Goal: Information Seeking & Learning: Learn about a topic

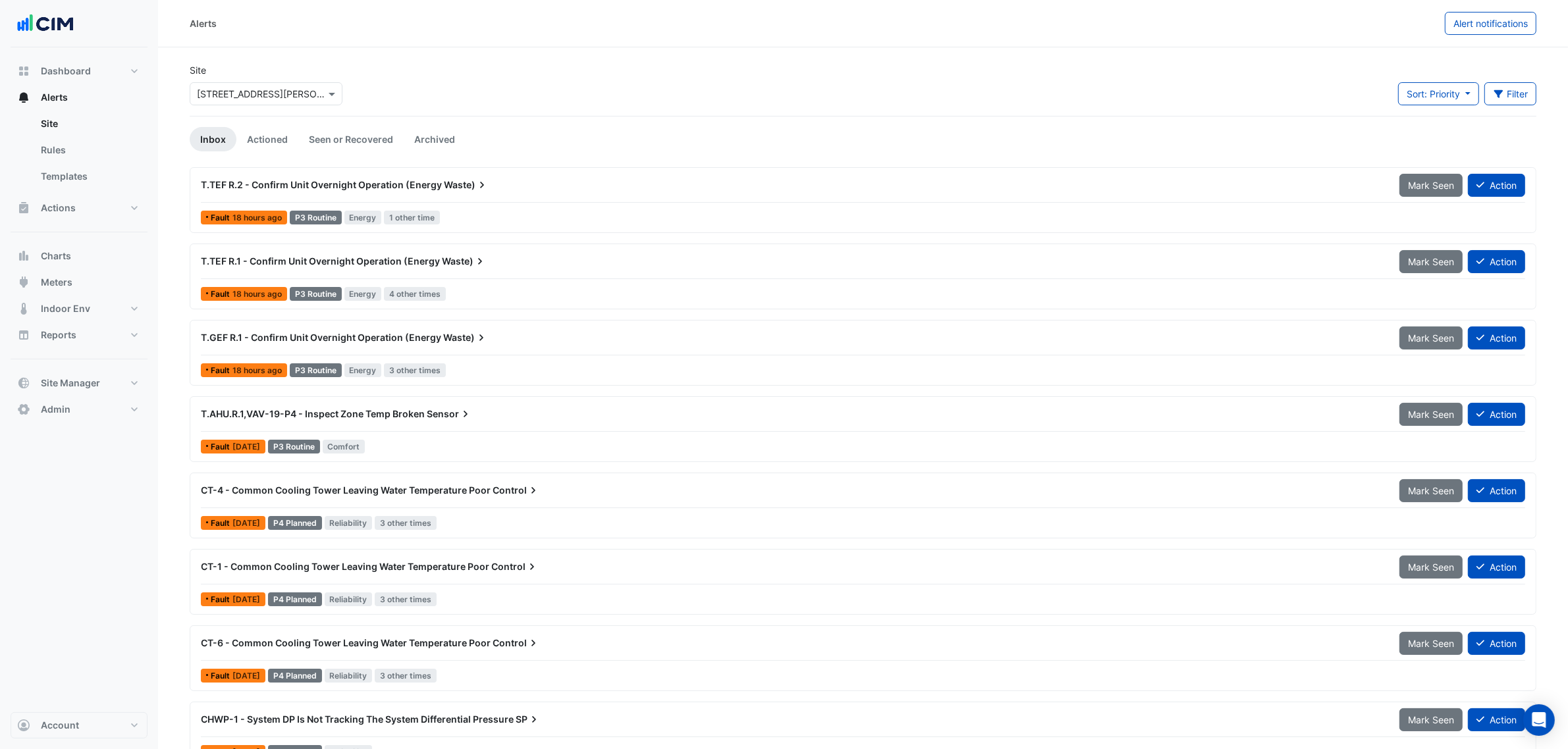
click at [286, 88] on input "text" at bounding box center [253, 95] width 112 height 14
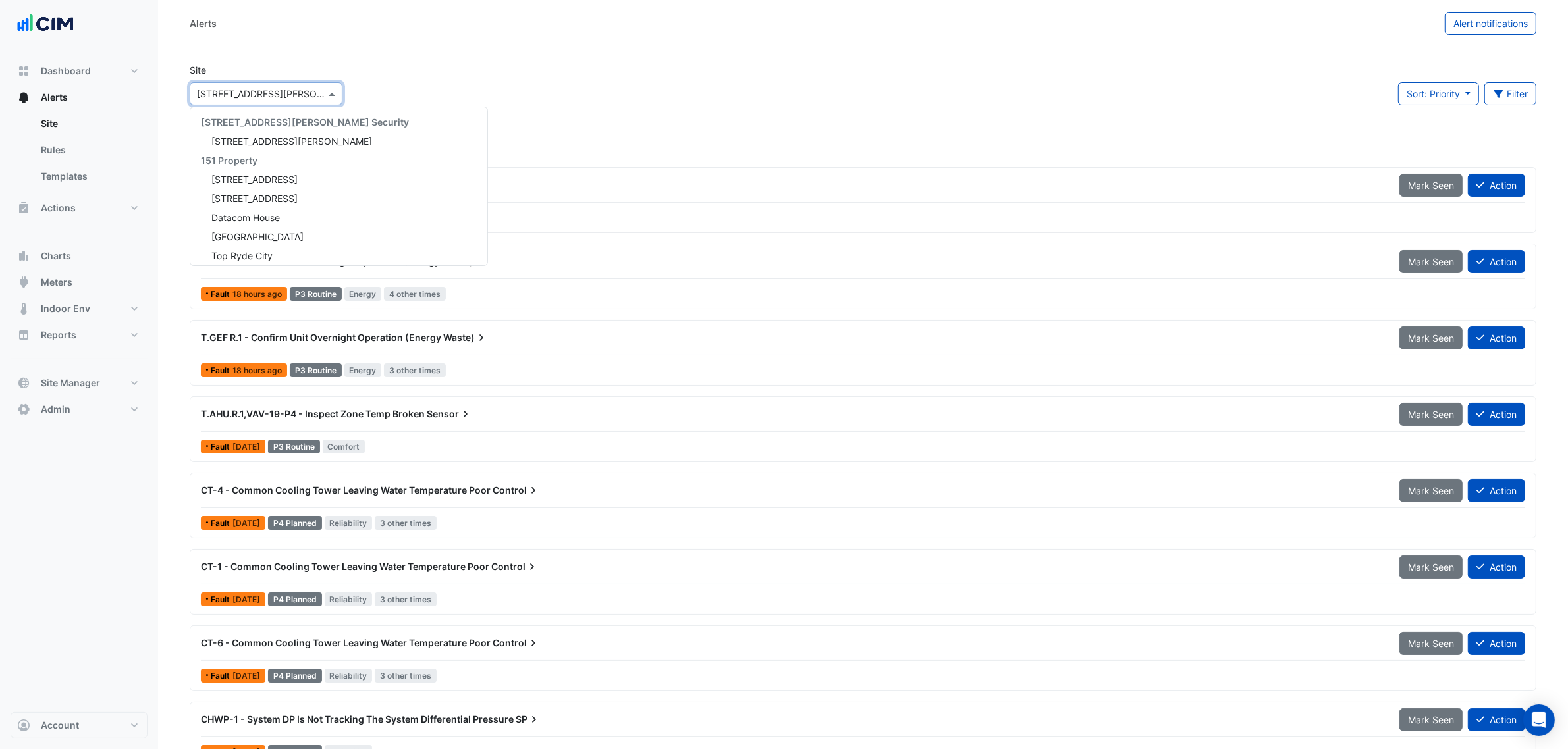
scroll to position [2599, 0]
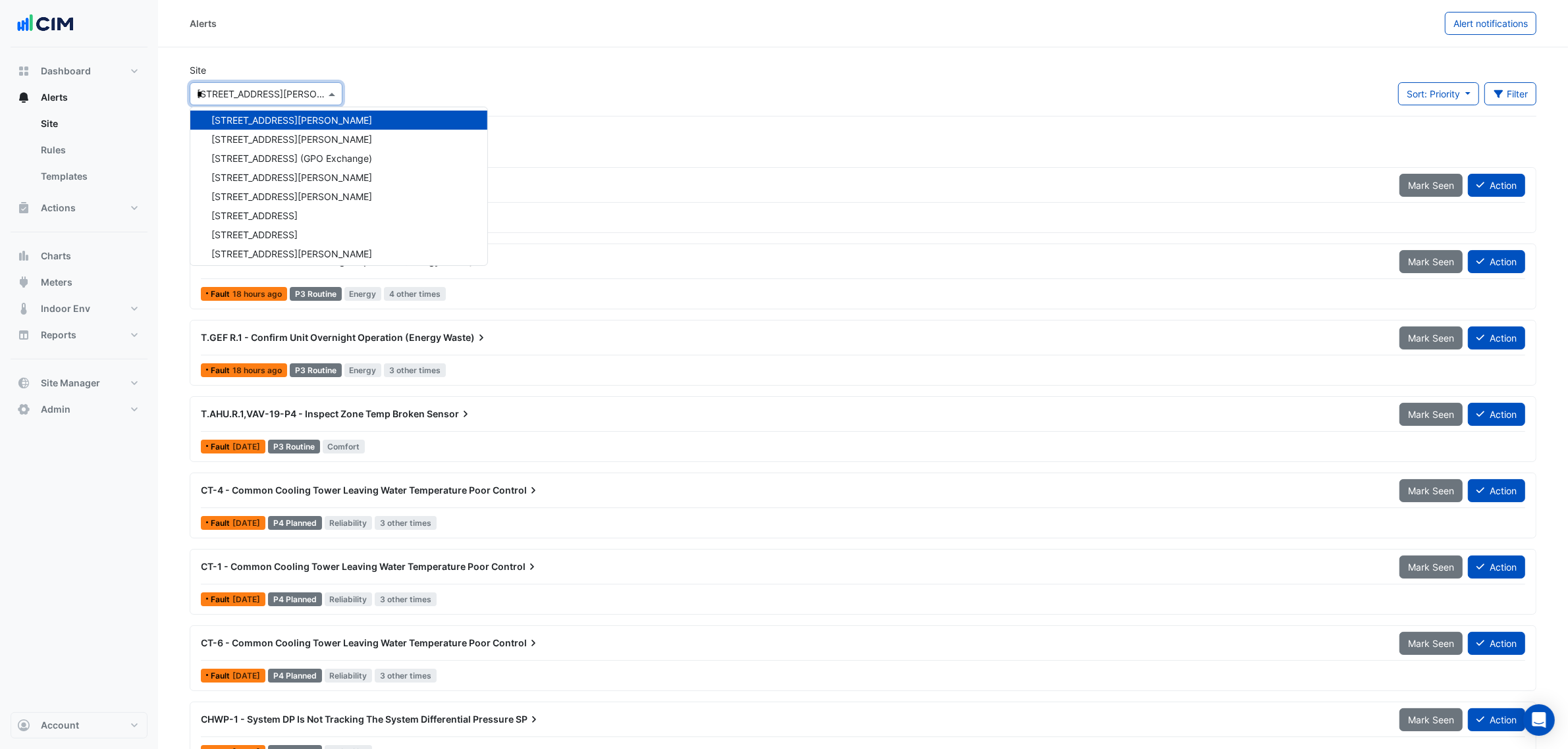
type input "**"
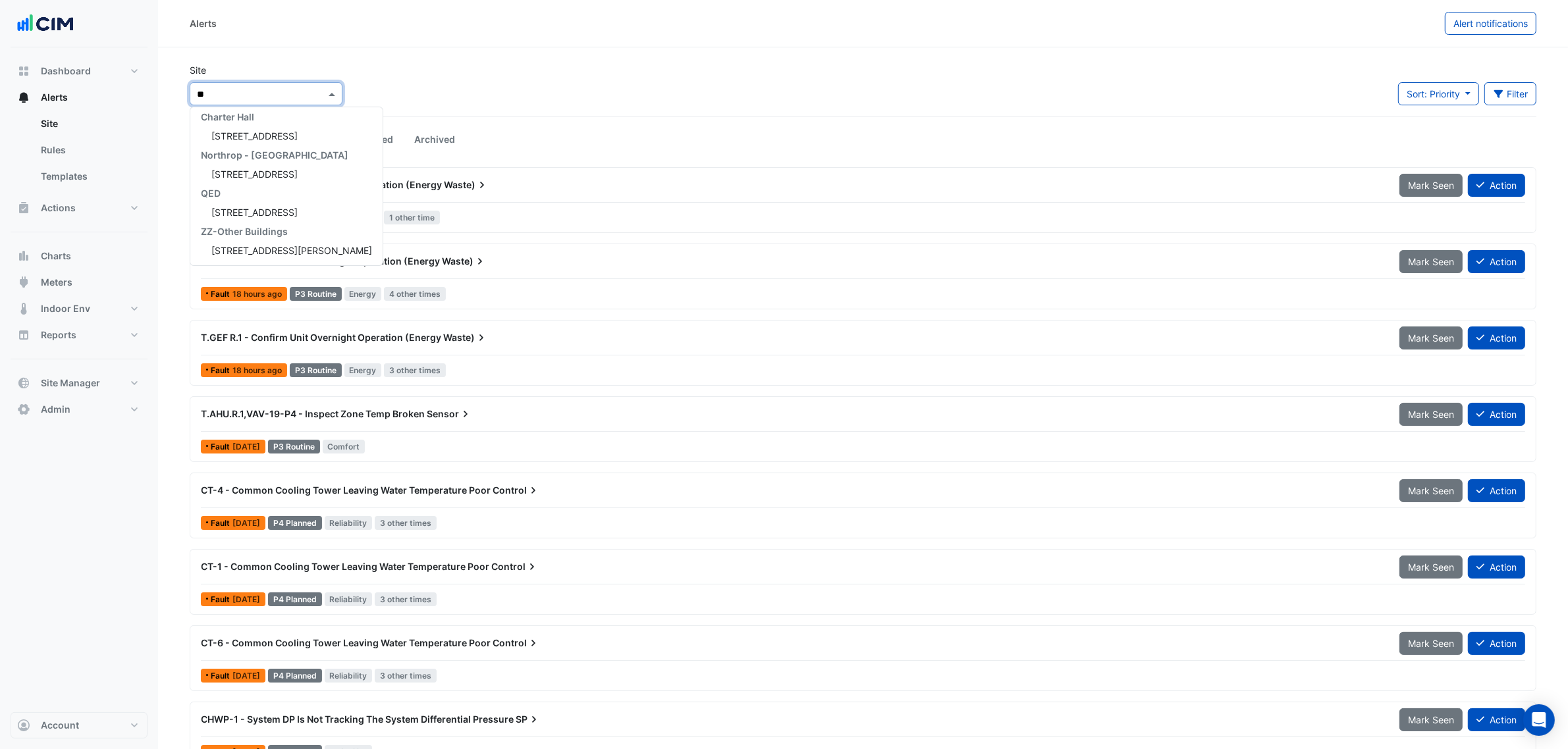
scroll to position [158, 0]
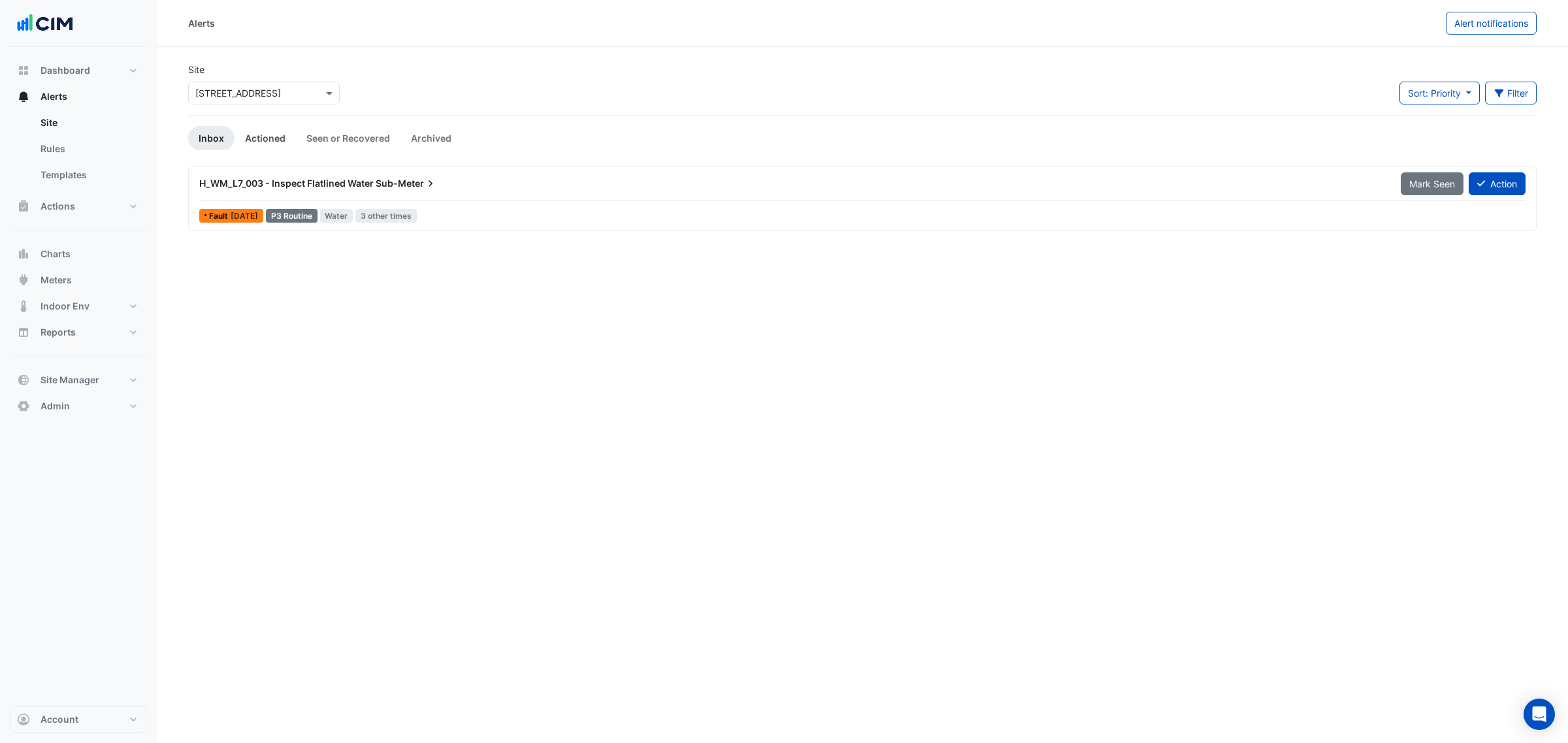
click at [283, 129] on link "Actioned" at bounding box center [265, 138] width 62 height 24
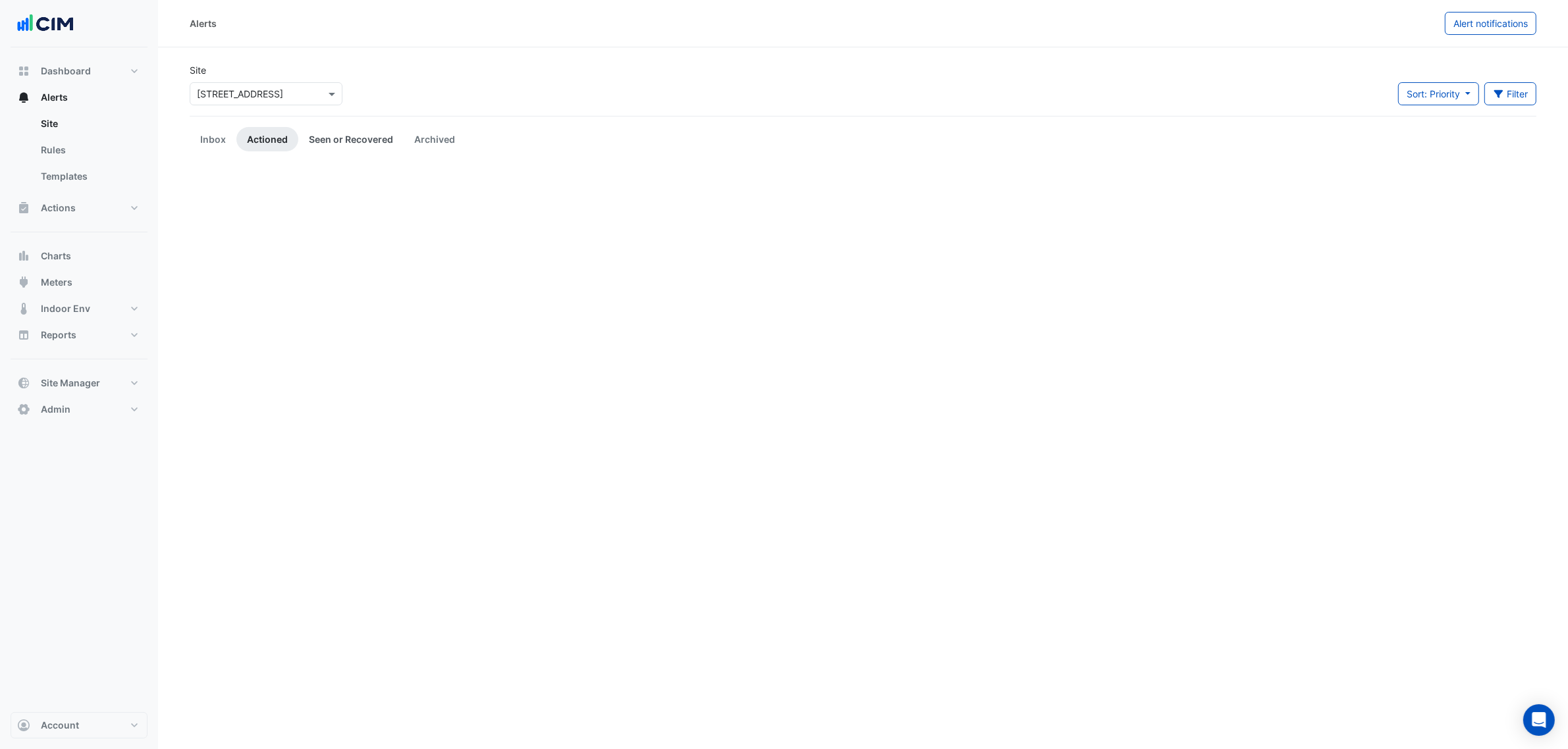
click at [323, 134] on link "Seen or Recovered" at bounding box center [351, 139] width 105 height 24
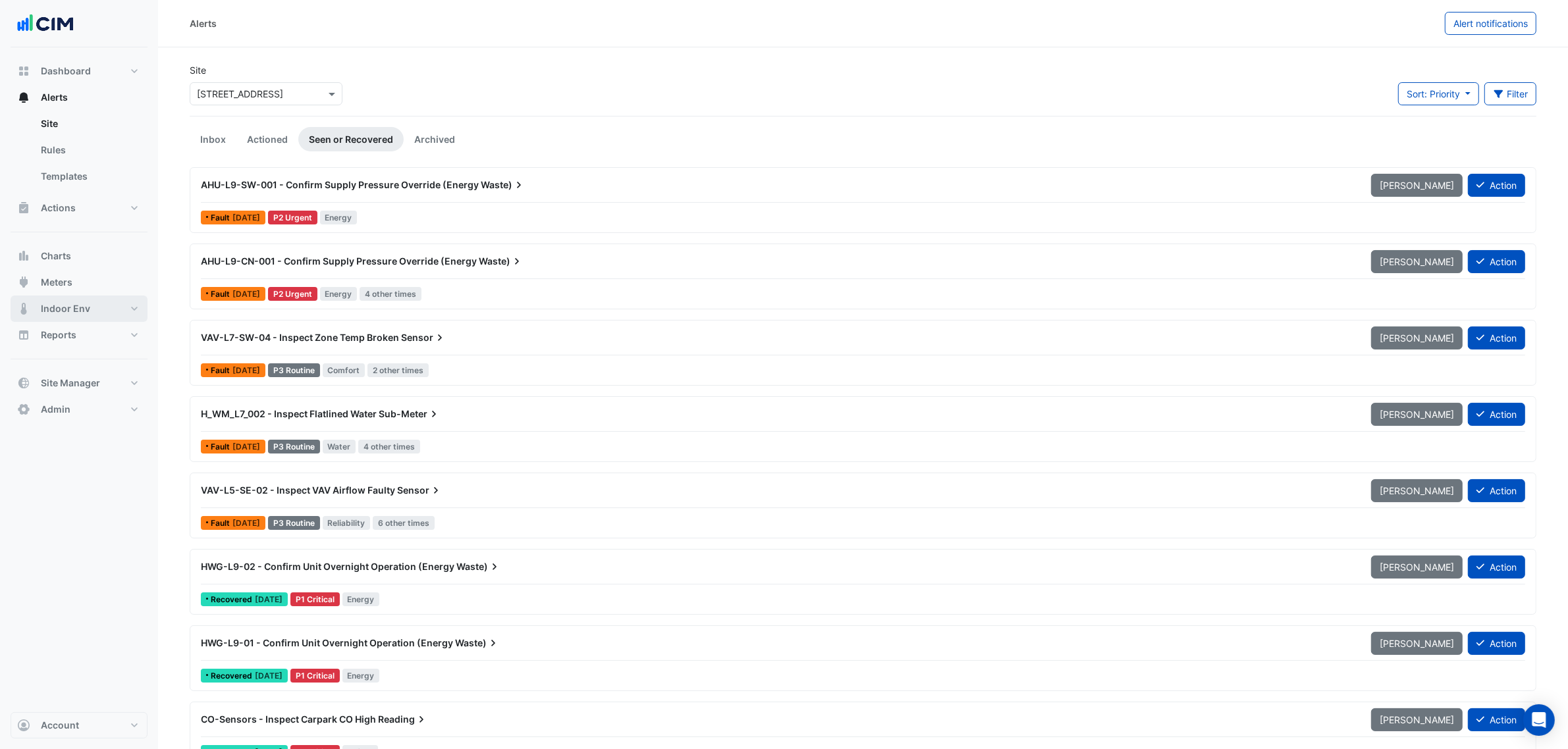
click at [72, 300] on button "Indoor Env" at bounding box center [79, 309] width 137 height 26
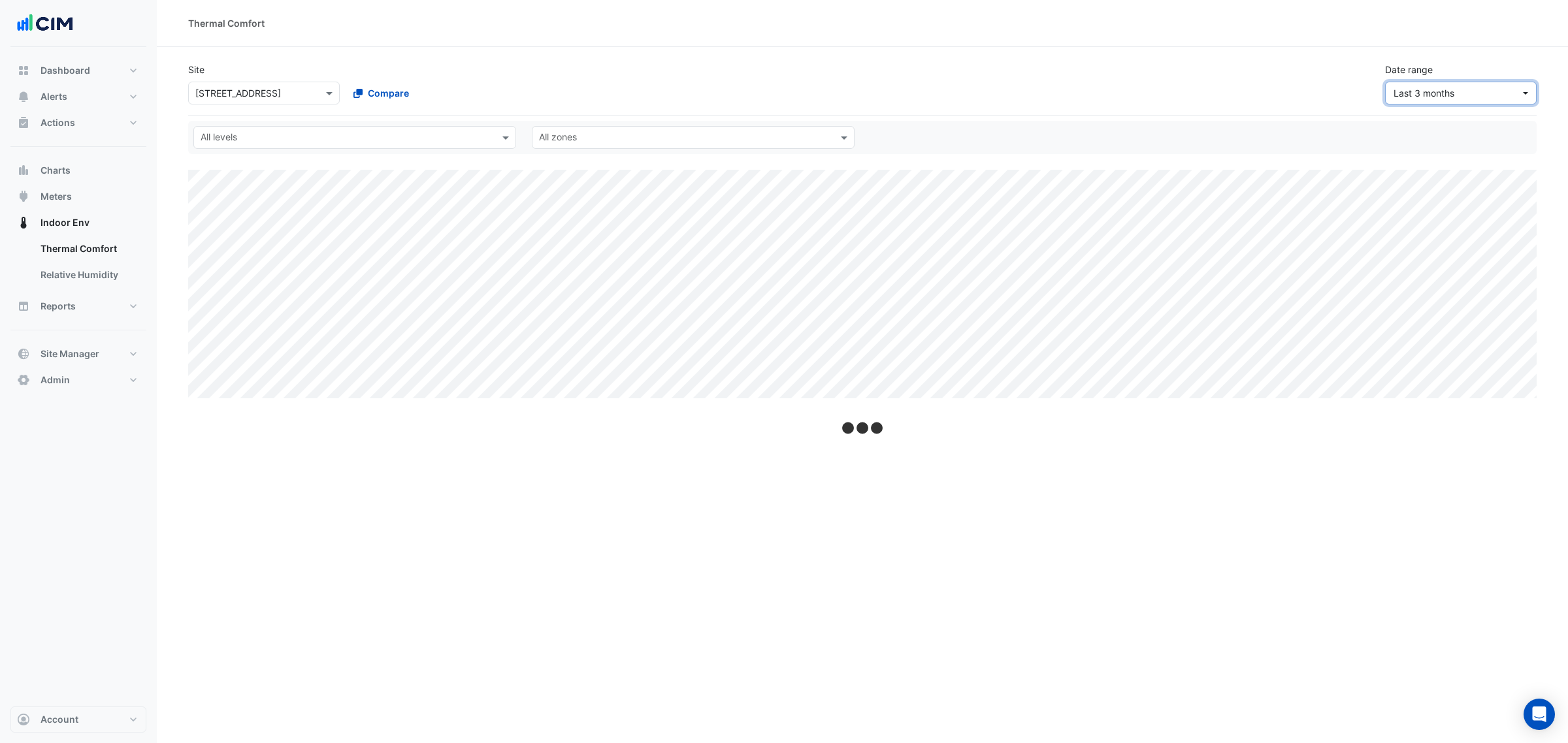
click at [1453, 100] on span "Last 3 months" at bounding box center [1457, 93] width 127 height 14
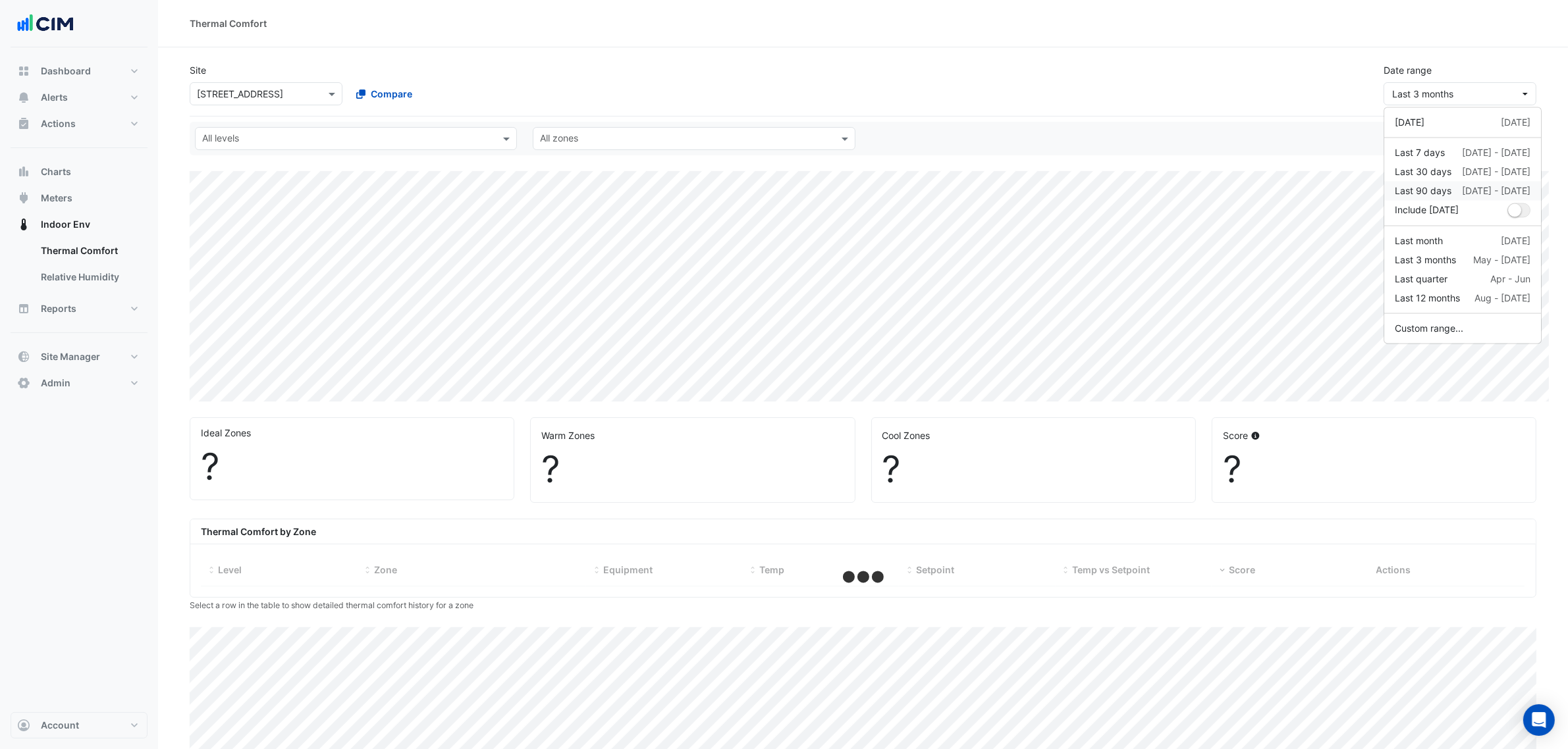
click at [1446, 193] on div "Last 90 days" at bounding box center [1422, 192] width 56 height 14
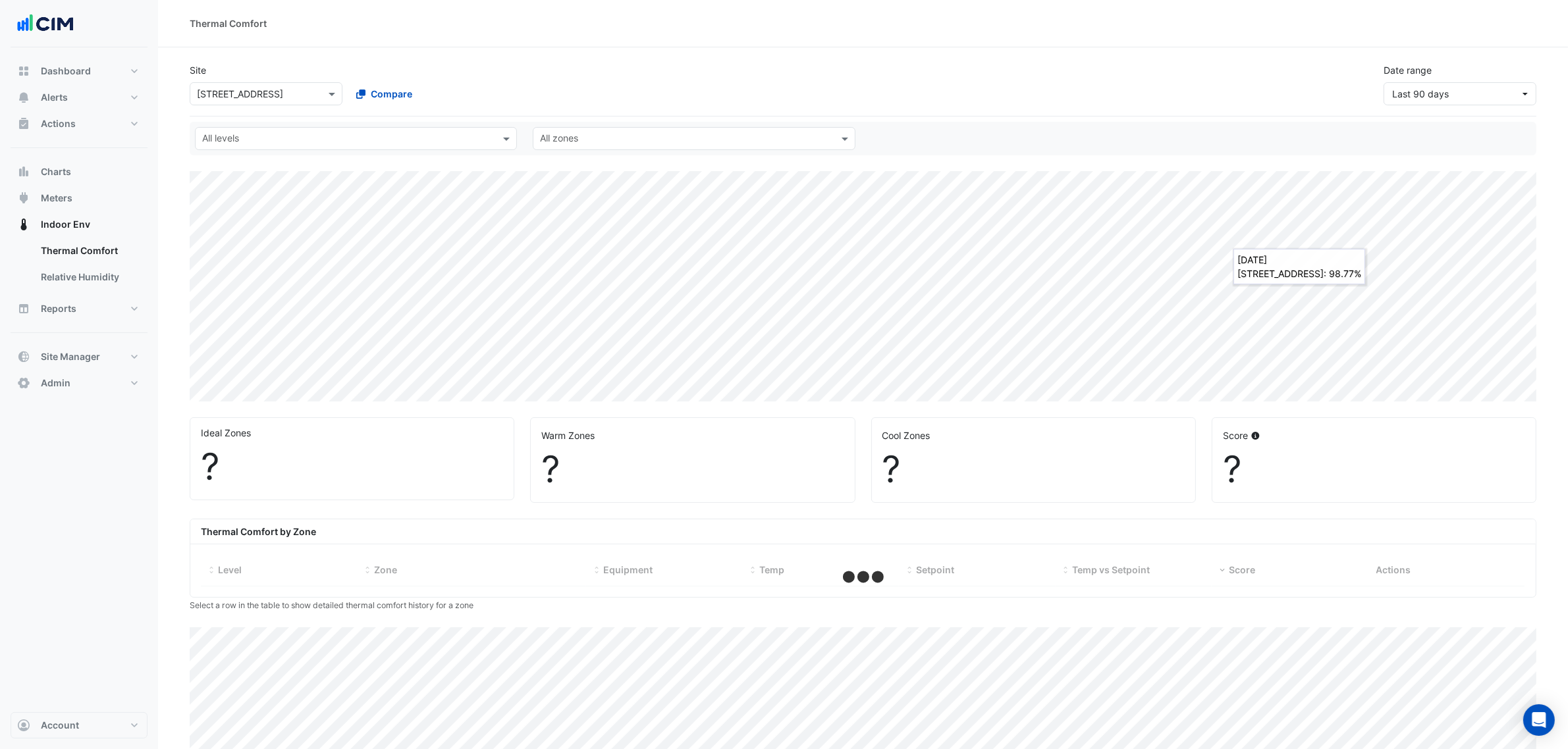
select select "***"
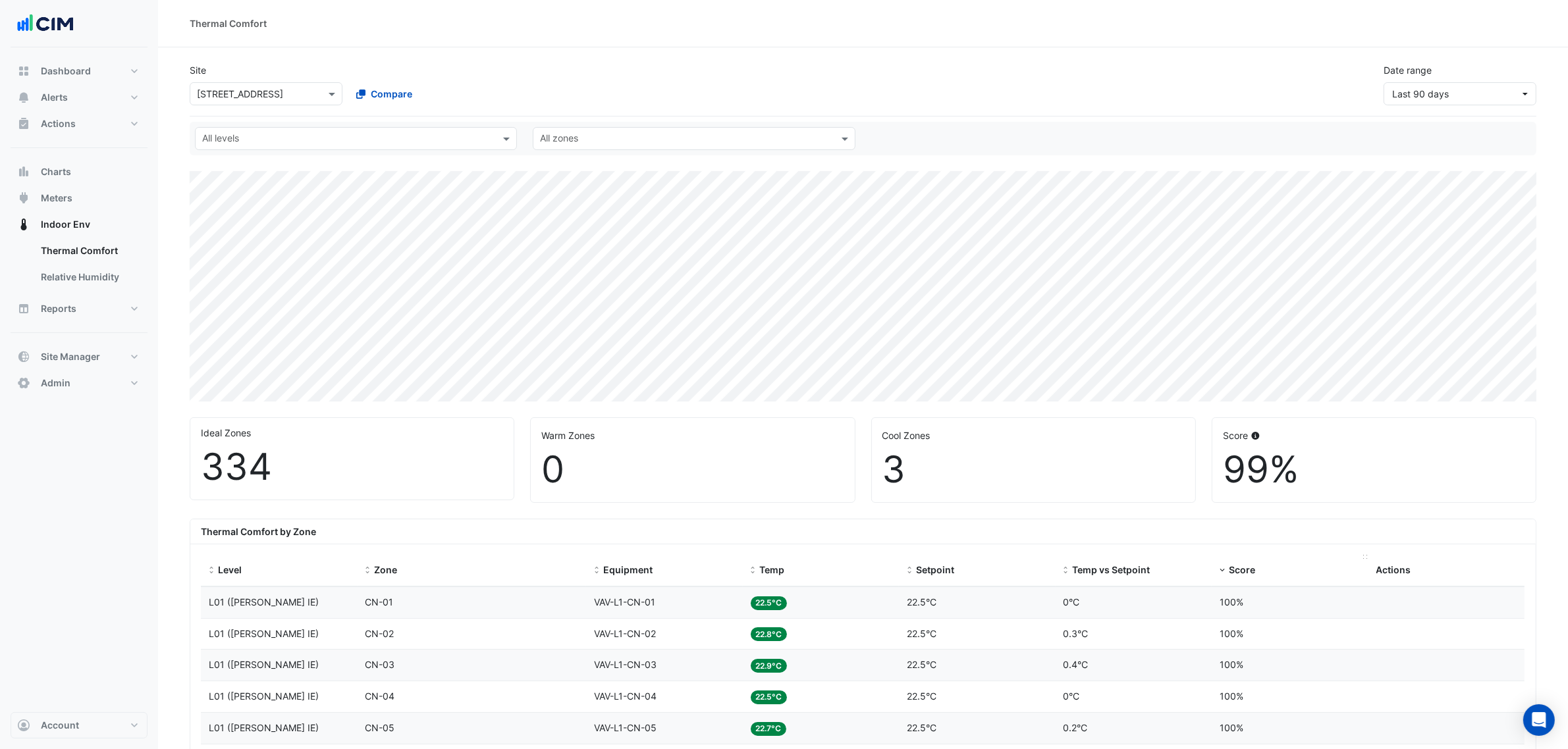
click at [1228, 568] on div "Score" at bounding box center [1290, 571] width 141 height 15
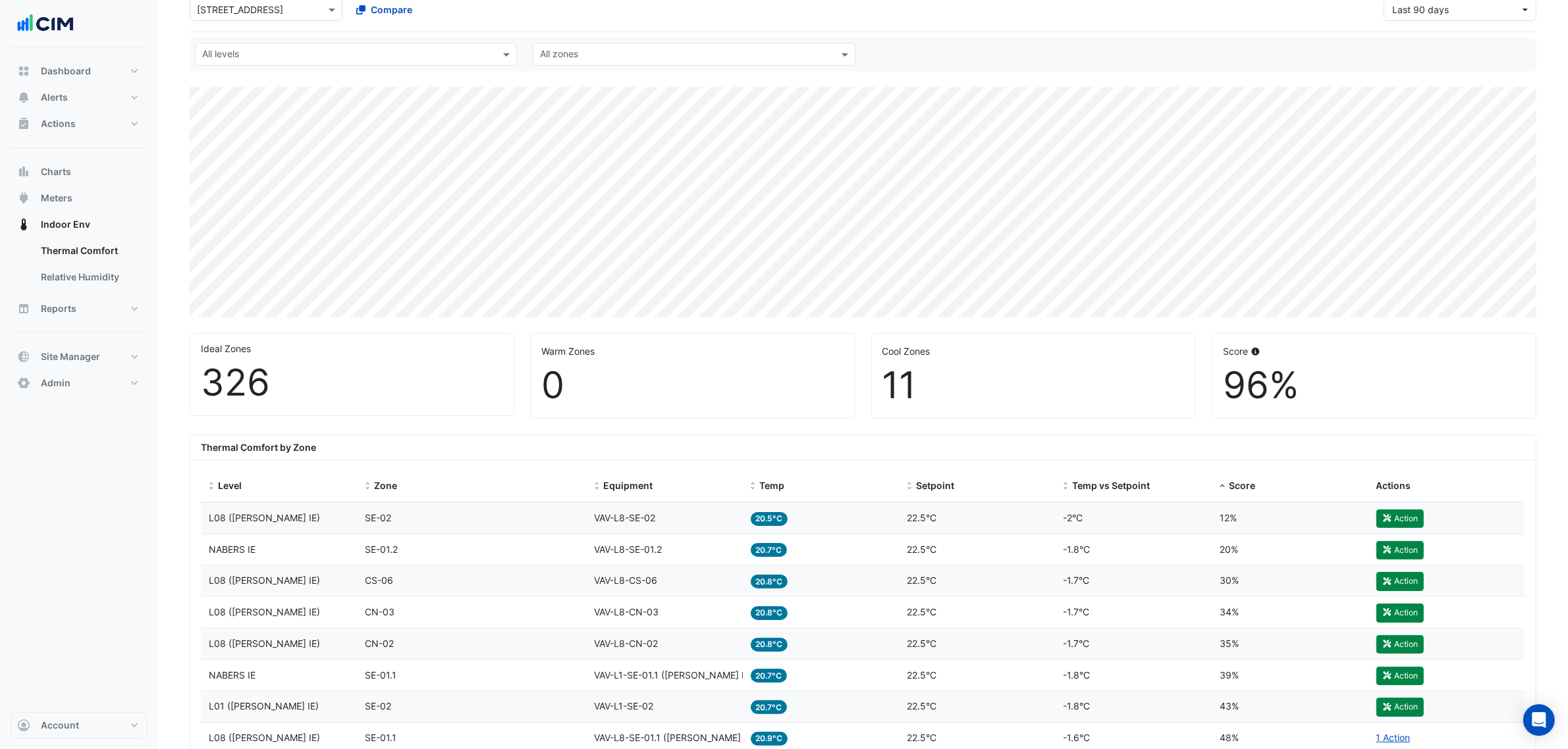
scroll to position [82, 0]
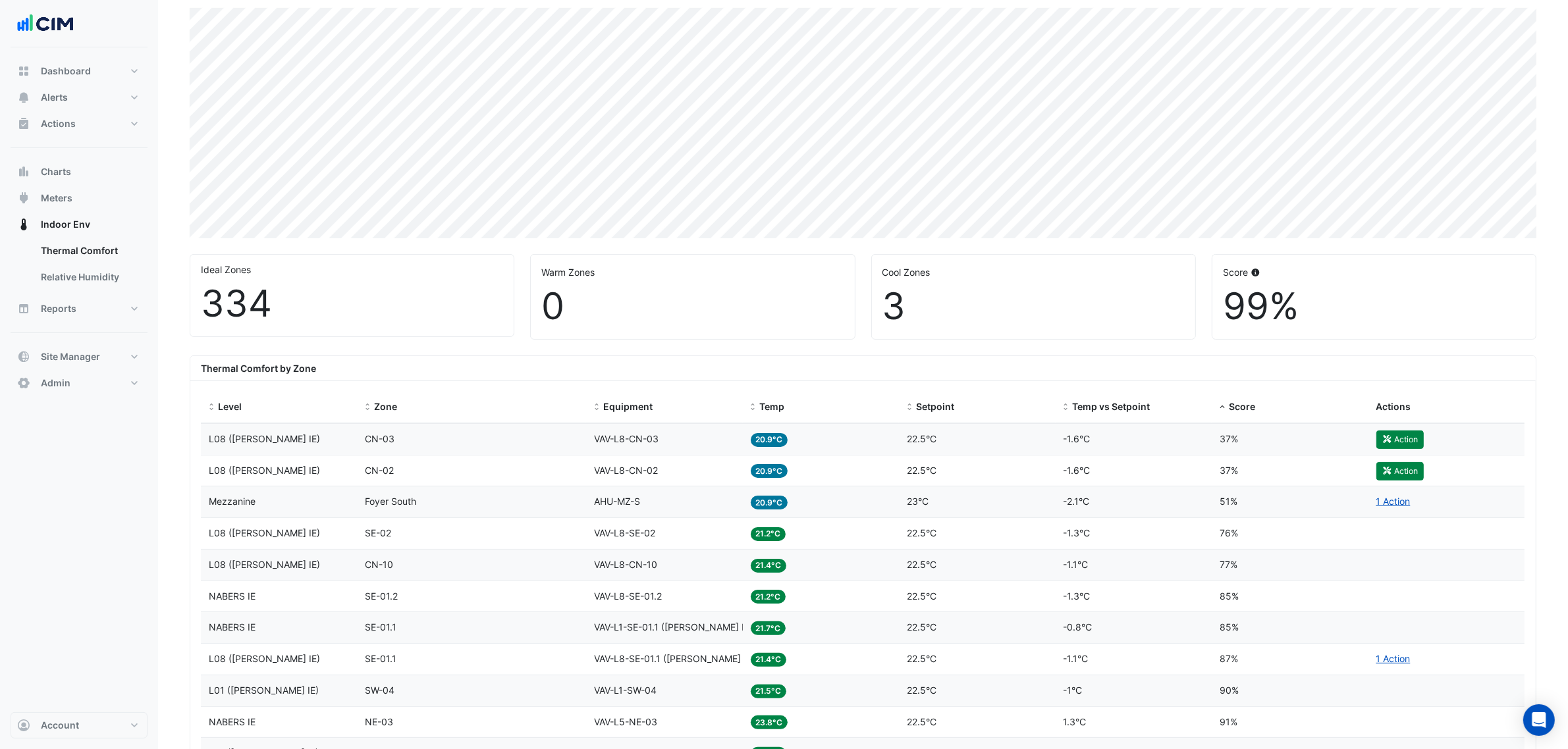
scroll to position [164, 0]
click at [1397, 504] on link "1 Action" at bounding box center [1393, 500] width 34 height 11
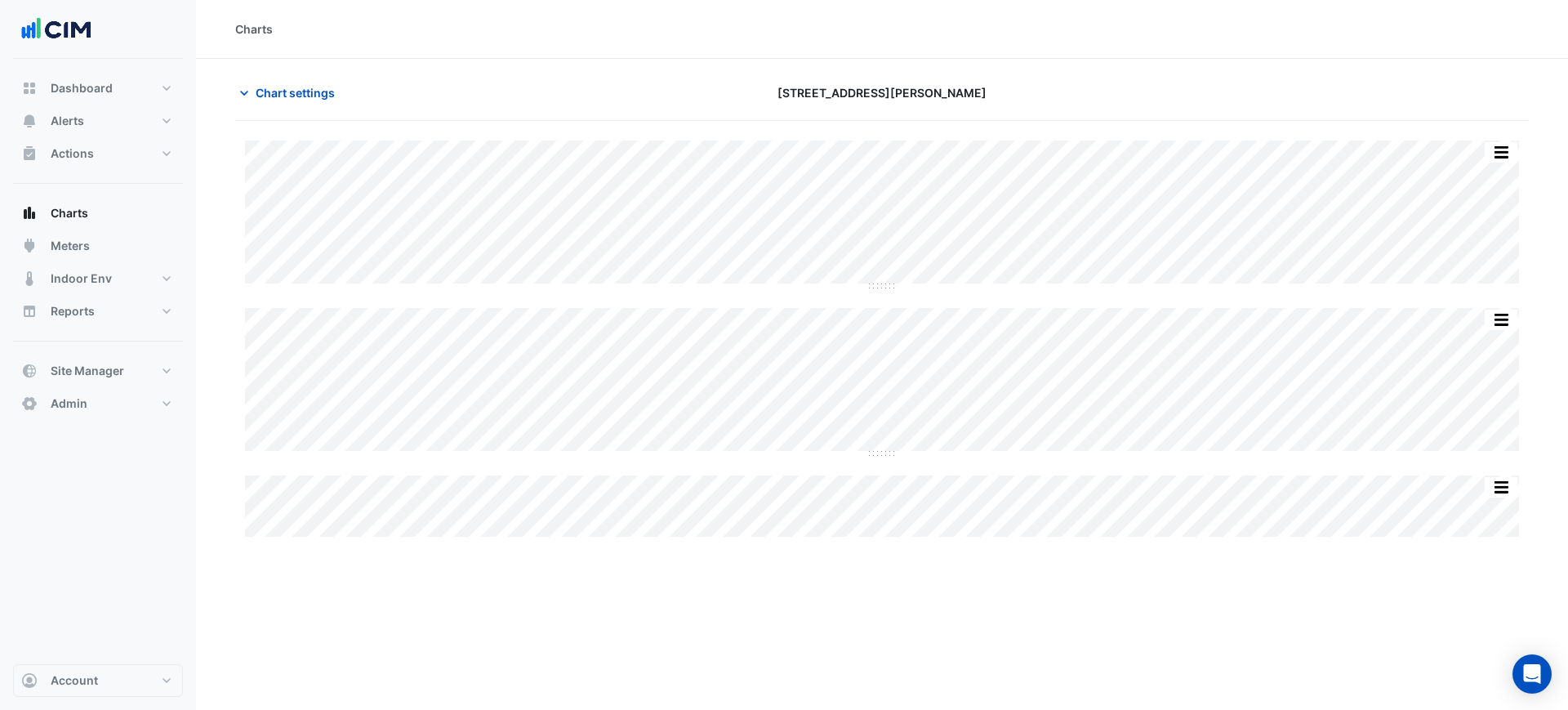
click at [912, 52] on div "Charts" at bounding box center [882, 29] width 1372 height 59
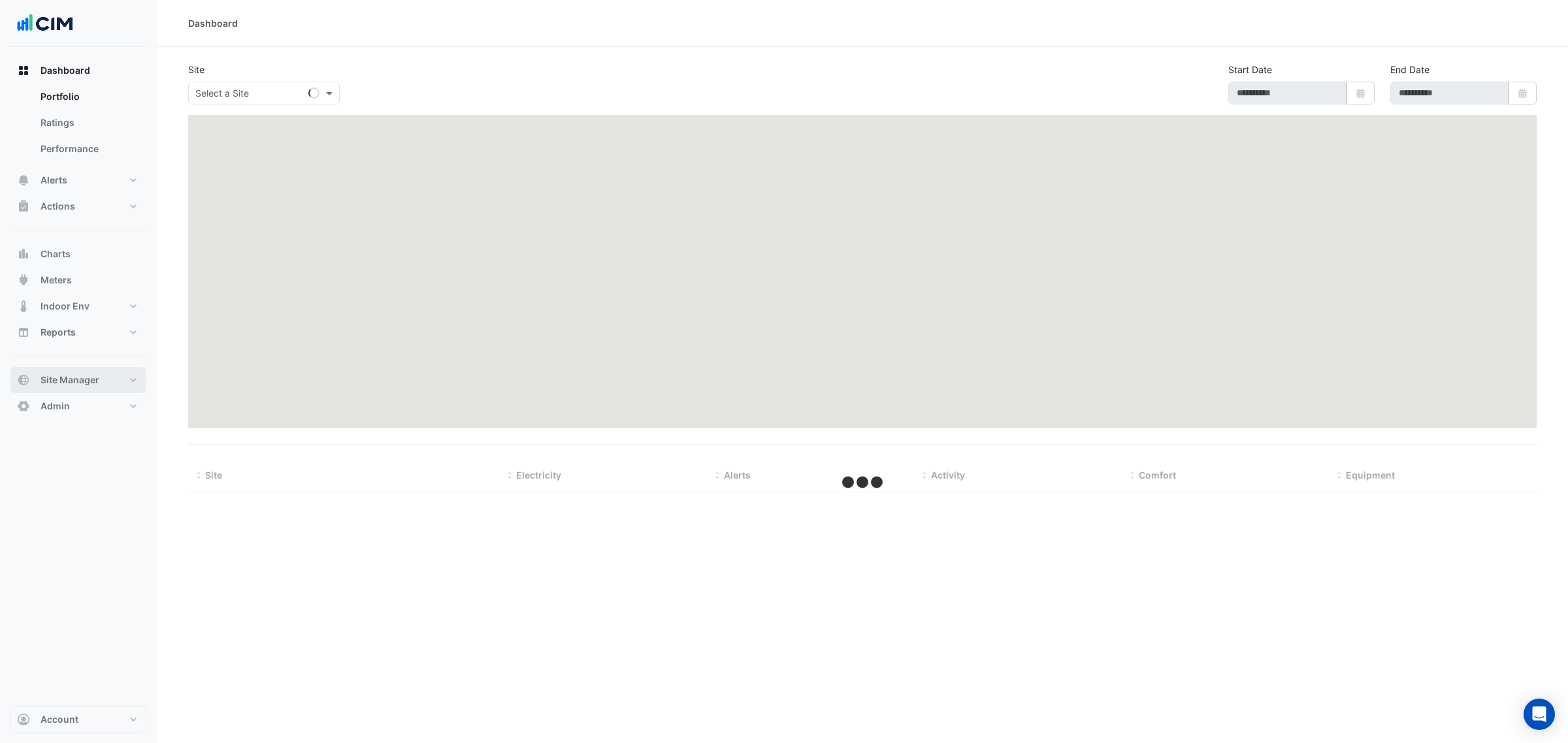
click at [91, 370] on button "Site Manager" at bounding box center [78, 380] width 136 height 26
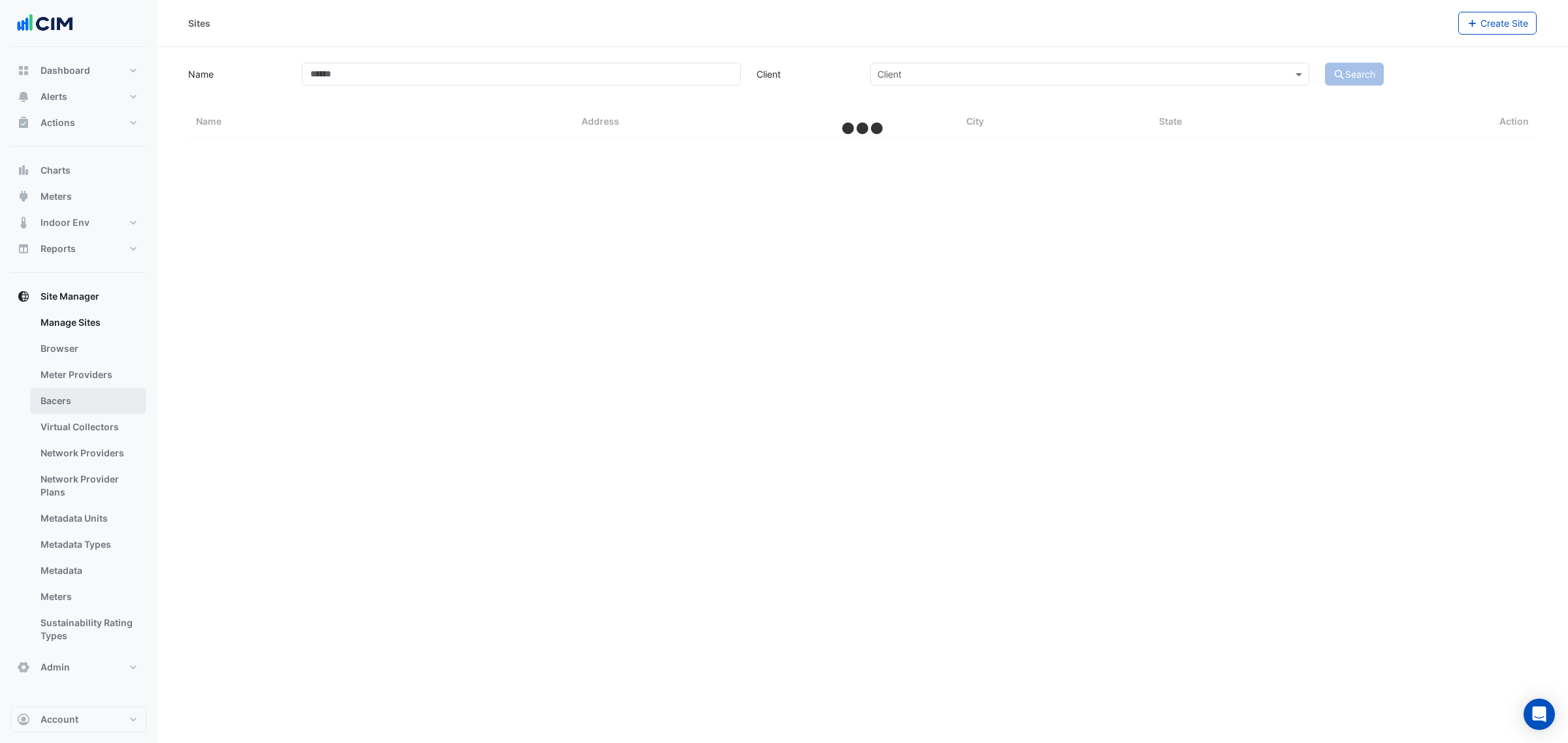
click at [83, 398] on link "Bacers" at bounding box center [88, 401] width 116 height 26
click at [546, 80] on input "text" at bounding box center [849, 85] width 634 height 14
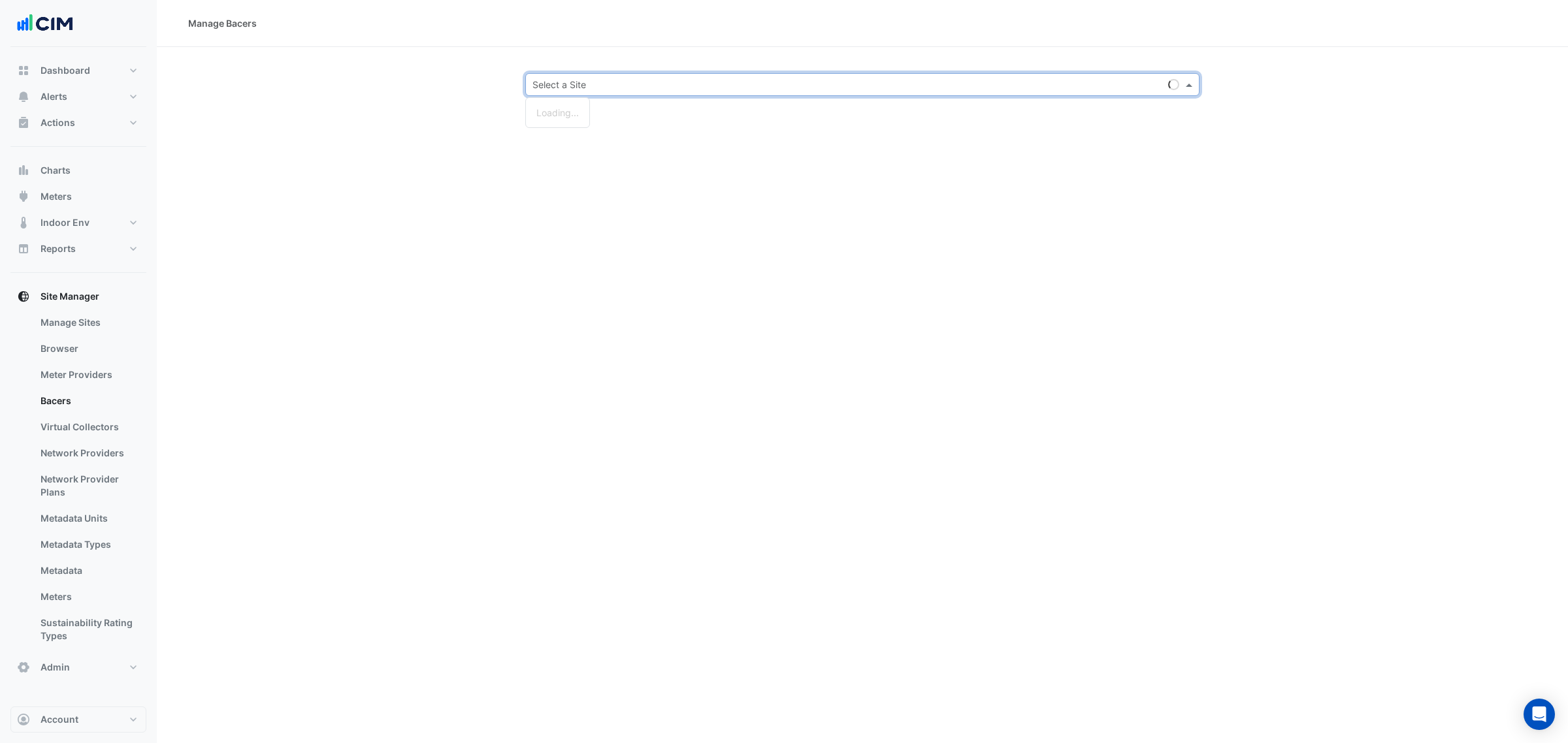
paste input "**********"
type input "**********"
click at [578, 131] on span "44 Sydney Avenue" at bounding box center [590, 131] width 86 height 11
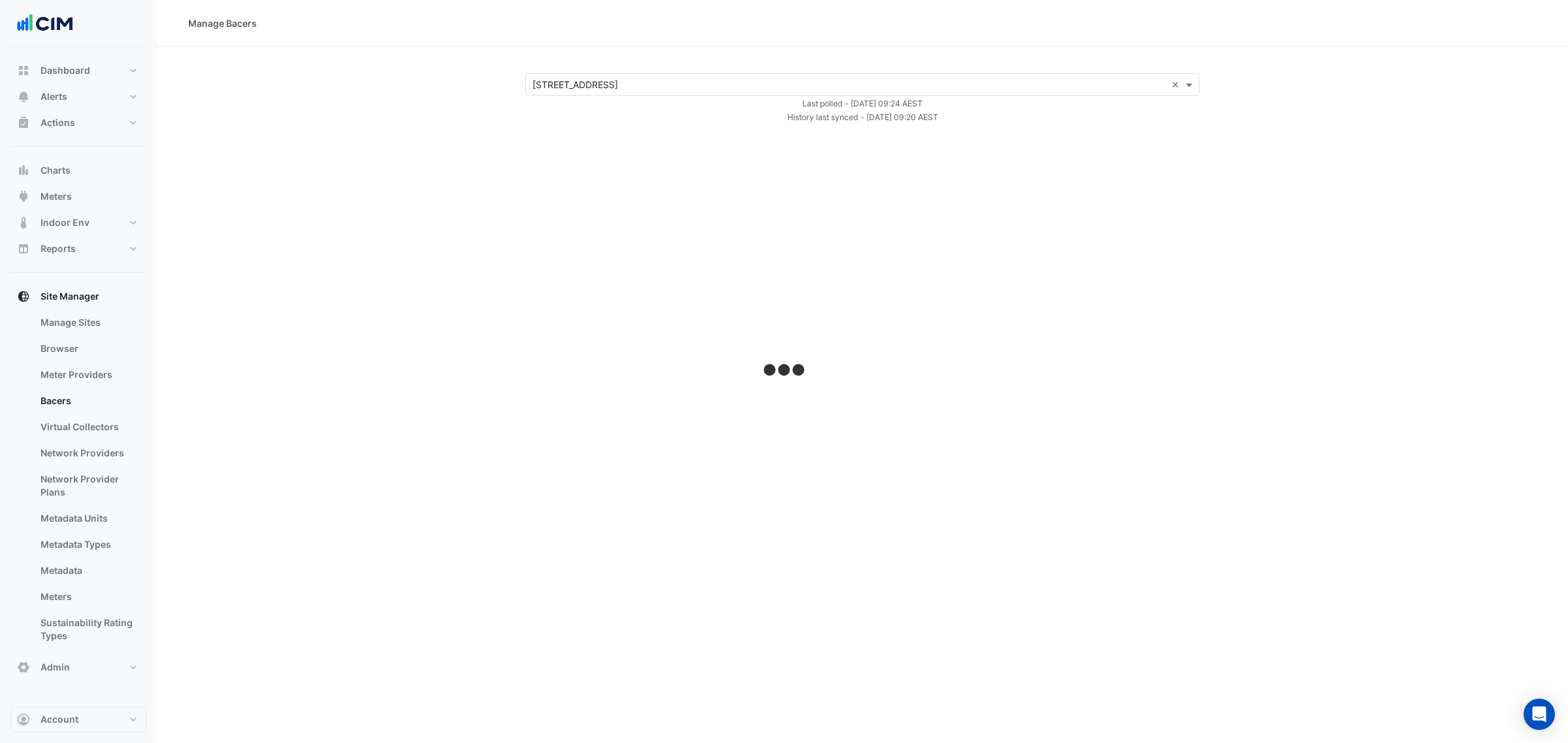
select select "***"
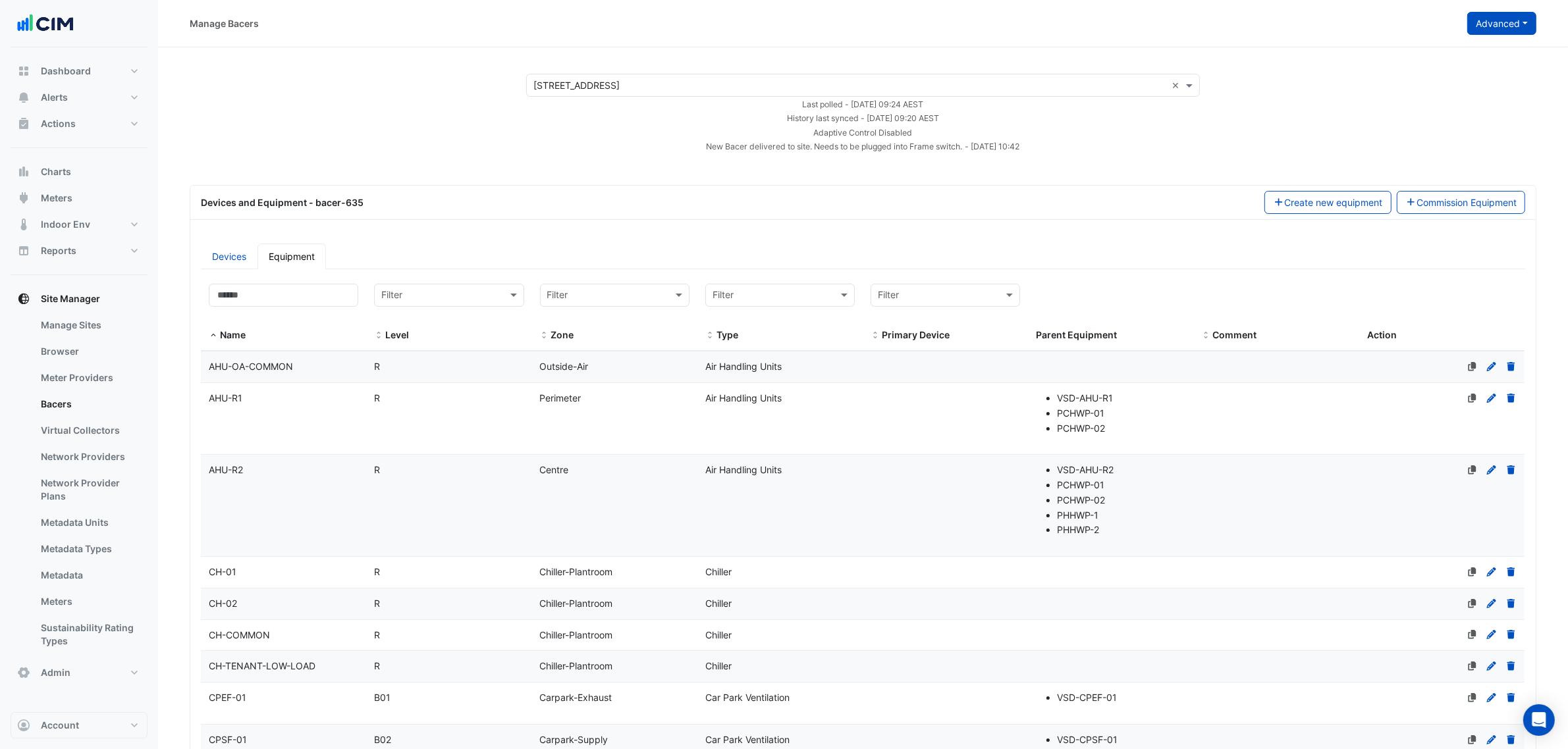
click at [1495, 17] on button "Advanced" at bounding box center [1501, 23] width 69 height 23
click at [1493, 40] on div "View Collector Notes View scan history View Metadata Prediction Jobs Configure …" at bounding box center [1452, 91] width 171 height 107
click at [1490, 47] on button "View Collector Notes" at bounding box center [1452, 52] width 170 height 19
select select "***"
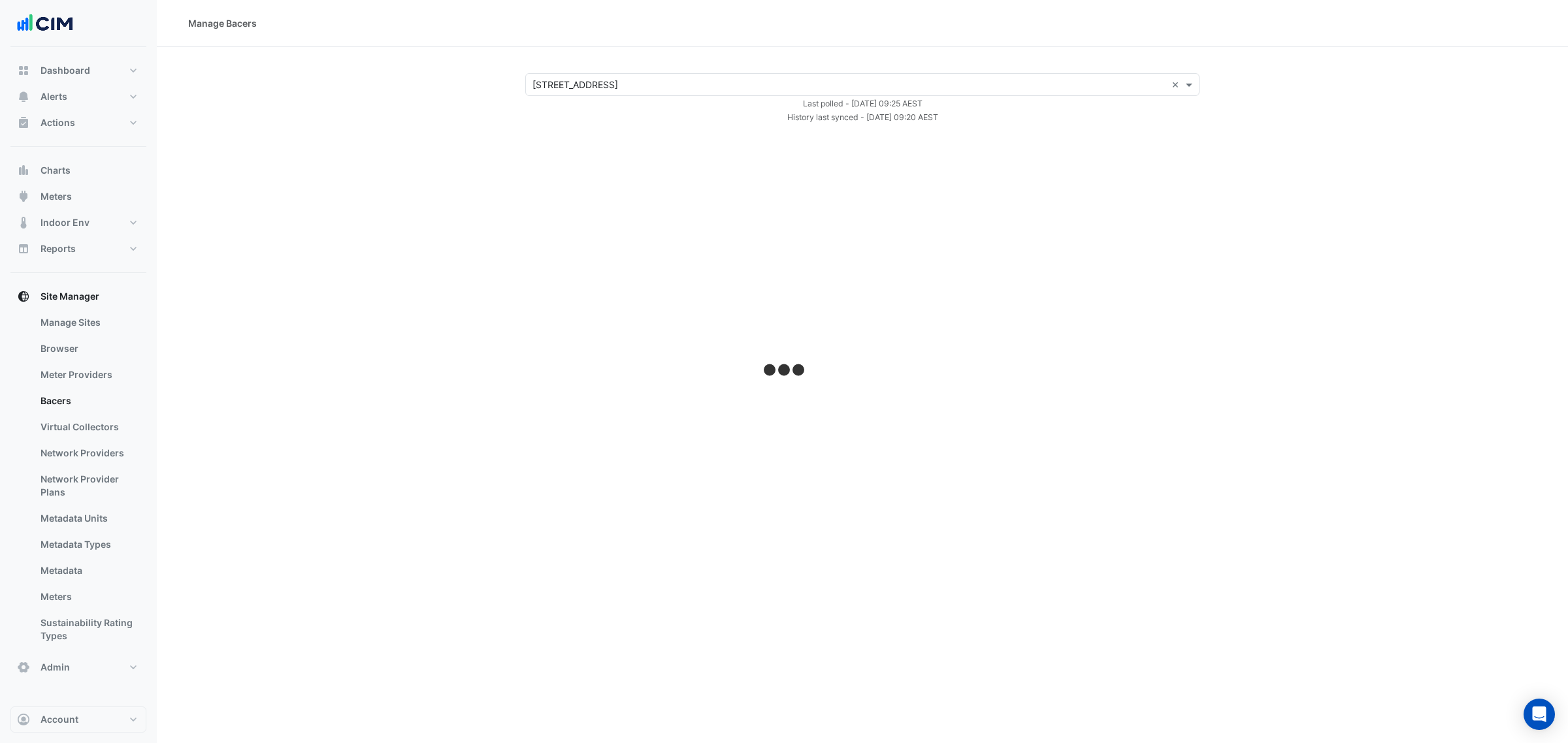
click at [1497, 23] on div "Manage Bacers" at bounding box center [862, 23] width 1348 height 14
select select "***"
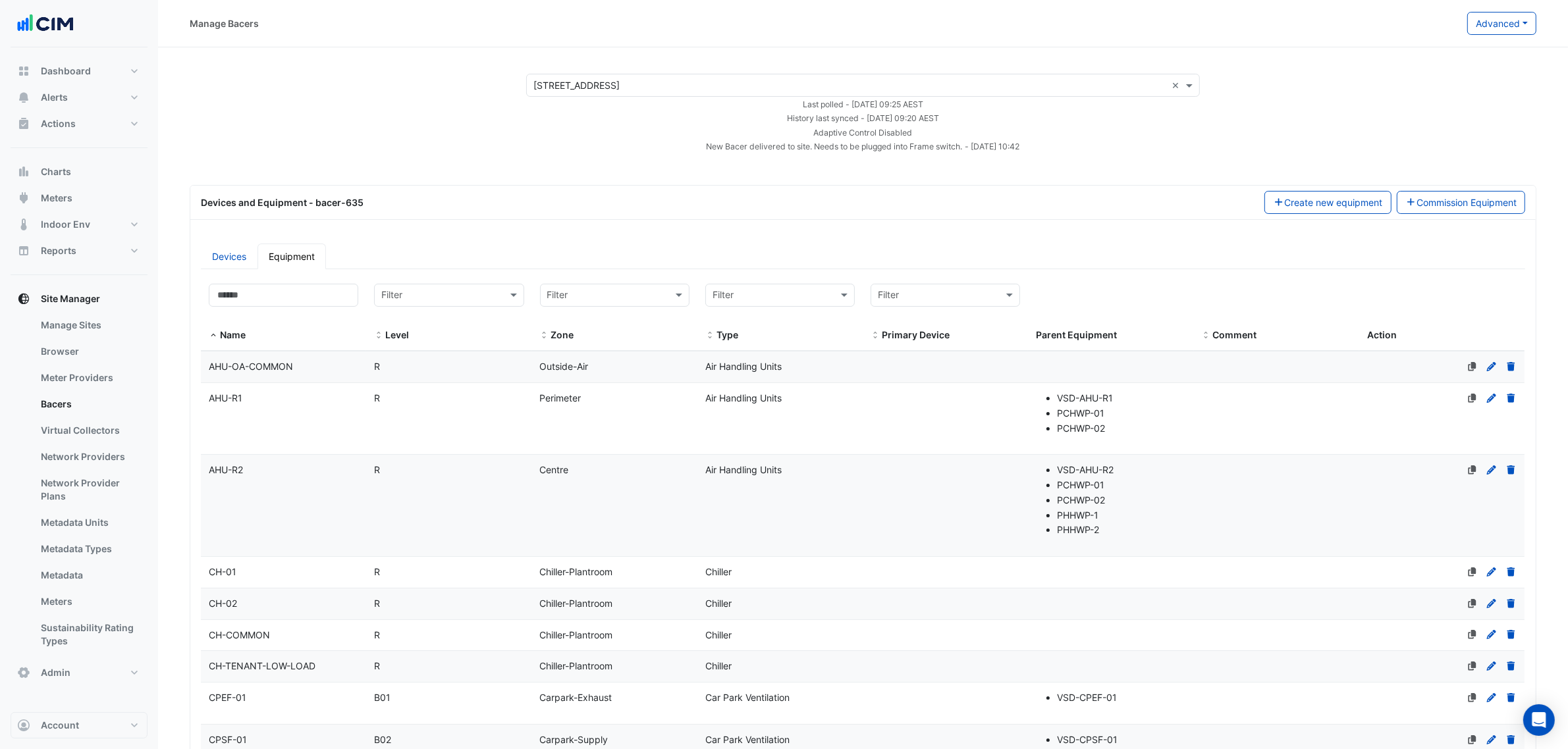
click at [1509, 23] on button "Advanced" at bounding box center [1501, 23] width 69 height 23
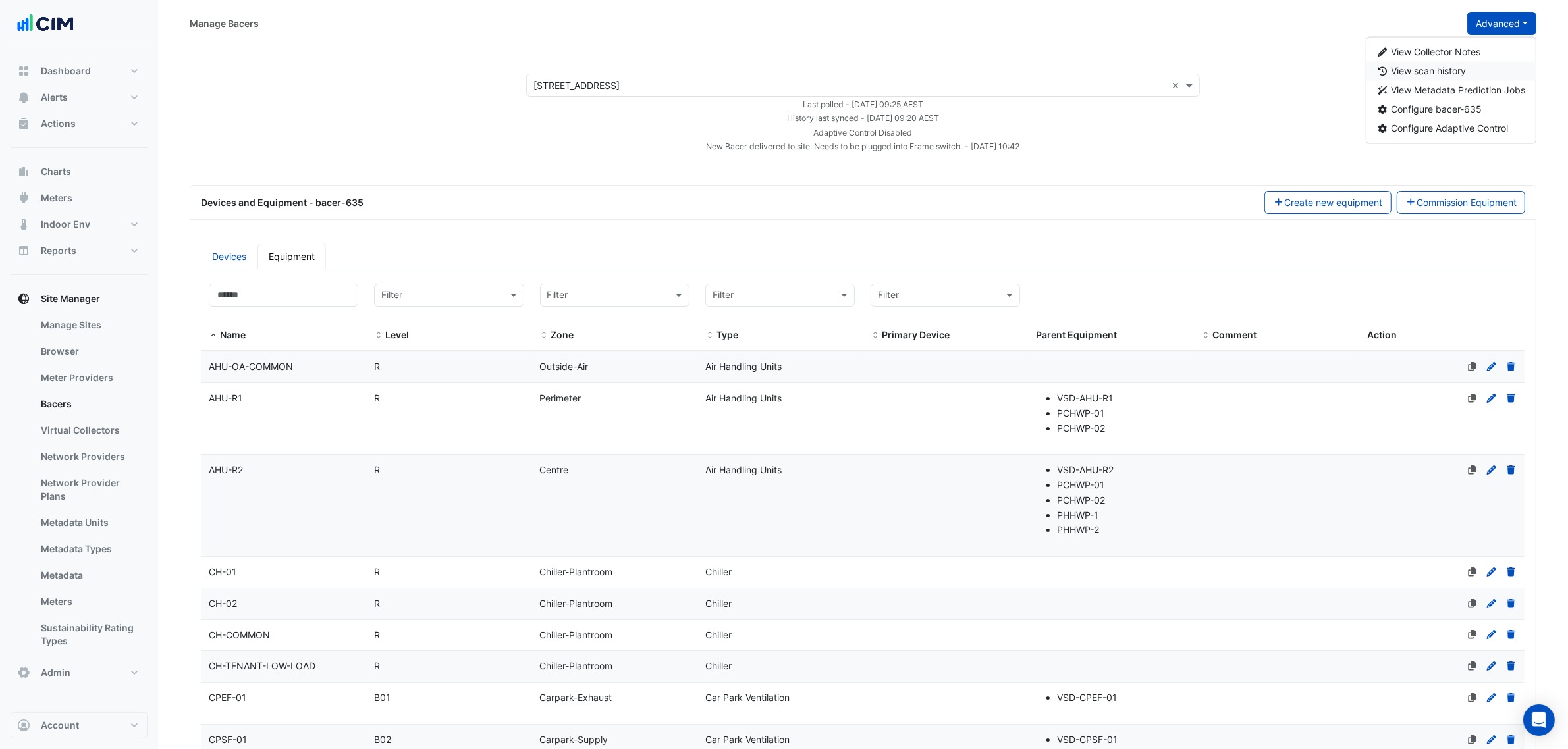
click at [1480, 73] on button "View scan history" at bounding box center [1452, 71] width 170 height 19
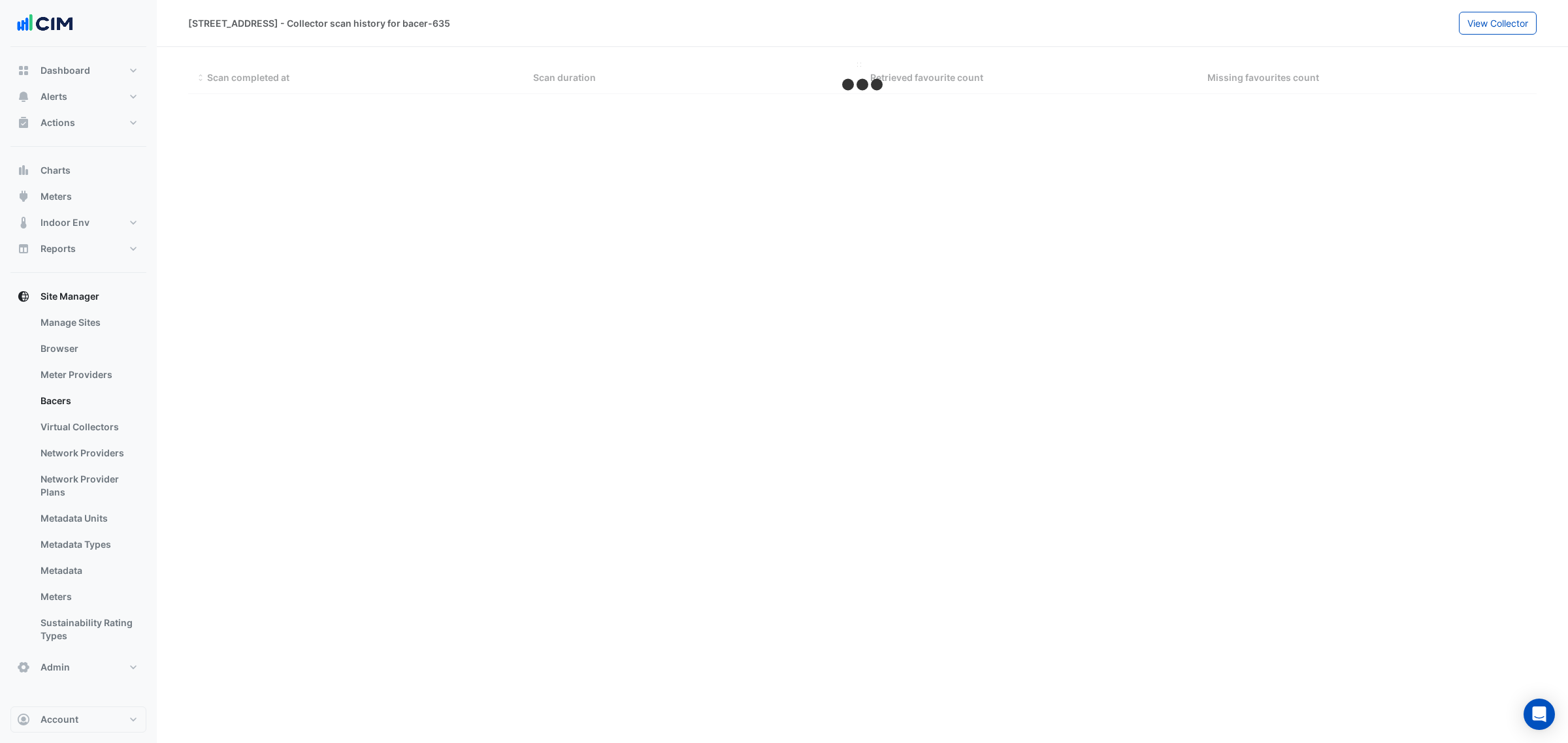
select select "***"
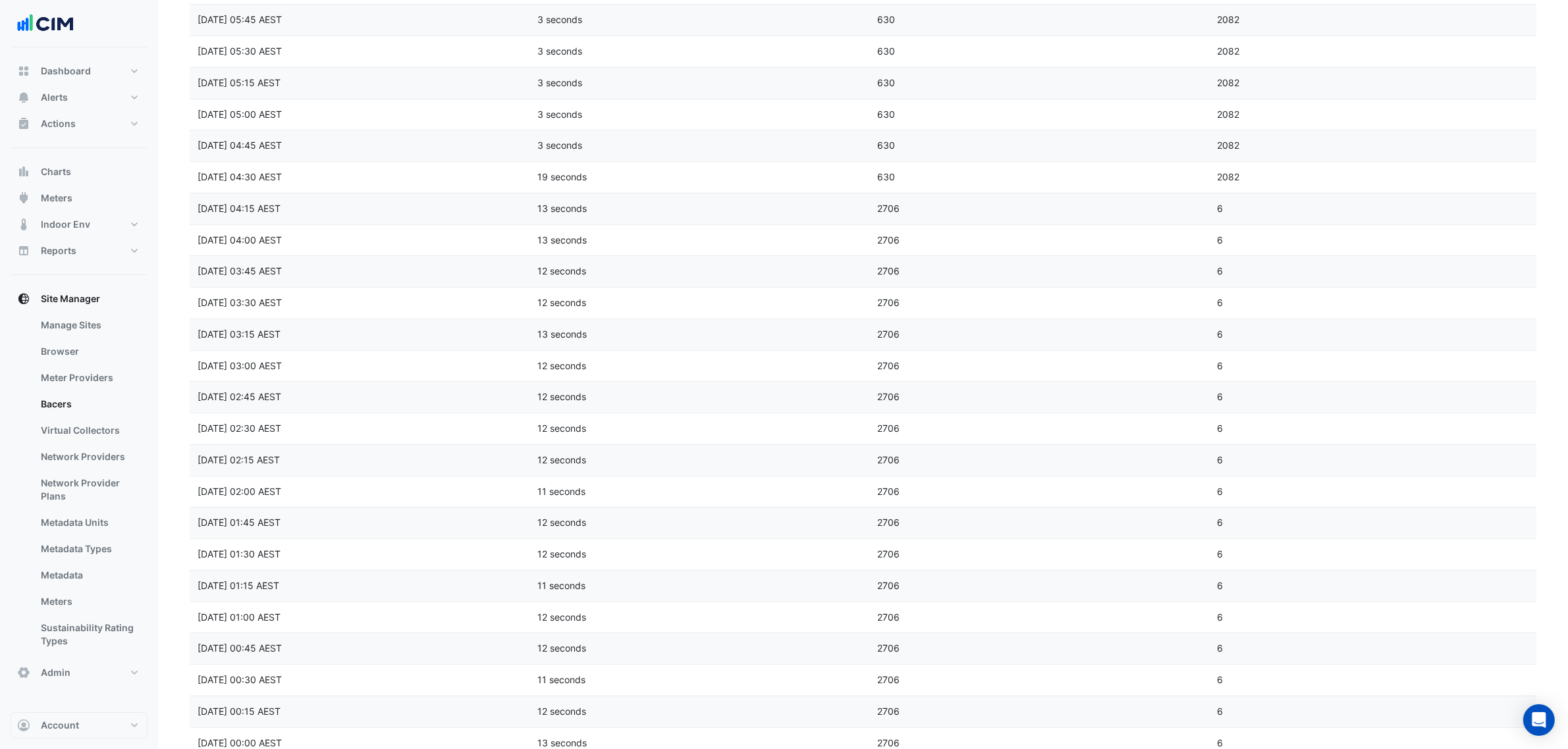
scroll to position [494, 0]
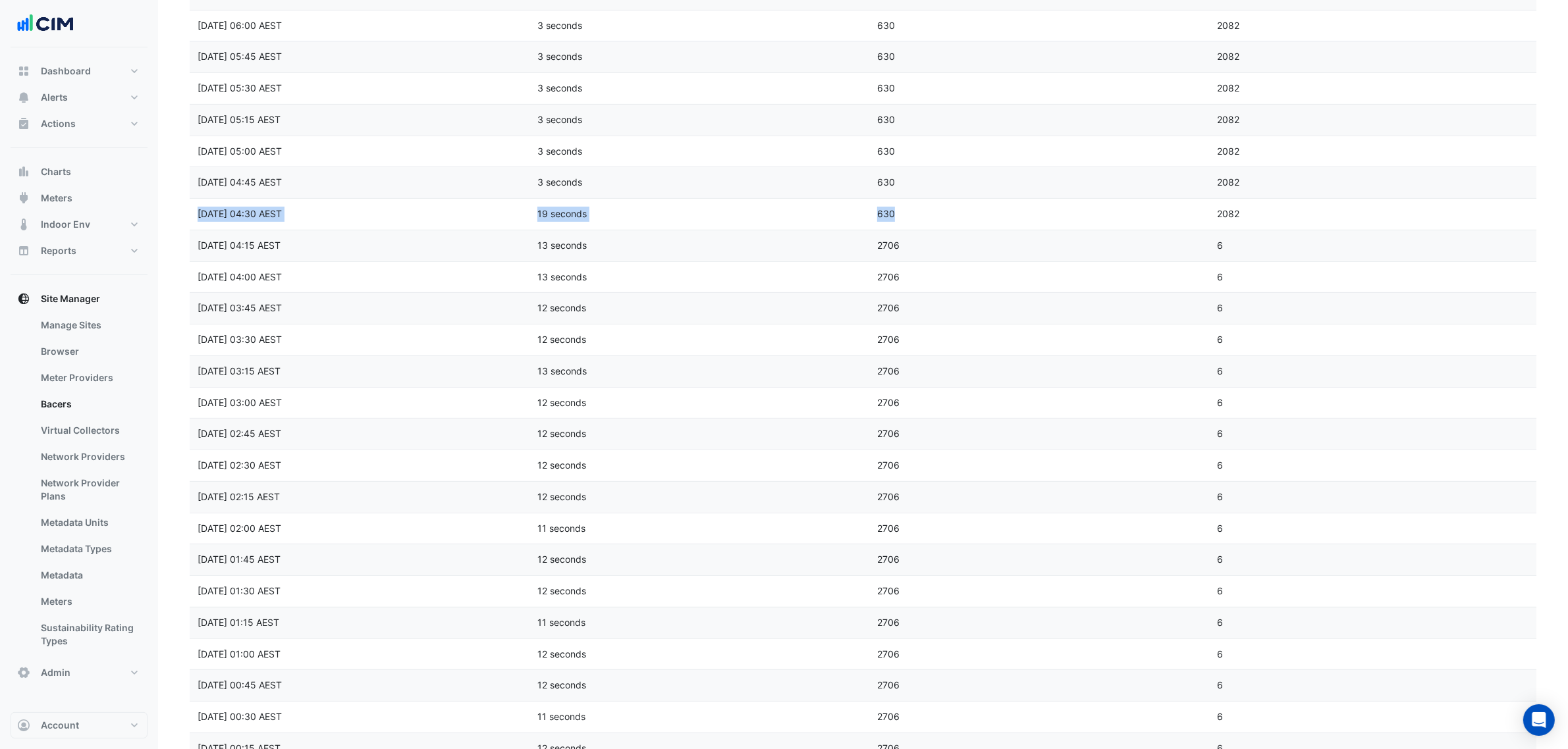
drag, startPoint x: 905, startPoint y: 232, endPoint x: 191, endPoint y: 217, distance: 714.2
click at [191, 217] on div "Scan completed at Tue 26-Aug-2025 04:30 AEST Scan duration 19 seconds Retrieved…" at bounding box center [869, 214] width 1359 height 31
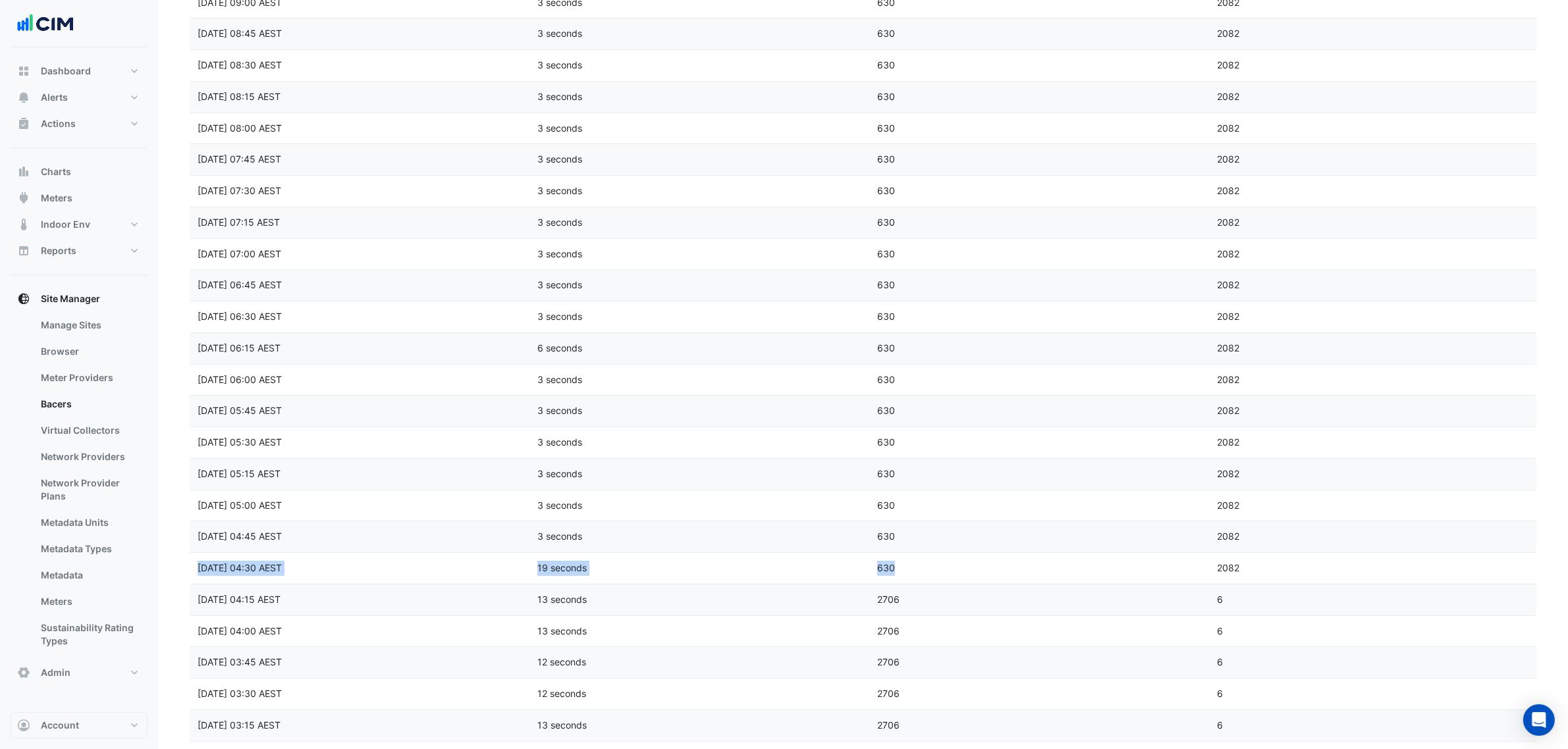
scroll to position [164, 0]
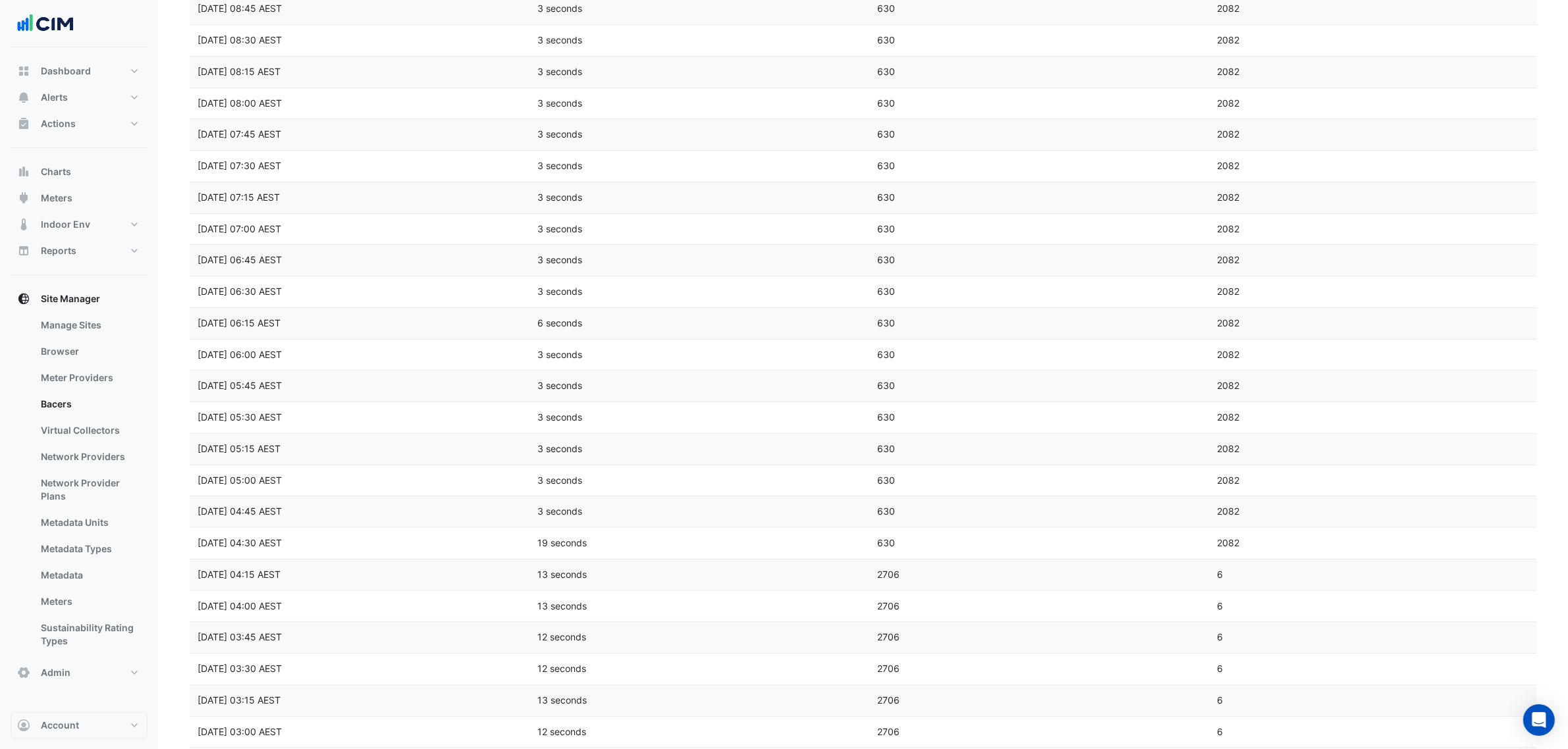
click at [802, 367] on datatable-body-cell "Scan duration 3 seconds" at bounding box center [700, 355] width 340 height 31
drag, startPoint x: 525, startPoint y: 511, endPoint x: 937, endPoint y: 506, distance: 412.0
click at [937, 506] on div "Scan completed at Tue 26-Aug-2025 04:45 AEST Scan duration 3 seconds Retrieved …" at bounding box center [869, 511] width 1359 height 31
click at [937, 506] on datatable-body-cell "Retrieved favourite count 630" at bounding box center [1039, 511] width 340 height 31
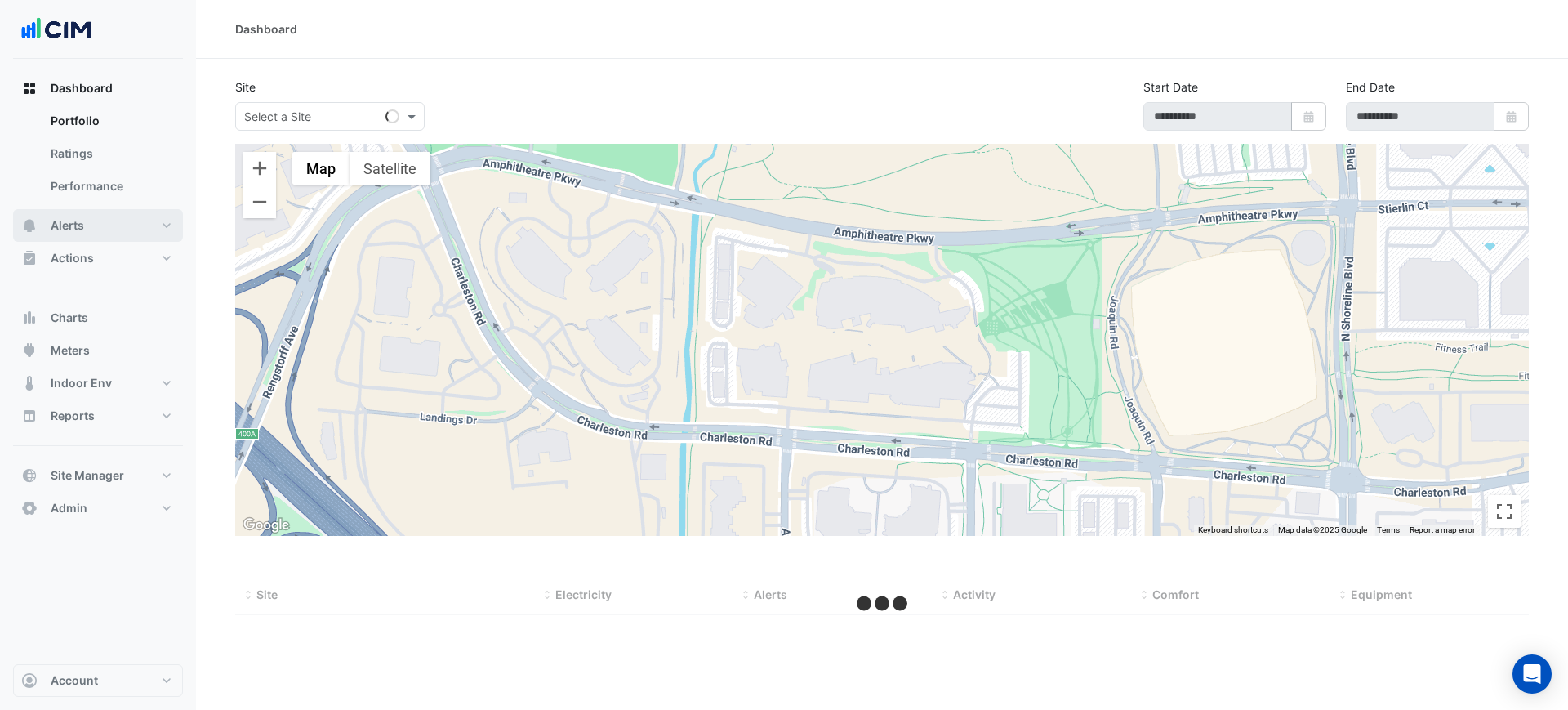
click at [132, 223] on button "Alerts" at bounding box center [98, 226] width 170 height 33
click at [327, 102] on div "Select a Site" at bounding box center [329, 116] width 189 height 29
paste input "**********"
type input "**********"
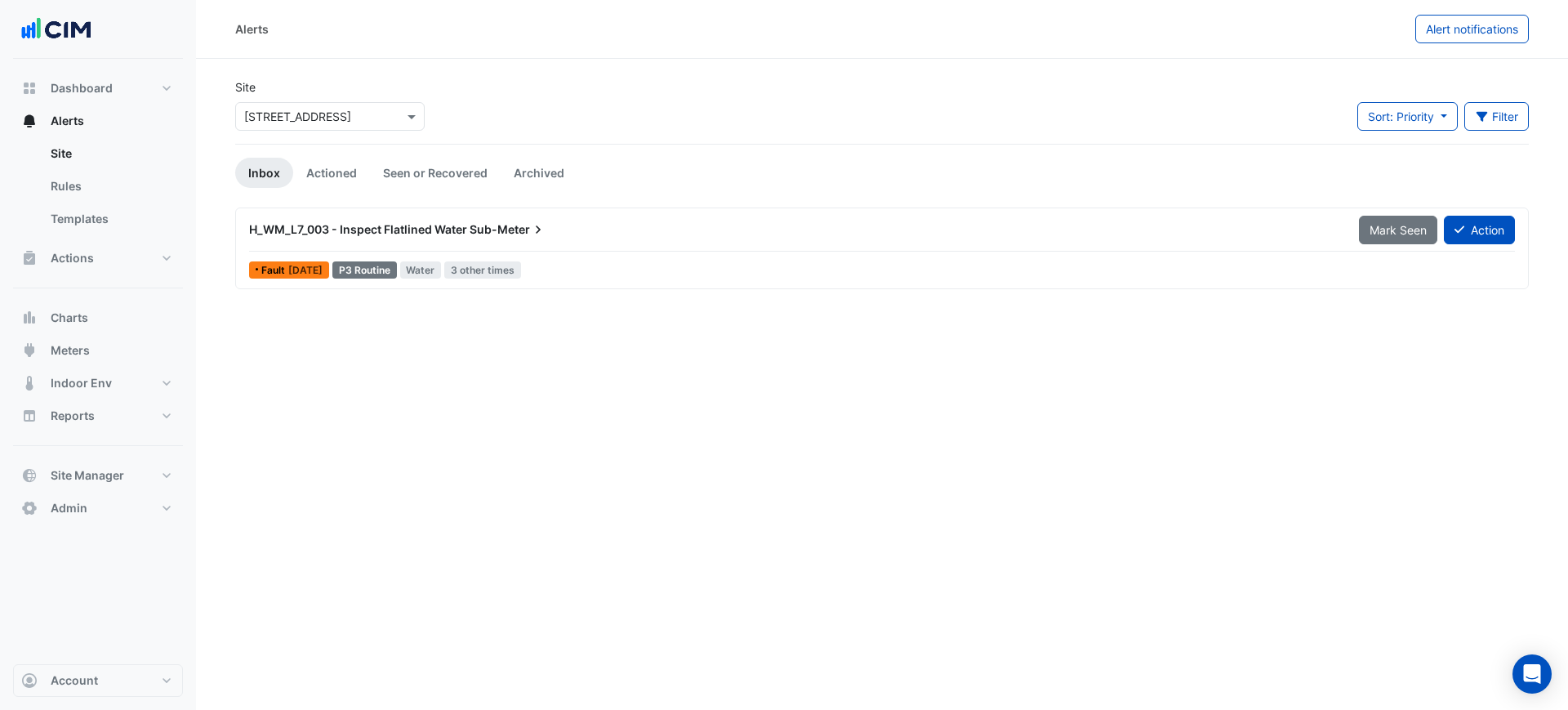
click at [326, 125] on div "× 45-61 Waterloo Rd" at bounding box center [298, 117] width 107 height 17
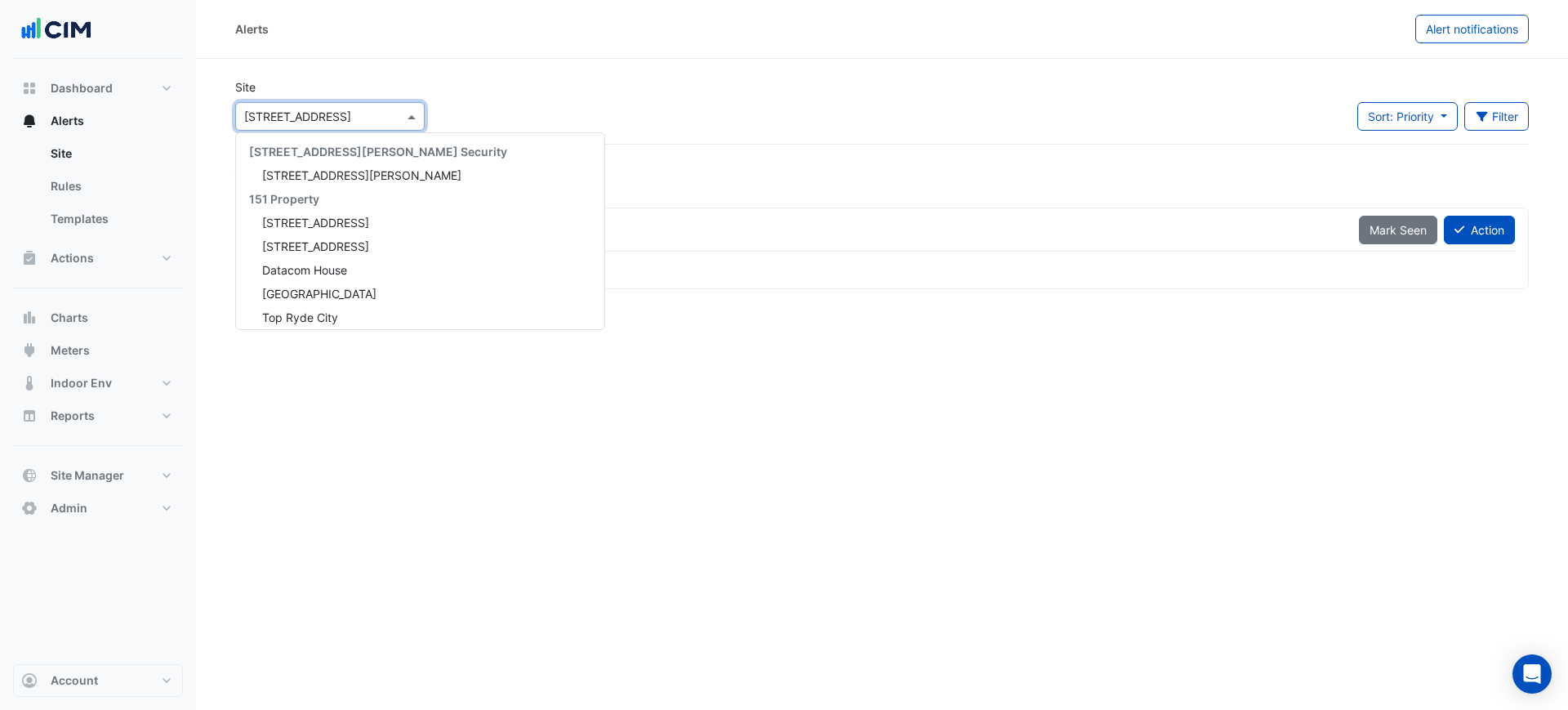
paste input "**********"
type input "**********"
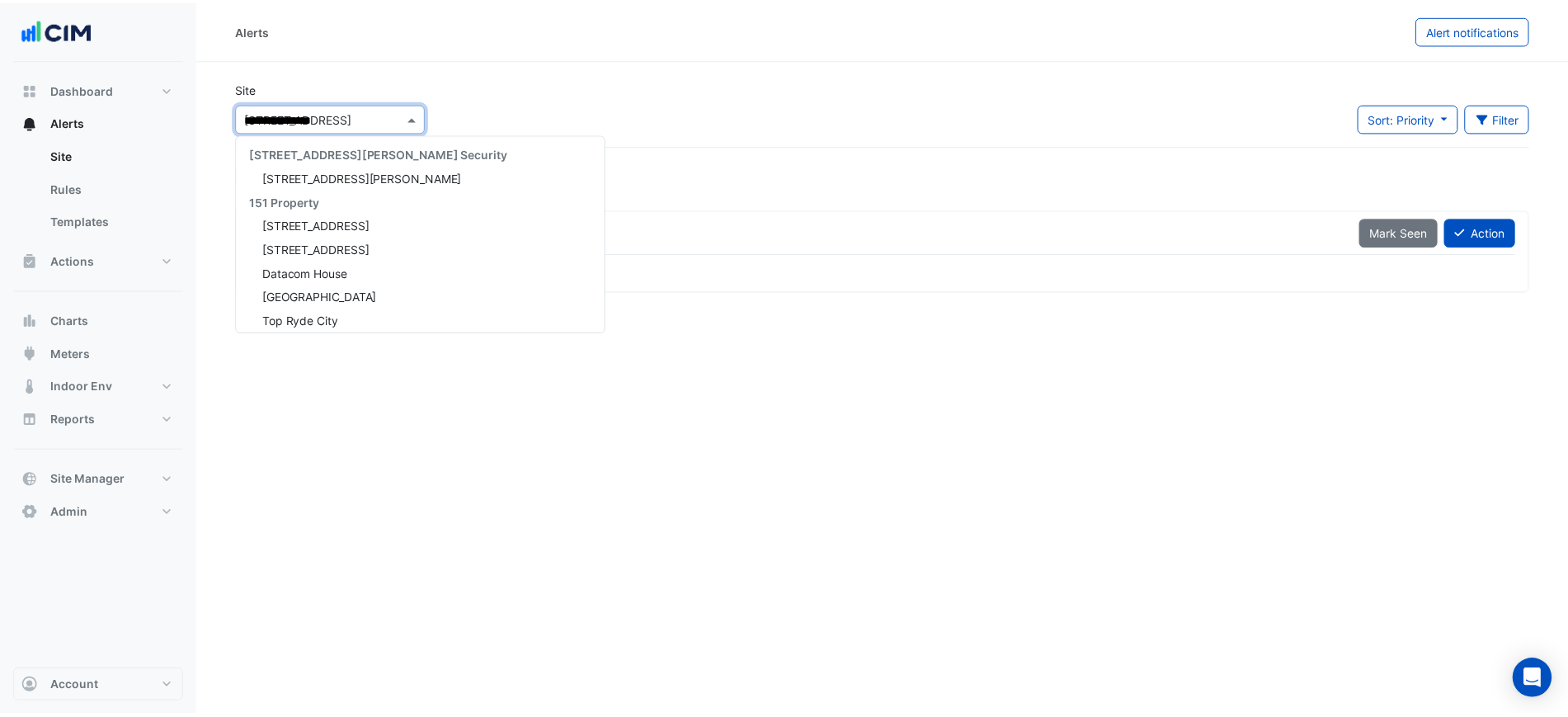
scroll to position [54, 0]
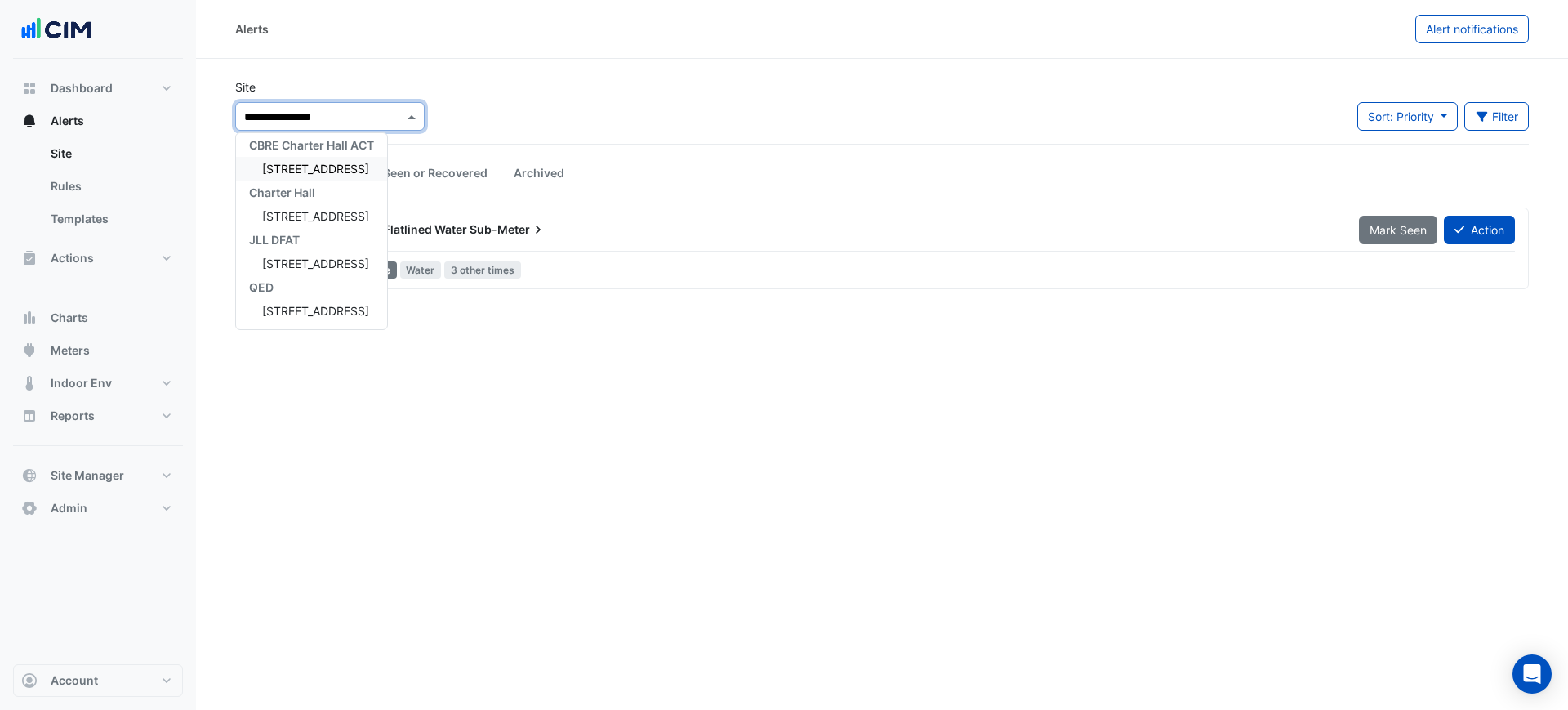
click at [320, 169] on span "44 Sydney Avenue" at bounding box center [316, 169] width 107 height 14
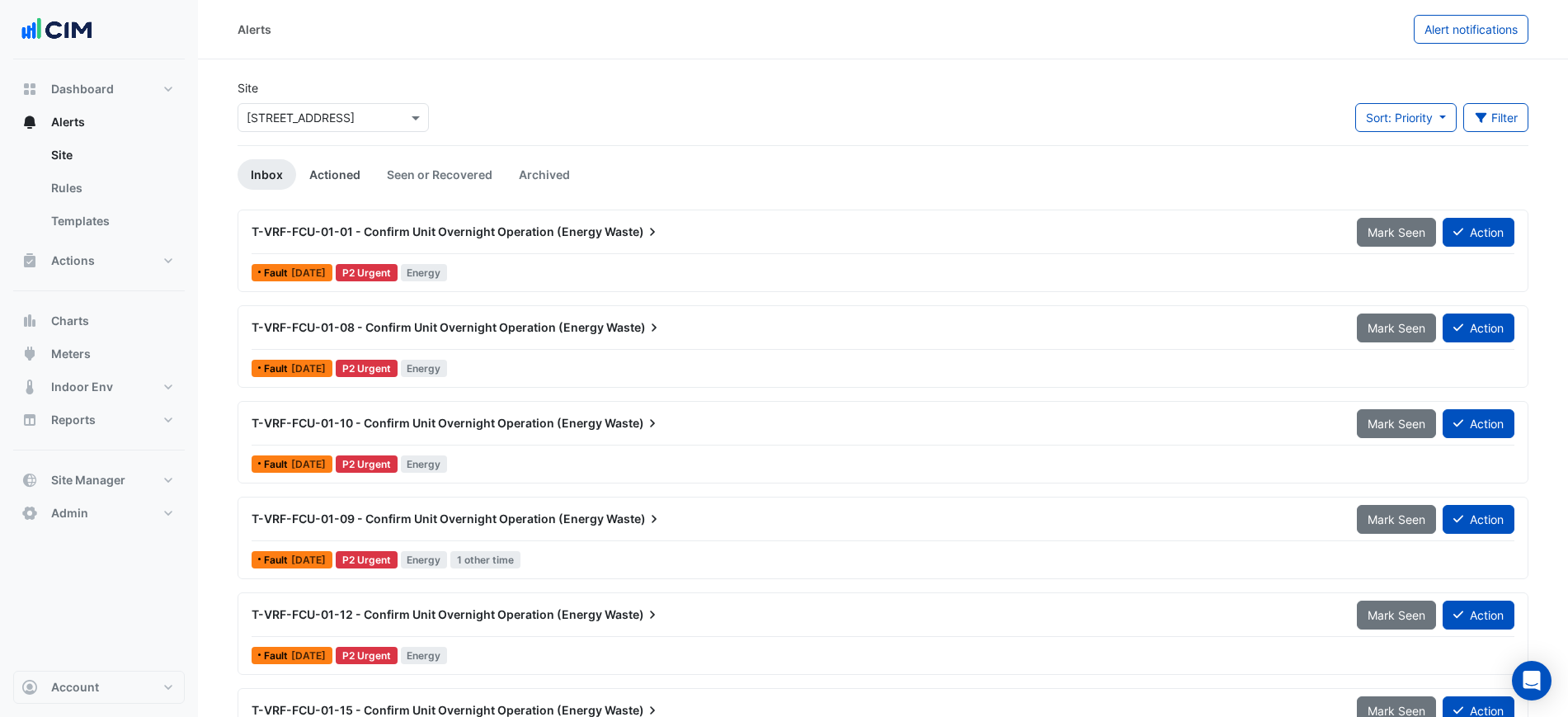
click at [332, 171] on link "Actioned" at bounding box center [334, 174] width 78 height 31
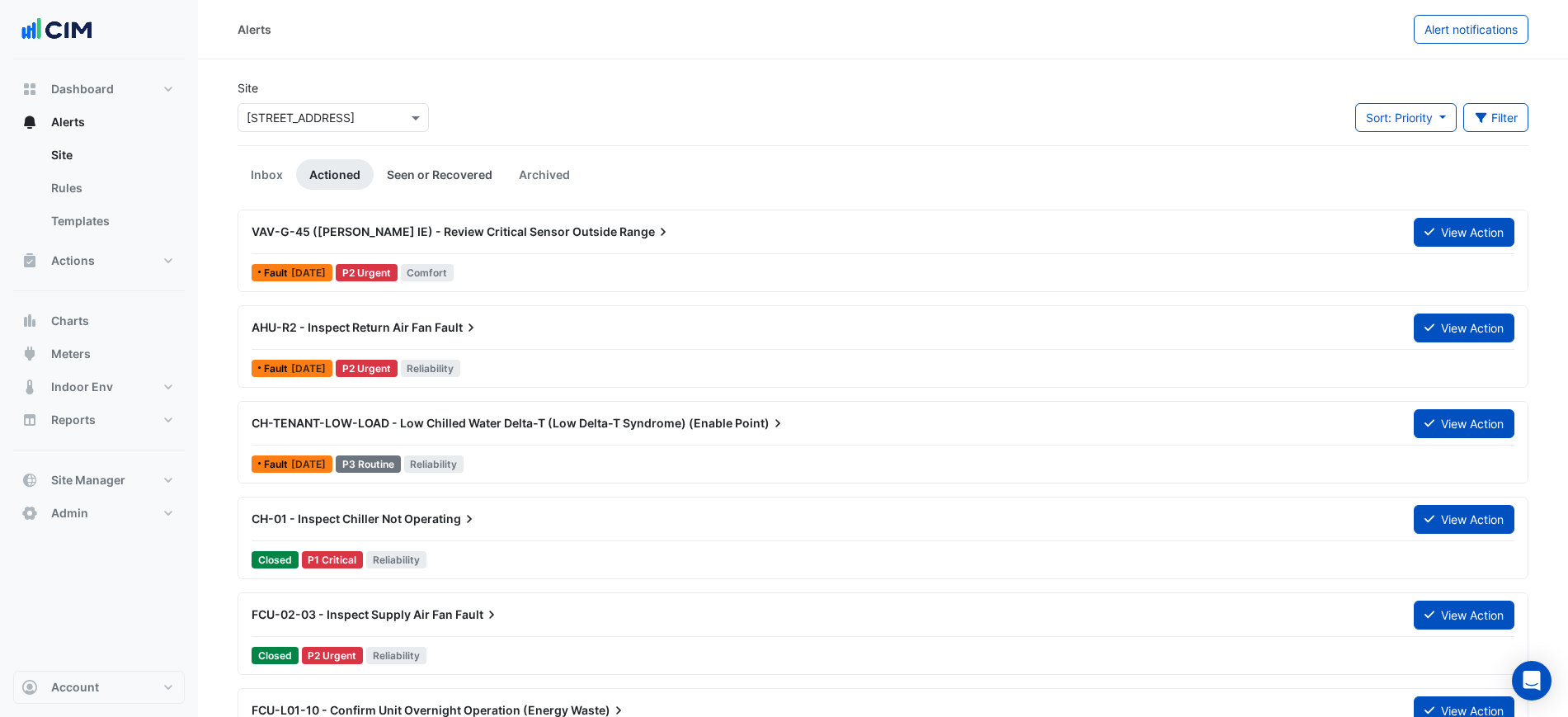
click at [428, 175] on link "Seen or Recovered" at bounding box center [439, 174] width 132 height 31
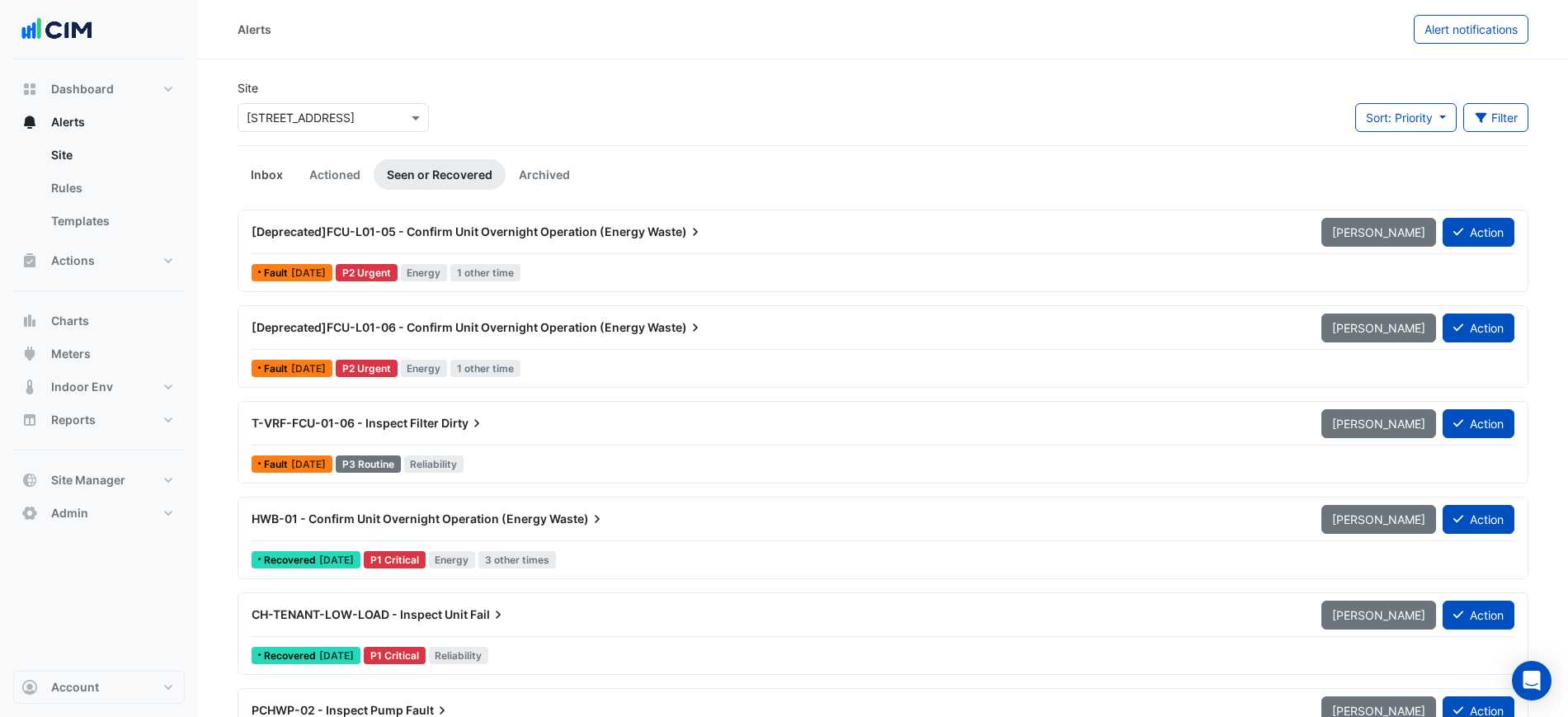
click at [265, 174] on link "Inbox" at bounding box center [266, 174] width 58 height 31
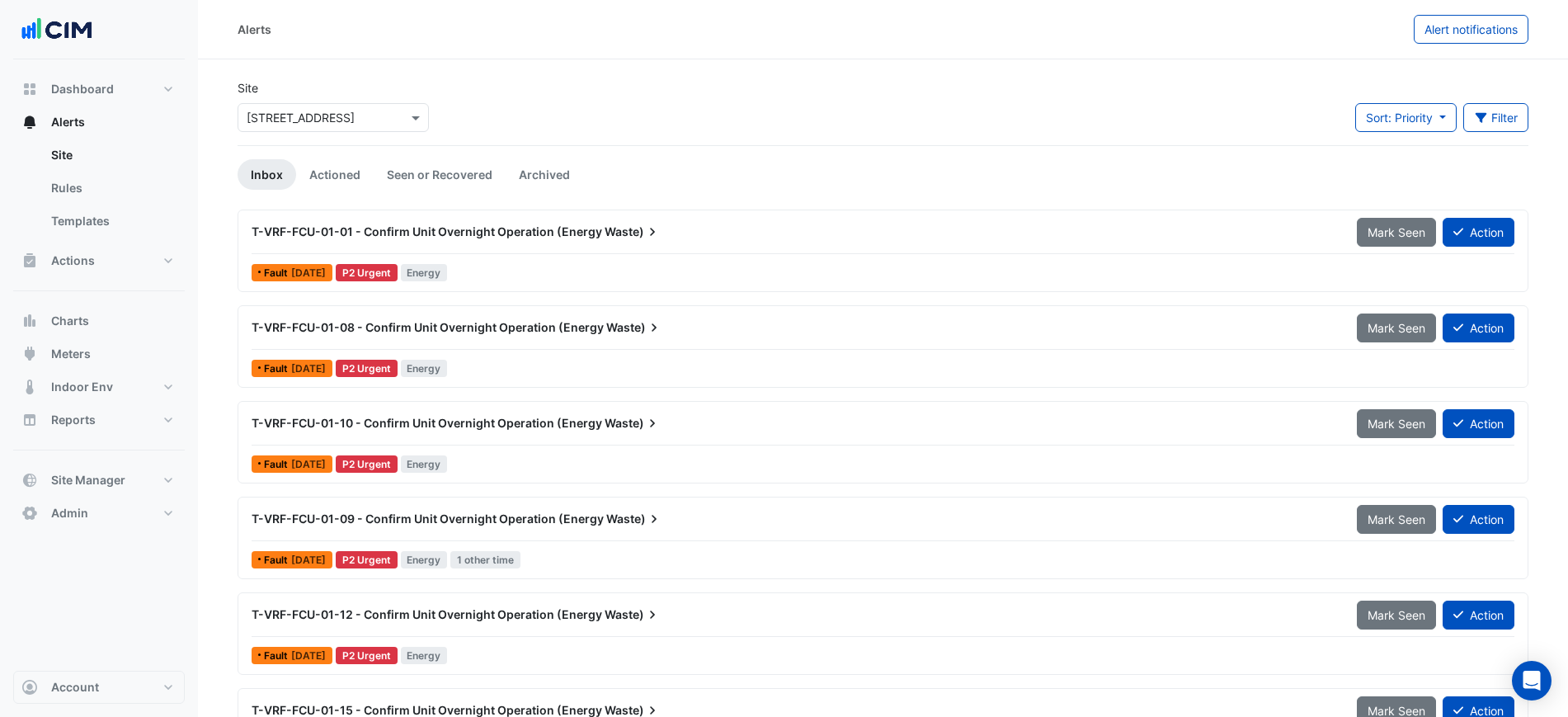
click at [683, 117] on div "Site Select a Site × 44 Sydney Avenue Sort: Priority Priority Updated Filter Ti…" at bounding box center [884, 113] width 1311 height 66
click at [125, 79] on button "Dashboard" at bounding box center [99, 89] width 172 height 33
select select "***"
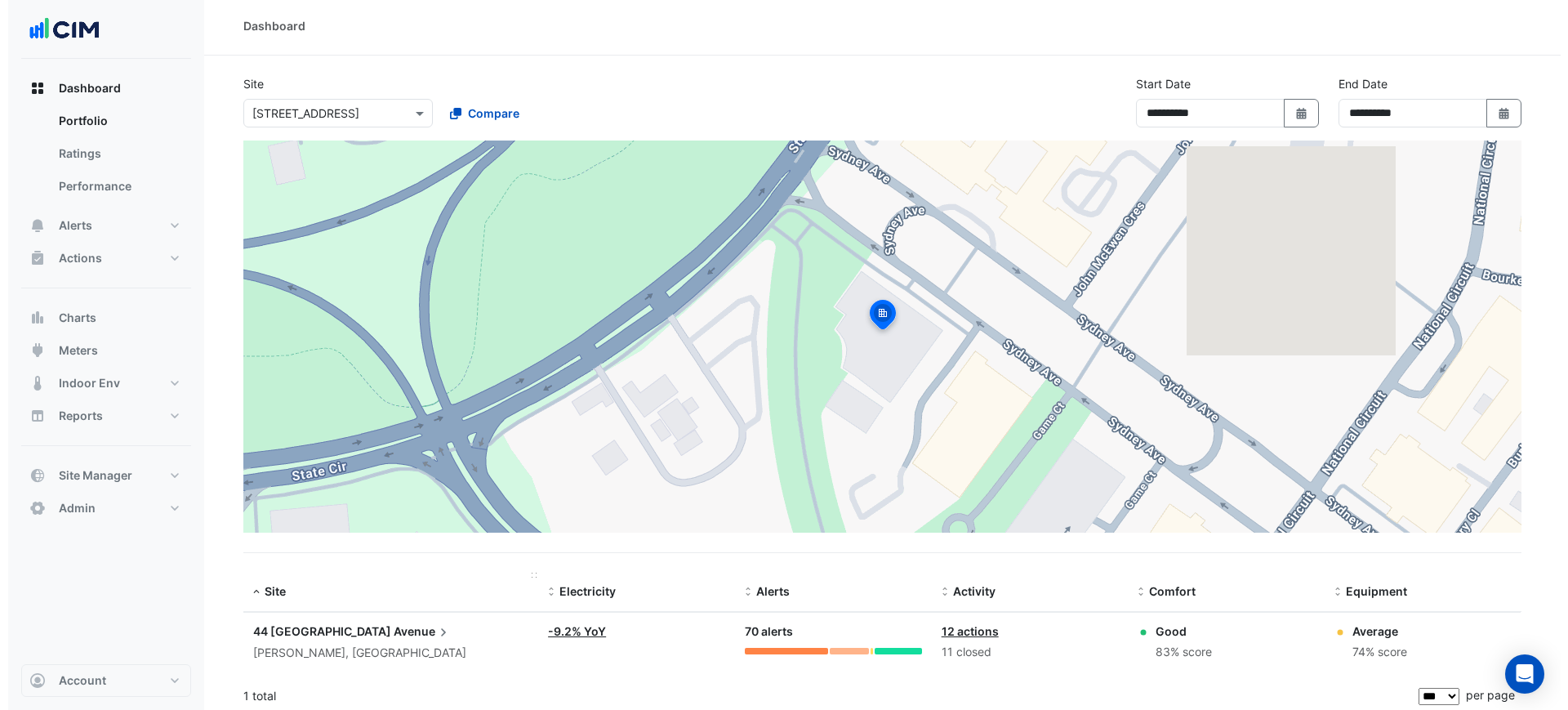
scroll to position [10, 0]
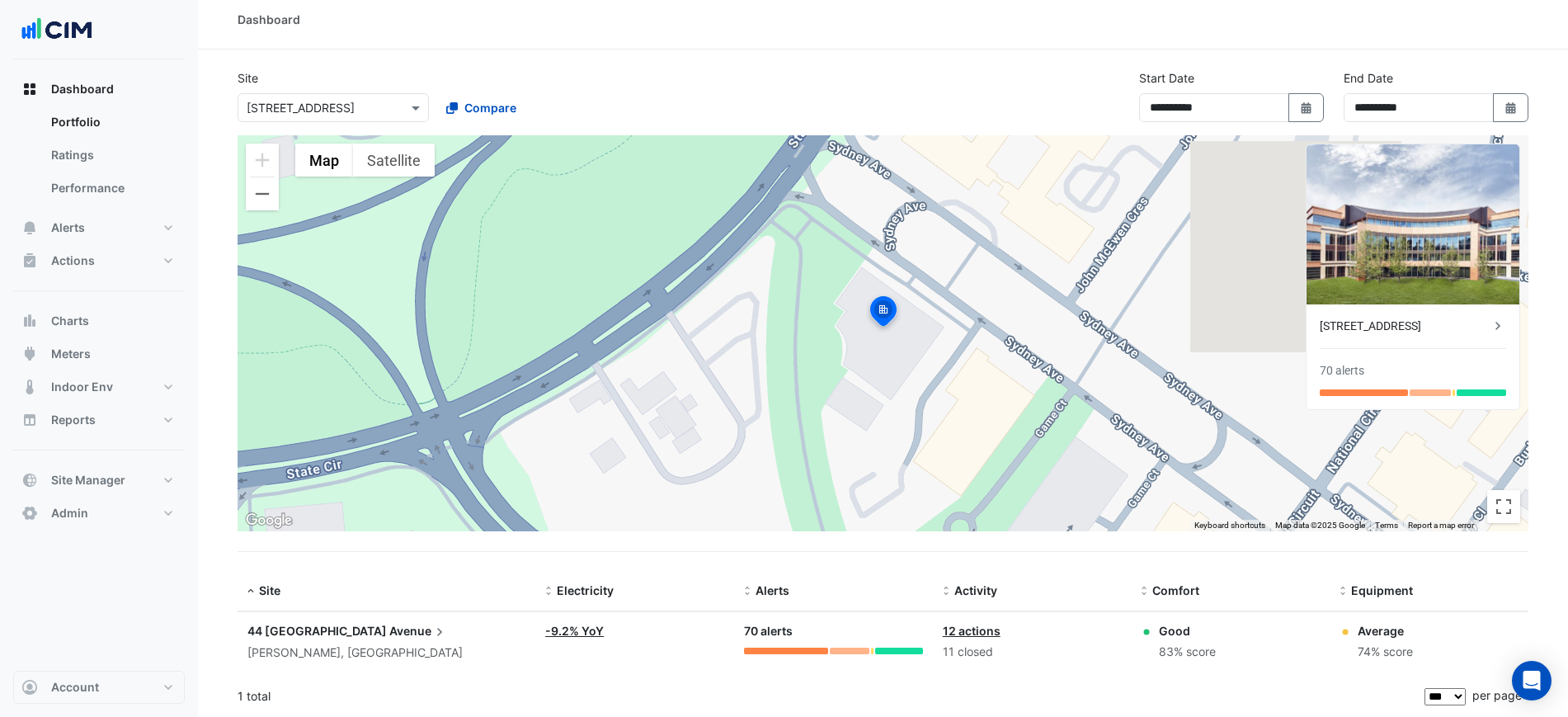
click at [308, 667] on datatable-body-cell "Site: 44 Sydney Avenue Forrest, Australian Capital Territory" at bounding box center [386, 642] width 298 height 60
click at [320, 647] on div "Forrest, Australian Capital Territory" at bounding box center [386, 653] width 278 height 19
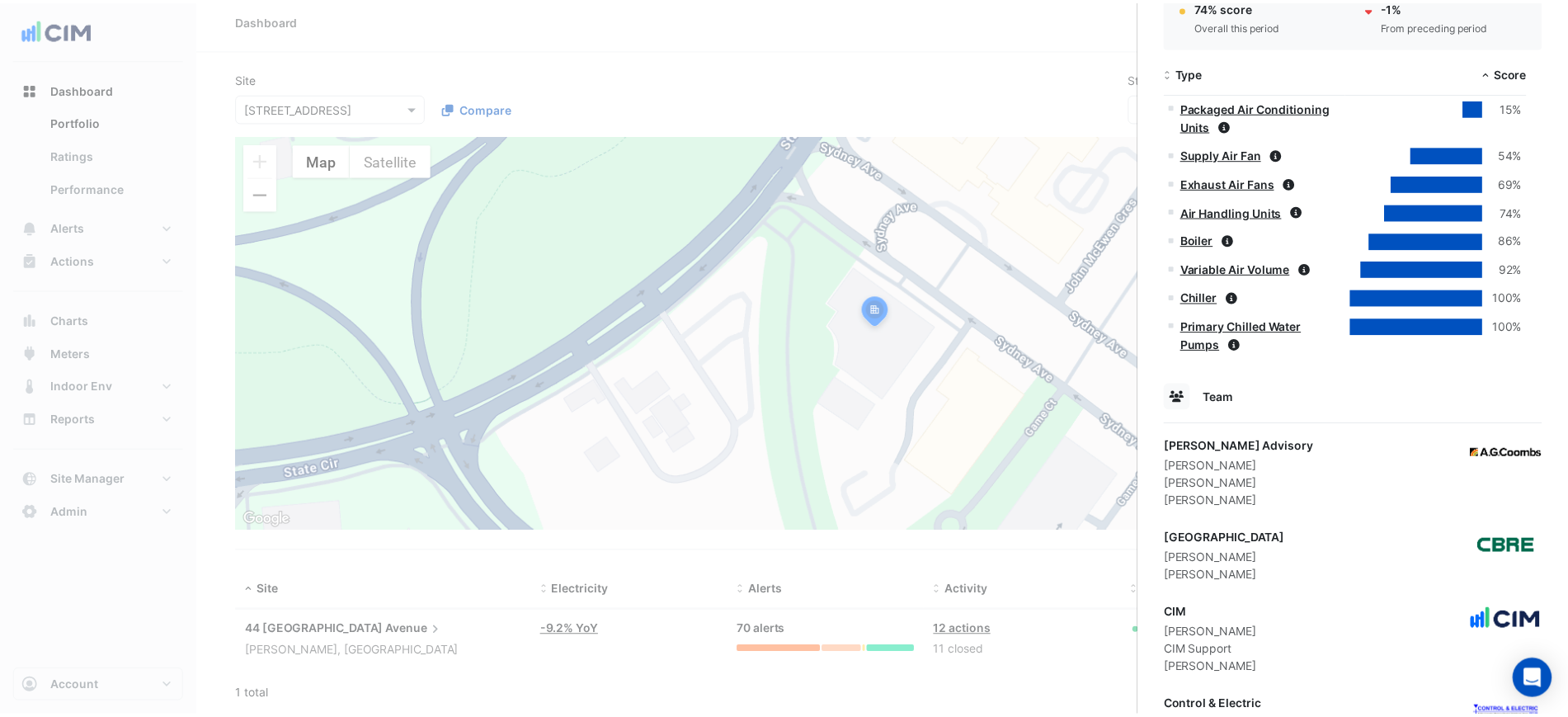
scroll to position [803, 0]
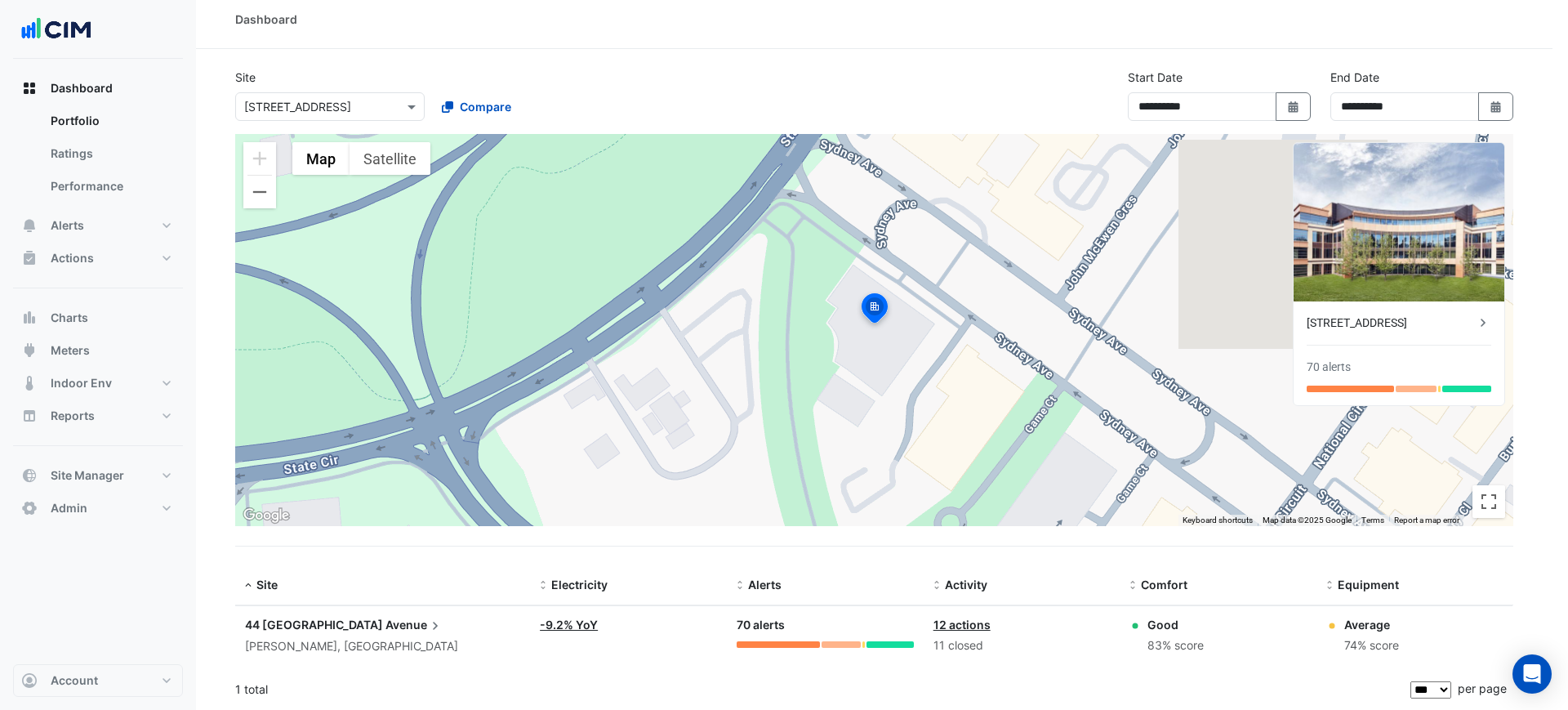
click at [1018, 265] on ngb-offcanvas-backdrop at bounding box center [784, 355] width 1568 height 710
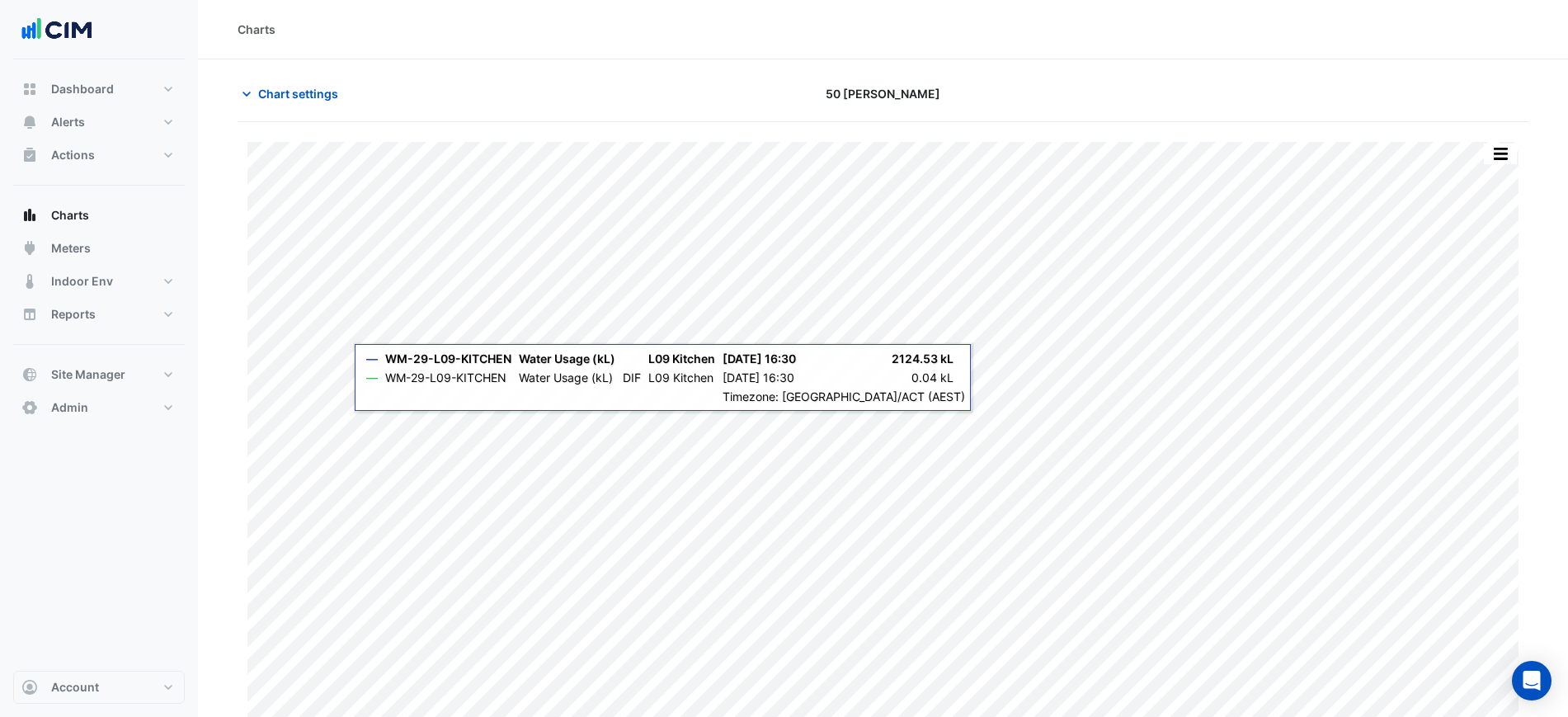
scroll to position [14, 0]
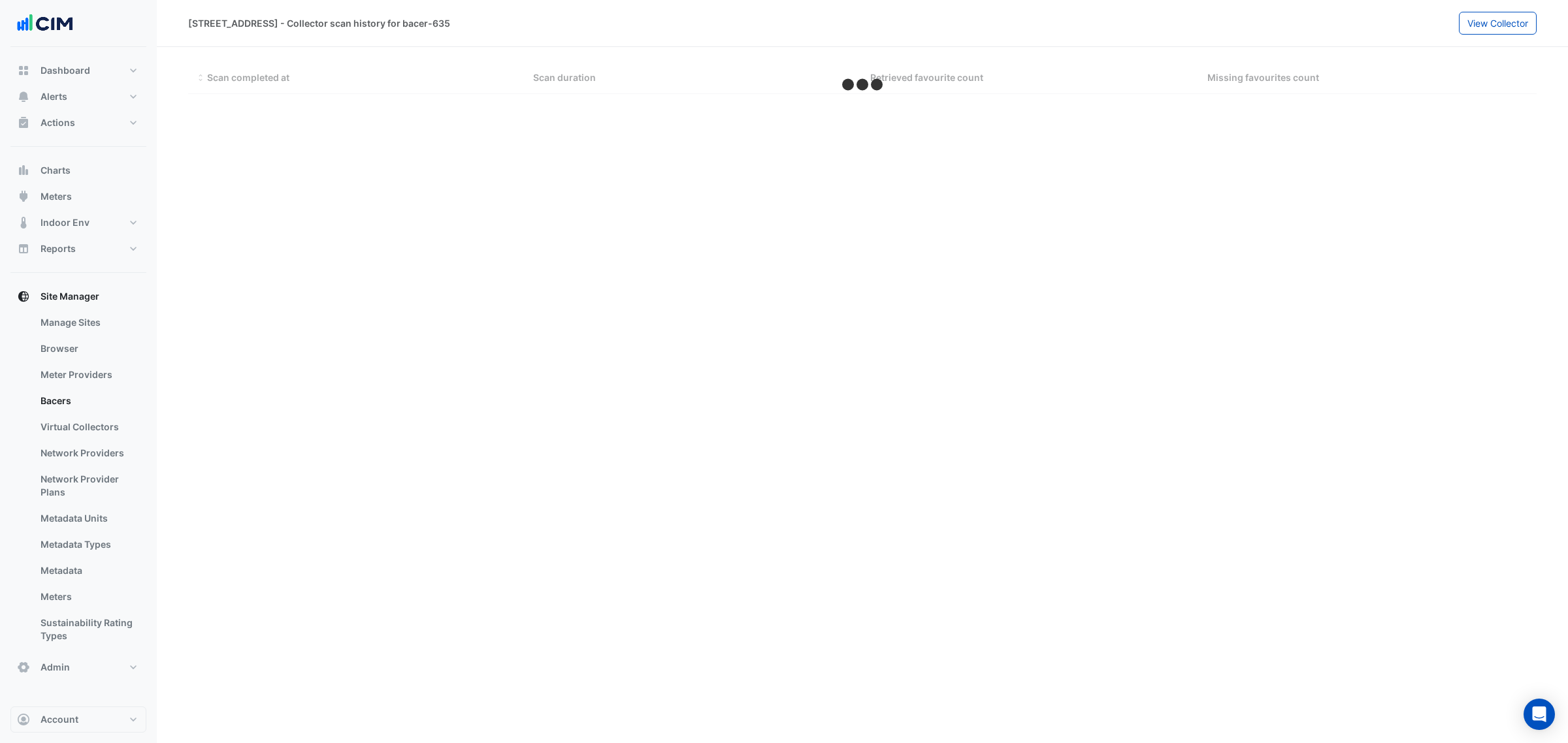
select select "***"
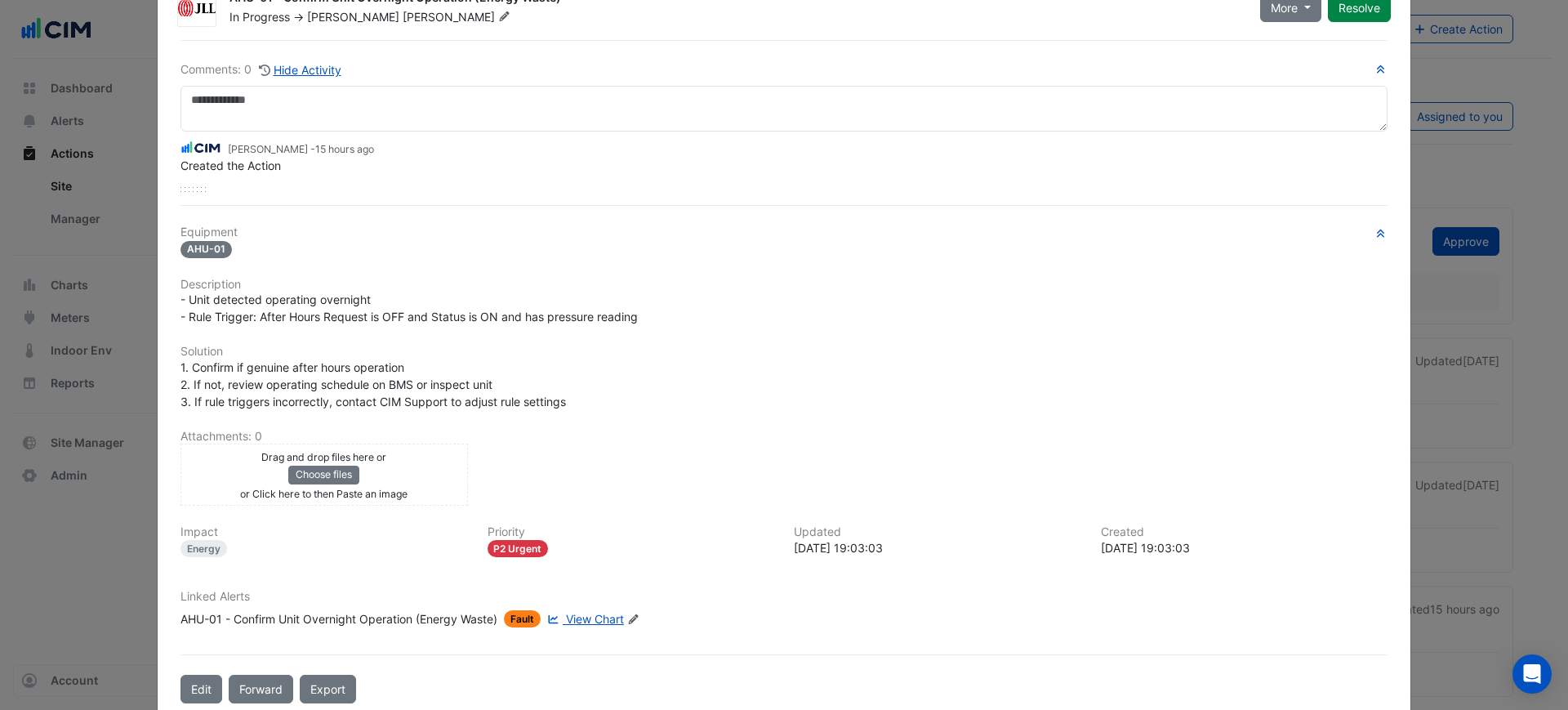
scroll to position [86, 0]
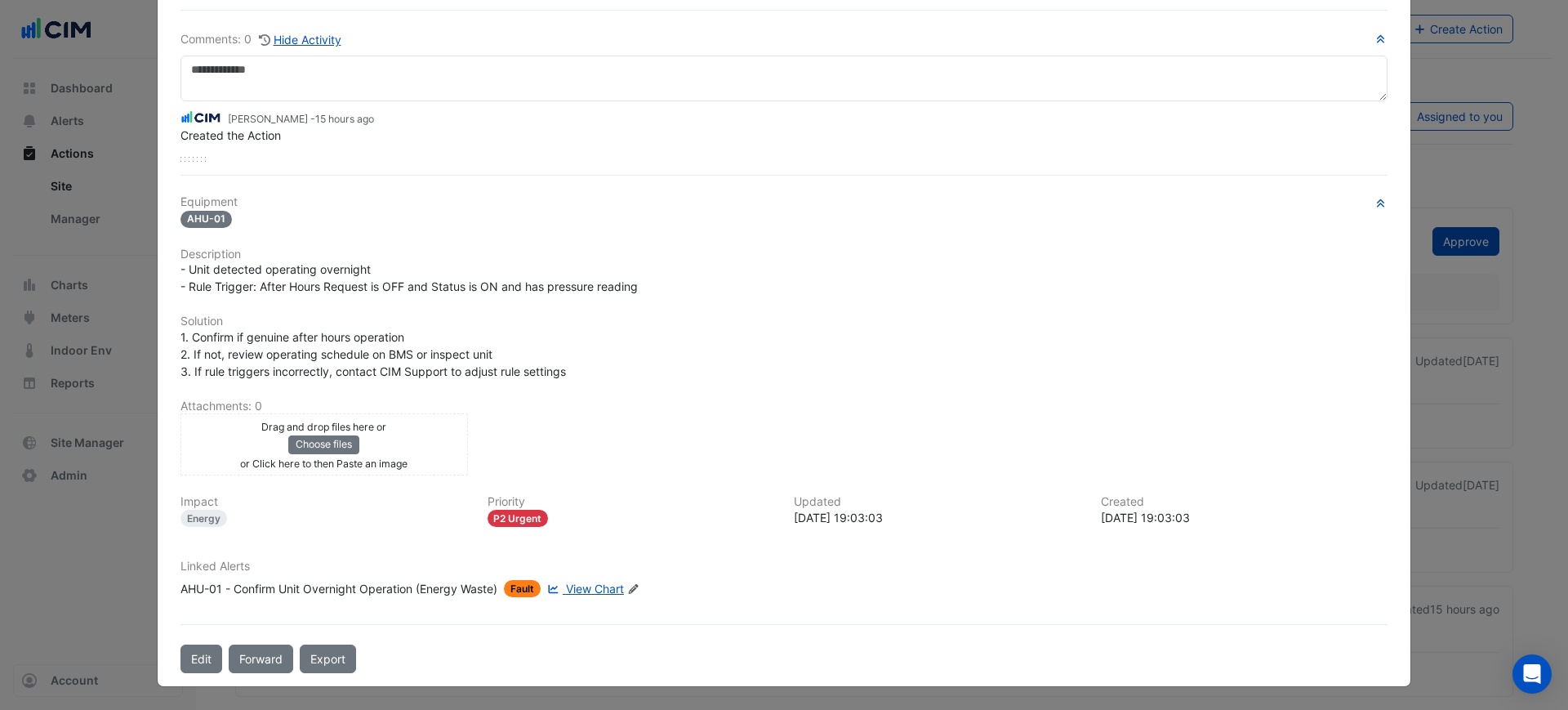
click at [609, 583] on span "View Chart" at bounding box center [595, 589] width 58 height 14
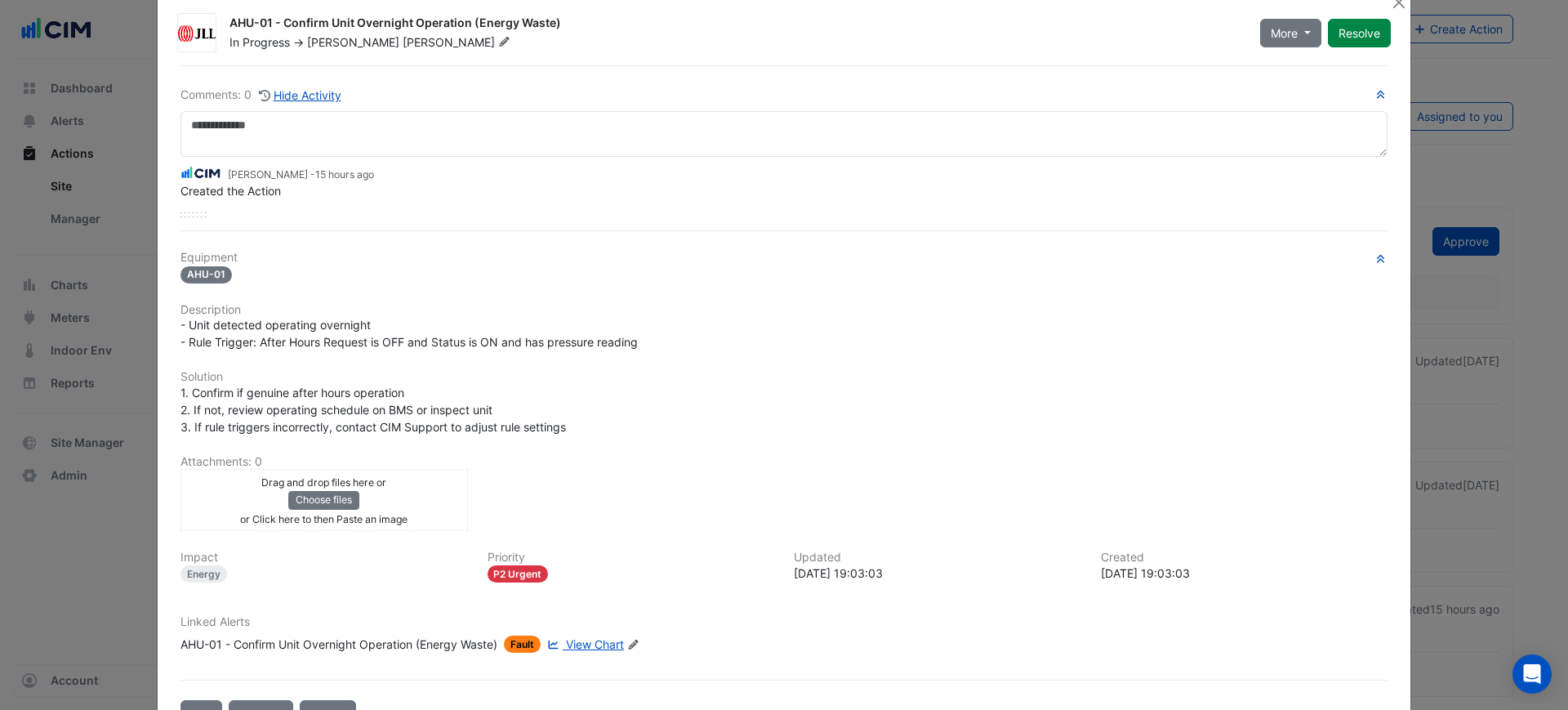
scroll to position [0, 0]
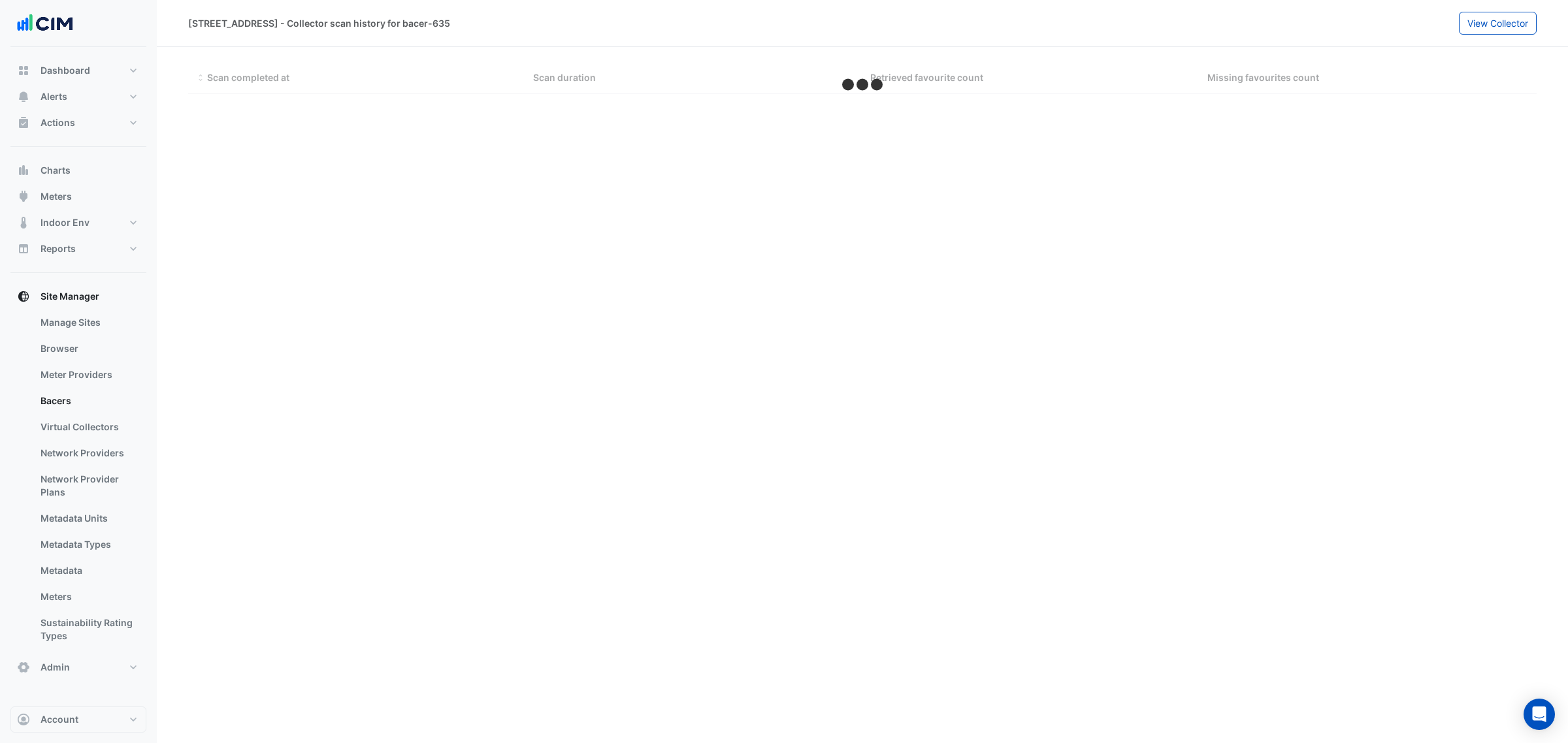
select select "***"
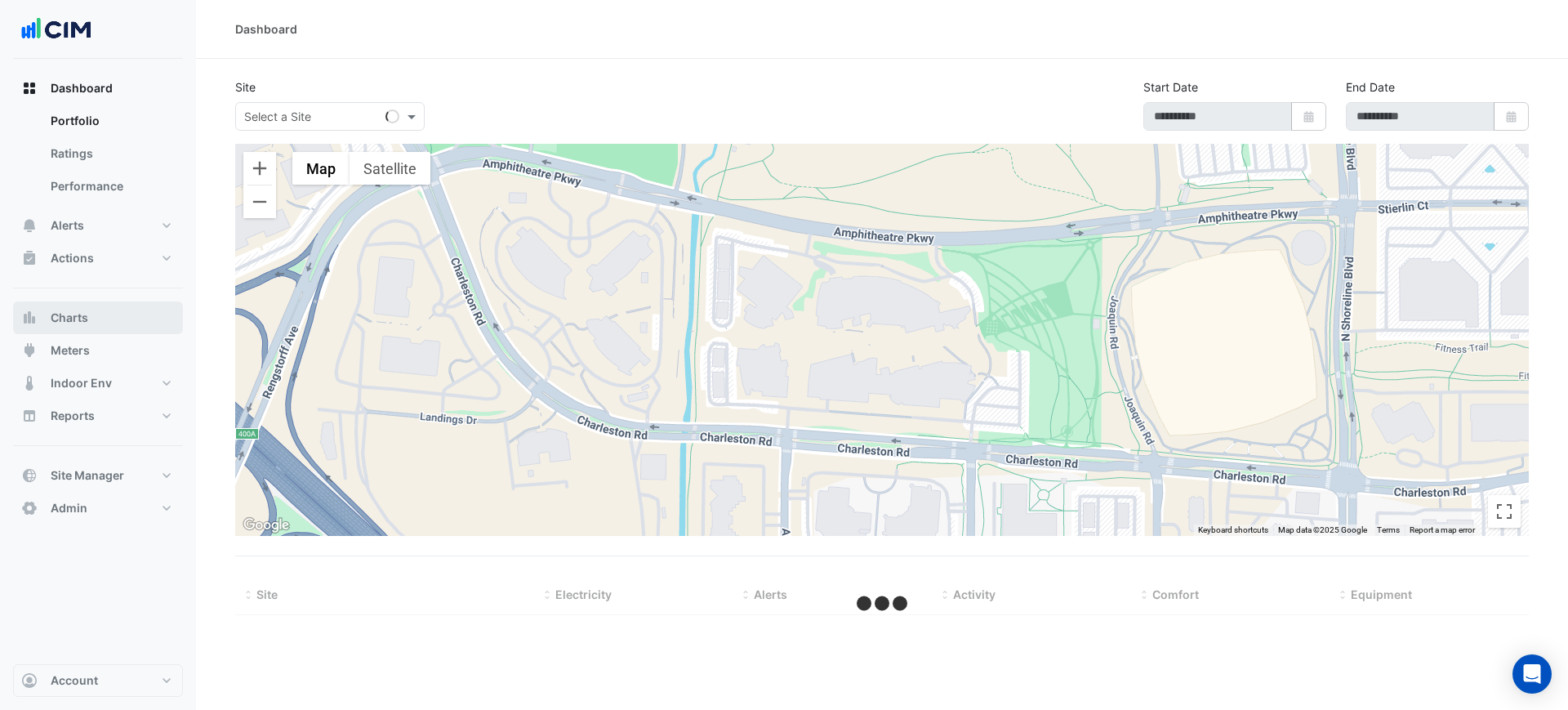
click at [91, 319] on button "Charts" at bounding box center [98, 318] width 170 height 33
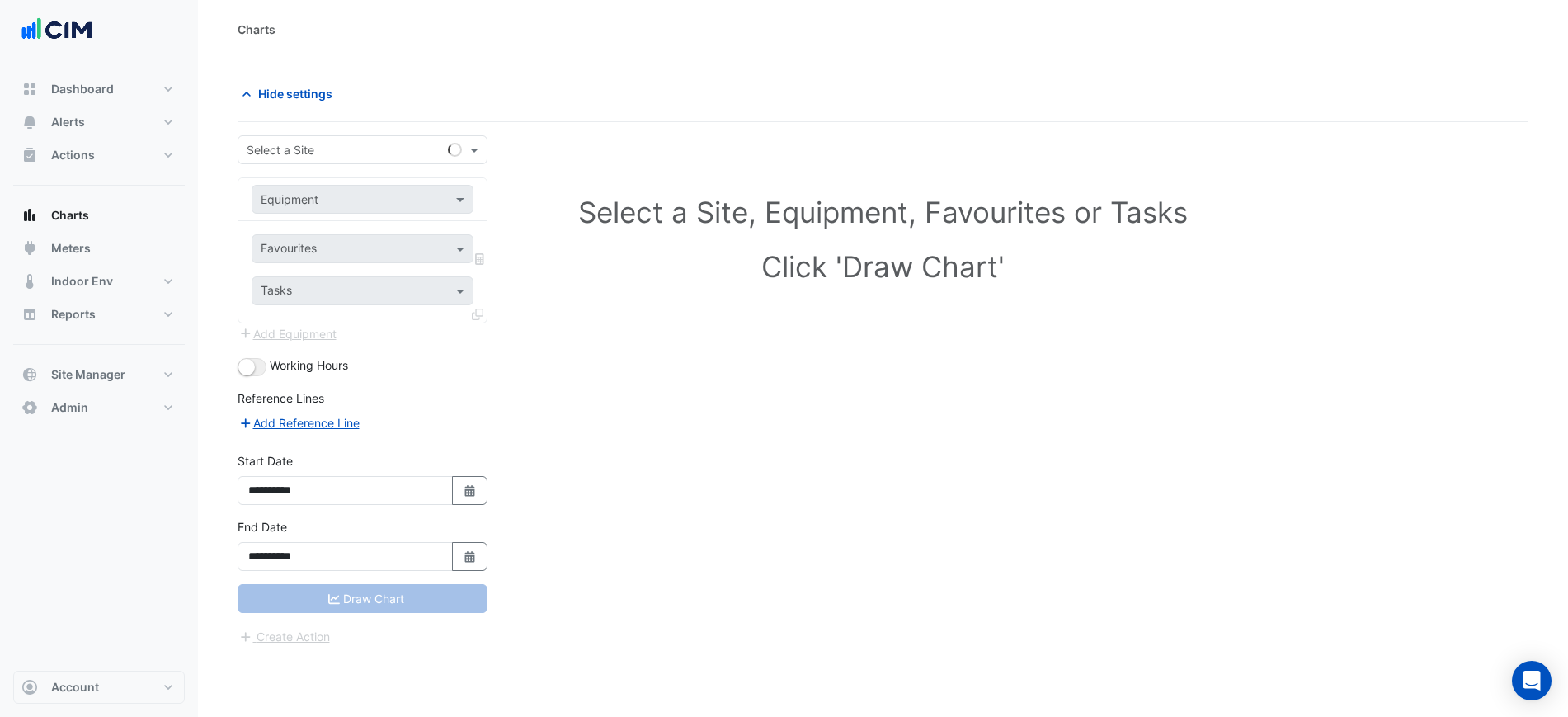
click at [259, 146] on input "text" at bounding box center [347, 151] width 199 height 17
click at [104, 110] on button "Alerts" at bounding box center [99, 122] width 172 height 33
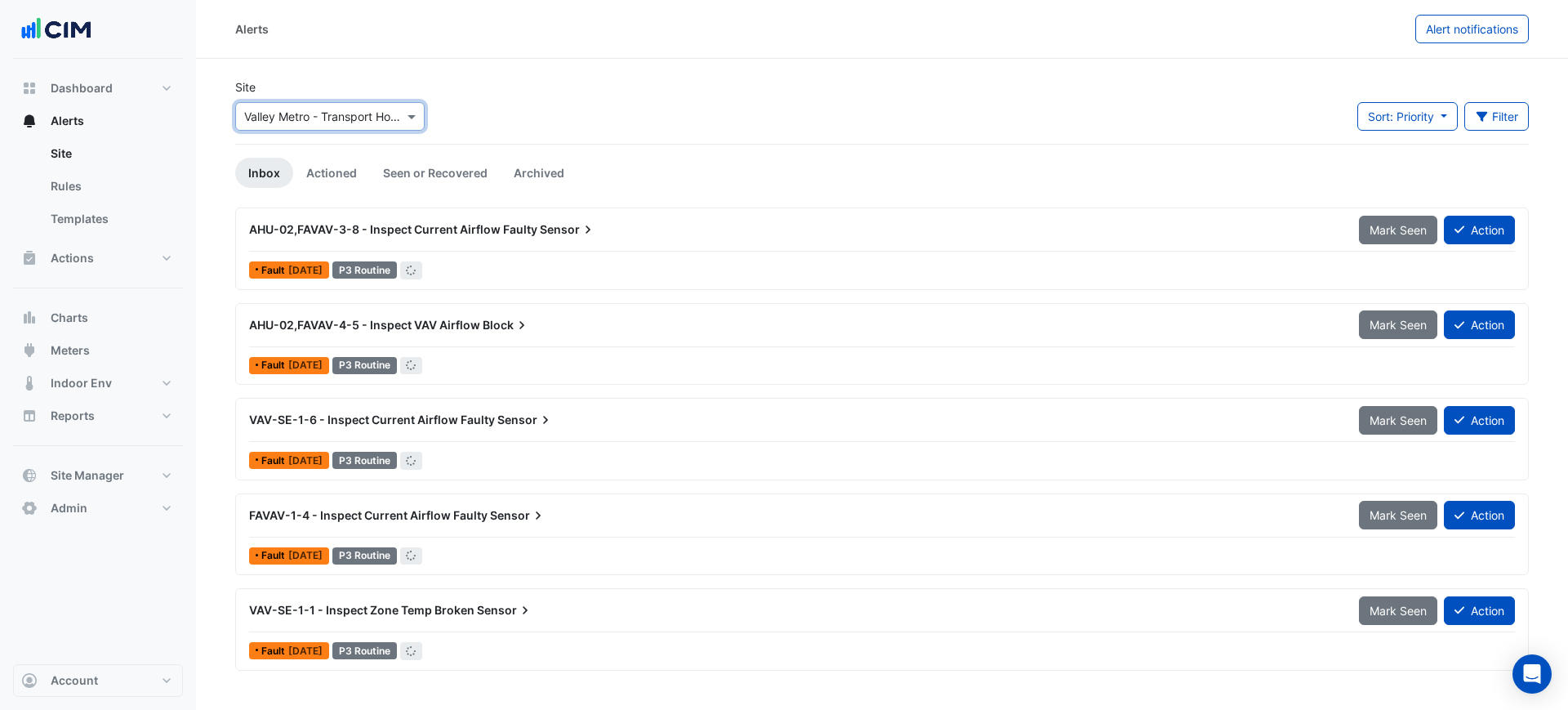
click at [316, 131] on div "Site Select a Site × Valley Metro - Transport House" at bounding box center [330, 112] width 209 height 66
click at [316, 114] on input "text" at bounding box center [314, 118] width 139 height 17
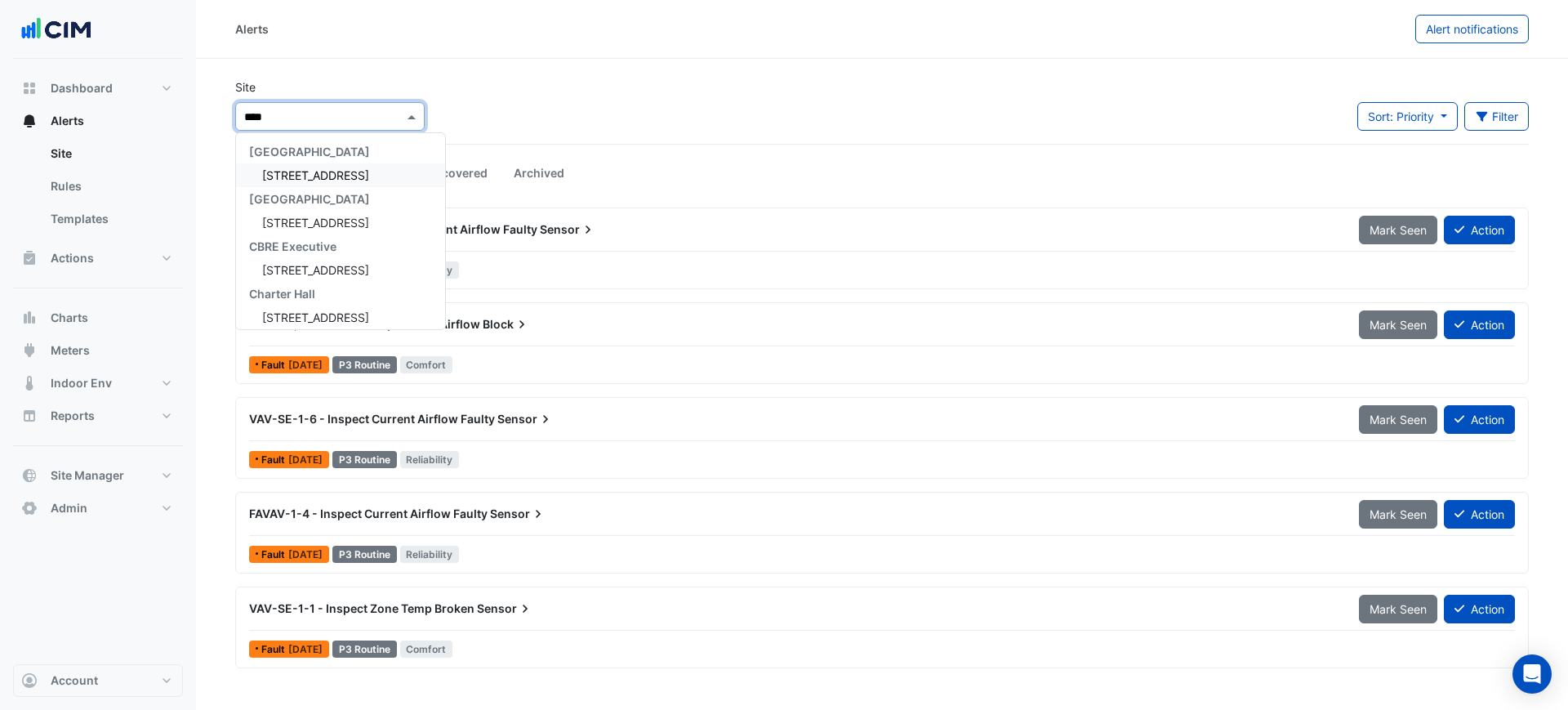
type input "*****"
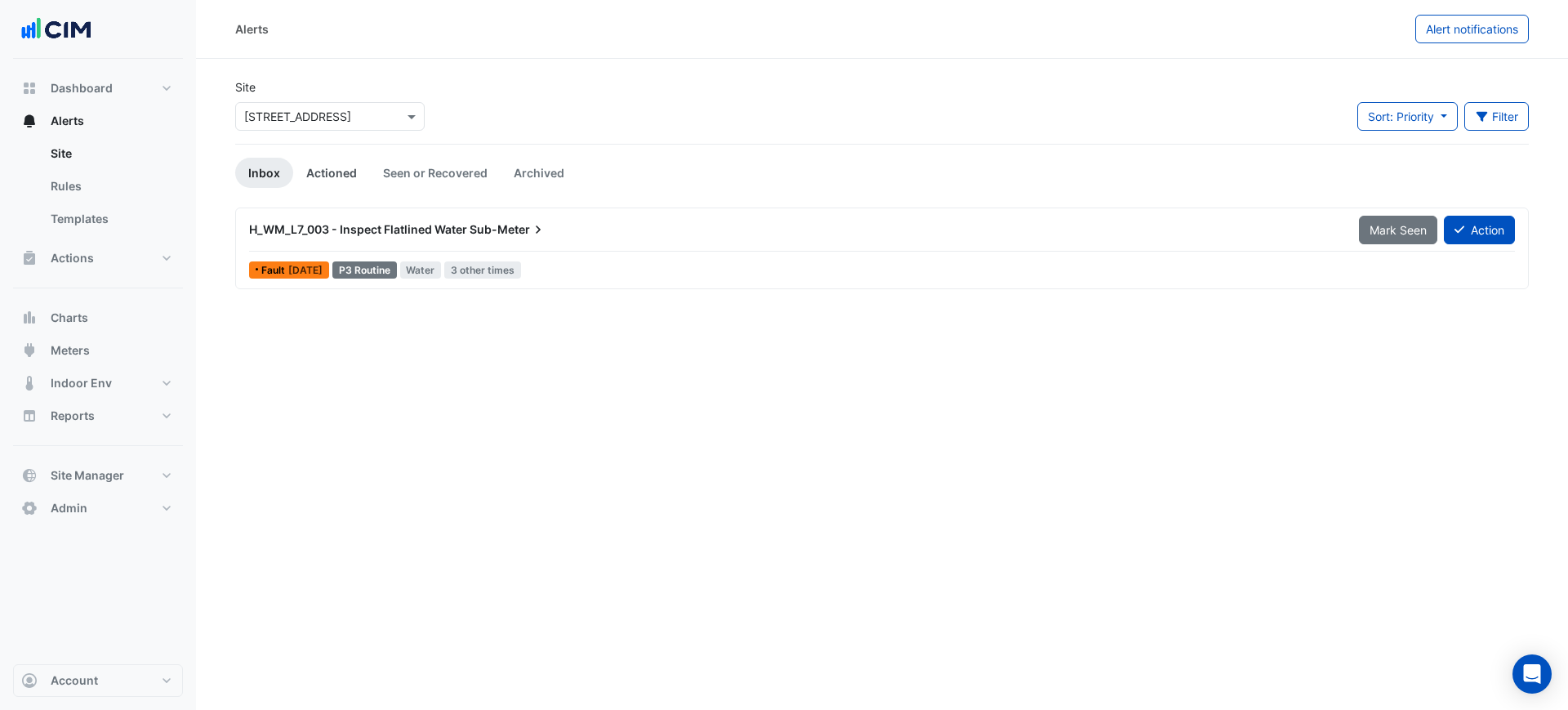
click at [316, 172] on link "Actioned" at bounding box center [331, 172] width 77 height 30
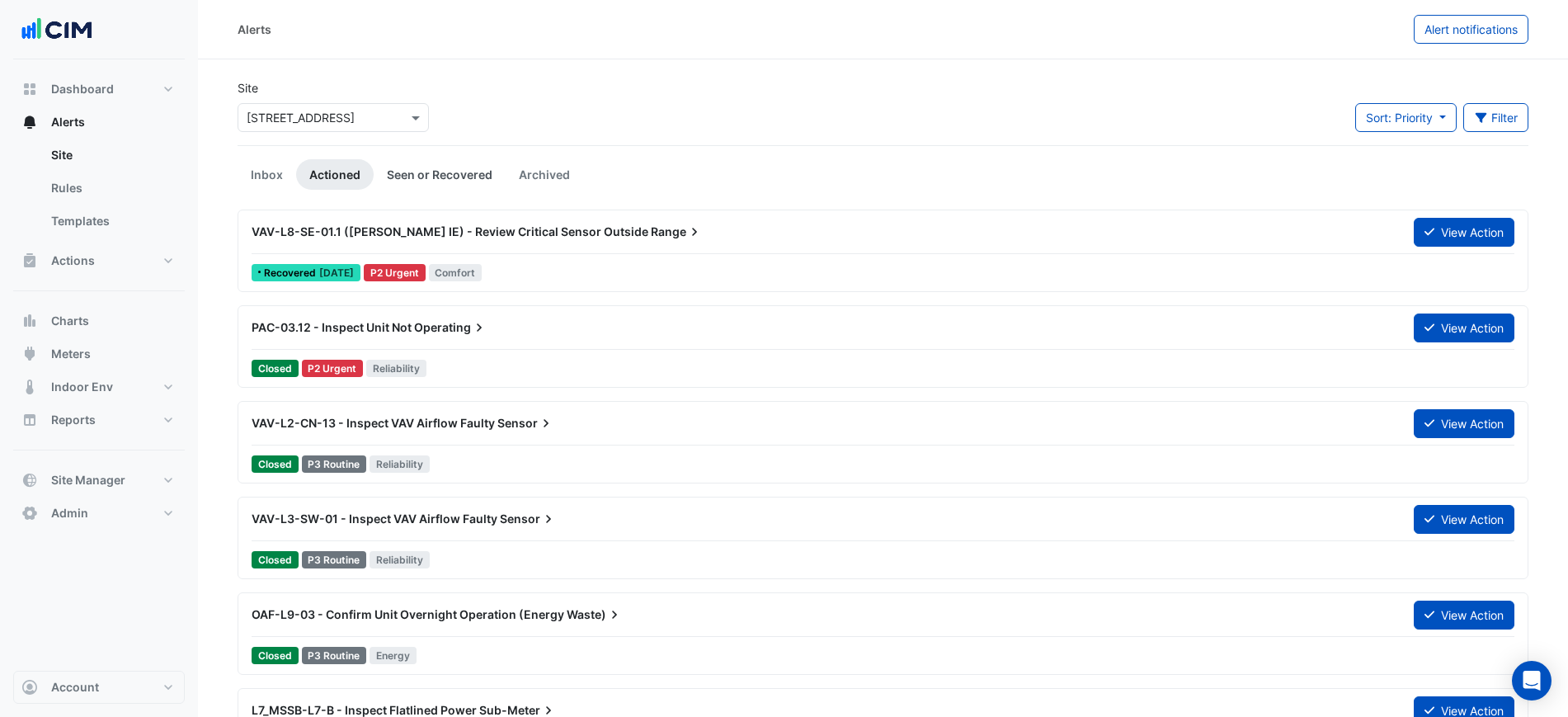
click at [423, 178] on link "Seen or Recovered" at bounding box center [439, 174] width 132 height 31
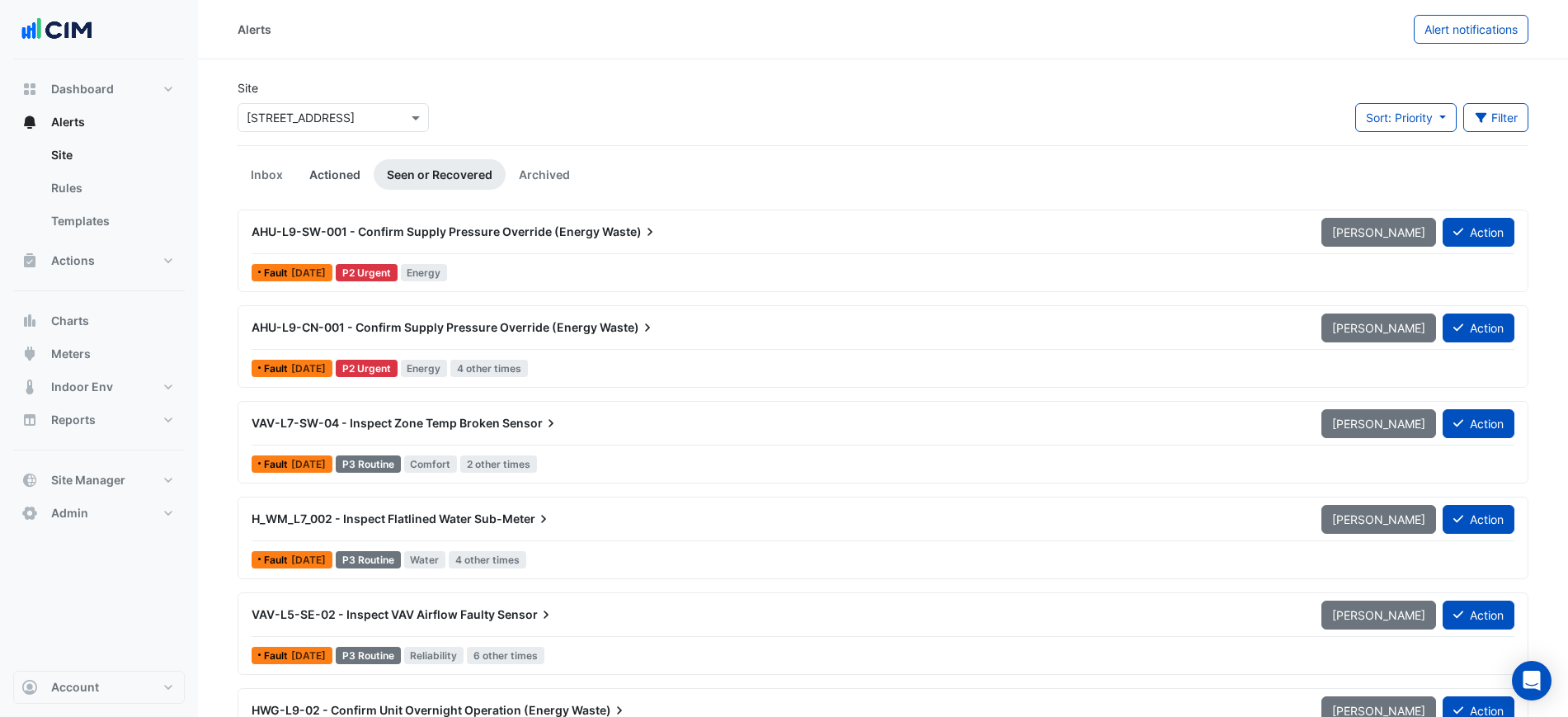
click at [339, 174] on link "Actioned" at bounding box center [334, 174] width 78 height 31
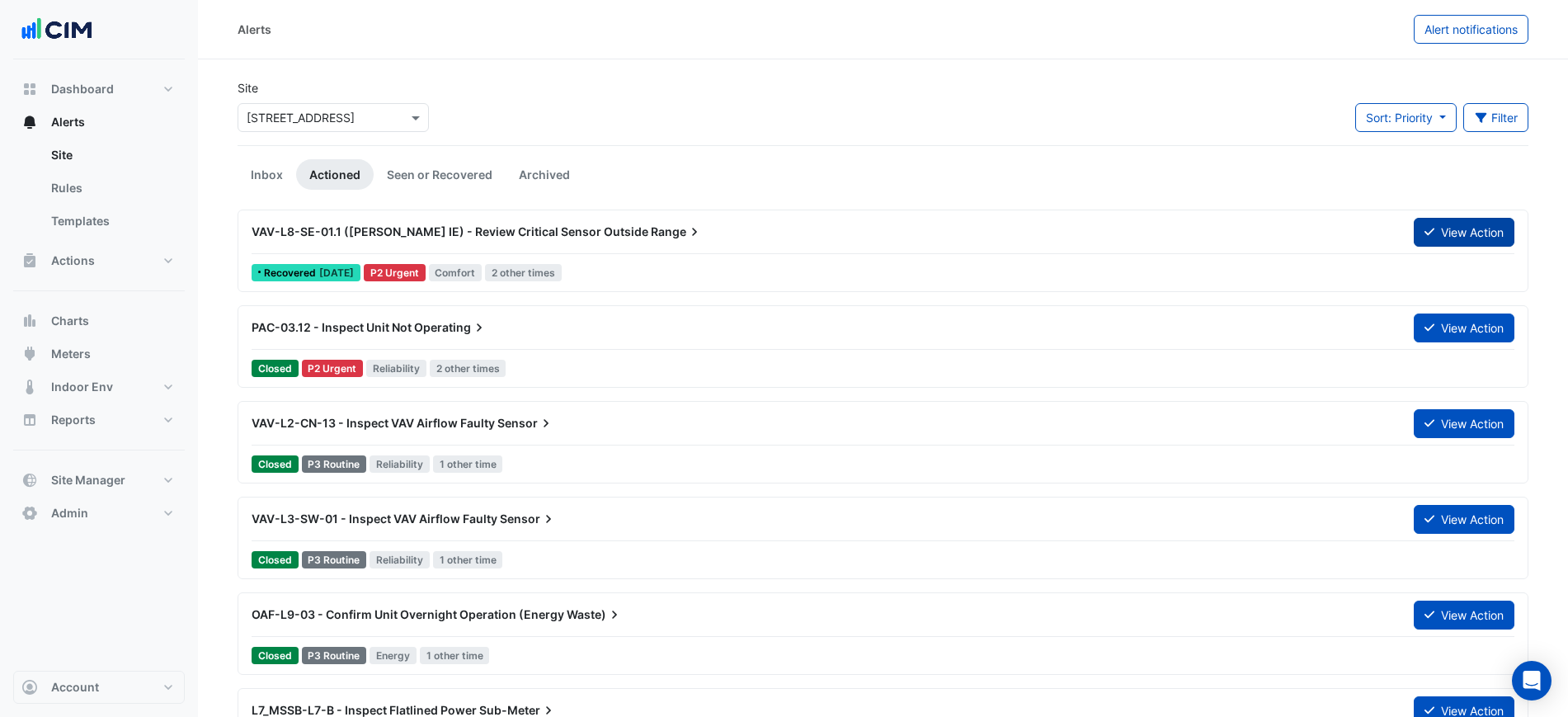
click at [1480, 227] on button "View Action" at bounding box center [1464, 231] width 100 height 29
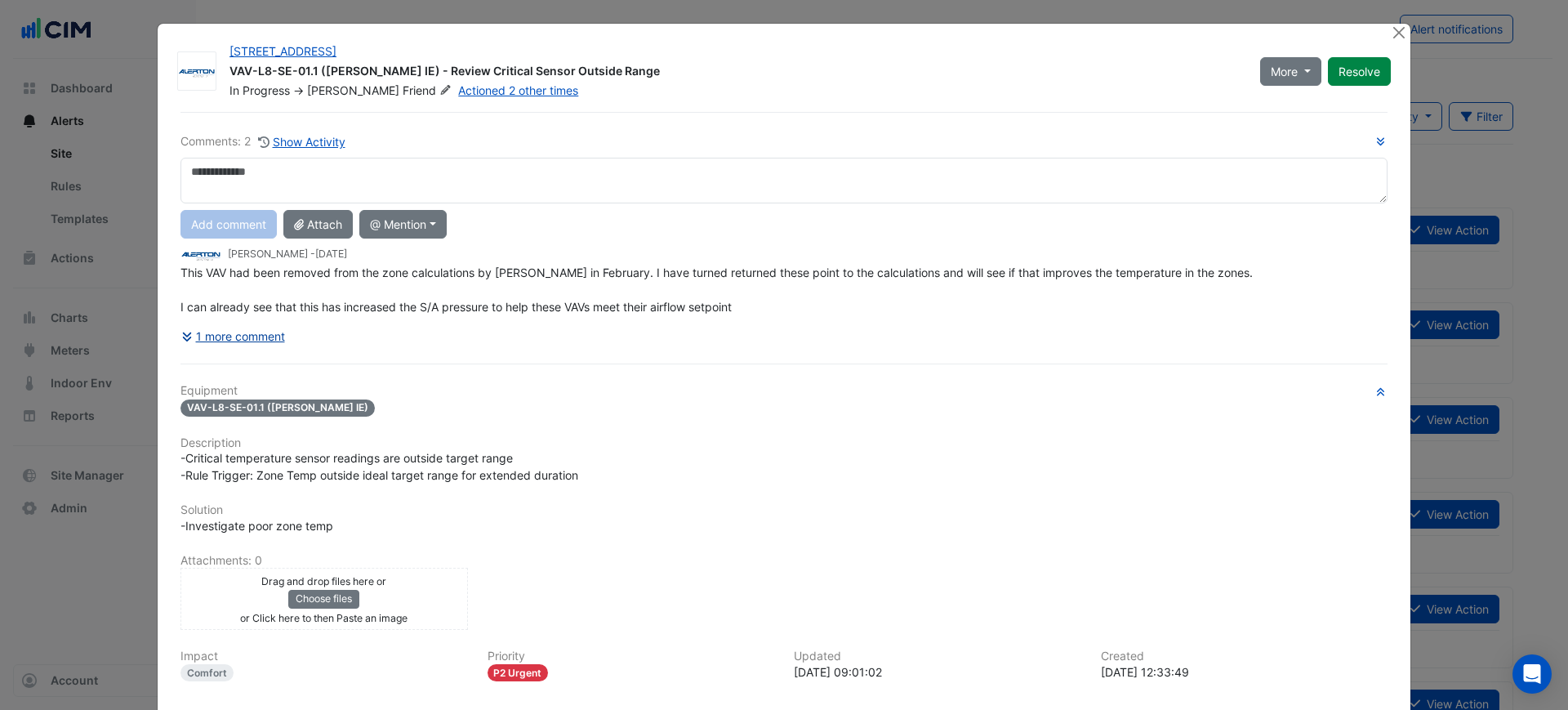
click at [252, 340] on button "1 more comment" at bounding box center [233, 336] width 105 height 29
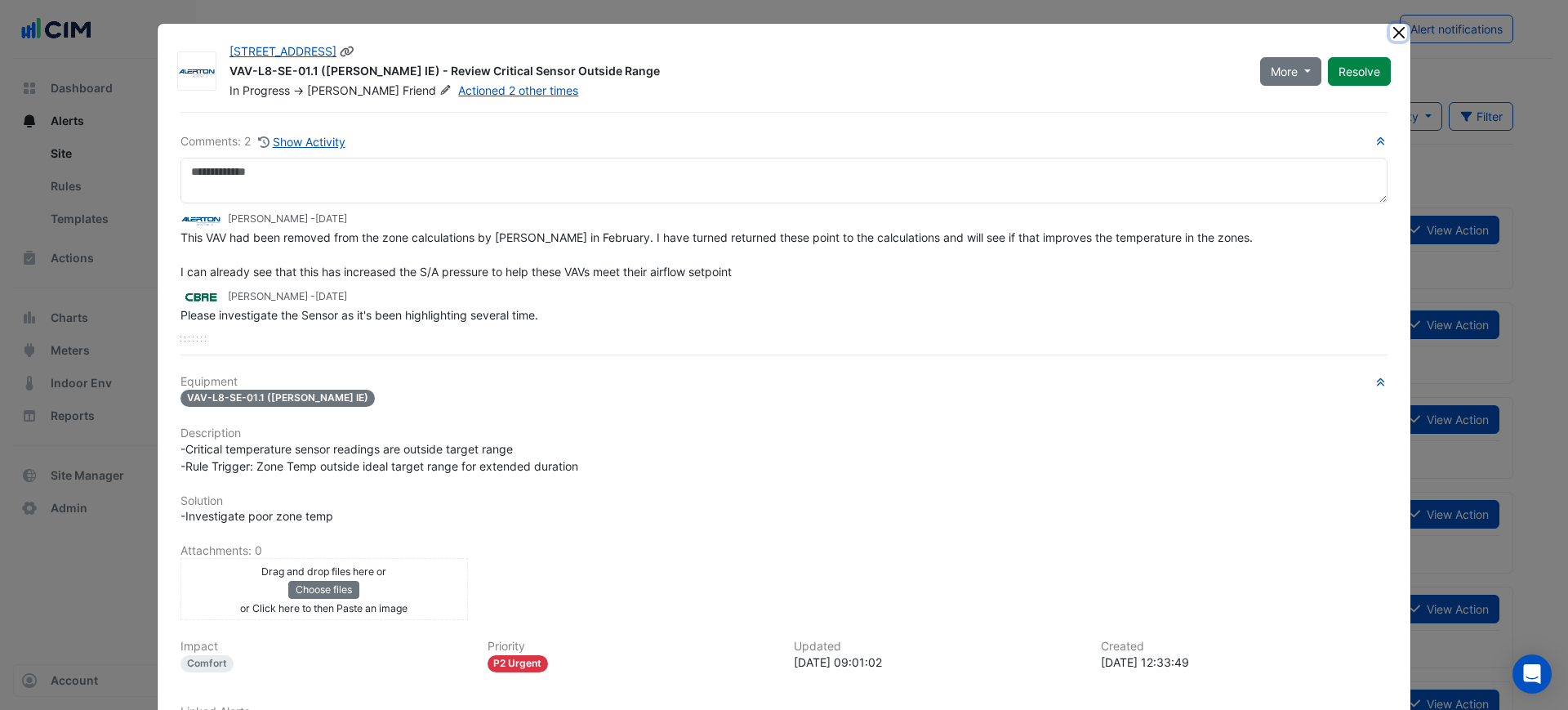
click at [1390, 38] on button "Close" at bounding box center [1399, 32] width 17 height 17
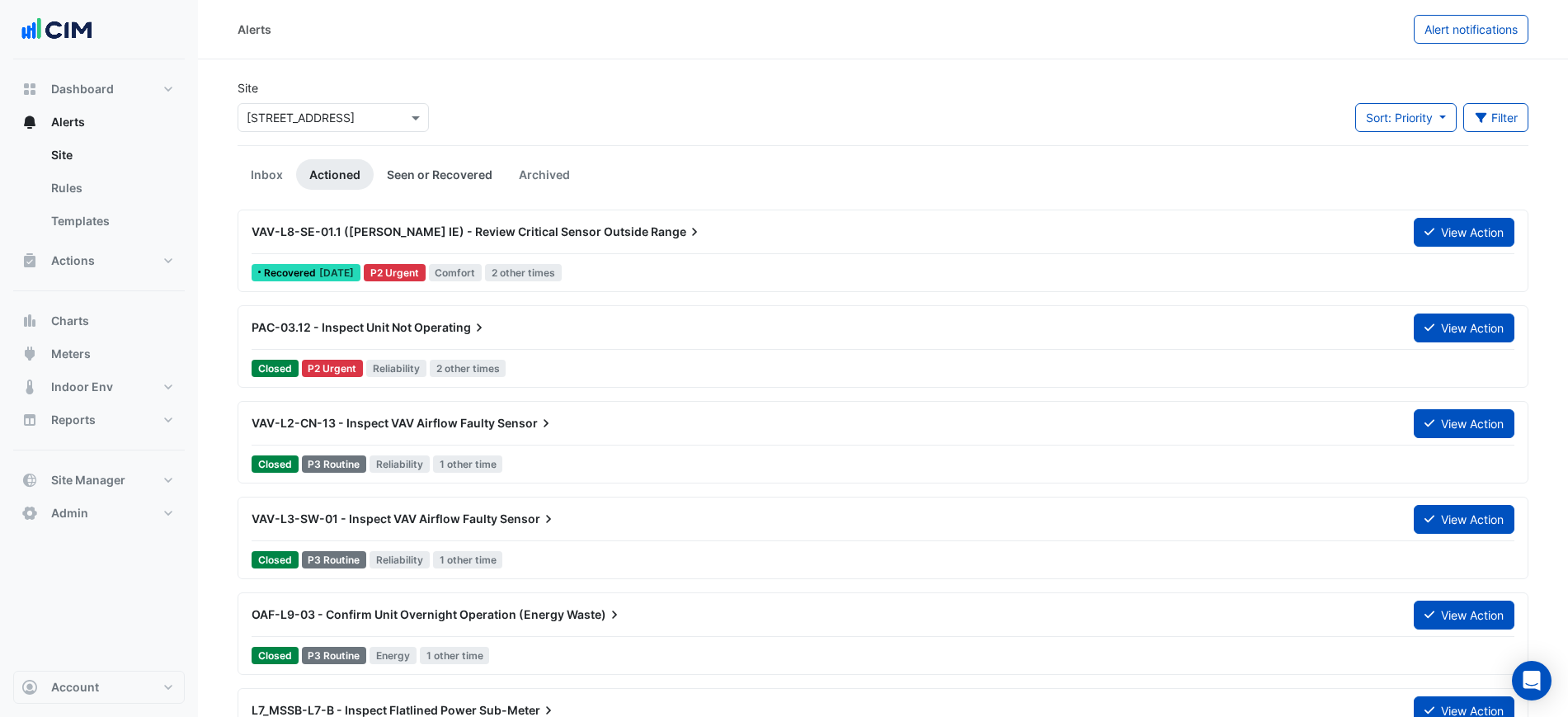
click at [456, 182] on link "Seen or Recovered" at bounding box center [439, 174] width 132 height 31
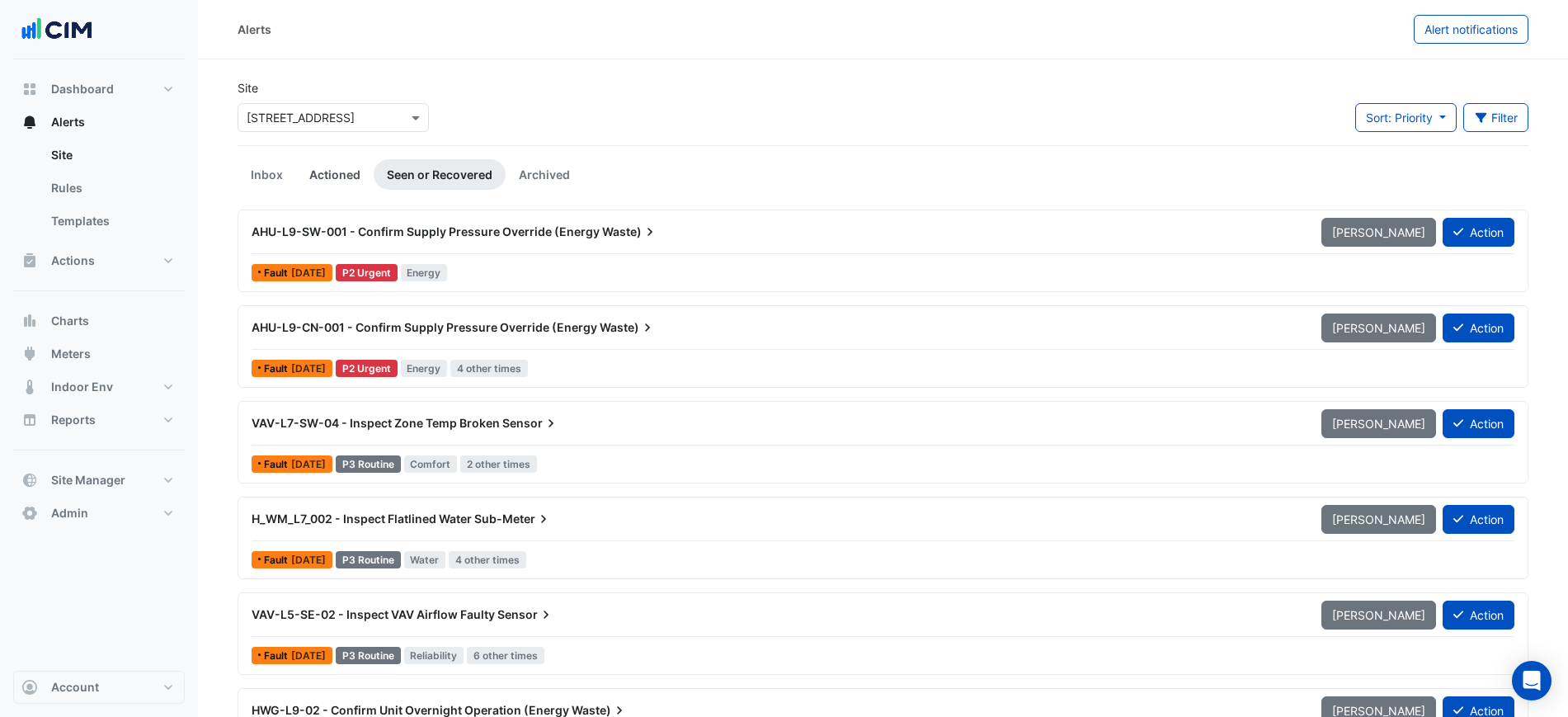
click at [352, 177] on link "Actioned" at bounding box center [334, 174] width 78 height 31
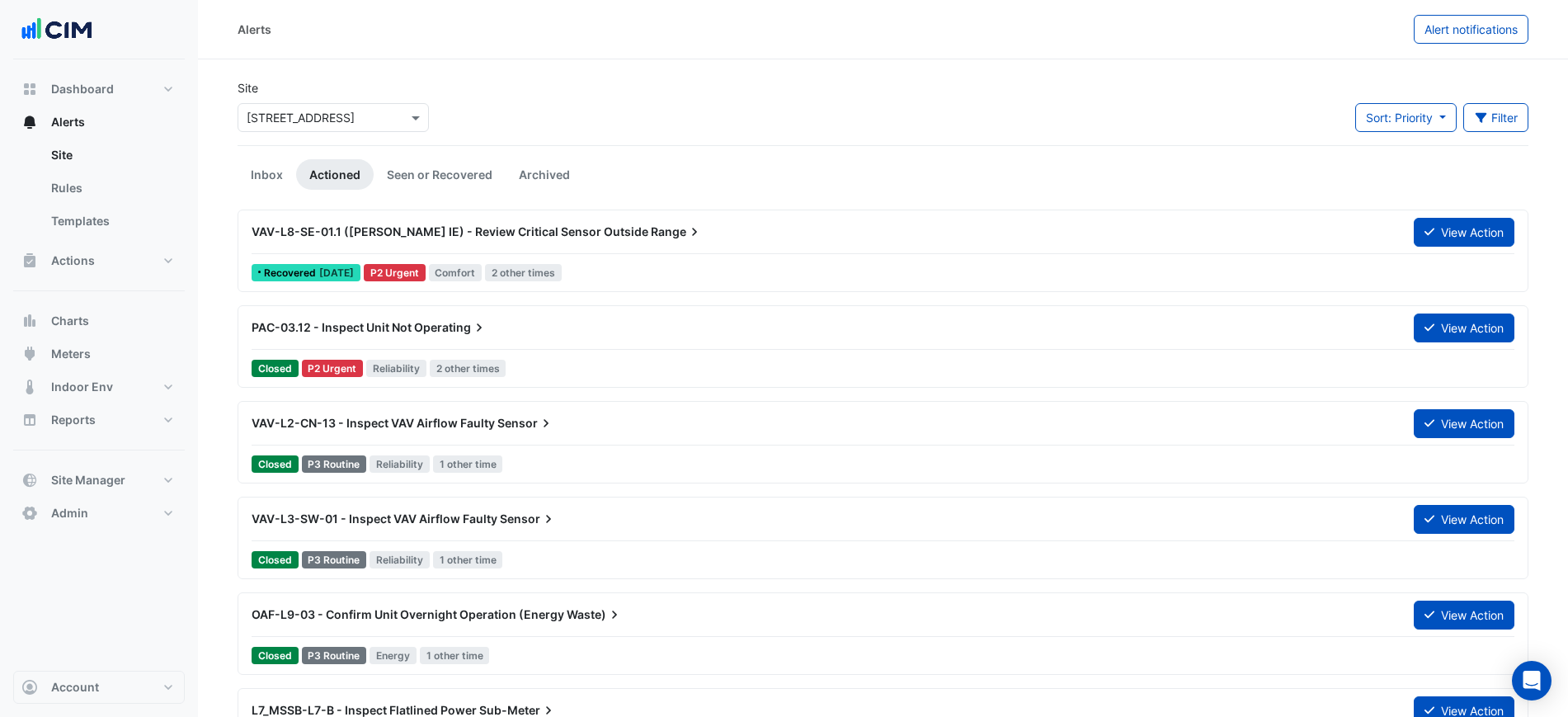
click at [1427, 216] on div "VAV-L8-SE-01.1 (NABERS IE) - Review Critical Sensor Outside Range View Action R…" at bounding box center [883, 251] width 1291 height 82
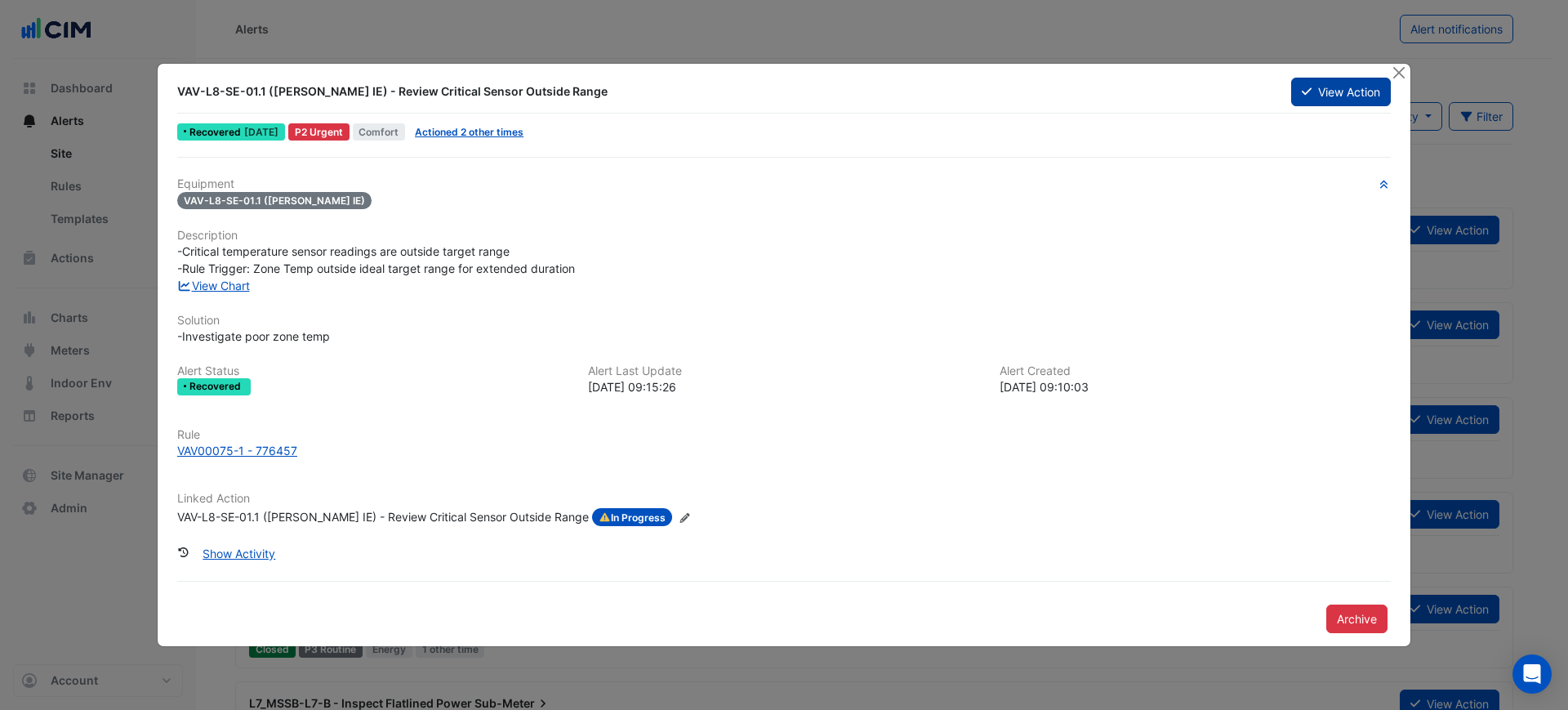
click at [1313, 97] on button "View Action" at bounding box center [1341, 92] width 99 height 29
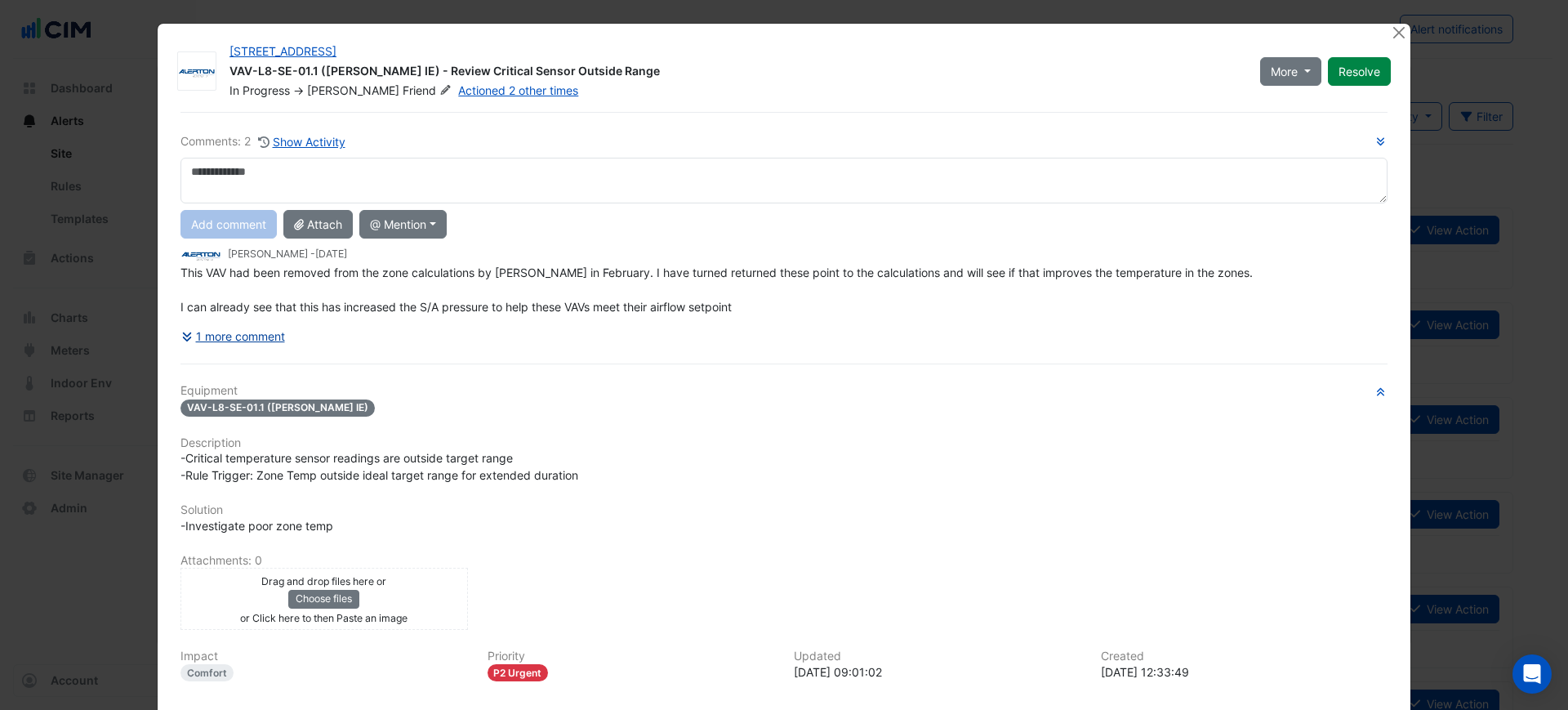
click at [230, 334] on button "1 more comment" at bounding box center [233, 336] width 105 height 29
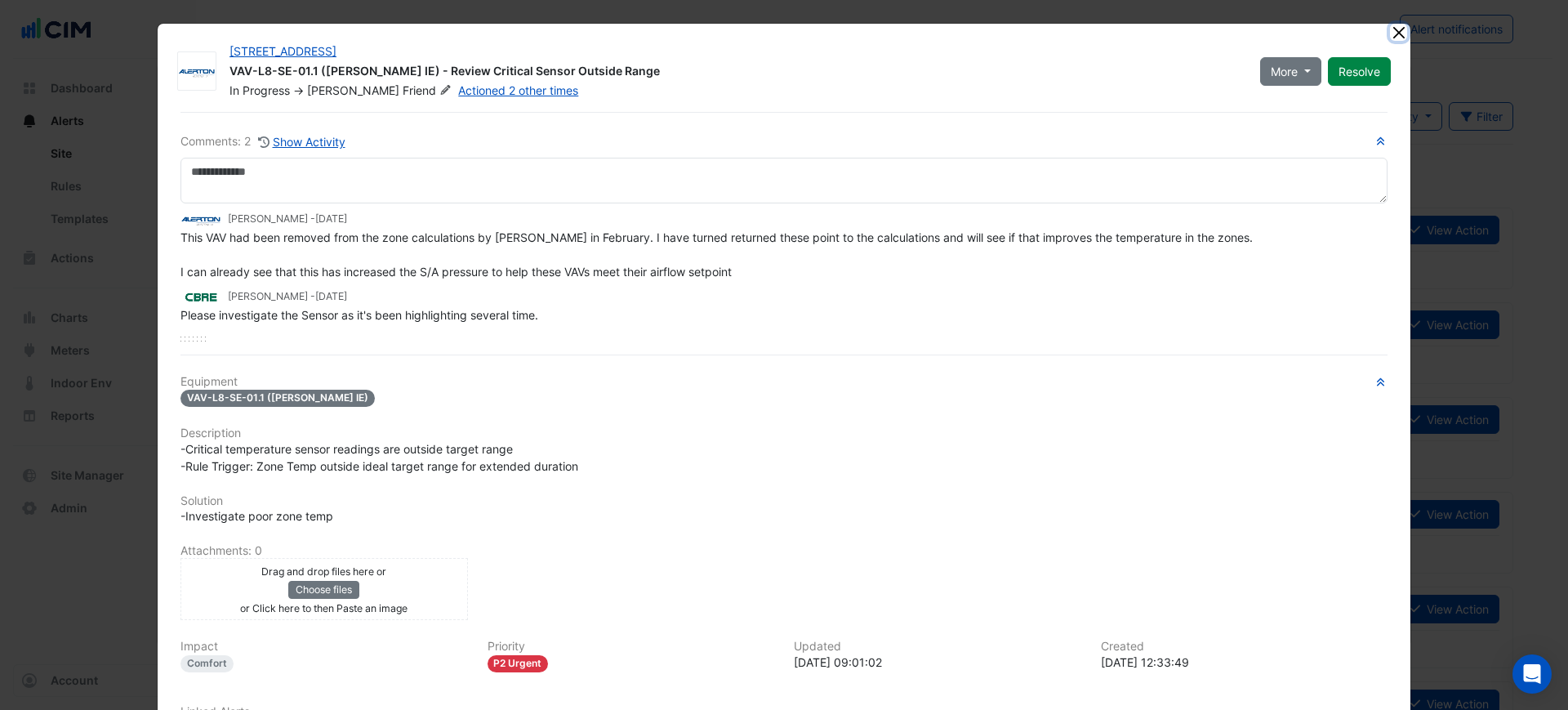
click at [1397, 35] on button "Close" at bounding box center [1399, 32] width 17 height 17
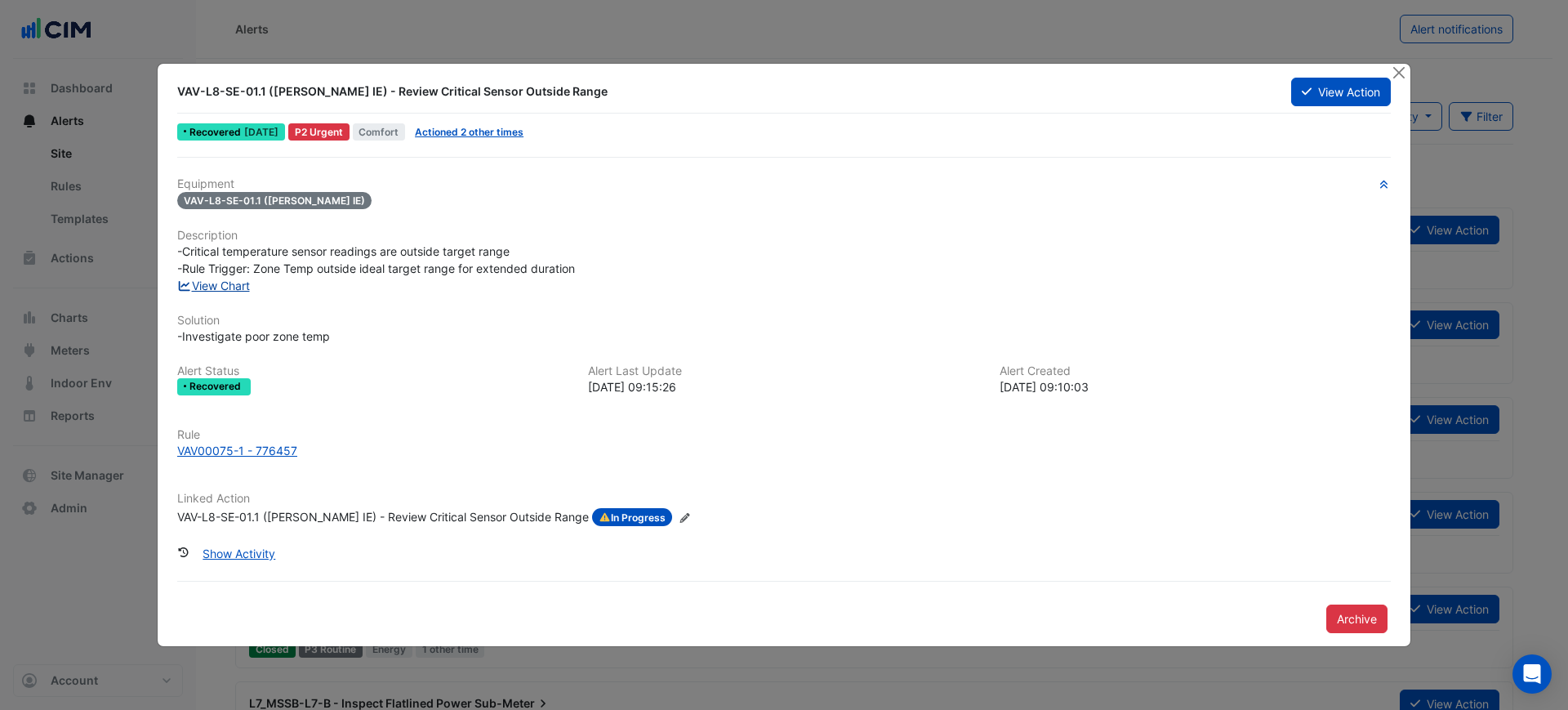
click at [245, 287] on link "View Chart" at bounding box center [214, 285] width 73 height 14
click at [1298, 78] on button "View Action" at bounding box center [1341, 92] width 99 height 29
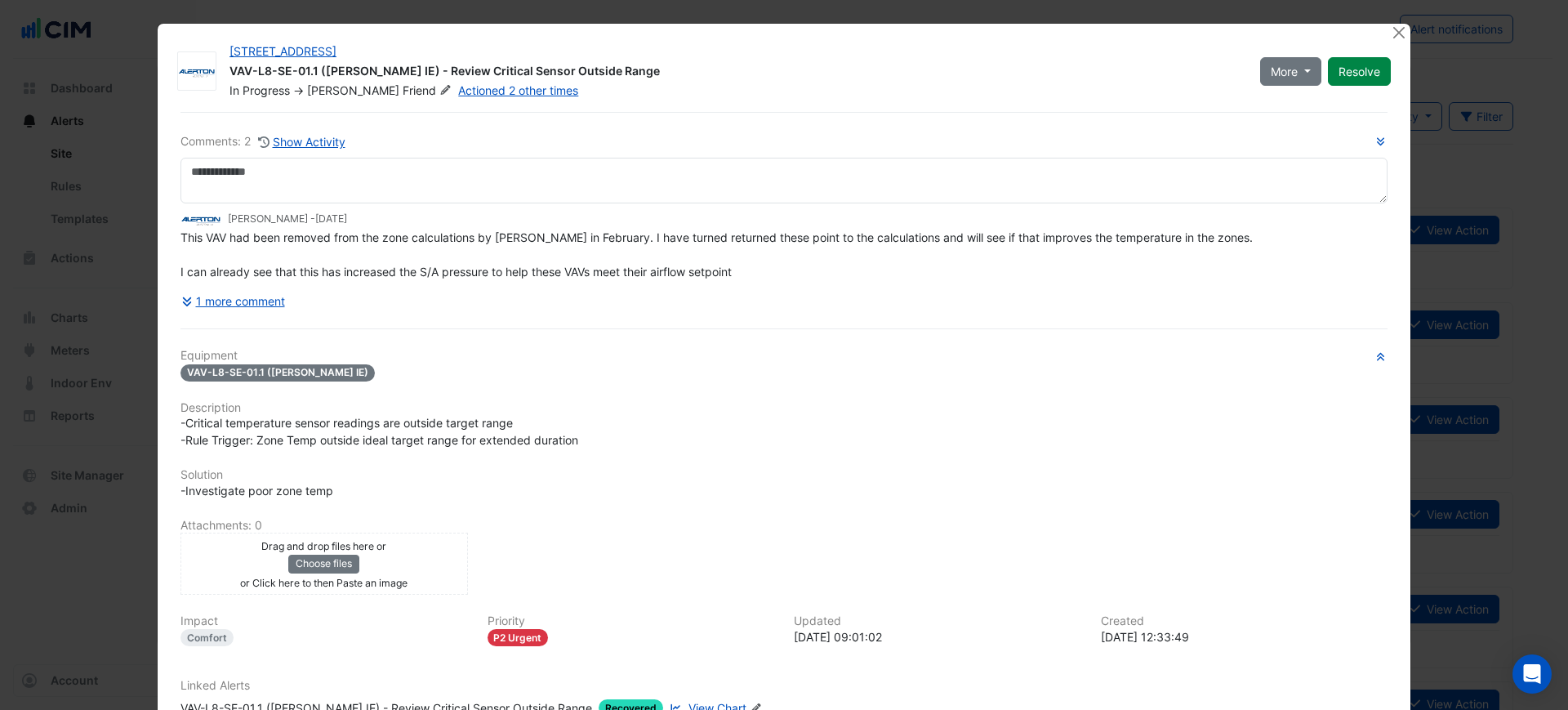
click at [794, 106] on div "45-61 Waterloo Rd VAV-L8-SE-01.1 (NABERS IE) - Review Critical Sensor Outside R…" at bounding box center [784, 414] width 1253 height 782
click at [222, 297] on button "1 more comment" at bounding box center [233, 301] width 105 height 29
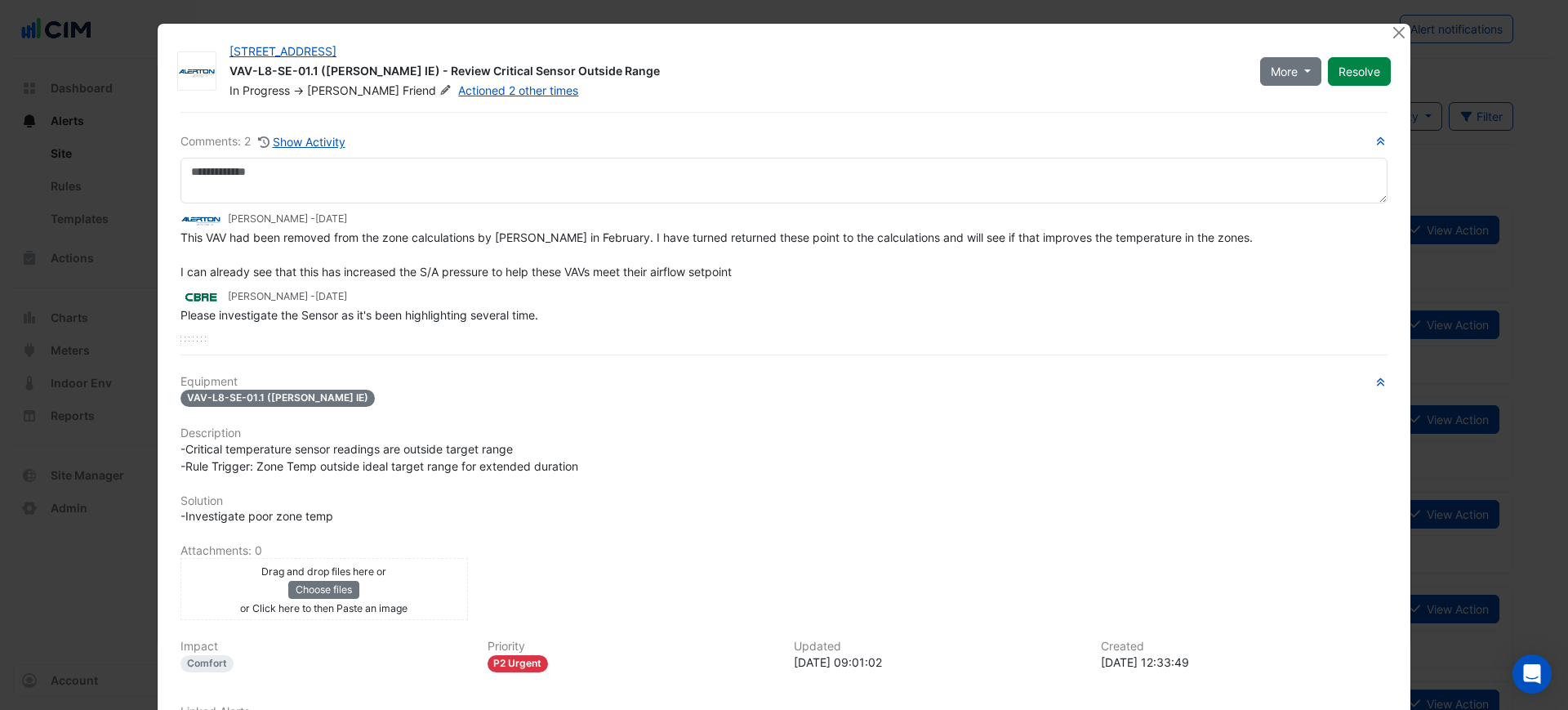
click at [1046, 387] on h6 "Equipment" at bounding box center [784, 382] width 1208 height 14
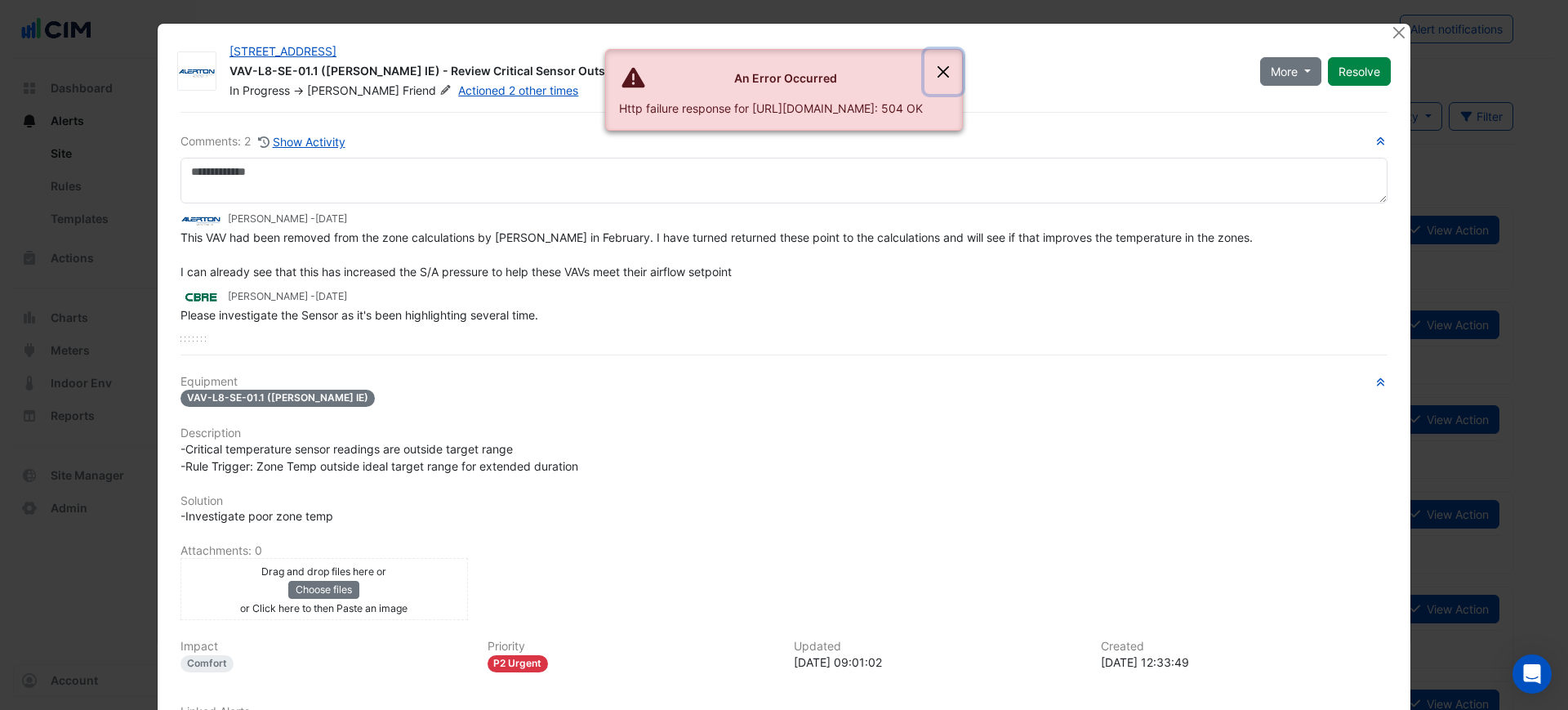
click at [962, 66] on button "Close" at bounding box center [943, 72] width 37 height 44
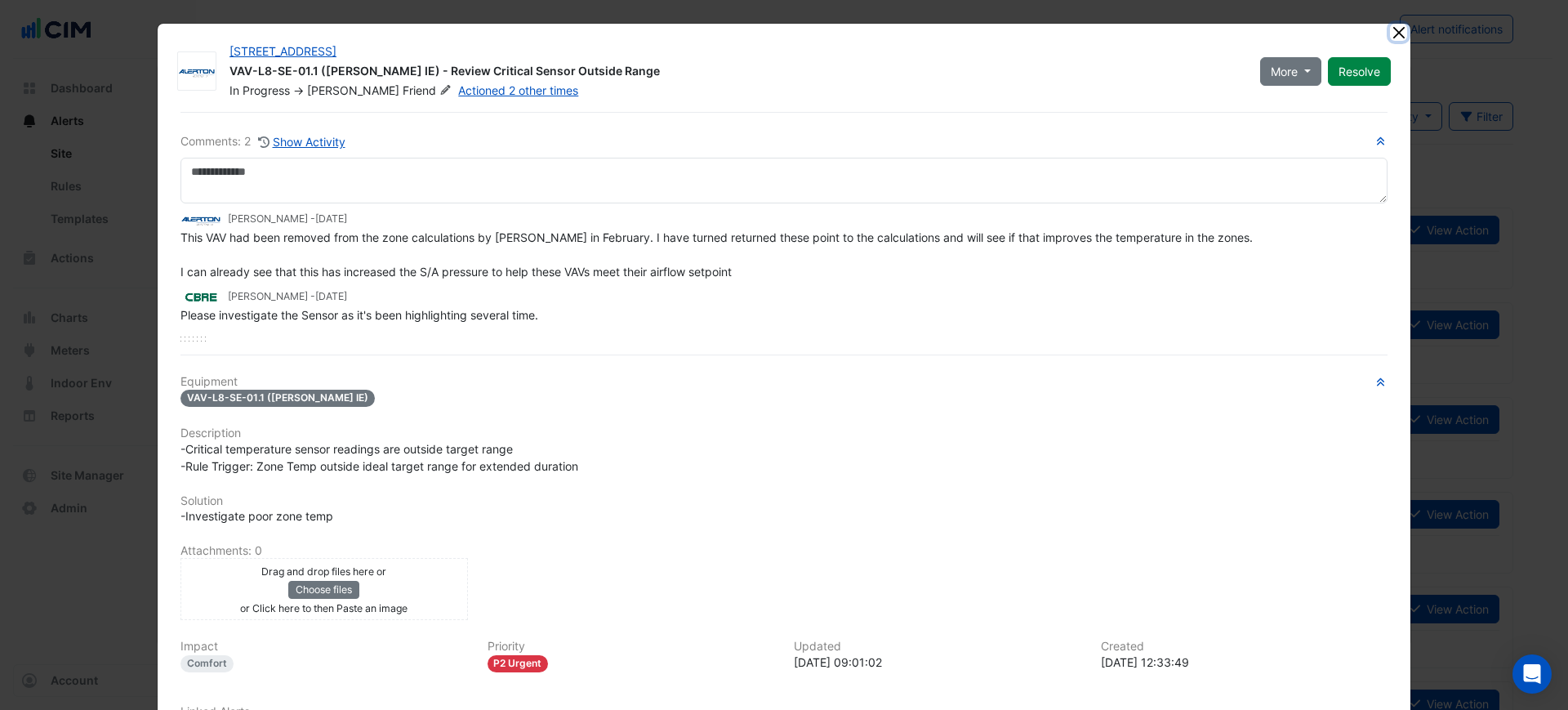
click at [1390, 29] on button "Close" at bounding box center [1399, 32] width 17 height 17
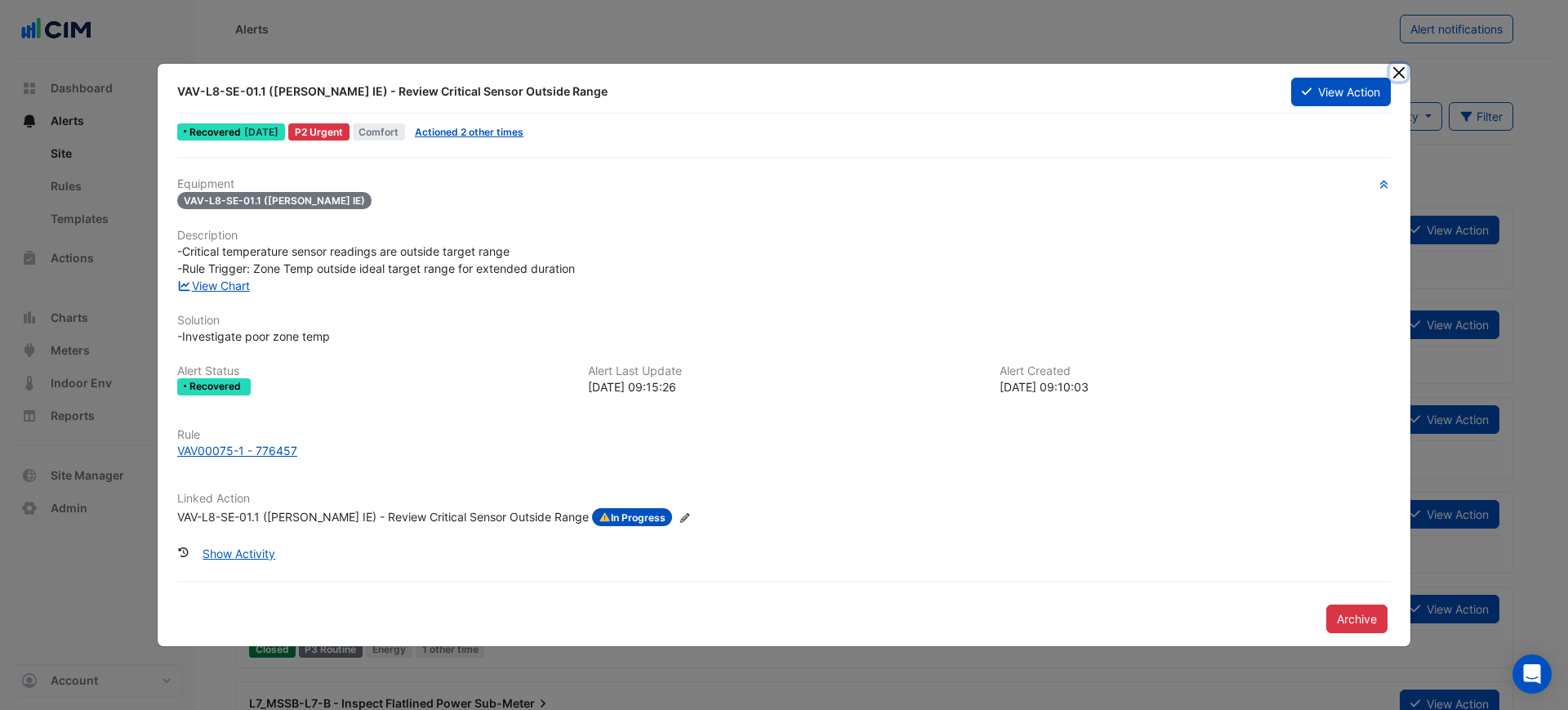
click at [1402, 67] on button "Close" at bounding box center [1399, 73] width 17 height 17
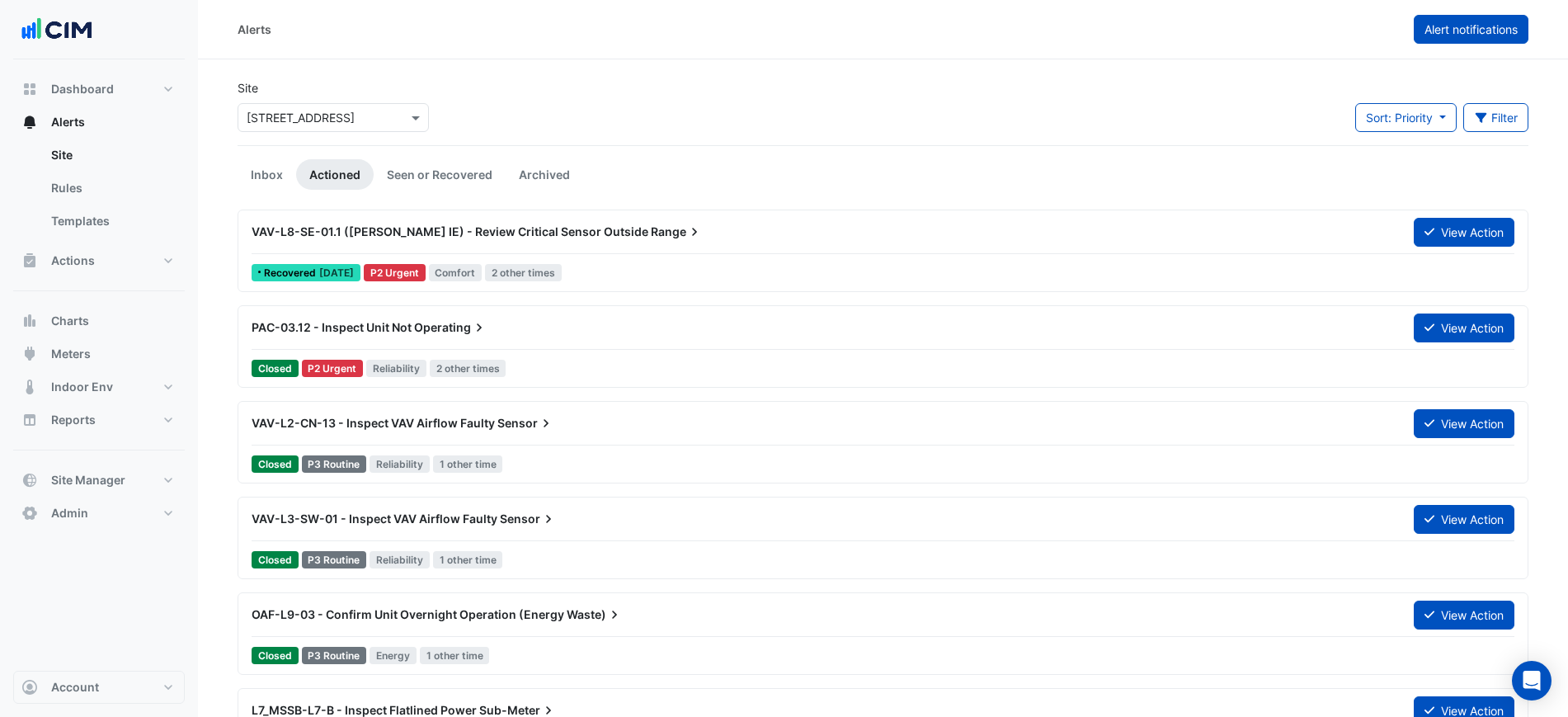
click at [1442, 28] on span "Alert notifications" at bounding box center [1471, 30] width 93 height 14
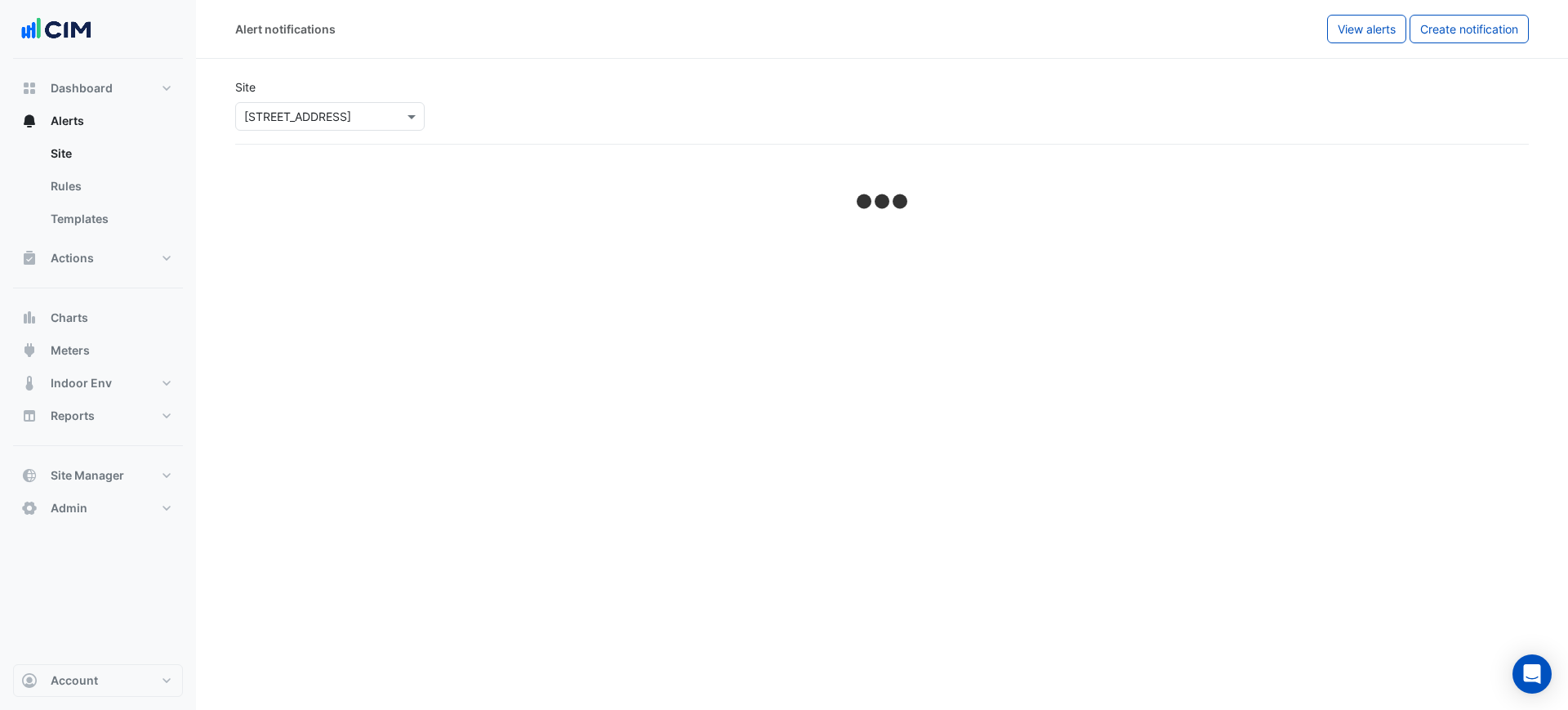
select select "******"
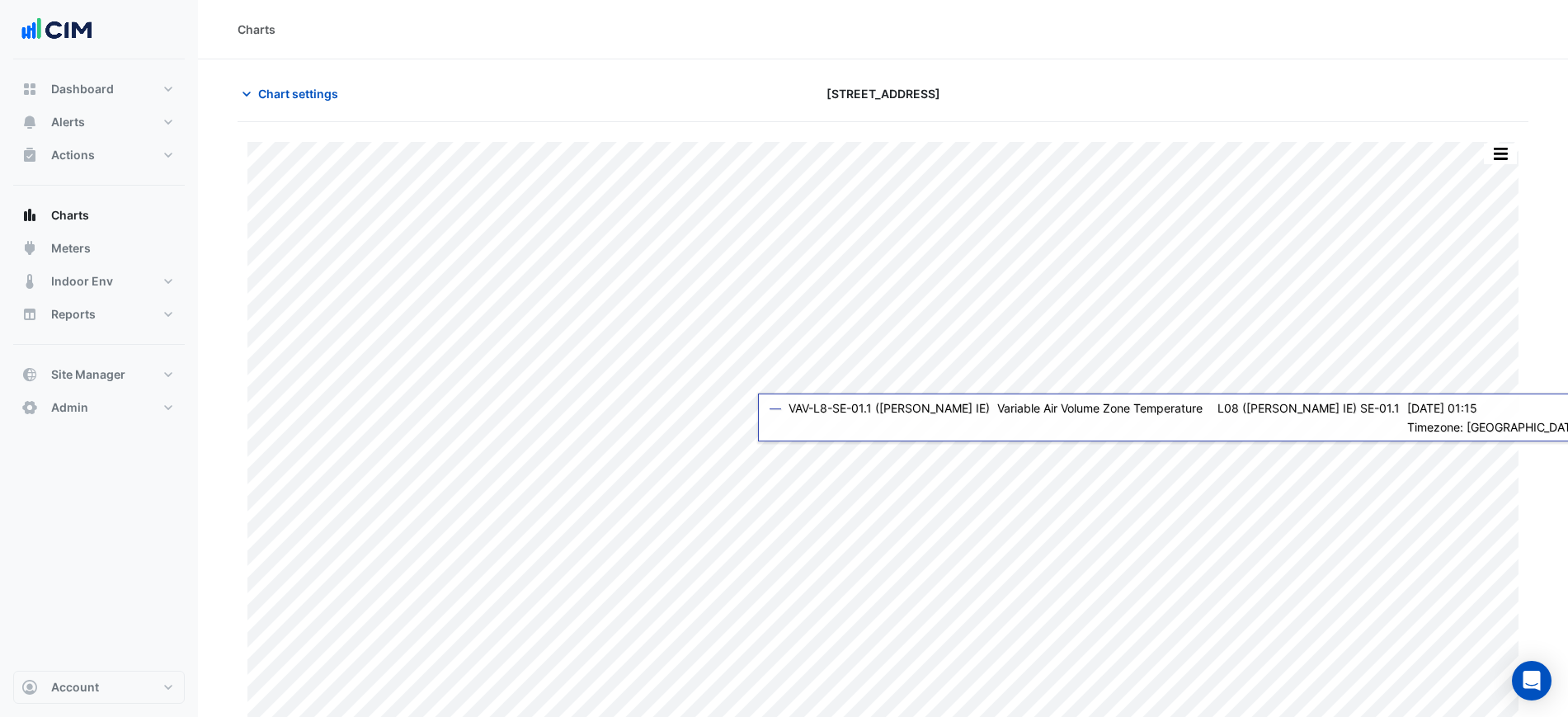
type input "**********"
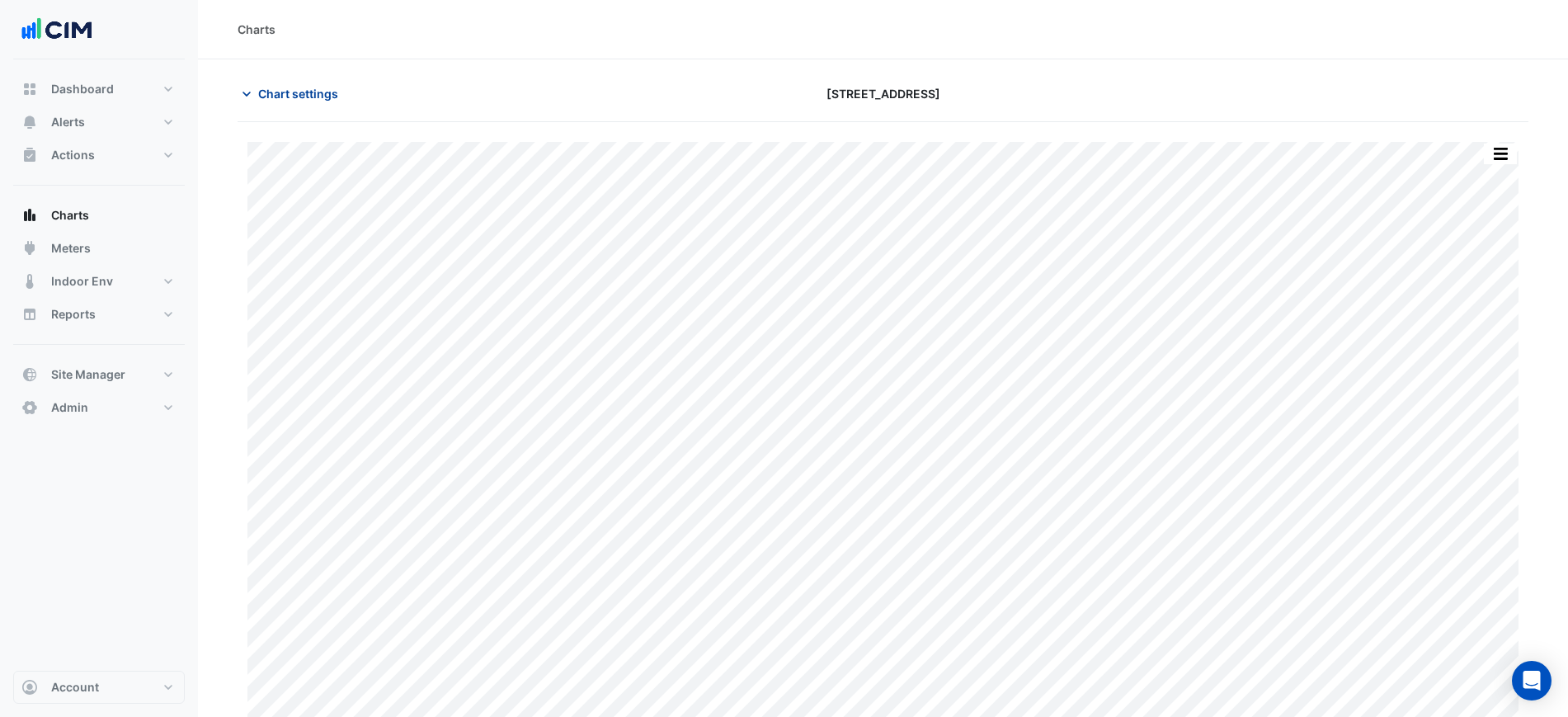
click at [280, 94] on span "Chart settings" at bounding box center [299, 93] width 80 height 17
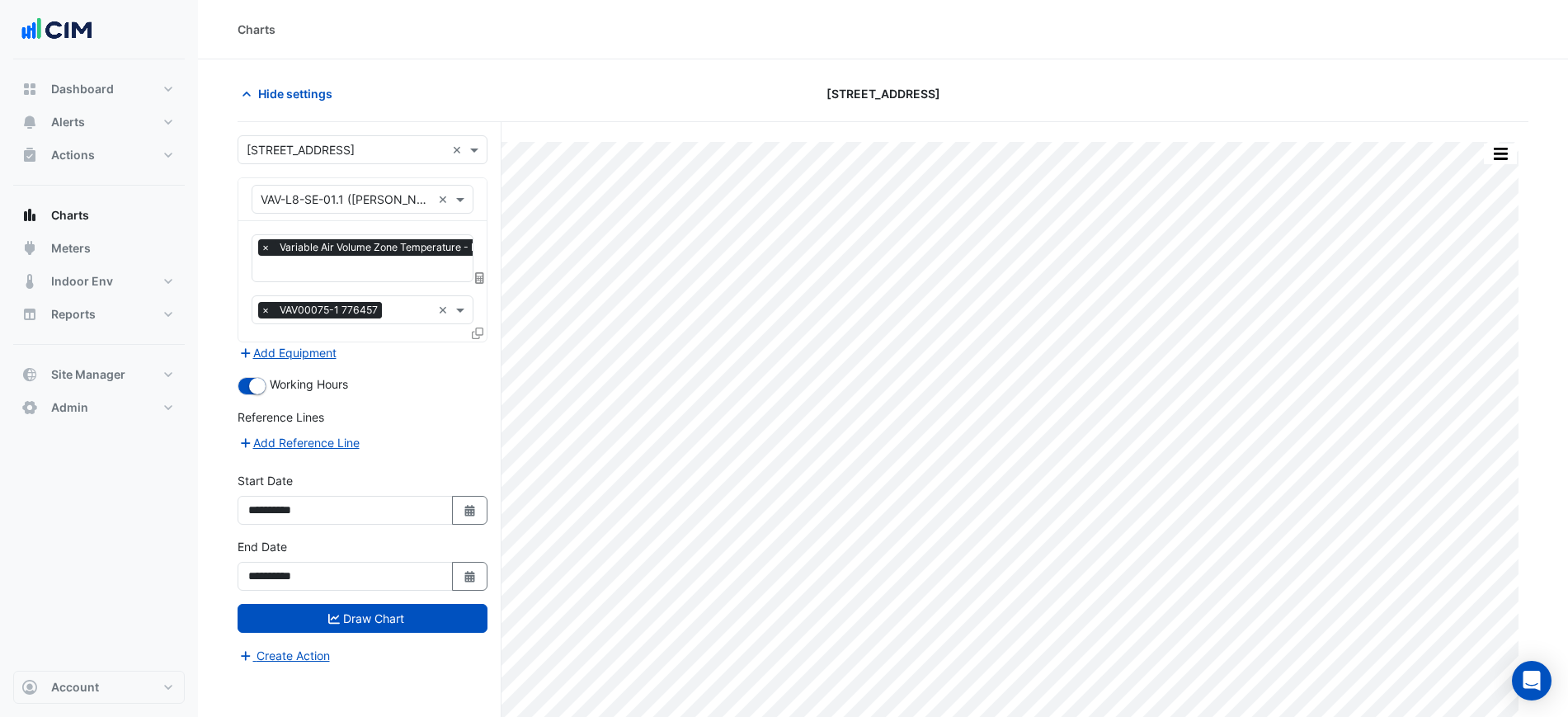
click at [370, 286] on div "Favourites × Variable Air Volume Zone Temperature - L08 ([PERSON_NAME] IE), SE-…" at bounding box center [362, 281] width 248 height 121
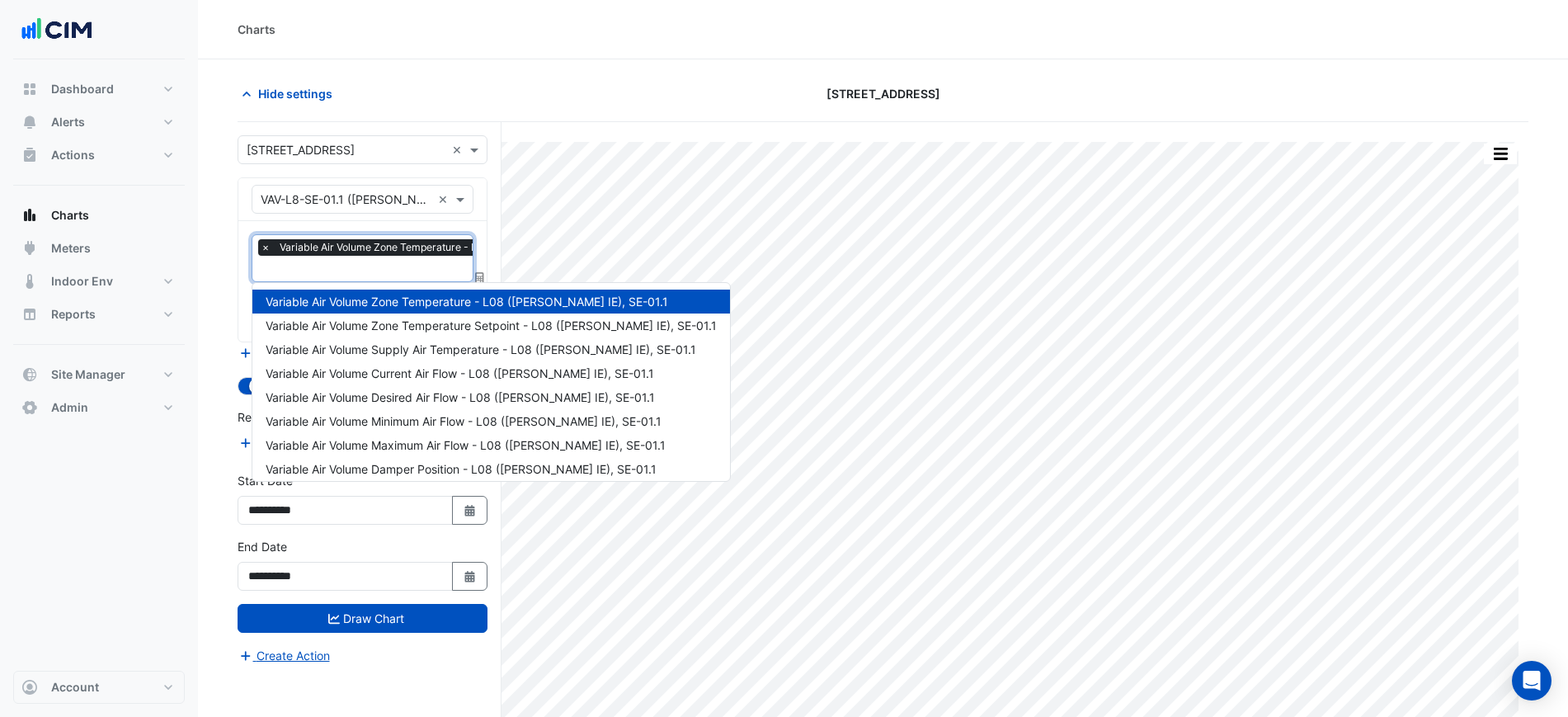
click at [382, 263] on input "text" at bounding box center [450, 271] width 378 height 17
click at [526, 380] on span "Variable Air Volume Current Air Flow - L08 ([PERSON_NAME] IE), SE-01.1" at bounding box center [459, 374] width 389 height 14
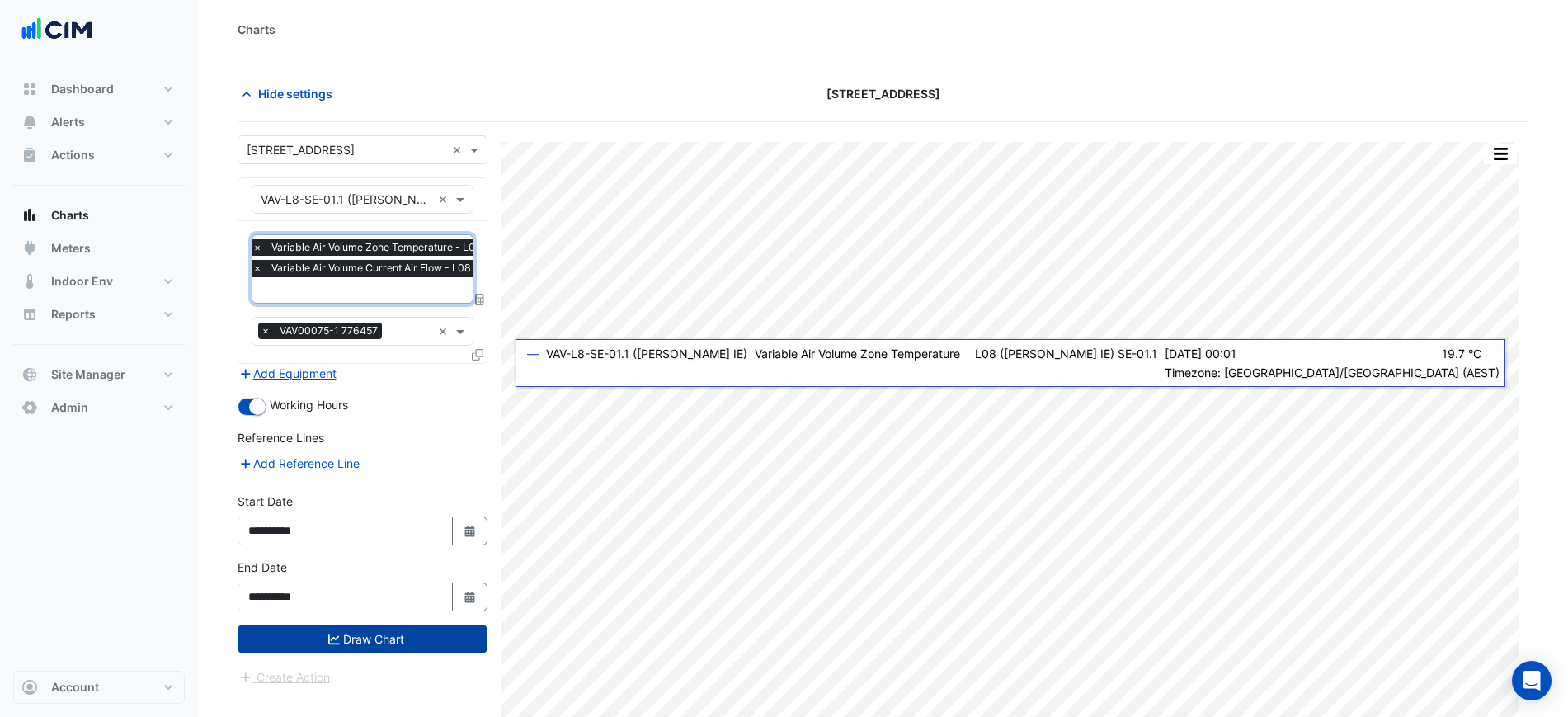
click at [407, 647] on button "Draw Chart" at bounding box center [362, 638] width 250 height 29
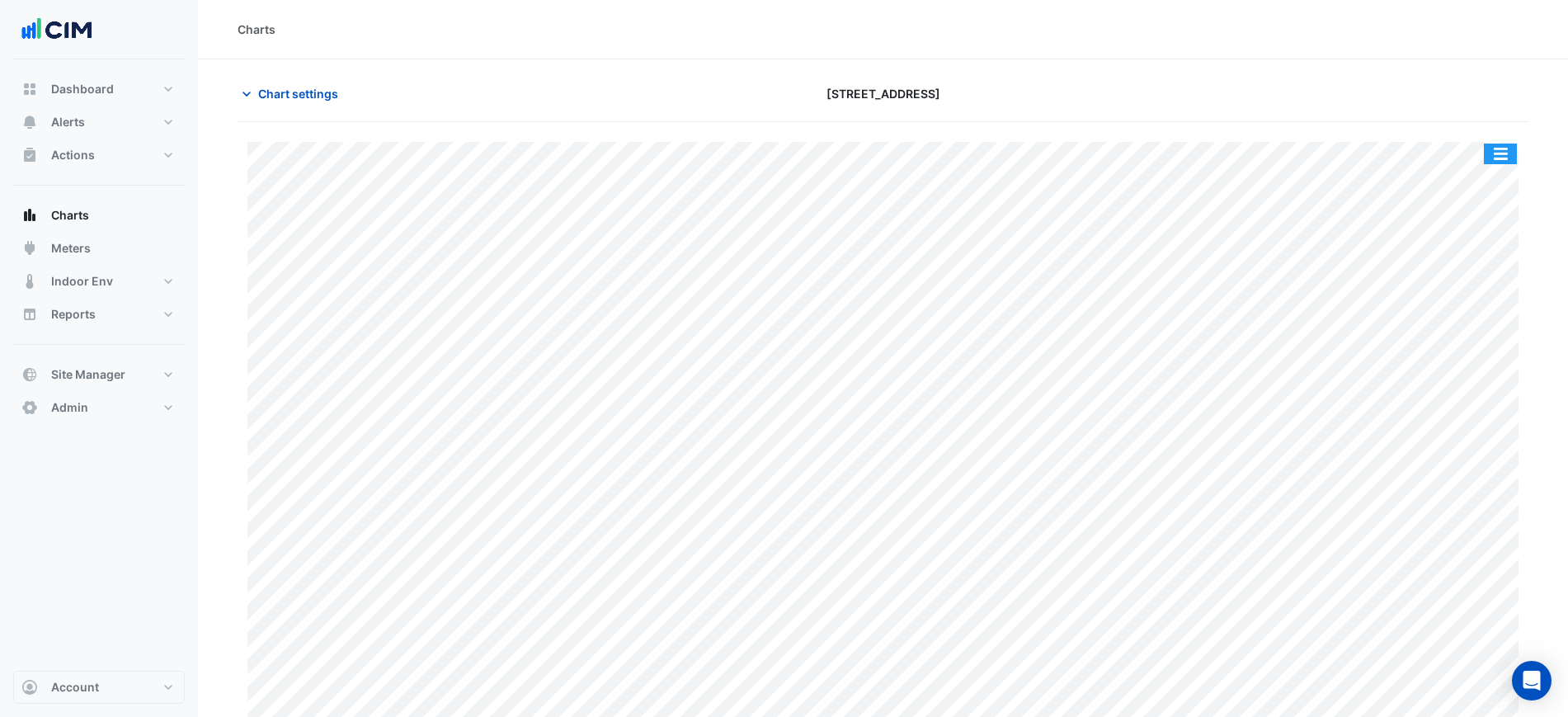
drag, startPoint x: 1512, startPoint y: 142, endPoint x: 1497, endPoint y: 171, distance: 32.6
click at [1512, 143] on button "button" at bounding box center [1501, 154] width 33 height 21
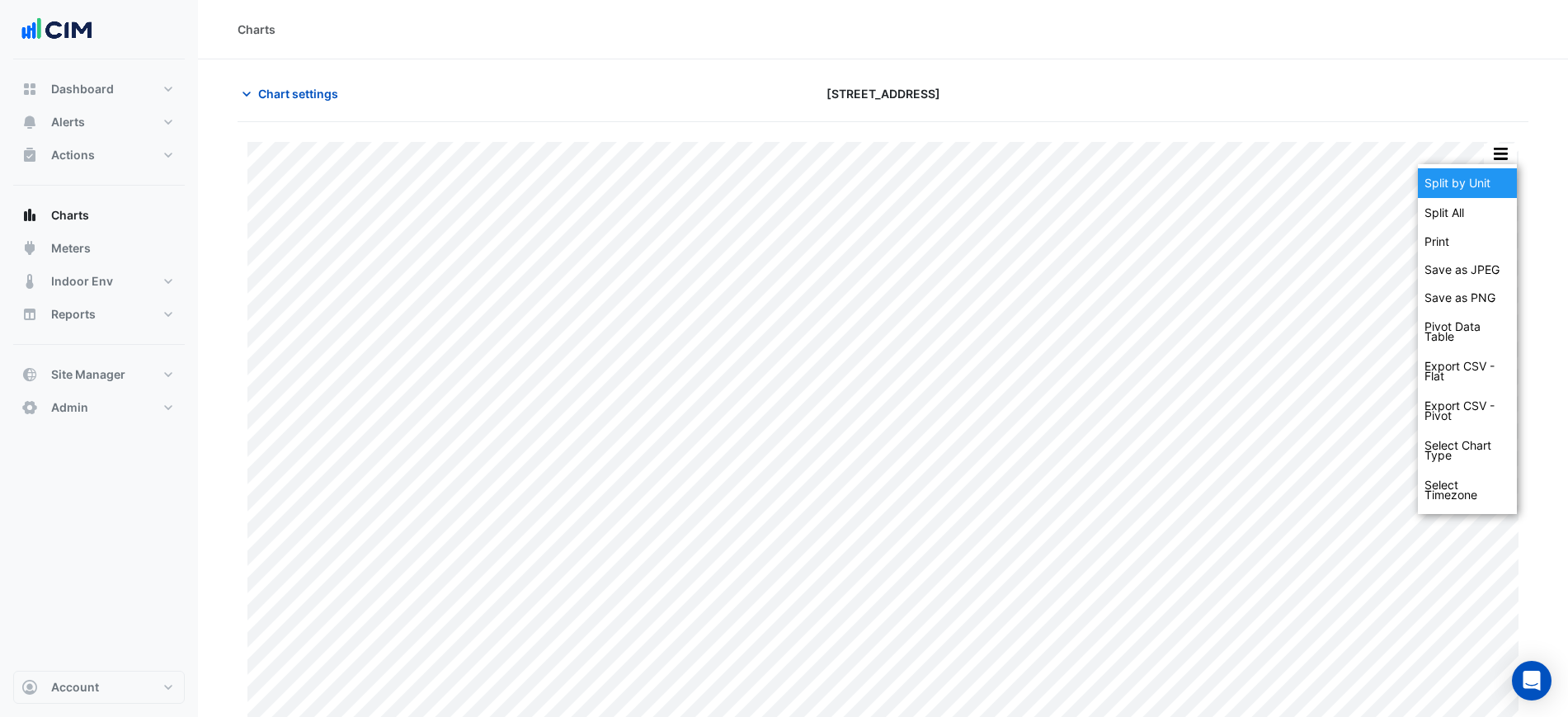
click at [1496, 184] on div "Split by Unit" at bounding box center [1467, 183] width 99 height 30
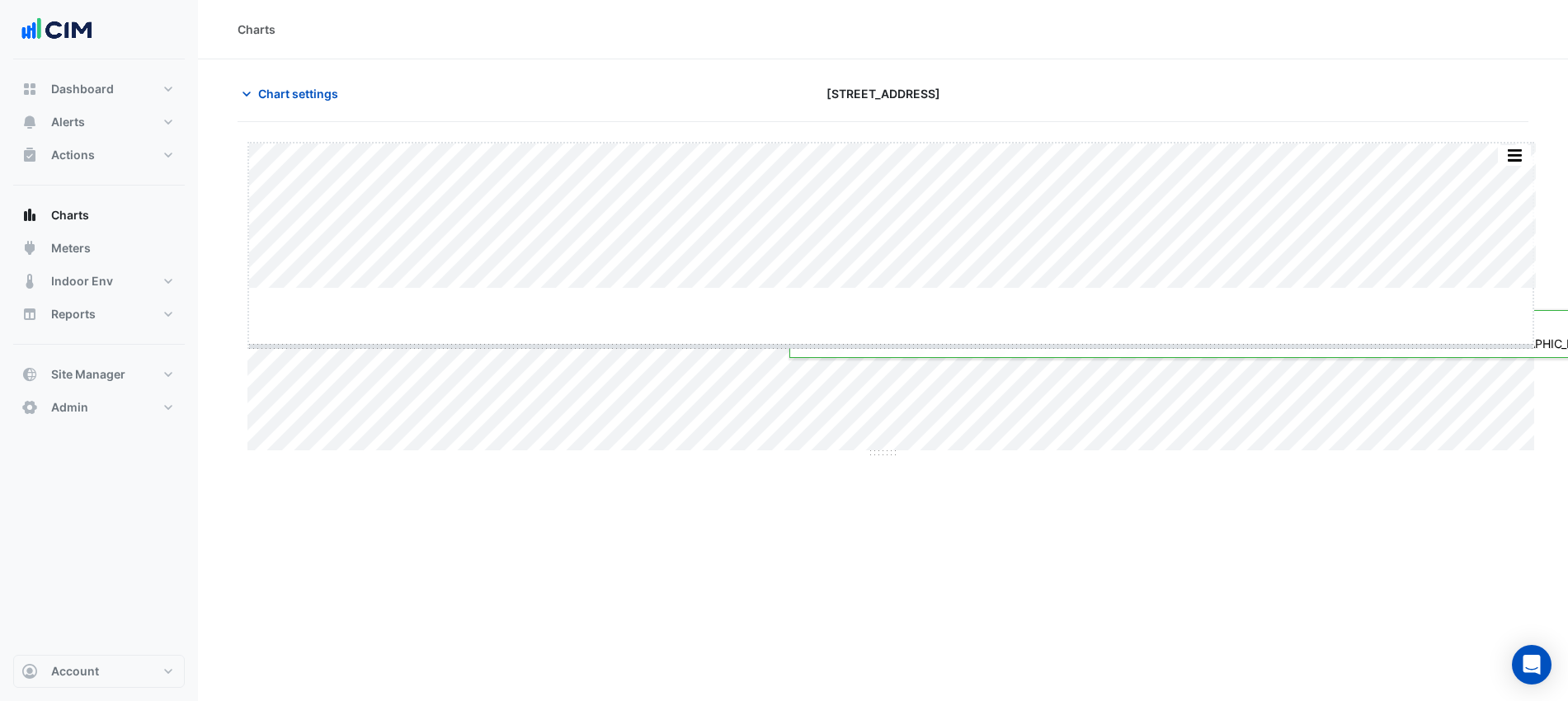
drag, startPoint x: 893, startPoint y: 289, endPoint x: 890, endPoint y: 445, distance: 156.0
click at [278, 93] on span "Chart settings" at bounding box center [299, 93] width 80 height 17
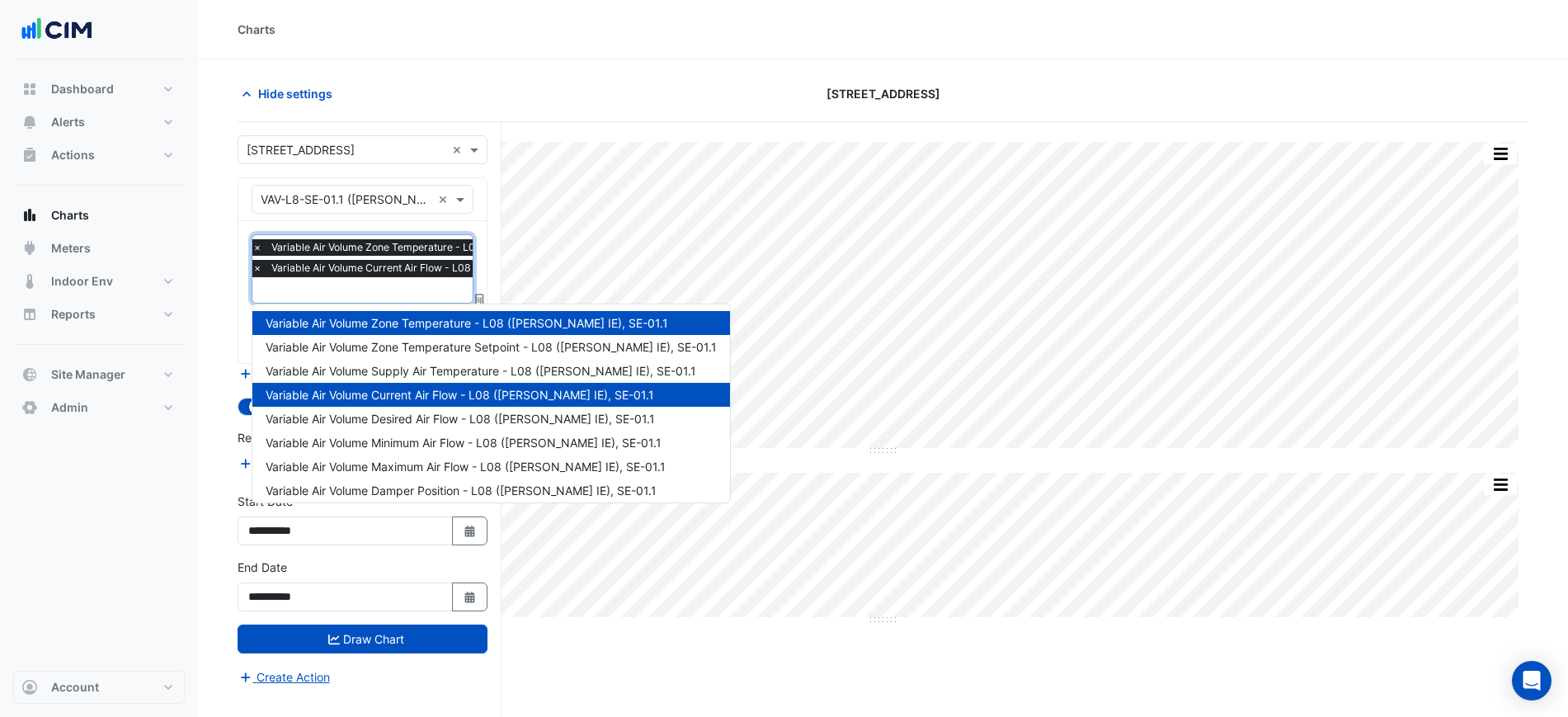
click at [303, 245] on span "Variable Air Volume Zone Temperature - L08 ([PERSON_NAME] IE), SE-01.1" at bounding box center [446, 247] width 359 height 17
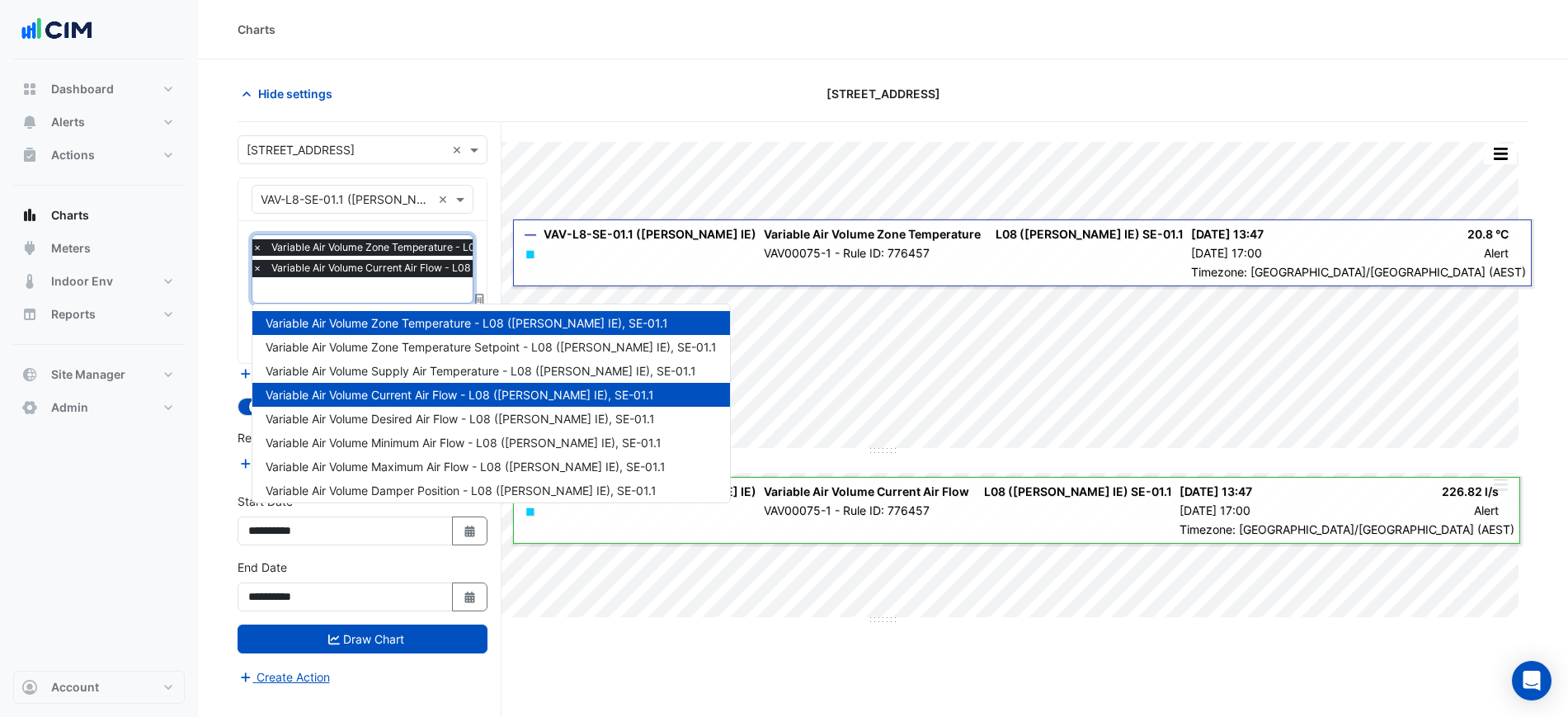
click at [386, 293] on input "text" at bounding box center [441, 292] width 378 height 17
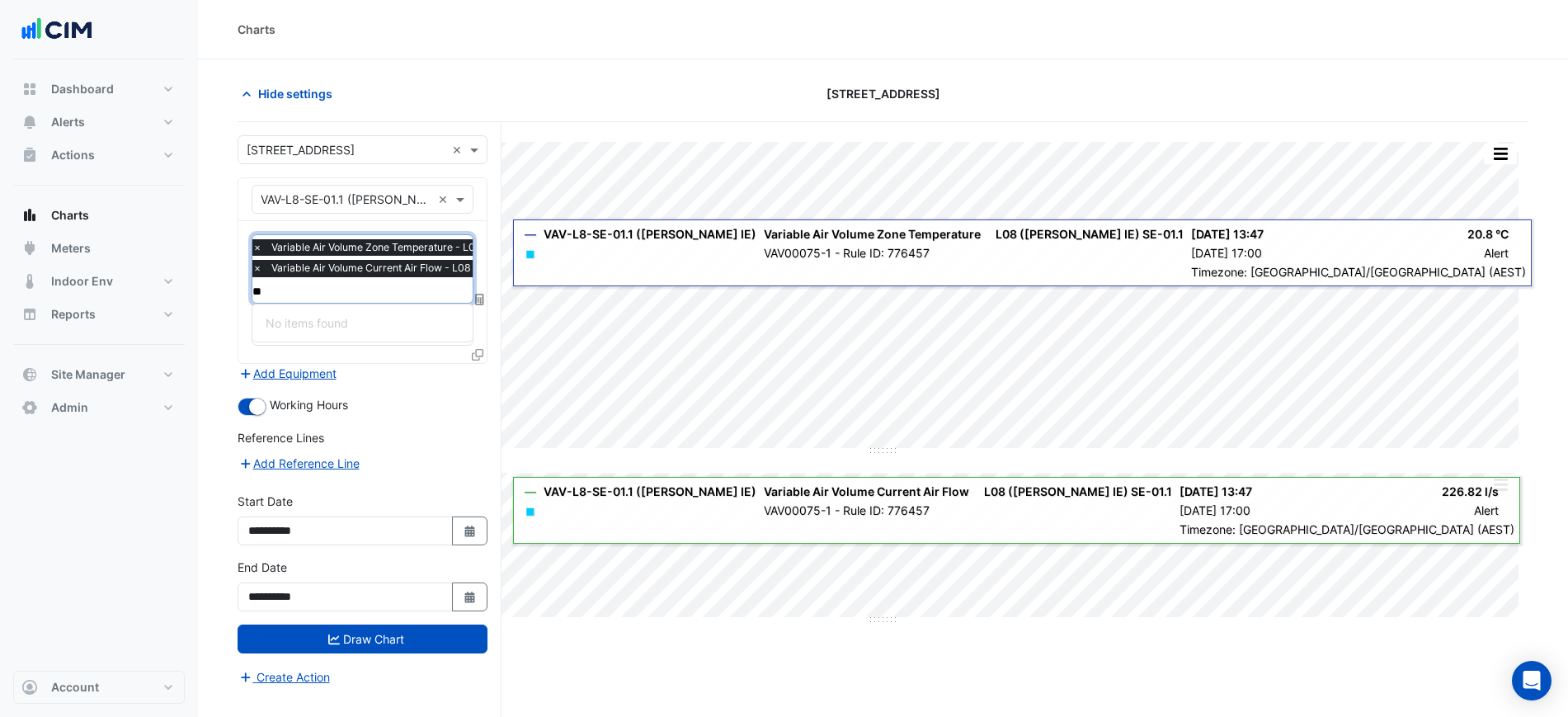
type input "*"
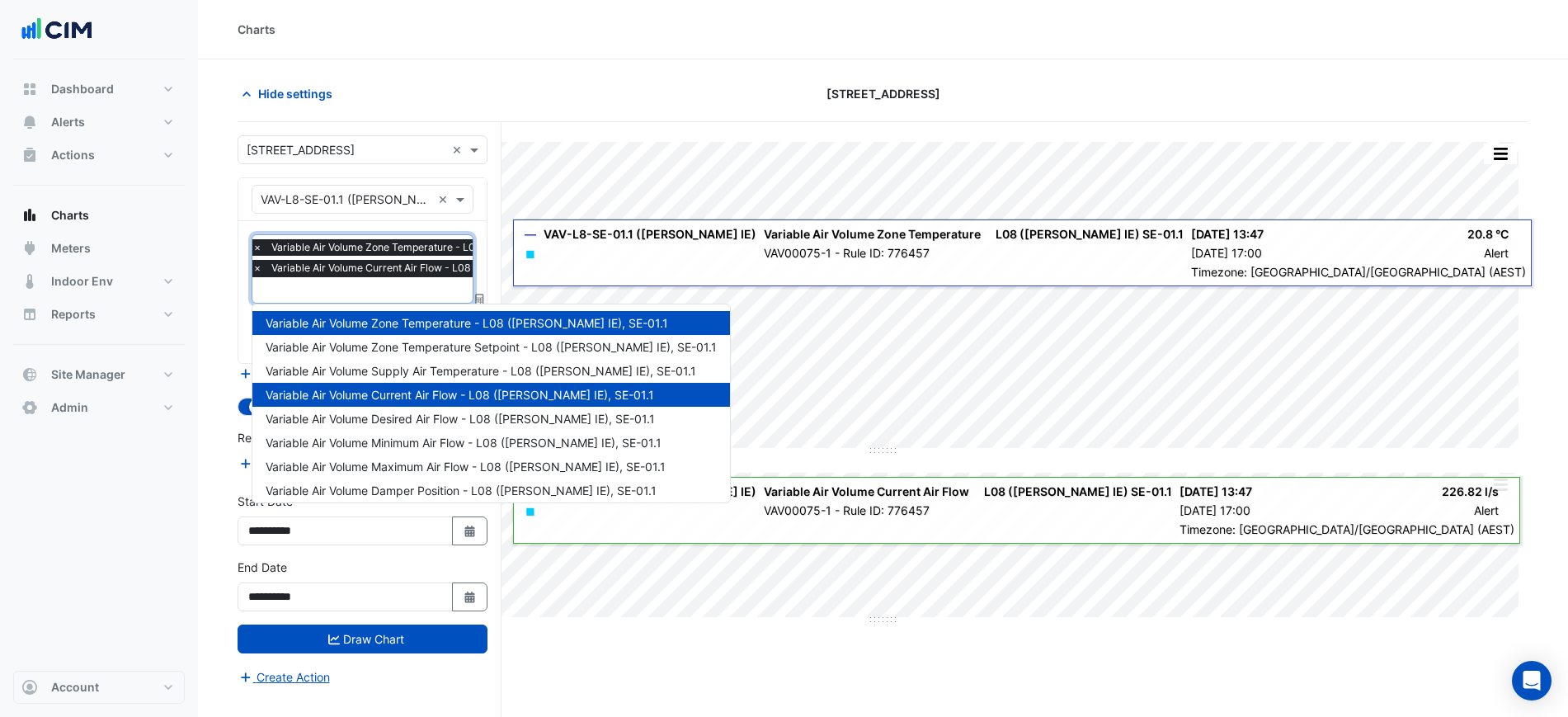
click at [235, 337] on section "Hide settings [STREET_ADDRESS] Split All Split None Print Save as JPEG Save as …" at bounding box center [884, 419] width 1371 height 720
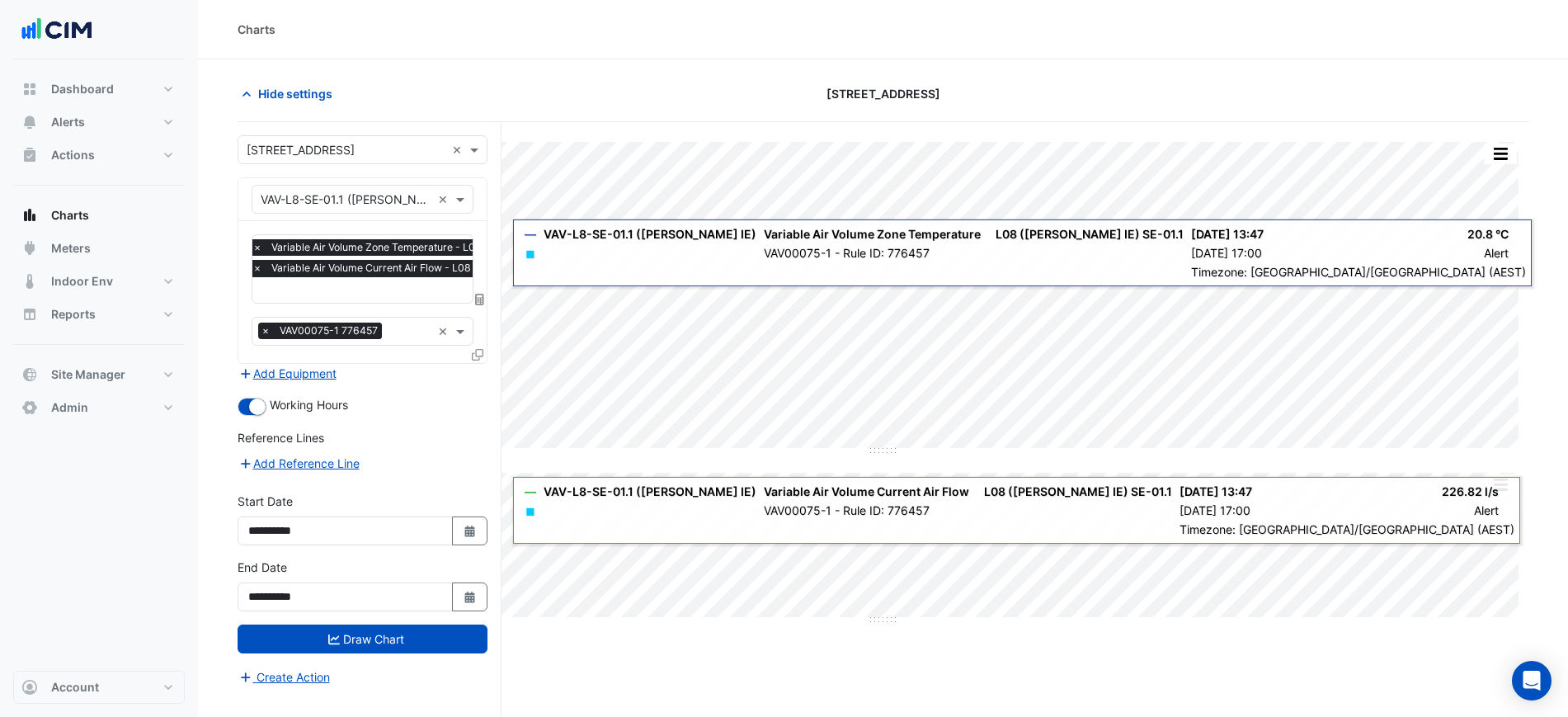
click at [367, 293] on input "text" at bounding box center [441, 292] width 378 height 17
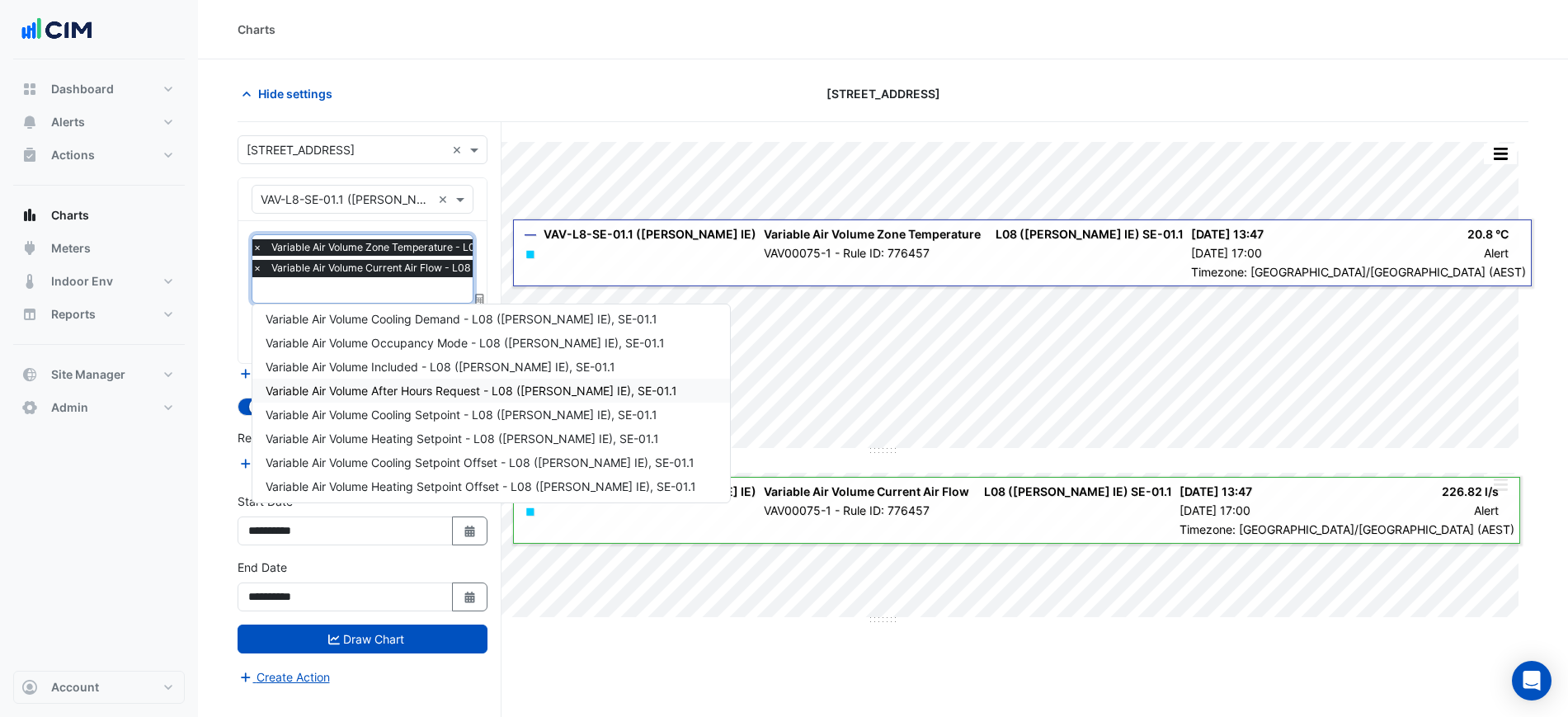
scroll to position [222, 0]
click at [479, 364] on span "Variable Air Volume Included - L08 ([PERSON_NAME] IE), SE-01.1" at bounding box center [440, 364] width 350 height 14
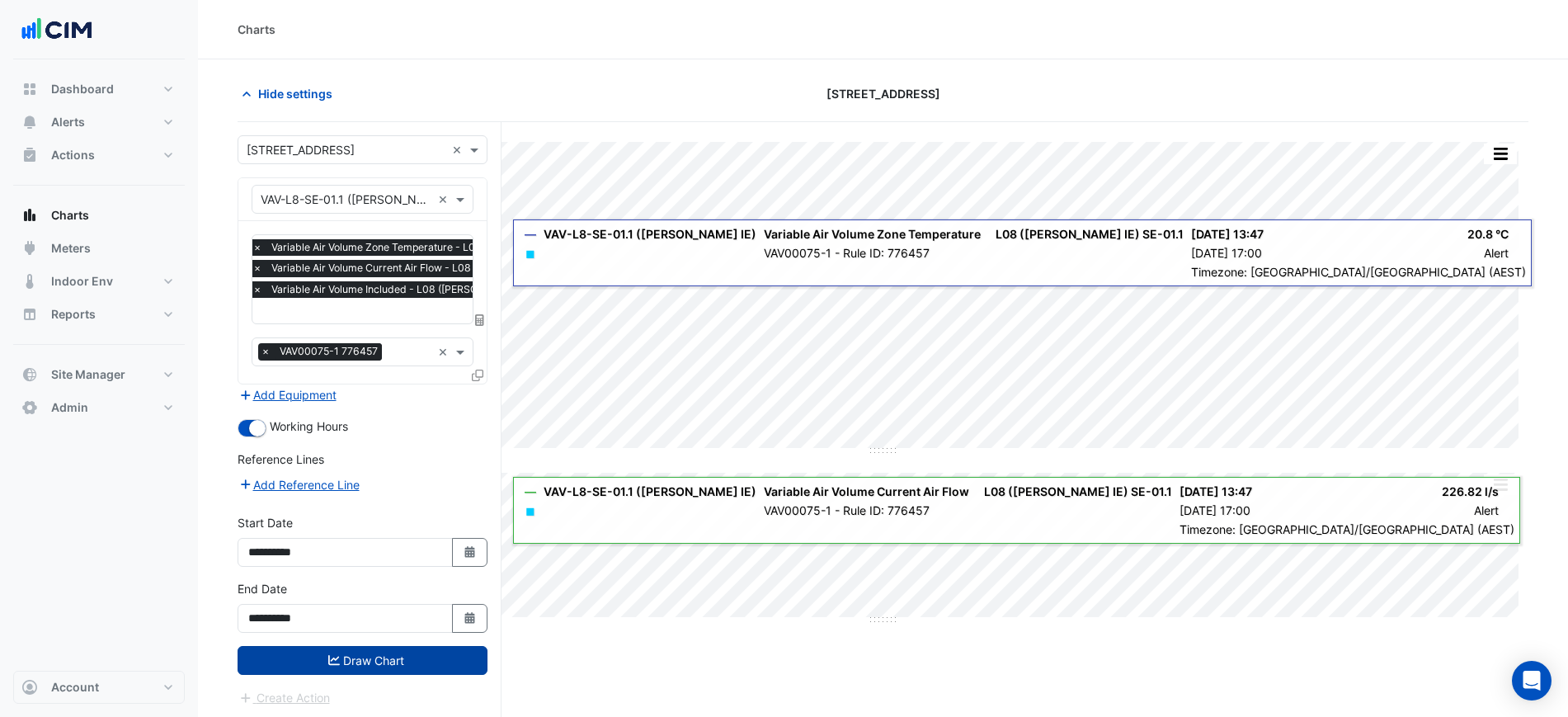
click at [393, 669] on button "Draw Chart" at bounding box center [362, 660] width 250 height 29
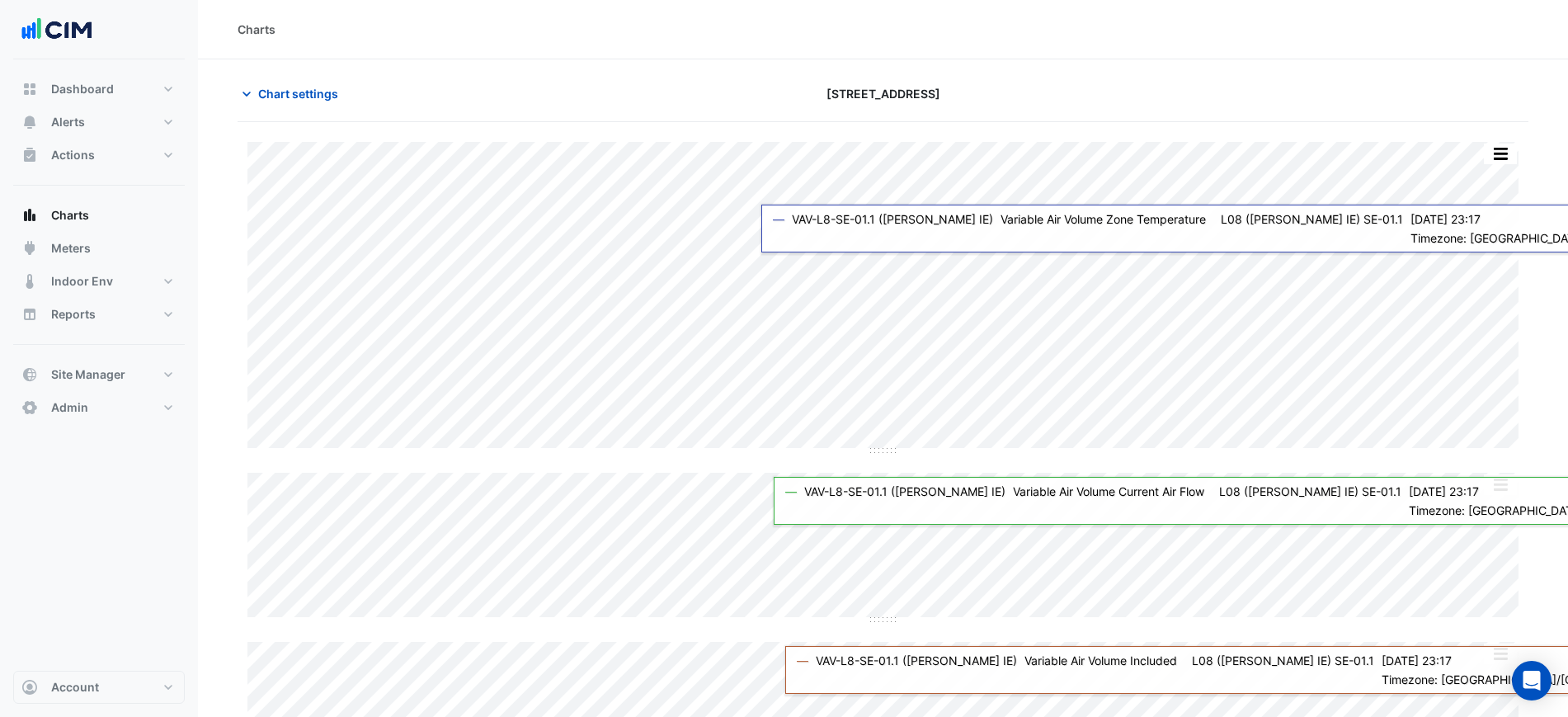
scroll to position [94, 0]
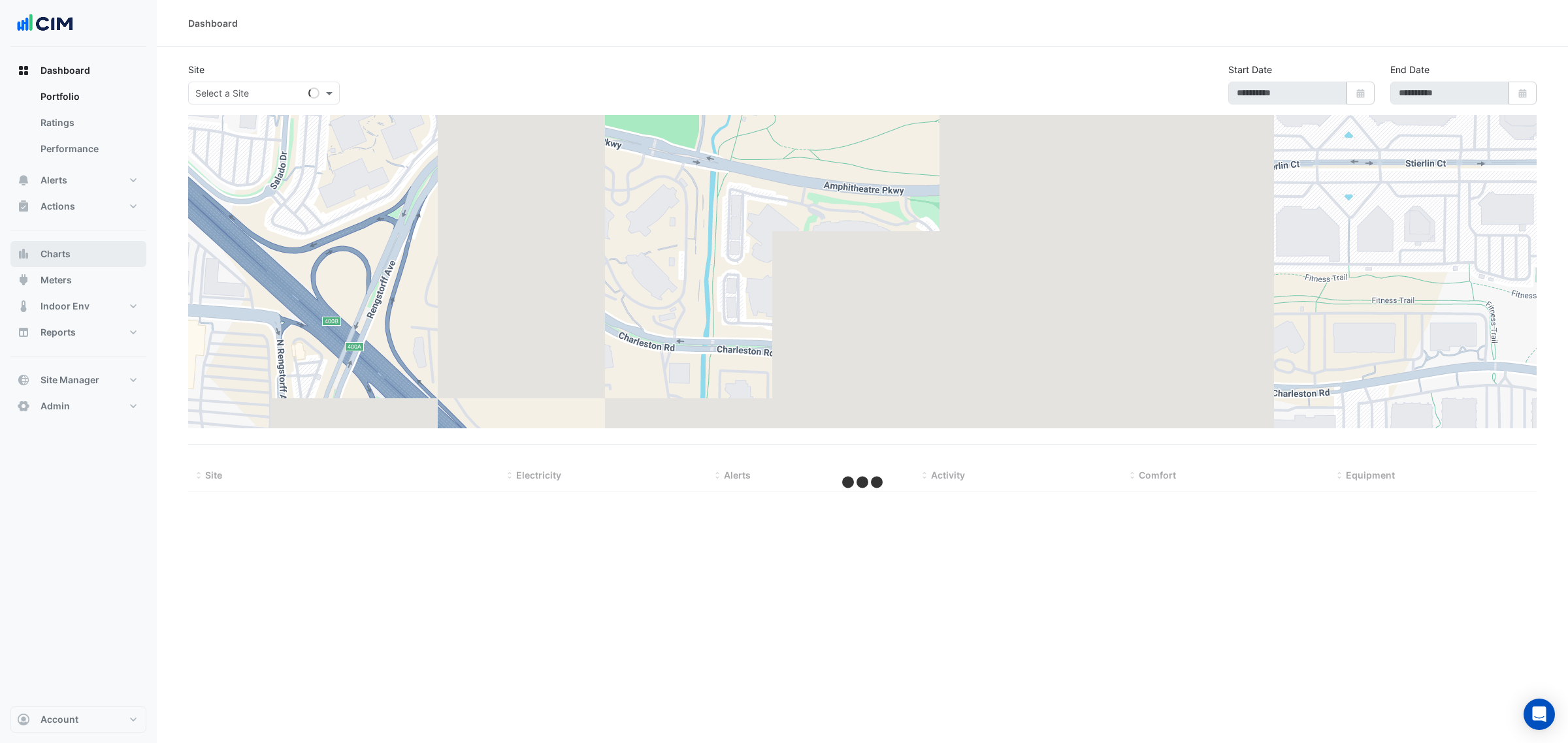
click at [86, 250] on button "Charts" at bounding box center [78, 254] width 136 height 26
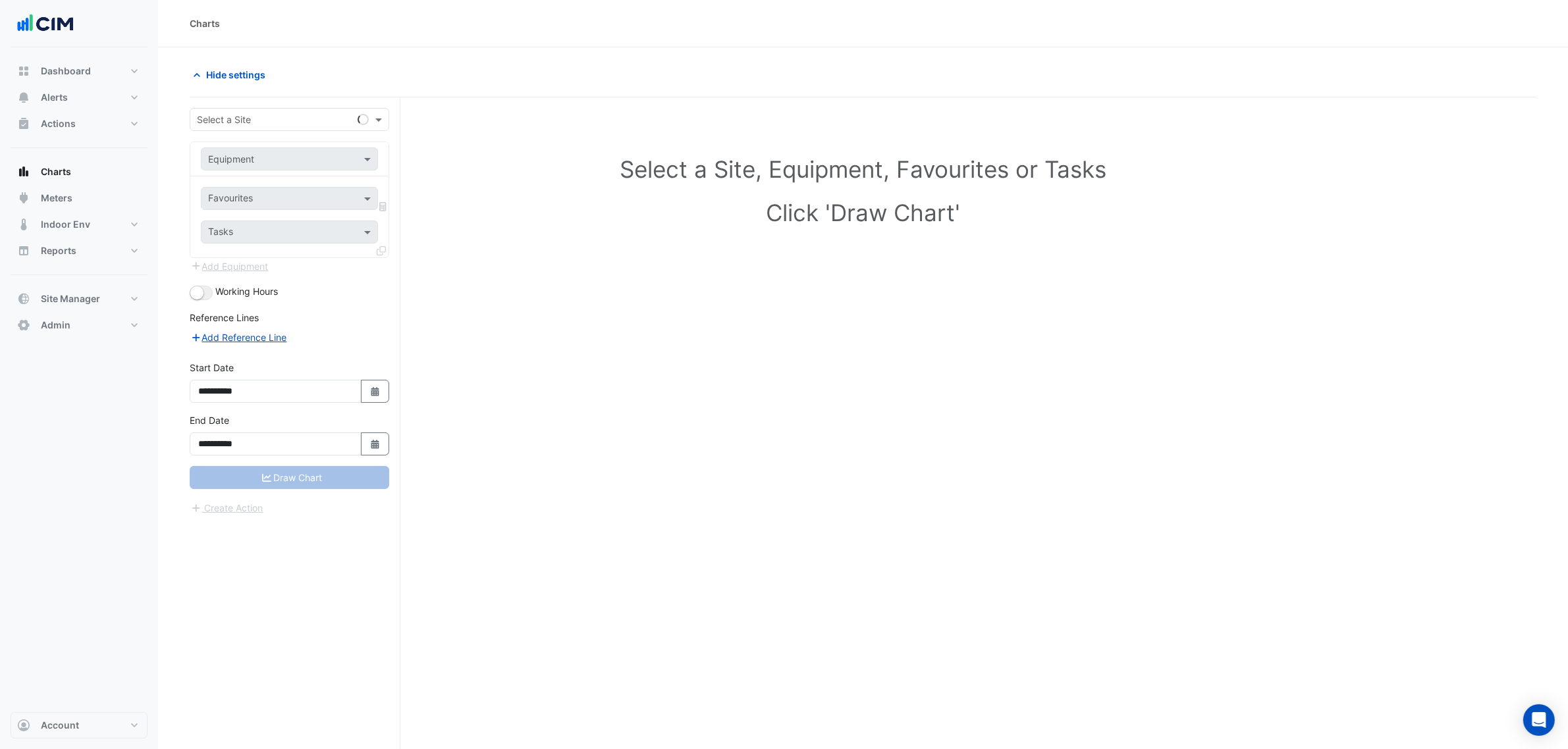
click at [225, 130] on div "Select a Site" at bounding box center [289, 119] width 199 height 23
type input "*****"
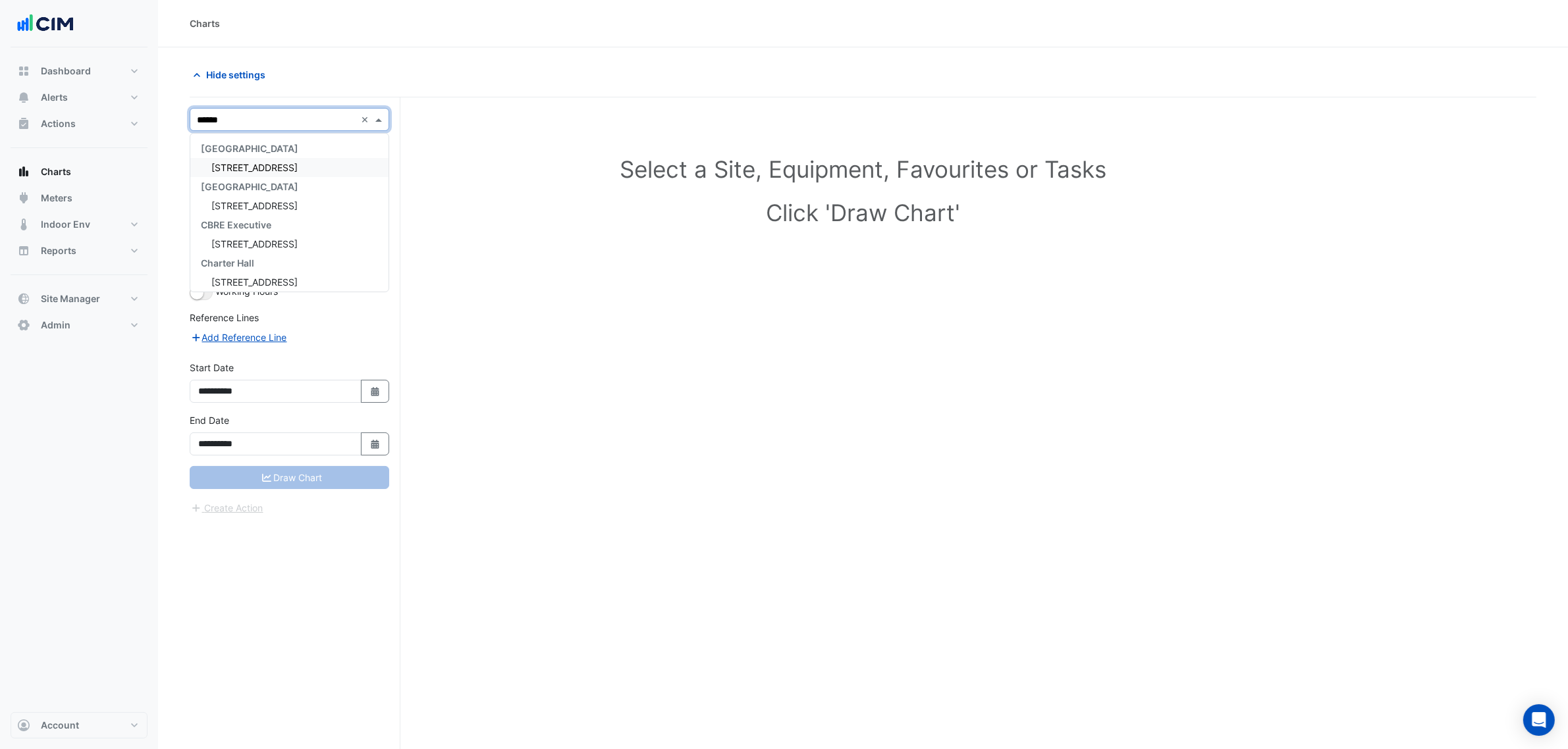
click at [232, 156] on div "[GEOGRAPHIC_DATA]" at bounding box center [289, 148] width 198 height 19
click at [237, 162] on span "[STREET_ADDRESS]" at bounding box center [254, 167] width 86 height 11
click at [237, 162] on input "text" at bounding box center [277, 160] width 137 height 14
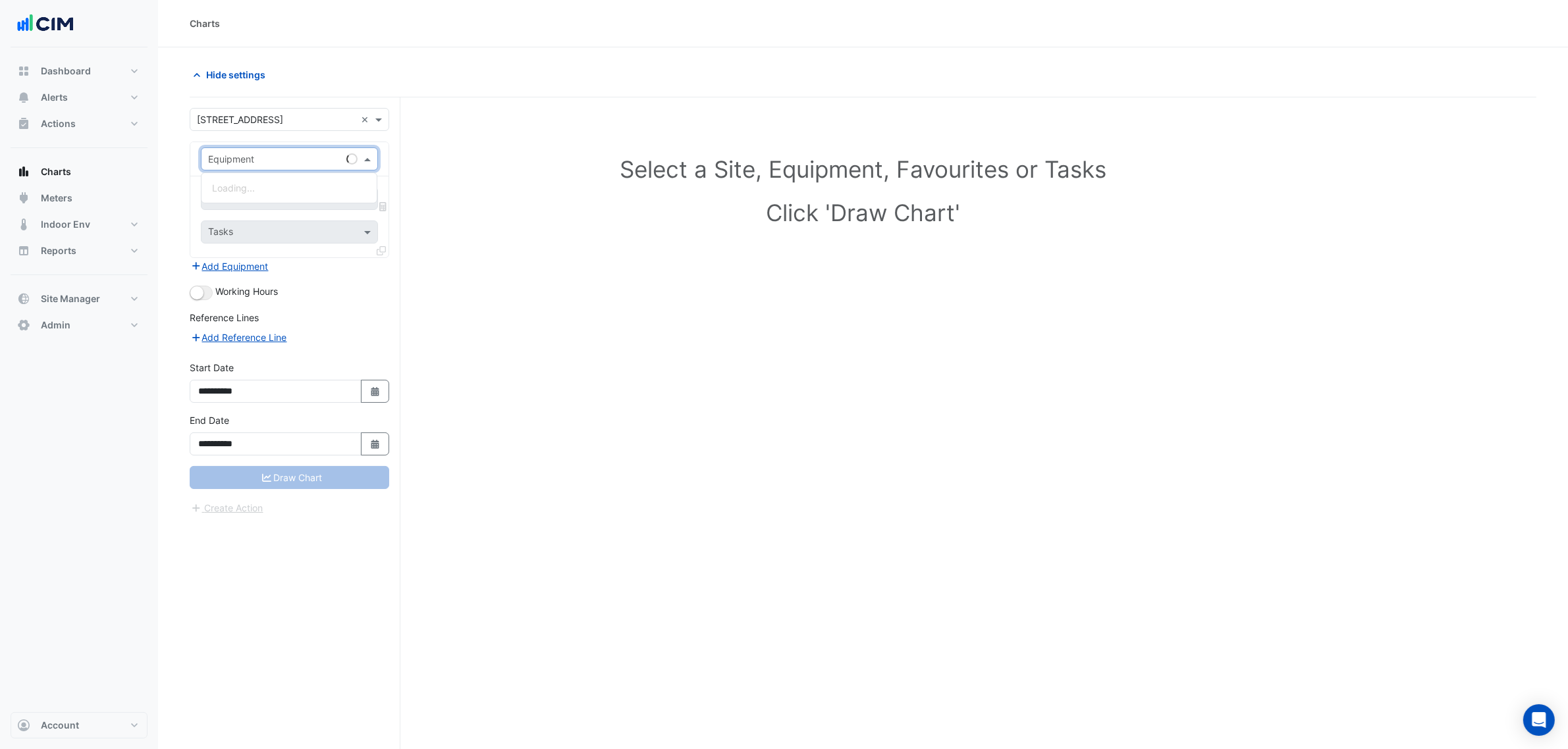
paste input "**********"
type input "**********"
click at [269, 186] on span "VAV-L1-SE-01.1 ([PERSON_NAME] IE)" at bounding box center [291, 188] width 159 height 11
click at [269, 193] on input "text" at bounding box center [275, 200] width 133 height 14
type input "**********"
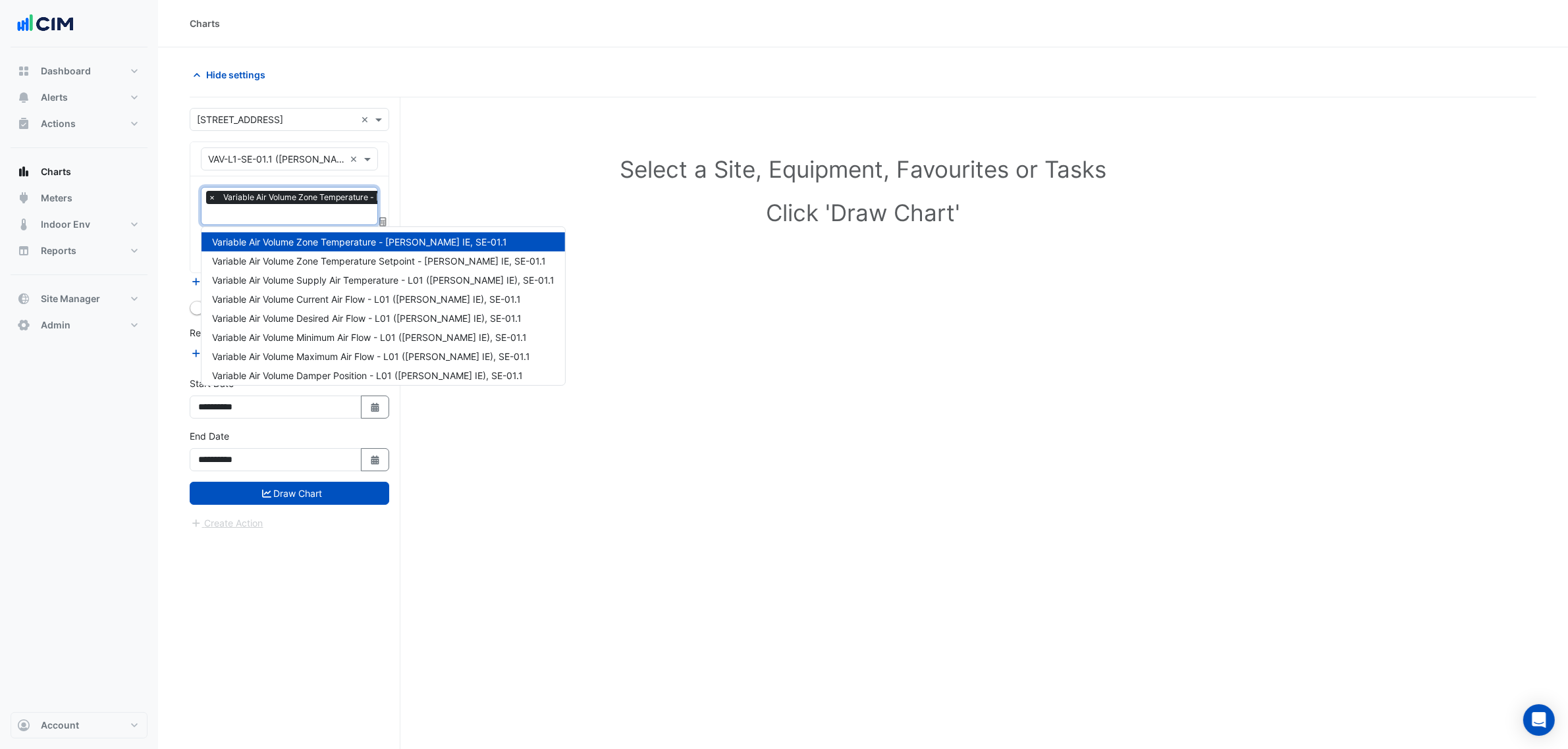
type input "*"
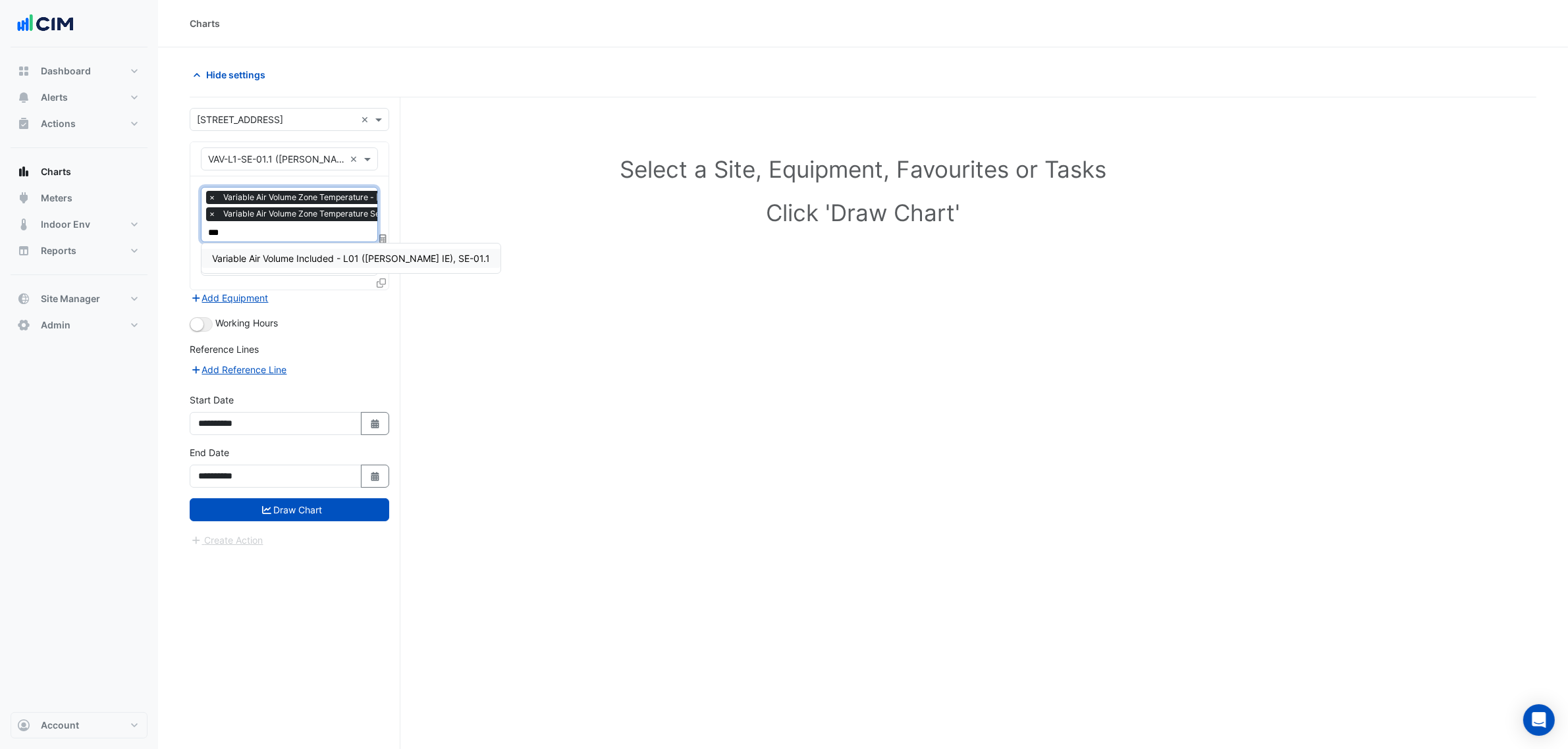
type input "****"
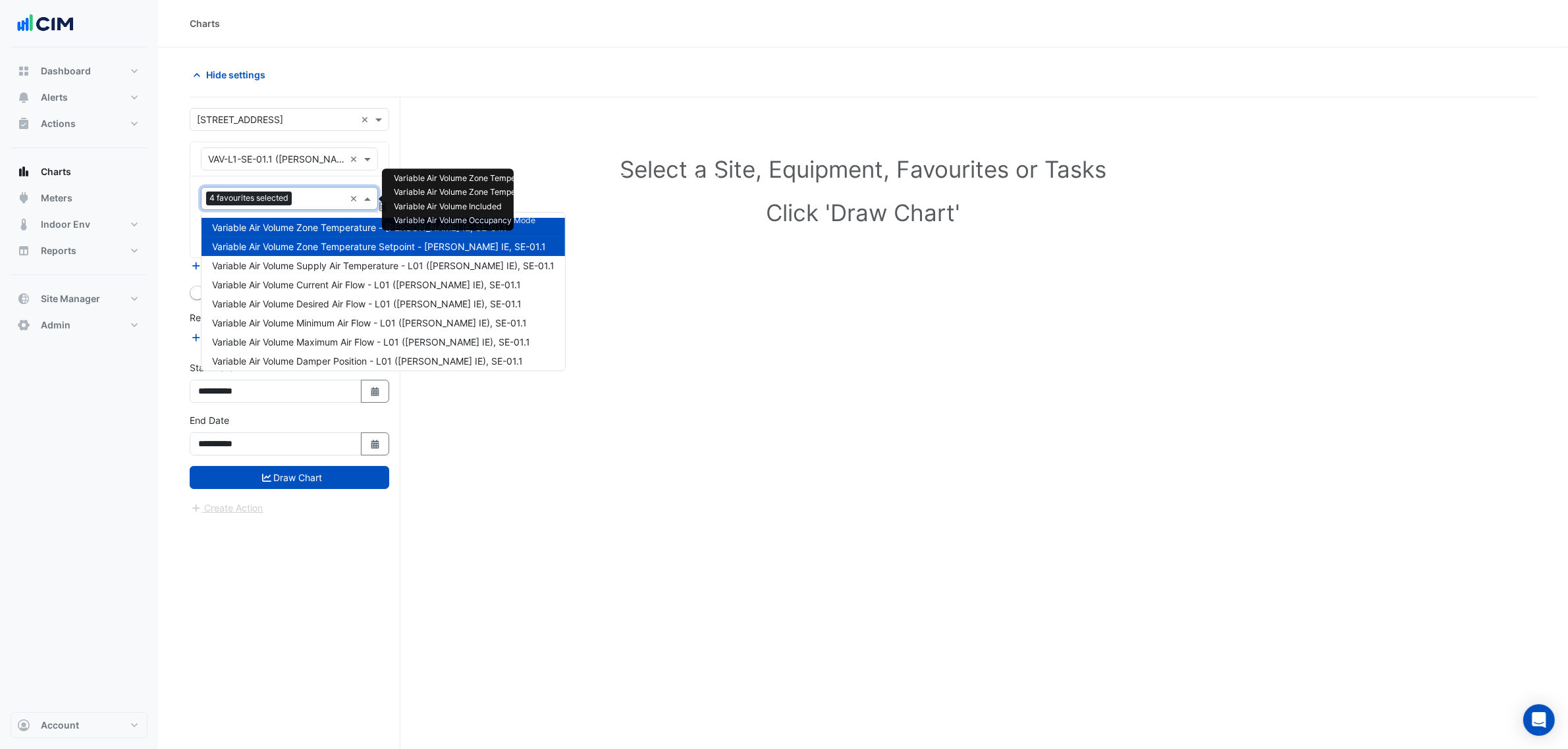
scroll to position [176, 0]
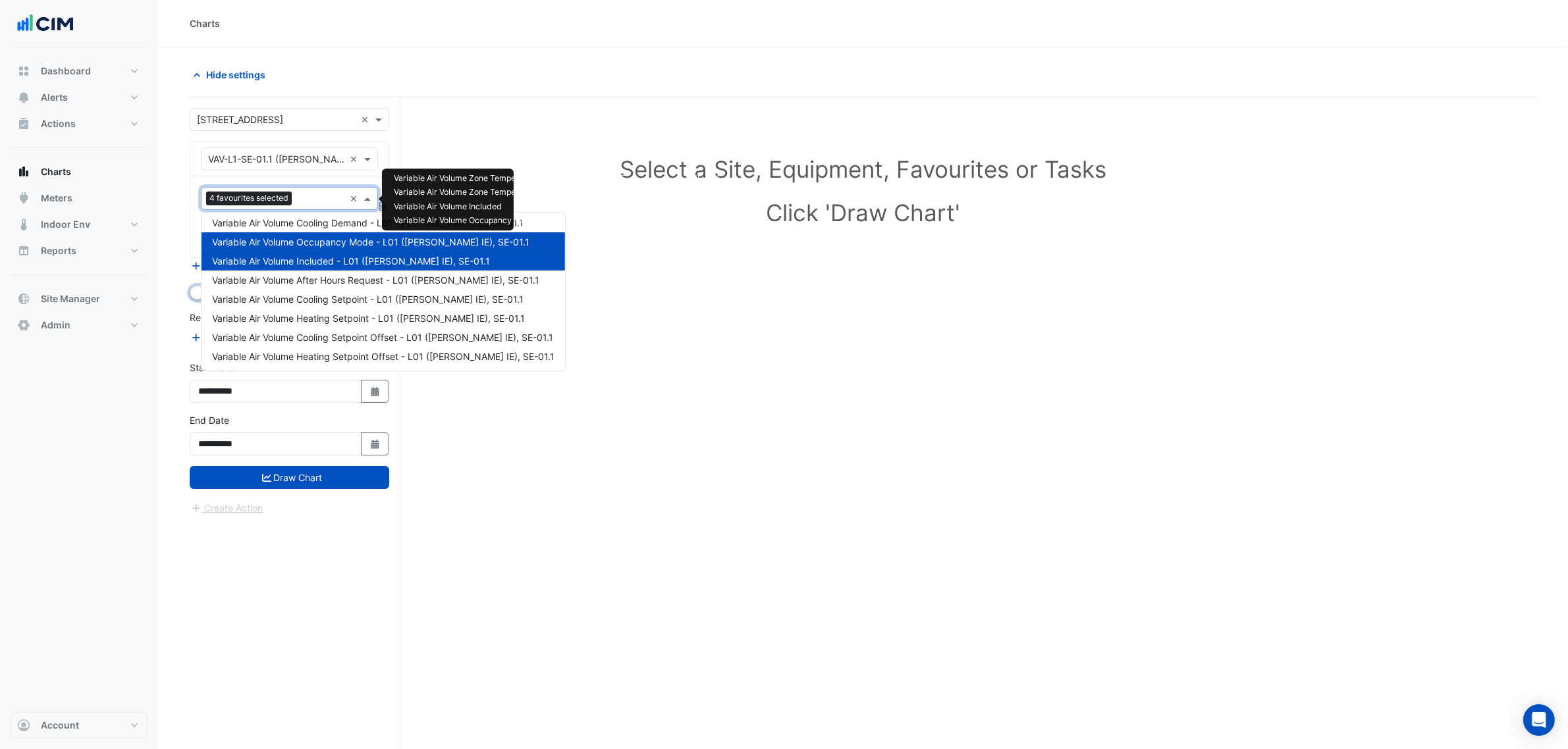
click at [196, 290] on small "button" at bounding box center [197, 293] width 13 height 13
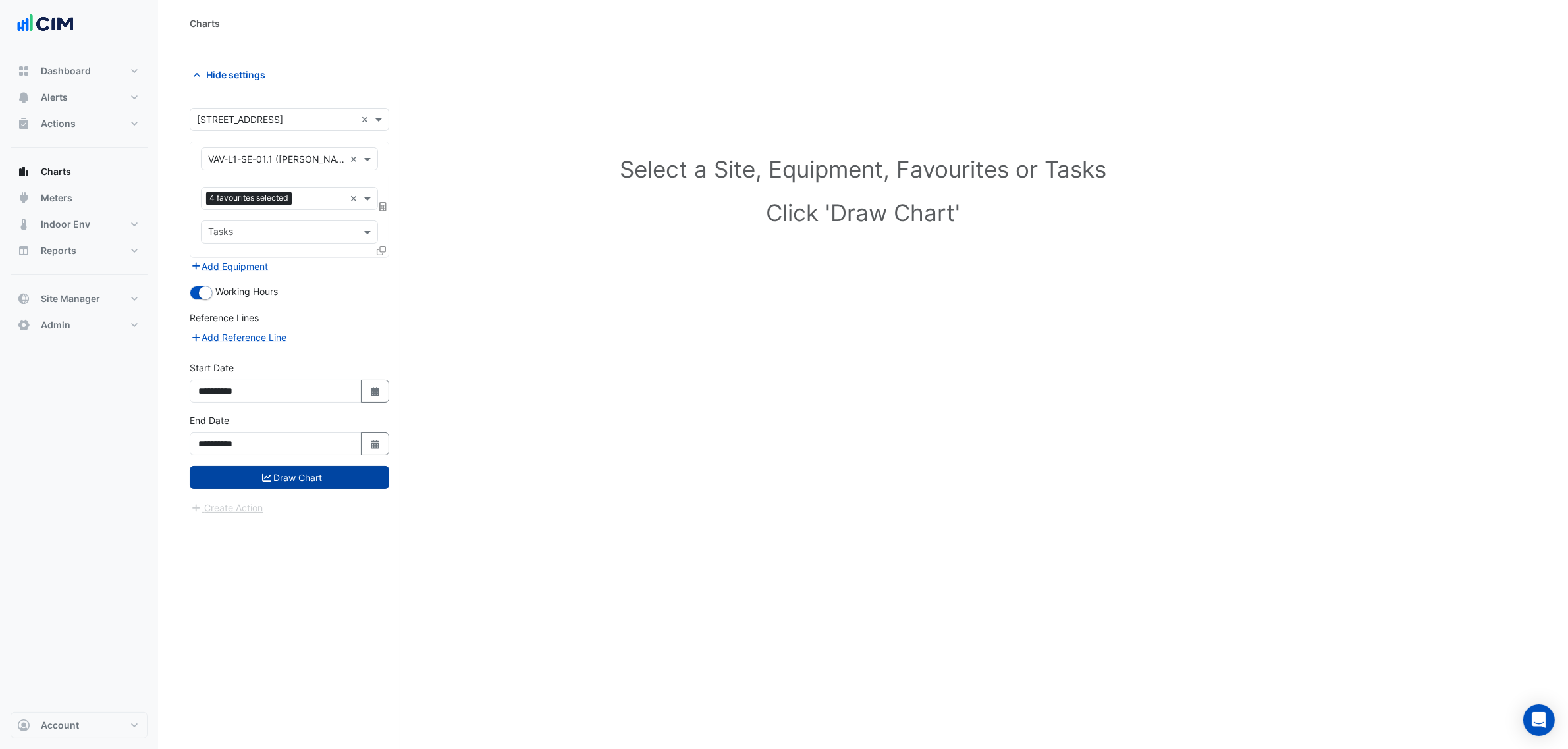
click at [305, 478] on button "Draw Chart" at bounding box center [289, 477] width 199 height 23
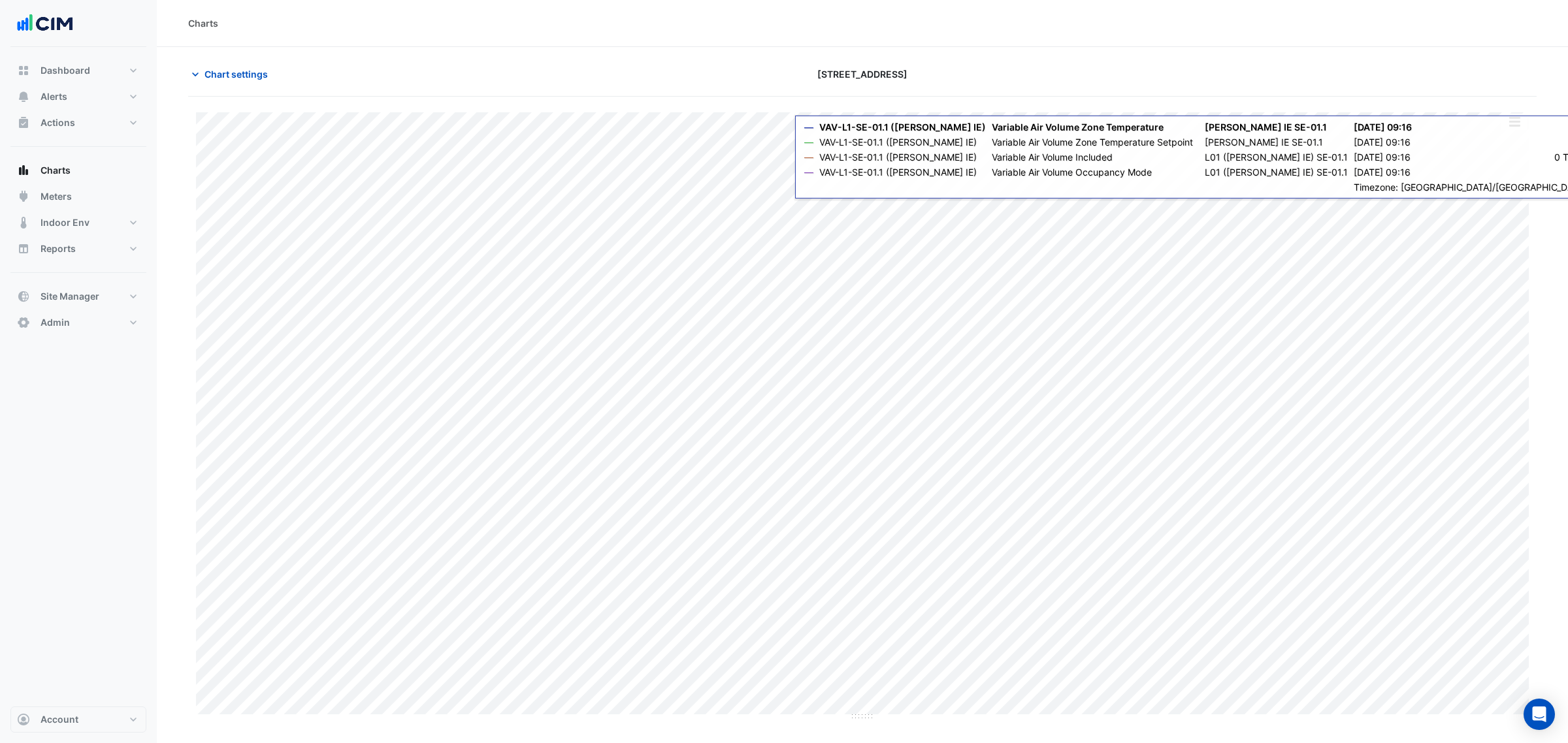
click at [1501, 121] on button "button" at bounding box center [1514, 122] width 26 height 17
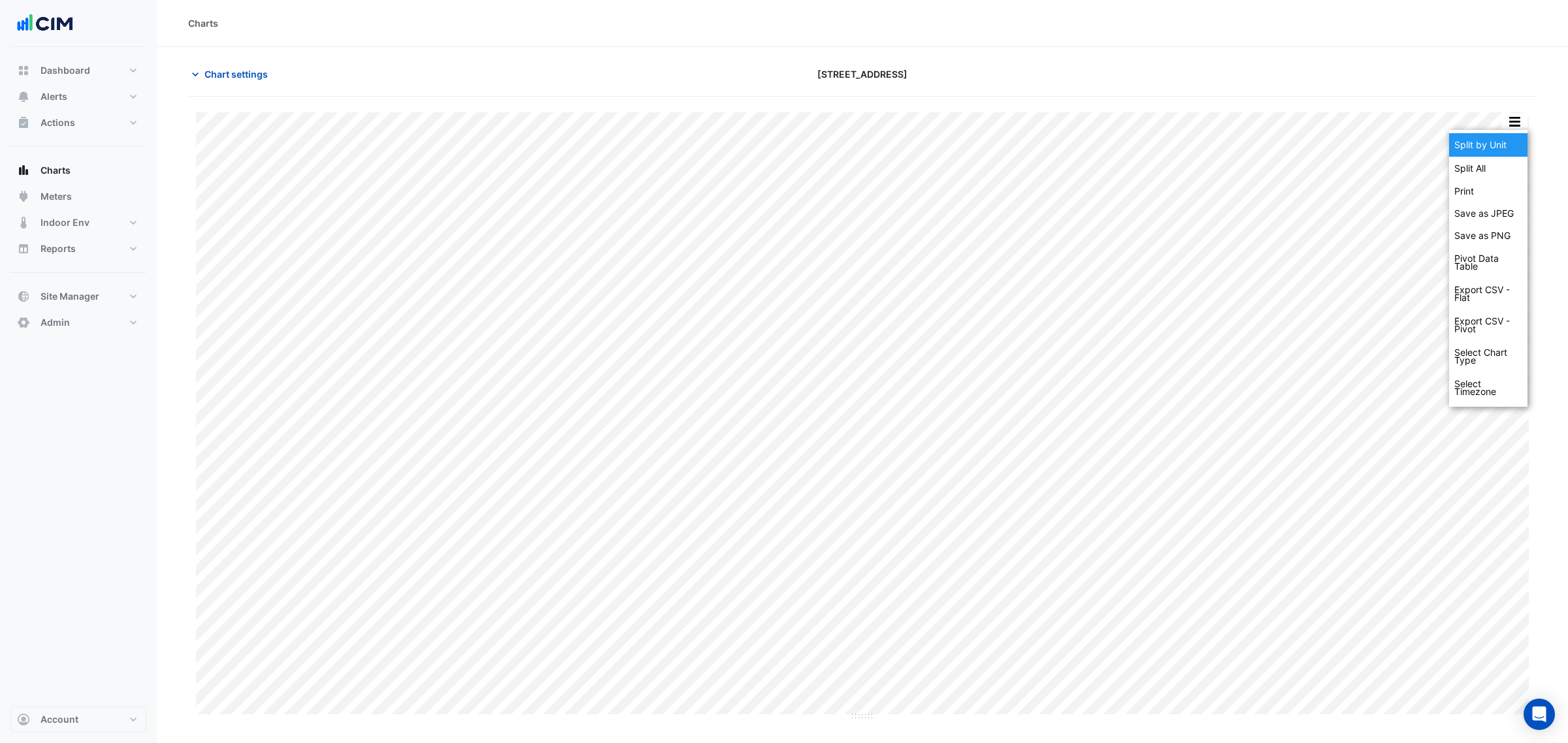
click at [1501, 135] on div "Split by Unit" at bounding box center [1488, 145] width 78 height 23
click at [249, 82] on button "Chart settings" at bounding box center [232, 74] width 88 height 23
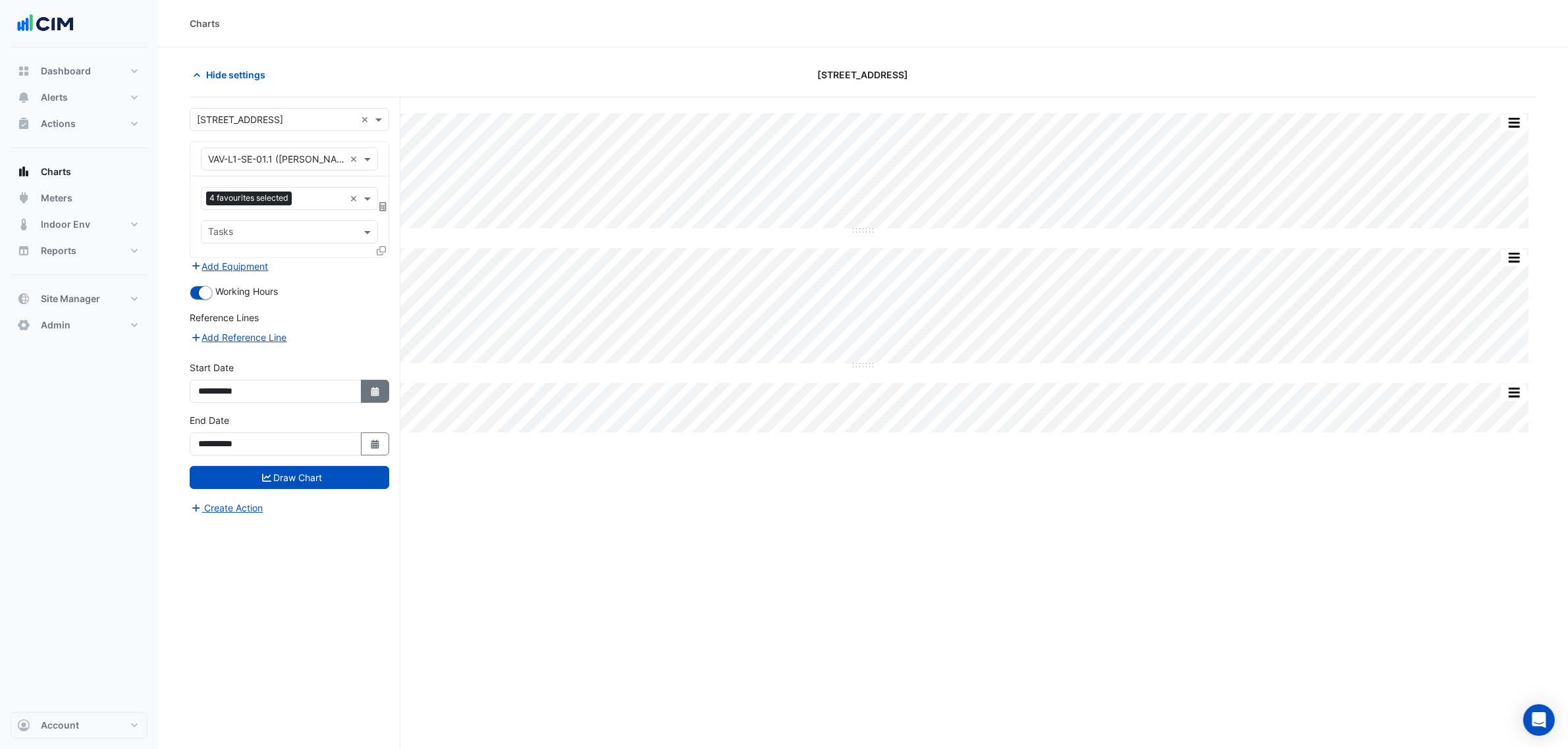
click at [365, 396] on button "Select Date" at bounding box center [376, 391] width 29 height 23
select select "*"
select select "****"
click at [211, 215] on span "Previous month" at bounding box center [213, 217] width 10 height 10
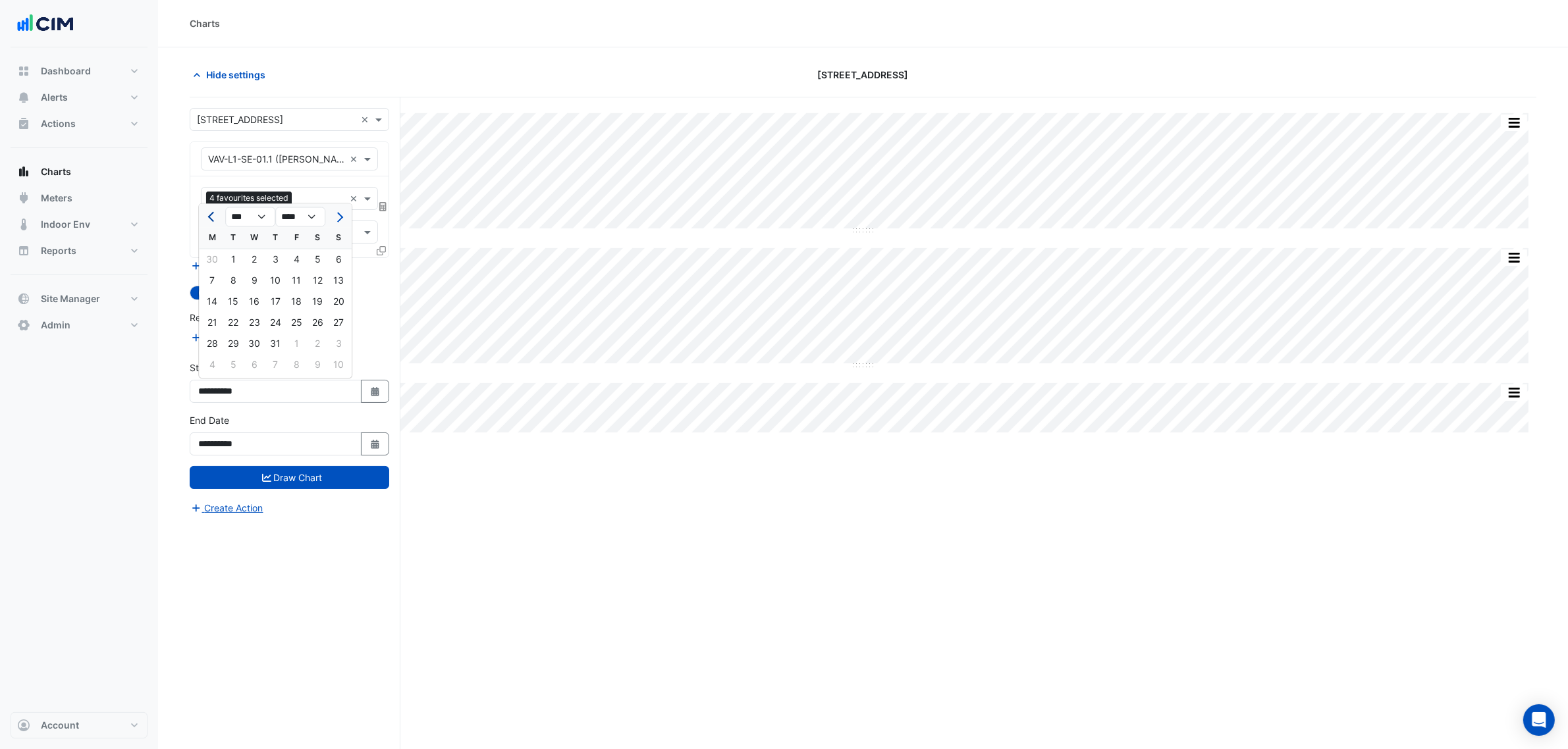
click at [211, 215] on span "Previous month" at bounding box center [213, 217] width 10 height 10
select select "*"
click at [286, 257] on div "2" at bounding box center [296, 260] width 21 height 21
type input "**********"
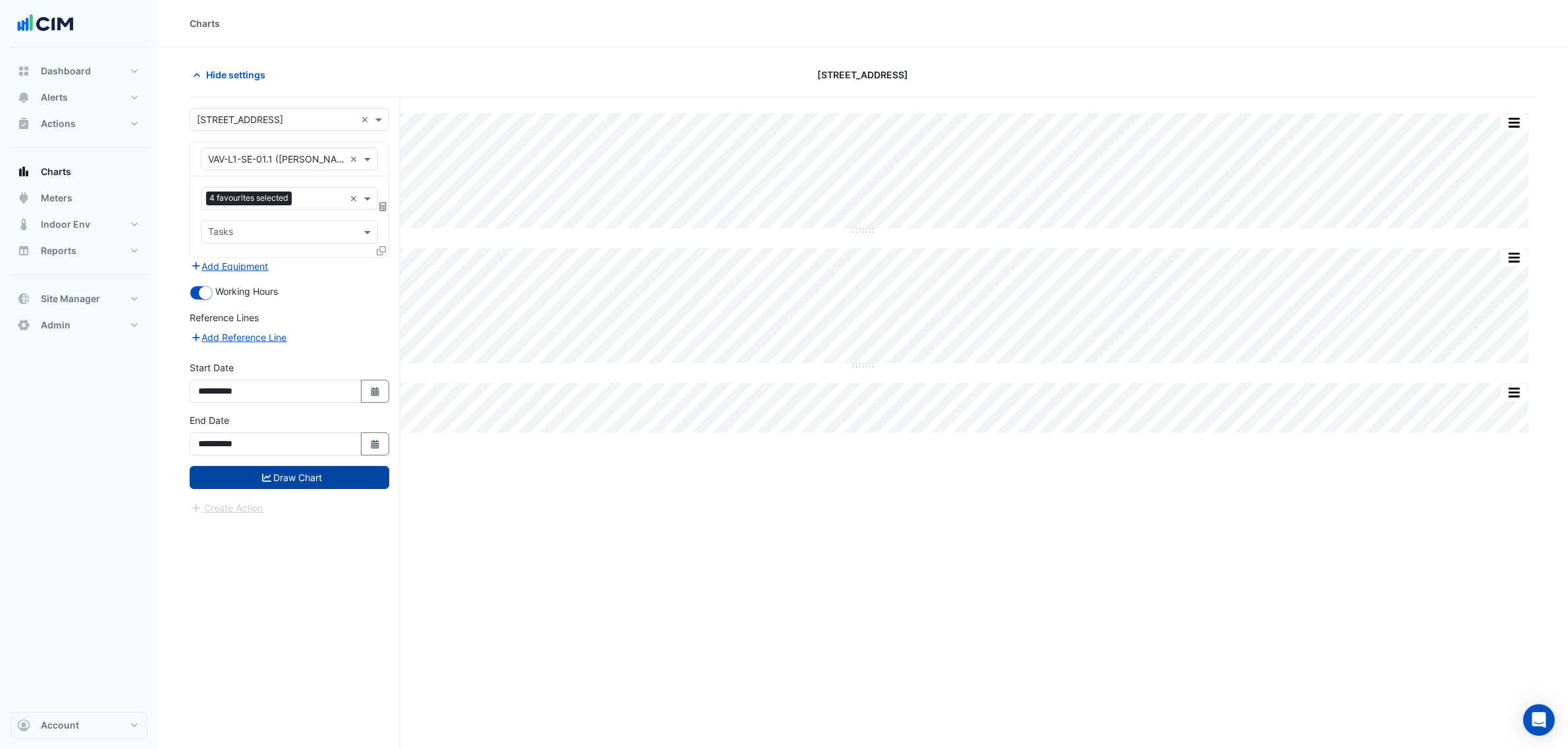
click at [318, 477] on button "Draw Chart" at bounding box center [289, 477] width 199 height 23
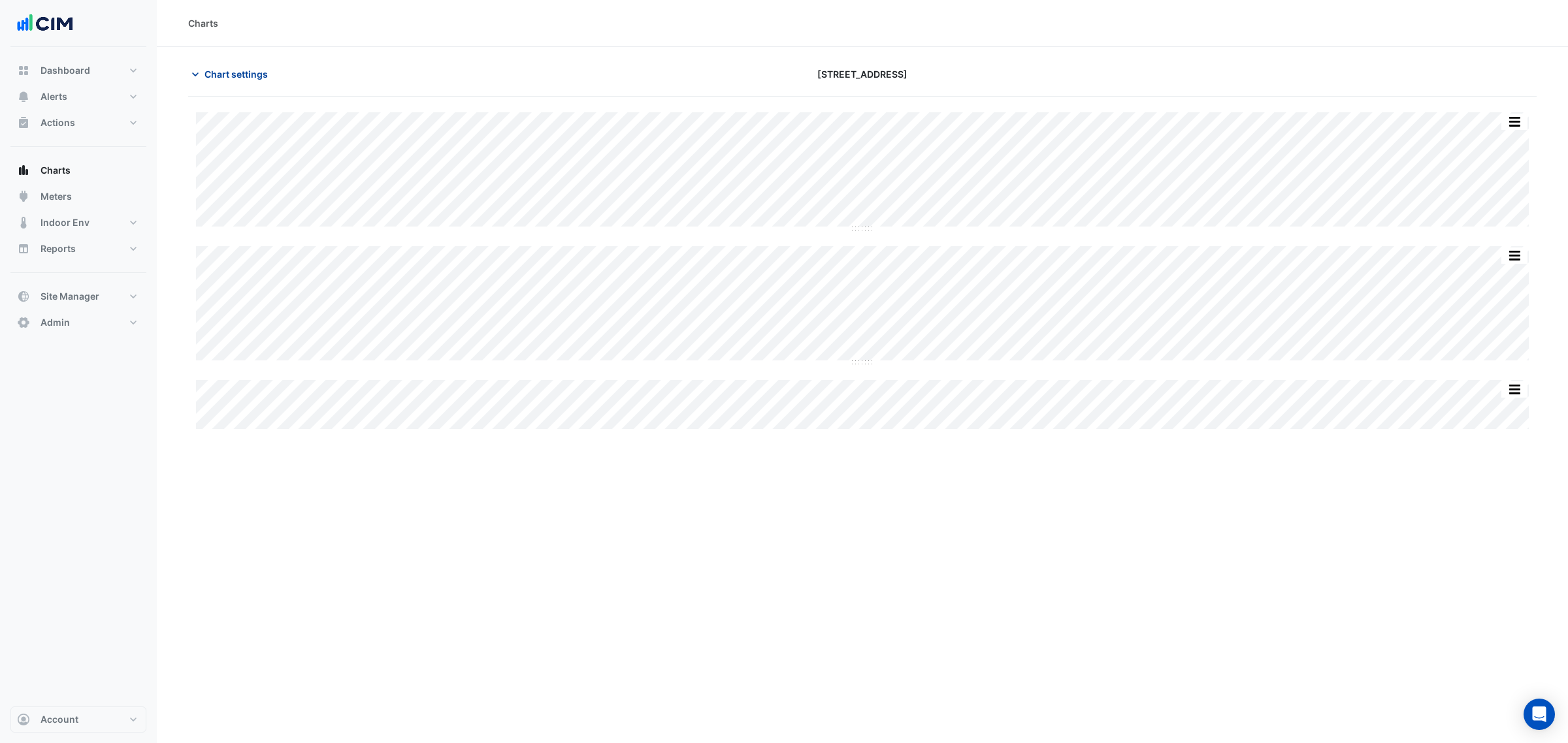
click at [200, 82] on button "Chart settings" at bounding box center [232, 74] width 88 height 23
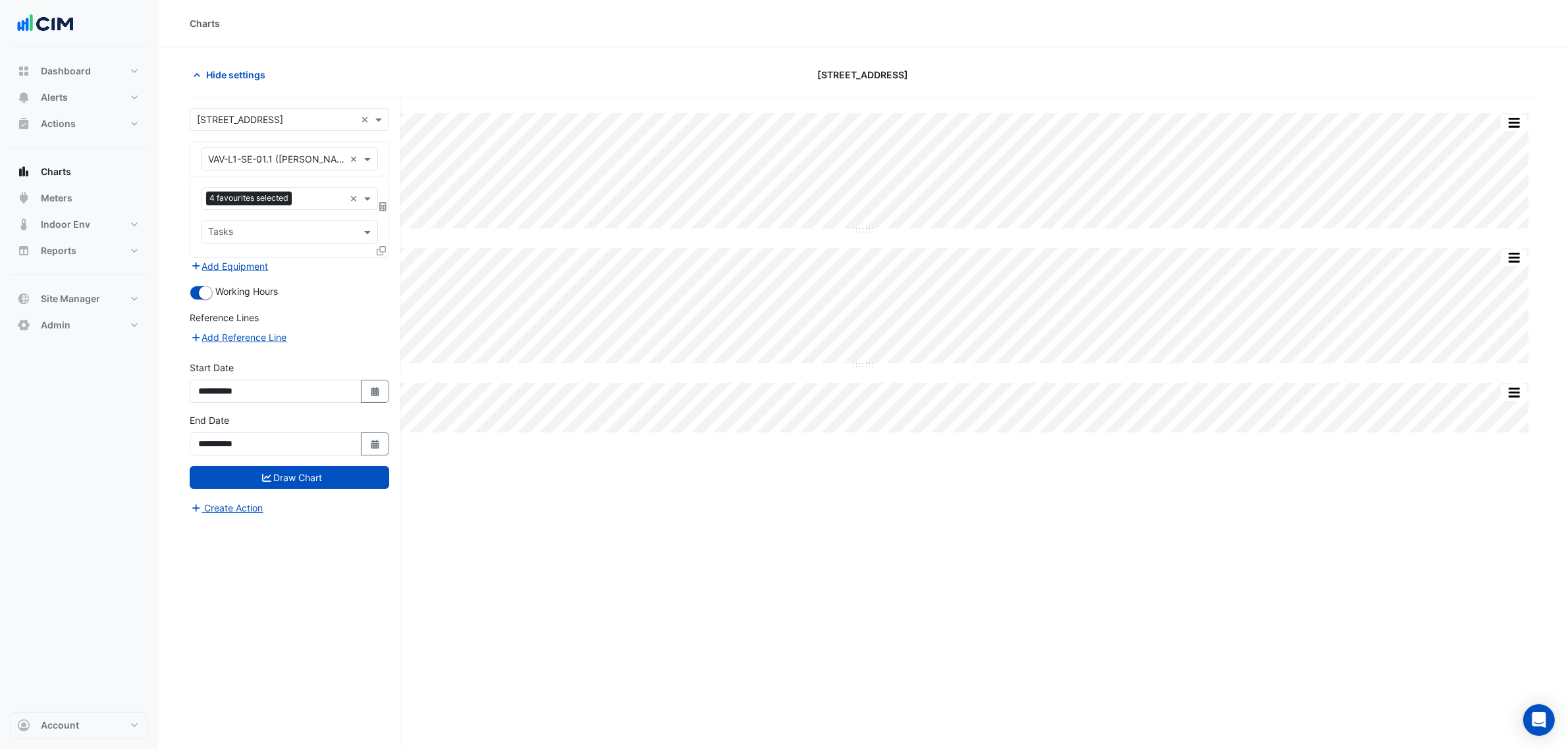
click at [384, 252] on icon at bounding box center [381, 250] width 9 height 9
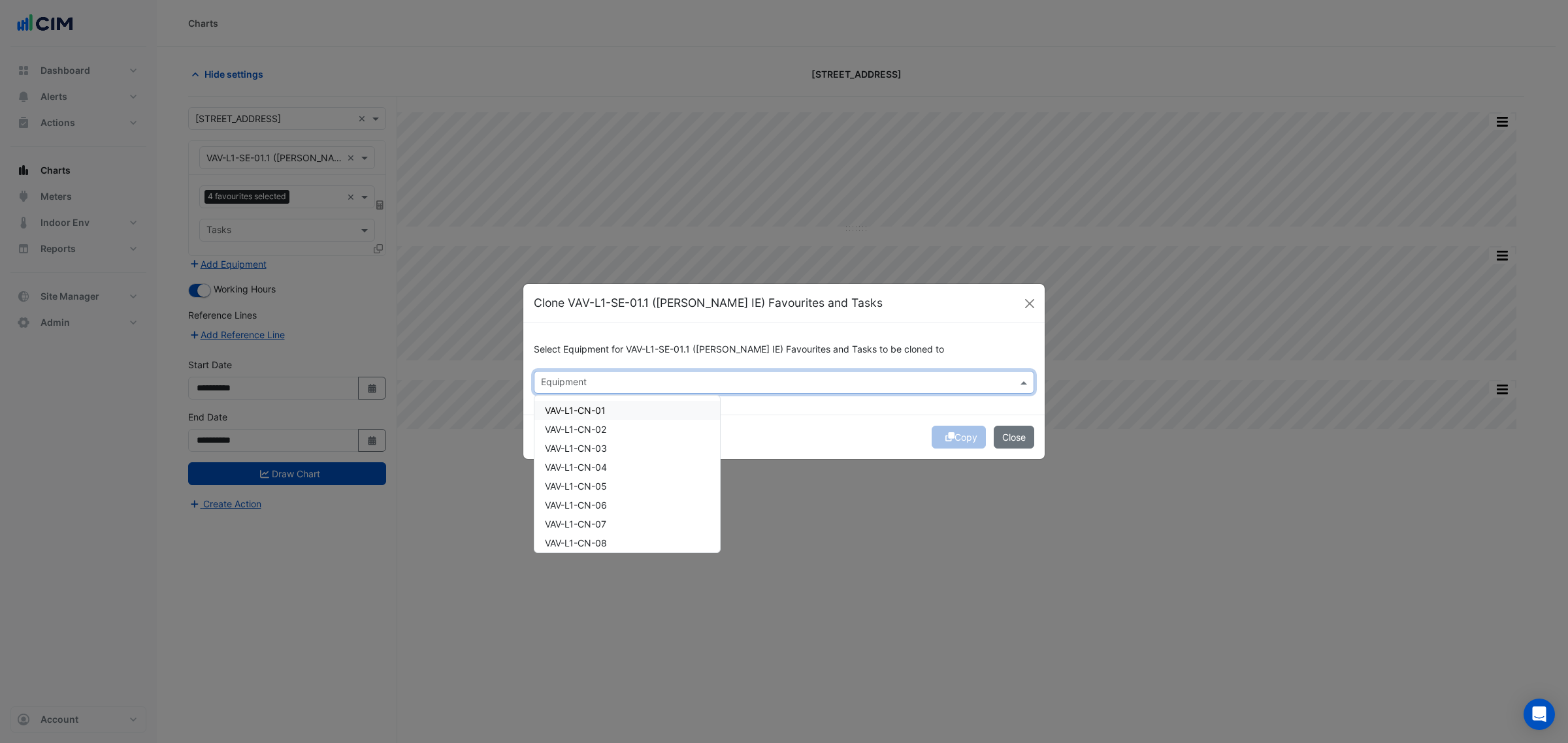
click at [550, 379] on input "text" at bounding box center [776, 384] width 471 height 14
paste input "**********"
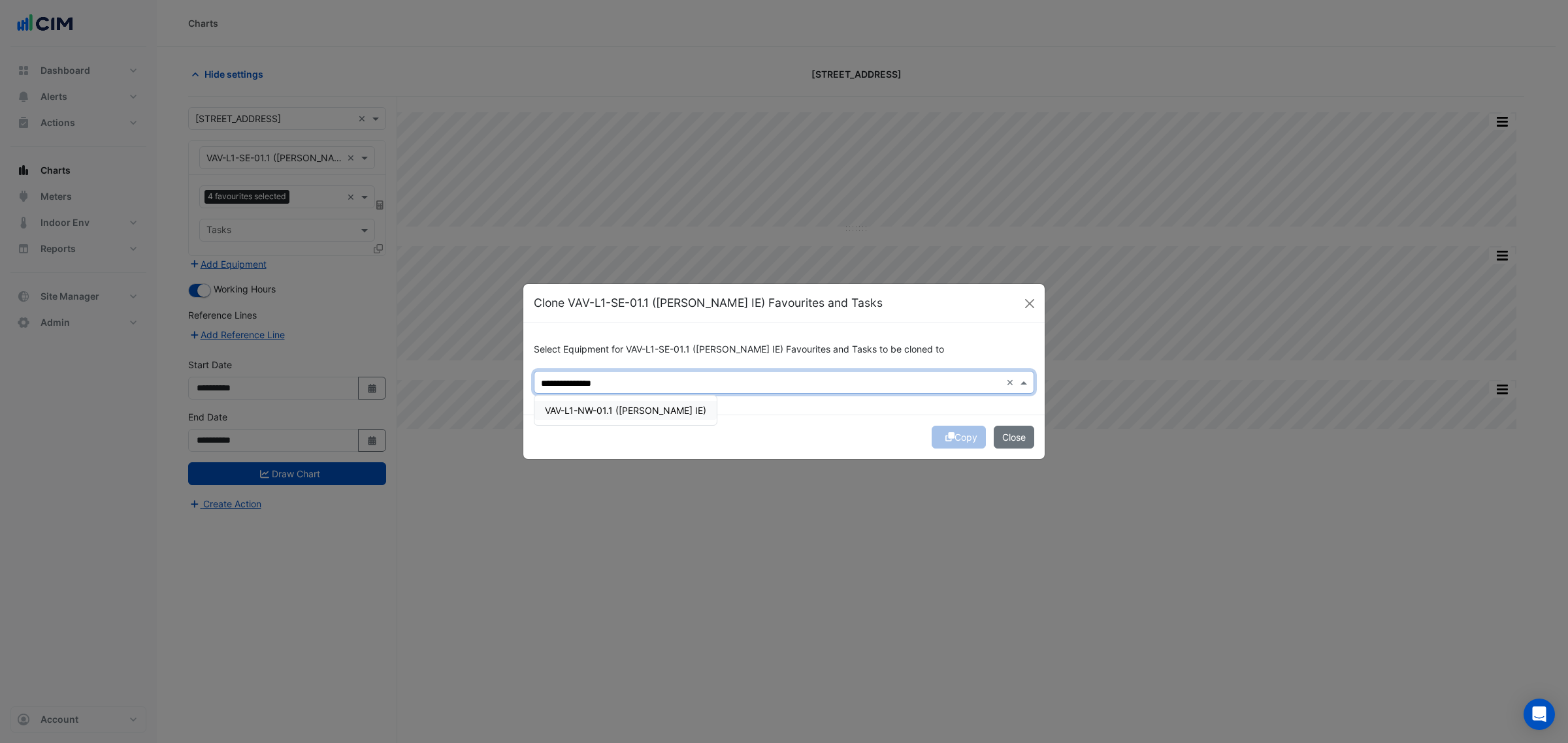
click at [579, 409] on span "VAV-L1-NW-01.1 (NABERS IE)" at bounding box center [625, 411] width 161 height 11
type input "**********"
click at [946, 430] on div "Copy Close" at bounding box center [784, 437] width 521 height 44
click at [948, 435] on icon "submit" at bounding box center [949, 437] width 9 height 9
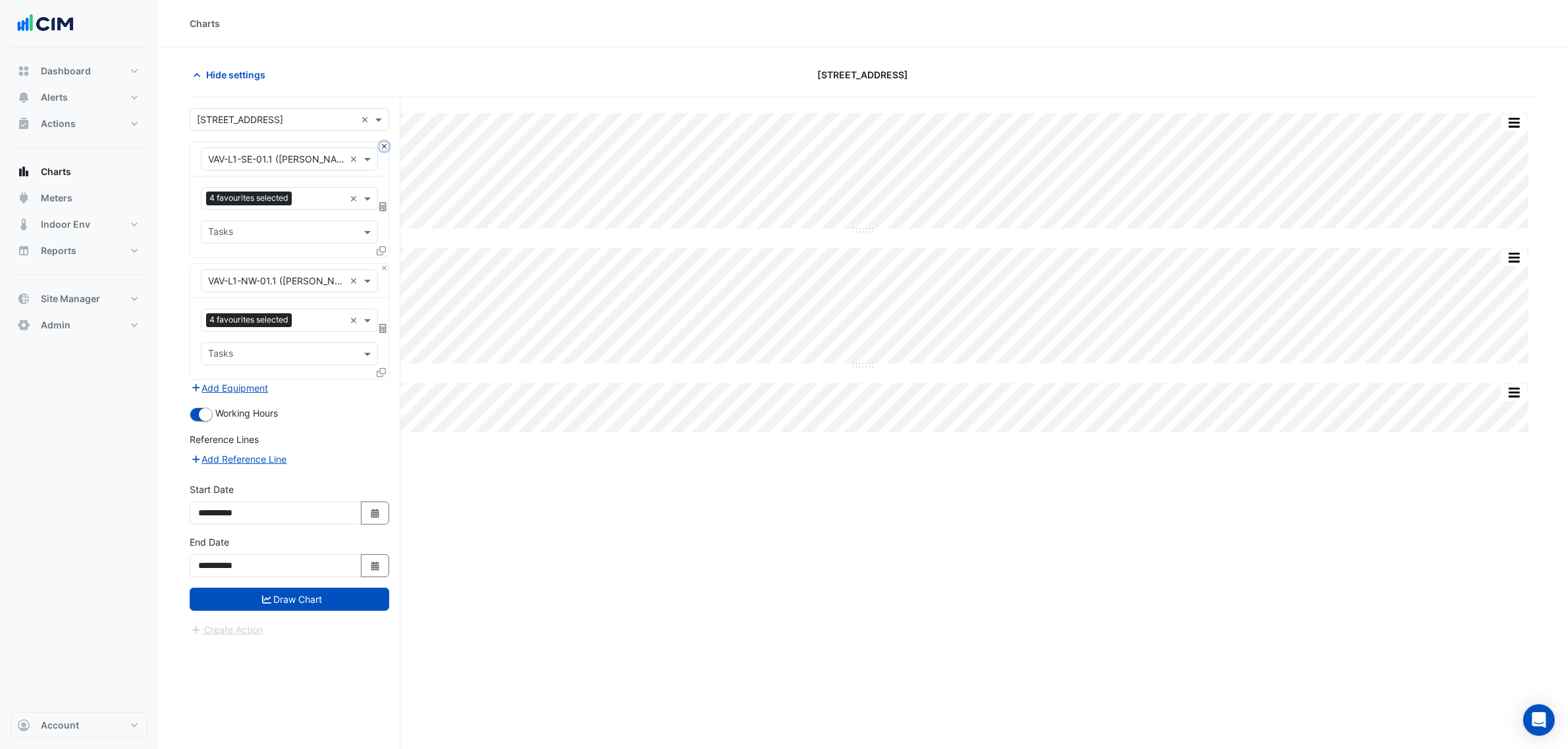
click at [380, 146] on button "Close" at bounding box center [384, 146] width 8 height 8
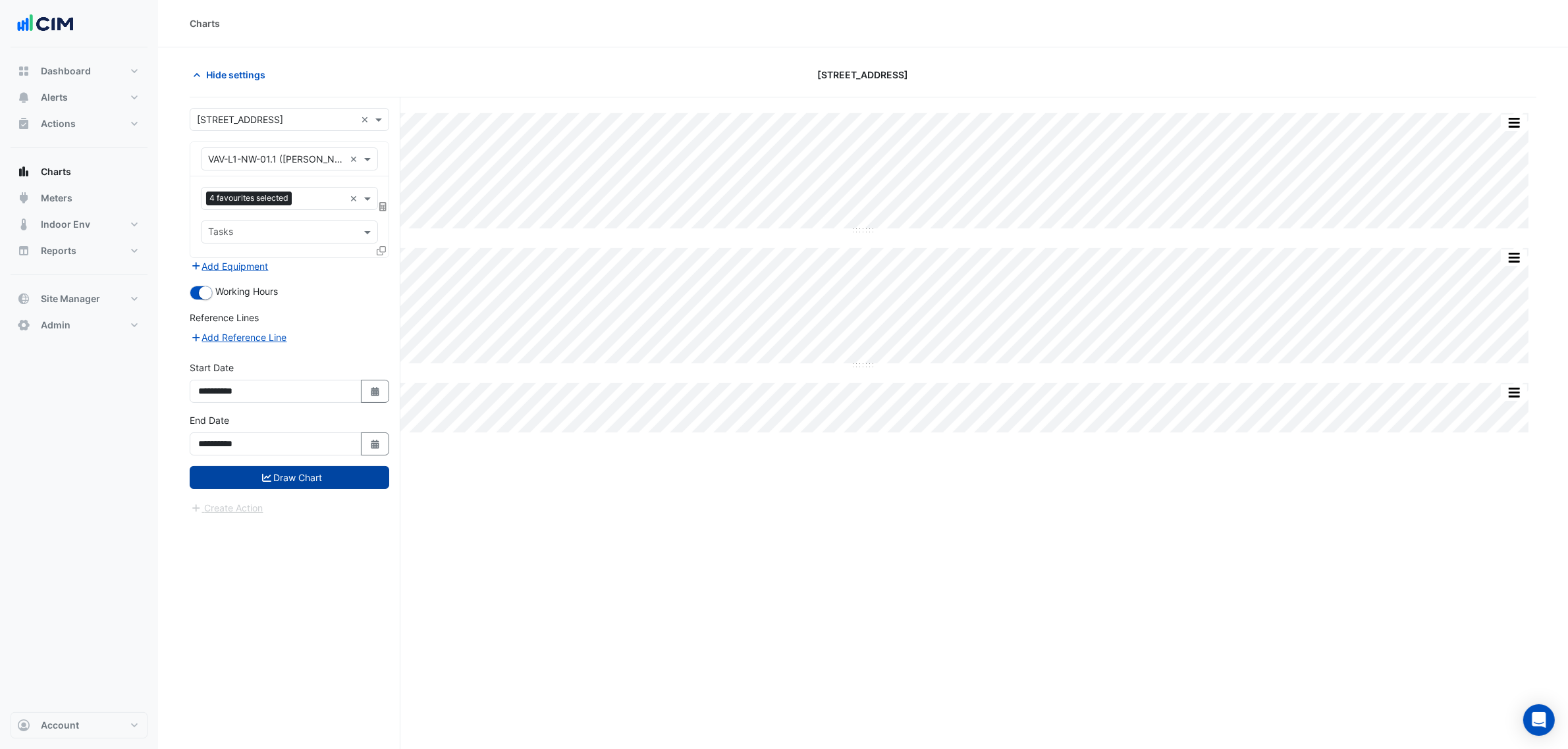
click at [328, 474] on button "Draw Chart" at bounding box center [289, 477] width 199 height 23
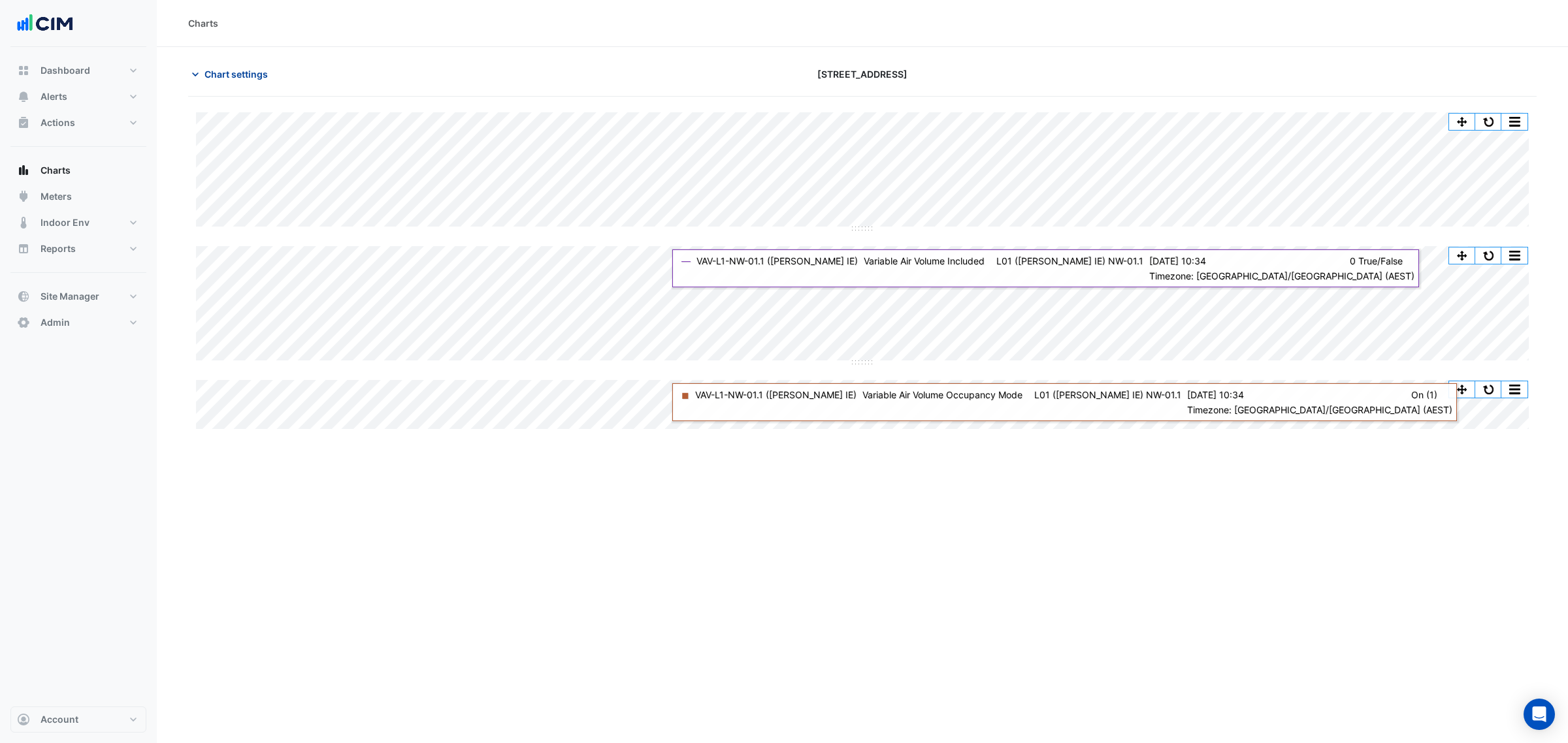
click at [259, 70] on span "Chart settings" at bounding box center [236, 74] width 64 height 14
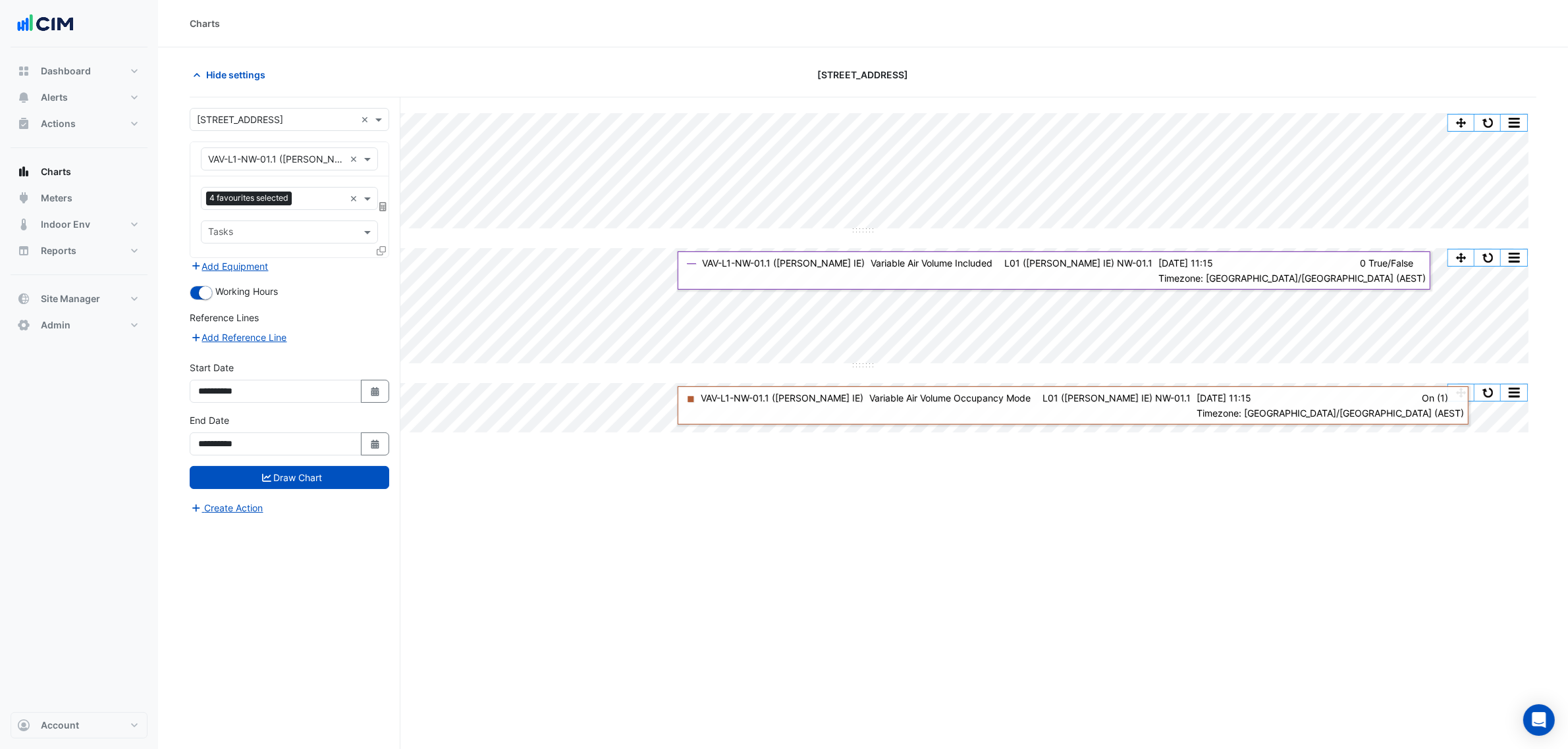
click at [266, 146] on div "Equipment × VAV-L1-NW-01.1 (NABERS IE) ×" at bounding box center [289, 159] width 198 height 34
click at [268, 165] on input "text" at bounding box center [277, 160] width 137 height 14
type input "***"
click at [291, 301] on div "AHU-MZ-N" at bounding box center [289, 298] width 175 height 19
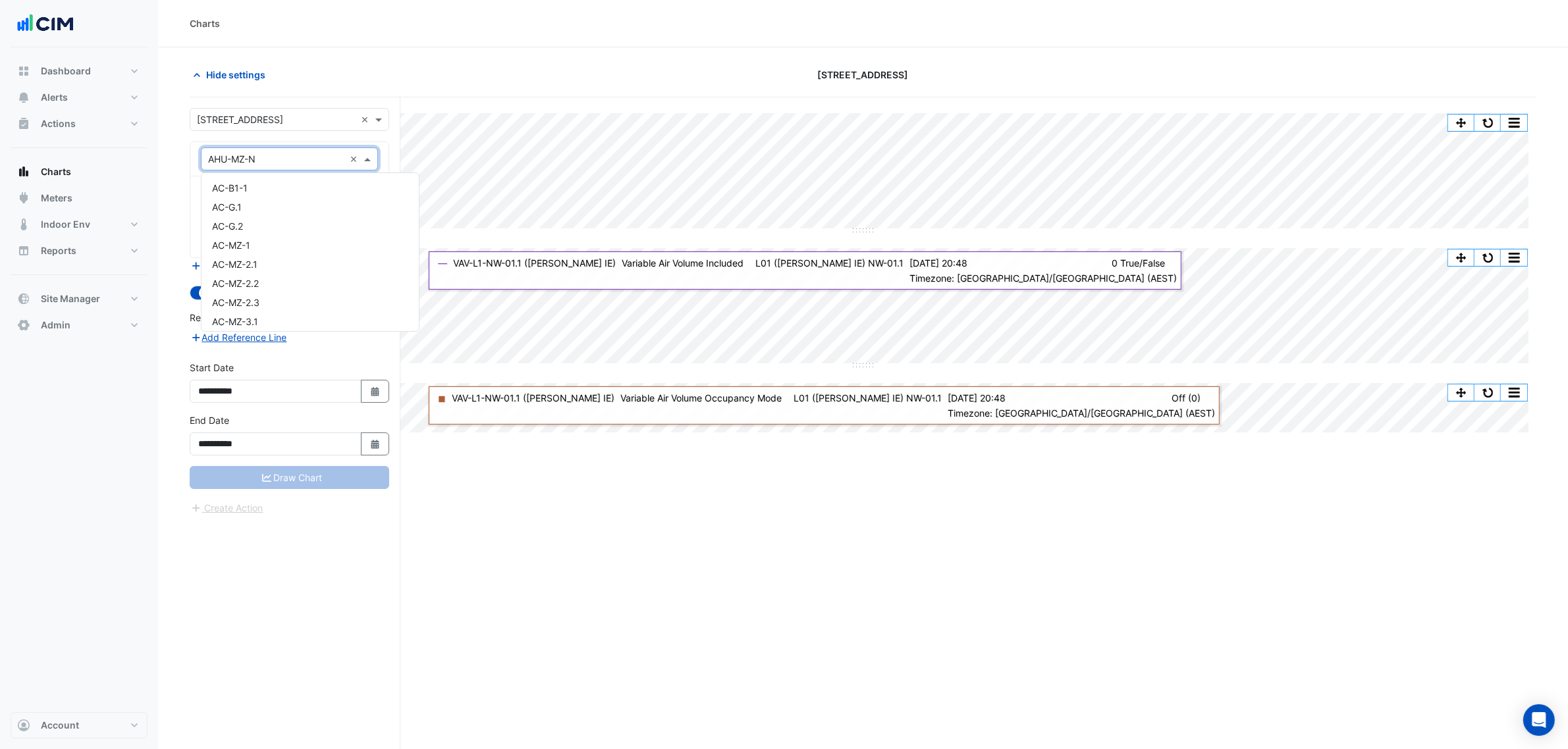
click at [268, 160] on input "text" at bounding box center [277, 160] width 137 height 14
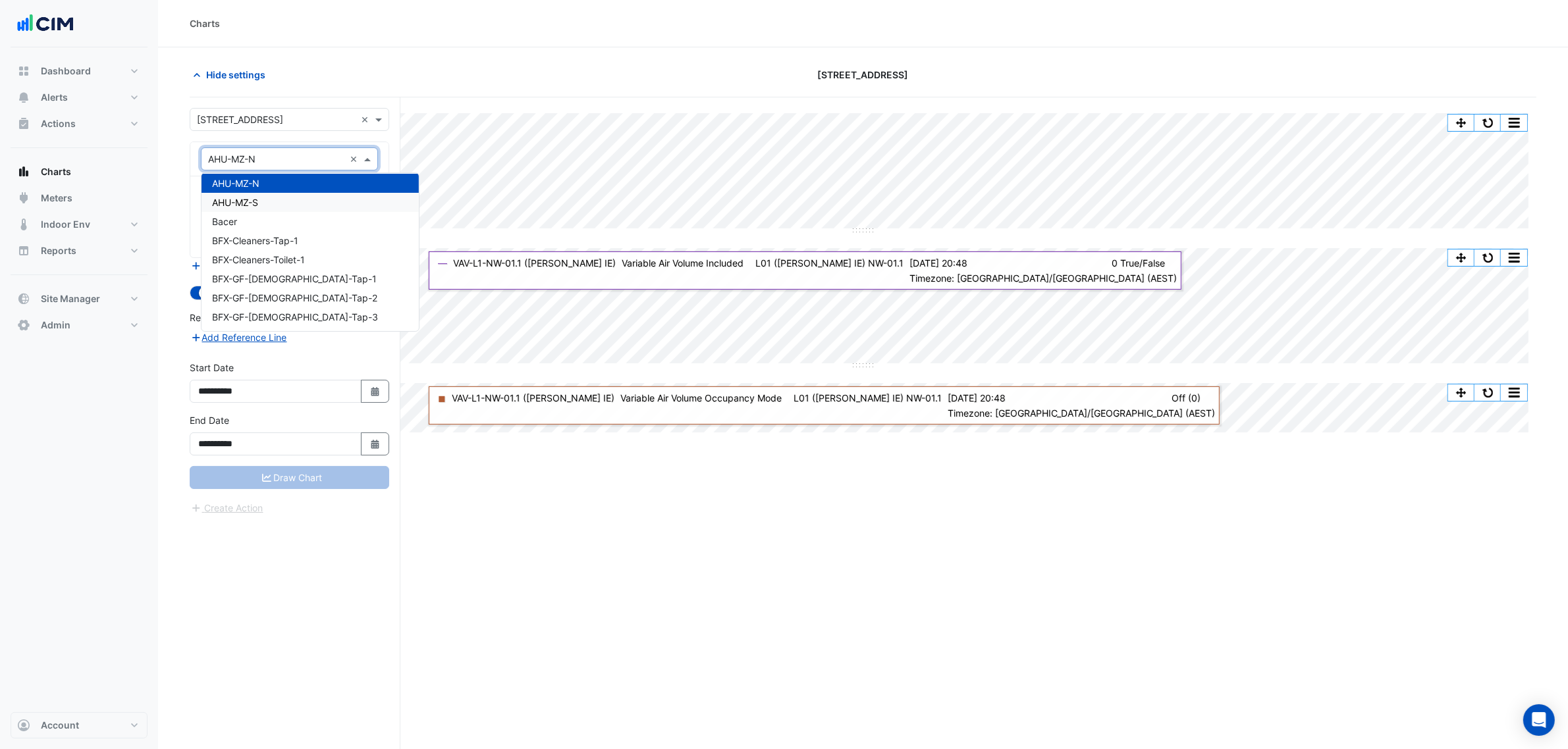
click at [298, 204] on div "AHU-MZ-S" at bounding box center [310, 202] width 217 height 19
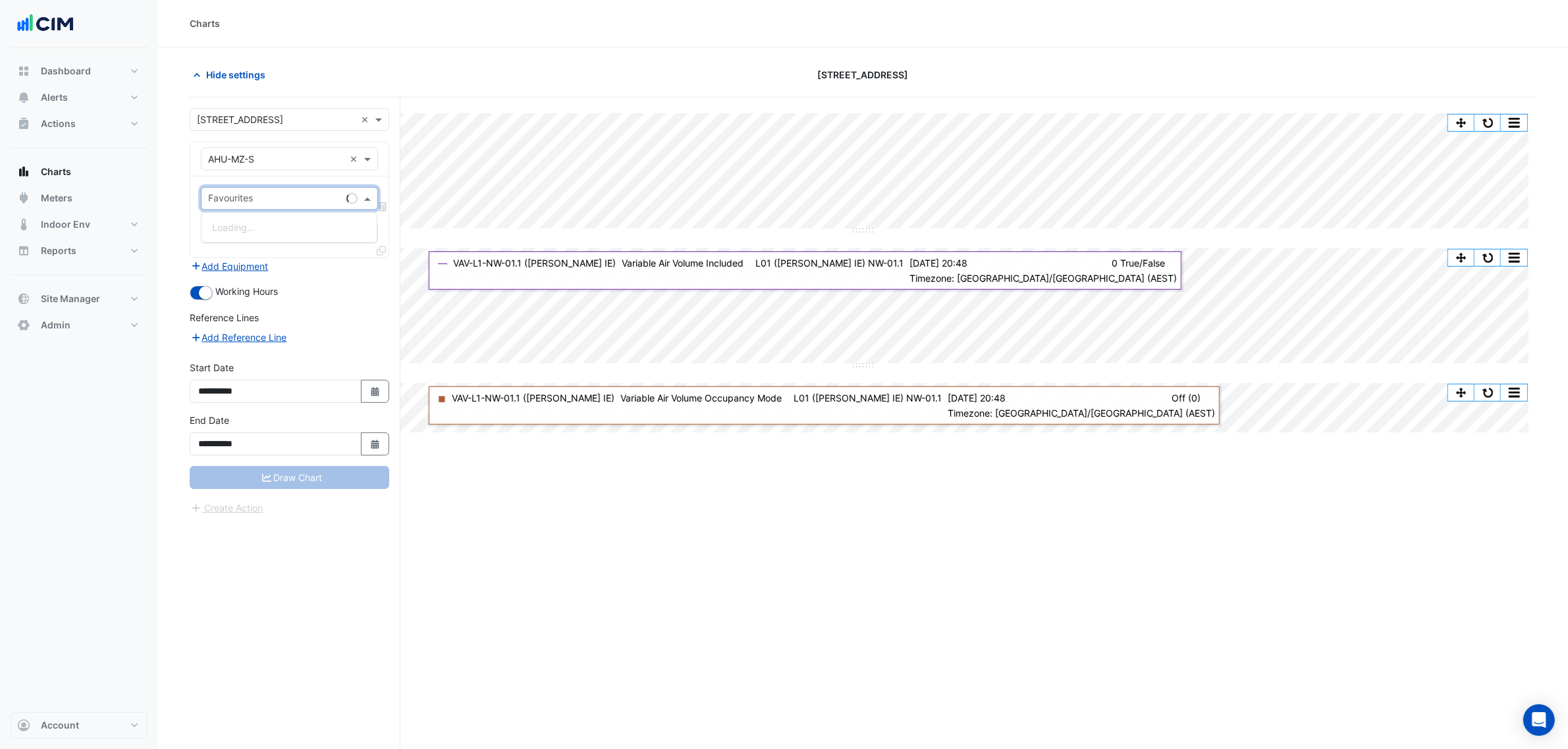
click at [291, 199] on input "text" at bounding box center [275, 200] width 133 height 14
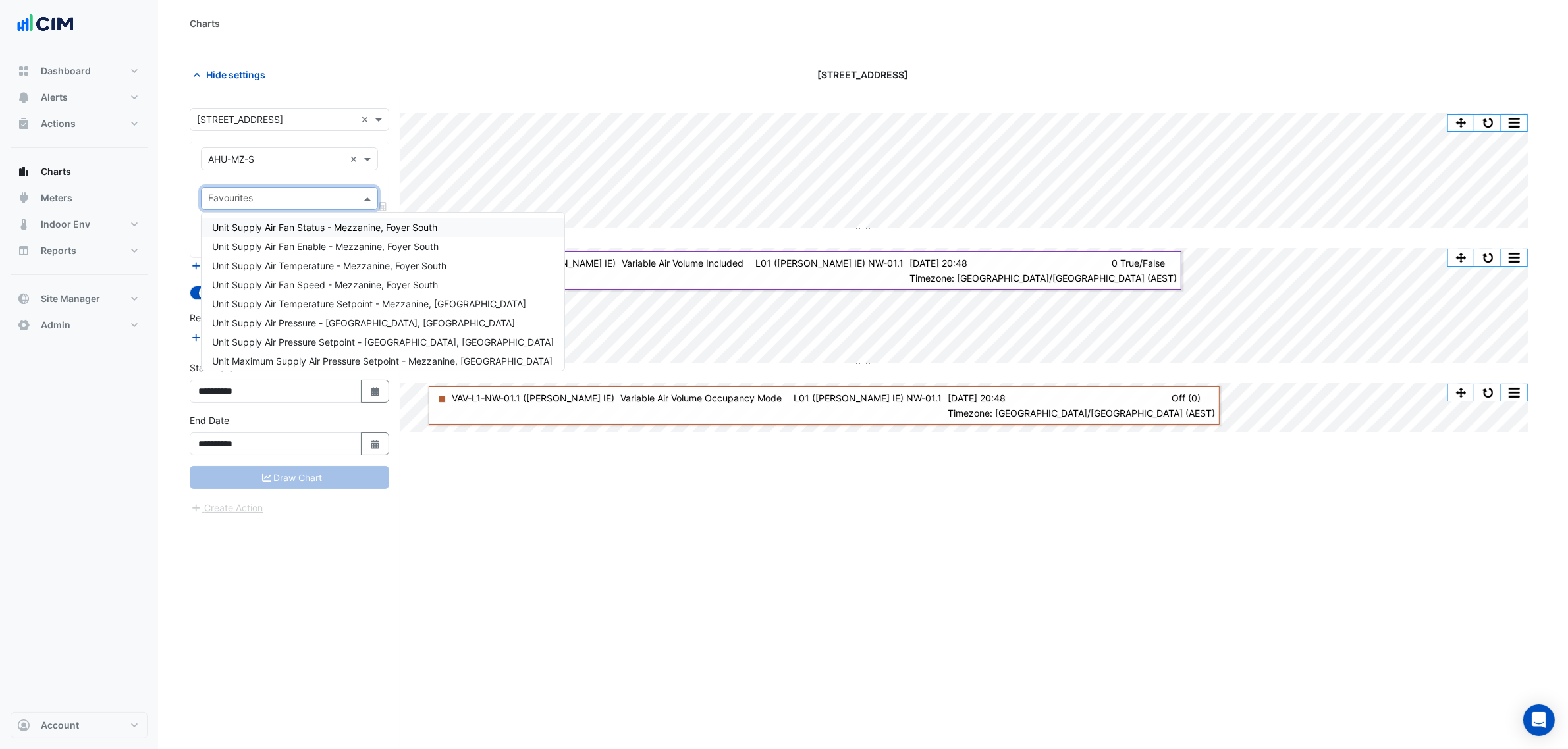
click at [321, 222] on span "Unit Supply Air Fan Status - Mezzanine, Foyer South" at bounding box center [324, 227] width 225 height 11
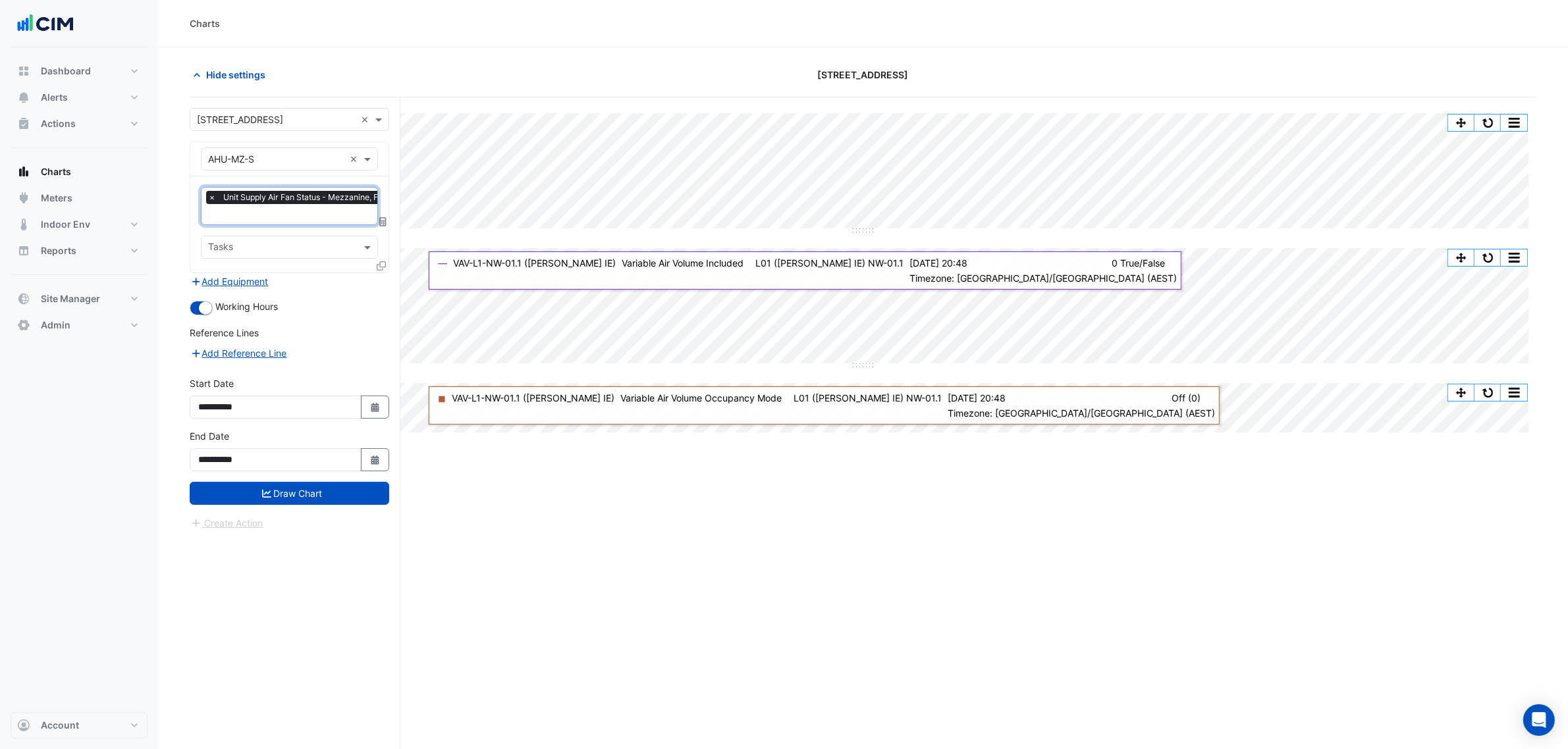
click at [321, 221] on input "text" at bounding box center [317, 216] width 217 height 14
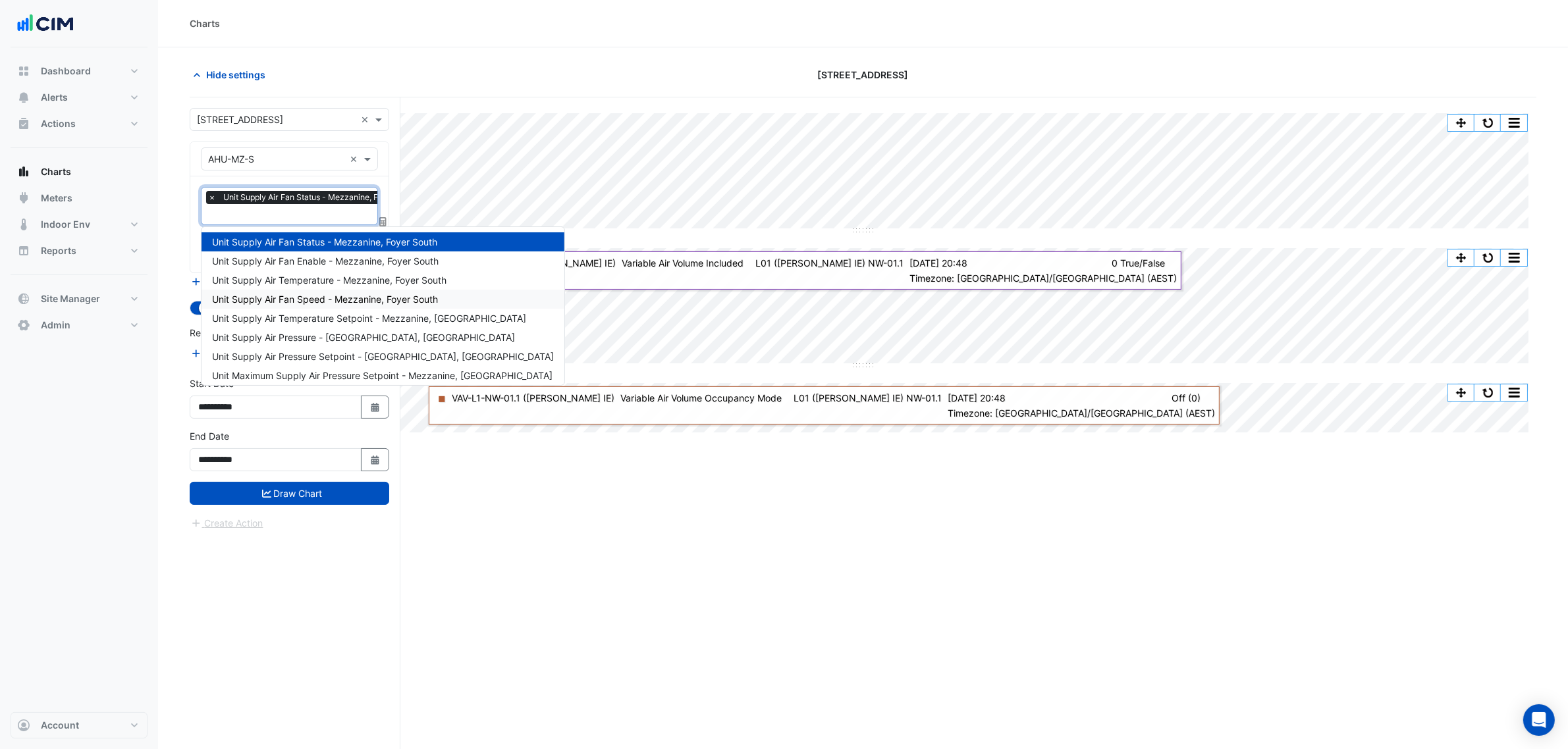
click at [324, 291] on div "Unit Supply Air Fan Speed - Mezzanine, Foyer South" at bounding box center [383, 299] width 363 height 19
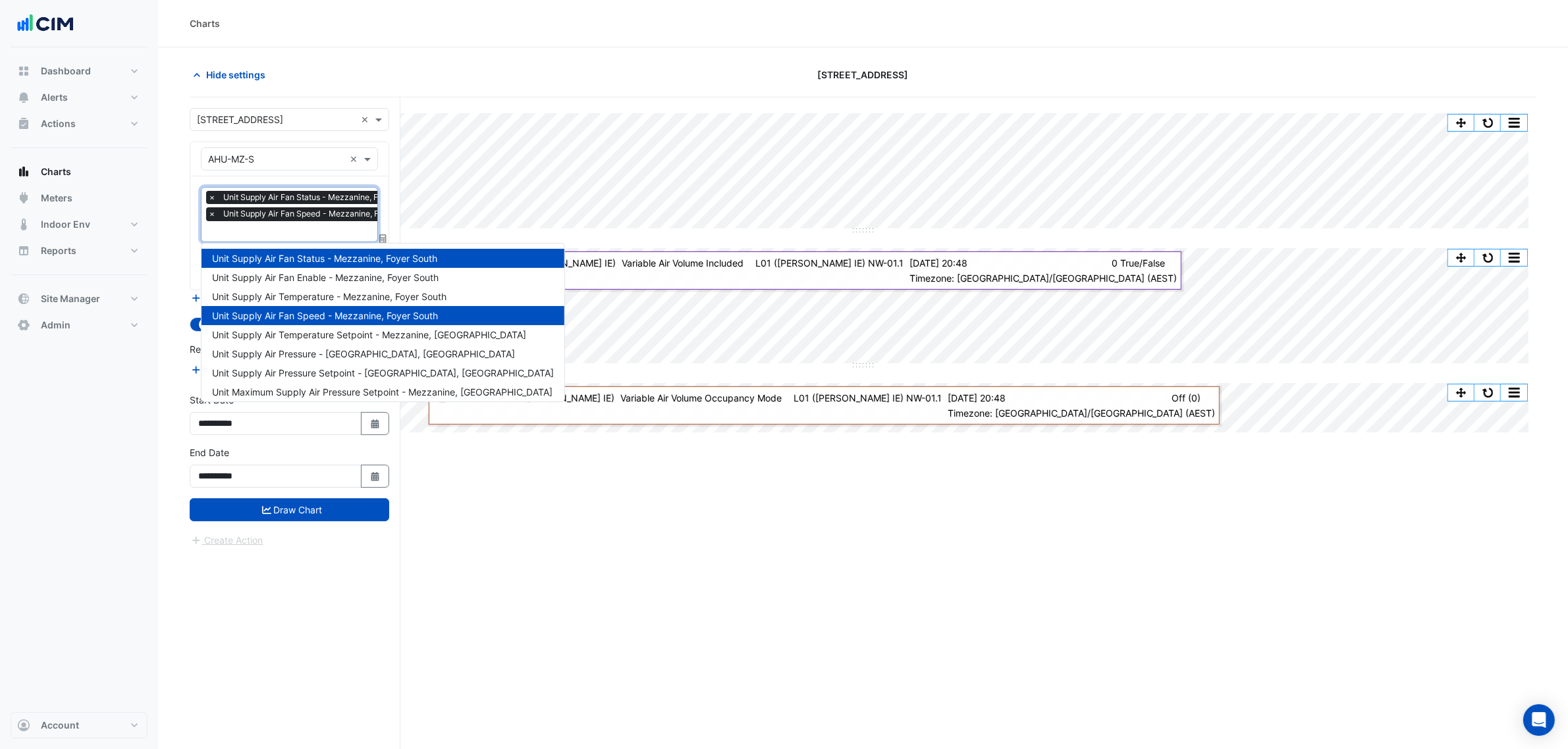
click at [317, 235] on input "text" at bounding box center [317, 233] width 218 height 14
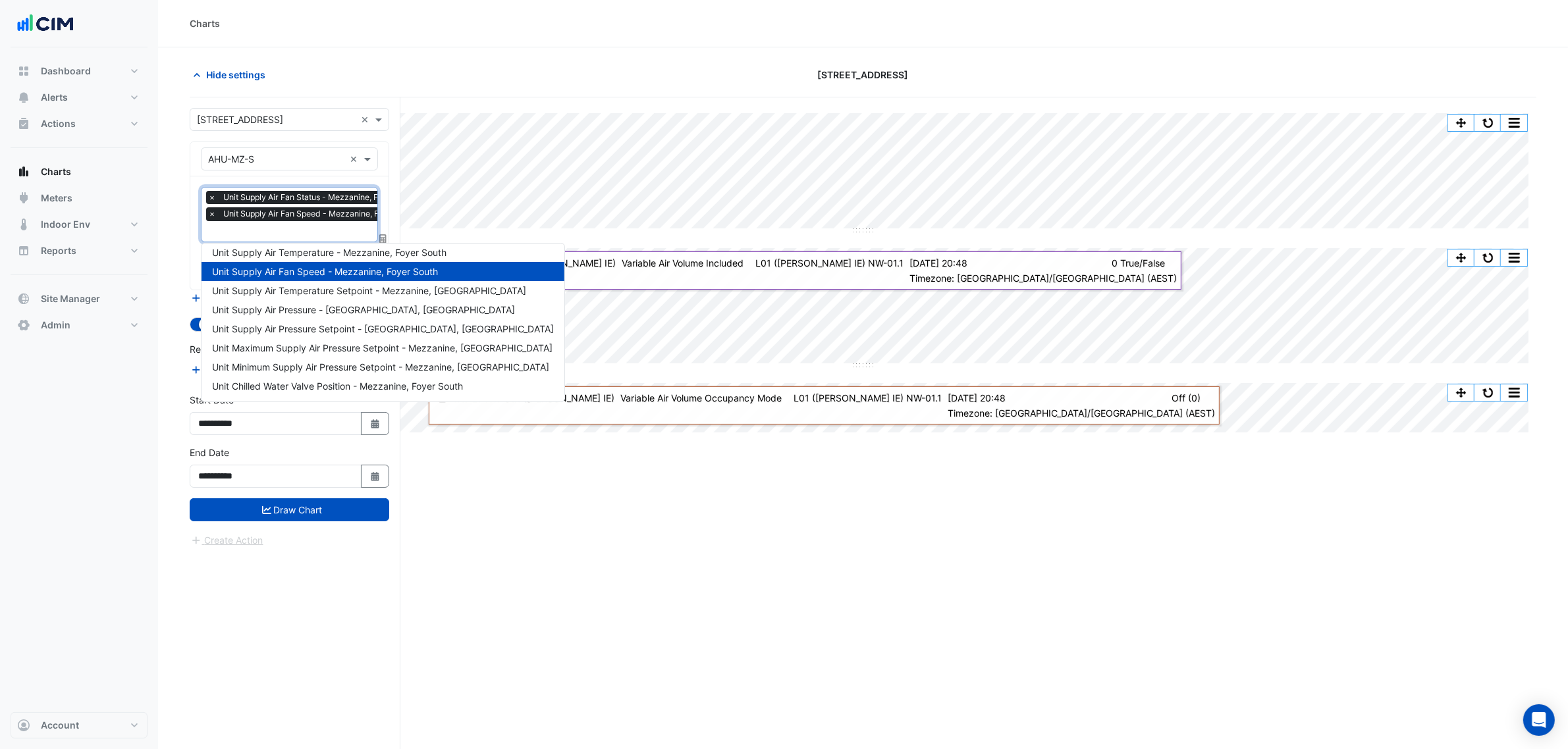
scroll to position [82, 0]
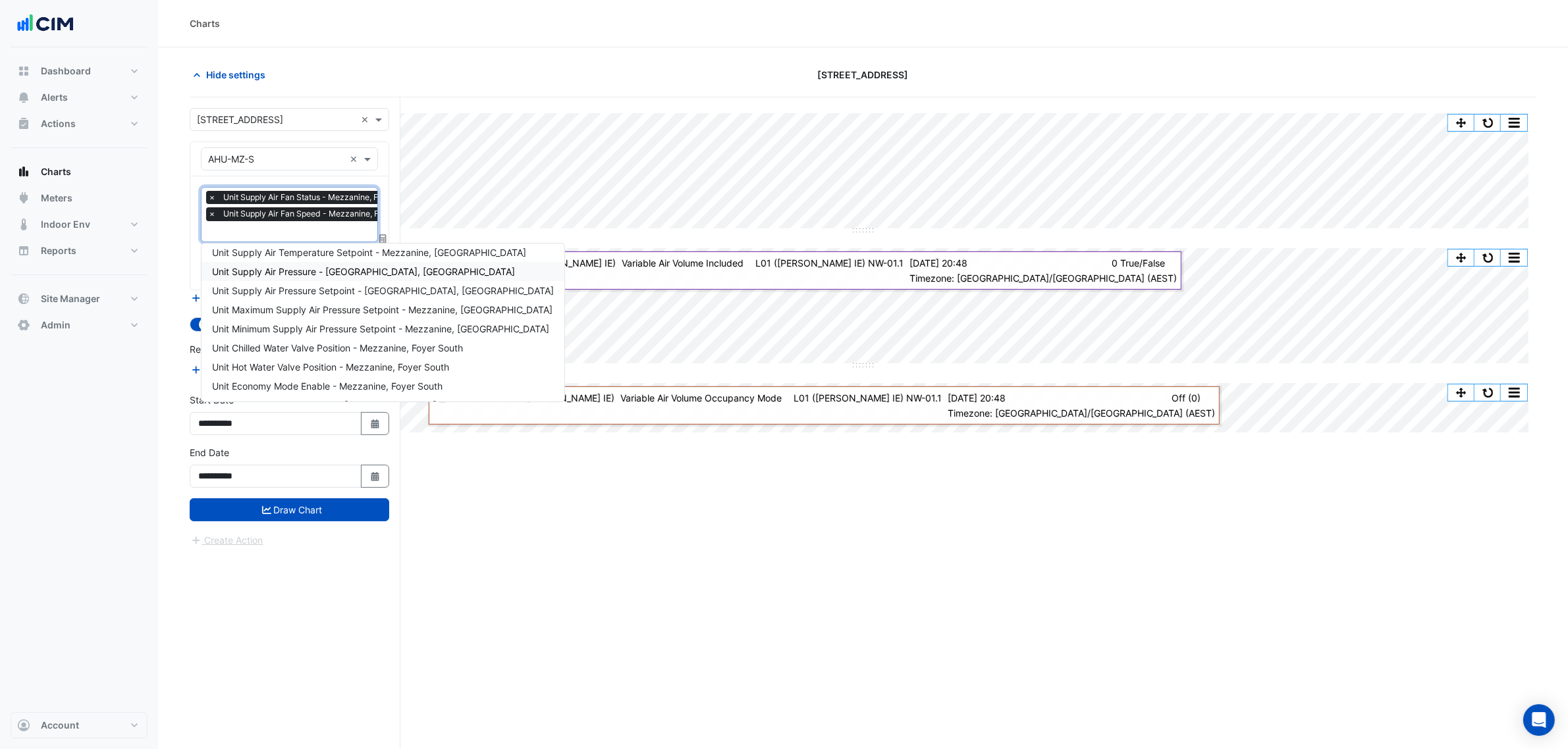
click at [353, 275] on span "Unit Supply Air Pressure - Mezzanine, Foyer South" at bounding box center [363, 272] width 303 height 11
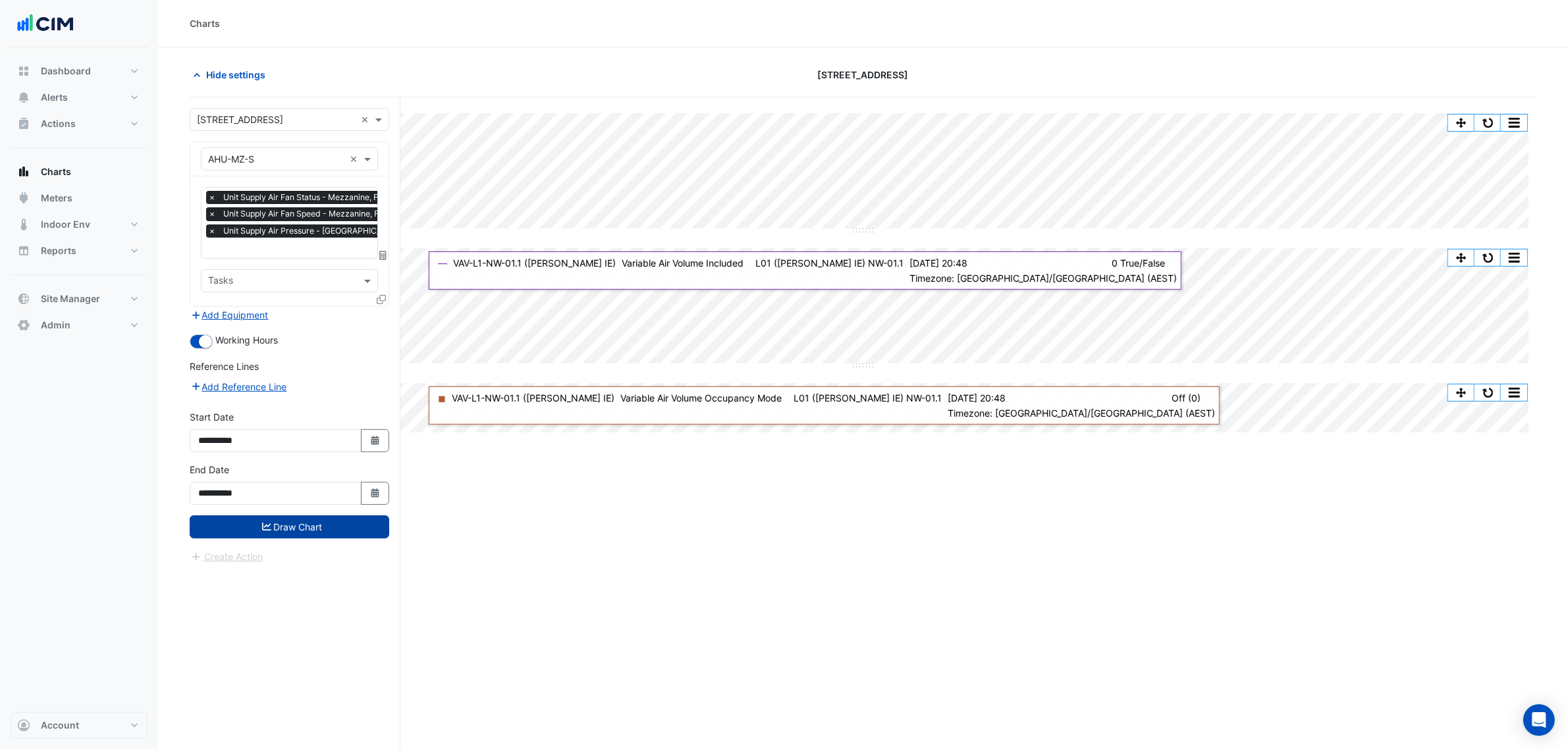
click at [310, 520] on button "Draw Chart" at bounding box center [289, 527] width 199 height 23
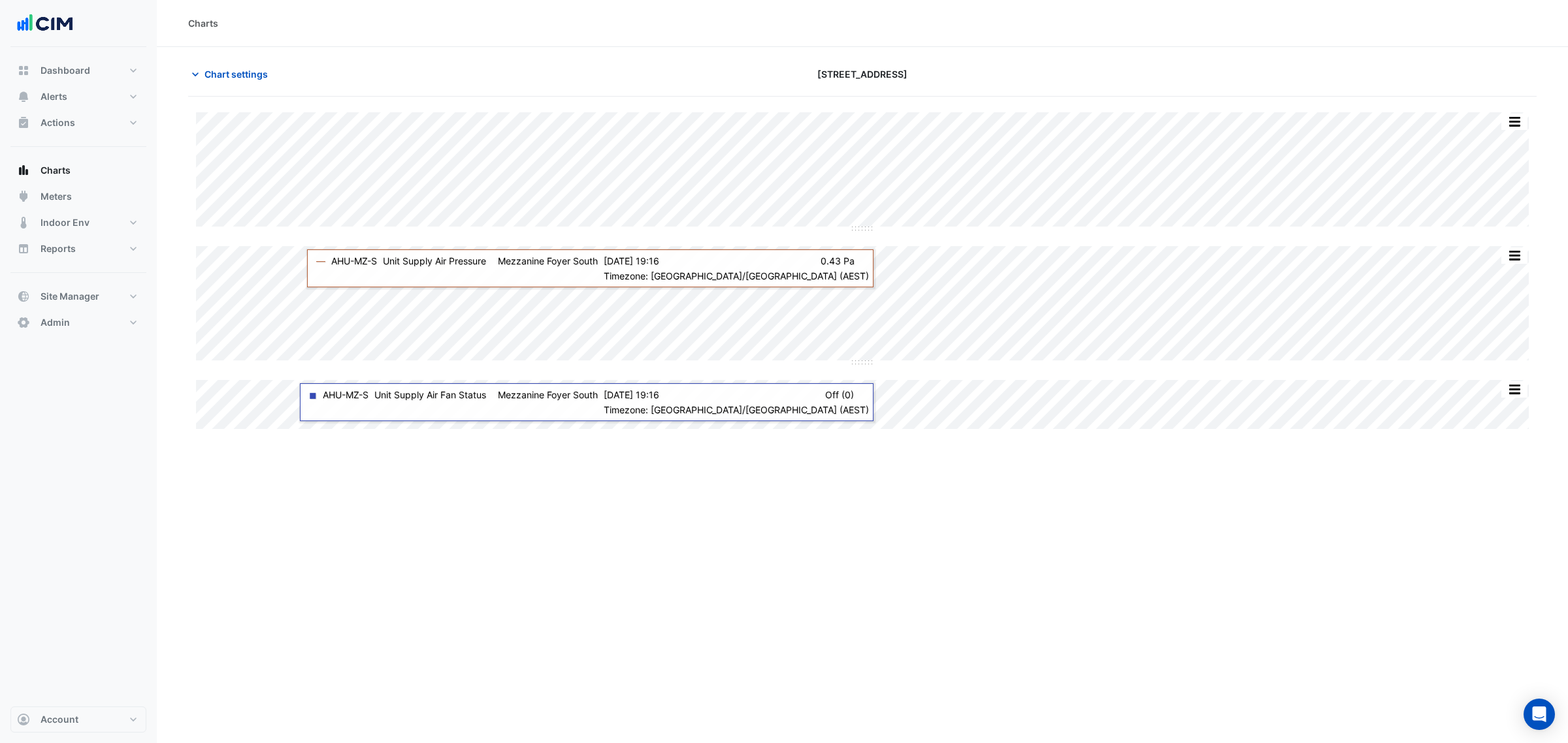
click at [284, 70] on div "Chart settings" at bounding box center [408, 74] width 455 height 23
click at [275, 72] on div "Chart settings" at bounding box center [408, 74] width 455 height 23
click at [262, 70] on span "Chart settings" at bounding box center [236, 74] width 64 height 14
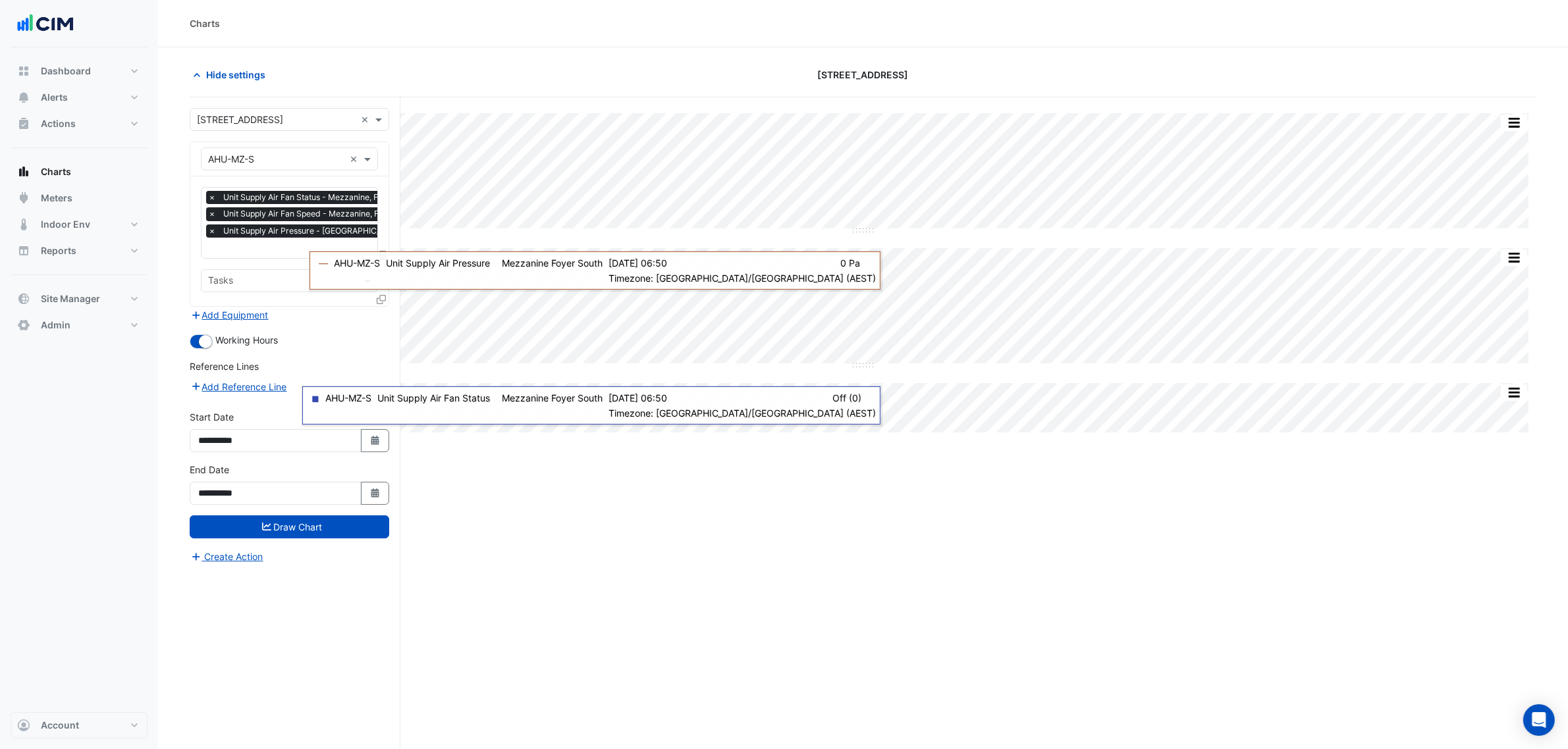
scroll to position [50, 0]
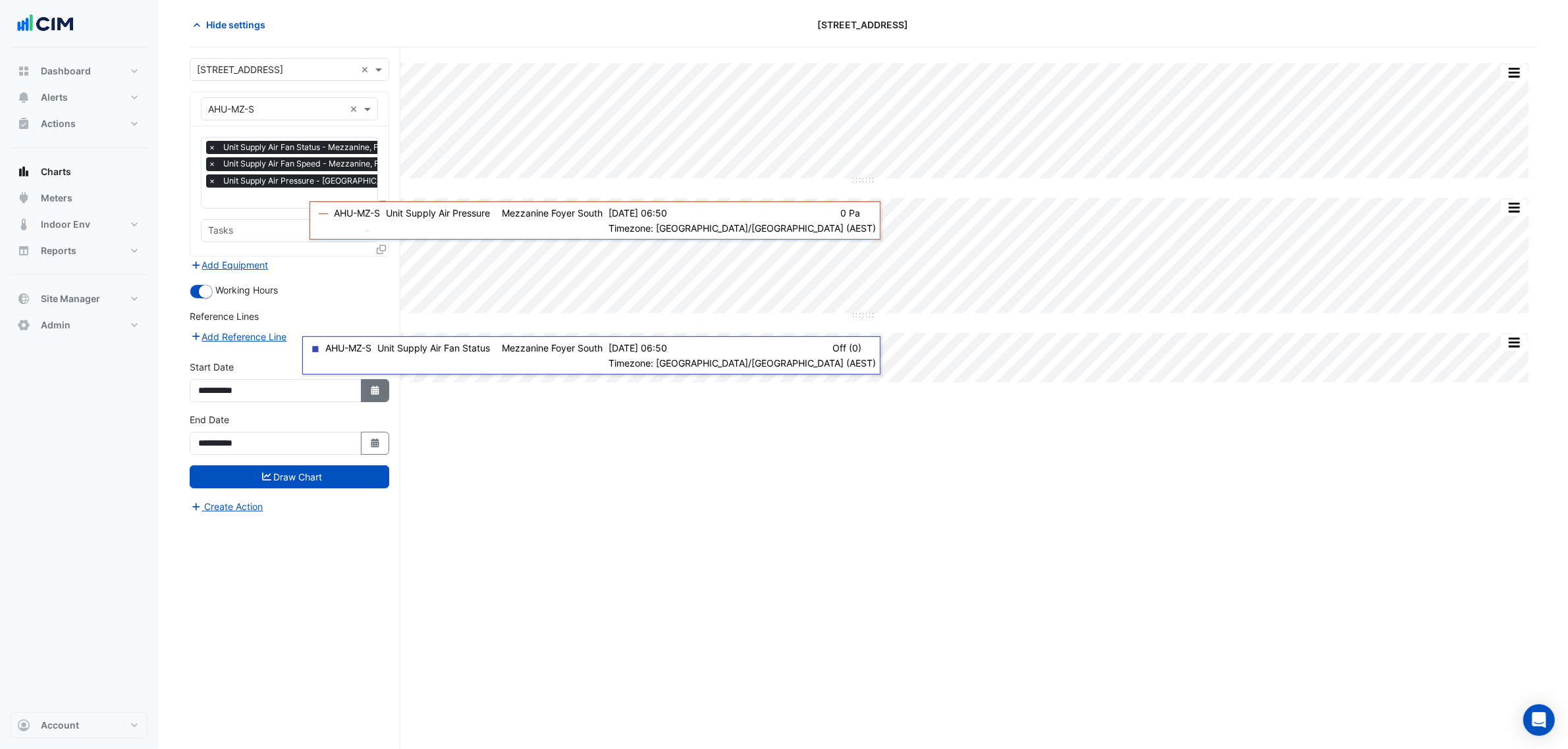
click at [366, 389] on button "Select Date" at bounding box center [376, 390] width 29 height 23
select select "*"
select select "****"
click at [343, 219] on button "Next month" at bounding box center [338, 215] width 16 height 21
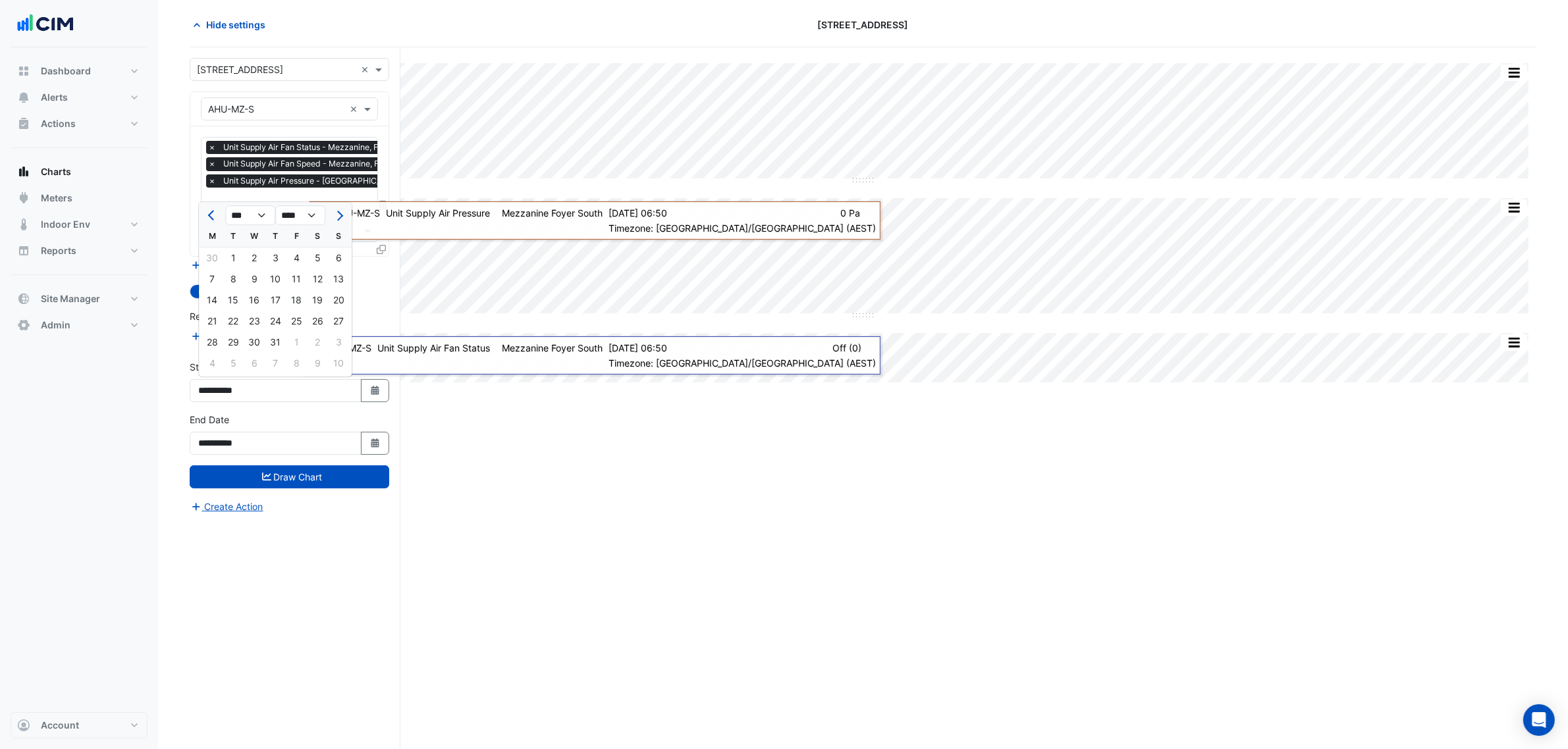
drag, startPoint x: 342, startPoint y: 221, endPoint x: 337, endPoint y: 226, distance: 7.1
click at [341, 228] on ngb-datepicker "*** *** *** *** *** *** *** *** **** **** **** **** **** **** **** **** **** **…" at bounding box center [275, 289] width 154 height 176
click at [337, 213] on span "Next month" at bounding box center [338, 215] width 10 height 10
select select "*"
click at [290, 254] on div "1" at bounding box center [296, 258] width 21 height 21
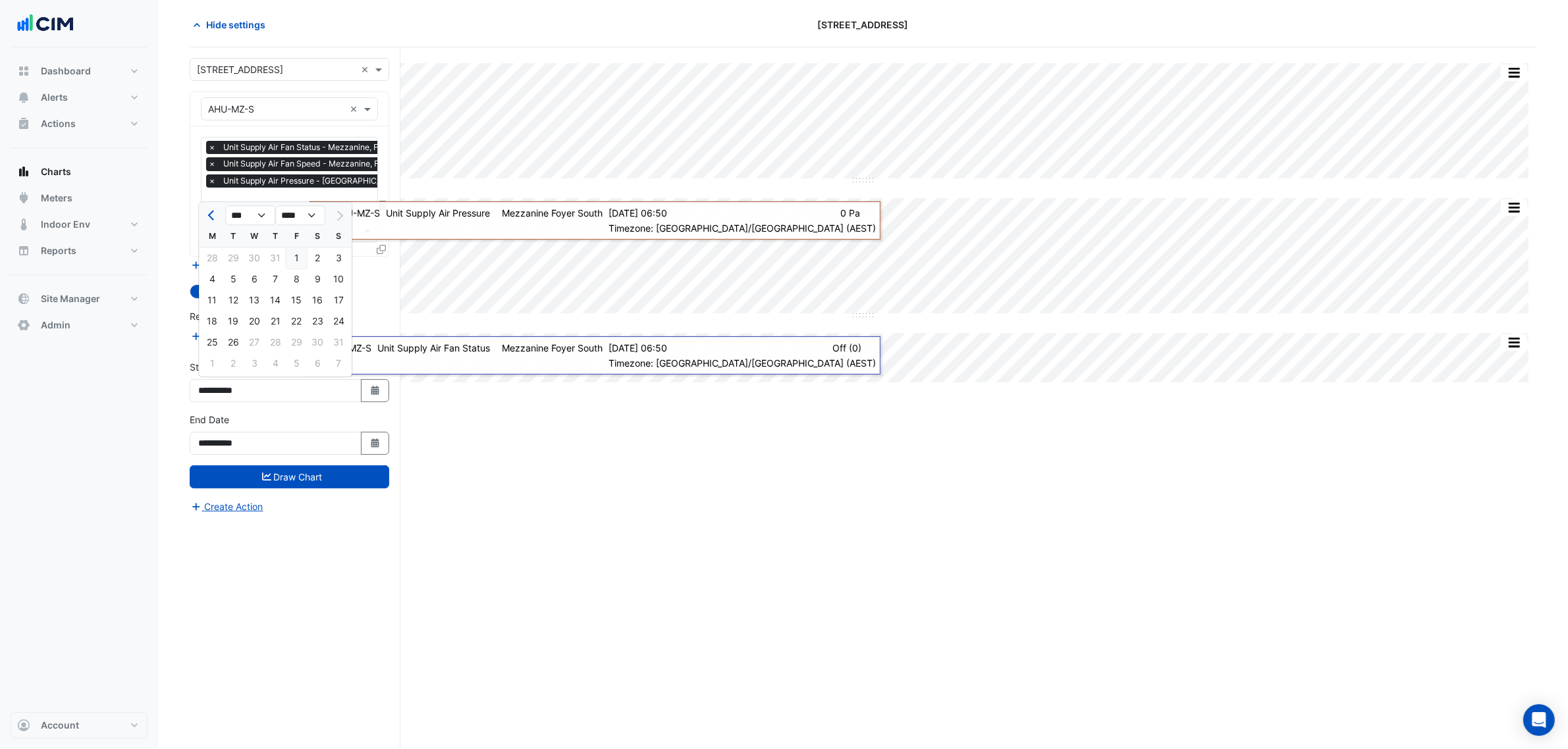
type input "**********"
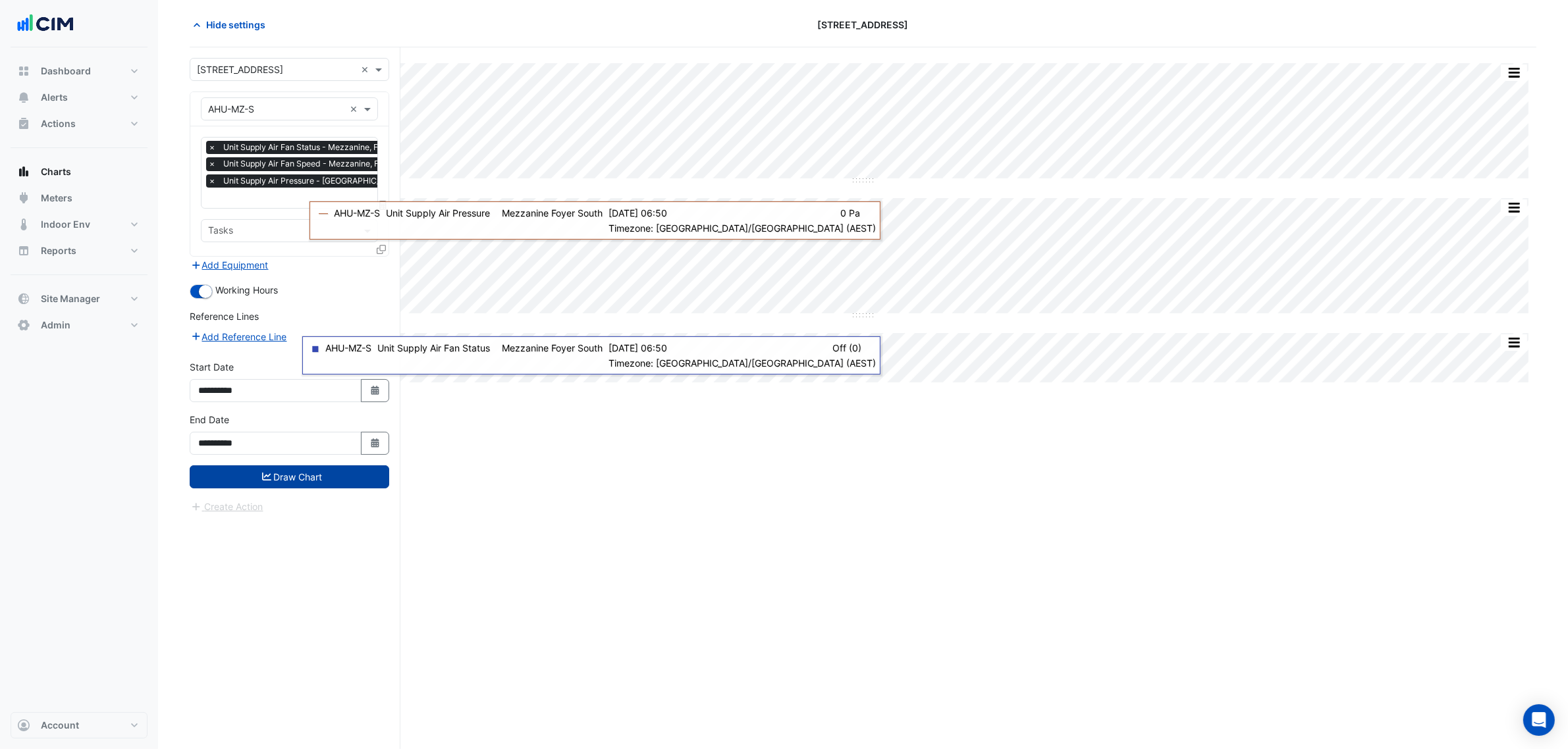
click at [297, 482] on button "Draw Chart" at bounding box center [289, 477] width 199 height 23
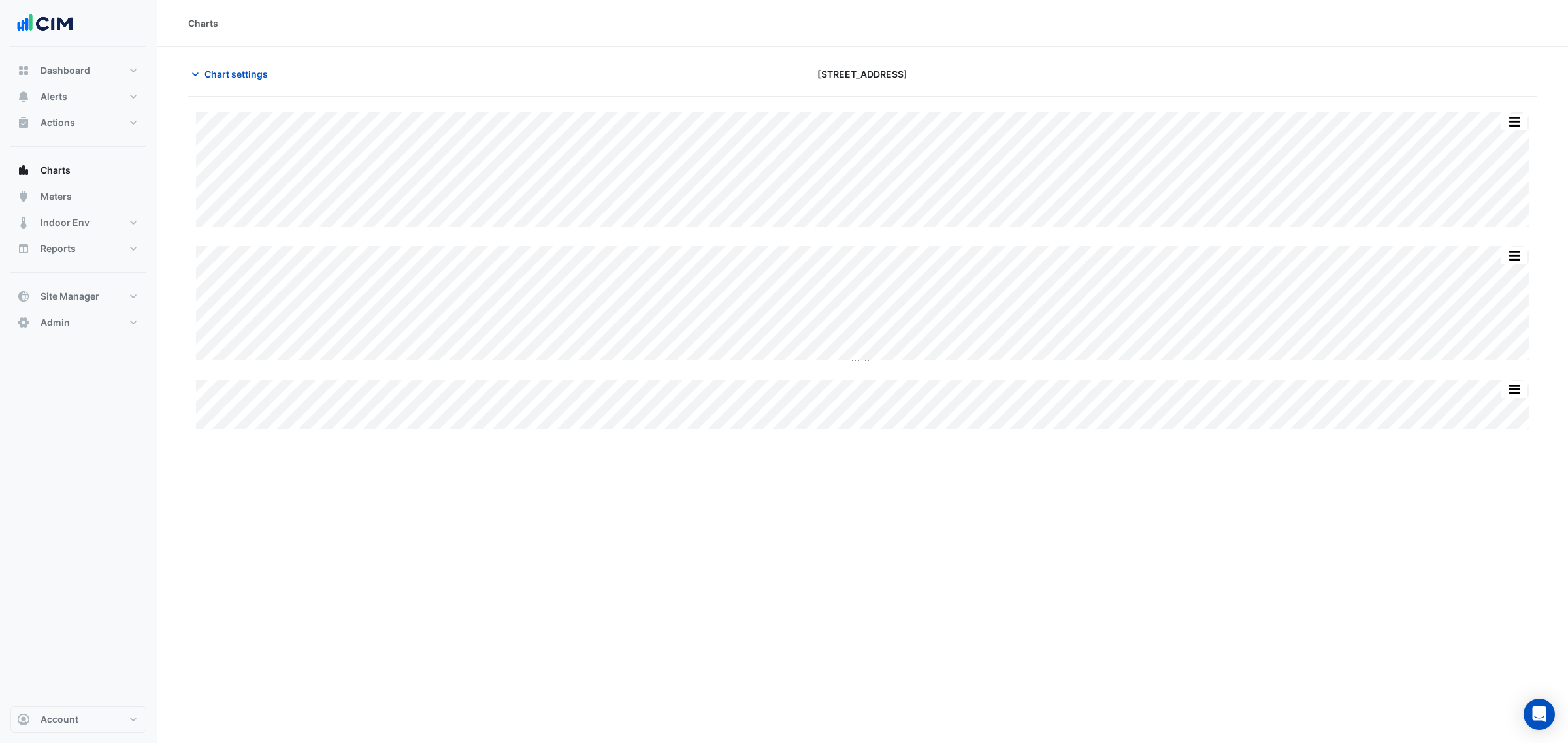
click at [286, 63] on div "Chart settings" at bounding box center [408, 74] width 455 height 23
drag, startPoint x: 279, startPoint y: 64, endPoint x: 268, endPoint y: 77, distance: 17.0
click at [279, 65] on div "Chart settings" at bounding box center [408, 74] width 455 height 23
click at [268, 77] on span "Chart settings" at bounding box center [236, 74] width 64 height 14
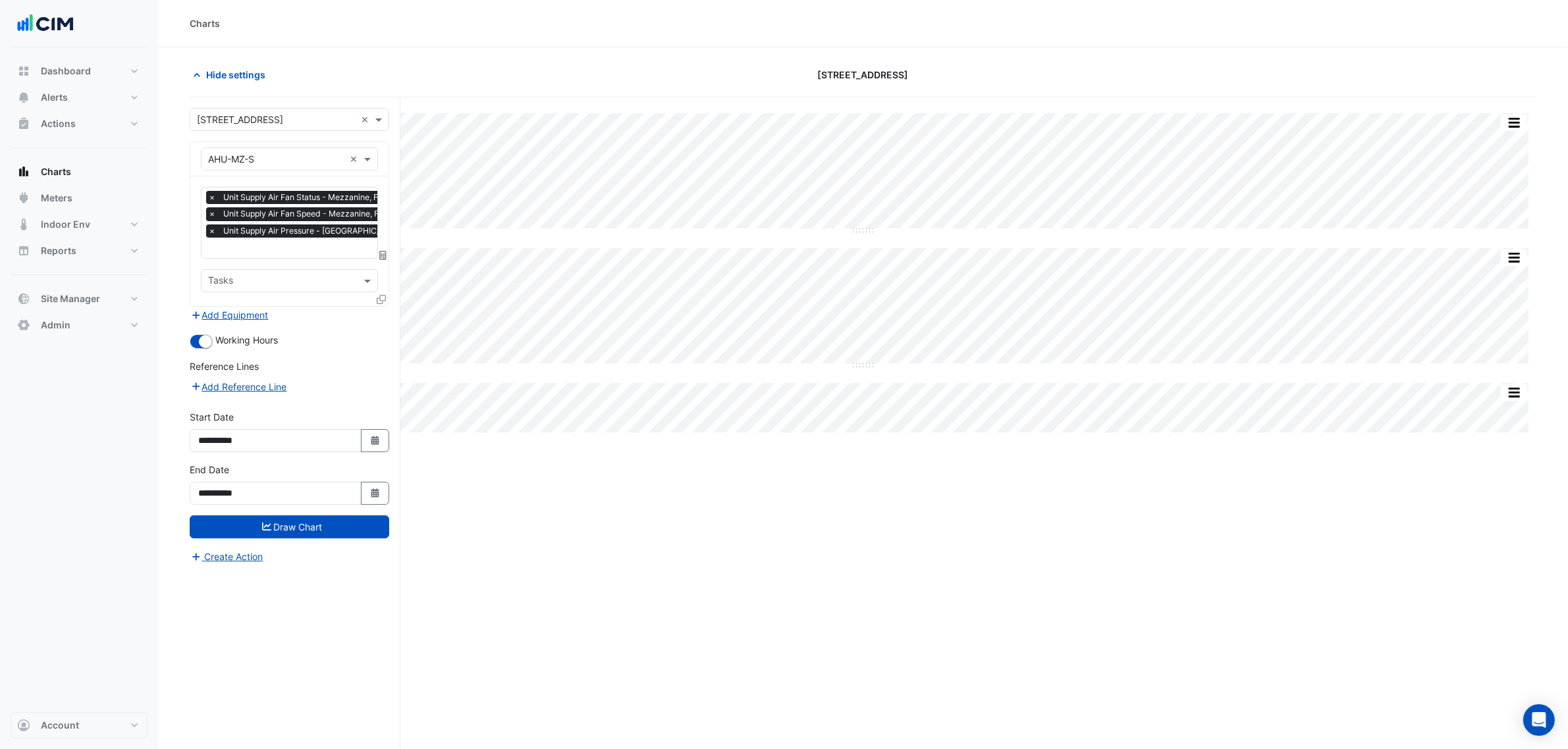
click at [304, 238] on div "× Unit Supply Air Fan Status - Mezzanine, Foyer South × Unit Supply Air Fan Spe…" at bounding box center [351, 216] width 290 height 50
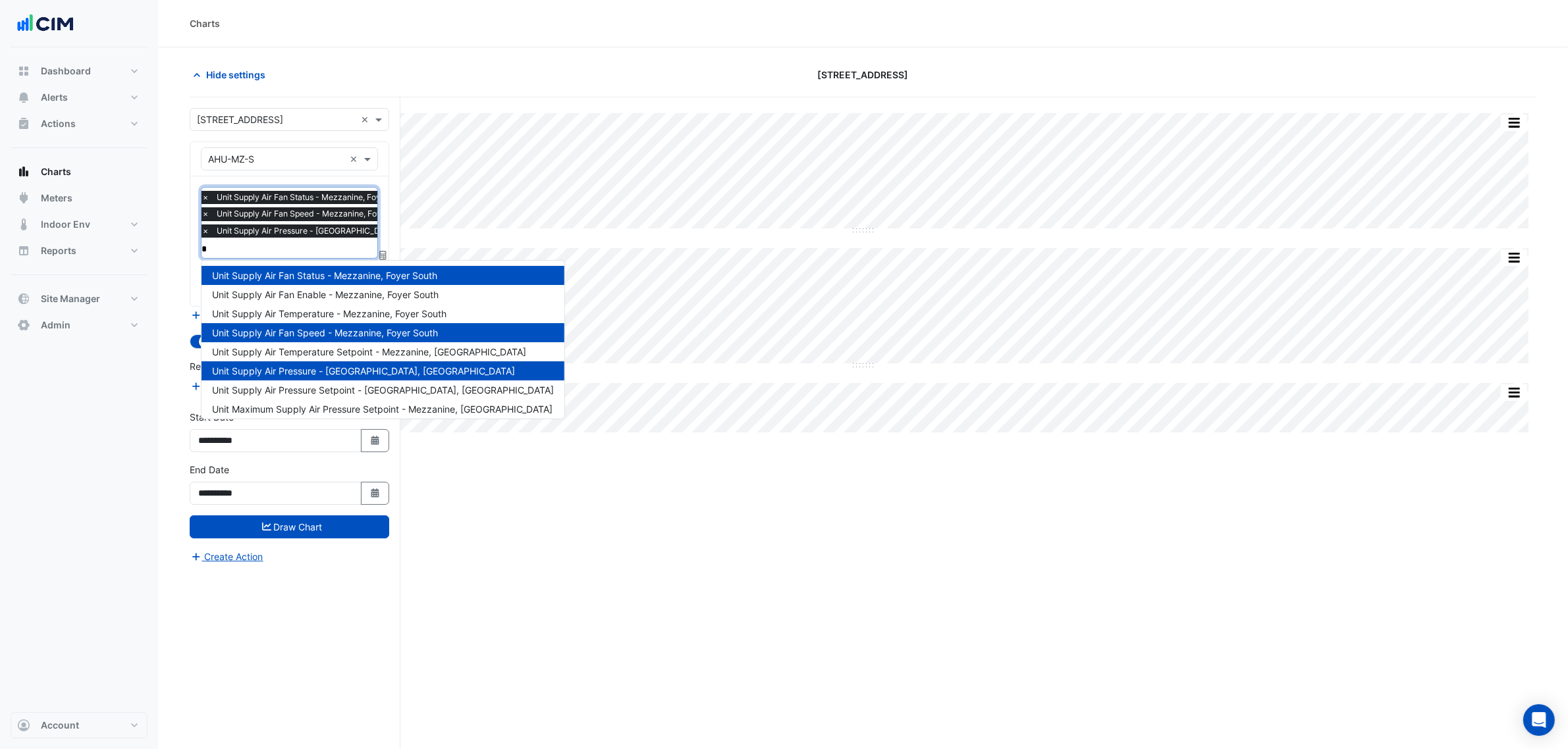
type input "**"
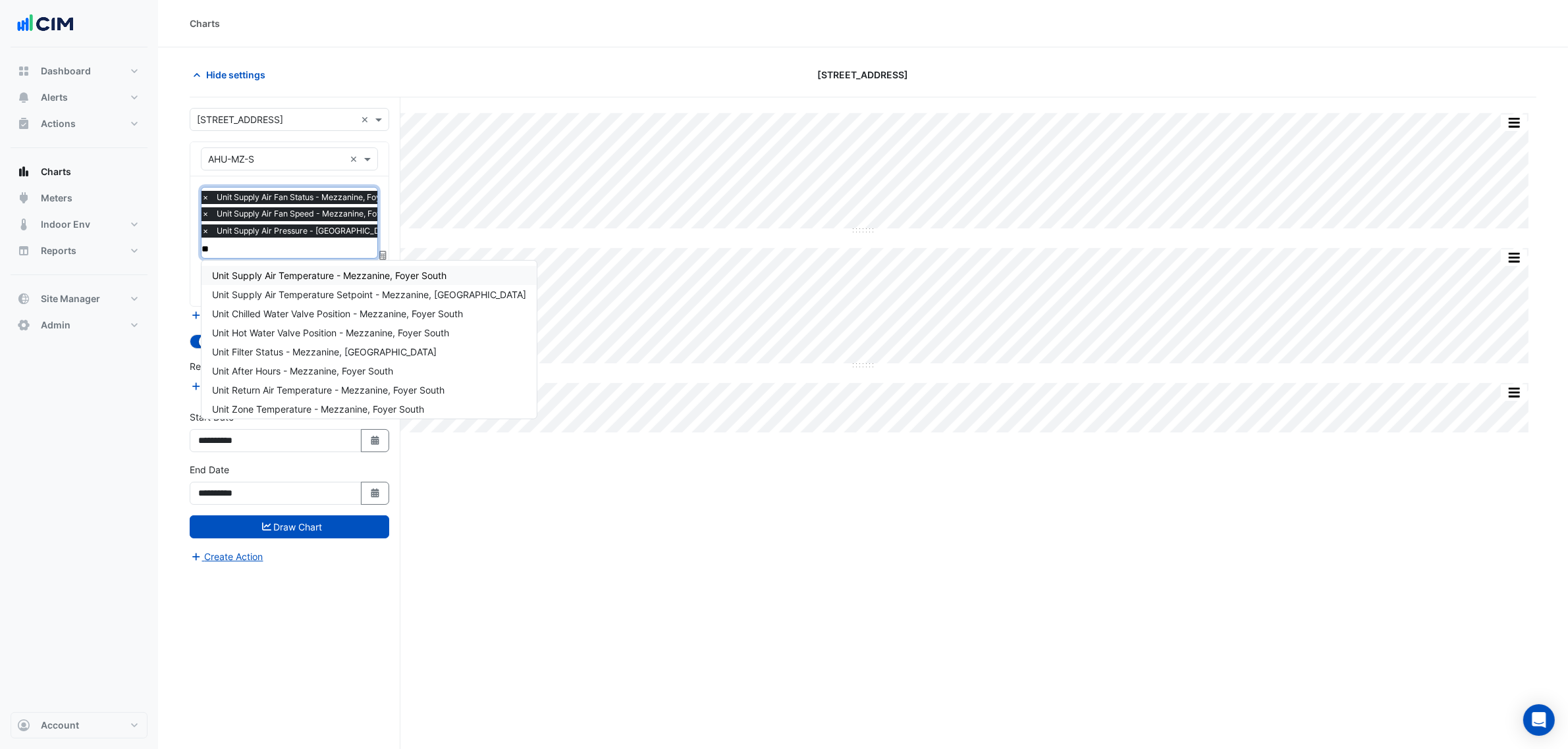
click at [370, 278] on span "Unit Supply Air Temperature - Mezzanine, Foyer South" at bounding box center [329, 275] width 234 height 11
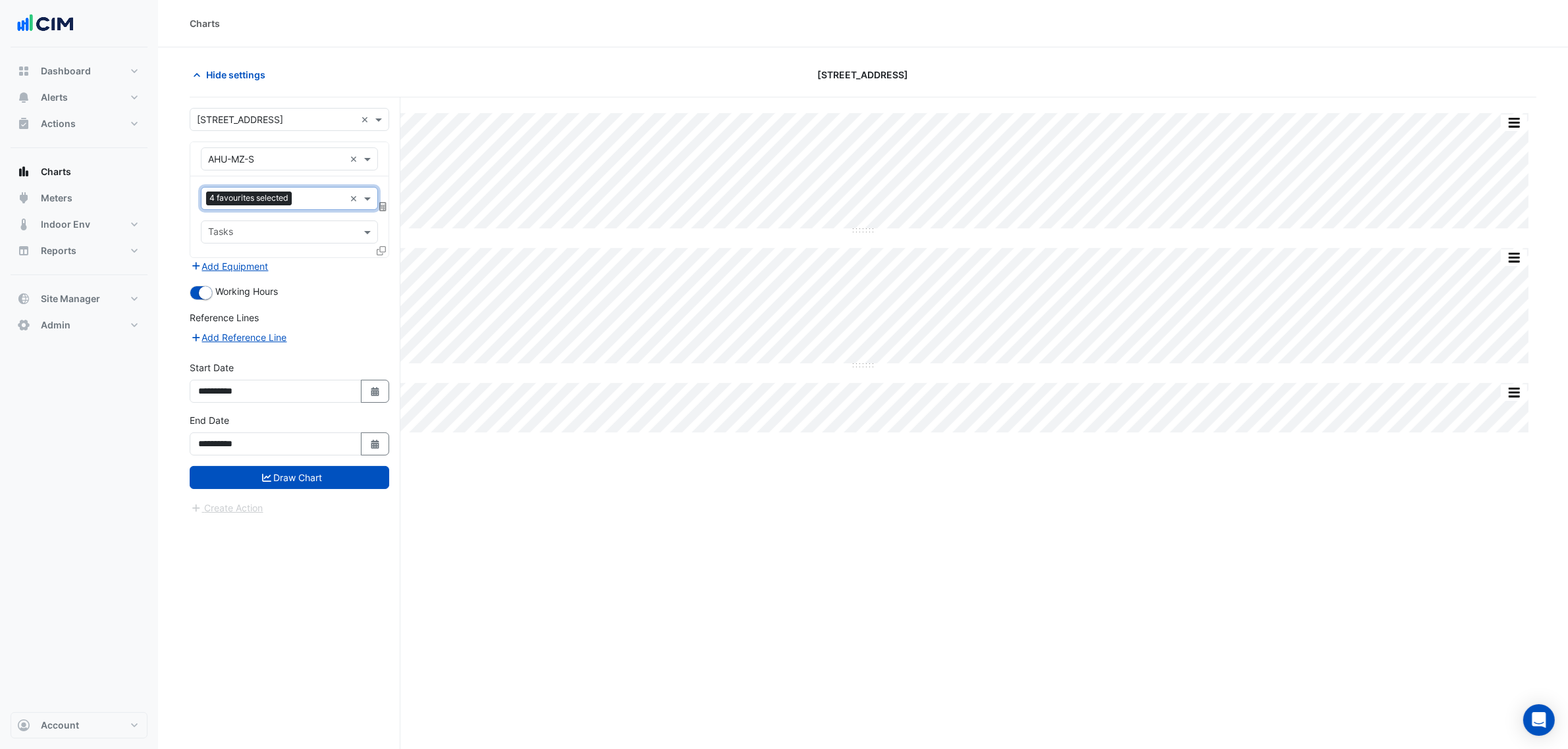
scroll to position [0, 0]
type input "**"
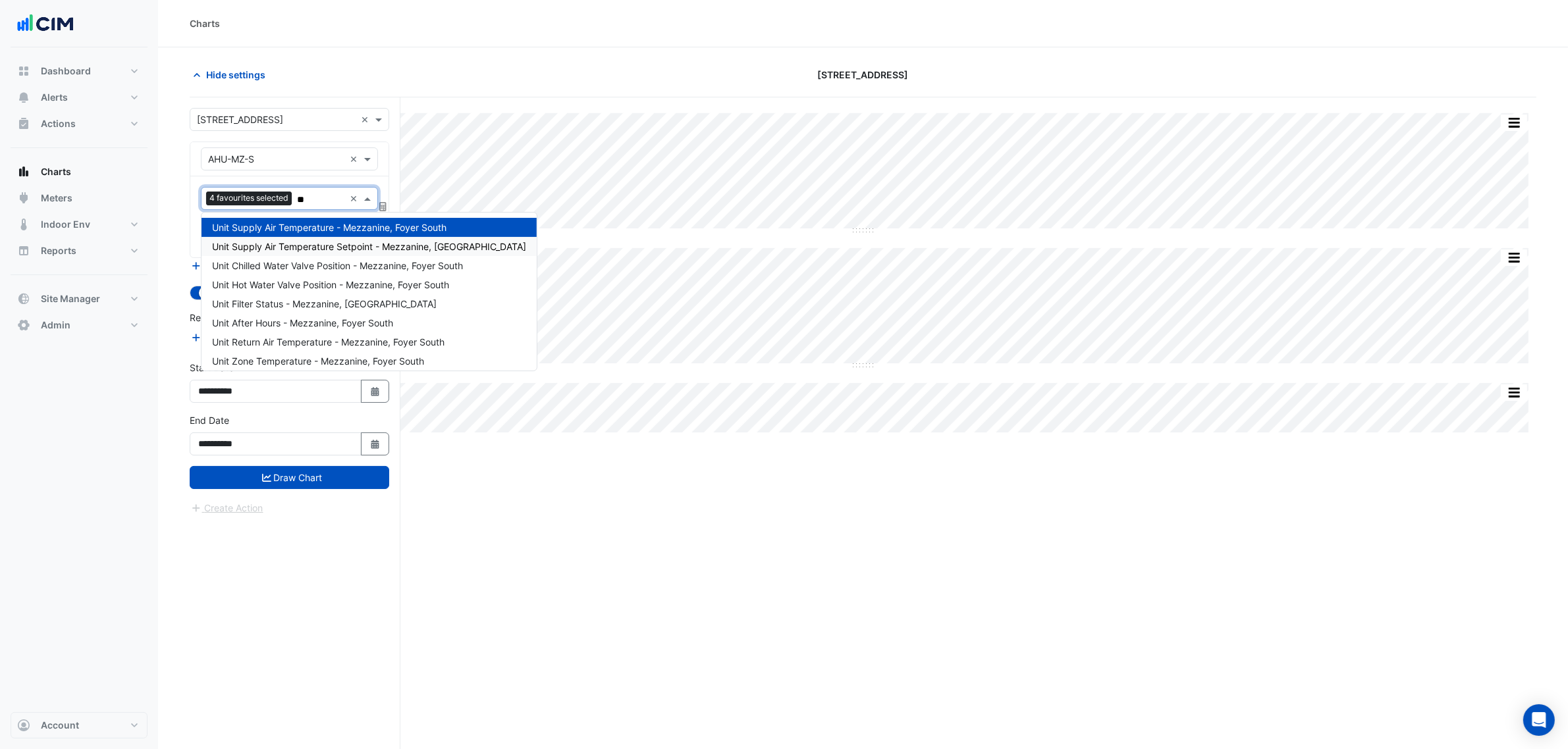
click at [409, 248] on span "Unit Supply Air Temperature Setpoint - Mezzanine, Foyer South" at bounding box center [369, 247] width 314 height 11
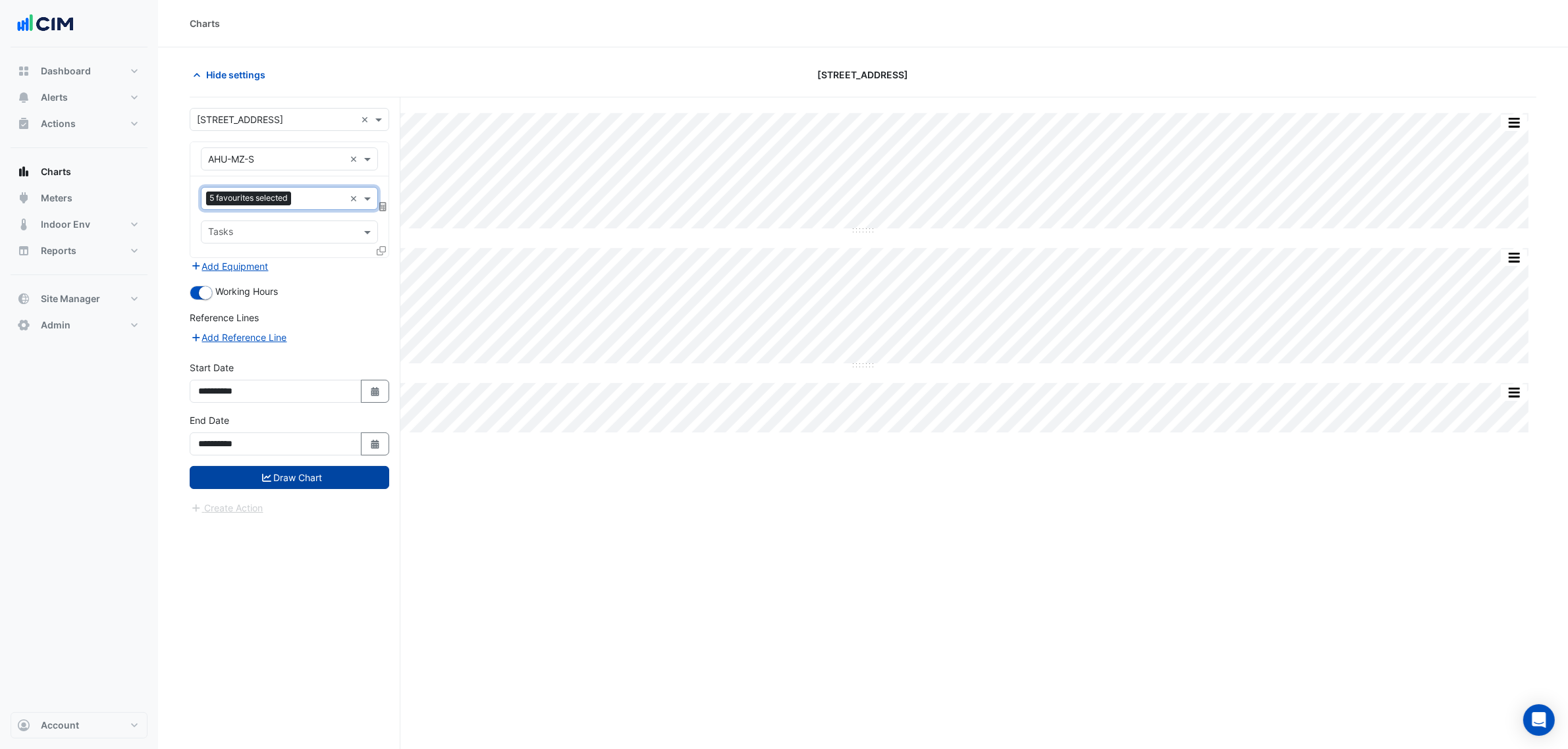
click at [374, 482] on button "Draw Chart" at bounding box center [289, 477] width 199 height 23
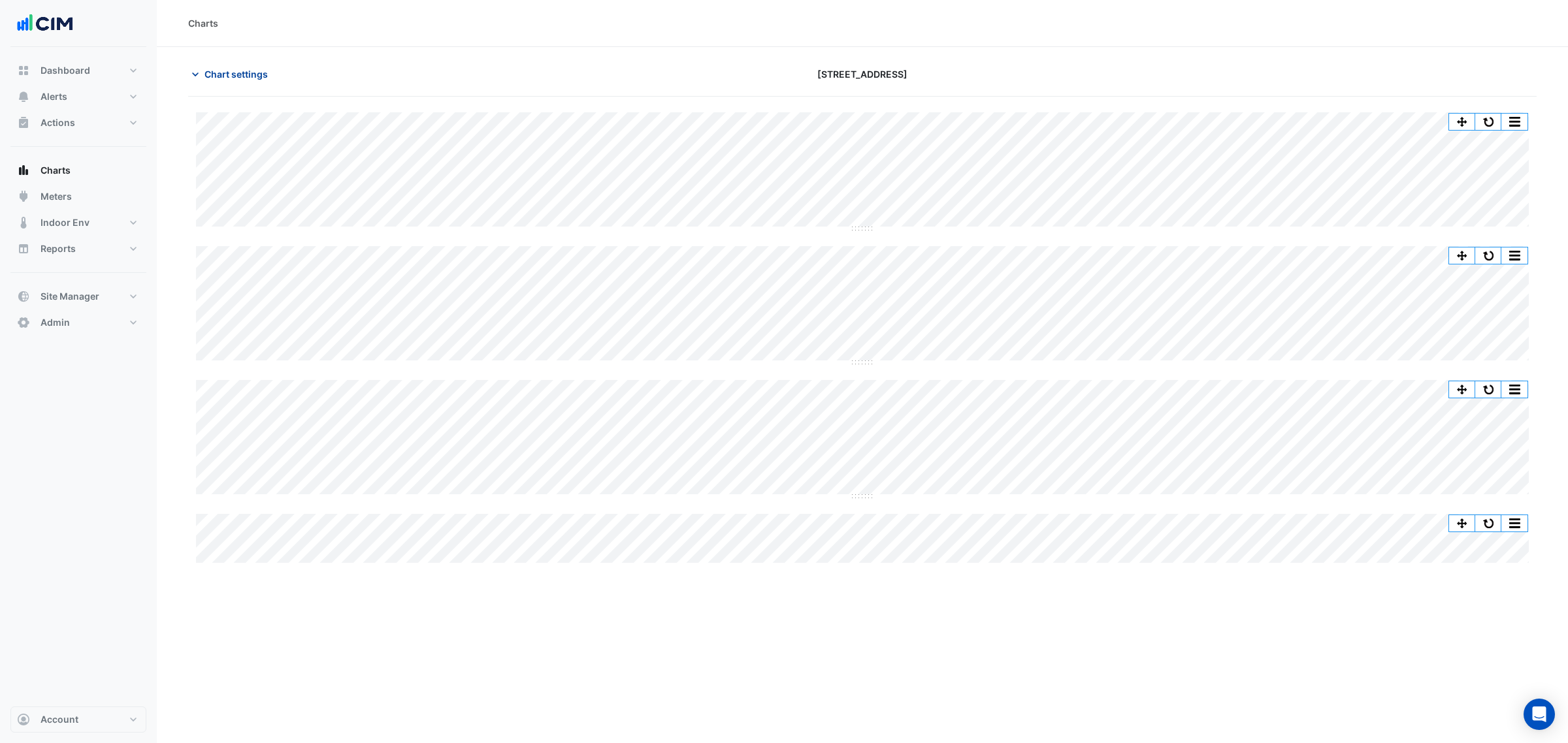
click at [234, 74] on span "Chart settings" at bounding box center [236, 74] width 64 height 14
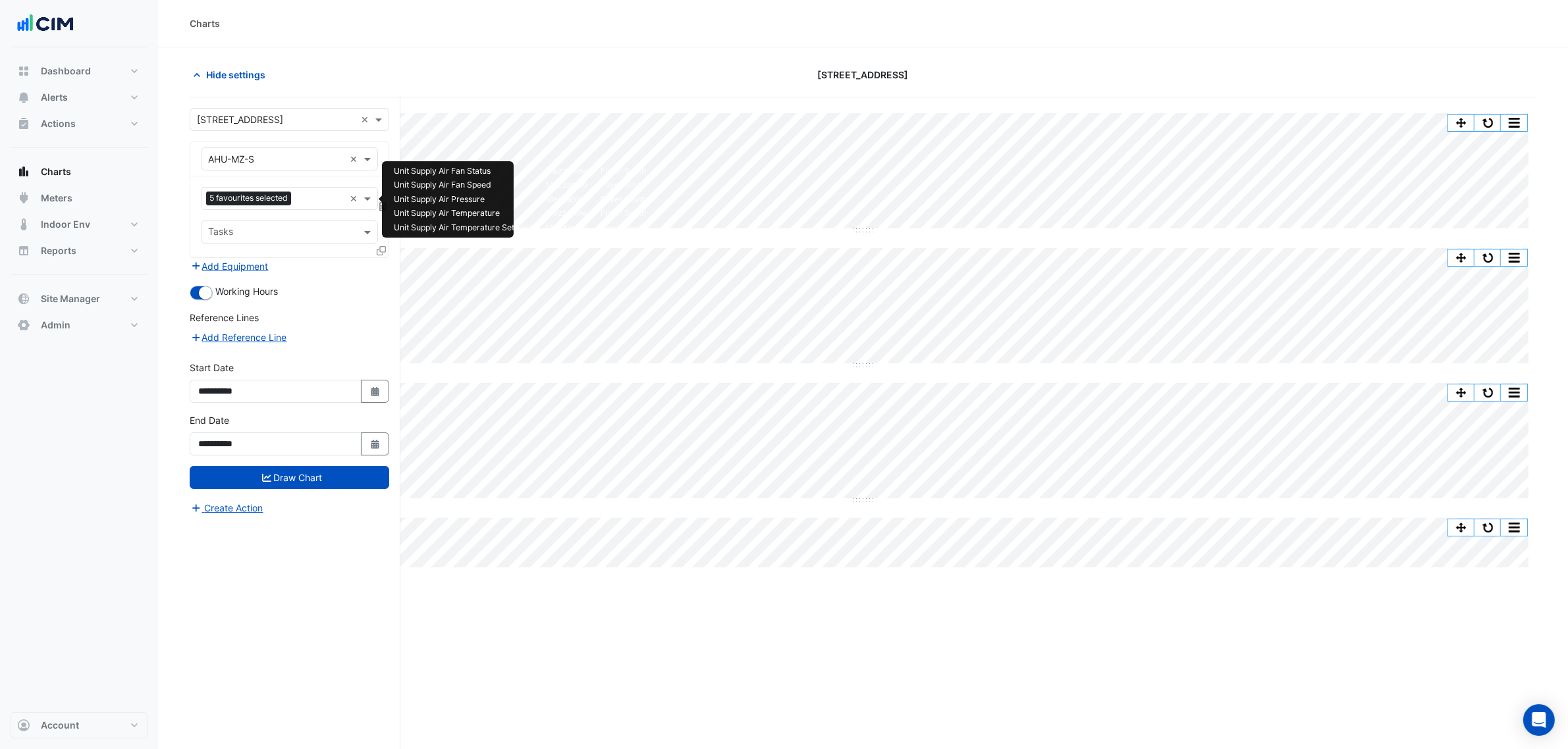
click at [298, 210] on div "Favourites 5 favourites selected ×" at bounding box center [289, 198] width 177 height 23
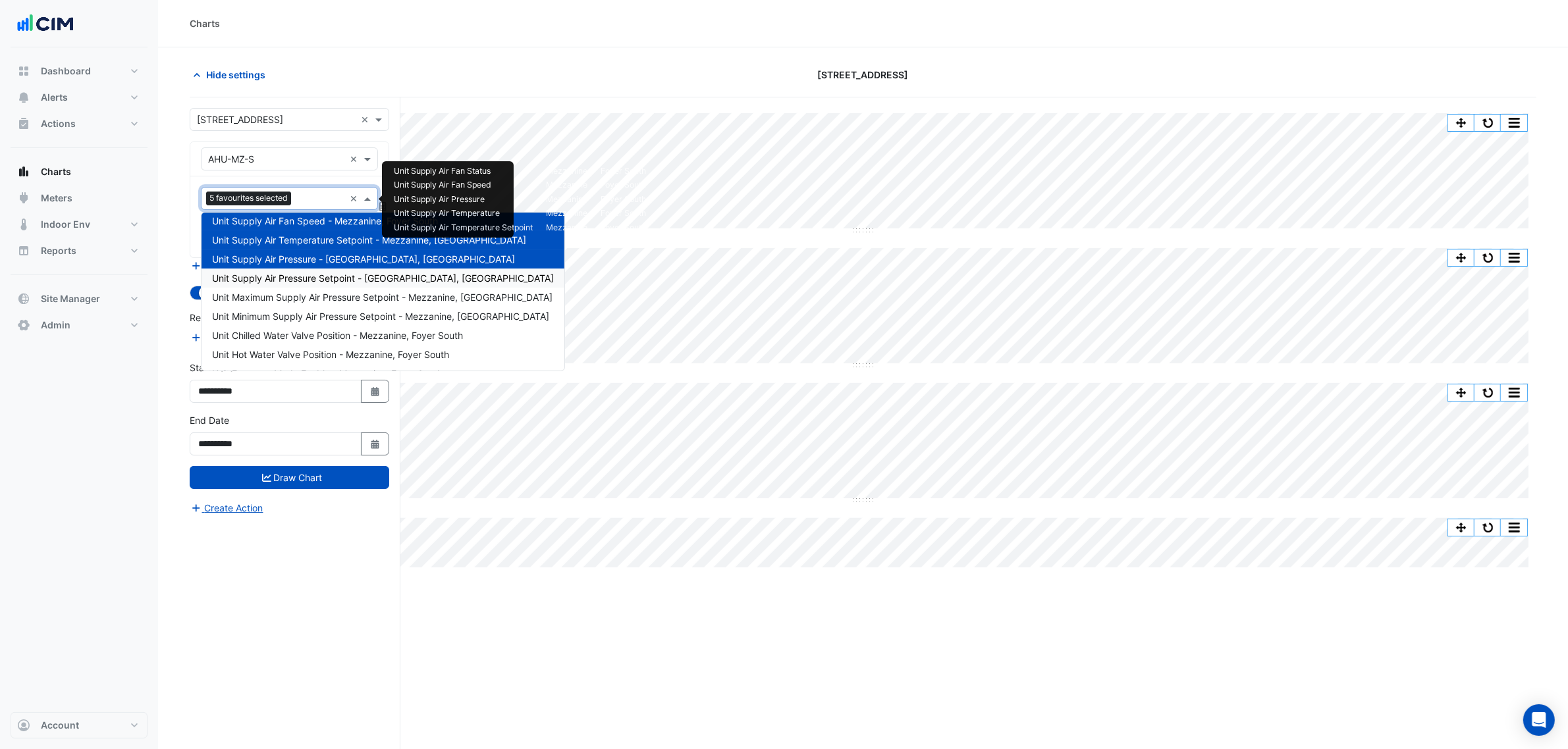
scroll to position [82, 0]
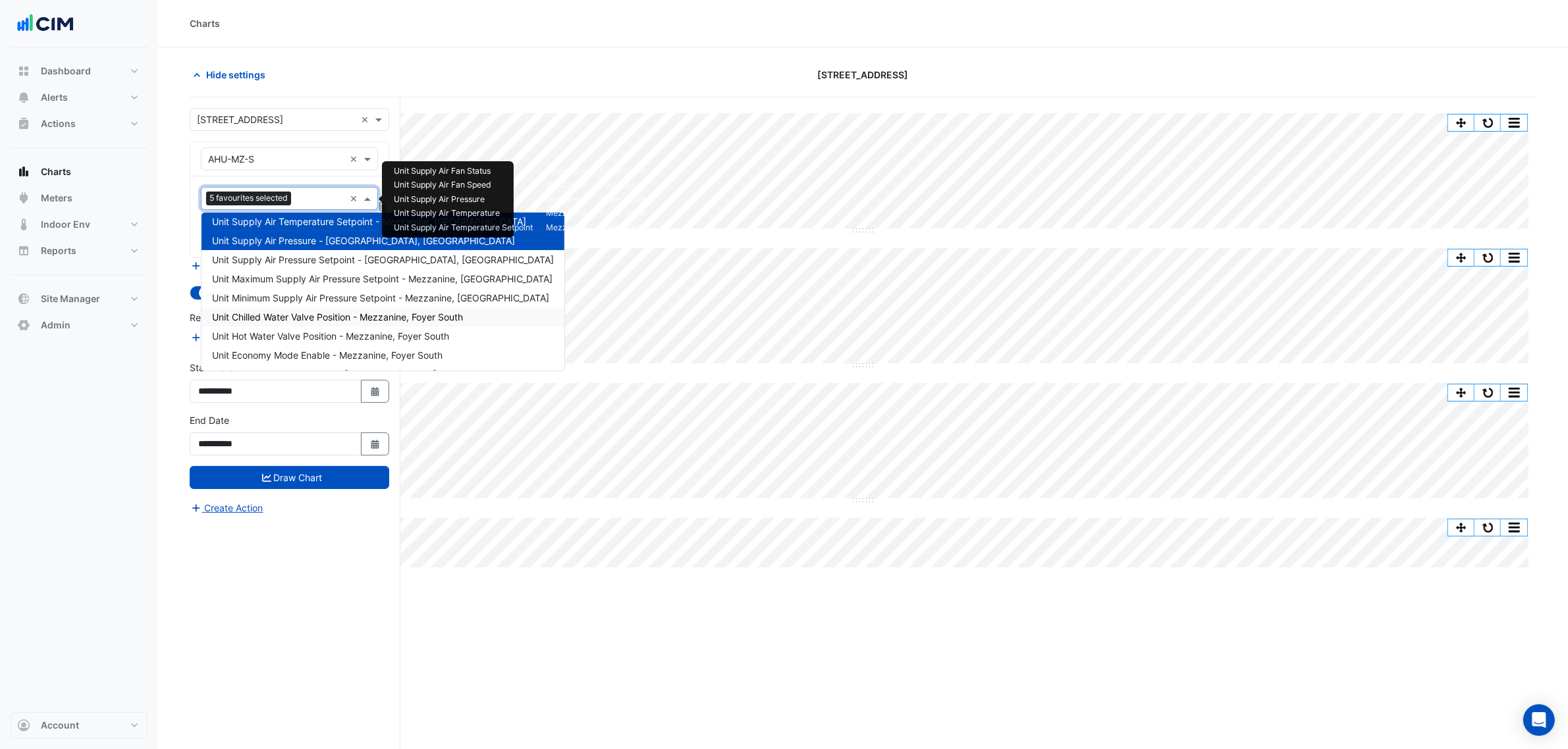
click at [422, 319] on span "Unit Chilled Water Valve Position - Mezzanine, Foyer South" at bounding box center [337, 317] width 251 height 11
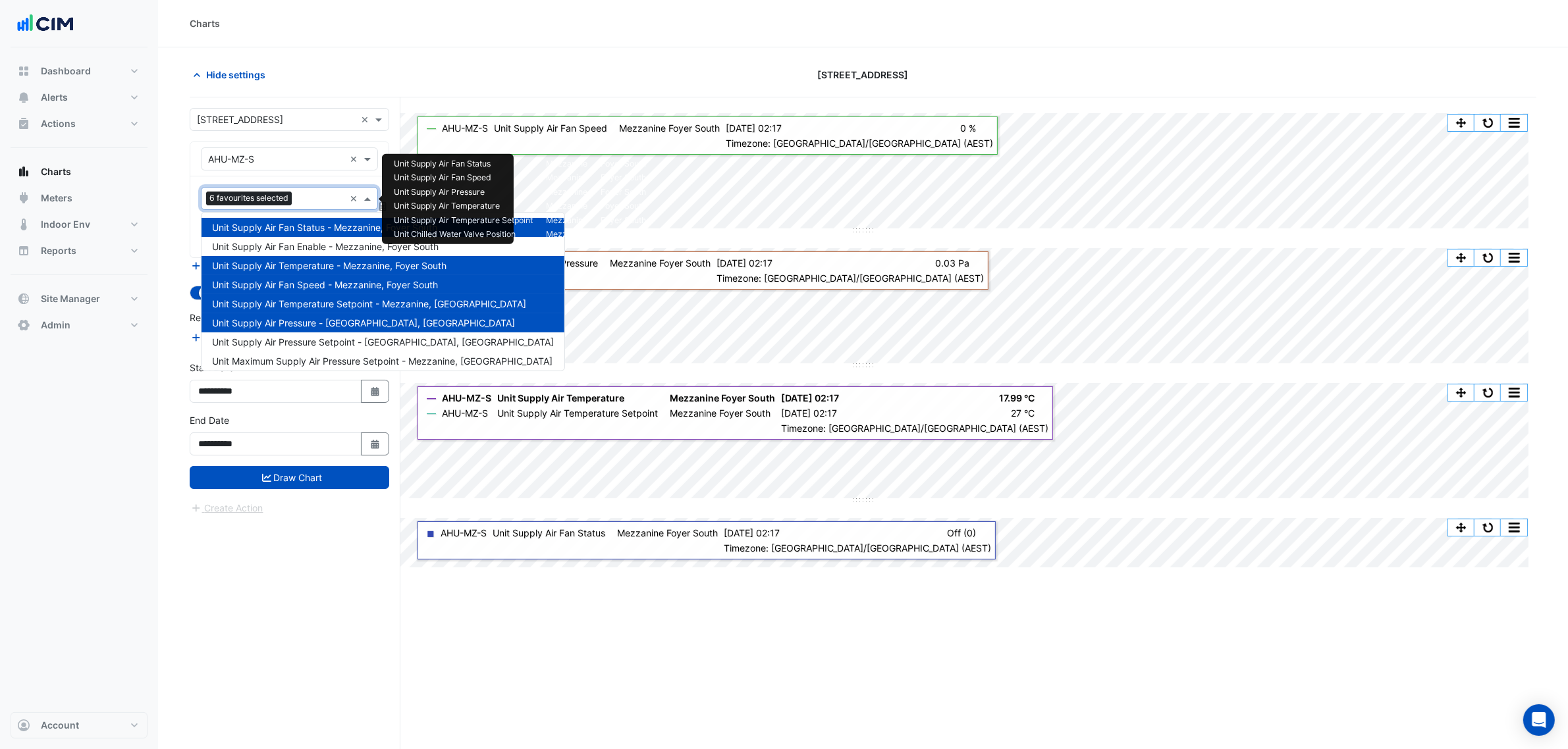
click at [314, 202] on input "text" at bounding box center [321, 200] width 47 height 14
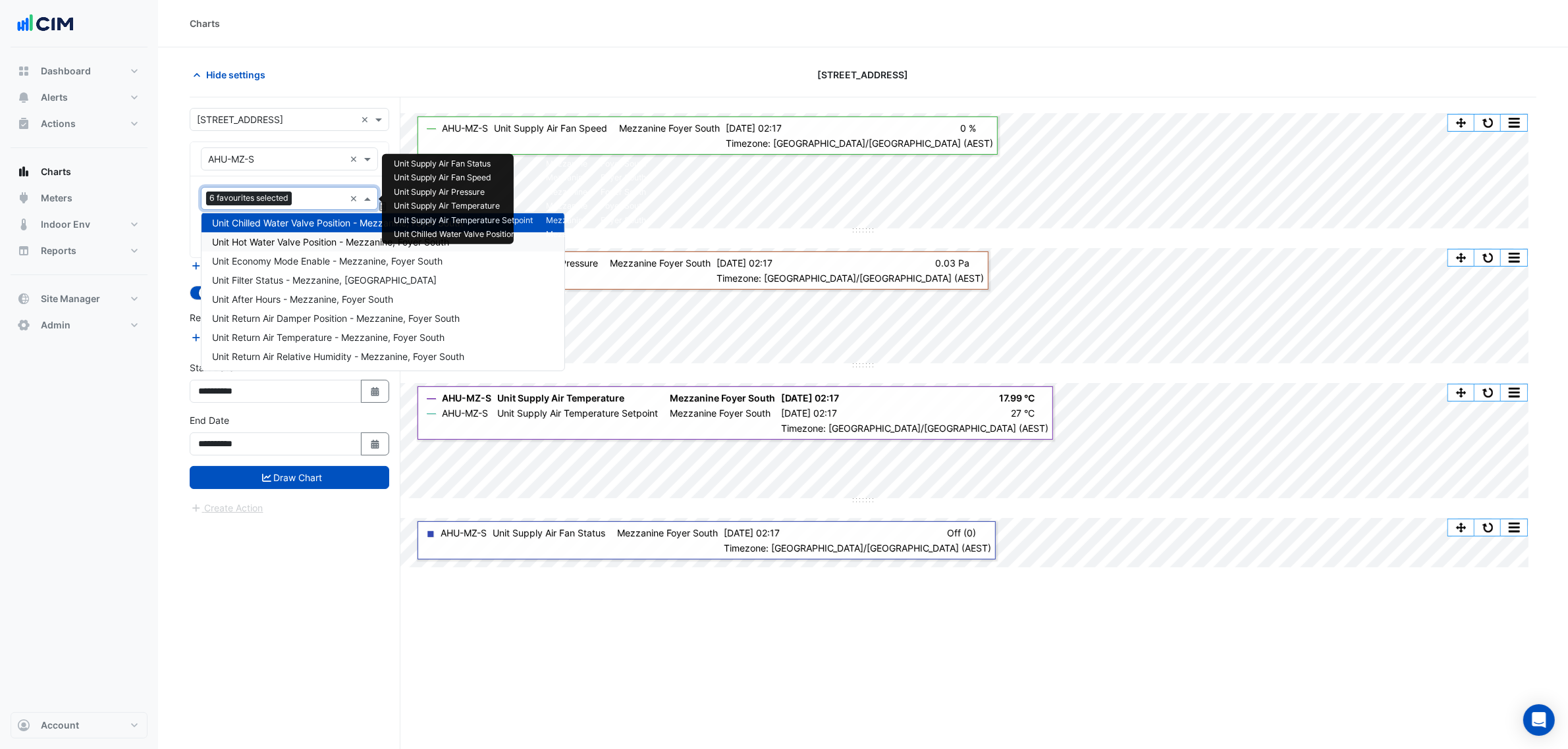
click at [332, 244] on span "Unit Hot Water Valve Position - Mezzanine, Foyer South" at bounding box center [330, 242] width 237 height 11
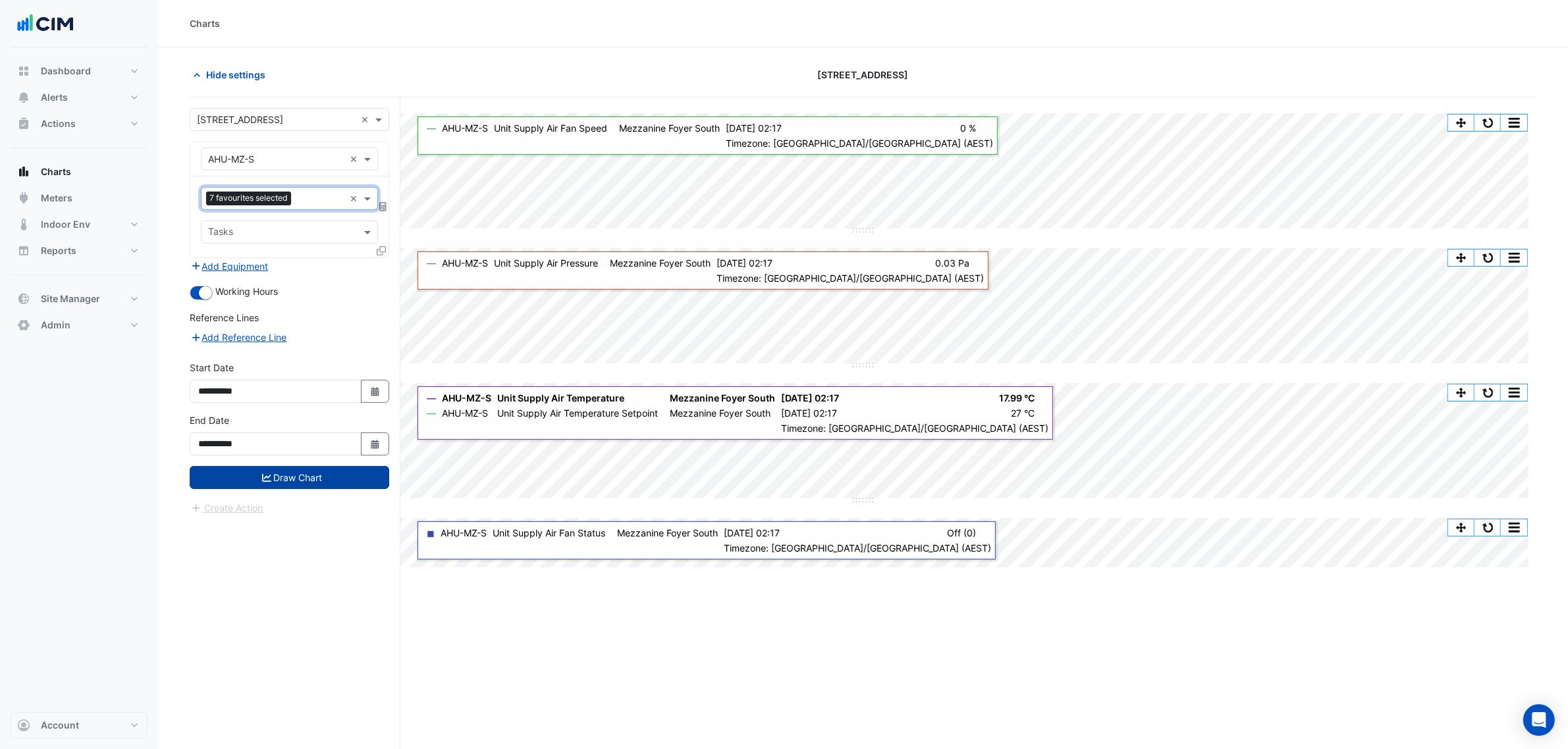
click at [353, 479] on button "Draw Chart" at bounding box center [289, 477] width 199 height 23
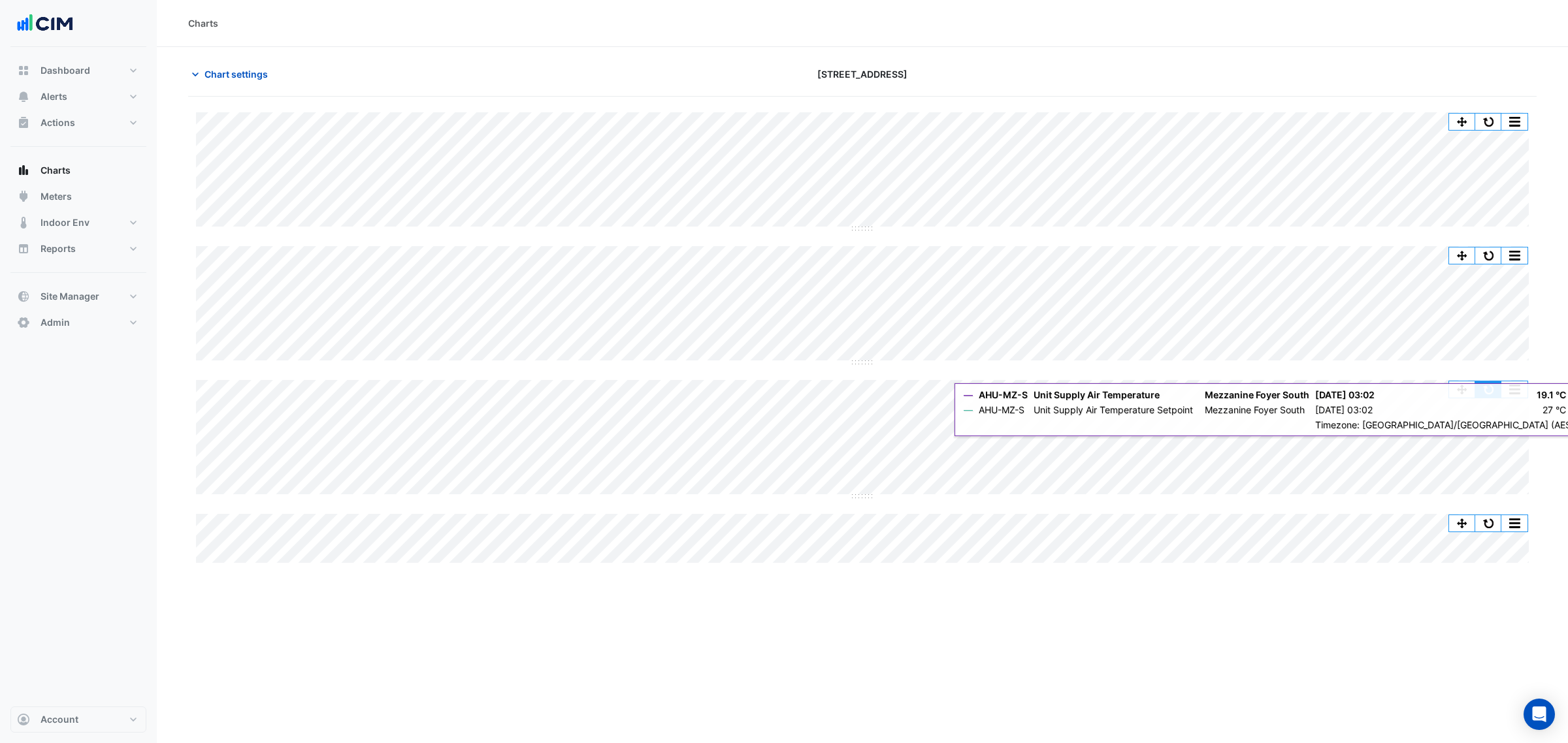
click at [1488, 395] on button "button" at bounding box center [1488, 390] width 26 height 17
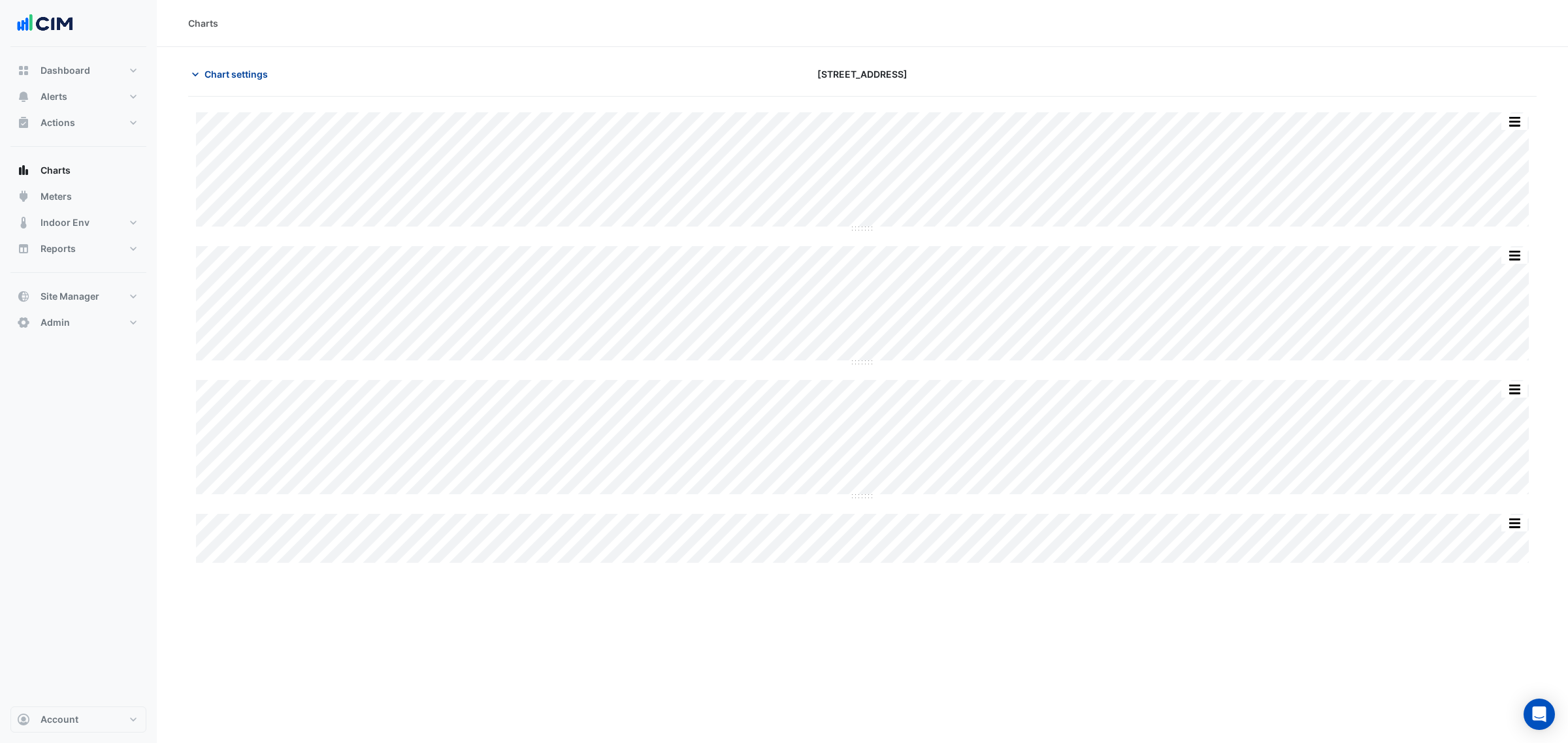
click at [265, 74] on span "Chart settings" at bounding box center [236, 74] width 64 height 14
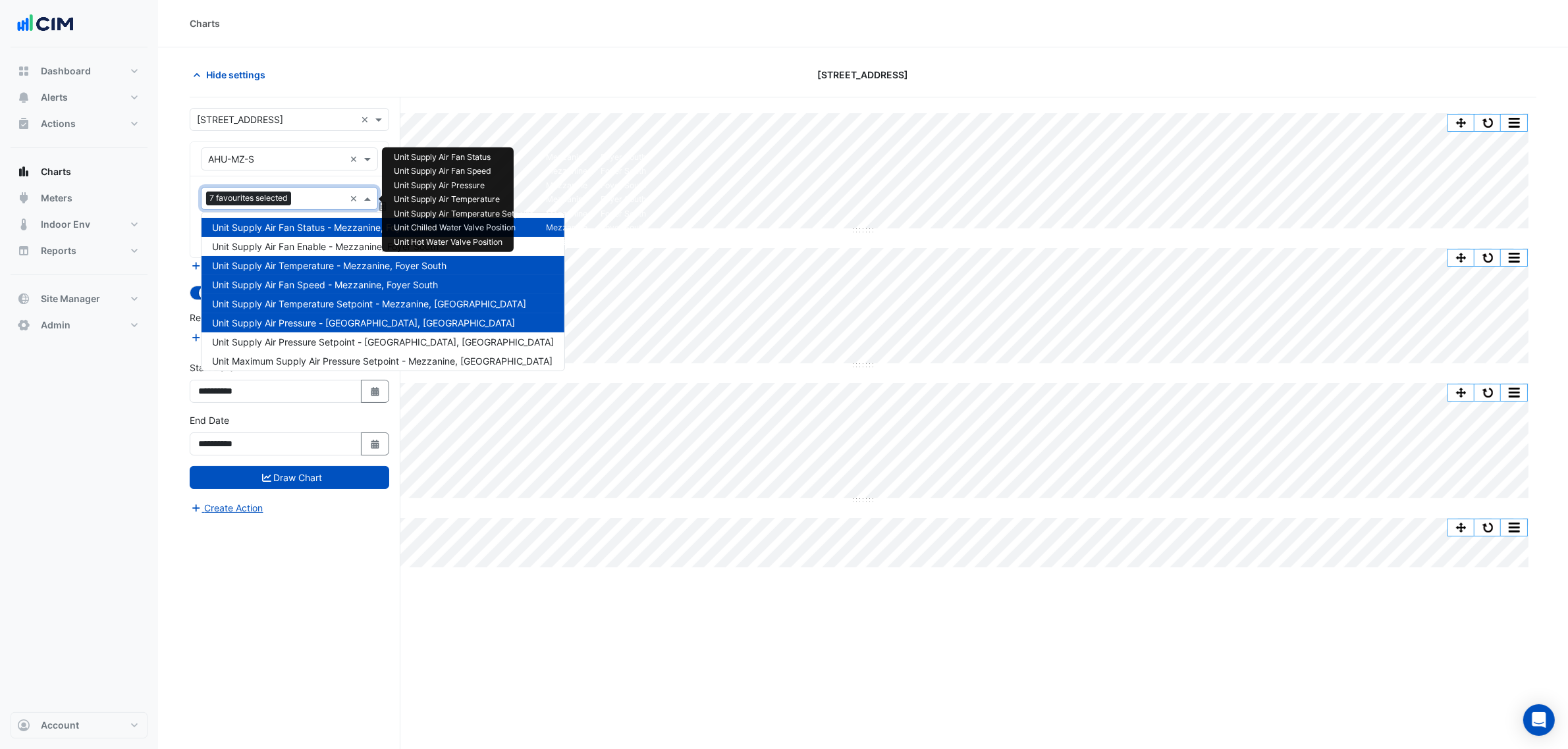
click at [319, 201] on input "text" at bounding box center [320, 200] width 48 height 14
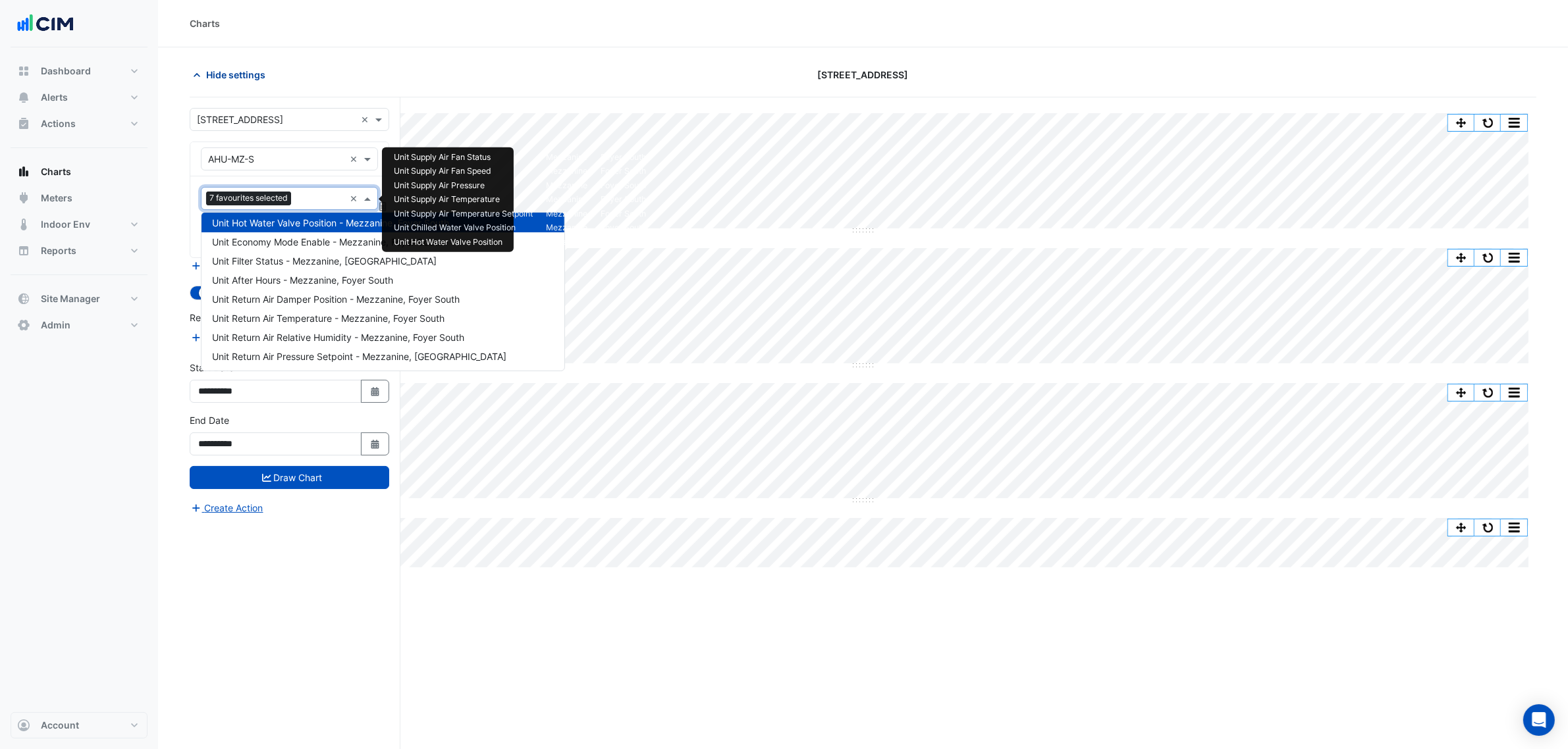
click at [214, 70] on span "Hide settings" at bounding box center [236, 75] width 59 height 14
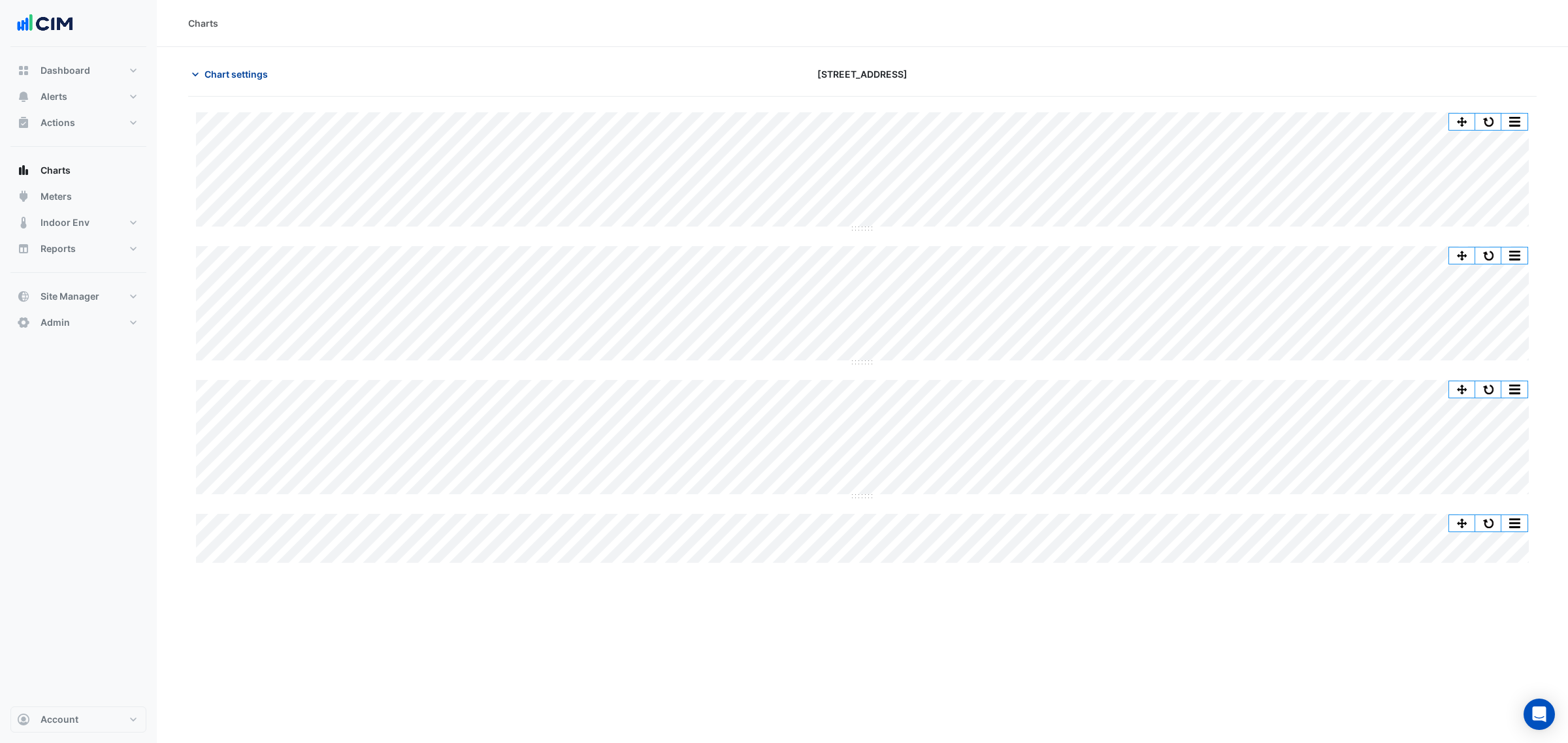
click at [260, 67] on span "Chart settings" at bounding box center [236, 74] width 64 height 14
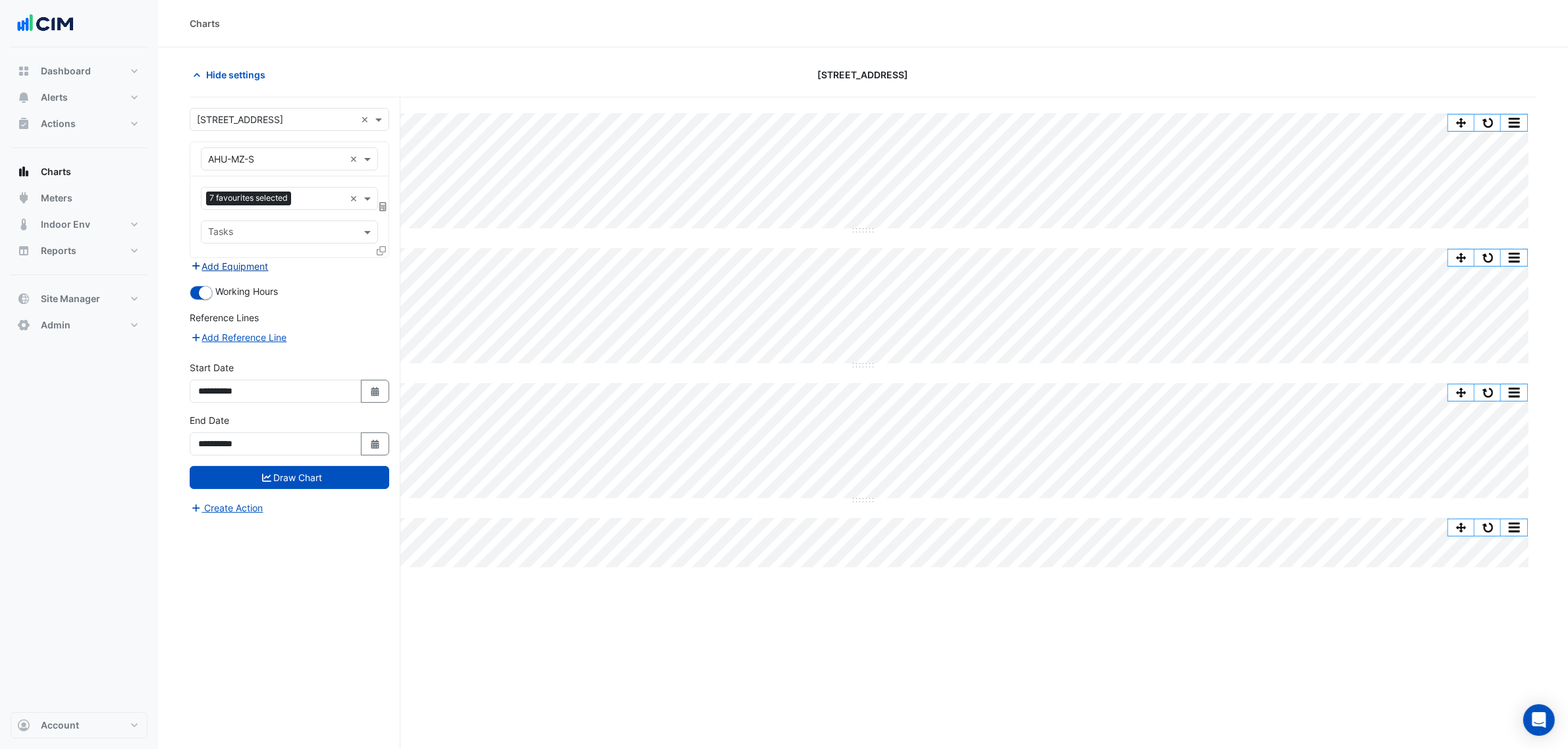
click at [233, 263] on button "Add Equipment" at bounding box center [229, 266] width 79 height 15
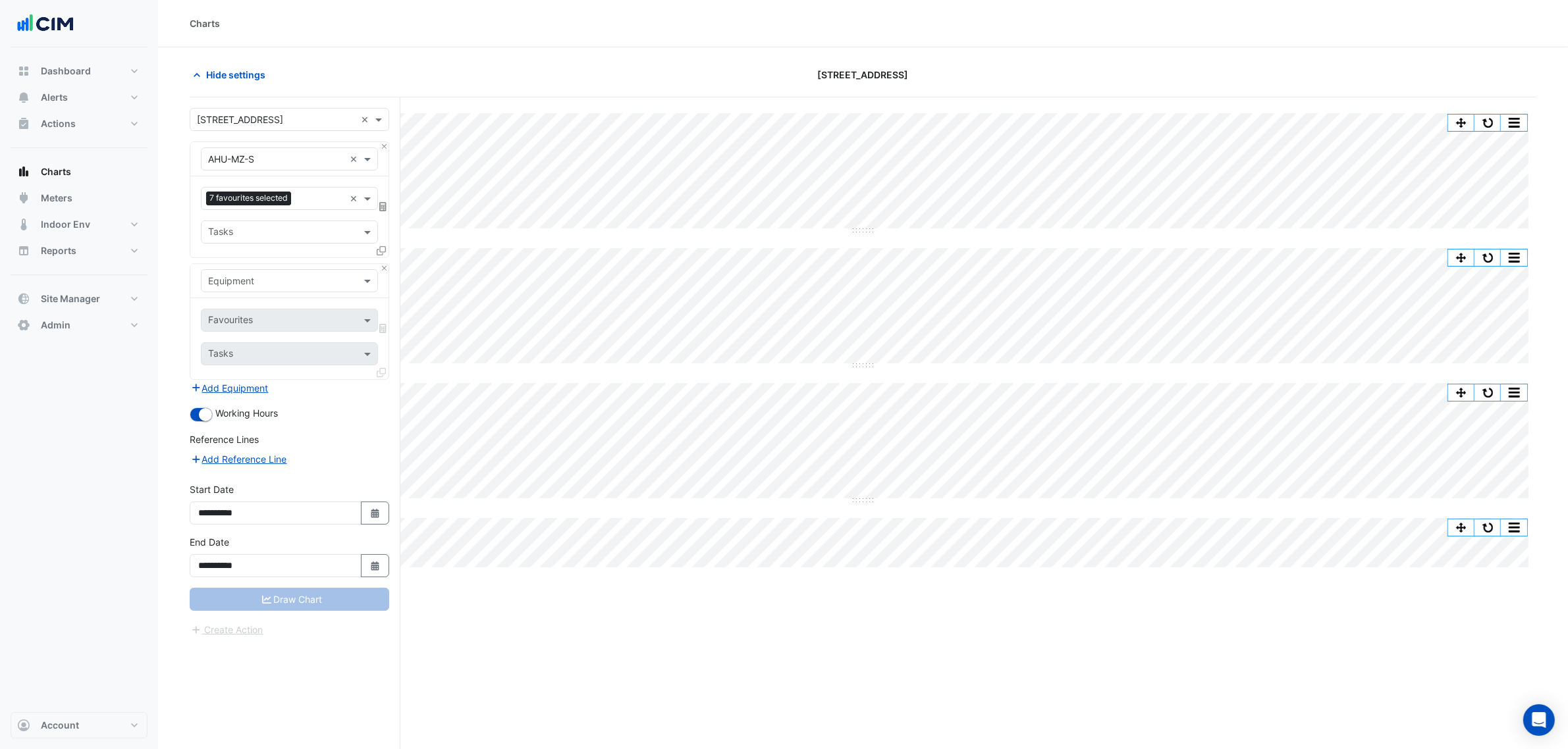
click at [248, 288] on div "Equipment" at bounding box center [289, 280] width 177 height 23
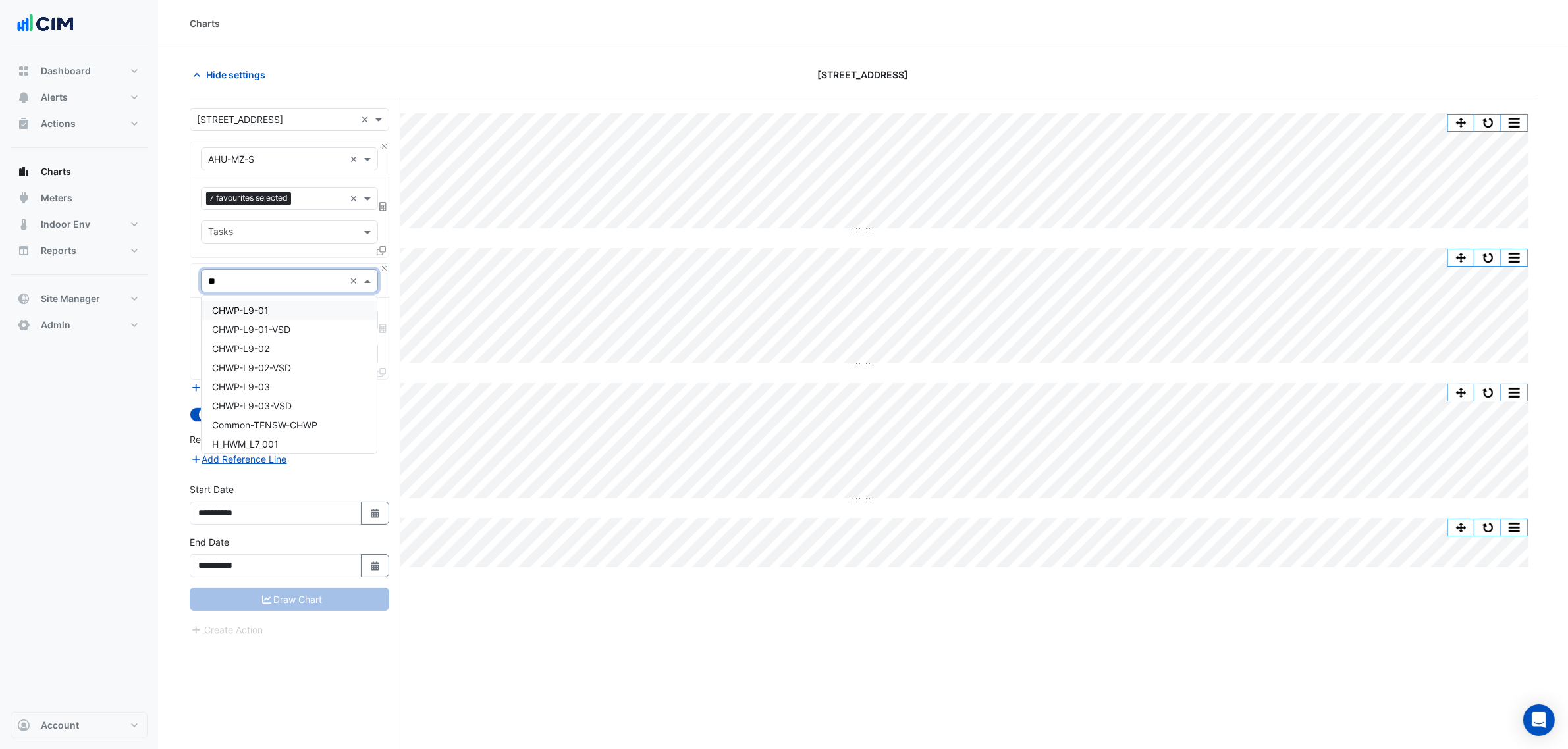
type input "***"
click at [258, 307] on span "HWG-L9-01" at bounding box center [238, 311] width 52 height 11
click at [263, 336] on div "Favourites Tasks" at bounding box center [289, 339] width 198 height 81
click at [265, 320] on input "text" at bounding box center [275, 322] width 133 height 14
type input "****"
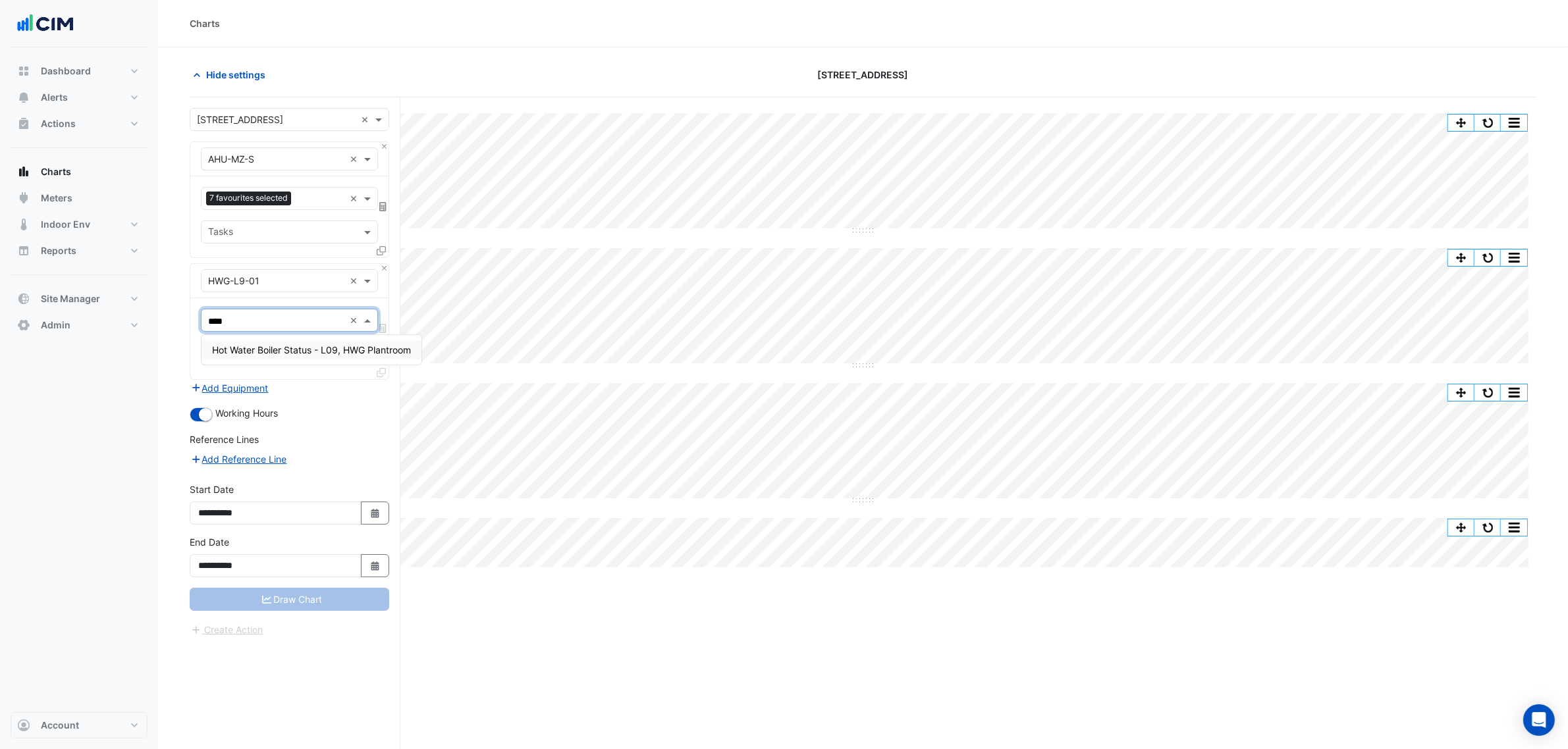
click at [288, 344] on span "Hot Water Boiler Status - L09, HWG Plantroom" at bounding box center [311, 350] width 199 height 11
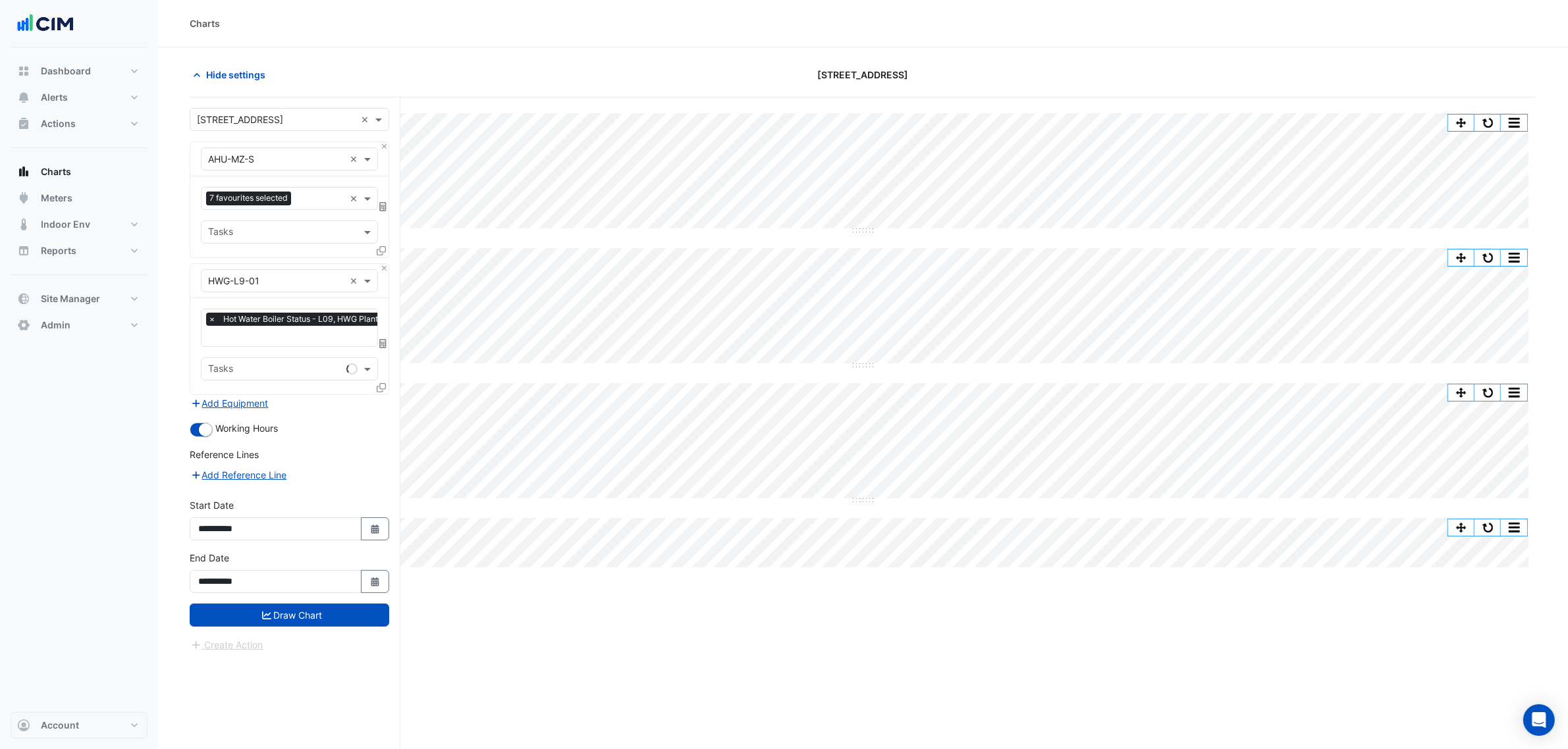
click at [374, 389] on div "Favourites × Hot Water Boiler Status - L09, HWG Plantroom × Tasks" at bounding box center [289, 346] width 198 height 96
click at [380, 387] on icon at bounding box center [381, 387] width 9 height 9
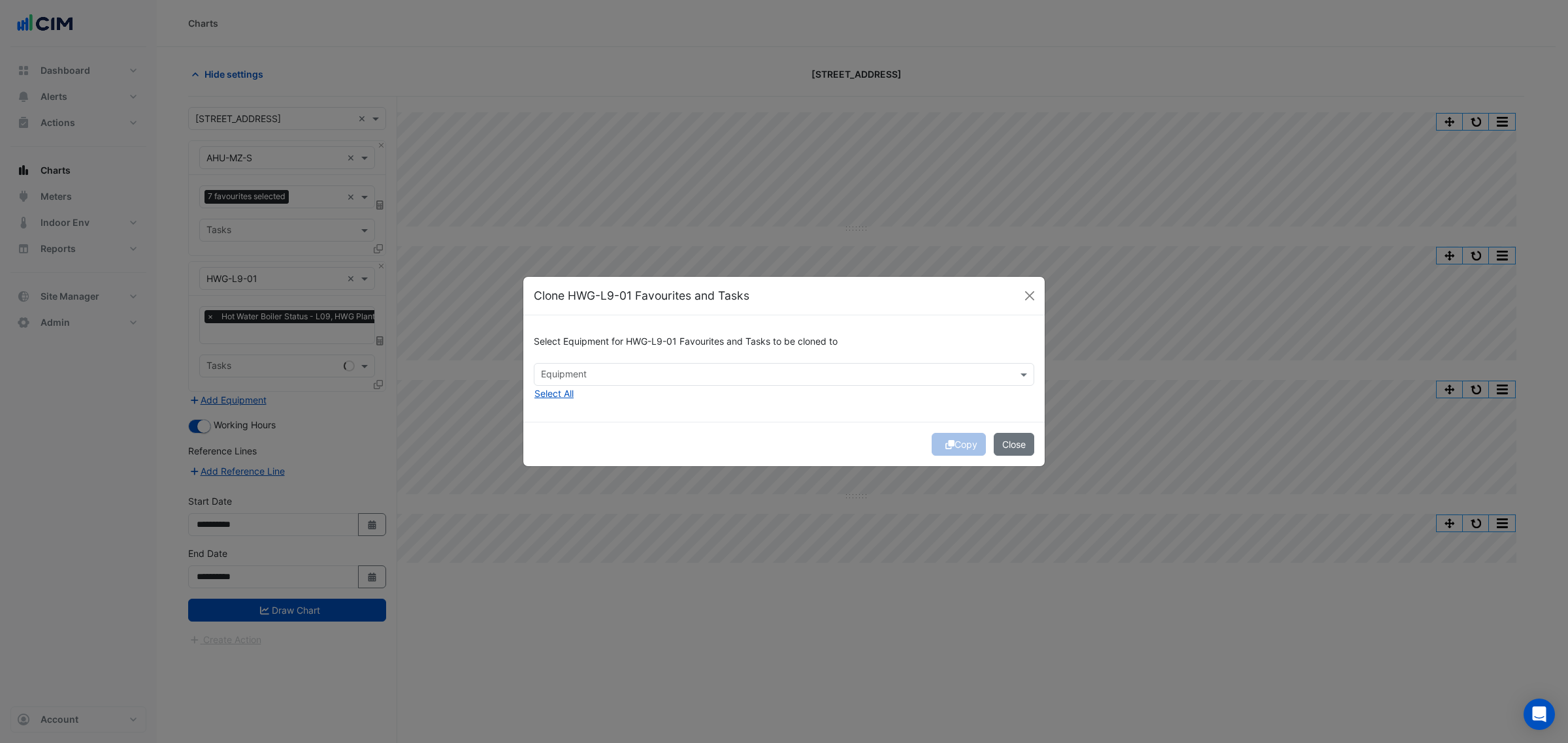
click at [530, 398] on div "Select Equipment for HWG-L9-01 Favourites and Tasks to be cloned to Equipment S…" at bounding box center [784, 368] width 521 height 106
click at [536, 397] on button "Select All" at bounding box center [554, 393] width 41 height 15
click at [546, 370] on span "×" at bounding box center [545, 374] width 12 height 13
click at [955, 442] on button "Copy" at bounding box center [958, 444] width 54 height 23
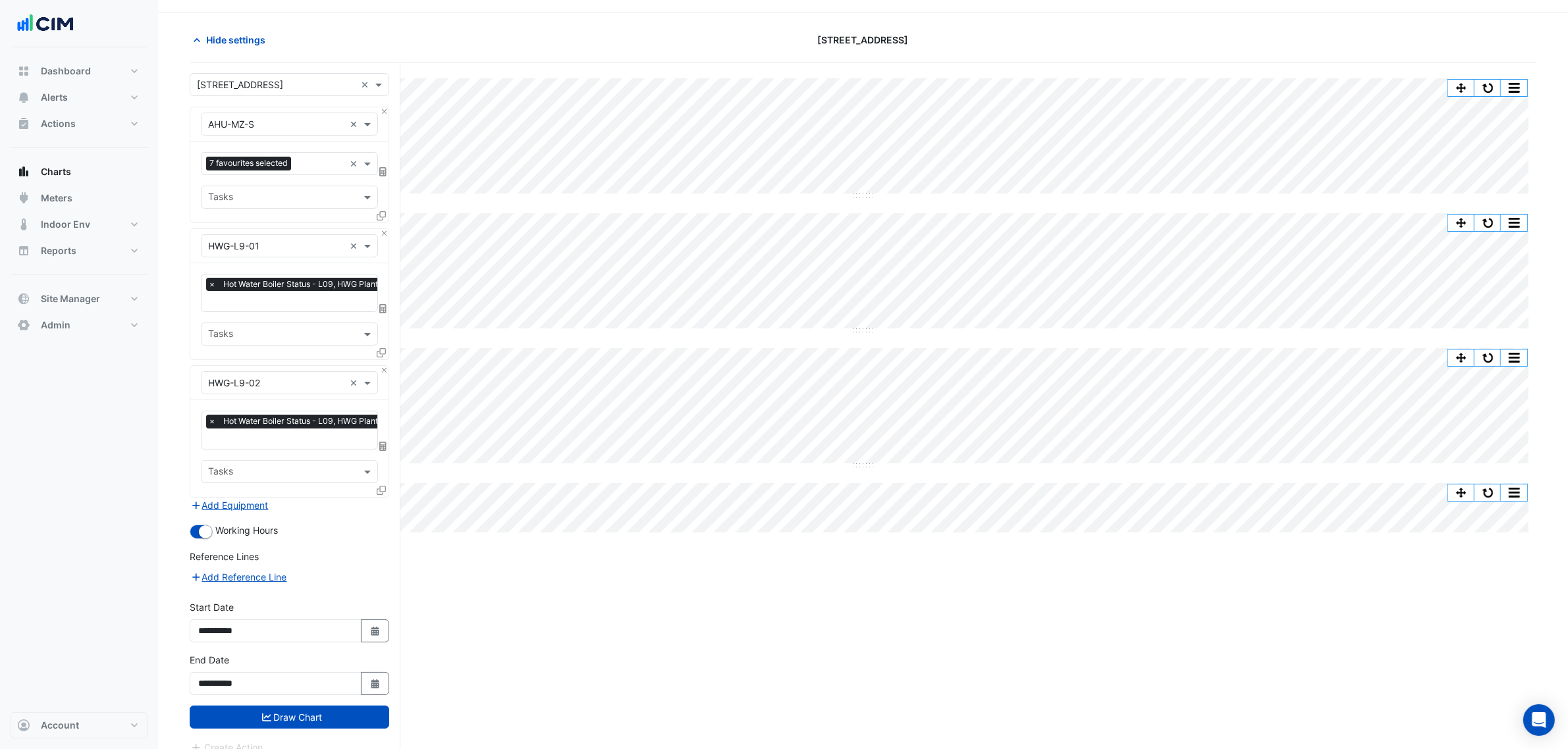
scroll to position [51, 0]
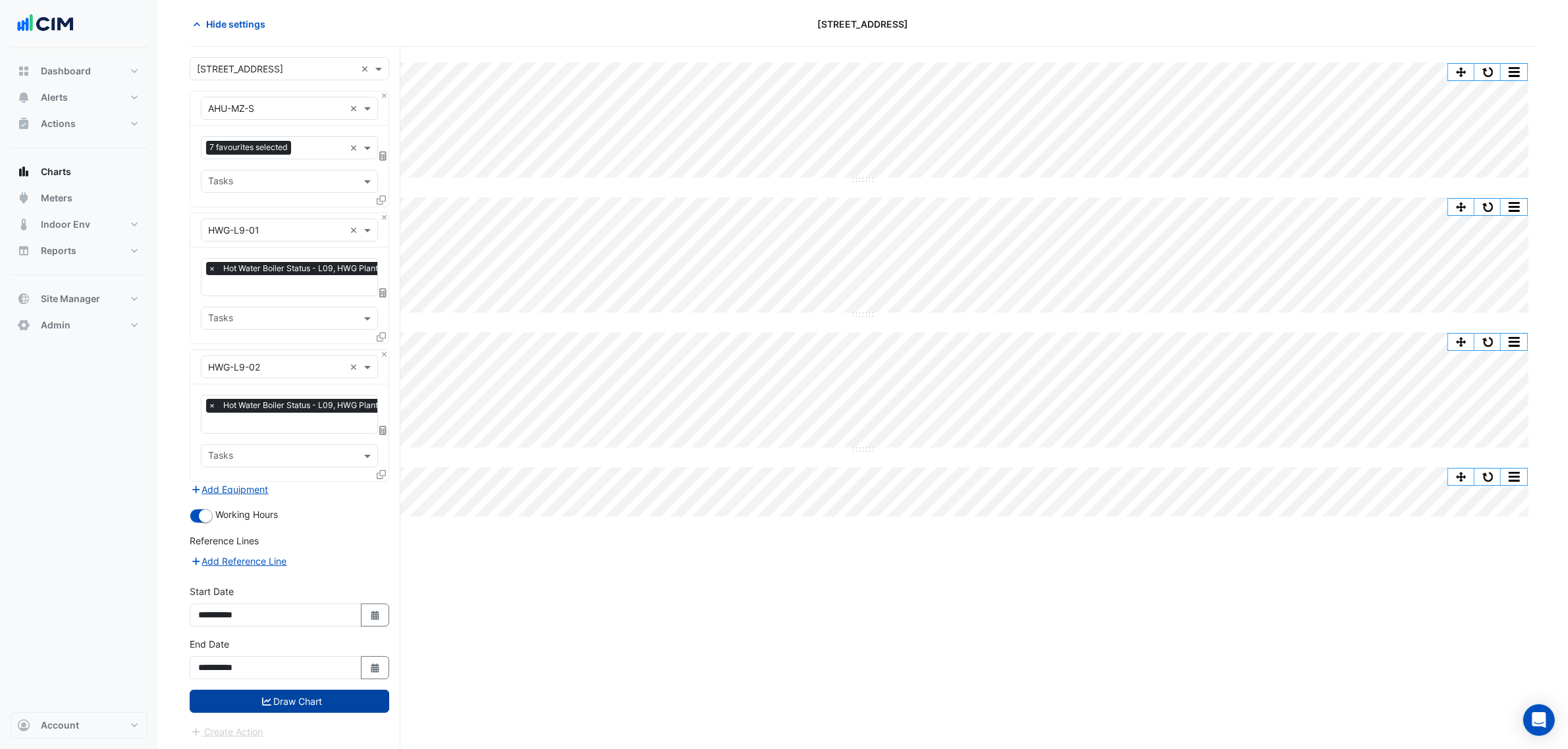
click at [360, 699] on button "Draw Chart" at bounding box center [289, 701] width 199 height 23
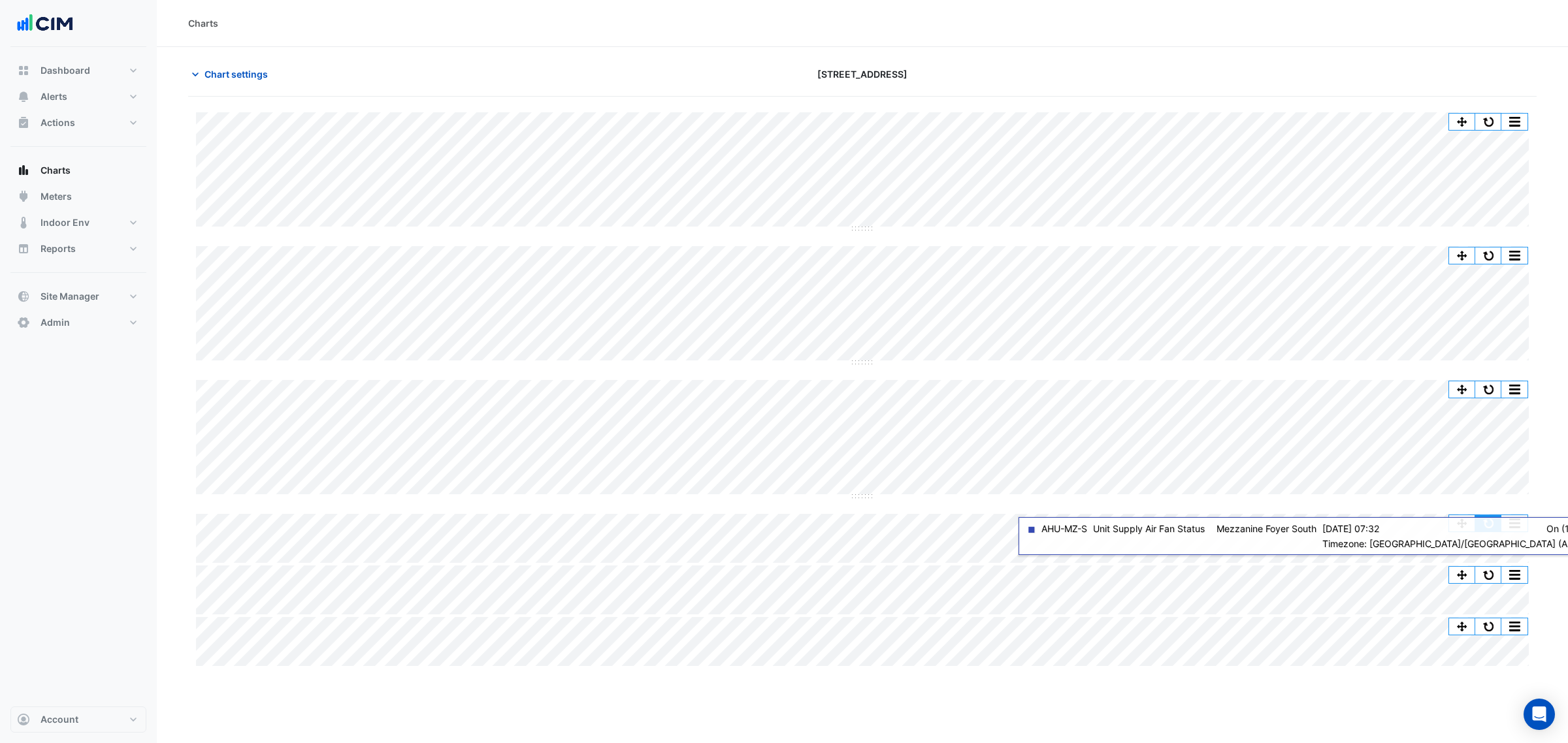
click at [1488, 526] on button "button" at bounding box center [1488, 524] width 26 height 17
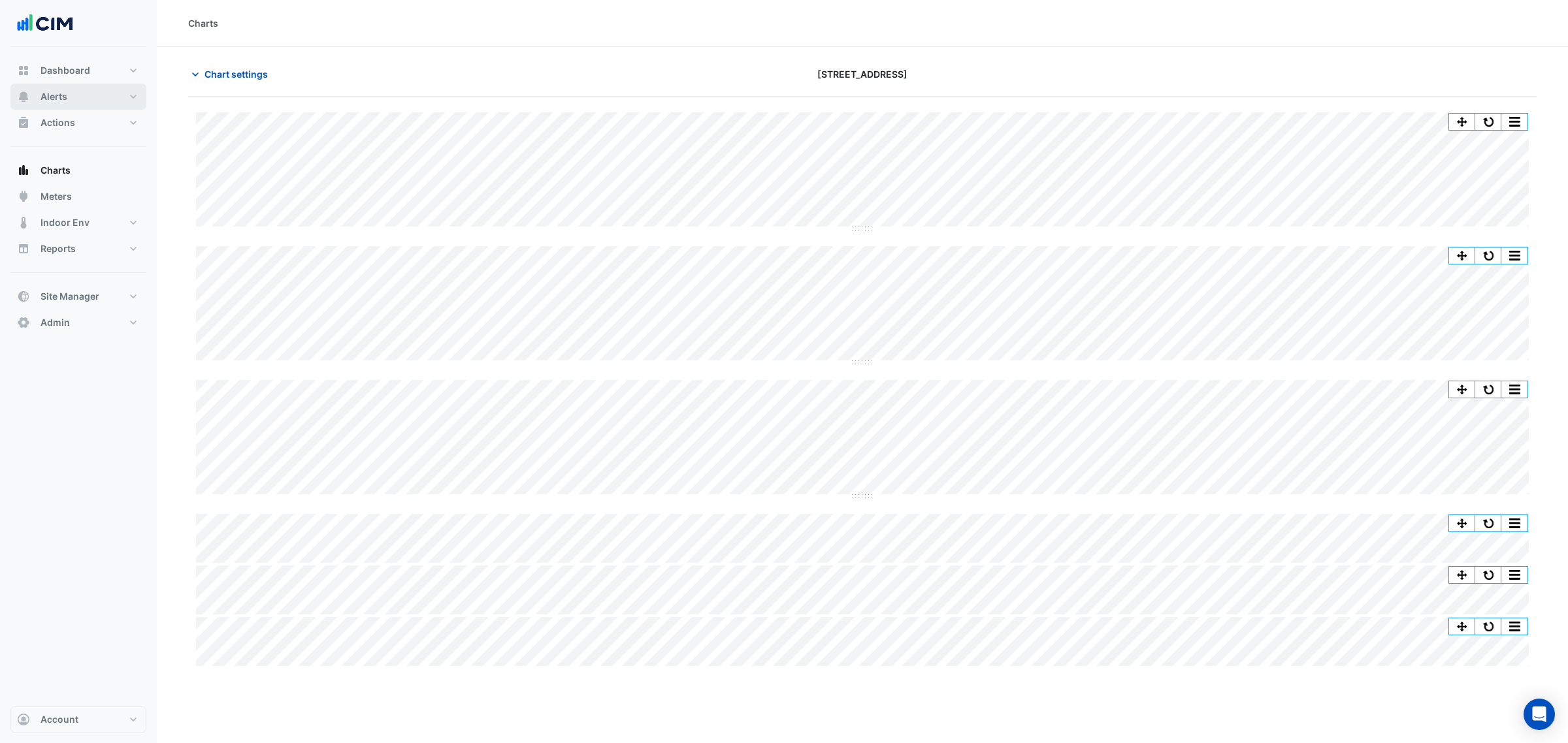
click at [108, 93] on button "Alerts" at bounding box center [78, 97] width 136 height 26
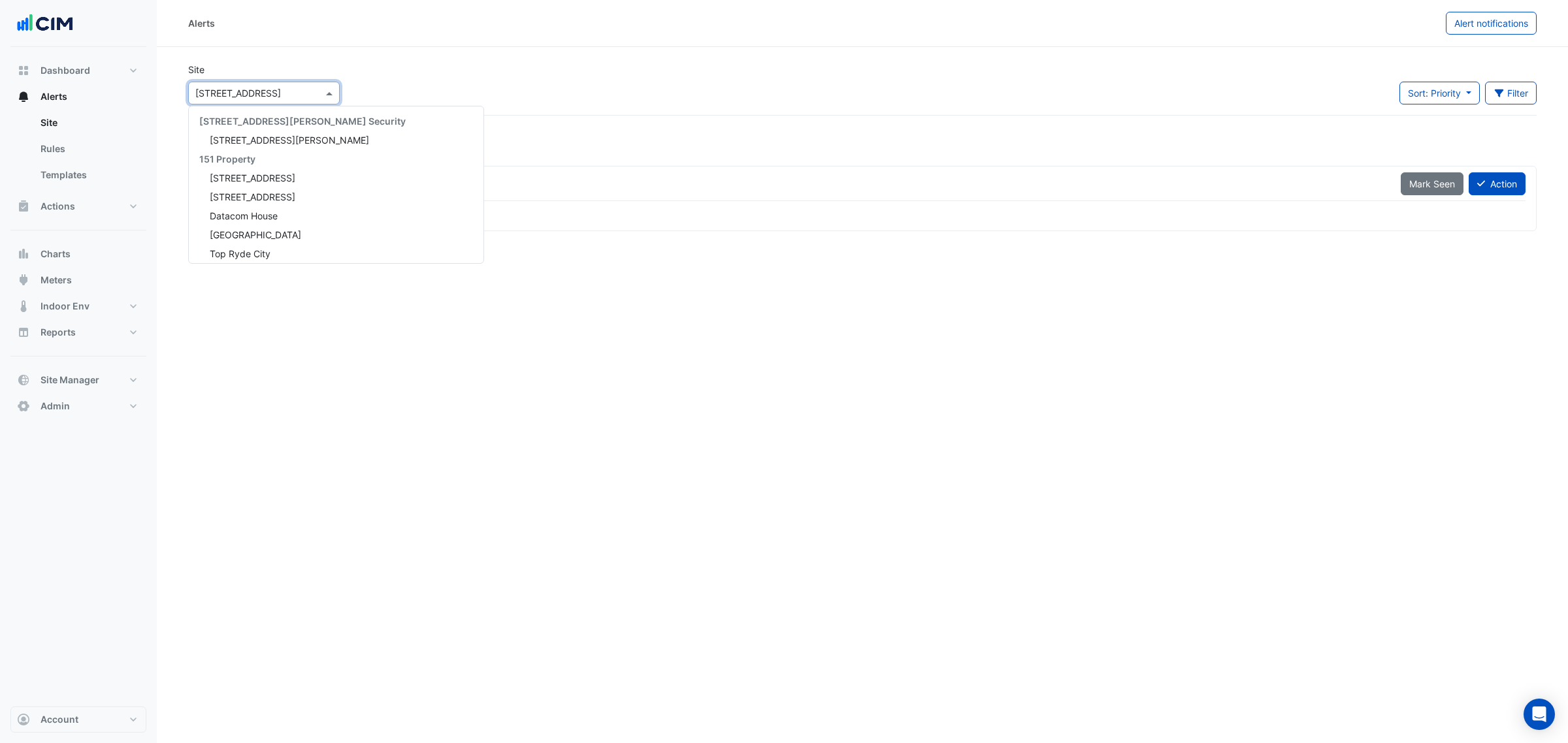
click at [206, 93] on input "text" at bounding box center [251, 94] width 111 height 14
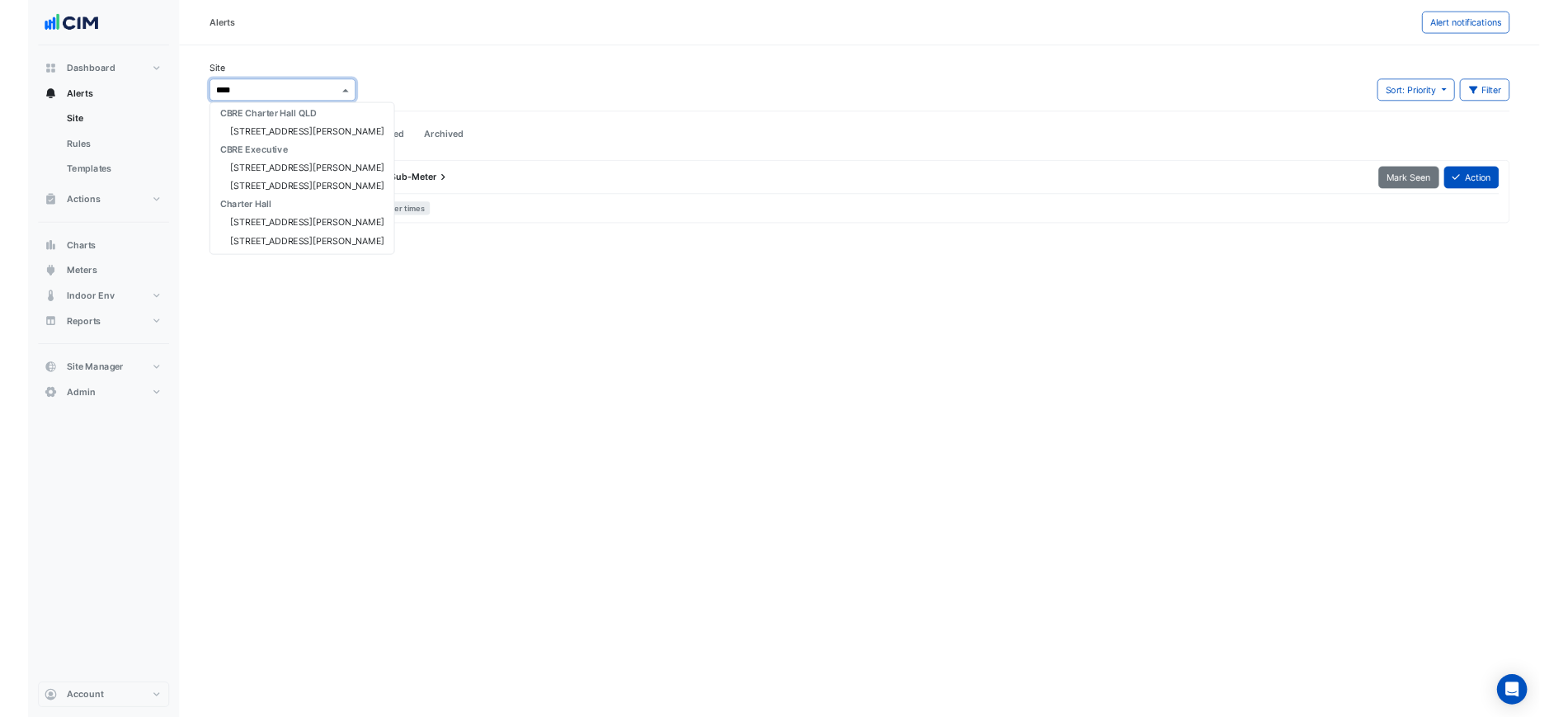
scroll to position [31, 0]
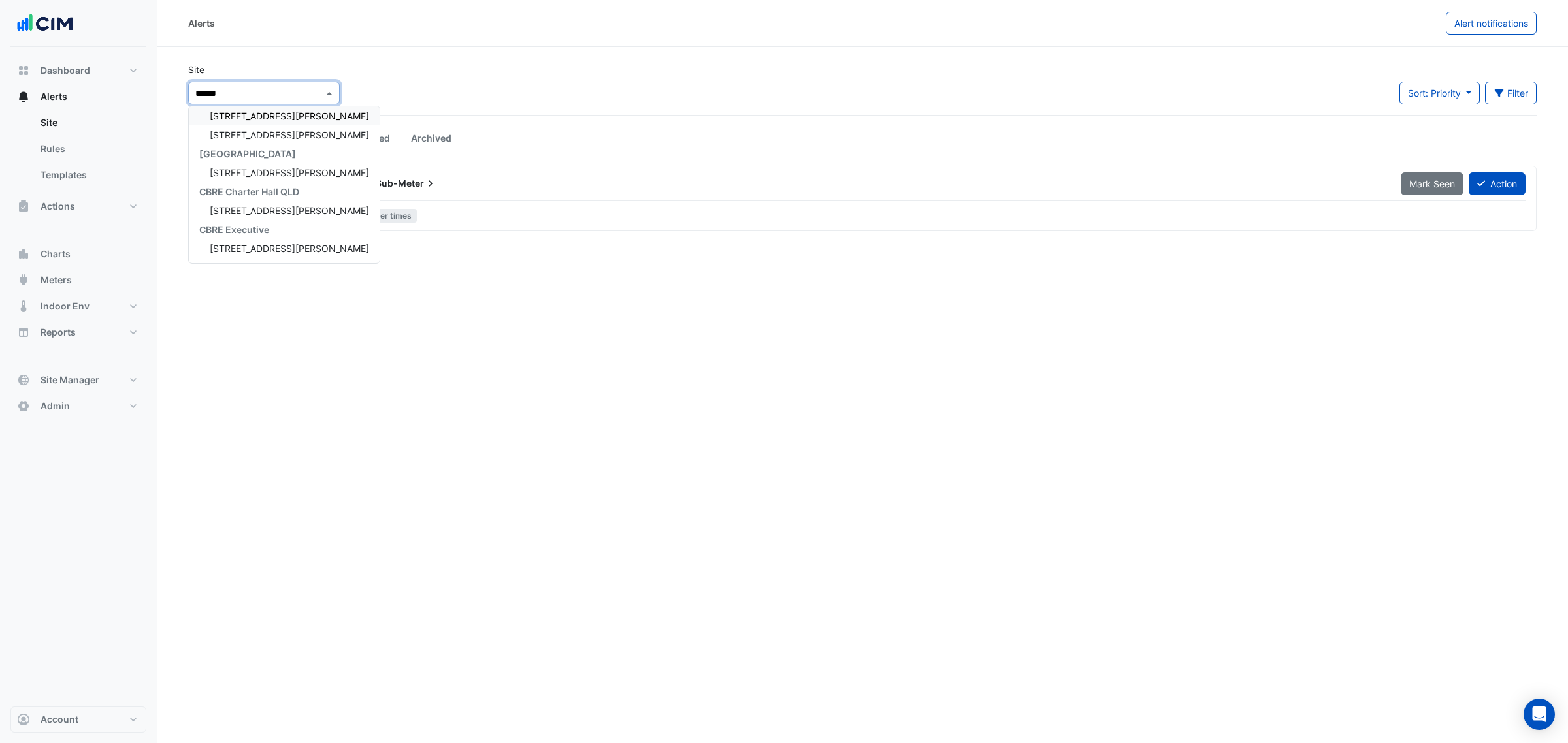
type input "*******"
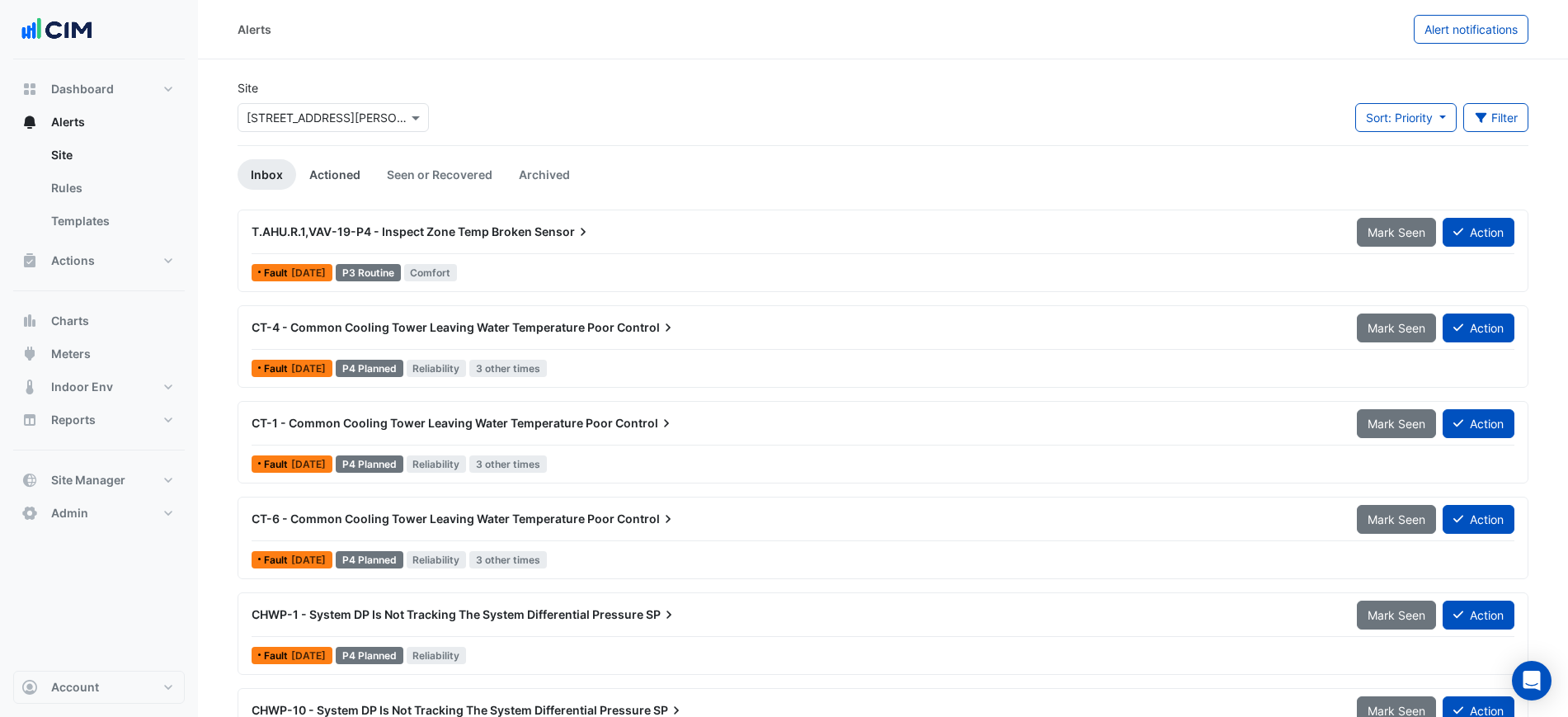
click at [315, 172] on link "Actioned" at bounding box center [334, 174] width 78 height 31
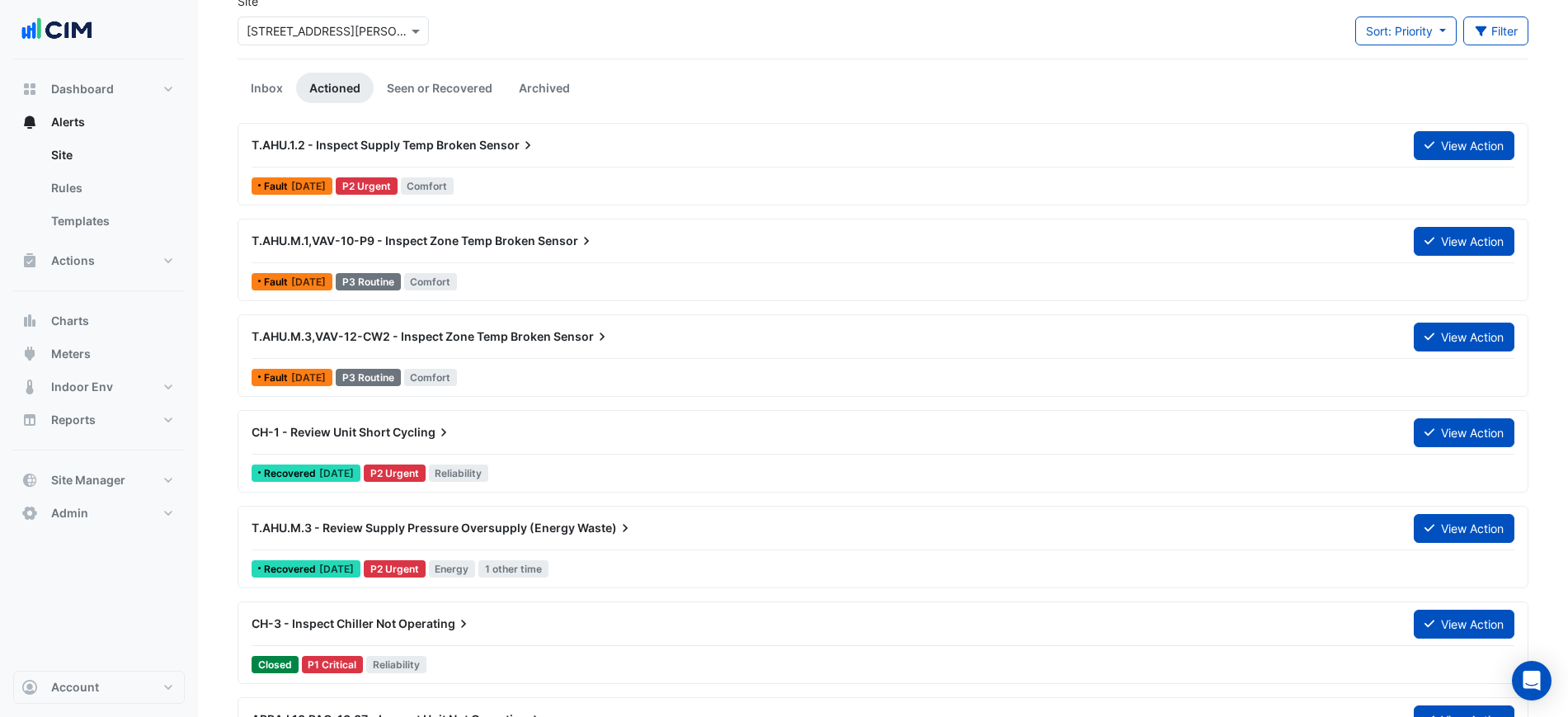
scroll to position [206, 0]
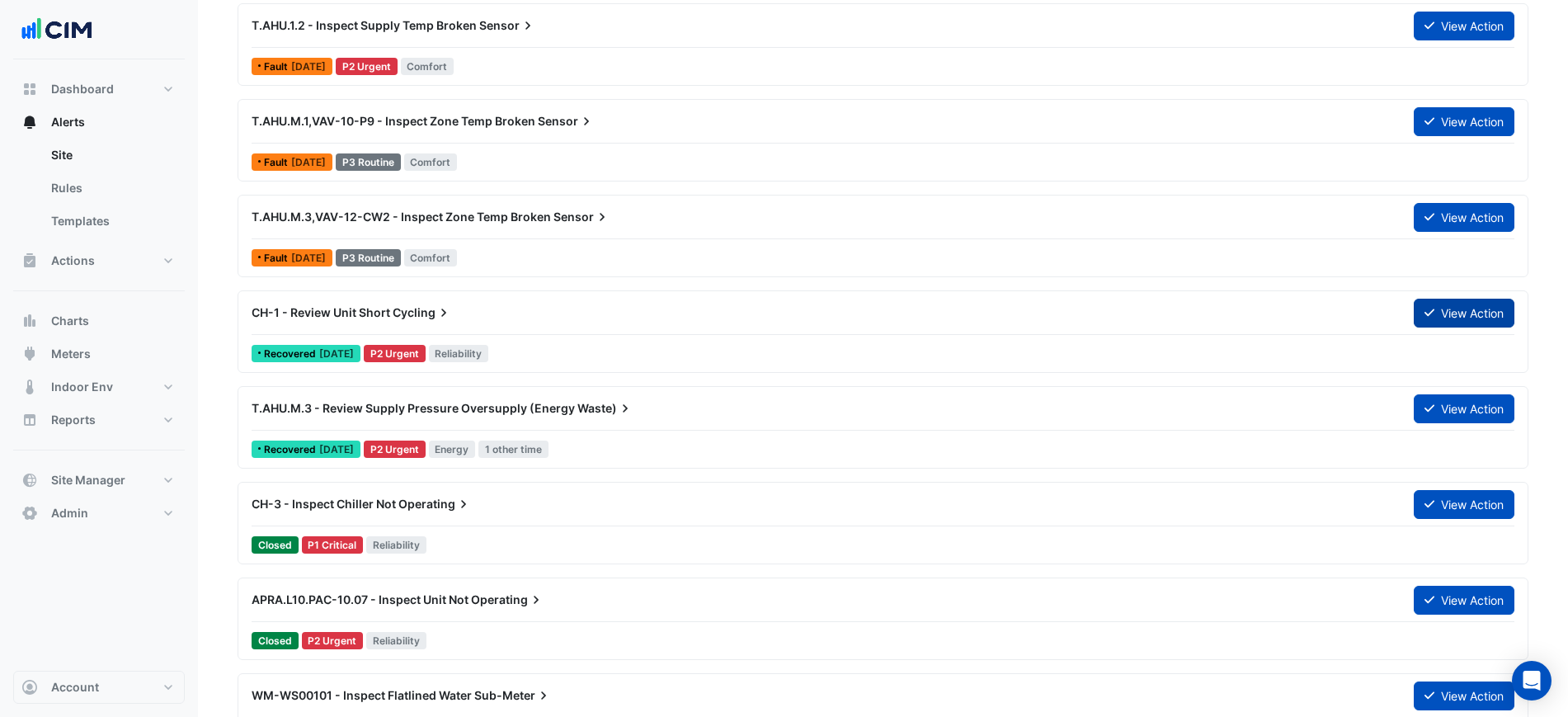
click at [1459, 307] on button "View Action" at bounding box center [1464, 313] width 100 height 29
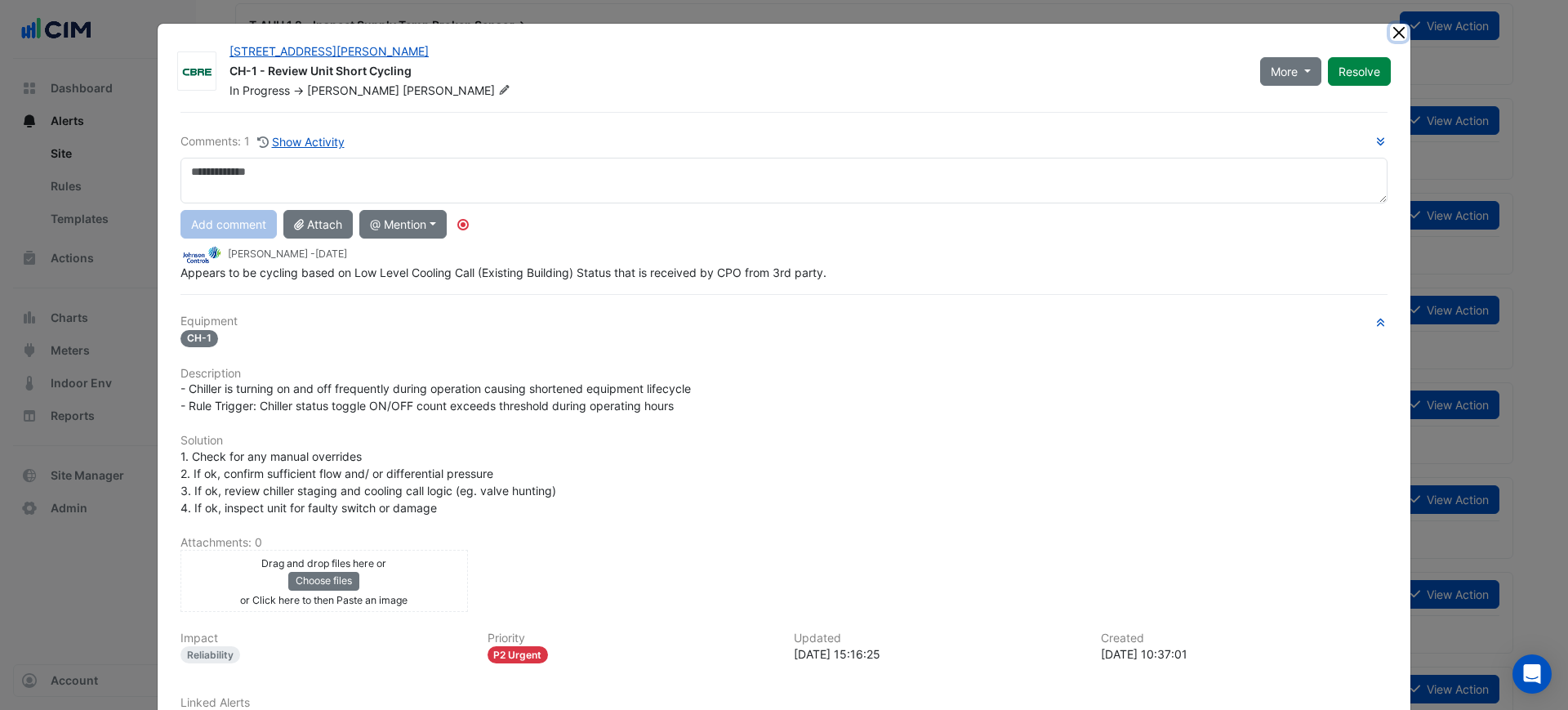
click at [1398, 32] on button "Close" at bounding box center [1399, 32] width 17 height 17
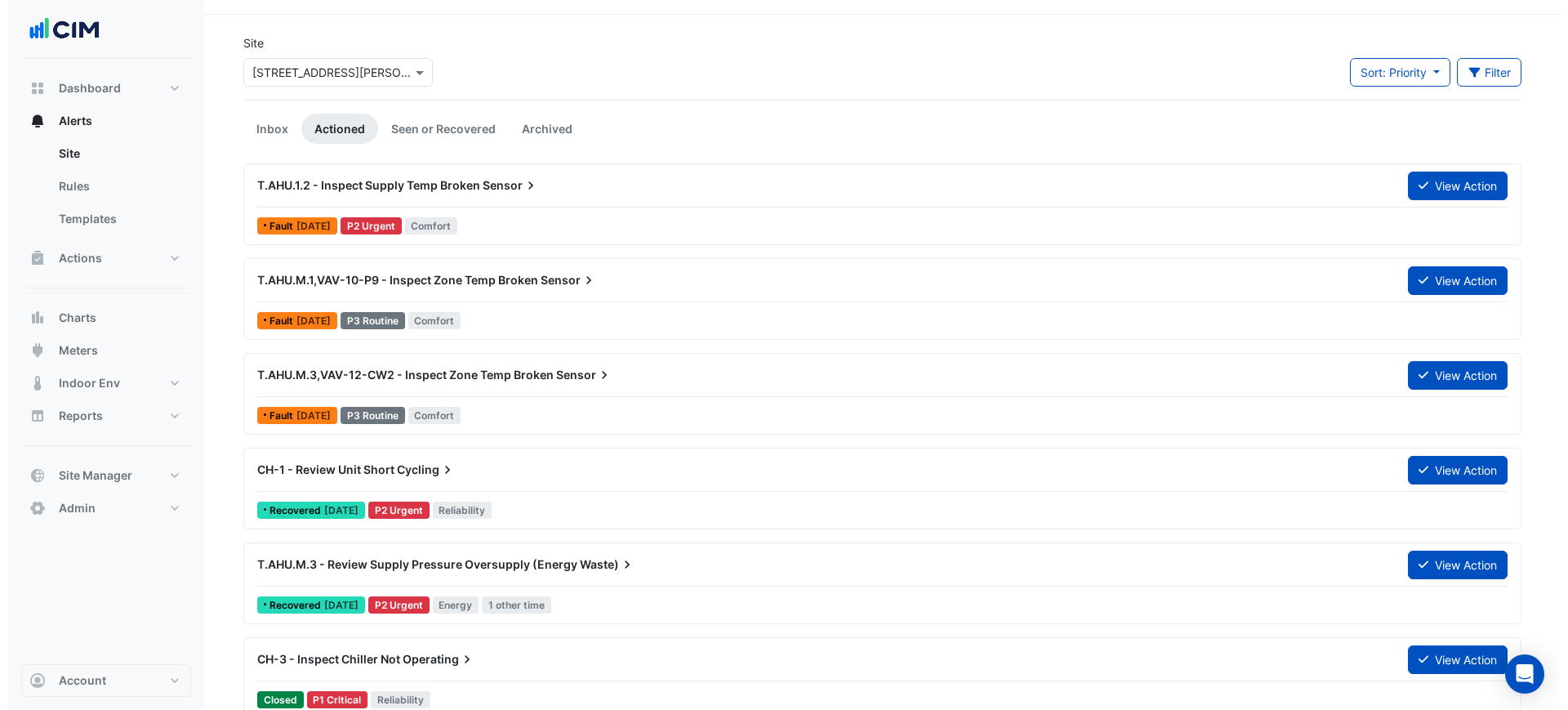
scroll to position [0, 0]
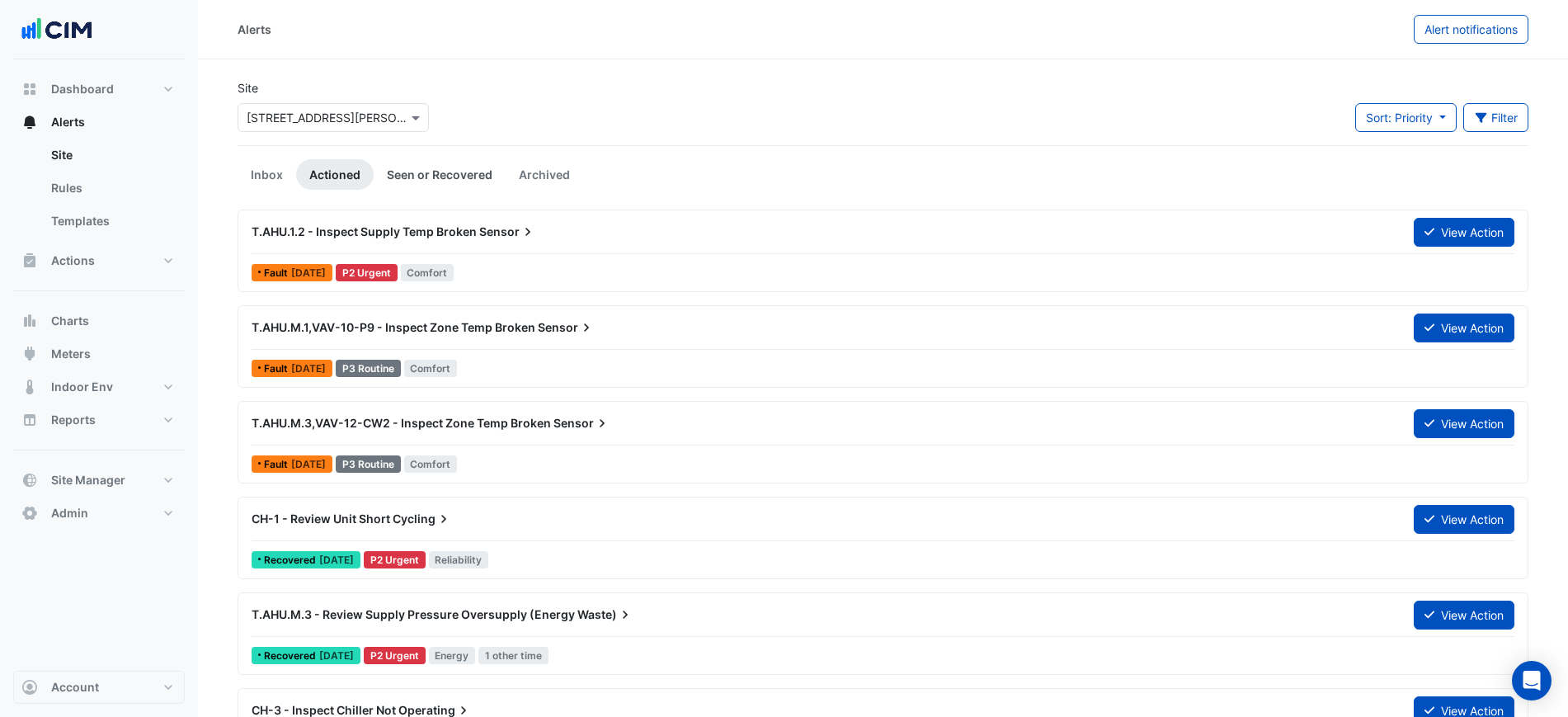
click at [437, 170] on link "Seen or Recovered" at bounding box center [439, 174] width 132 height 31
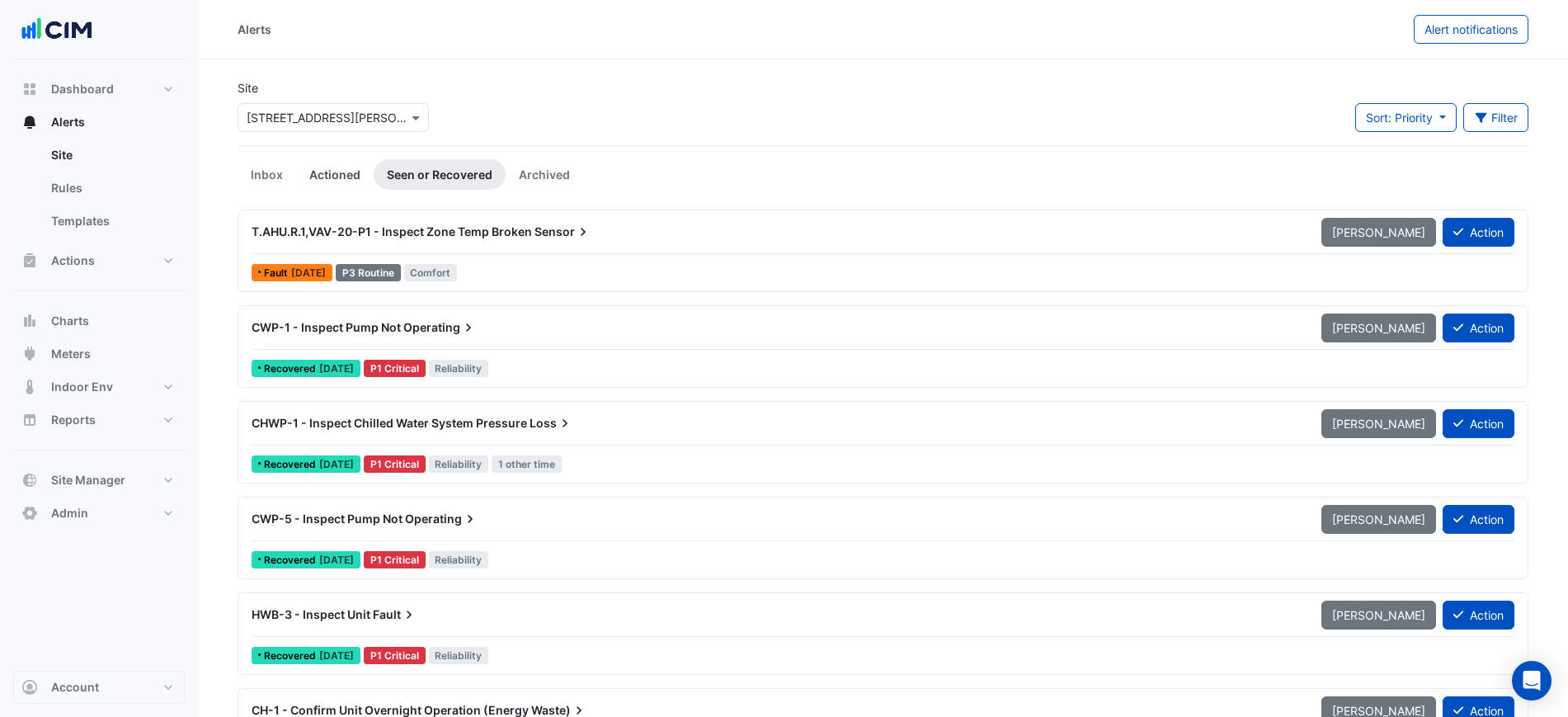
click at [343, 166] on link "Actioned" at bounding box center [334, 174] width 78 height 31
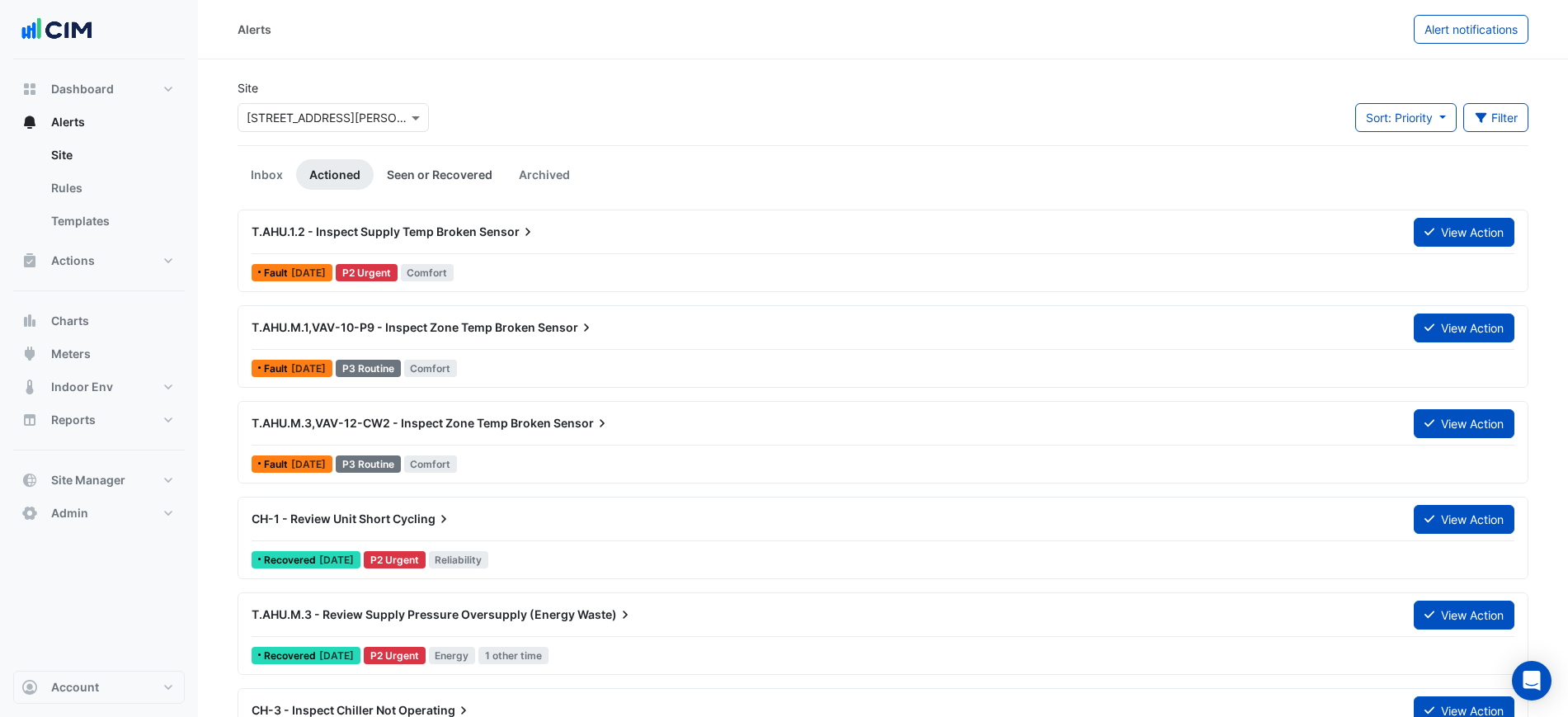
click at [385, 164] on link "Seen or Recovered" at bounding box center [439, 174] width 132 height 31
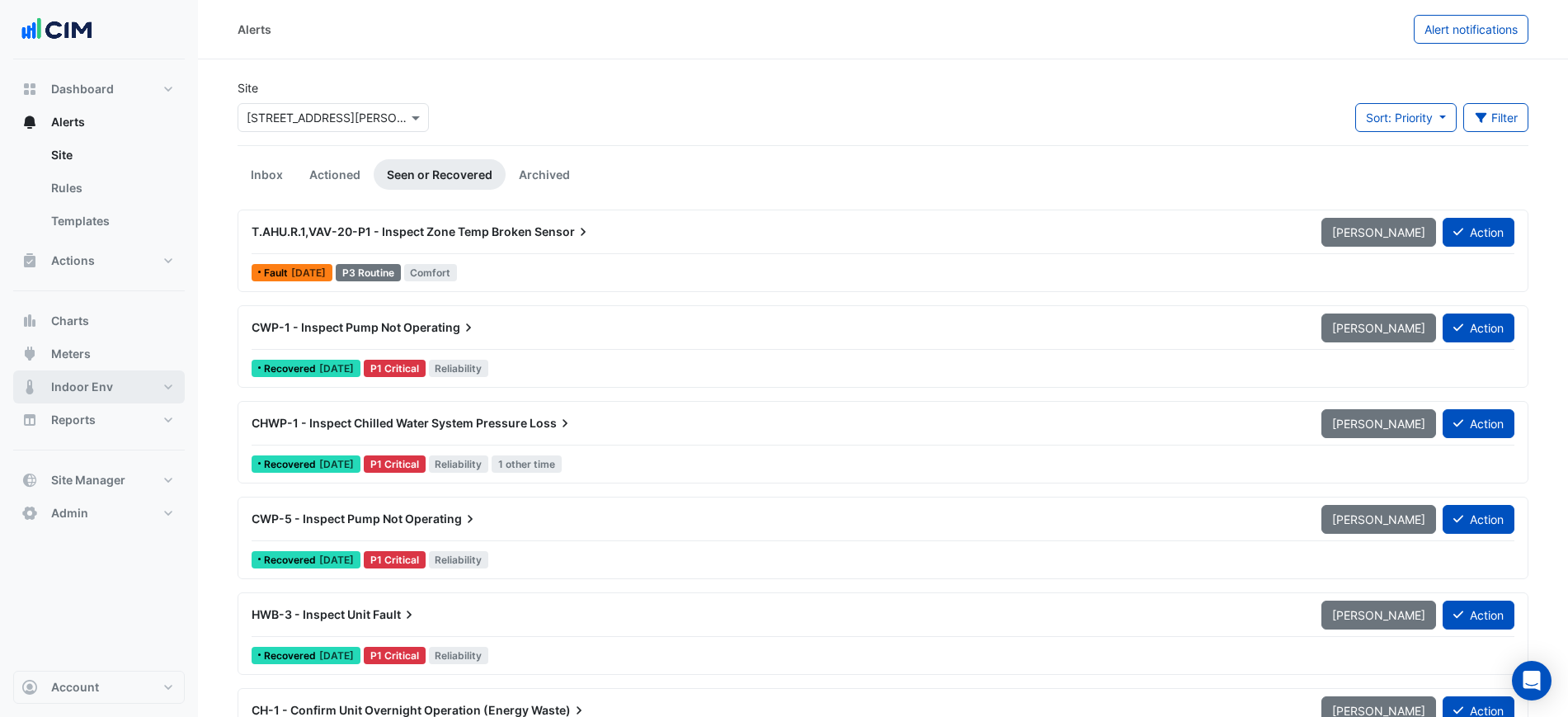
click at [114, 383] on button "Indoor Env" at bounding box center [99, 387] width 172 height 33
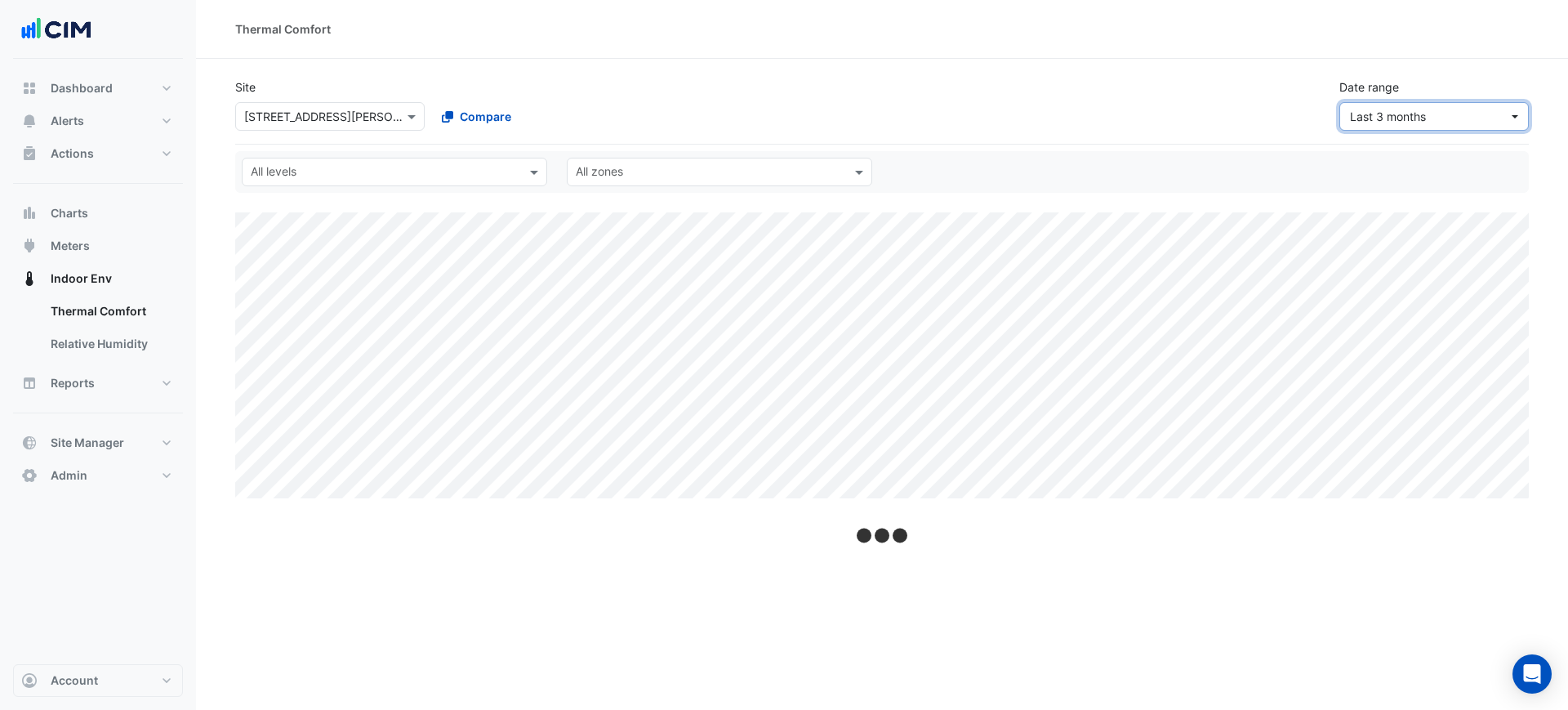
click at [1342, 124] on button "Last 3 months" at bounding box center [1434, 116] width 189 height 29
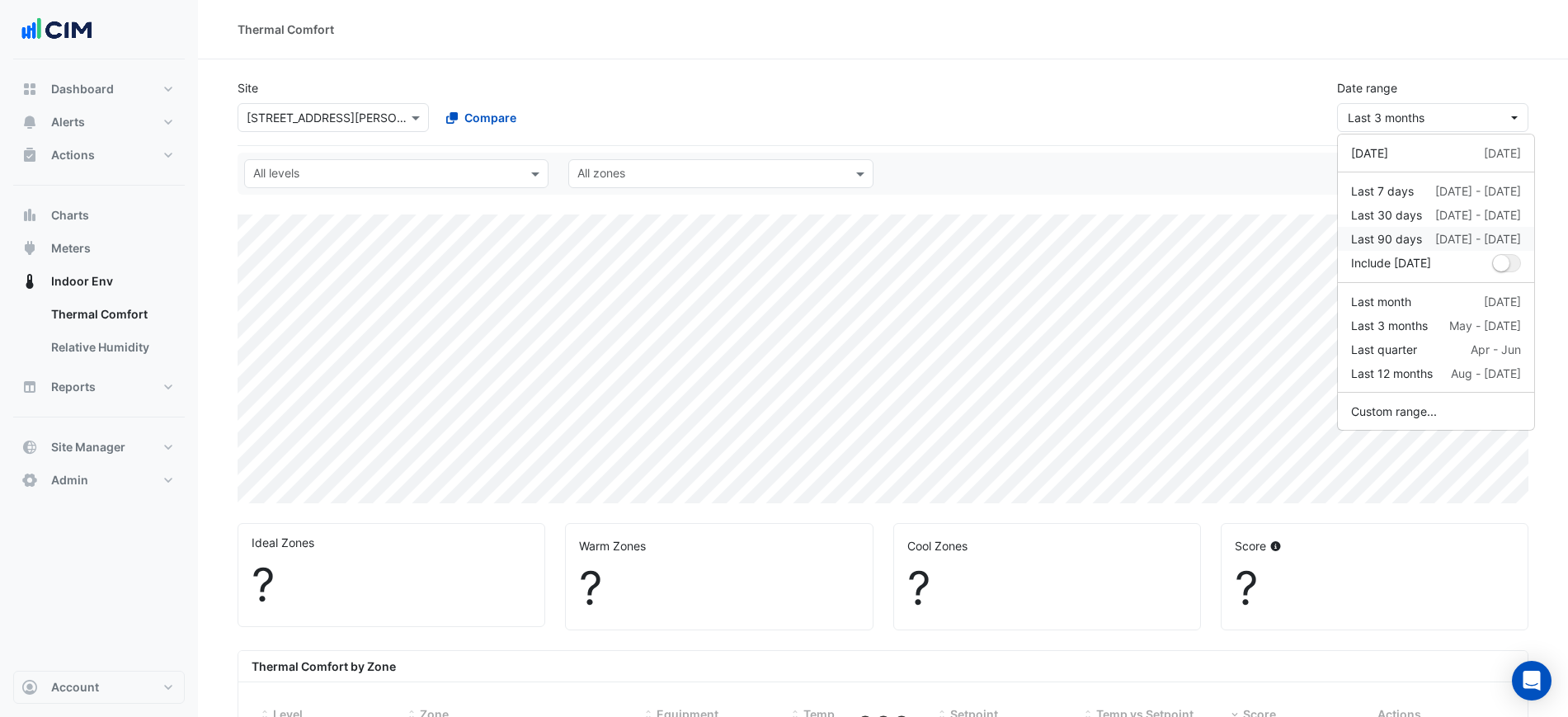
click at [1418, 231] on div "Last 90 days" at bounding box center [1386, 239] width 71 height 17
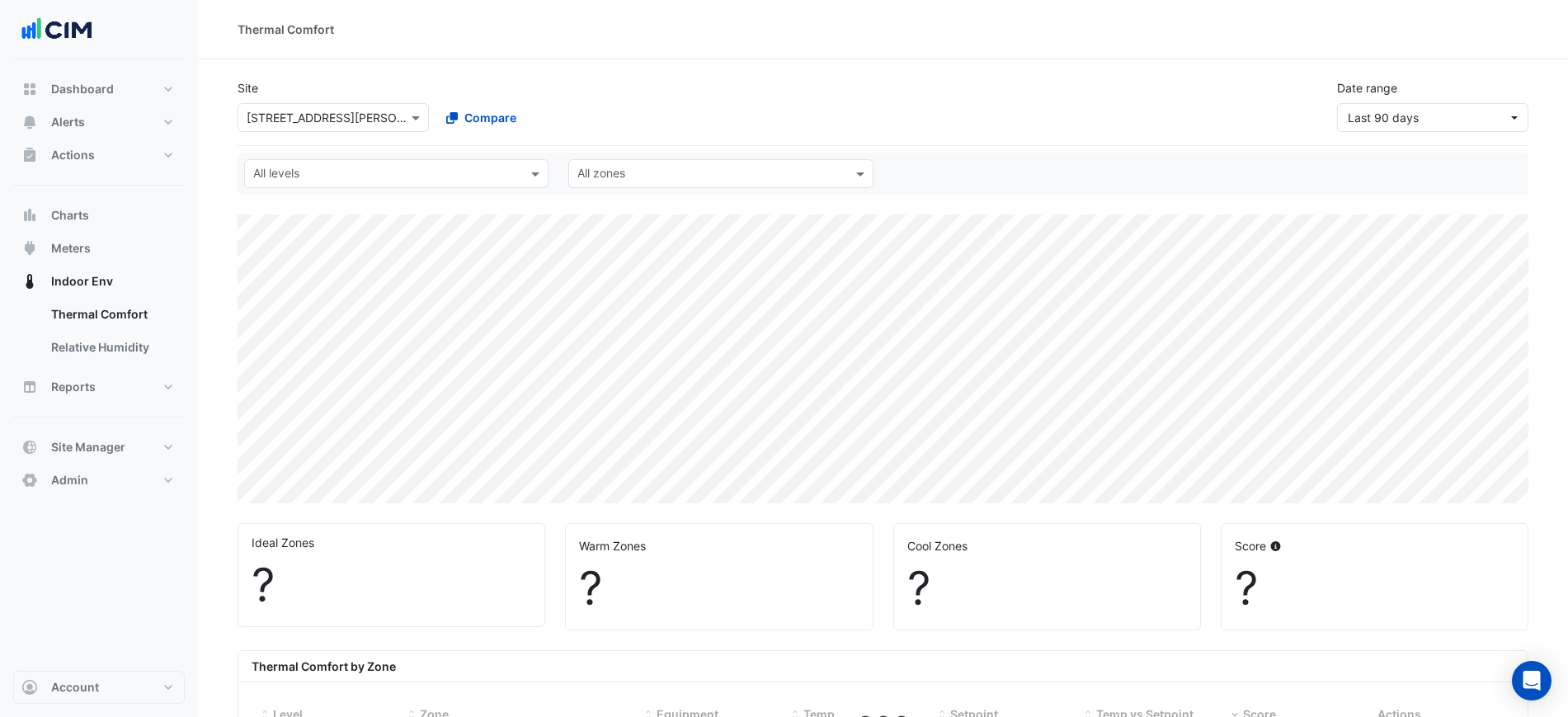
select select "***"
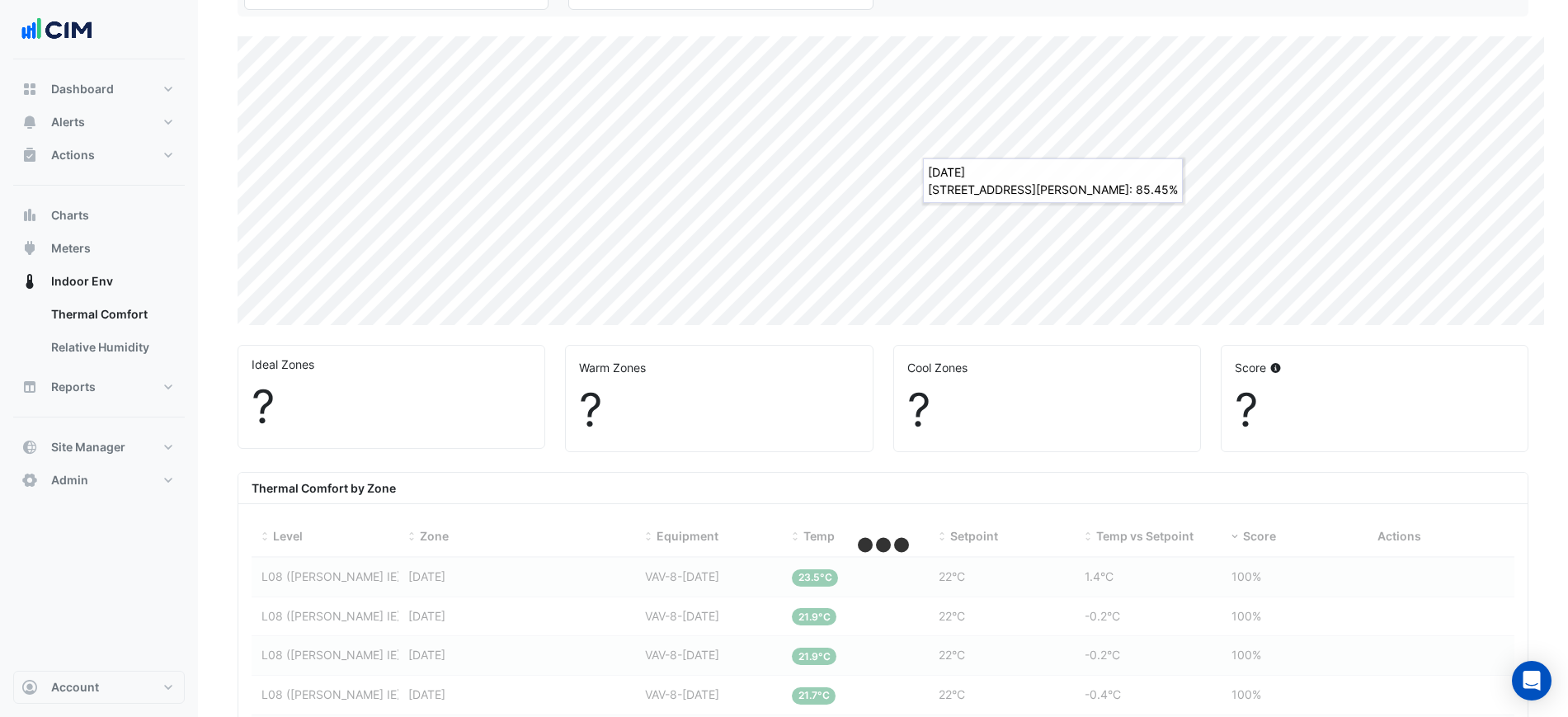
scroll to position [412, 0]
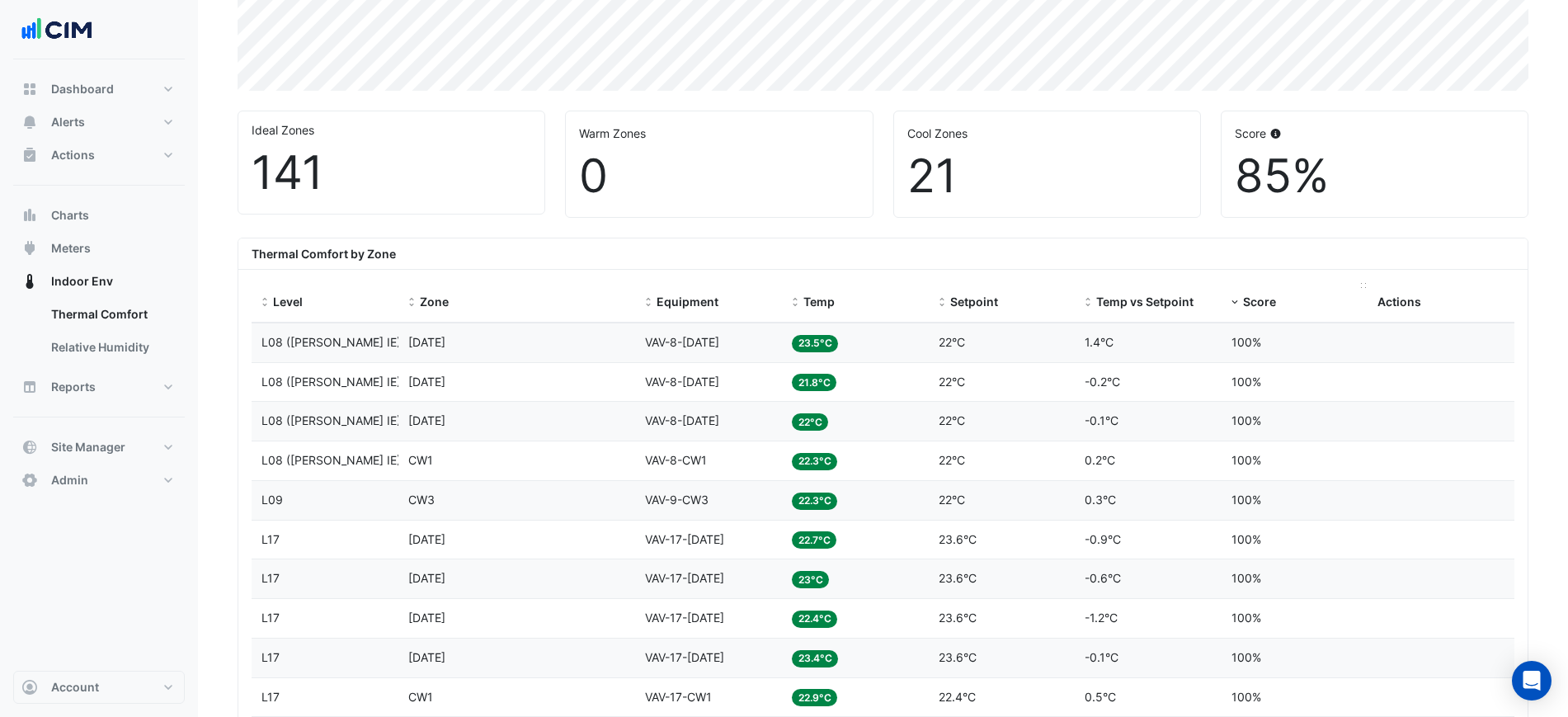
click at [1246, 304] on span "Score" at bounding box center [1260, 301] width 33 height 14
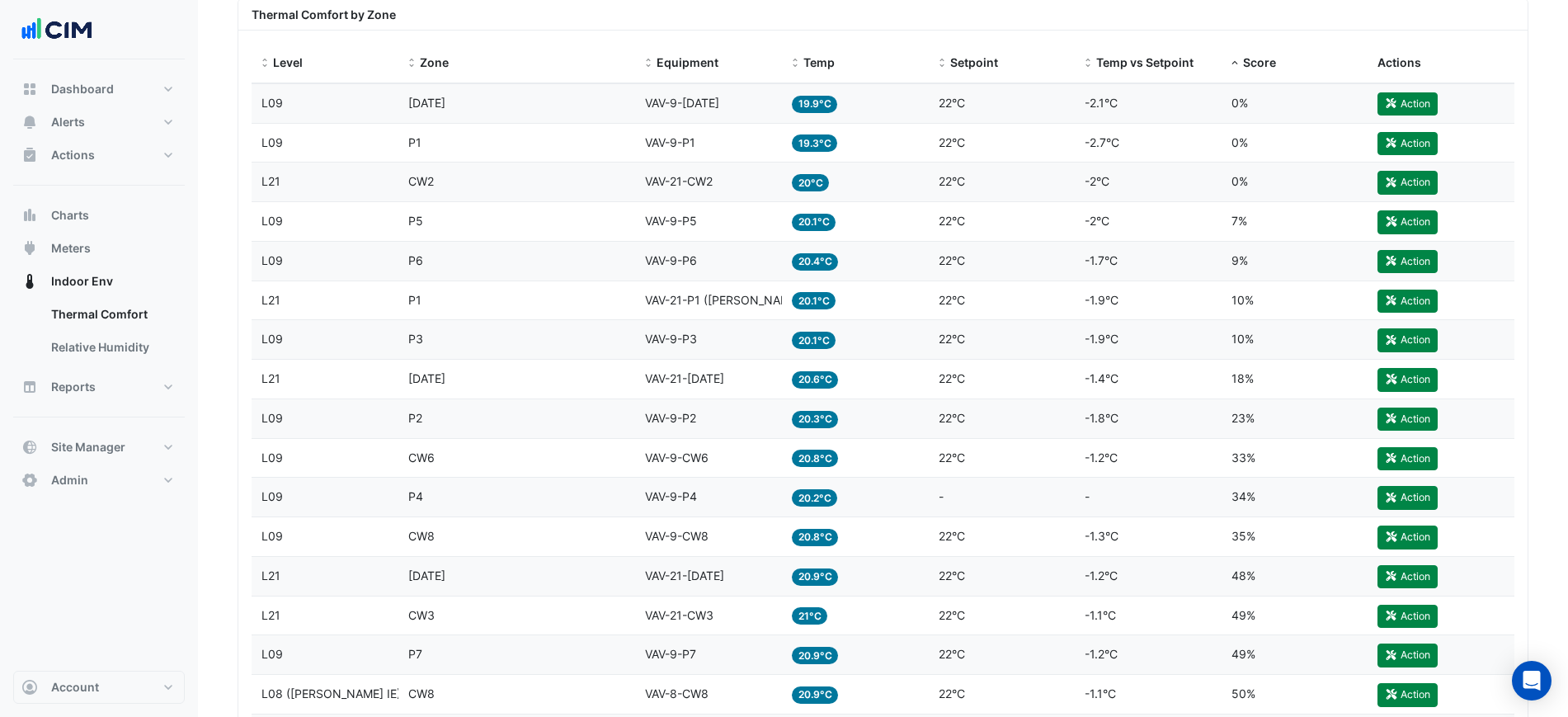
scroll to position [619, 0]
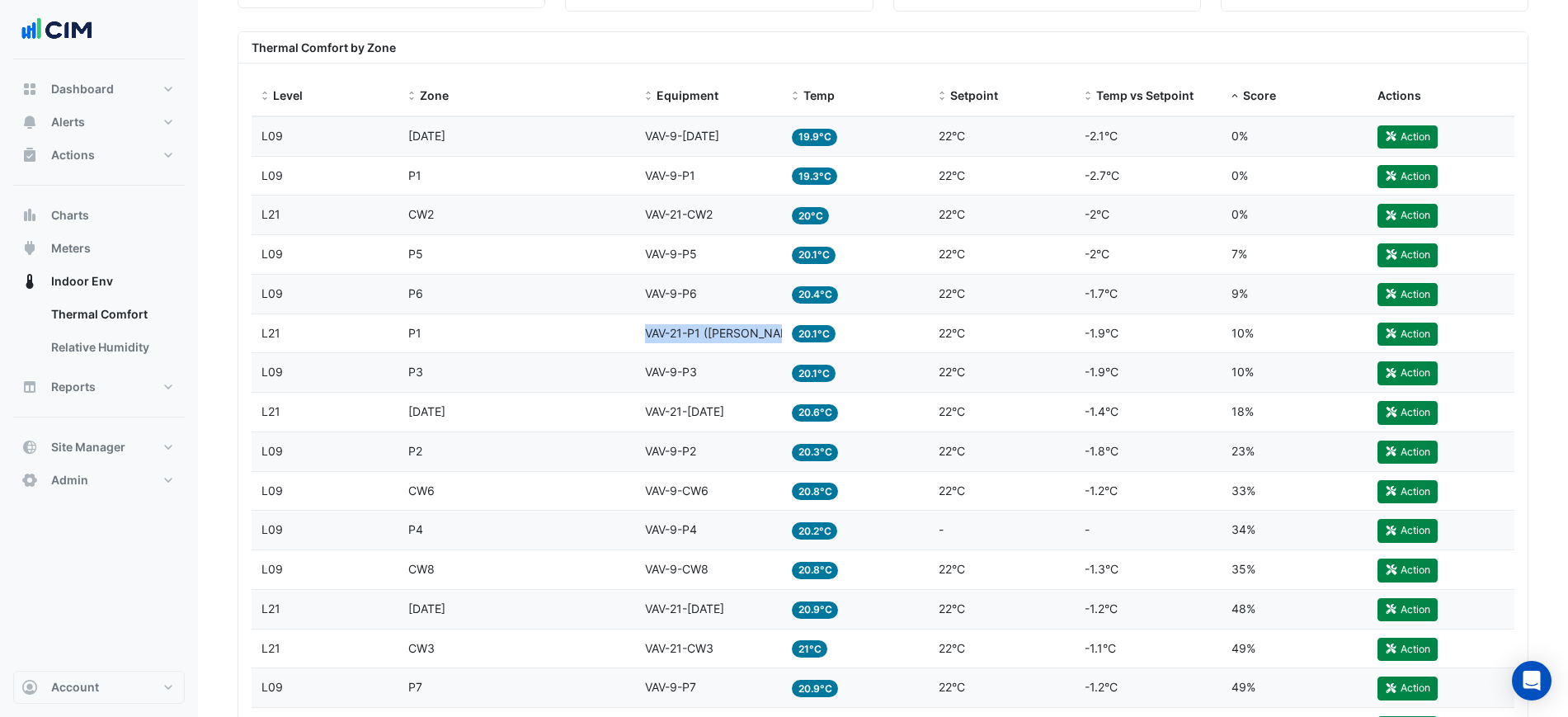
drag, startPoint x: 784, startPoint y: 335, endPoint x: 559, endPoint y: 331, distance: 225.0
click at [559, 331] on div "Level L21 Zone P1 Equipment VAV-21-P1 (NABERS IE) Temp 20.1°C Setpoint 22°C Tem…" at bounding box center [883, 334] width 1263 height 38
click at [581, 333] on div "Zone P1" at bounding box center [517, 334] width 217 height 19
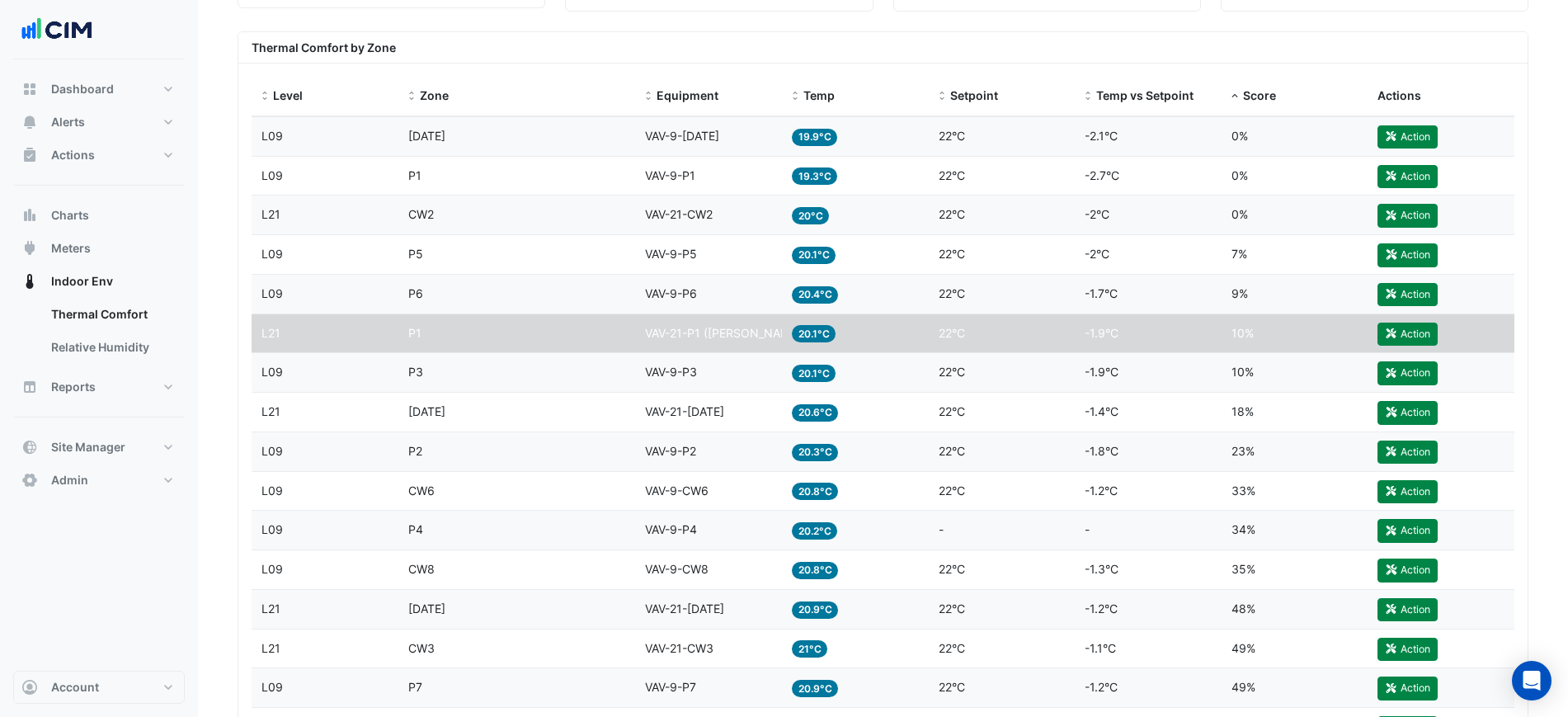
click at [591, 374] on div "Zone P3" at bounding box center [517, 373] width 217 height 19
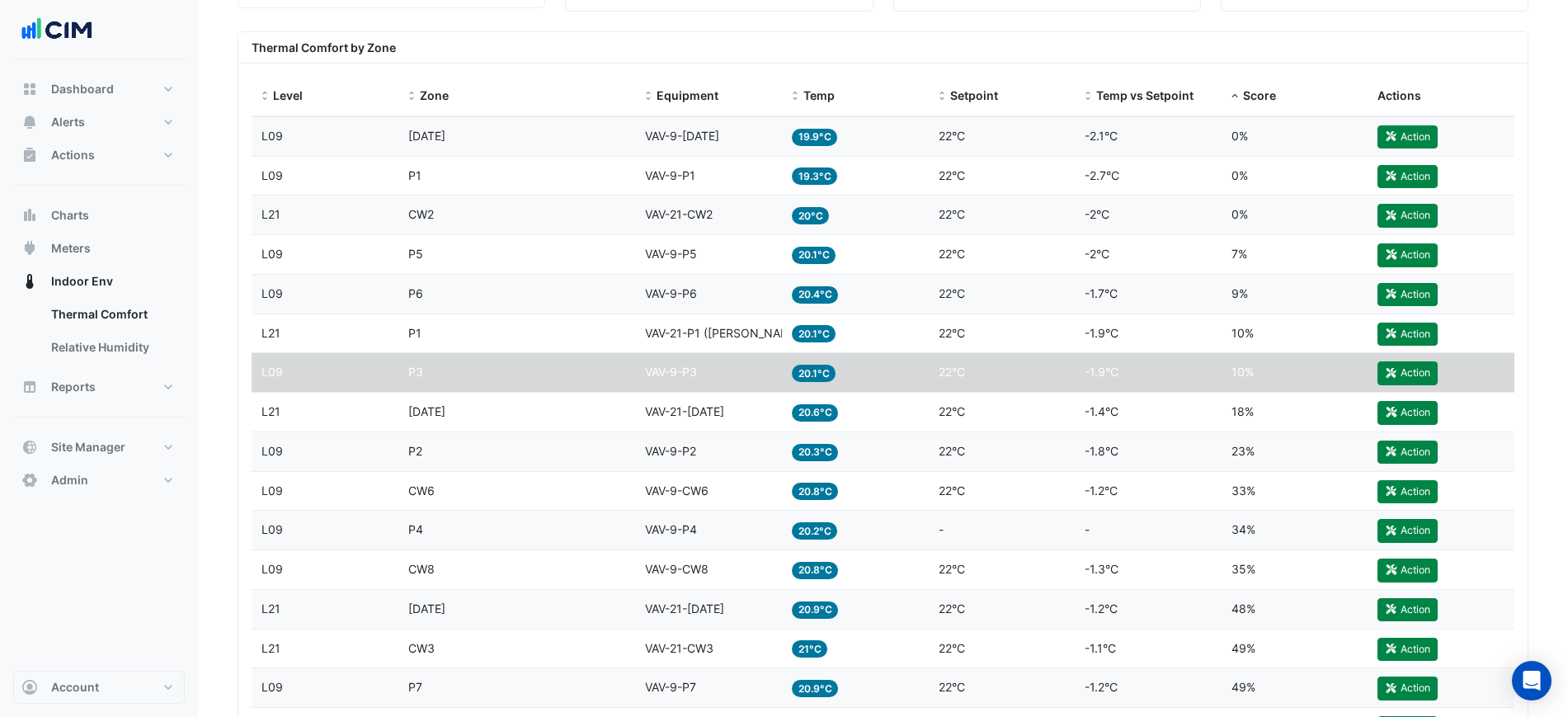
click at [602, 410] on div "Zone CE1" at bounding box center [517, 412] width 217 height 19
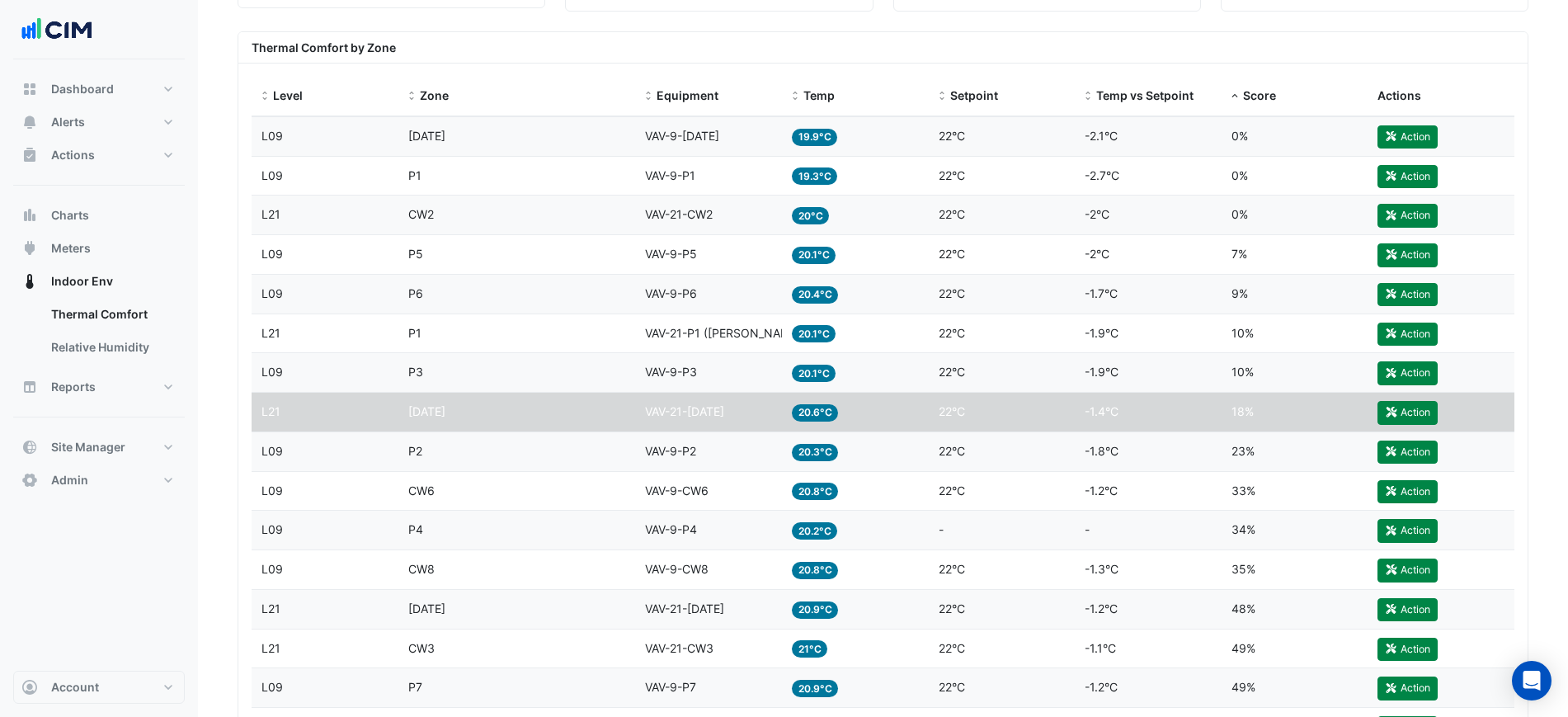
click at [623, 346] on datatable-body-cell "Zone P1" at bounding box center [517, 334] width 237 height 38
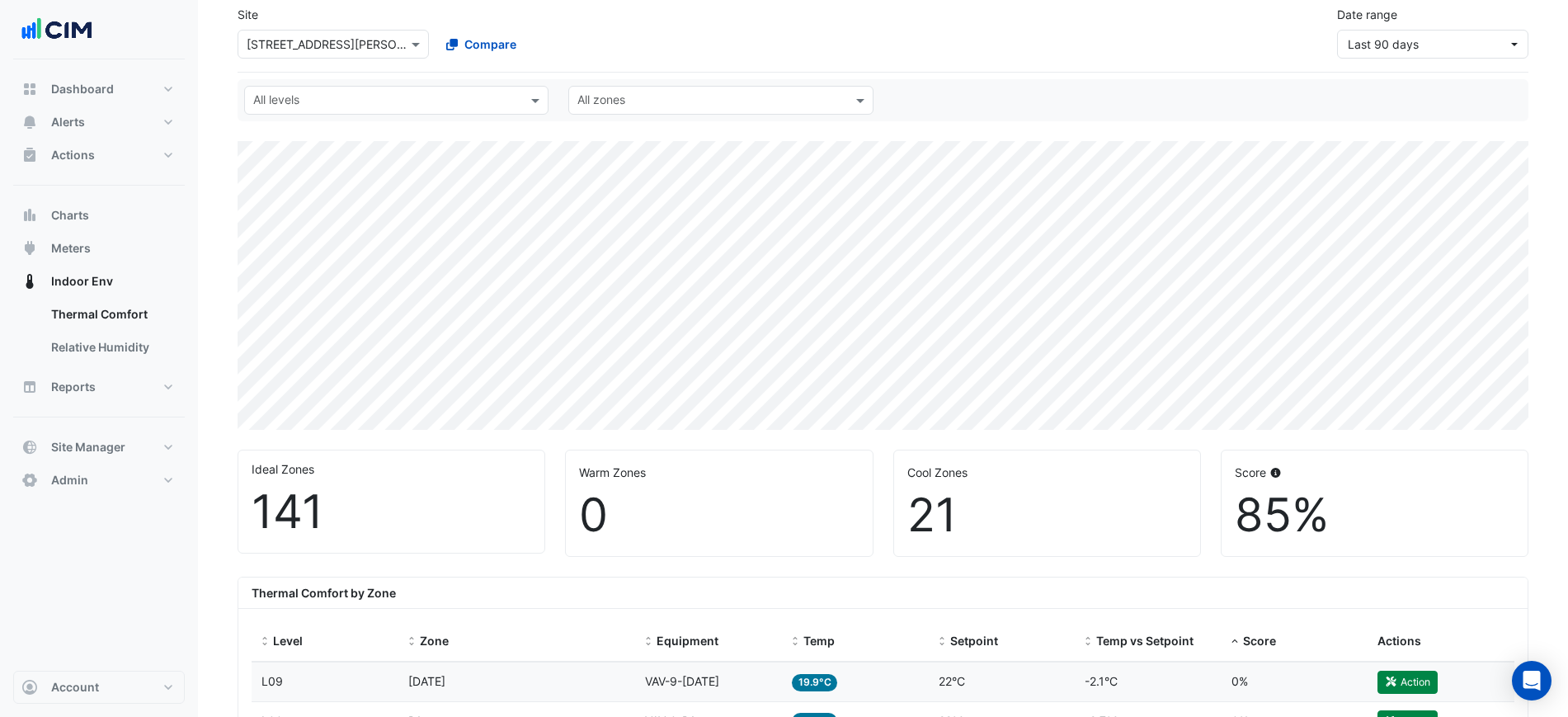
scroll to position [0, 0]
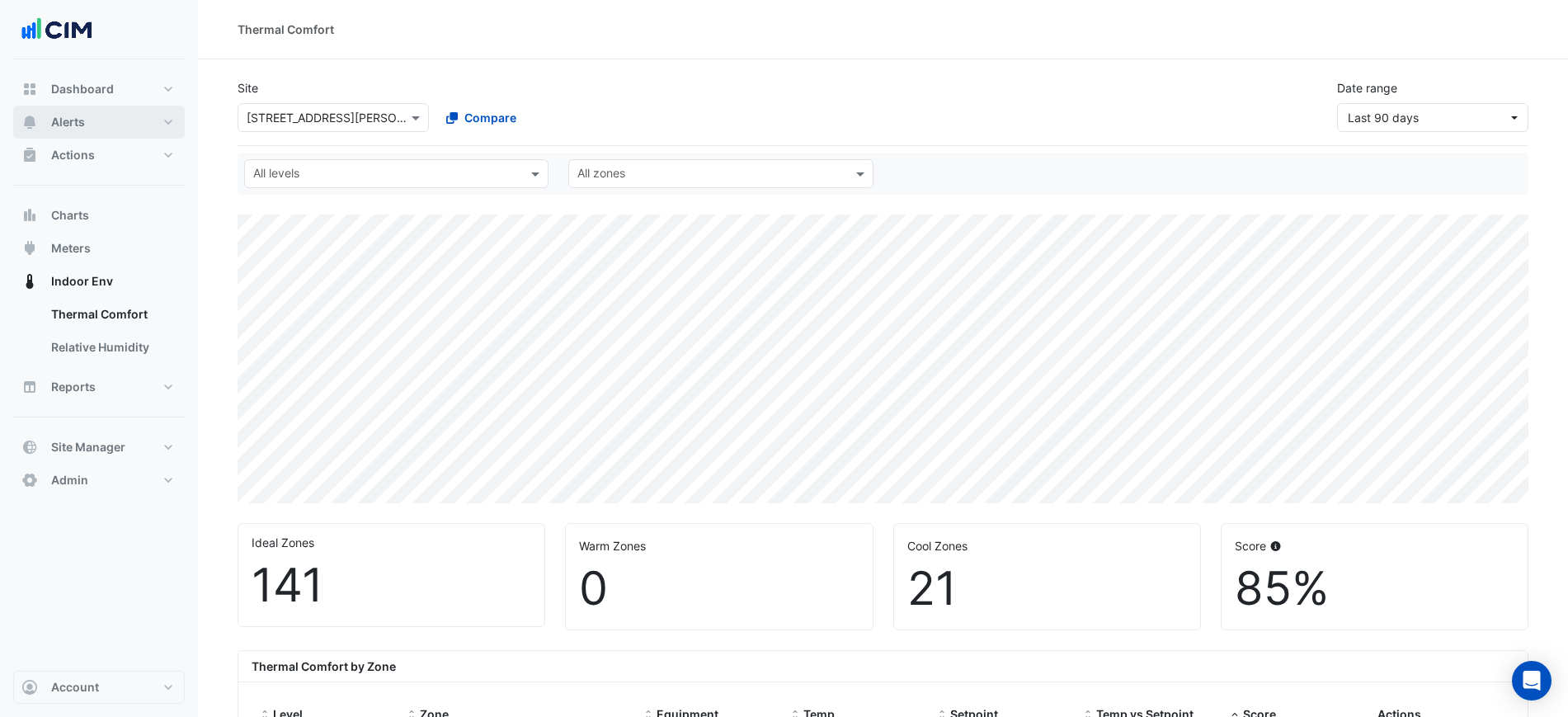
click at [148, 122] on button "Alerts" at bounding box center [99, 122] width 172 height 33
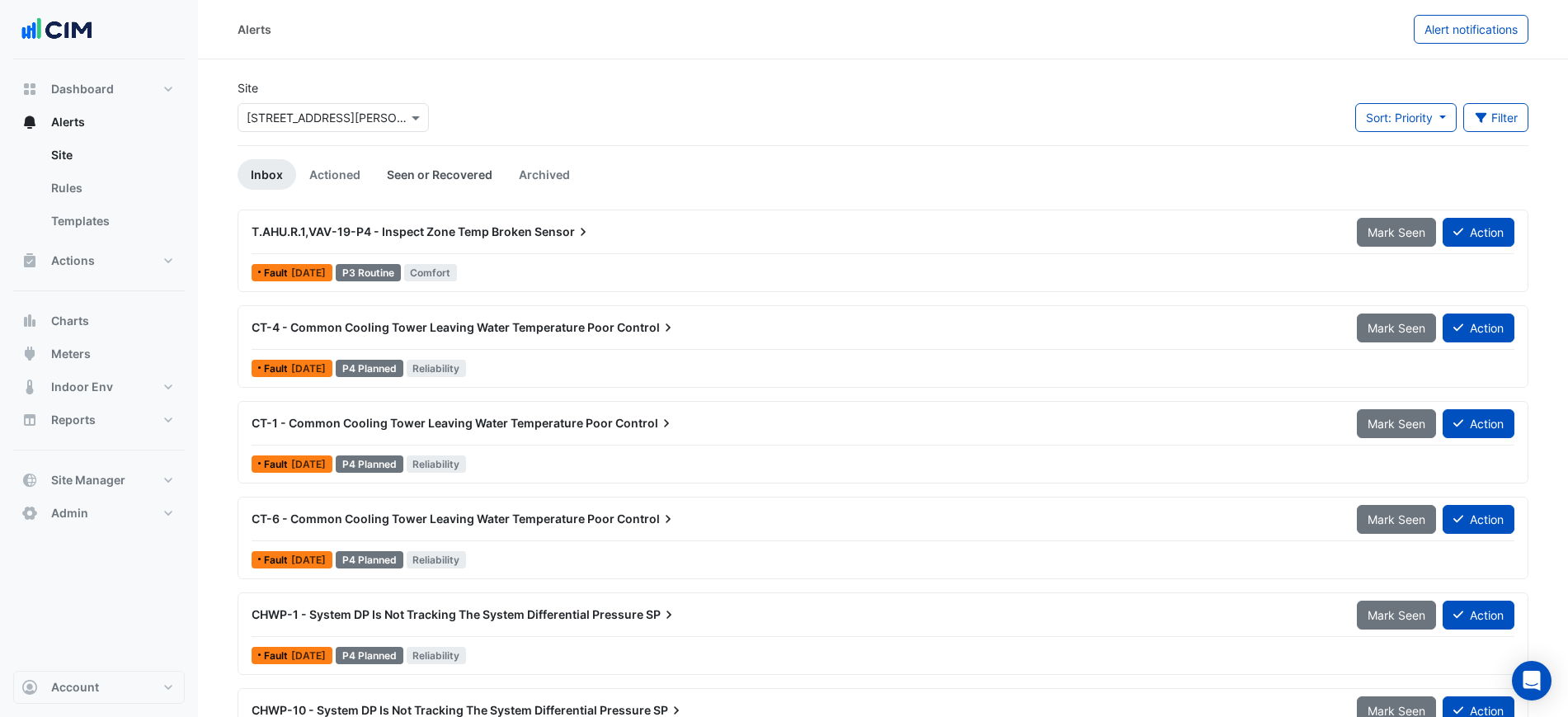
click at [393, 173] on link "Seen or Recovered" at bounding box center [439, 174] width 132 height 31
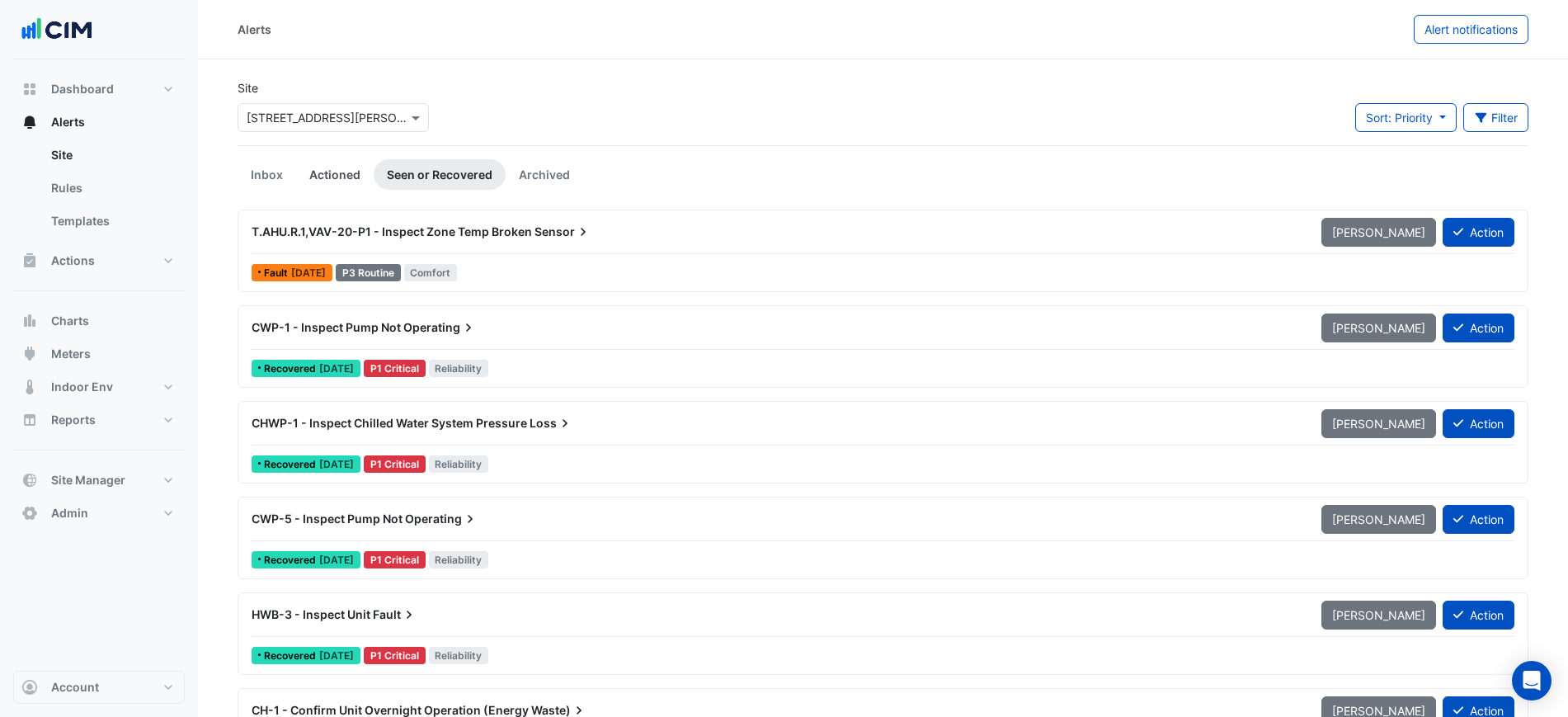
click at [347, 171] on link "Actioned" at bounding box center [334, 174] width 78 height 31
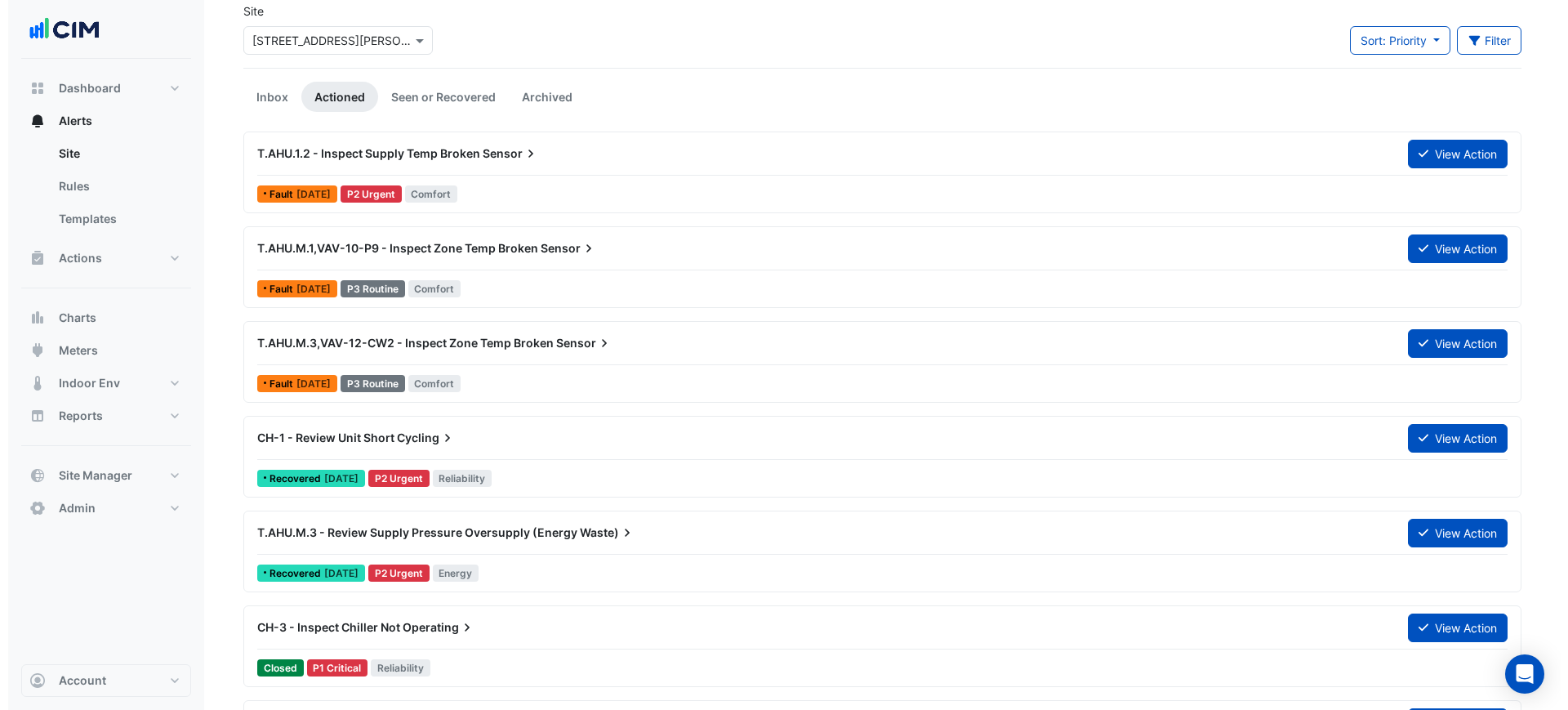
scroll to position [408, 0]
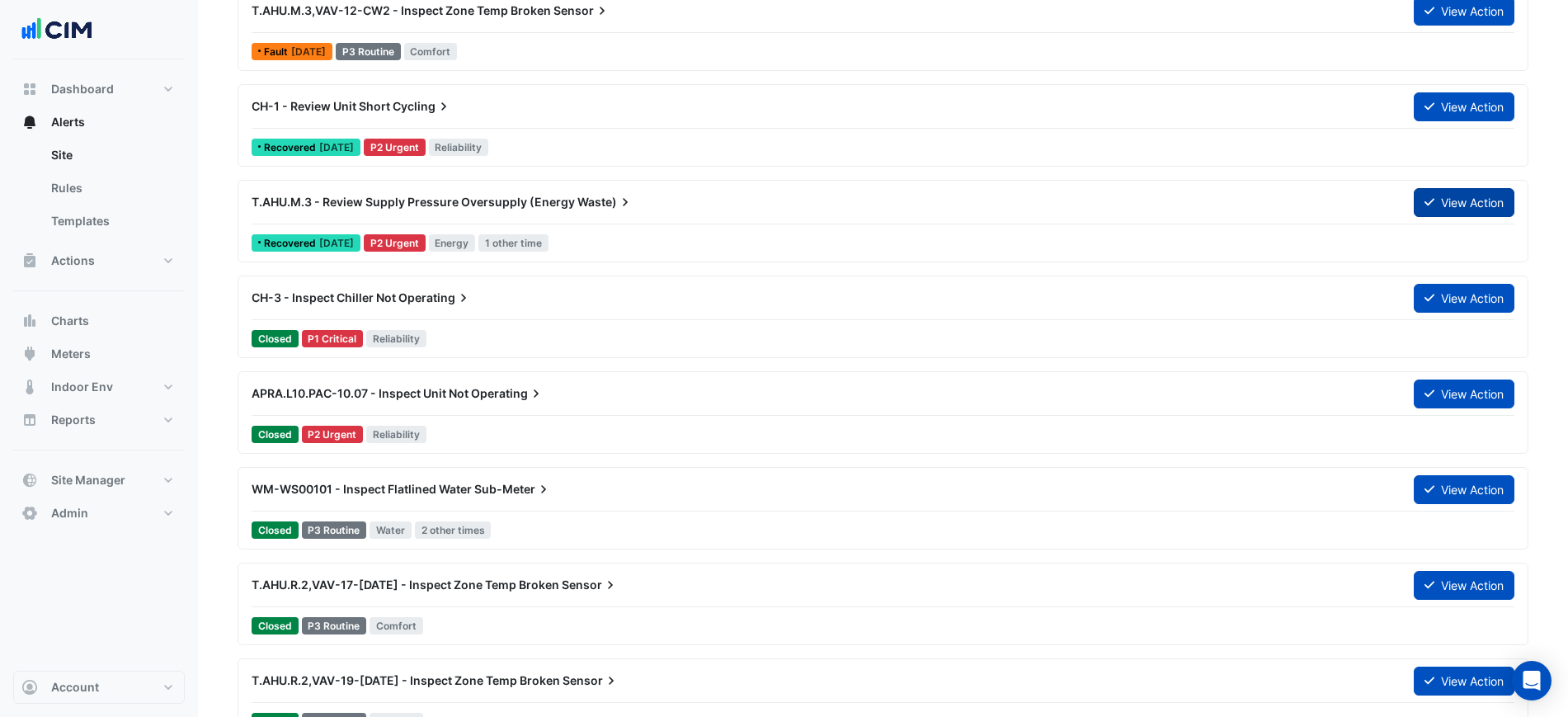
click at [1448, 204] on button "View Action" at bounding box center [1464, 202] width 100 height 29
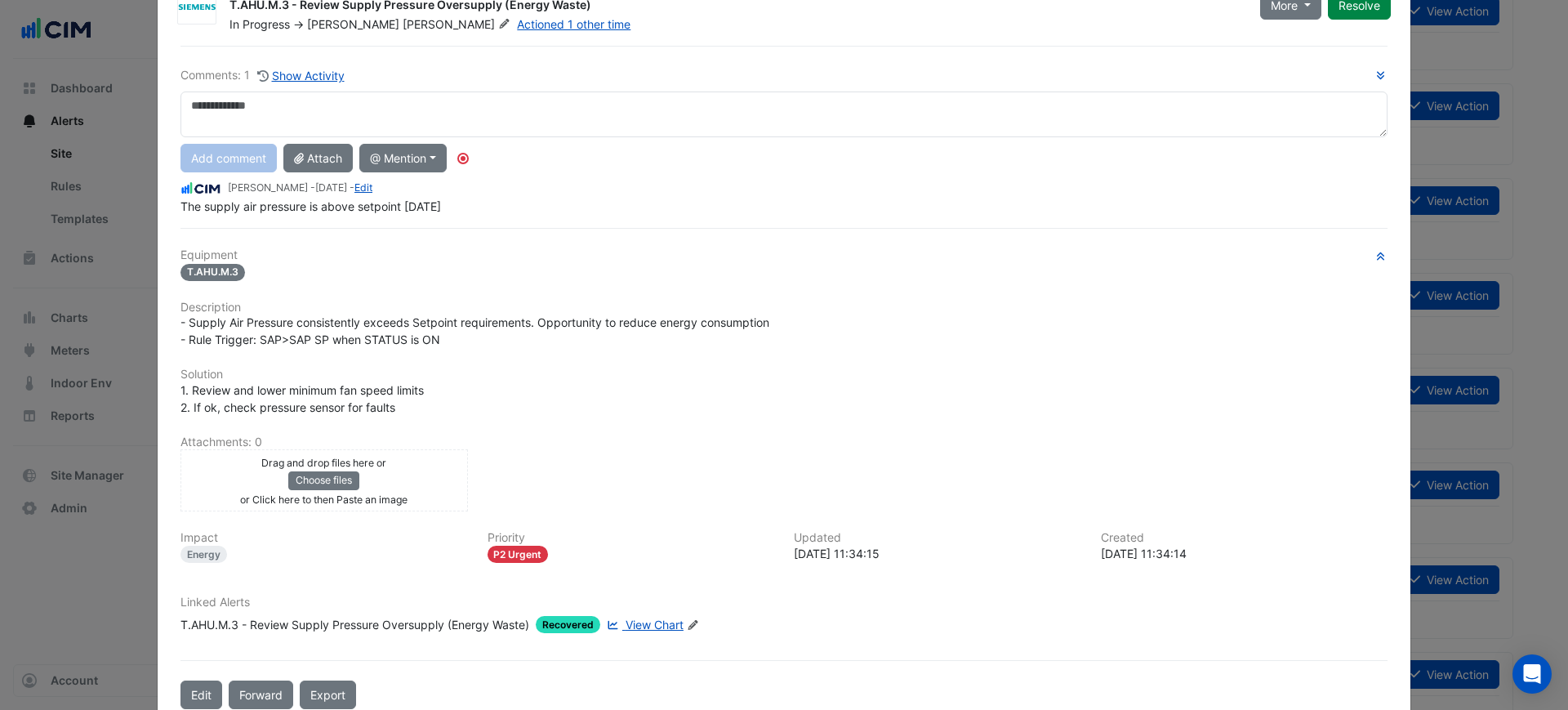
scroll to position [102, 0]
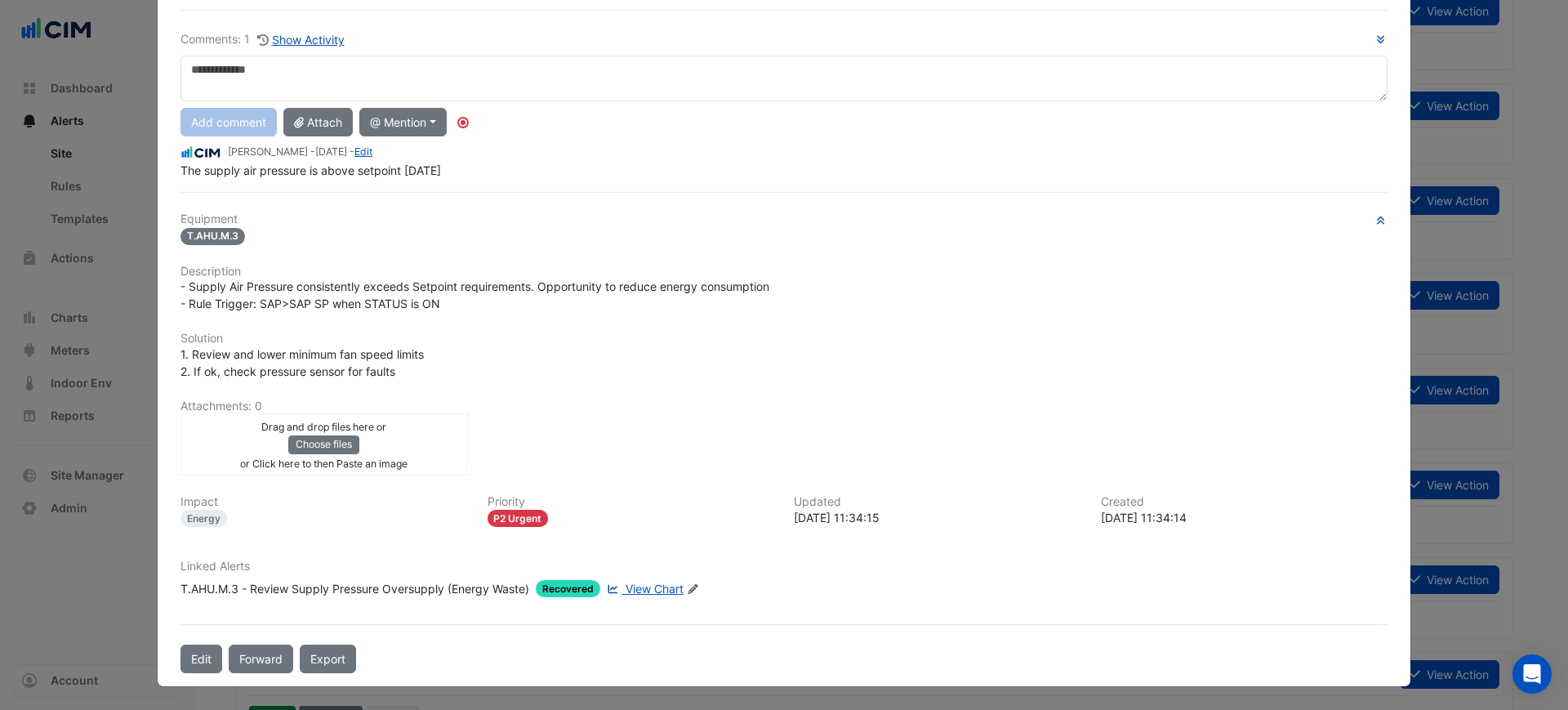
click at [647, 594] on span "View Chart" at bounding box center [654, 589] width 58 height 14
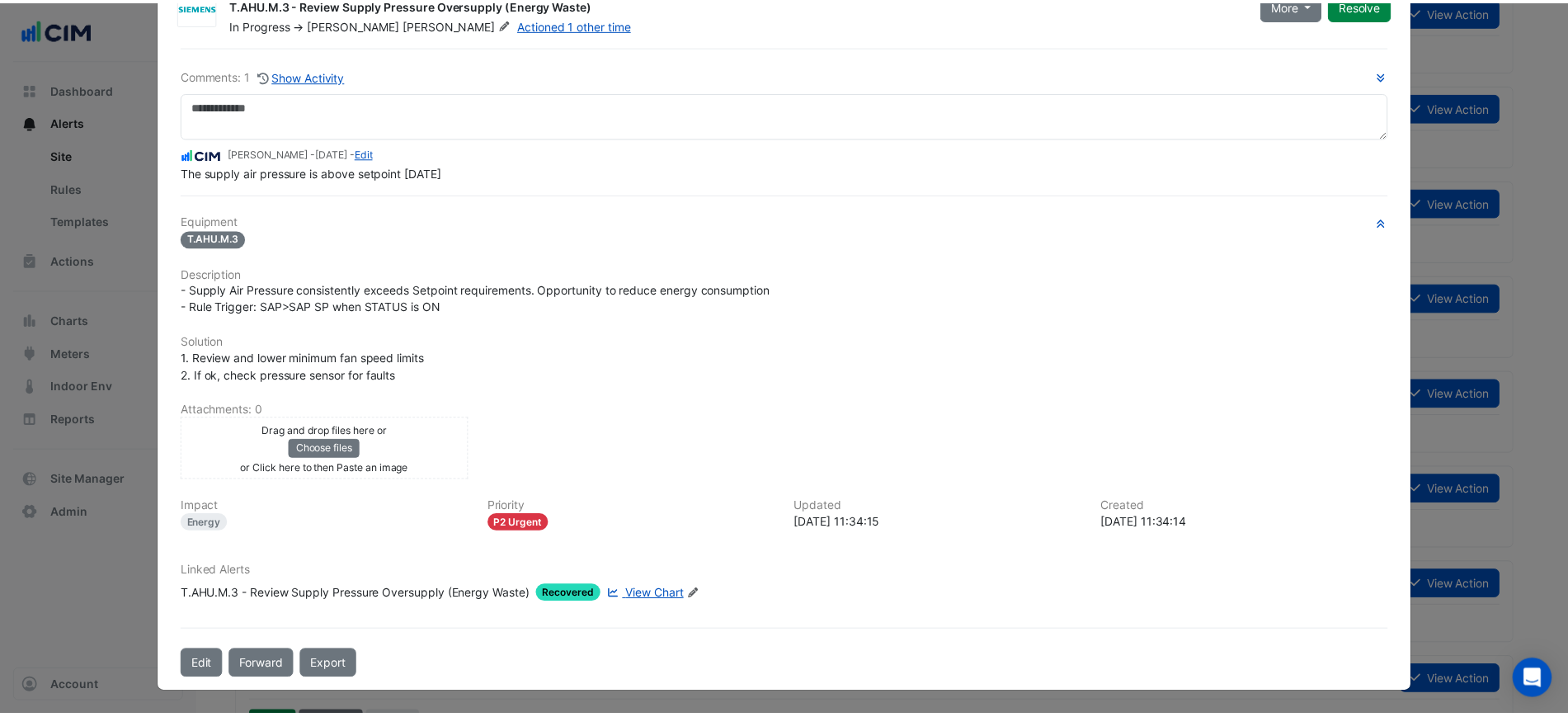
scroll to position [0, 0]
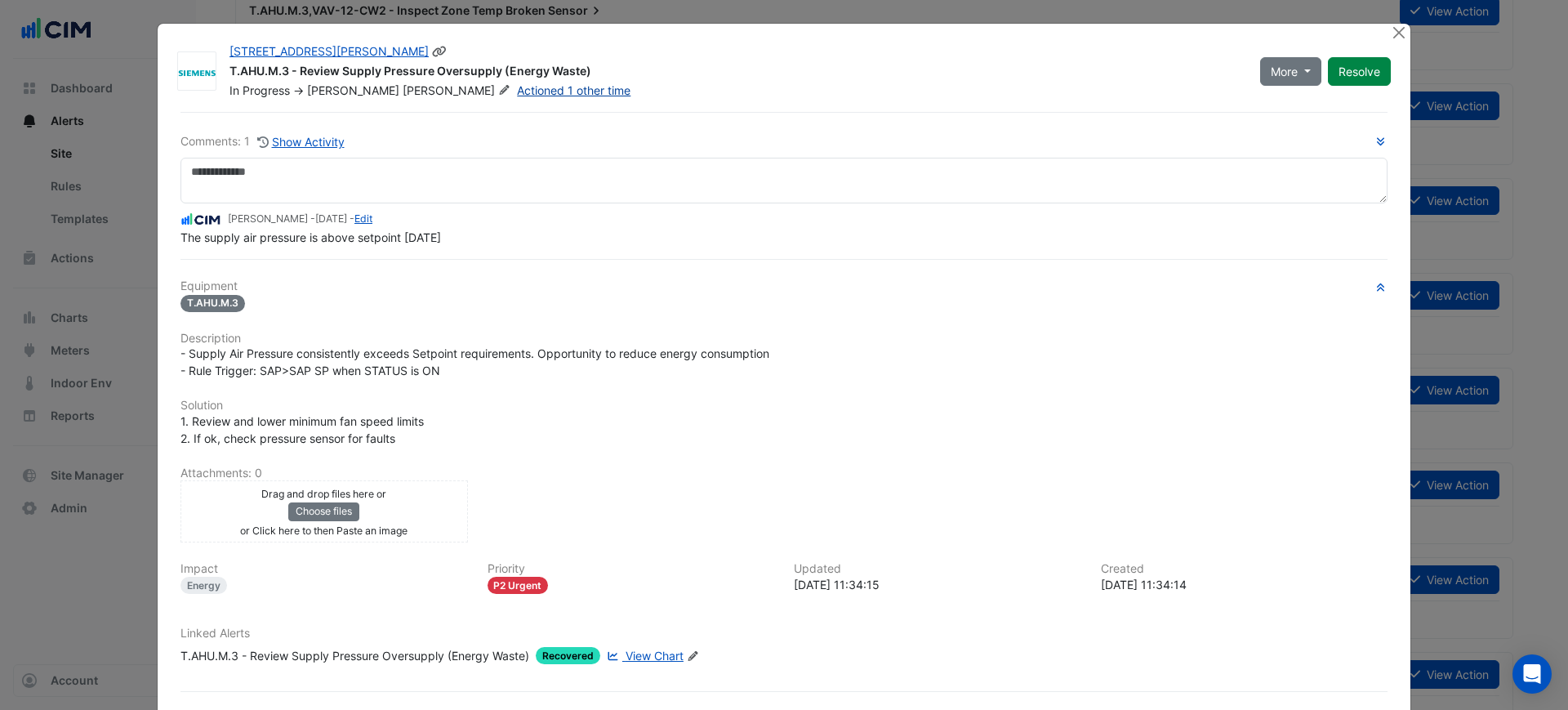
click at [517, 93] on link "Actioned 1 other time" at bounding box center [573, 90] width 113 height 14
click at [1367, 66] on button "Resolve" at bounding box center [1359, 71] width 63 height 29
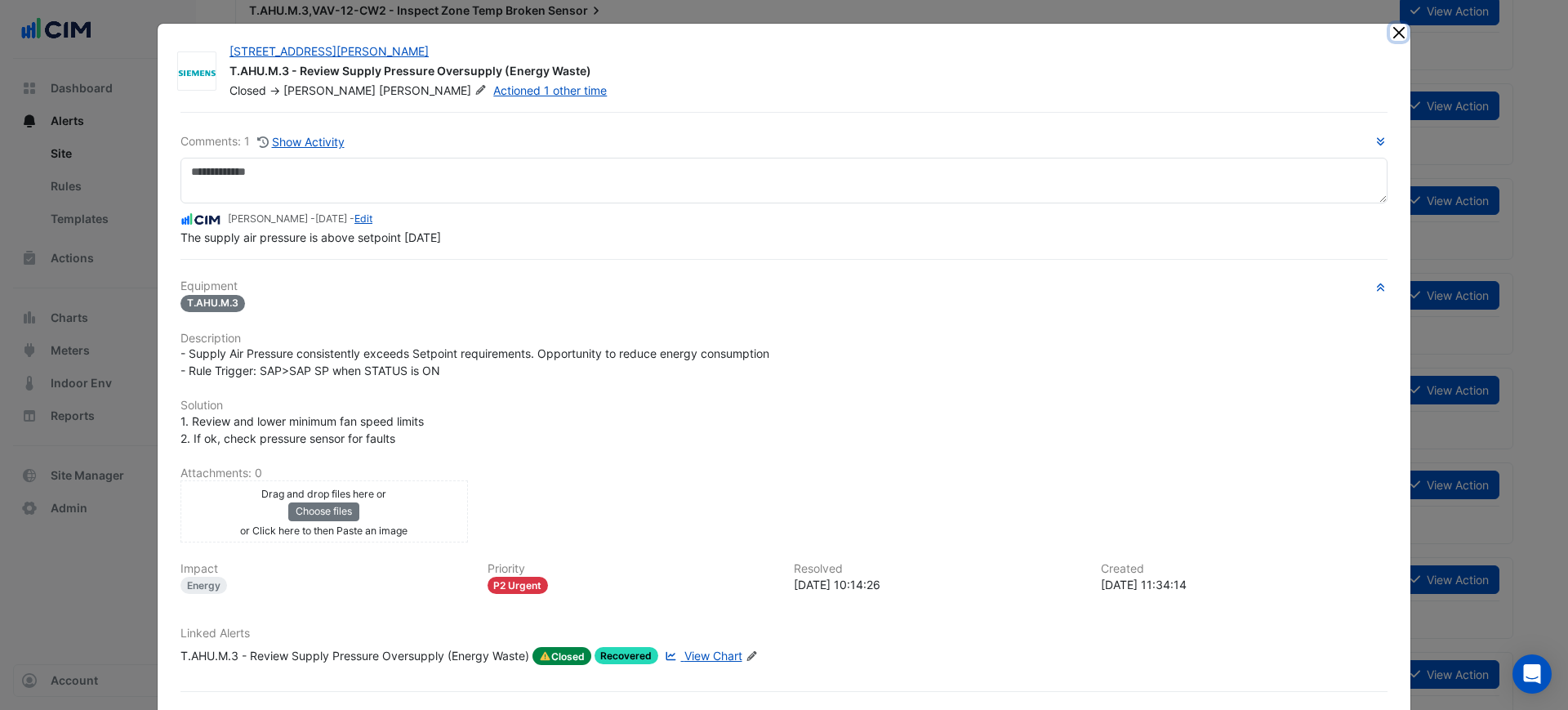
click at [1397, 35] on button "Close" at bounding box center [1399, 32] width 17 height 17
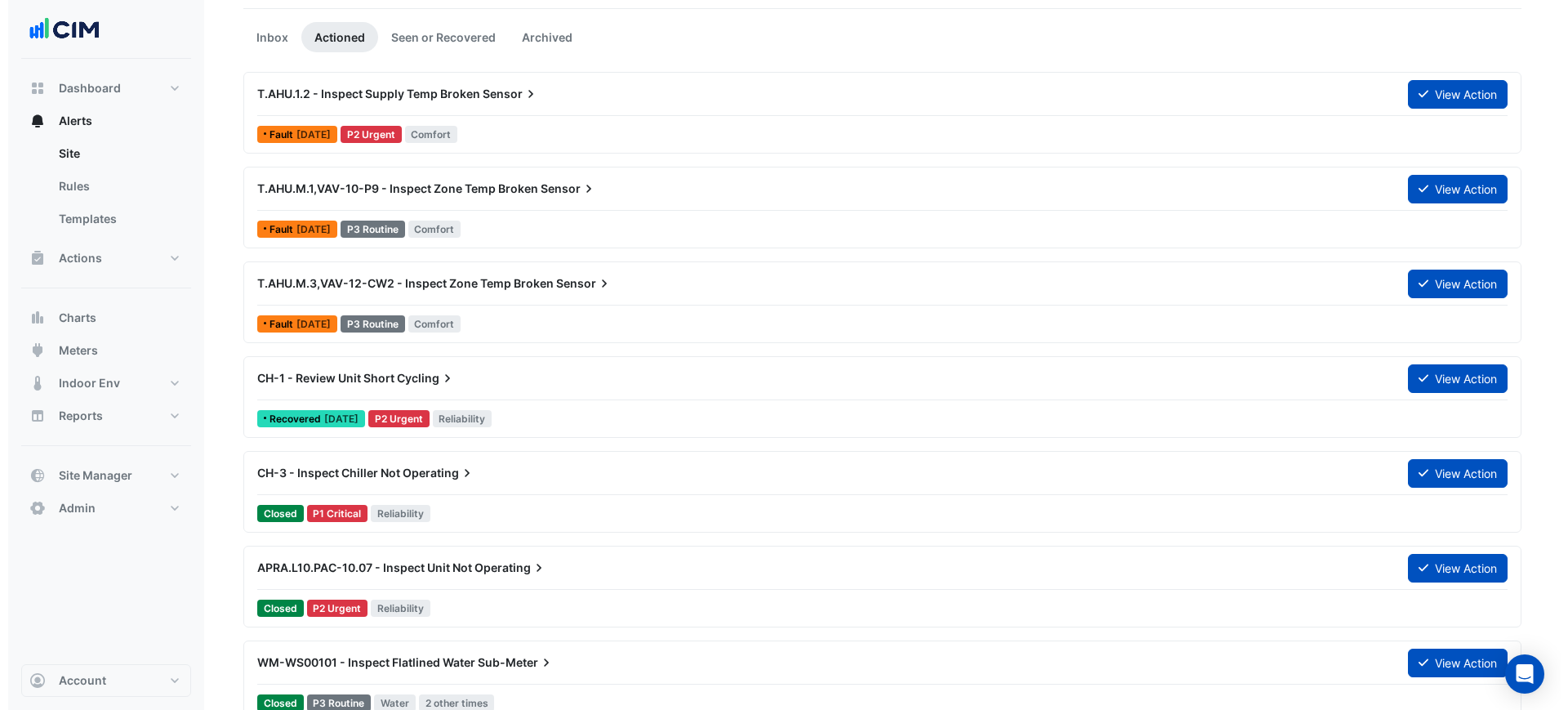
scroll to position [102, 0]
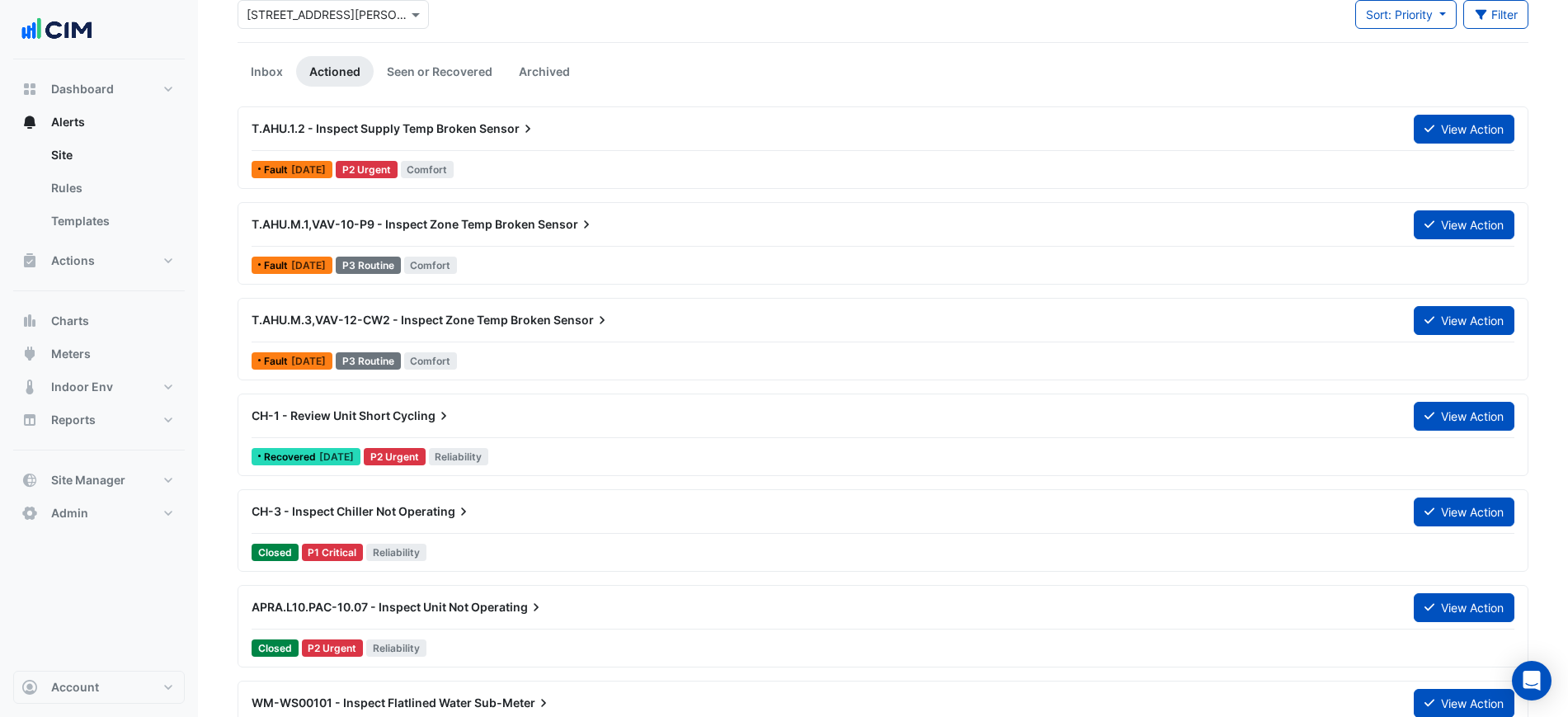
click at [884, 440] on div "CH-1 - Review Unit Short Cycling View Action Recovered 1 week ago P2 Urgent Rel…" at bounding box center [884, 434] width 1276 height 67
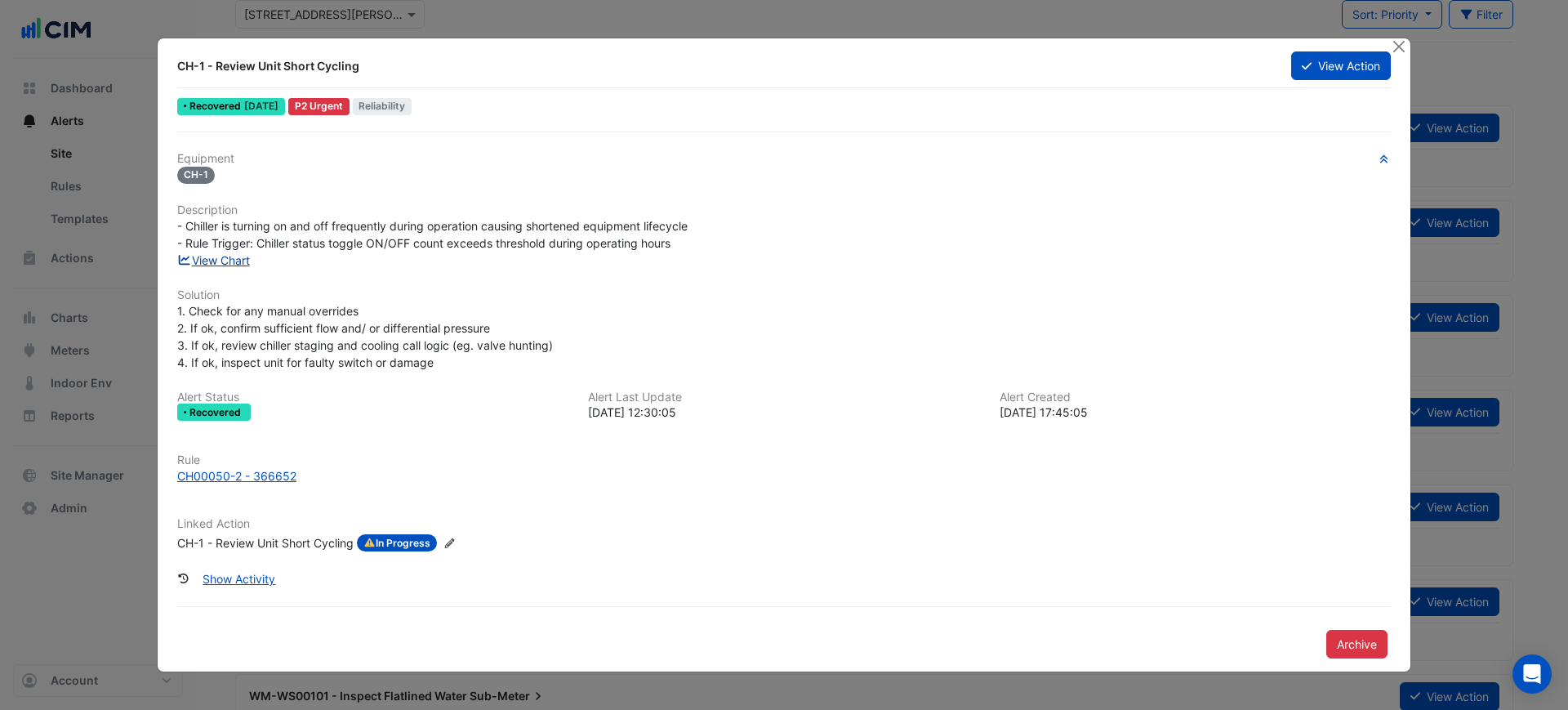
click at [224, 265] on link "View Chart" at bounding box center [214, 260] width 73 height 14
click at [1391, 38] on button "Close" at bounding box center [1399, 47] width 17 height 17
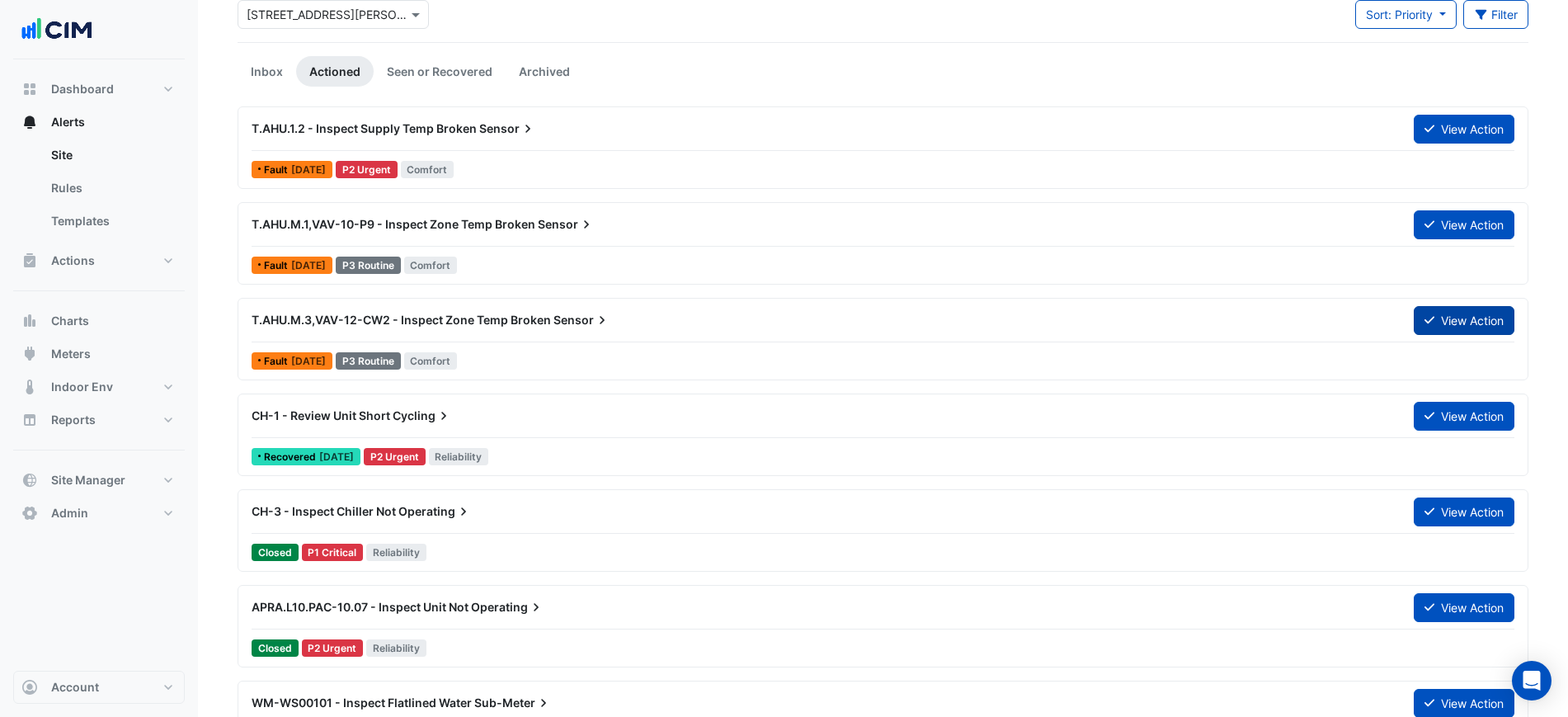
click at [1430, 323] on icon at bounding box center [1429, 320] width 10 height 11
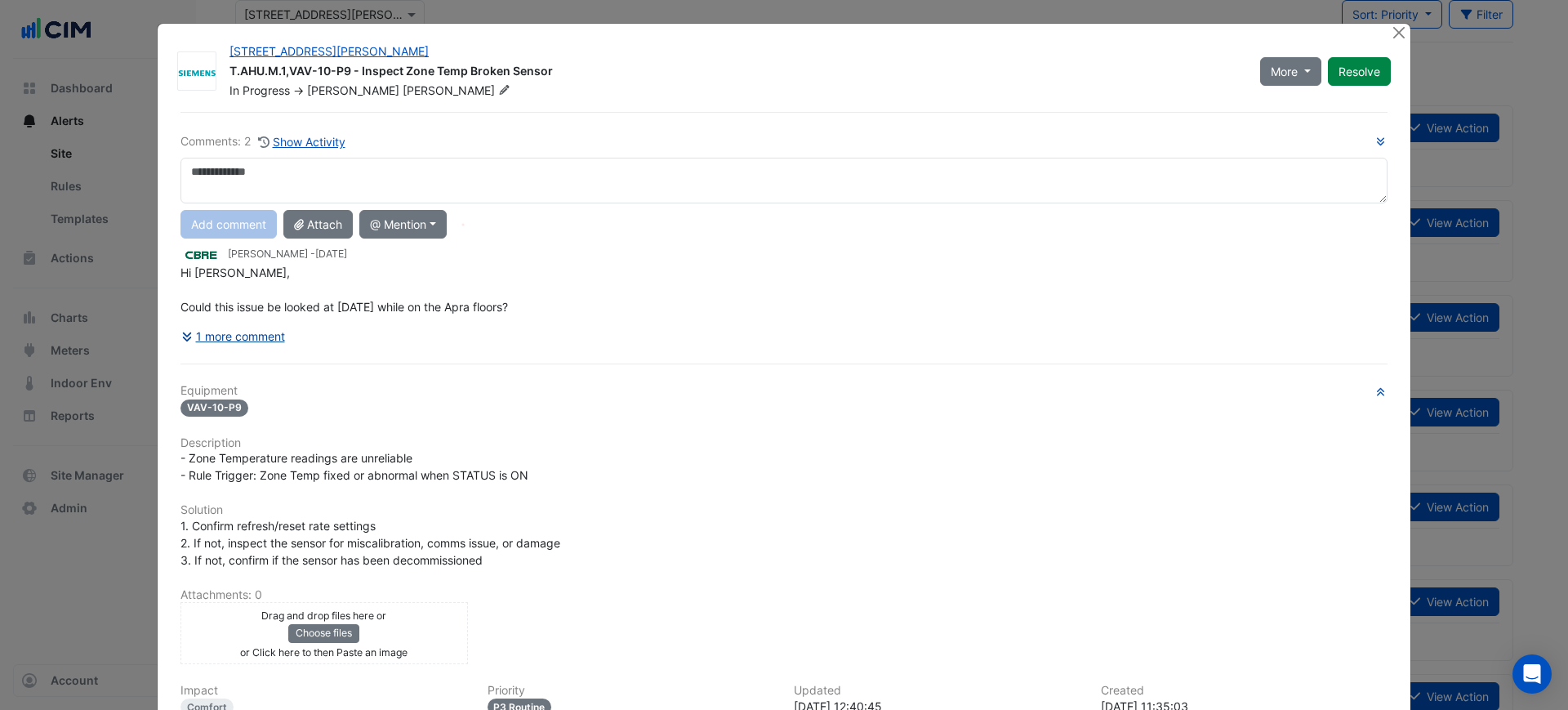
click at [275, 334] on button "1 more comment" at bounding box center [233, 336] width 105 height 29
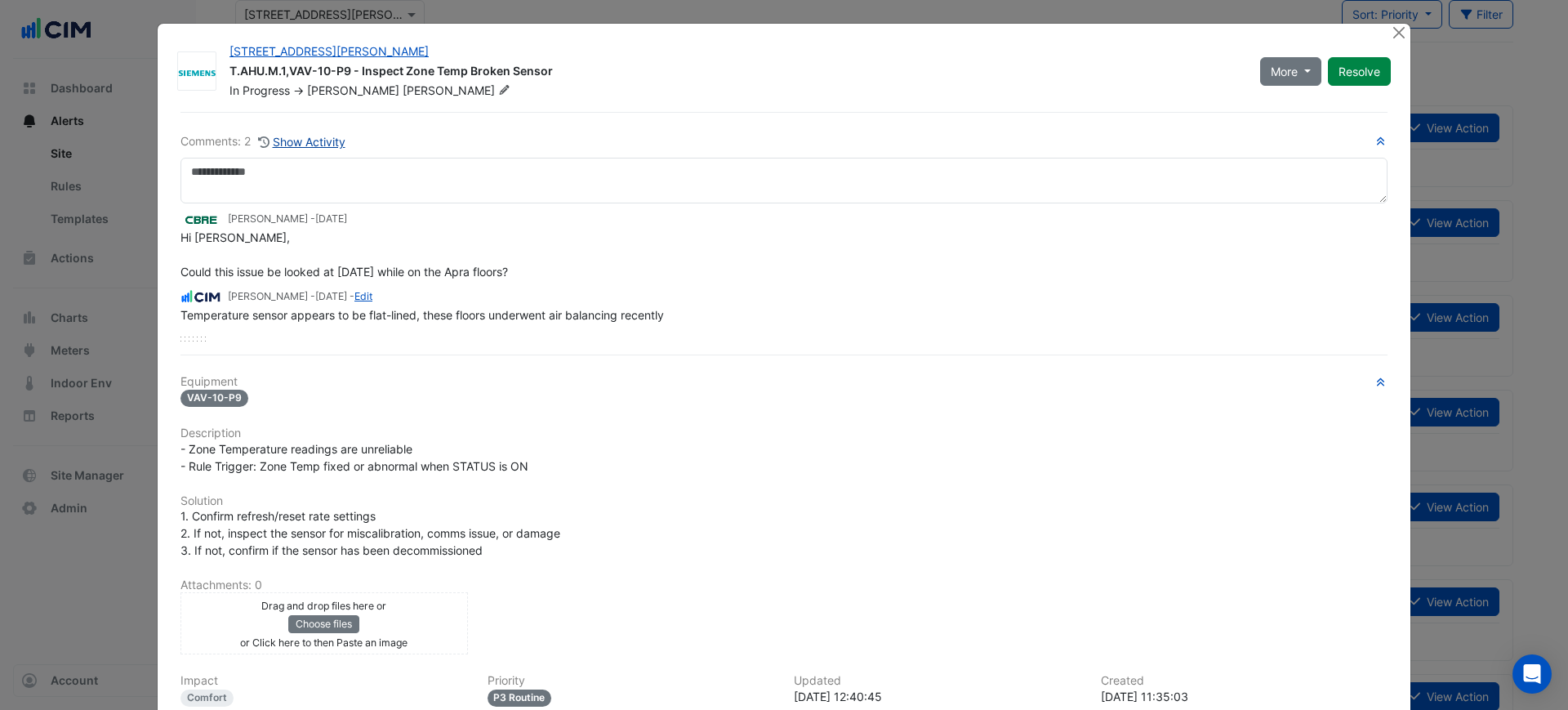
click at [311, 144] on button "Show Activity" at bounding box center [302, 142] width 89 height 19
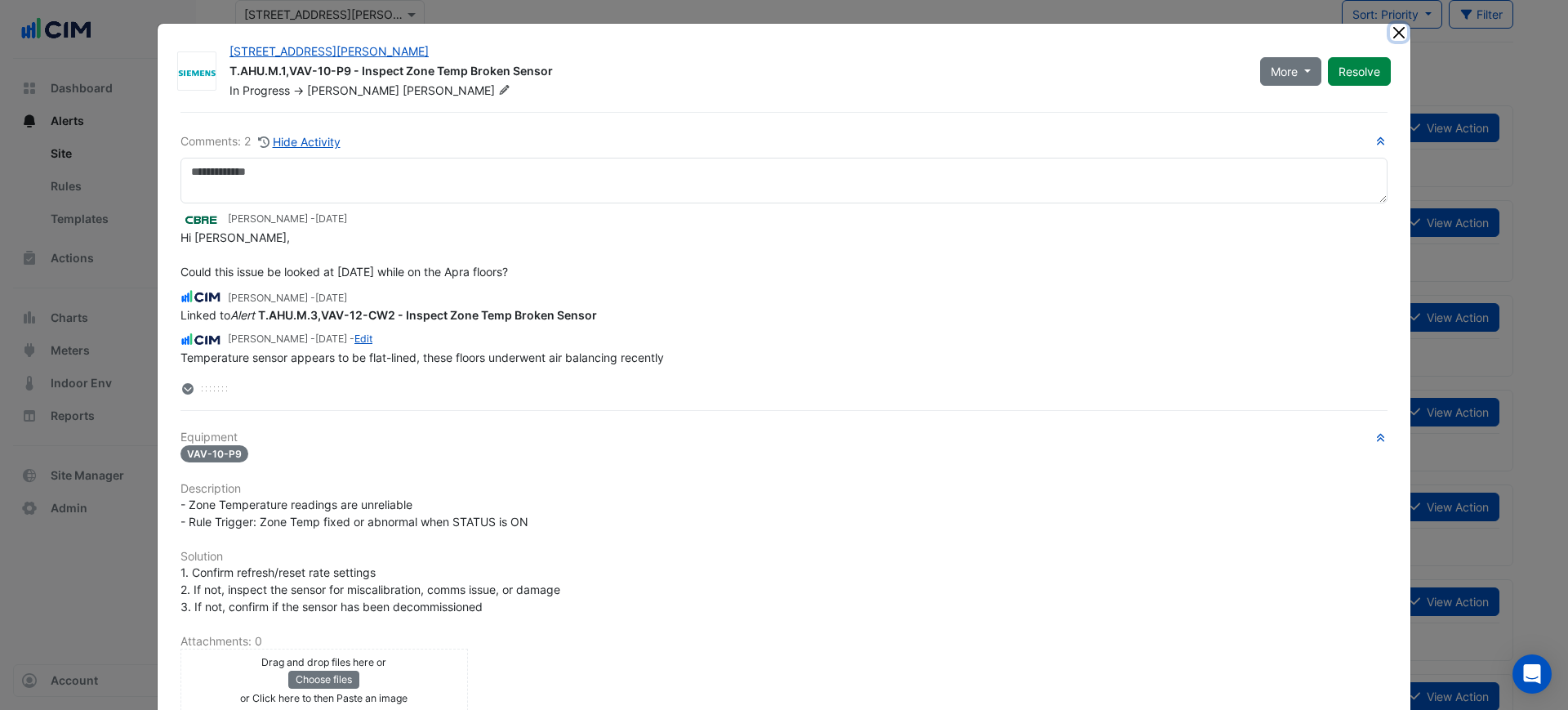
click at [1399, 29] on button "Close" at bounding box center [1399, 32] width 17 height 17
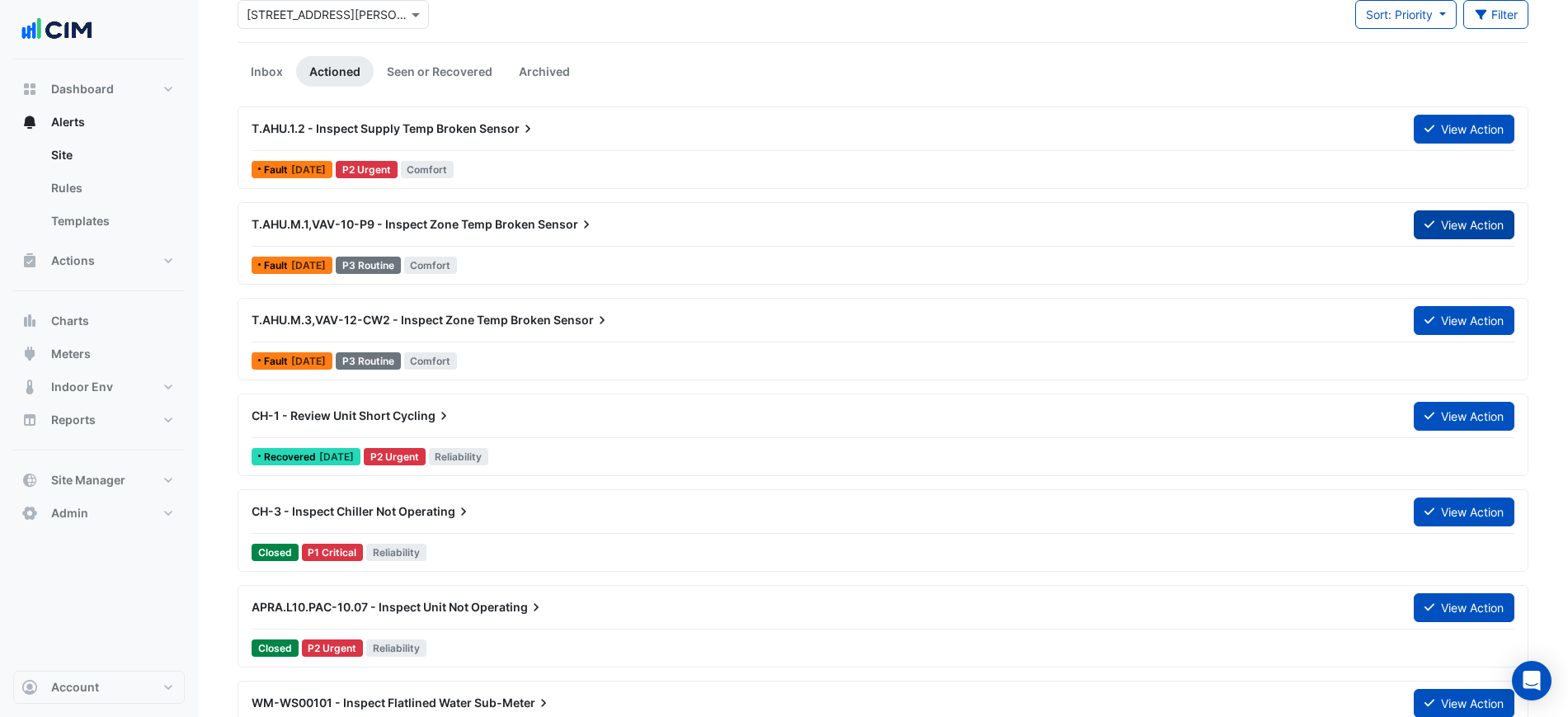
click at [1431, 228] on icon at bounding box center [1429, 224] width 10 height 11
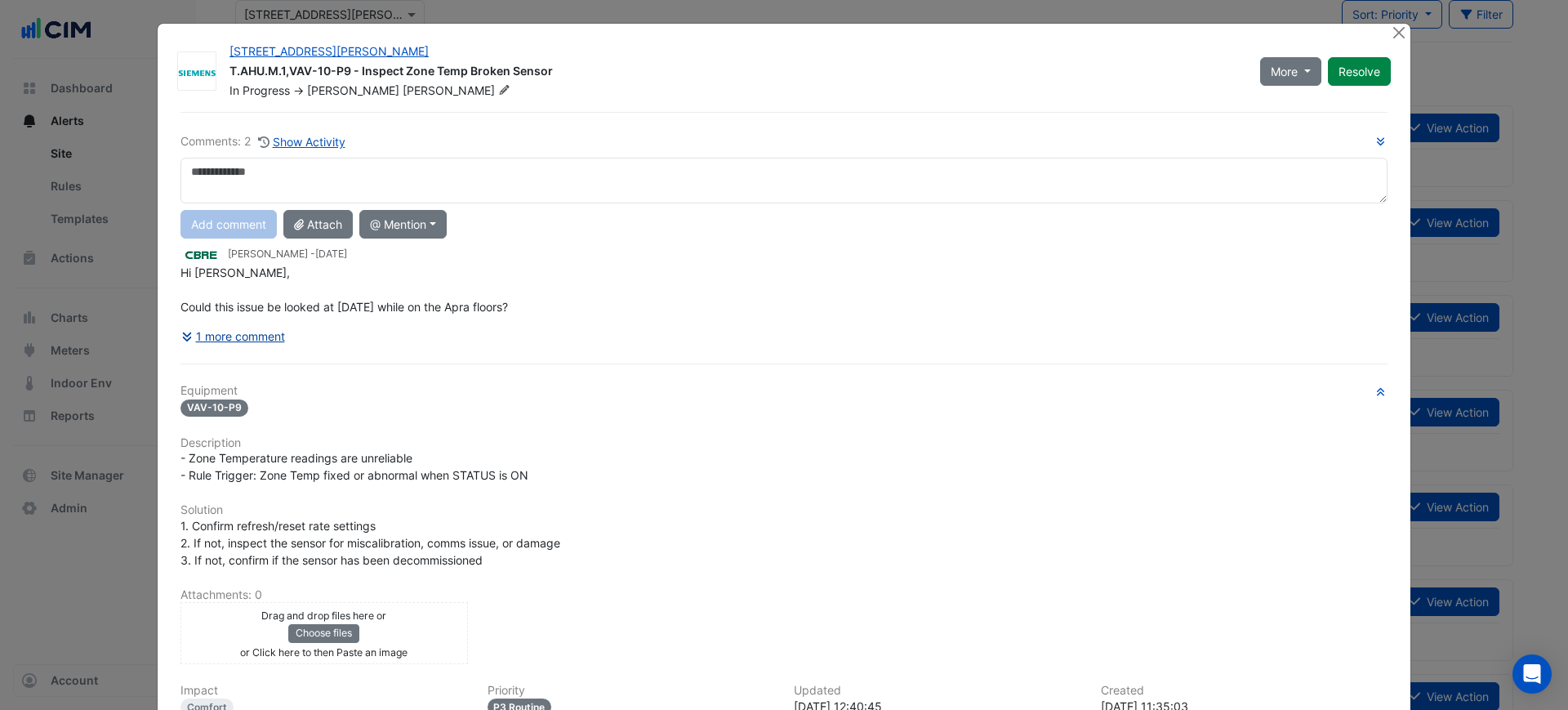
click at [245, 346] on button "1 more comment" at bounding box center [233, 336] width 105 height 29
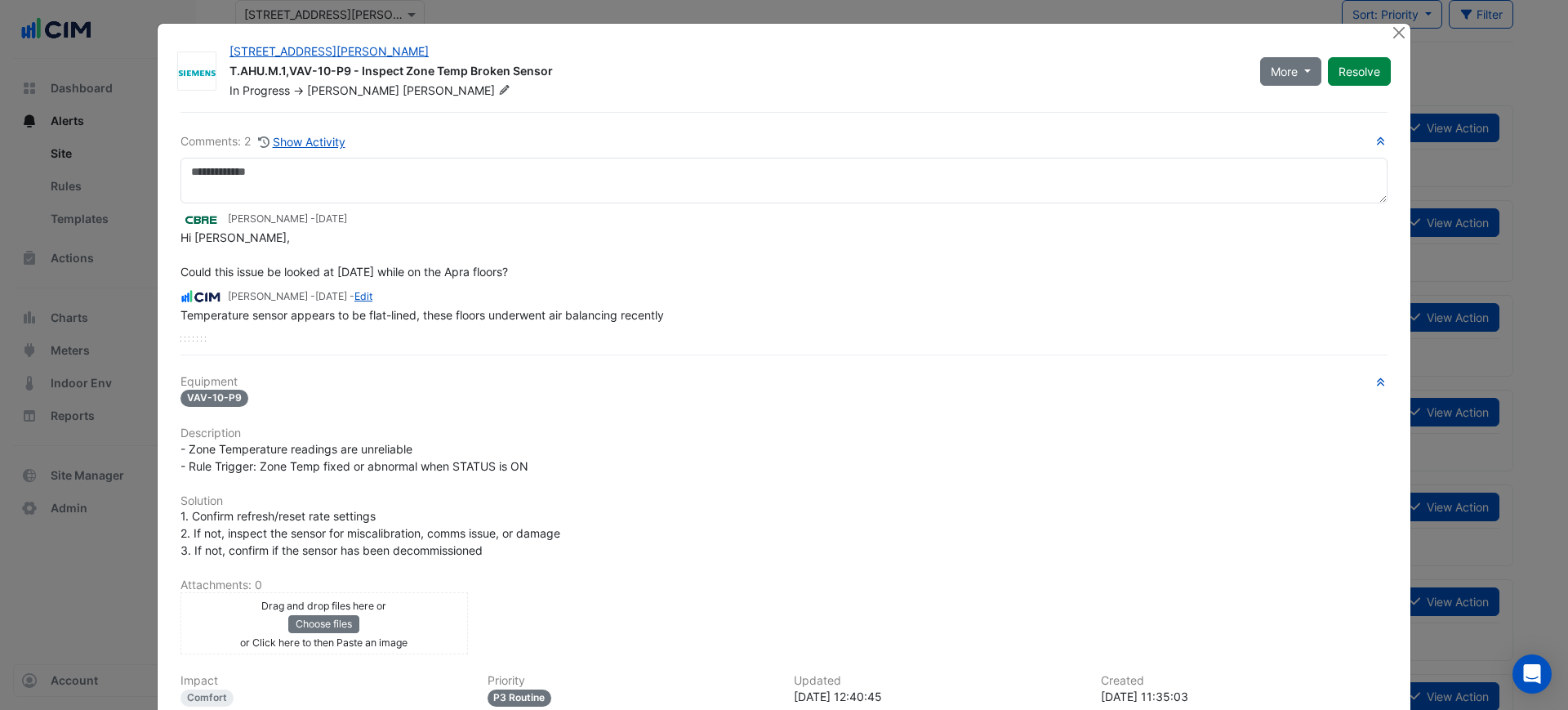
click at [1390, 26] on div at bounding box center [1400, 33] width 21 height 19
click at [1390, 34] on button "Close" at bounding box center [1399, 32] width 17 height 17
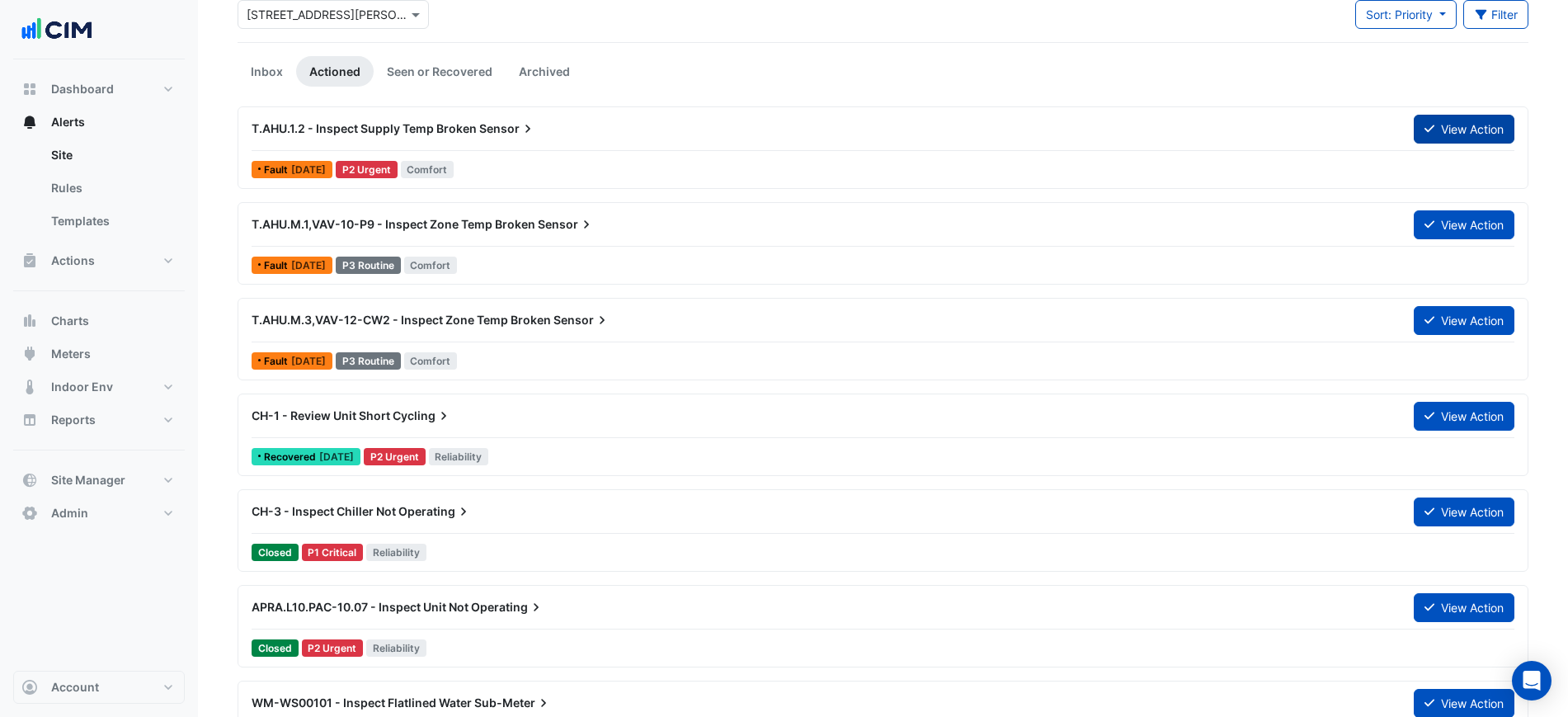
click at [1431, 128] on icon at bounding box center [1429, 128] width 10 height 11
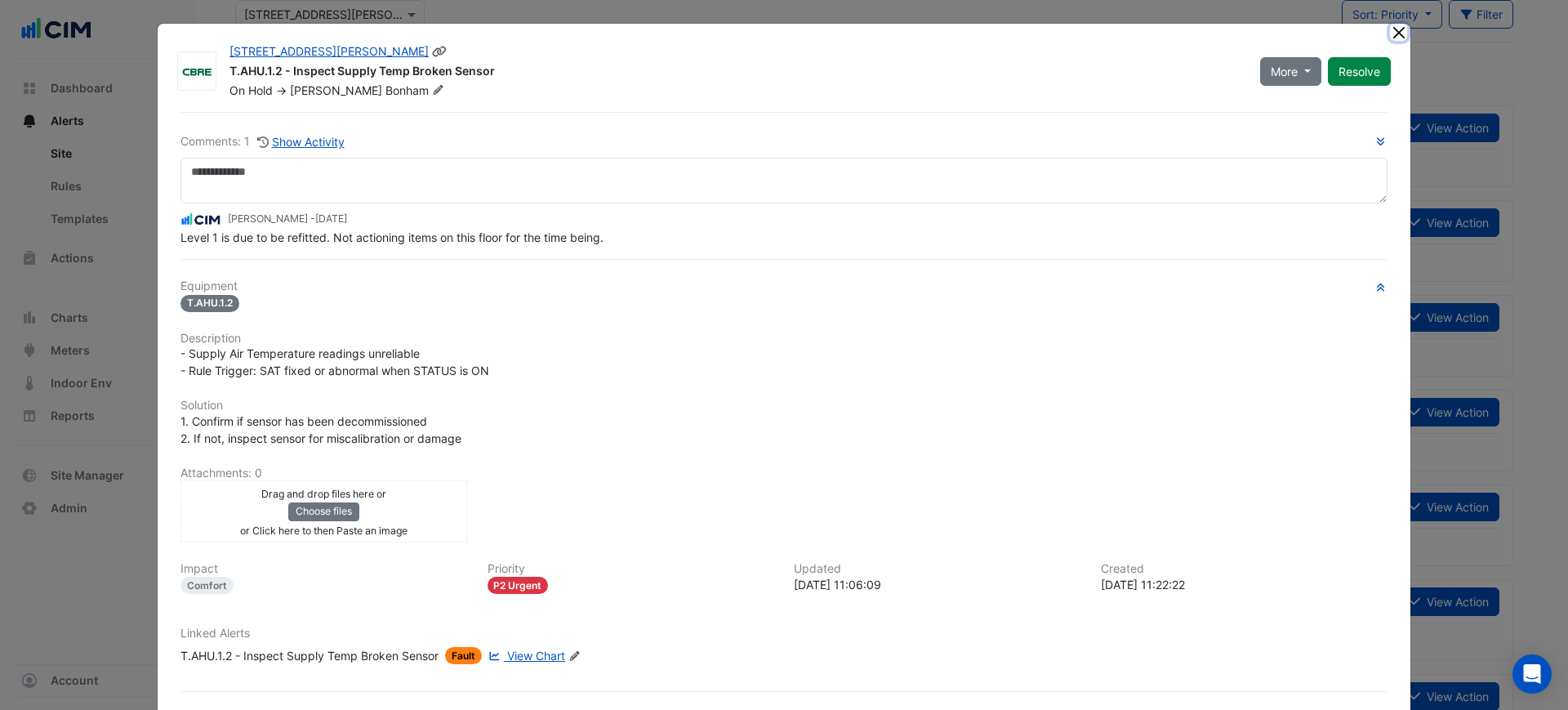
drag, startPoint x: 1389, startPoint y: 29, endPoint x: 719, endPoint y: 100, distance: 673.8
click at [720, 100] on app-escalated-ticket-details-modal "1 Martin Place T.AHU.1.2 - Inspect Supply Temp Broken Sensor On Hold -> Helena …" at bounding box center [784, 388] width 1253 height 730
click at [717, 106] on div "1 Martin Place T.AHU.1.2 - Inspect Supply Temp Broken Sensor On Hold -> Helena …" at bounding box center [784, 388] width 1253 height 730
click at [1374, 28] on div "1 Martin Place T.AHU.1.2 - Inspect Supply Temp Broken Sensor On Hold -> Helena …" at bounding box center [784, 388] width 1253 height 730
click at [1390, 29] on button "Close" at bounding box center [1399, 32] width 17 height 17
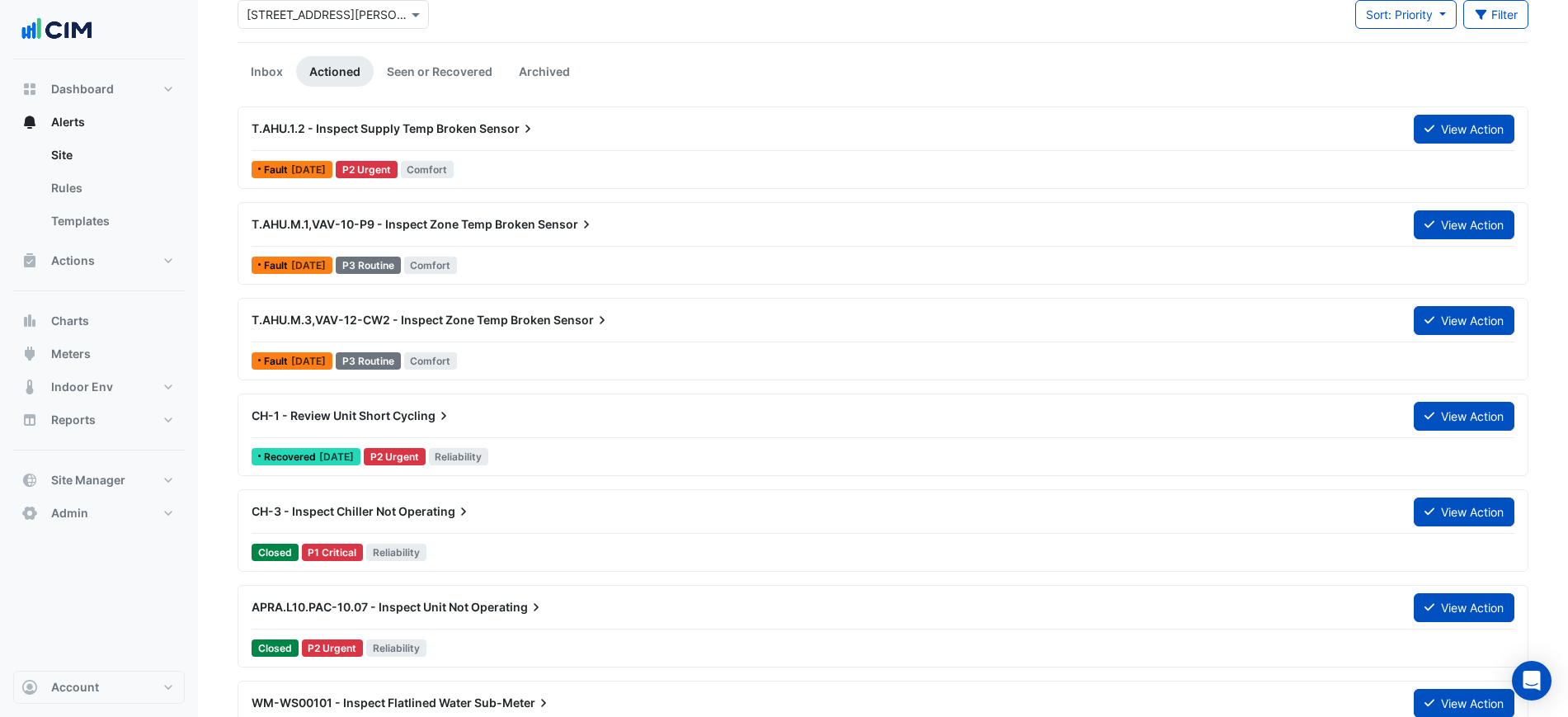
click at [410, 85] on link "Seen or Recovered" at bounding box center [439, 71] width 132 height 31
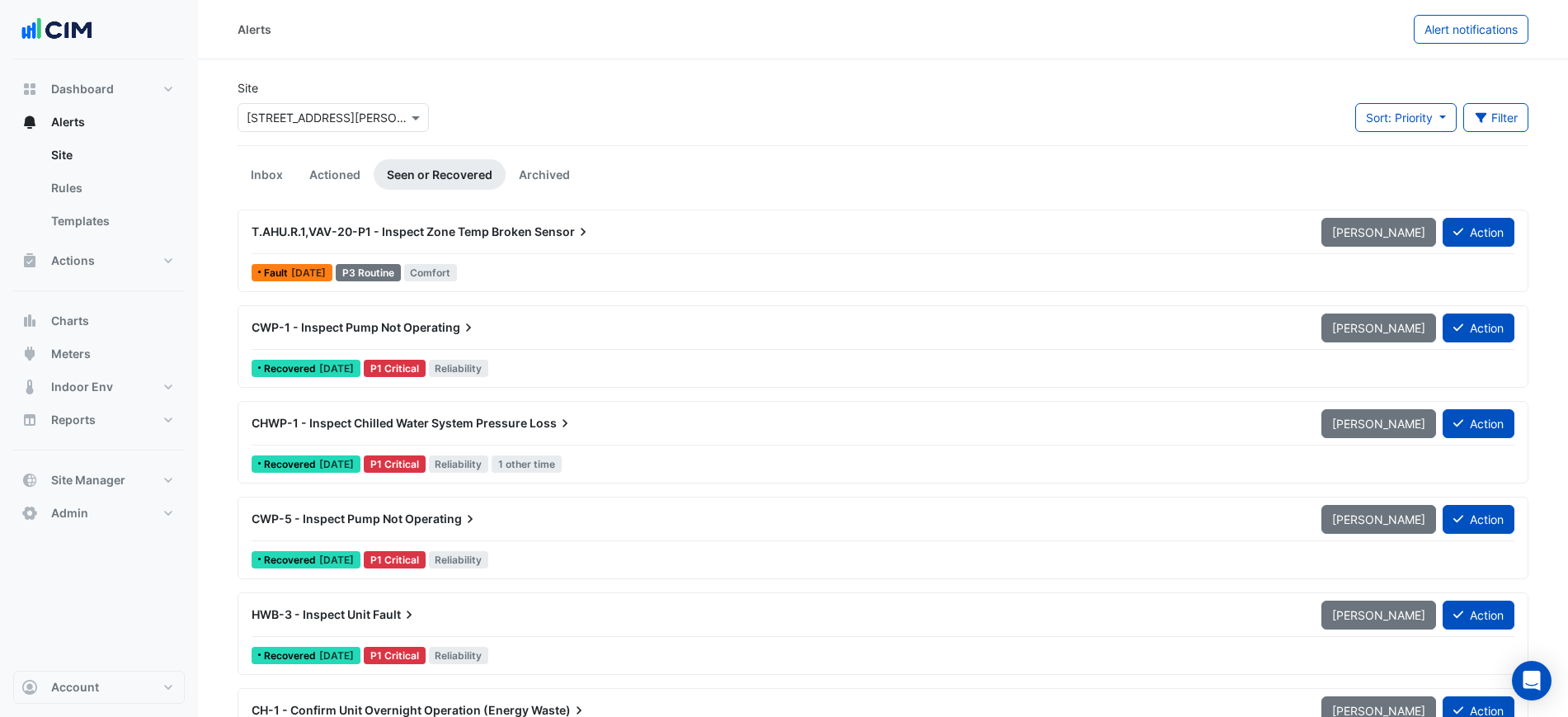
click at [741, 235] on div "T.AHU.R.1,VAV-20-P1 - Inspect Zone Temp Broken Sensor" at bounding box center [776, 231] width 1050 height 17
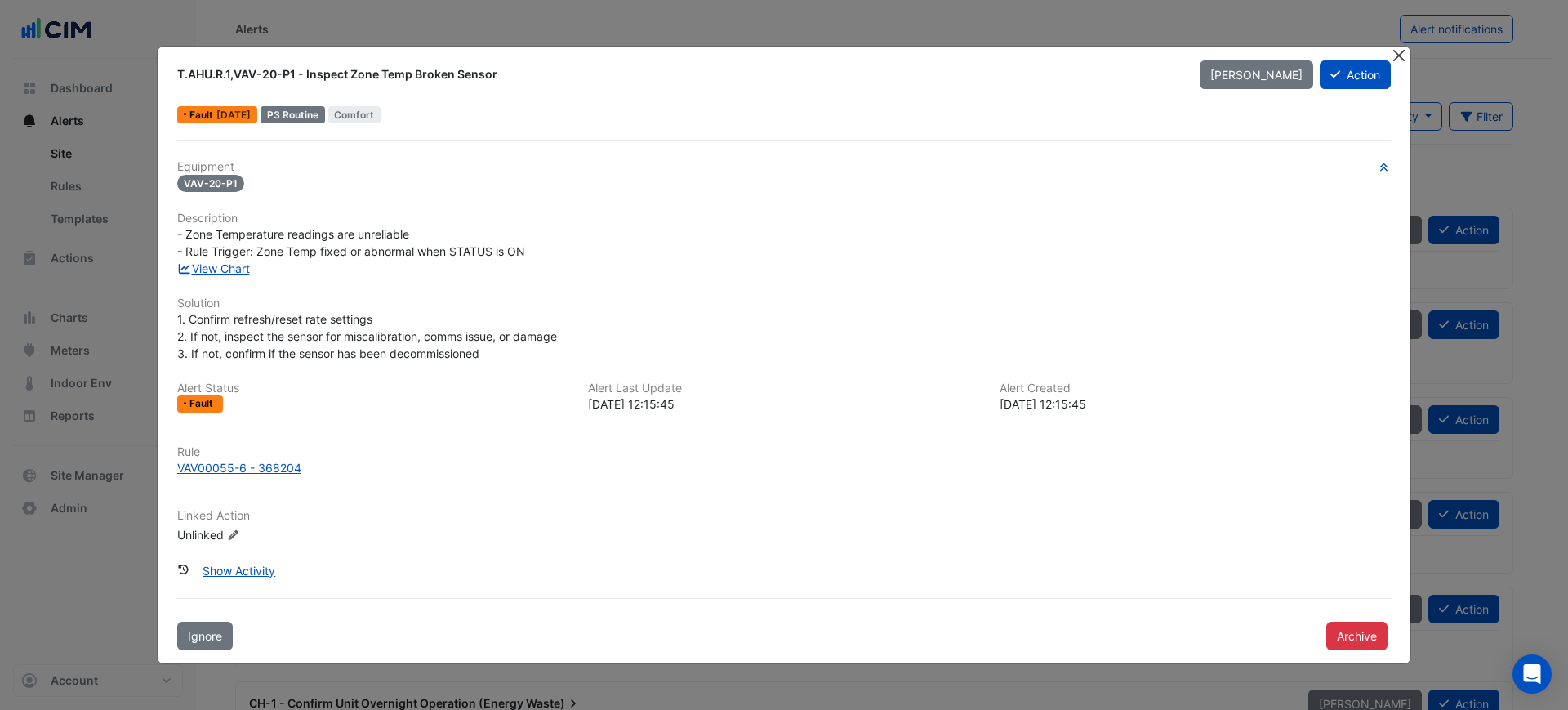
click at [1394, 52] on button "Close" at bounding box center [1399, 55] width 17 height 17
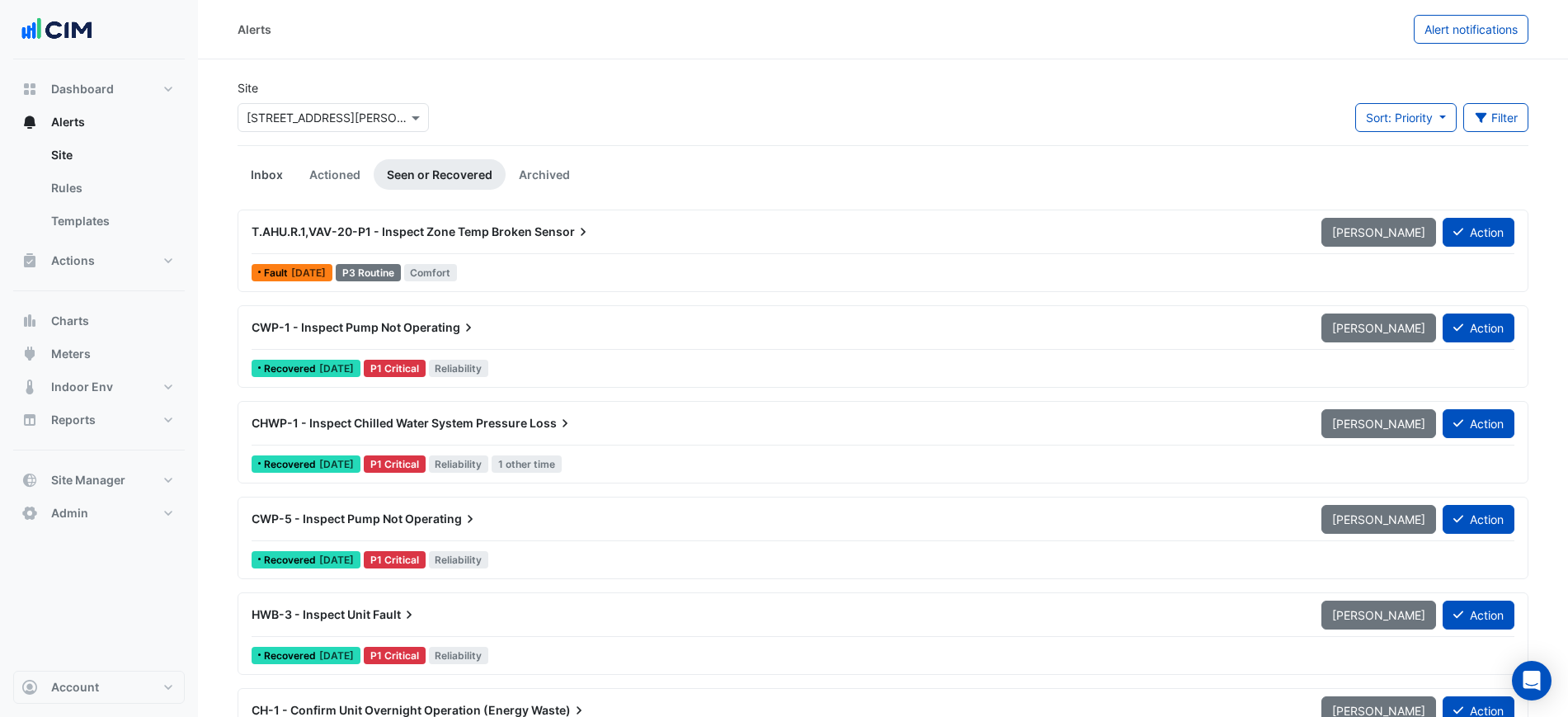
click at [248, 188] on link "Inbox" at bounding box center [266, 174] width 58 height 31
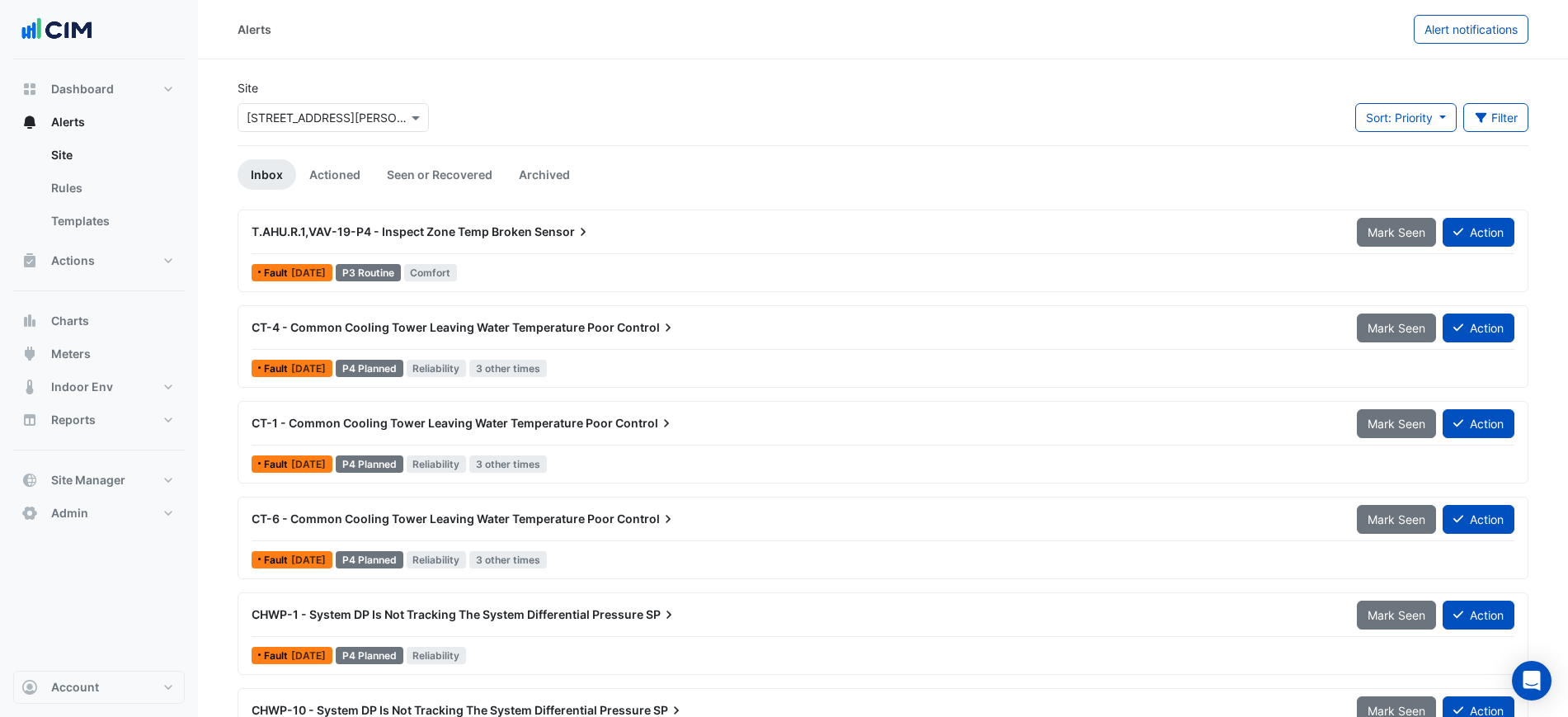
scroll to position [103, 0]
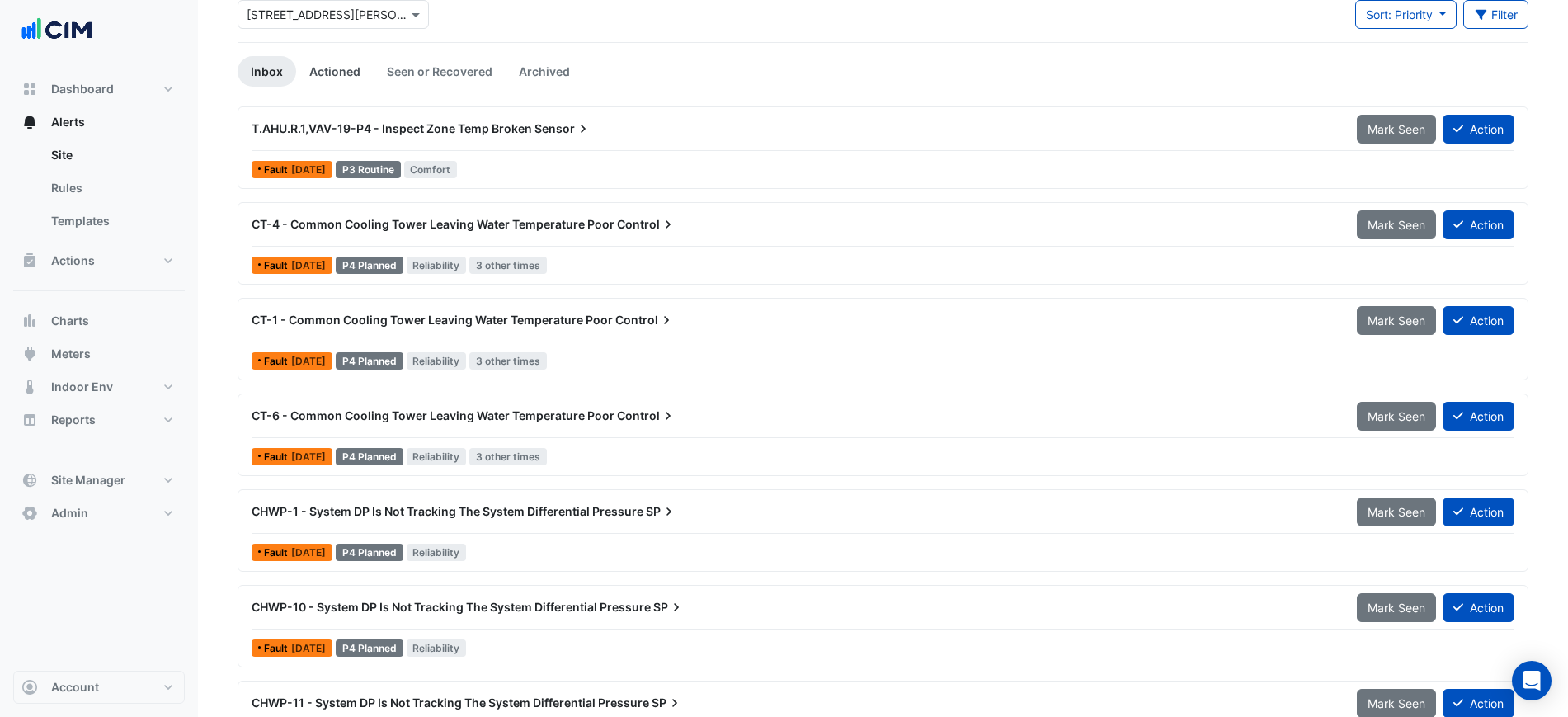
click at [306, 66] on link "Actioned" at bounding box center [334, 71] width 78 height 31
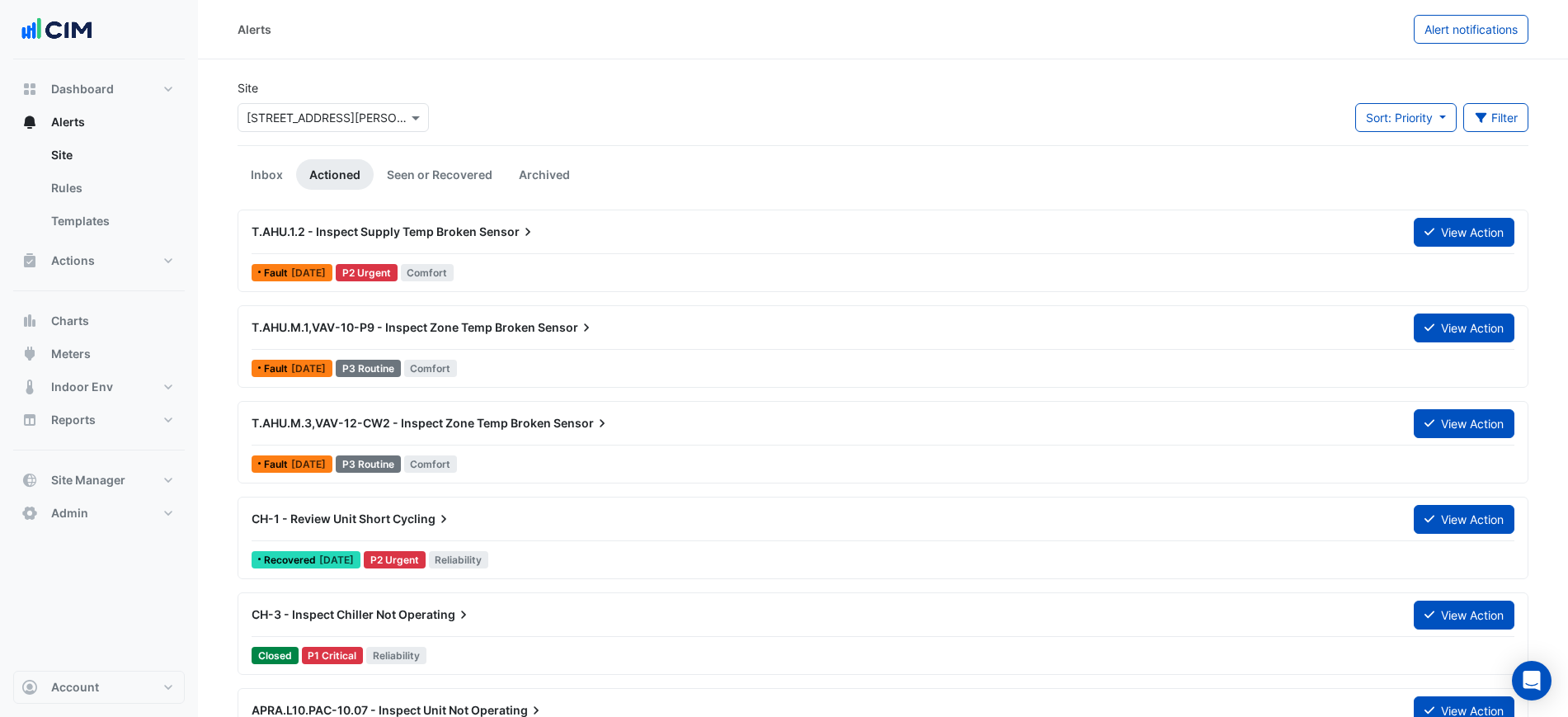
click at [262, 182] on link "Inbox" at bounding box center [266, 174] width 58 height 31
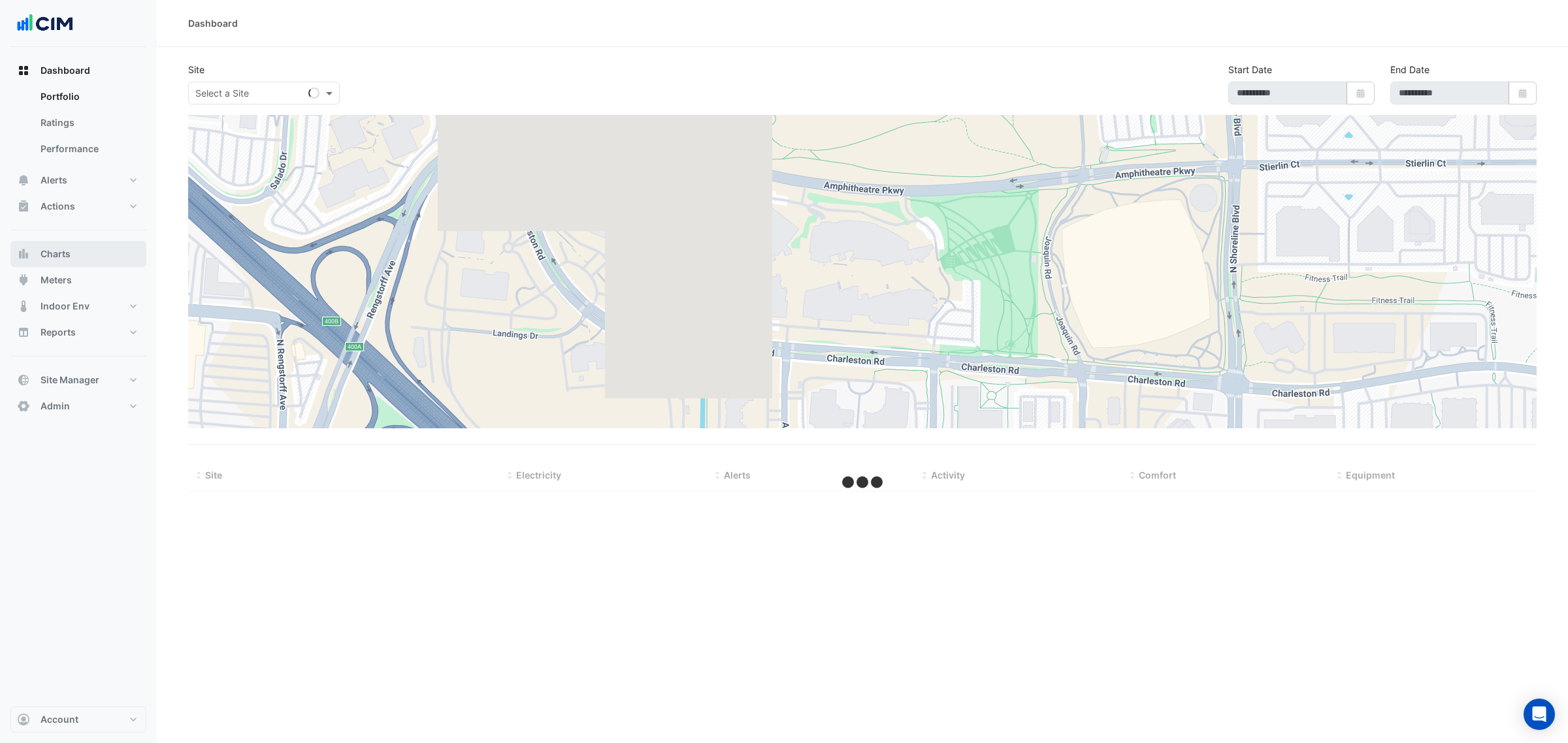
click at [96, 263] on button "Charts" at bounding box center [78, 254] width 136 height 26
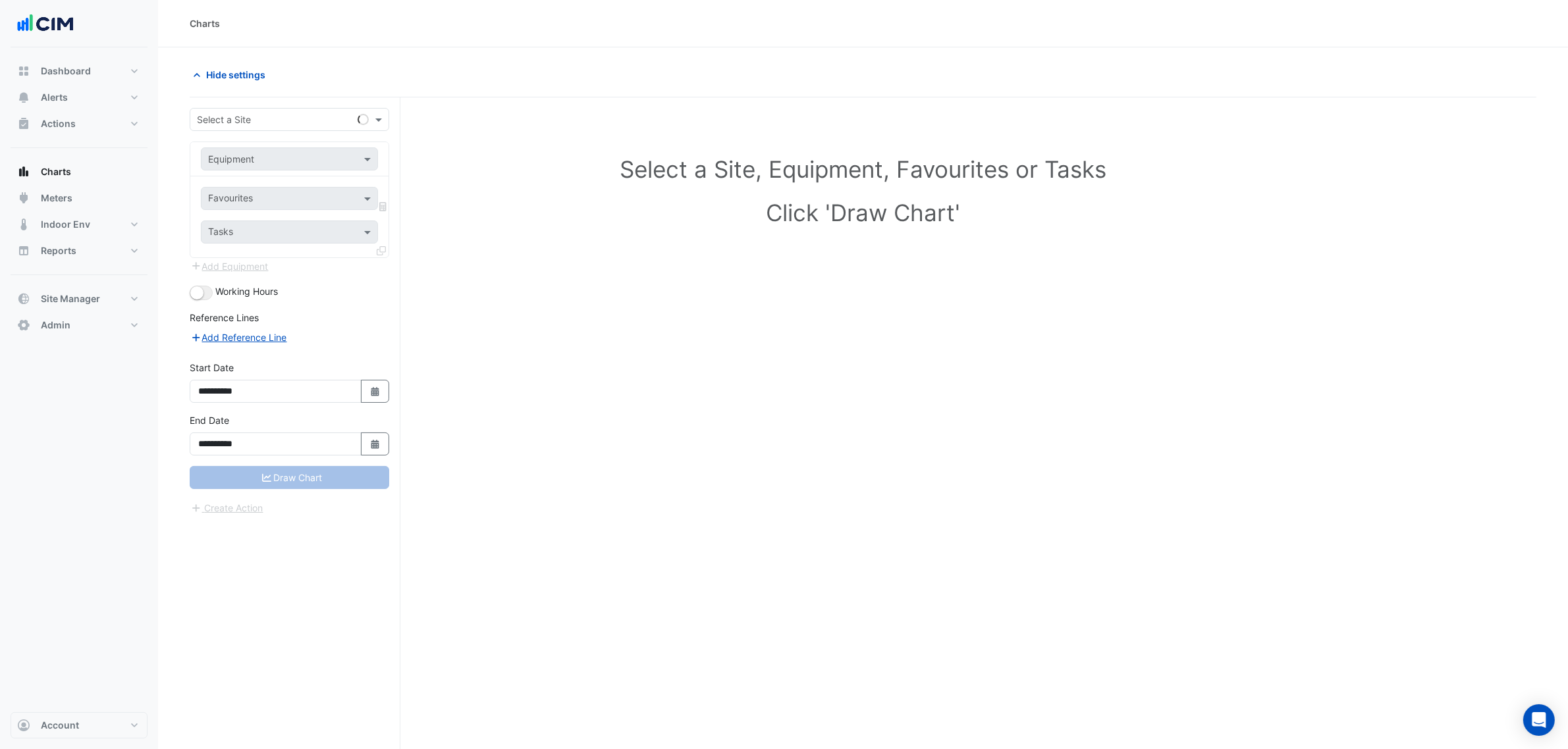
click at [249, 105] on div "**********" at bounding box center [295, 448] width 210 height 702
click at [251, 114] on input "text" at bounding box center [277, 121] width 159 height 14
type input "*****"
type input "****"
click at [265, 157] on input "text" at bounding box center [277, 160] width 137 height 14
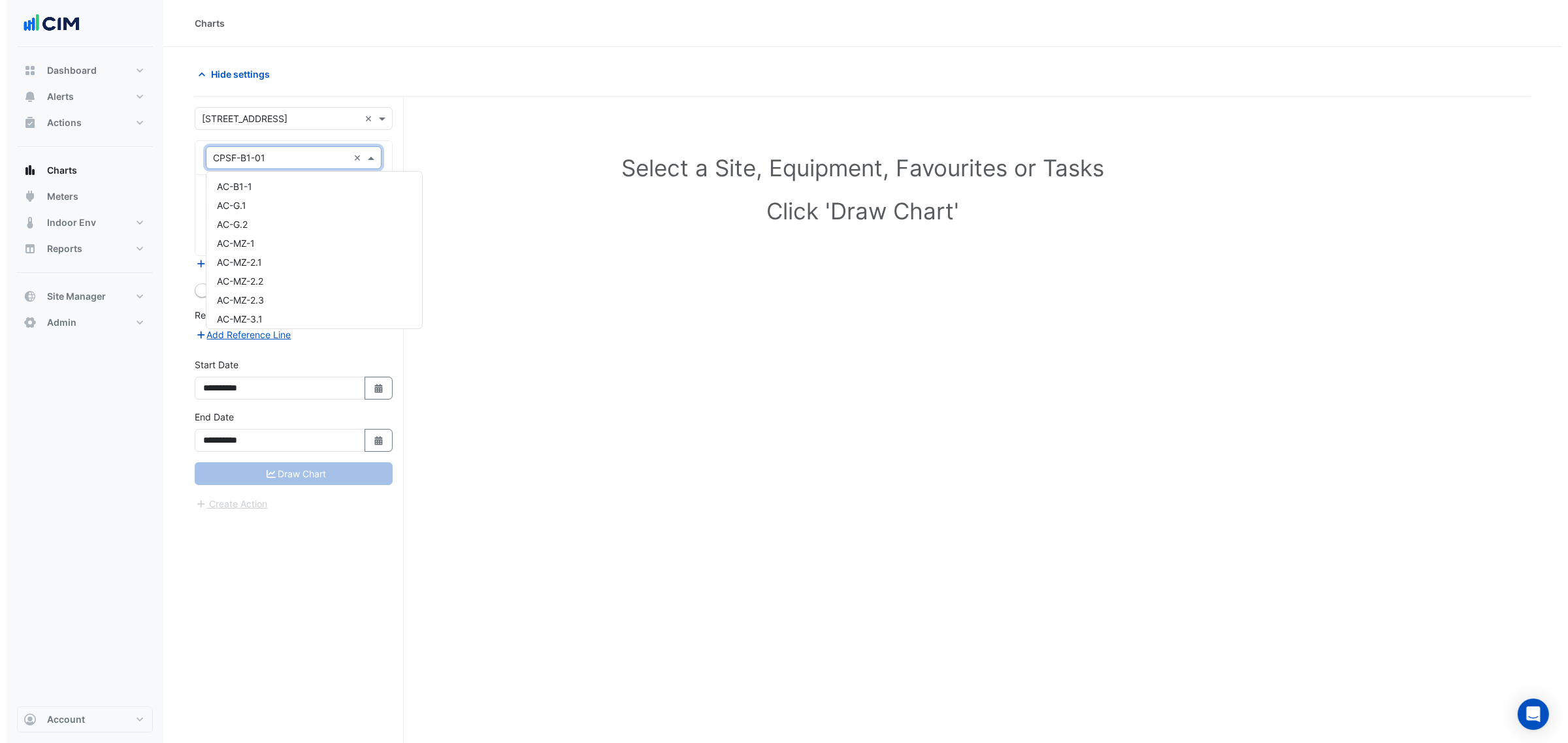
scroll to position [9577, 0]
click at [292, 222] on div "CPSF-B2-01" at bounding box center [308, 231] width 216 height 19
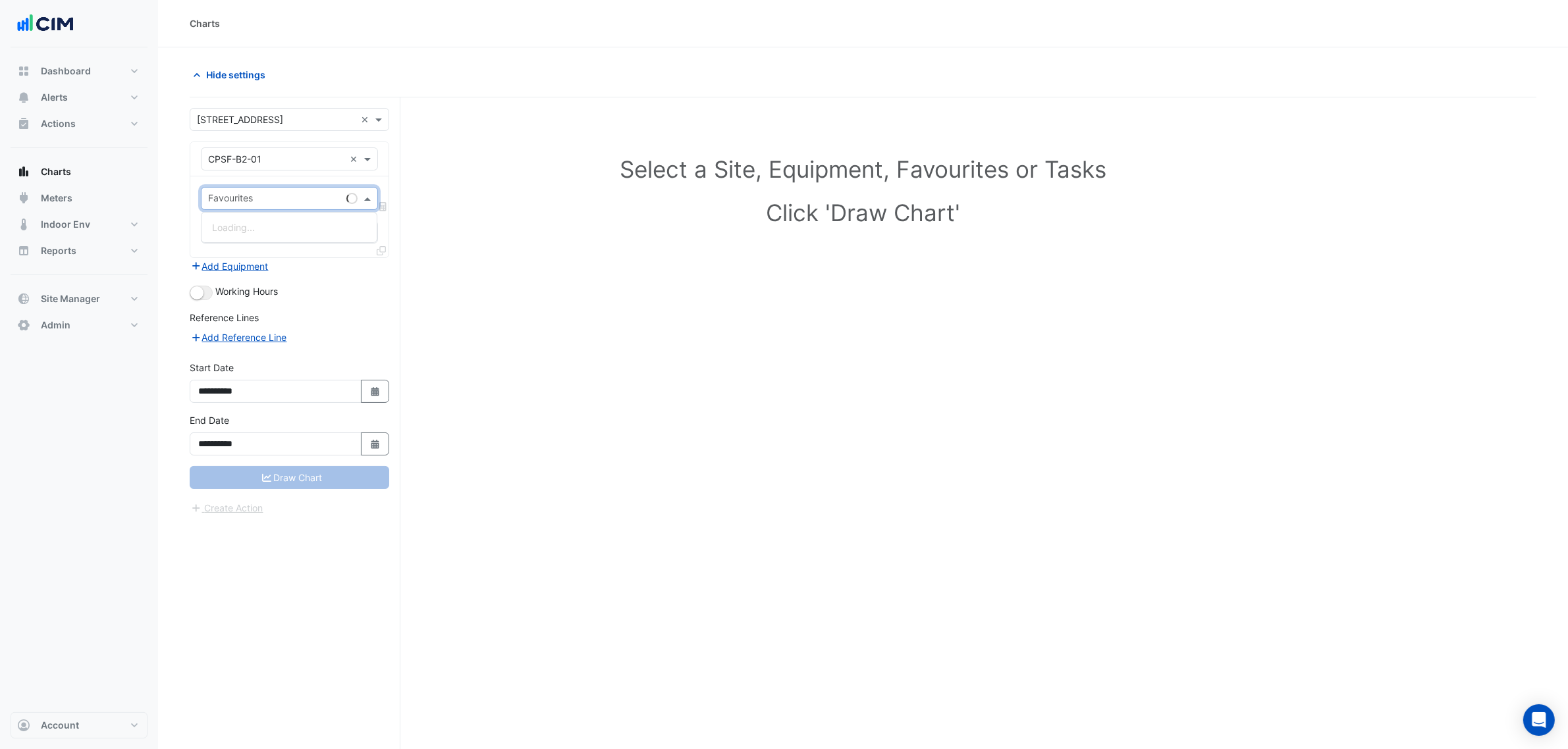
click at [286, 209] on div "Favourites" at bounding box center [289, 198] width 177 height 23
click at [293, 242] on span "Car Park Supply Air Fan Status - B02, B02" at bounding box center [302, 247] width 182 height 11
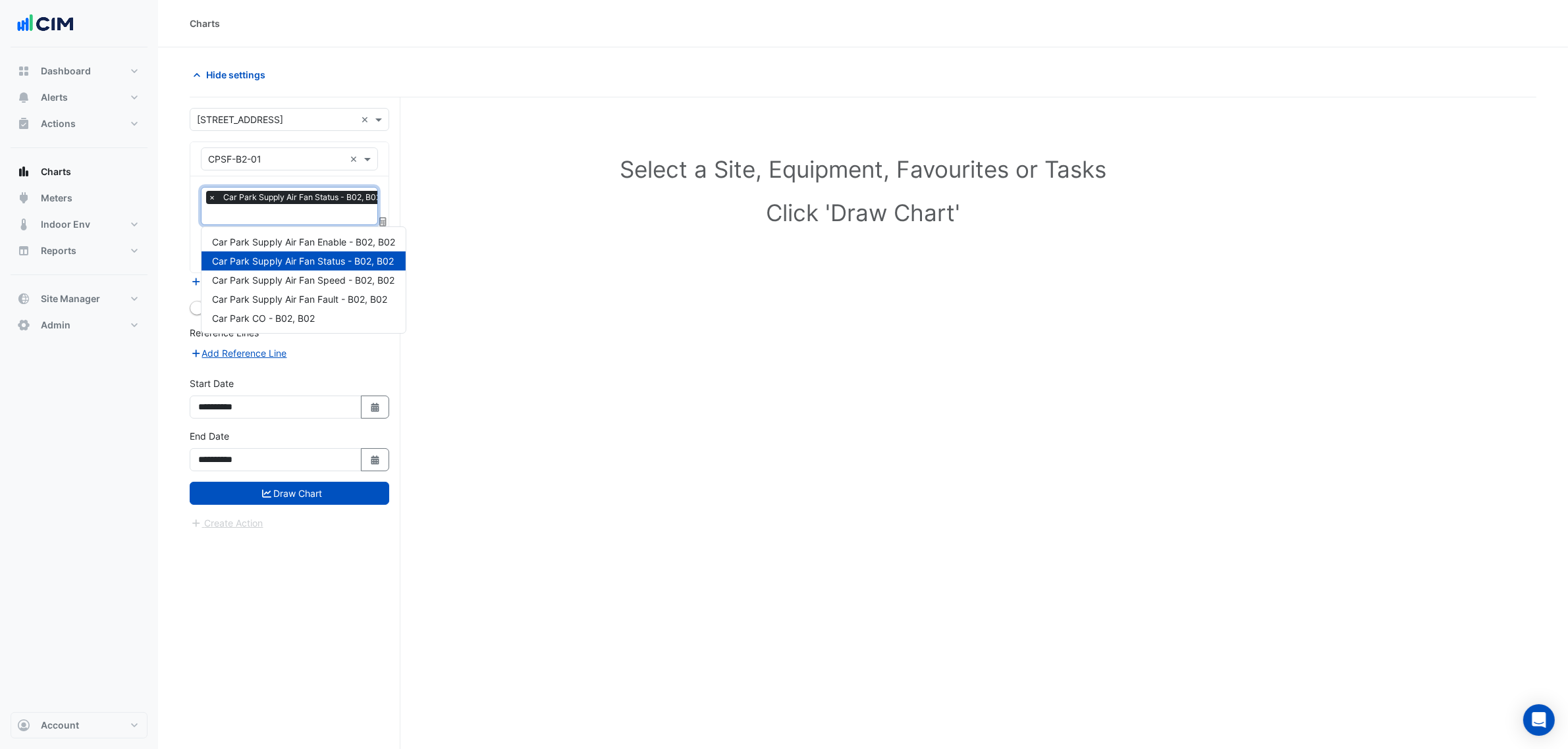
click at [295, 216] on input "text" at bounding box center [298, 216] width 179 height 14
click at [309, 281] on span "Car Park Supply Air Fan Speed - B02, B02" at bounding box center [303, 280] width 183 height 11
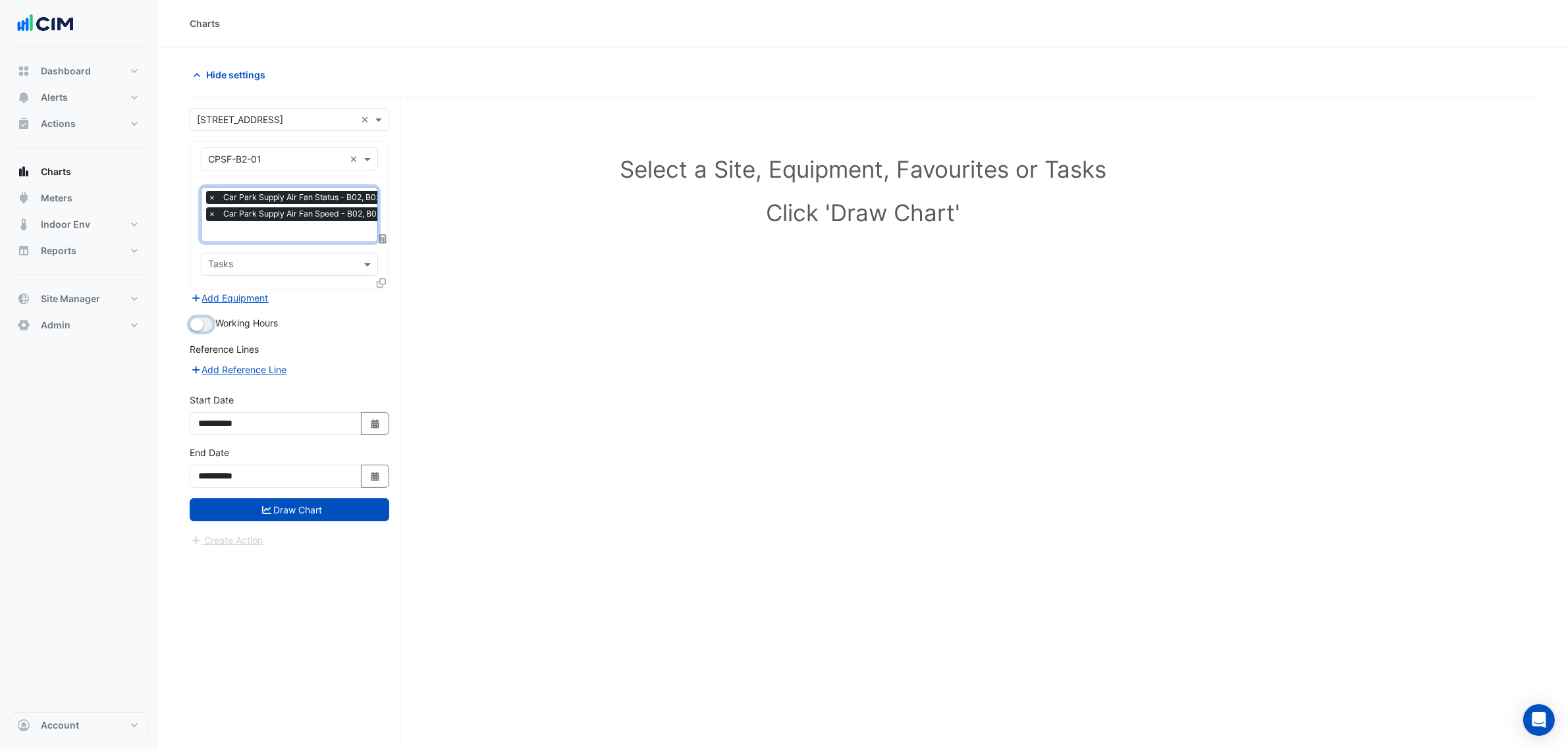
click at [202, 327] on button "button" at bounding box center [201, 324] width 23 height 15
click at [309, 509] on button "Draw Chart" at bounding box center [289, 509] width 199 height 23
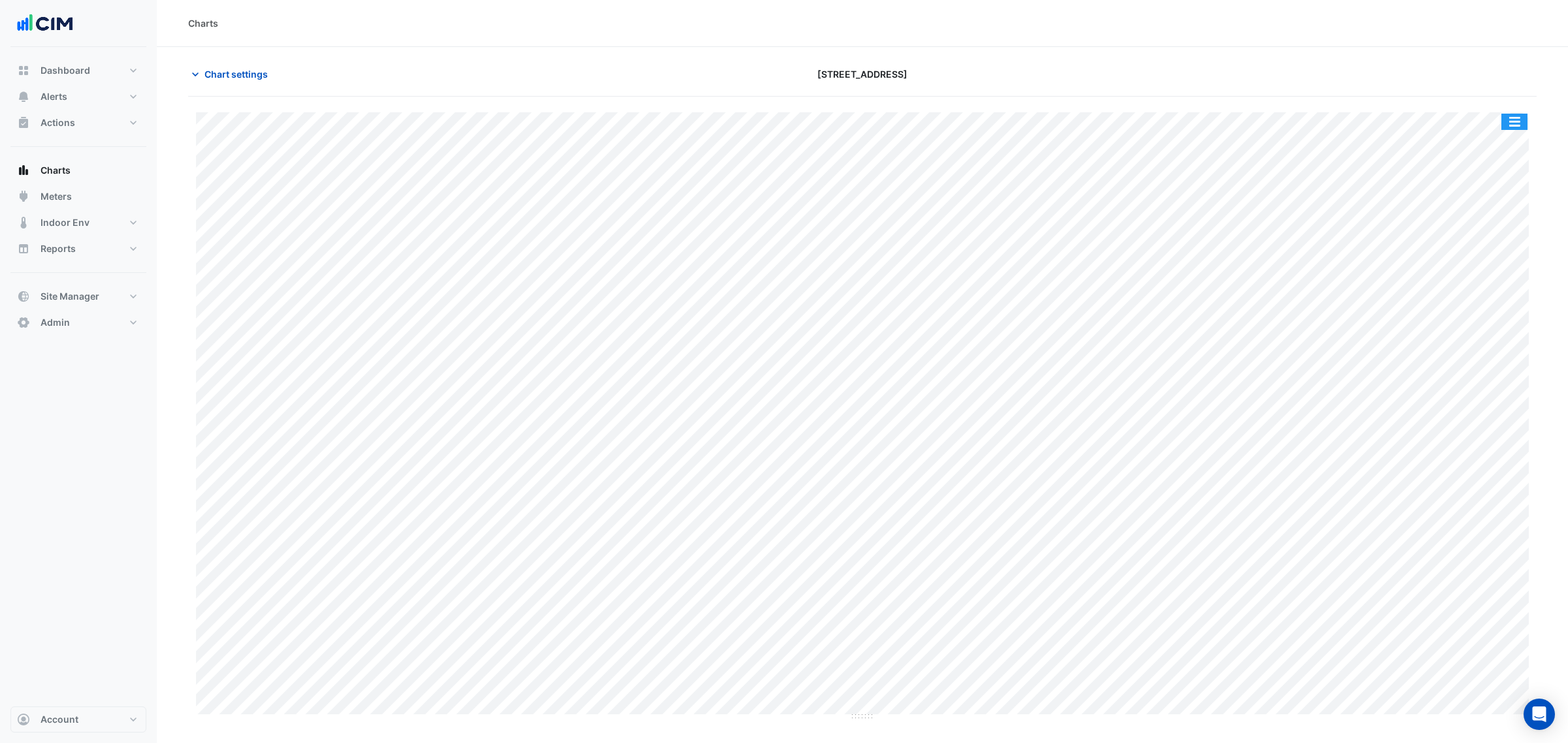
click at [1513, 115] on button "button" at bounding box center [1514, 122] width 26 height 17
click at [1506, 137] on div "Split by Unit" at bounding box center [1488, 145] width 78 height 23
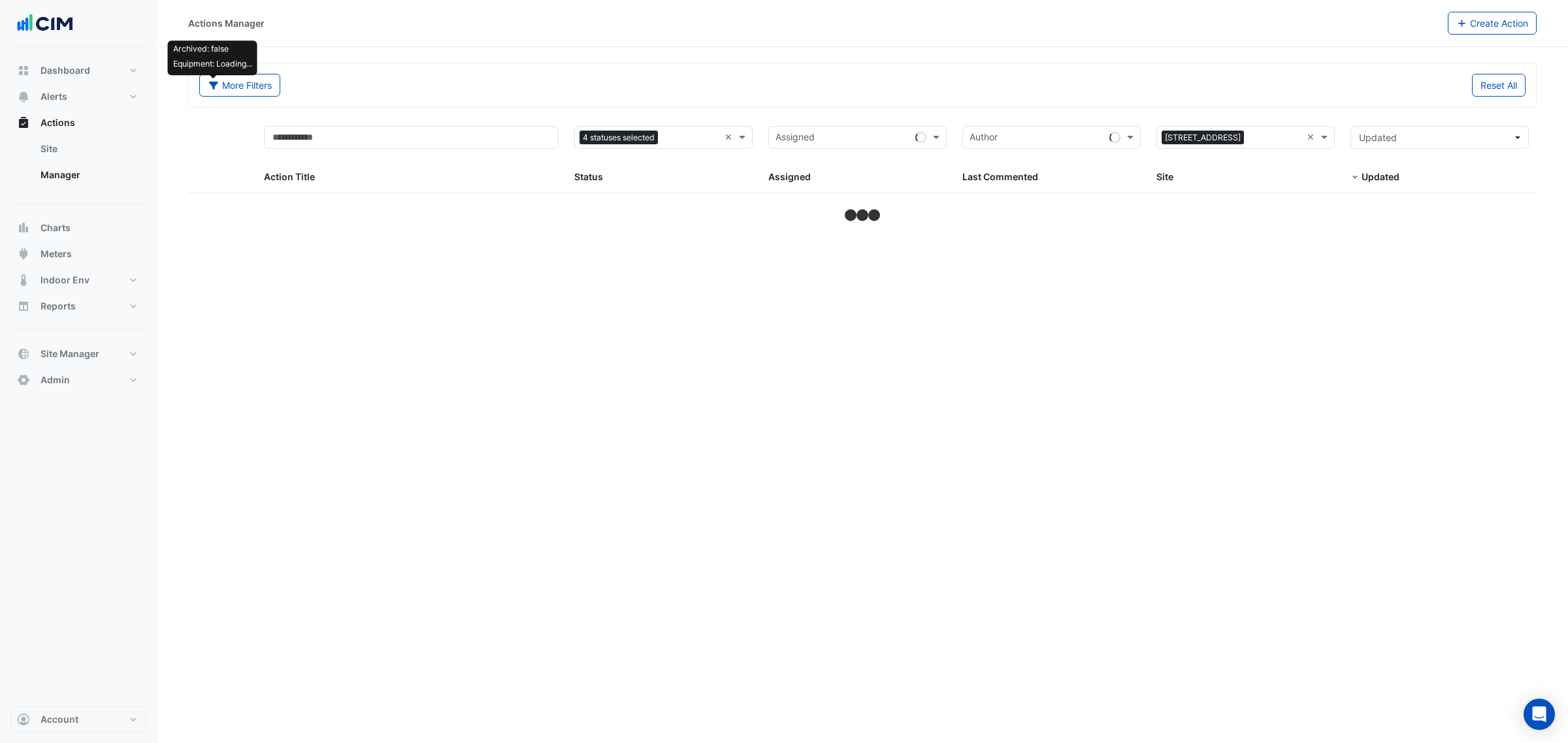
select select "***"
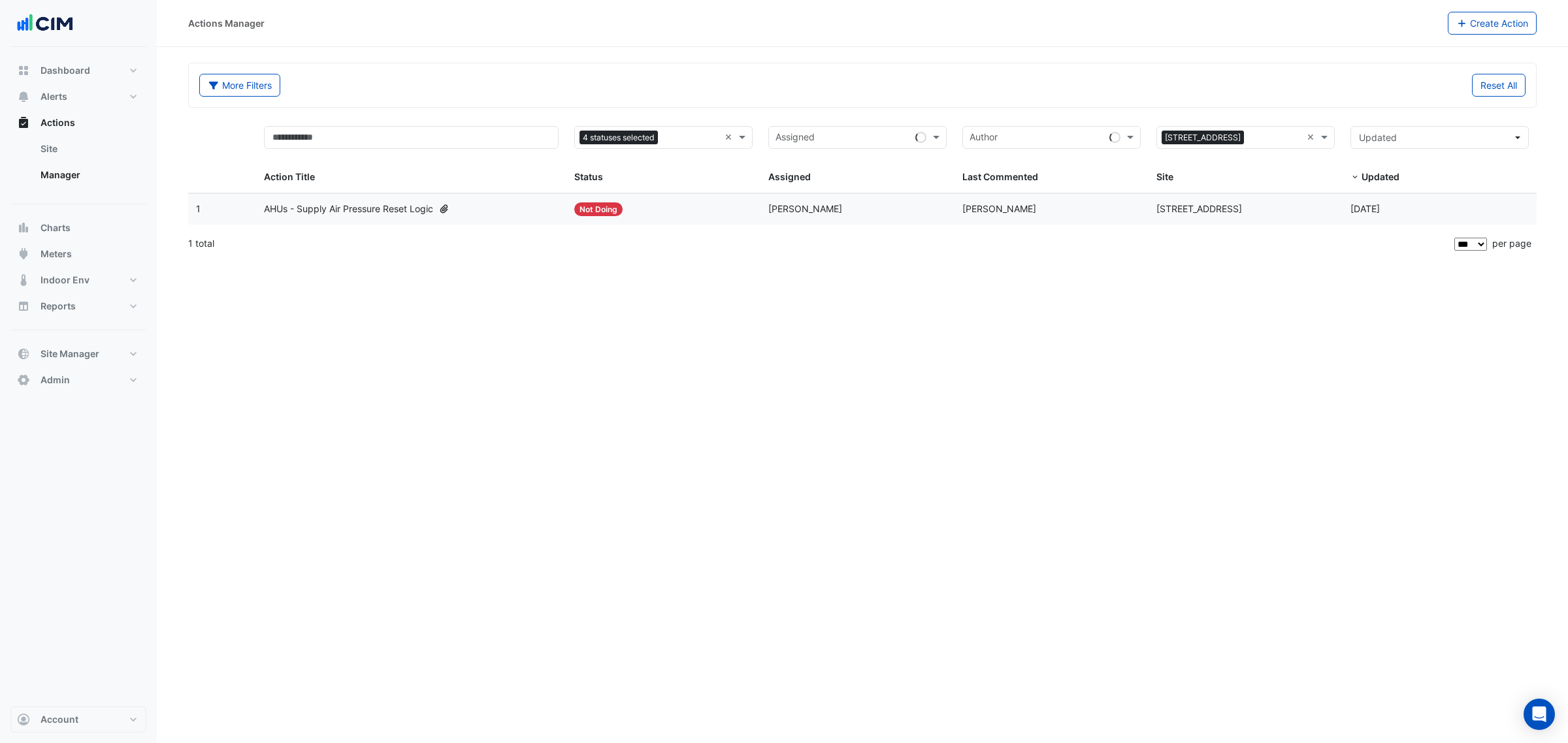
click at [825, 213] on span "[PERSON_NAME]" at bounding box center [805, 209] width 74 height 11
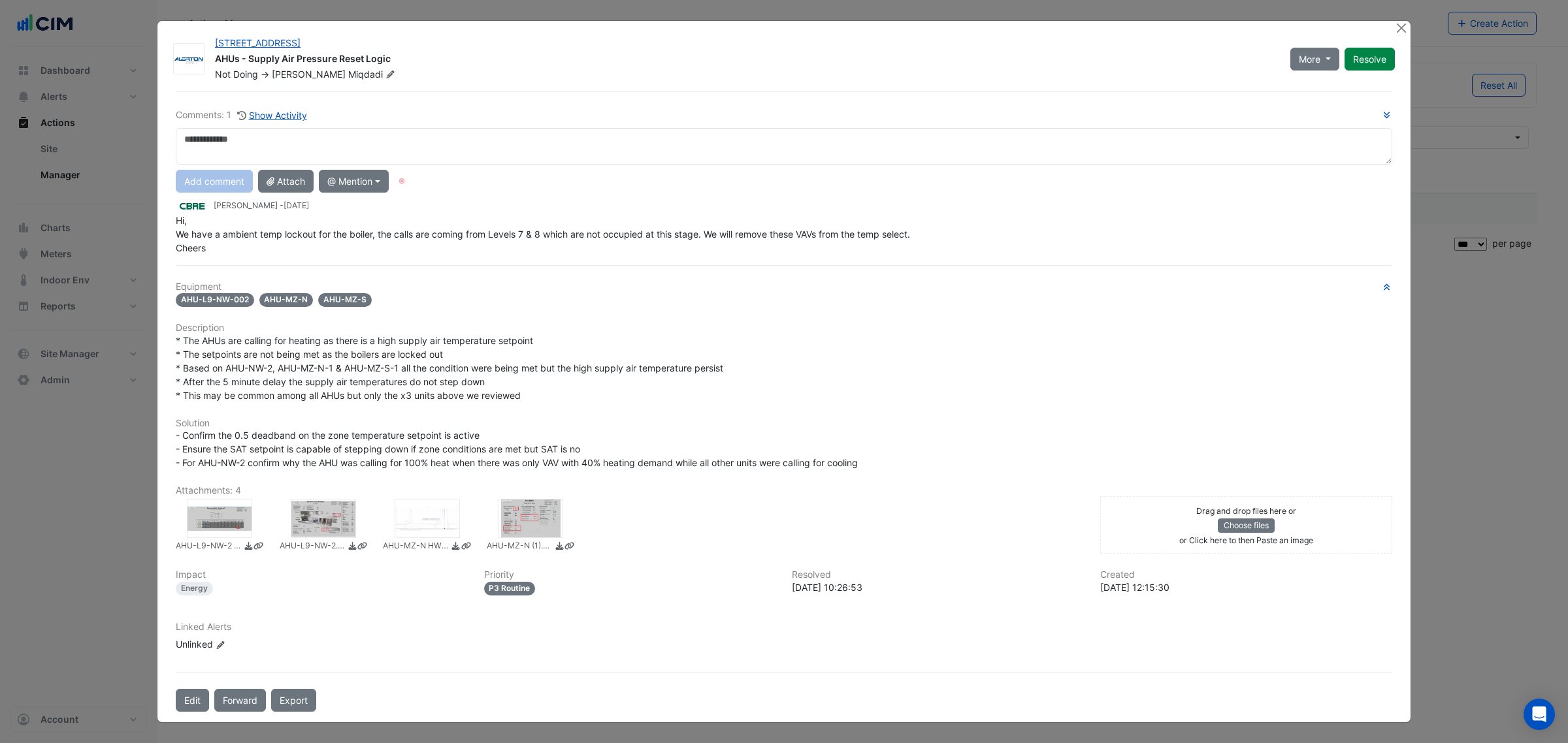
click at [278, 126] on div "Comments: 1 Show Activity Add comment Attach @ Mention [PERSON_NAME] [PERSON_NA…" at bounding box center [783, 181] width 1216 height 147
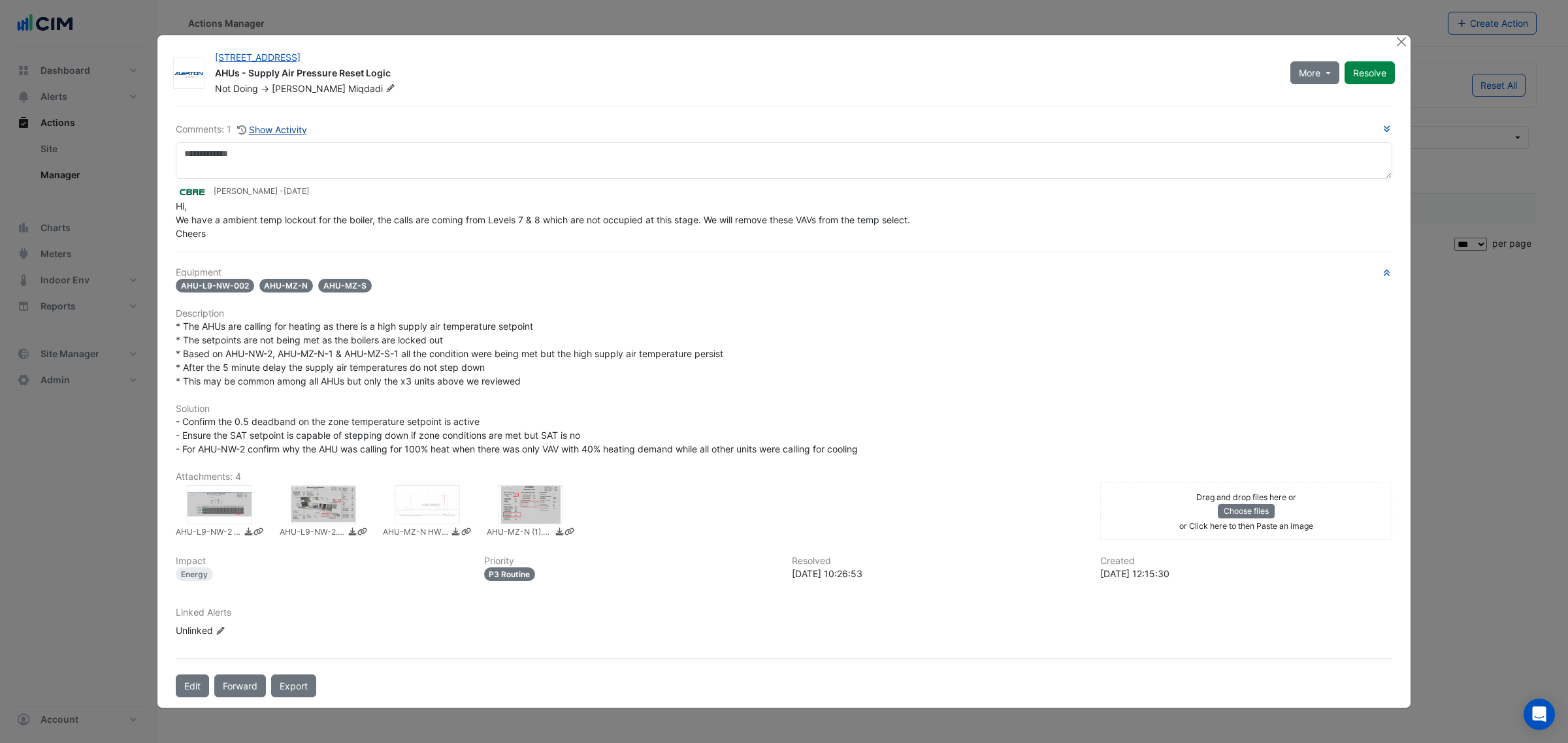
click at [278, 124] on button "Show Activity" at bounding box center [272, 130] width 71 height 15
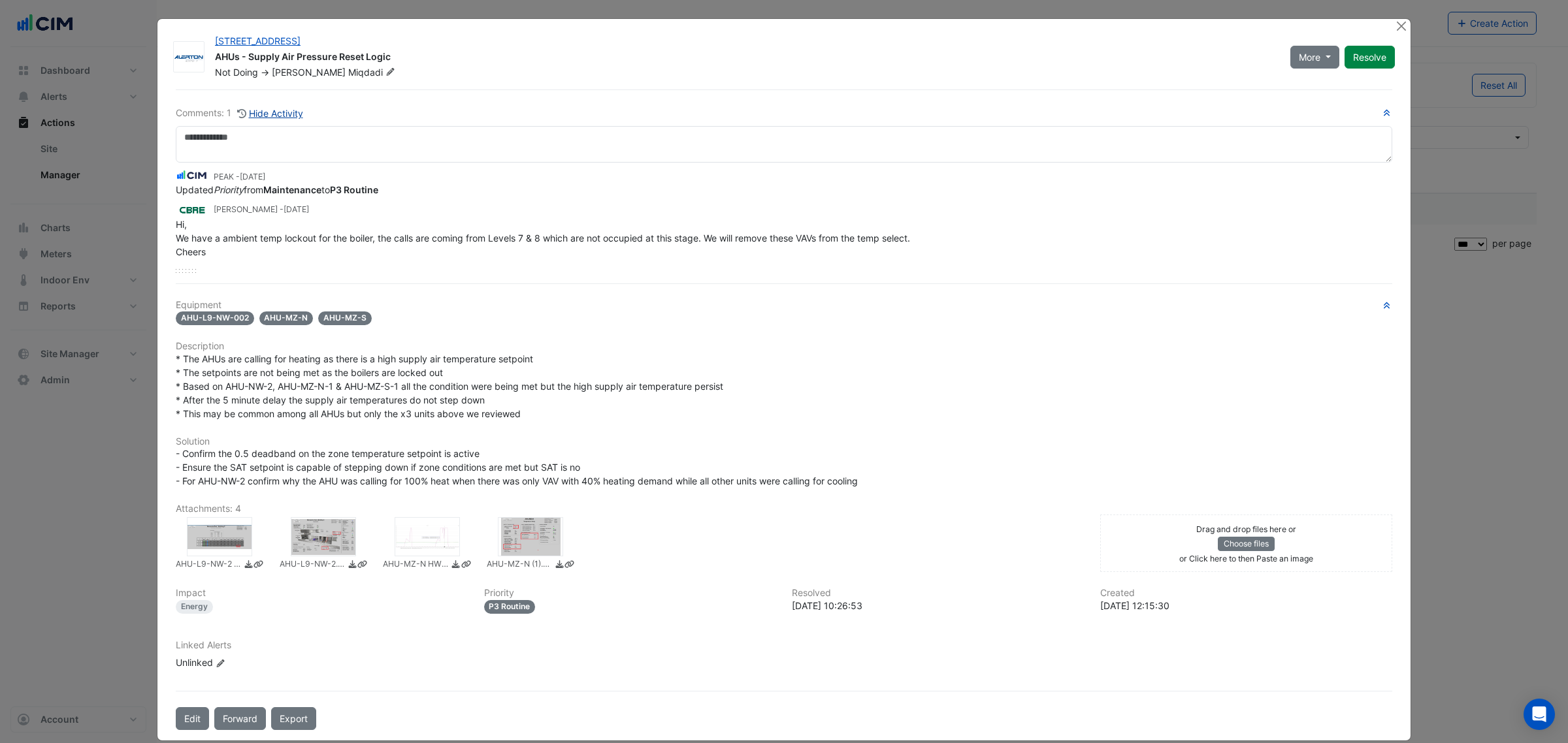
click at [265, 117] on button "Hide Activity" at bounding box center [270, 113] width 67 height 15
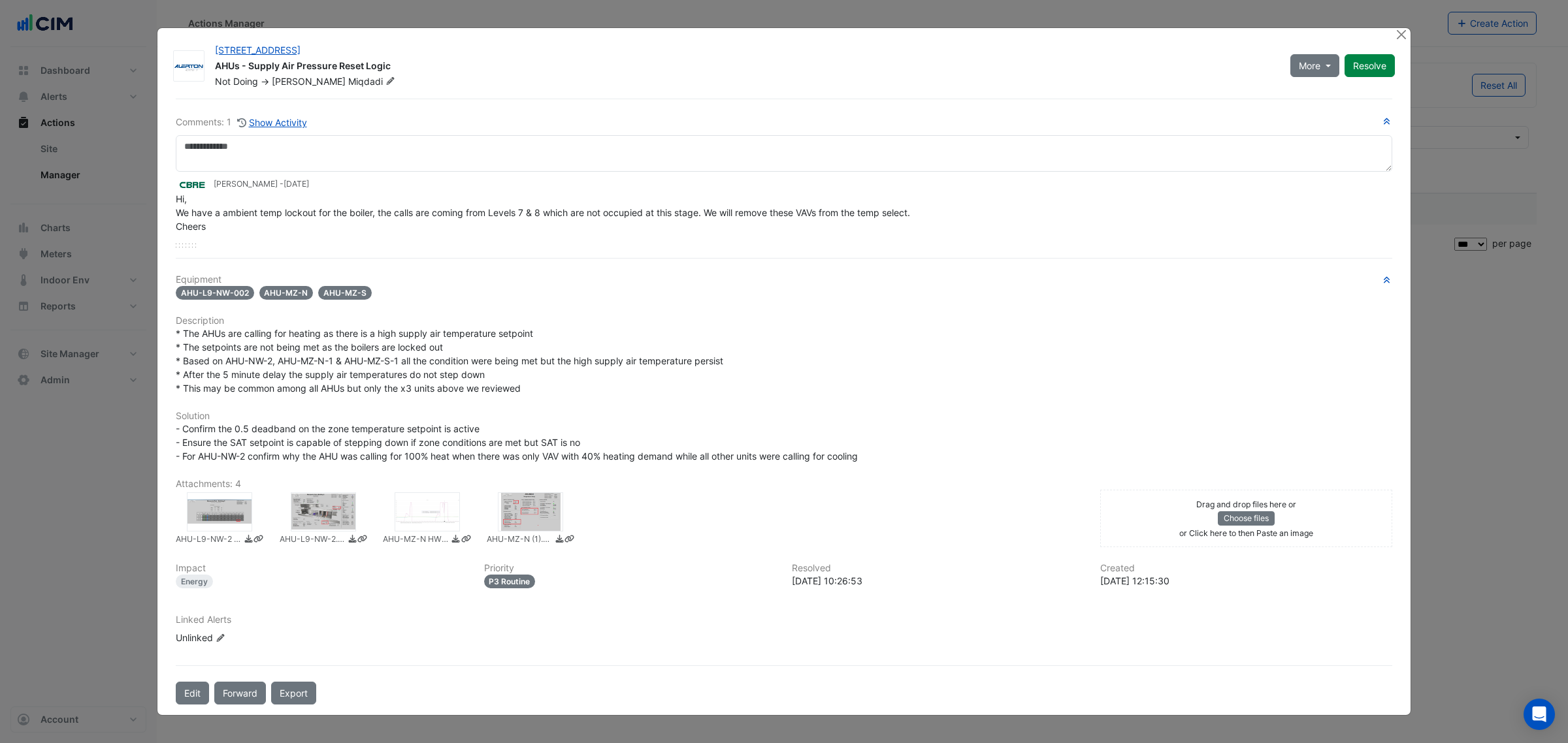
click at [249, 507] on div at bounding box center [219, 511] width 65 height 39
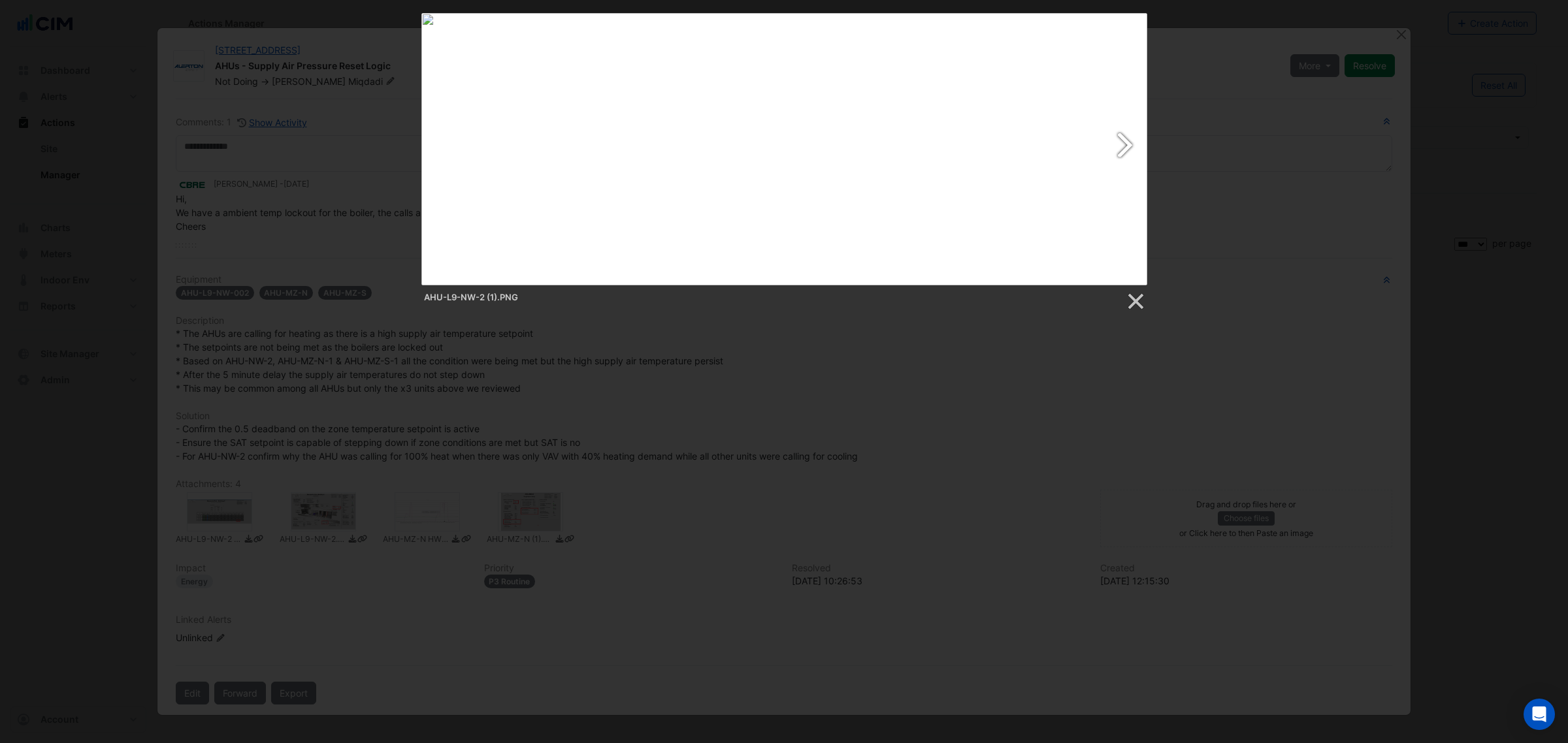
click at [1128, 142] on link at bounding box center [915, 149] width 465 height 272
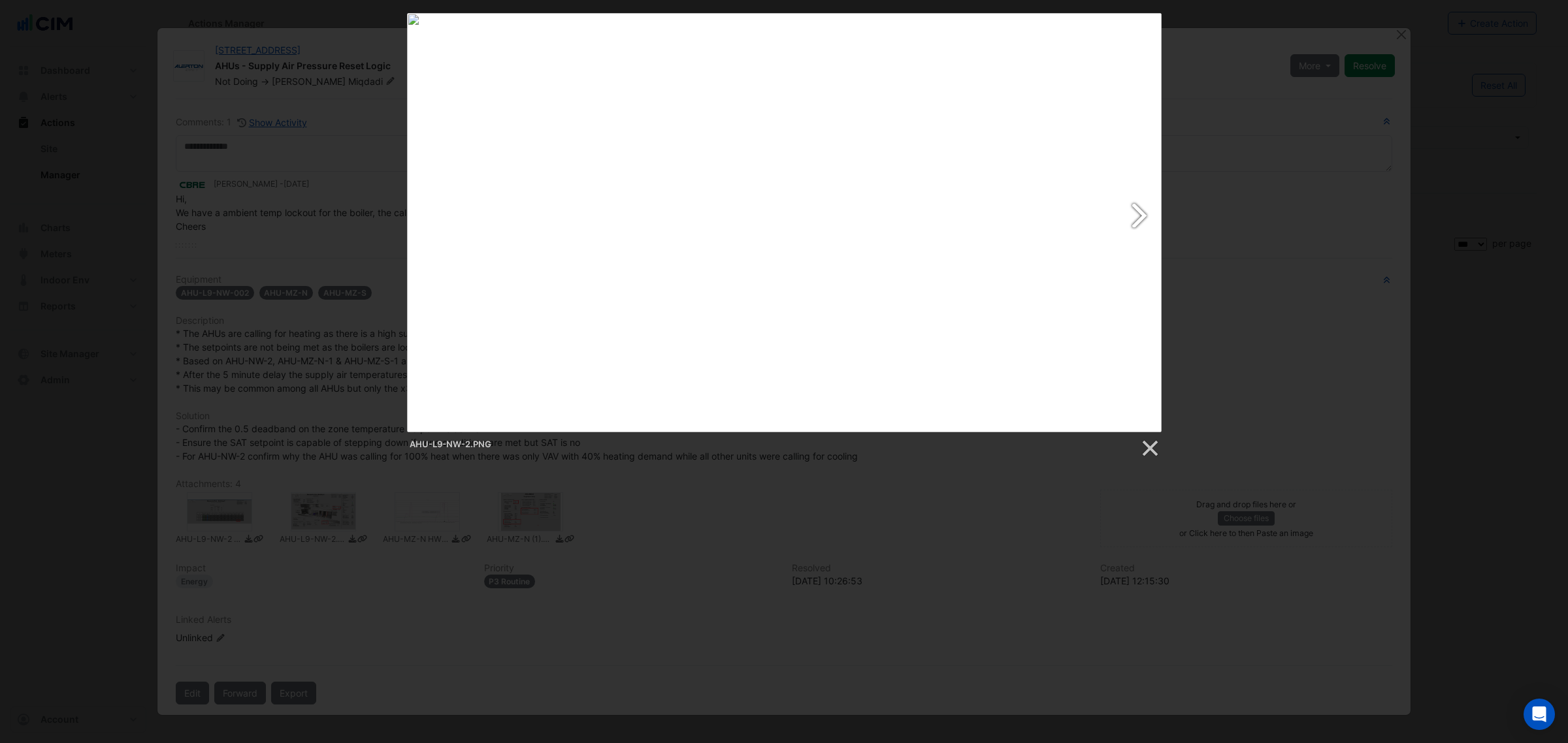
click at [1135, 197] on link at bounding box center [920, 223] width 483 height 420
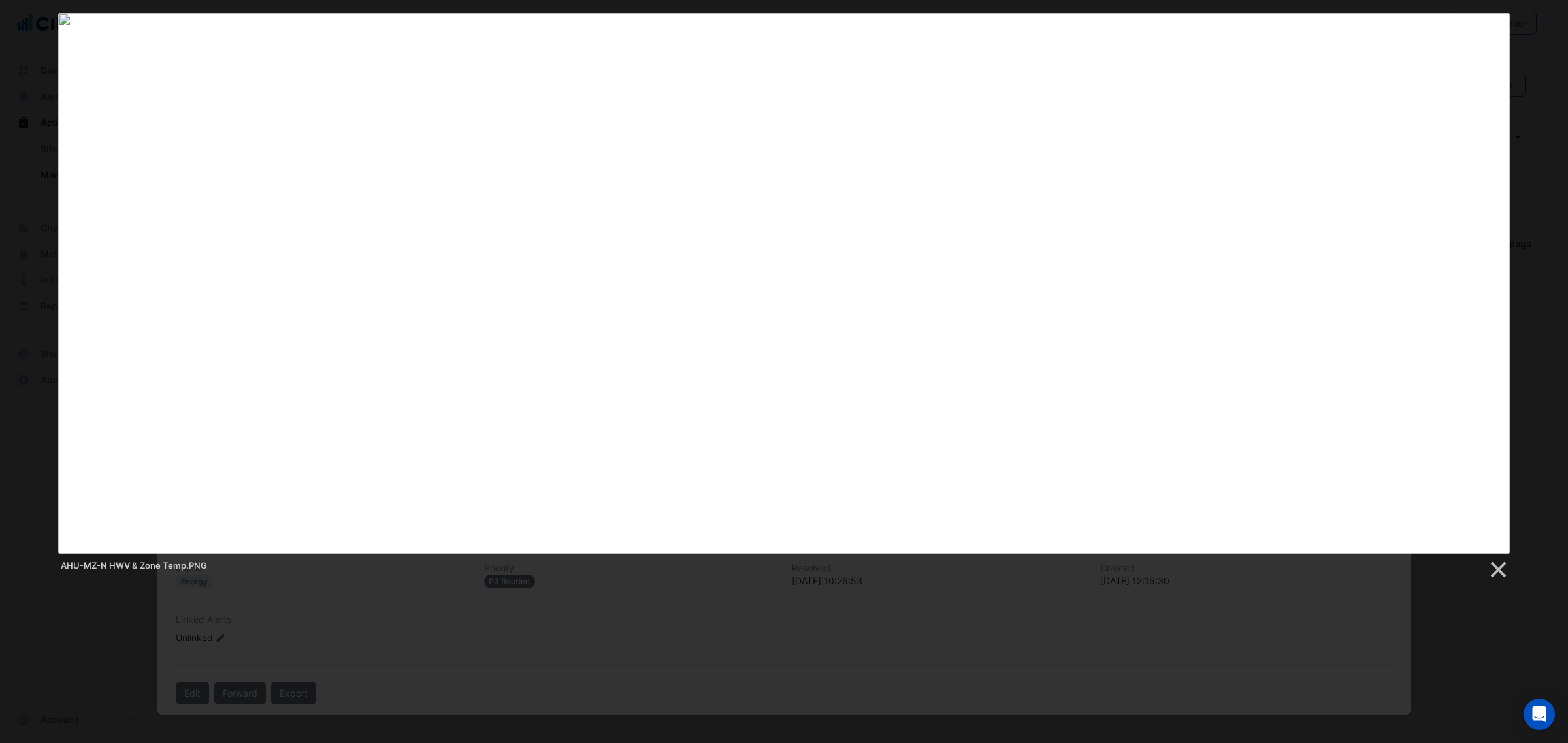
click at [881, 609] on div at bounding box center [784, 467] width 1568 height 933
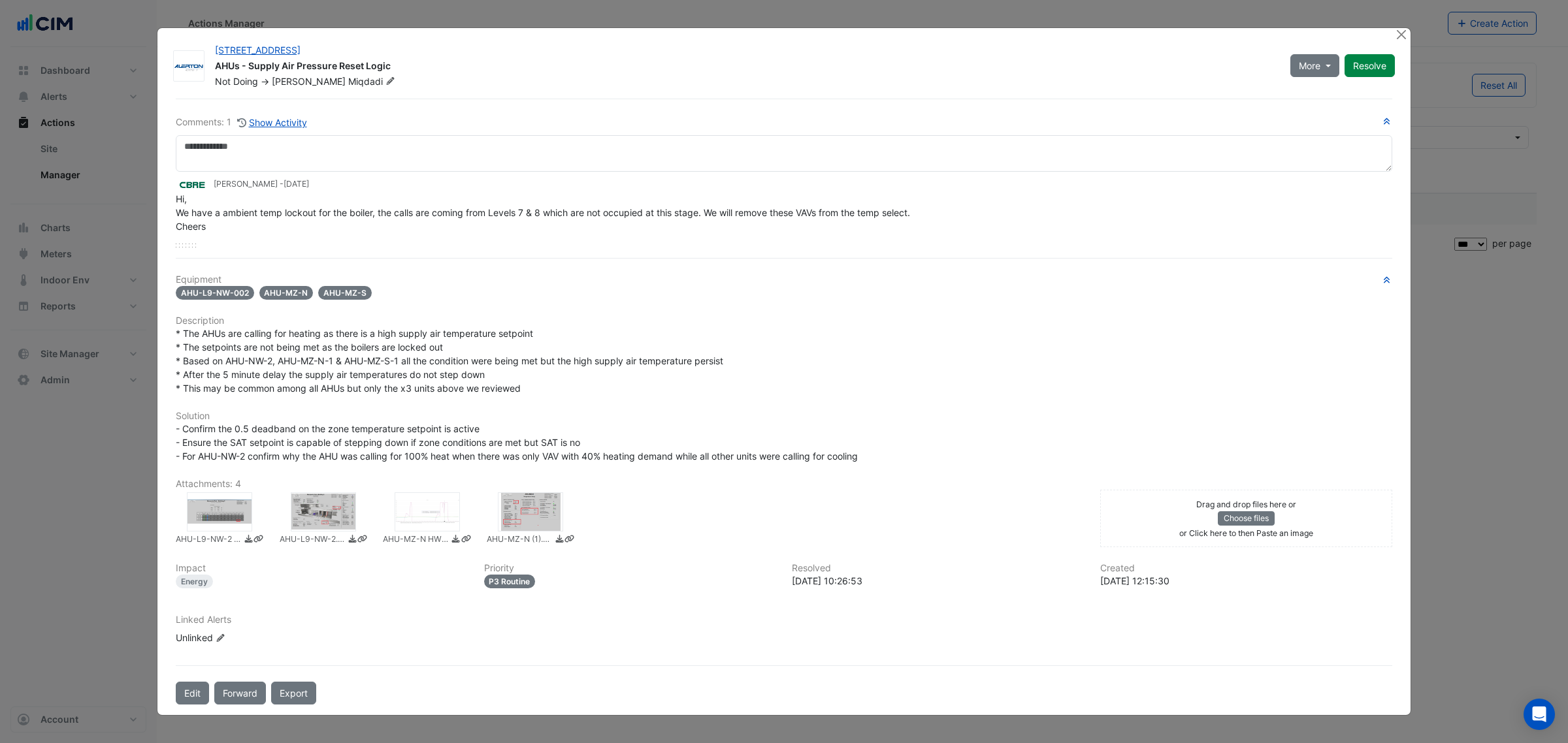
click at [557, 511] on div at bounding box center [530, 511] width 65 height 39
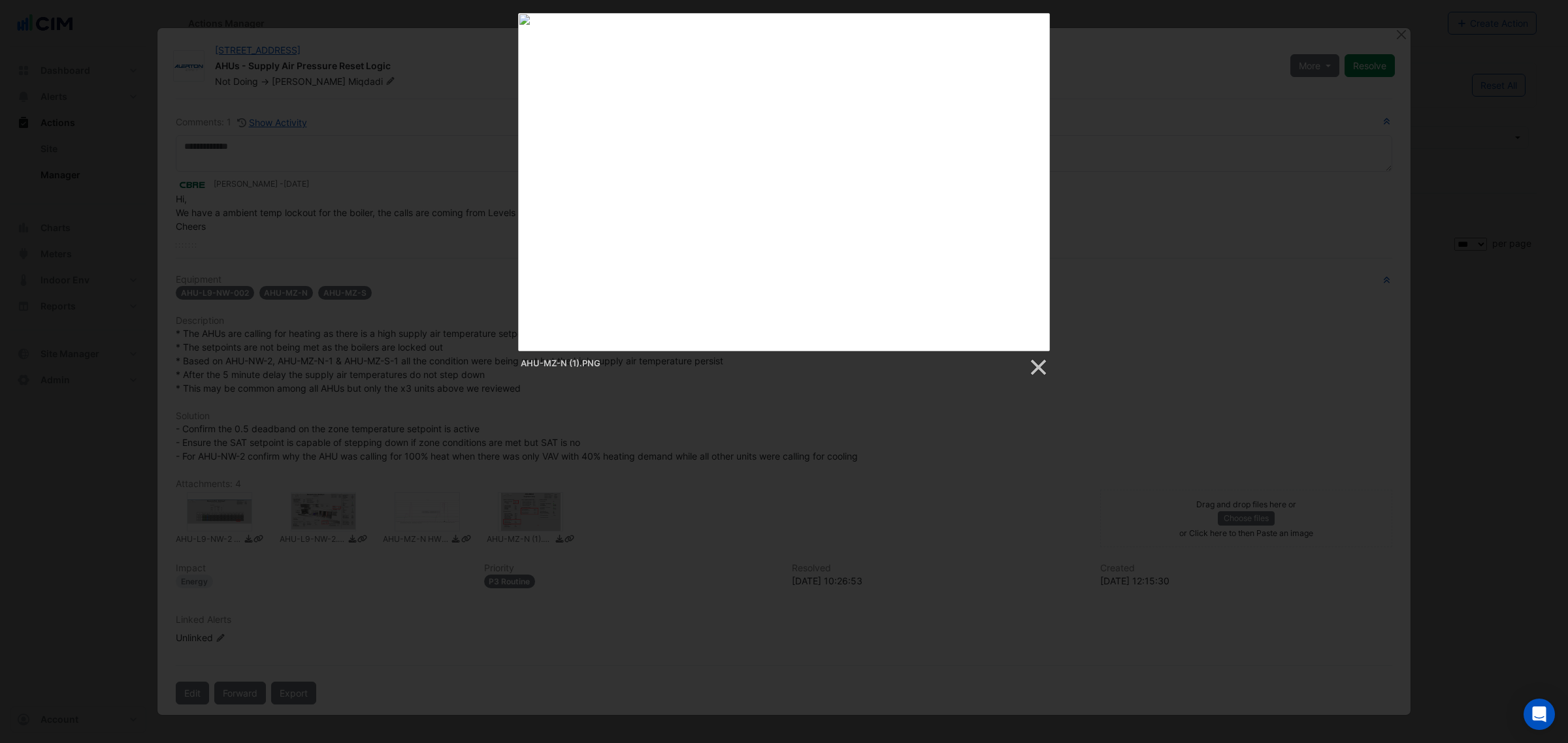
click at [729, 519] on div at bounding box center [784, 467] width 1568 height 933
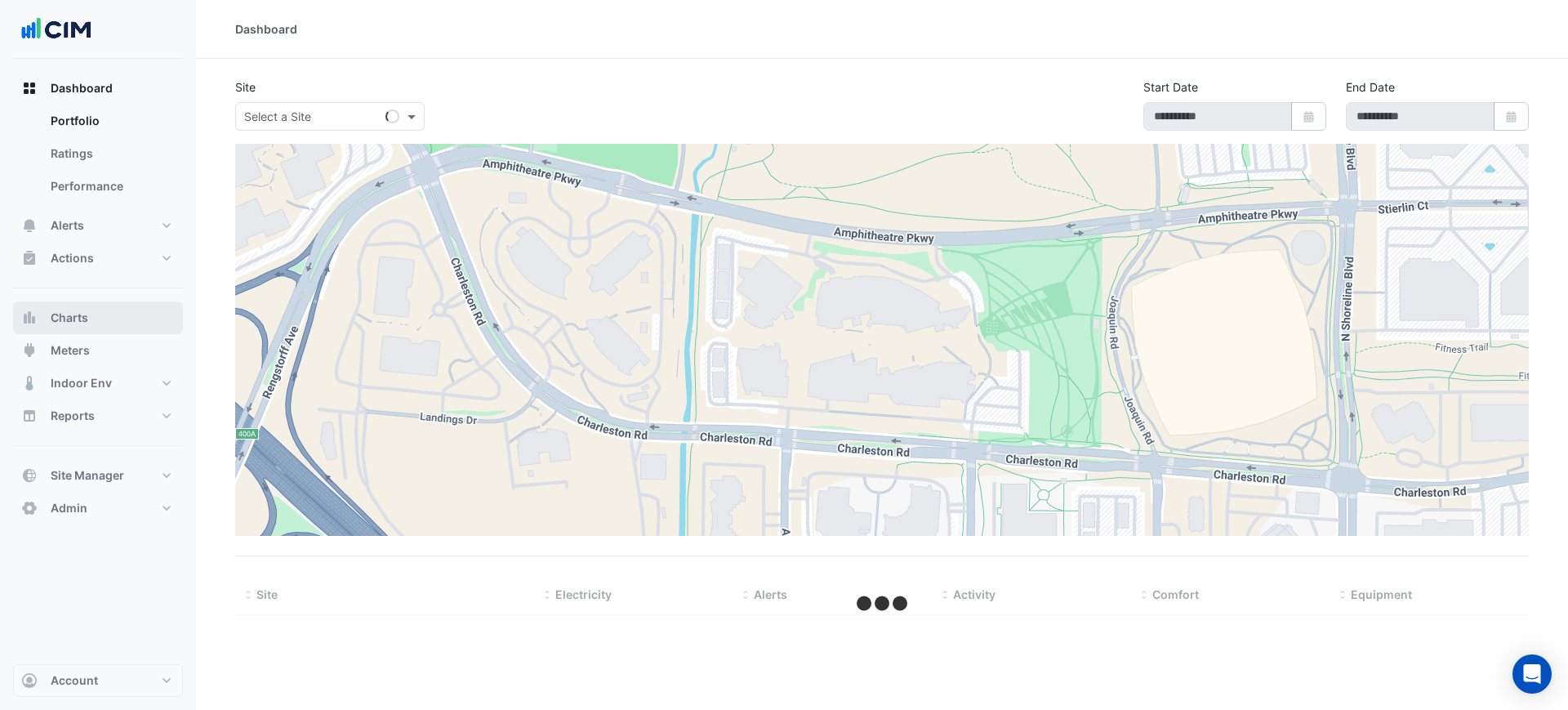
click at [114, 331] on button "Charts" at bounding box center [98, 318] width 170 height 33
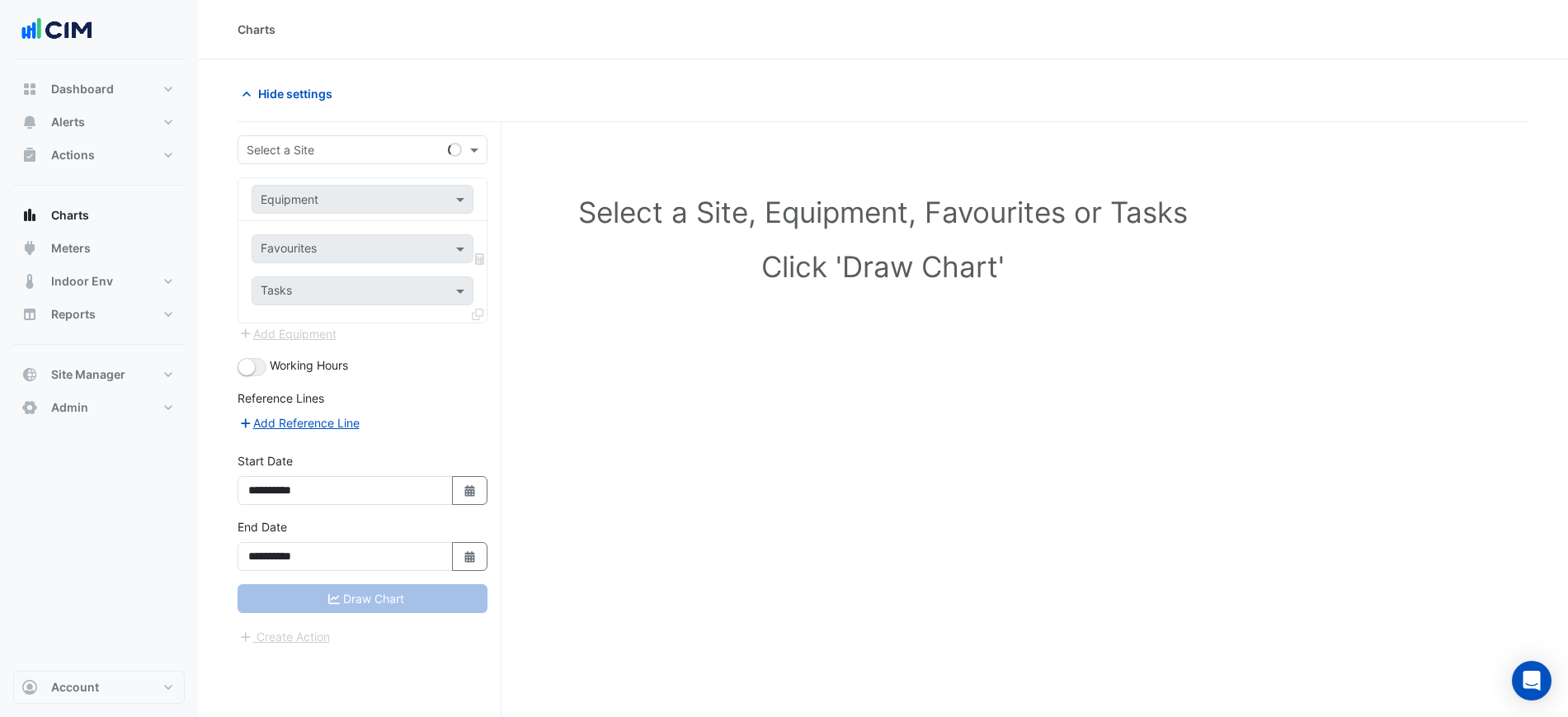
click at [335, 149] on input "text" at bounding box center [347, 151] width 199 height 17
type input "********"
paste input "**********"
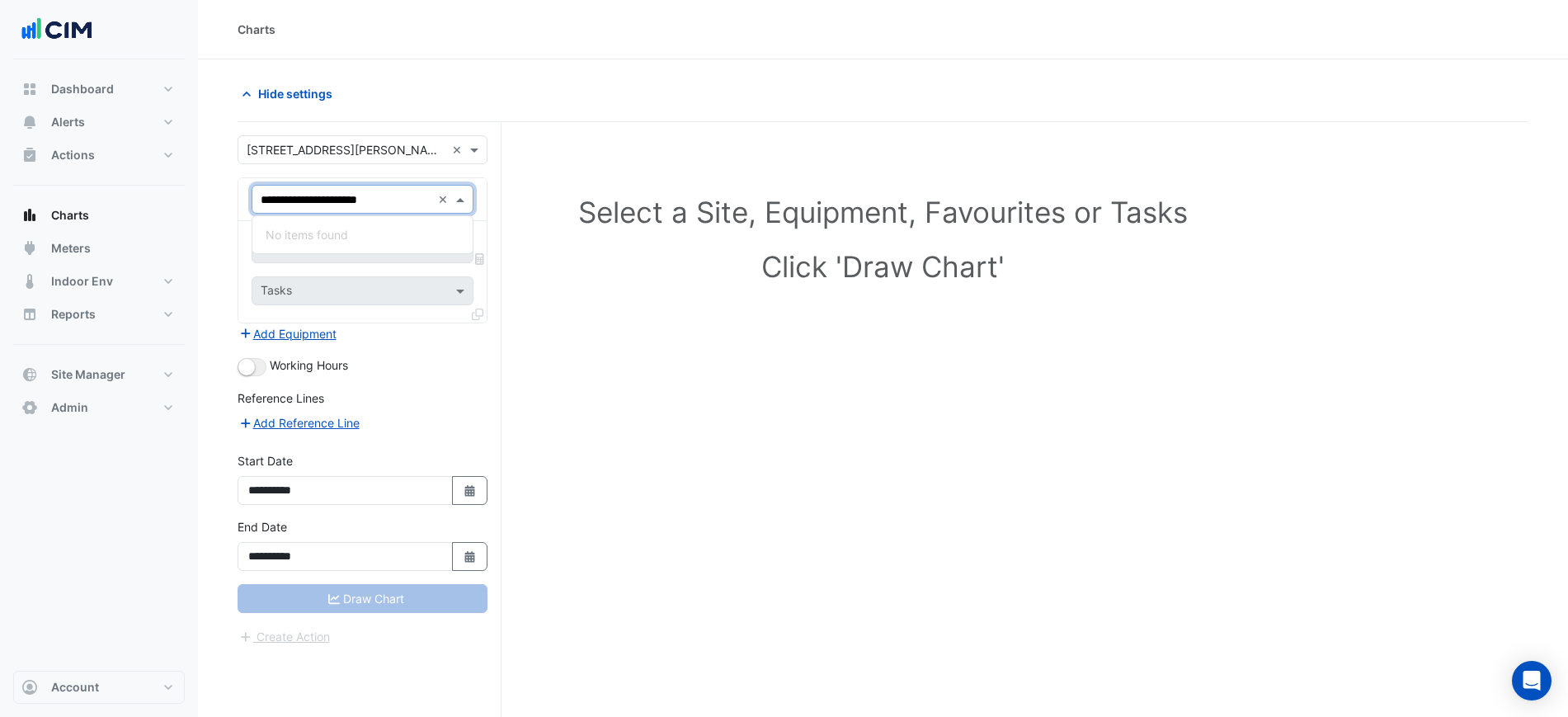
click at [281, 206] on input "**********" at bounding box center [347, 200] width 171 height 17
click at [371, 238] on div "No items found" at bounding box center [362, 234] width 220 height 24
click at [392, 210] on div "**********" at bounding box center [362, 199] width 222 height 29
click at [397, 203] on input "**********" at bounding box center [347, 200] width 171 height 17
type input "**********"
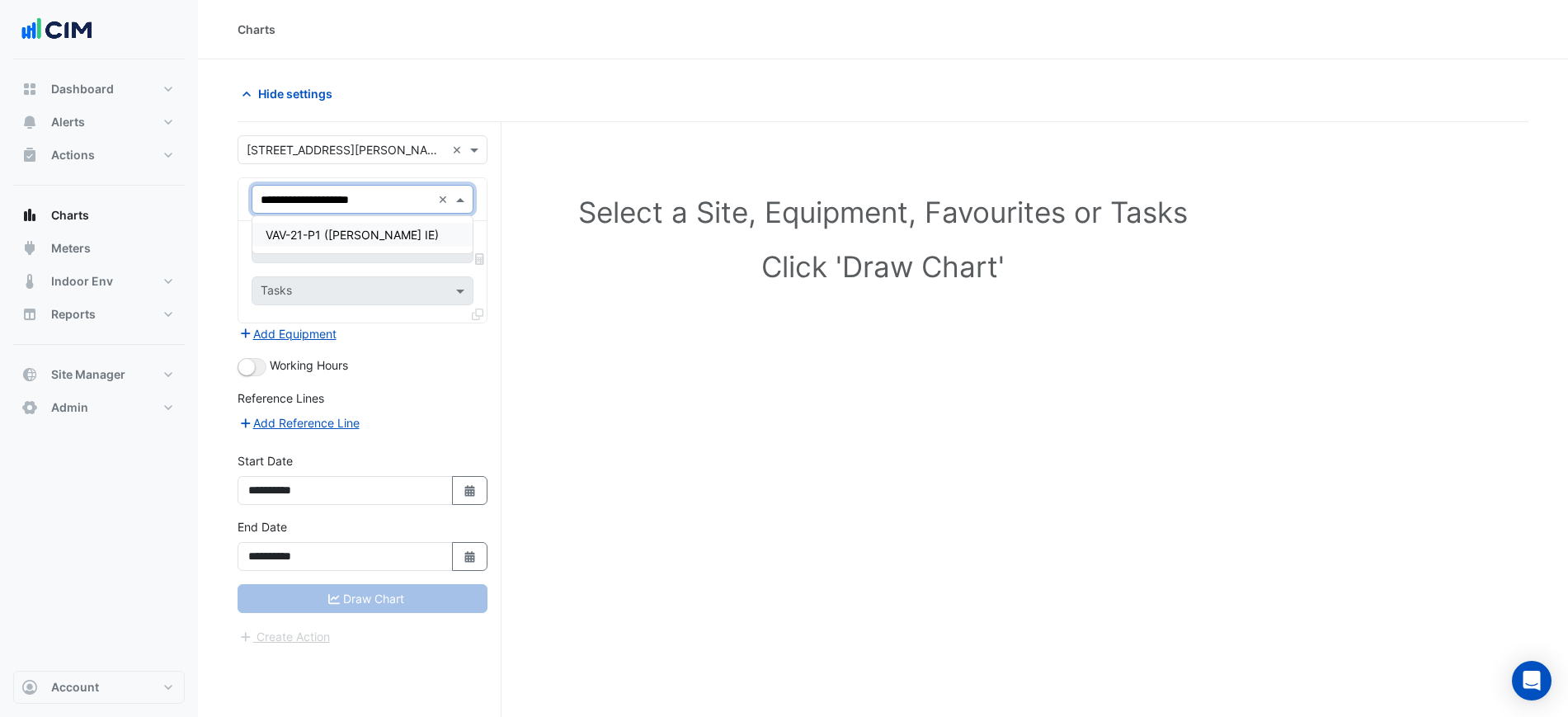
click at [395, 239] on div "VAV-21-P1 (NABERS IE)" at bounding box center [362, 234] width 220 height 24
click at [395, 246] on input "text" at bounding box center [344, 251] width 167 height 17
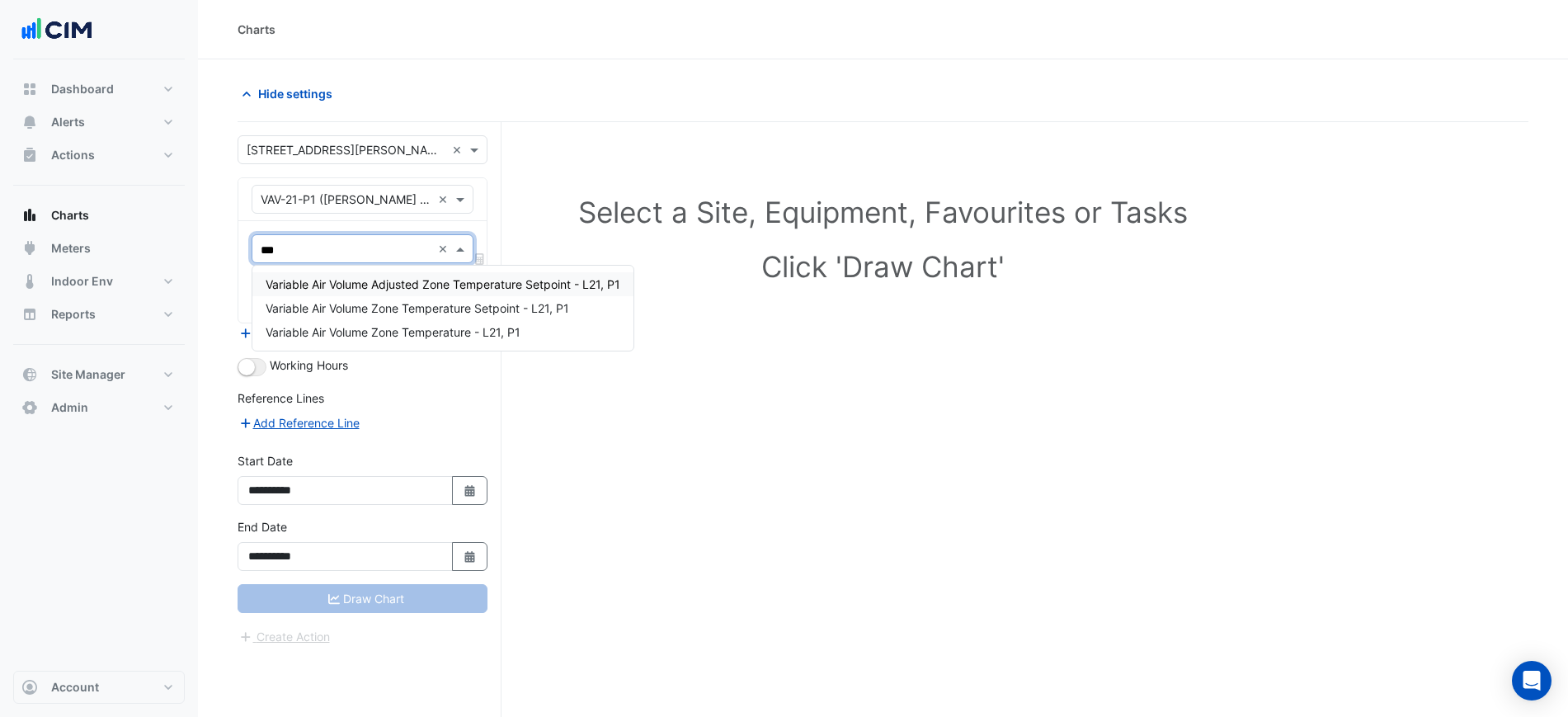
type input "****"
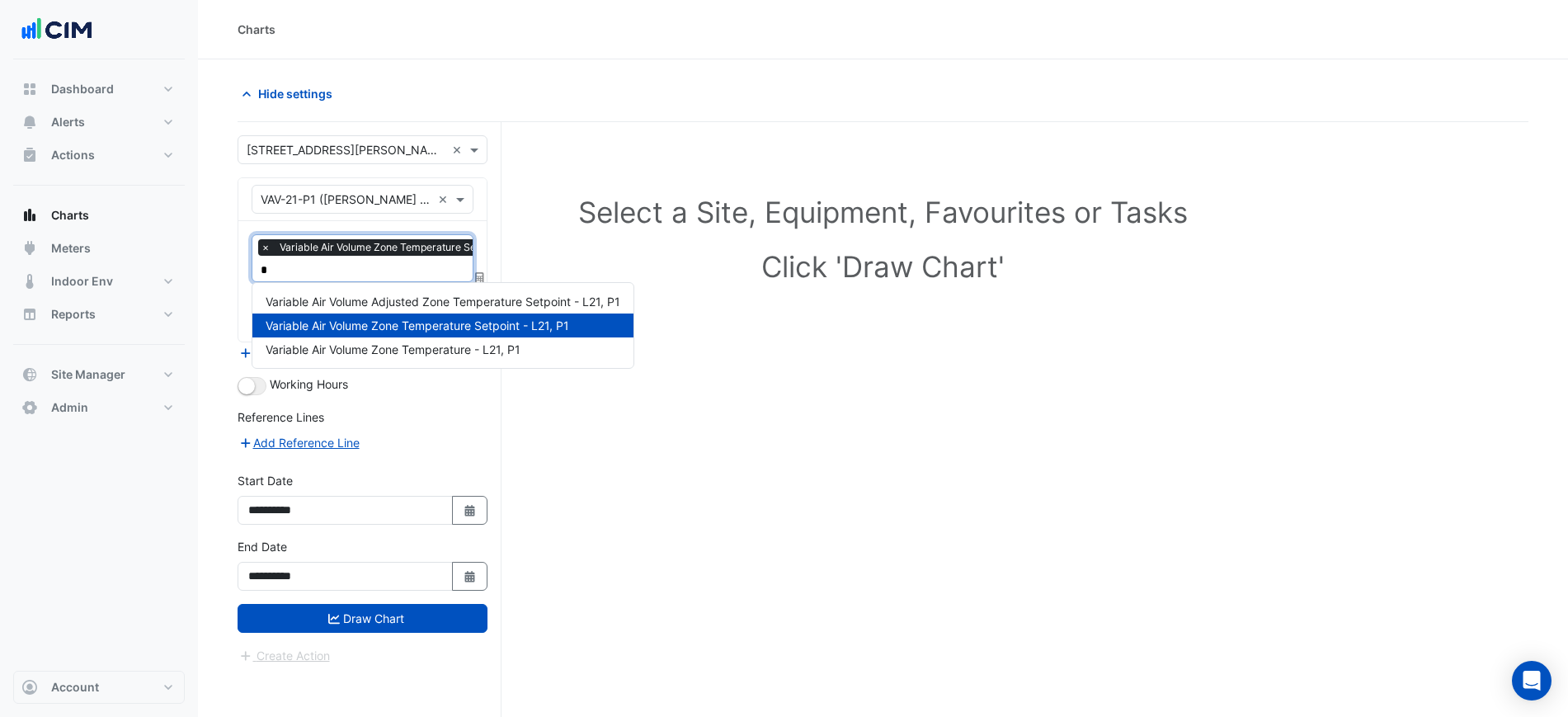
type input "**"
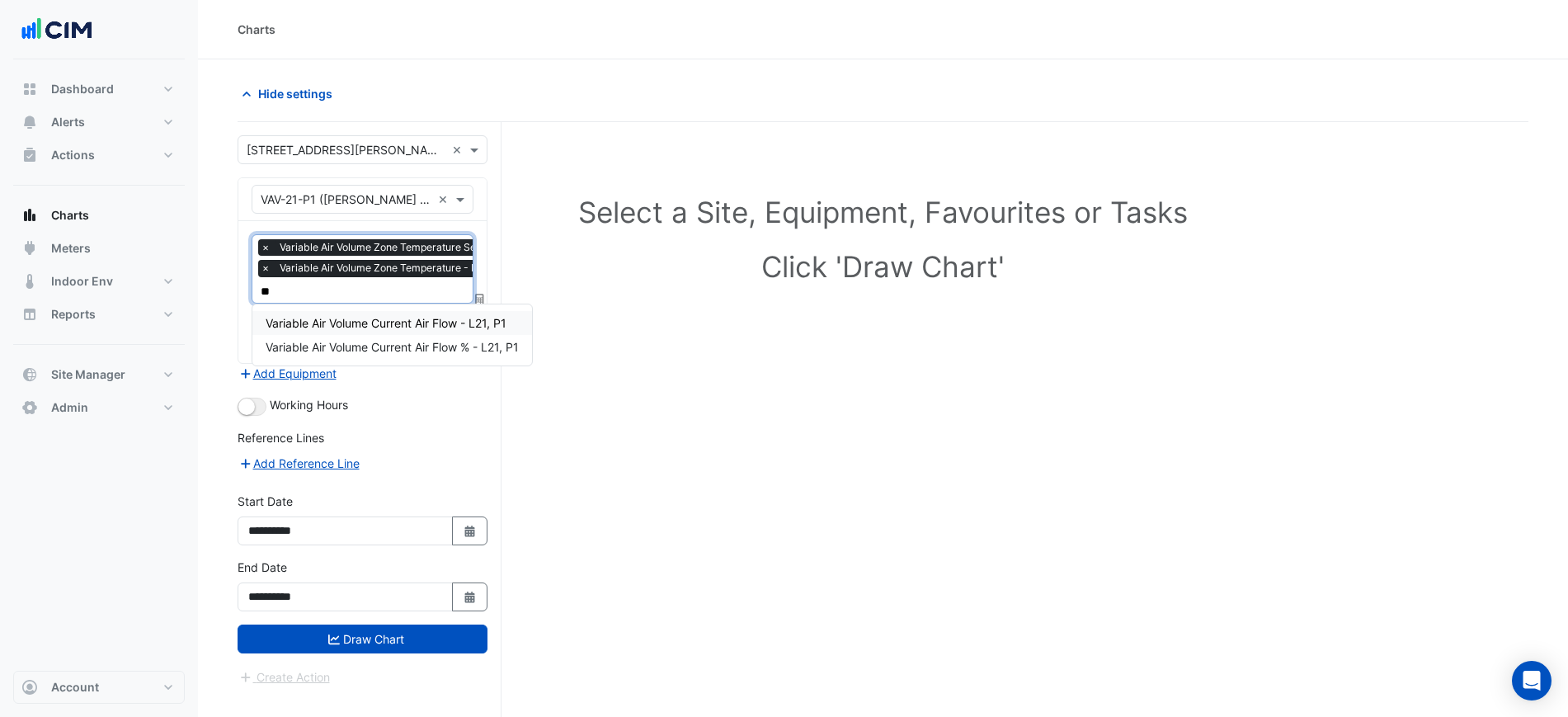
type input "***"
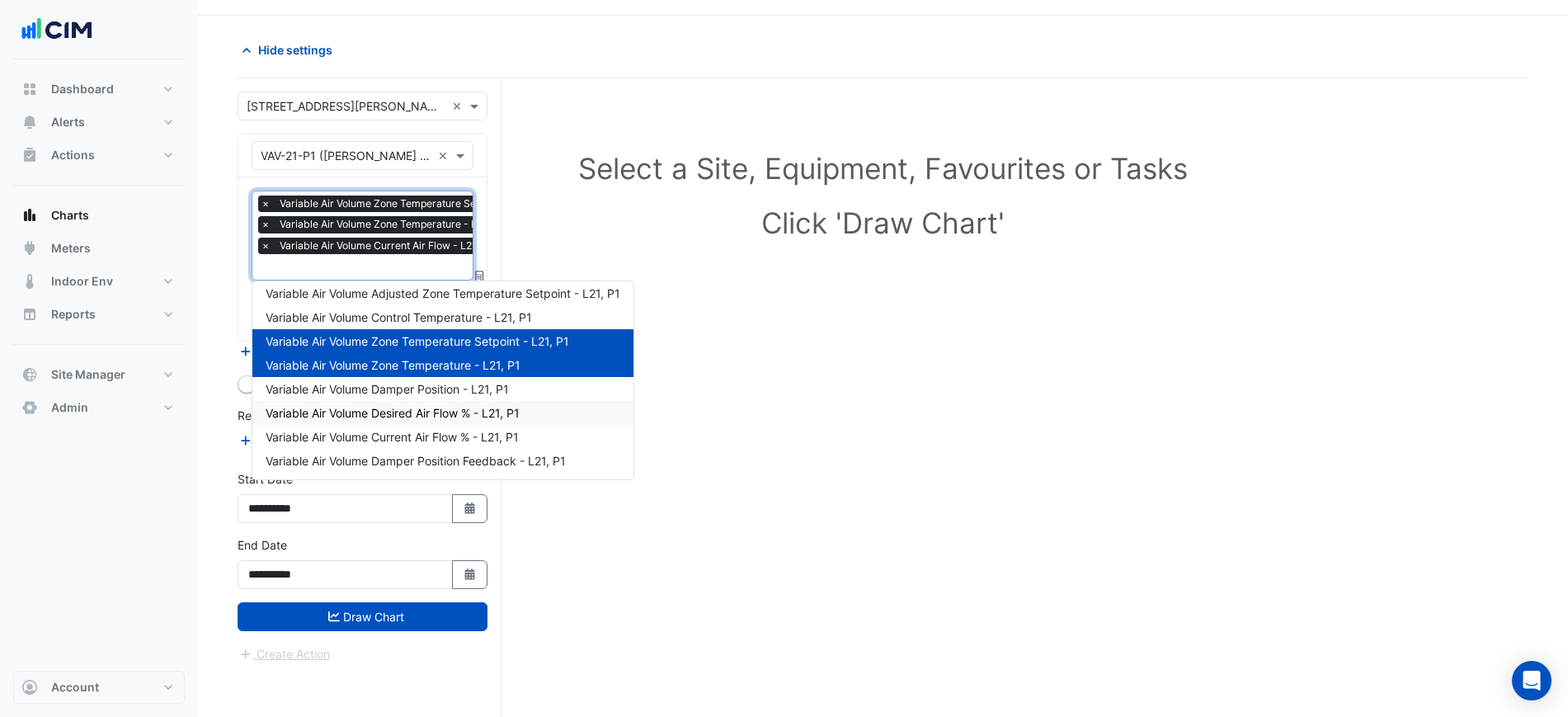
scroll to position [63, 0]
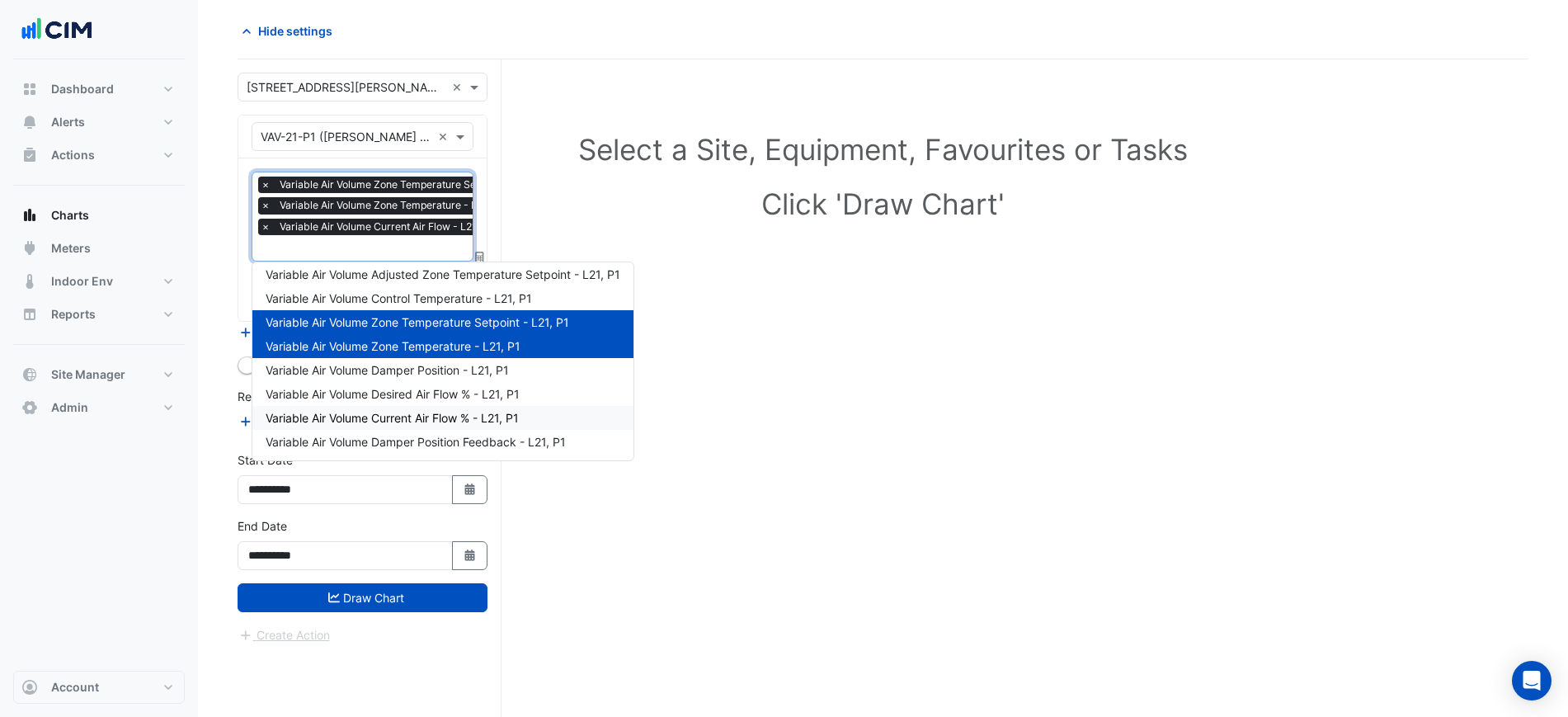
click at [747, 396] on div "Select a Site, Equipment, Favourites or Tasks Click 'Draw Chart'" at bounding box center [883, 388] width 1291 height 658
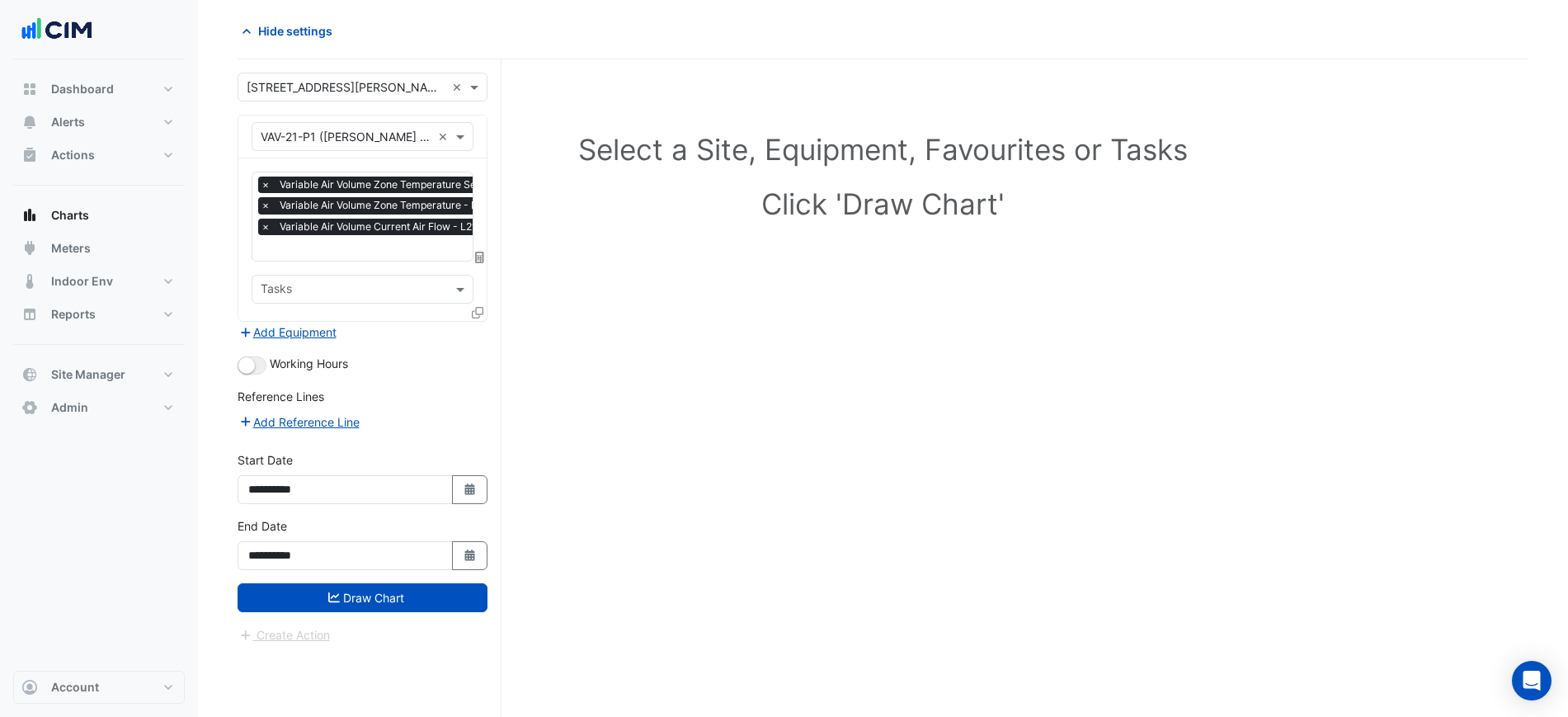
click at [273, 368] on span "Working Hours" at bounding box center [309, 363] width 79 height 14
click at [257, 363] on button "button" at bounding box center [251, 365] width 29 height 18
drag, startPoint x: 388, startPoint y: 592, endPoint x: 394, endPoint y: 585, distance: 9.2
click at [389, 592] on button "Draw Chart" at bounding box center [362, 597] width 250 height 29
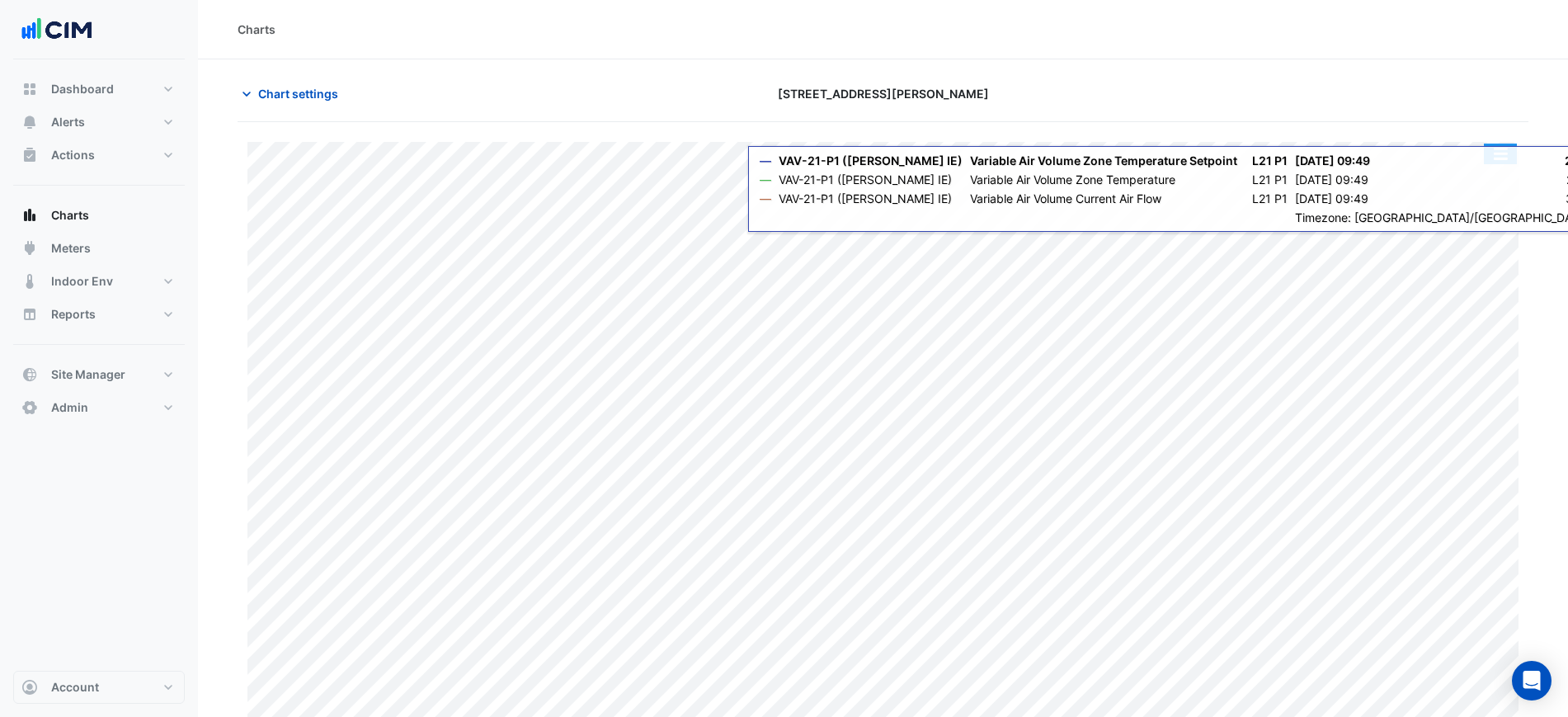
click at [1489, 158] on button "button" at bounding box center [1501, 154] width 33 height 21
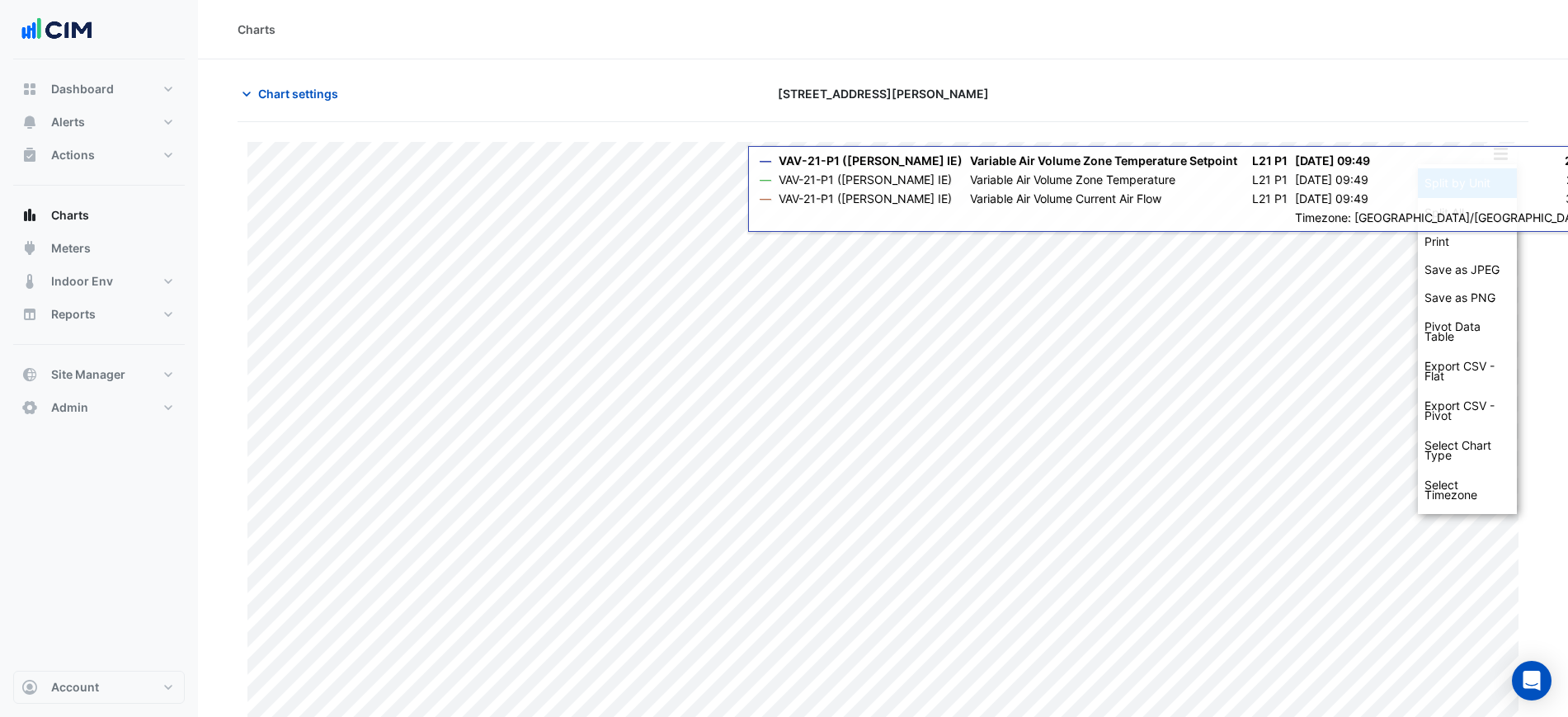
click at [1487, 182] on div "Split by Unit" at bounding box center [1467, 183] width 99 height 30
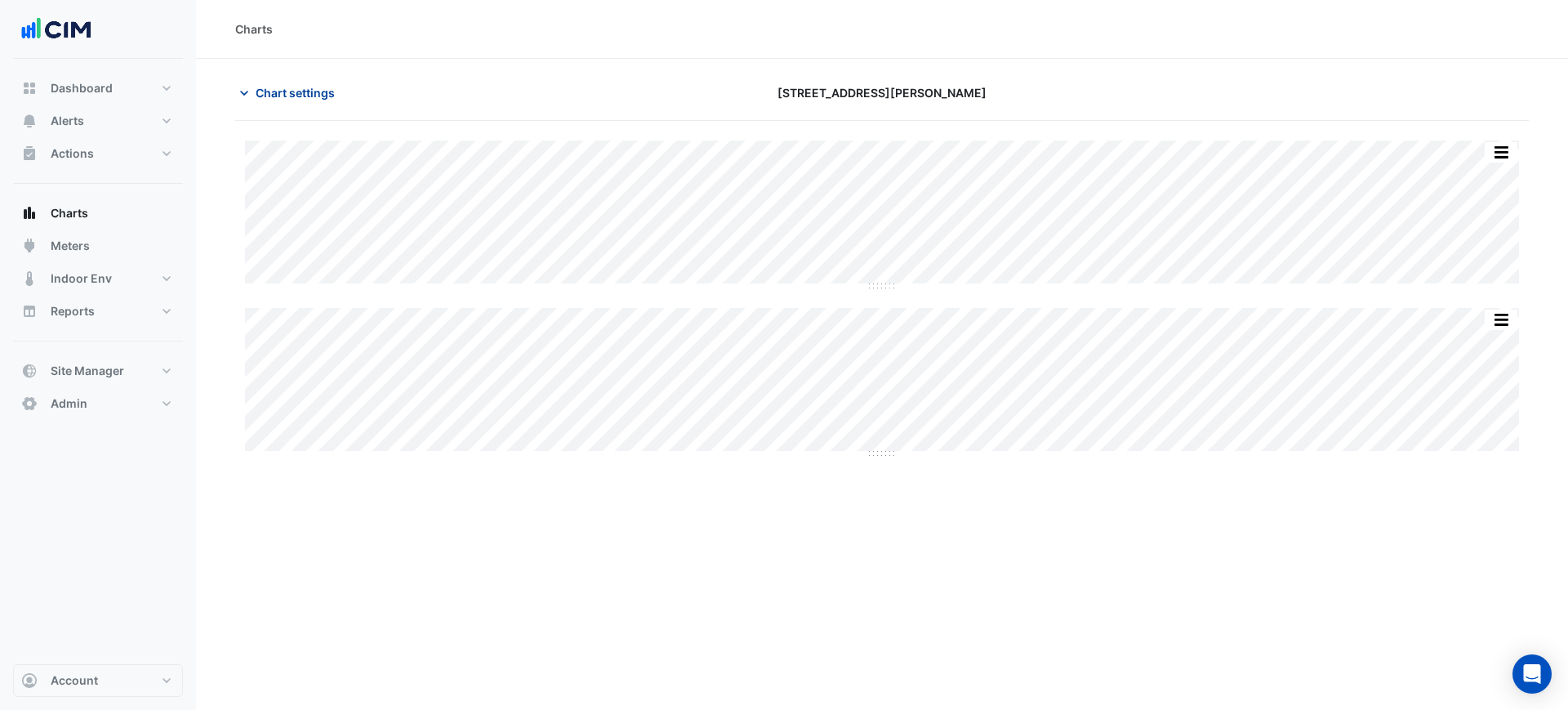
click at [316, 86] on span "Chart settings" at bounding box center [296, 93] width 80 height 17
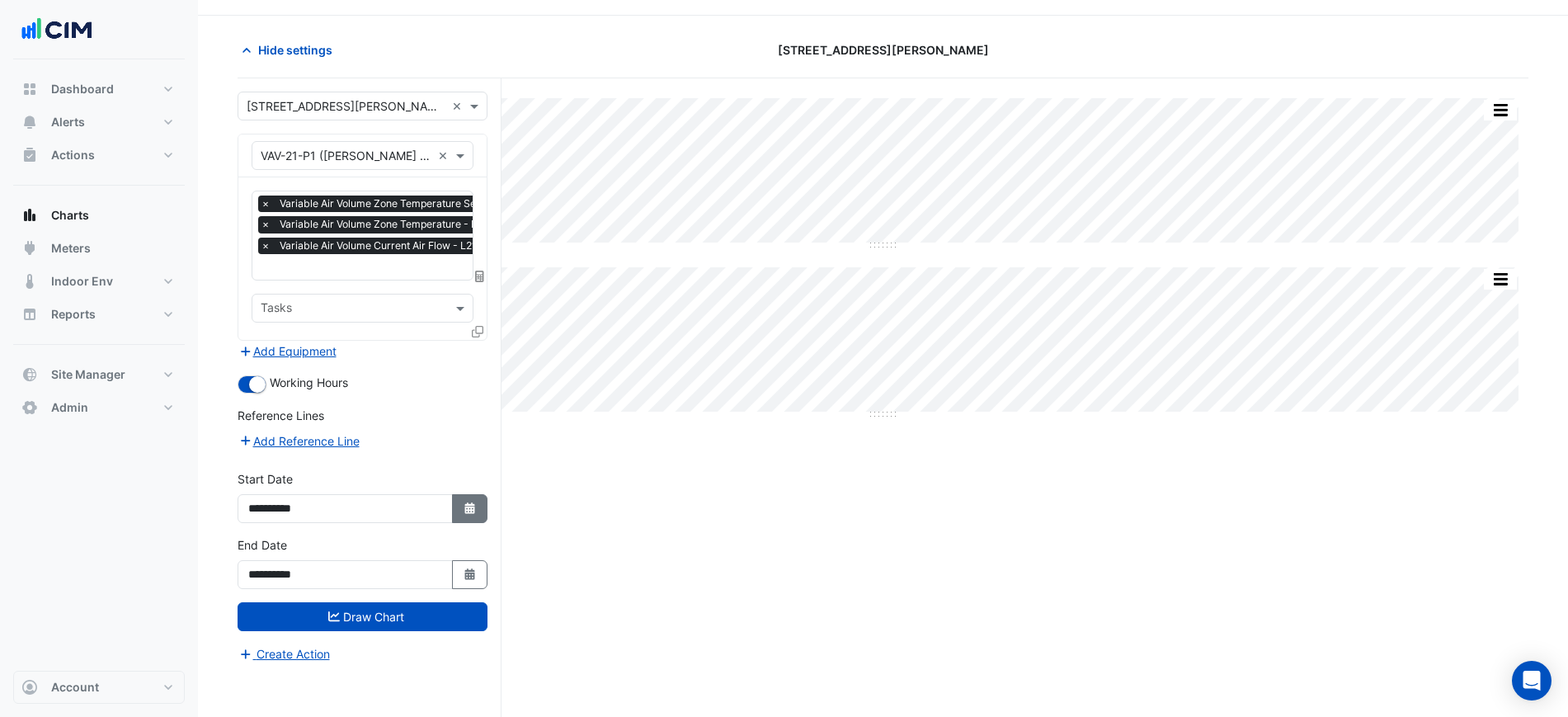
scroll to position [63, 0]
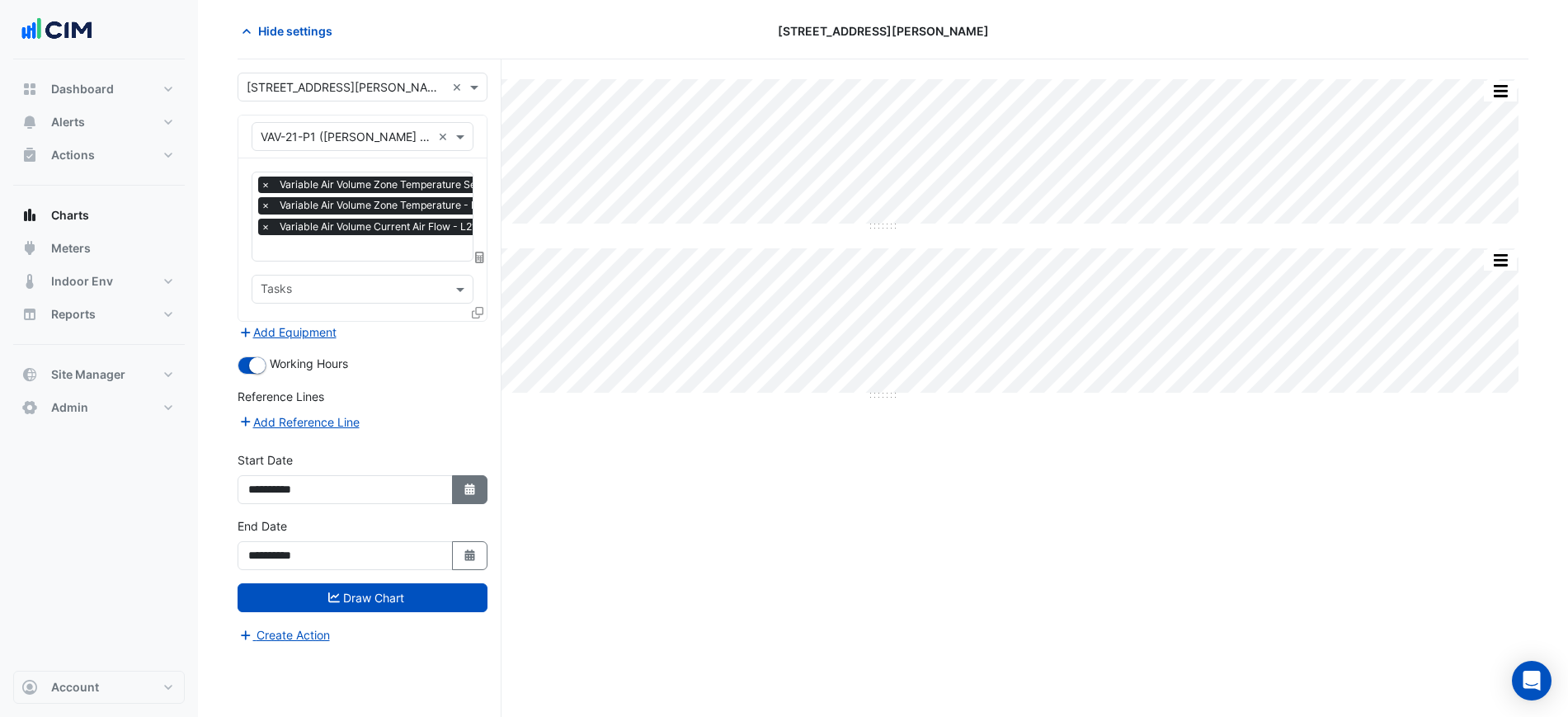
click at [468, 486] on icon "button" at bounding box center [469, 489] width 10 height 11
select select "*"
select select "****"
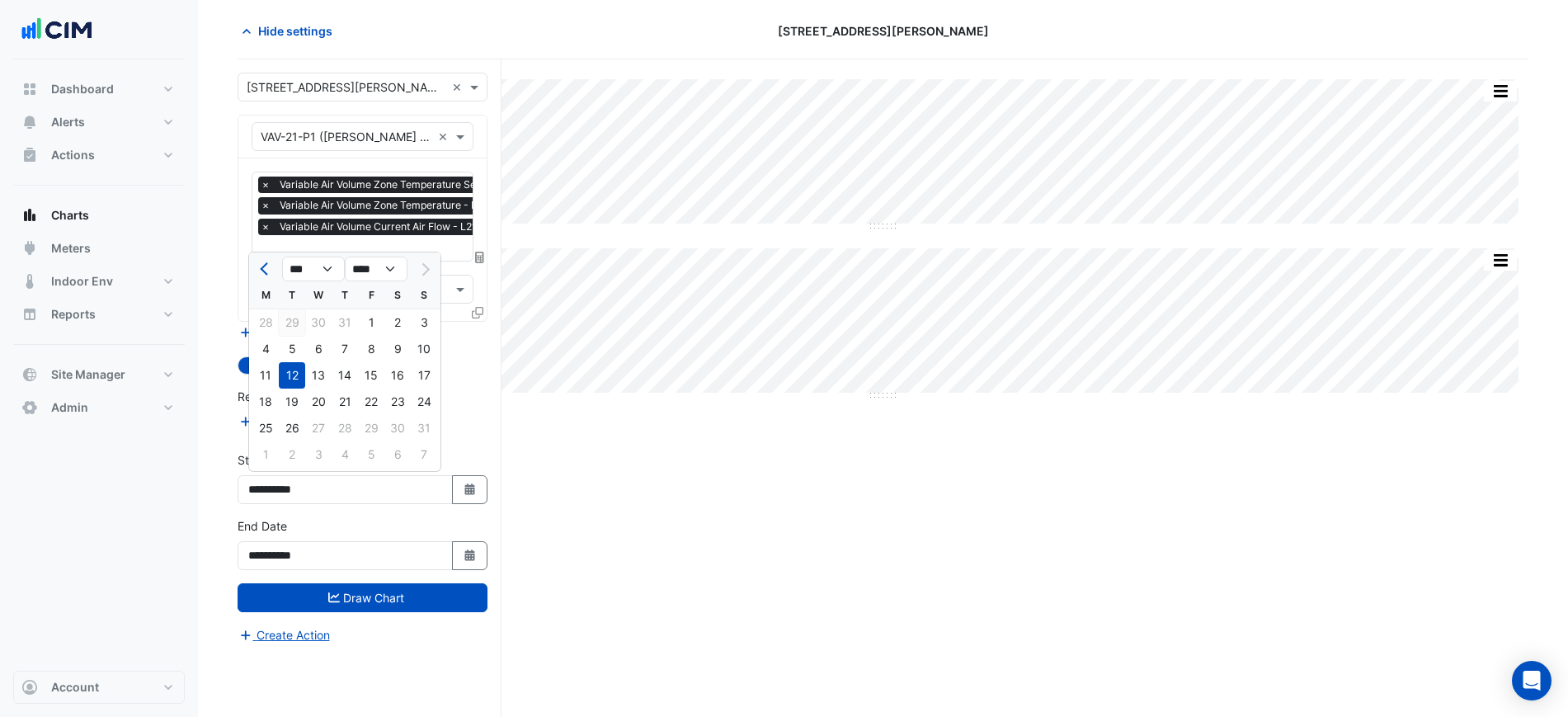
click at [299, 327] on div "29" at bounding box center [292, 322] width 26 height 26
type input "**********"
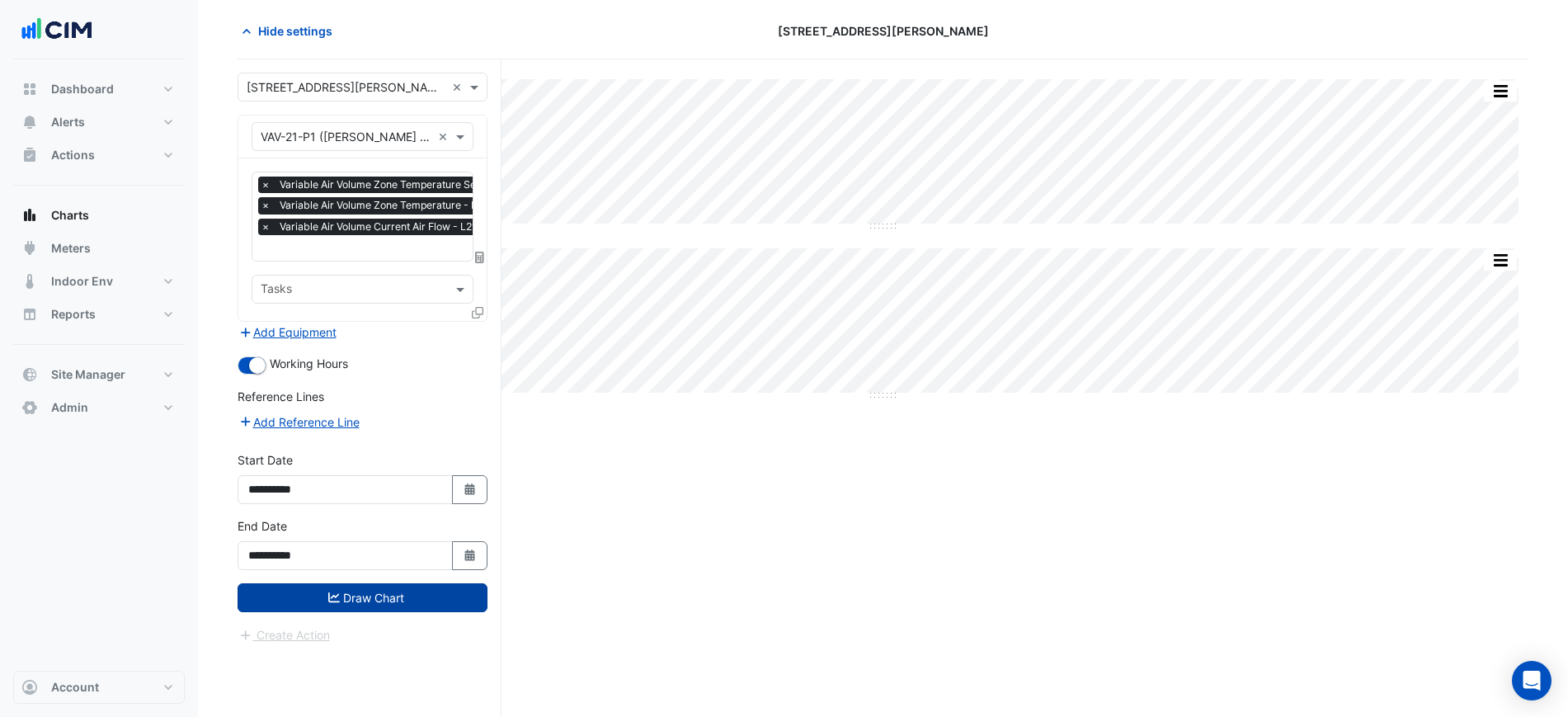
click at [390, 592] on button "Draw Chart" at bounding box center [362, 597] width 250 height 29
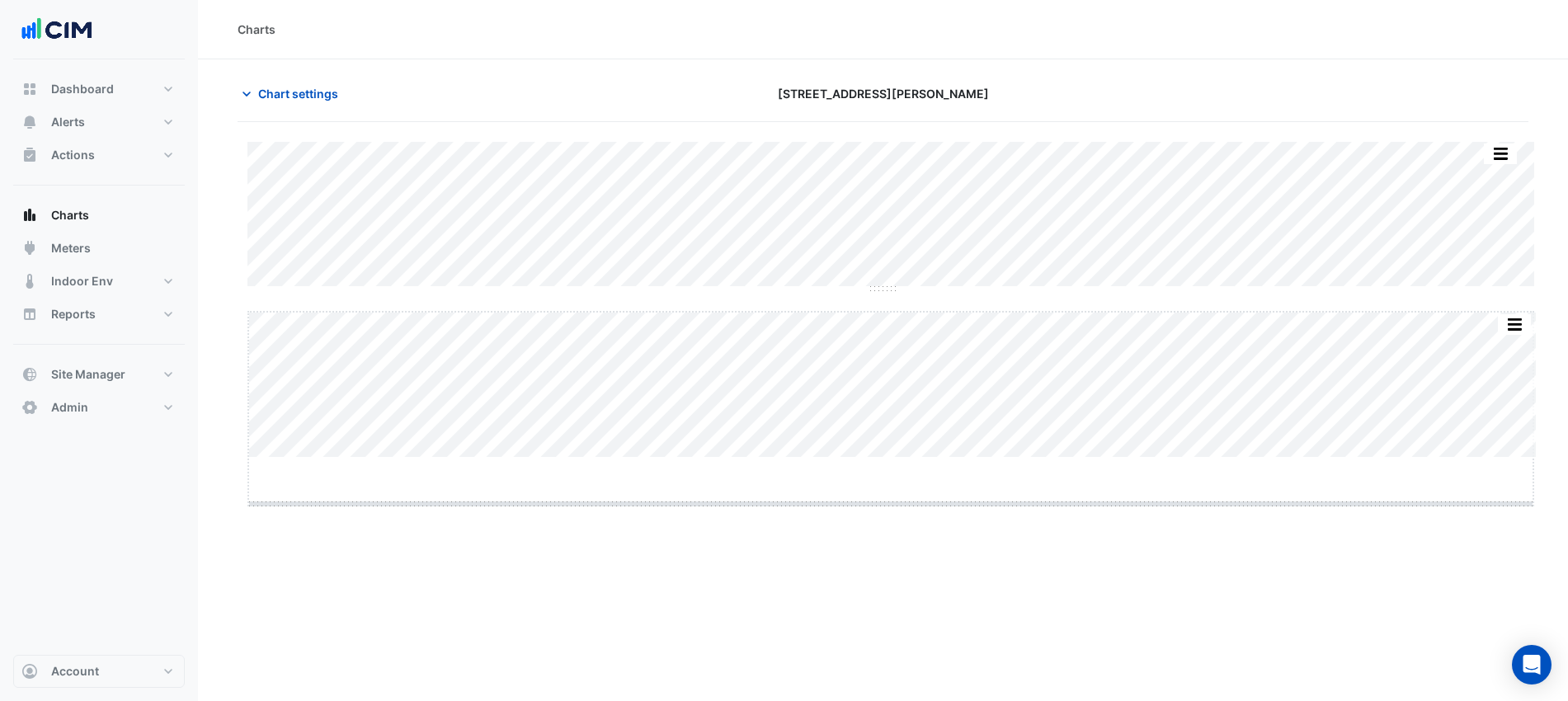
drag, startPoint x: 898, startPoint y: 457, endPoint x: 918, endPoint y: 638, distance: 182.1
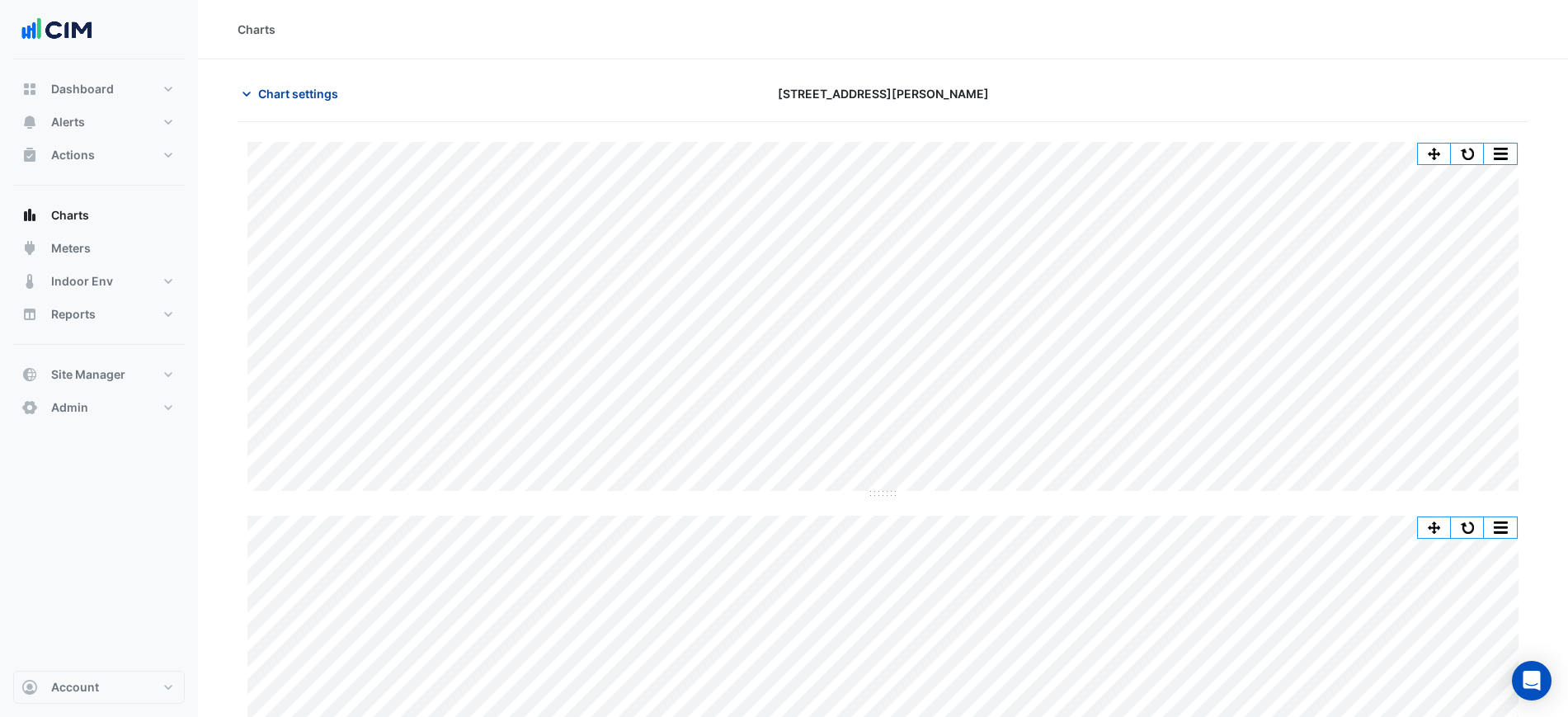
click at [308, 91] on span "Chart settings" at bounding box center [299, 93] width 80 height 17
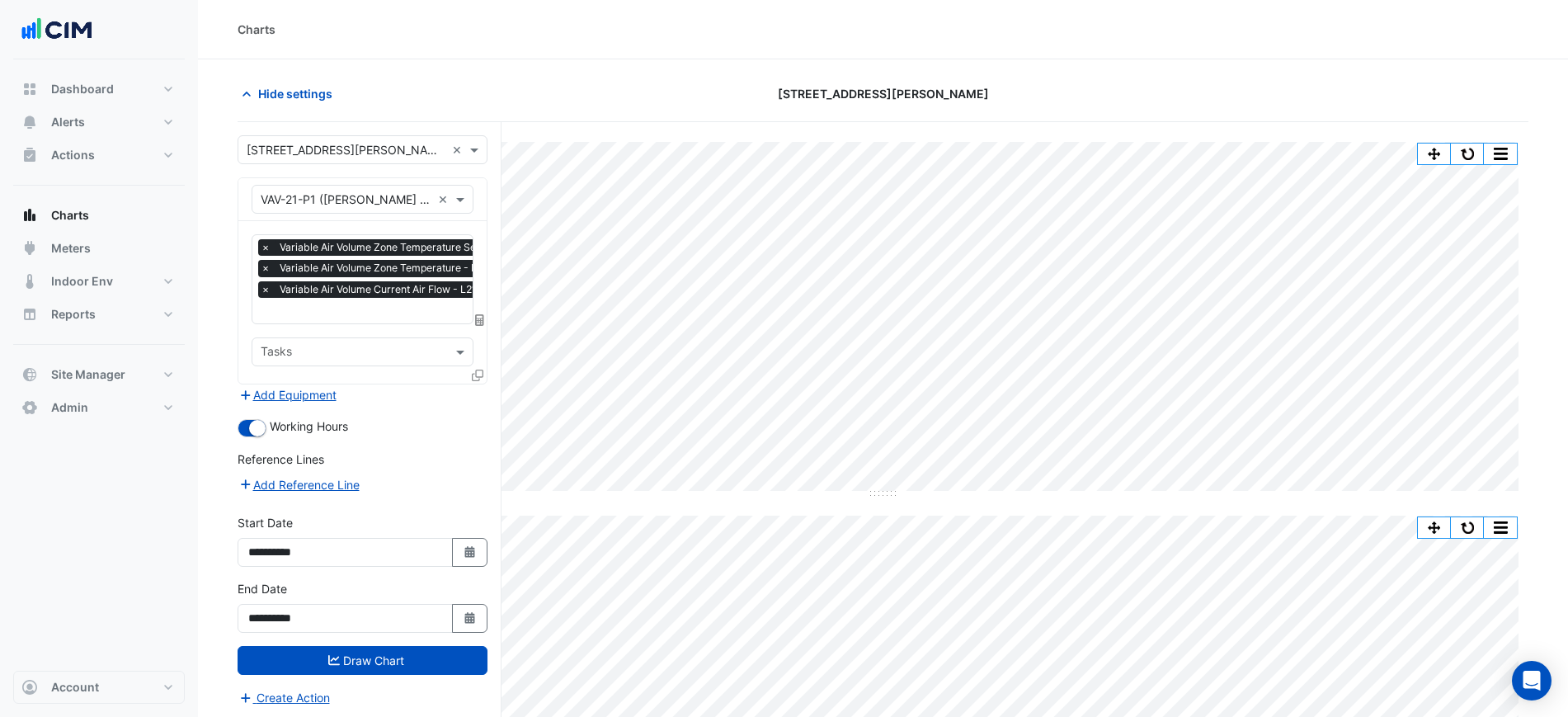
scroll to position [0, 8]
click at [335, 281] on span "Variable Air Volume Current Air Flow - L21, P1" at bounding box center [377, 289] width 221 height 17
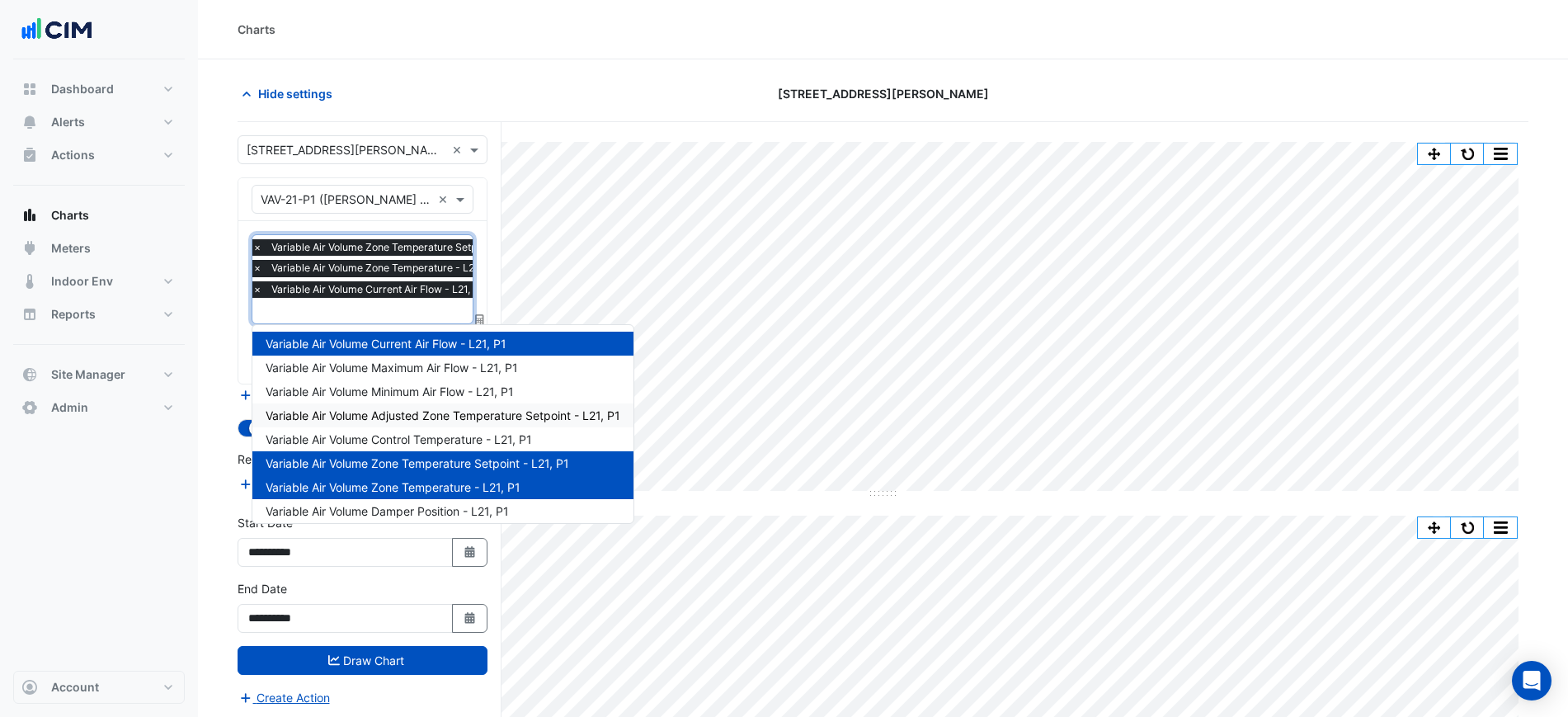
click at [462, 424] on div "Variable Air Volume Adjusted Zone Temperature Setpoint - L21, P1" at bounding box center [443, 415] width 382 height 24
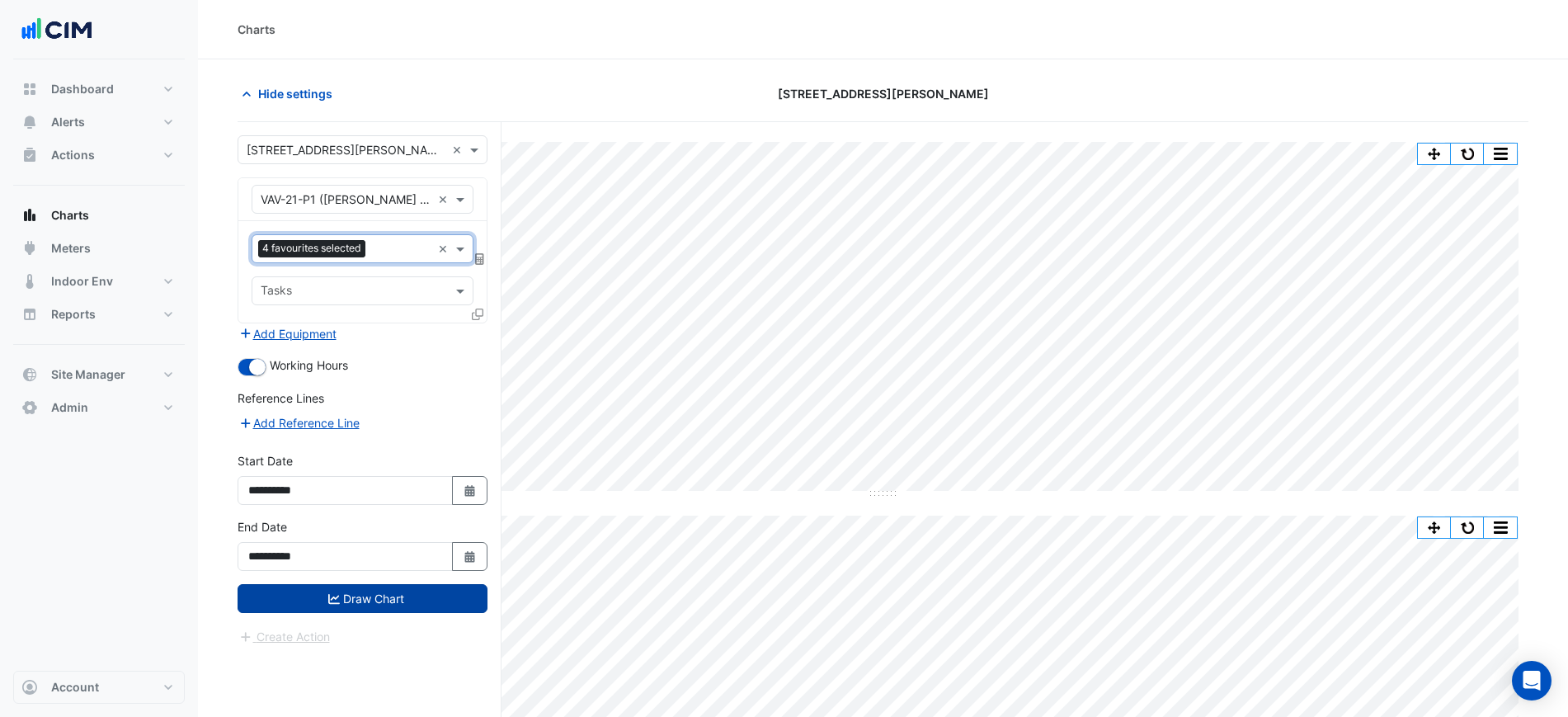
click at [400, 599] on button "Draw Chart" at bounding box center [362, 598] width 250 height 29
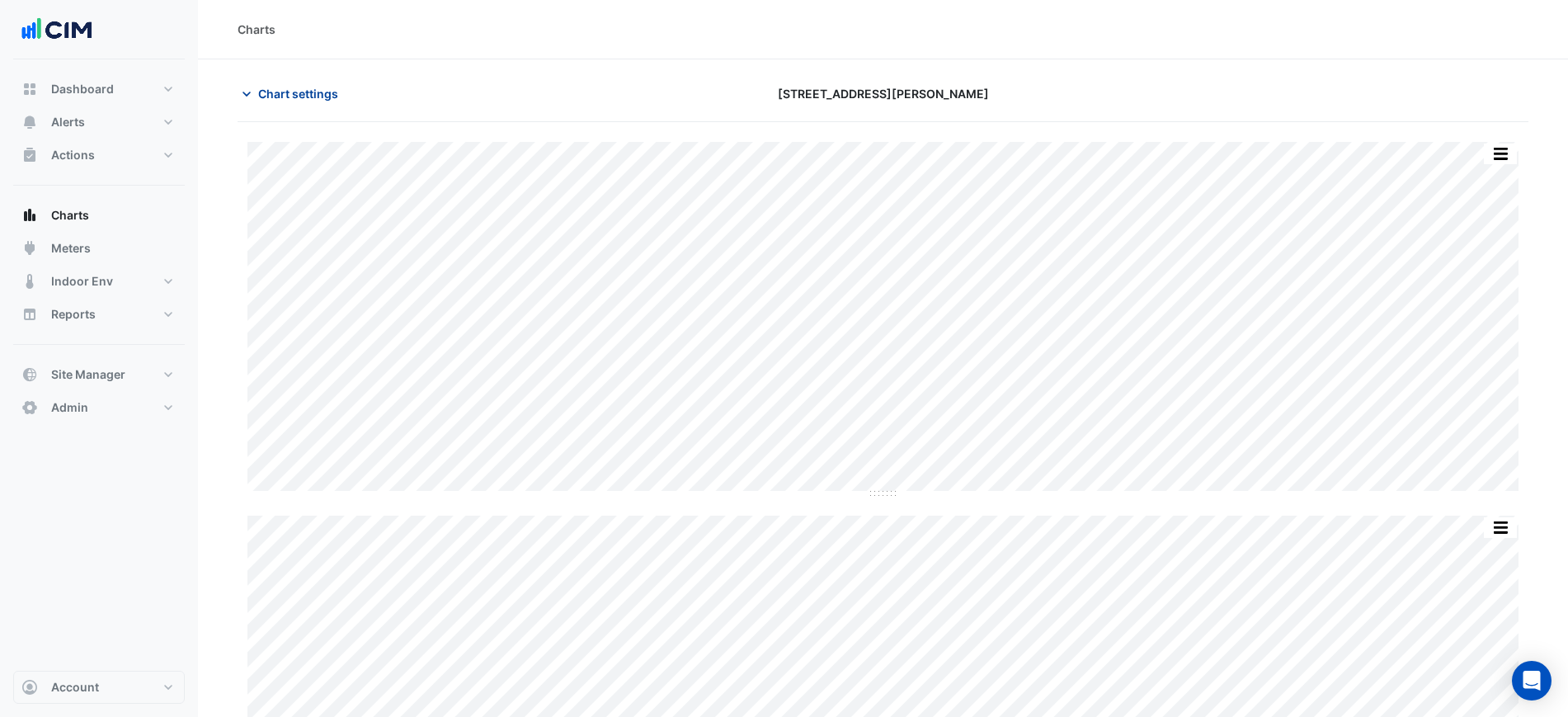
click at [256, 82] on button "Chart settings" at bounding box center [293, 93] width 112 height 29
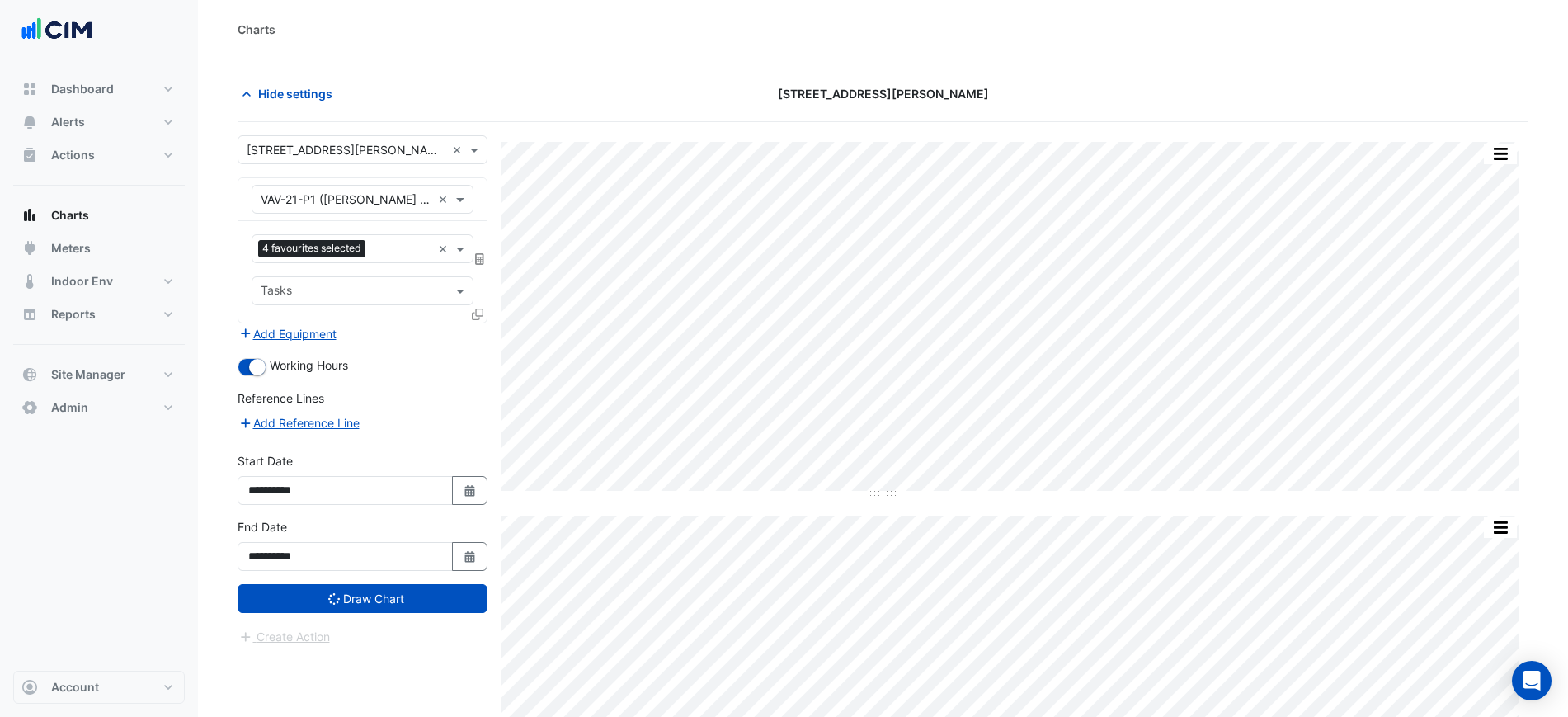
scroll to position [154, 0]
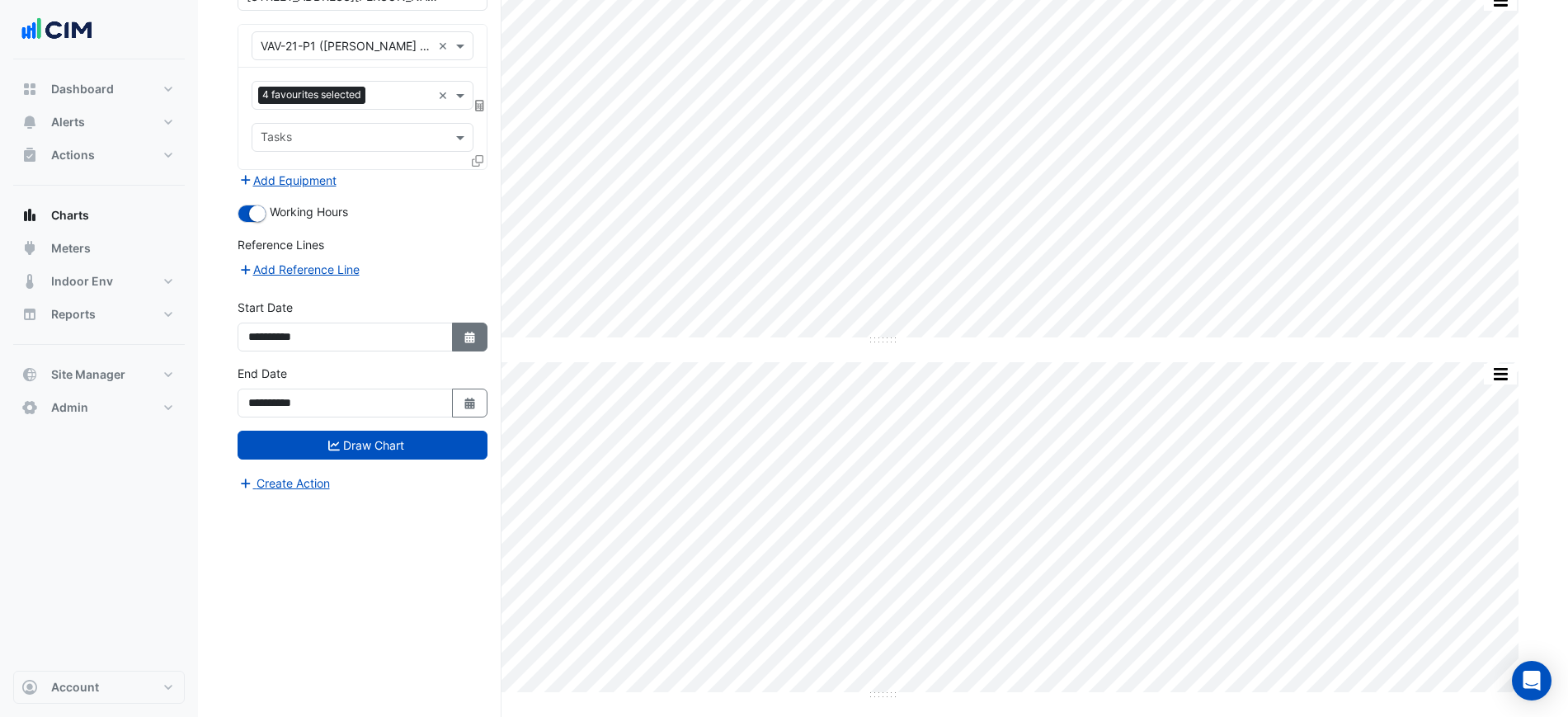
click at [457, 340] on button "Select Date" at bounding box center [471, 336] width 37 height 29
select select "*"
select select "****"
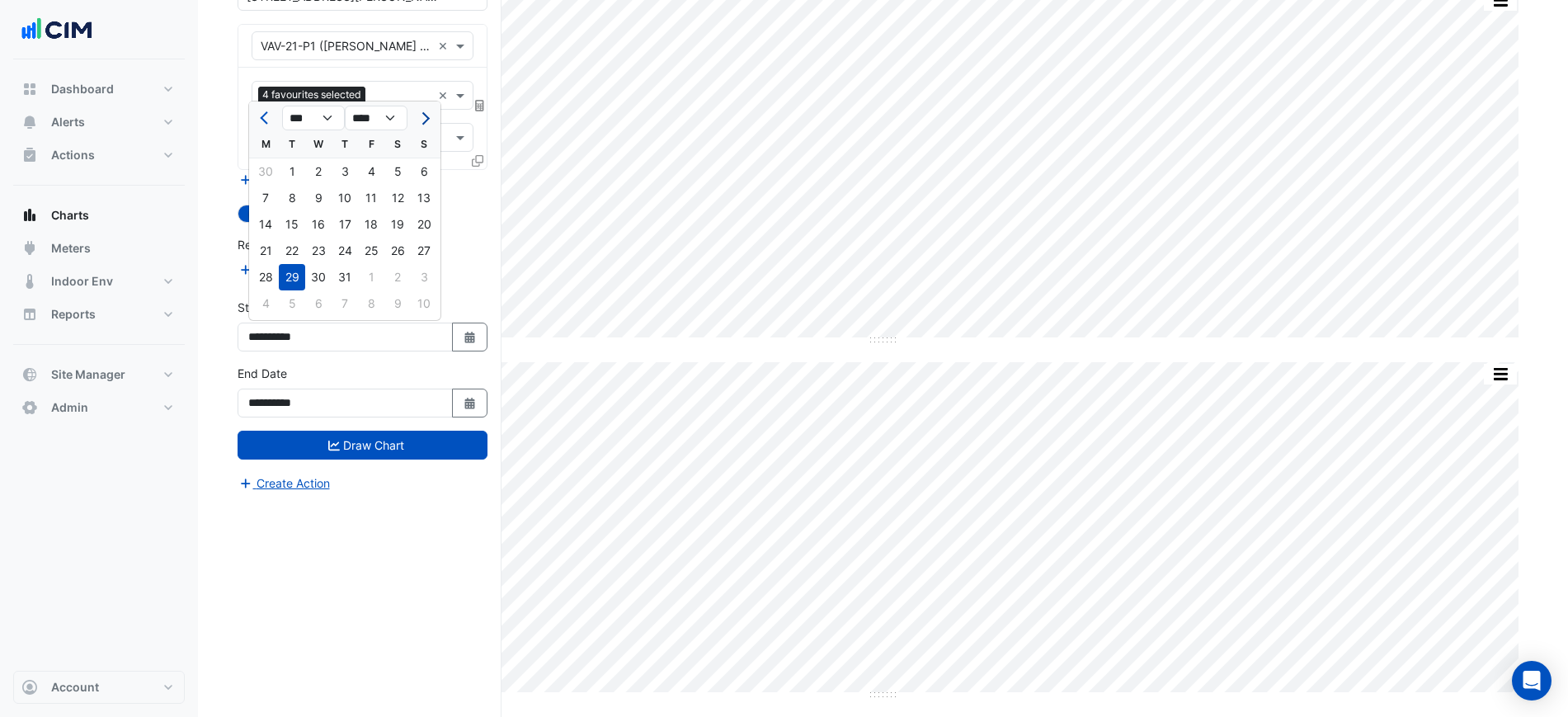
click at [429, 114] on button "Next month" at bounding box center [423, 118] width 20 height 26
select select "*"
click at [297, 225] on div "12" at bounding box center [292, 224] width 26 height 26
type input "**********"
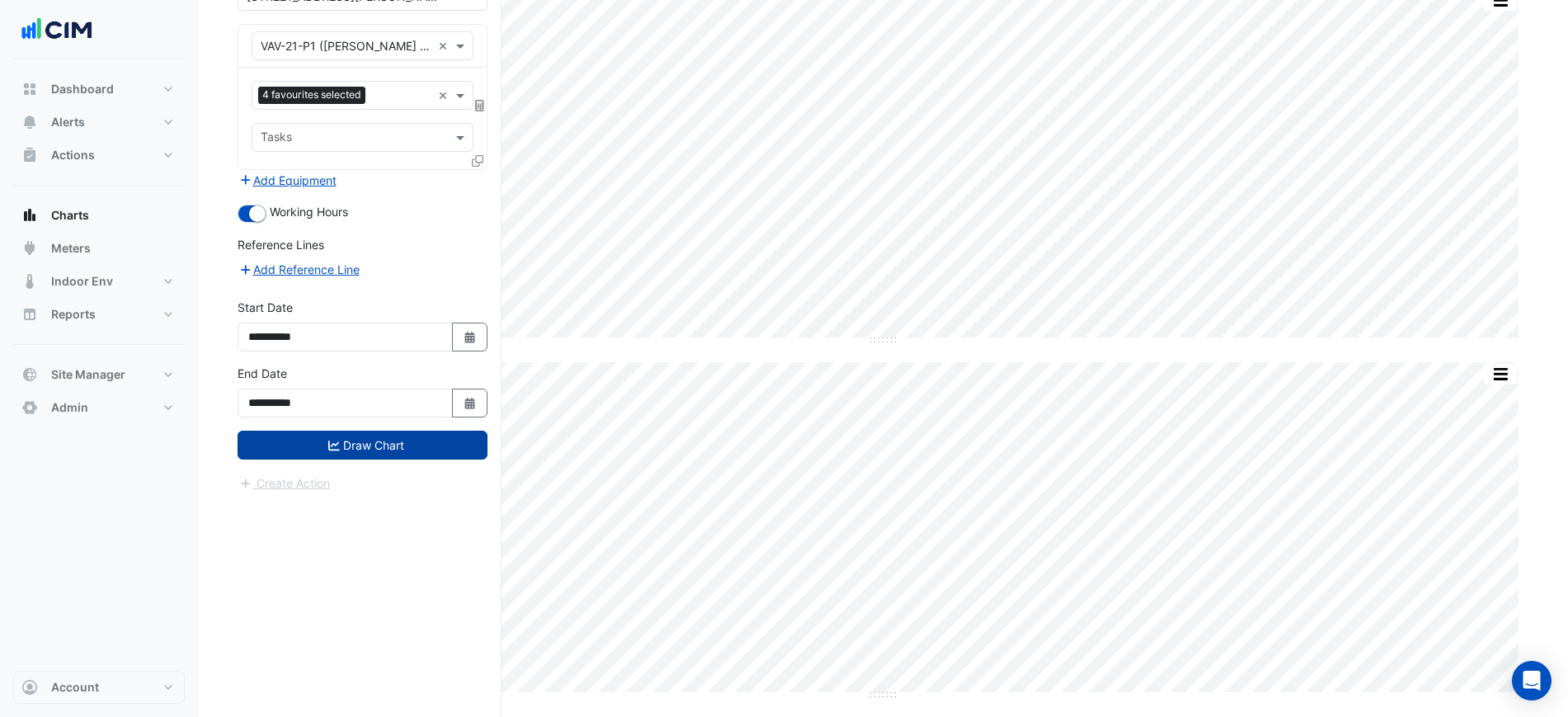
click at [375, 458] on button "Draw Chart" at bounding box center [362, 445] width 250 height 29
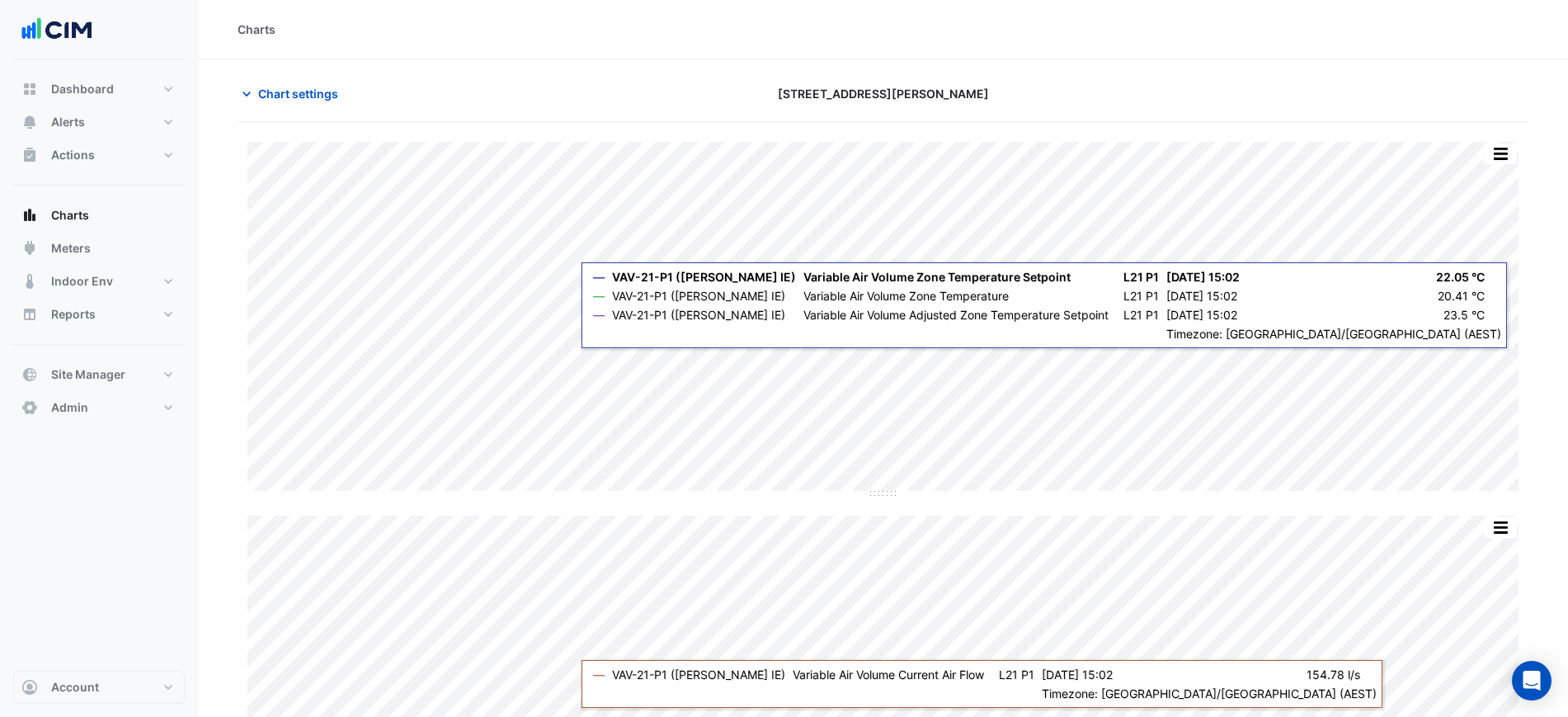
click at [883, 38] on div "Charts" at bounding box center [884, 30] width 1371 height 59
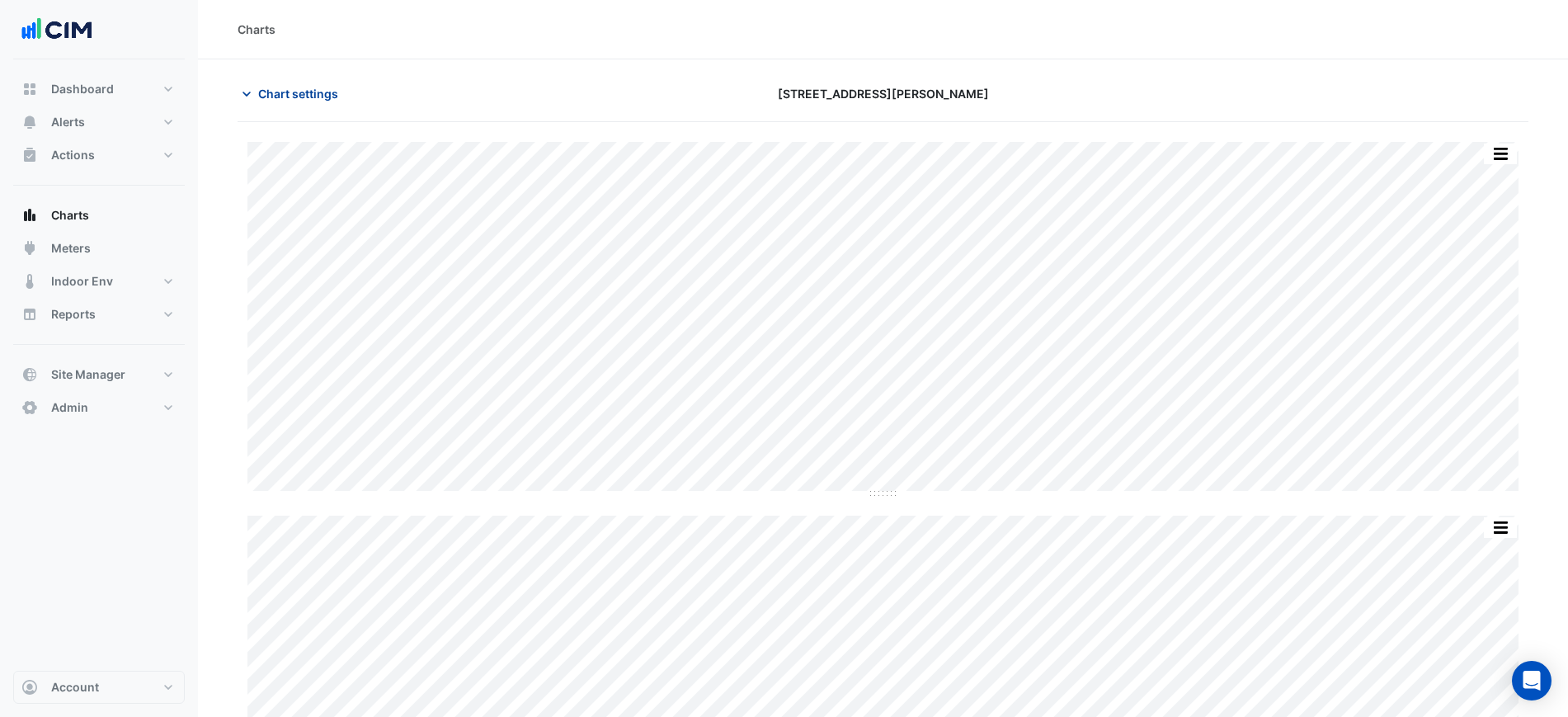
click at [300, 89] on span "Chart settings" at bounding box center [299, 93] width 80 height 17
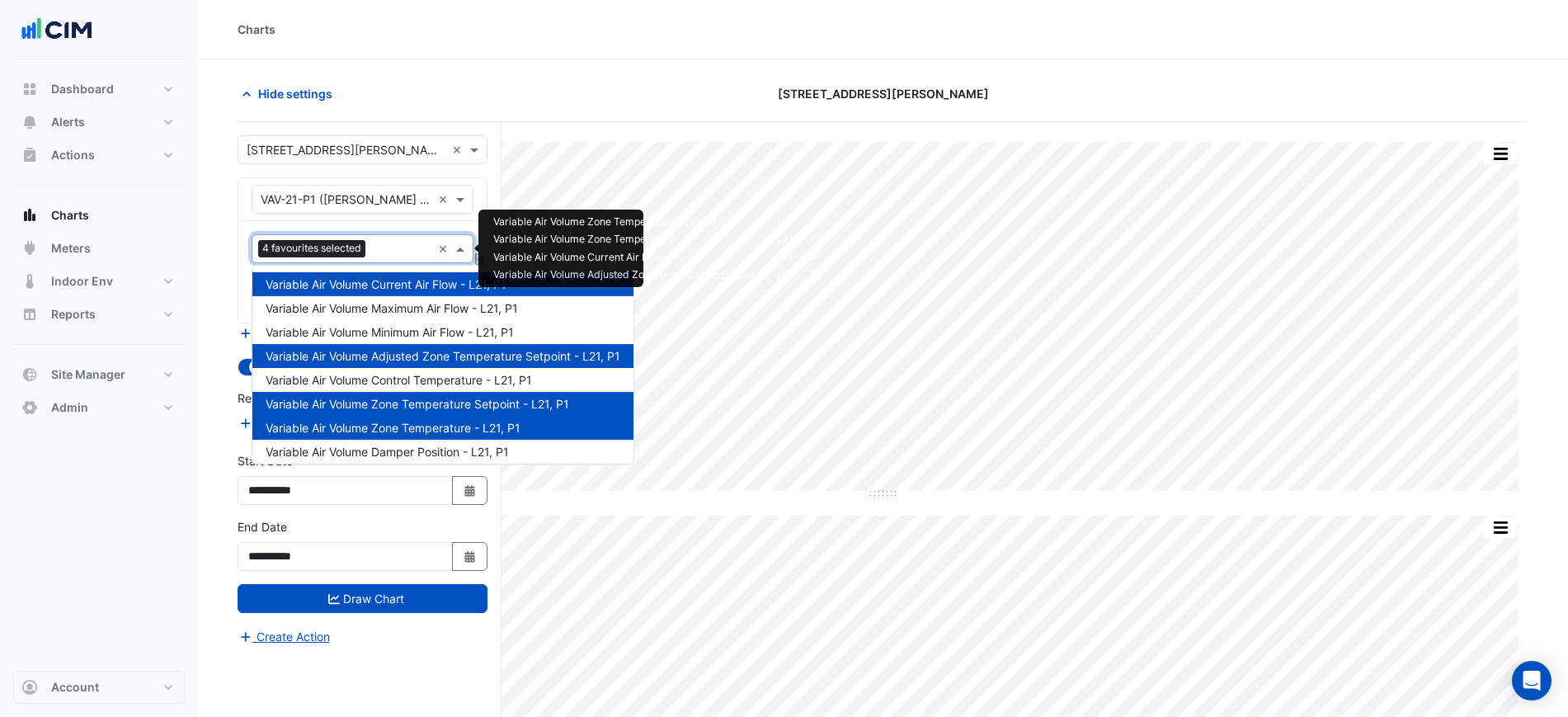
click at [363, 243] on span "4 favourites selected" at bounding box center [312, 248] width 107 height 17
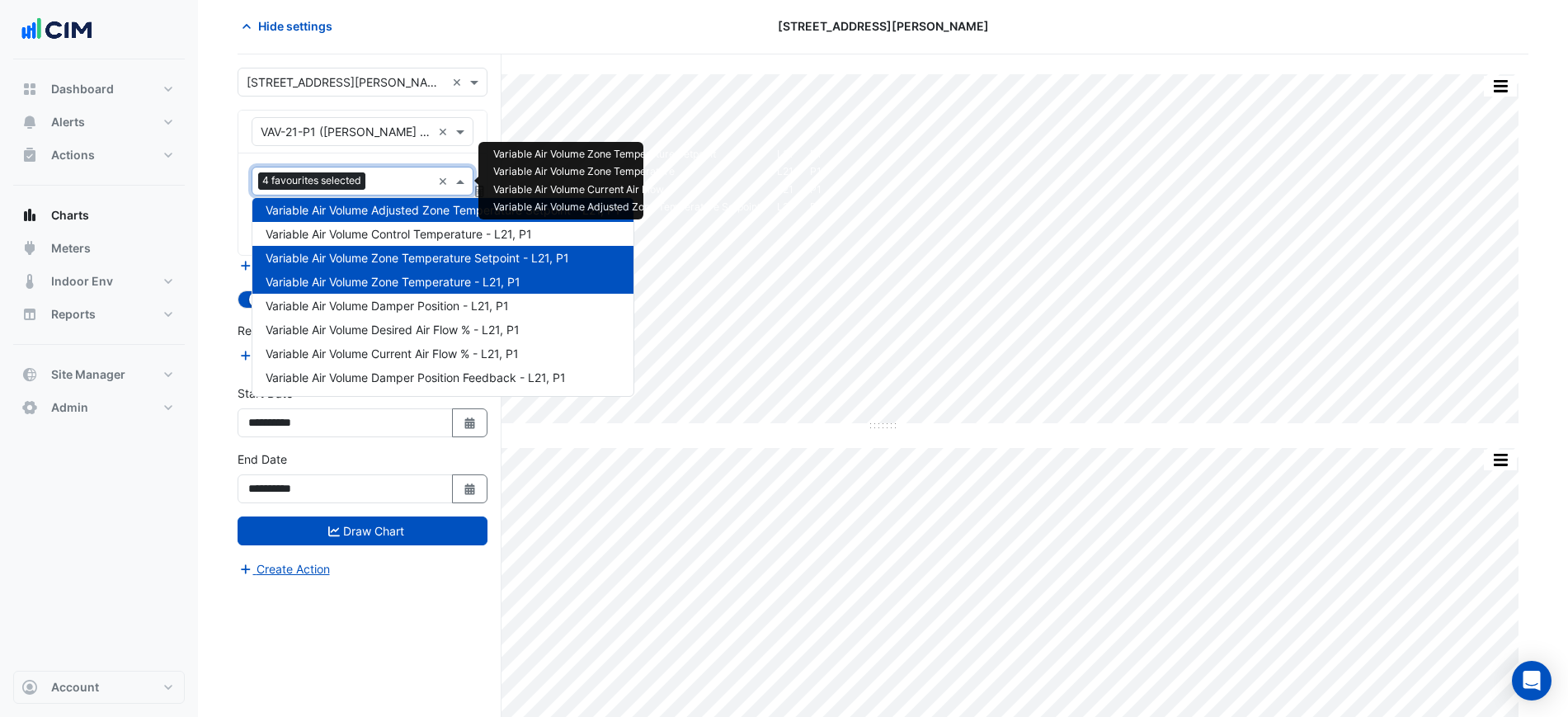
scroll to position [103, 0]
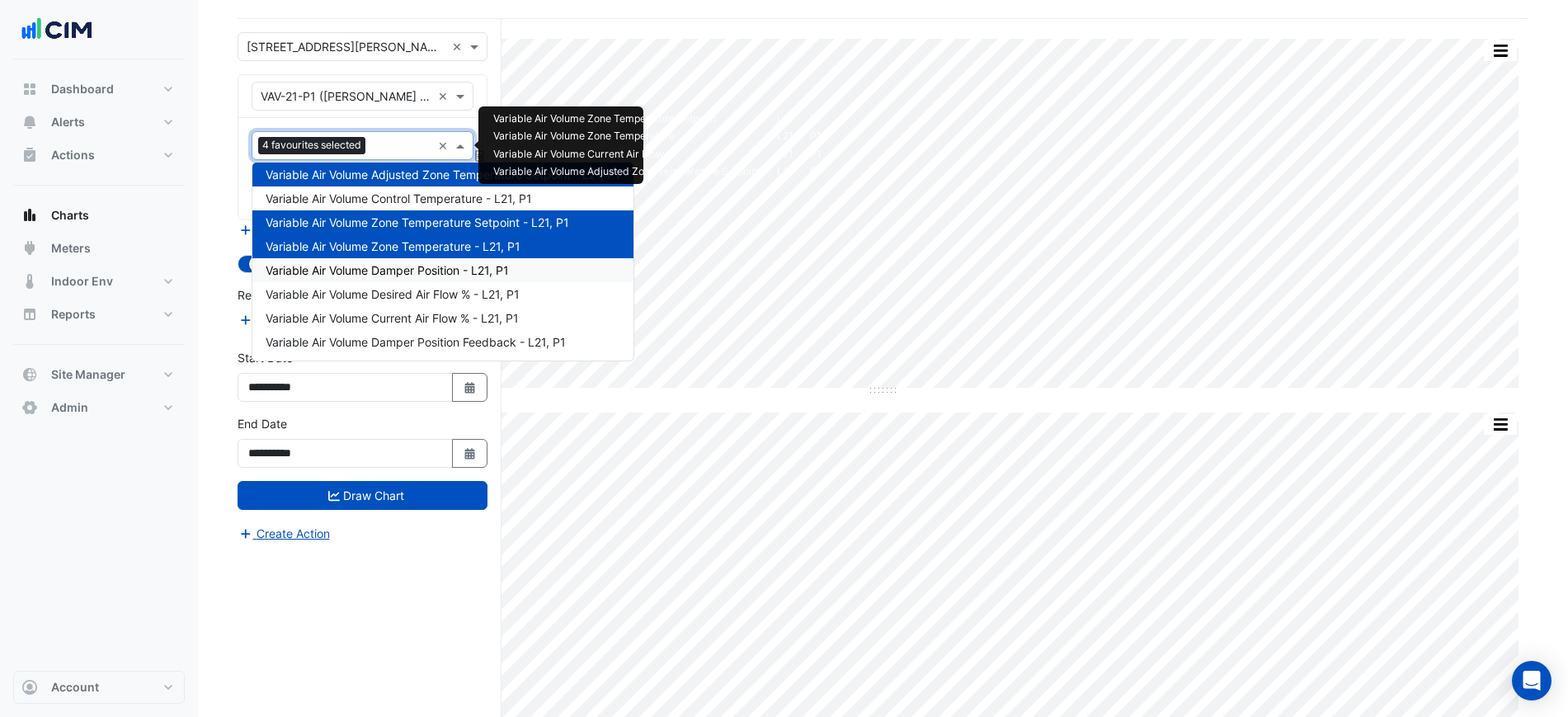
click at [487, 277] on div "Variable Air Volume Damper Position - L21, P1" at bounding box center [443, 270] width 382 height 24
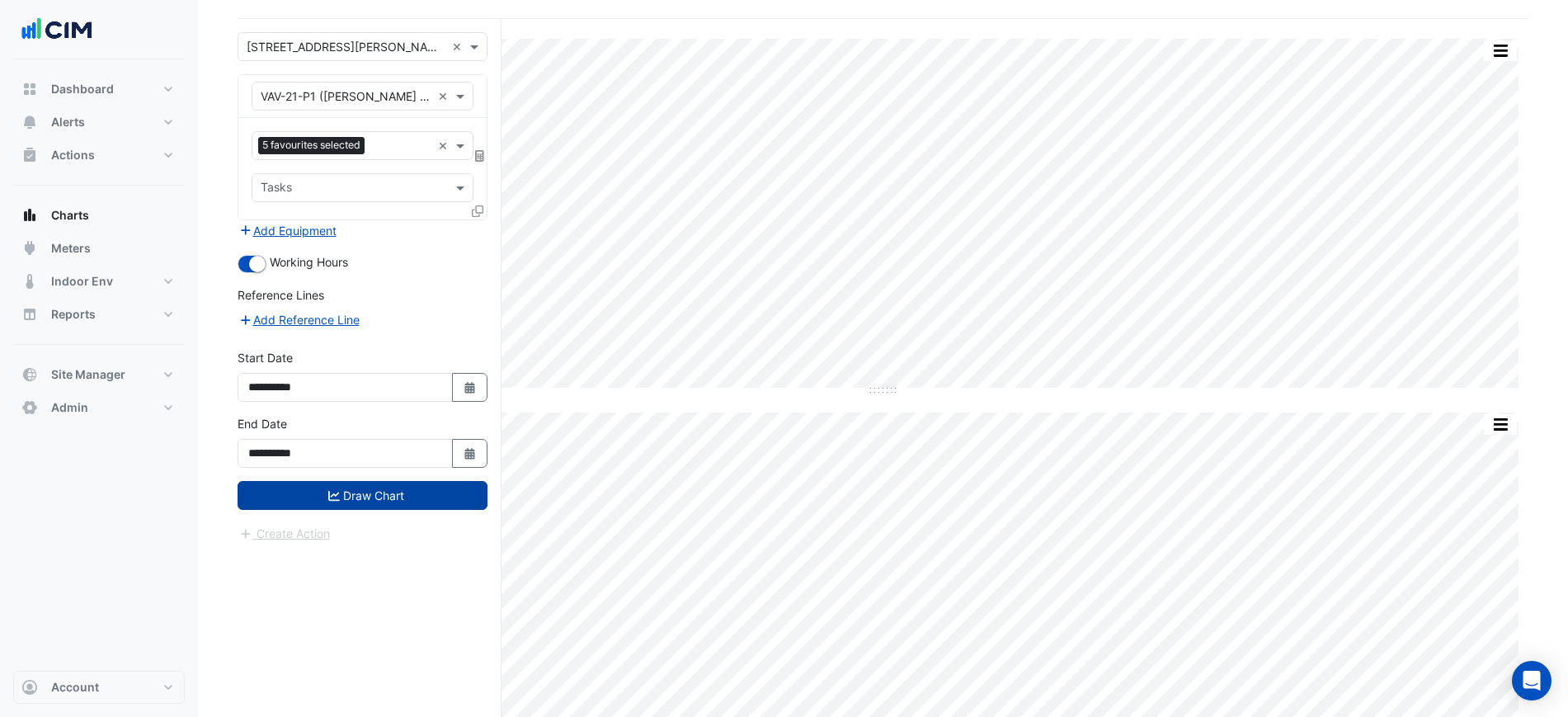
click at [417, 485] on button "Draw Chart" at bounding box center [362, 495] width 250 height 29
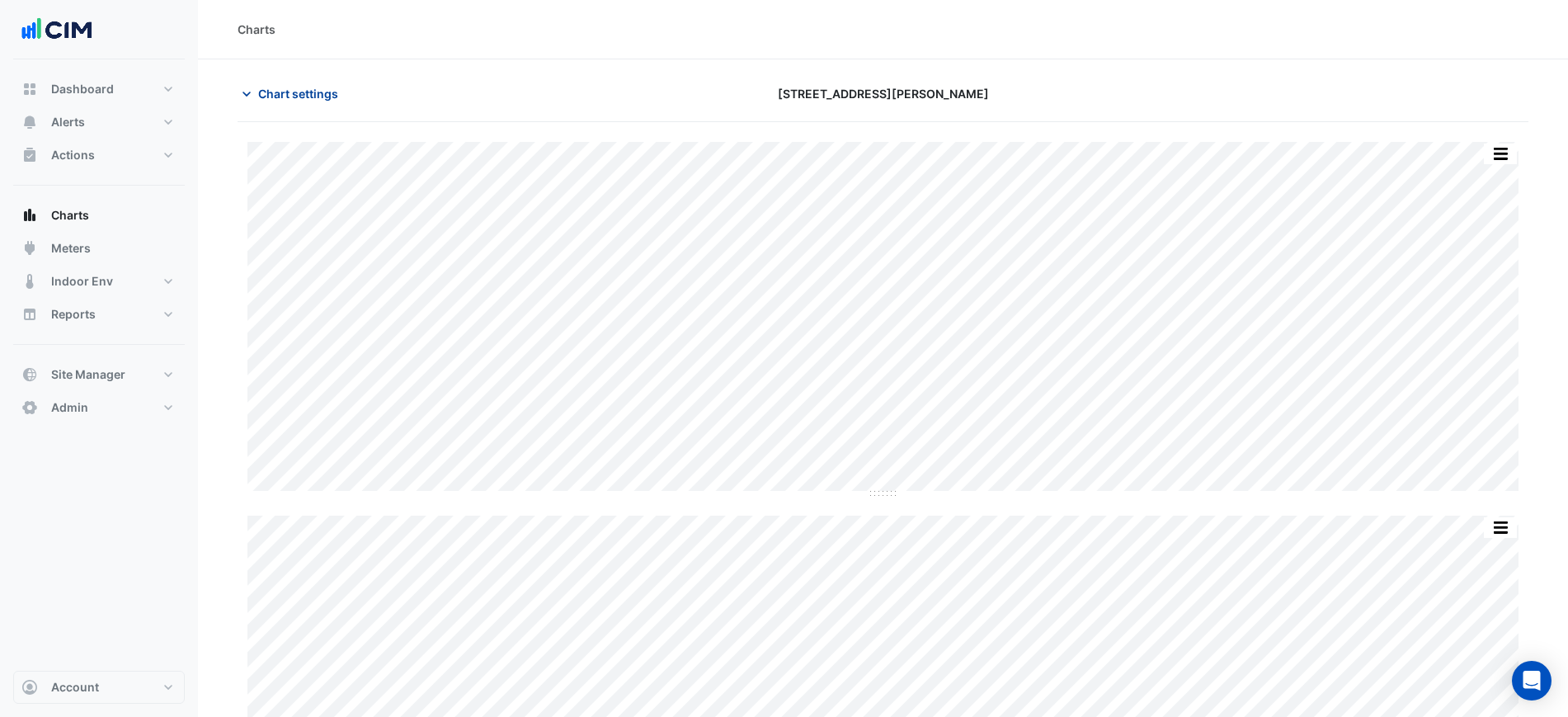
click at [347, 95] on button "Chart settings" at bounding box center [293, 93] width 112 height 29
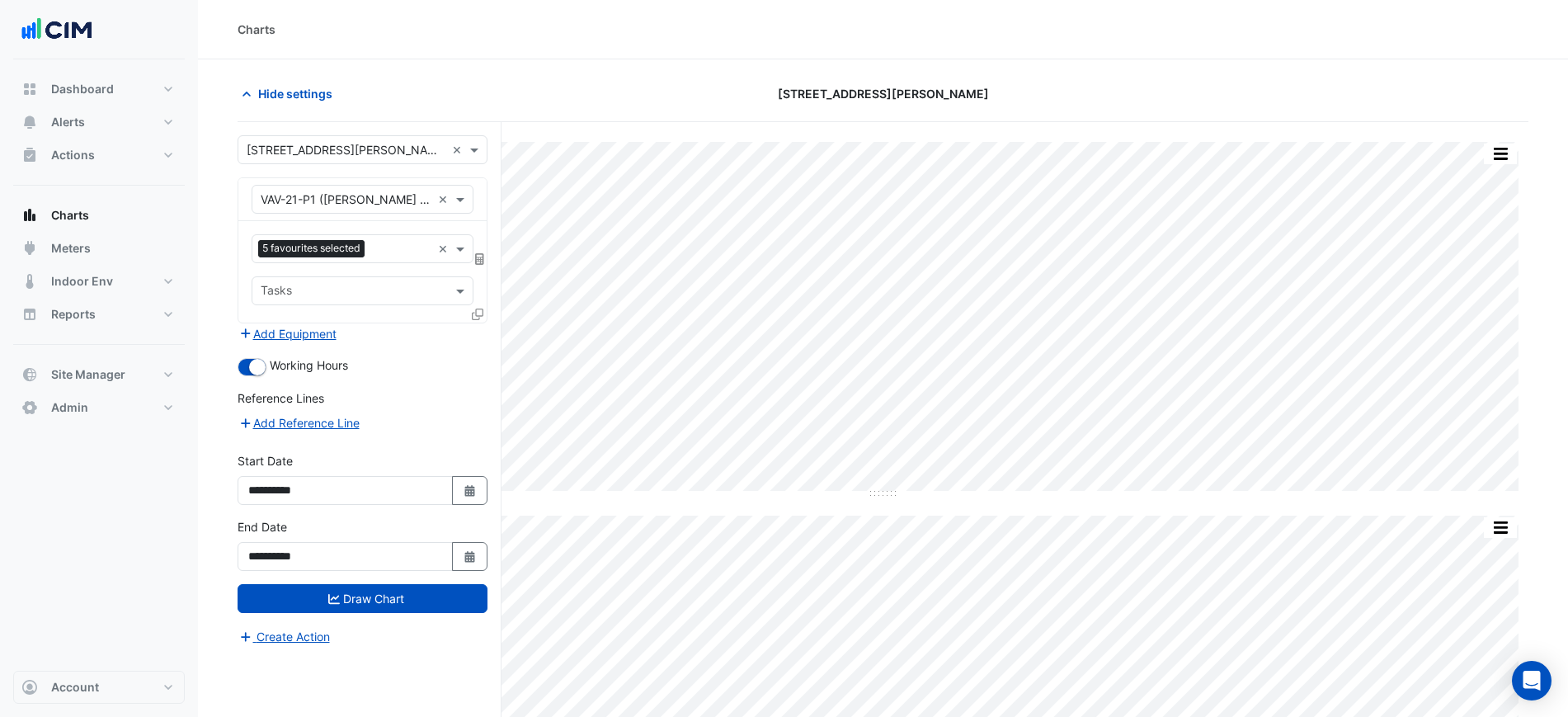
click at [332, 241] on span "5 favourites selected" at bounding box center [312, 248] width 107 height 17
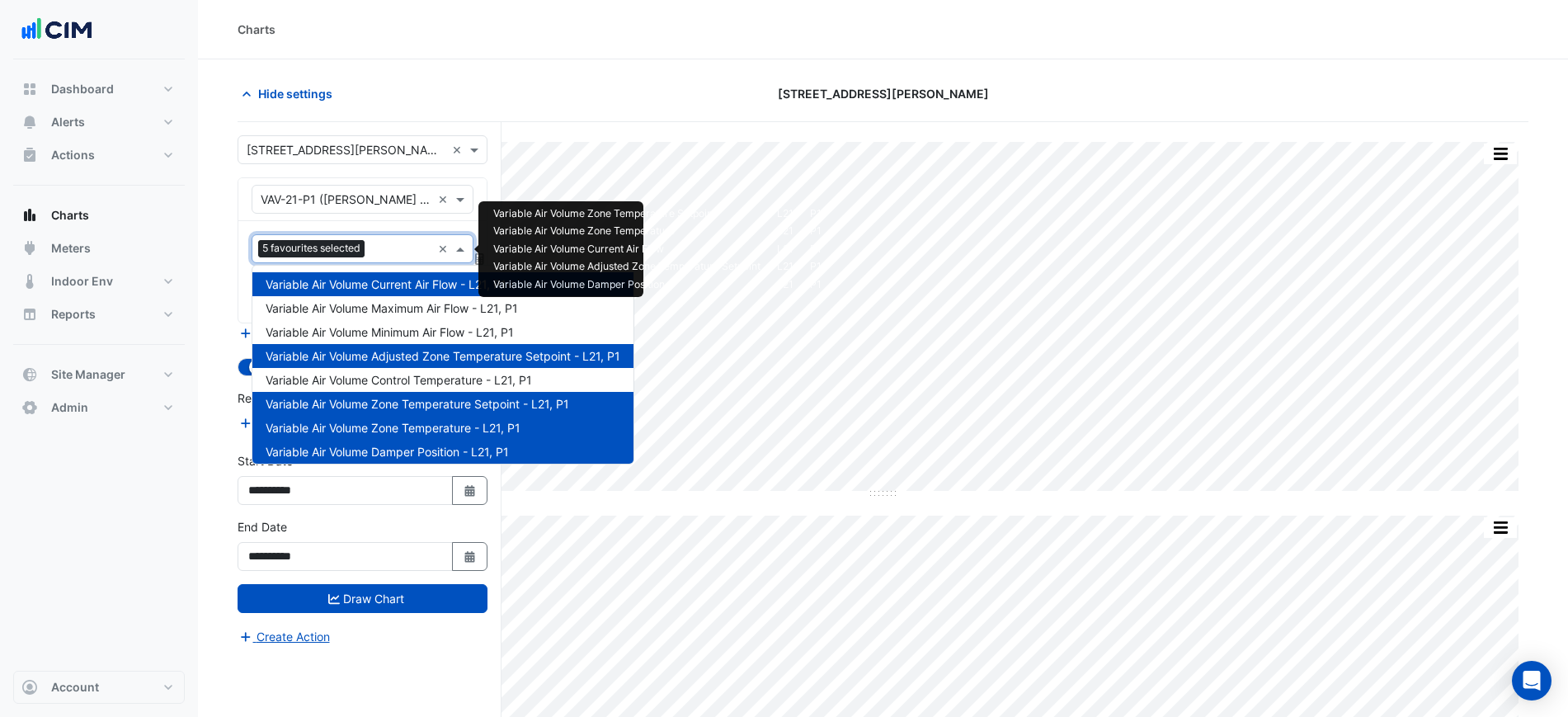
click at [478, 360] on span "Variable Air Volume Adjusted Zone Temperature Setpoint - L21, P1" at bounding box center [443, 356] width 354 height 14
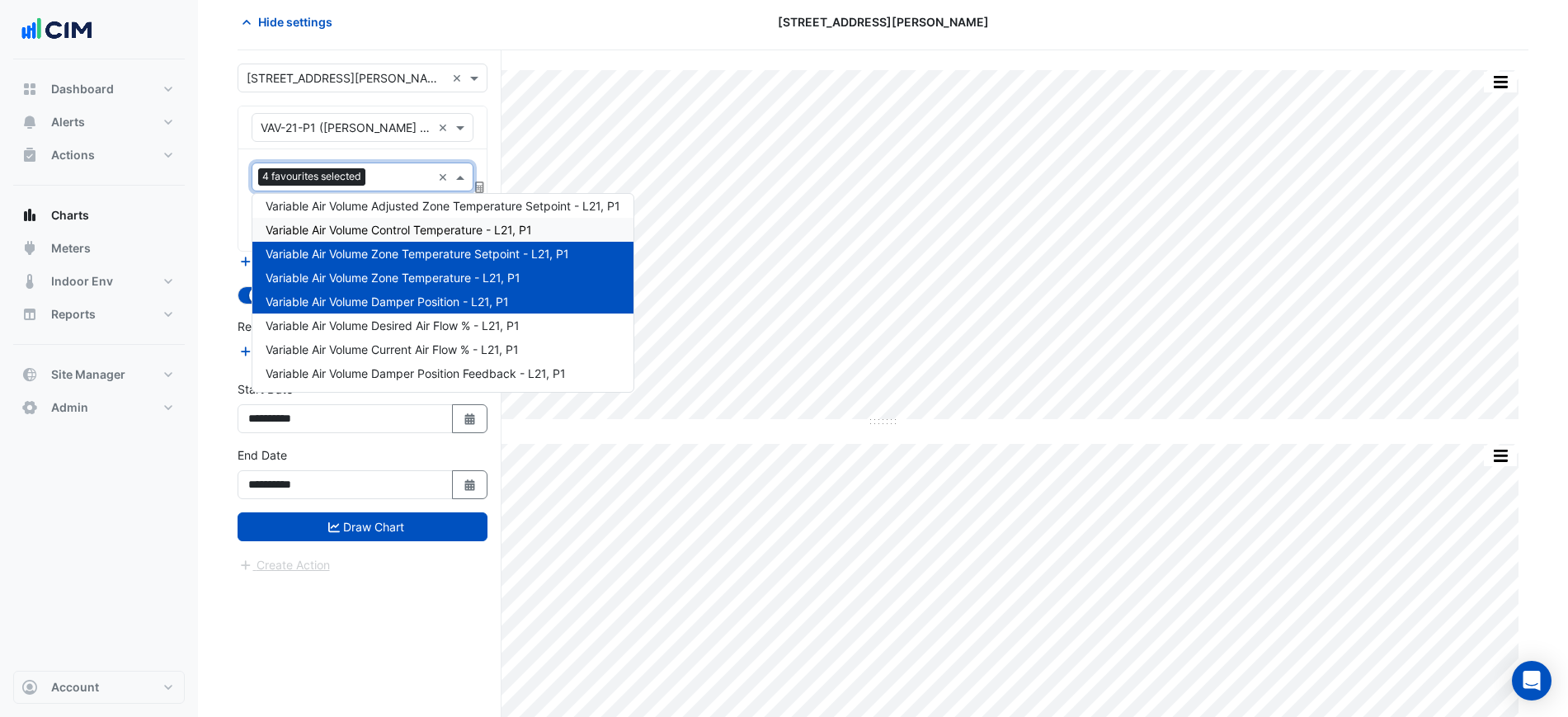
scroll to position [103, 0]
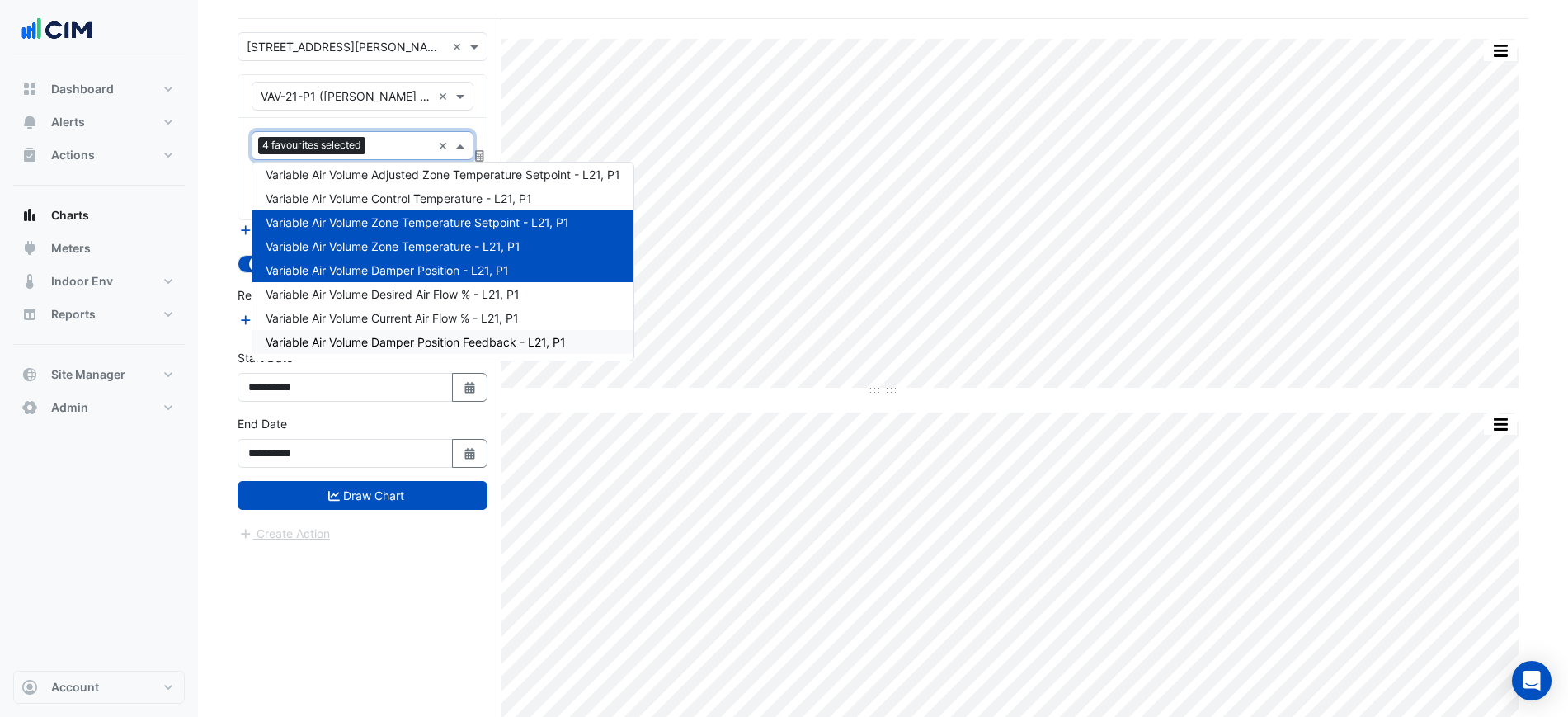
click at [496, 337] on span "Variable Air Volume Damper Position Feedback - L21, P1" at bounding box center [416, 342] width 300 height 14
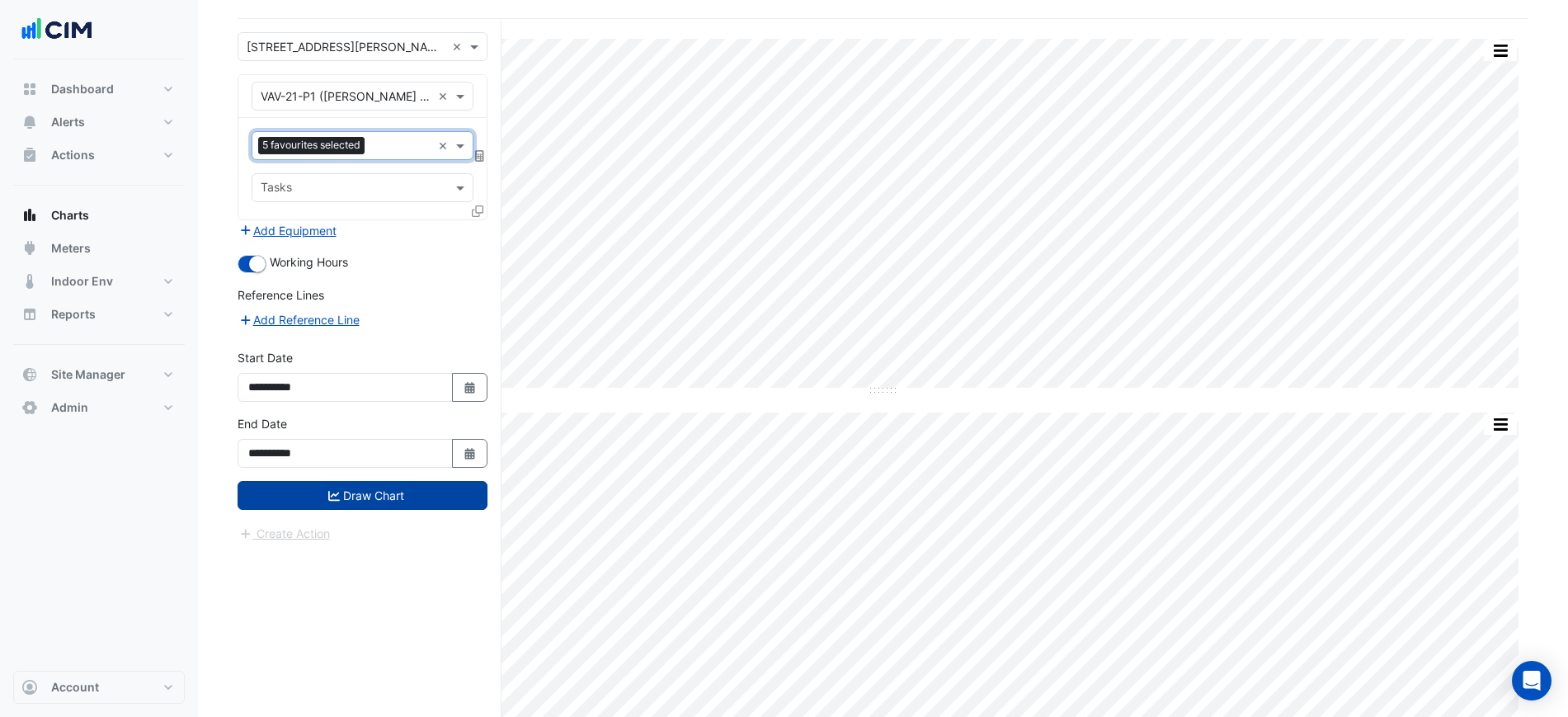
click at [437, 496] on button "Draw Chart" at bounding box center [362, 495] width 250 height 29
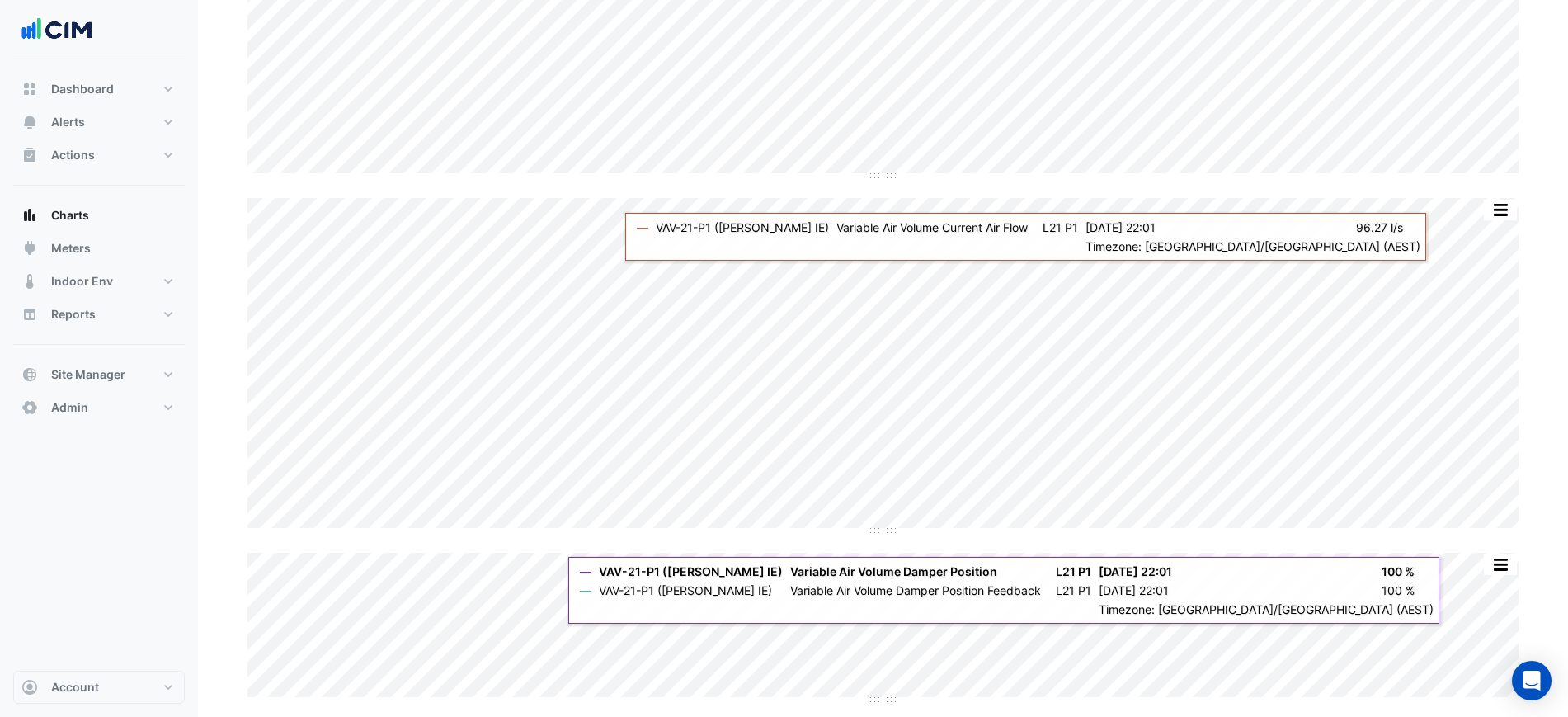
scroll to position [322, 0]
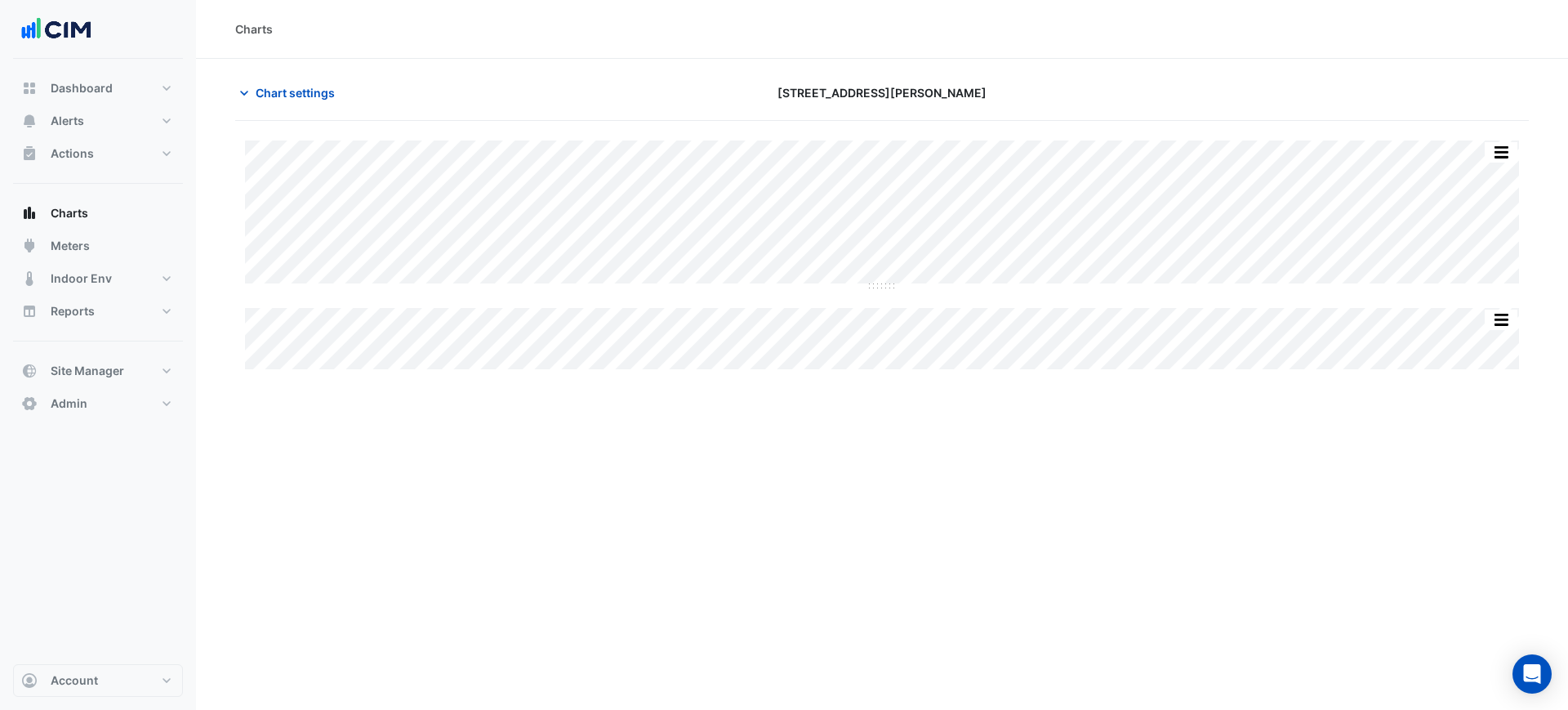
type input "**********"
click at [305, 89] on span "Chart settings" at bounding box center [296, 93] width 80 height 17
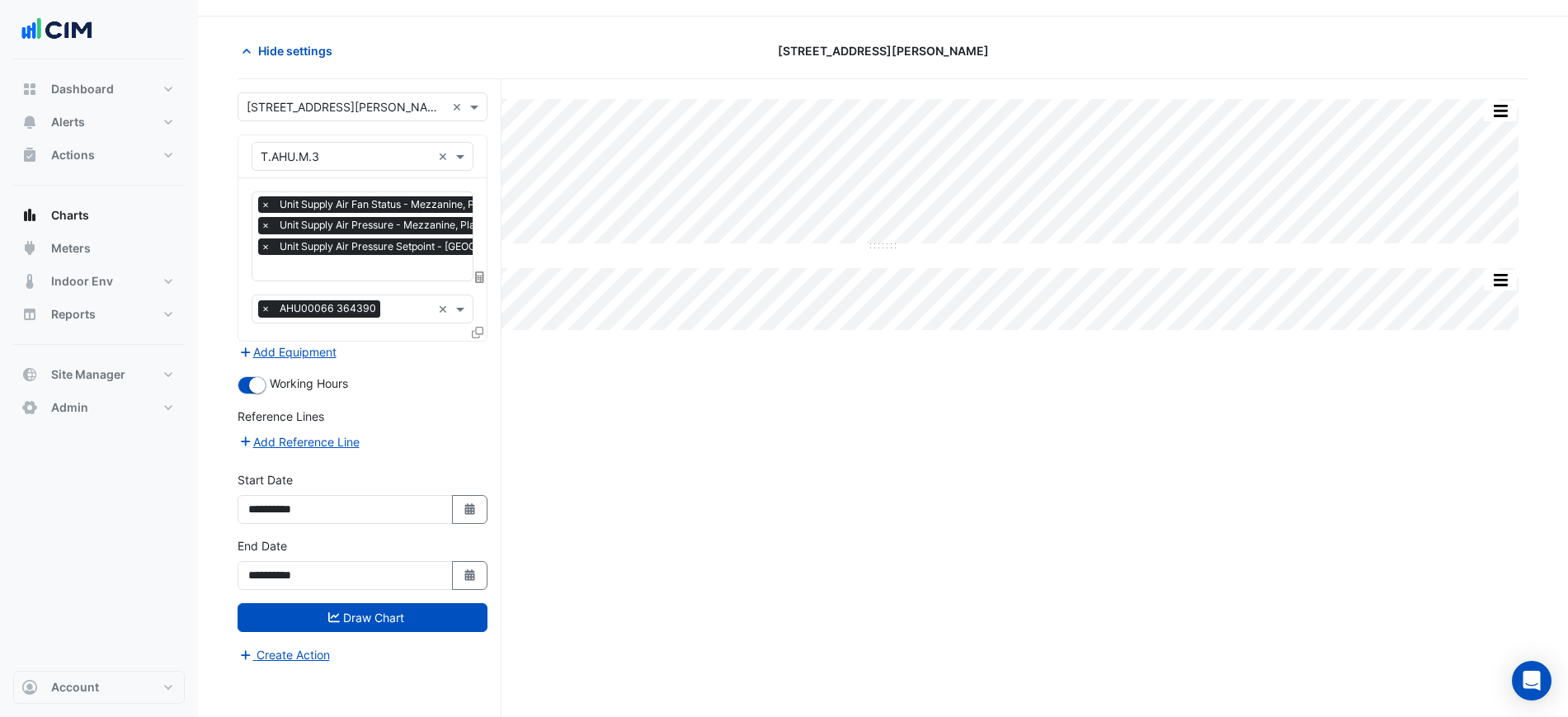
scroll to position [63, 0]
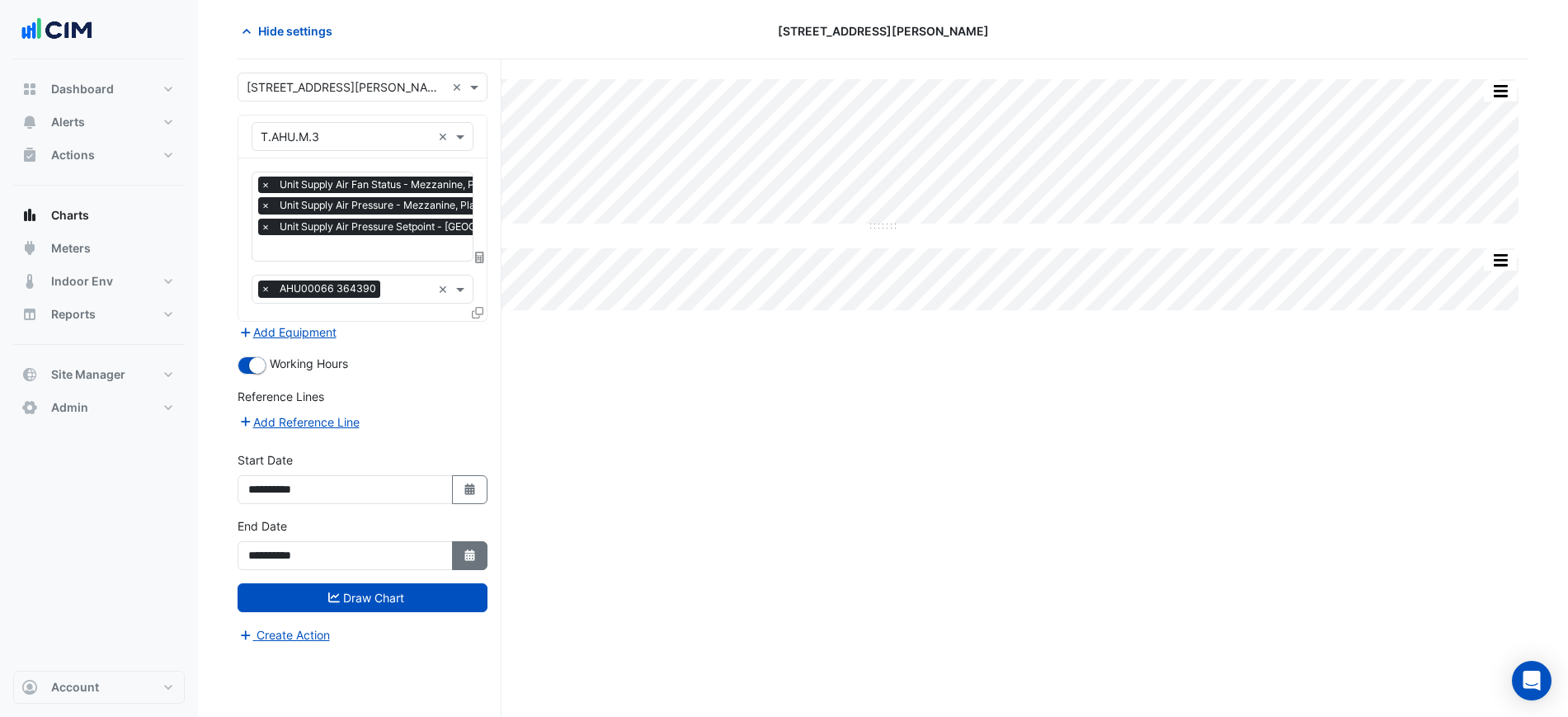
click at [487, 549] on button "Select Date" at bounding box center [471, 555] width 37 height 29
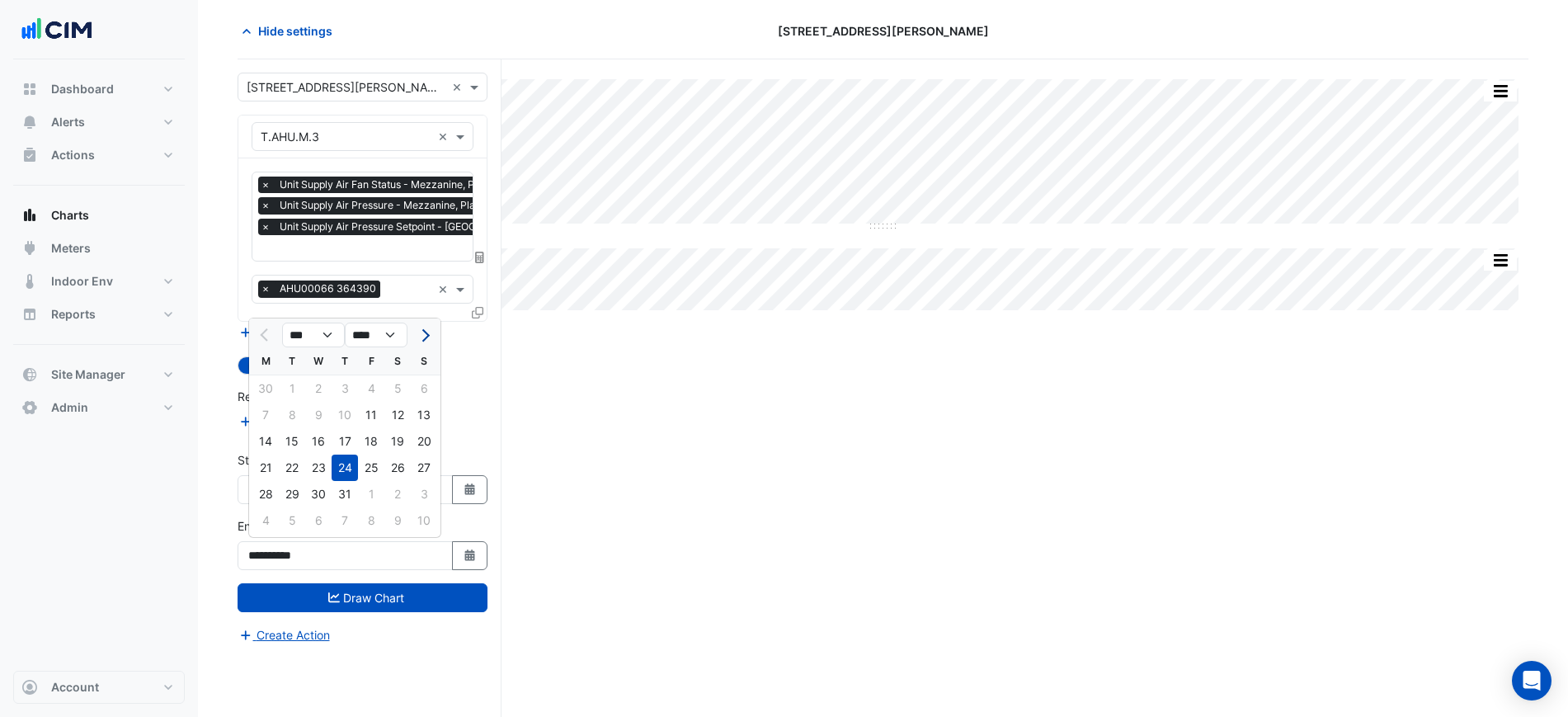
click at [427, 341] on button "Next month" at bounding box center [423, 335] width 20 height 26
select select "*"
click at [310, 494] on div "27" at bounding box center [319, 494] width 26 height 26
type input "**********"
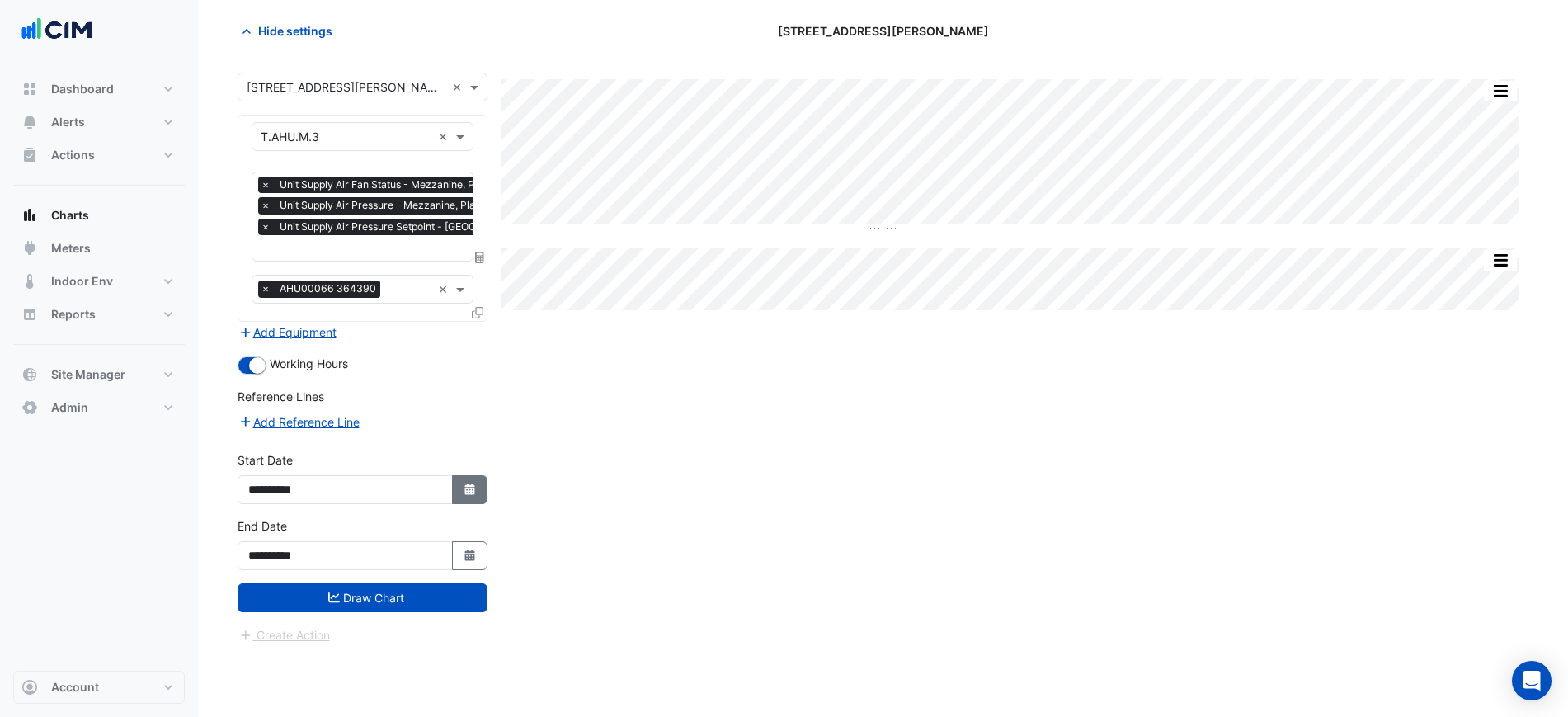
click at [465, 490] on icon "button" at bounding box center [469, 489] width 10 height 11
select select "*"
select select "****"
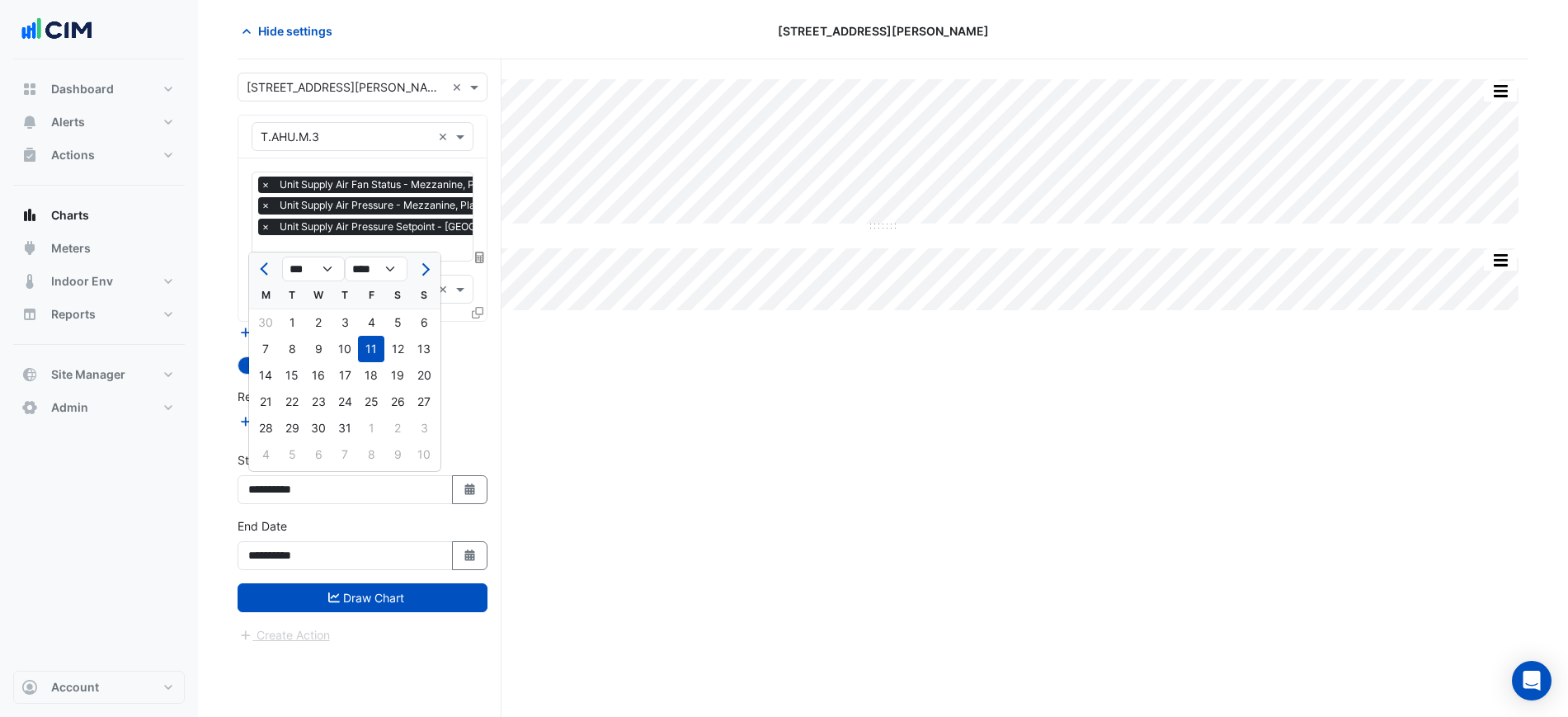
drag, startPoint x: 429, startPoint y: 272, endPoint x: 420, endPoint y: 268, distance: 9.8
click at [426, 270] on button "Next month" at bounding box center [423, 269] width 20 height 26
select select "*"
click at [378, 314] on div "1" at bounding box center [371, 322] width 26 height 26
type input "**********"
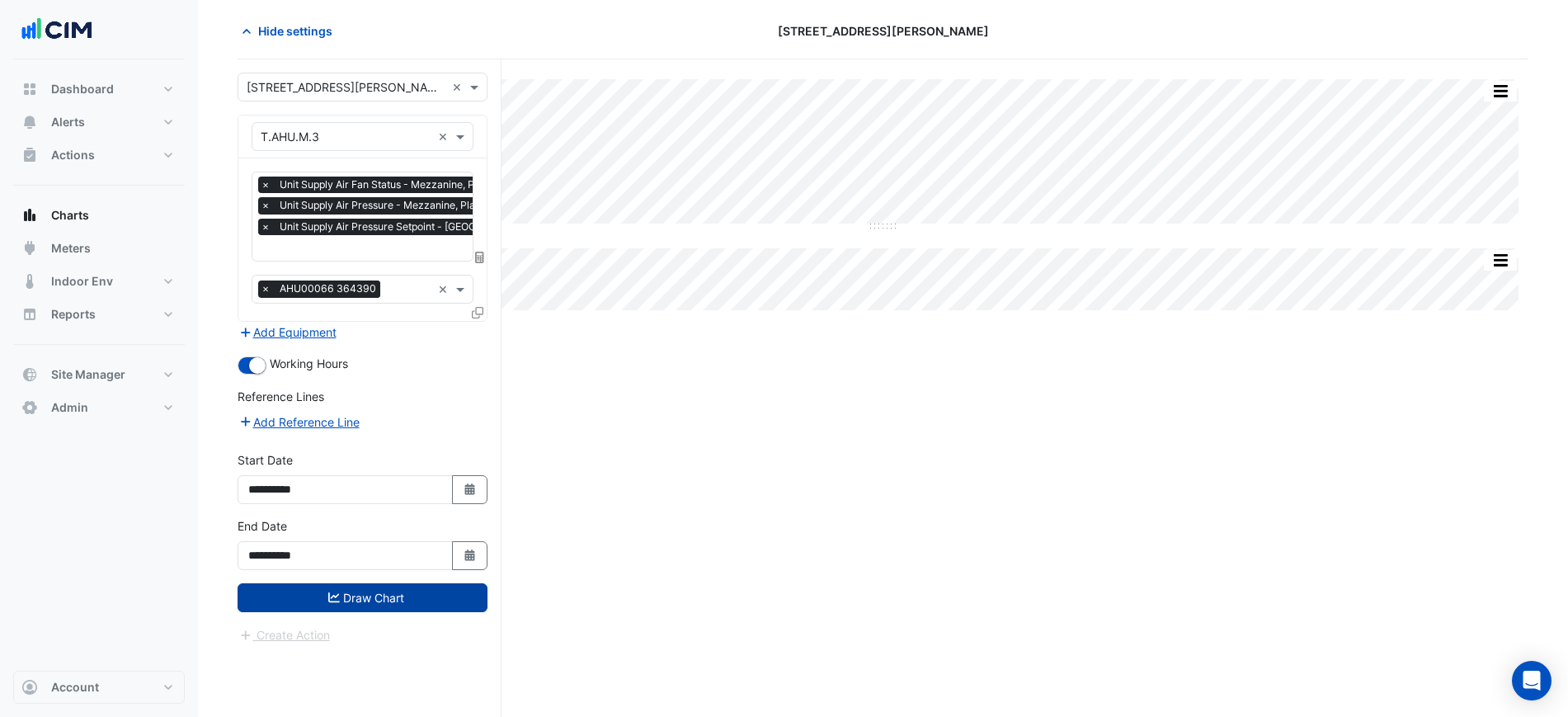
click at [400, 583] on button "Draw Chart" at bounding box center [362, 597] width 250 height 29
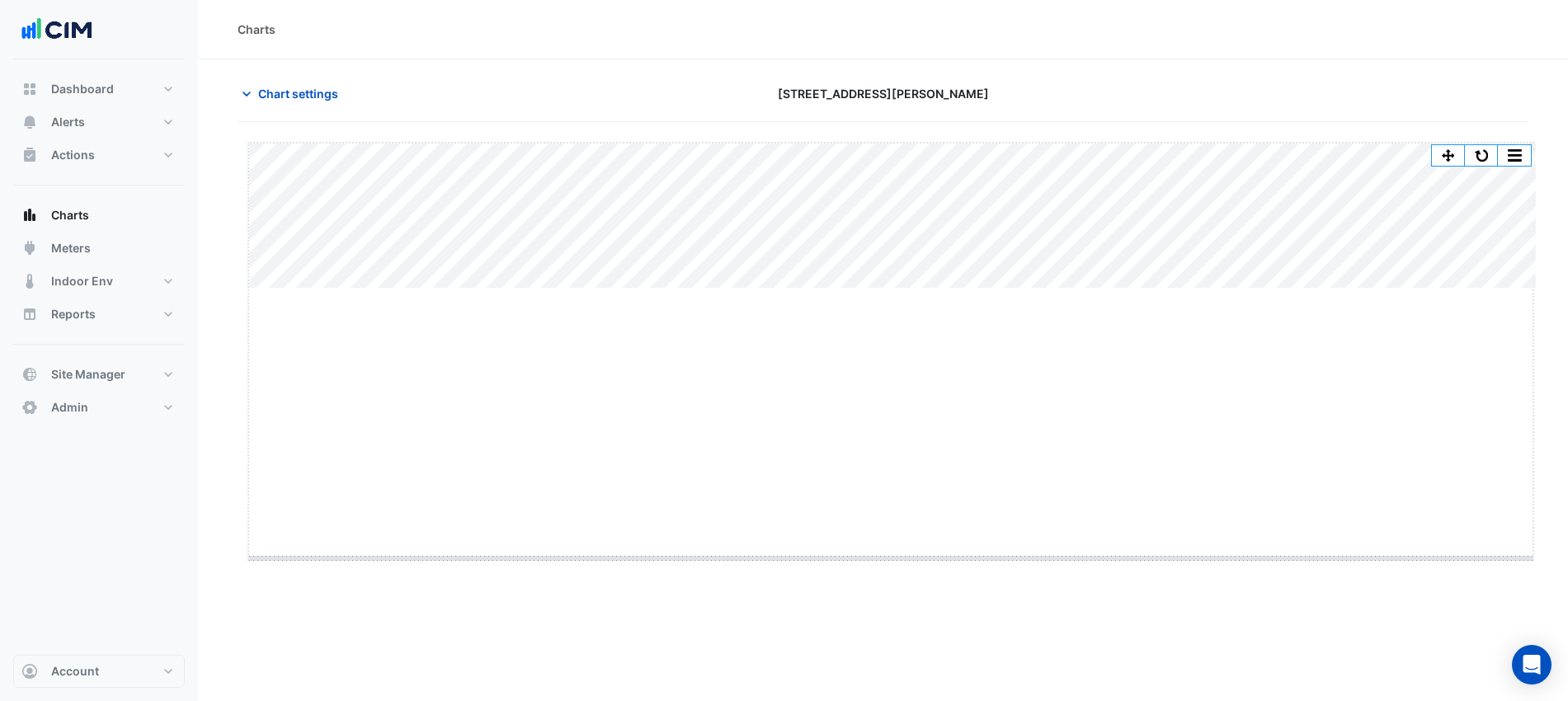
drag, startPoint x: 885, startPoint y: 286, endPoint x: 921, endPoint y: 567, distance: 283.3
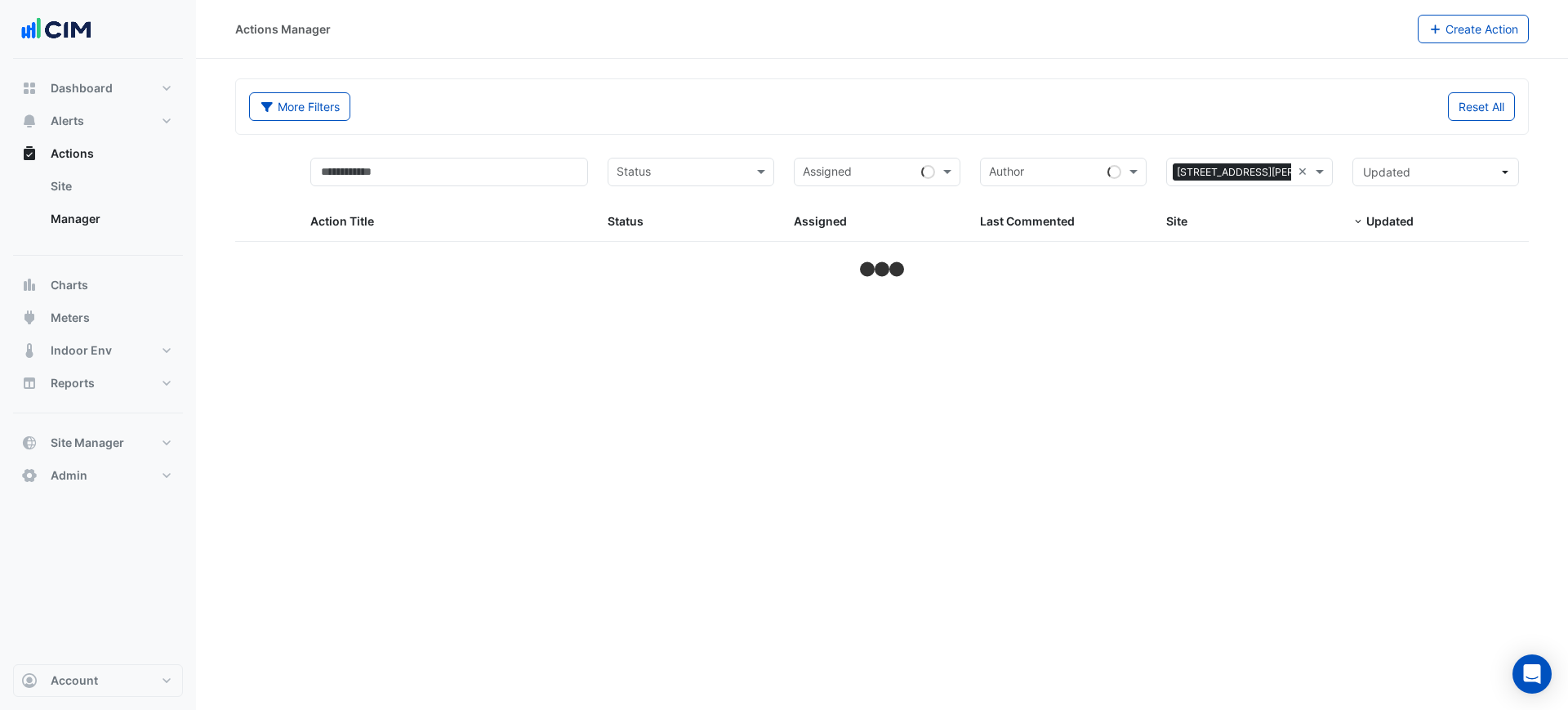
select select "***"
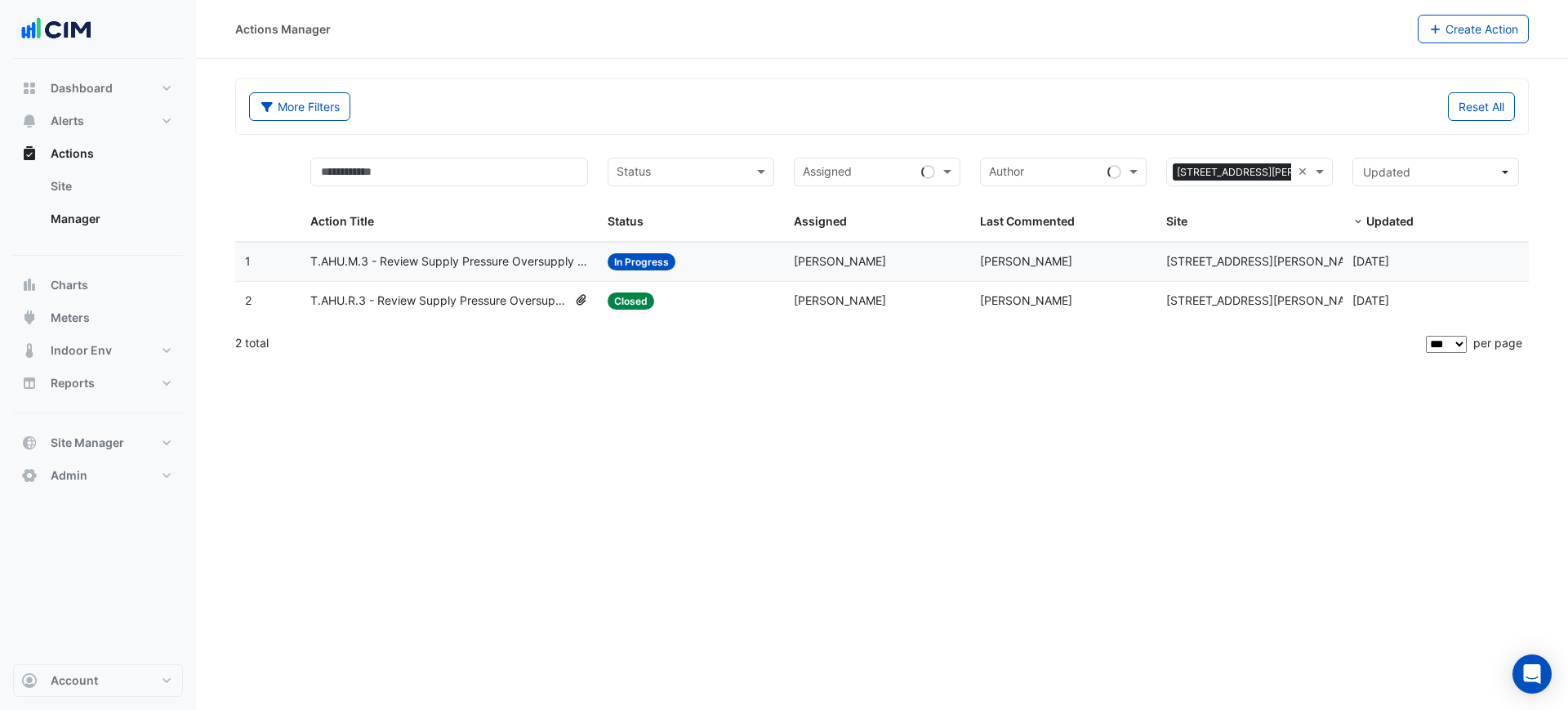
click at [701, 305] on div "Status: Closed" at bounding box center [691, 301] width 167 height 19
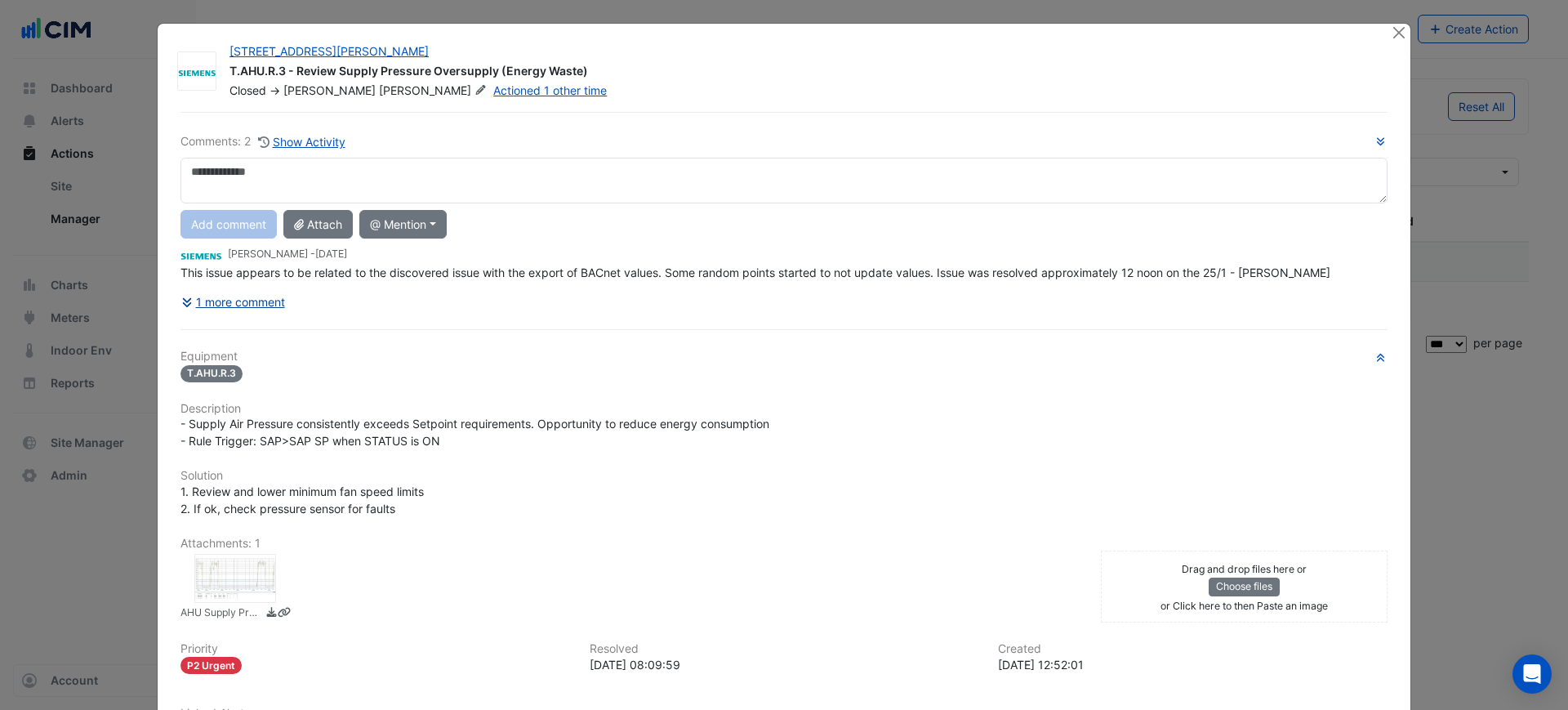
click at [271, 302] on button "1 more comment" at bounding box center [233, 302] width 105 height 29
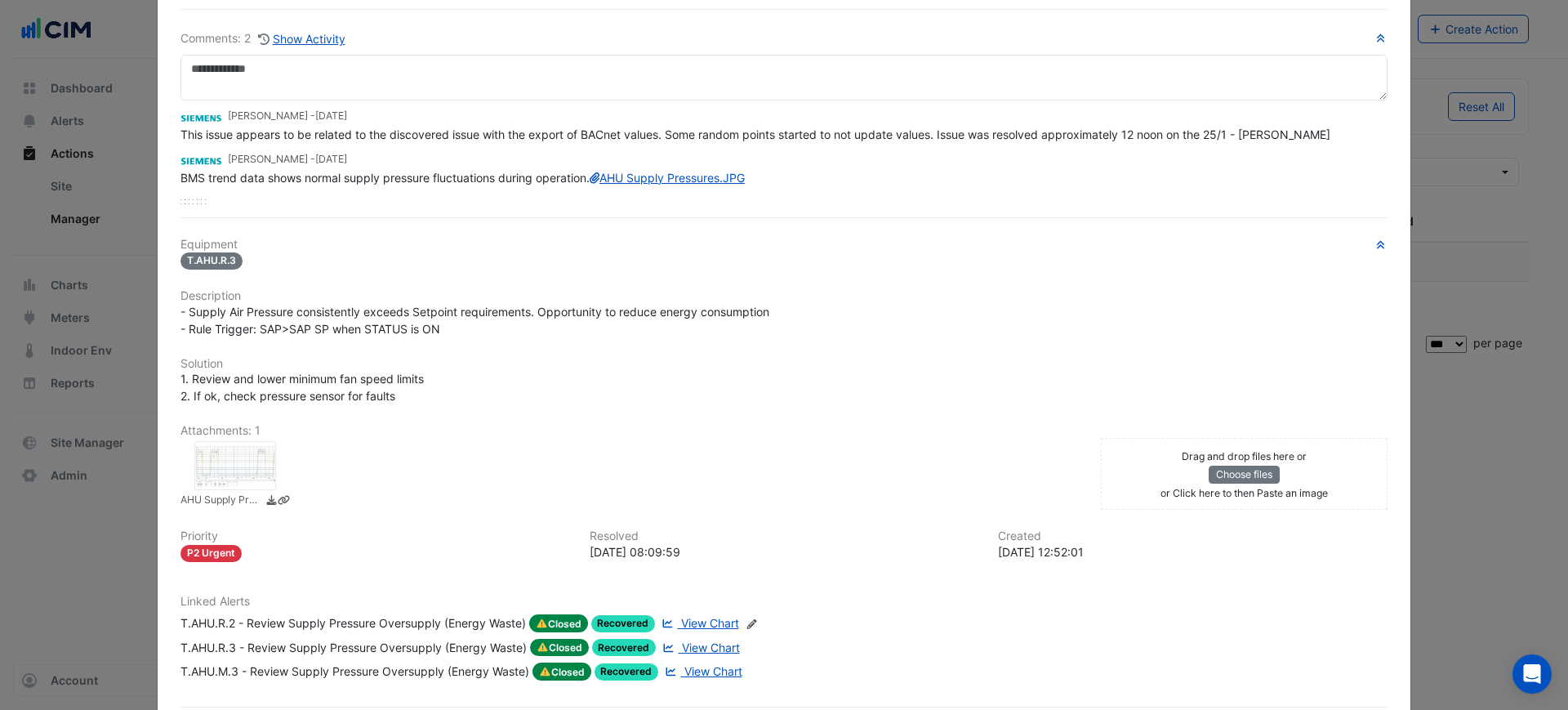
scroll to position [202, 0]
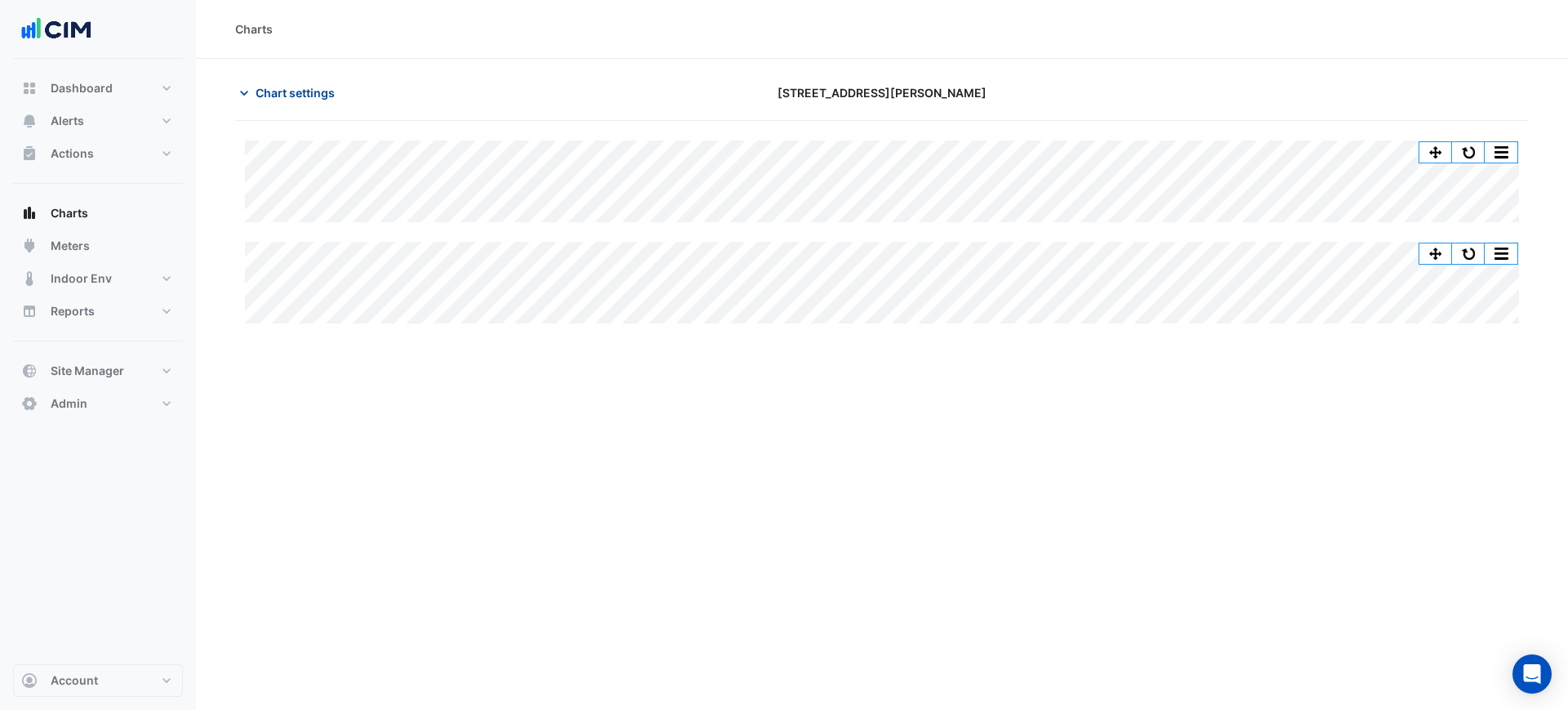
click at [290, 93] on span "Chart settings" at bounding box center [296, 93] width 80 height 17
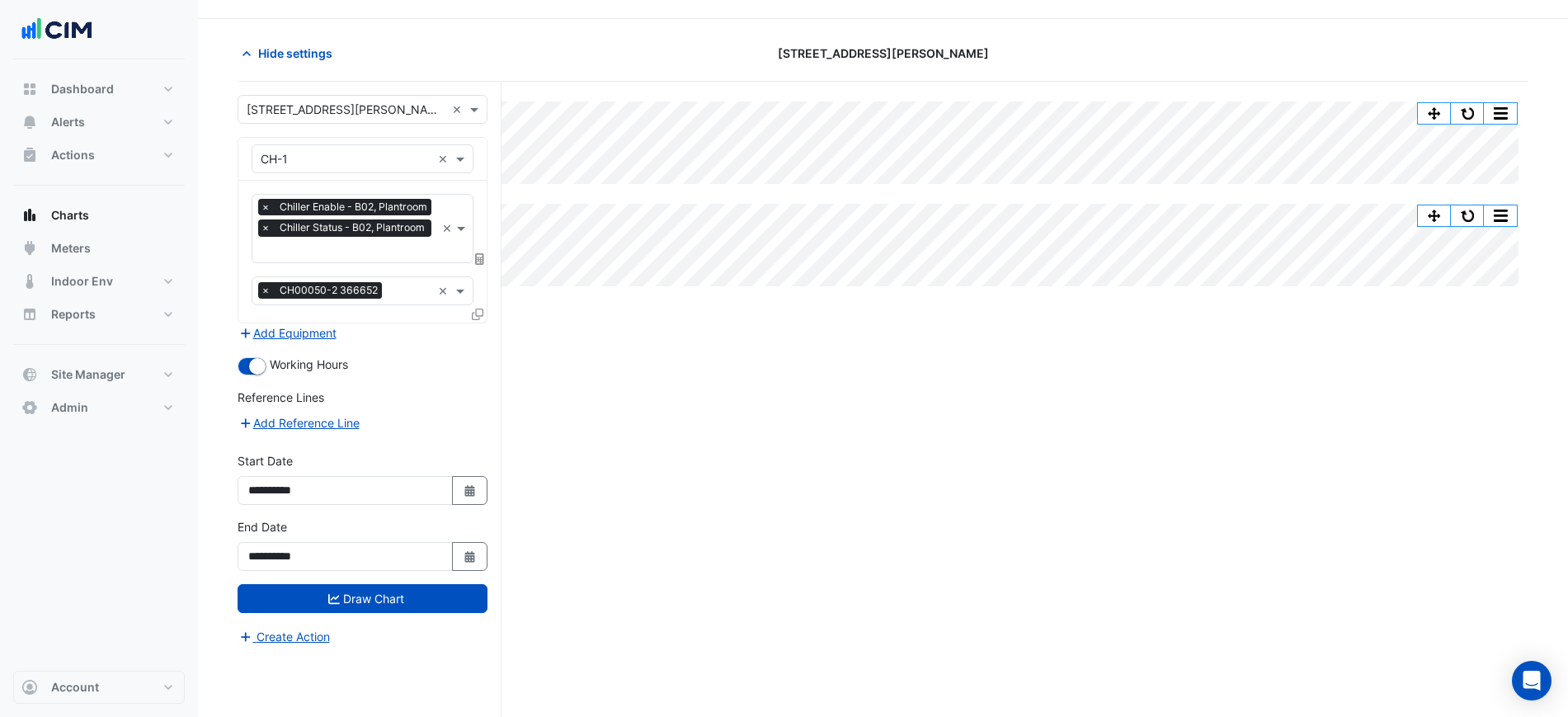
scroll to position [63, 0]
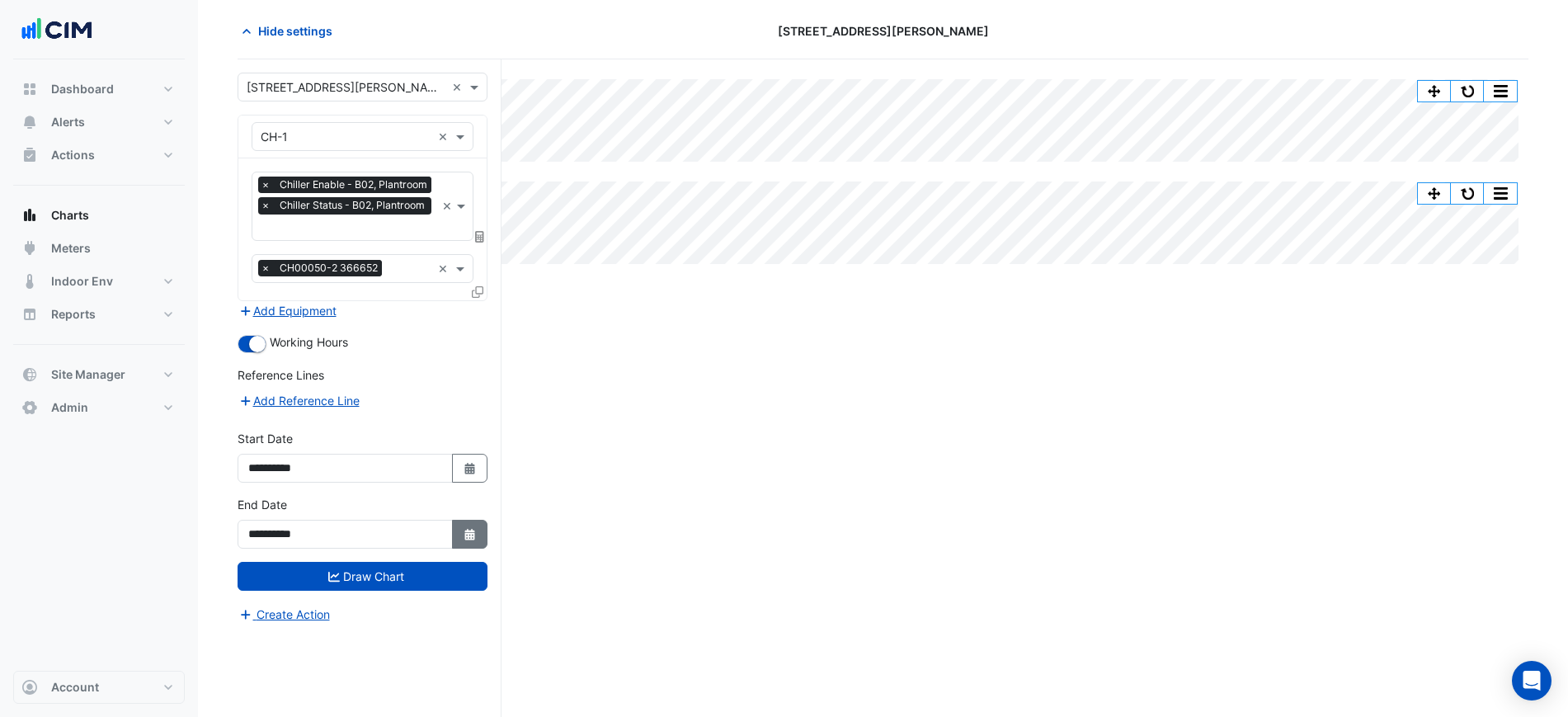
click at [457, 534] on button "Select Date" at bounding box center [471, 534] width 37 height 29
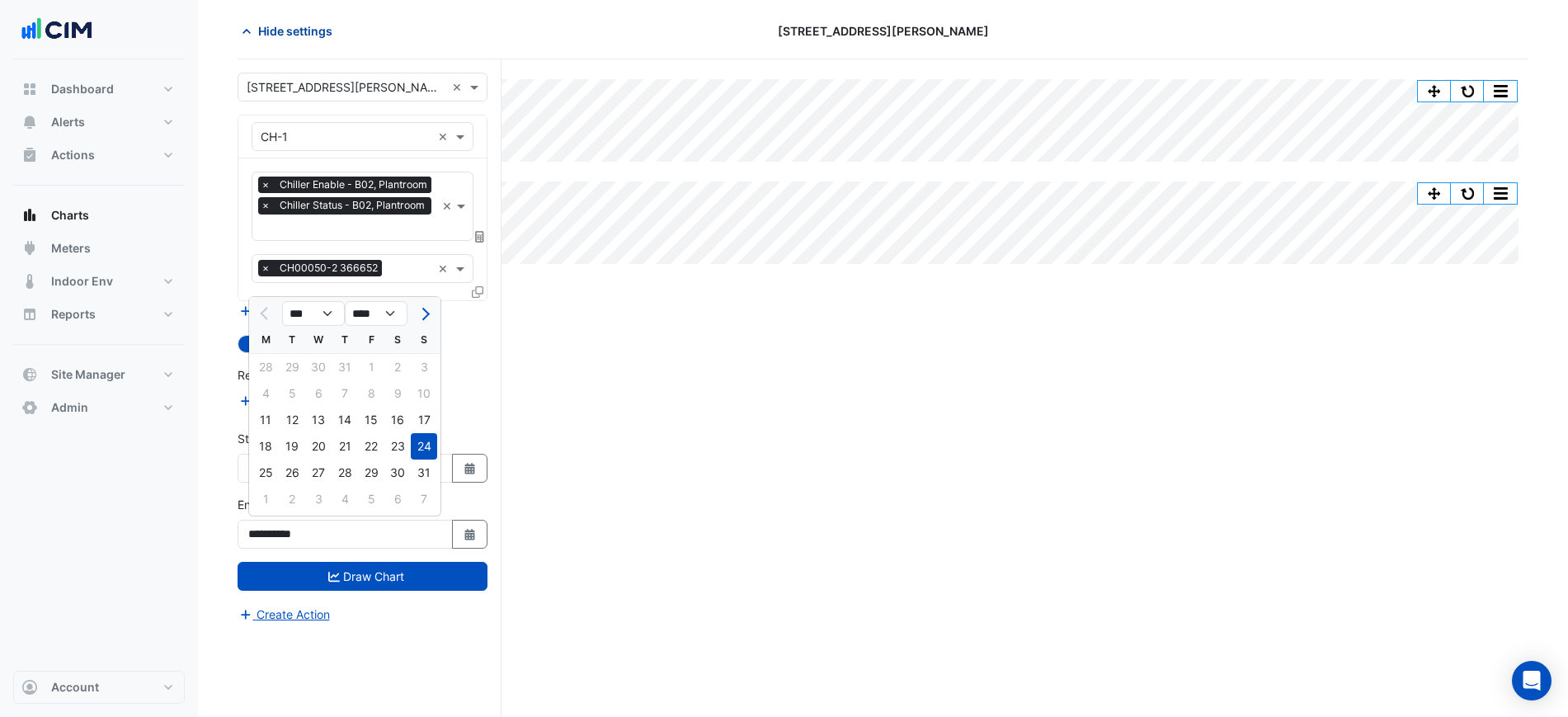
click at [277, 24] on span "Hide settings" at bounding box center [295, 31] width 74 height 17
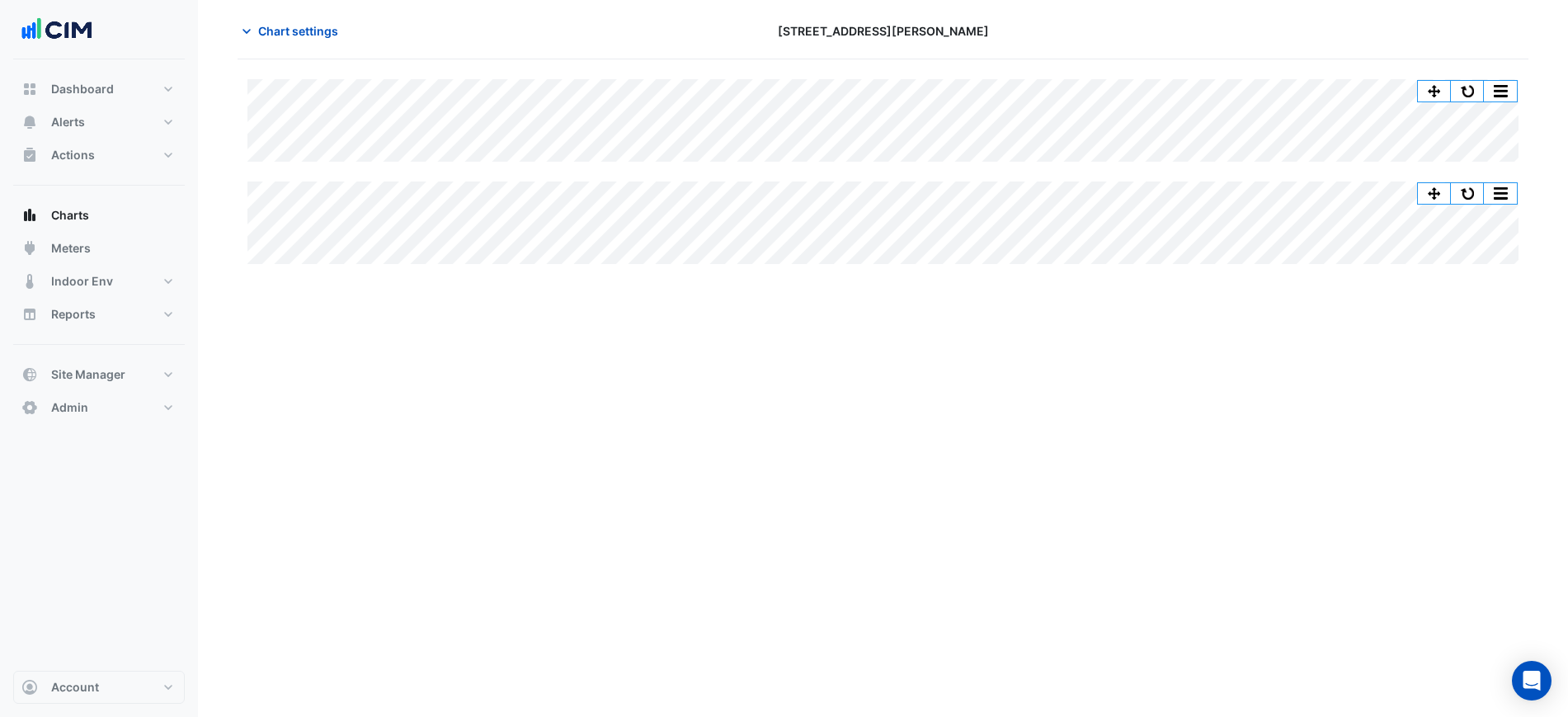
scroll to position [0, 0]
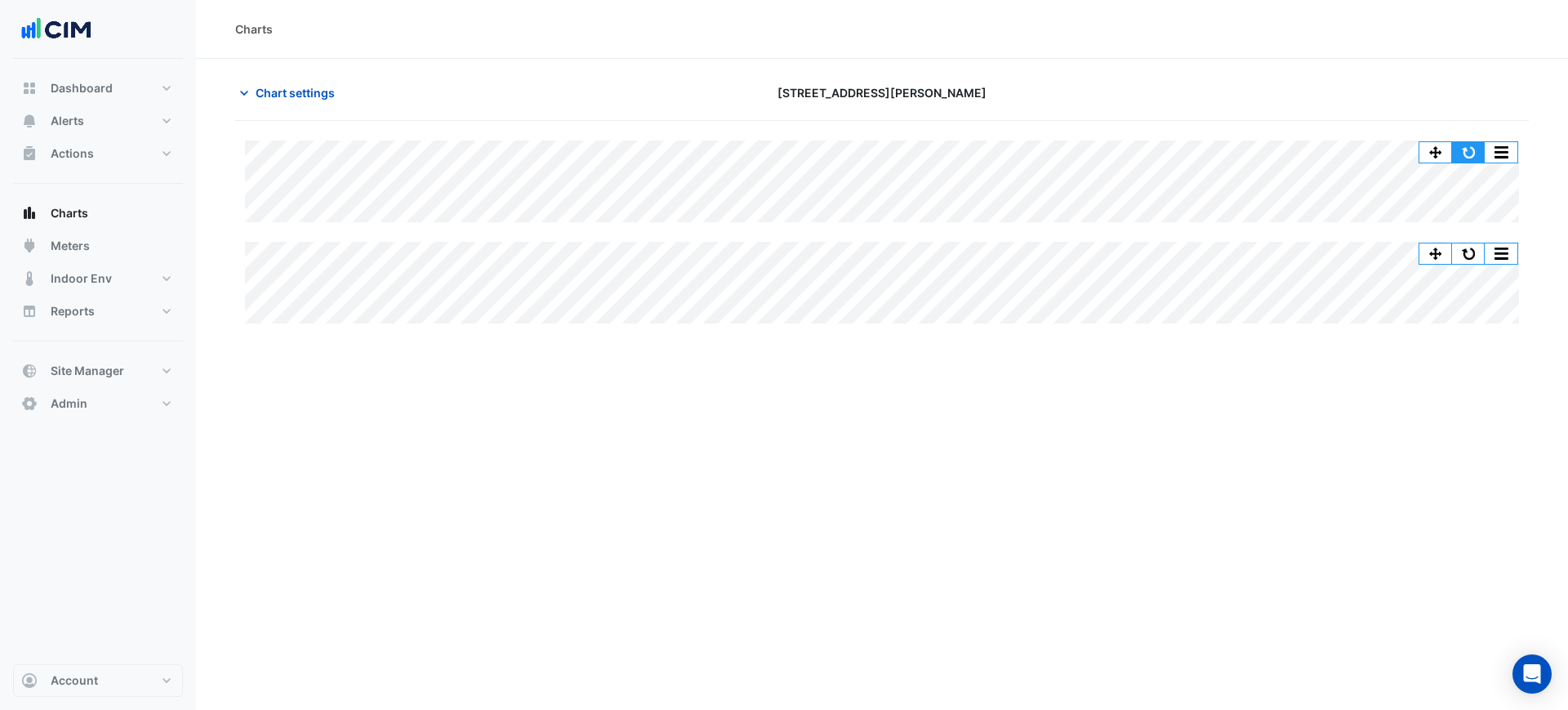
click at [1469, 144] on button "button" at bounding box center [1469, 152] width 33 height 21
click at [319, 81] on button "Chart settings" at bounding box center [290, 93] width 111 height 29
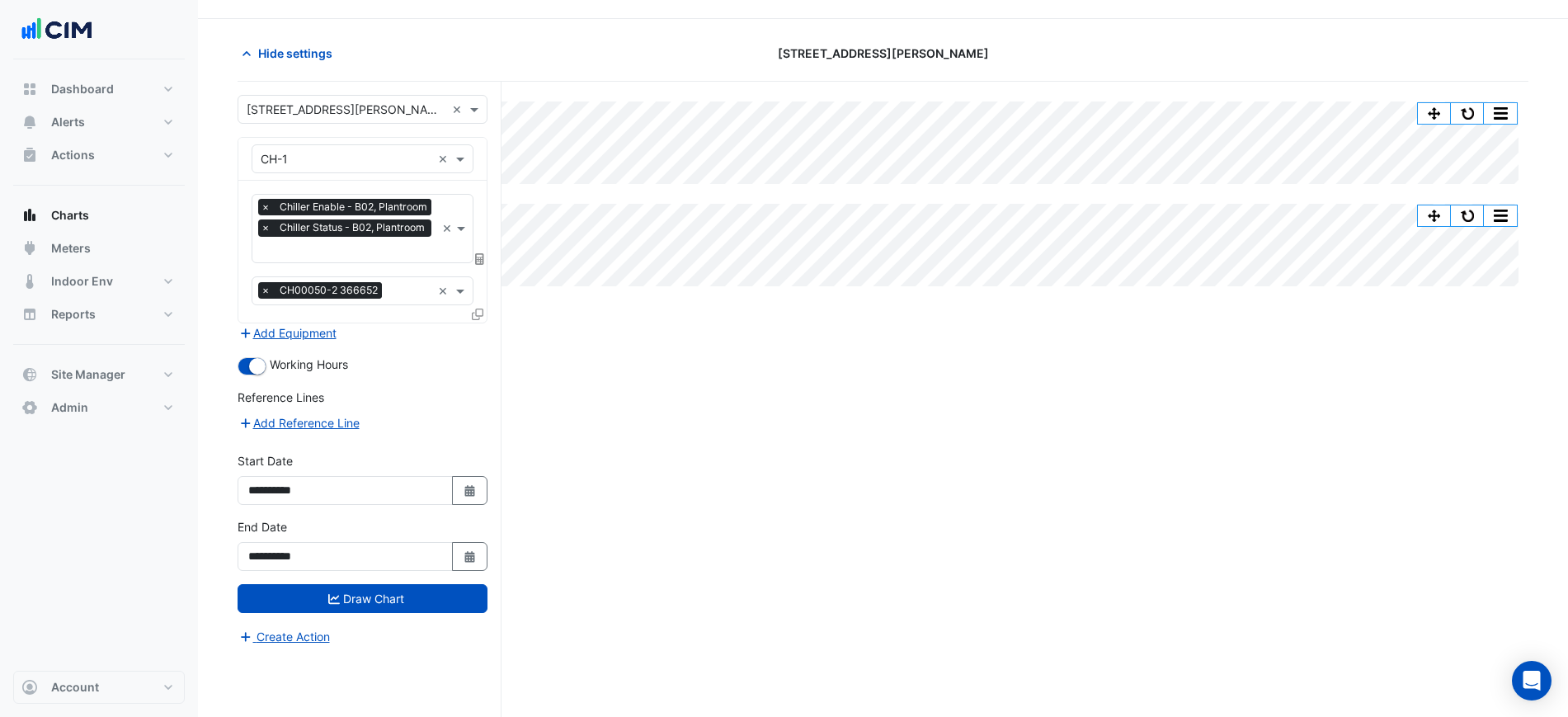
scroll to position [63, 0]
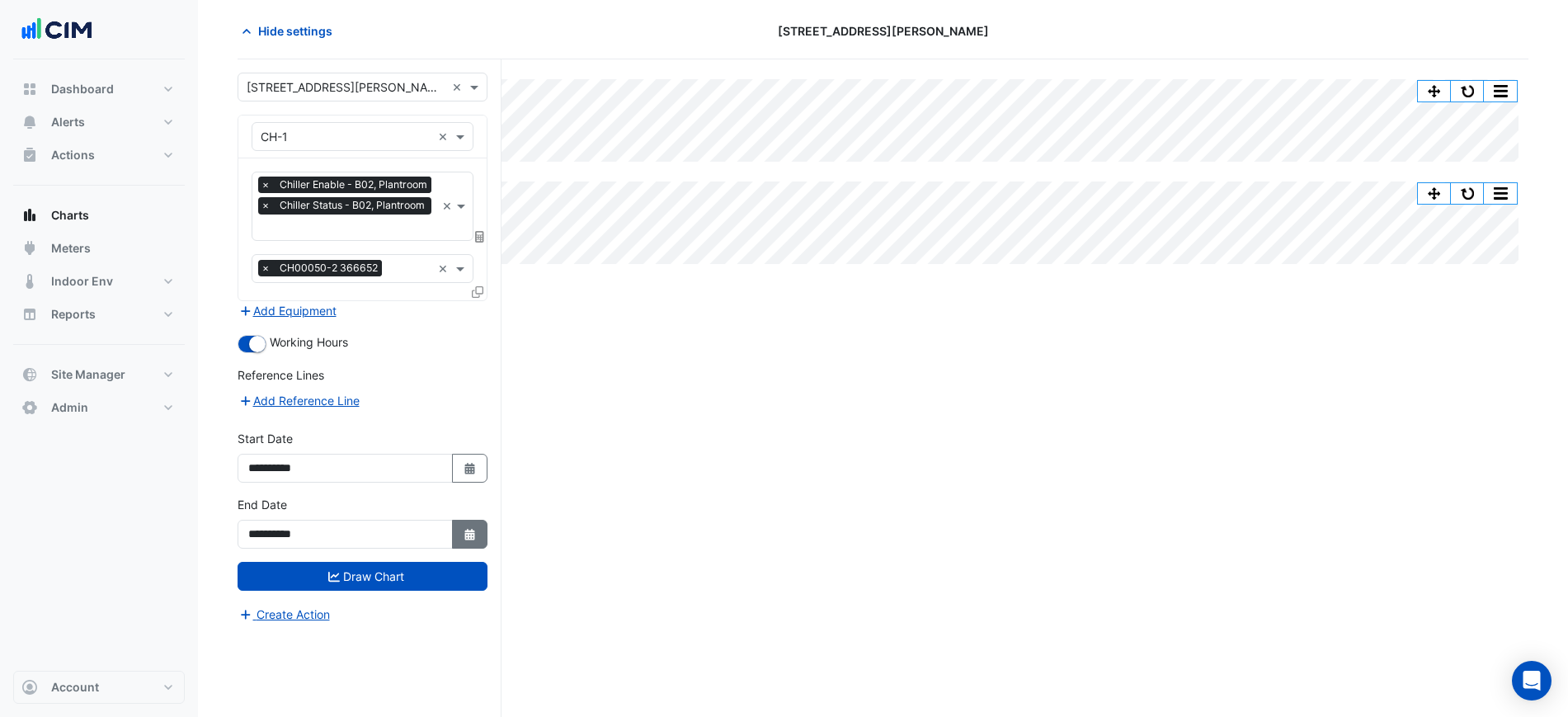
click at [462, 539] on button "Select Date" at bounding box center [471, 534] width 37 height 29
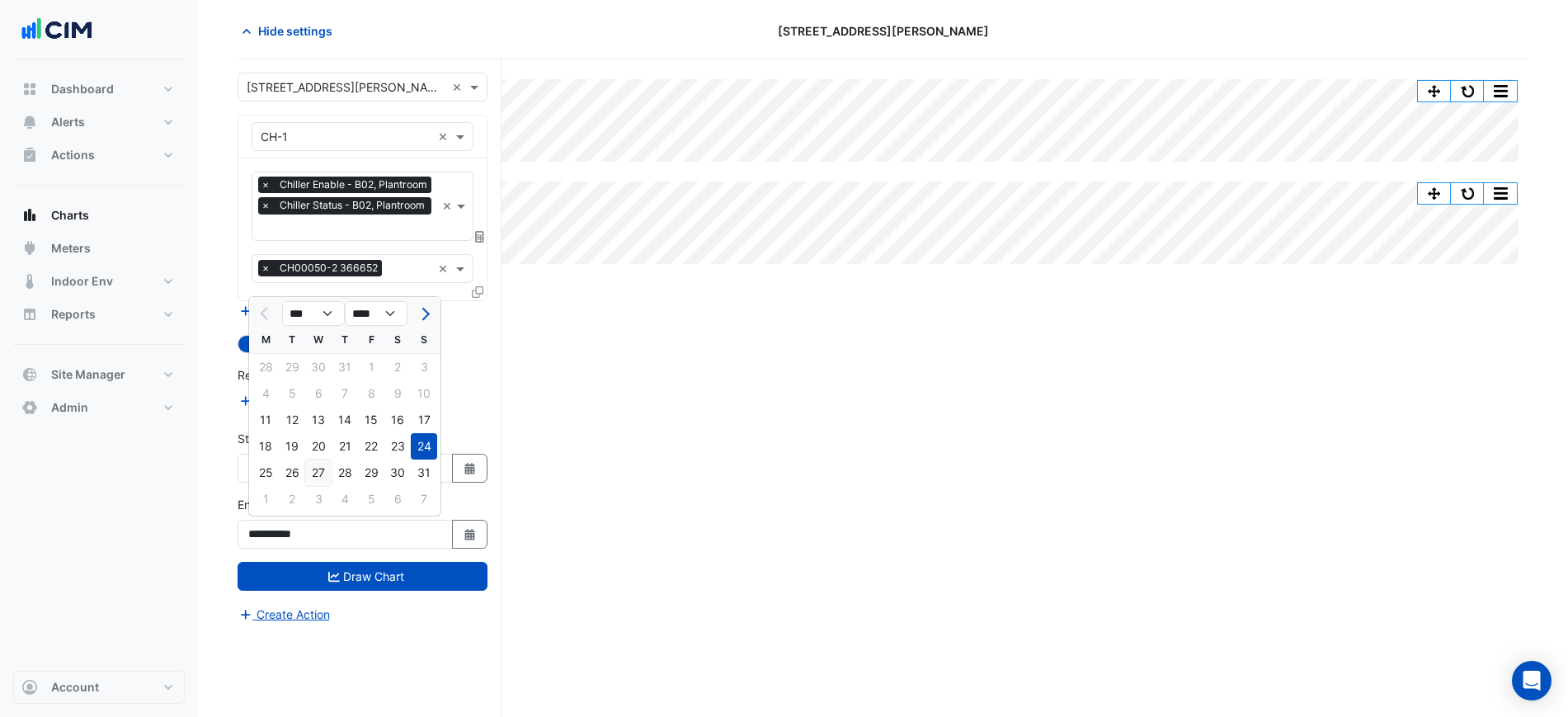
click at [318, 467] on div "27" at bounding box center [319, 472] width 26 height 26
type input "**********"
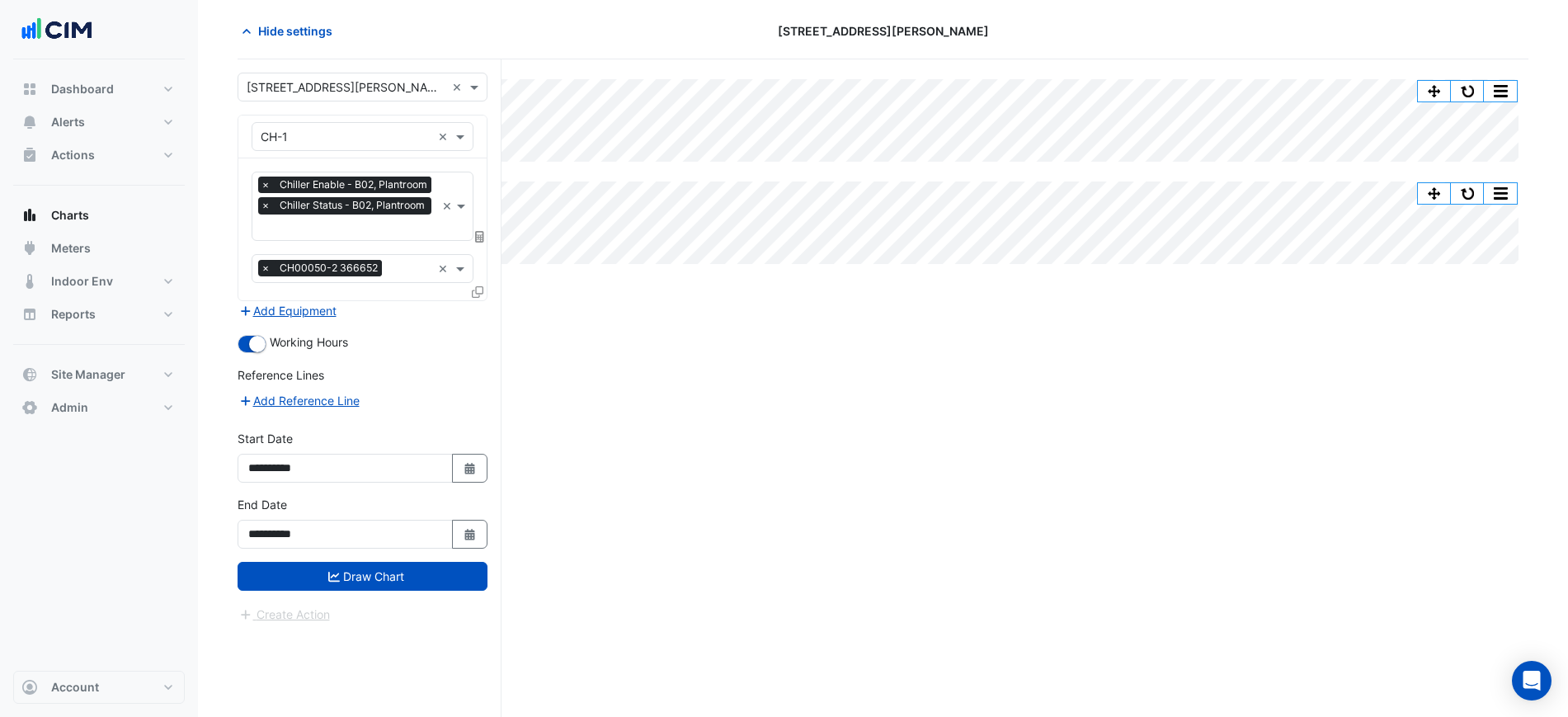
click at [367, 555] on div "**********" at bounding box center [362, 529] width 270 height 66
click at [368, 568] on button "Draw Chart" at bounding box center [362, 576] width 250 height 29
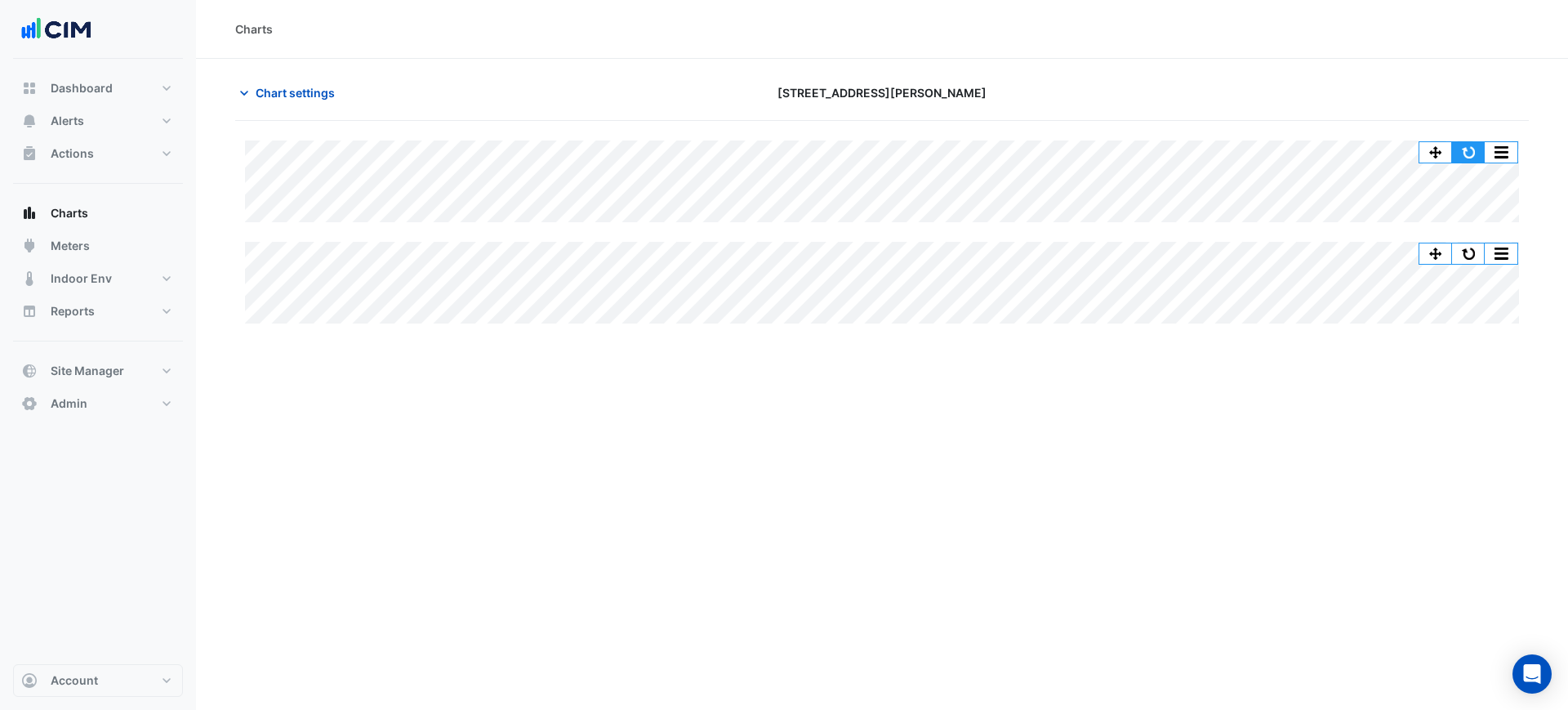
click at [1463, 150] on button "button" at bounding box center [1469, 152] width 33 height 21
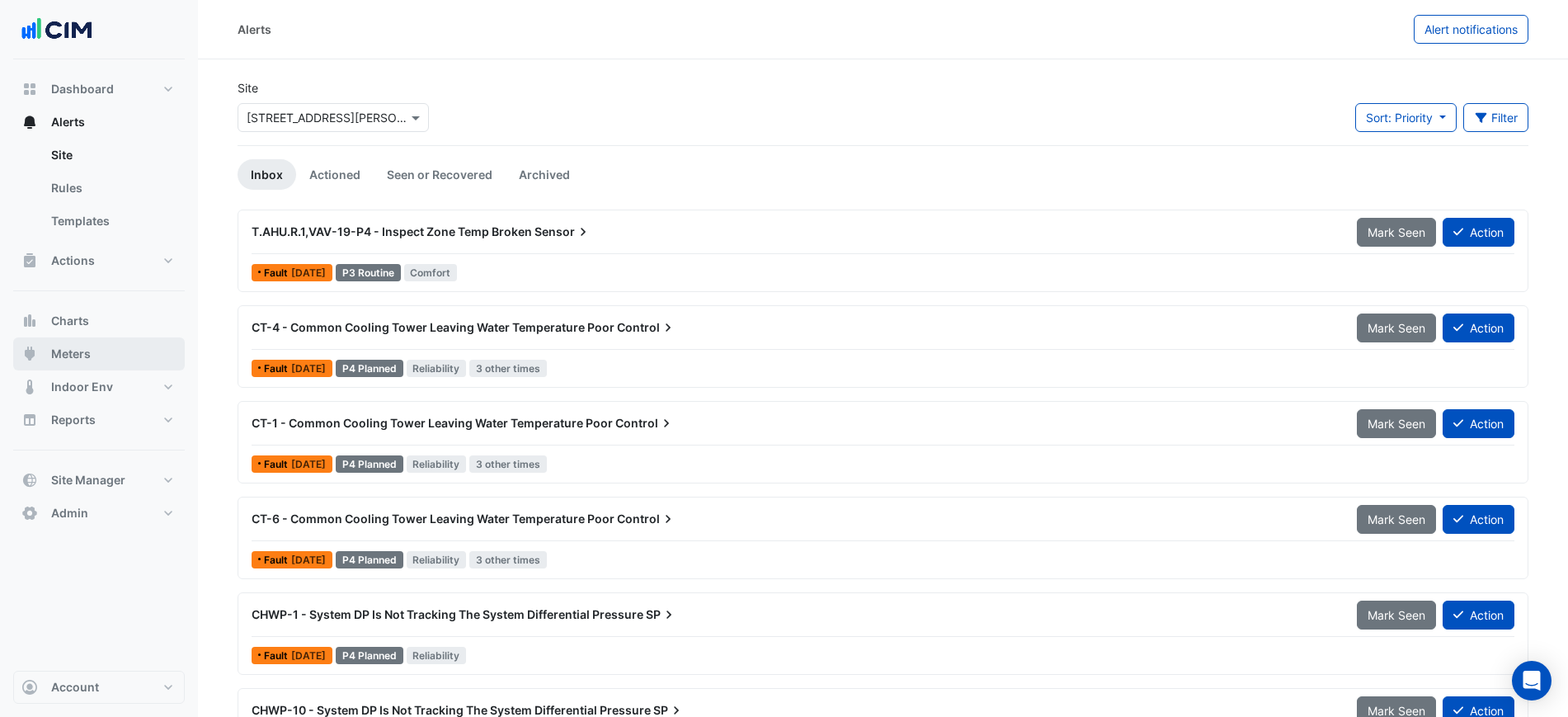
click at [100, 346] on button "Meters" at bounding box center [99, 354] width 172 height 33
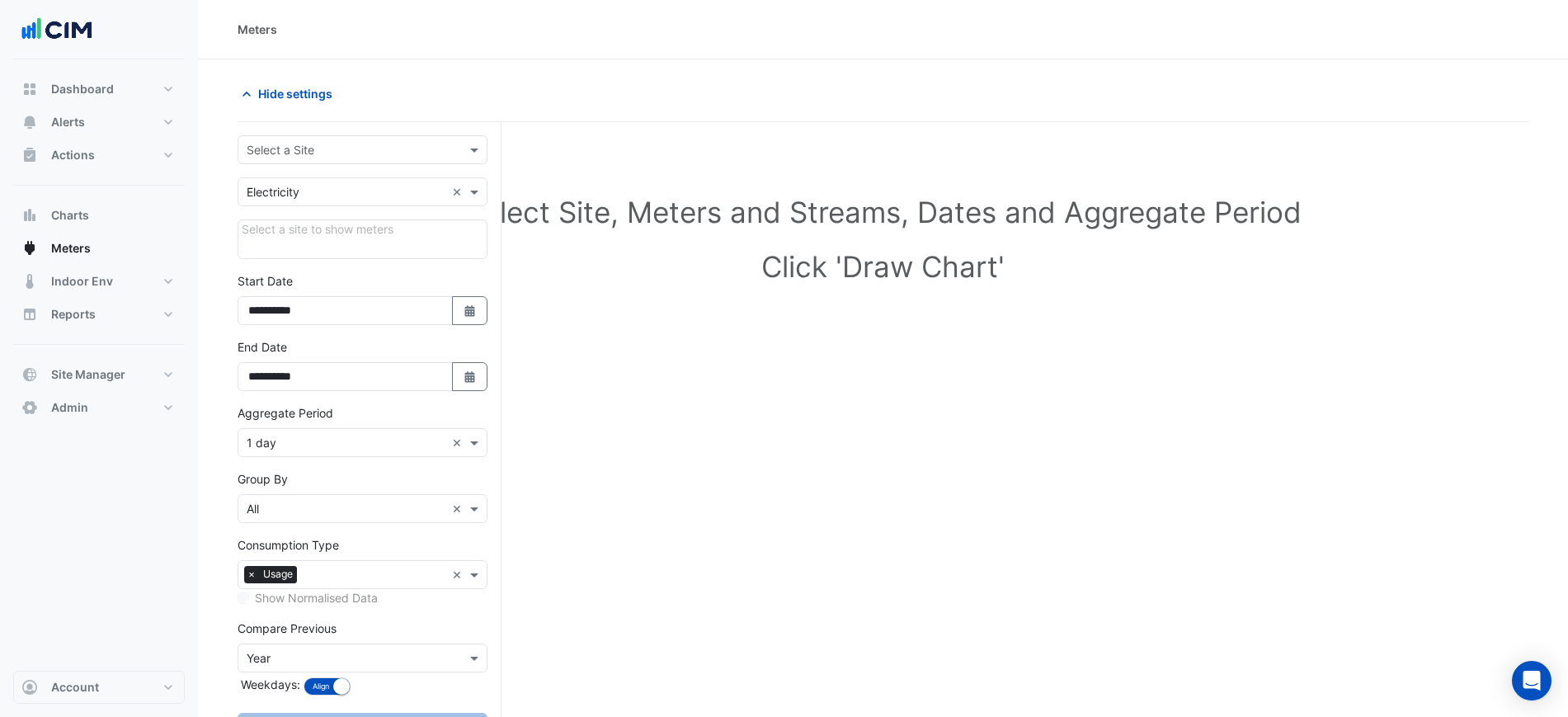
click at [244, 168] on form "**********" at bounding box center [362, 455] width 250 height 639
click at [249, 162] on div "Select a Site" at bounding box center [362, 149] width 250 height 29
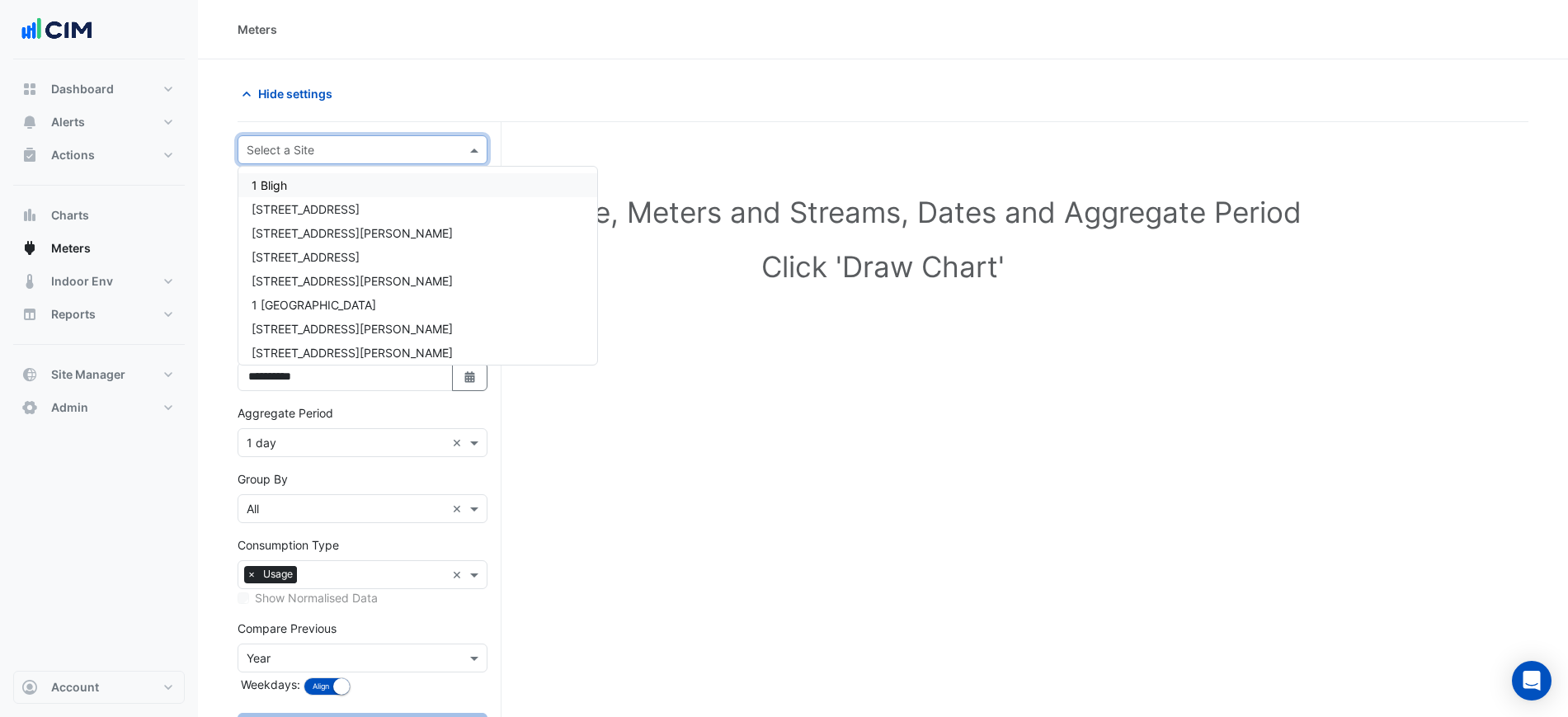
click at [277, 151] on input "text" at bounding box center [347, 151] width 199 height 17
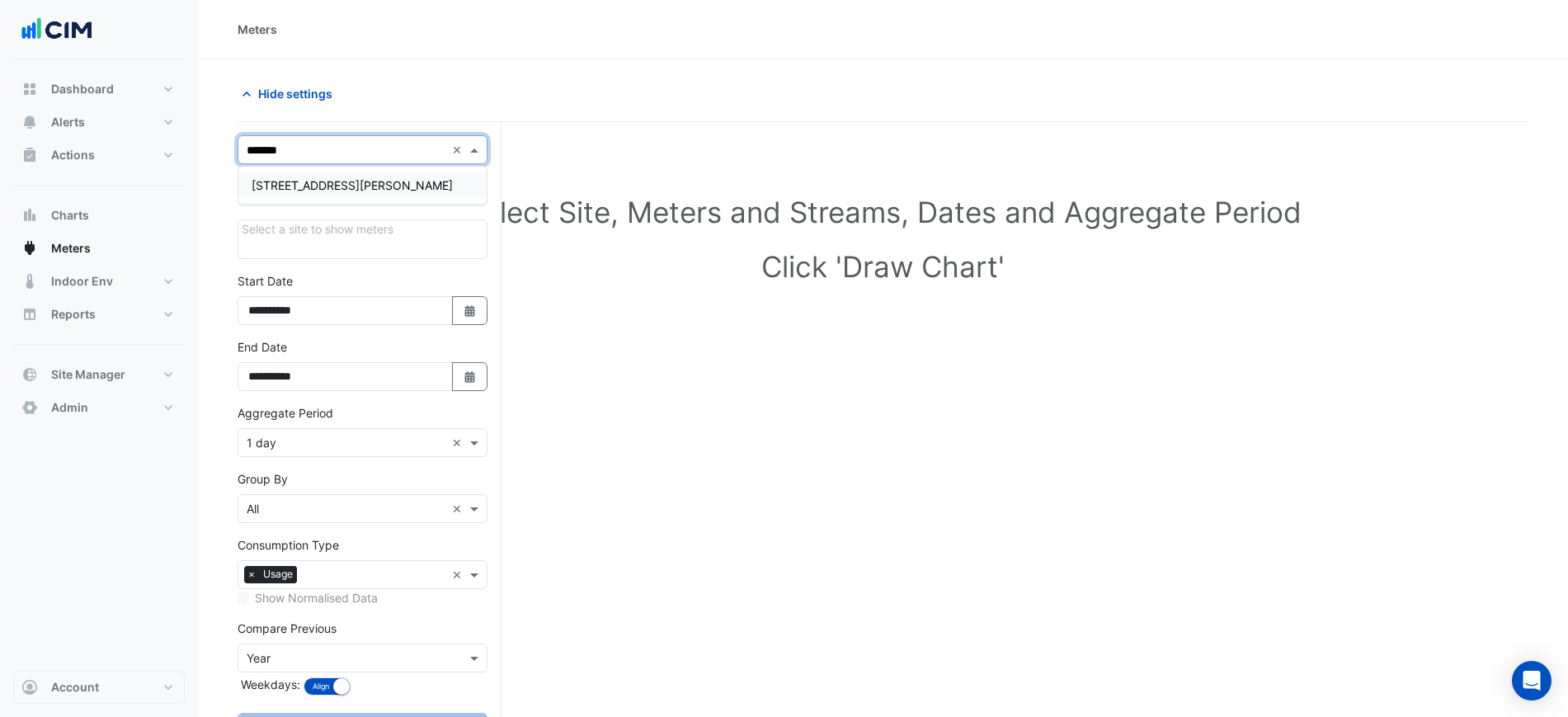
type input "********"
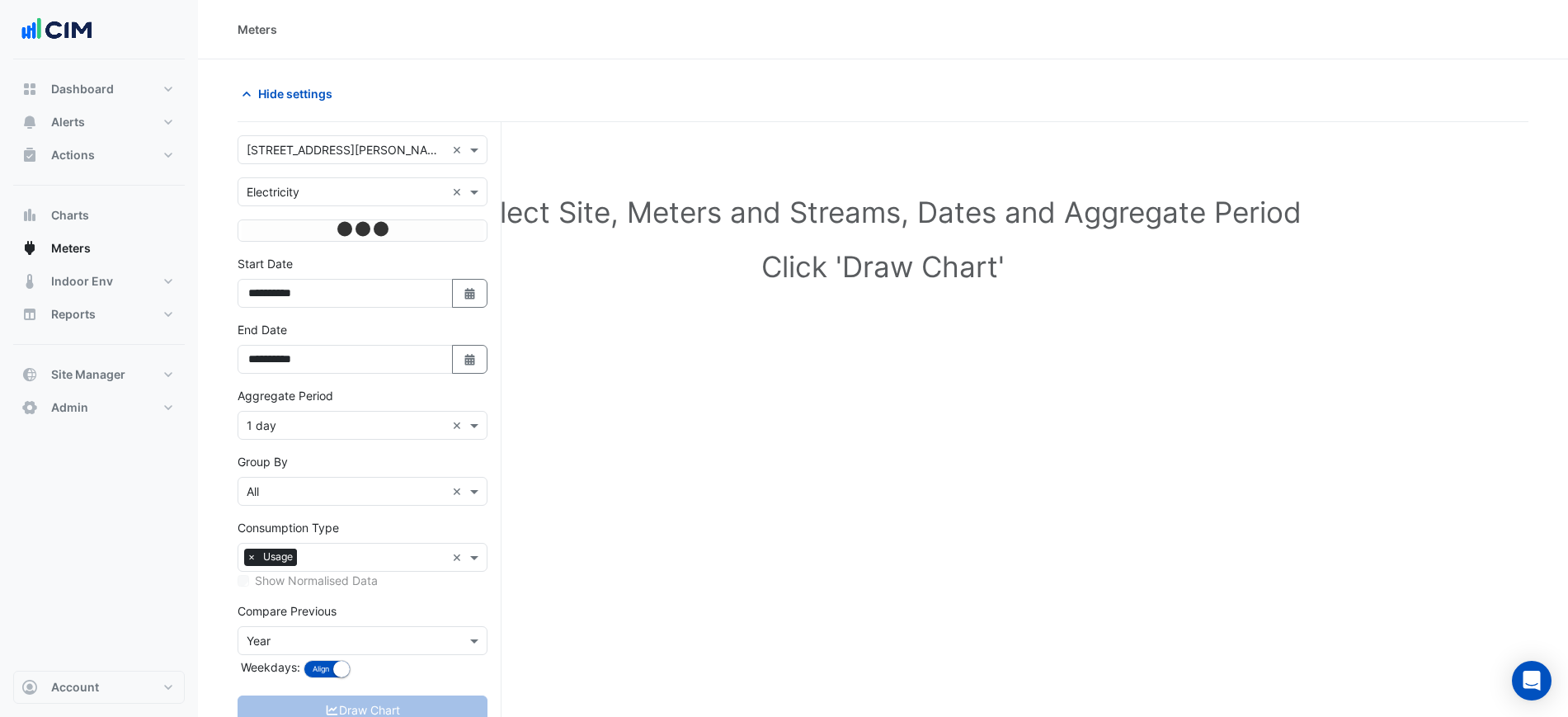
click at [345, 190] on input "text" at bounding box center [347, 193] width 199 height 17
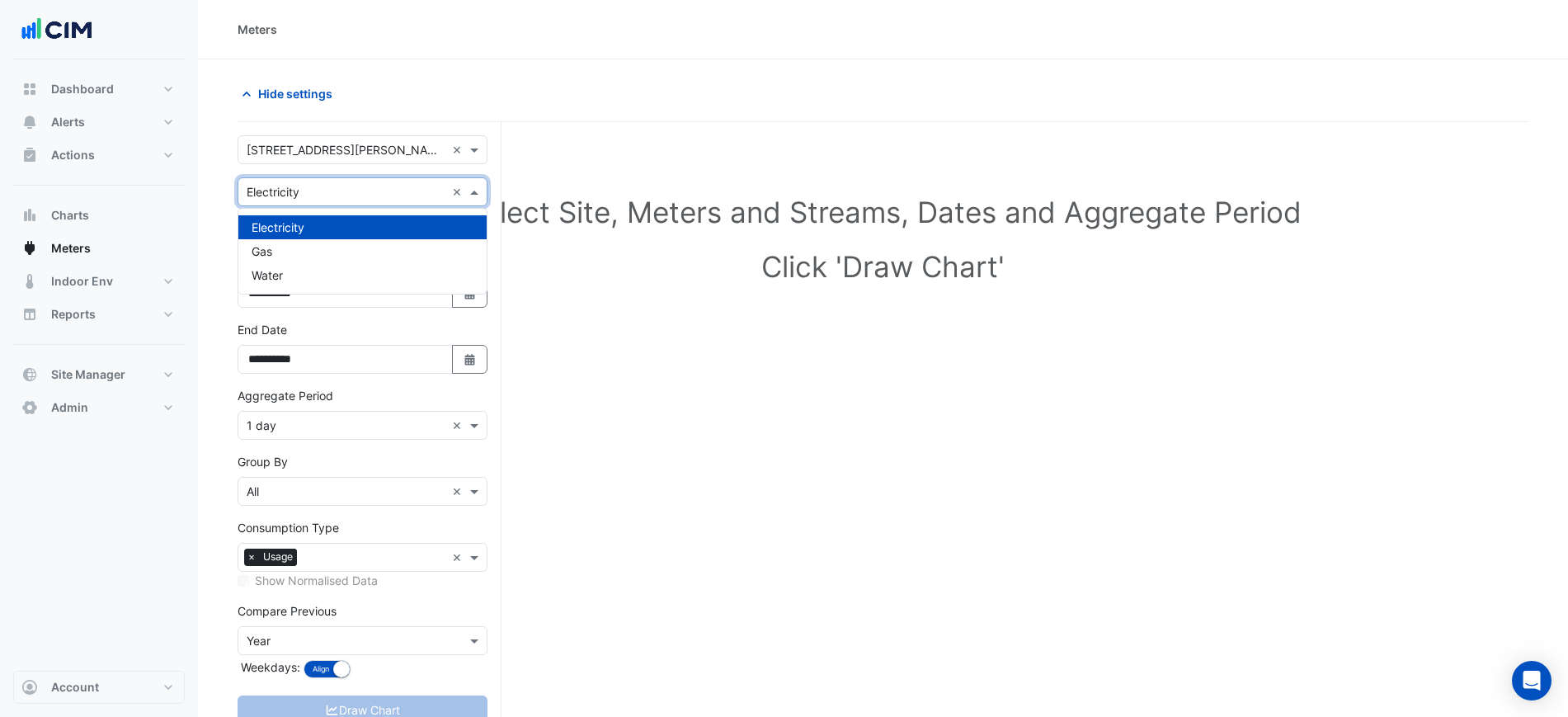
click at [345, 190] on input "text" at bounding box center [347, 193] width 199 height 17
click at [209, 200] on section "**********" at bounding box center [884, 419] width 1371 height 720
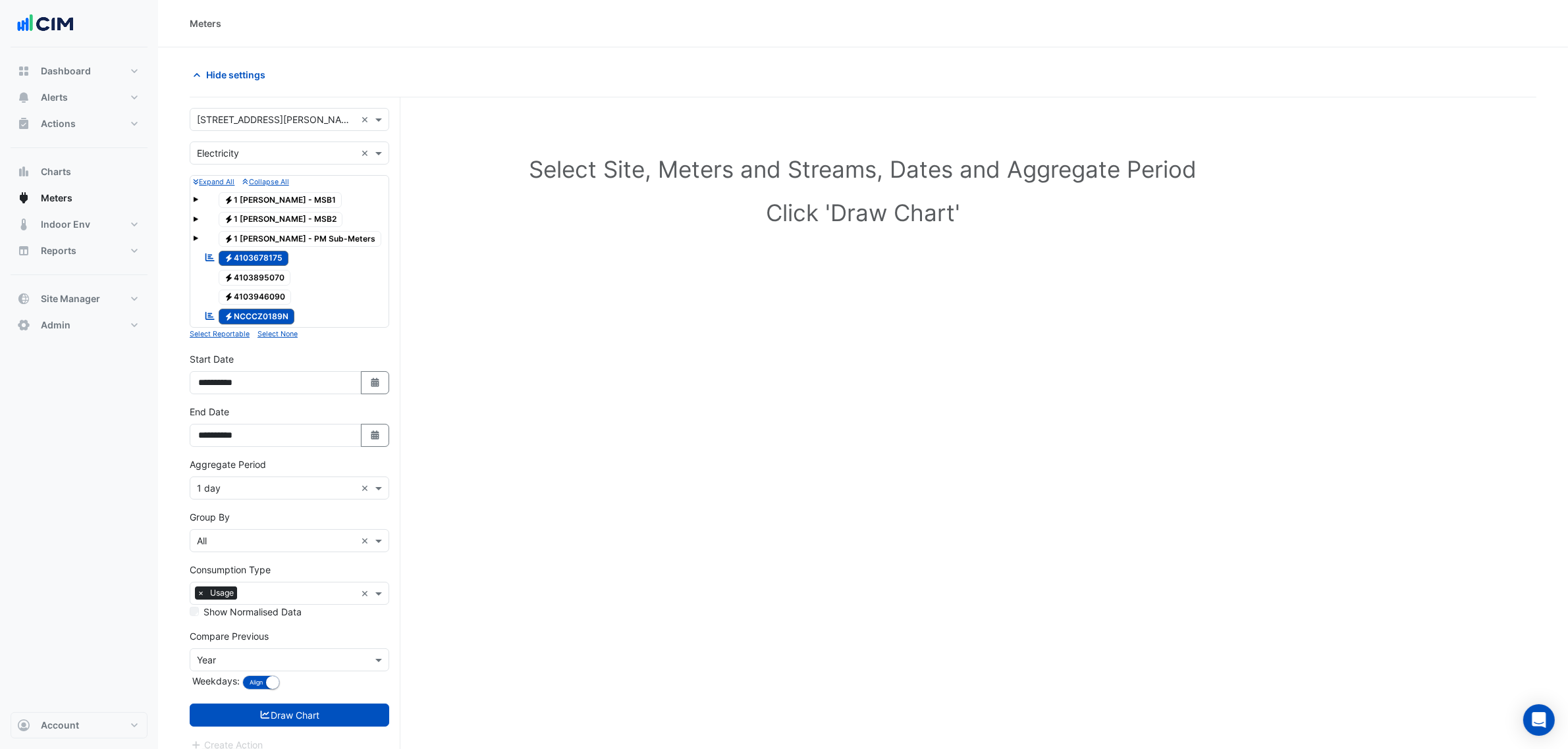
click at [197, 237] on span at bounding box center [196, 238] width 6 height 6
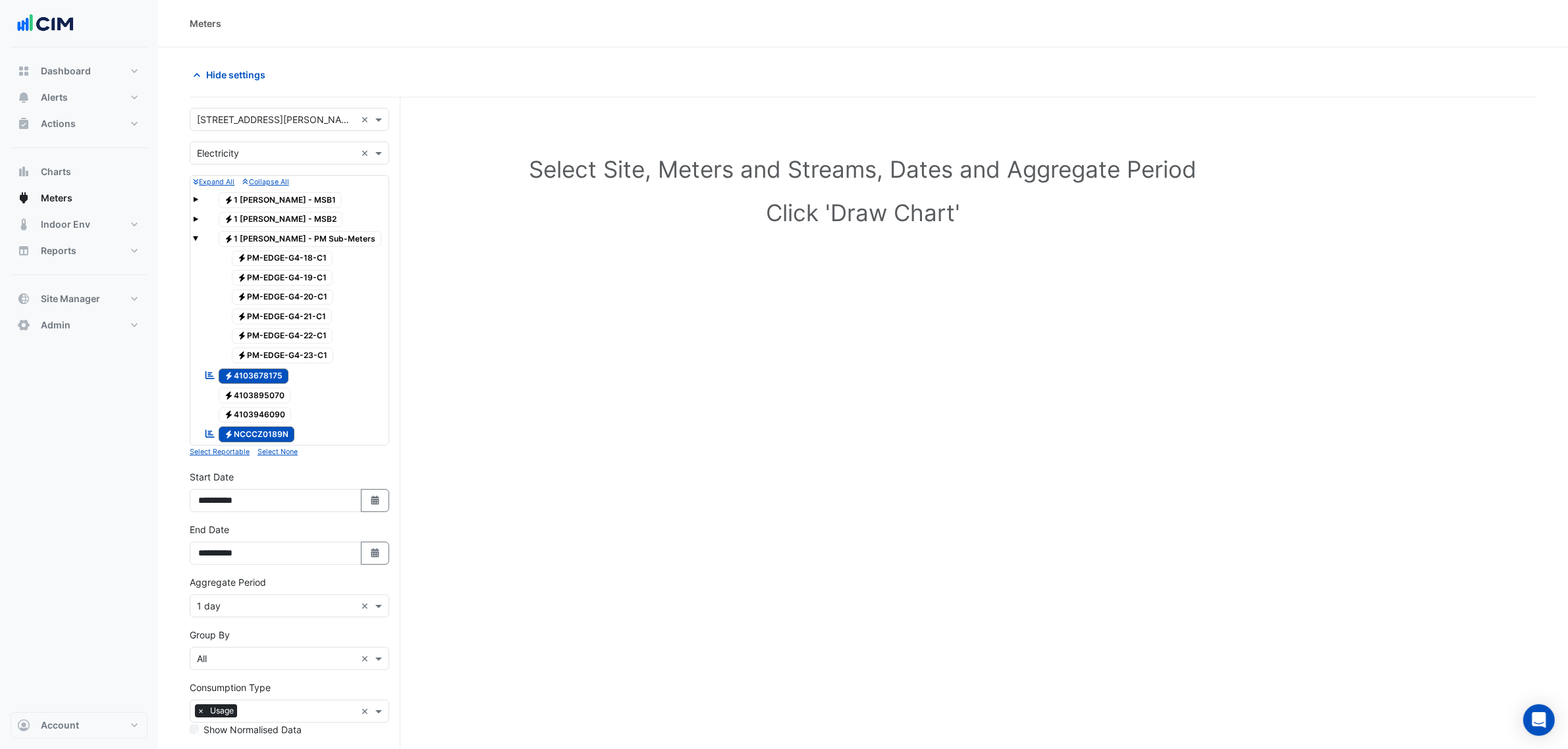
click at [286, 262] on span "Electricity PM-EDGE-G4-18-C1" at bounding box center [283, 258] width 102 height 16
drag, startPoint x: 288, startPoint y: 274, endPoint x: 290, endPoint y: 288, distance: 14.1
click at [288, 275] on span "Electricity PM-EDGE-G4-19-C1" at bounding box center [283, 277] width 102 height 16
click at [290, 297] on span "Electricity PM-EDGE-G4-20-C1" at bounding box center [283, 298] width 102 height 16
click at [290, 317] on span "Electricity PM-EDGE-G4-21-C1" at bounding box center [282, 316] width 101 height 16
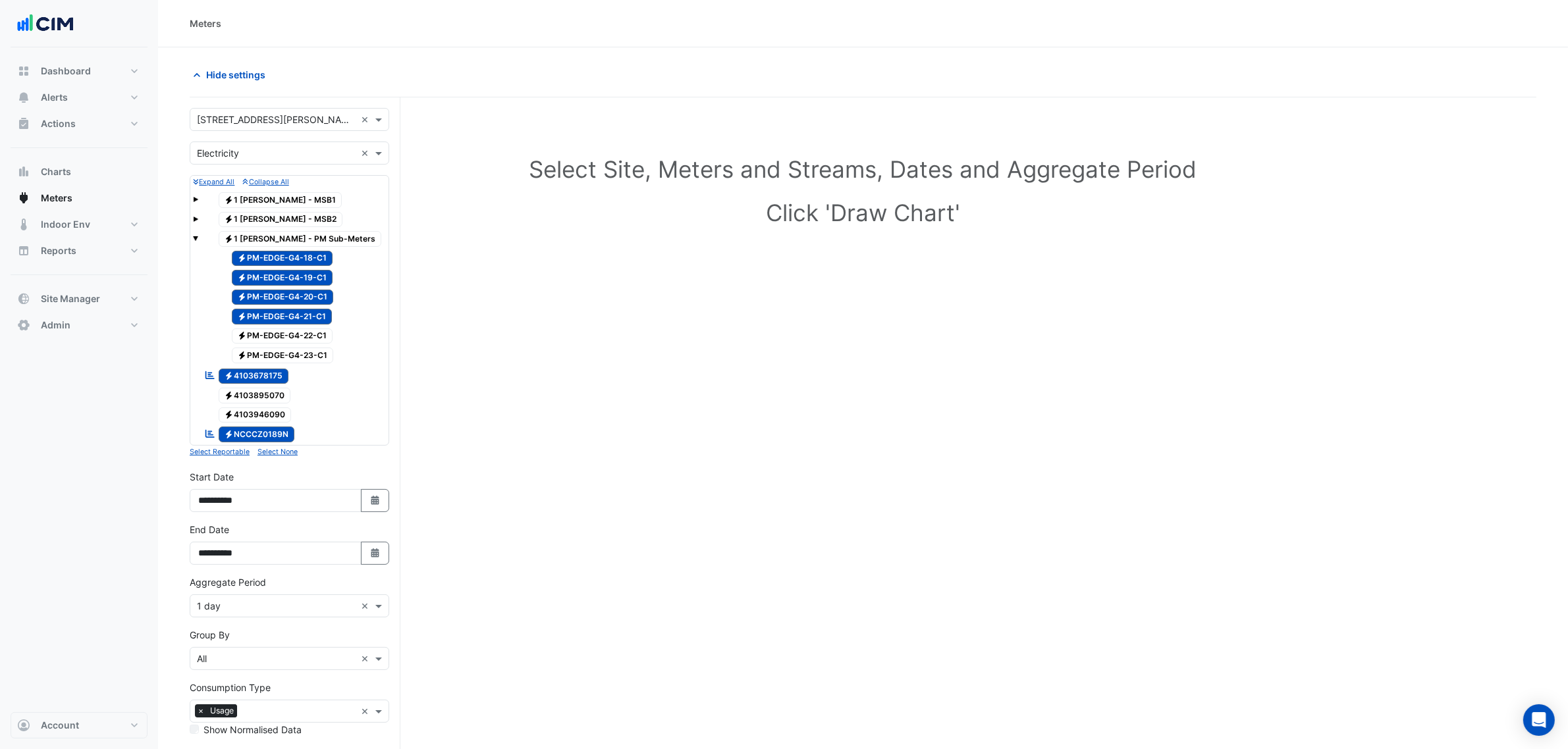
click at [291, 340] on span "Electricity PM-EDGE-G4-22-C1" at bounding box center [283, 337] width 102 height 16
click at [292, 353] on span "Electricity PM-EDGE-G4-23-C1" at bounding box center [283, 355] width 102 height 16
click at [274, 385] on span "Electricity 4103678175" at bounding box center [254, 376] width 70 height 16
click at [279, 442] on span "Electricity NCCCZ0189N" at bounding box center [257, 434] width 77 height 16
drag, startPoint x: 360, startPoint y: 555, endPoint x: 371, endPoint y: 558, distance: 11.4
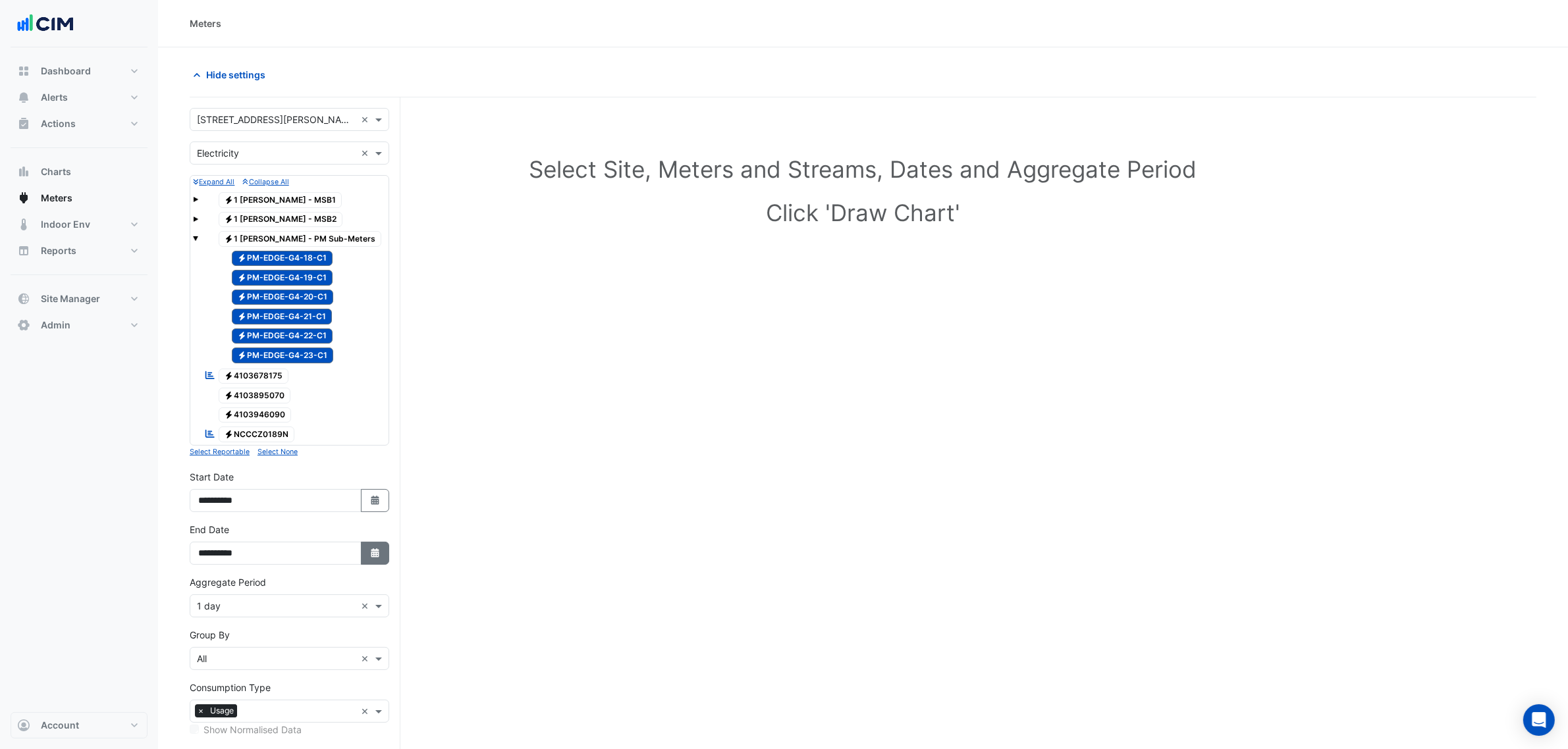
click at [361, 555] on button "Select Date" at bounding box center [376, 553] width 29 height 23
click at [330, 380] on div at bounding box center [339, 383] width 26 height 21
click at [335, 380] on span "Next month" at bounding box center [338, 383] width 10 height 10
select select "*"
click at [238, 508] on div "26" at bounding box center [233, 510] width 21 height 21
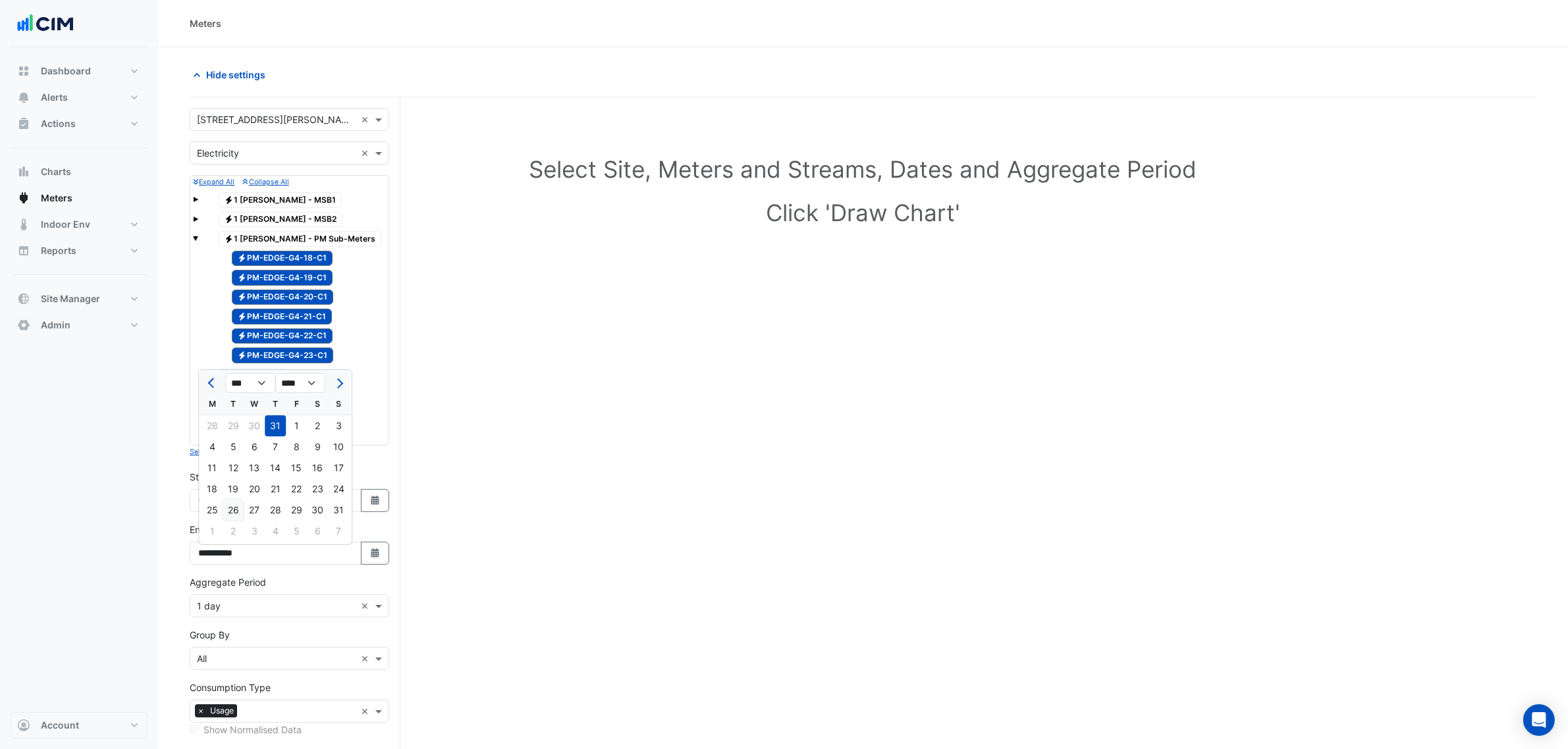
type input "**********"
click at [247, 571] on input "text" at bounding box center [277, 607] width 159 height 14
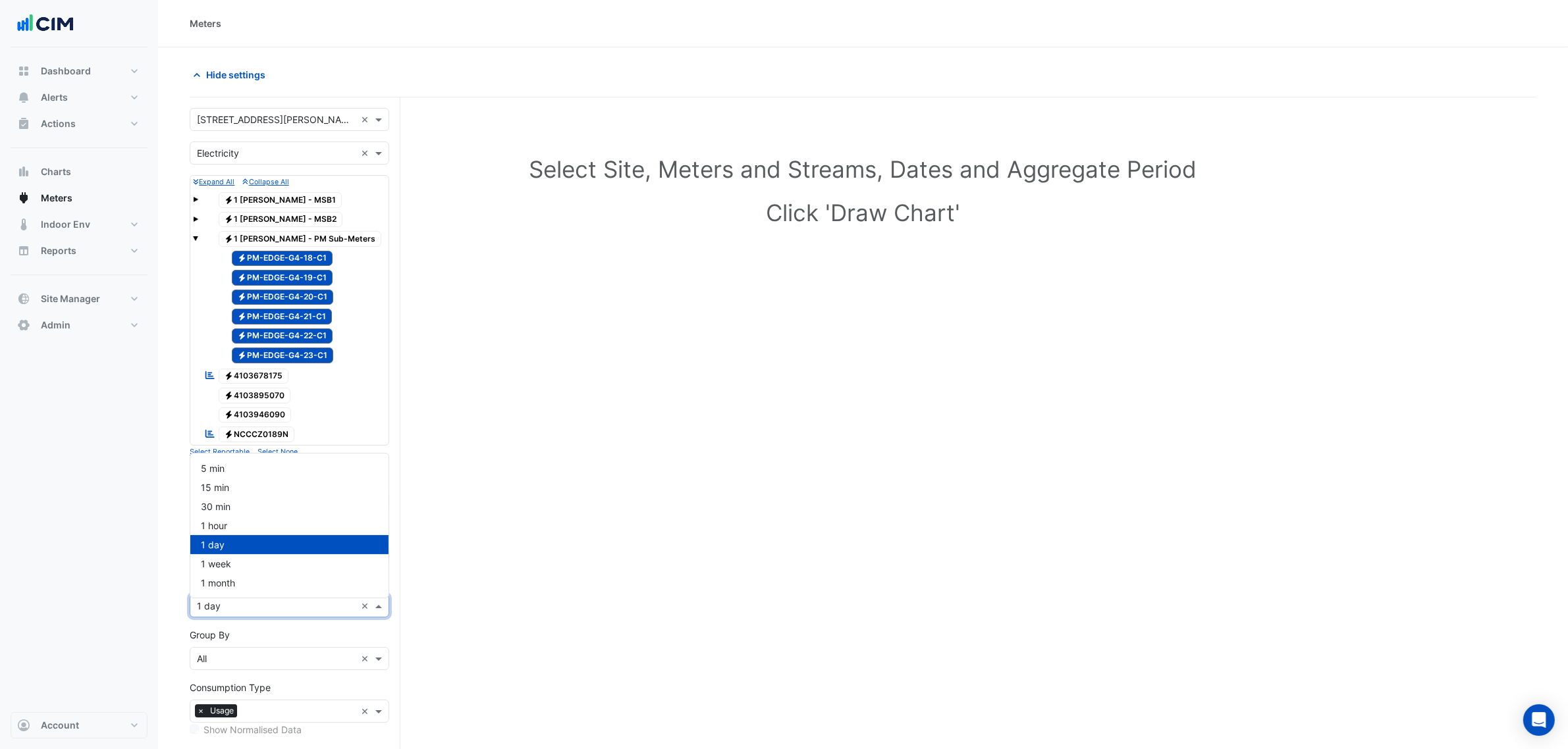
click at [234, 528] on div "1 hour" at bounding box center [289, 525] width 198 height 19
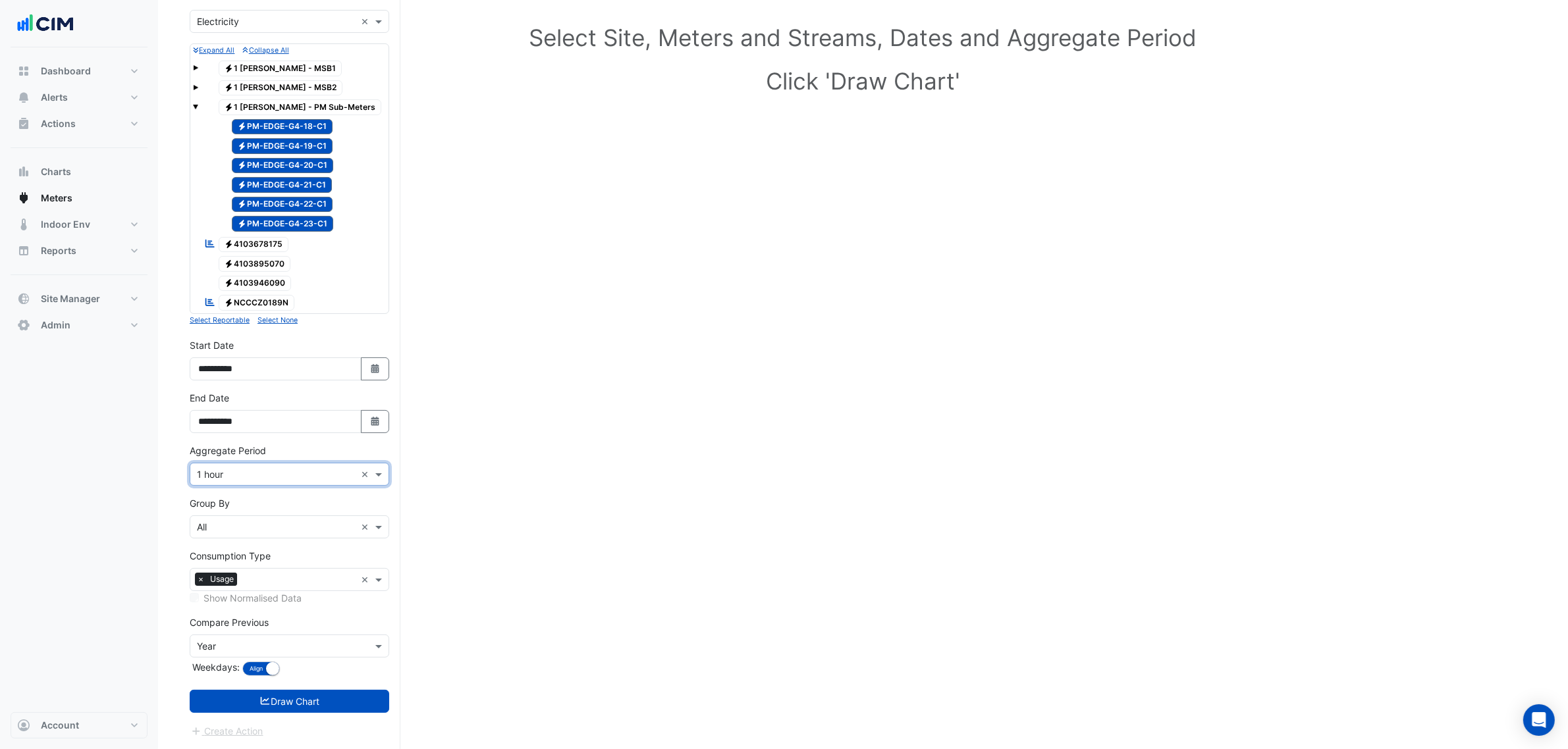
scroll to position [137, 0]
click at [260, 529] on input "text" at bounding box center [277, 527] width 159 height 14
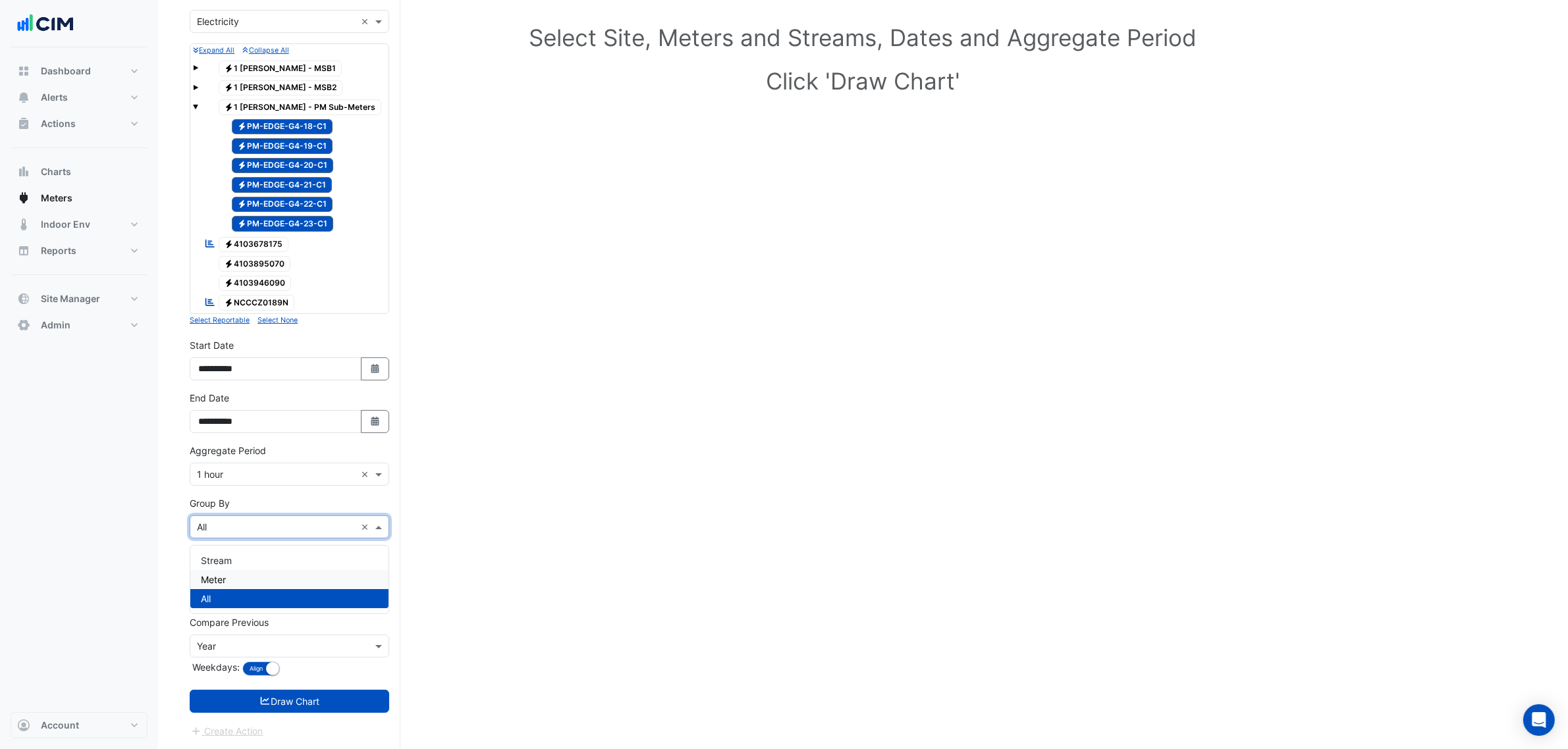
click at [237, 571] on div "Meter" at bounding box center [289, 579] width 198 height 19
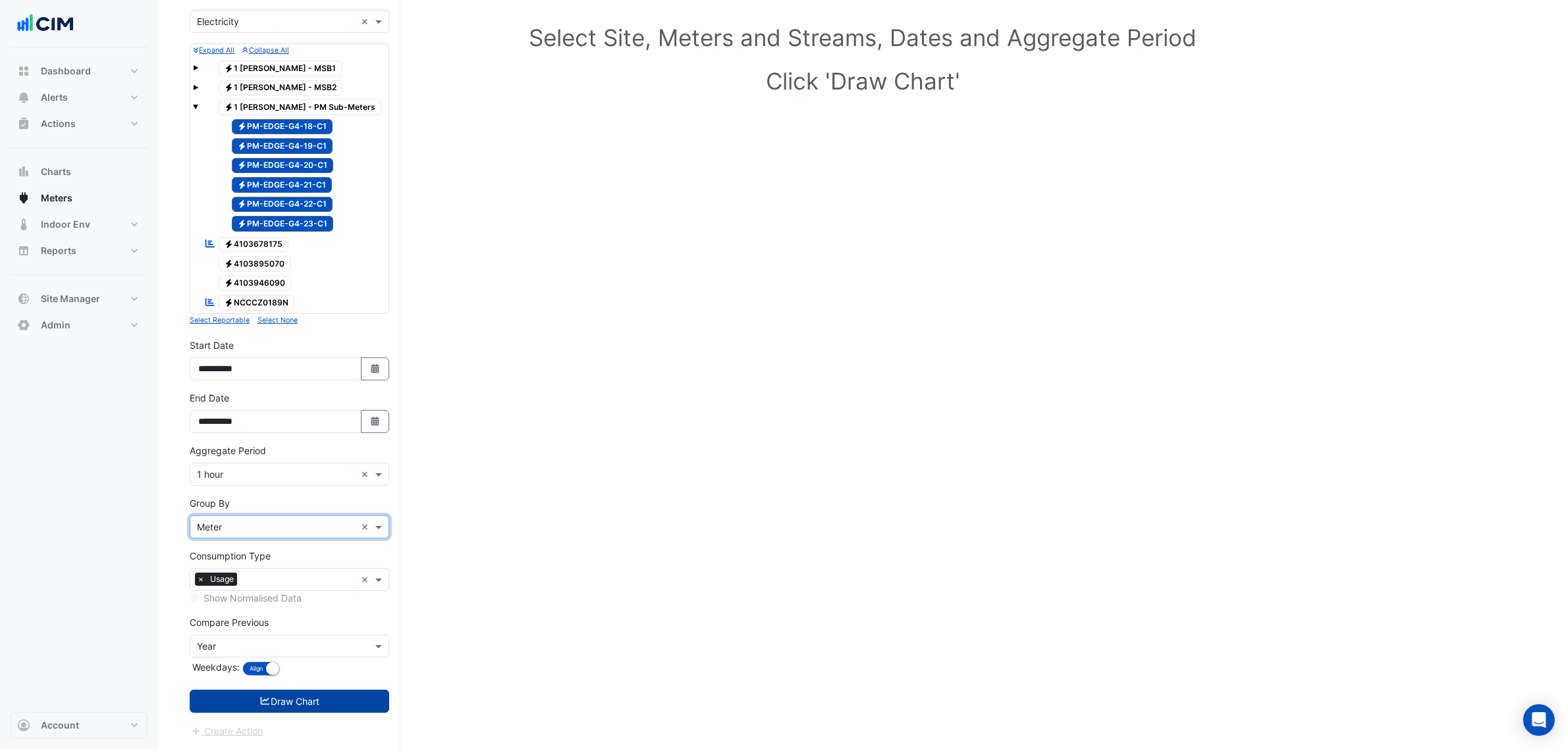
click at [248, 571] on button "Draw Chart" at bounding box center [289, 701] width 199 height 23
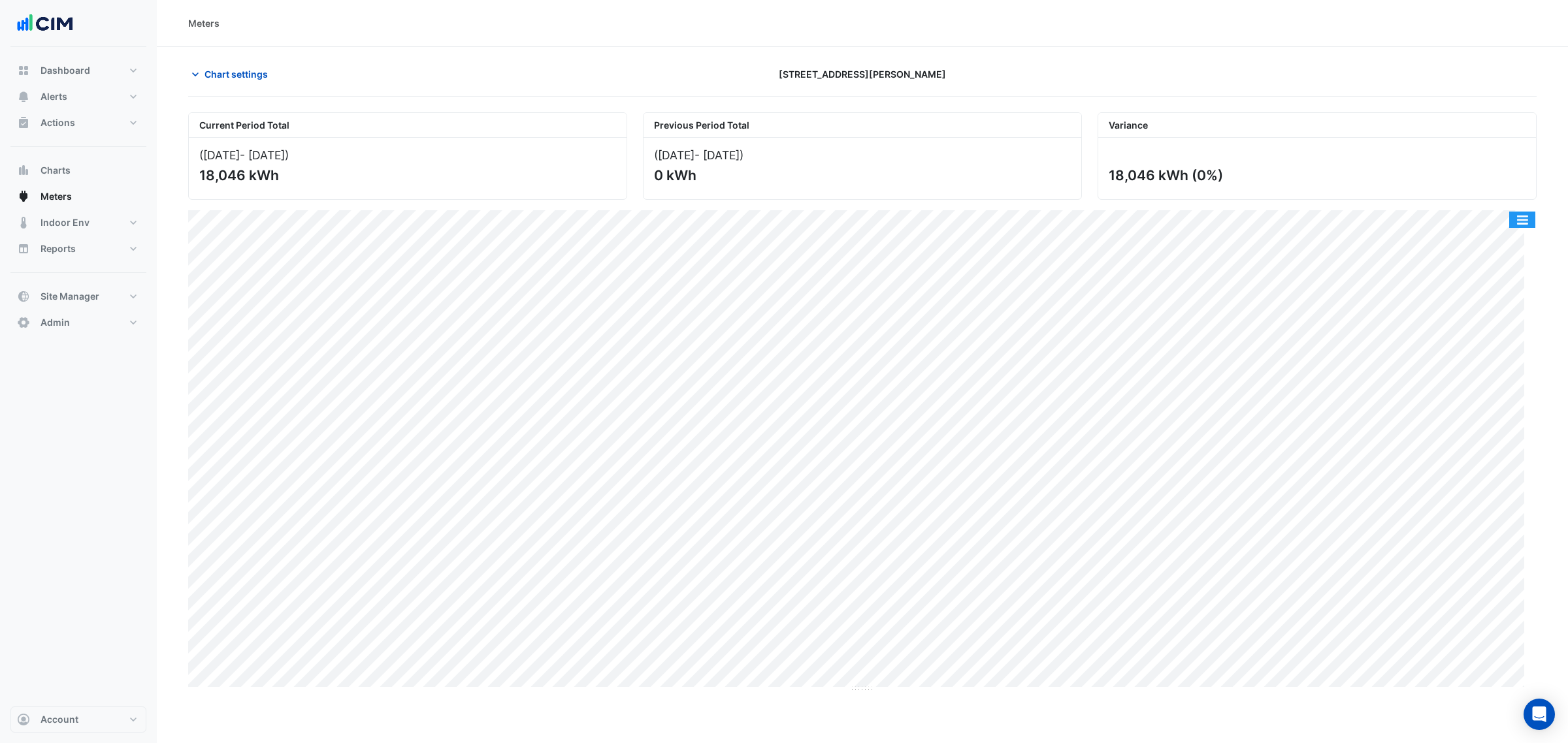
click at [1241, 222] on button "button" at bounding box center [1522, 220] width 26 height 17
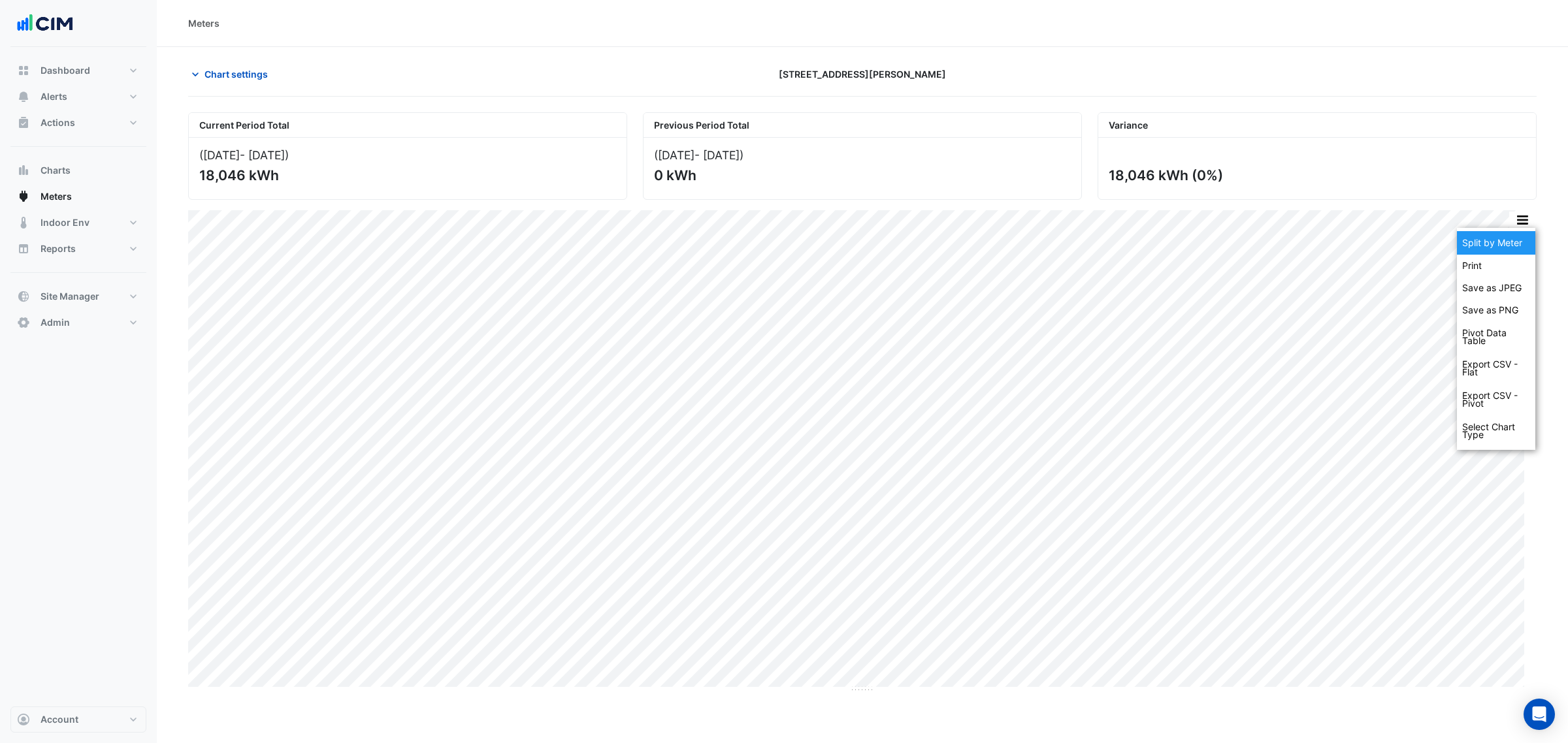
click at [1241, 236] on div "Split by Meter" at bounding box center [1495, 243] width 78 height 23
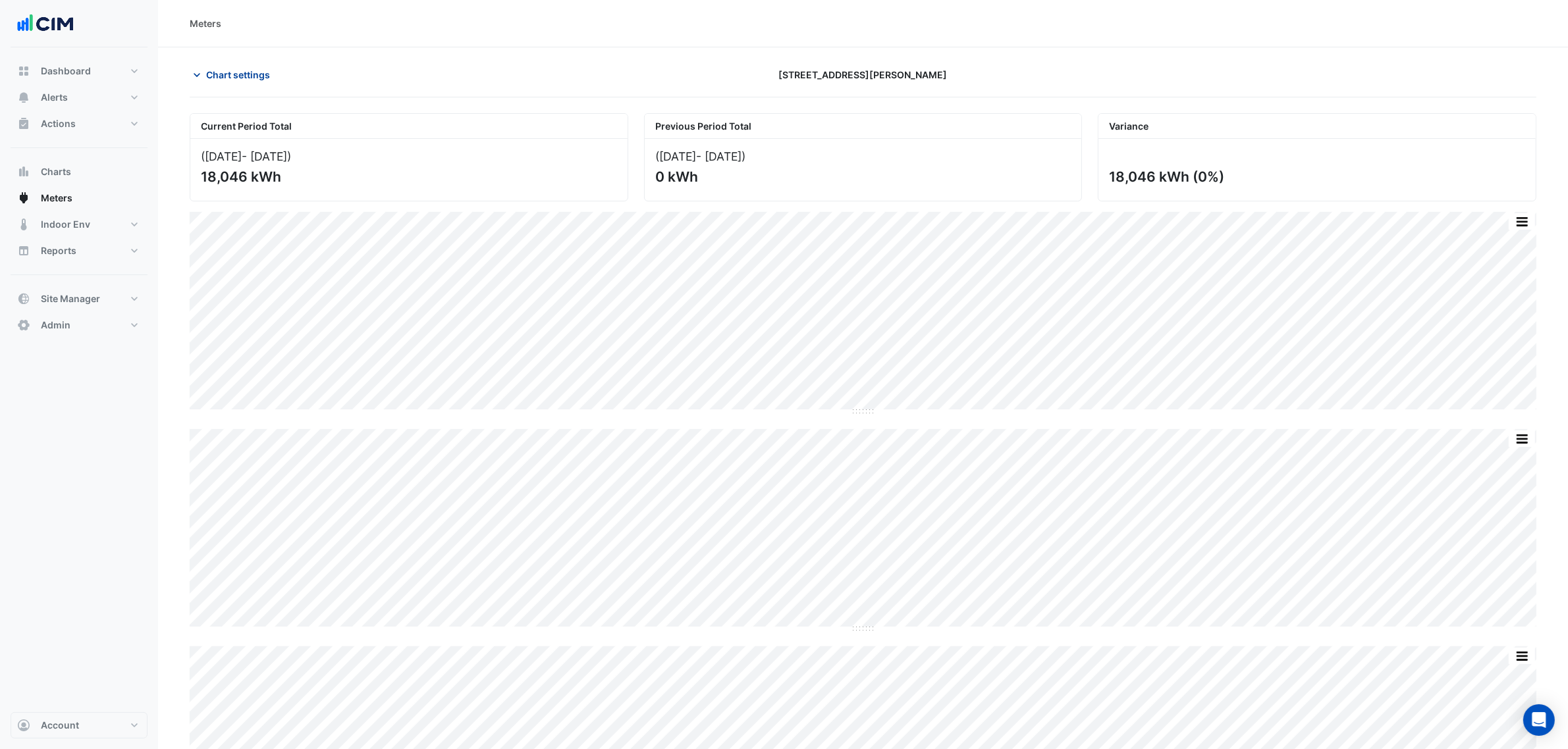
click at [245, 72] on span "Chart settings" at bounding box center [238, 75] width 64 height 14
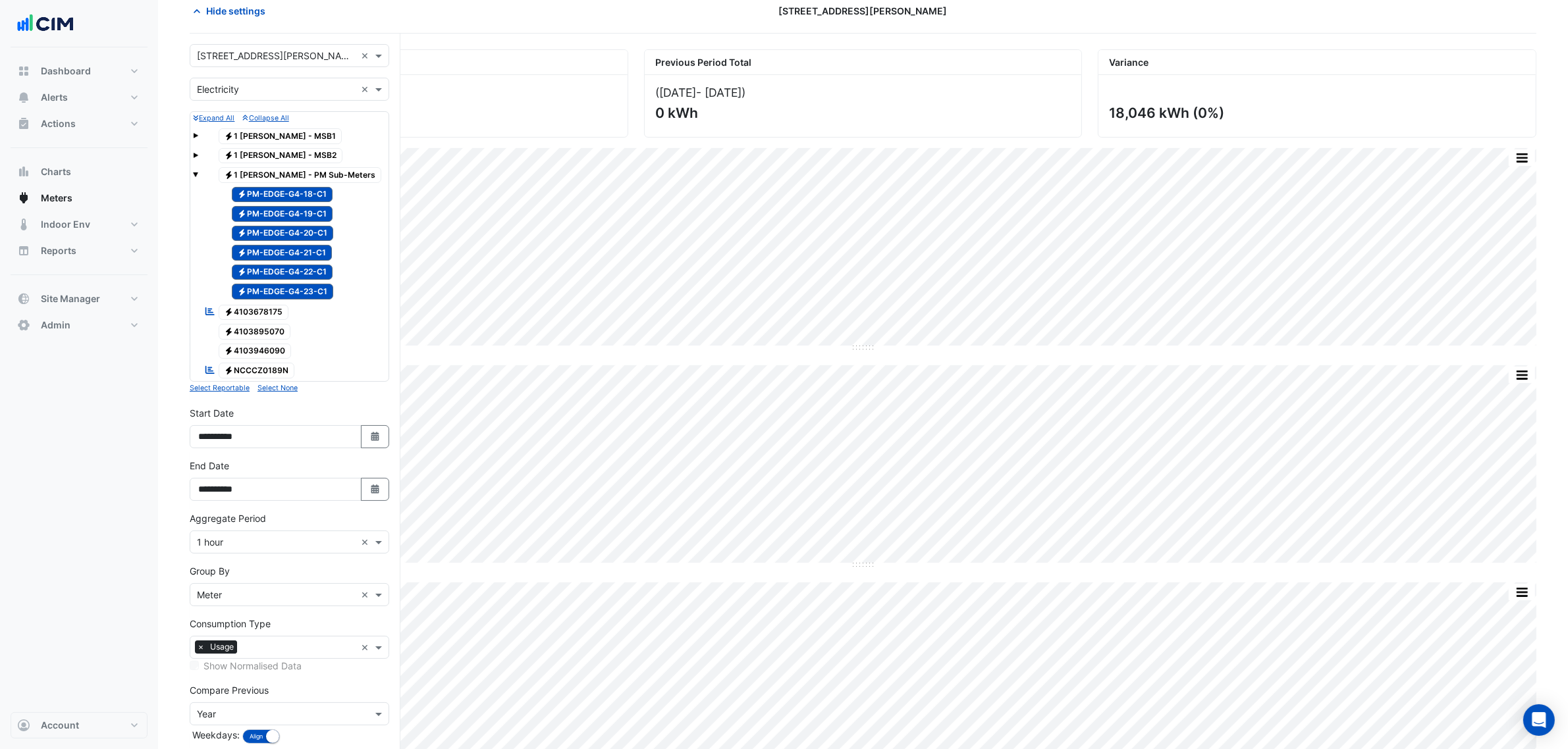
scroll to position [82, 0]
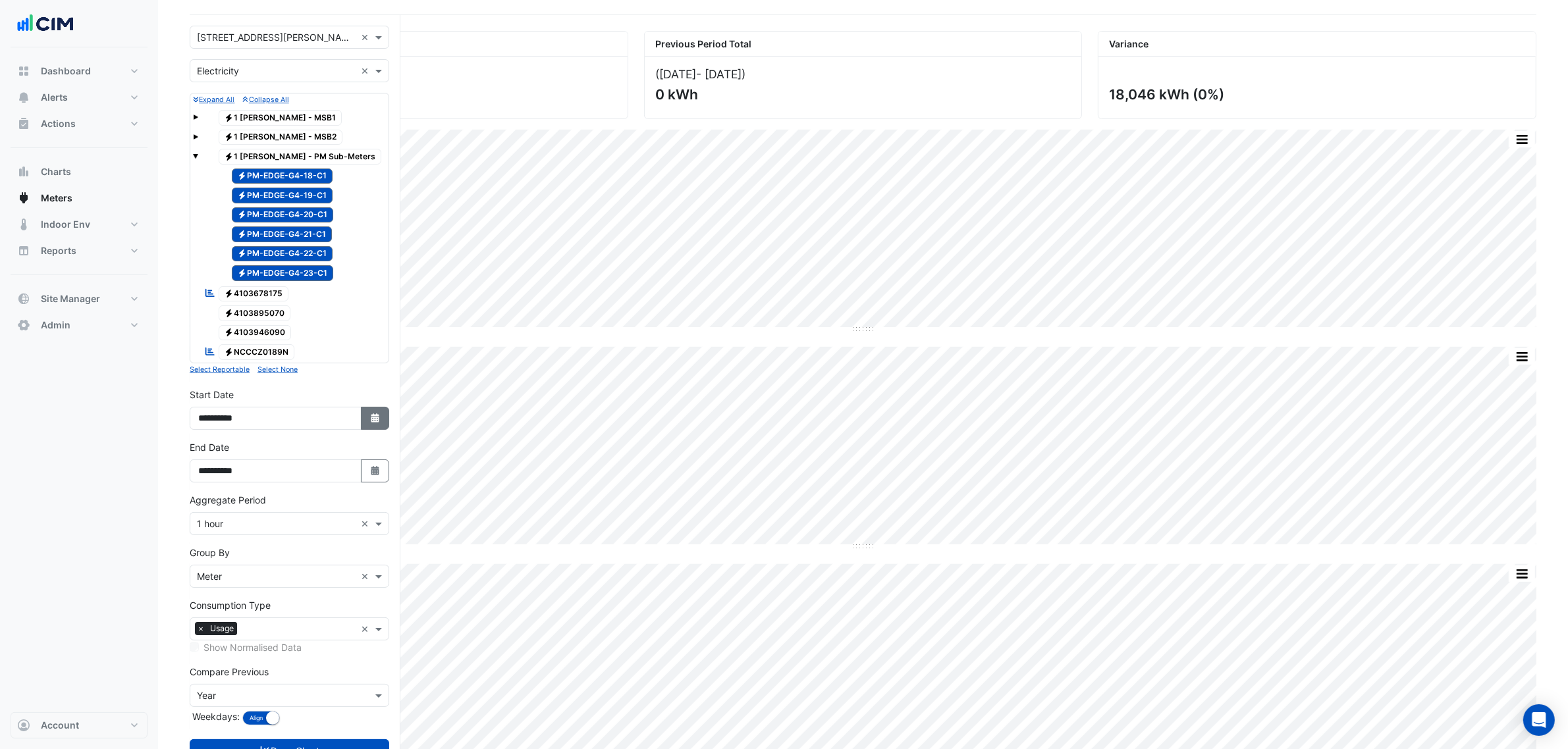
click at [373, 430] on button "Select Date" at bounding box center [376, 418] width 29 height 23
select select "*"
select select "****"
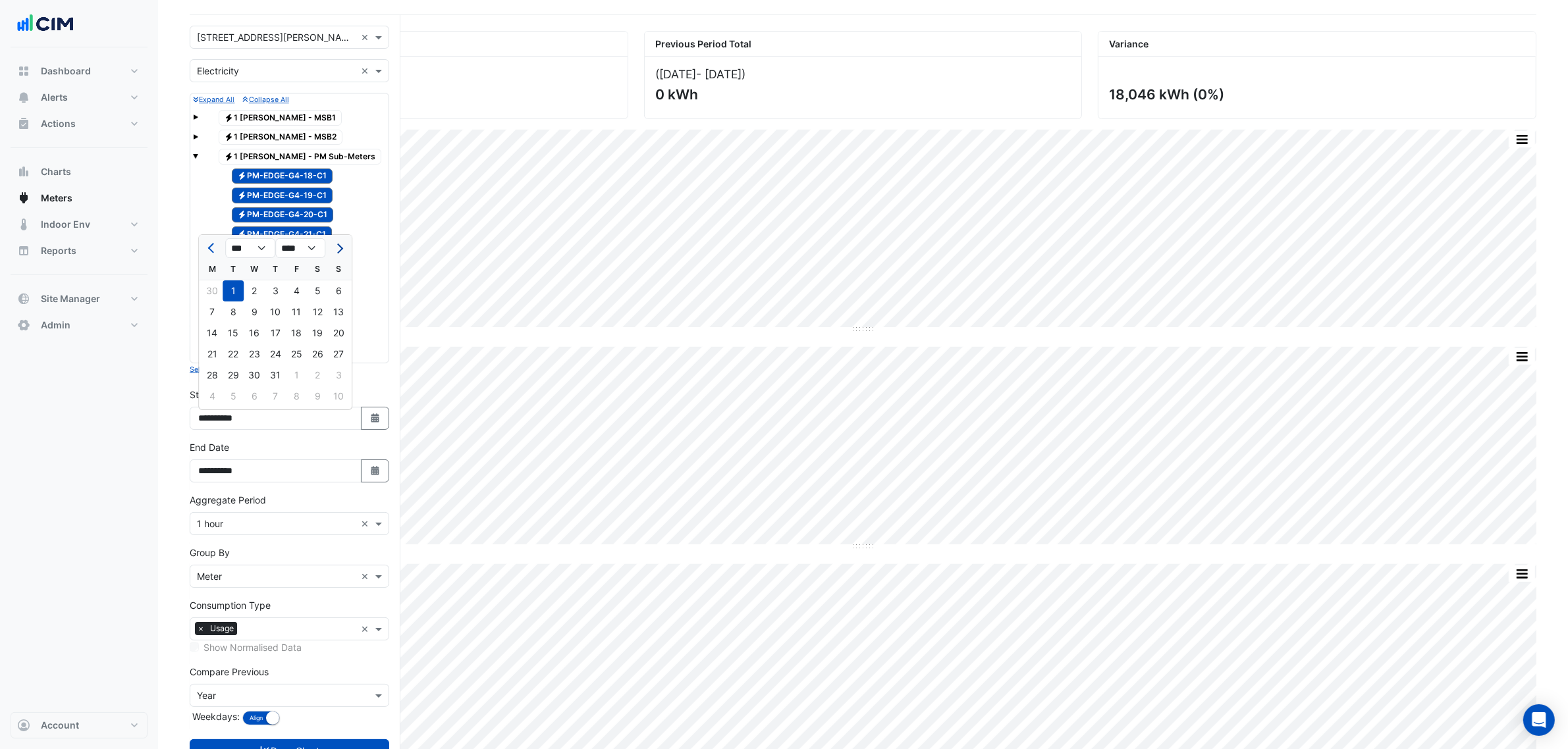
click at [330, 240] on button "Next month" at bounding box center [338, 248] width 16 height 21
select select "*"
click at [291, 291] on div "1" at bounding box center [296, 291] width 21 height 21
type input "**********"
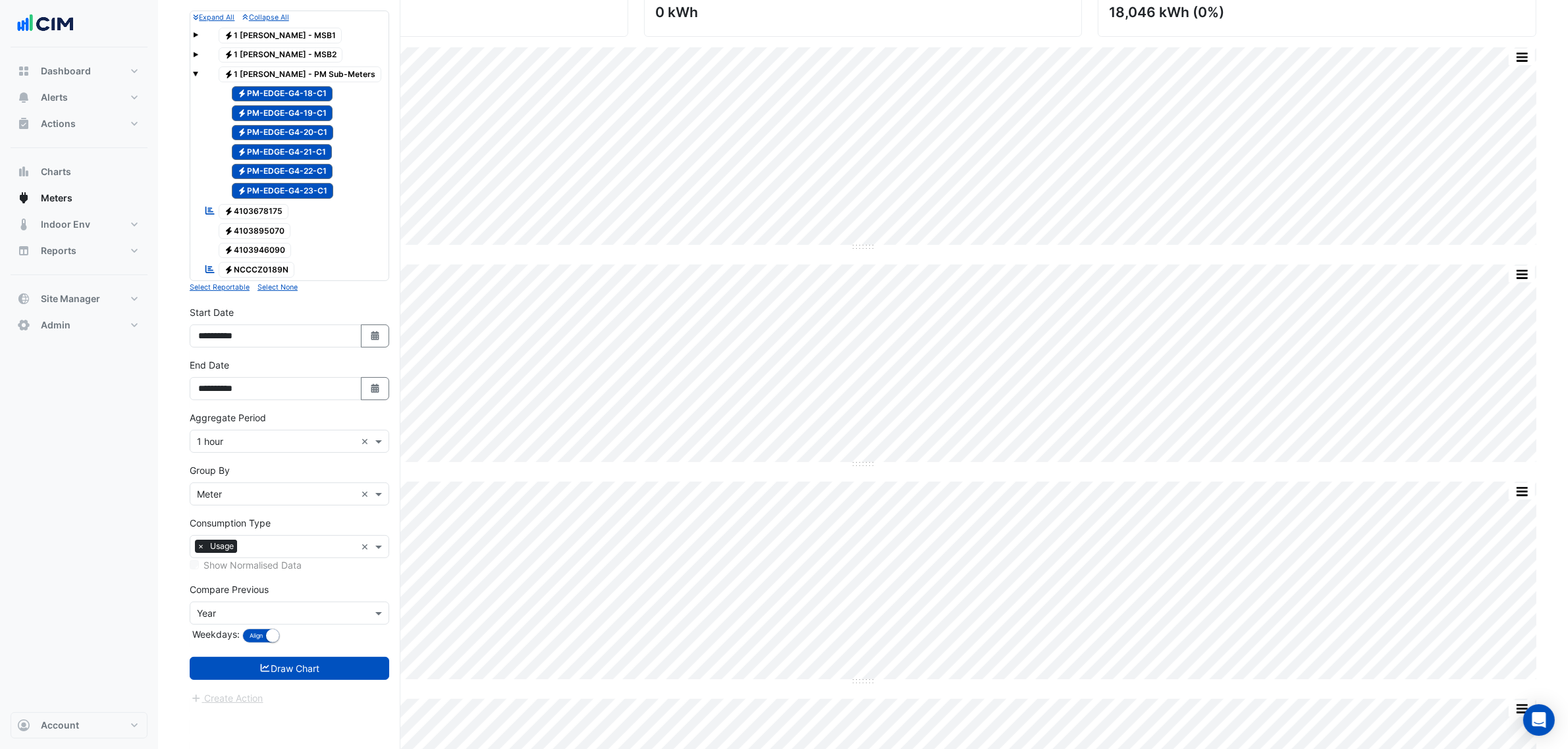
scroll to position [576, 0]
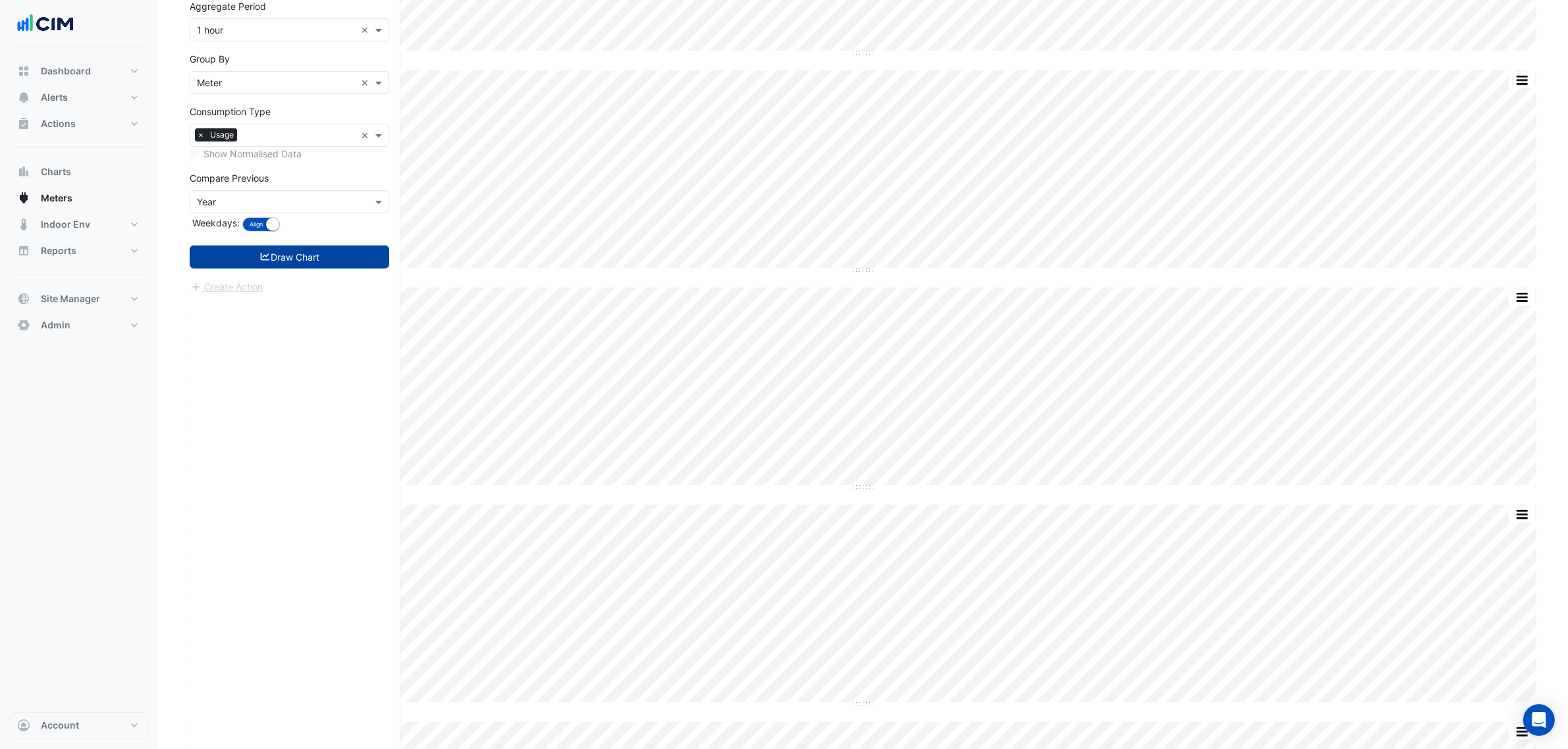
click at [327, 261] on button "Draw Chart" at bounding box center [289, 256] width 199 height 23
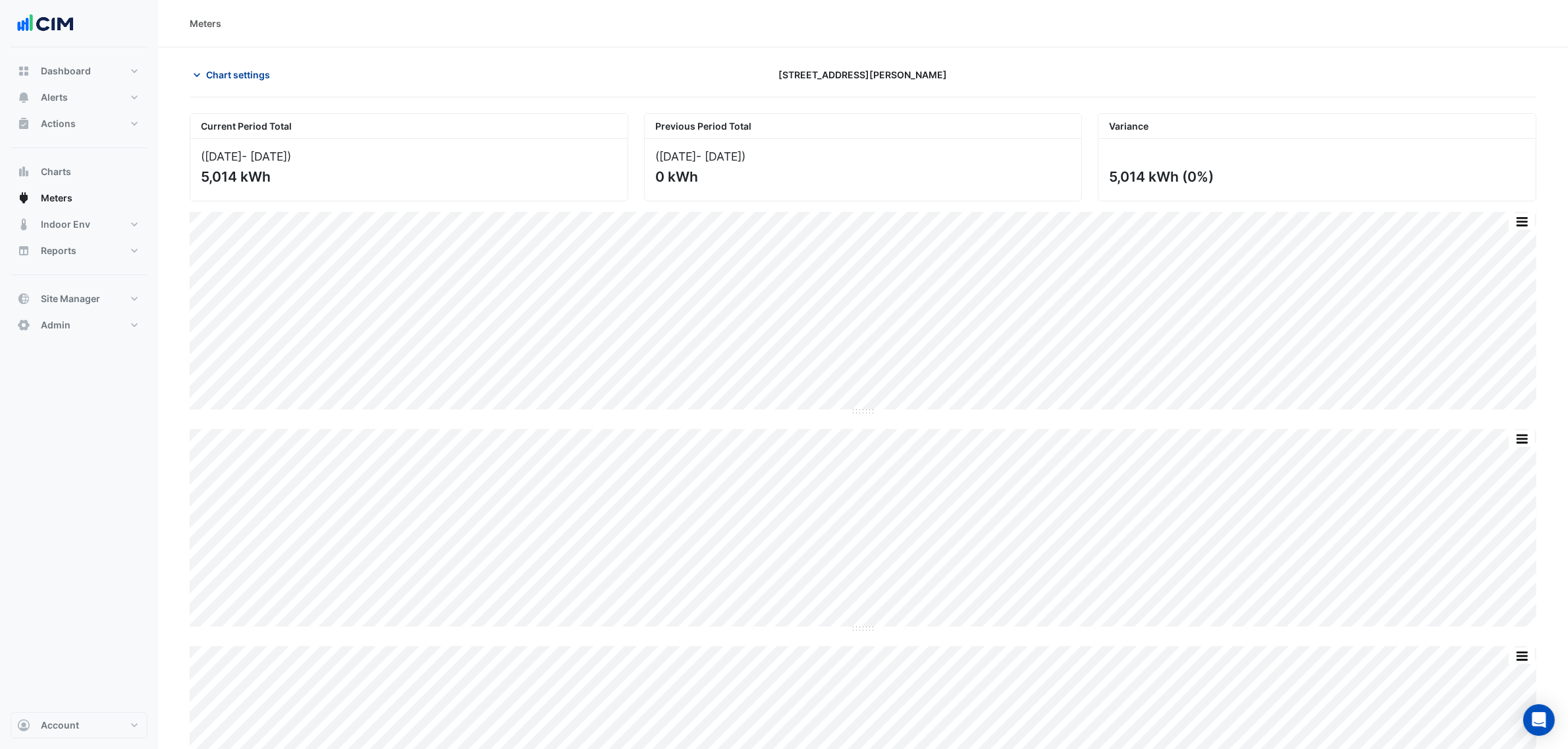
click at [233, 63] on button "Chart settings" at bounding box center [234, 75] width 89 height 23
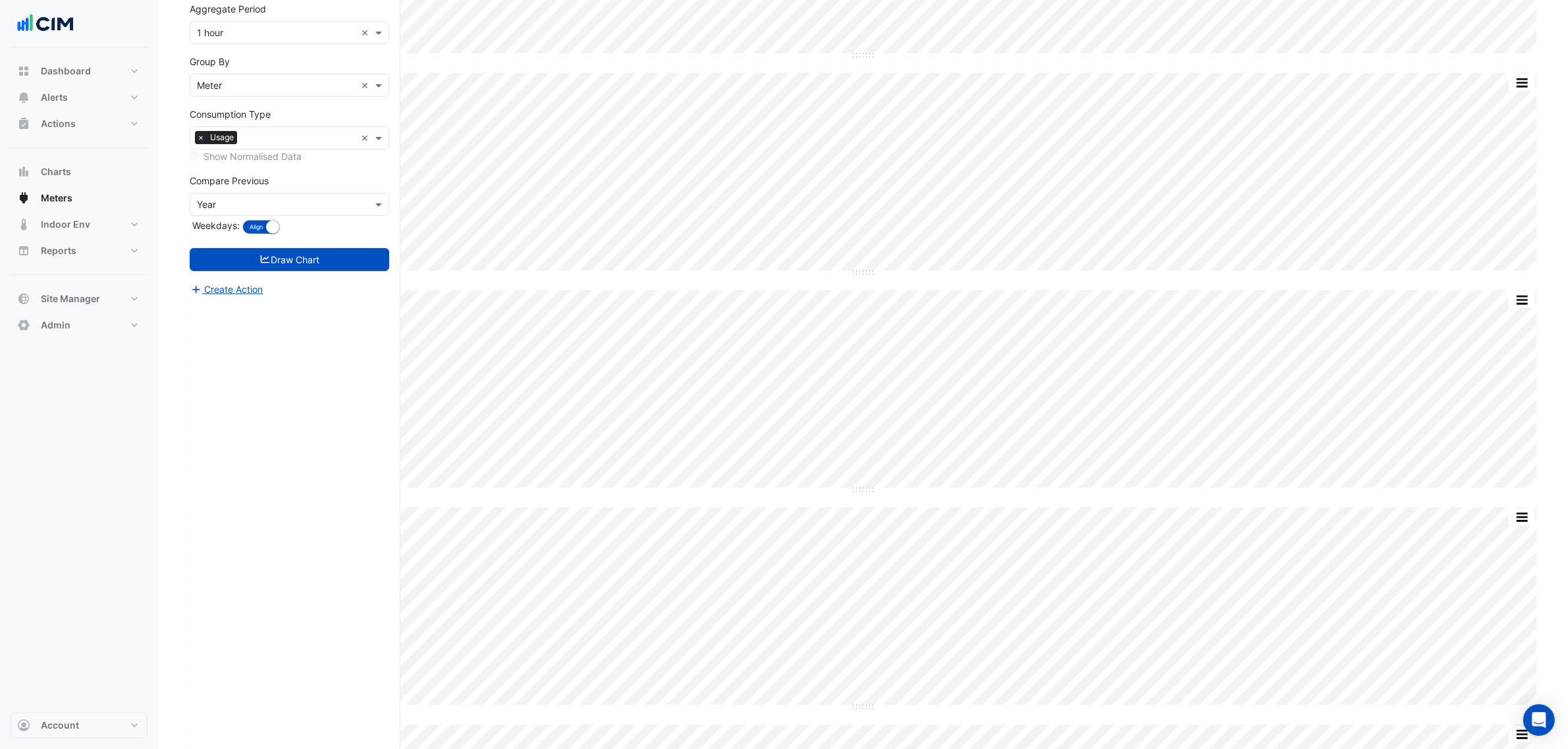
scroll to position [494, 0]
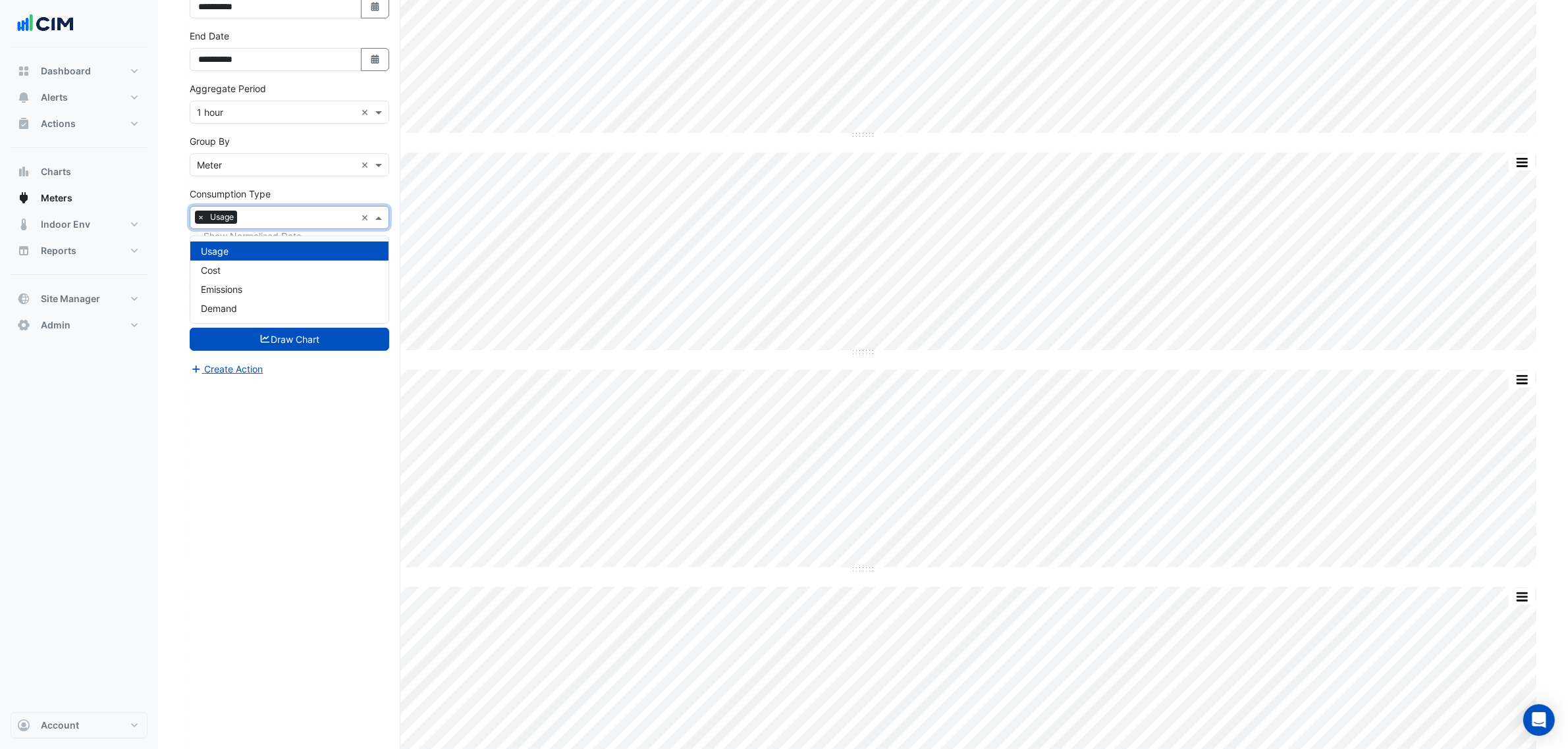
click at [279, 226] on input "text" at bounding box center [299, 219] width 114 height 14
click at [251, 273] on div "Cost" at bounding box center [289, 270] width 198 height 19
click at [199, 222] on span "×" at bounding box center [201, 217] width 12 height 13
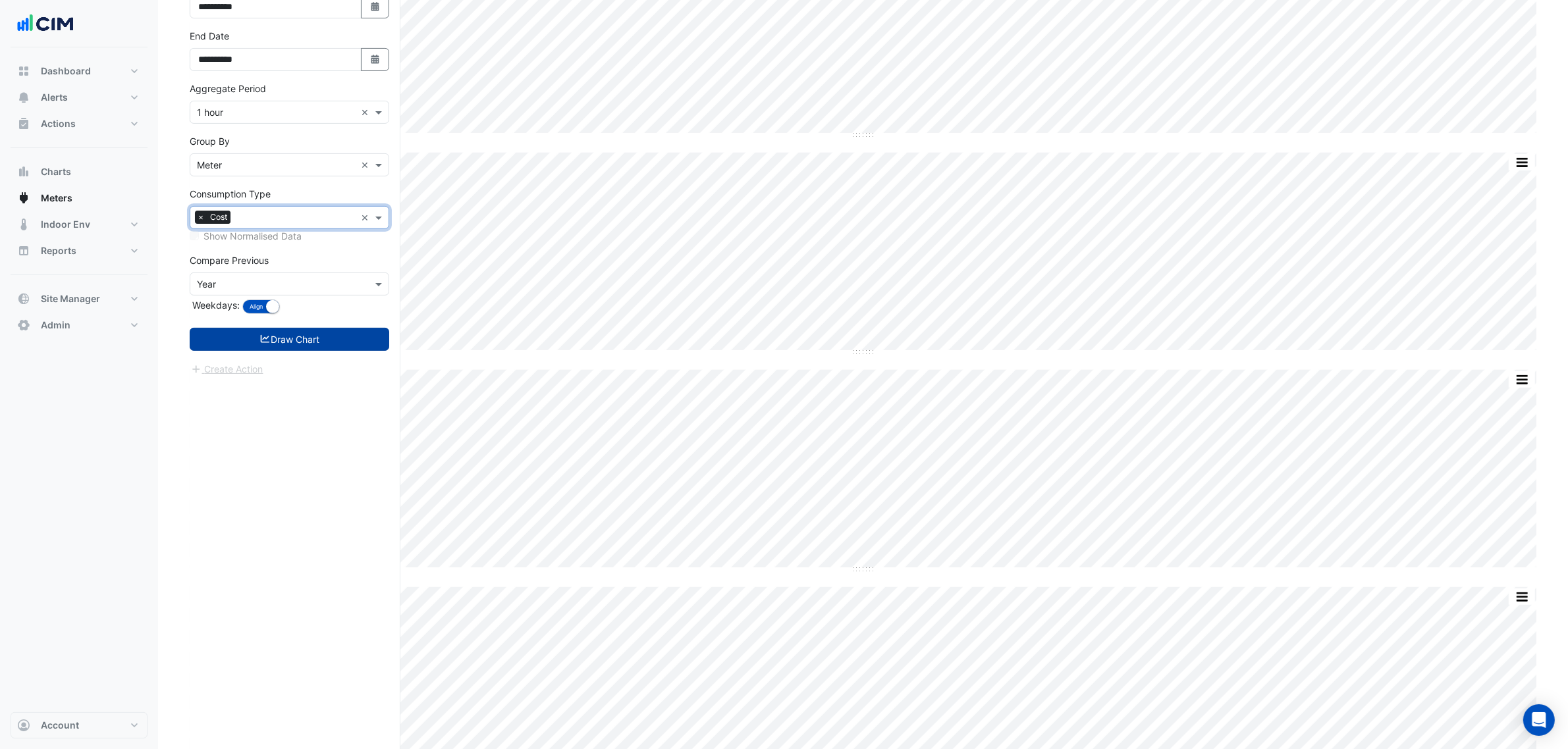
click at [275, 351] on button "Draw Chart" at bounding box center [289, 339] width 199 height 23
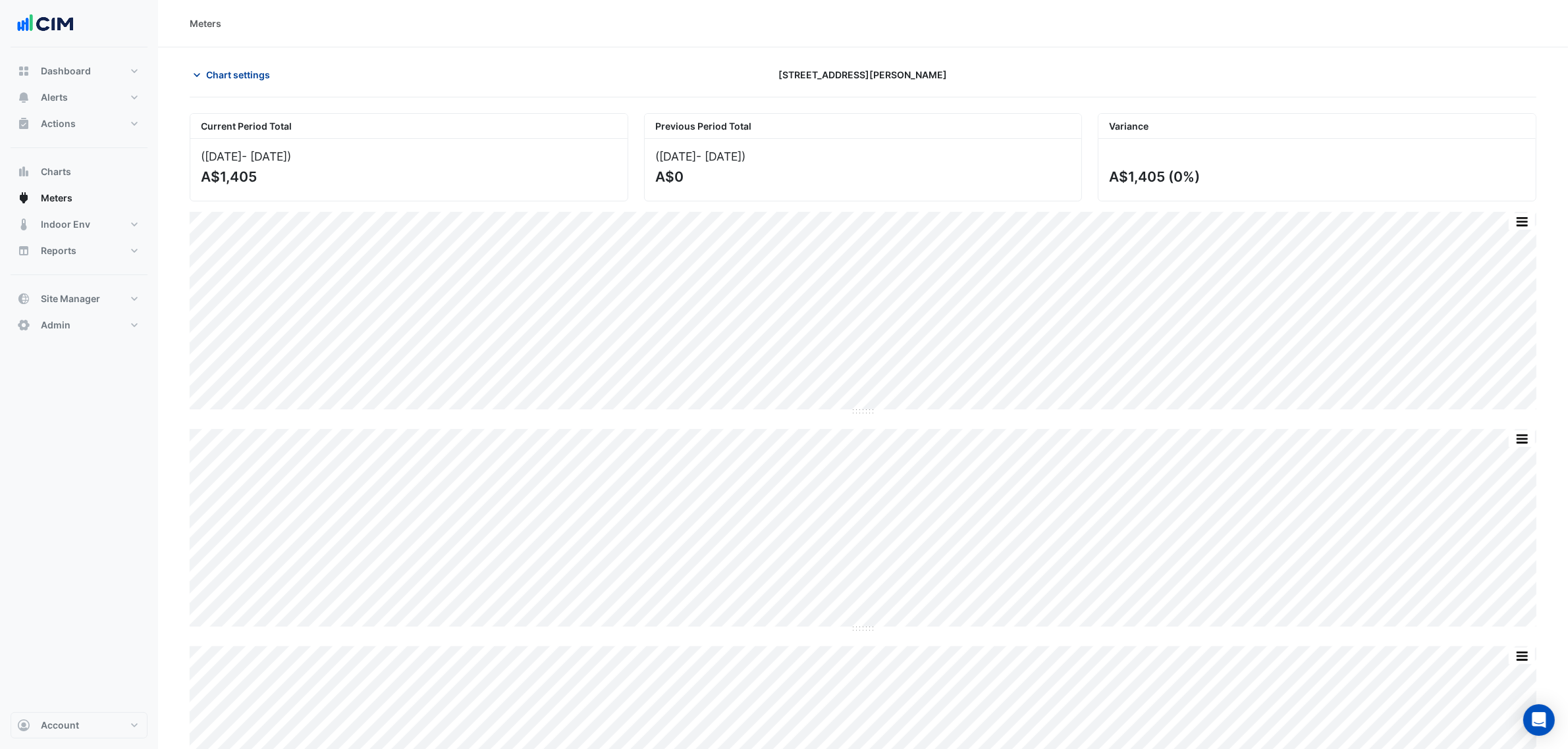
click at [255, 68] on span "Chart settings" at bounding box center [238, 75] width 64 height 14
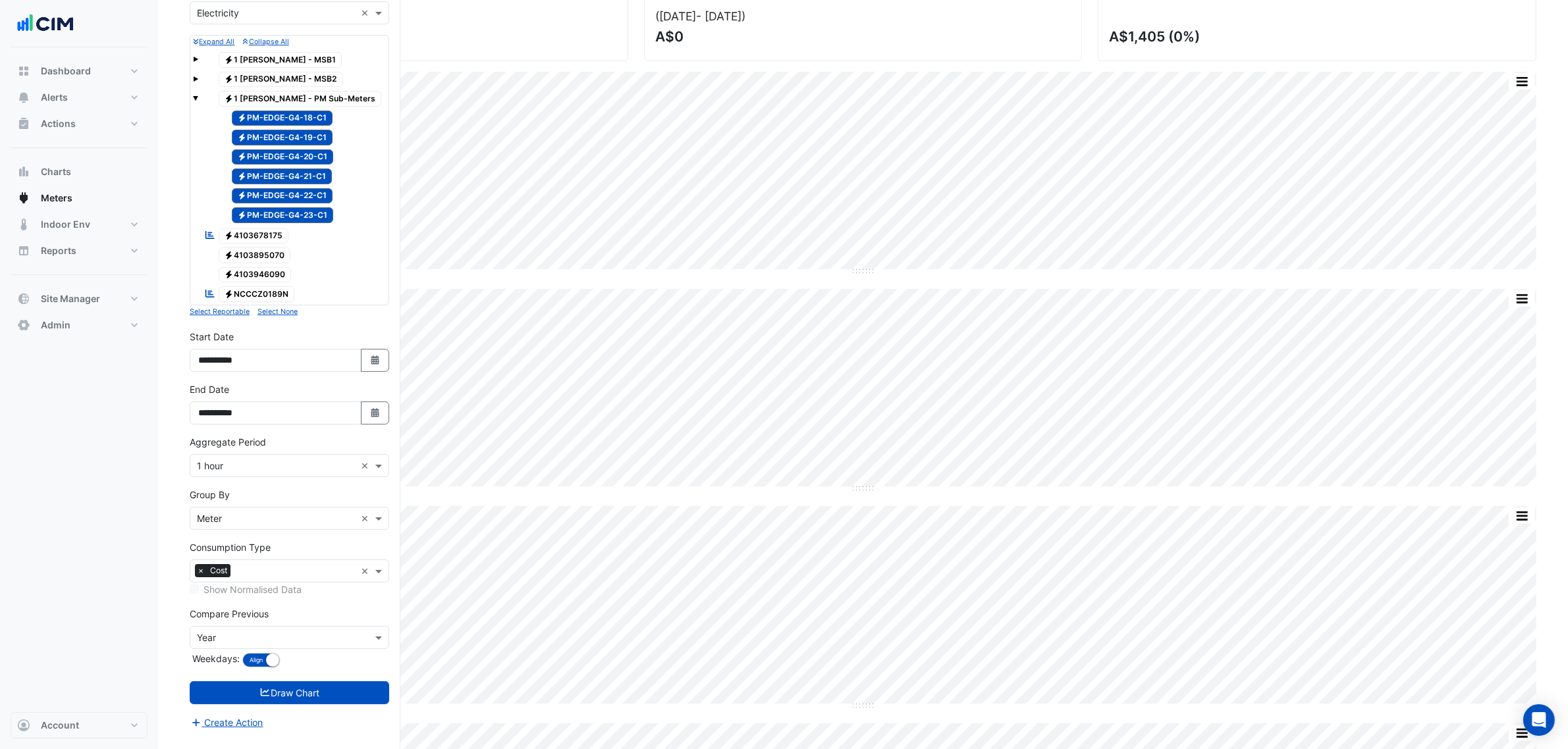
scroll to position [494, 0]
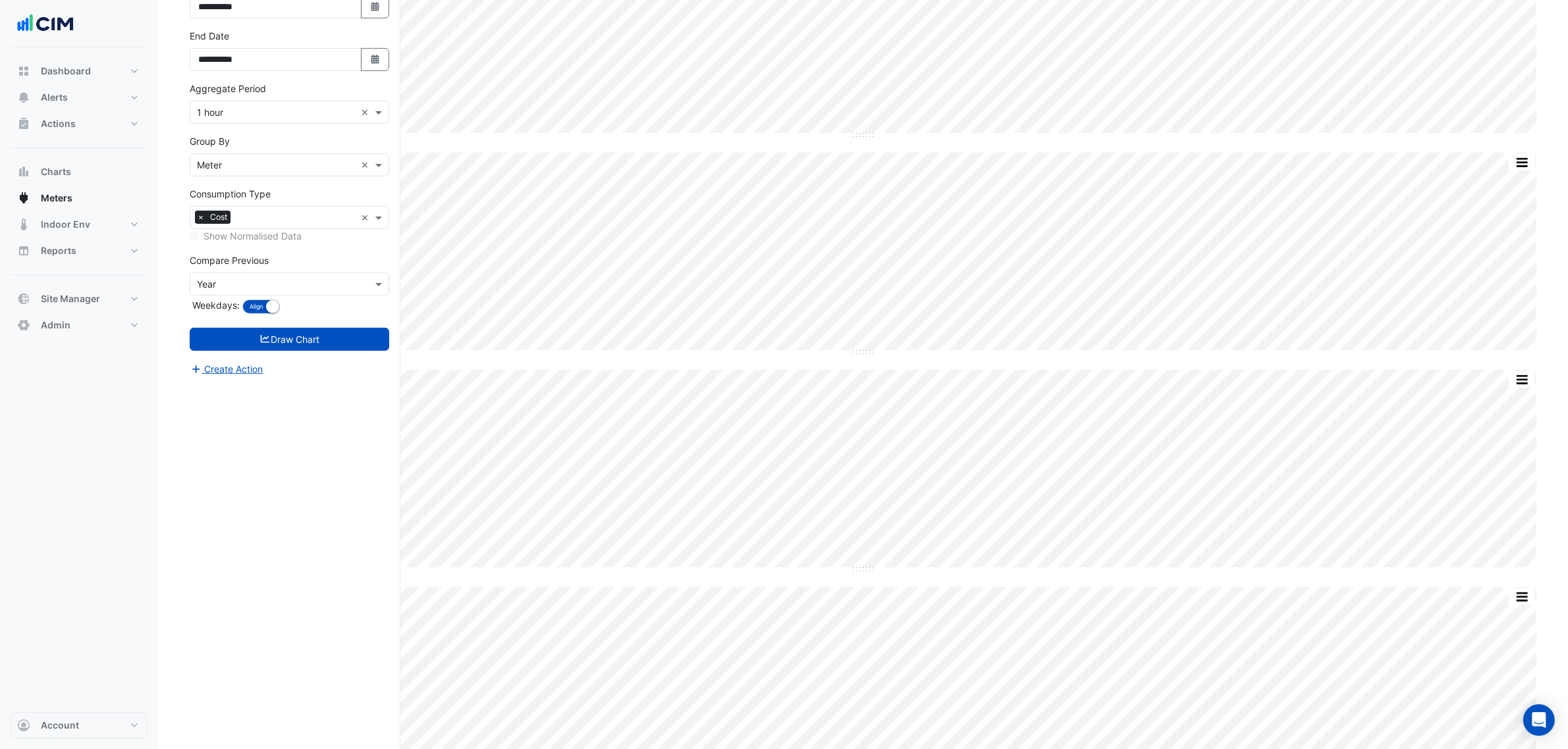
click at [251, 160] on div "Group By × Meter ×" at bounding box center [289, 164] width 199 height 23
click at [241, 120] on input "text" at bounding box center [277, 113] width 159 height 14
click at [252, 261] on div "1 month" at bounding box center [289, 260] width 198 height 19
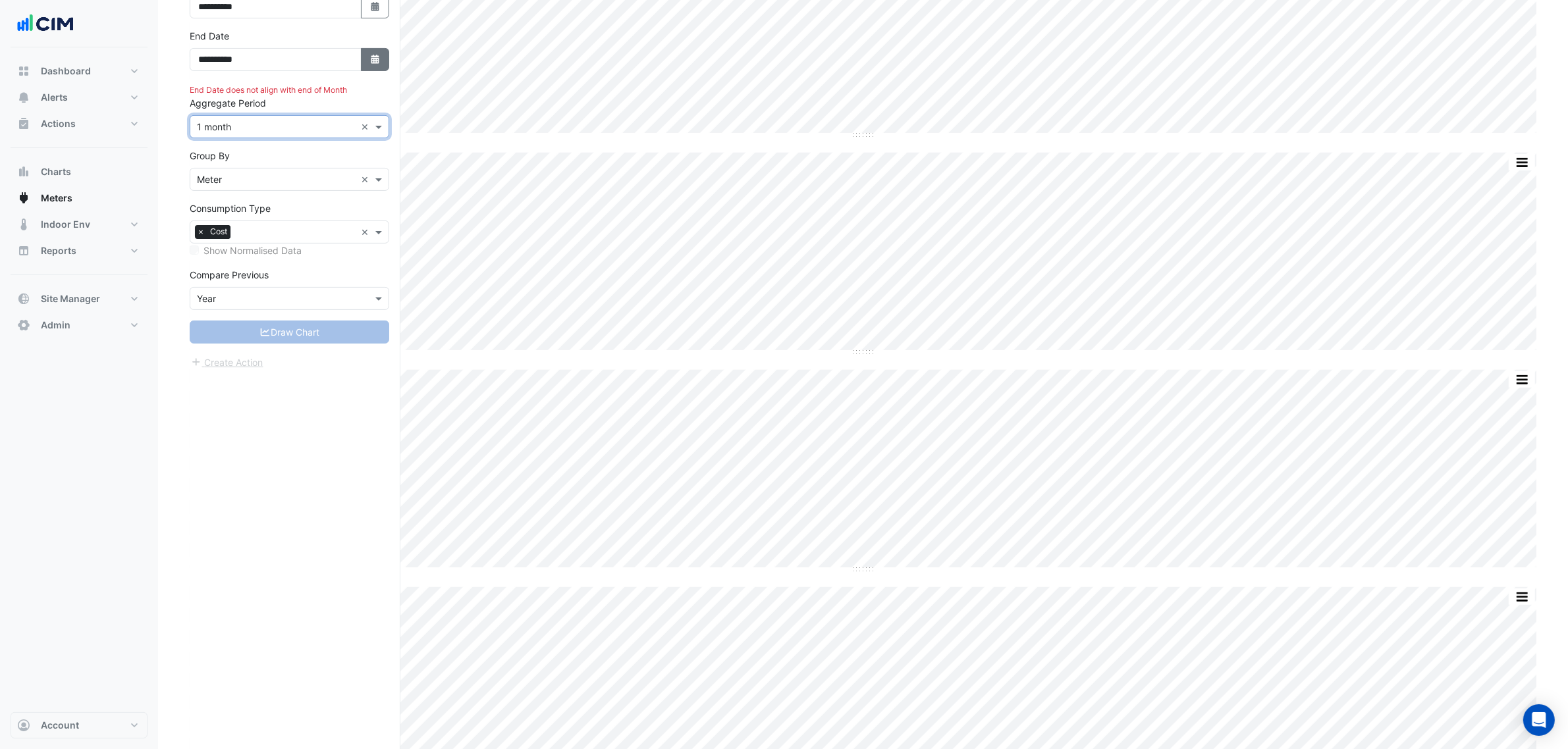
click at [367, 59] on button "Select Date" at bounding box center [376, 59] width 29 height 23
click at [343, 221] on div "31" at bounding box center [339, 219] width 21 height 21
type input "**********"
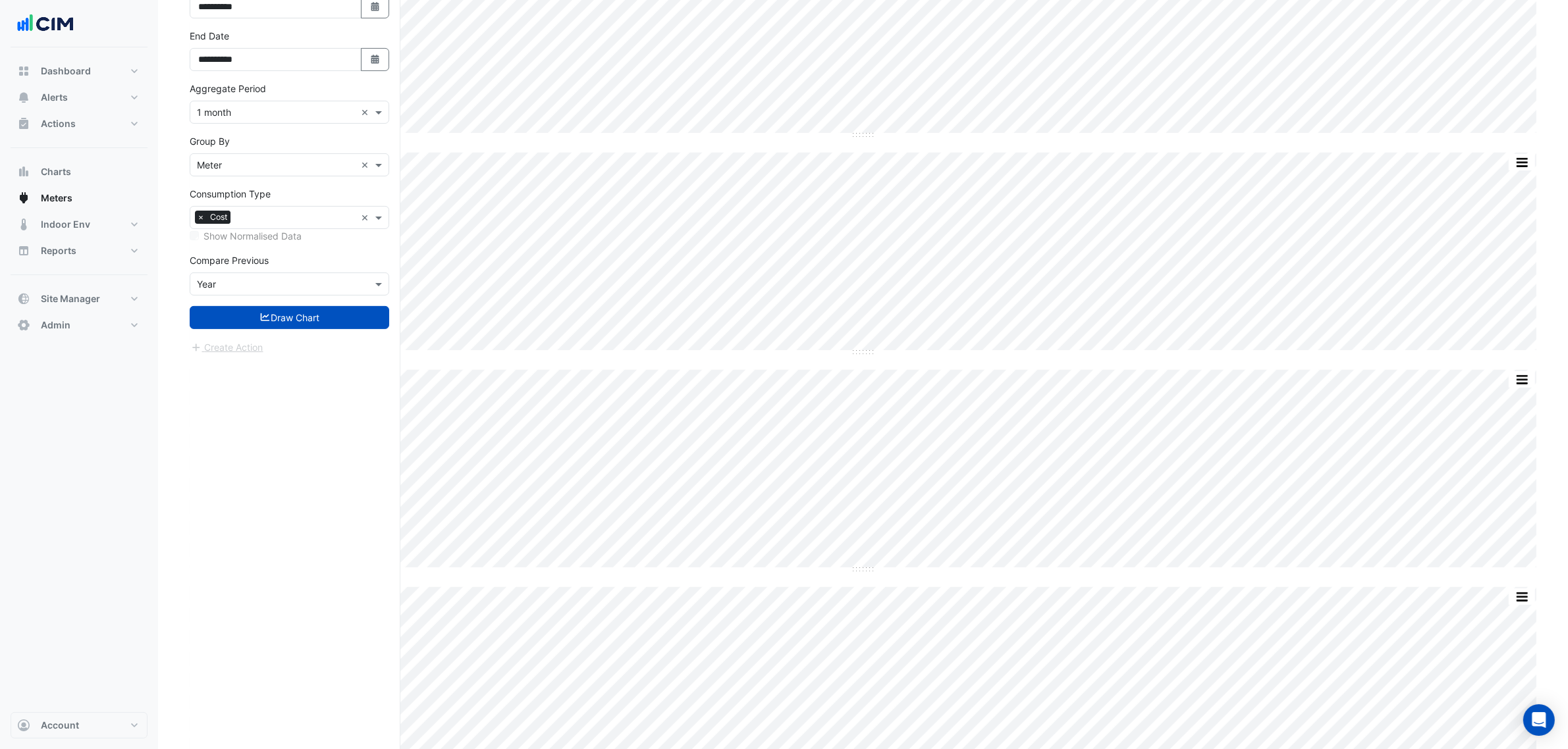
click at [306, 317] on button "Draw Chart" at bounding box center [289, 317] width 199 height 23
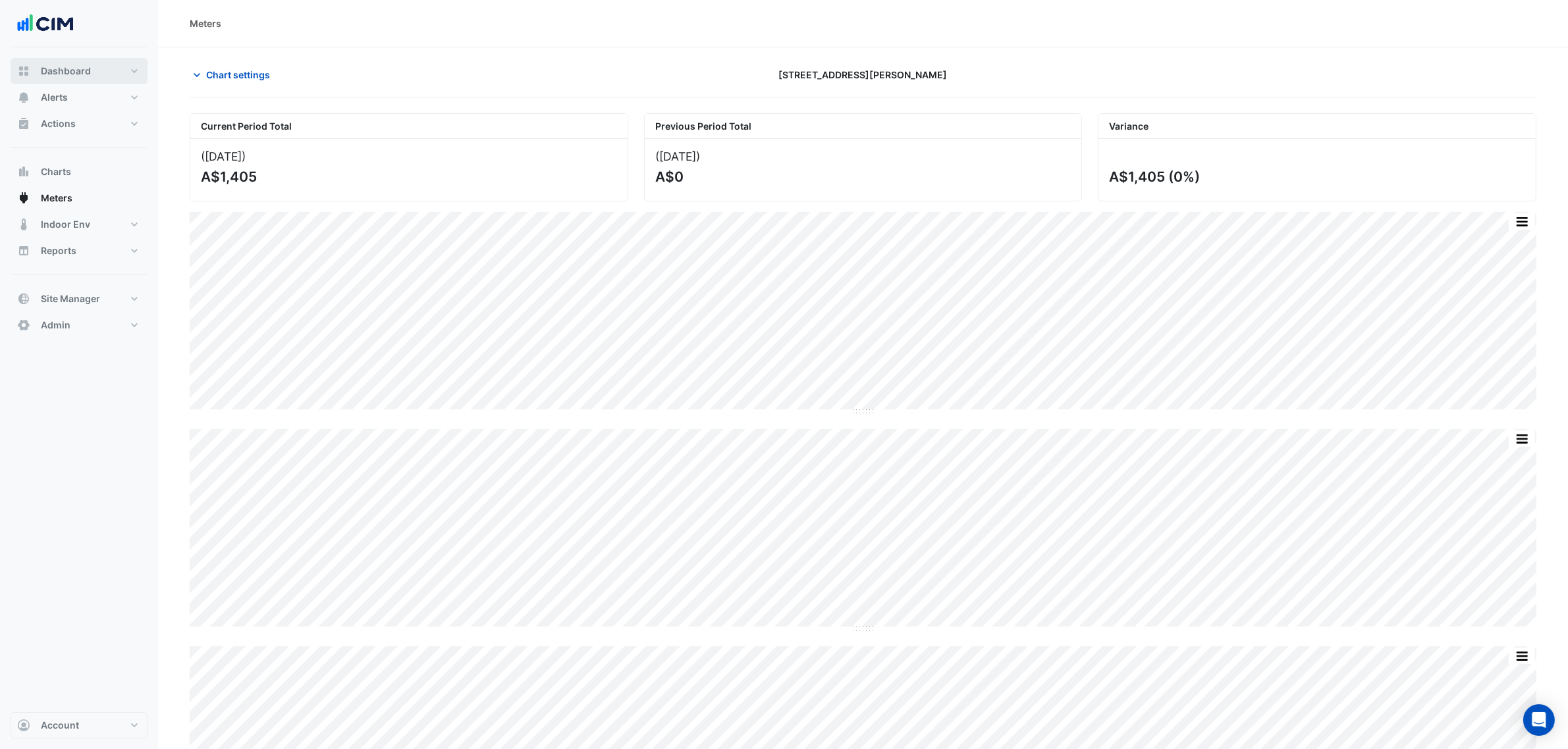
click at [145, 66] on button "Dashboard" at bounding box center [79, 71] width 137 height 26
select select "***"
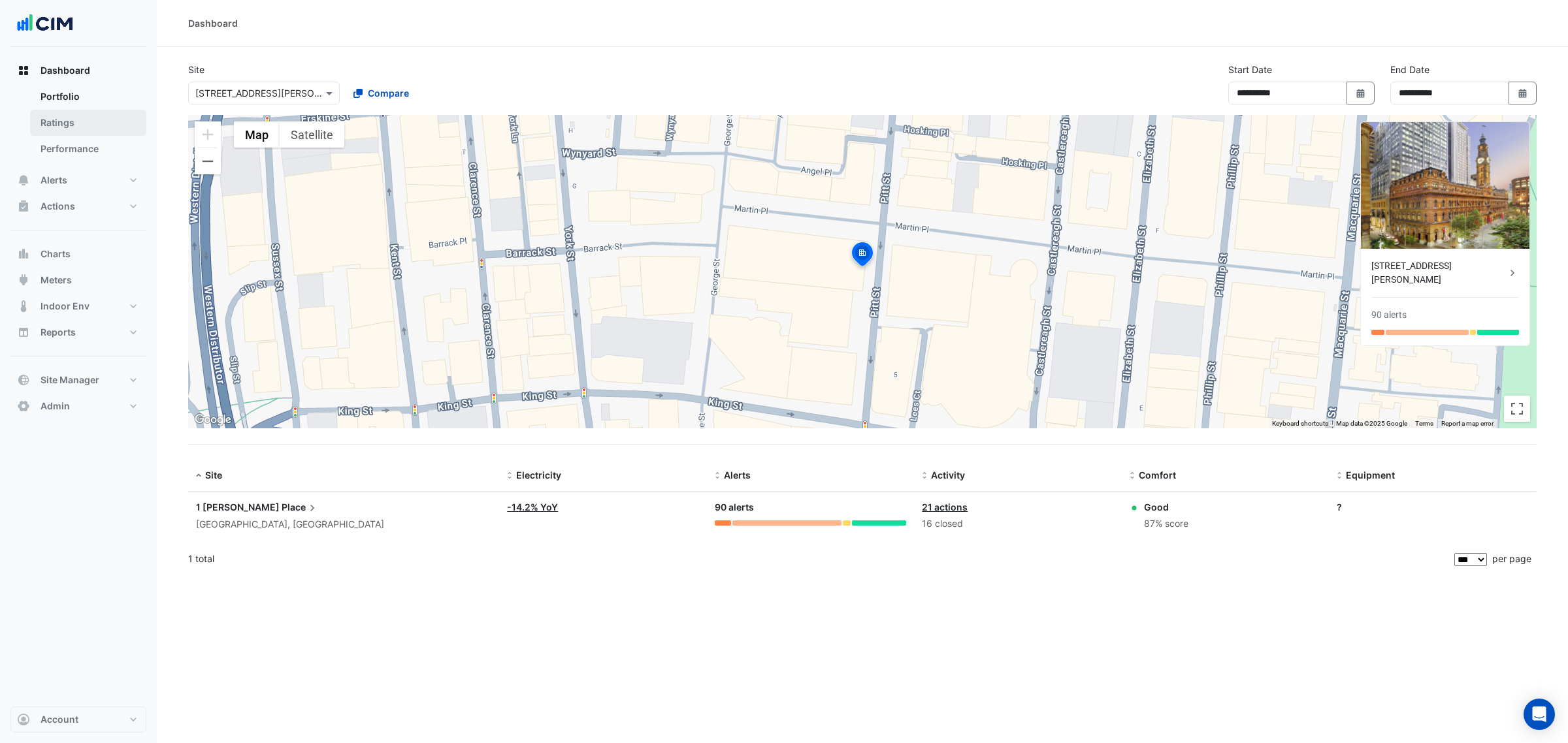
click at [104, 131] on link "Ratings" at bounding box center [88, 123] width 116 height 26
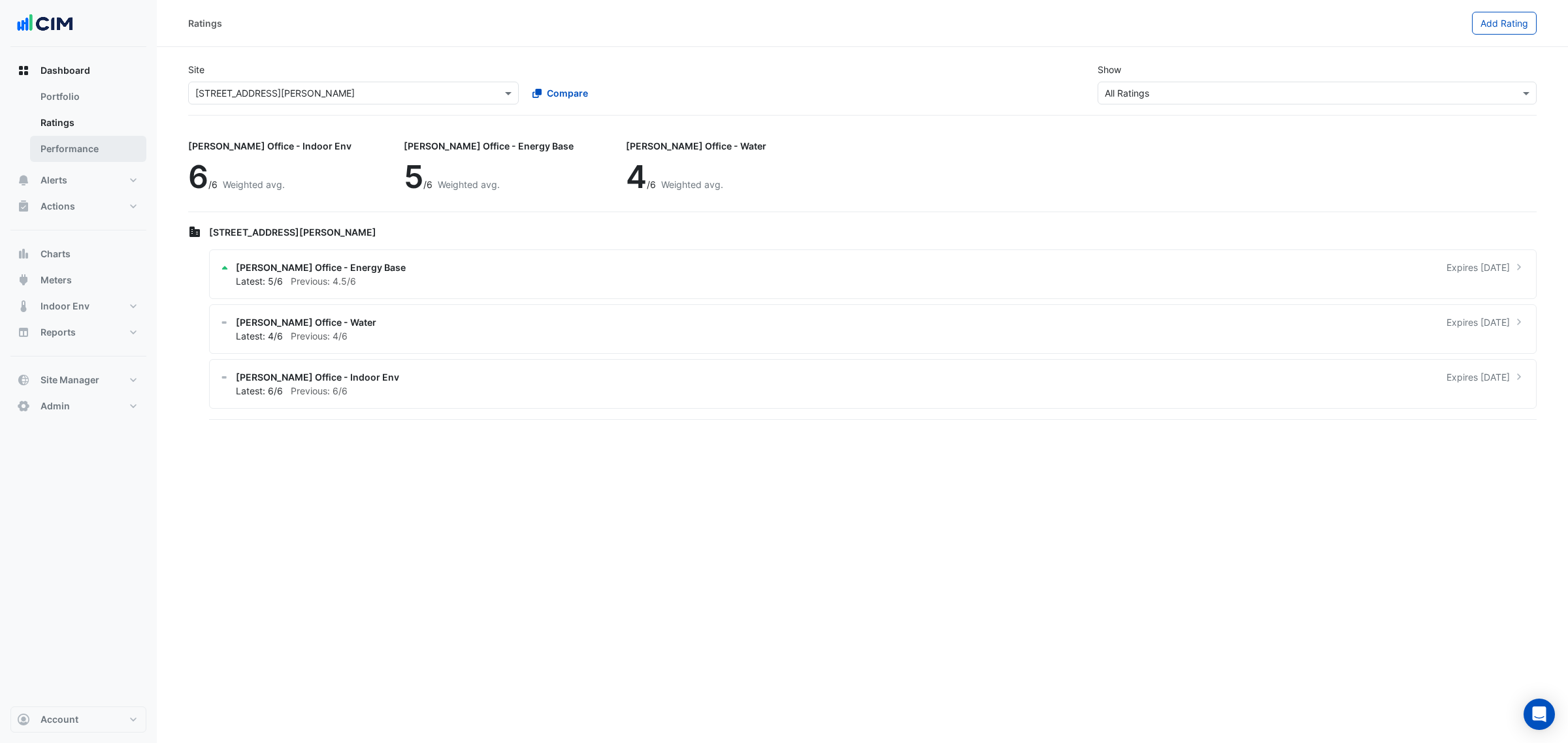
click at [104, 145] on link "Performance" at bounding box center [88, 149] width 116 height 26
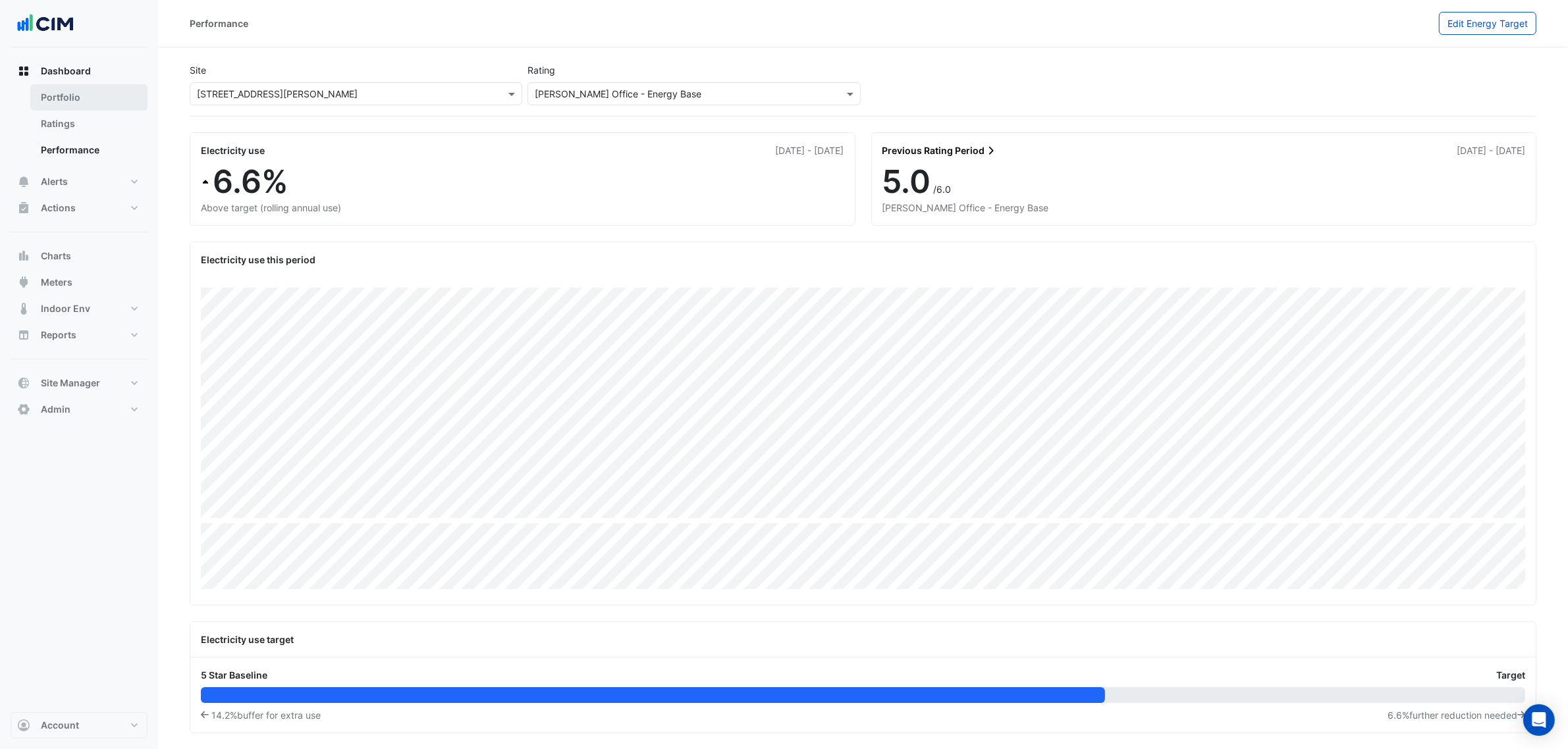
click at [77, 94] on link "Portfolio" at bounding box center [89, 98] width 117 height 26
select select "***"
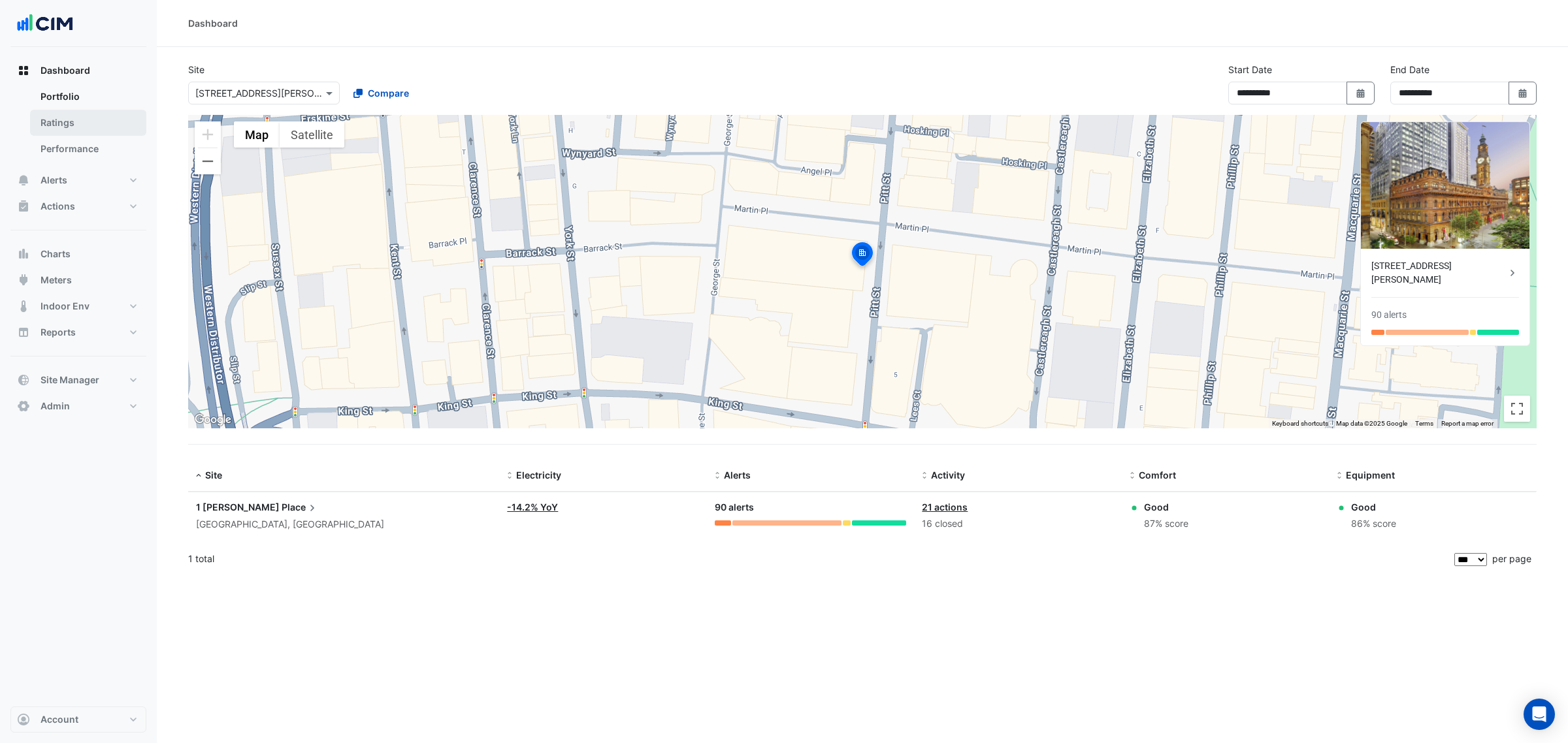
click at [109, 122] on link "Ratings" at bounding box center [88, 123] width 116 height 26
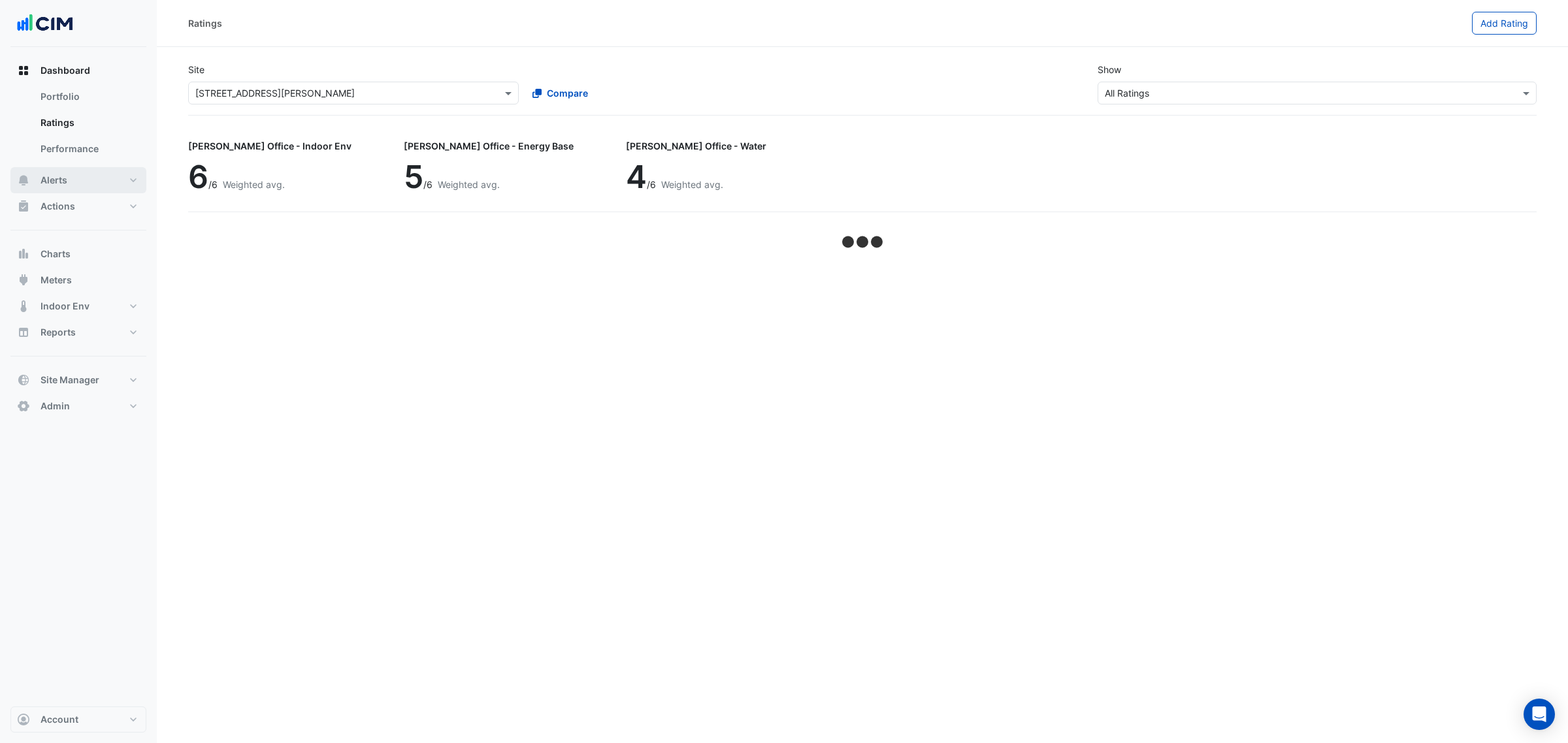
click at [91, 176] on button "Alerts" at bounding box center [78, 180] width 136 height 26
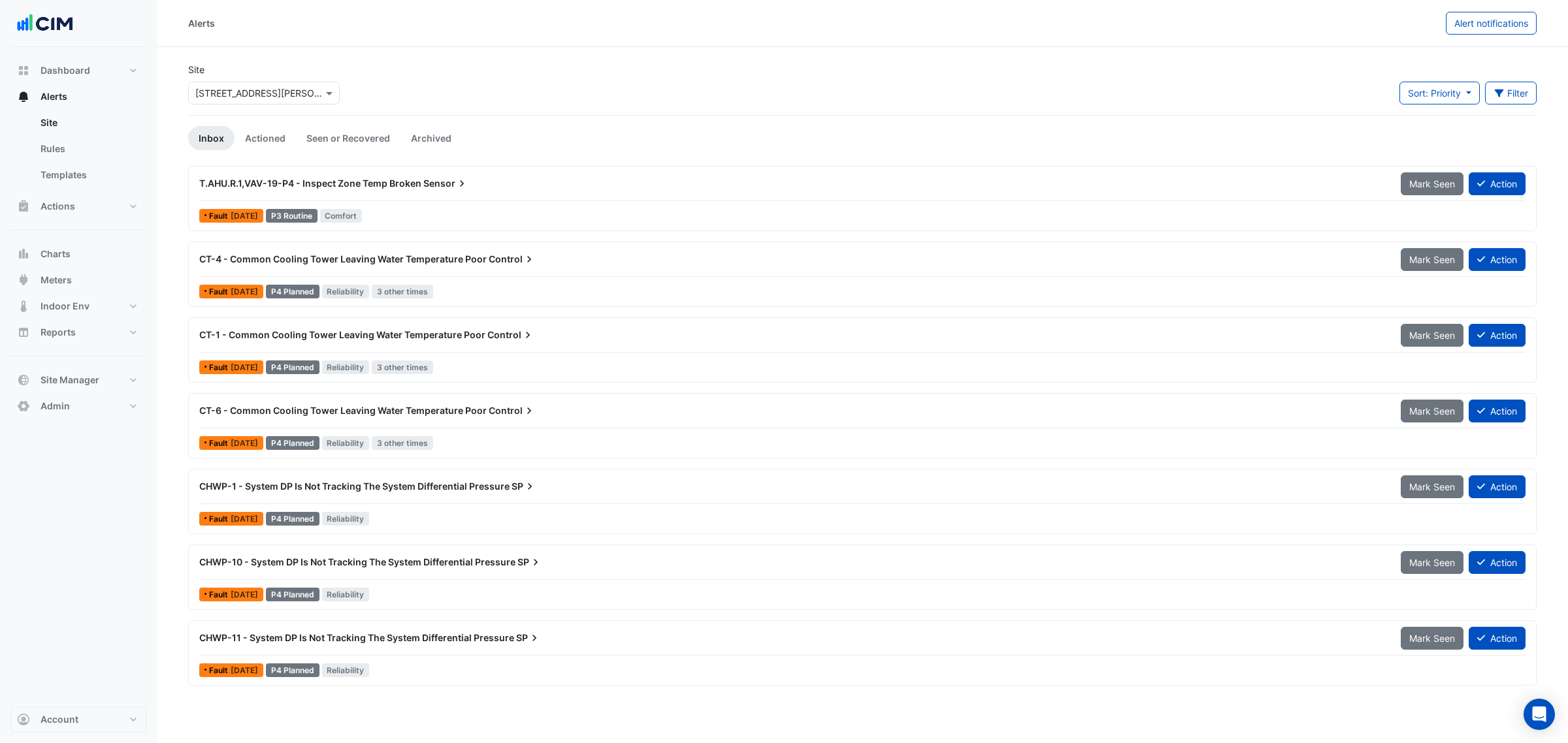
click at [549, 289] on div "Fault 4 days ago P4 Planned Reliability 3 other times" at bounding box center [862, 291] width 1329 height 19
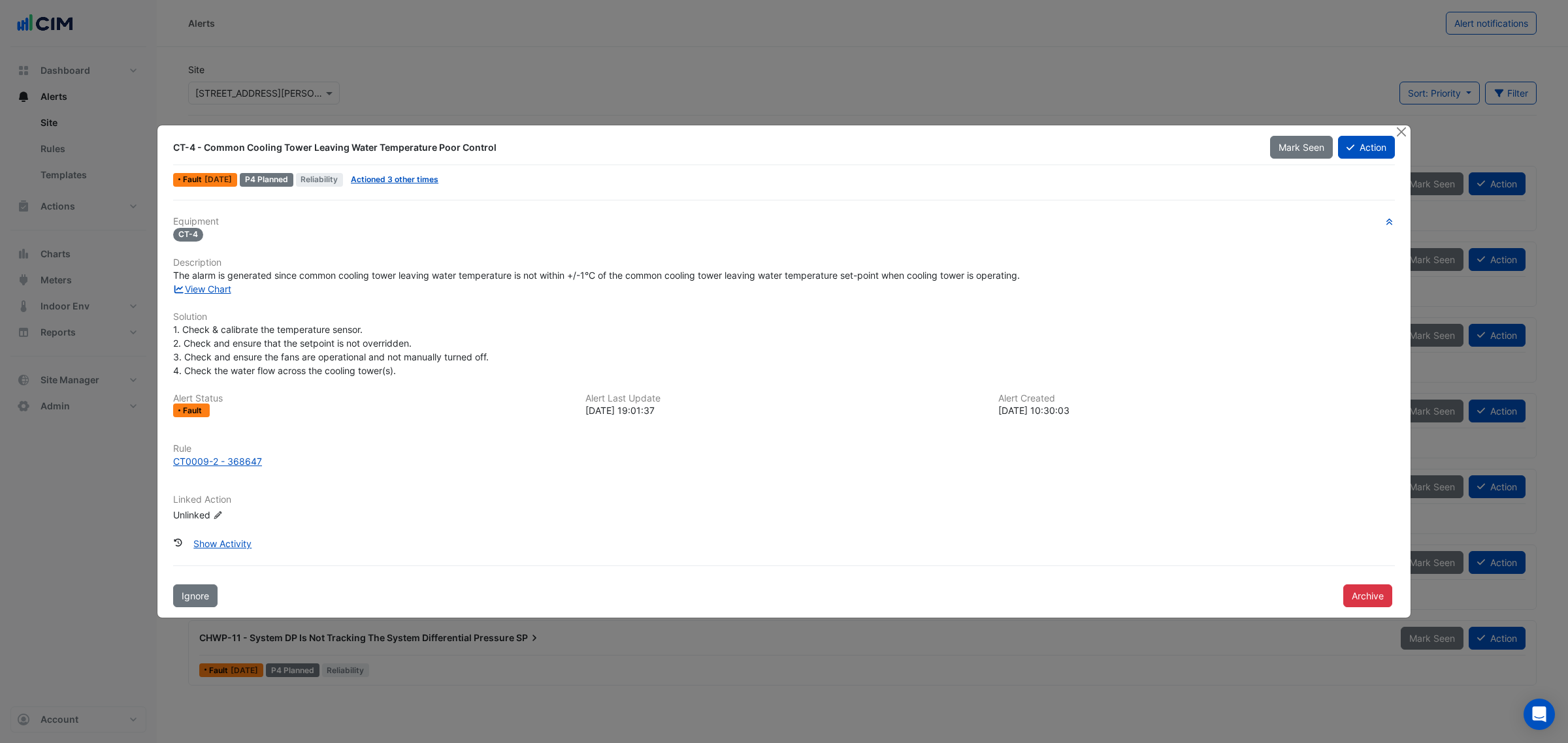
click at [413, 184] on span "Actioned 3 other times" at bounding box center [395, 180] width 98 height 14
click at [410, 178] on link "Actioned 3 other times" at bounding box center [394, 179] width 88 height 10
click at [218, 290] on link "View Chart" at bounding box center [202, 289] width 58 height 11
click at [1241, 131] on button "Close" at bounding box center [1401, 132] width 14 height 14
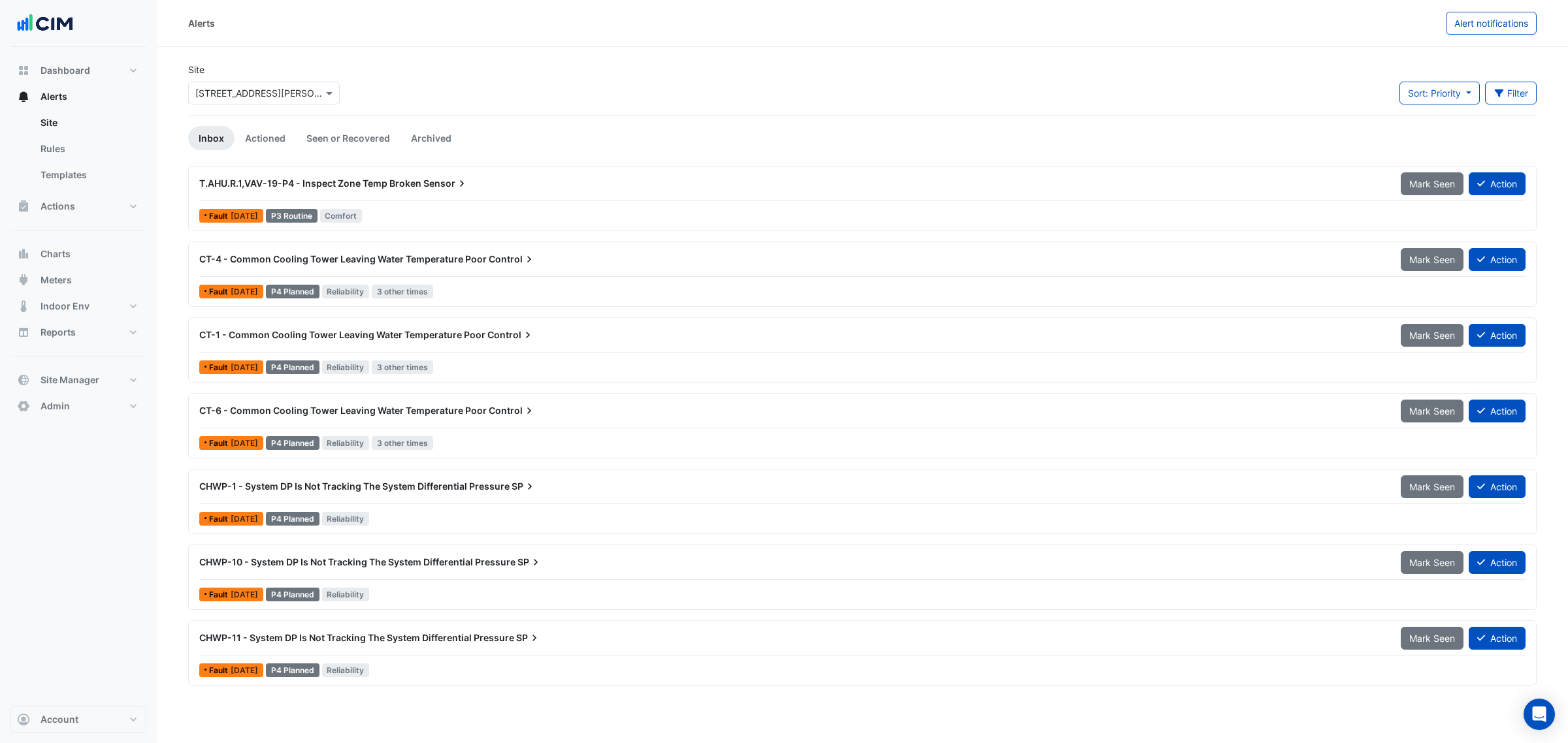
click at [273, 108] on div "Site Select a Site × 1 Martin Place" at bounding box center [264, 89] width 167 height 53
click at [282, 101] on div "Select a Site × 1 Martin Place" at bounding box center [263, 93] width 151 height 23
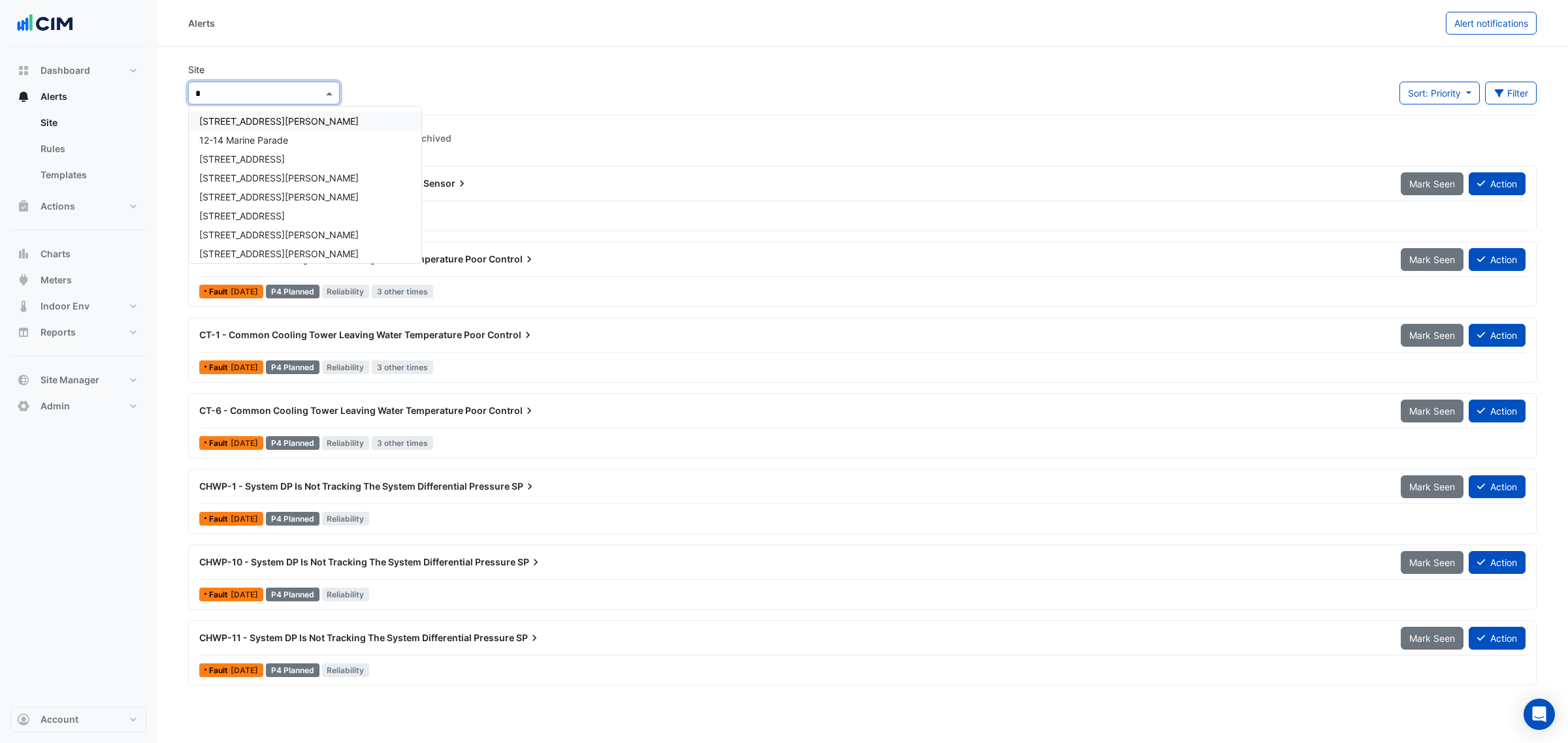
type input "**"
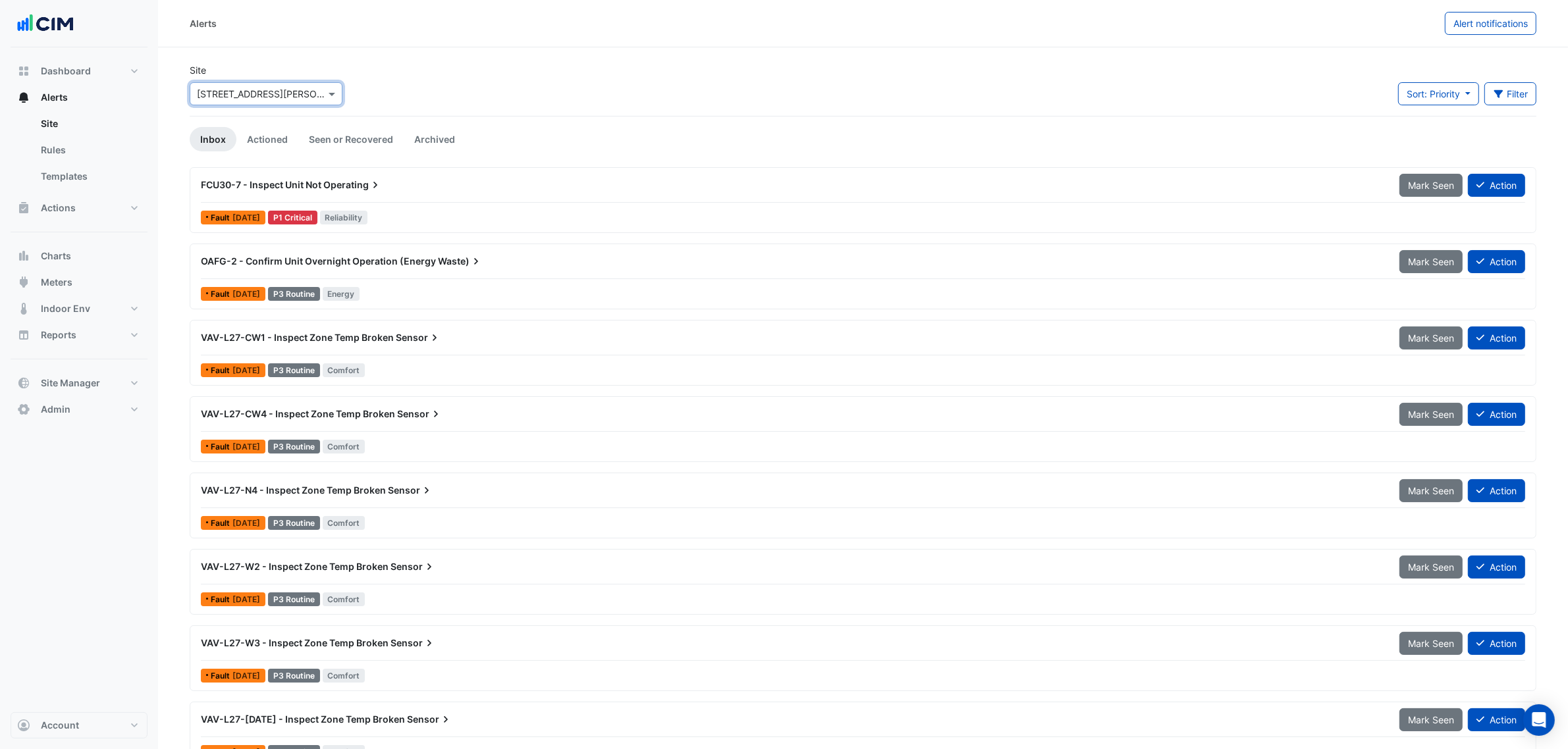
click at [285, 100] on div "Select a Site × 45 Clarence Street" at bounding box center [258, 94] width 135 height 14
type input "*****"
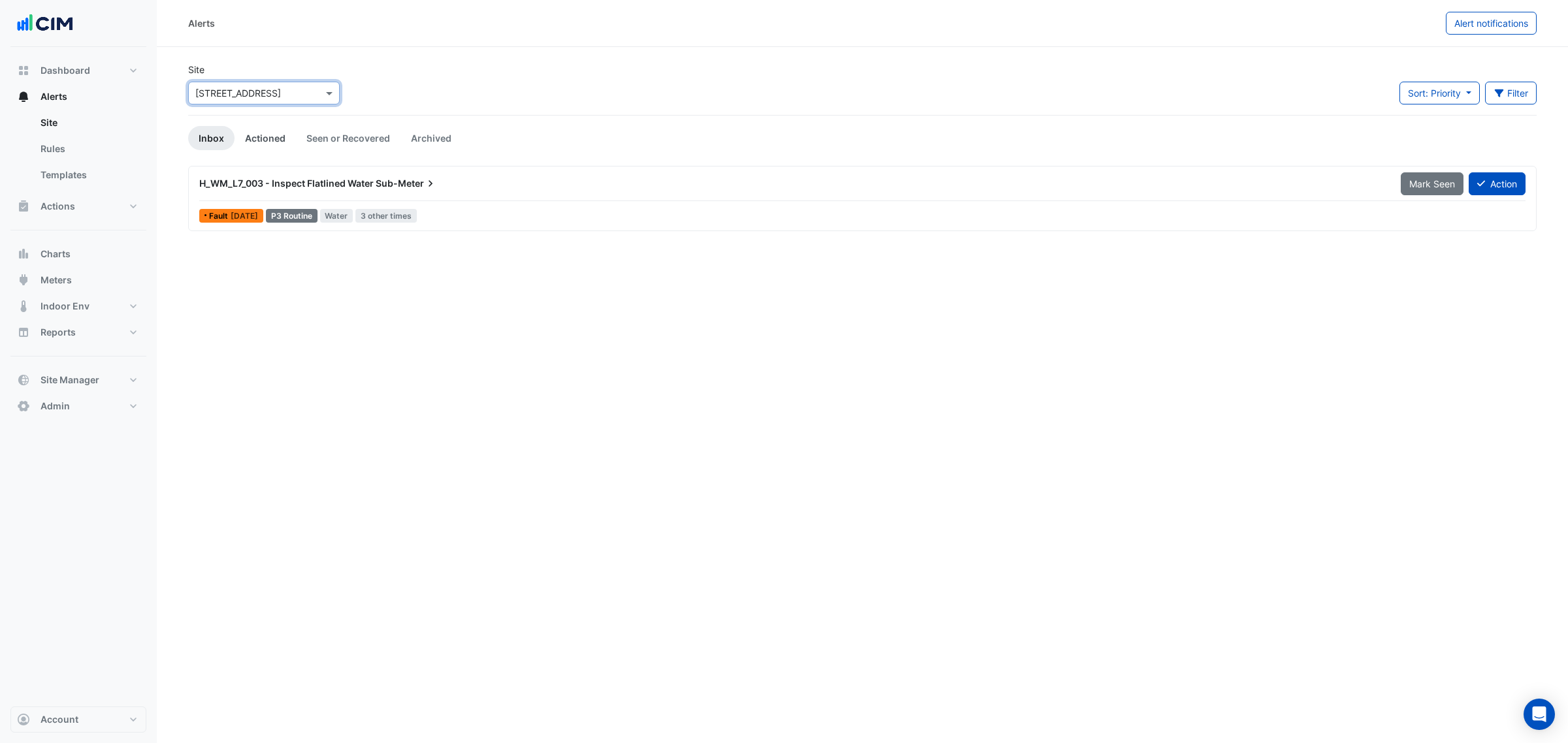
click at [281, 139] on link "Actioned" at bounding box center [265, 138] width 62 height 24
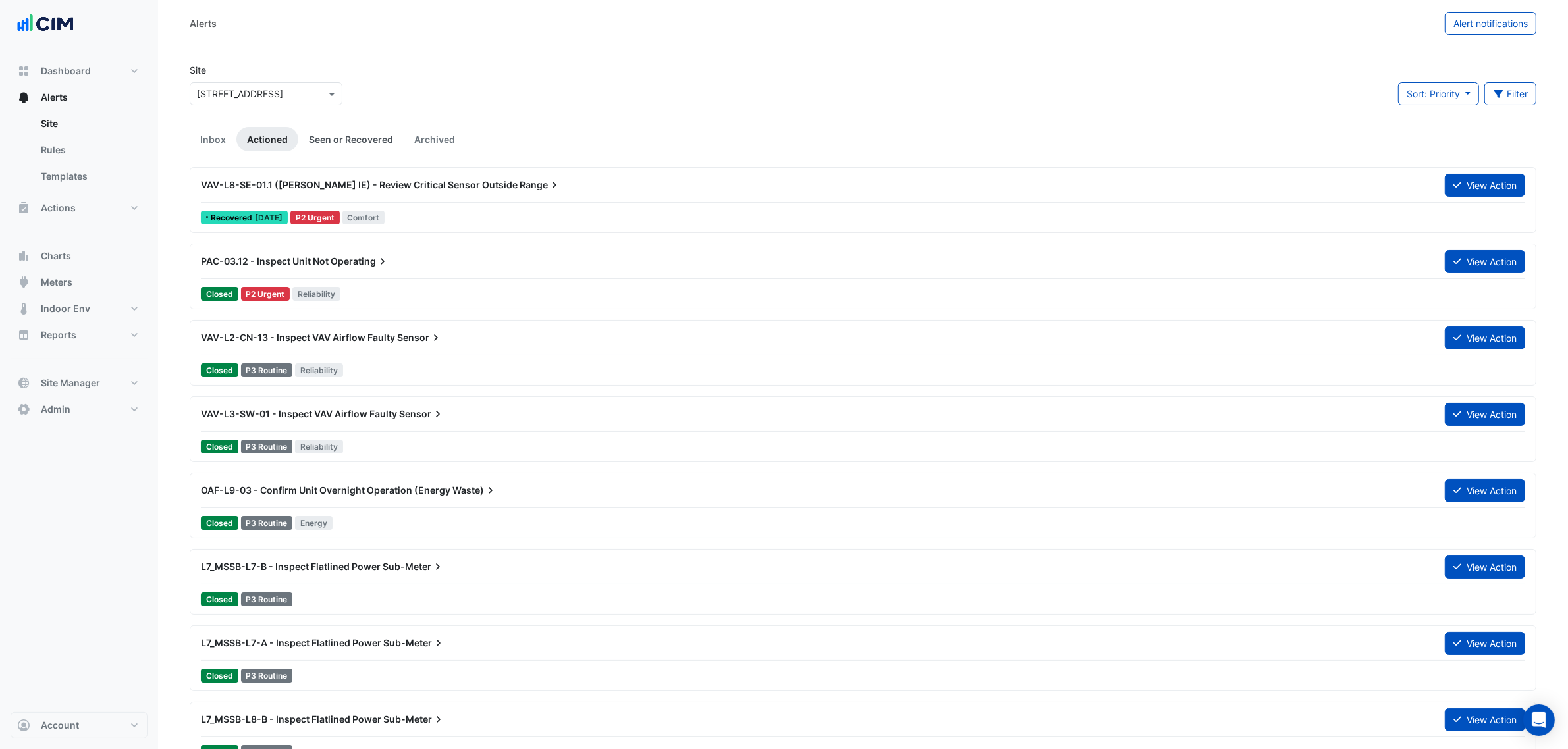
click at [343, 144] on link "Seen or Recovered" at bounding box center [351, 139] width 105 height 24
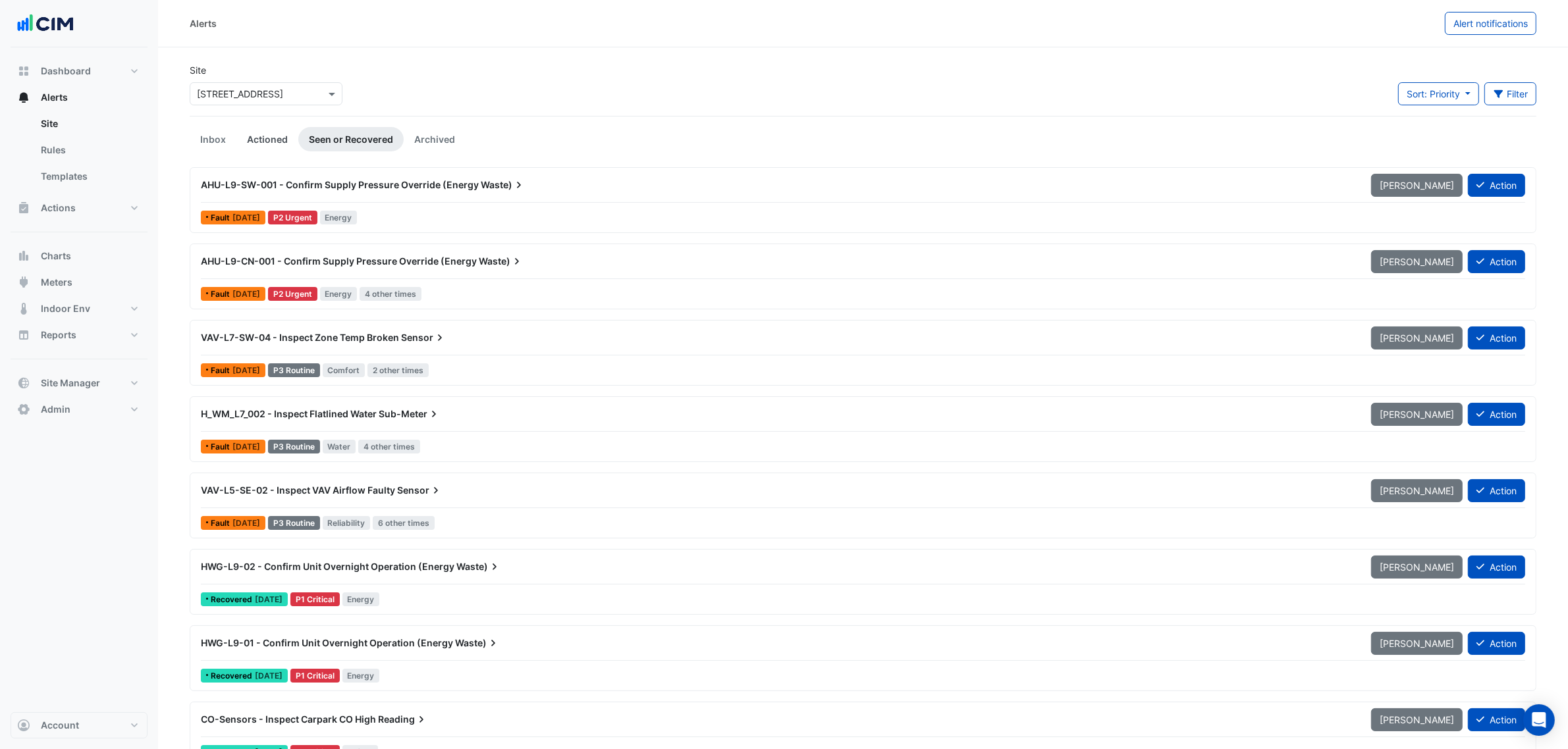
click at [294, 142] on link "Actioned" at bounding box center [267, 139] width 62 height 24
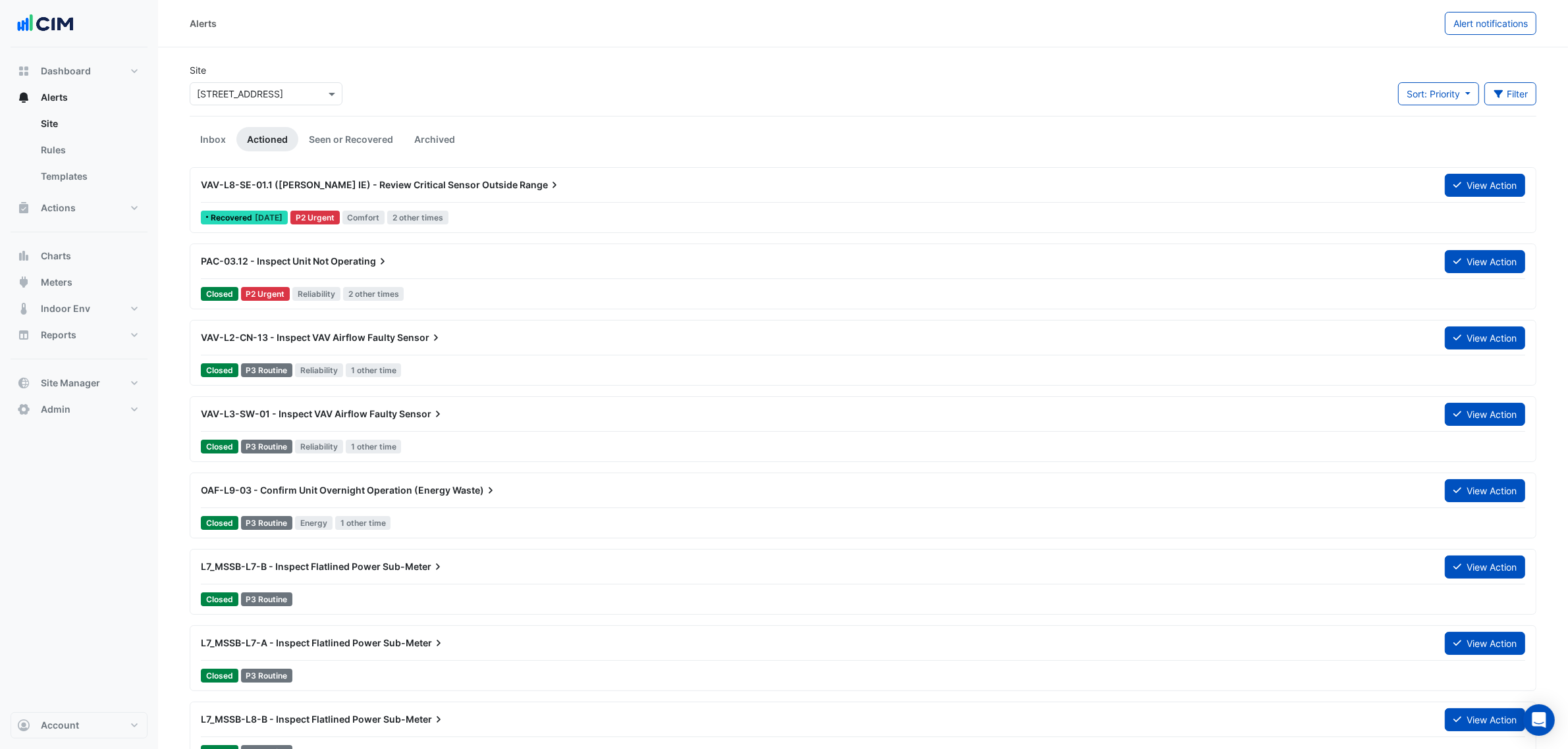
click at [258, 139] on link "Actioned" at bounding box center [267, 139] width 62 height 24
click at [94, 273] on button "Meters" at bounding box center [79, 282] width 137 height 26
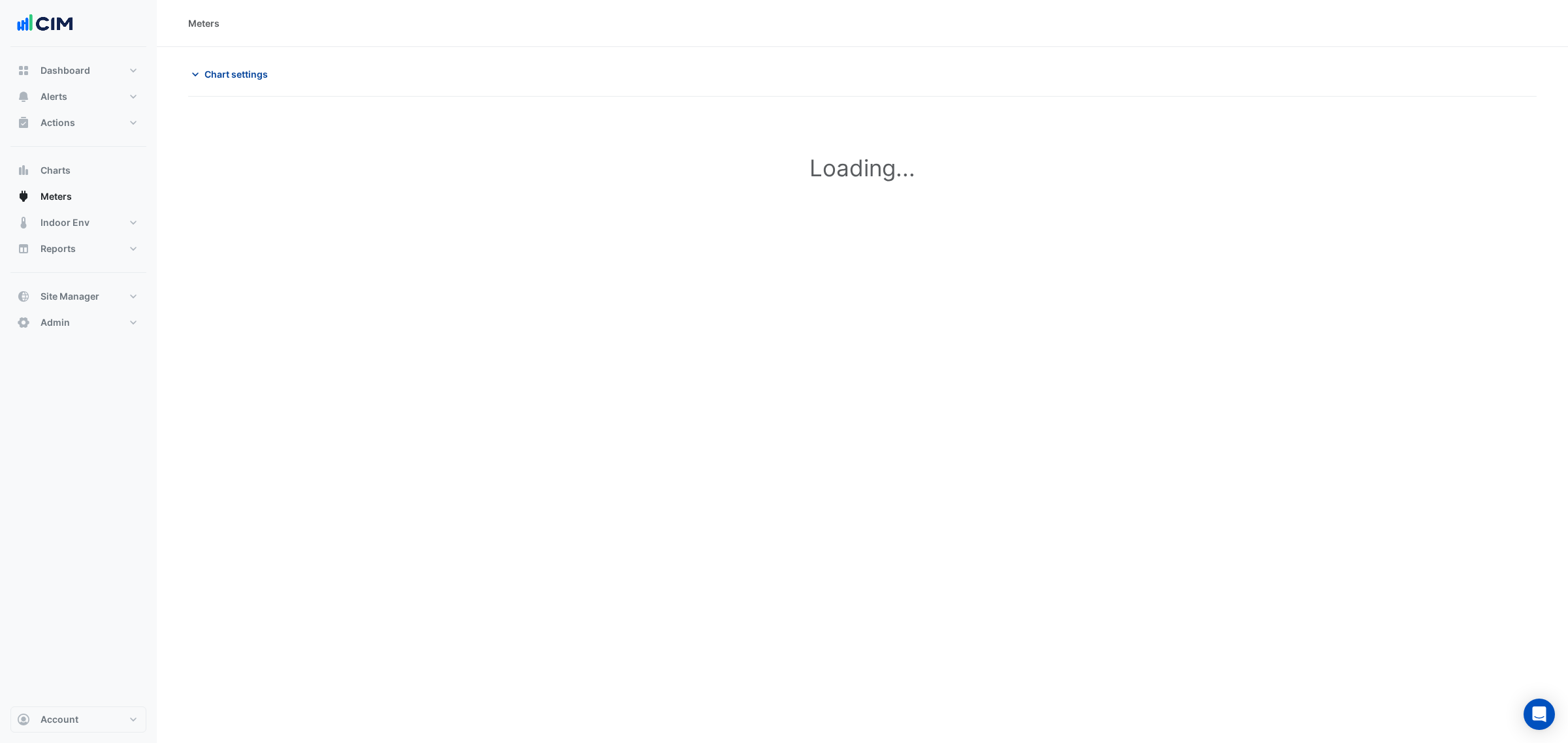
type input "**********"
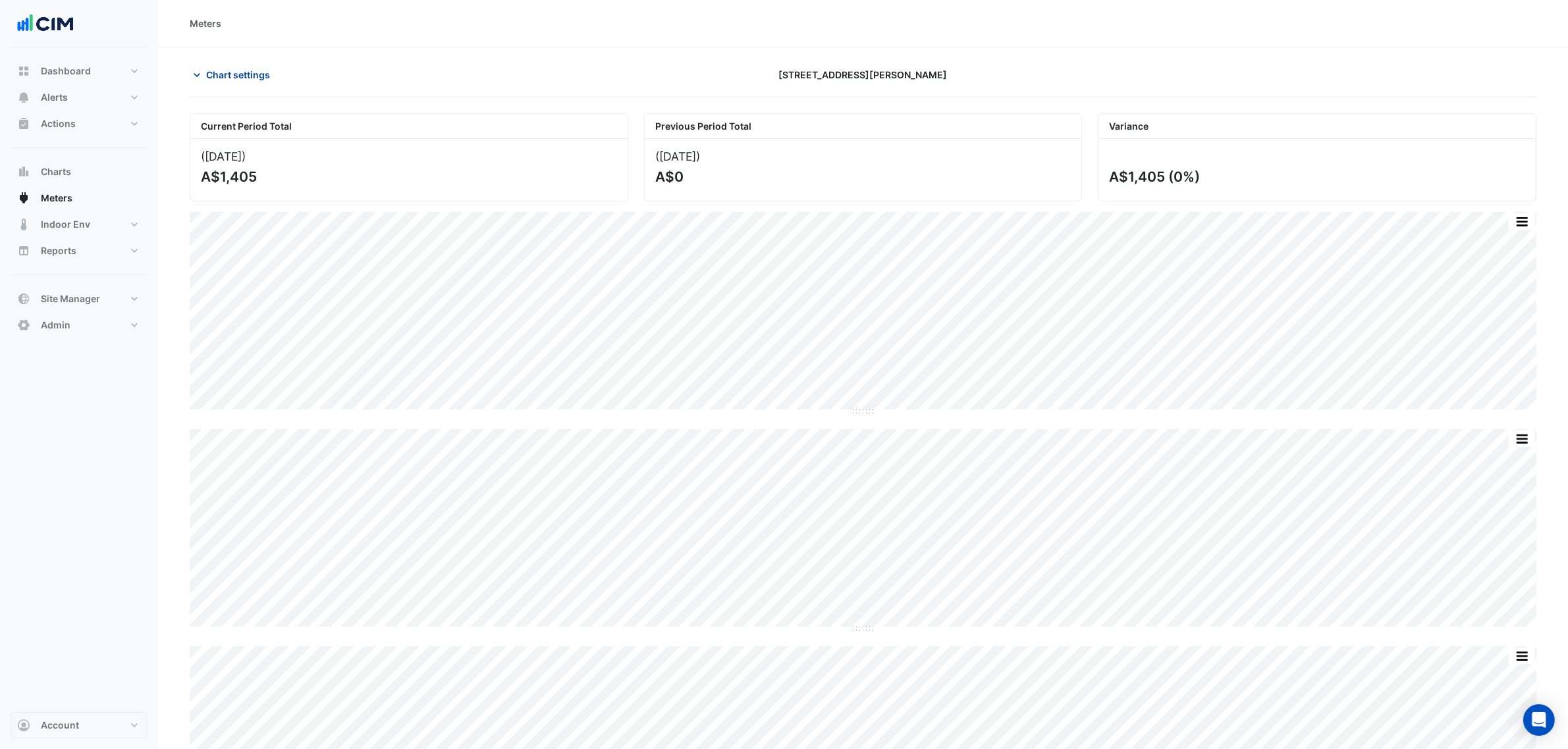
click at [224, 76] on span "Chart settings" at bounding box center [238, 75] width 64 height 14
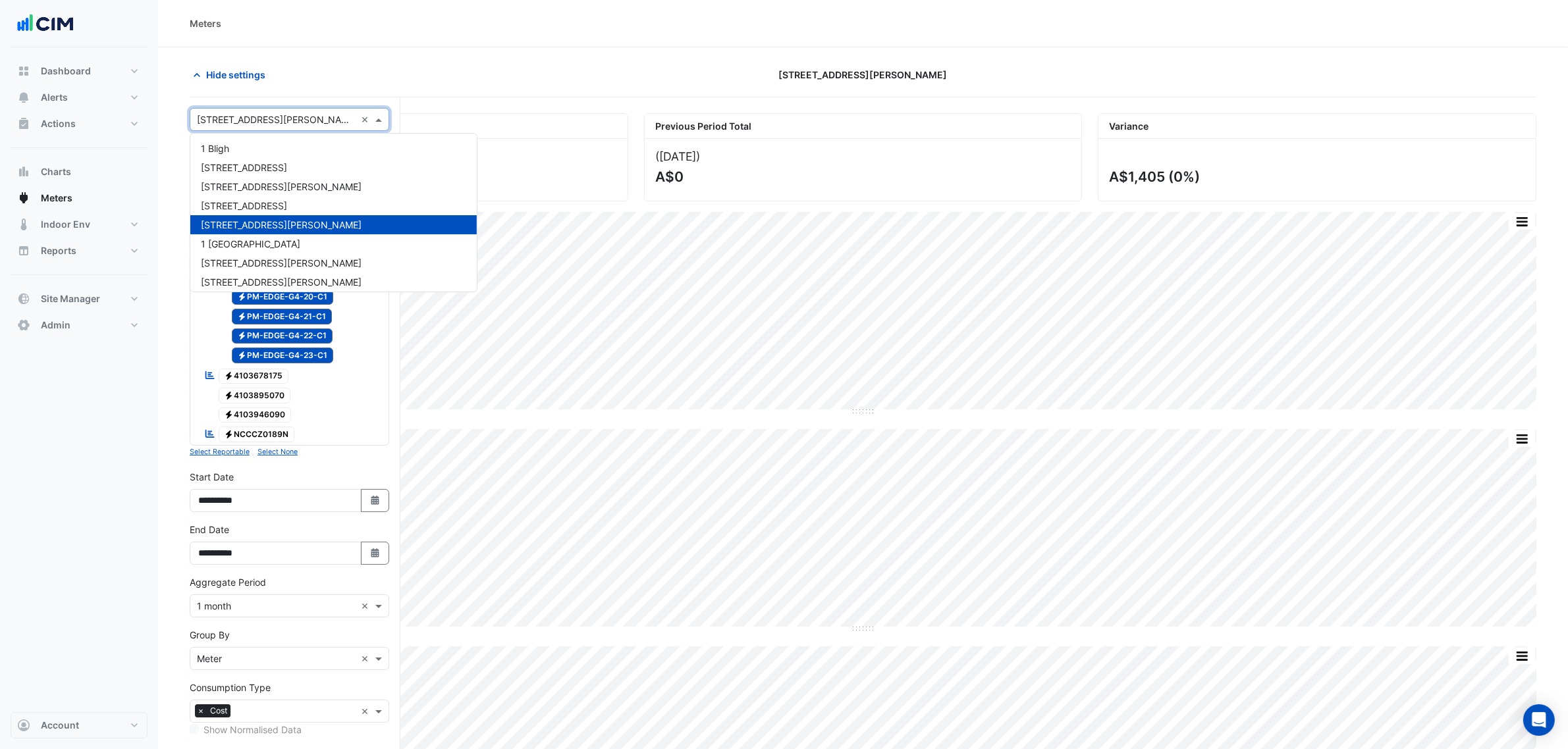
click at [233, 130] on div "Select a Site × 1 Martin Place ×" at bounding box center [289, 119] width 199 height 23
type input "**"
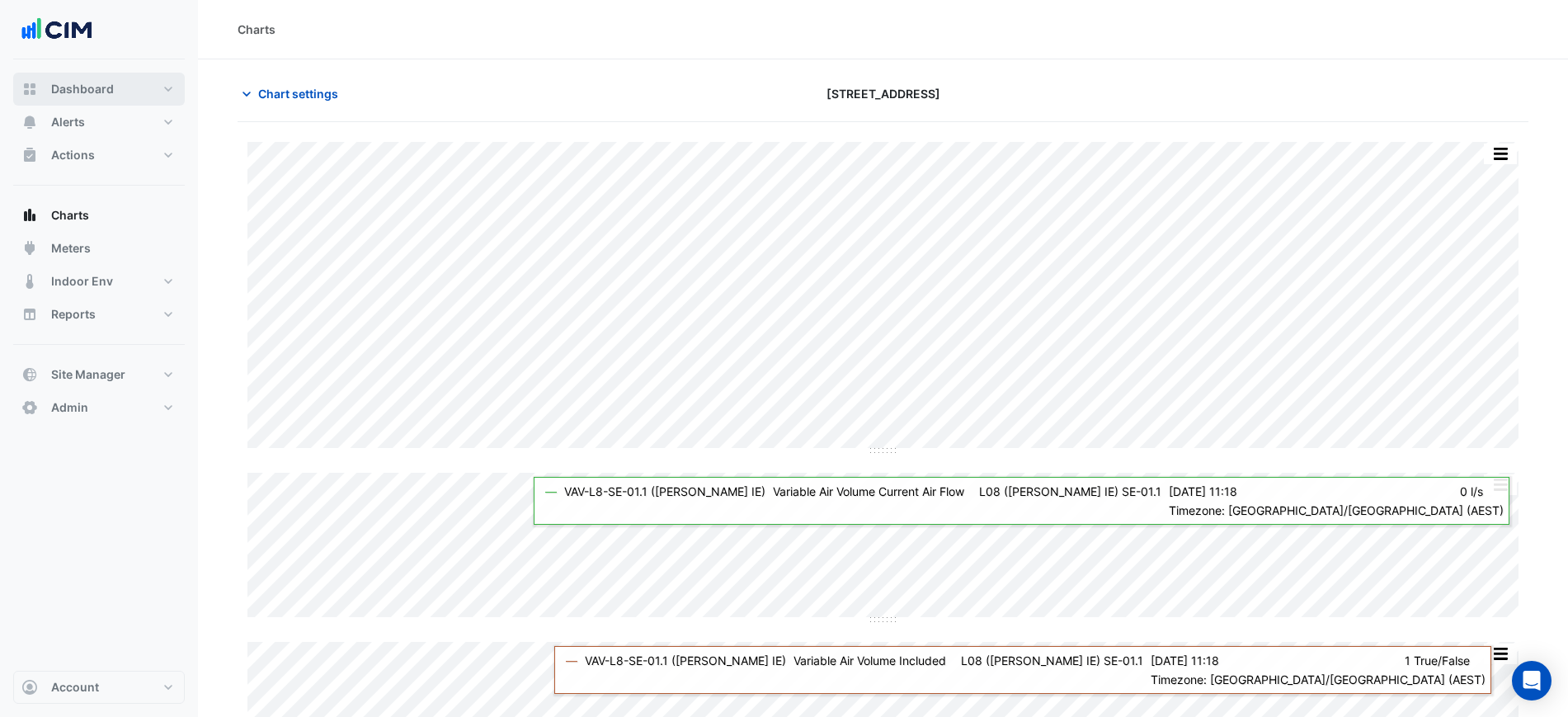
click at [170, 86] on button "Dashboard" at bounding box center [99, 89] width 172 height 33
select select "***"
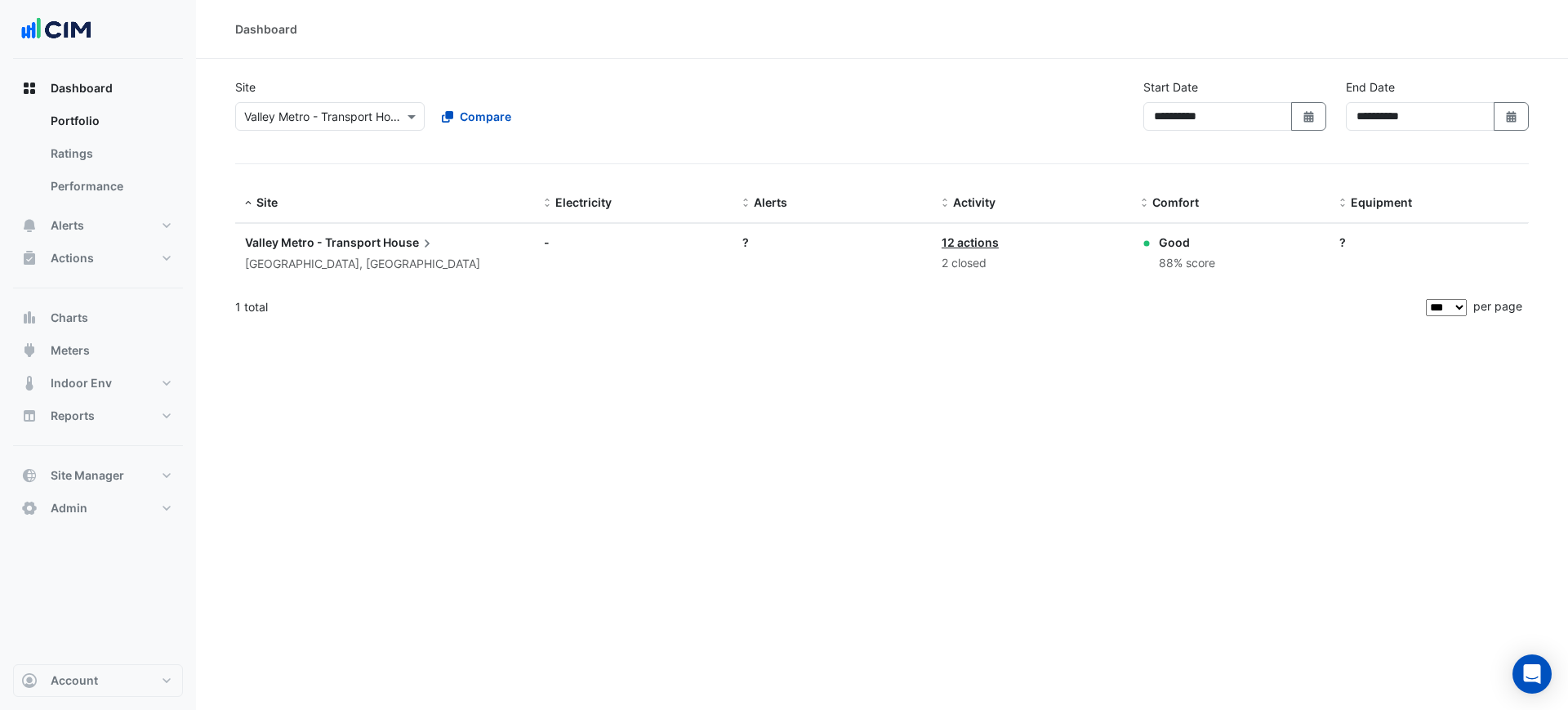
click at [249, 104] on div "Select a Site × Valley Metro - Transport House" at bounding box center [329, 116] width 189 height 29
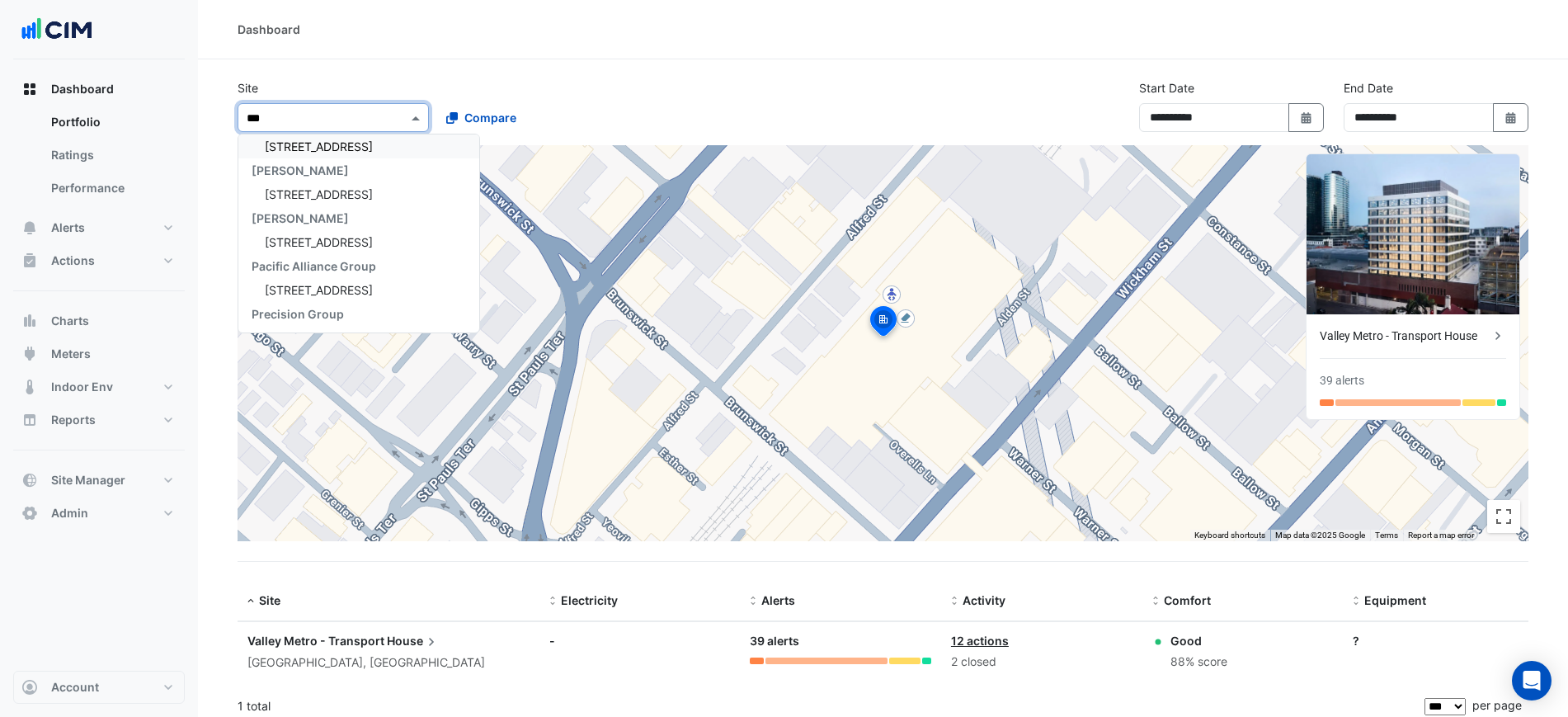
type input "****"
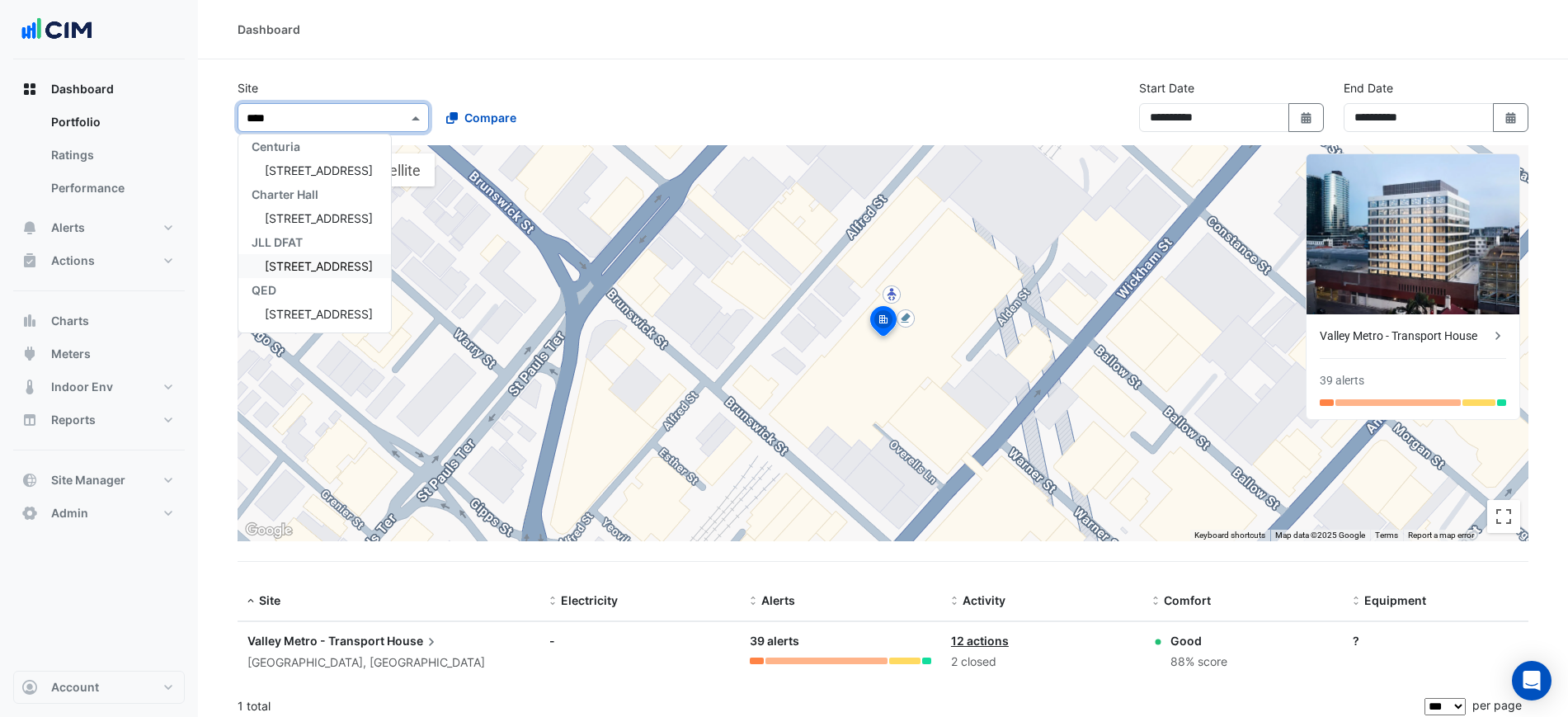
click at [317, 224] on span "44 Sydney Avenue" at bounding box center [319, 218] width 108 height 14
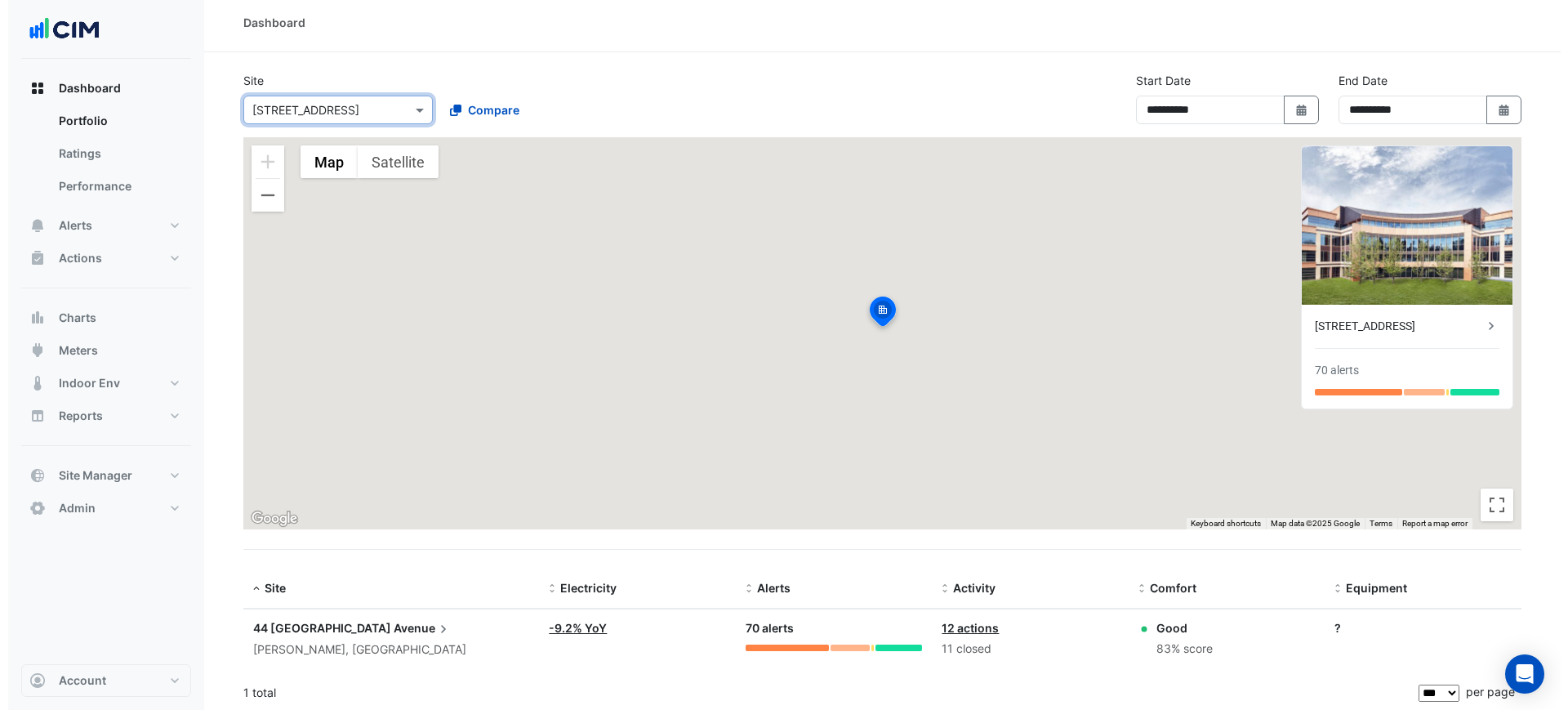
scroll to position [10, 0]
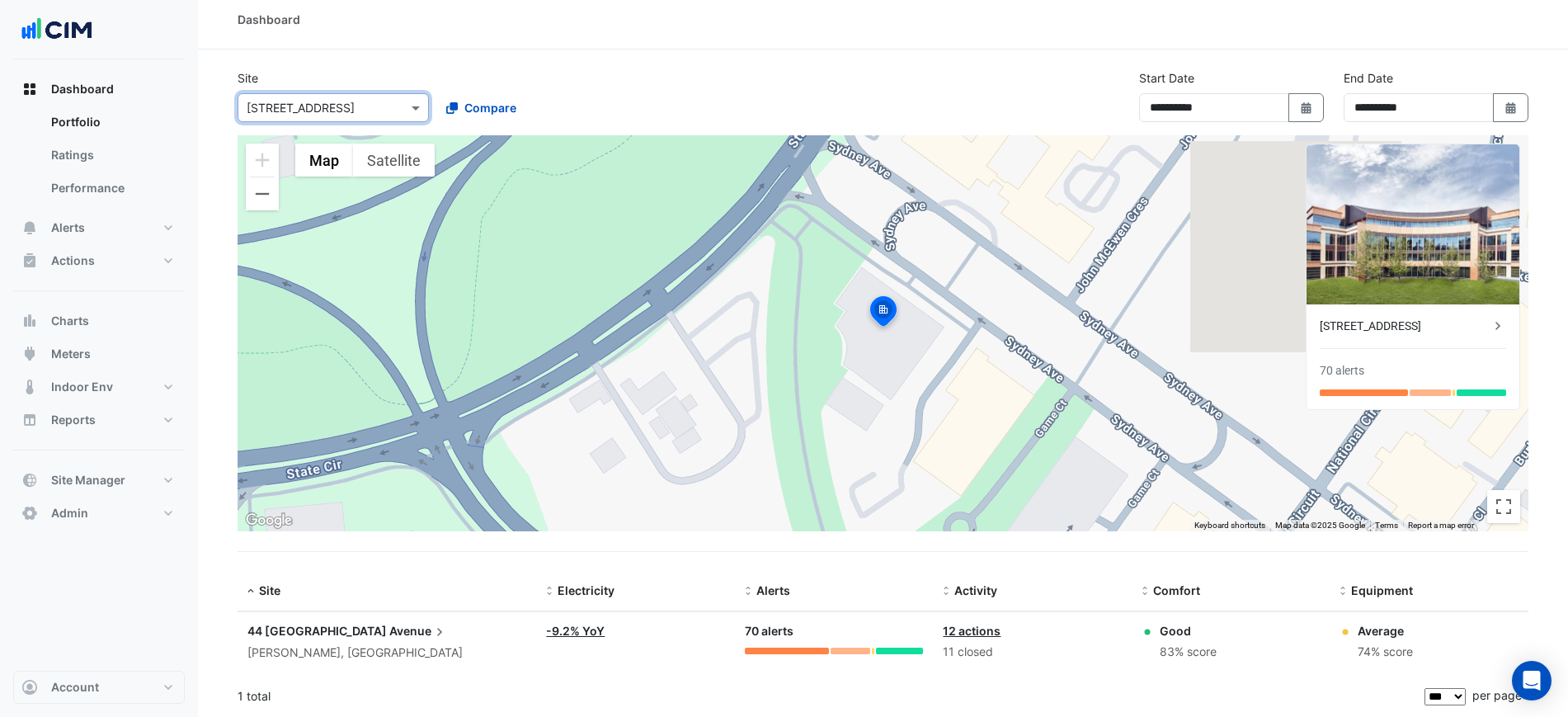
click at [389, 635] on span "Avenue" at bounding box center [418, 631] width 58 height 18
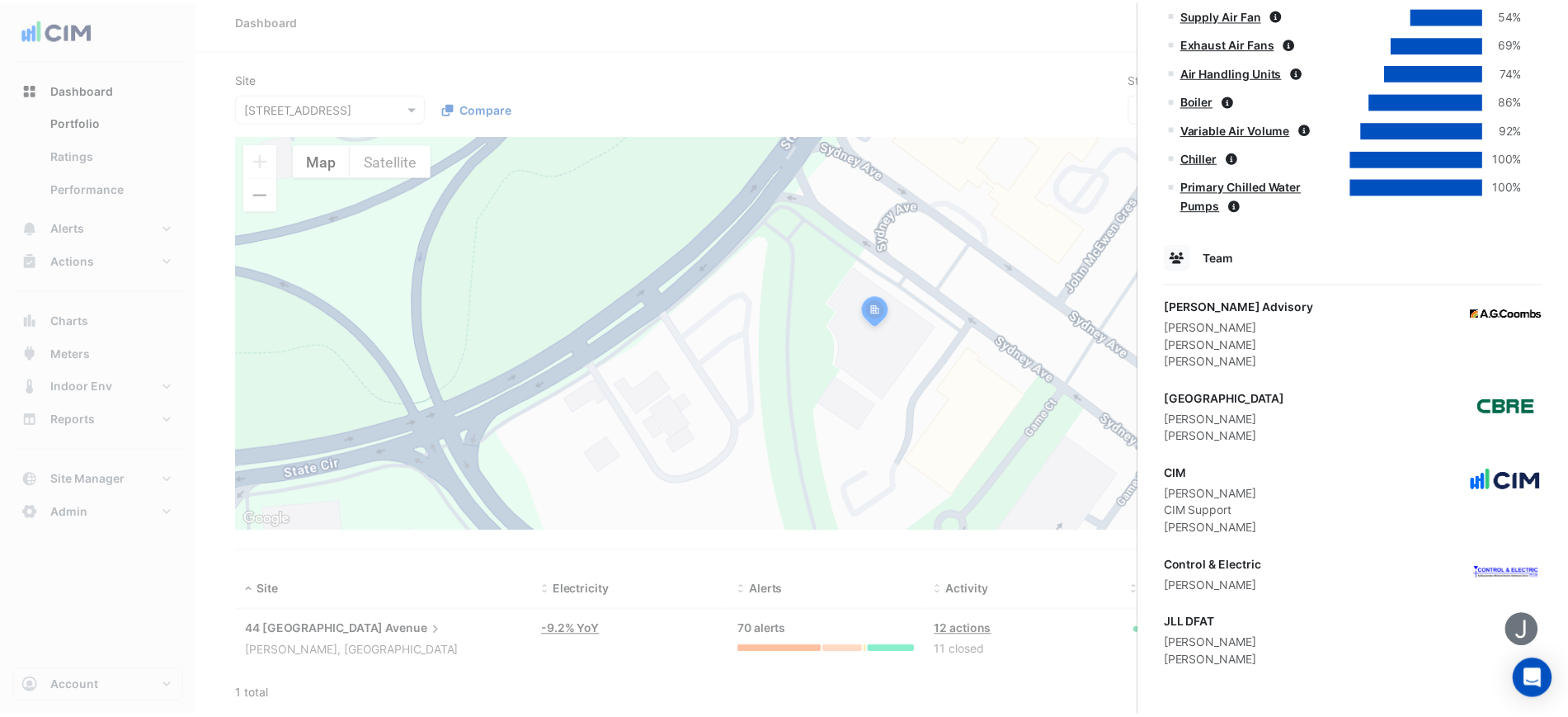
scroll to position [942, 0]
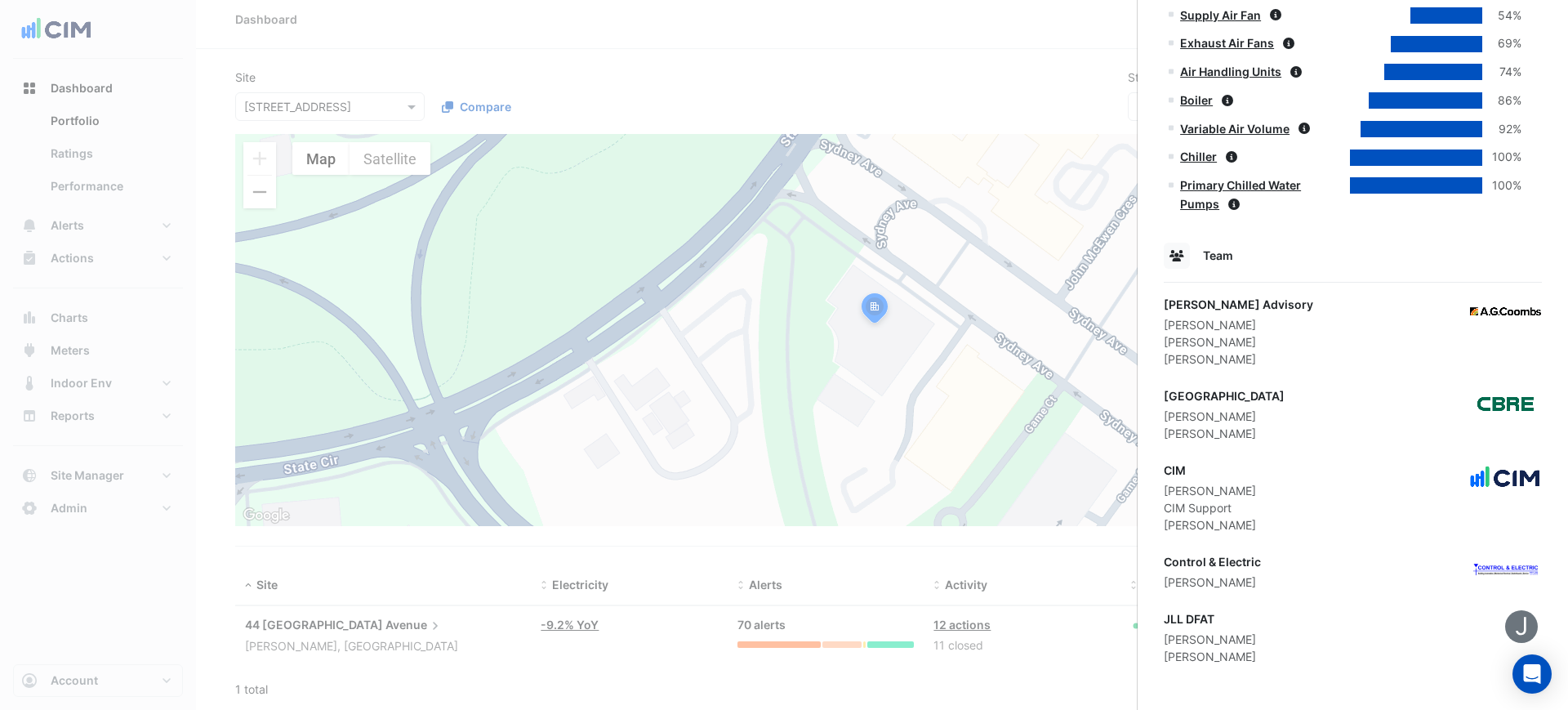
click at [800, 92] on ngb-offcanvas-backdrop at bounding box center [784, 355] width 1568 height 710
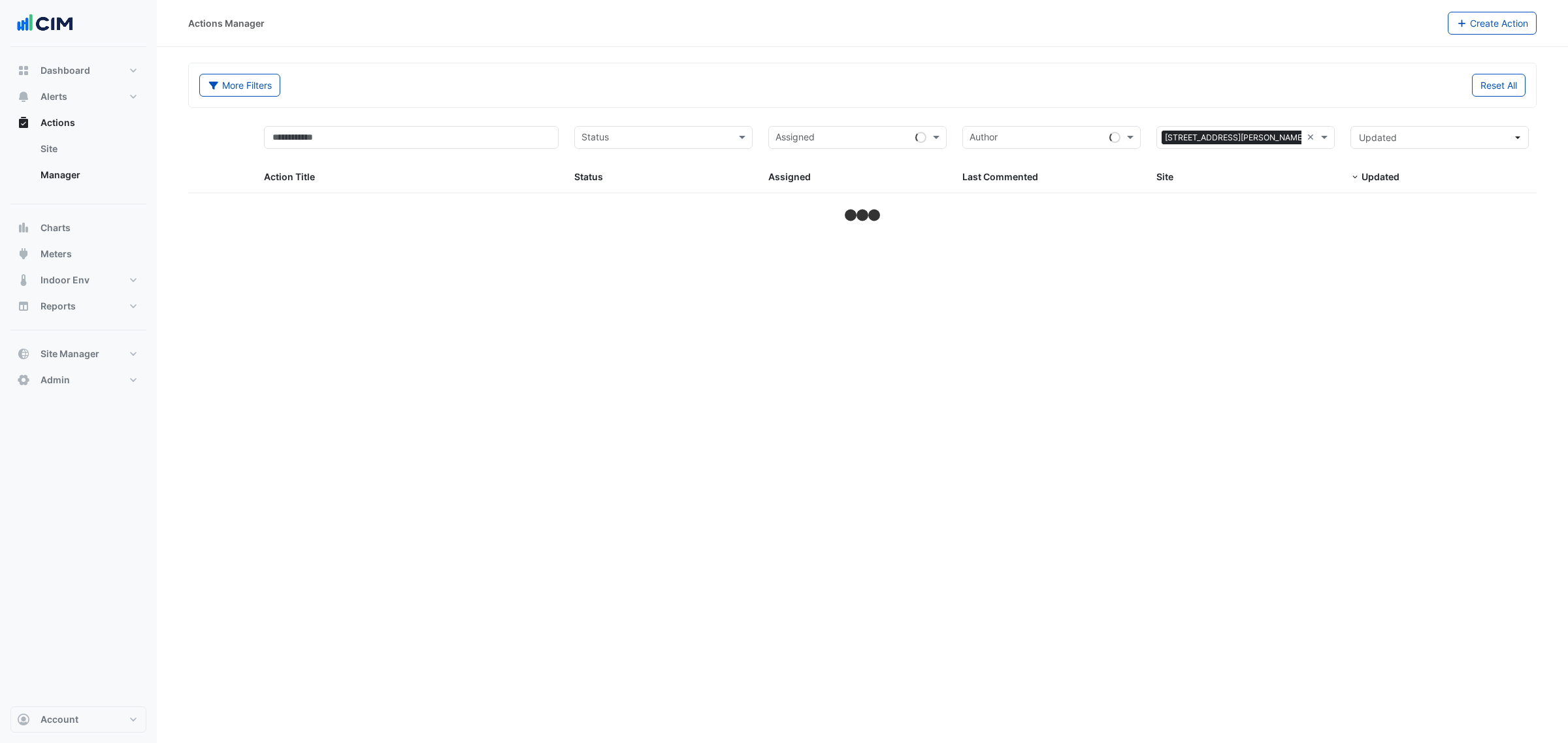
select select "***"
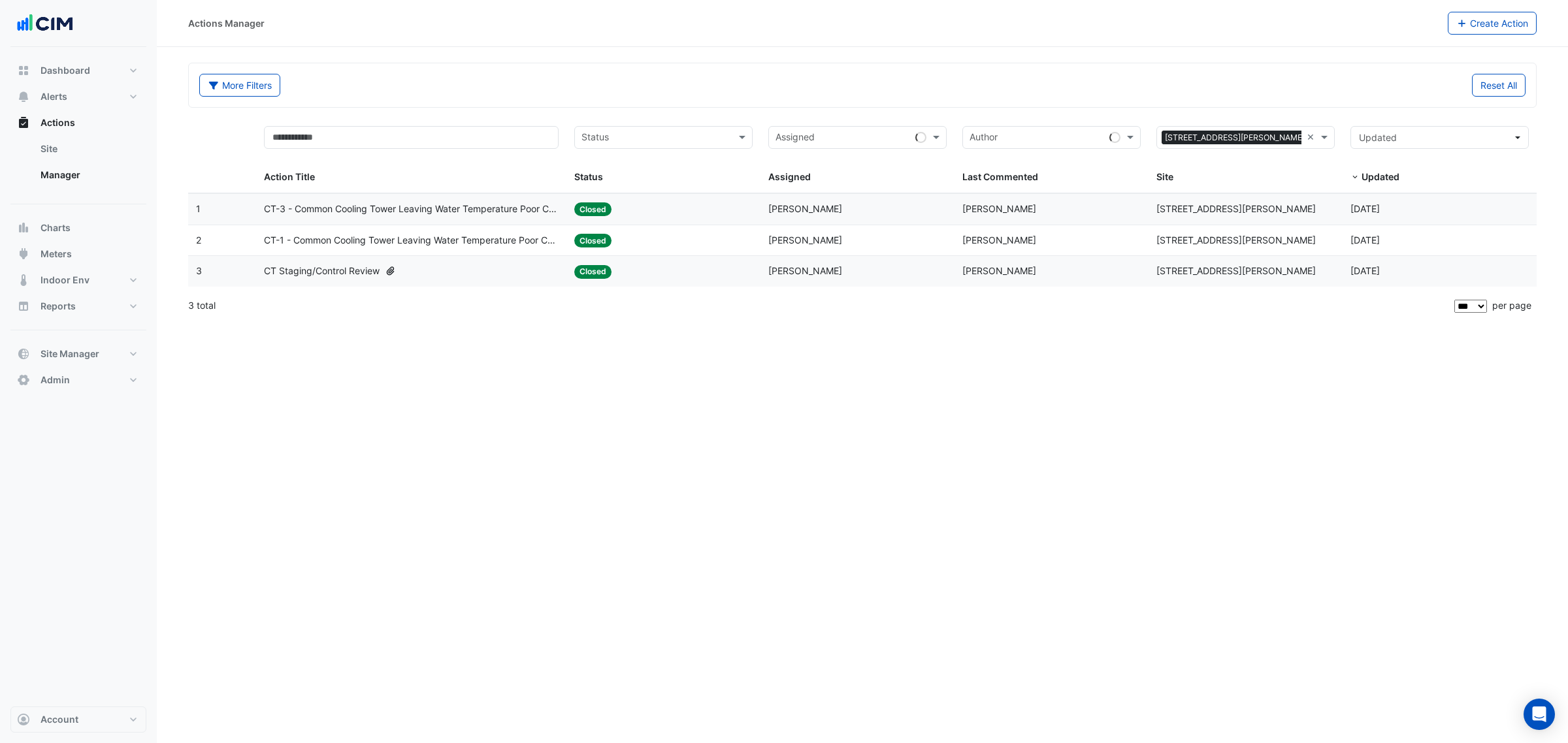
click at [874, 217] on div "Assigned: [PERSON_NAME]" at bounding box center [857, 209] width 178 height 15
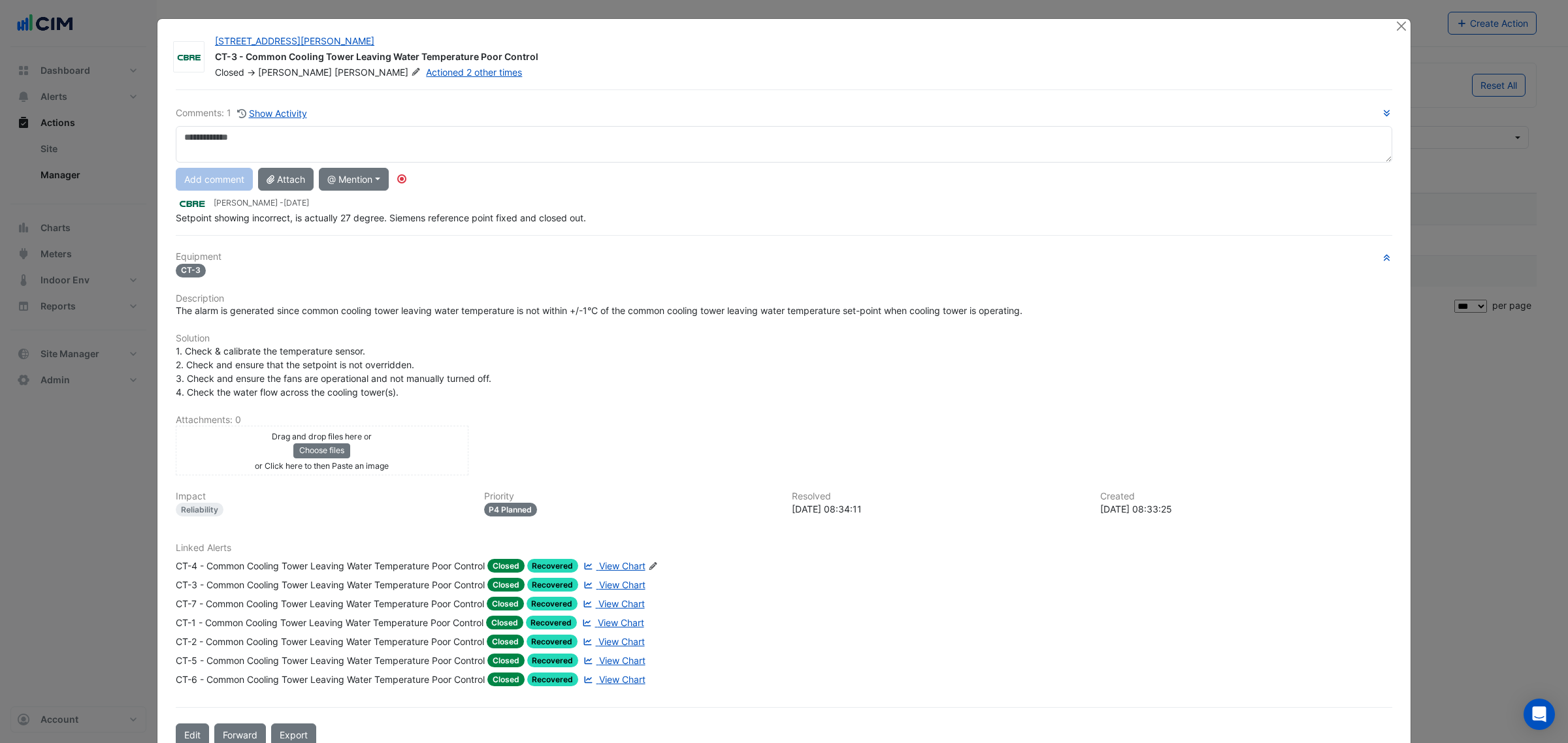
click at [1403, 26] on div at bounding box center [1402, 26] width 17 height 15
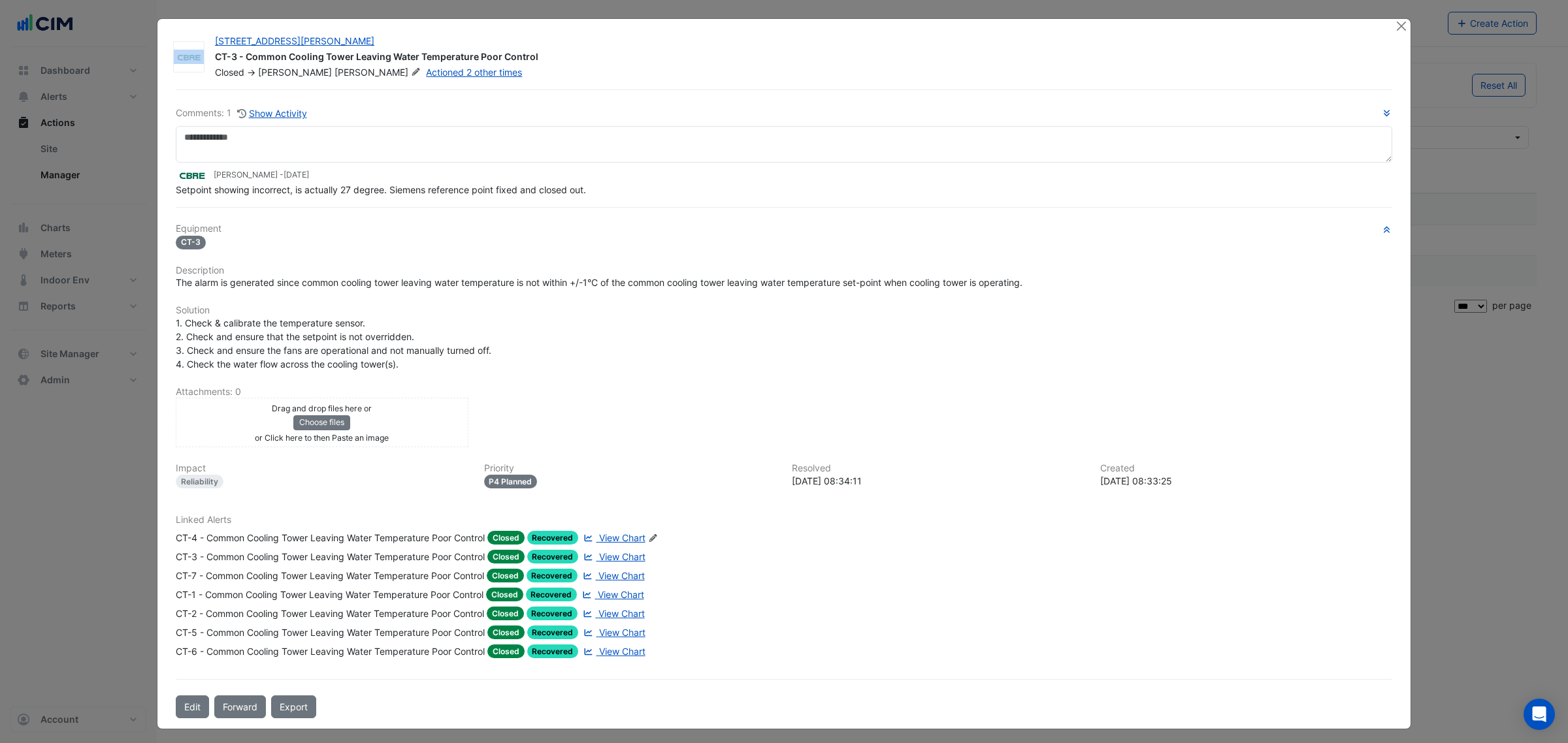
click at [1403, 26] on div at bounding box center [1402, 26] width 17 height 15
click at [1399, 25] on button "Close" at bounding box center [1401, 26] width 14 height 14
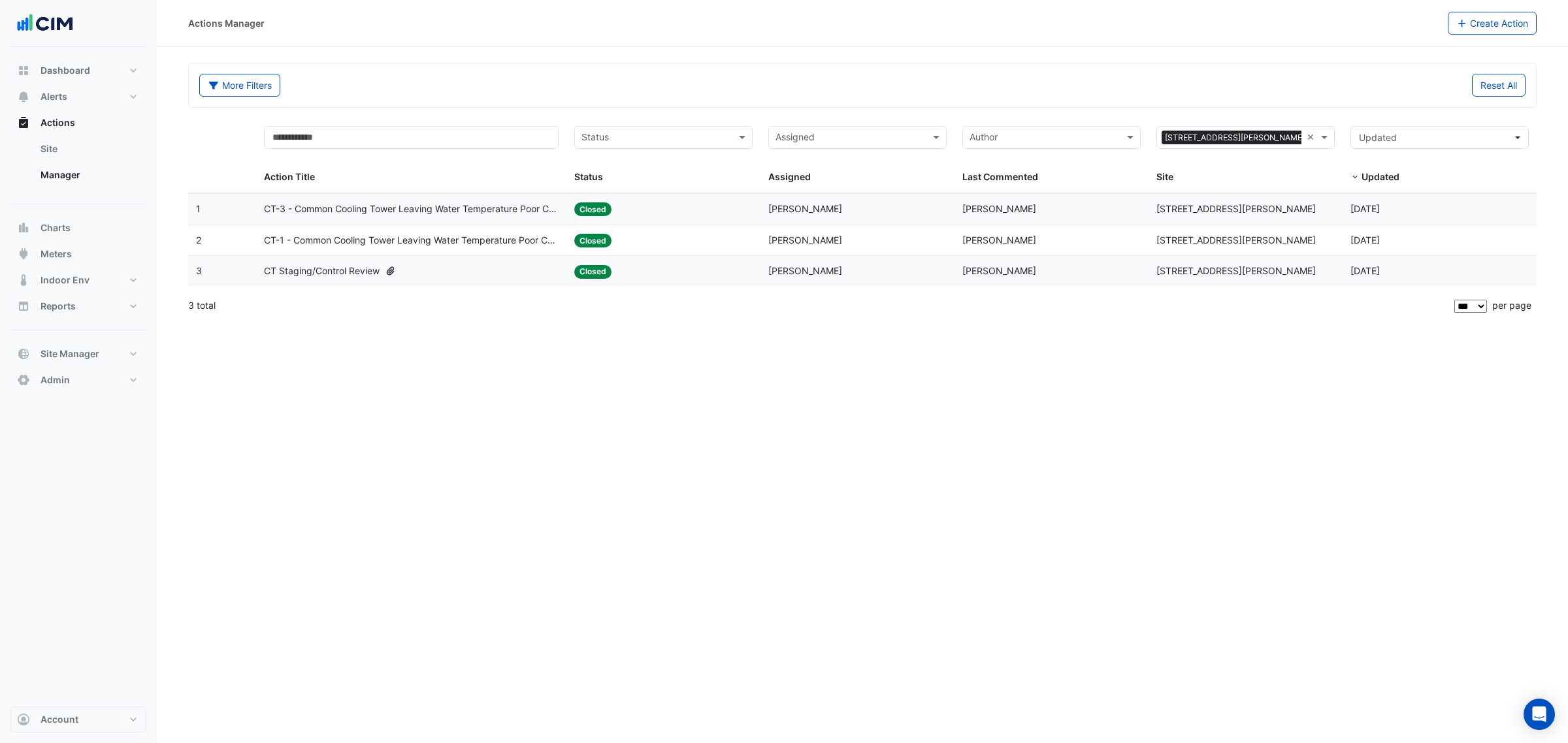
click at [896, 240] on div "Assigned: [PERSON_NAME]" at bounding box center [857, 241] width 178 height 15
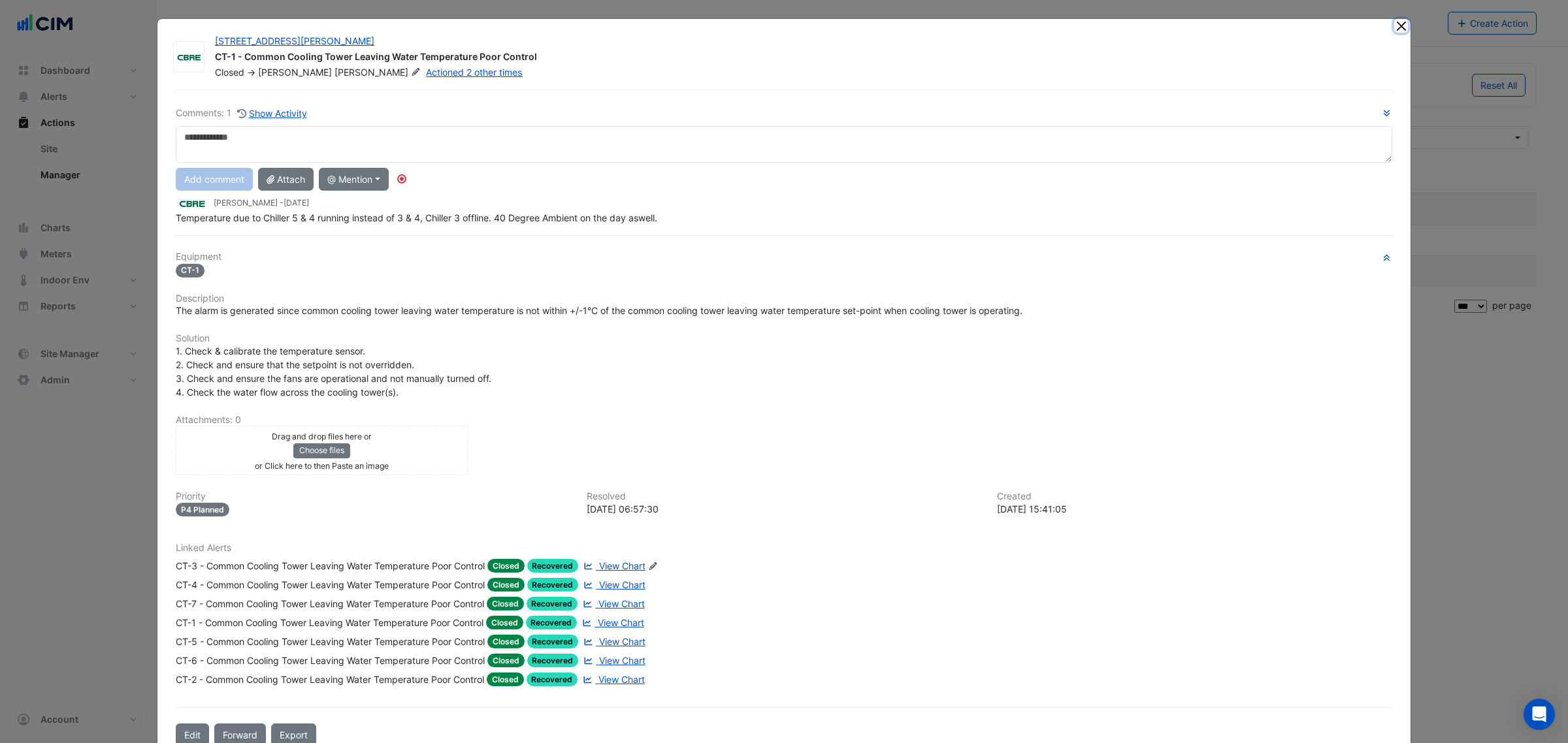
click at [1395, 24] on button "Close" at bounding box center [1401, 26] width 14 height 14
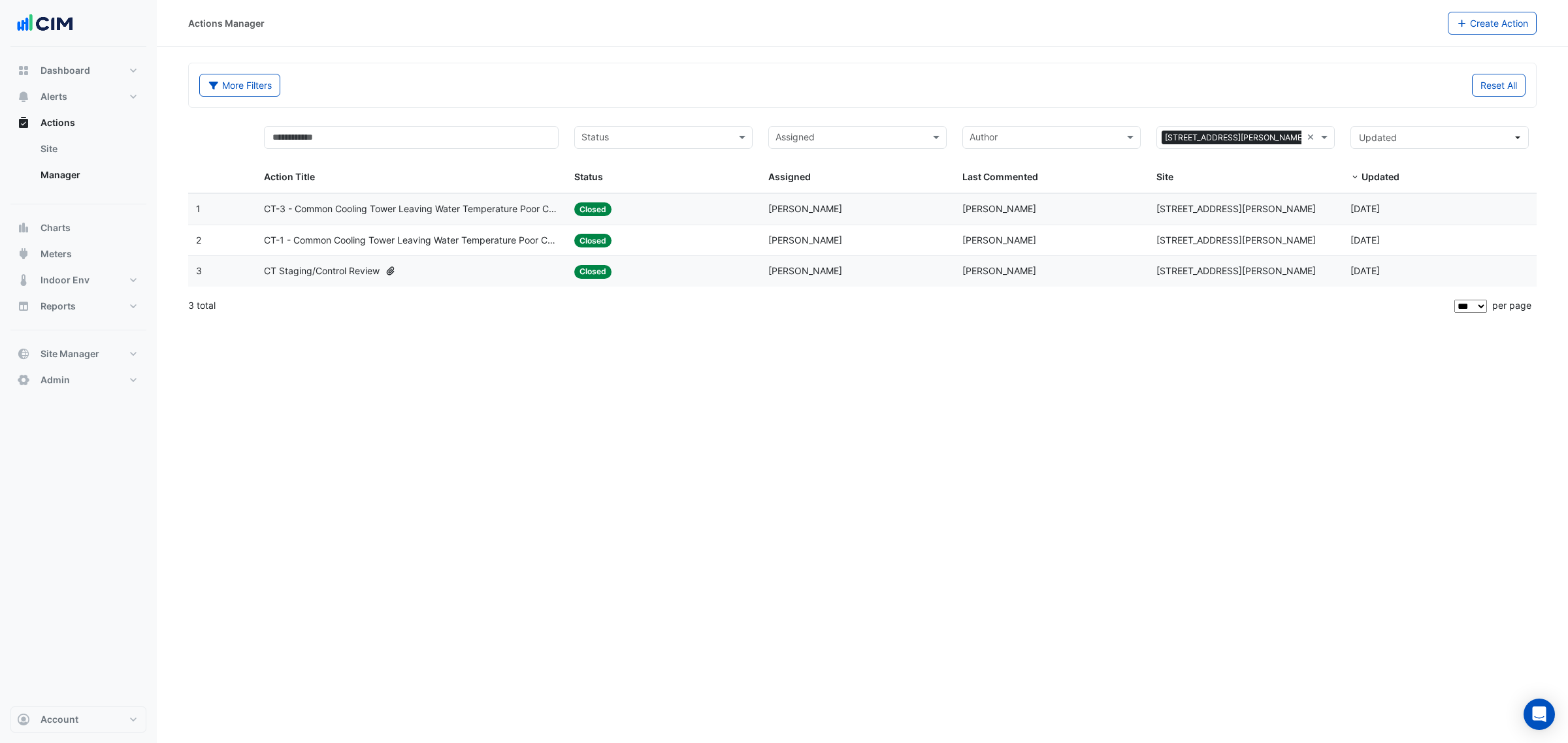
click at [1032, 267] on div "Last Commented: [PERSON_NAME]" at bounding box center [1052, 272] width 178 height 15
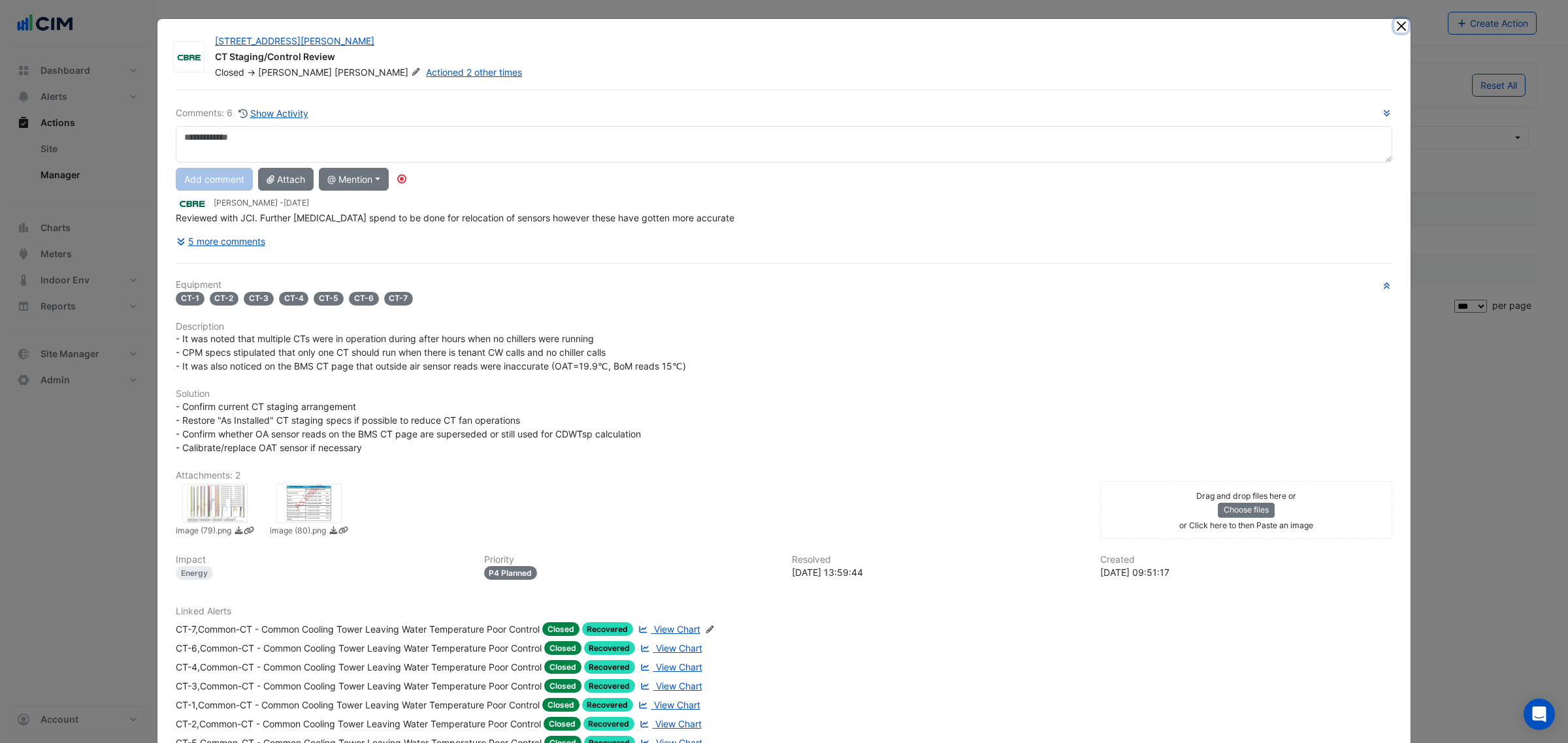
click at [1394, 27] on button "Close" at bounding box center [1401, 26] width 14 height 14
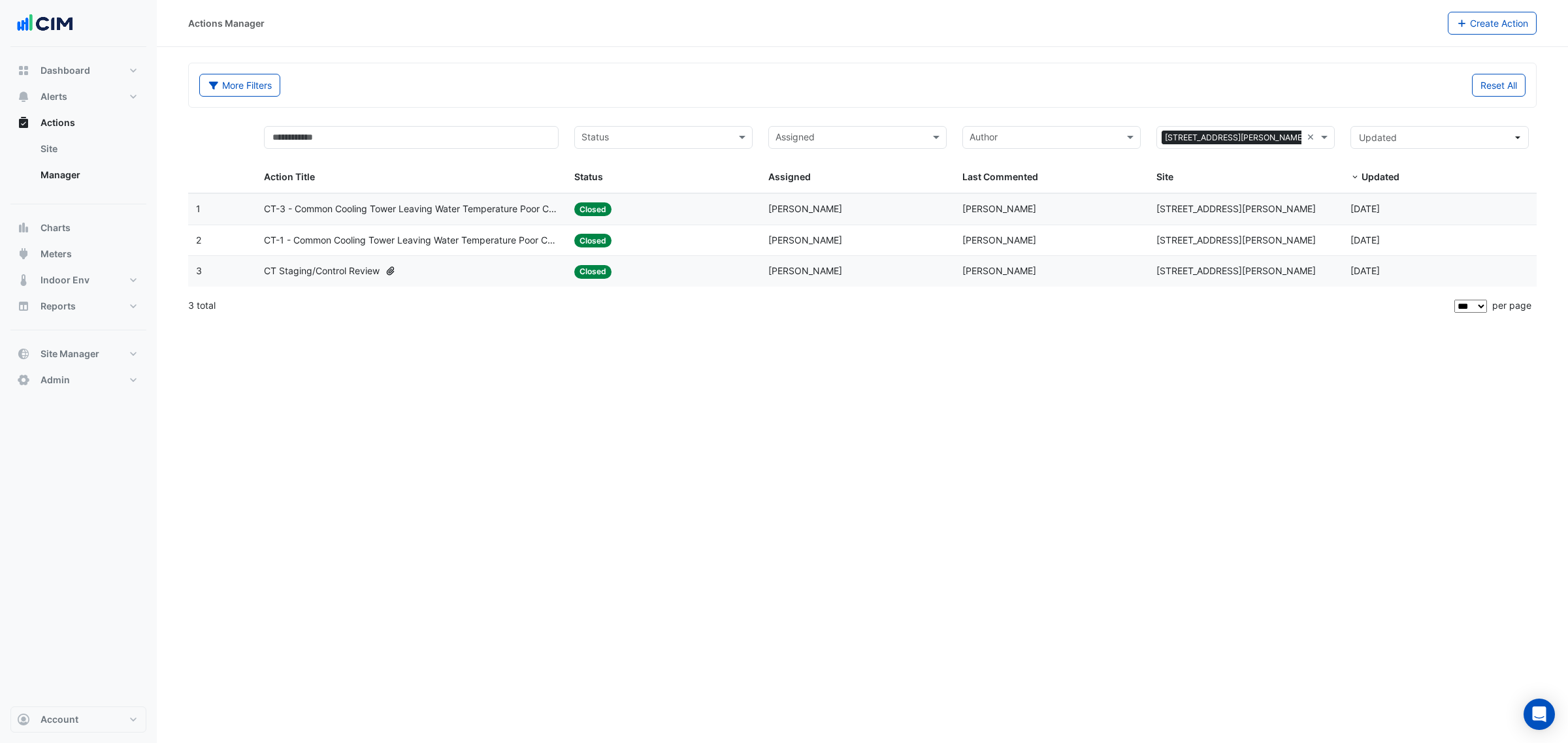
click at [858, 209] on div "Assigned: Ryan Strachan" at bounding box center [857, 209] width 178 height 15
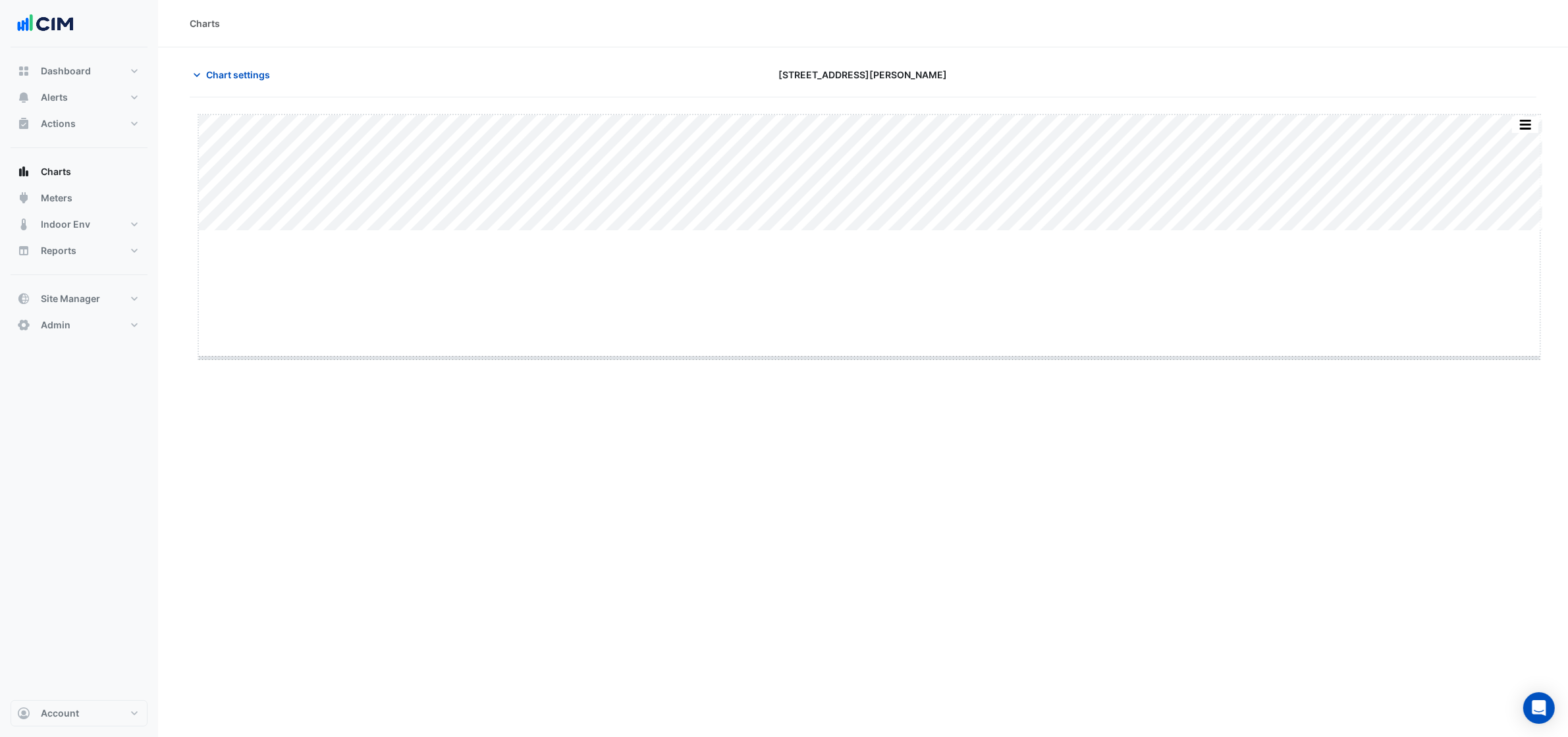
drag, startPoint x: 870, startPoint y: 229, endPoint x: 875, endPoint y: 377, distance: 148.1
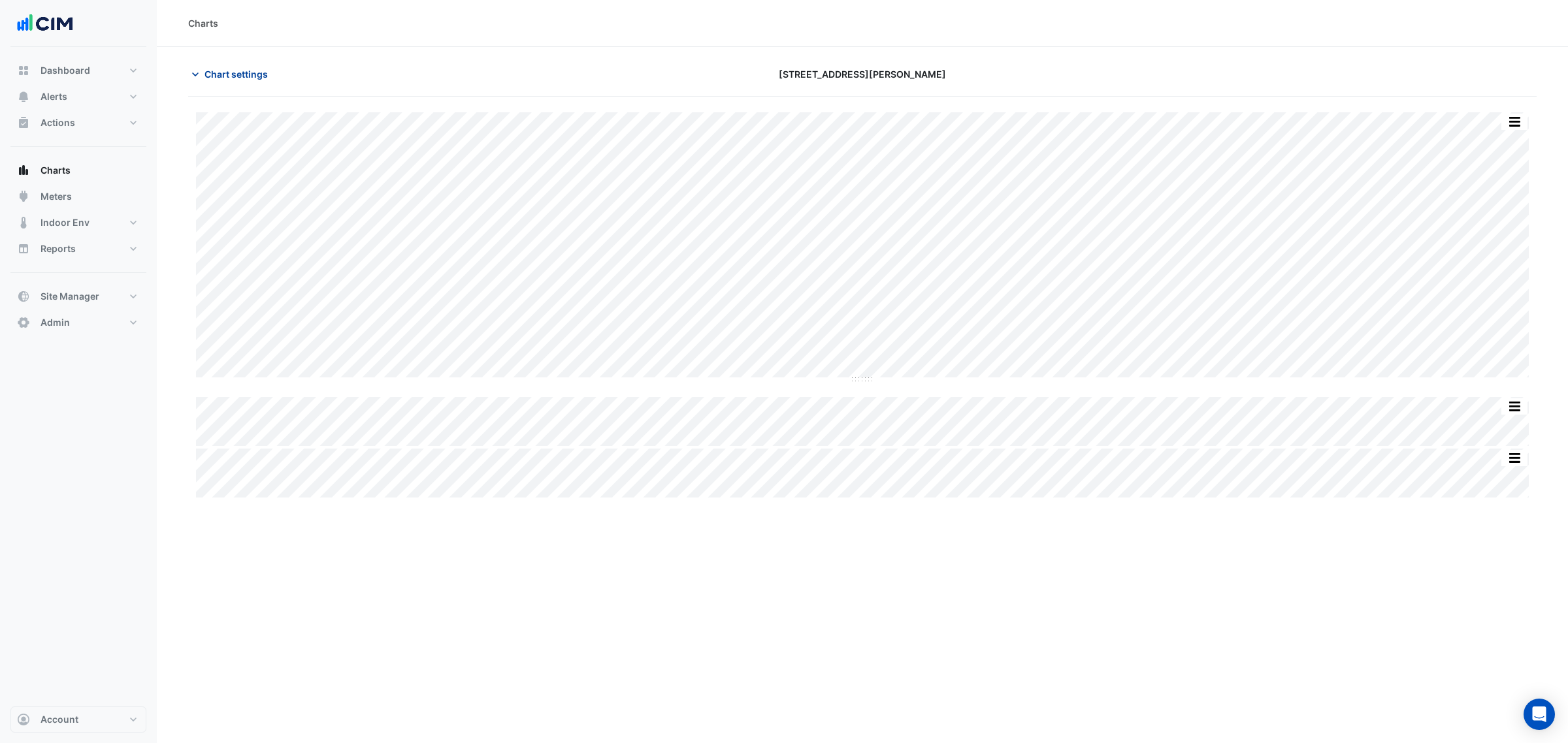
click at [272, 79] on button "Chart settings" at bounding box center [232, 74] width 88 height 23
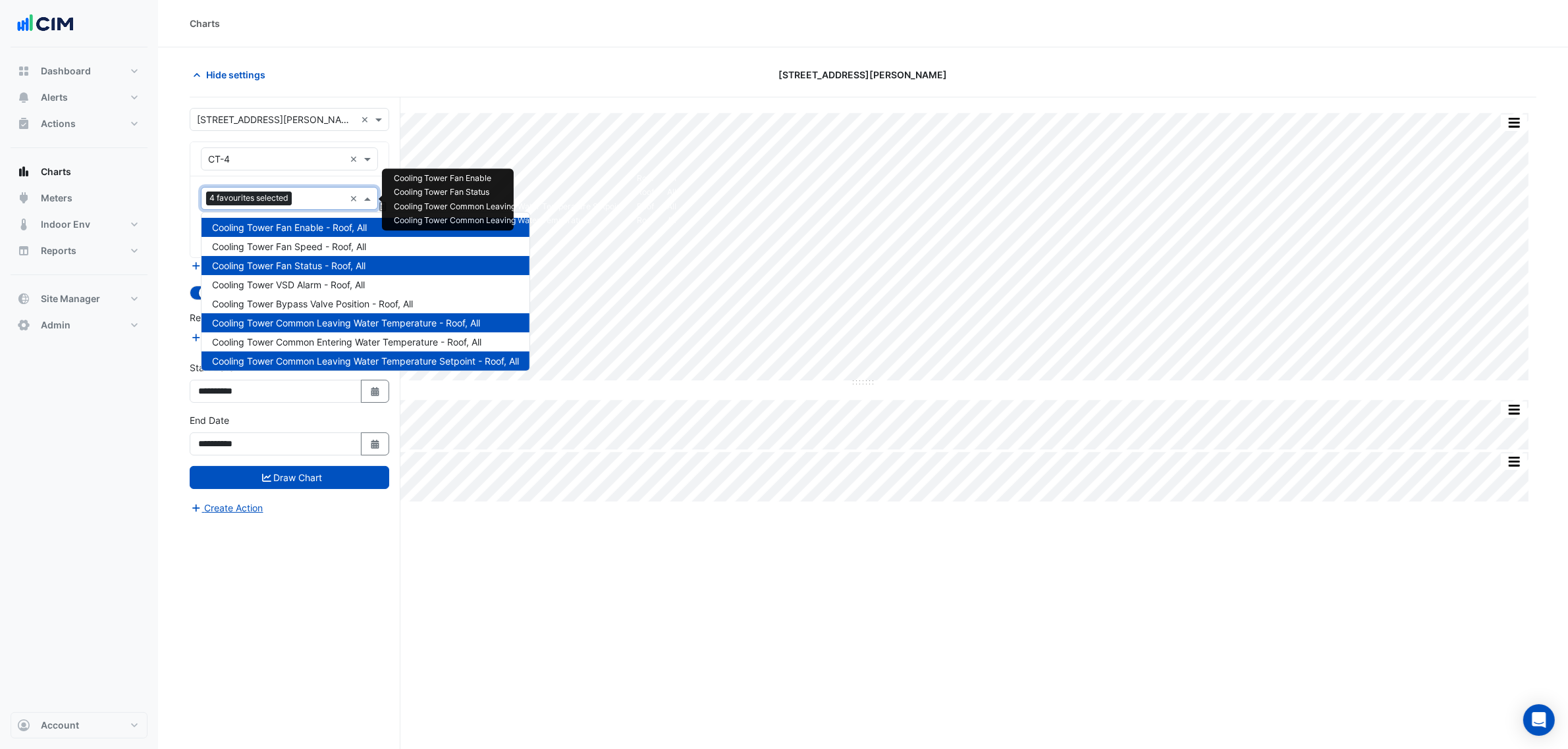
click at [338, 195] on input "text" at bounding box center [321, 200] width 47 height 14
click at [351, 244] on span "Cooling Tower Fan Speed - Roof, All" at bounding box center [289, 247] width 154 height 11
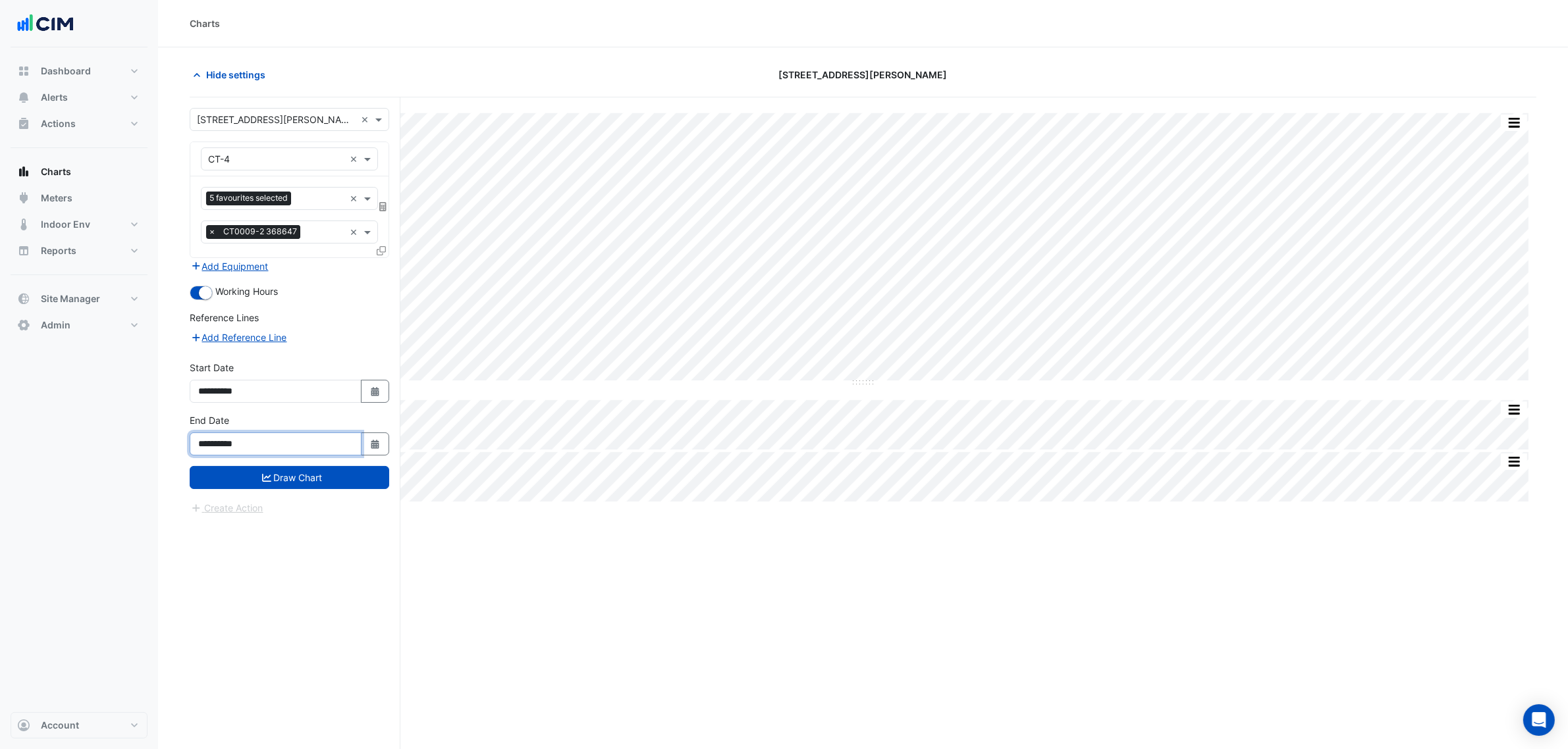
click at [325, 453] on input "**********" at bounding box center [275, 444] width 172 height 23
click at [324, 468] on button "Draw Chart" at bounding box center [289, 477] width 199 height 23
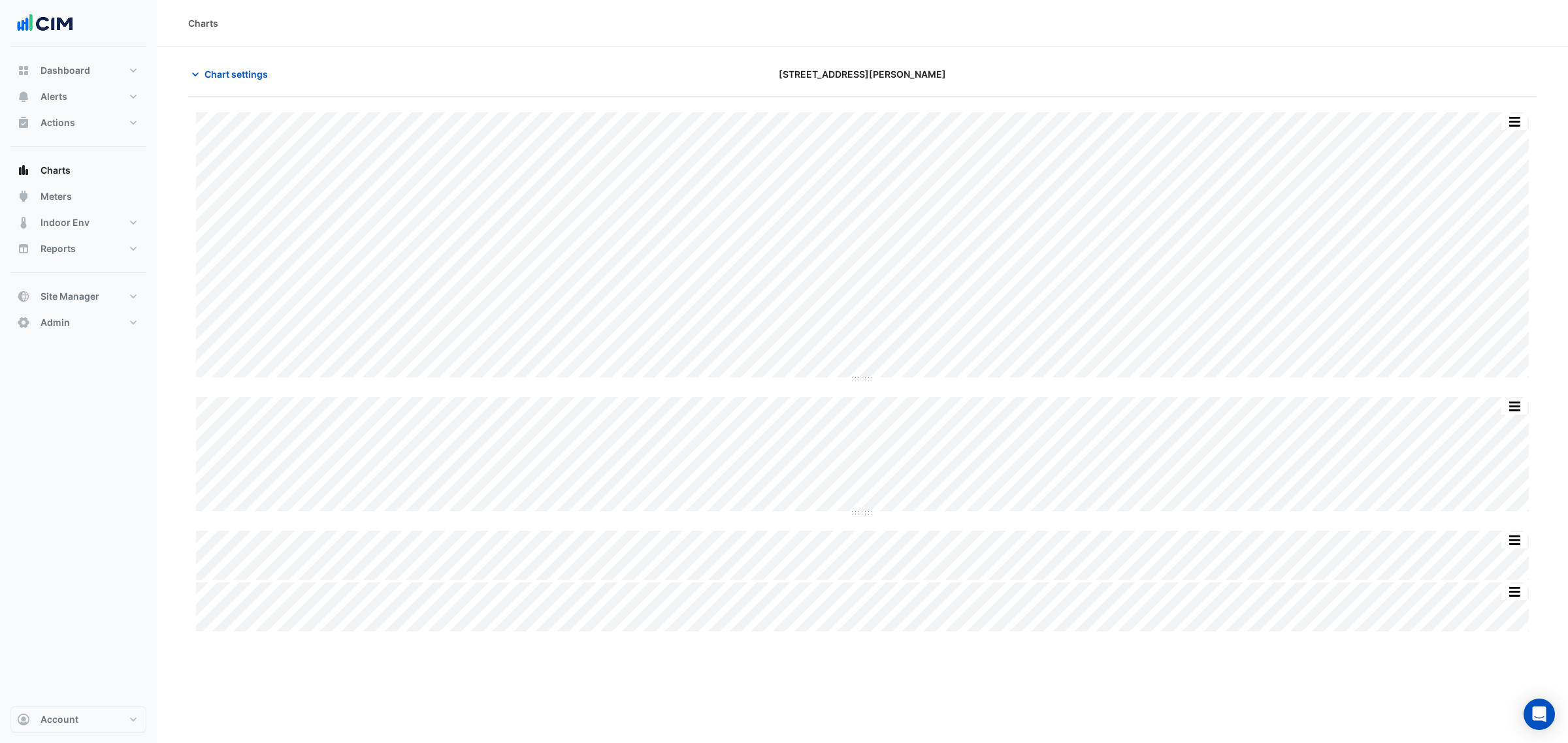
click at [249, 56] on section "Chart settings 1 Martin Place Split All Split None Print Save as JPEG Save as P…" at bounding box center [862, 340] width 1411 height 587
drag, startPoint x: 253, startPoint y: 63, endPoint x: 252, endPoint y: 70, distance: 7.1
click at [252, 67] on button "Chart settings" at bounding box center [232, 74] width 88 height 23
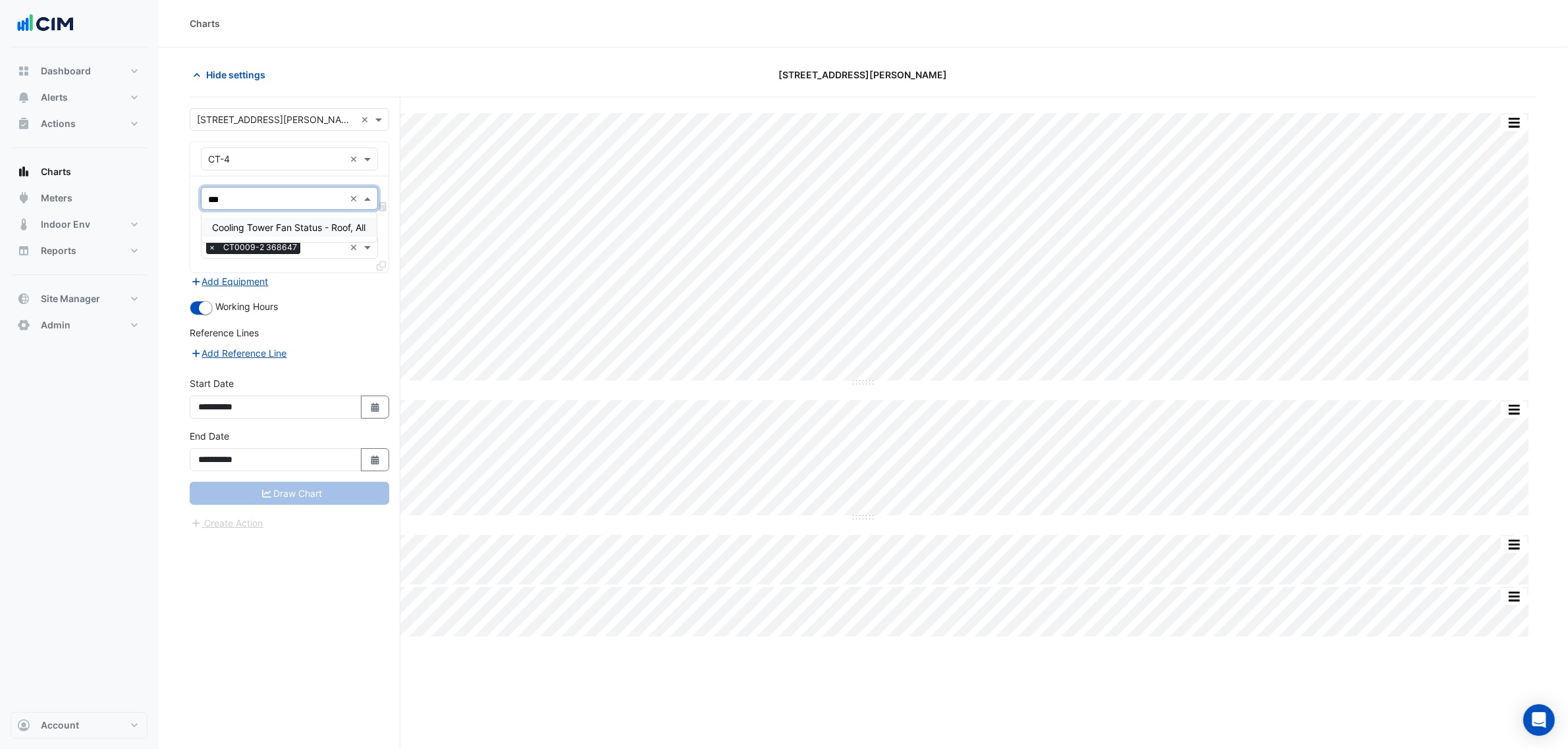
type input "****"
drag, startPoint x: 344, startPoint y: 219, endPoint x: 353, endPoint y: 233, distance: 16.6
click at [344, 219] on div "Cooling Tower Fan Status - Roof, All" at bounding box center [289, 227] width 175 height 19
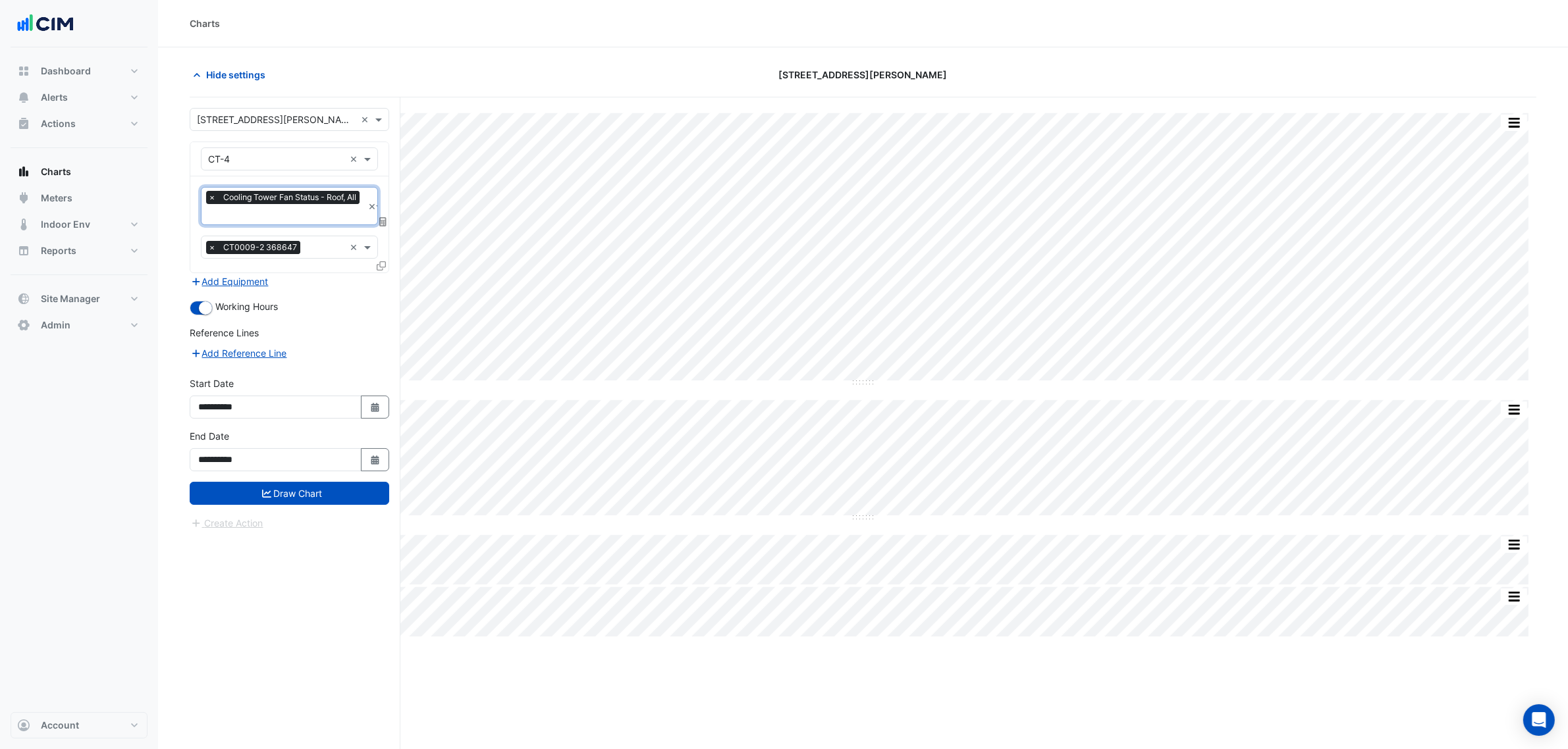
click at [383, 261] on icon at bounding box center [381, 265] width 9 height 9
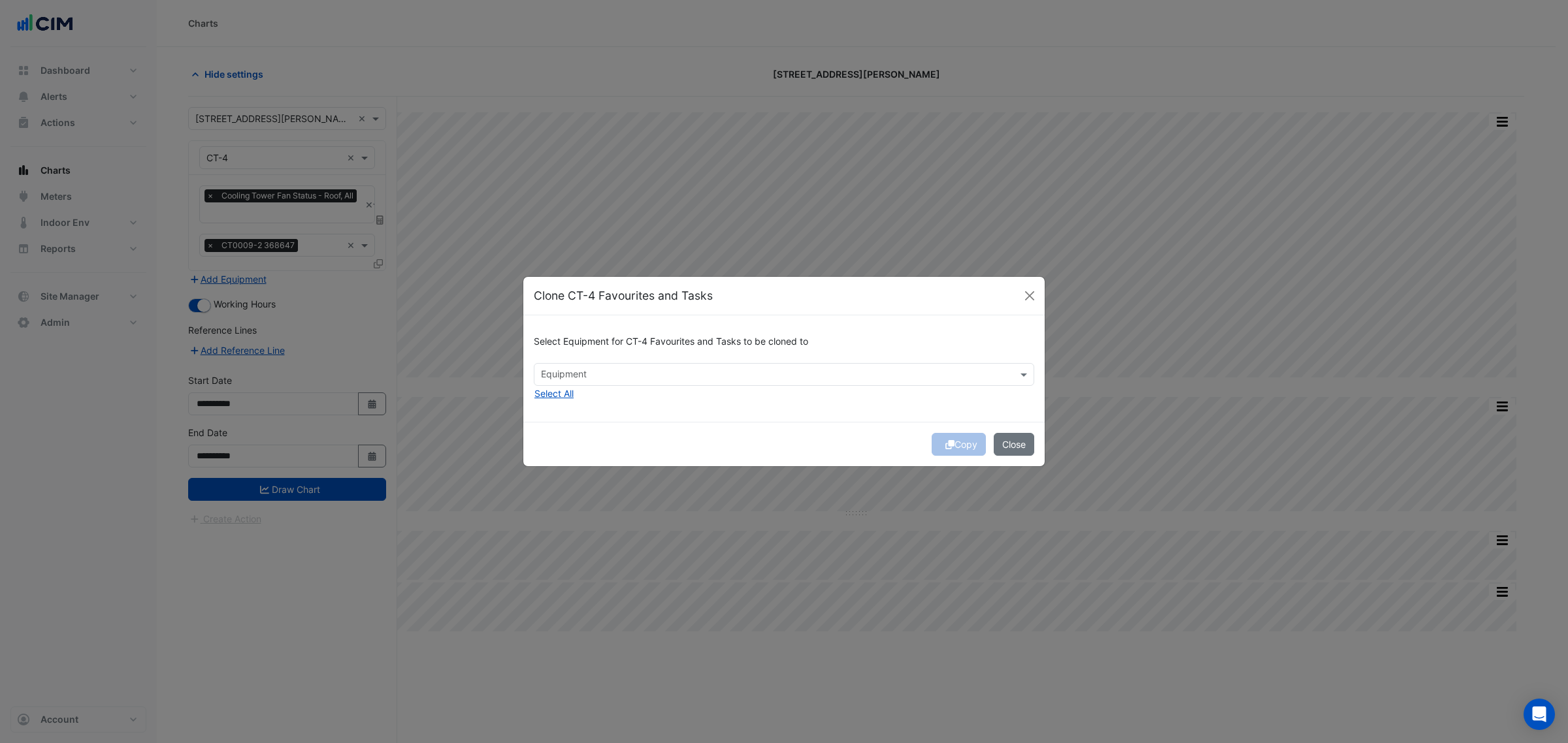
click at [357, 241] on ngb-modal-window "Clone CT-4 Favourites and Tasks Select Equipment for CT-4 Favourites and Tasks …" at bounding box center [784, 371] width 1568 height 743
click at [1034, 301] on button "Close" at bounding box center [1029, 296] width 19 height 19
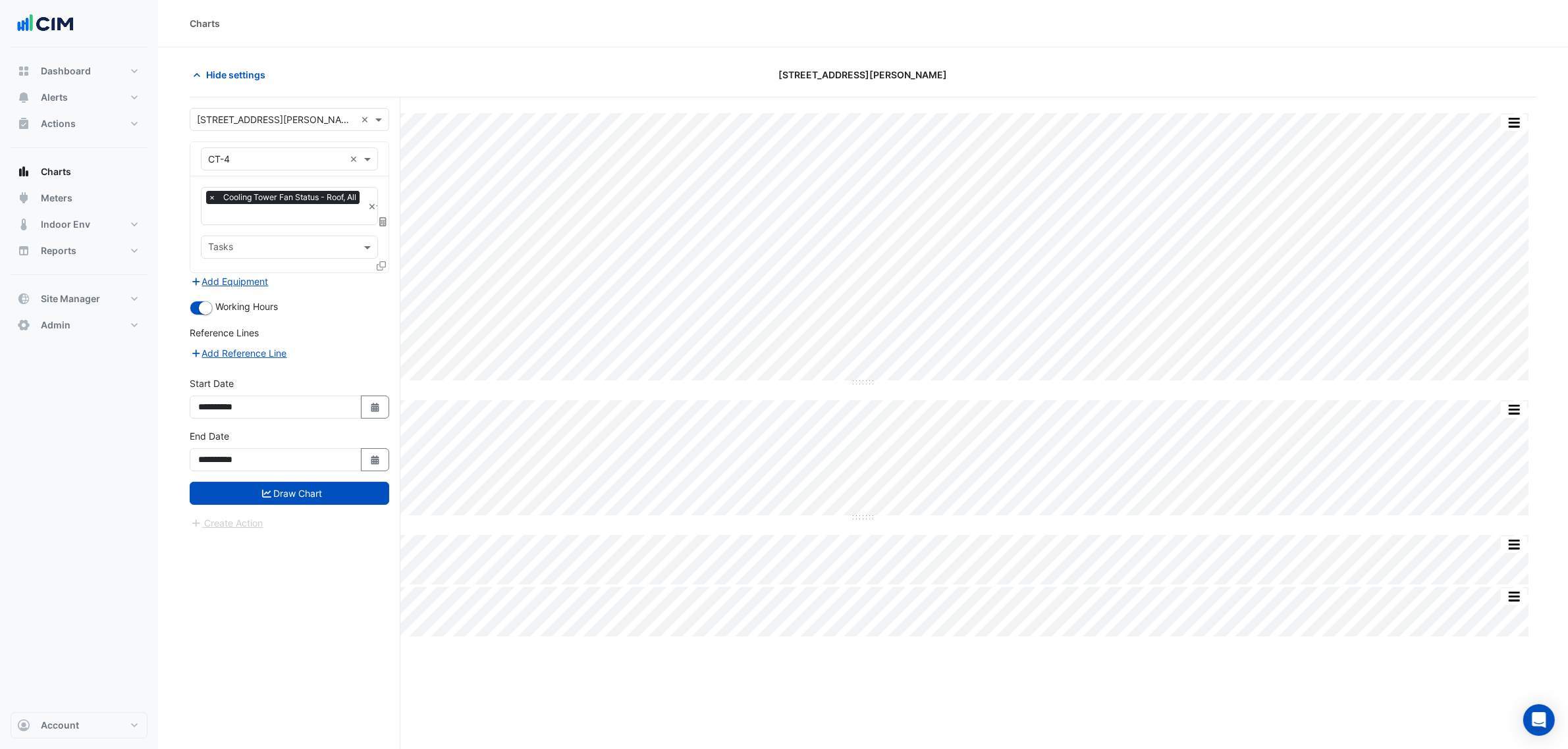
click at [377, 265] on icon at bounding box center [381, 265] width 9 height 9
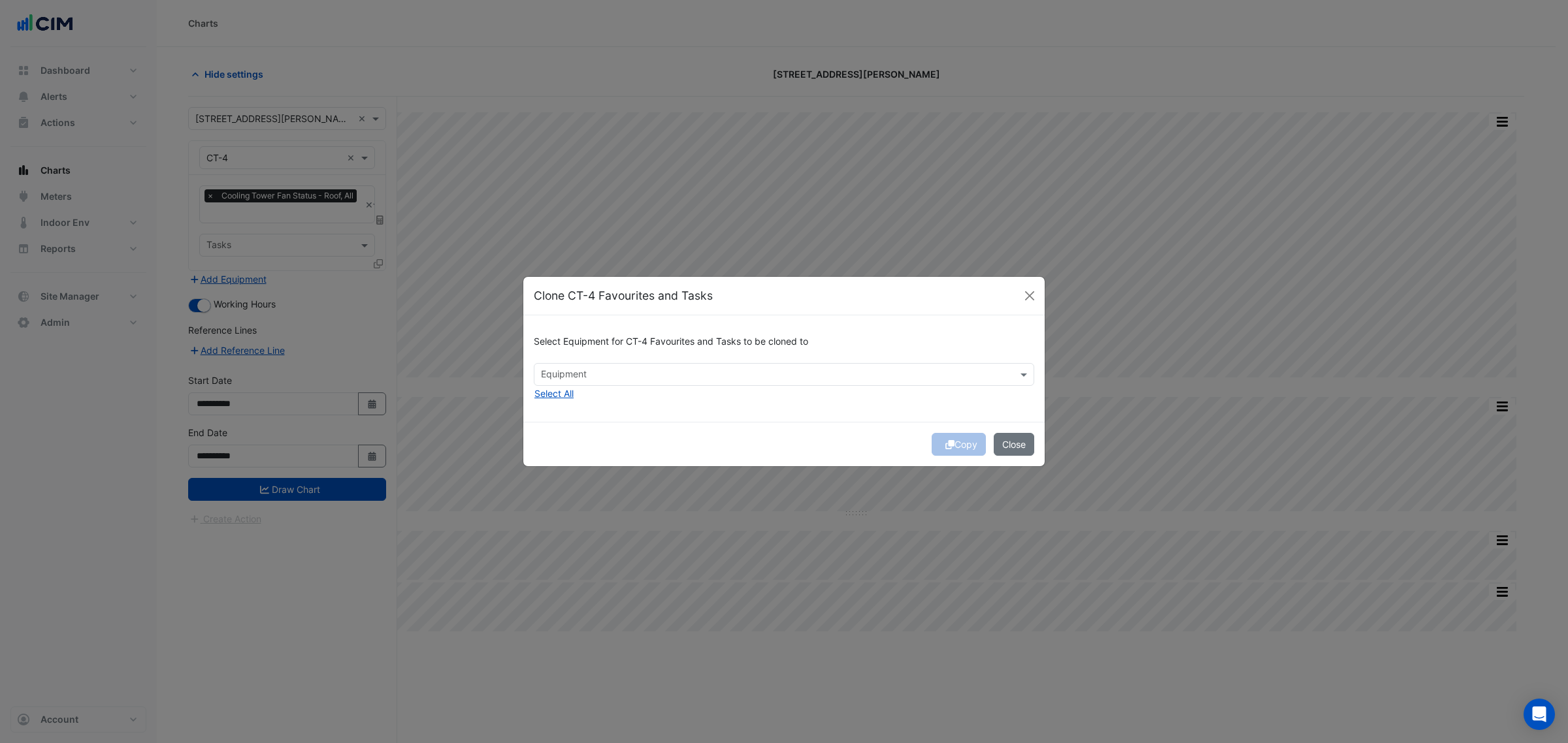
click at [543, 379] on input "text" at bounding box center [776, 376] width 471 height 14
click at [543, 388] on div "CT-1 CT-2 CT-3 CT-5 CT-6 CT-7" at bounding box center [555, 450] width 42 height 124
click at [592, 397] on div "Select Equipment for CT-4 Favourites and Tasks to be cloned to Equipment CT-1 C…" at bounding box center [784, 368] width 521 height 106
click at [555, 393] on button "Select All" at bounding box center [554, 393] width 41 height 15
click at [937, 444] on button "Copy" at bounding box center [958, 444] width 54 height 23
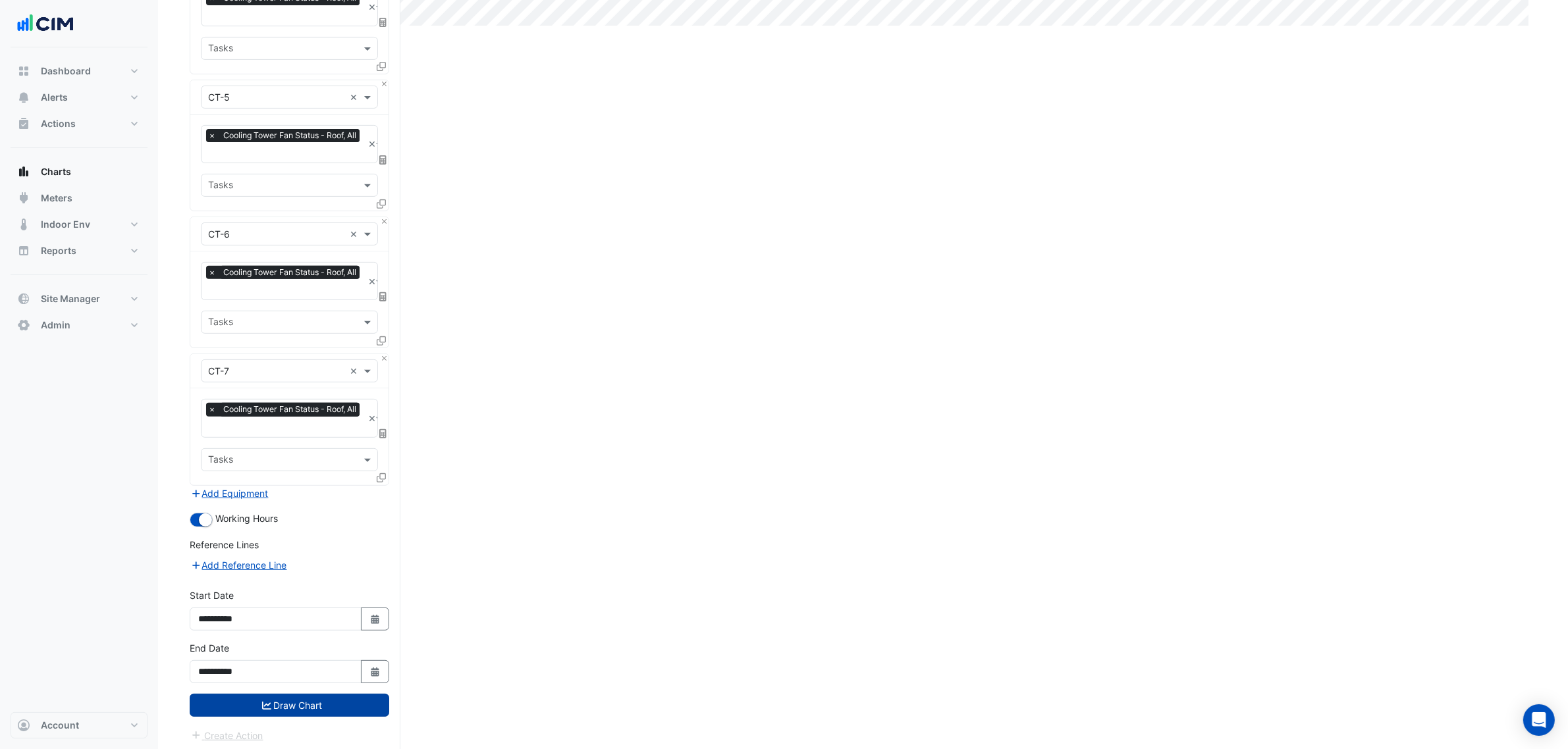
click at [309, 708] on button "Draw Chart" at bounding box center [289, 705] width 199 height 23
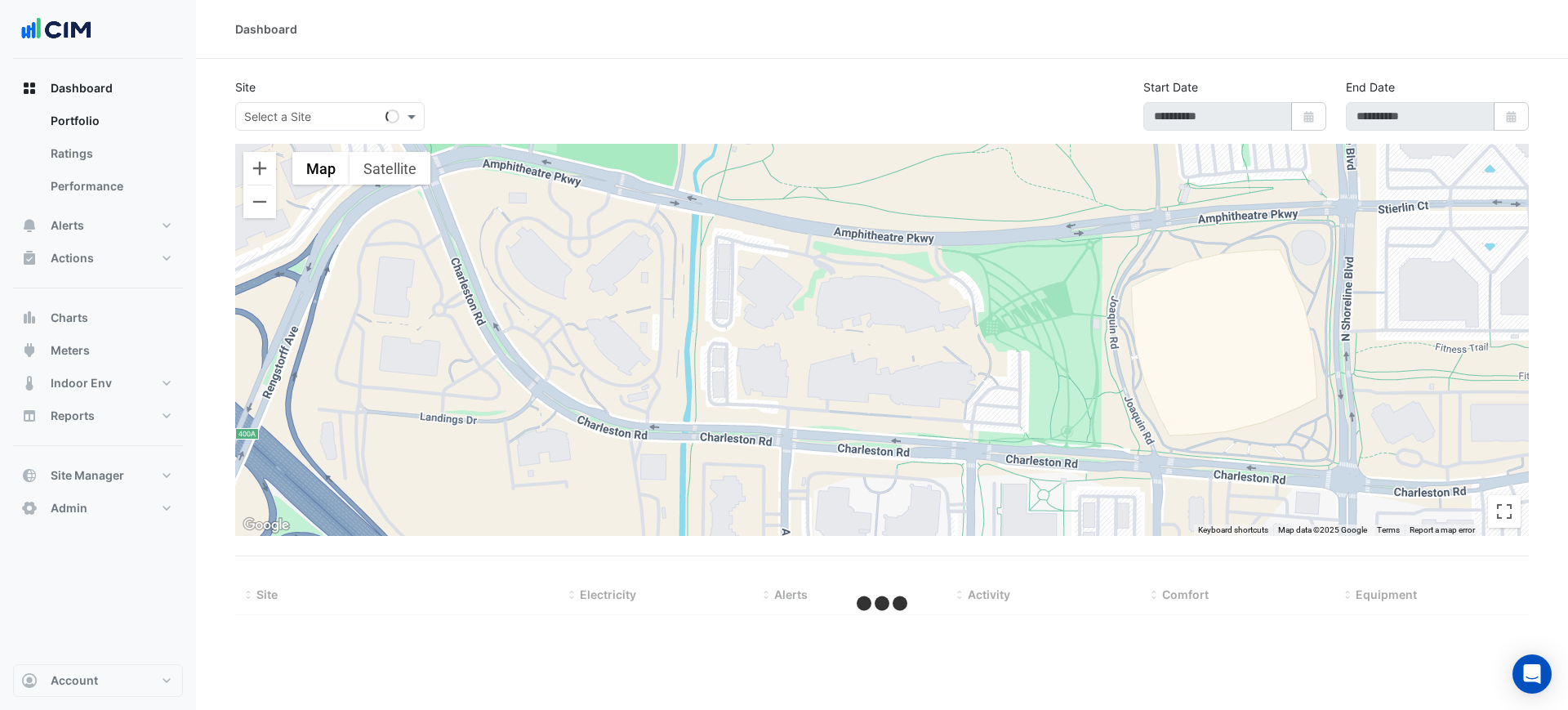
type input "**********"
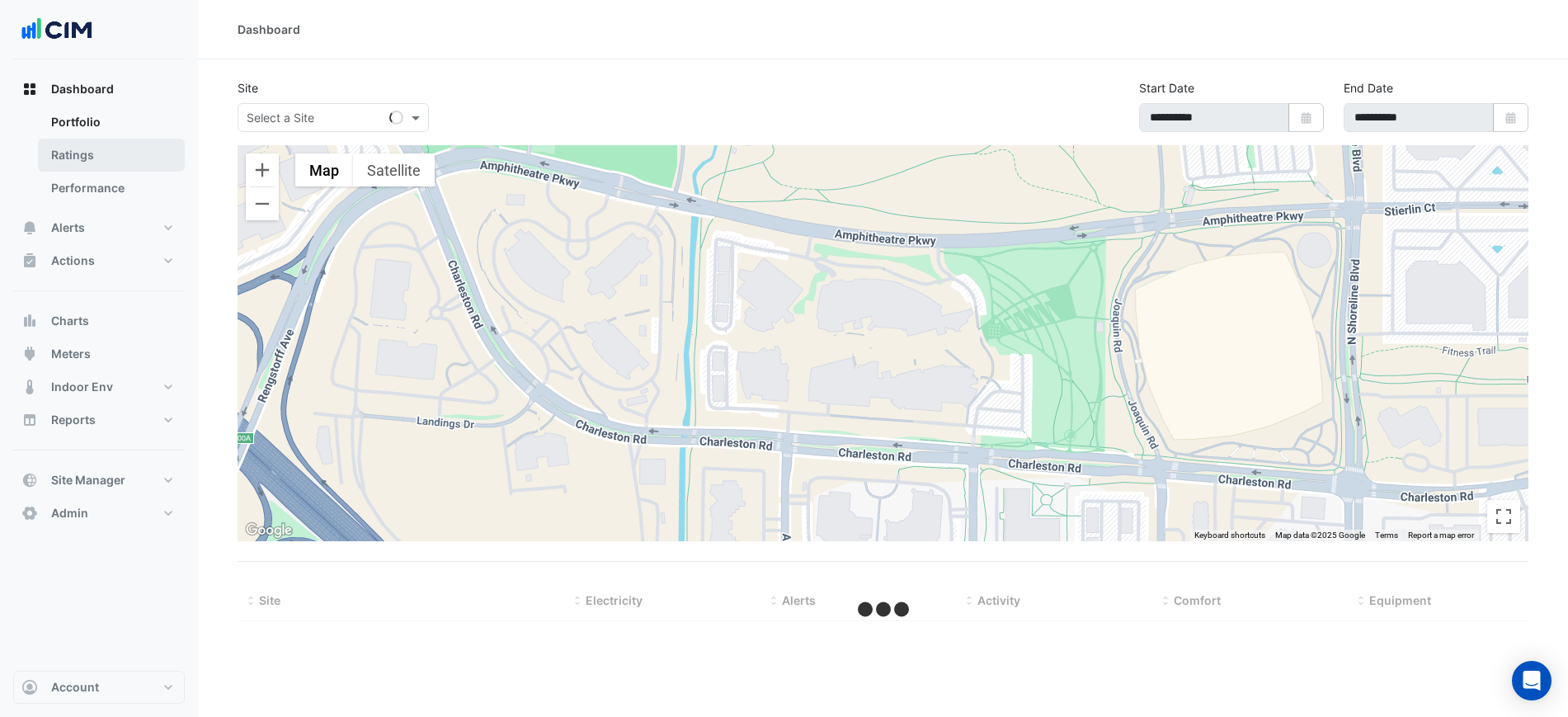
select select "***"
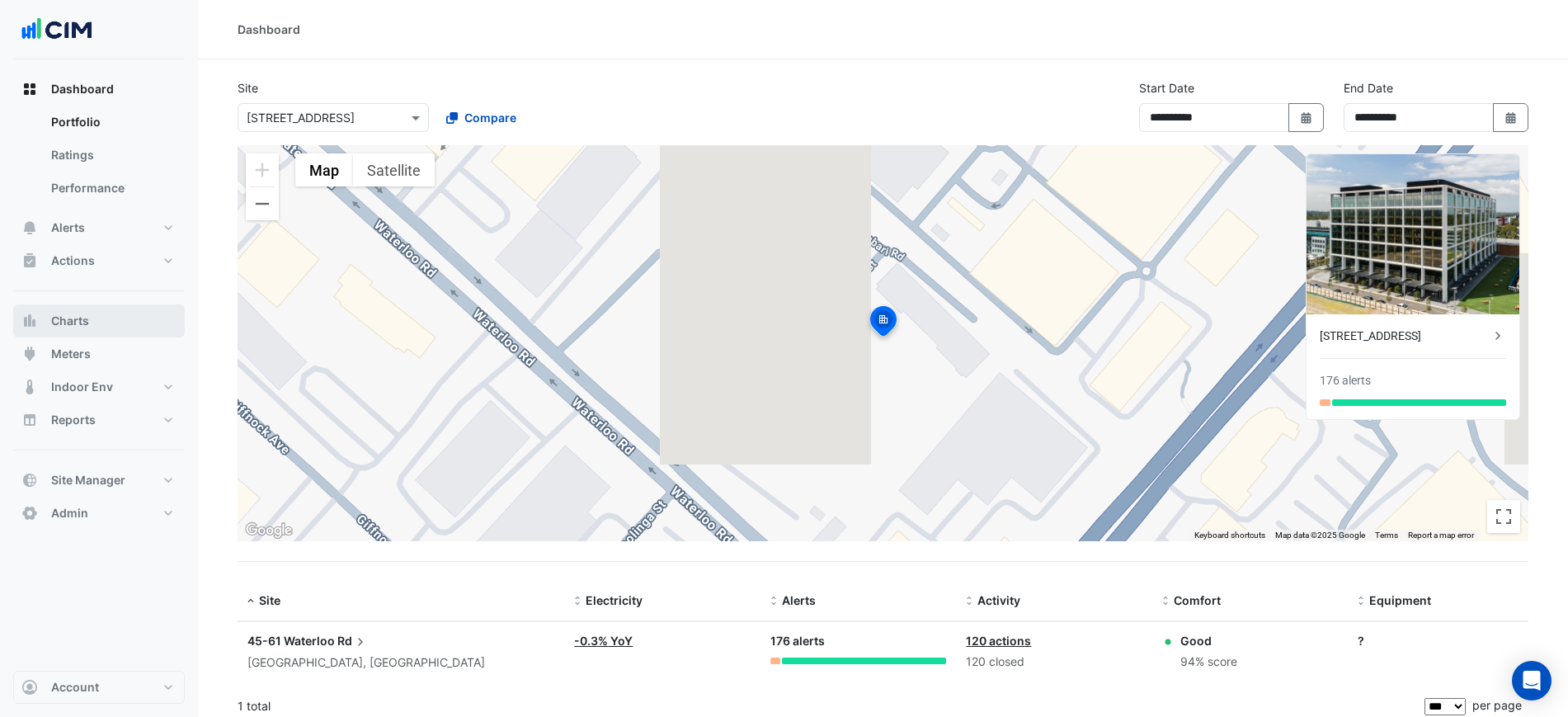
click at [90, 322] on button "Charts" at bounding box center [99, 321] width 172 height 33
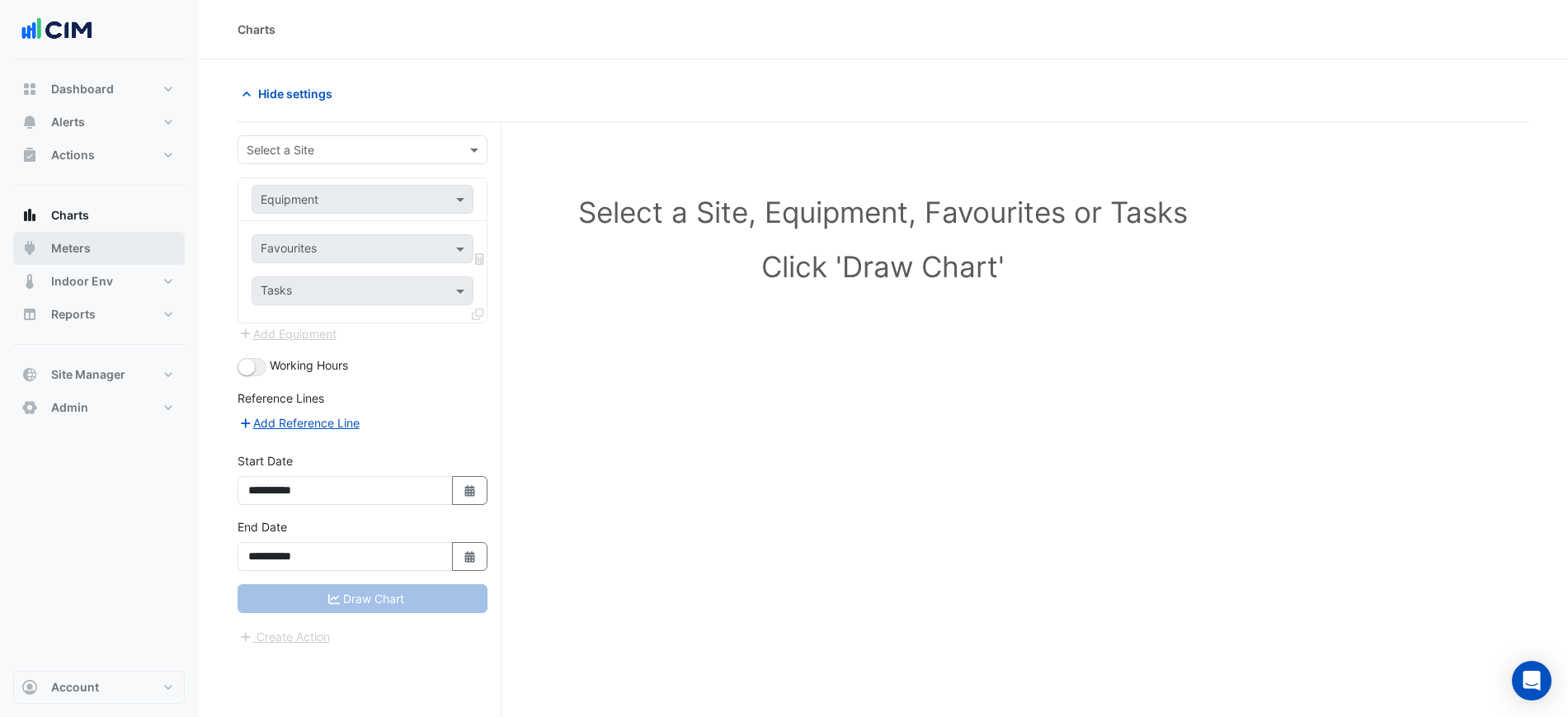
click at [102, 252] on button "Meters" at bounding box center [99, 249] width 172 height 33
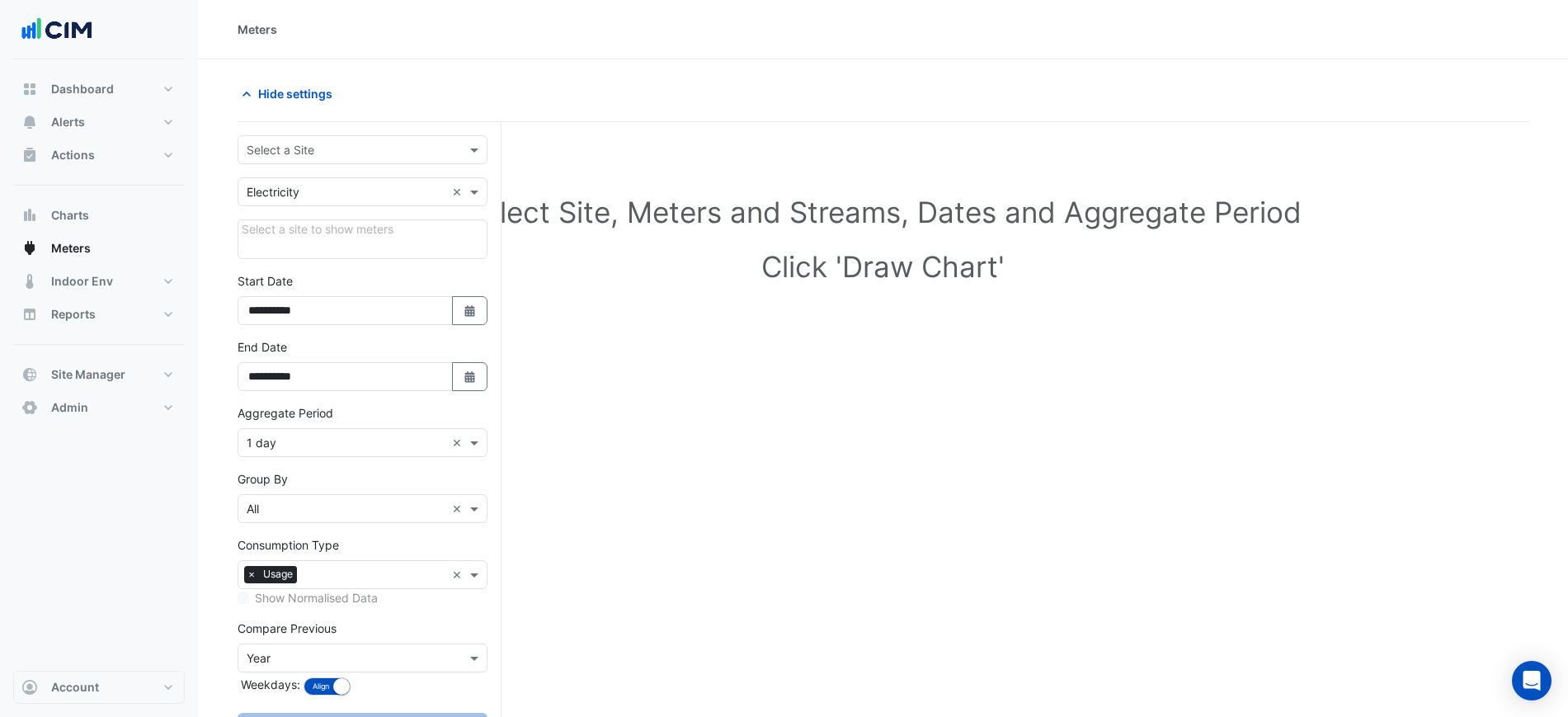
click at [281, 154] on input "text" at bounding box center [347, 151] width 199 height 17
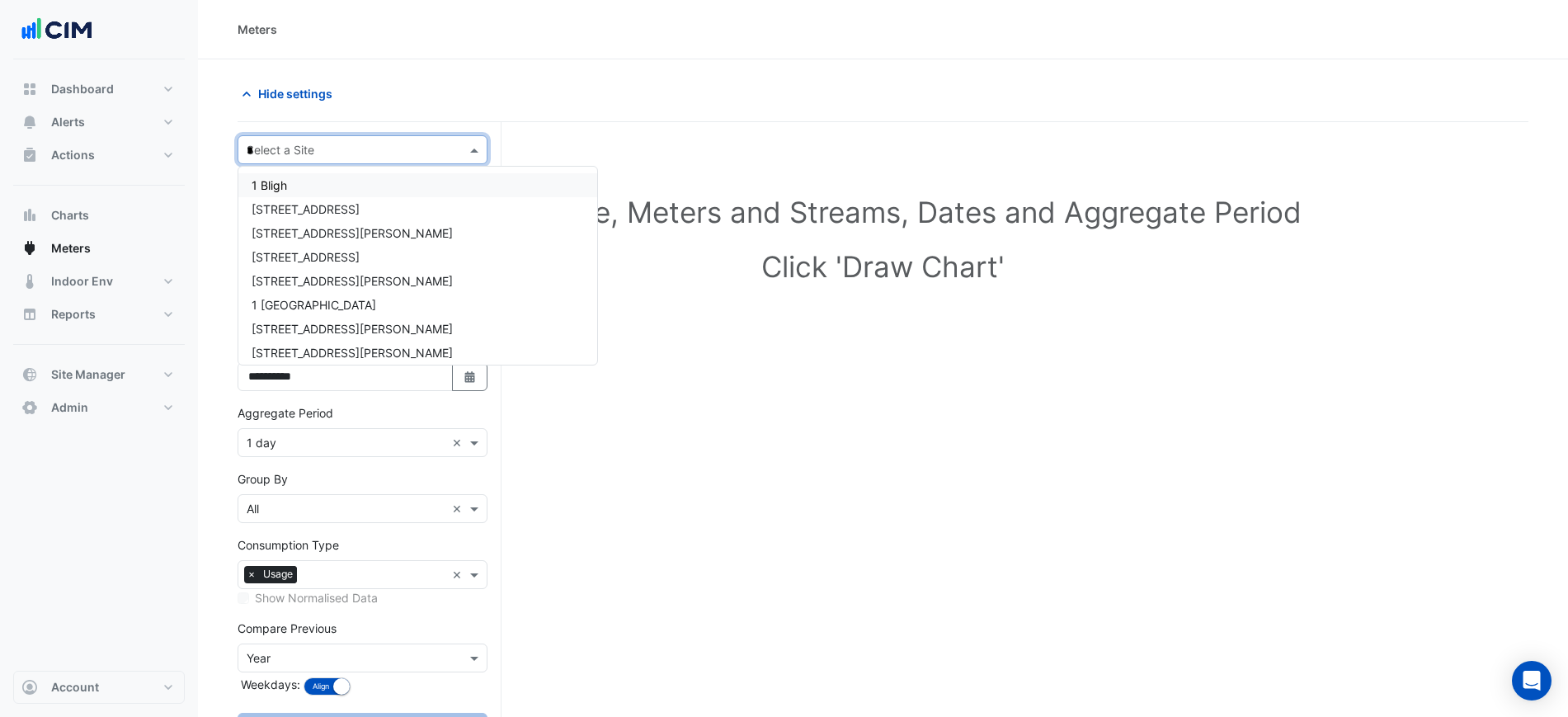
type input "**"
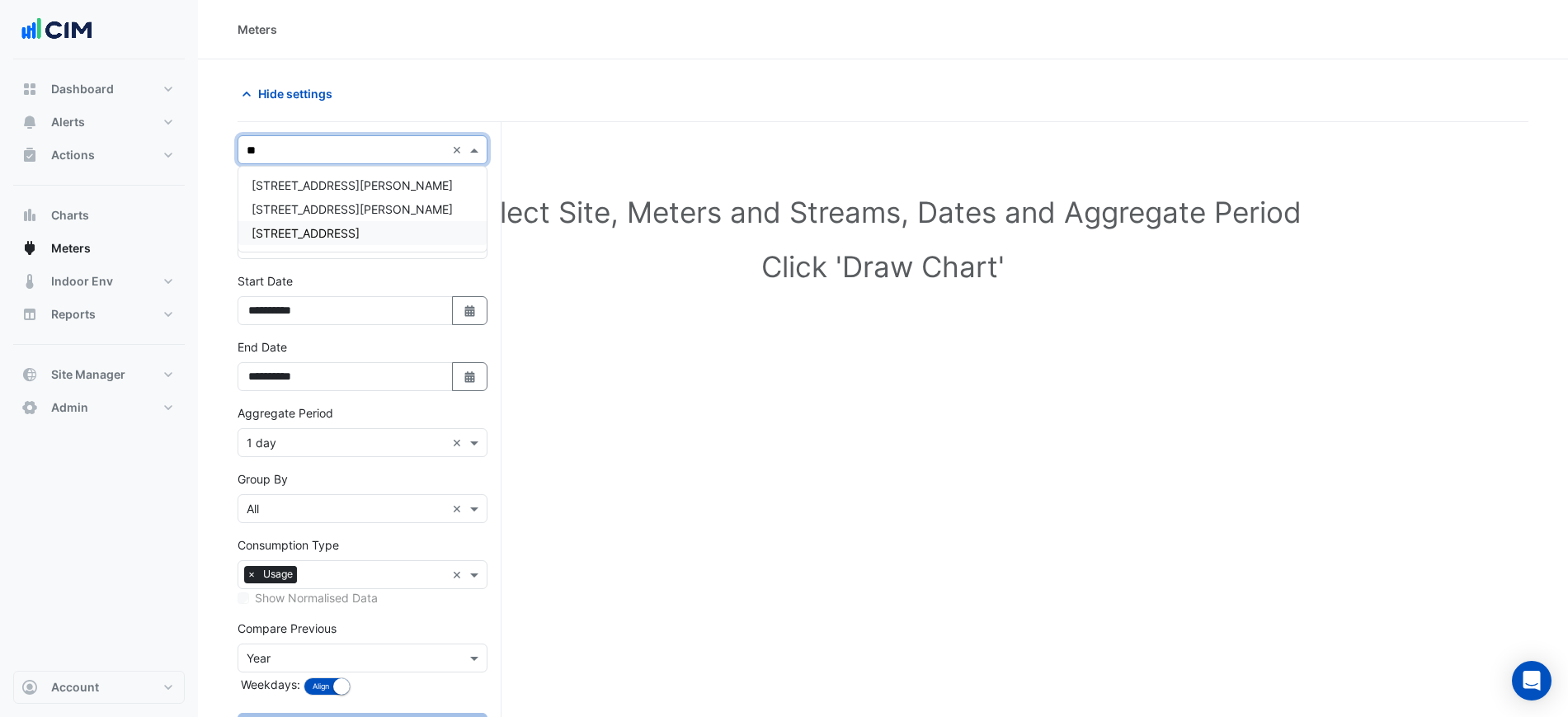
click at [317, 224] on div "[STREET_ADDRESS]" at bounding box center [362, 232] width 248 height 24
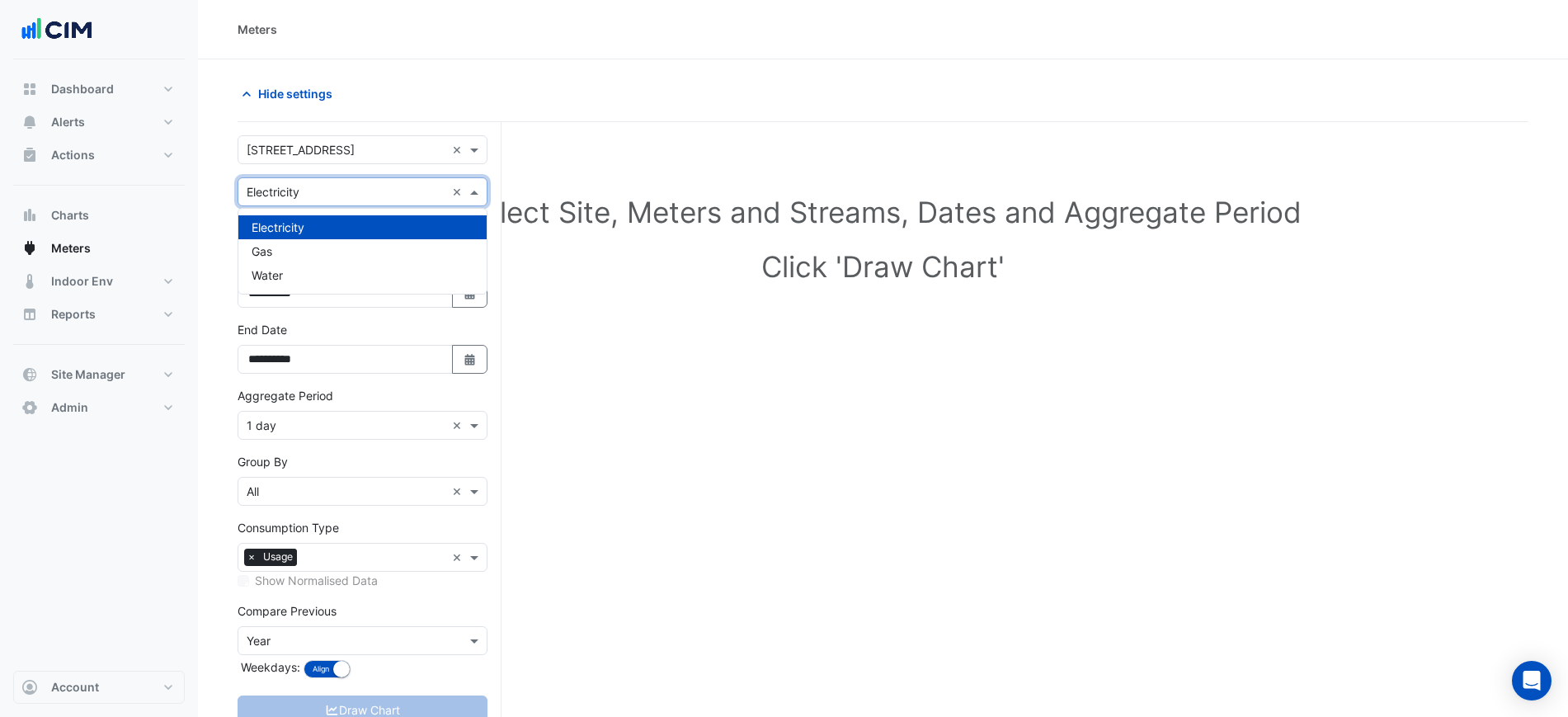
click at [322, 193] on input "text" at bounding box center [347, 193] width 199 height 17
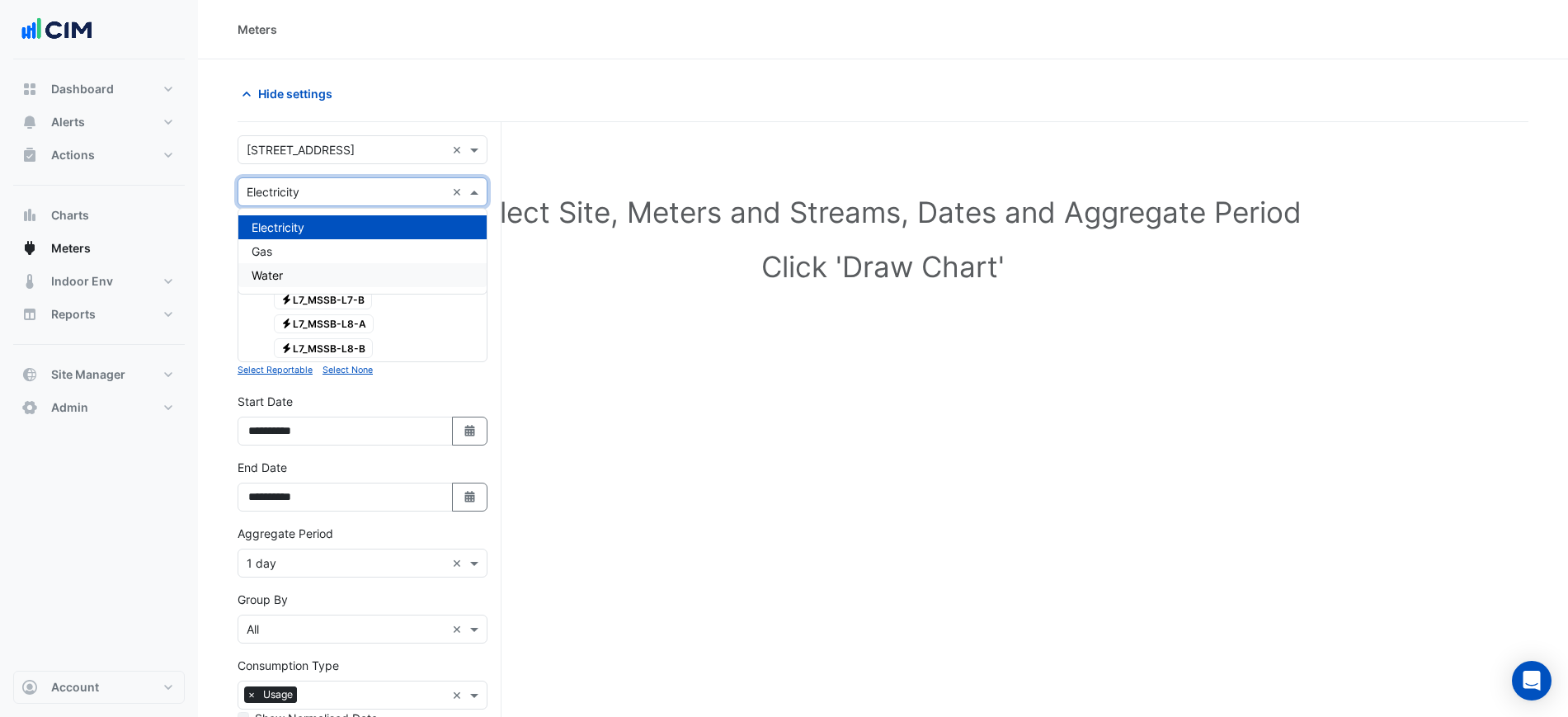
click at [223, 279] on section "Hide settings Select Site, Meters and Streams, Dates and Aggregate Period Click…" at bounding box center [884, 483] width 1371 height 848
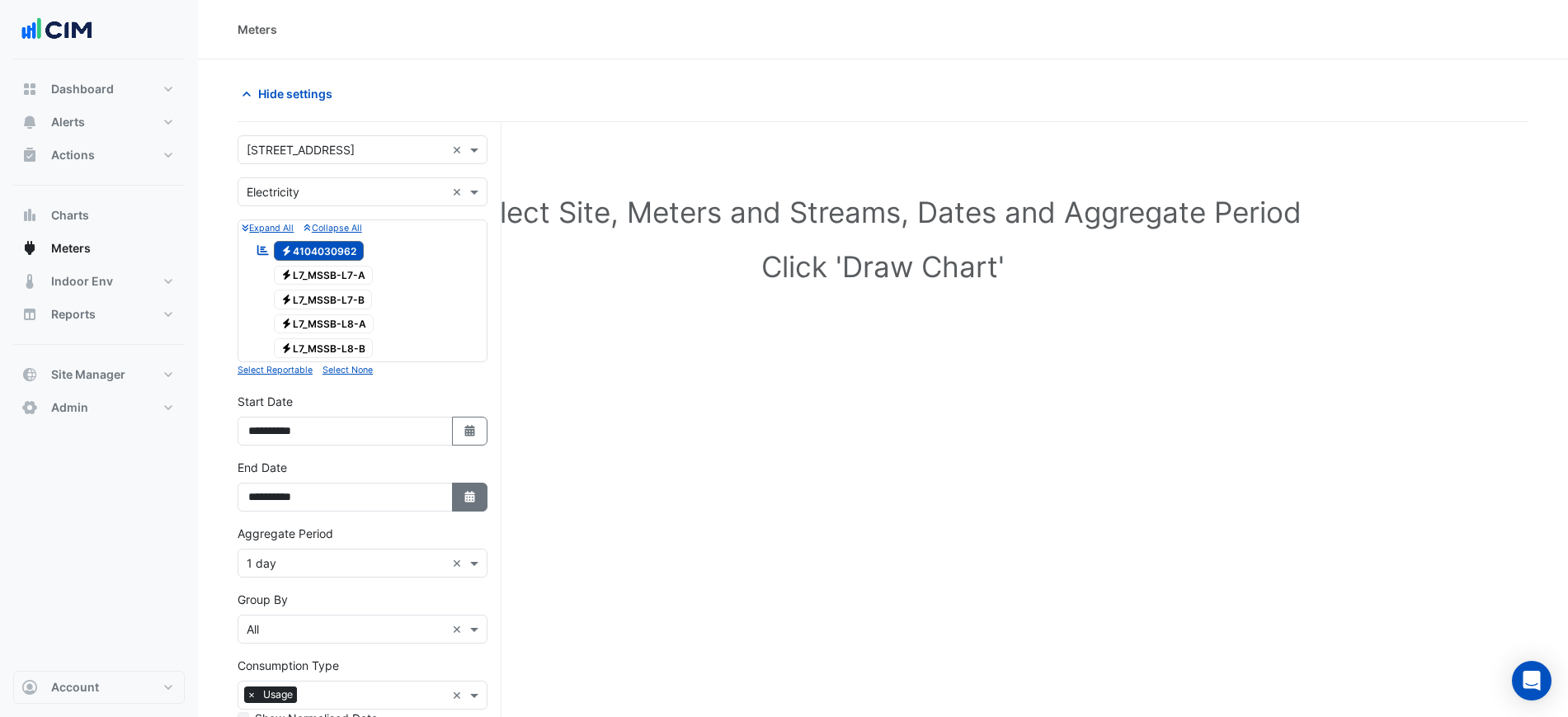
click at [474, 500] on icon "button" at bounding box center [469, 496] width 10 height 11
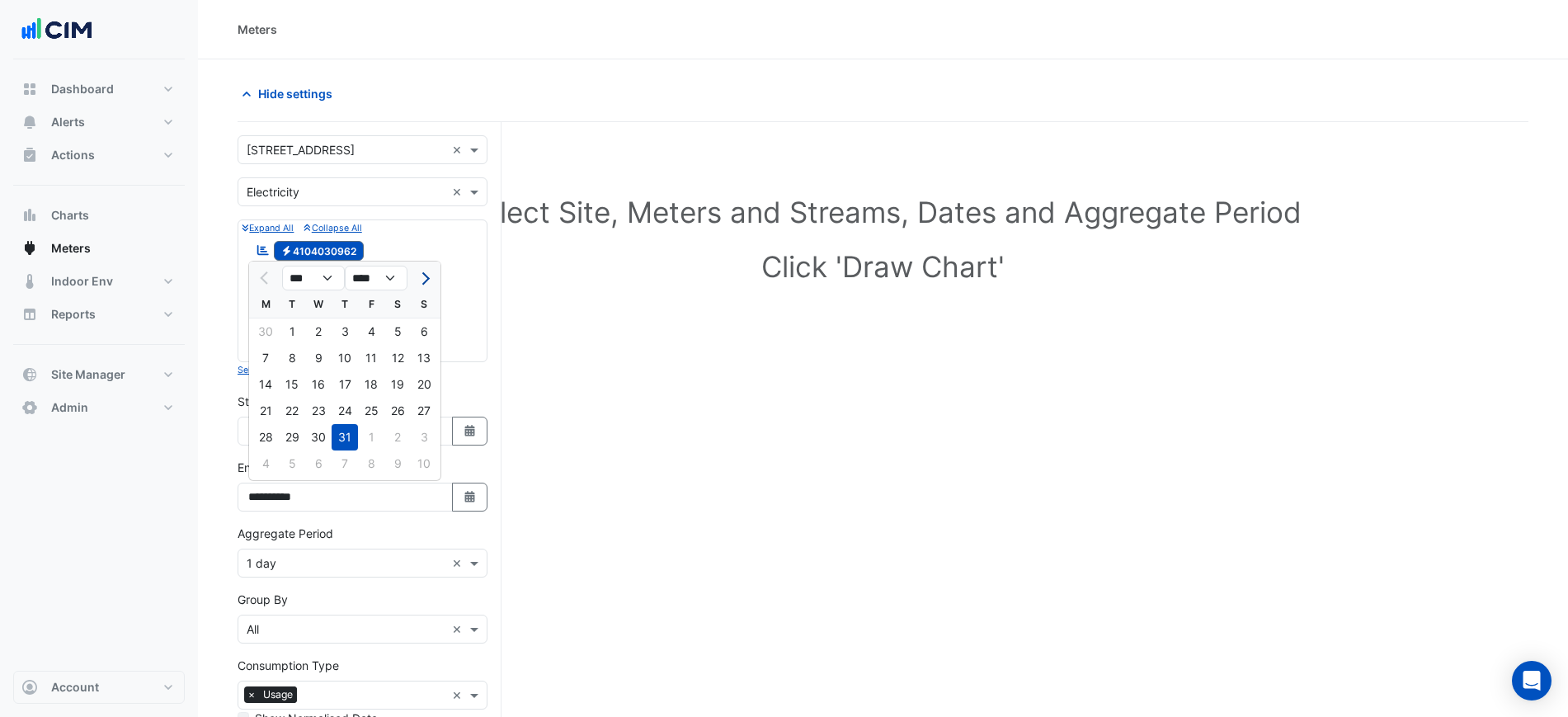
click at [417, 279] on button "Next month" at bounding box center [423, 278] width 20 height 26
select select "*"
click at [420, 435] on div "31" at bounding box center [424, 438] width 26 height 26
type input "**********"
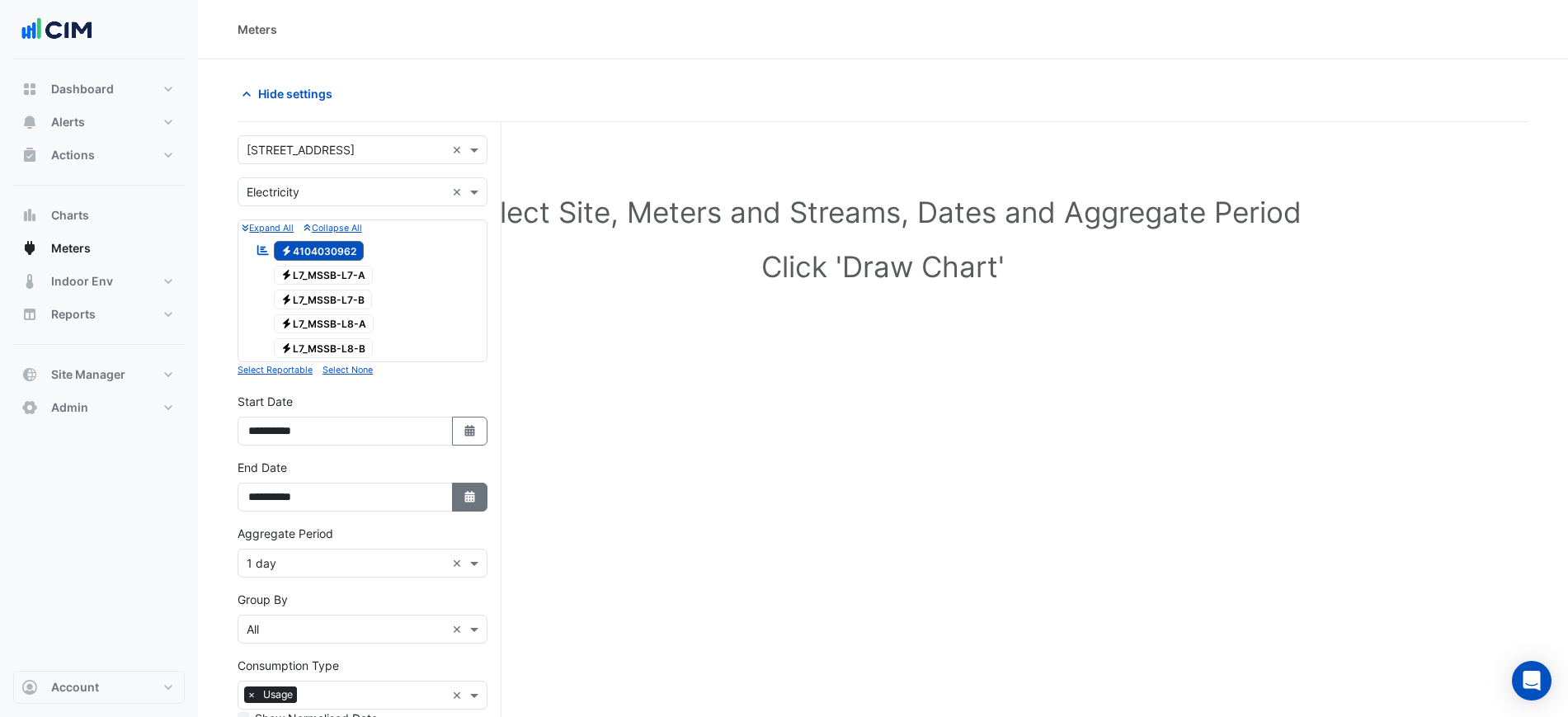
click at [470, 502] on fa-icon "Select Date" at bounding box center [470, 497] width 15 height 14
select select "*"
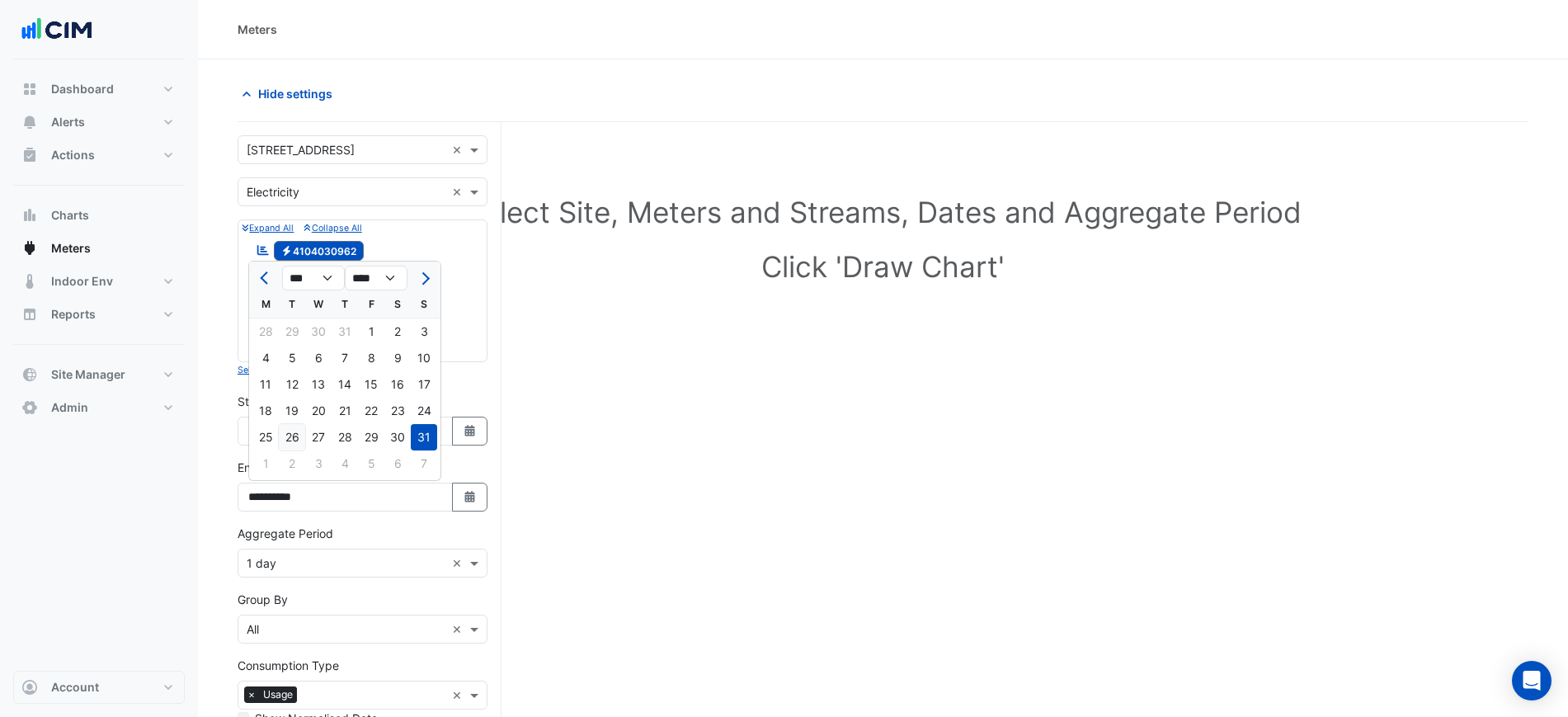
click at [296, 435] on div "26" at bounding box center [292, 438] width 26 height 26
type input "**********"
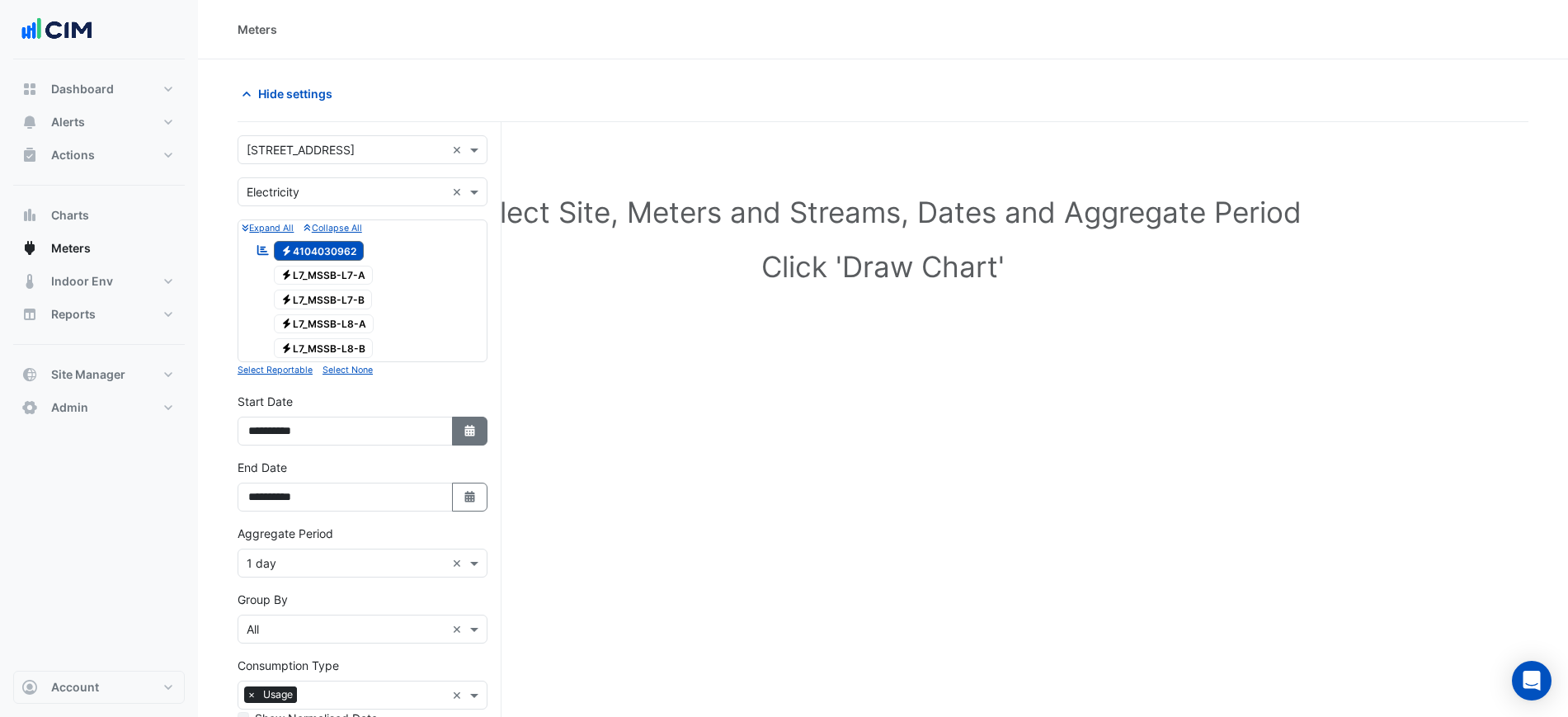
click at [459, 433] on button "Select Date" at bounding box center [471, 431] width 37 height 29
select select "*"
select select "****"
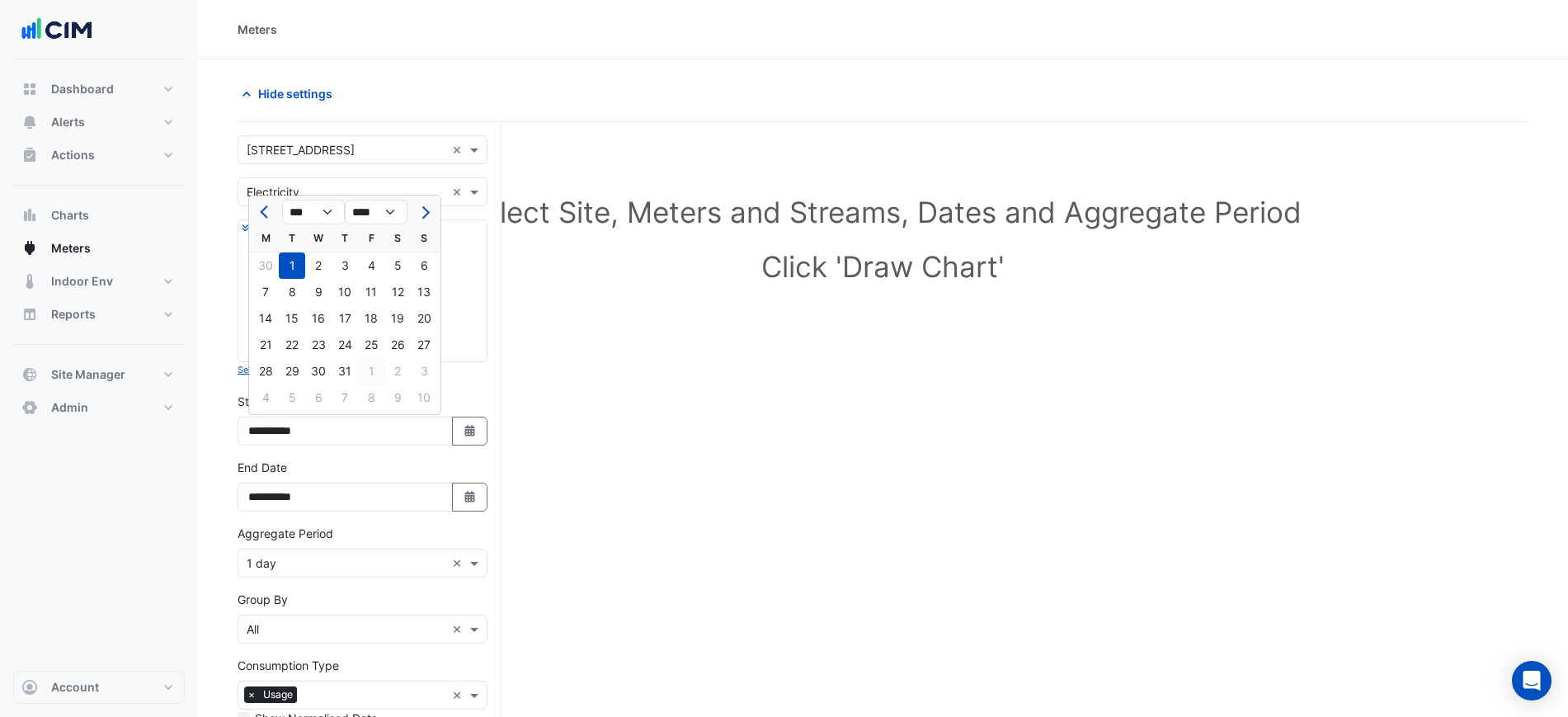
click at [368, 375] on div "1" at bounding box center [371, 371] width 26 height 26
type input "**********"
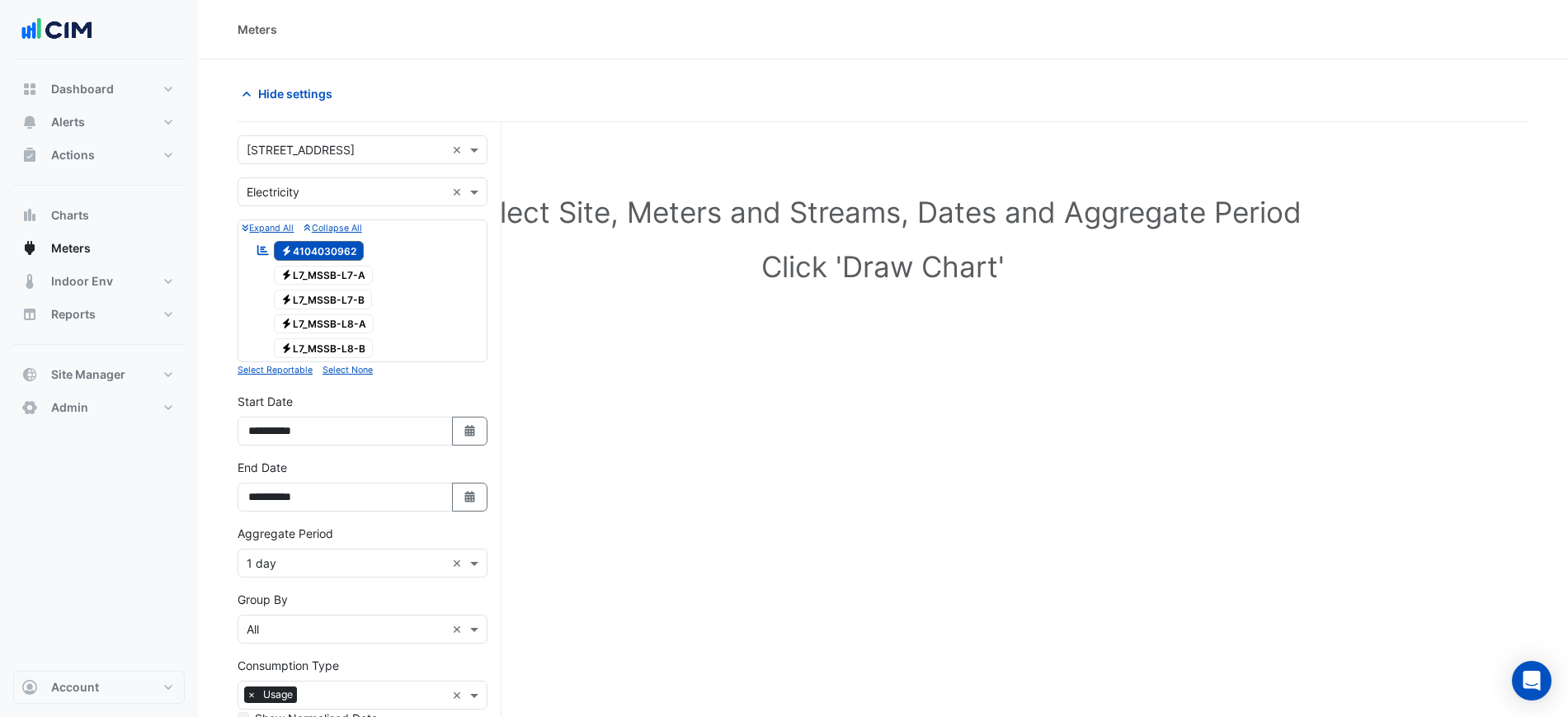
click at [312, 560] on input "text" at bounding box center [347, 564] width 199 height 17
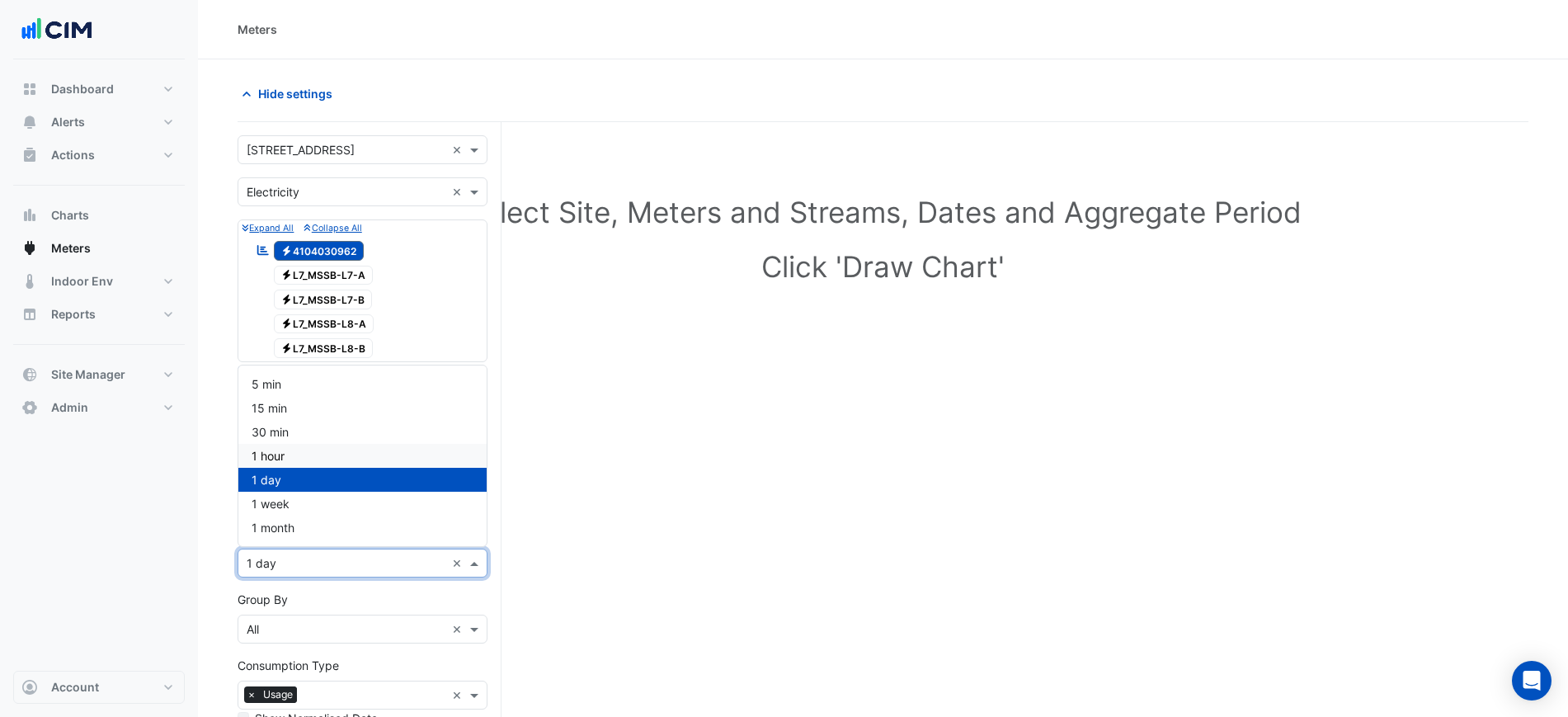
click at [305, 452] on div "1 hour" at bounding box center [362, 455] width 248 height 24
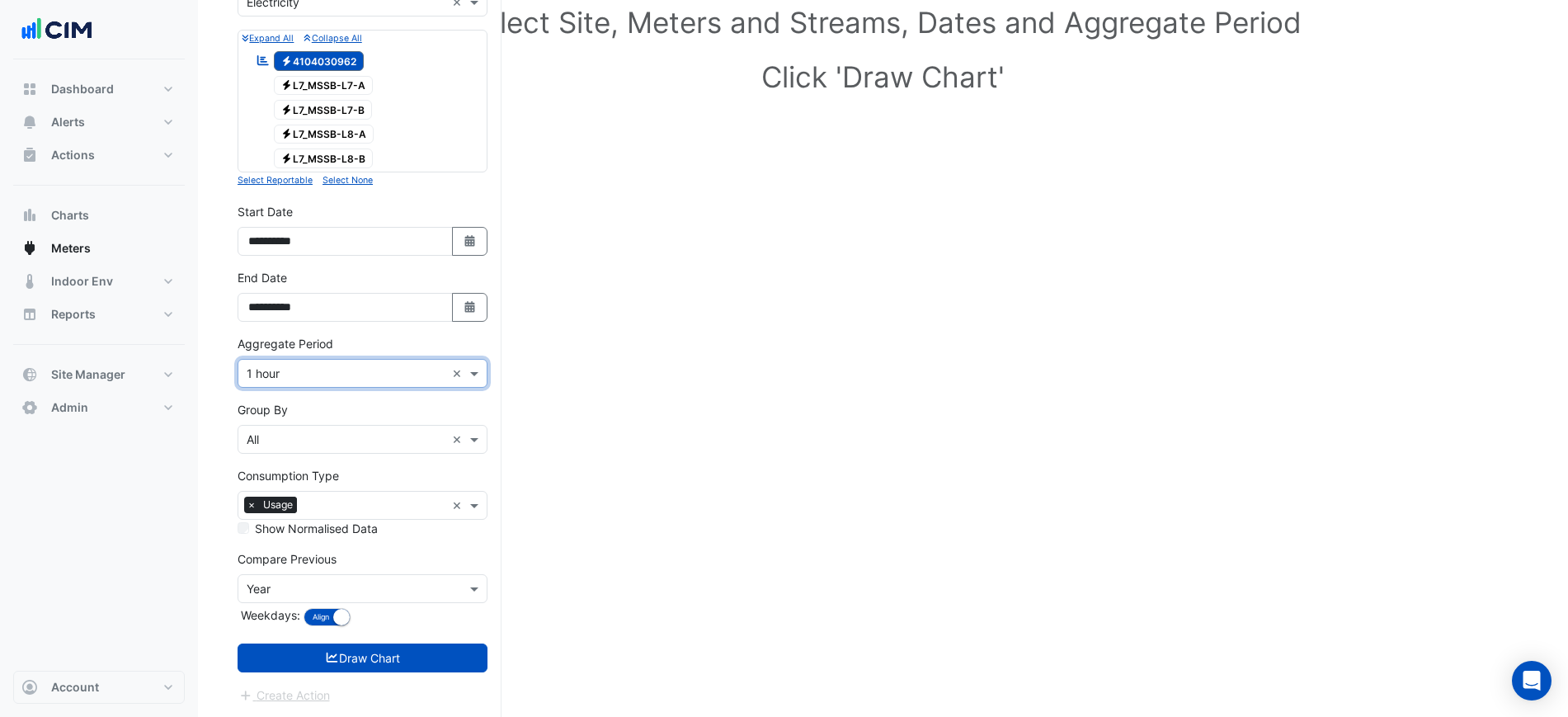
scroll to position [190, 0]
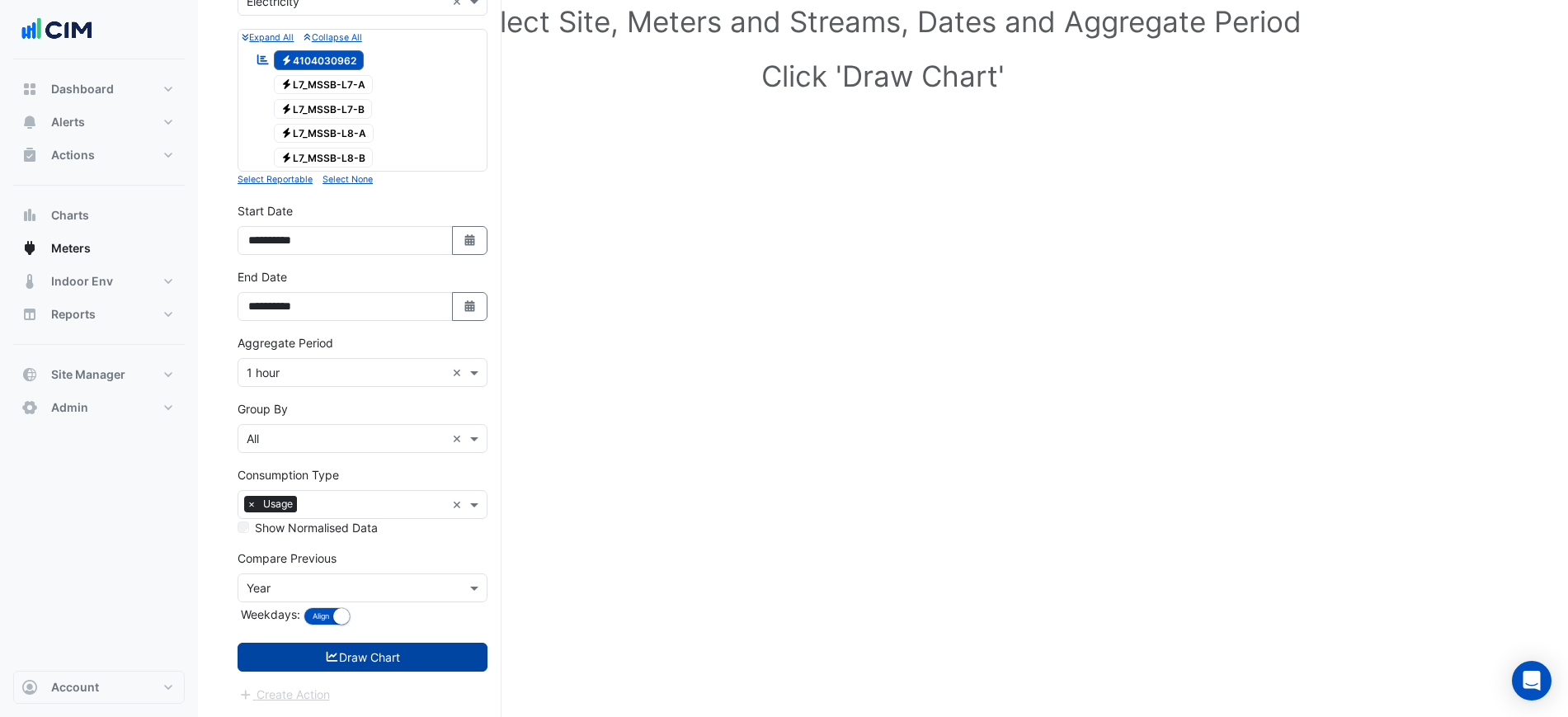
click at [362, 655] on button "Draw Chart" at bounding box center [362, 657] width 250 height 29
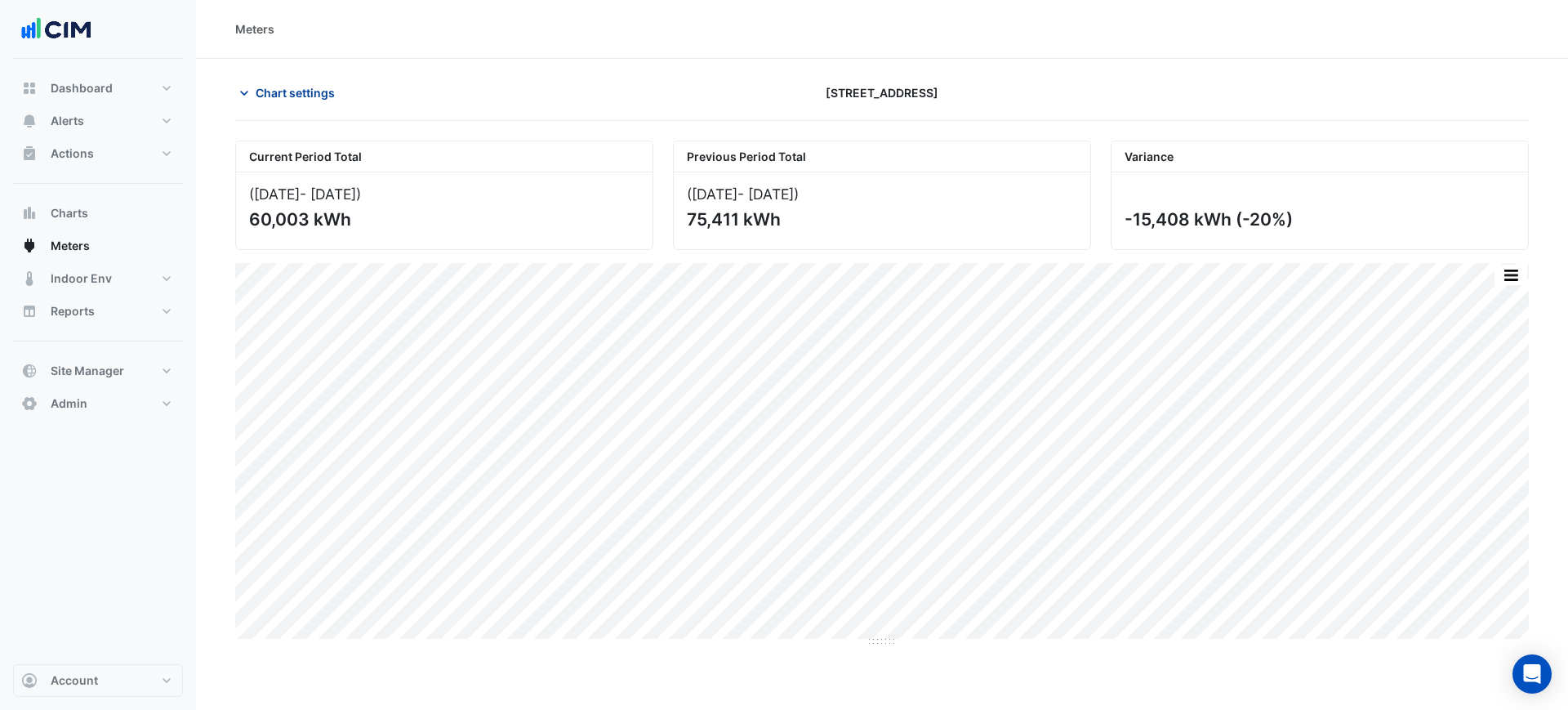
click at [300, 92] on span "Chart settings" at bounding box center [296, 93] width 80 height 17
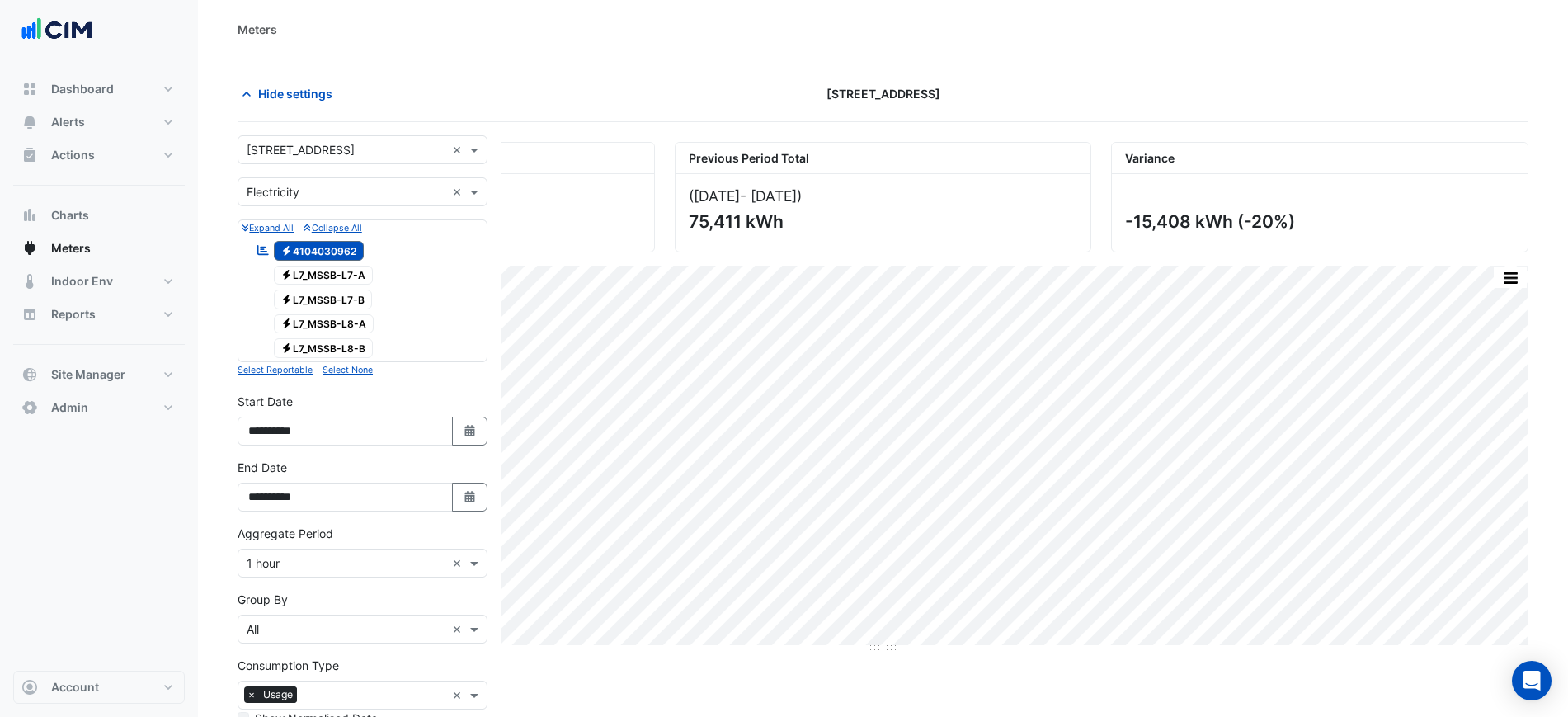
scroll to position [103, 0]
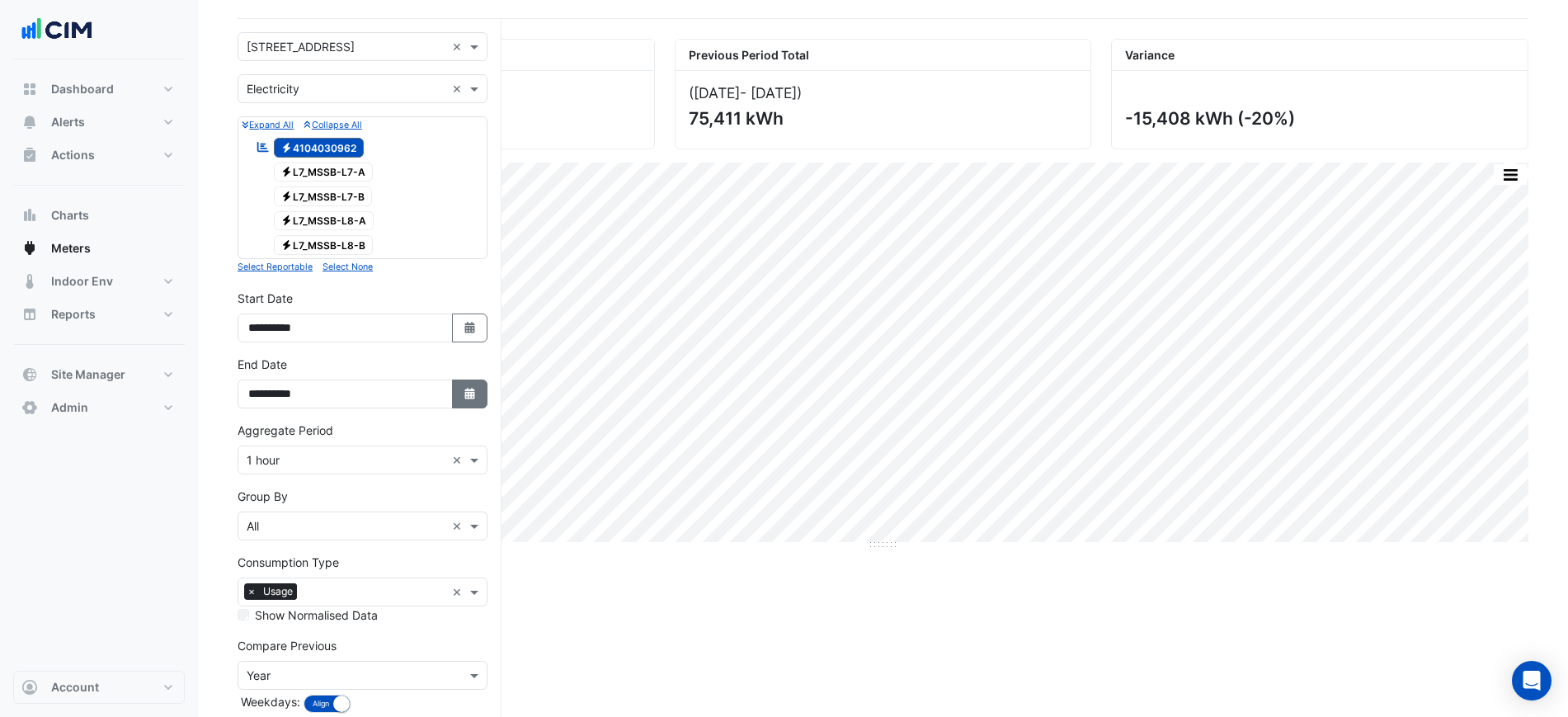
click at [464, 390] on icon "Select Date" at bounding box center [470, 393] width 15 height 11
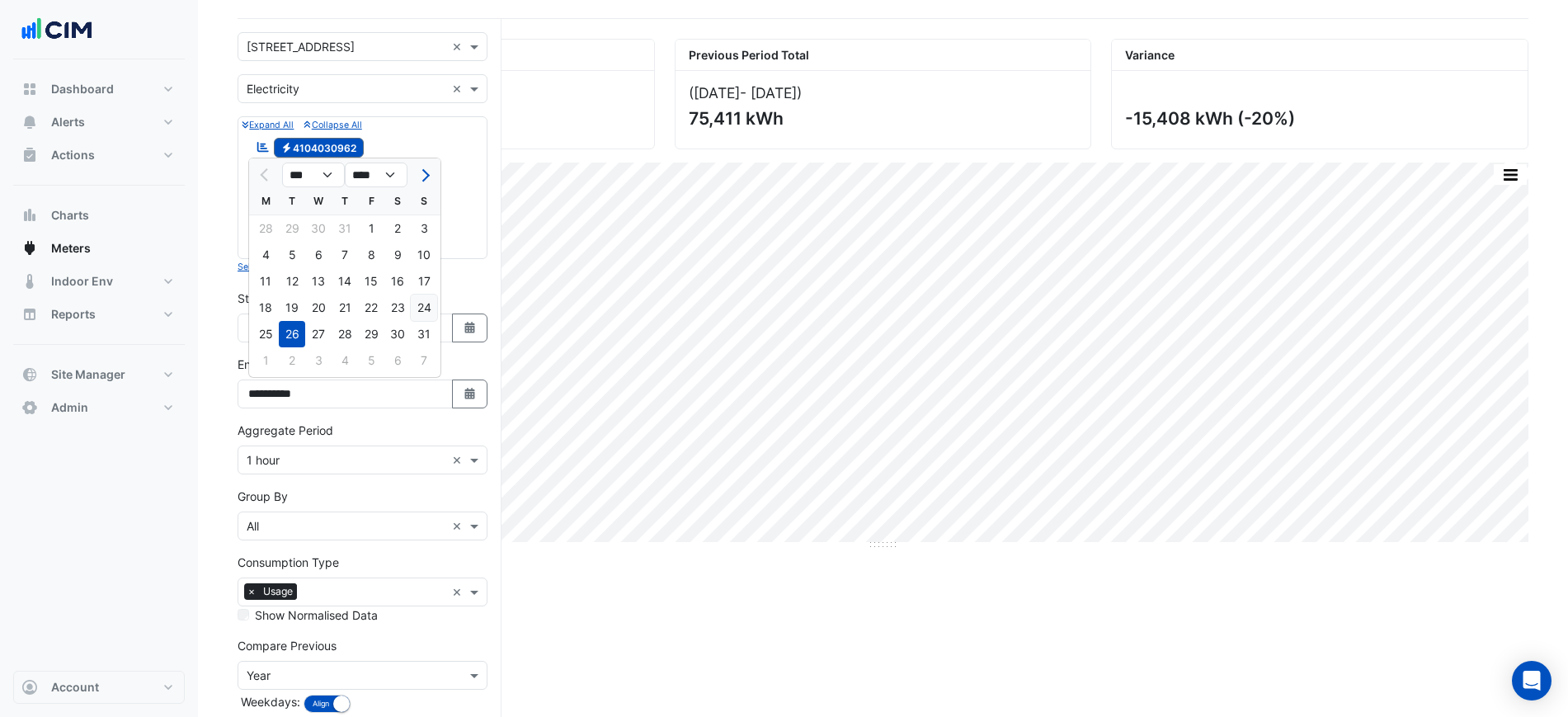
click at [417, 308] on div "24" at bounding box center [424, 307] width 26 height 26
type input "**********"
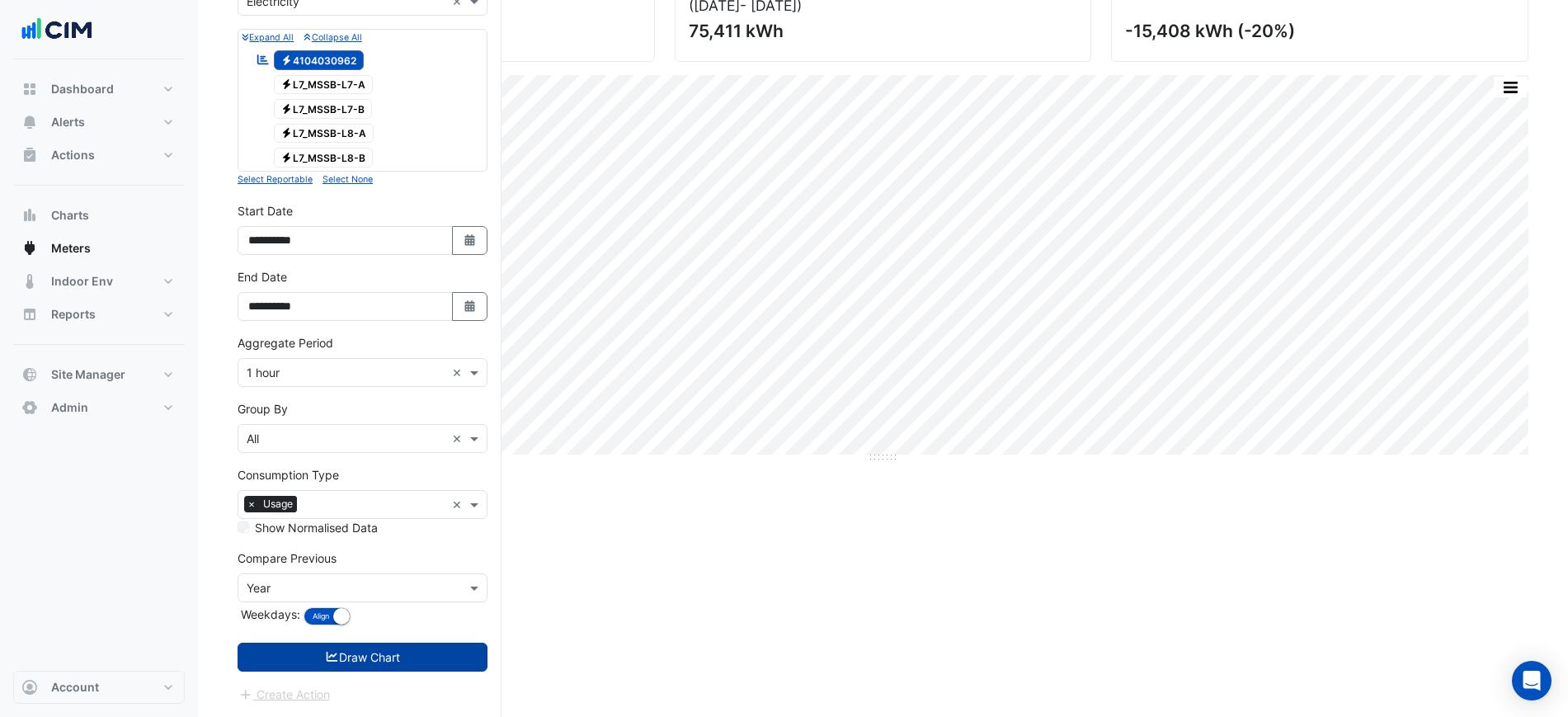
click at [453, 663] on button "Draw Chart" at bounding box center [362, 657] width 250 height 29
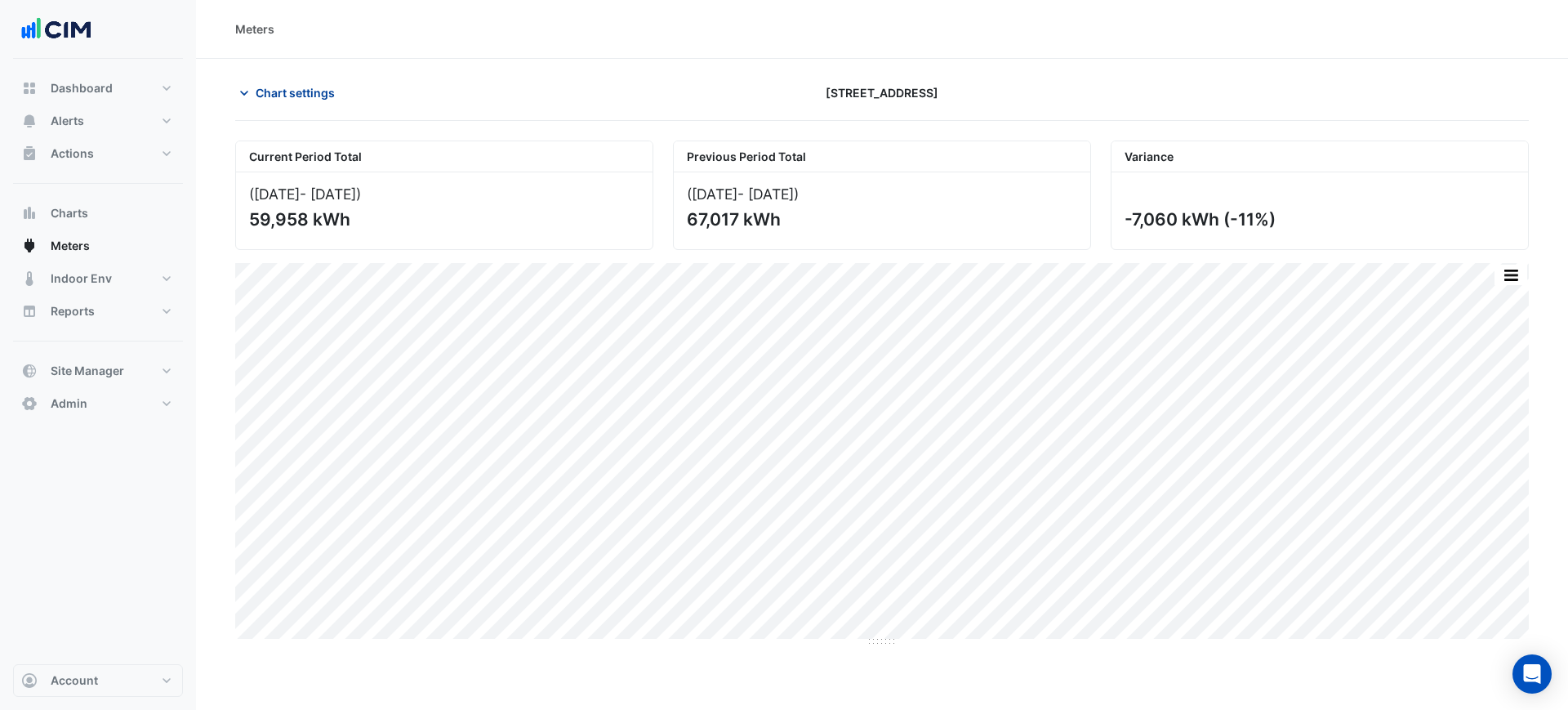
click at [281, 94] on span "Chart settings" at bounding box center [296, 93] width 80 height 17
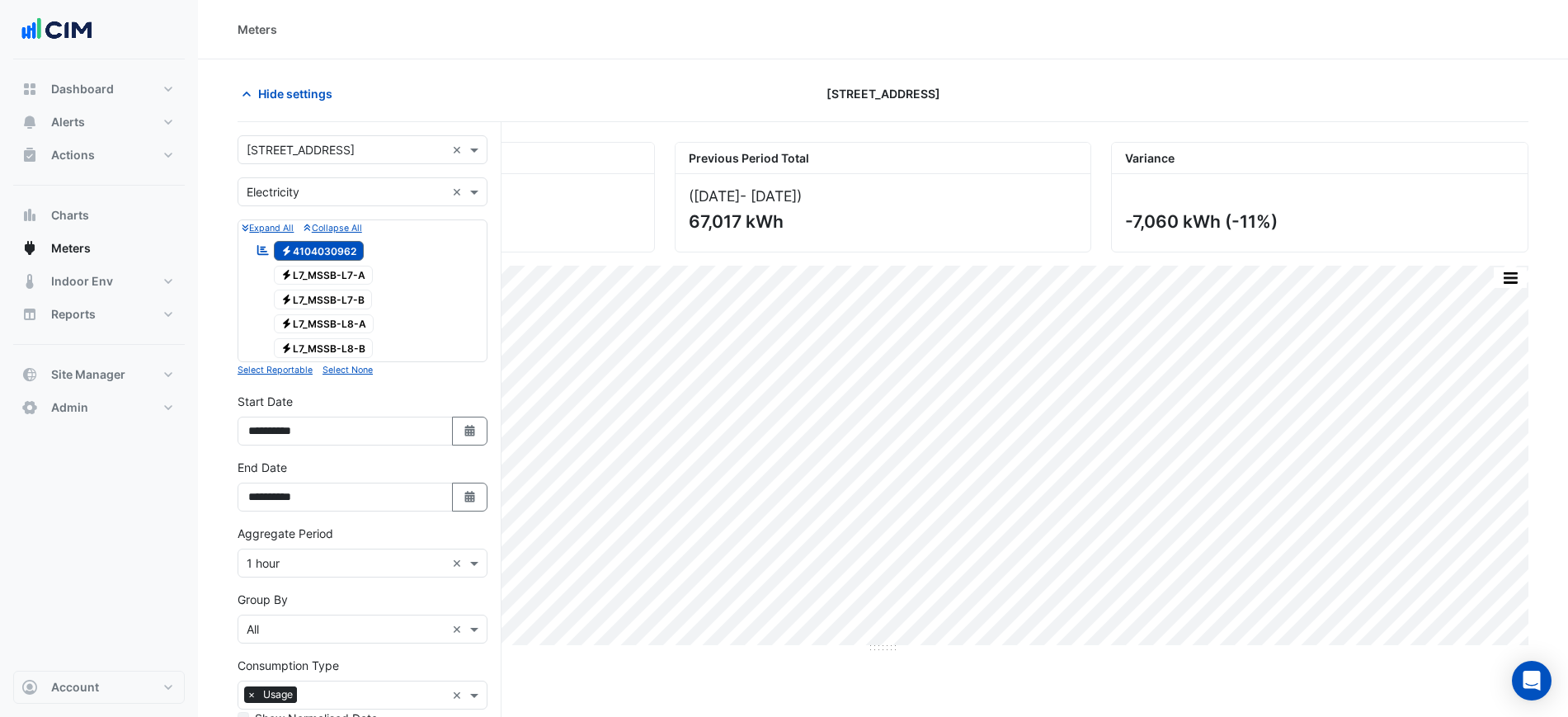
click at [298, 160] on div "Select a Site × [STREET_ADDRESS] ×" at bounding box center [362, 149] width 250 height 29
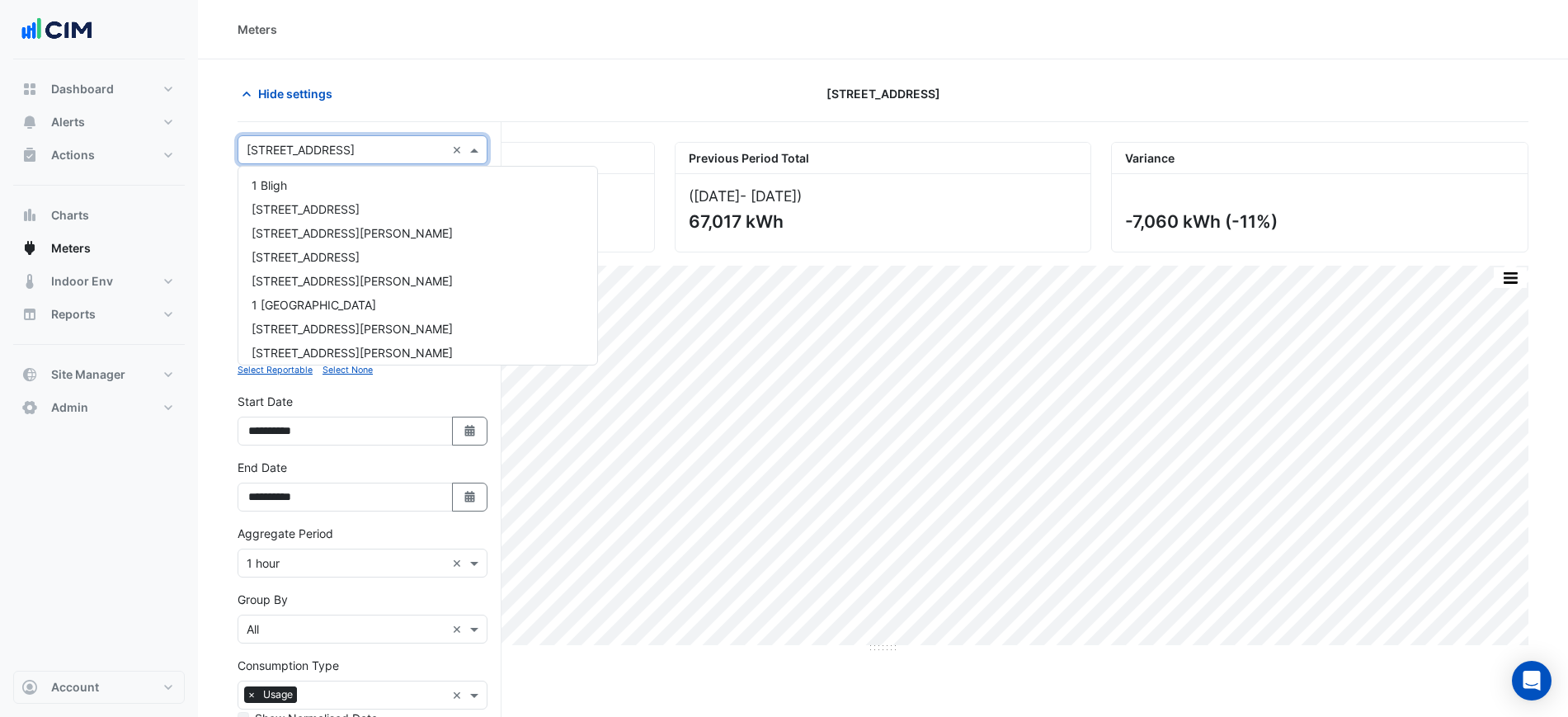
scroll to position [3573, 0]
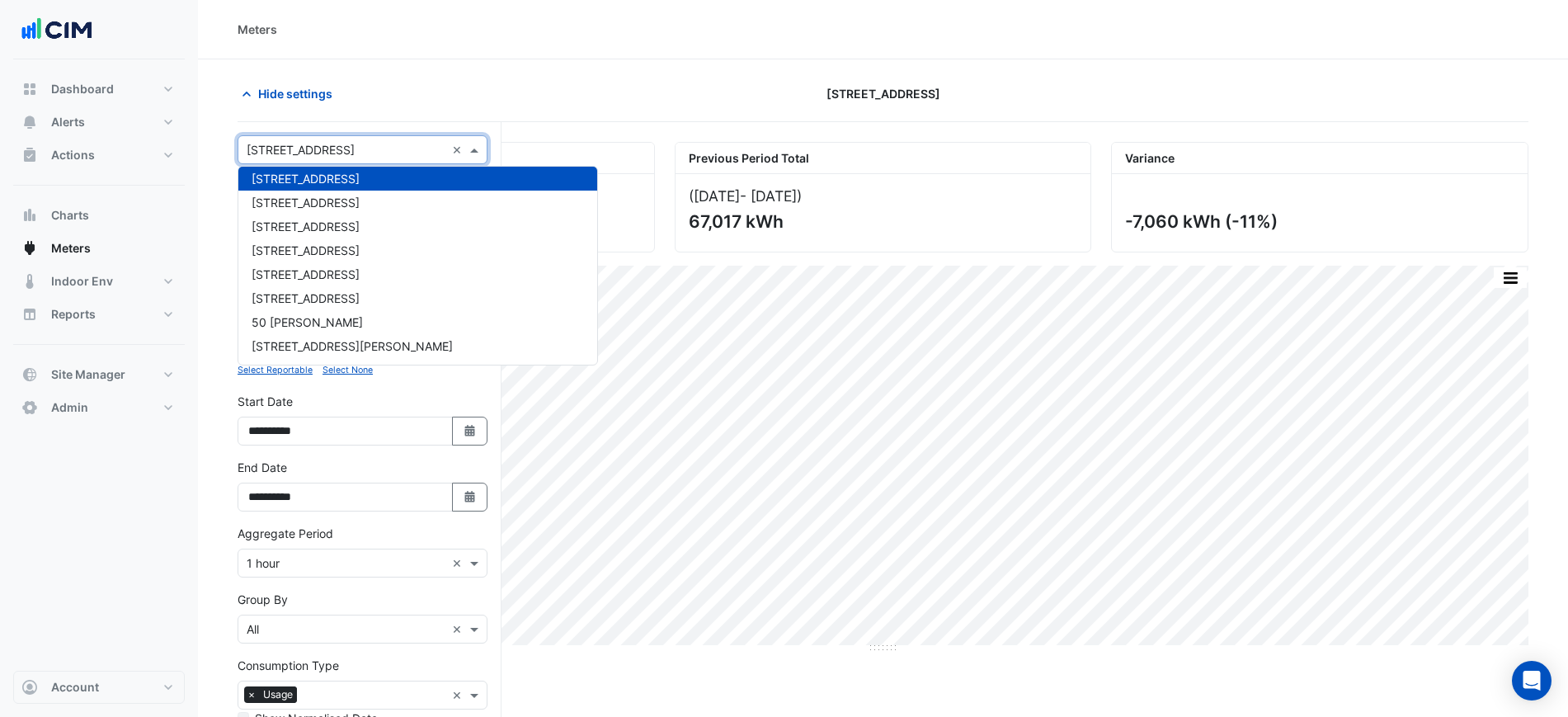
click at [352, 107] on div "Hide settings" at bounding box center [446, 93] width 437 height 29
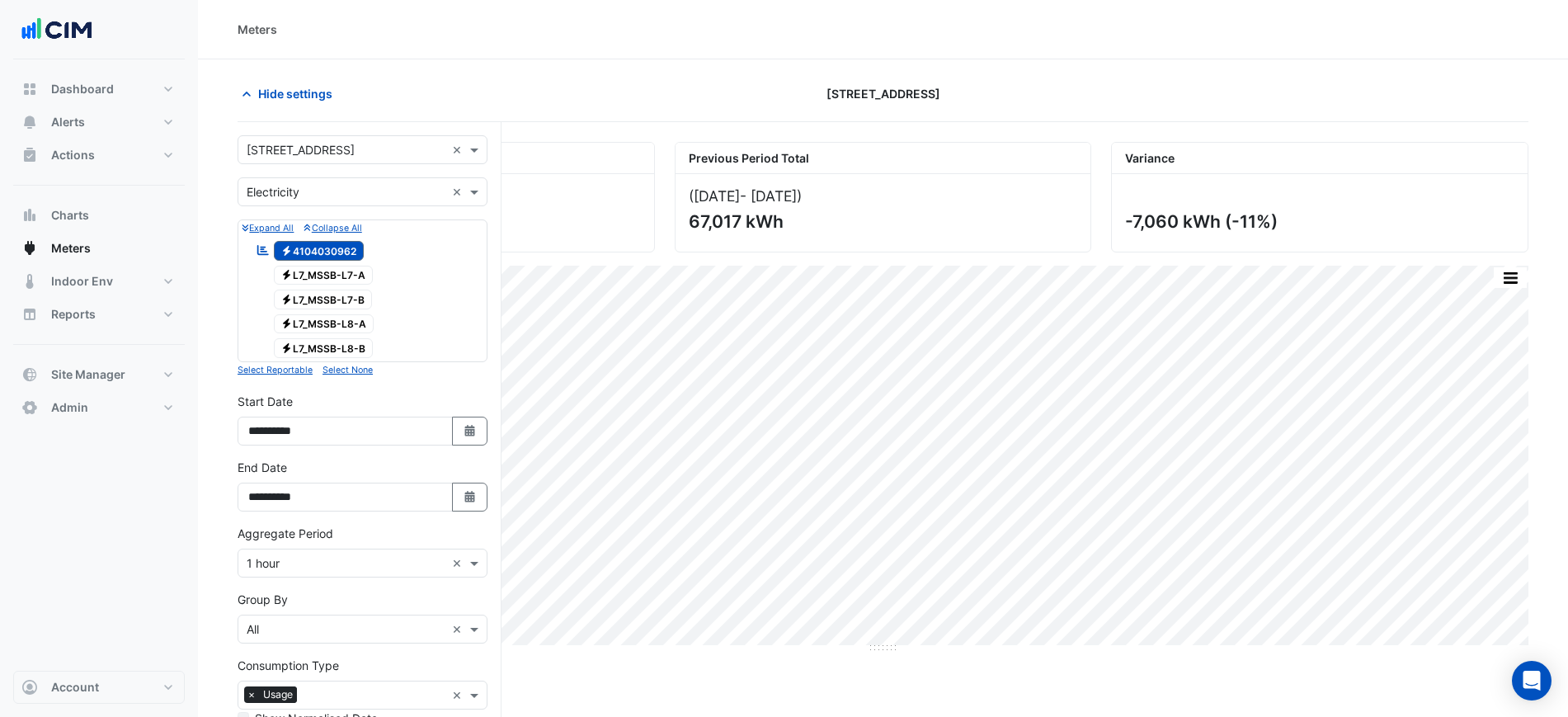
click at [320, 190] on input "text" at bounding box center [347, 193] width 199 height 17
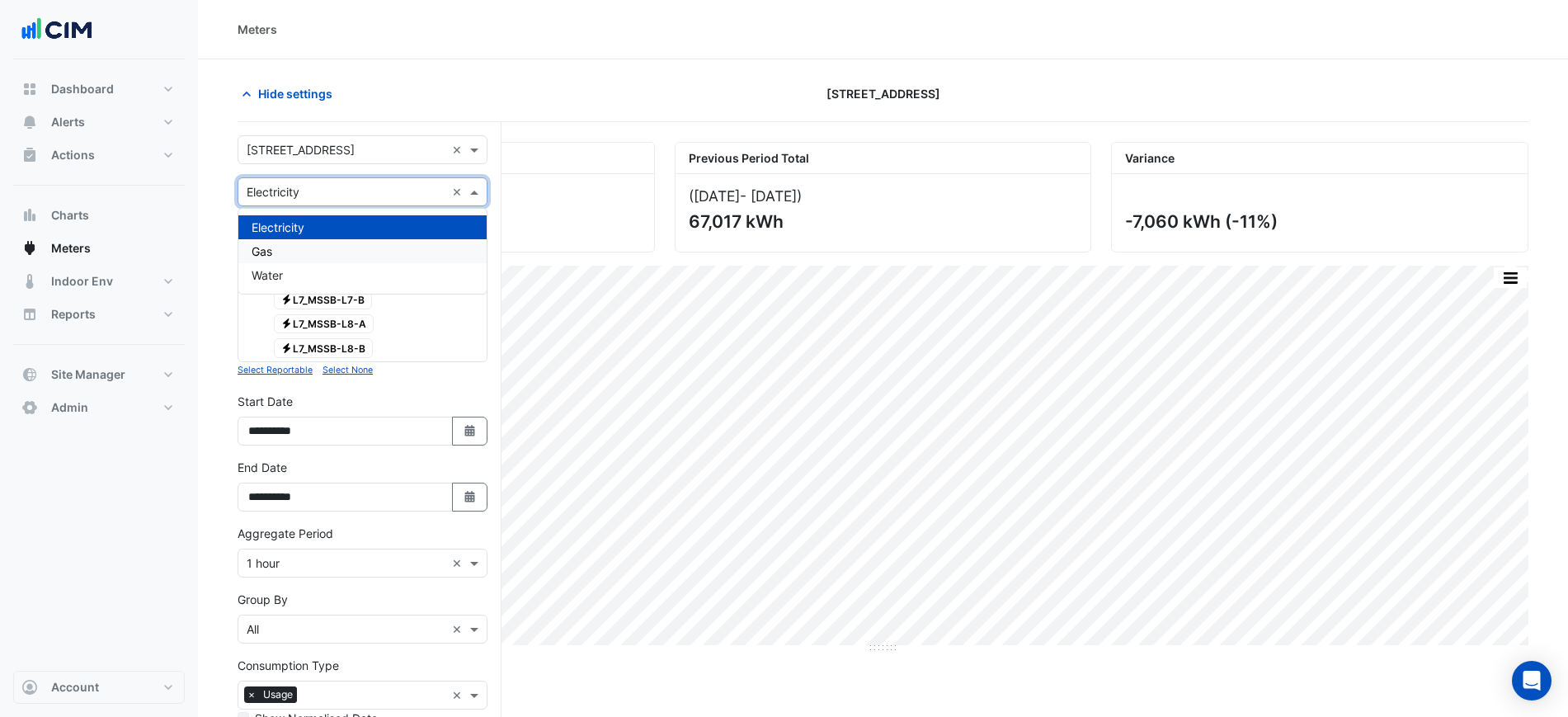
click at [313, 253] on div "Gas" at bounding box center [362, 251] width 248 height 24
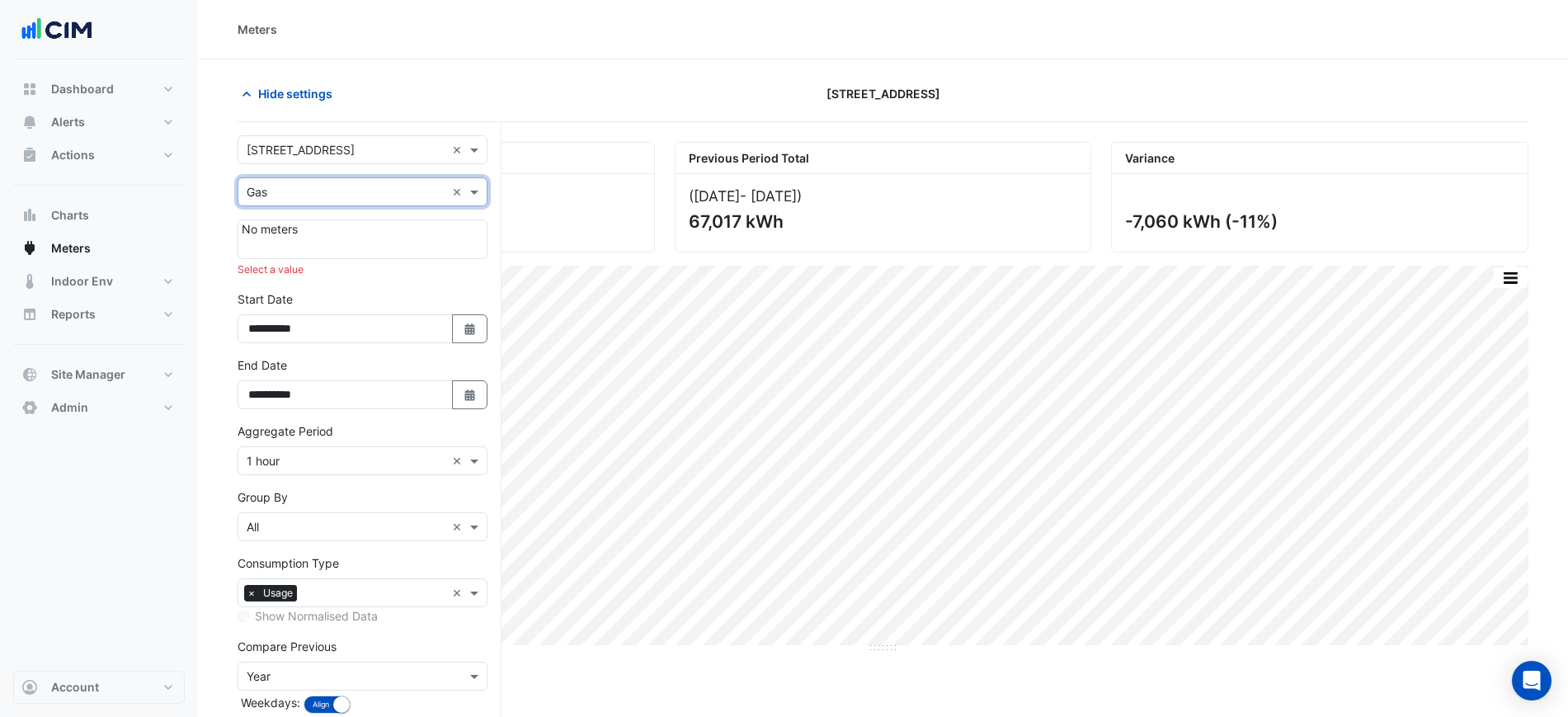
click at [327, 195] on input "text" at bounding box center [347, 193] width 199 height 17
click at [310, 276] on div "Water" at bounding box center [362, 274] width 248 height 24
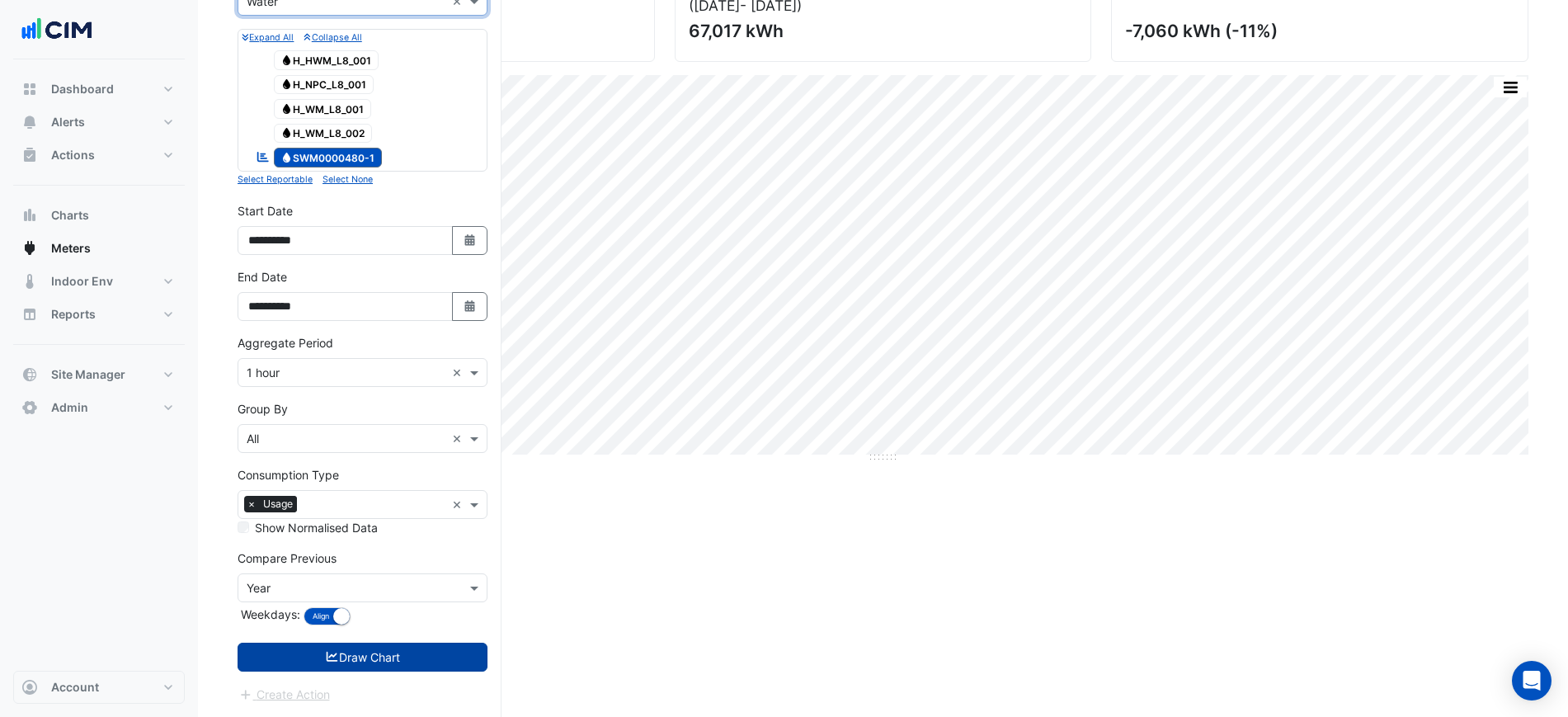
click at [450, 652] on button "Draw Chart" at bounding box center [362, 657] width 250 height 29
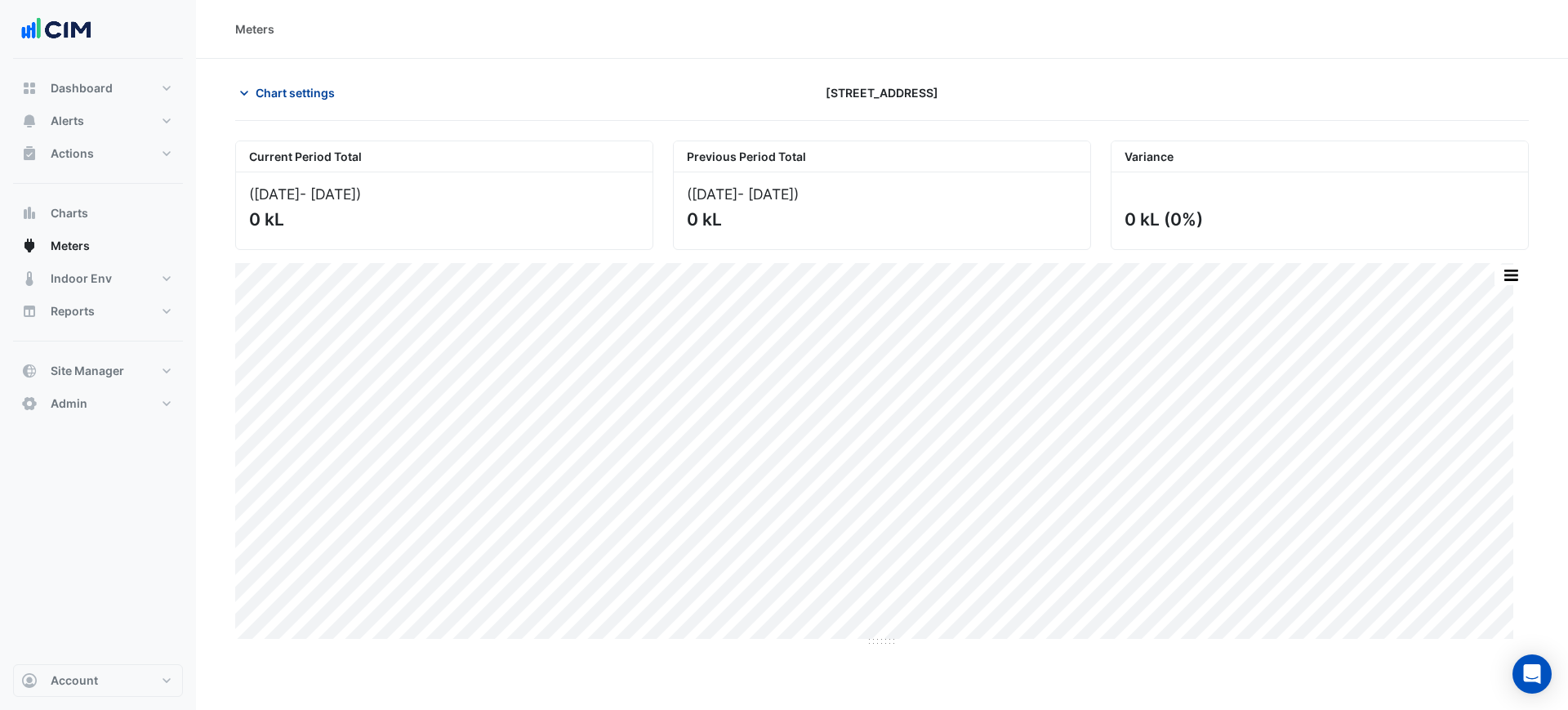
click at [292, 90] on span "Chart settings" at bounding box center [296, 93] width 80 height 17
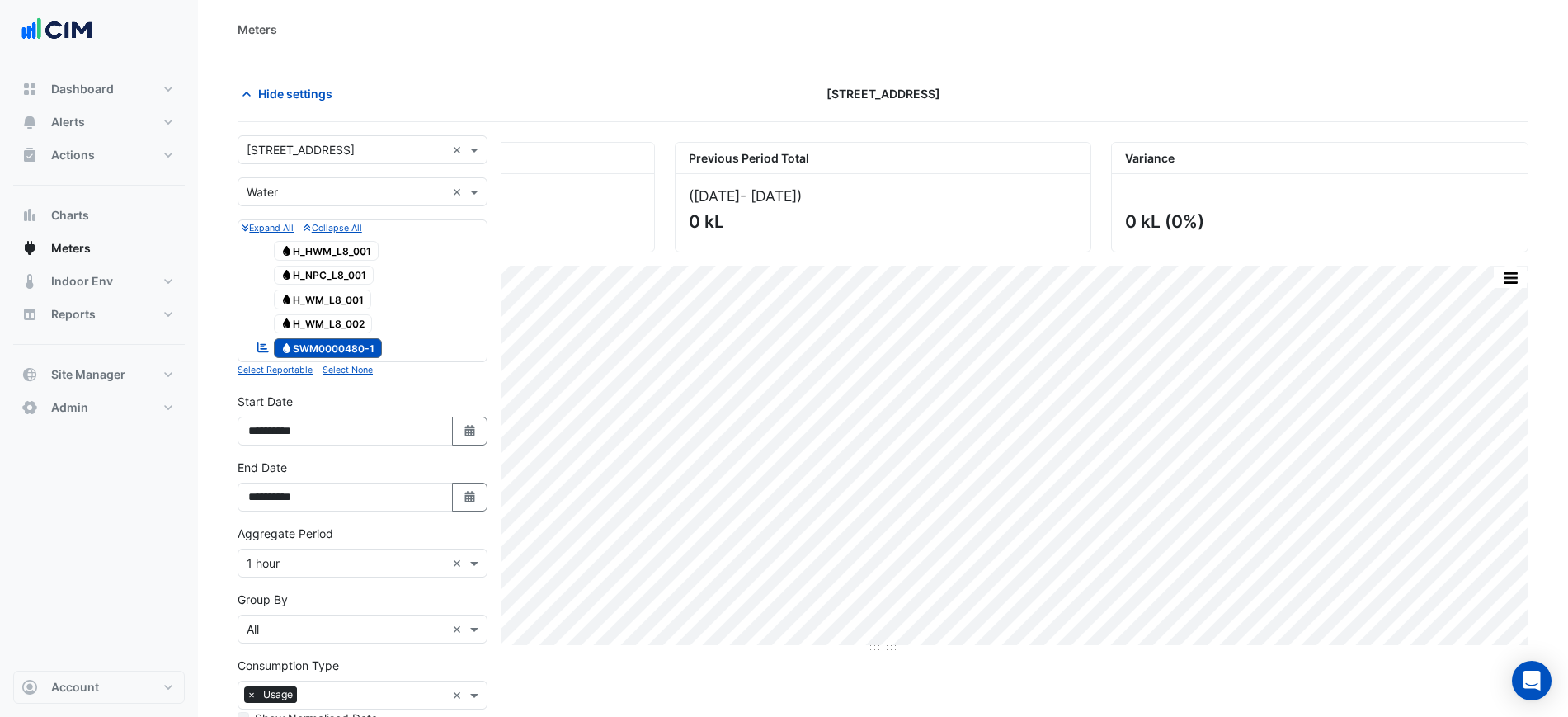
click at [290, 196] on input "text" at bounding box center [347, 193] width 199 height 17
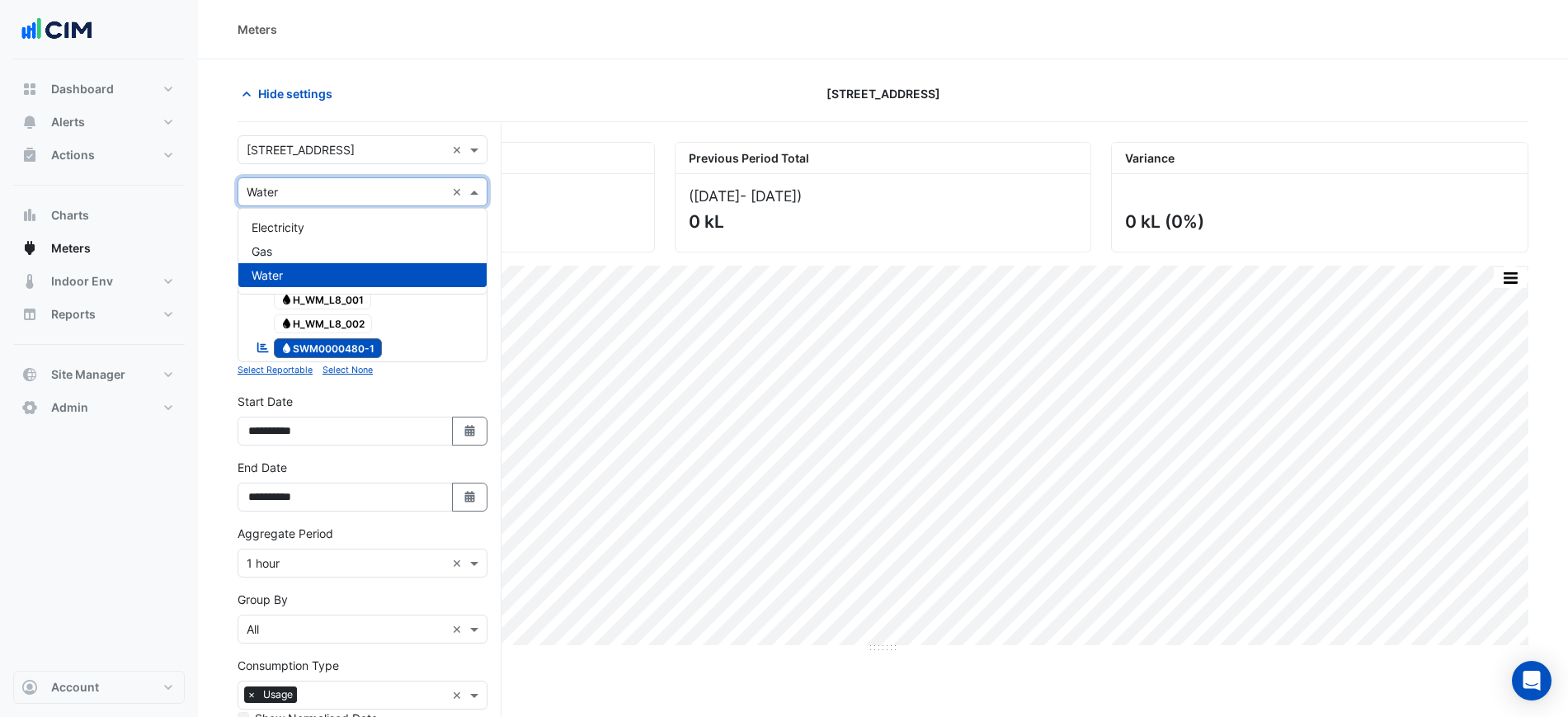
click at [305, 245] on div "Gas" at bounding box center [362, 251] width 248 height 24
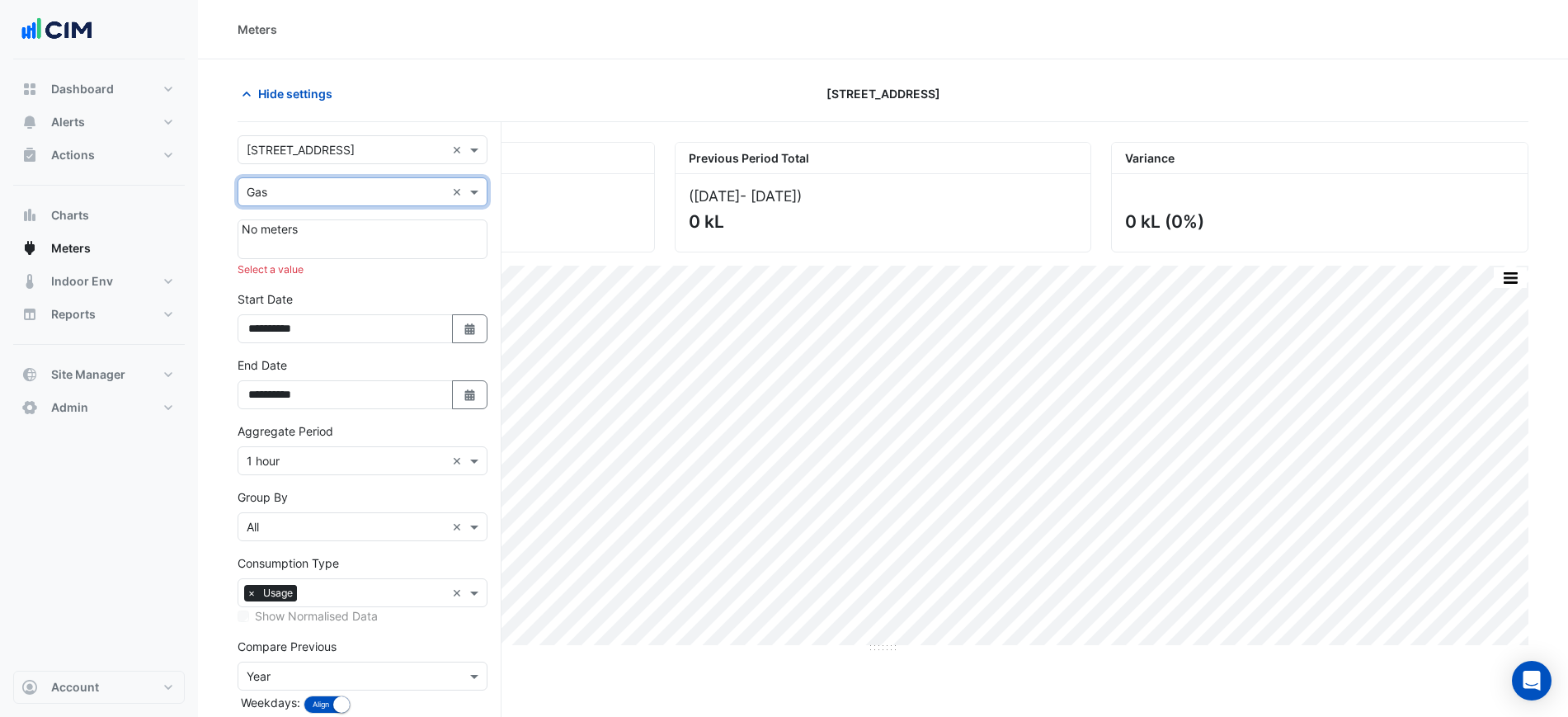
click at [339, 188] on input "text" at bounding box center [347, 193] width 199 height 17
click at [330, 220] on div "Electricity" at bounding box center [362, 227] width 248 height 24
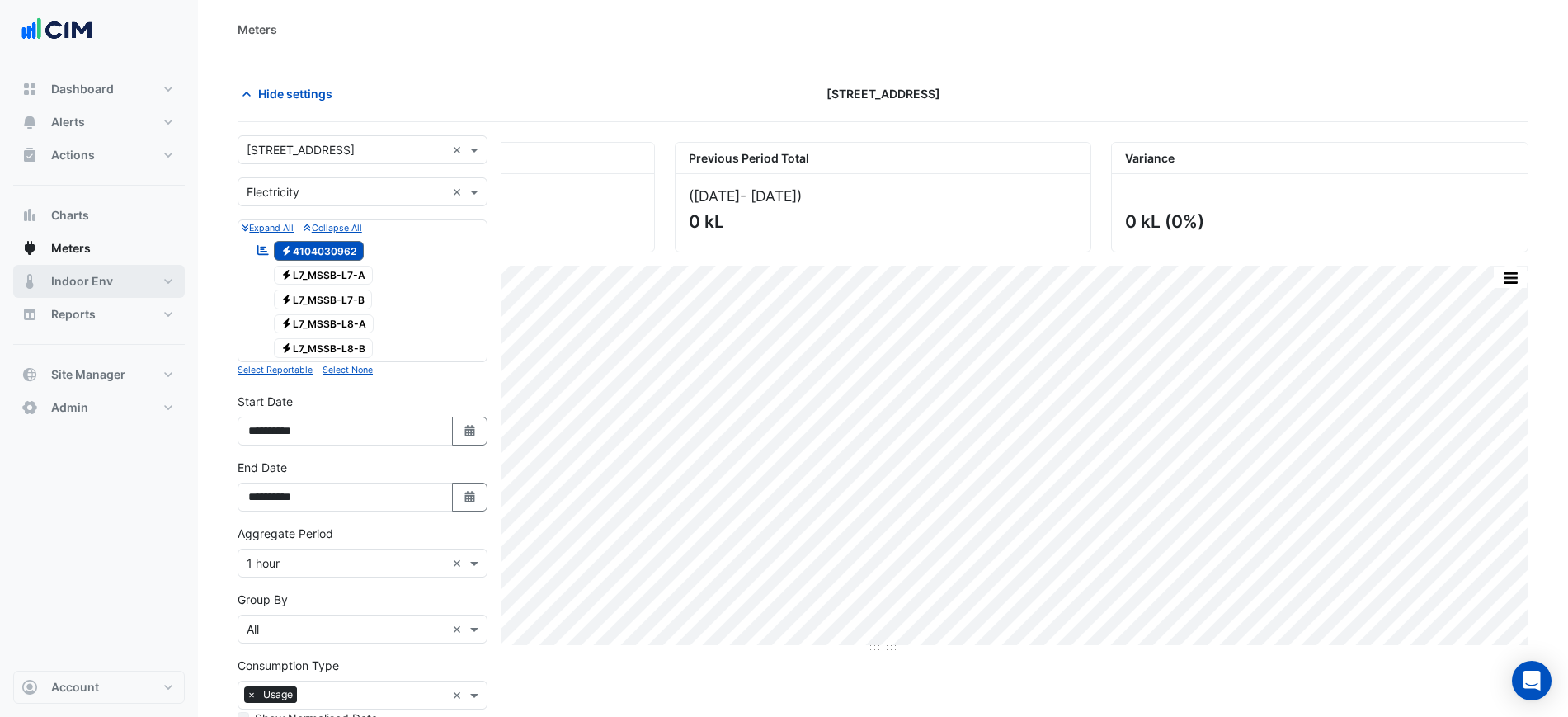
click at [77, 284] on span "Indoor Env" at bounding box center [82, 281] width 62 height 17
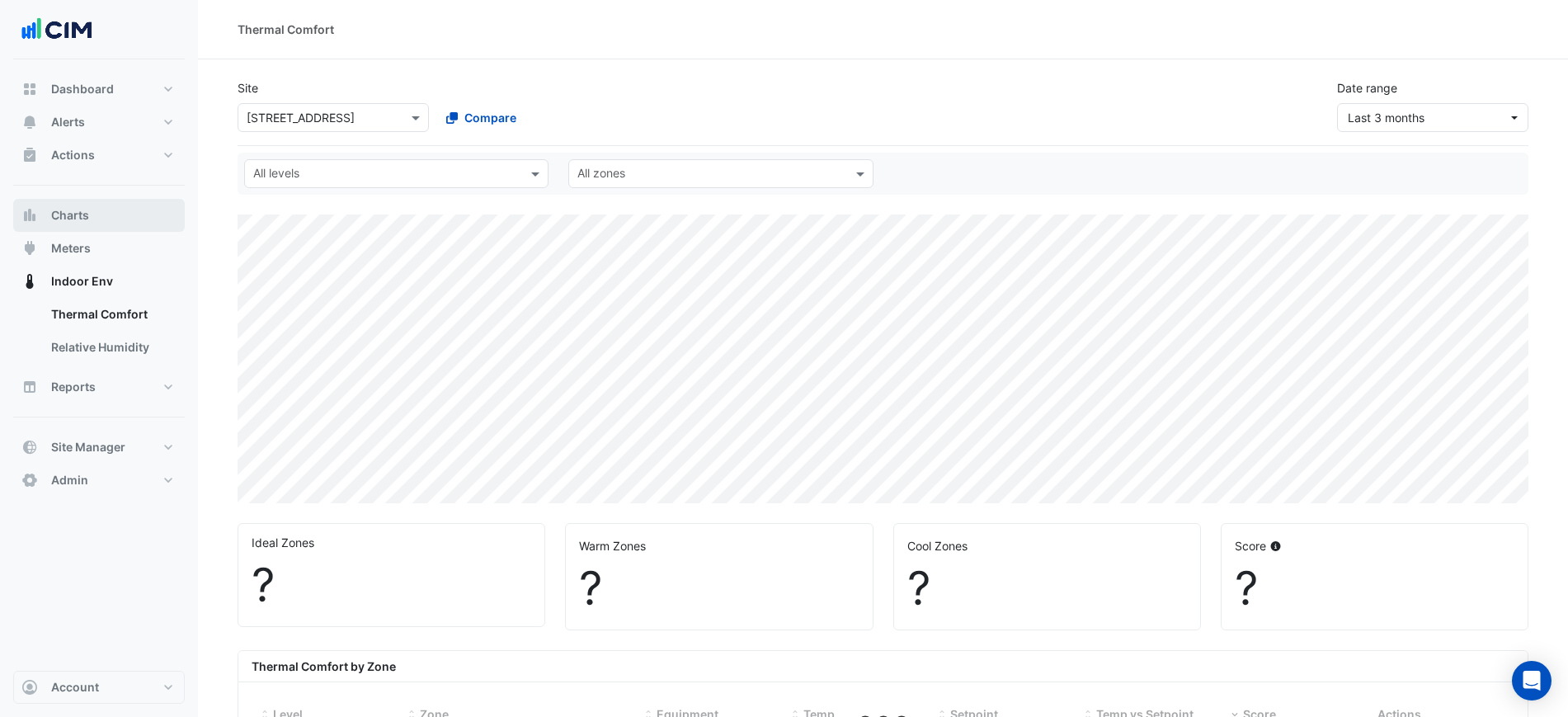
click at [114, 211] on button "Charts" at bounding box center [99, 216] width 172 height 33
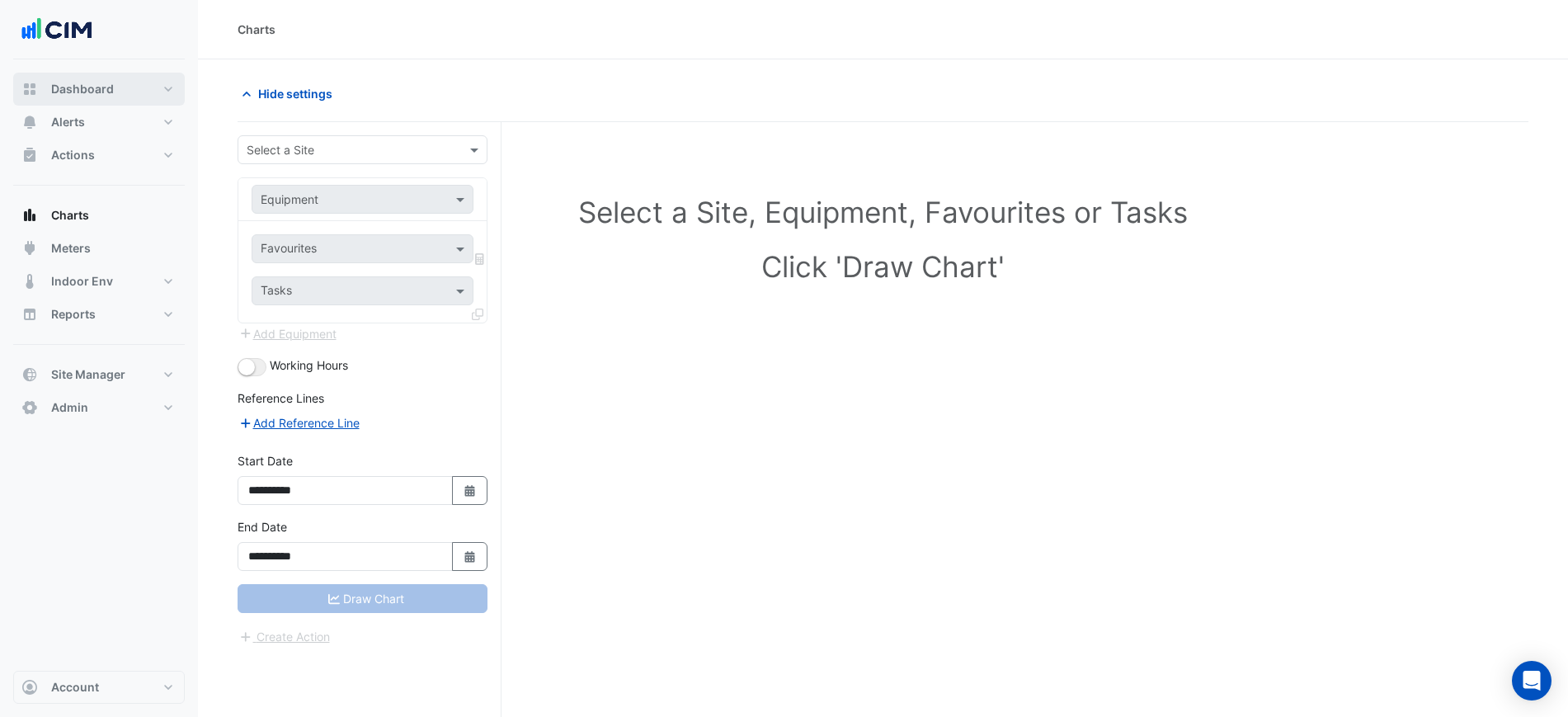
click at [127, 81] on button "Dashboard" at bounding box center [99, 89] width 172 height 33
select select "***"
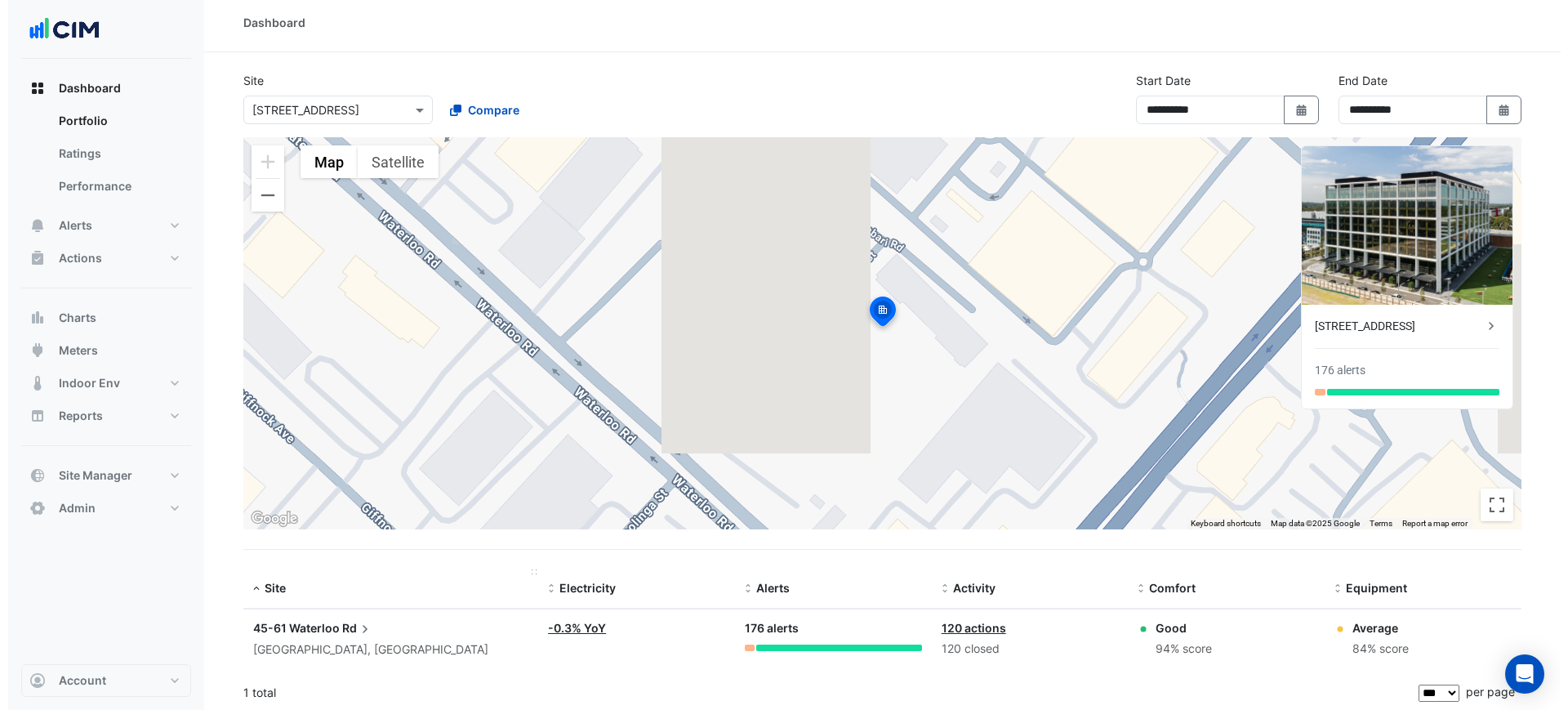
scroll to position [10, 0]
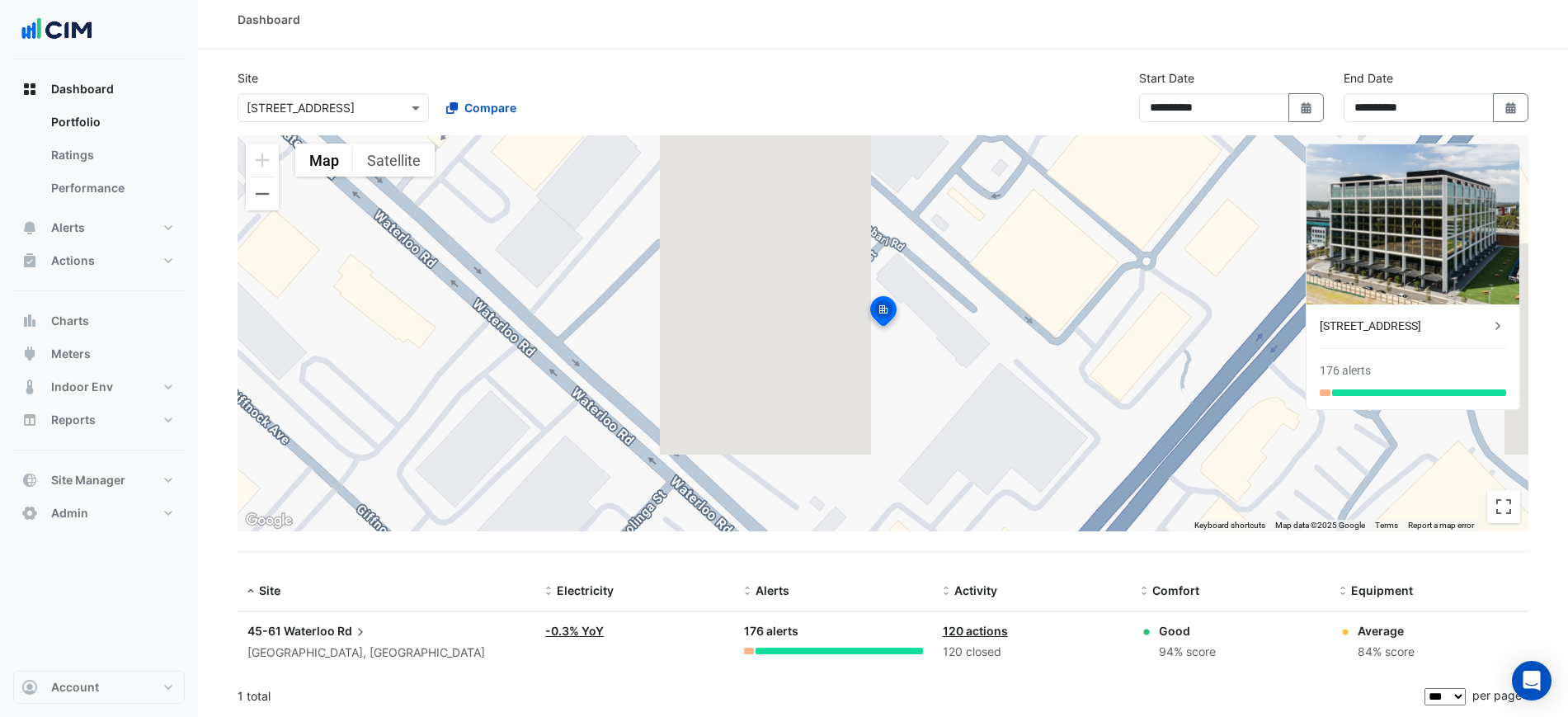
click at [322, 642] on div "45-61 Waterloo Rd Sydney, New South Wales" at bounding box center [386, 642] width 278 height 40
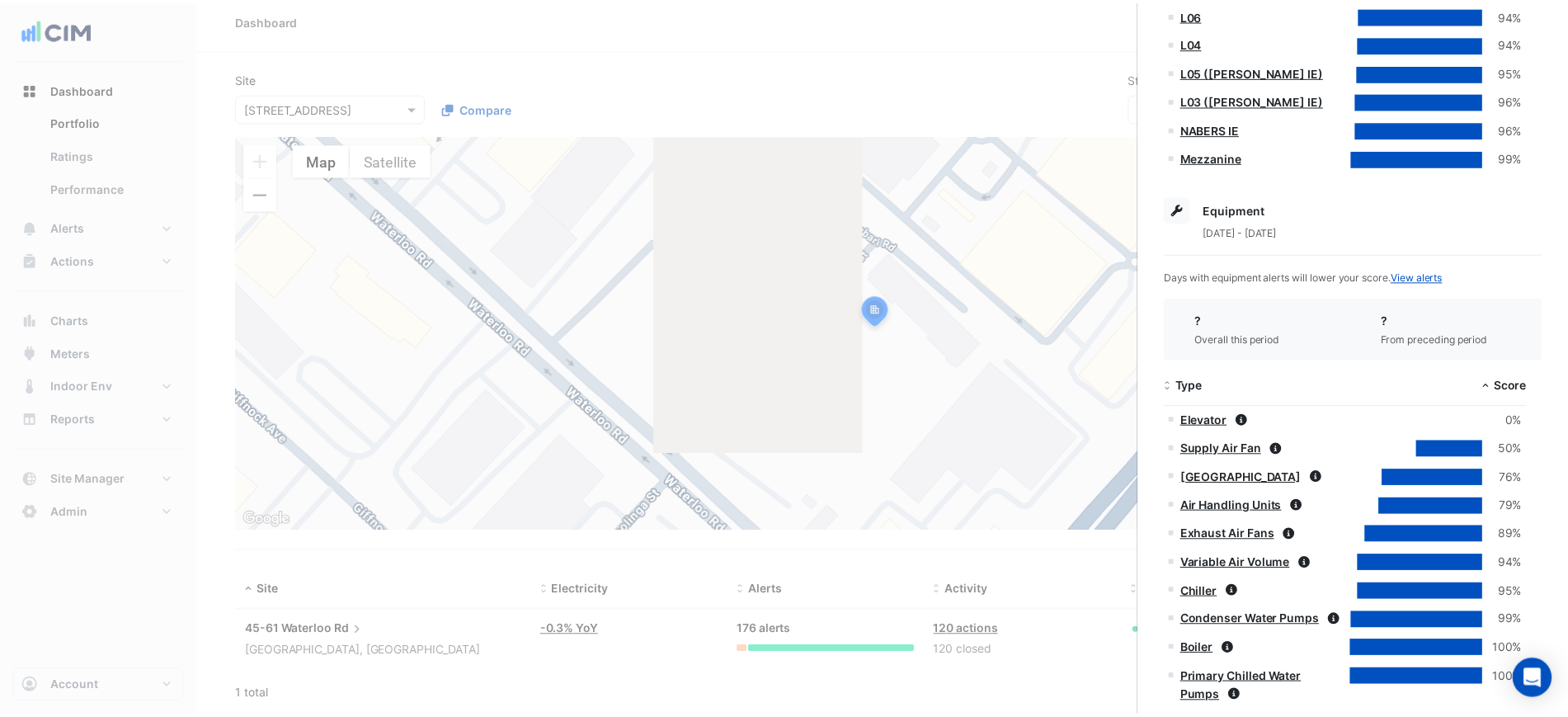
scroll to position [825, 0]
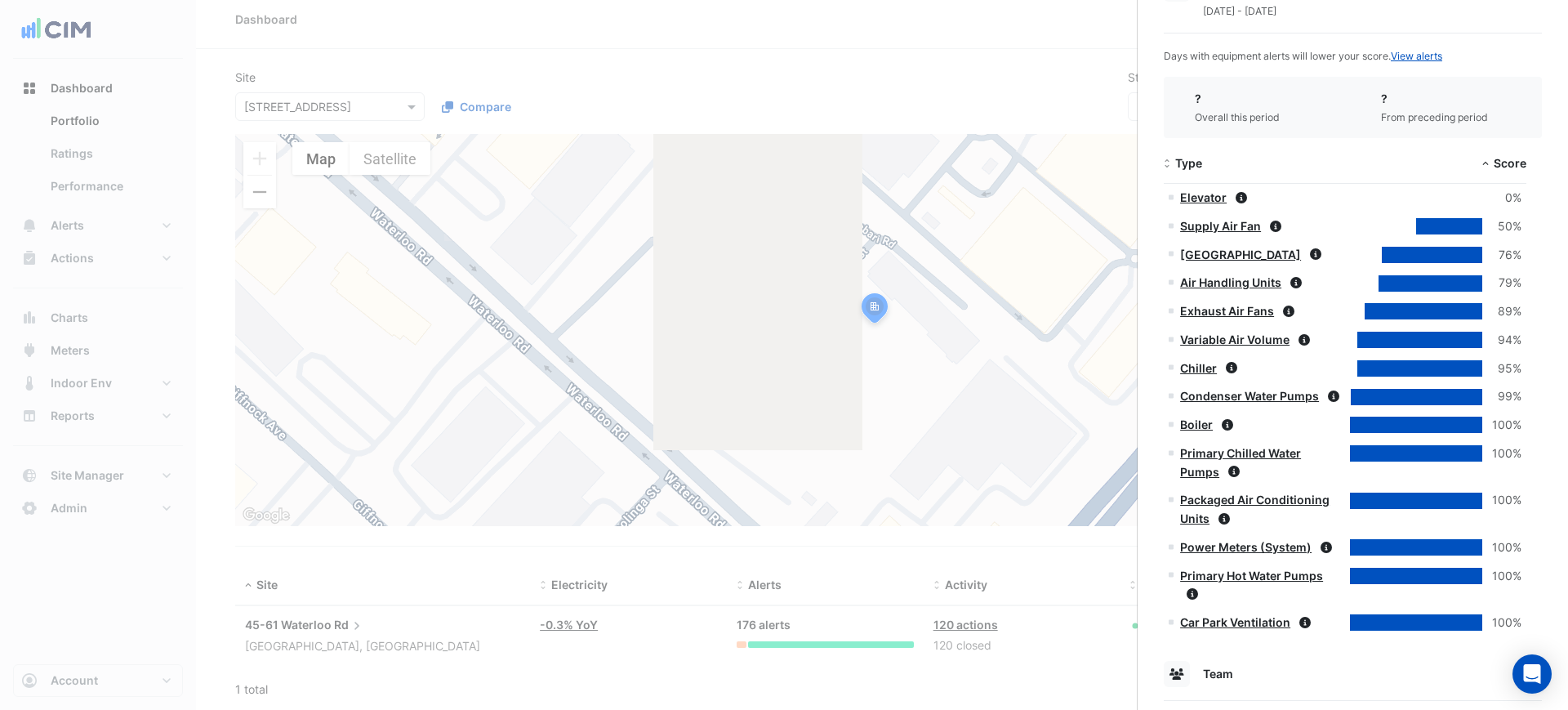
click at [223, 287] on ngb-offcanvas-backdrop at bounding box center [784, 355] width 1568 height 710
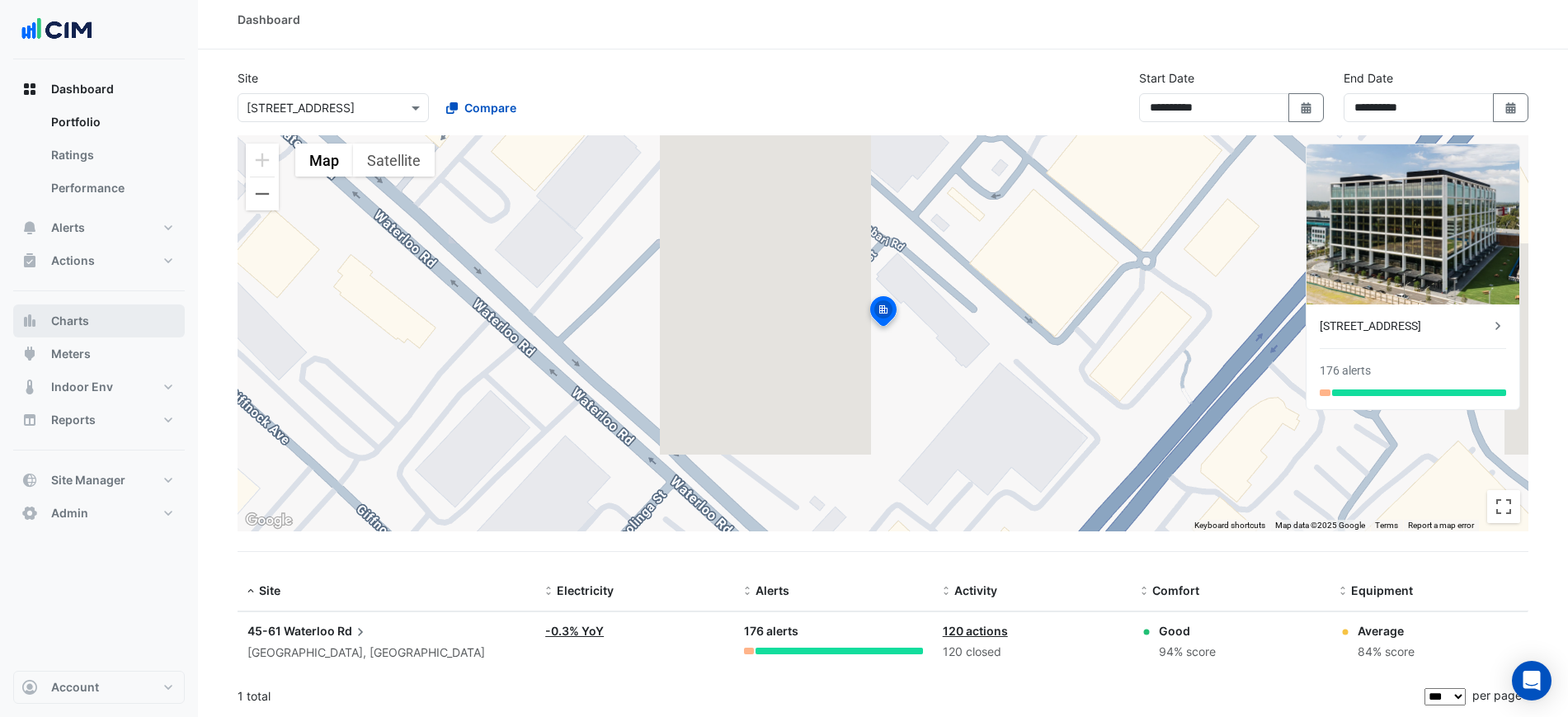
click at [61, 325] on span "Charts" at bounding box center [70, 321] width 38 height 17
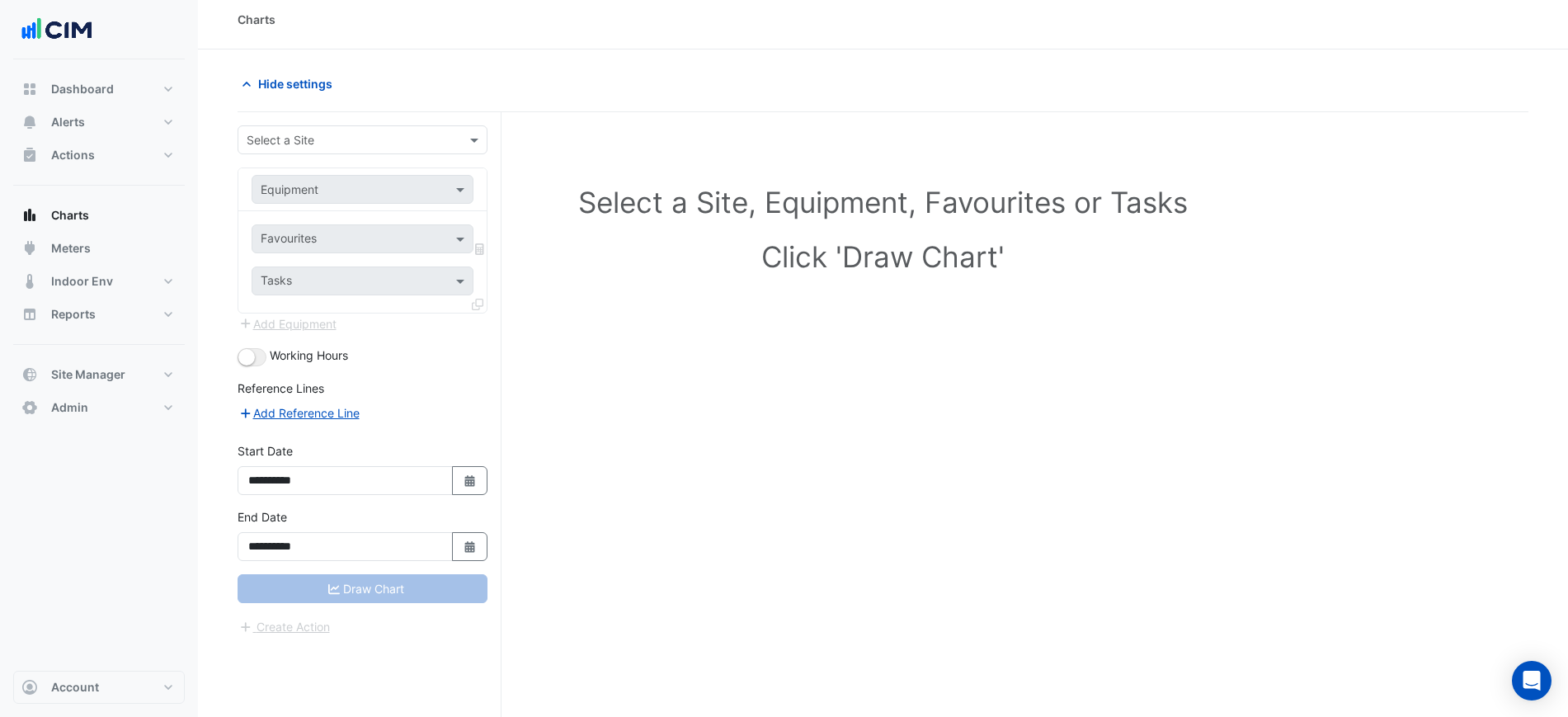
click at [306, 127] on div "Select a Site" at bounding box center [362, 140] width 250 height 29
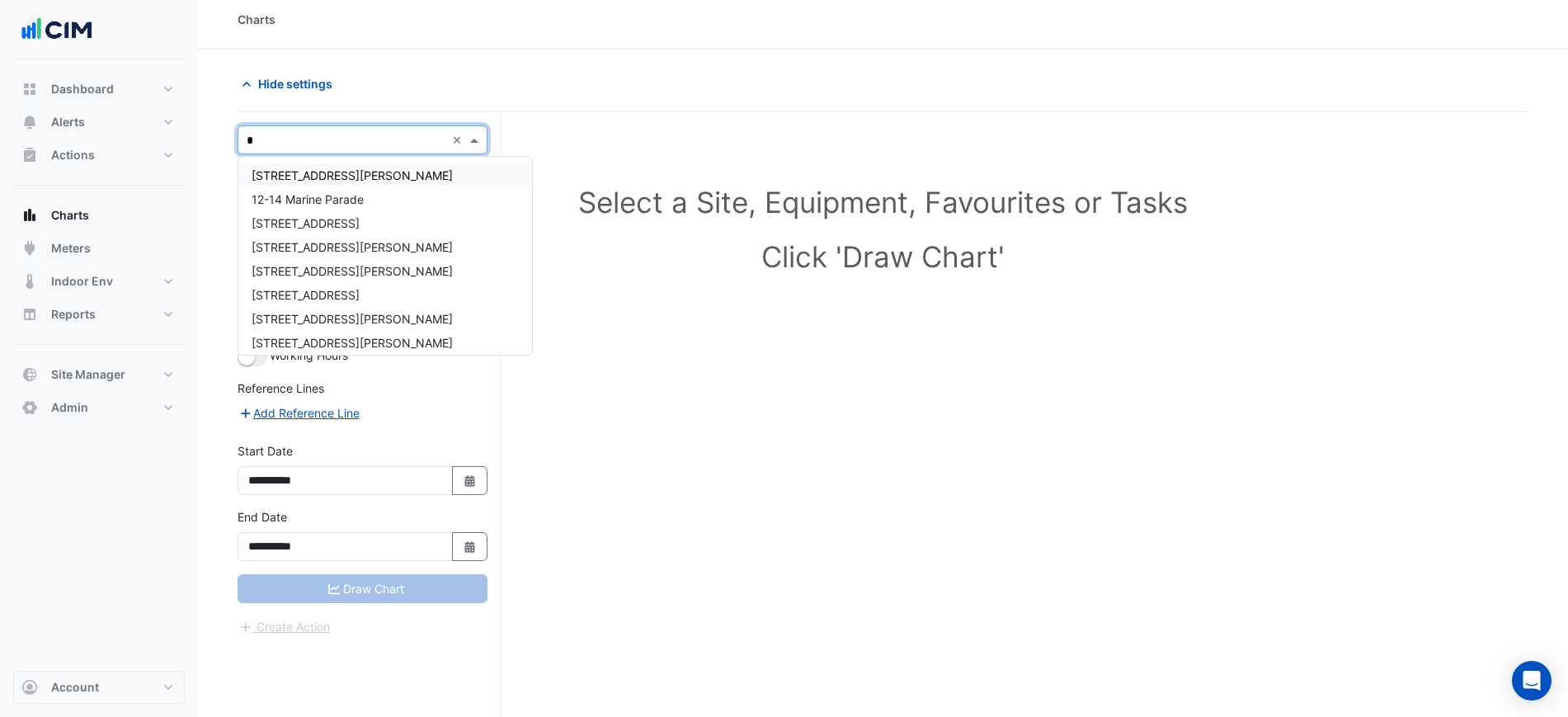
type input "**"
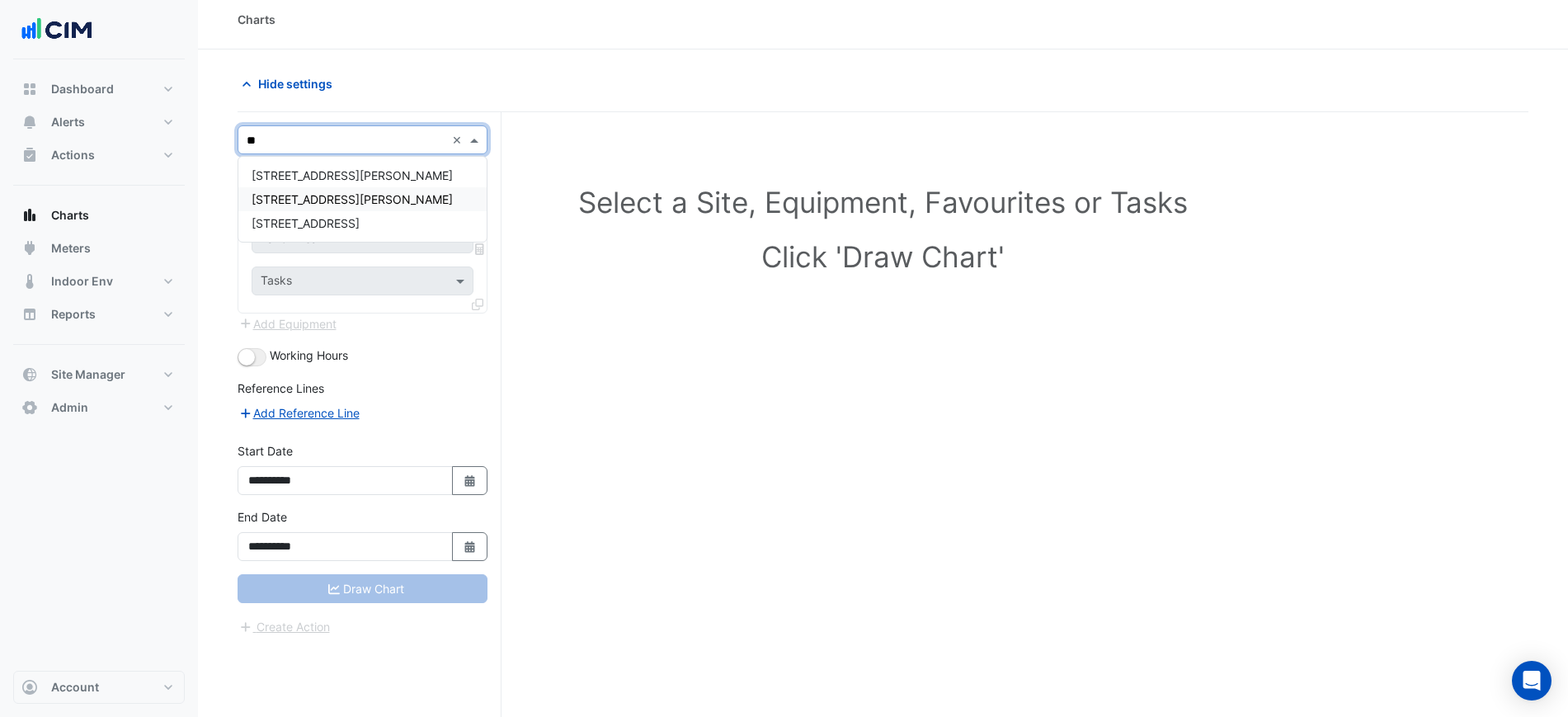
click at [342, 194] on span "45 Francis Street" at bounding box center [352, 199] width 202 height 14
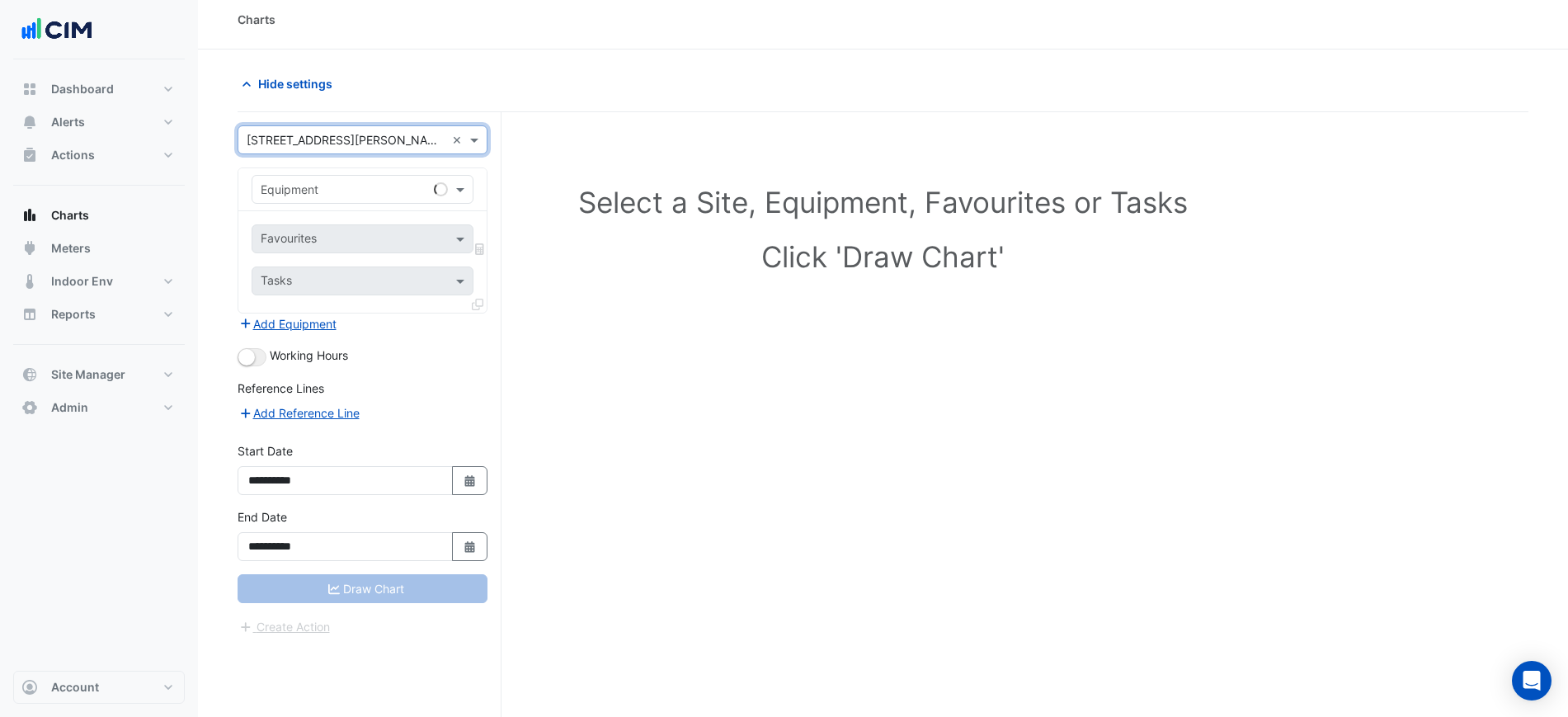
click at [354, 140] on input "text" at bounding box center [347, 141] width 199 height 17
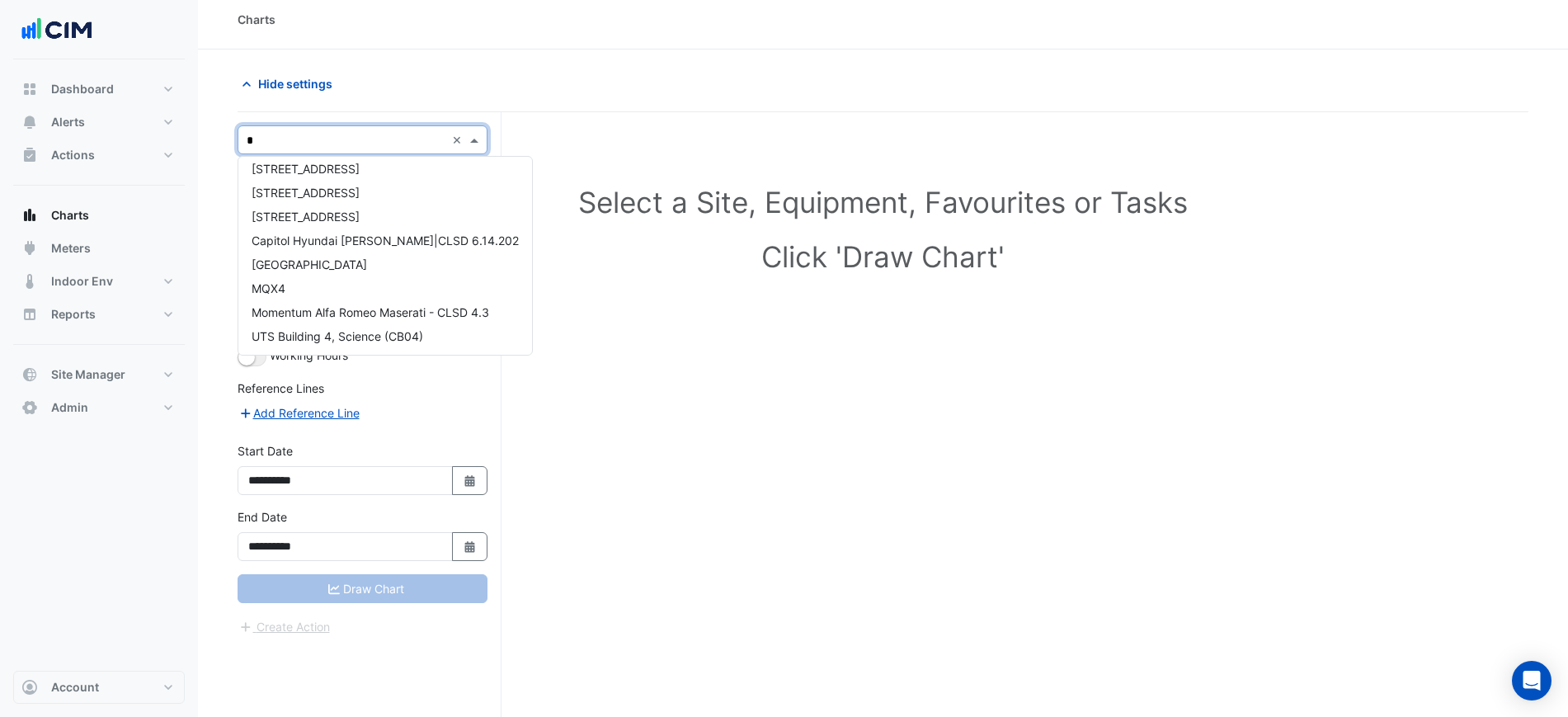
scroll to position [725, 0]
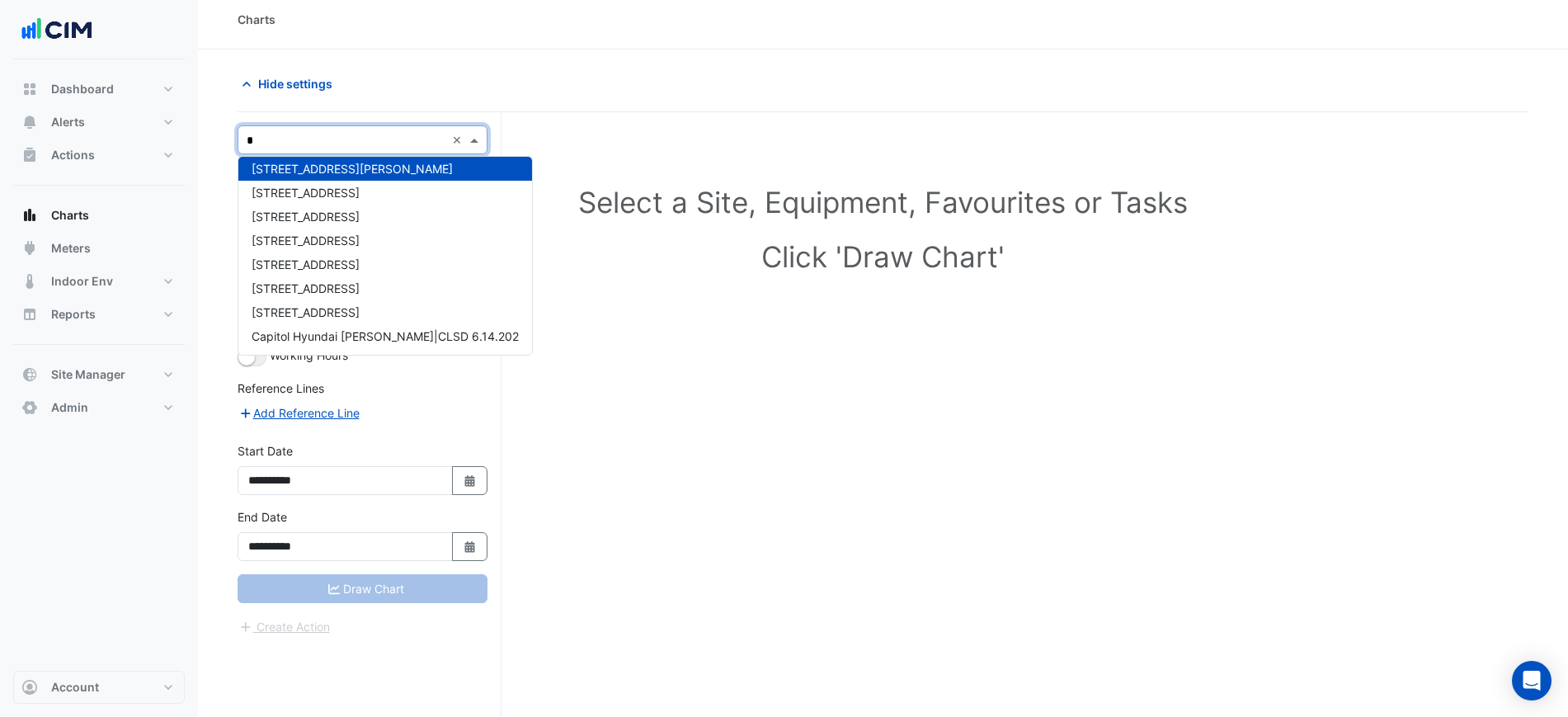
type input "**"
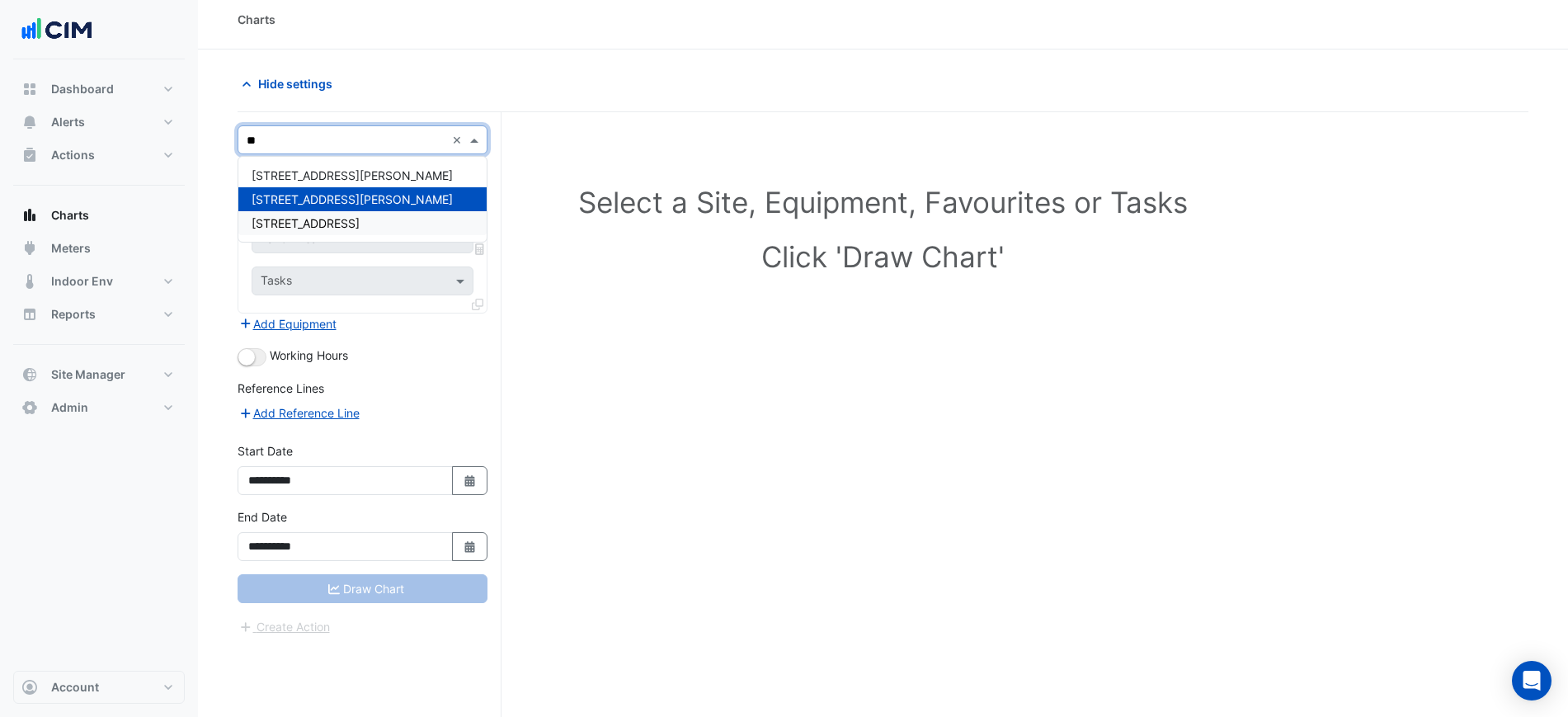
click at [342, 221] on span "[STREET_ADDRESS]" at bounding box center [306, 224] width 108 height 14
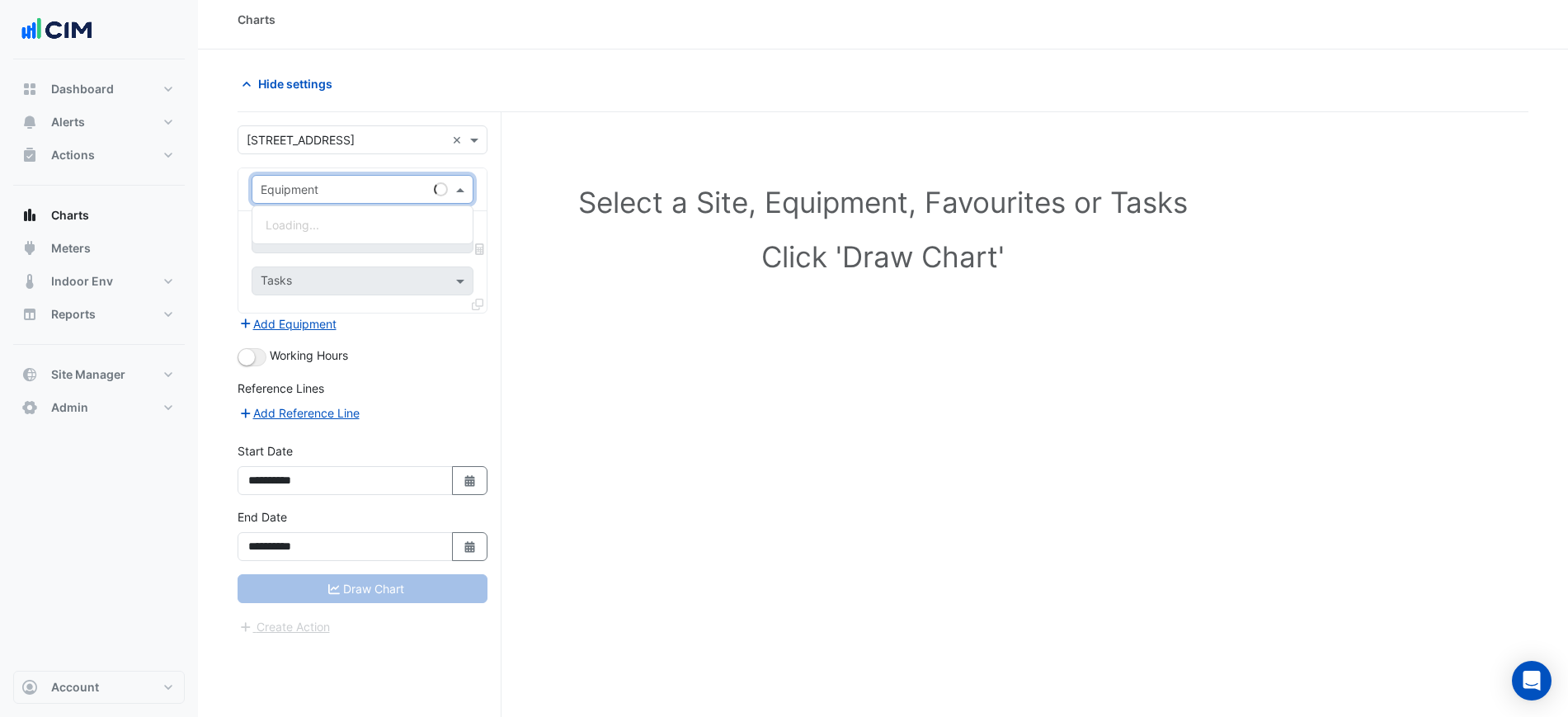
click at [349, 191] on input "text" at bounding box center [347, 190] width 171 height 17
click at [346, 211] on div "Loading..." at bounding box center [362, 224] width 220 height 38
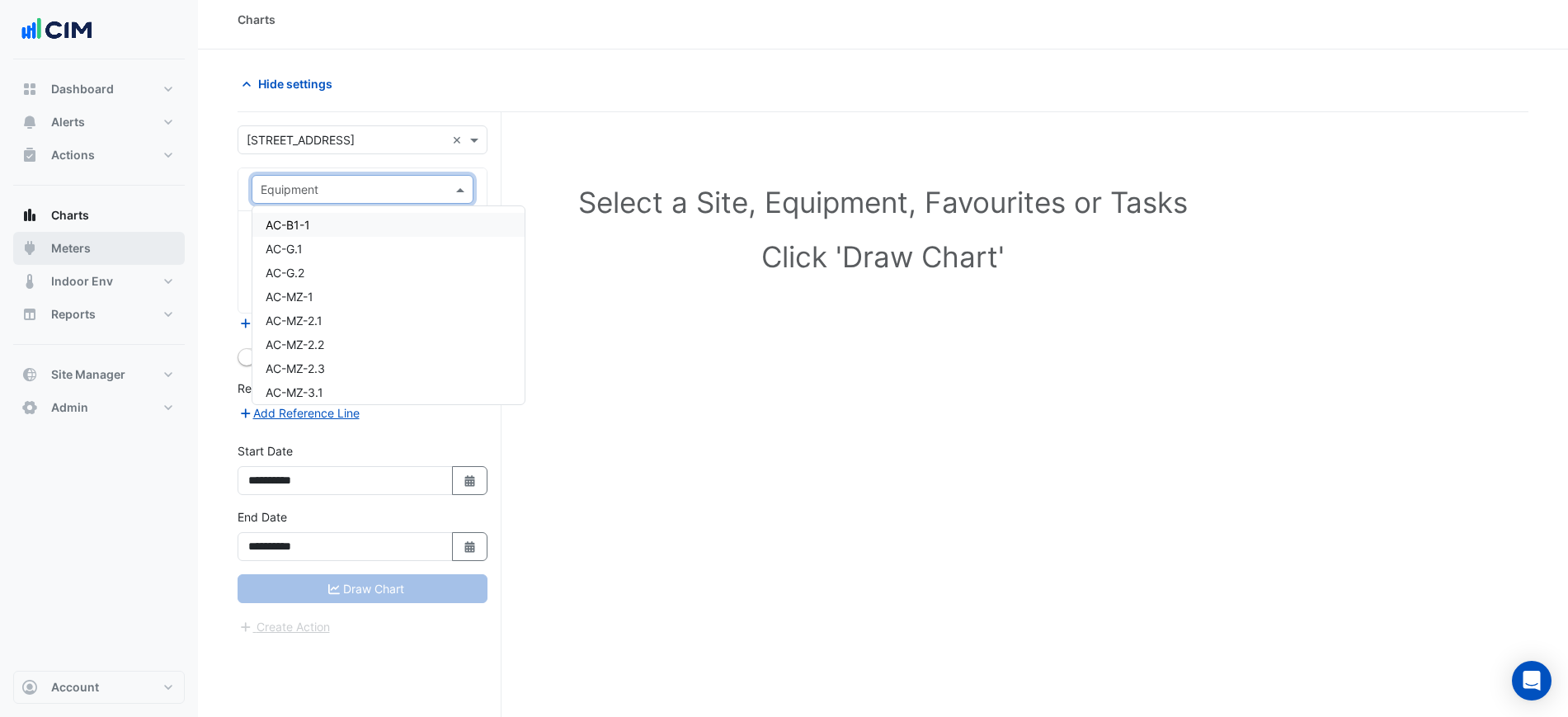
click at [113, 239] on button "Meters" at bounding box center [99, 249] width 172 height 33
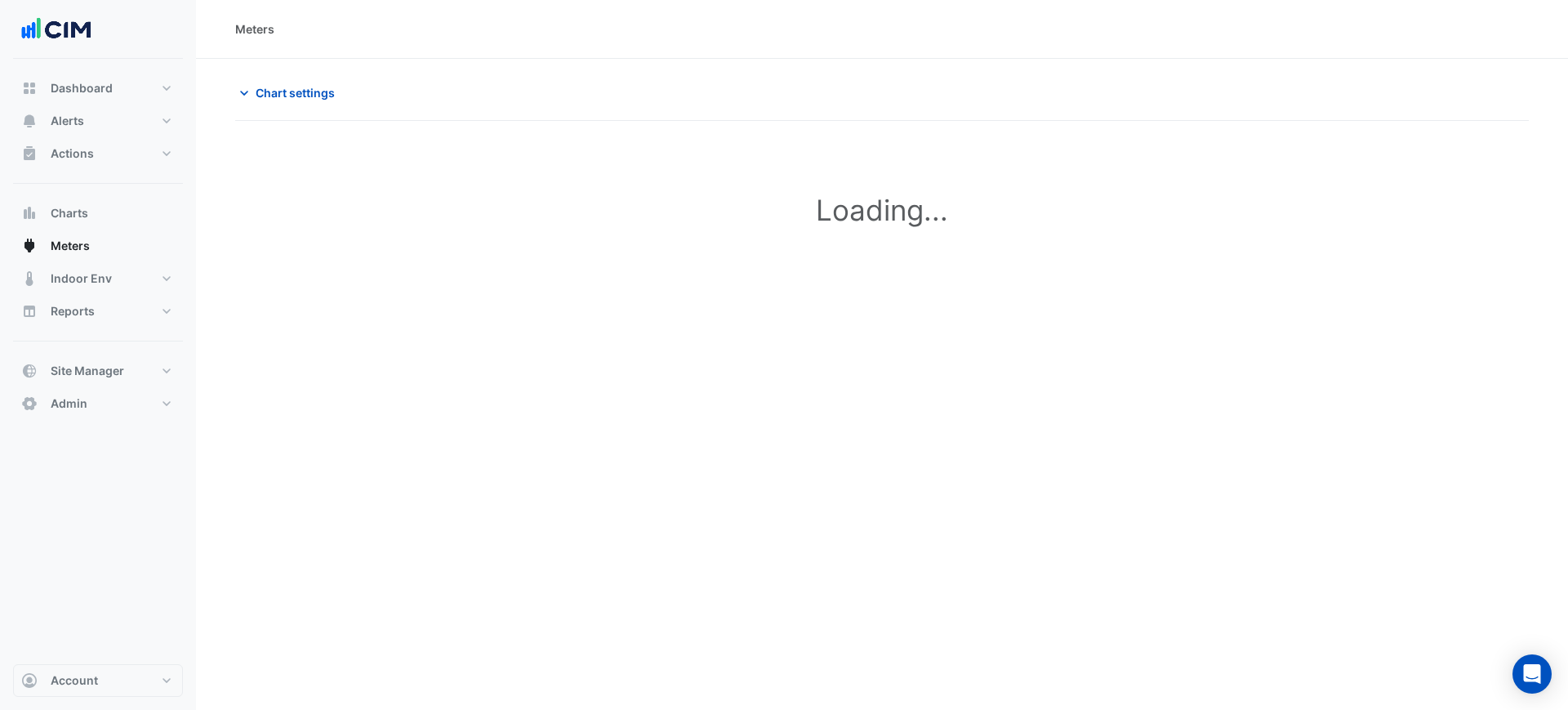
click at [285, 107] on div "Chart settings" at bounding box center [882, 99] width 1294 height 42
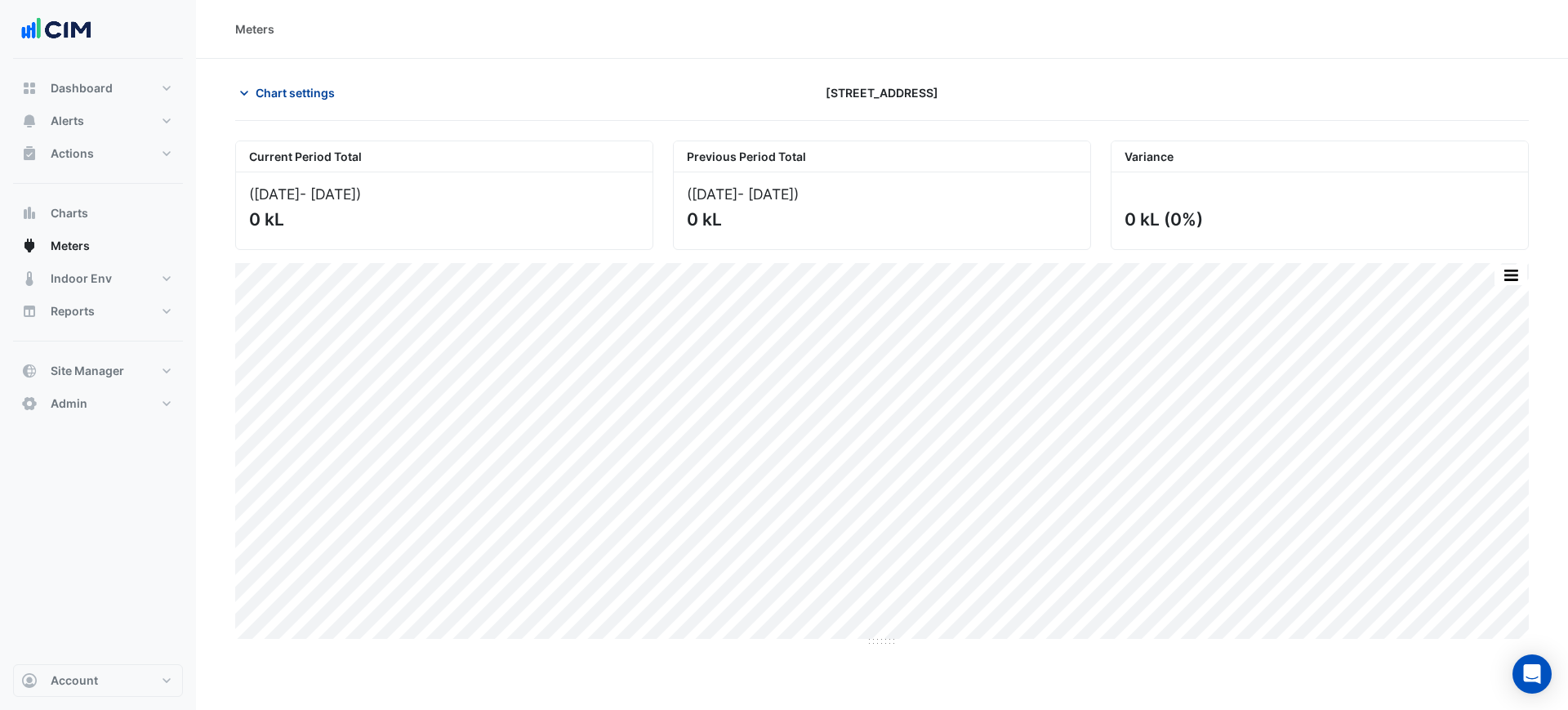
click at [290, 94] on span "Chart settings" at bounding box center [296, 93] width 80 height 17
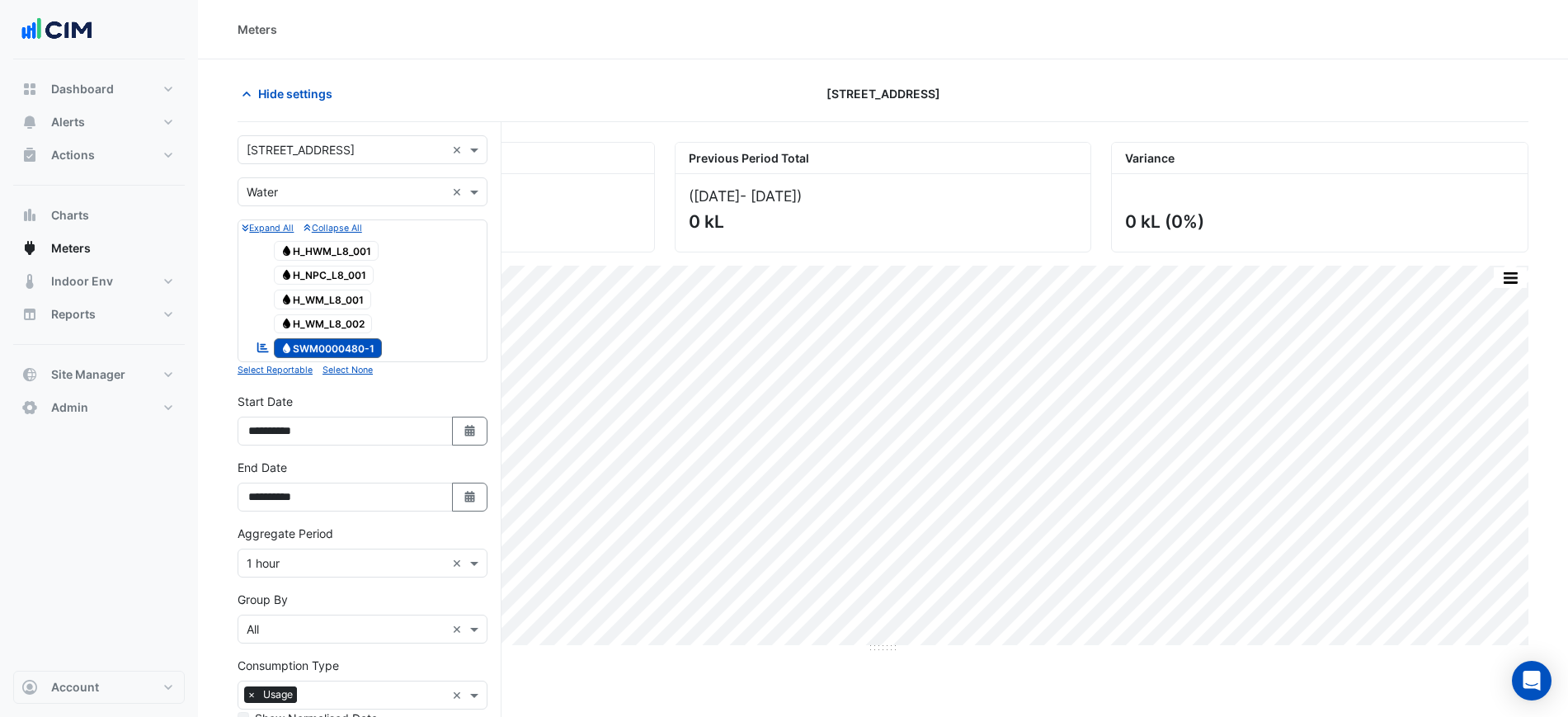
click at [328, 217] on form "Select a Site × 45-61 Waterloo Rd × Utility Type × Water × Expand All Collapse …" at bounding box center [362, 514] width 250 height 759
click at [328, 210] on form "Select a Site × 45-61 Waterloo Rd × Utility Type × Water × Expand All Collapse …" at bounding box center [362, 514] width 250 height 759
click at [328, 204] on div "Utility Type × Water ×" at bounding box center [362, 191] width 250 height 29
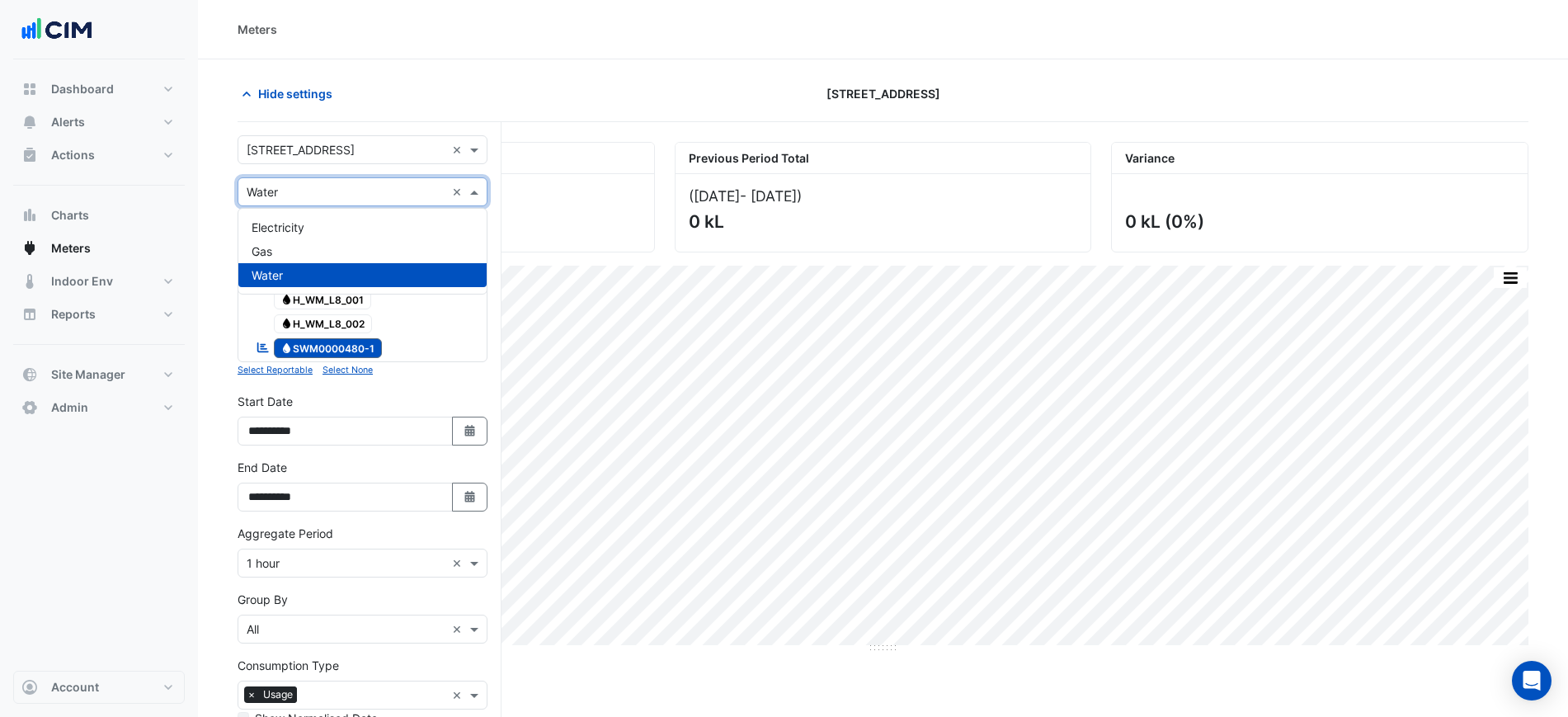
click at [328, 216] on div "Electricity" at bounding box center [362, 227] width 248 height 24
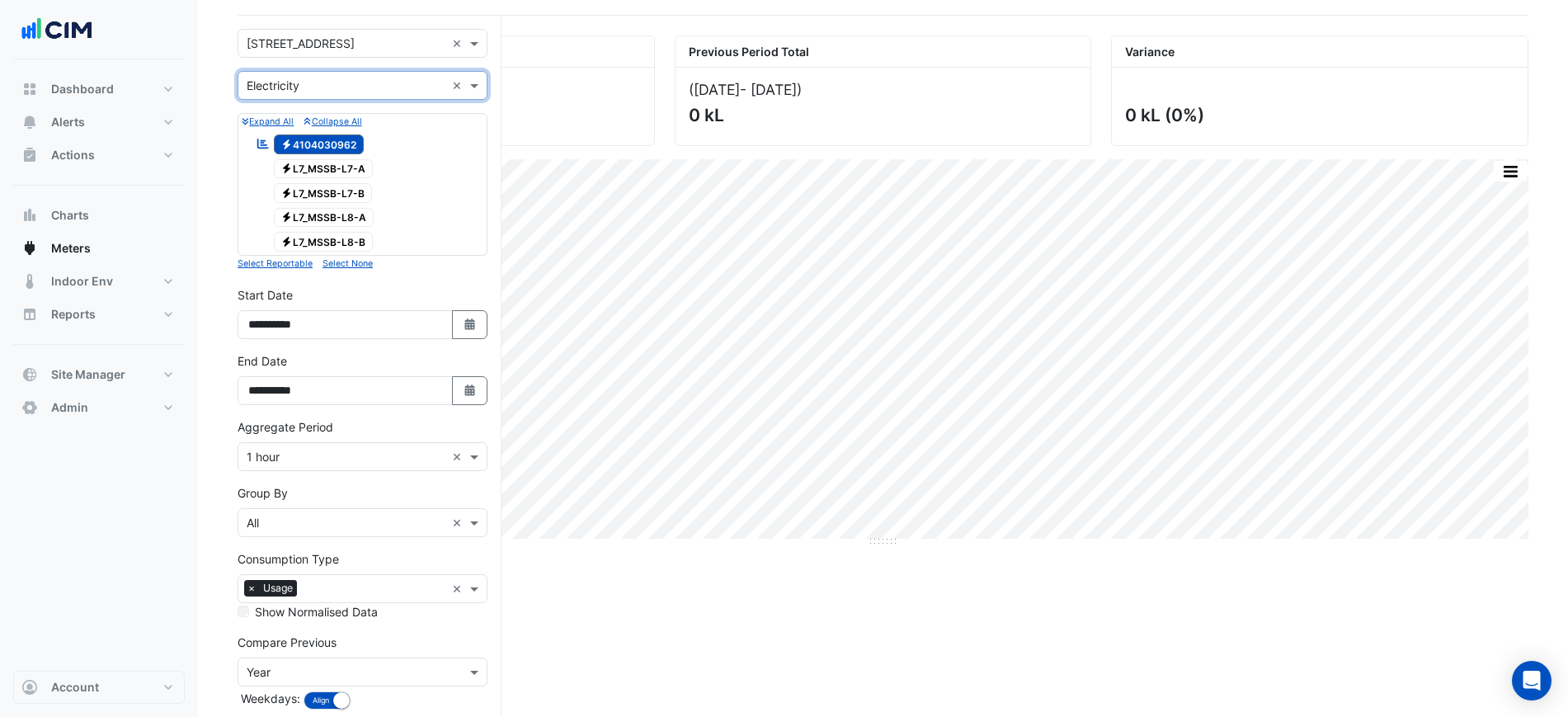
scroll to position [190, 0]
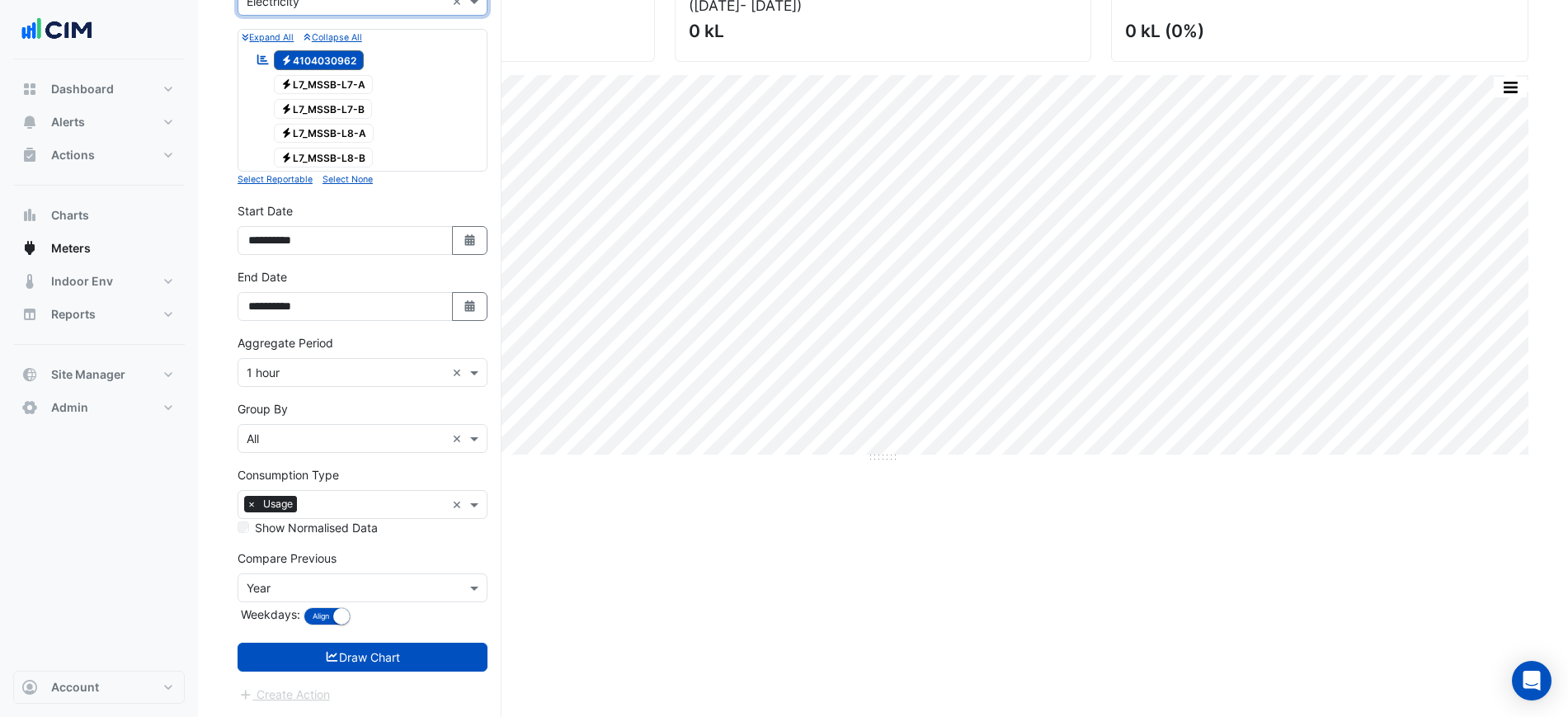
click at [342, 515] on div at bounding box center [373, 507] width 144 height 22
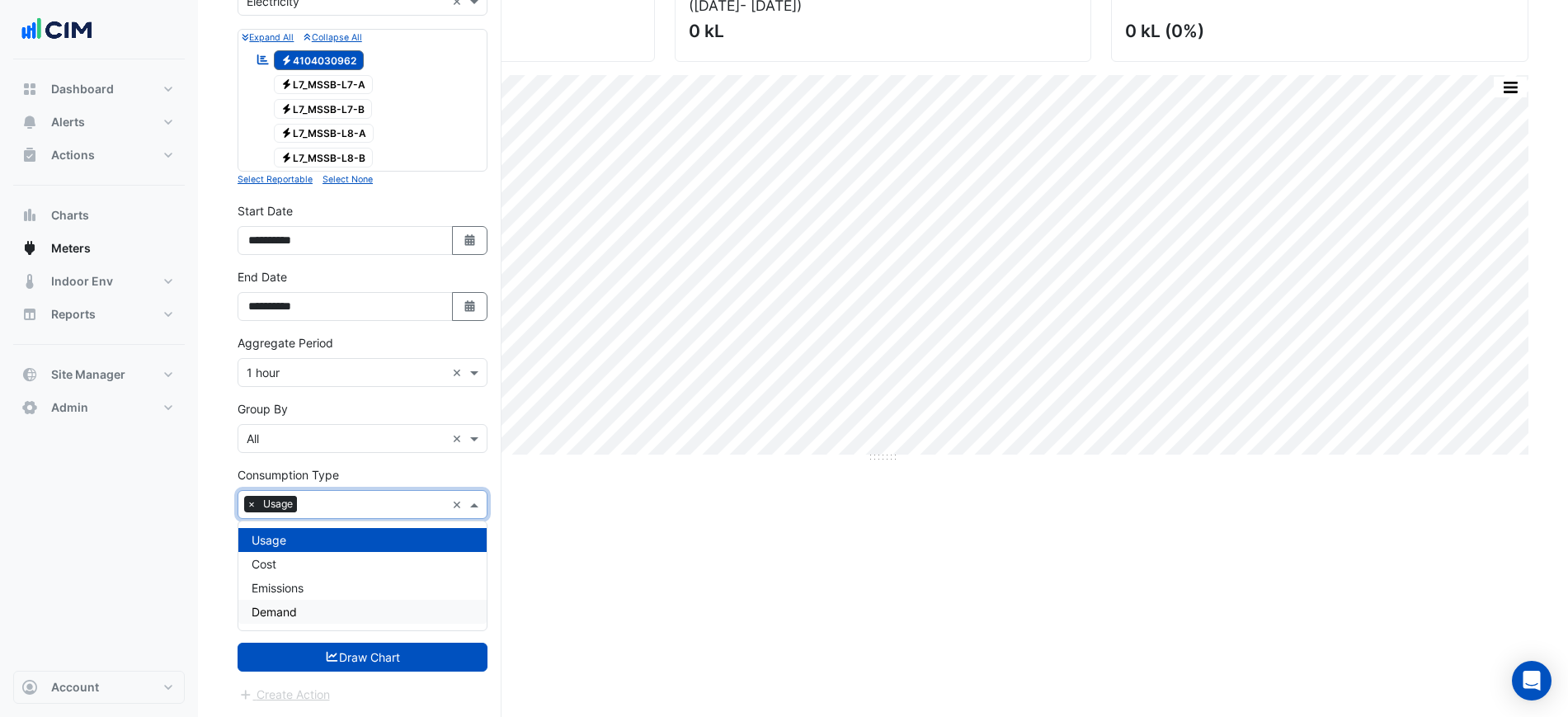
click at [308, 607] on div "Demand" at bounding box center [362, 611] width 248 height 24
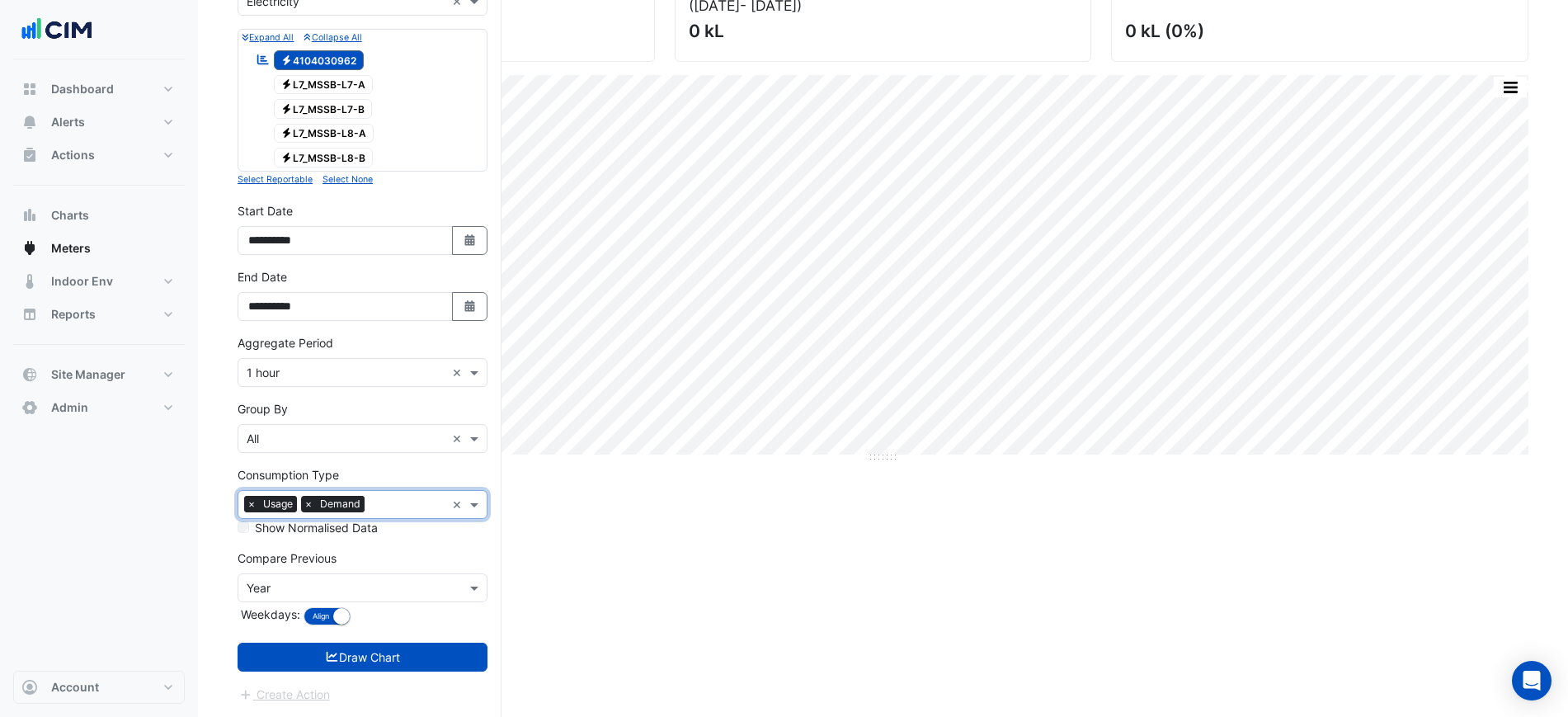
click at [255, 510] on span "×" at bounding box center [251, 504] width 15 height 17
click at [367, 660] on button "Draw Chart" at bounding box center [362, 657] width 250 height 29
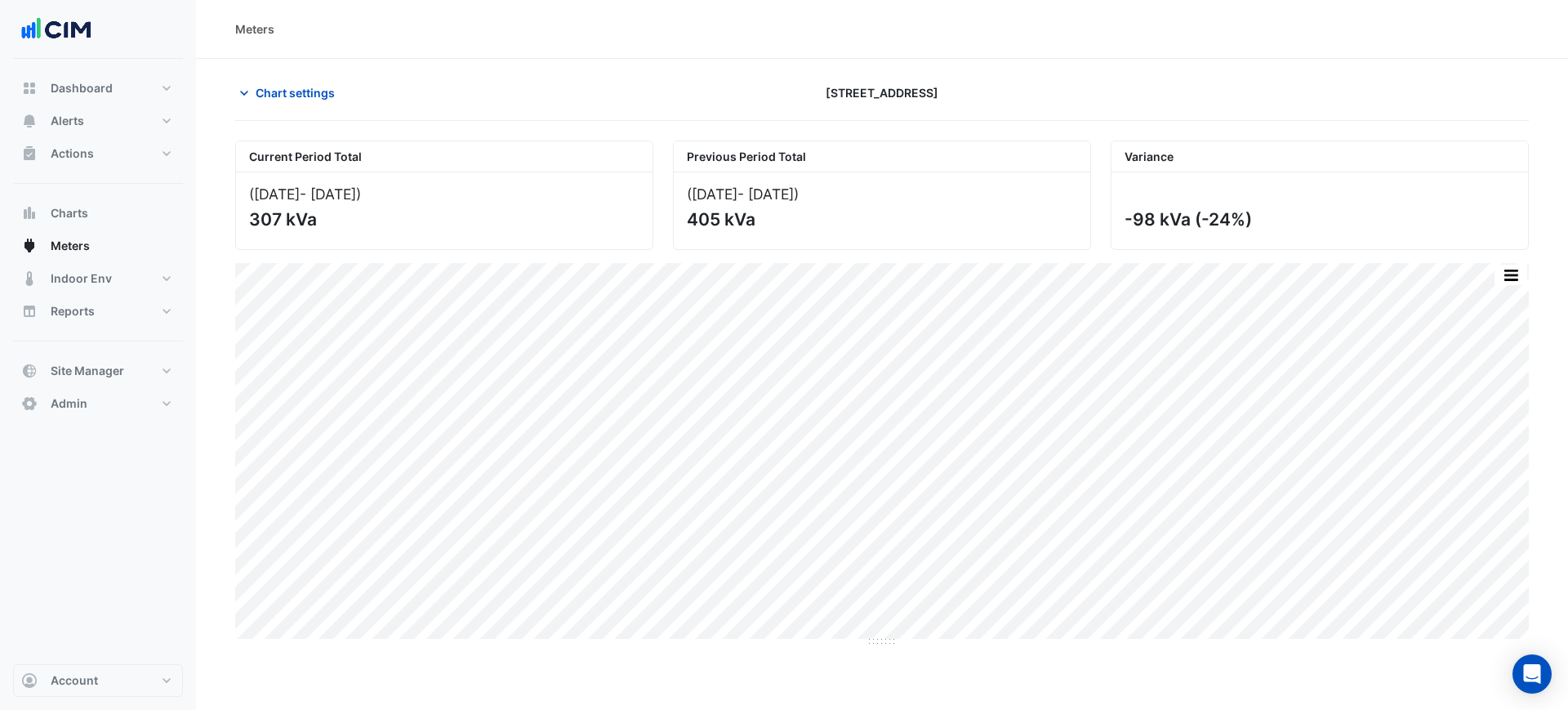
click at [269, 112] on div "Chart settings 45-61 Waterloo Rd" at bounding box center [882, 99] width 1294 height 42
click at [278, 97] on span "Chart settings" at bounding box center [296, 93] width 80 height 17
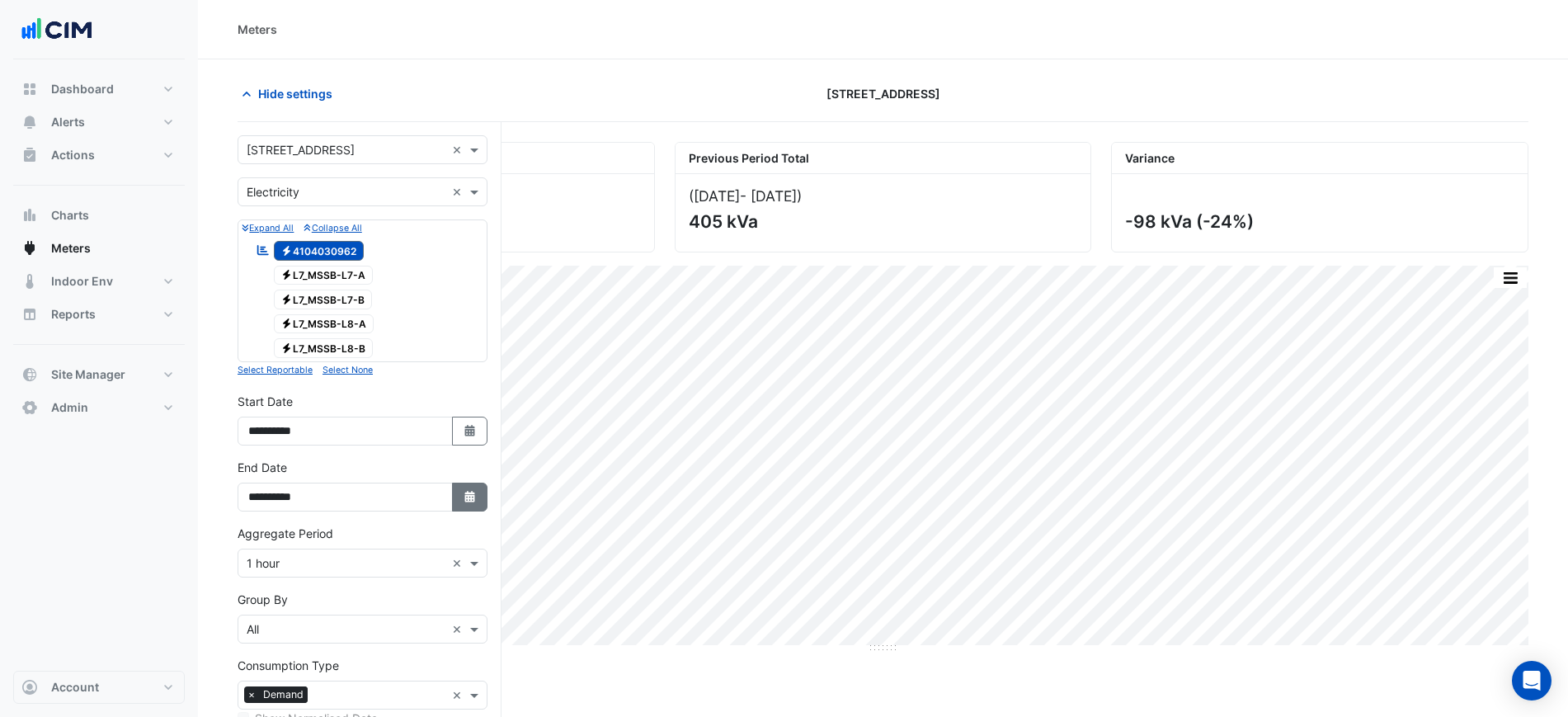
click at [471, 493] on icon "button" at bounding box center [469, 496] width 10 height 11
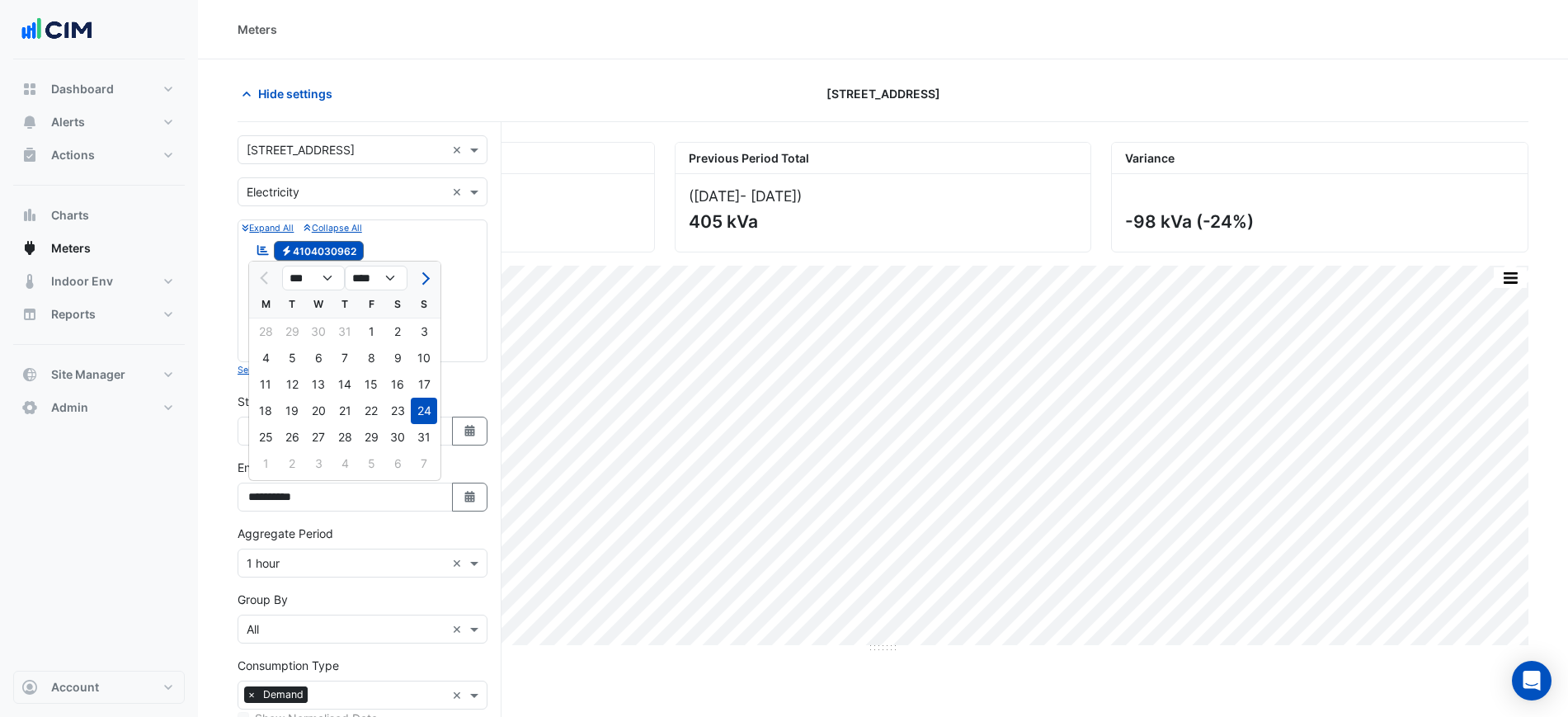
click at [486, 393] on div "**********" at bounding box center [362, 419] width 250 height 52
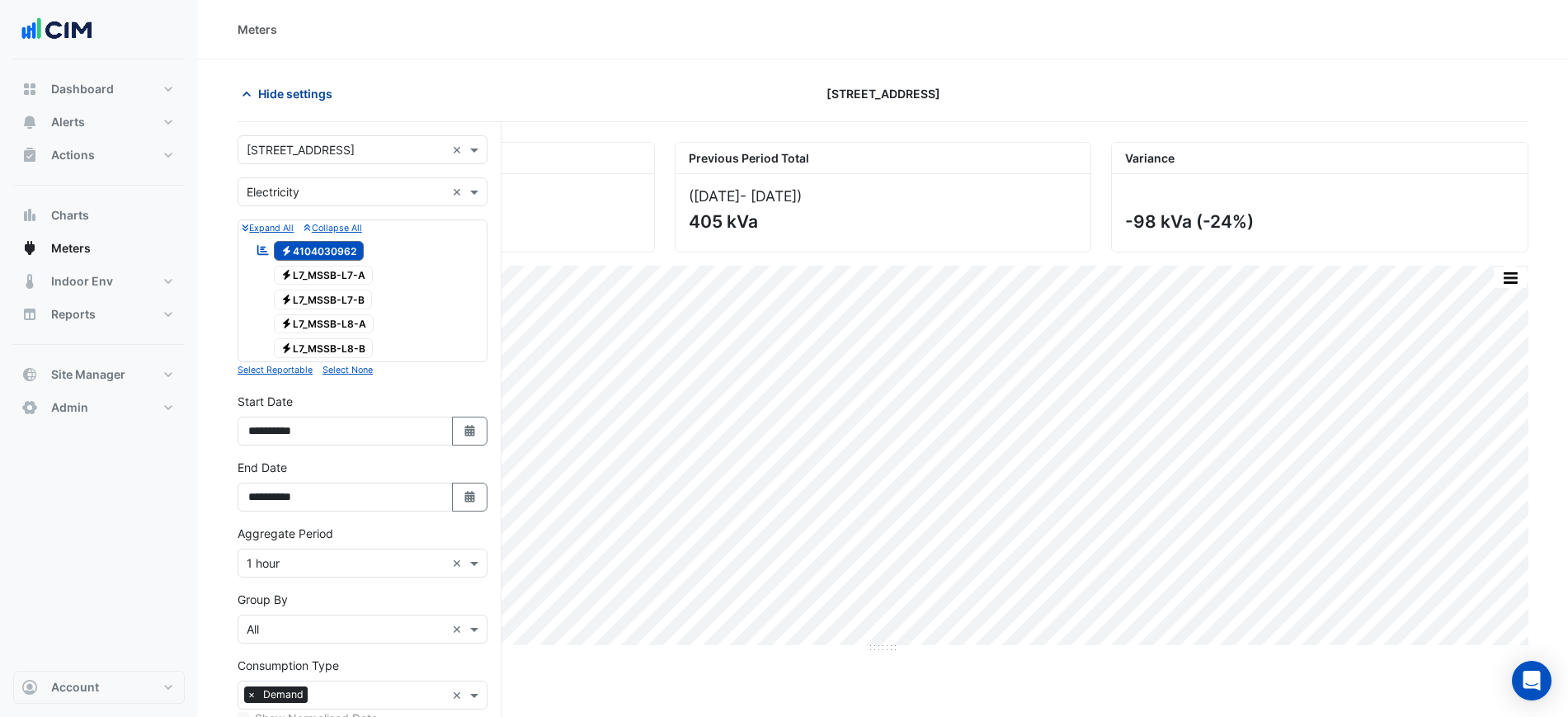
click at [299, 98] on span "Hide settings" at bounding box center [295, 93] width 74 height 17
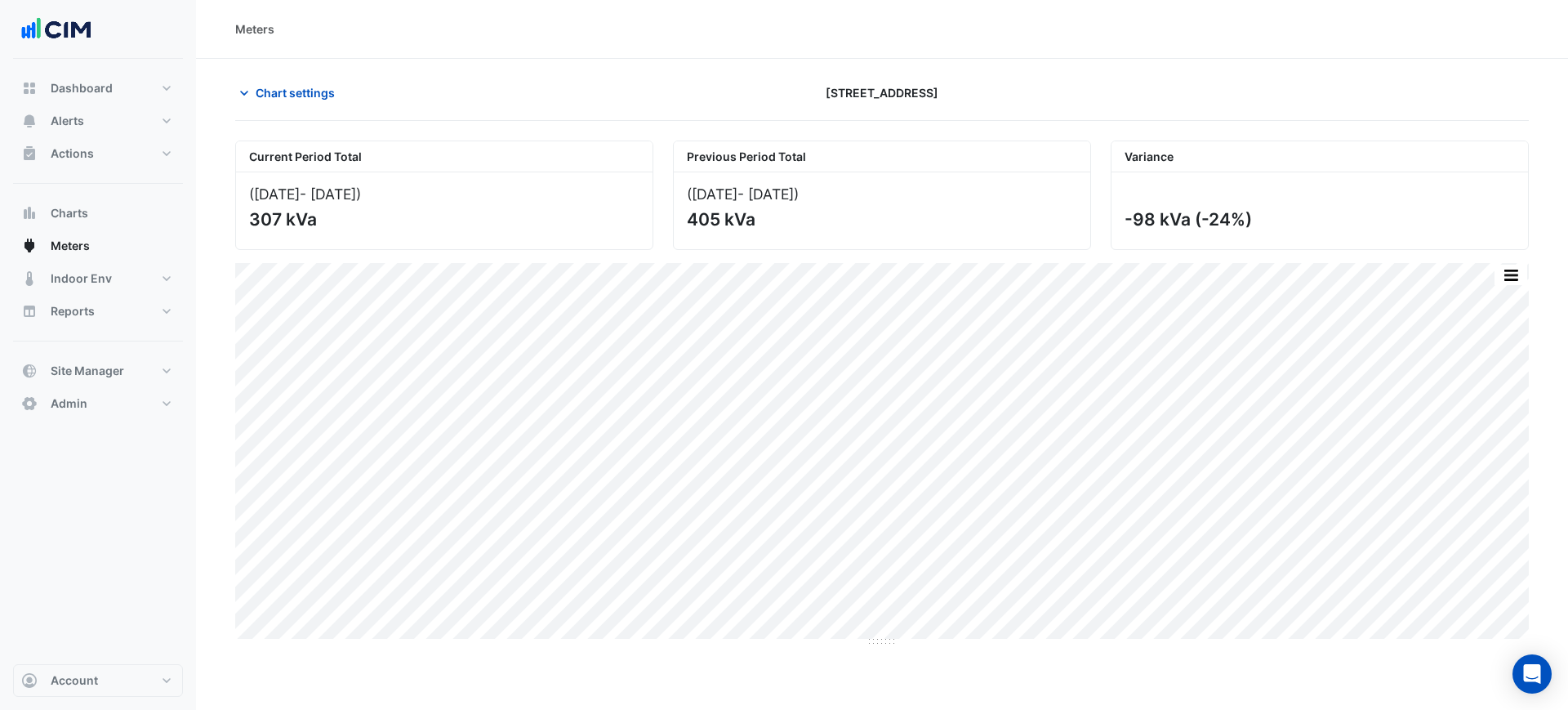
click at [1221, 91] on div at bounding box center [1320, 93] width 437 height 29
click at [294, 106] on button "Chart settings" at bounding box center [290, 93] width 111 height 29
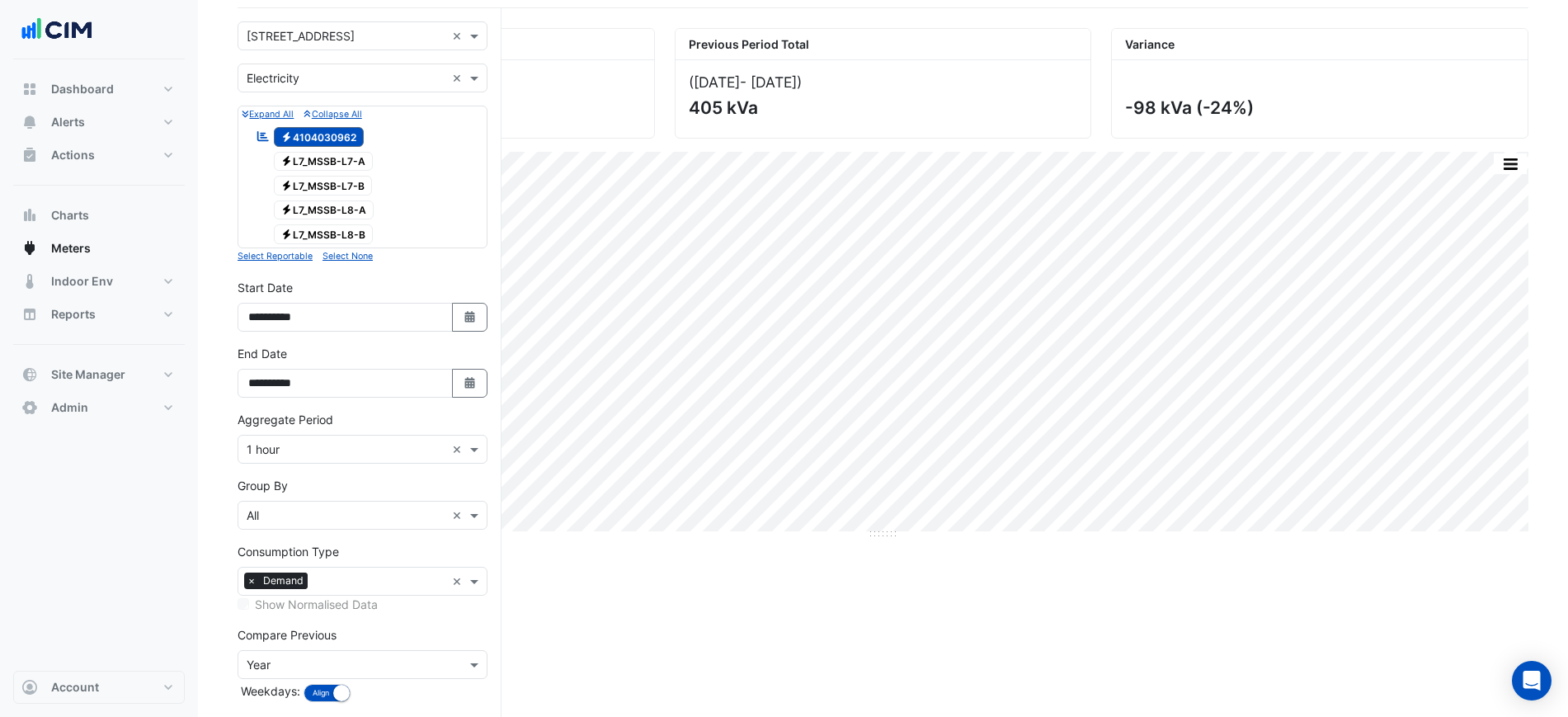
scroll to position [190, 0]
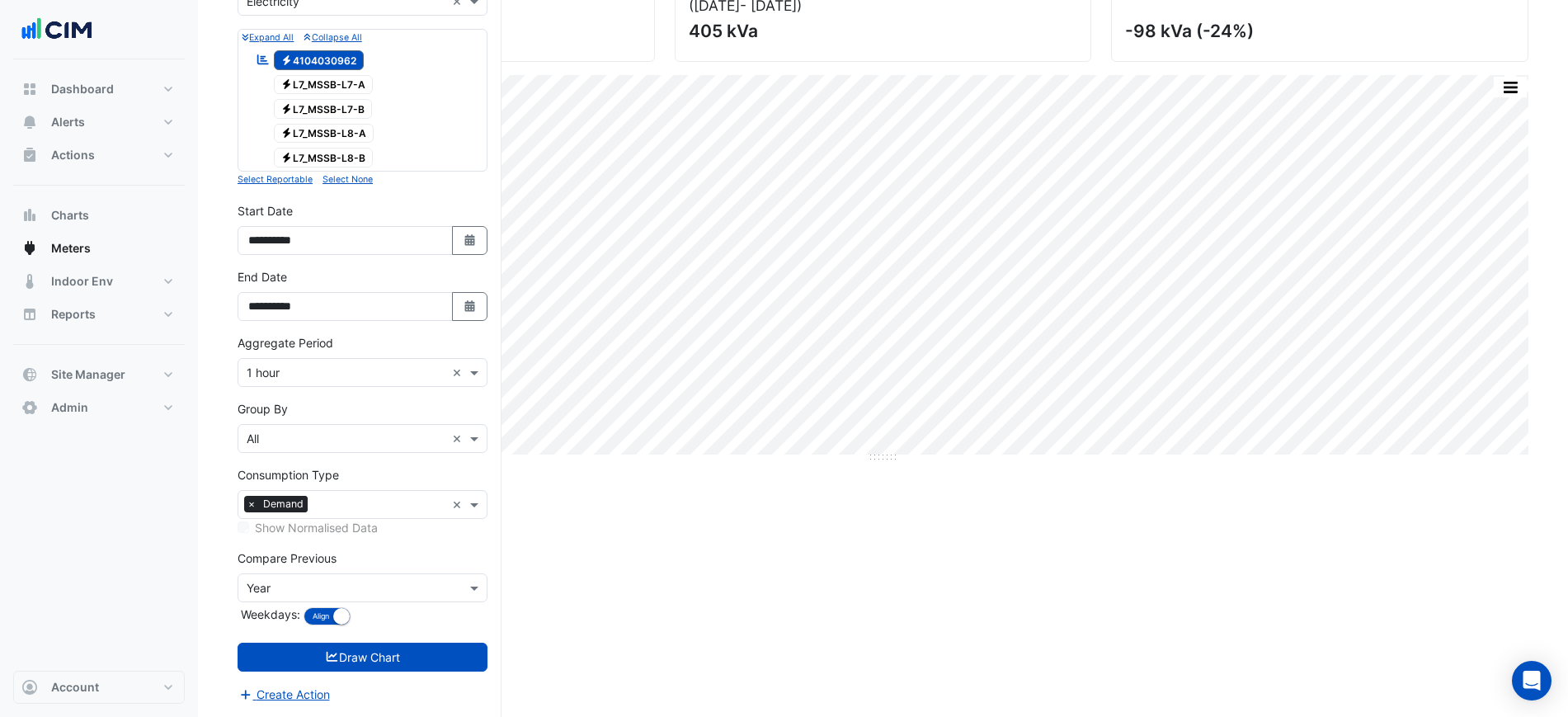
click at [340, 514] on div at bounding box center [378, 507] width 134 height 22
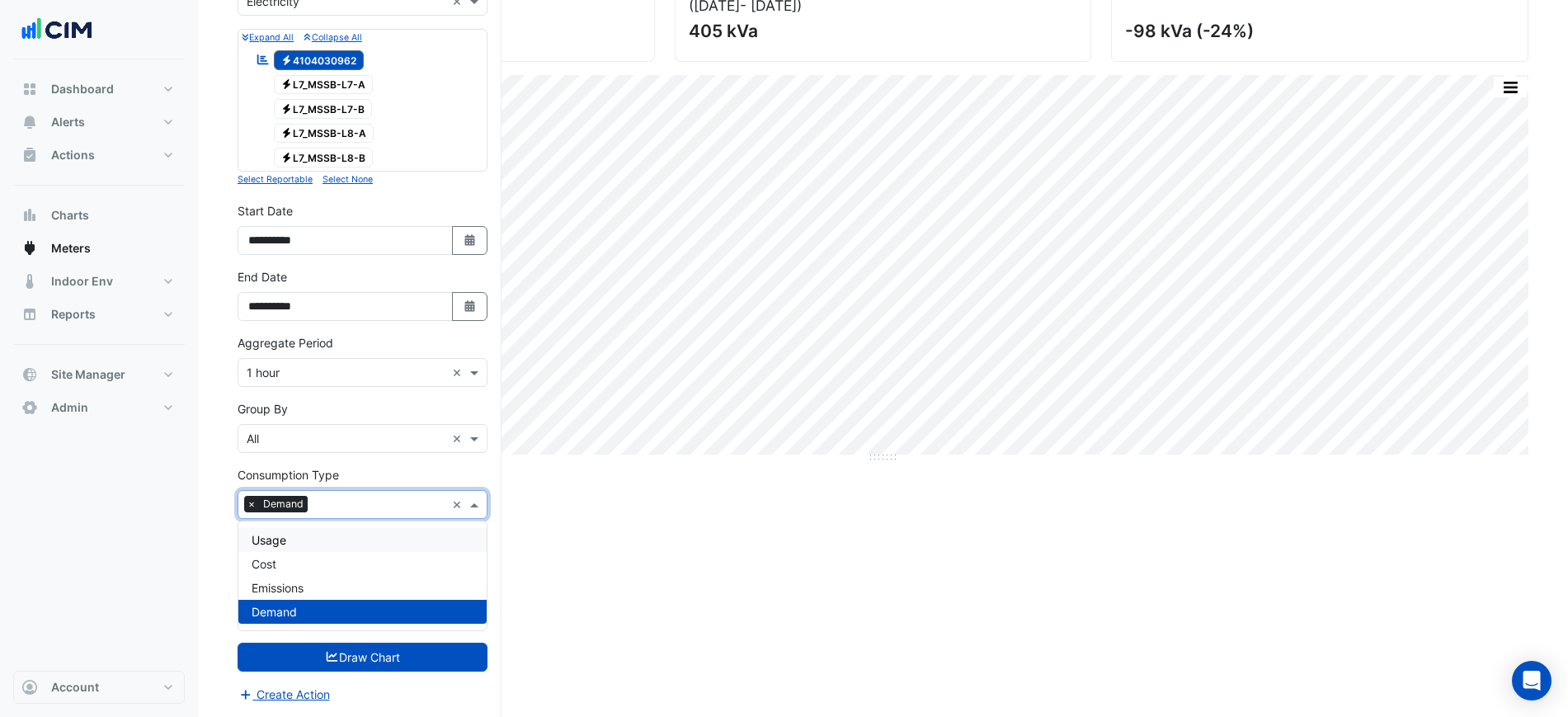
click at [322, 534] on div "Usage" at bounding box center [362, 540] width 248 height 24
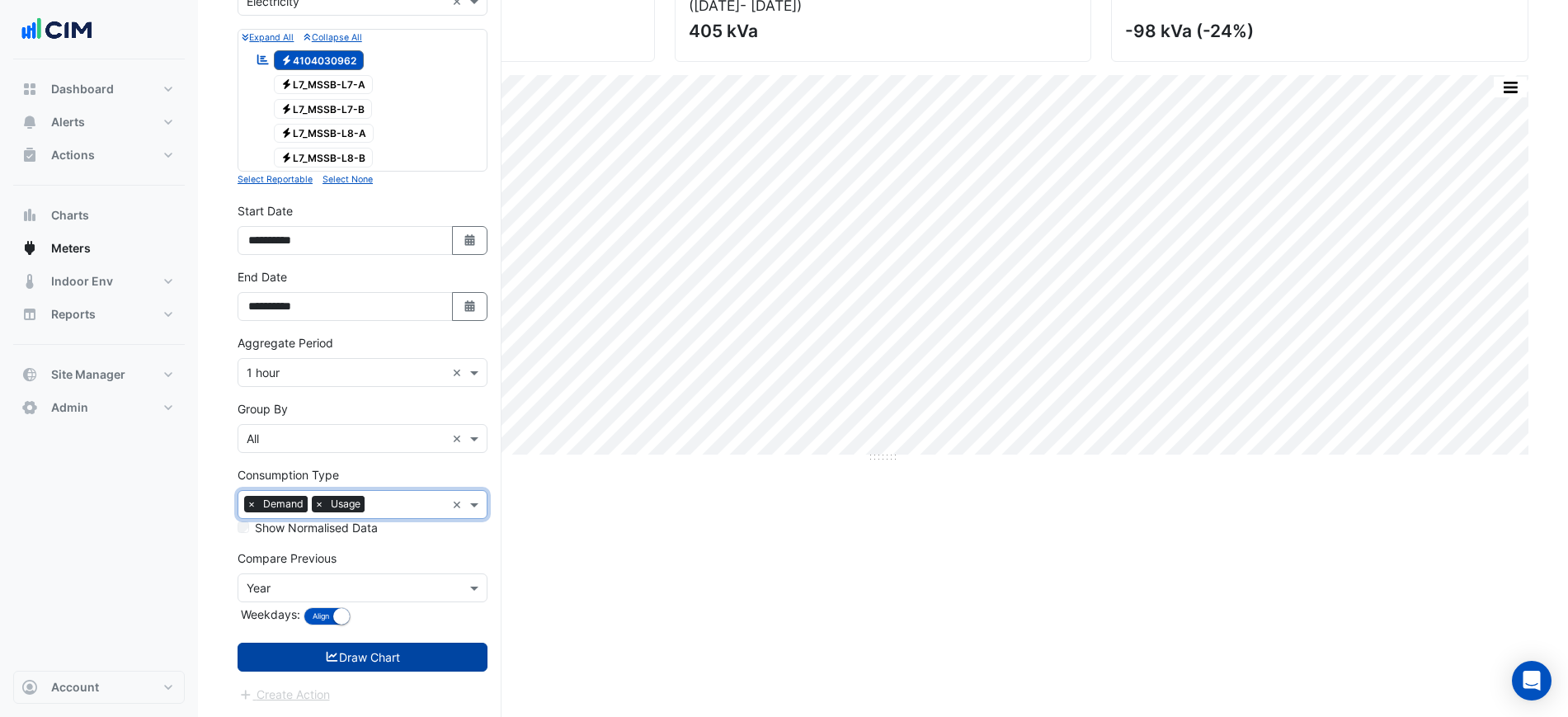
click at [362, 655] on button "Draw Chart" at bounding box center [362, 657] width 250 height 29
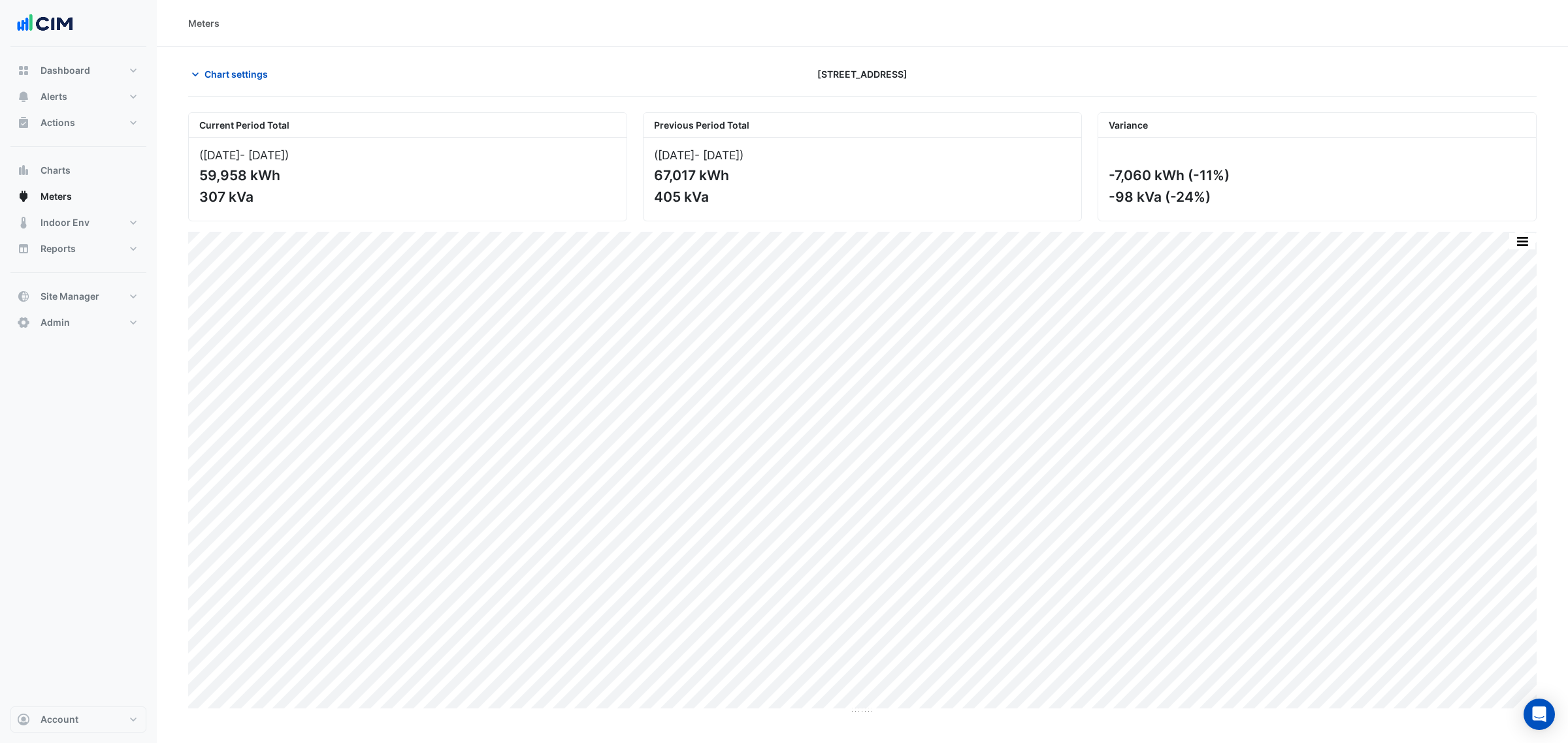
click at [1524, 243] on button "button" at bounding box center [1522, 241] width 26 height 17
click at [1485, 454] on div "Select Chart Type" at bounding box center [1495, 460] width 78 height 31
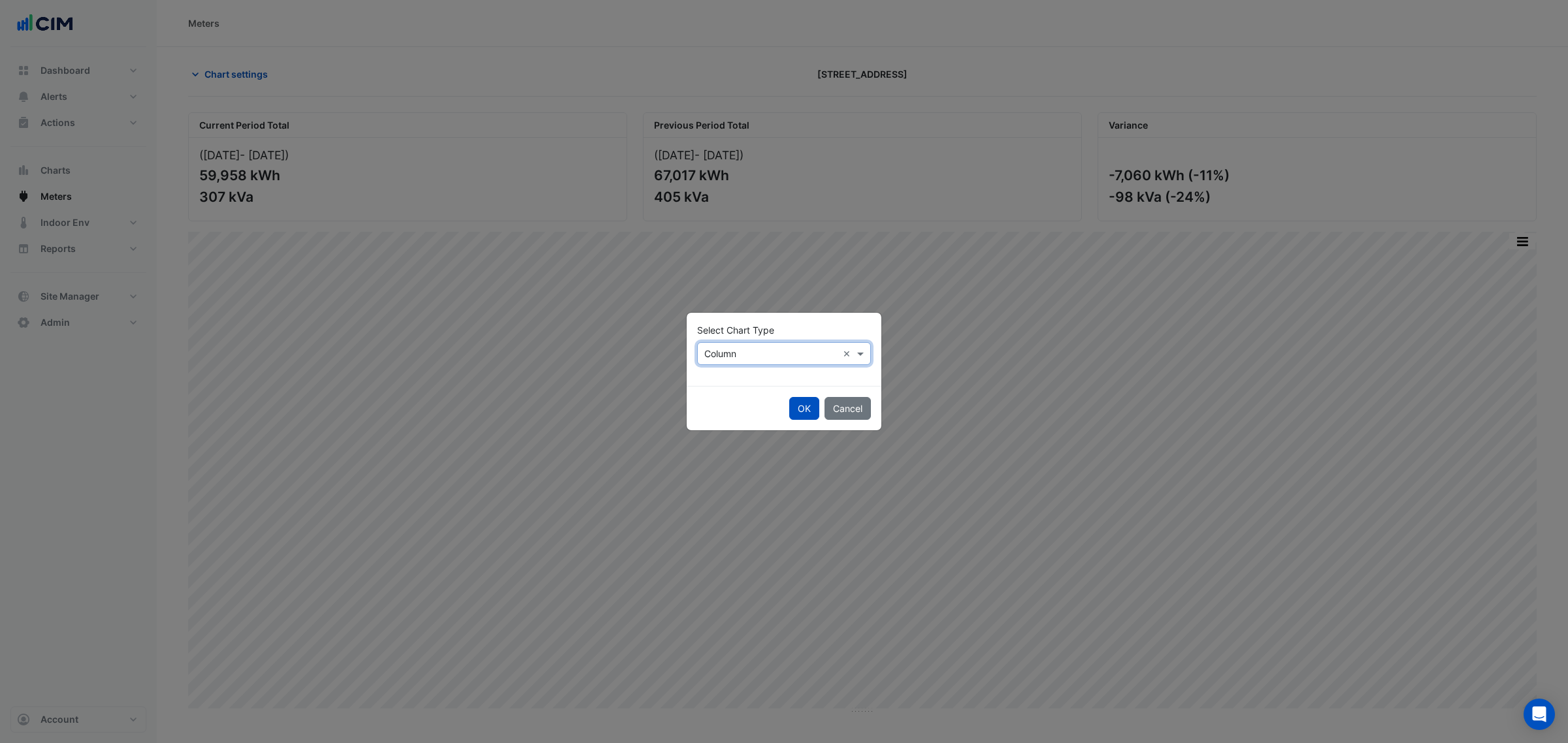
drag, startPoint x: 803, startPoint y: 341, endPoint x: 795, endPoint y: 348, distance: 10.6
click at [801, 344] on div "Select Chart Type × Column ×" at bounding box center [783, 353] width 174 height 23
drag, startPoint x: 732, startPoint y: 380, endPoint x: 748, endPoint y: 391, distance: 19.4
click at [732, 381] on div "Line" at bounding box center [726, 382] width 57 height 19
click at [792, 399] on button "OK" at bounding box center [803, 408] width 30 height 23
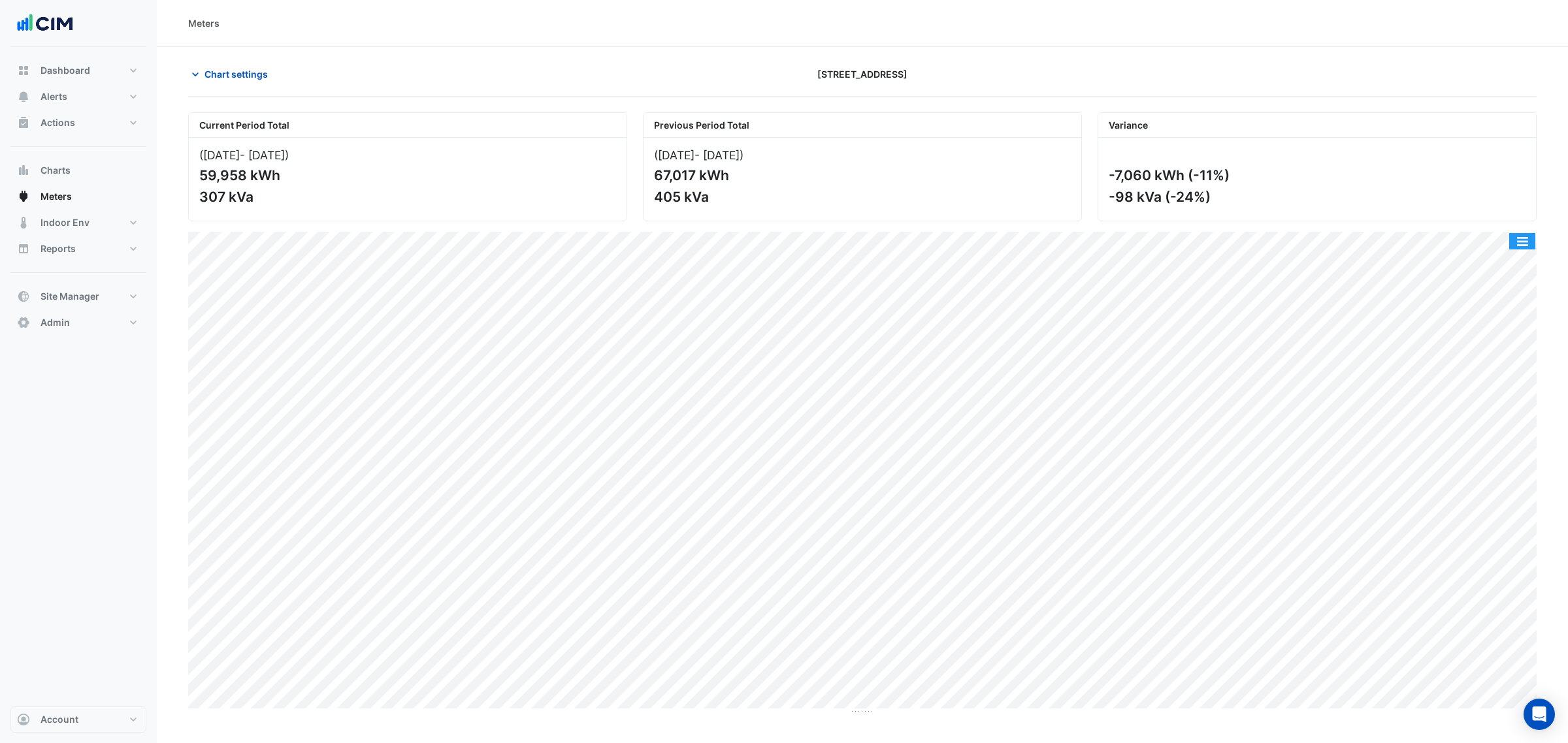
click at [1513, 241] on button "button" at bounding box center [1522, 241] width 26 height 17
click at [1513, 258] on div "Split by Consumption" at bounding box center [1495, 268] width 78 height 31
click at [232, 88] on div "Chart settings [STREET_ADDRESS]" at bounding box center [862, 79] width 1348 height 34
click at [232, 86] on button "Chart settings" at bounding box center [232, 74] width 88 height 23
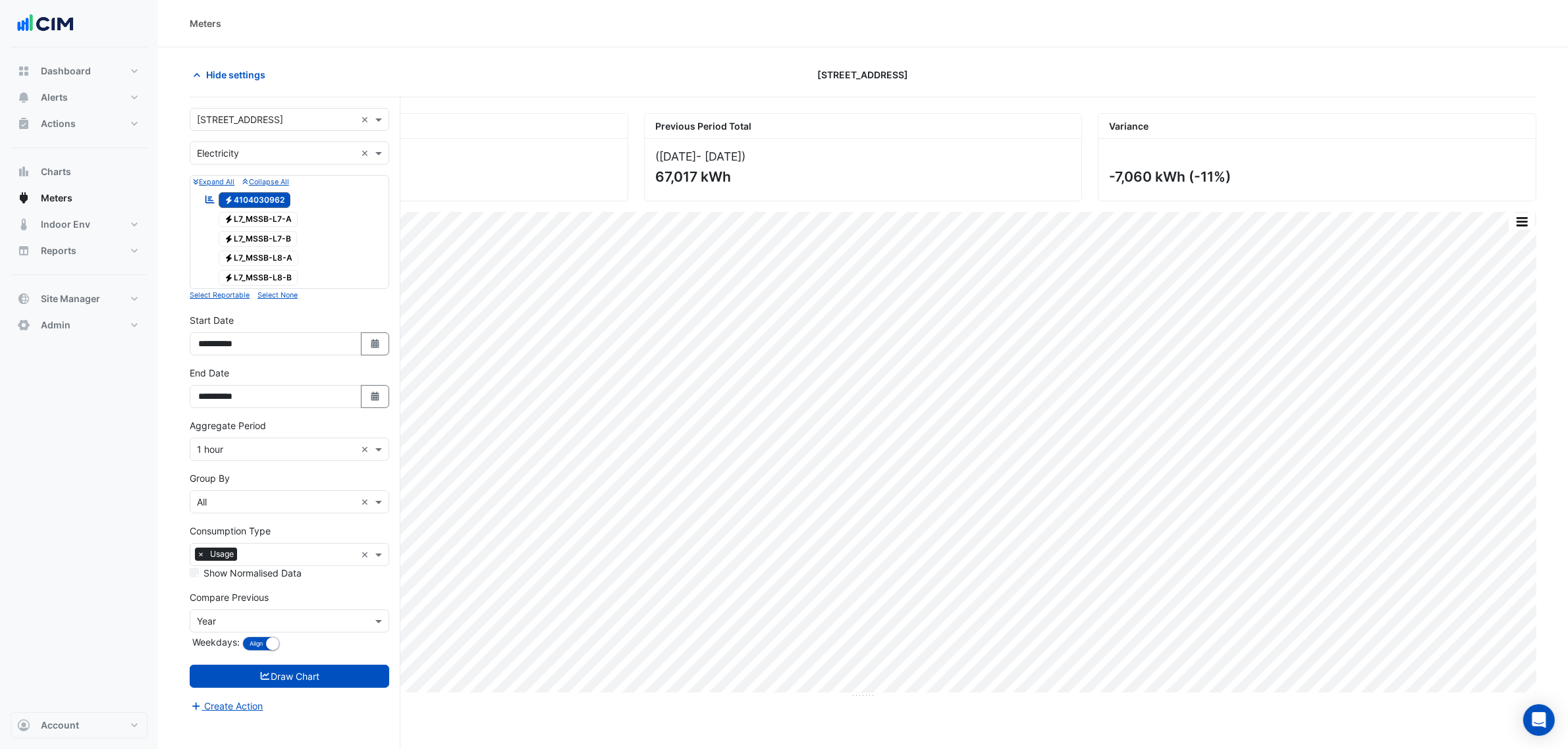
click at [254, 110] on div "Select a Site × [STREET_ADDRESS] ×" at bounding box center [289, 119] width 199 height 23
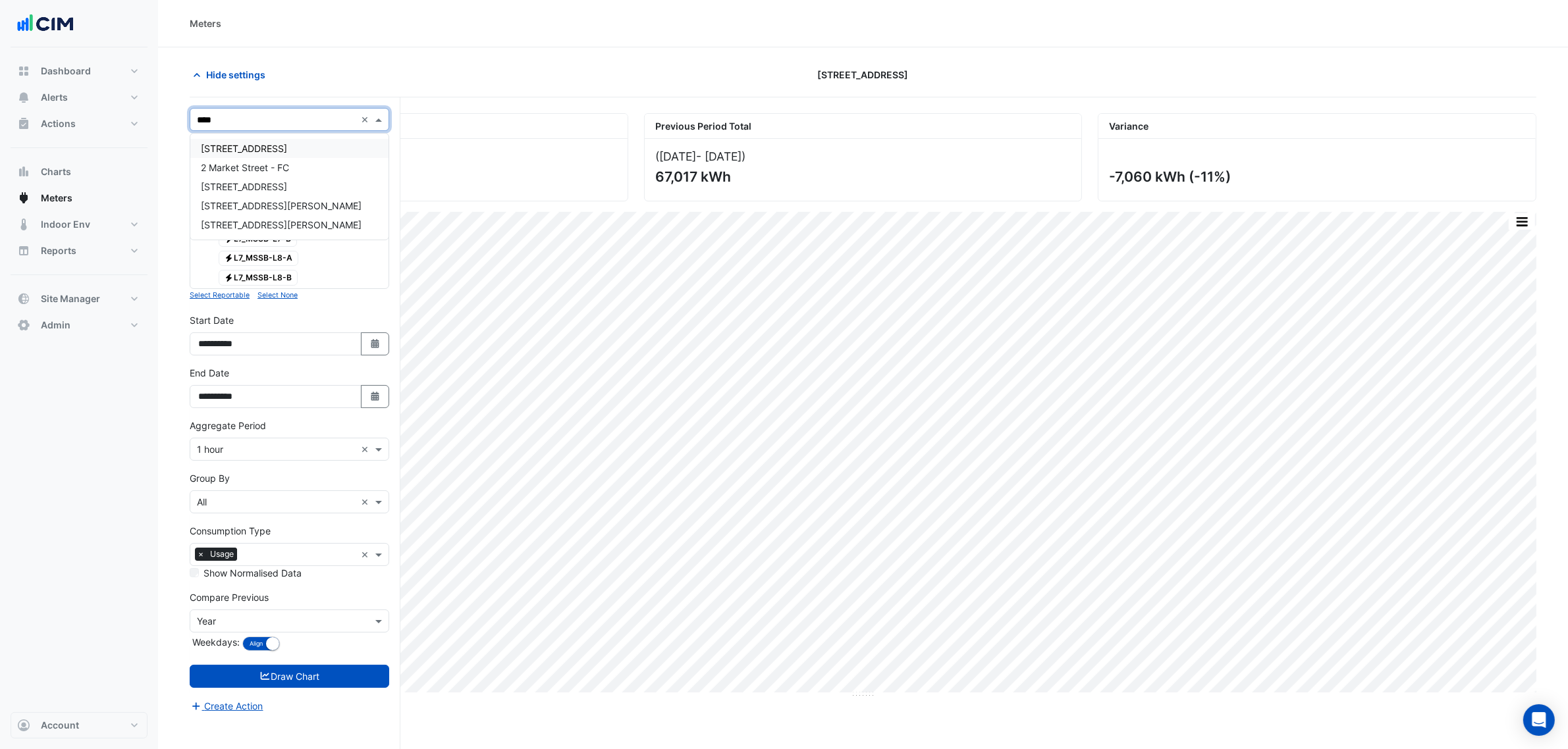
type input "*****"
click at [346, 151] on div "[STREET_ADDRESS]" at bounding box center [289, 148] width 198 height 19
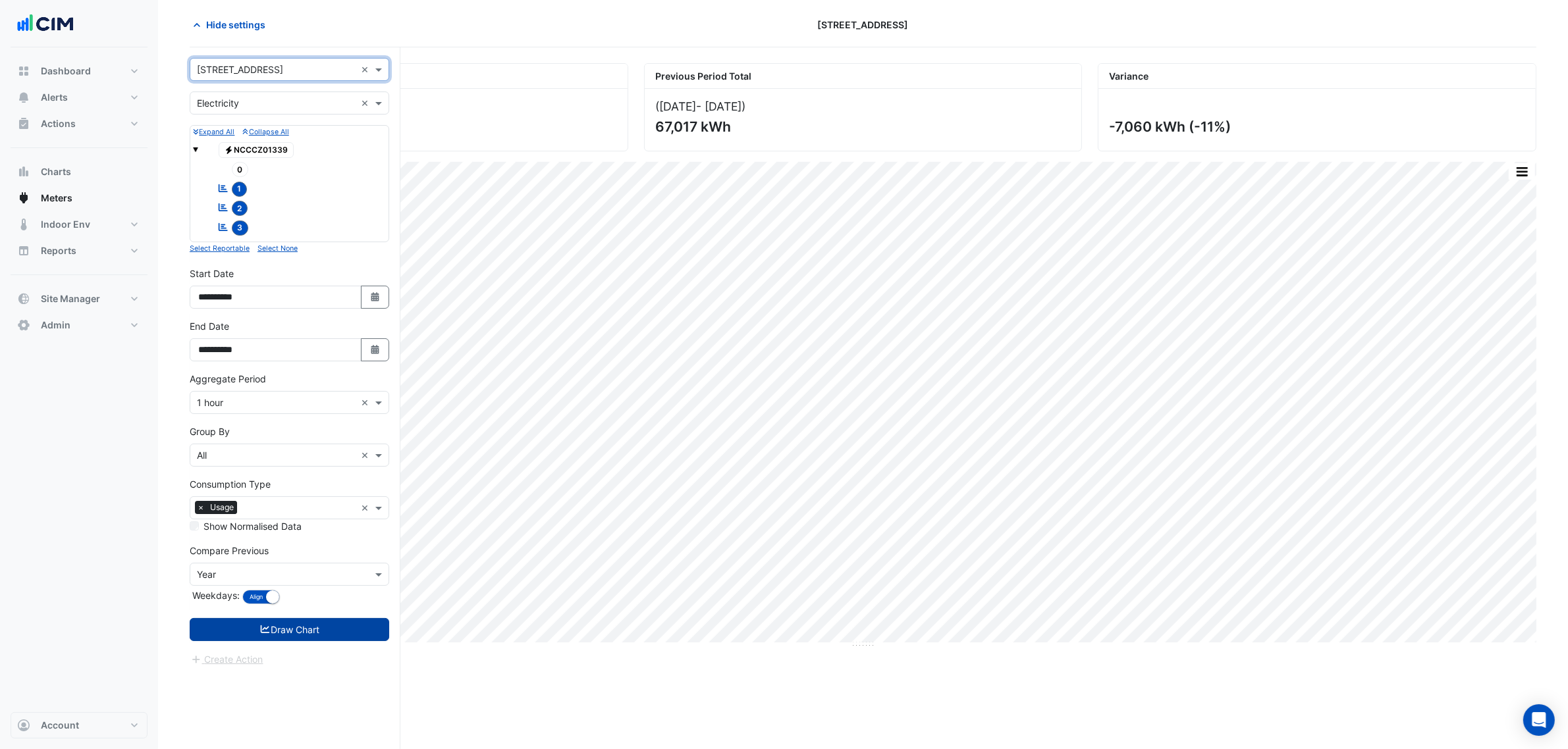
click at [326, 571] on button "Draw Chart" at bounding box center [289, 629] width 199 height 23
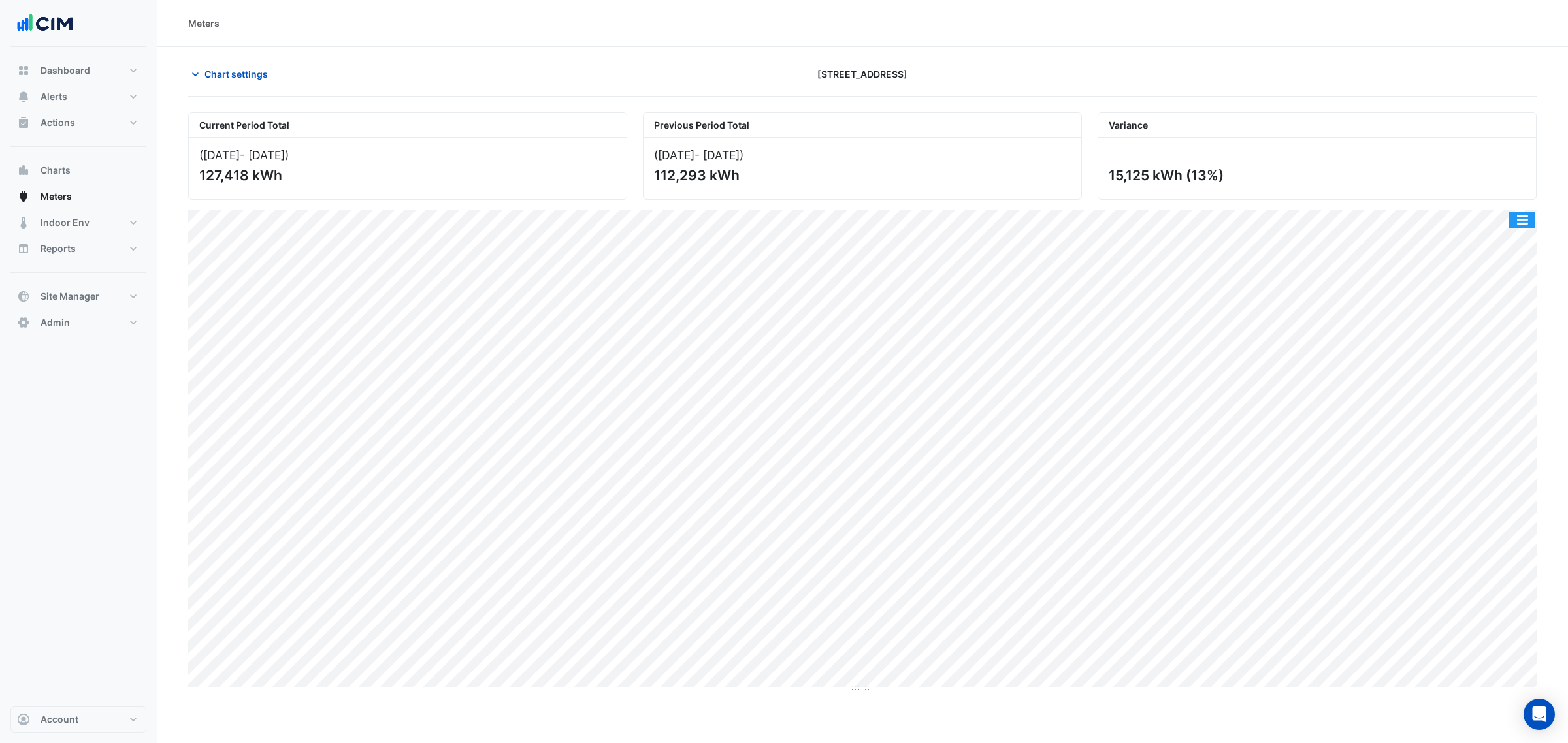
click at [1253, 218] on button "button" at bounding box center [1522, 220] width 26 height 17
click at [1253, 397] on div "Select Chart Type" at bounding box center [1495, 407] width 78 height 31
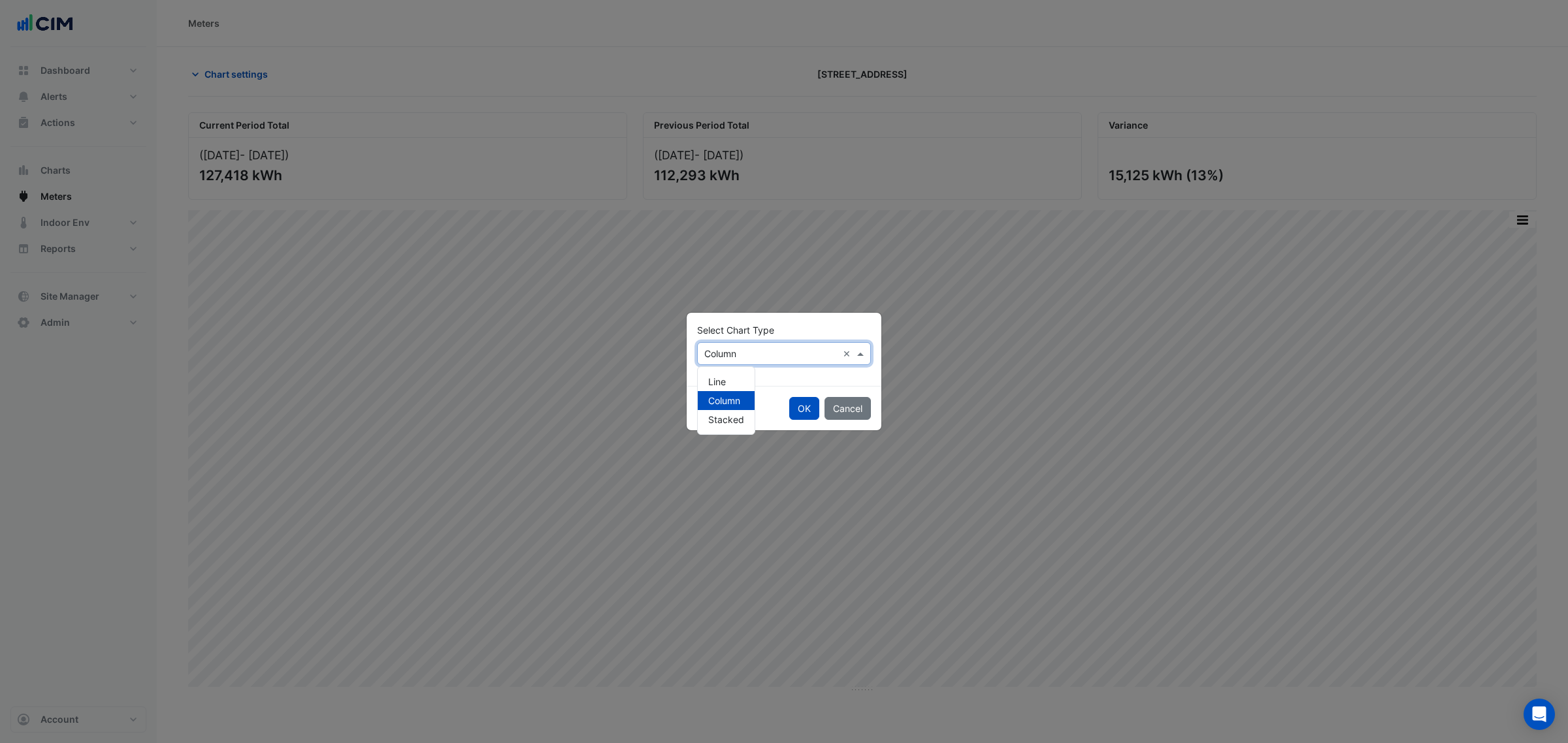
click at [742, 356] on input "text" at bounding box center [771, 355] width 133 height 14
click at [742, 381] on div "Line" at bounding box center [726, 382] width 57 height 19
click at [799, 415] on button "OK" at bounding box center [803, 408] width 30 height 23
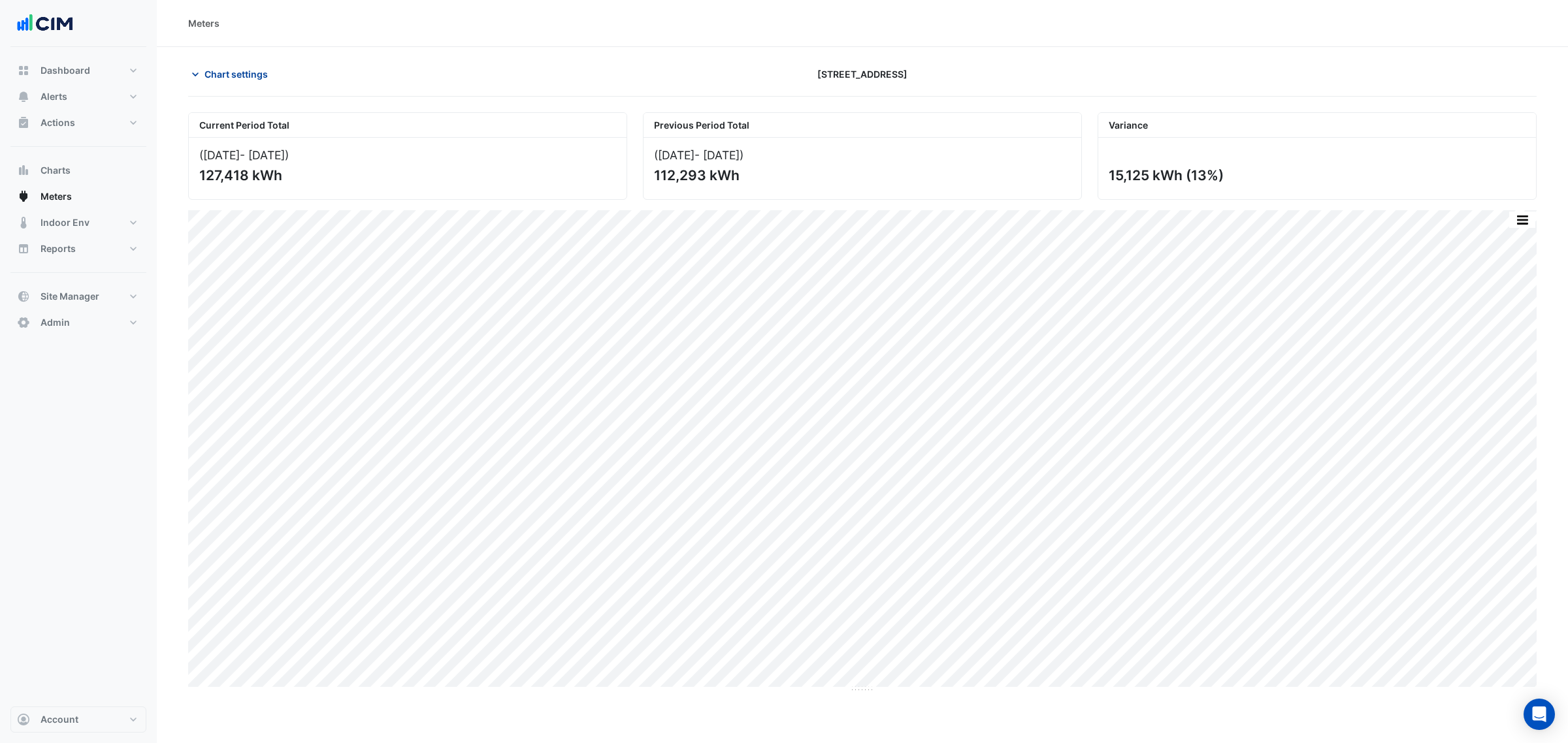
click at [236, 83] on button "Chart settings" at bounding box center [232, 74] width 88 height 23
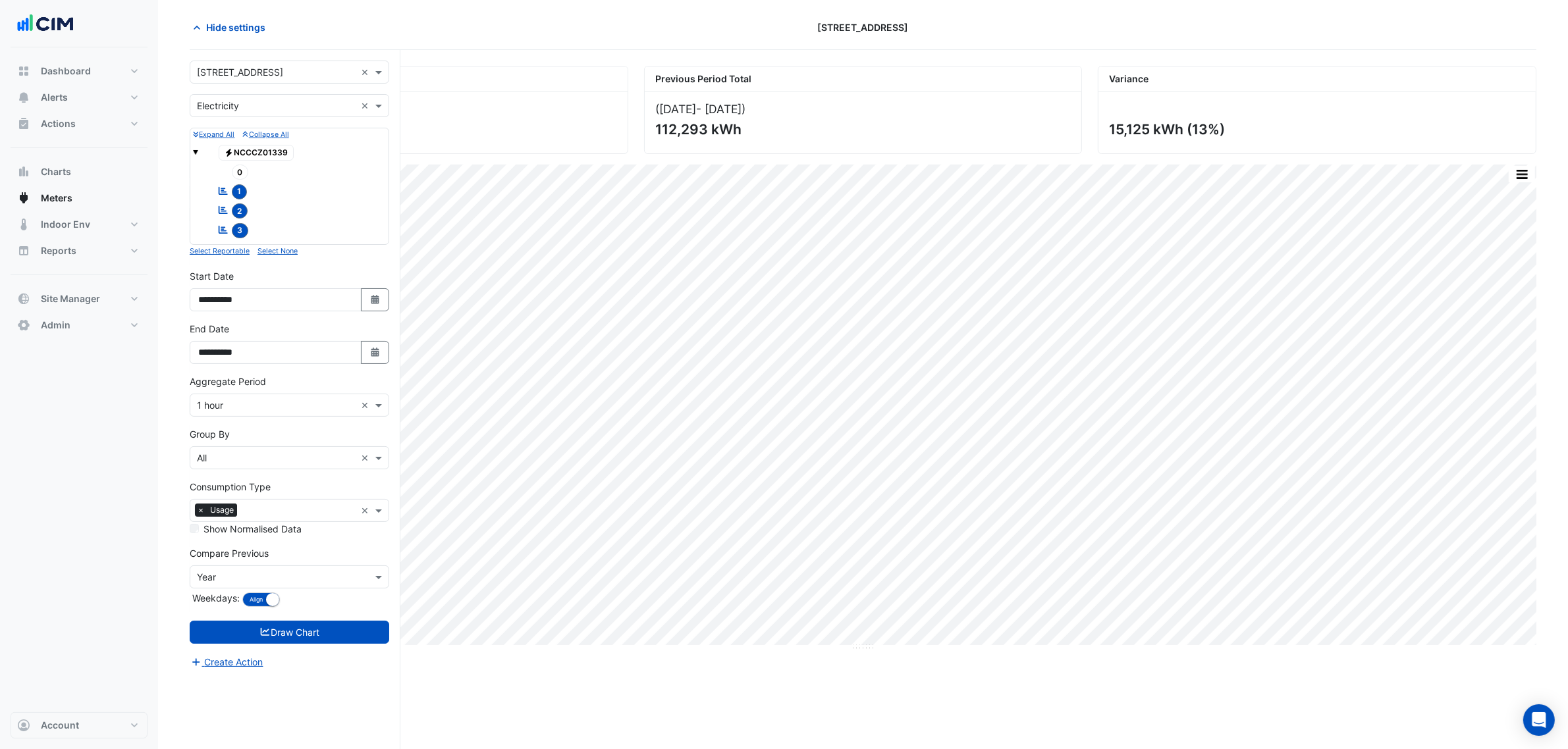
scroll to position [50, 0]
click at [374, 291] on button "Select Date" at bounding box center [376, 297] width 29 height 23
select select "*"
select select "****"
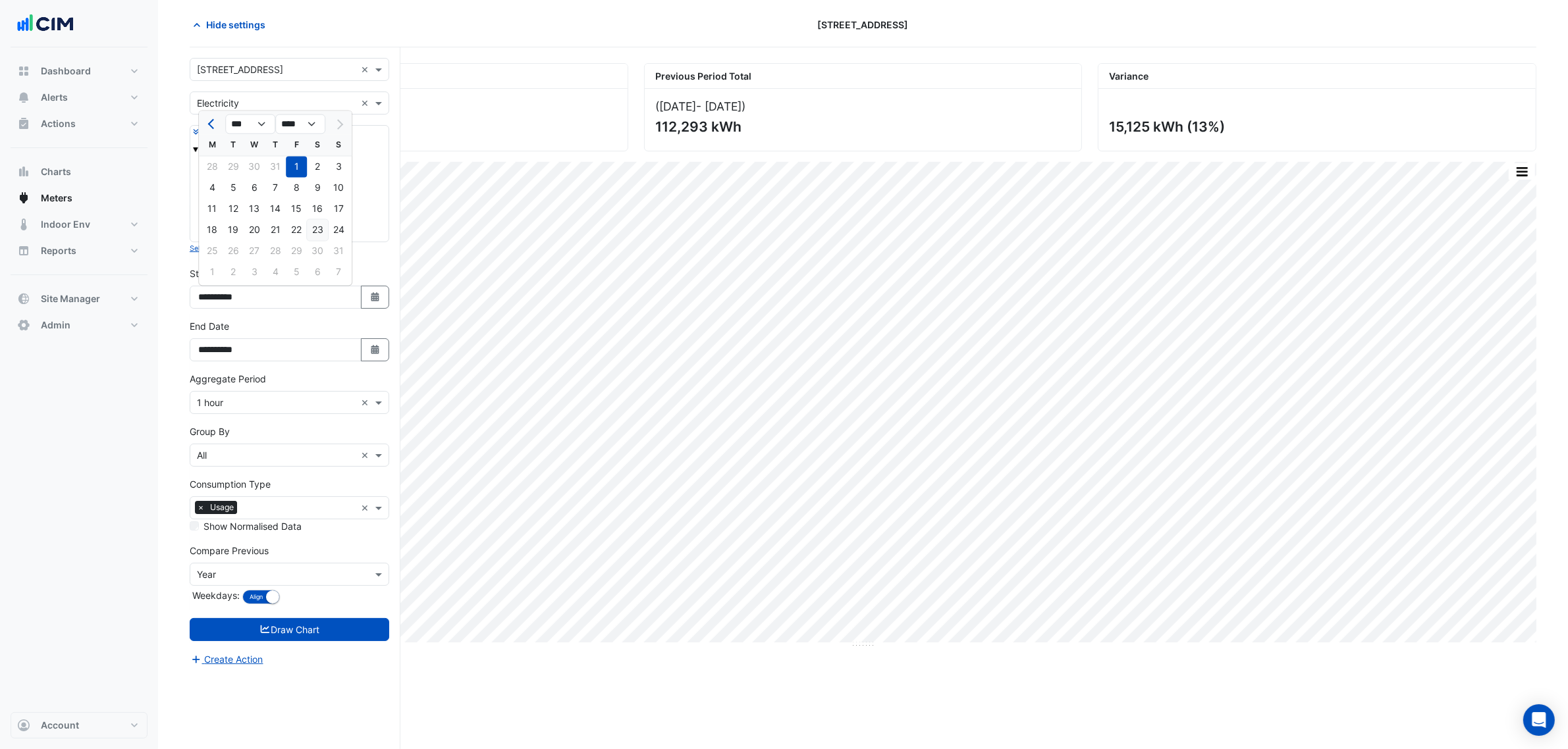
click at [309, 228] on div "23" at bounding box center [317, 231] width 21 height 21
type input "**********"
drag, startPoint x: 313, startPoint y: 620, endPoint x: 316, endPoint y: 615, distance: 5.8
click at [313, 571] on form "Select a Site × [STREET_ADDRESS] × Utility Type × Electricity × Expand All Coll…" at bounding box center [289, 362] width 199 height 609
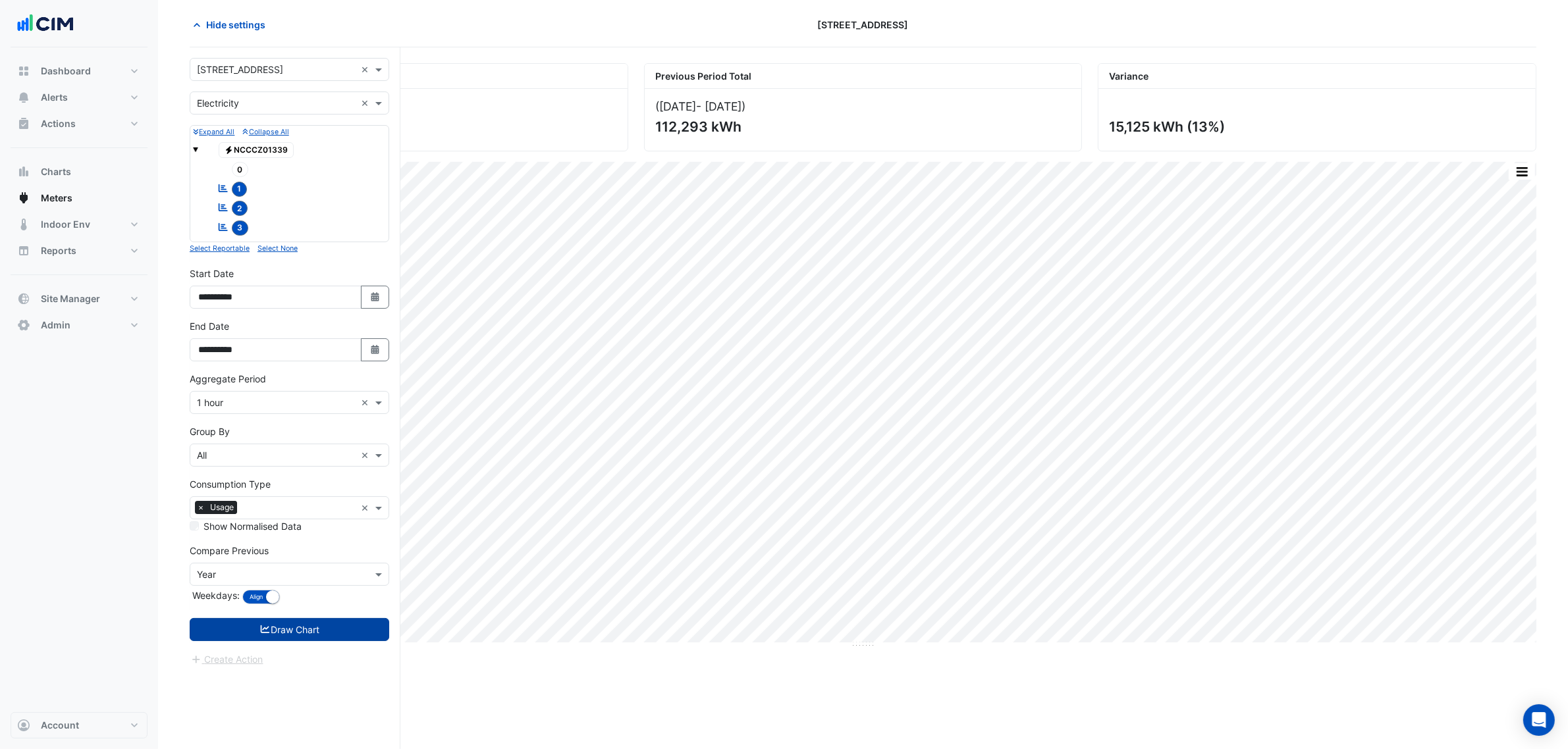
click at [315, 571] on button "Draw Chart" at bounding box center [289, 629] width 199 height 23
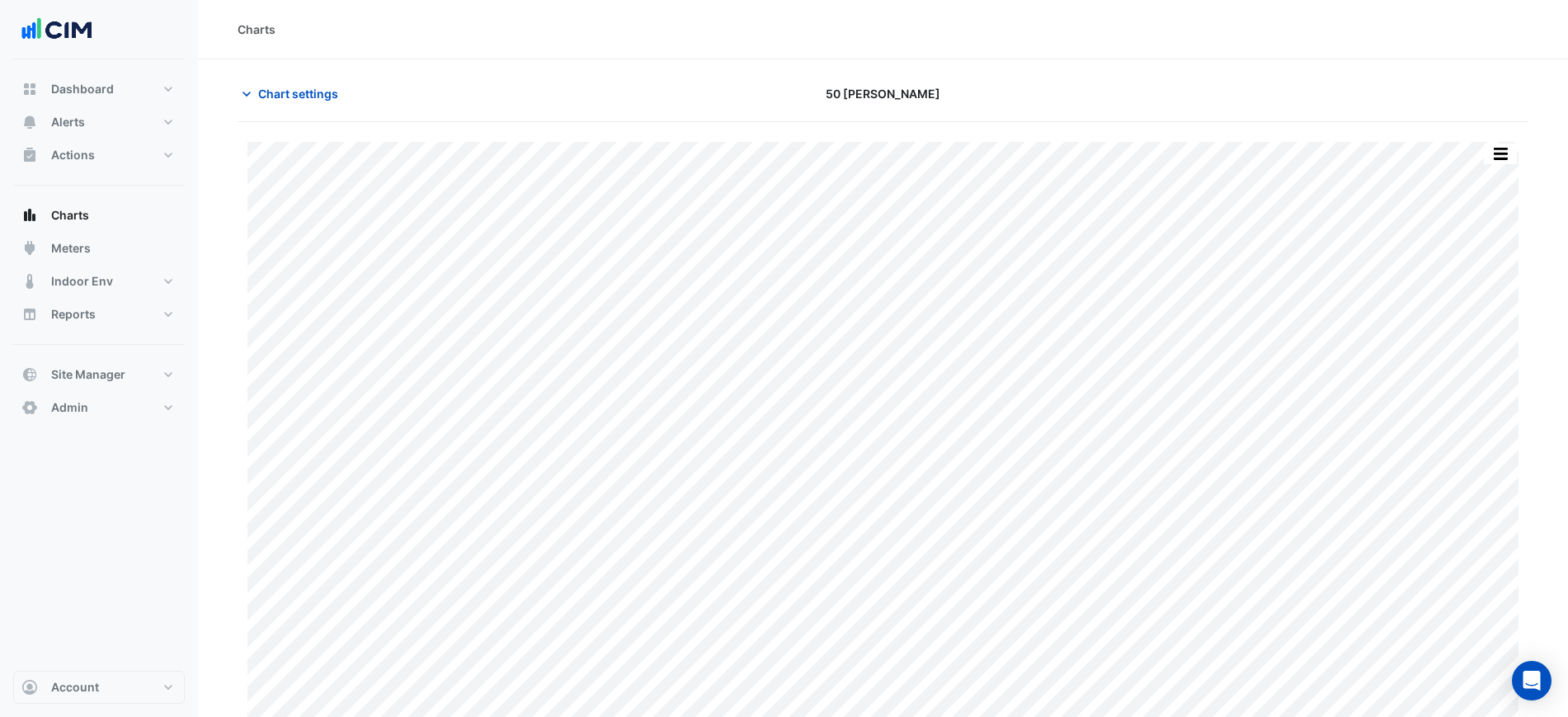
scroll to position [14, 0]
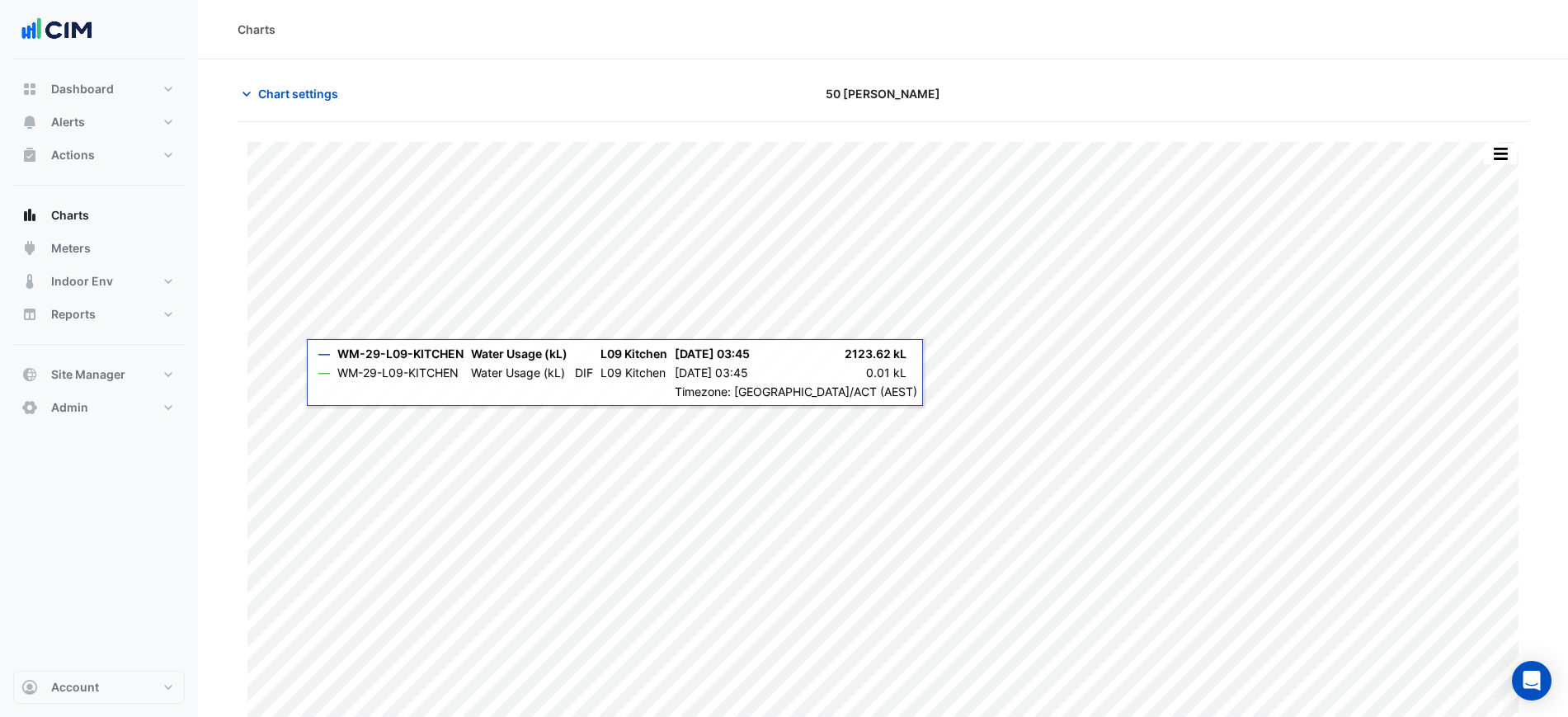
scroll to position [14, 0]
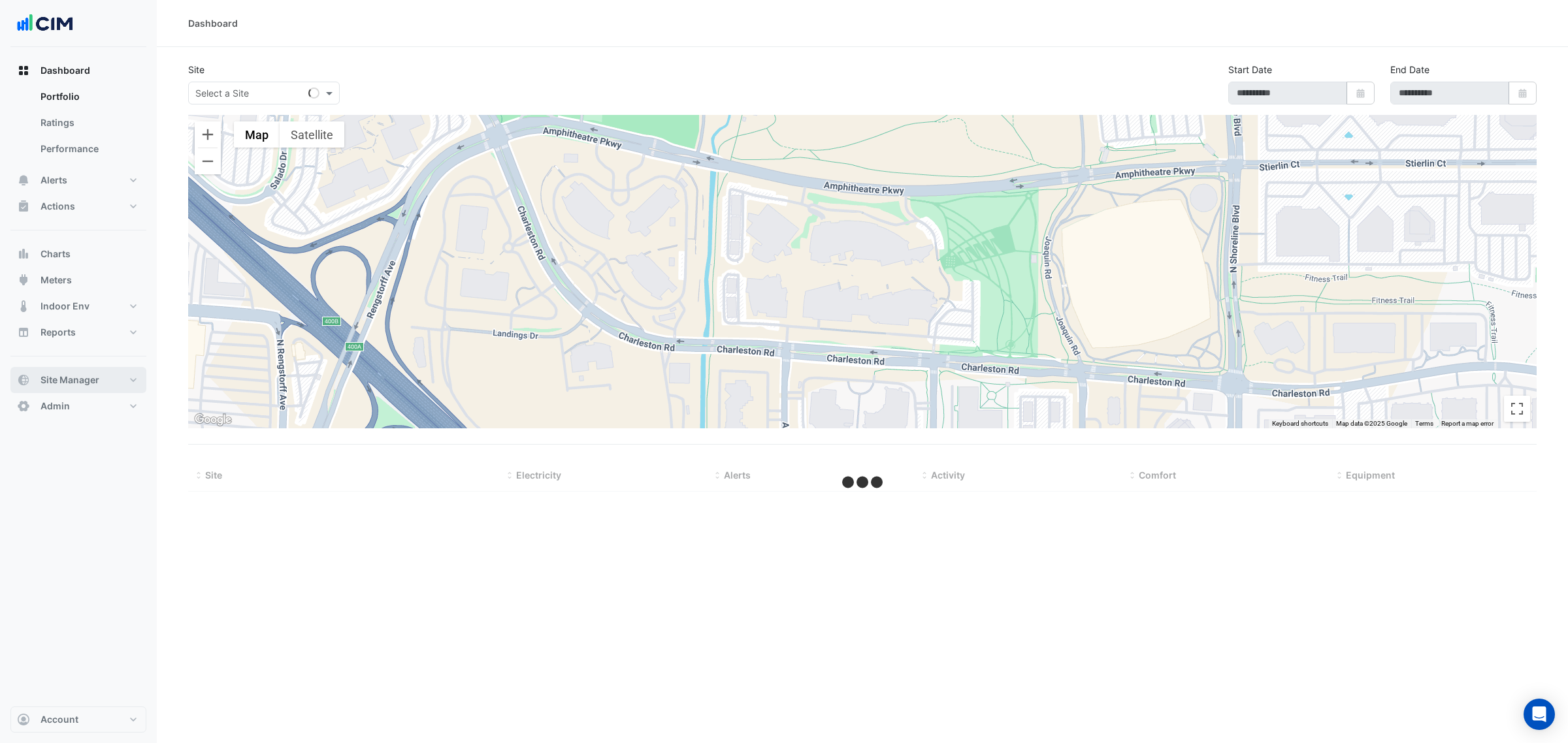
click at [90, 374] on span "Site Manager" at bounding box center [70, 380] width 59 height 13
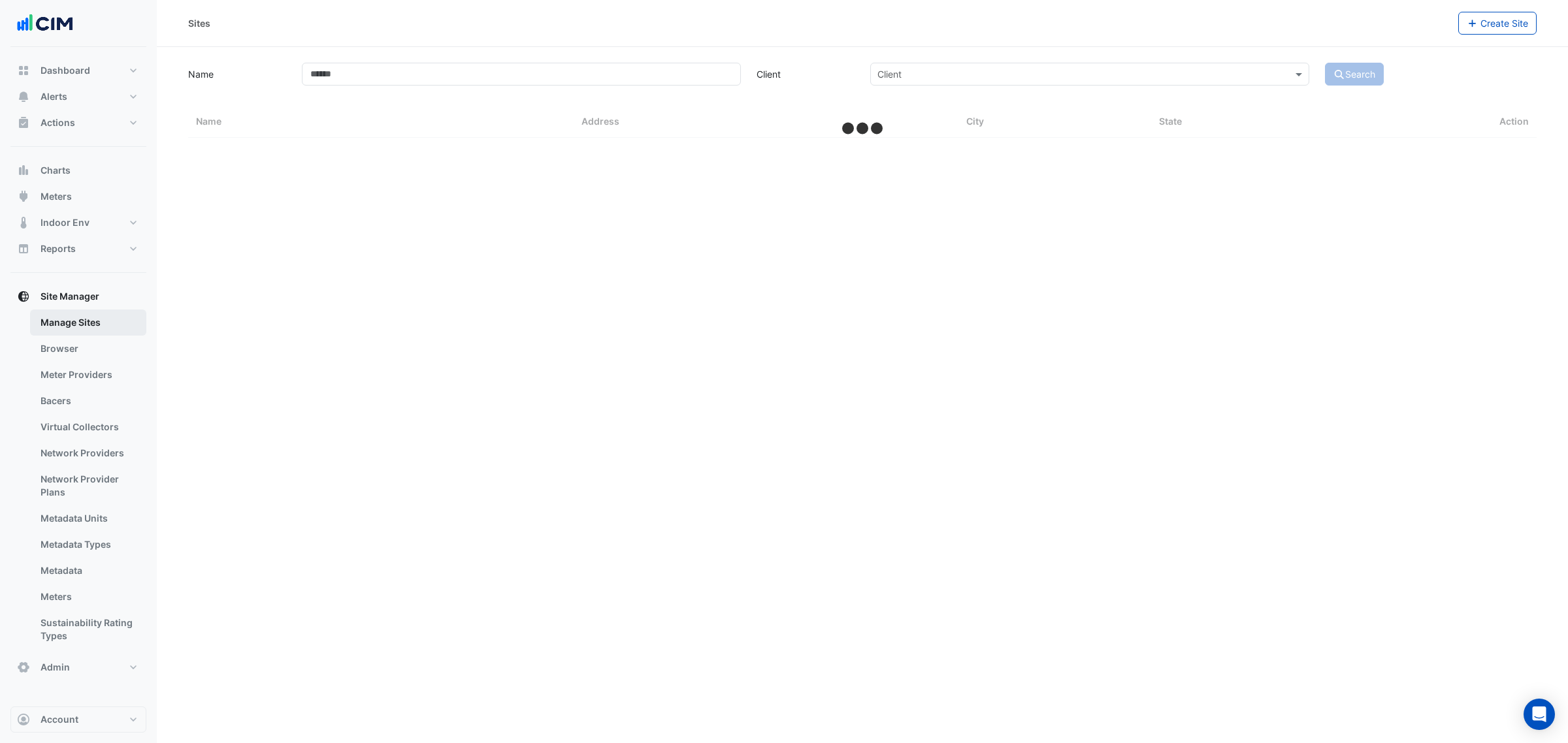
select select "***"
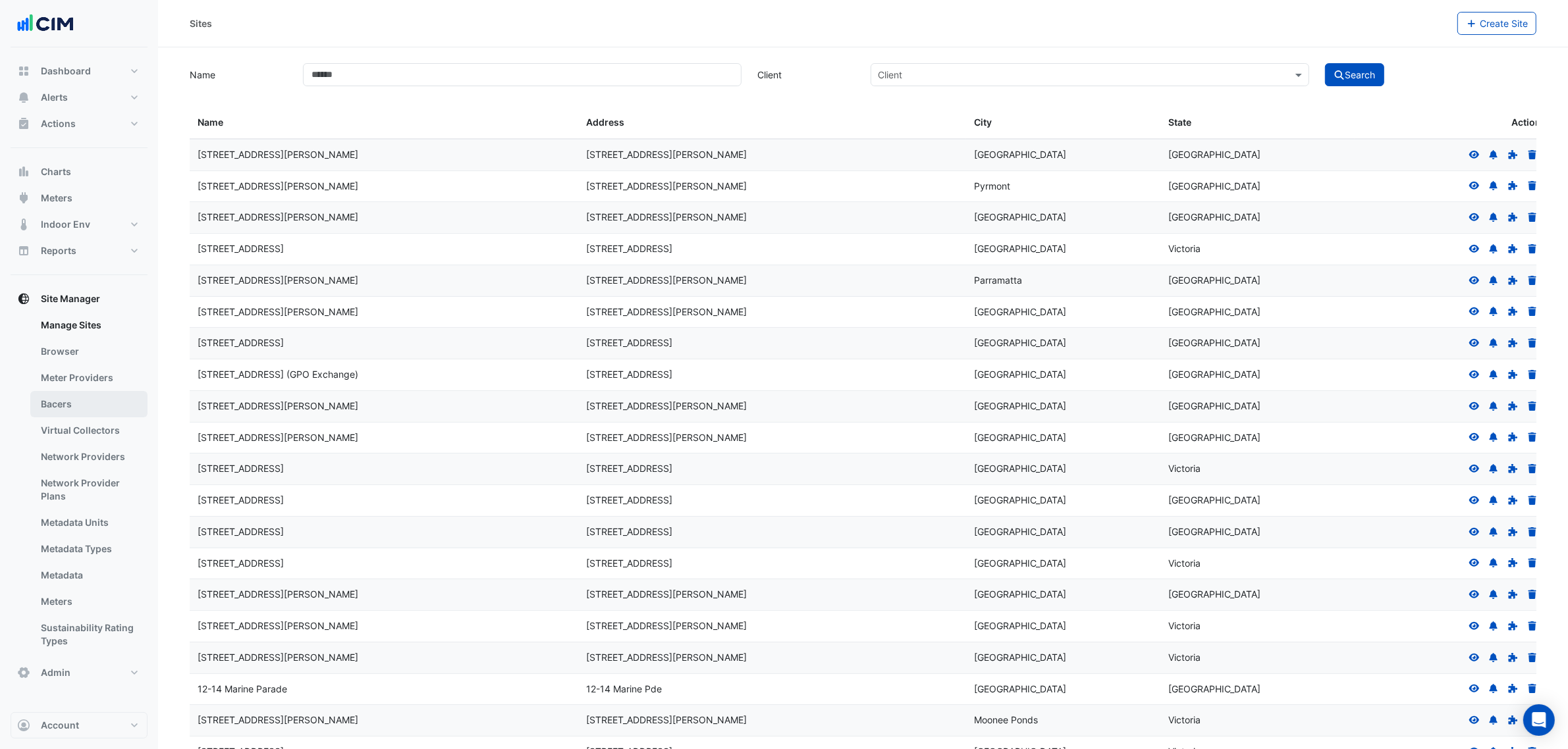
click at [40, 406] on link "Bacers" at bounding box center [89, 404] width 117 height 26
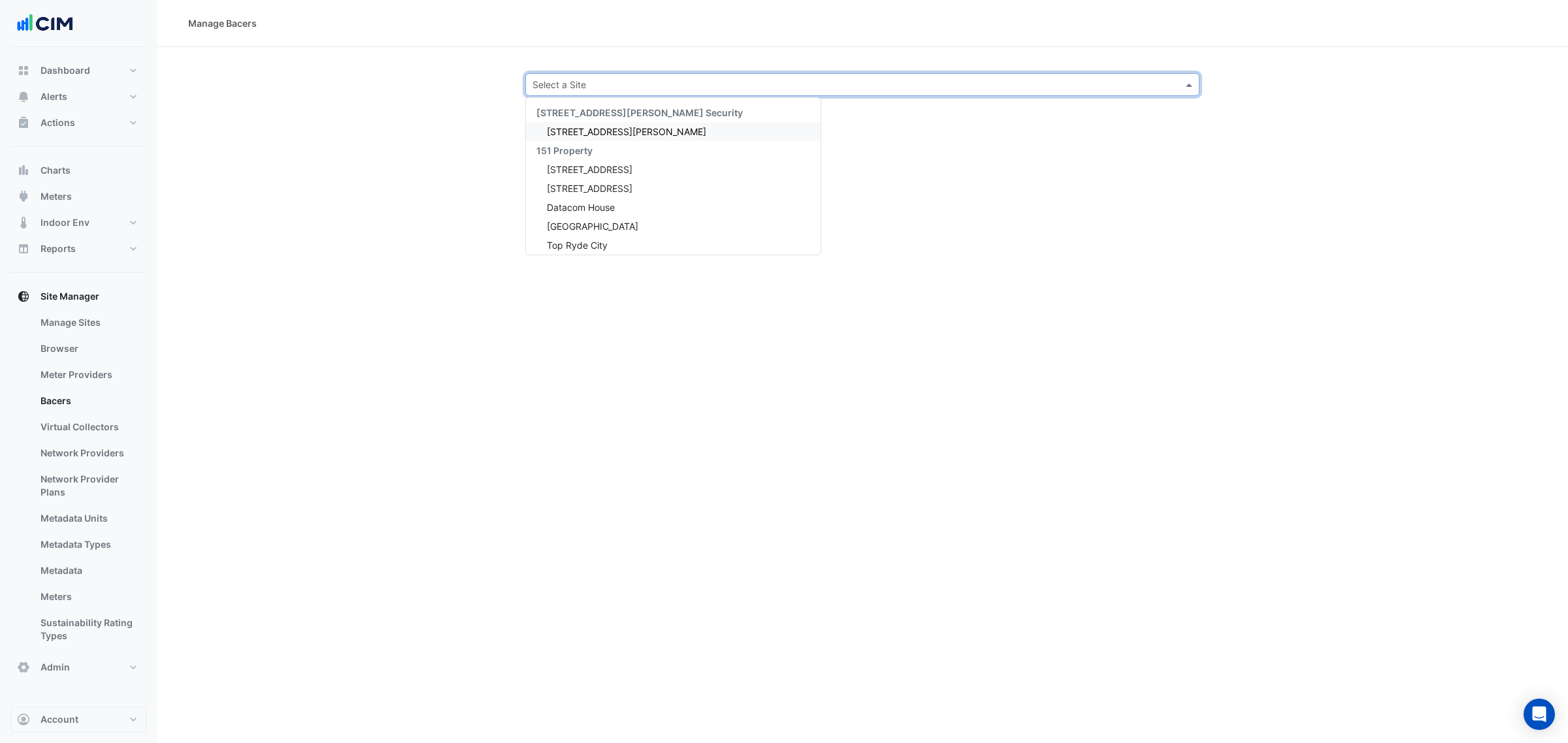
click at [796, 86] on input "text" at bounding box center [849, 85] width 634 height 14
type input "****"
click at [614, 131] on span "32 Turbot Street" at bounding box center [582, 131] width 71 height 11
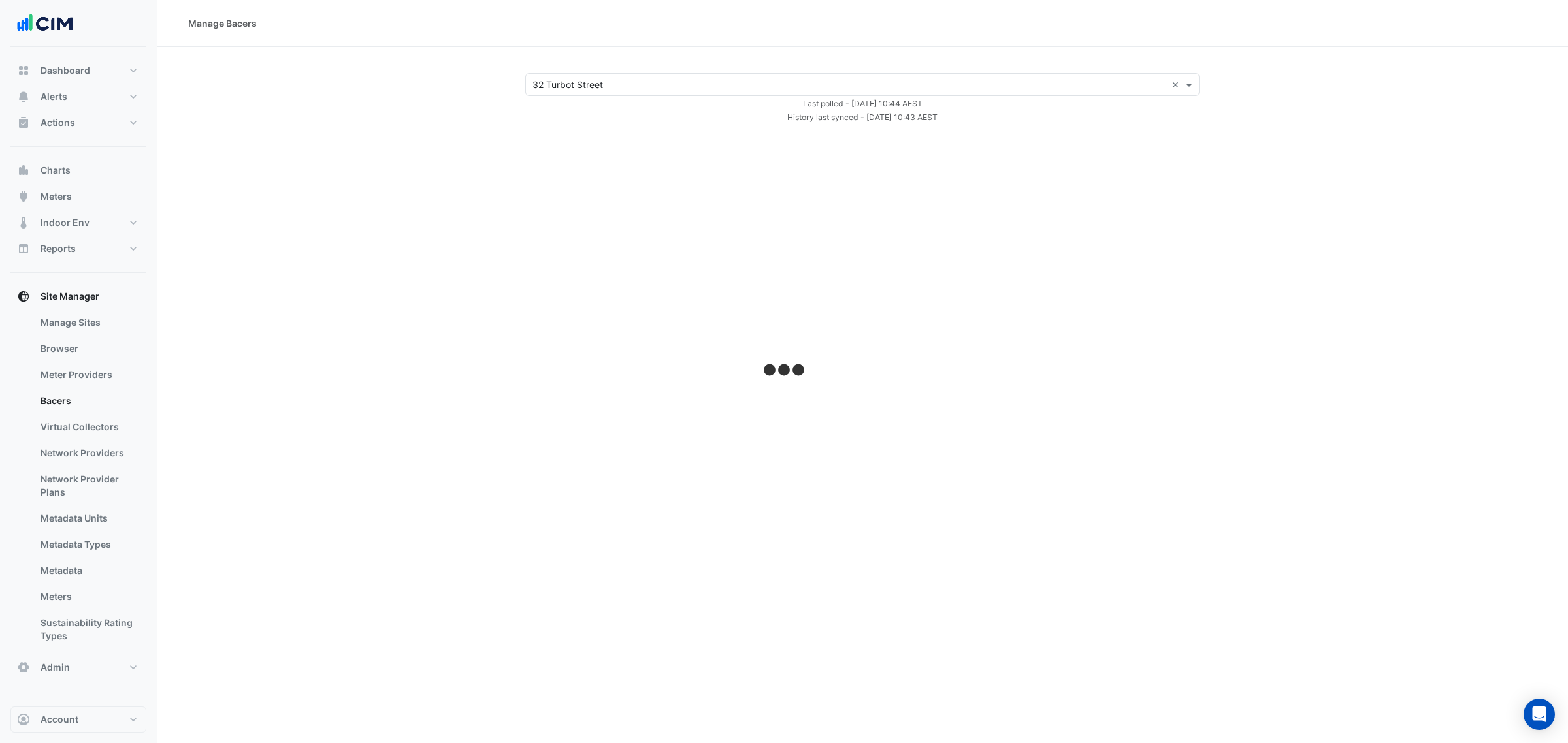
select select "***"
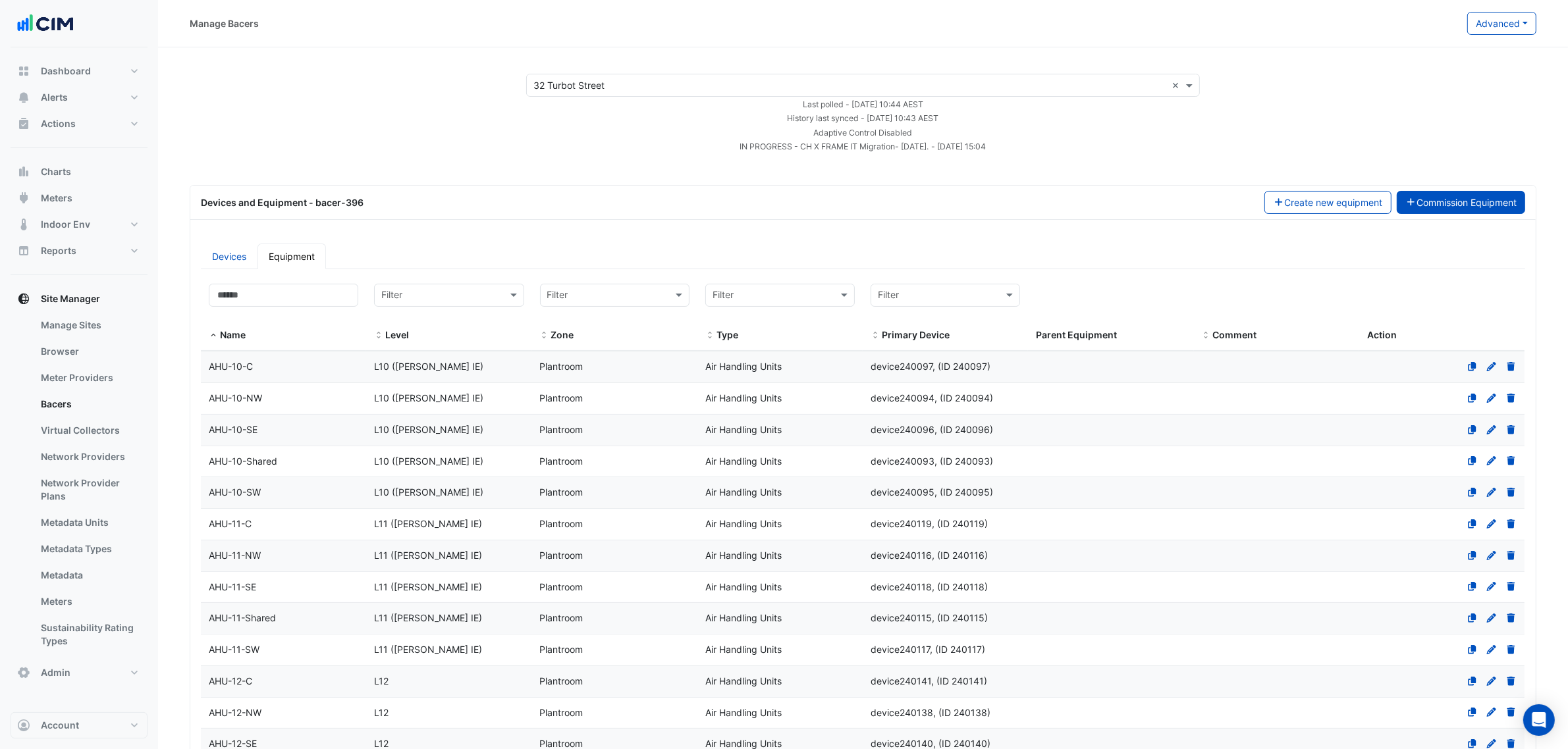
click at [1431, 199] on button "Commission Equipment" at bounding box center [1461, 202] width 129 height 23
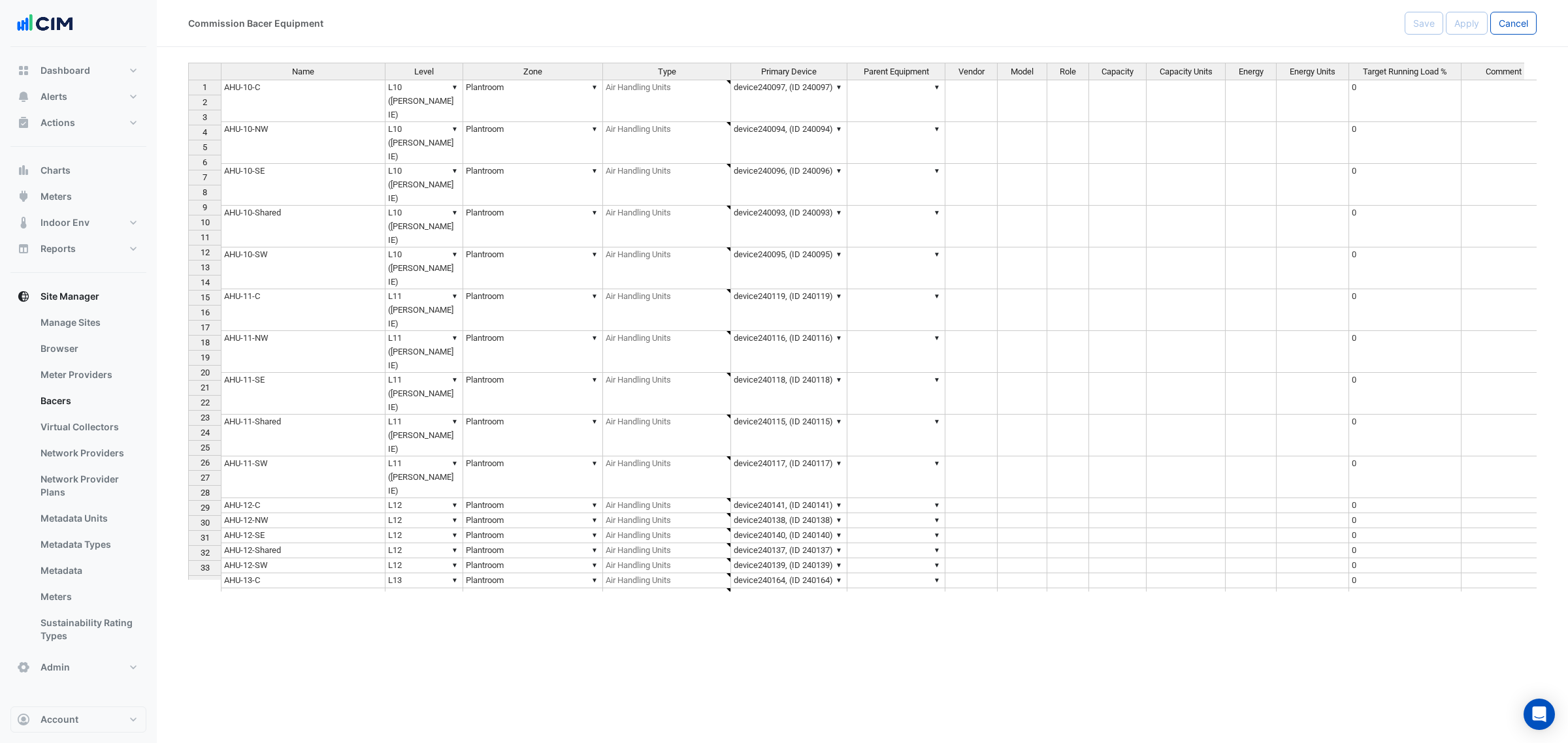
click at [1507, 20] on span "Cancel" at bounding box center [1513, 23] width 30 height 11
select select "***"
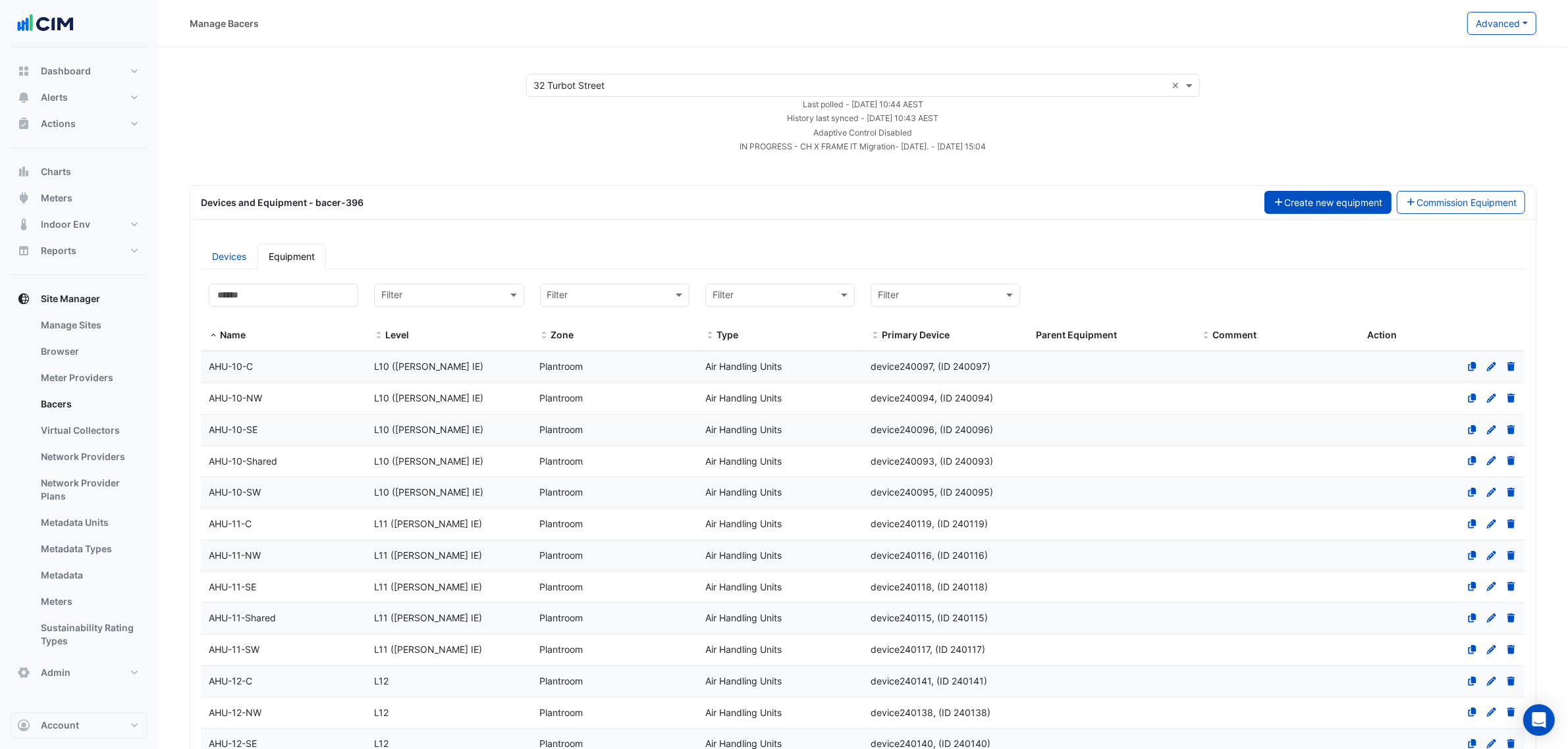
click at [1294, 193] on button "Create new equipment" at bounding box center [1328, 202] width 127 height 23
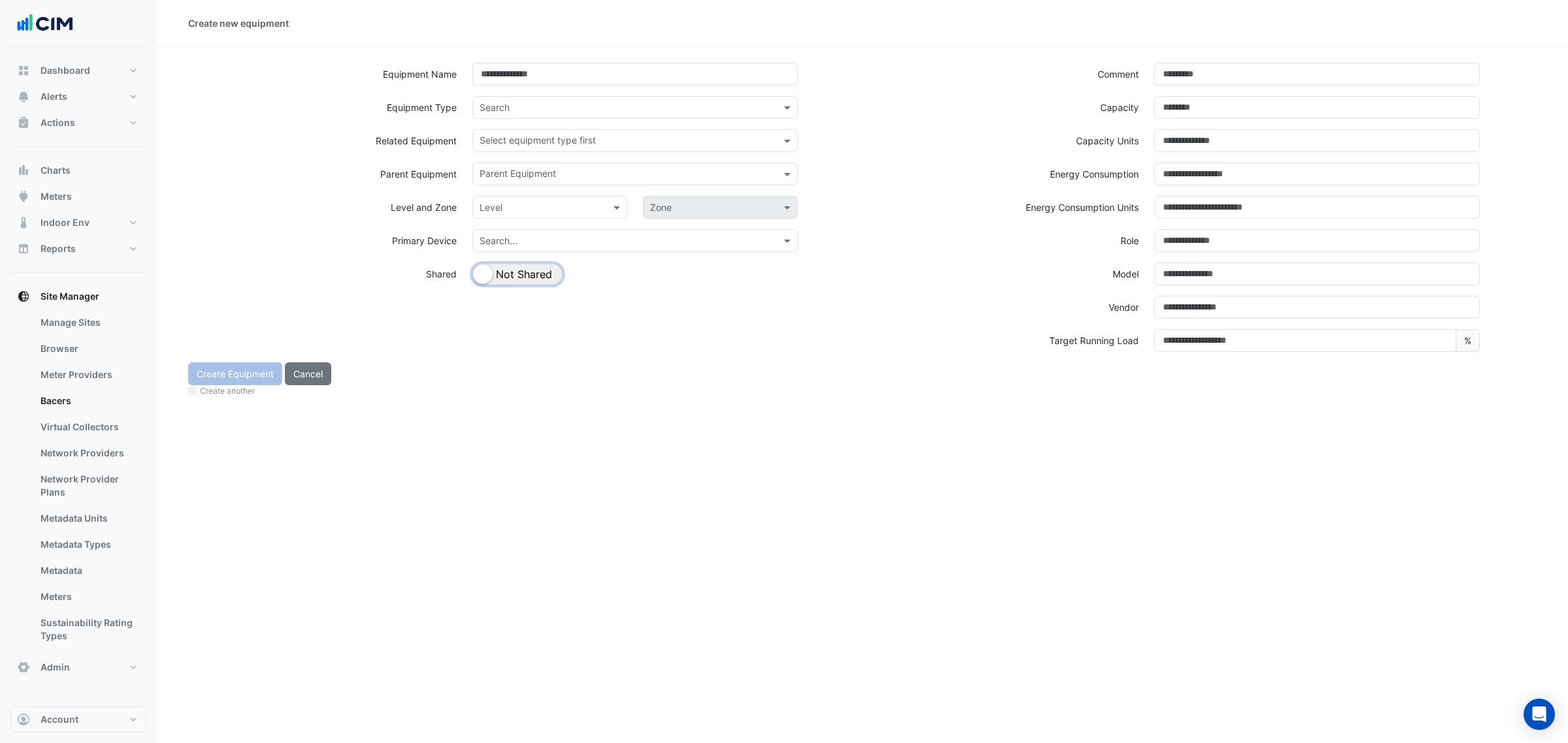
click at [504, 276] on button "Shared Not Shared" at bounding box center [517, 274] width 90 height 21
click at [507, 138] on input "text" at bounding box center [628, 142] width 296 height 14
click at [664, 164] on div "Parent Equipment" at bounding box center [624, 173] width 303 height 20
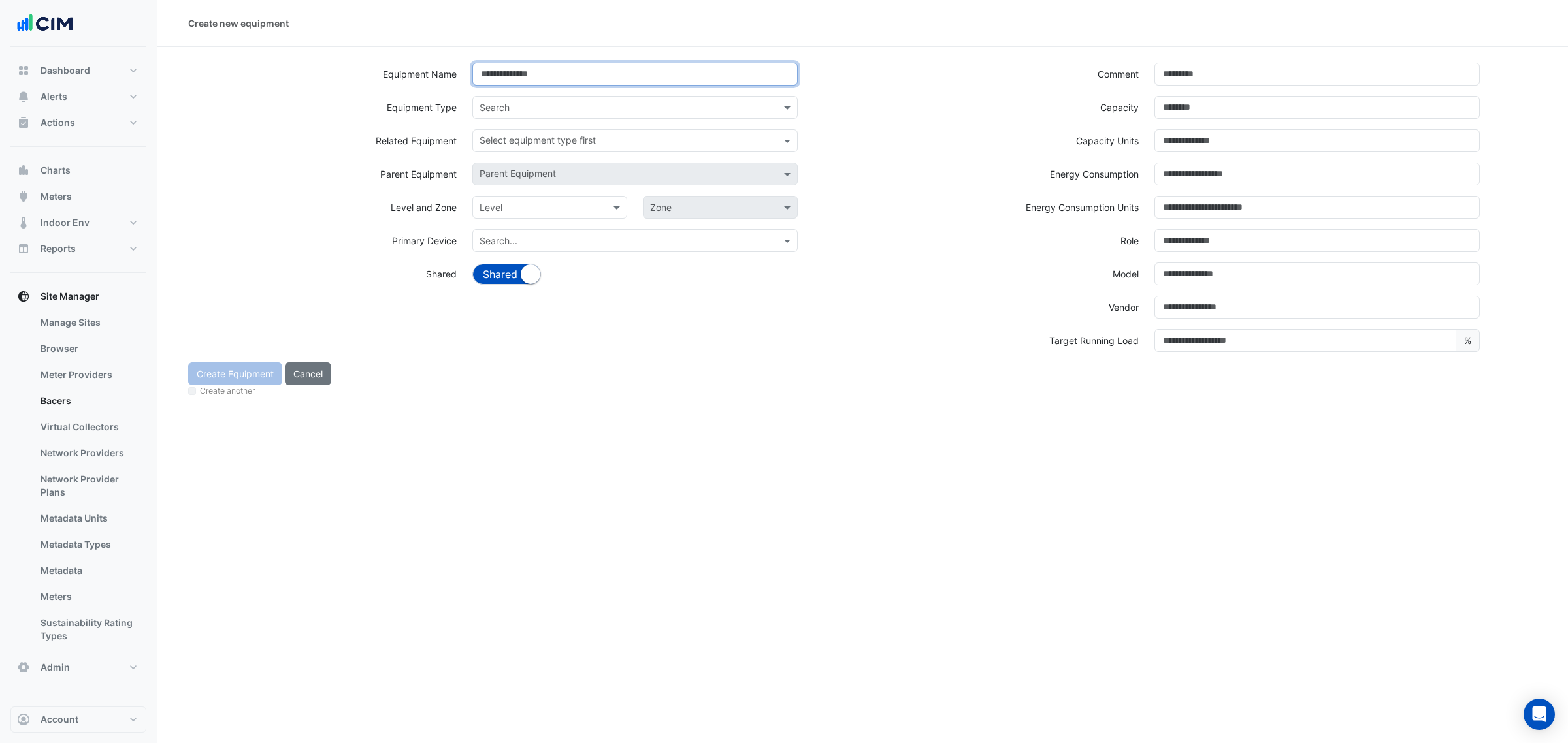
click at [534, 74] on input at bounding box center [635, 74] width 326 height 23
type input "***"
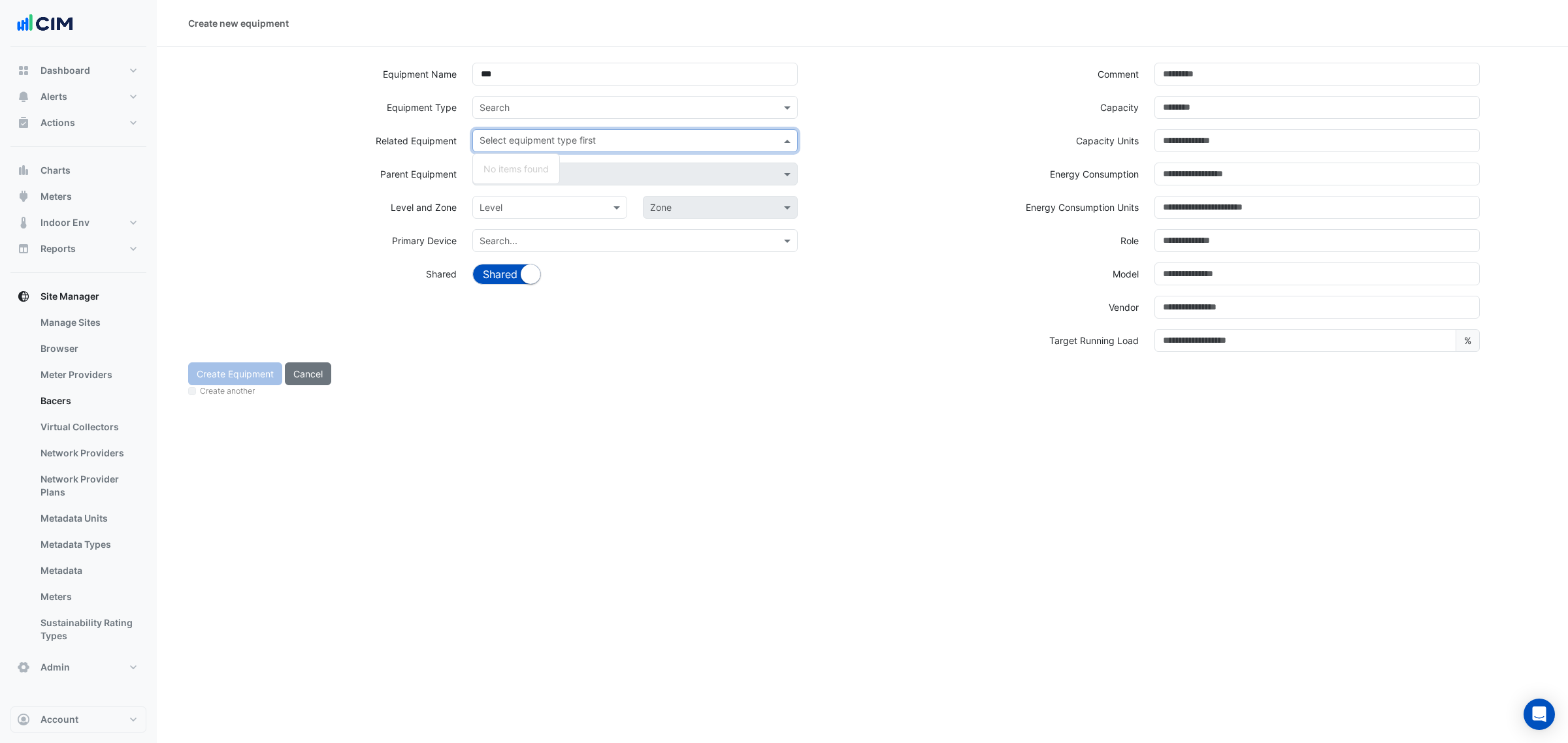
click at [546, 140] on input "text" at bounding box center [628, 142] width 296 height 14
click at [546, 135] on input "***" at bounding box center [622, 142] width 285 height 14
type input "*"
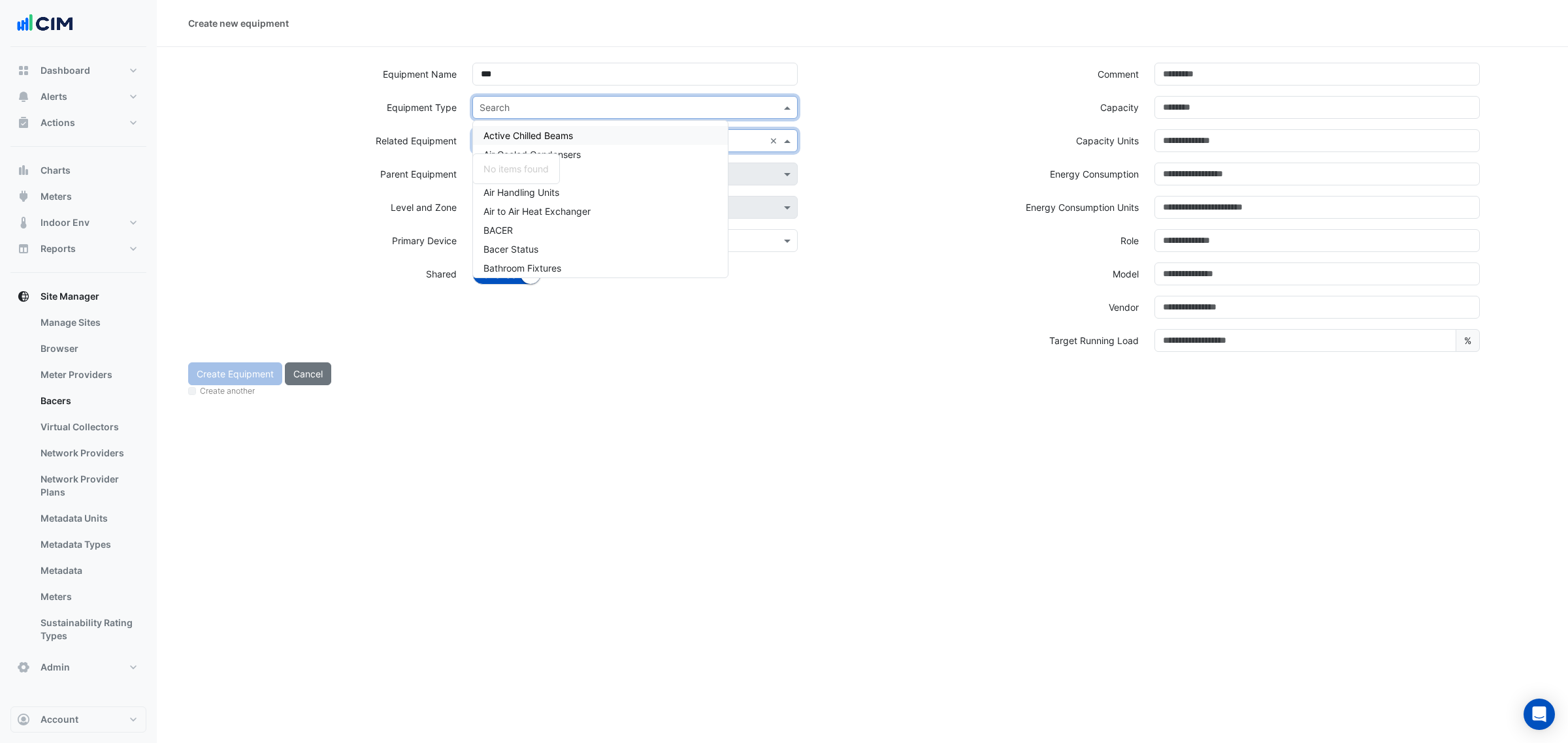
click at [541, 110] on input "text" at bounding box center [622, 108] width 285 height 14
click at [552, 152] on span "Air Cooled Condensers" at bounding box center [532, 154] width 97 height 11
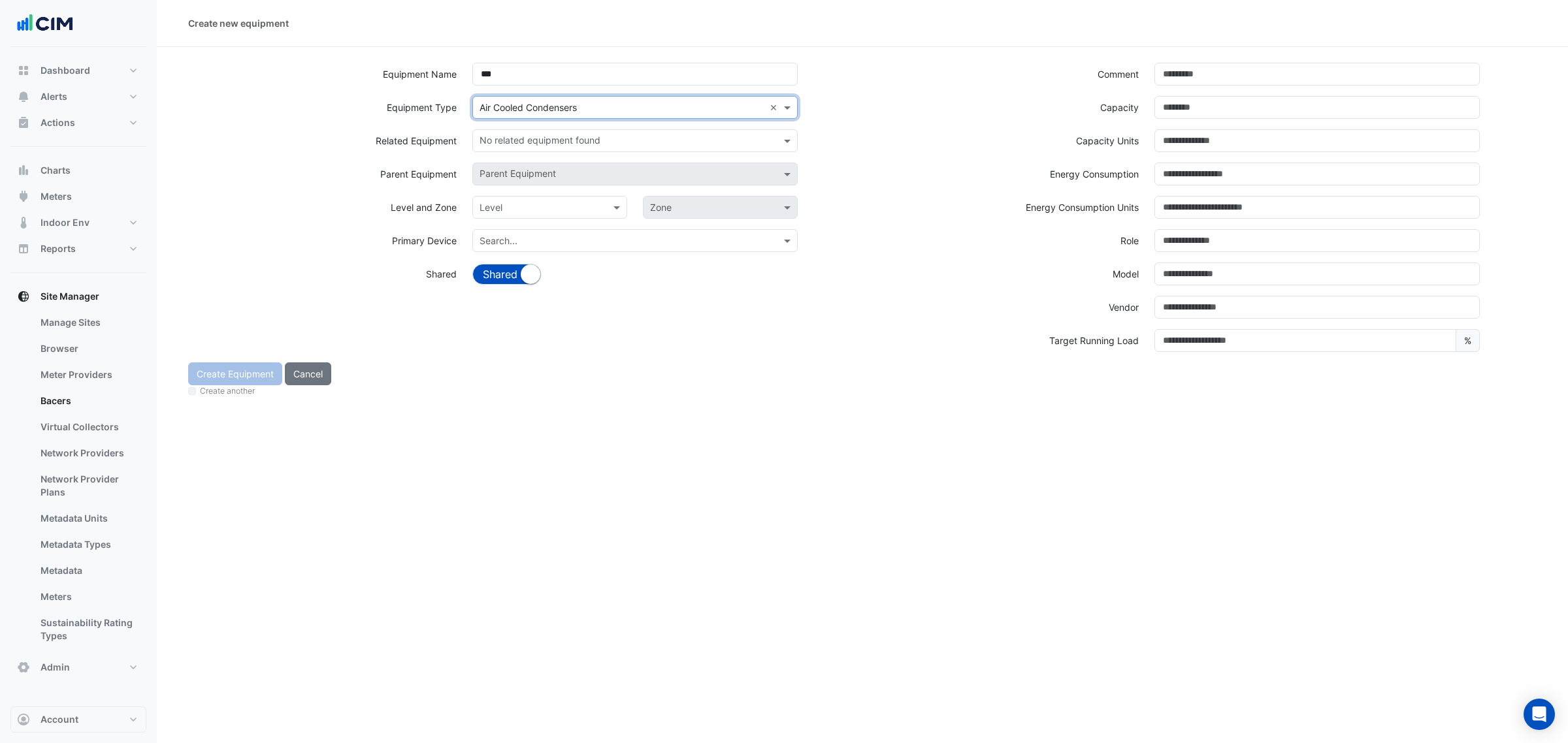
click at [543, 142] on input "text" at bounding box center [628, 142] width 296 height 14
click at [539, 109] on input "text" at bounding box center [622, 108] width 285 height 14
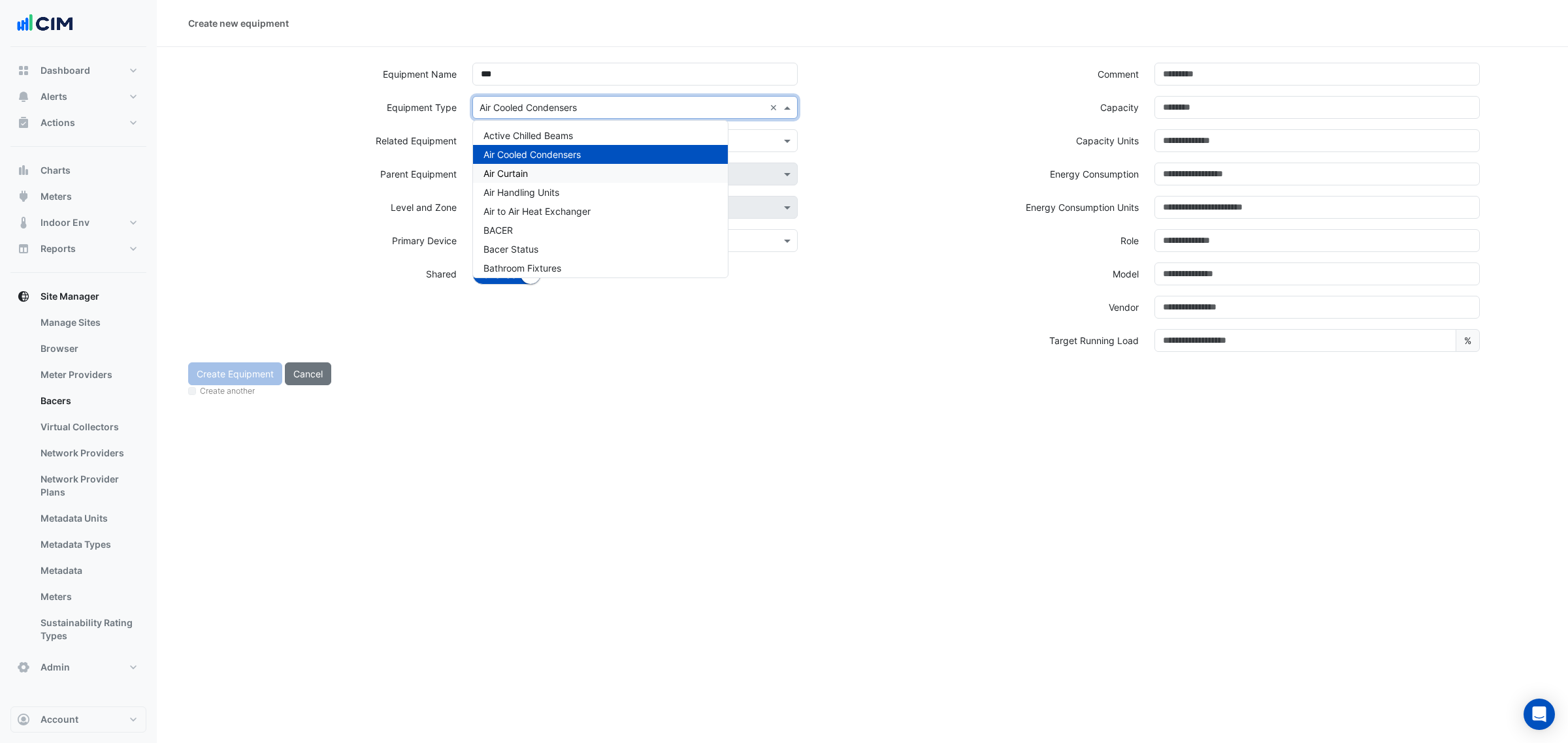
click at [545, 172] on div "Air Curtain" at bounding box center [600, 173] width 255 height 19
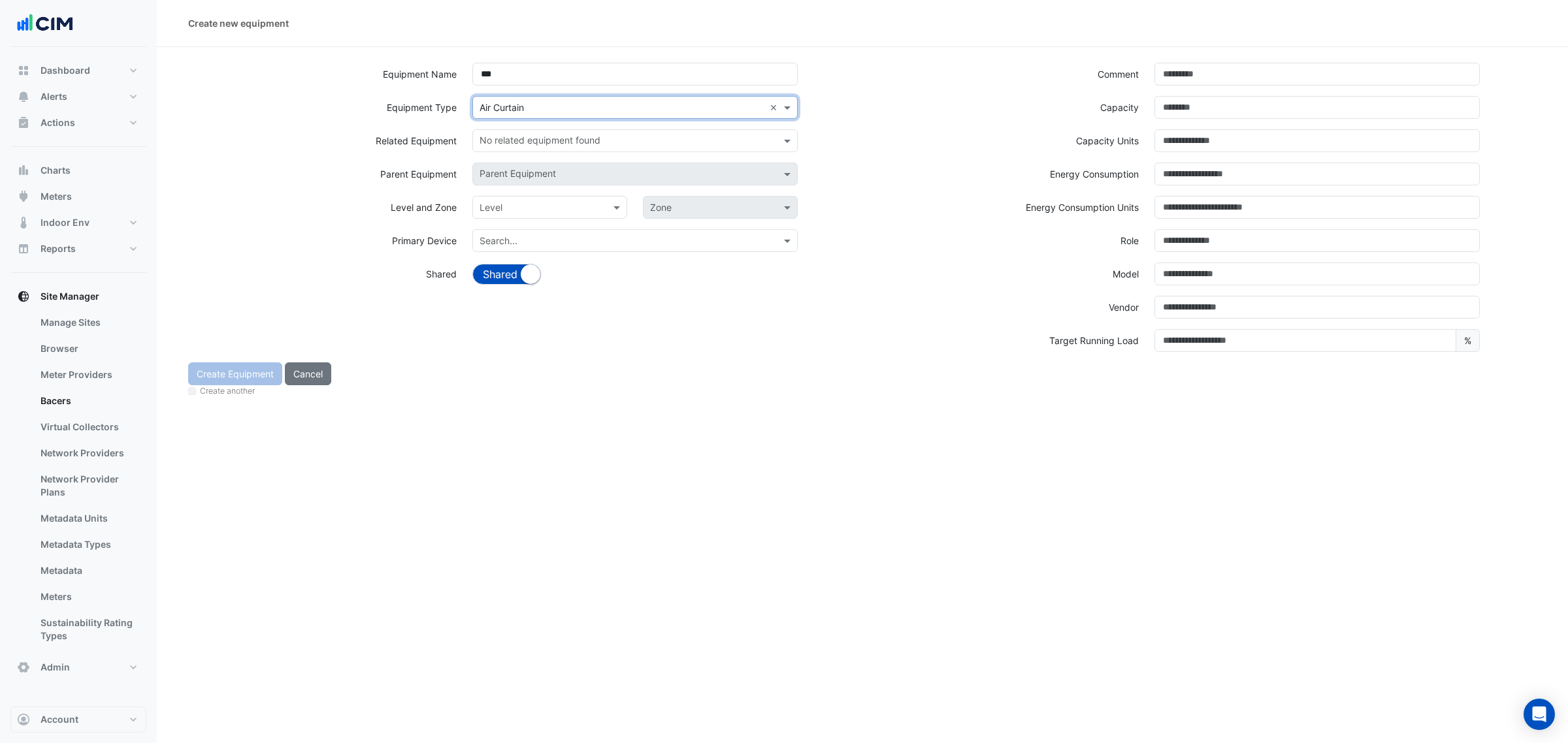
click at [539, 102] on input "text" at bounding box center [622, 108] width 285 height 14
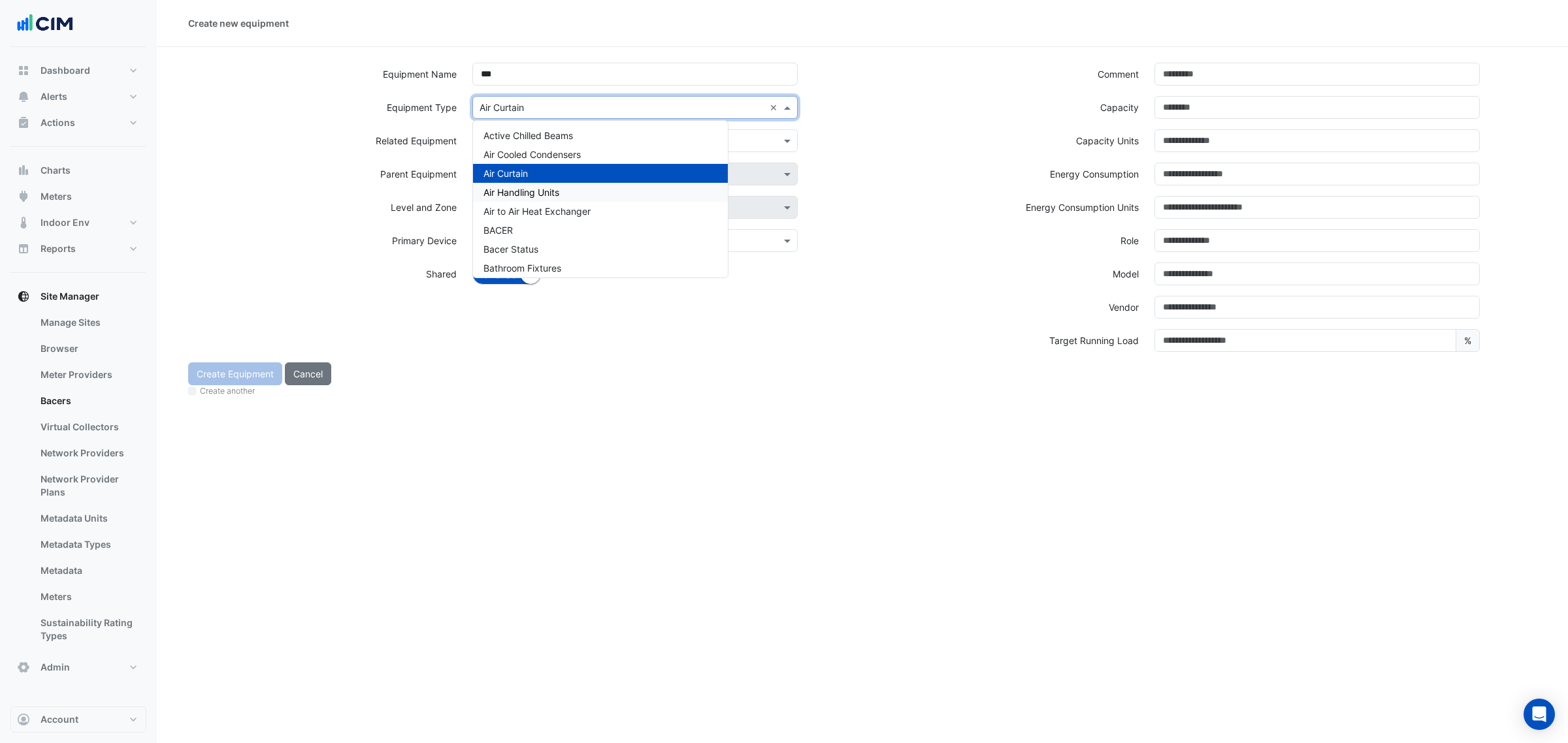
click at [555, 188] on span "Air Handling Units" at bounding box center [521, 192] width 76 height 11
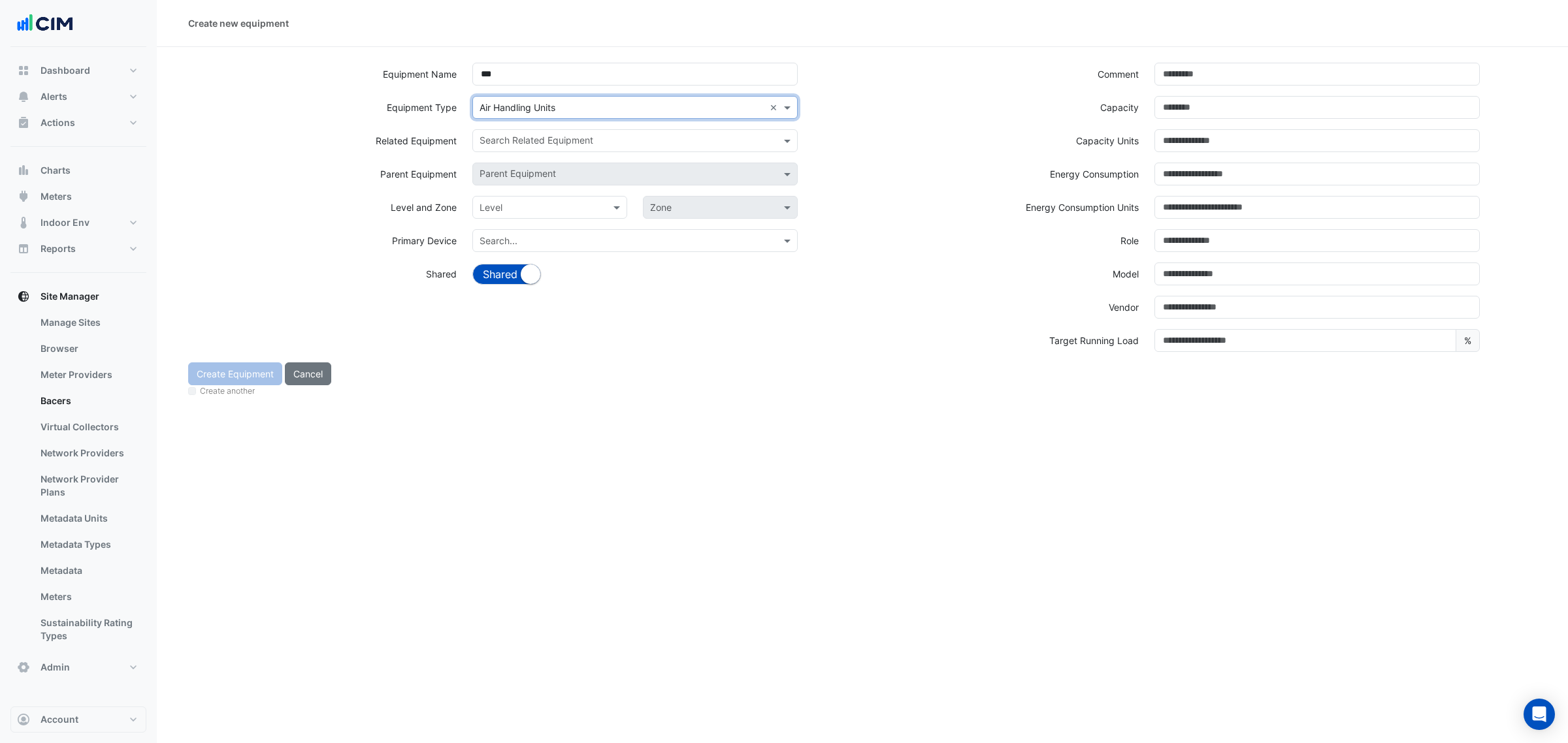
click at [545, 157] on div "Search Related Equipment" at bounding box center [635, 146] width 341 height 33
click at [545, 137] on input "text" at bounding box center [628, 142] width 296 height 14
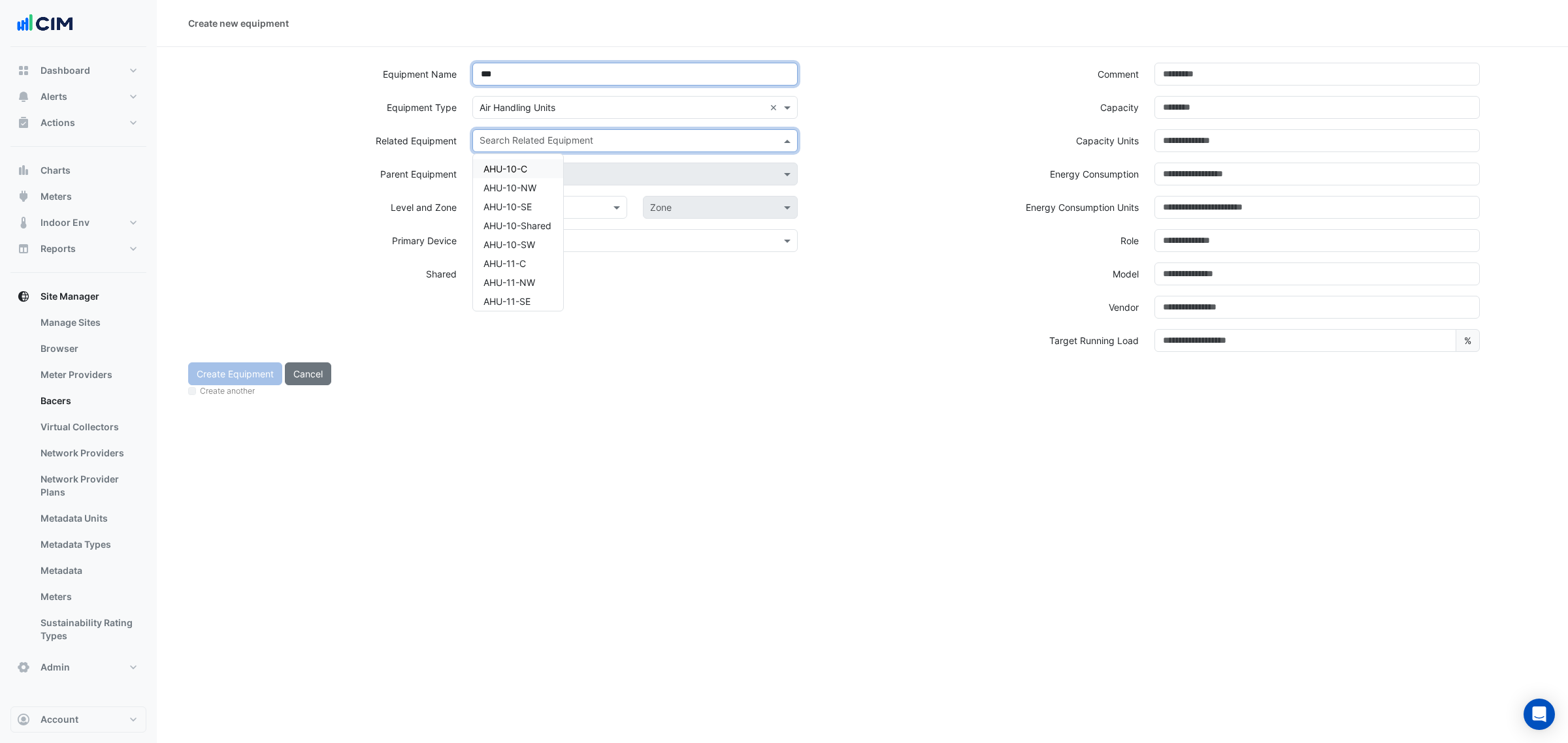
click at [546, 76] on input "***" at bounding box center [635, 74] width 326 height 23
type input "*********"
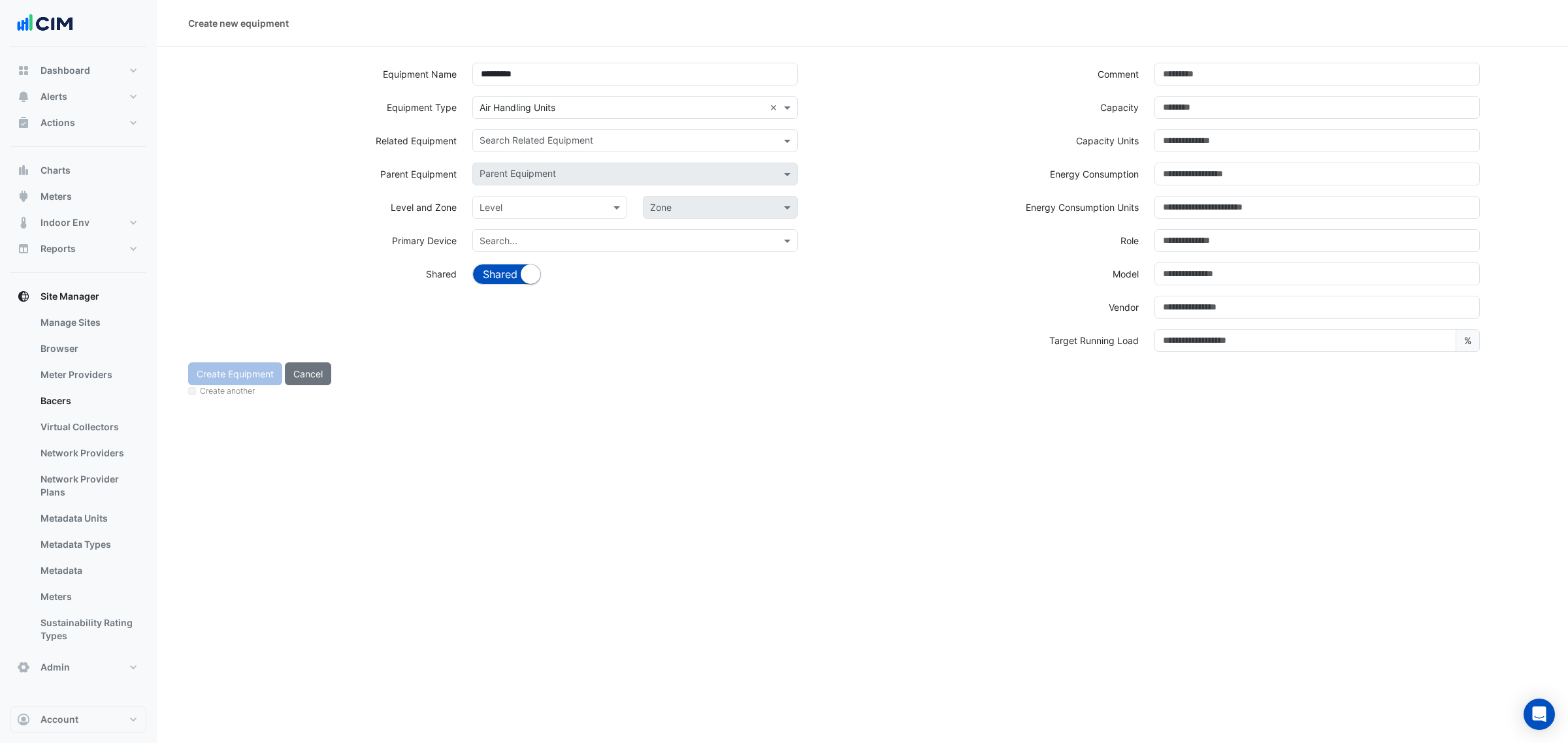
click at [585, 118] on div "Search × Air Handling Units ×" at bounding box center [635, 107] width 326 height 23
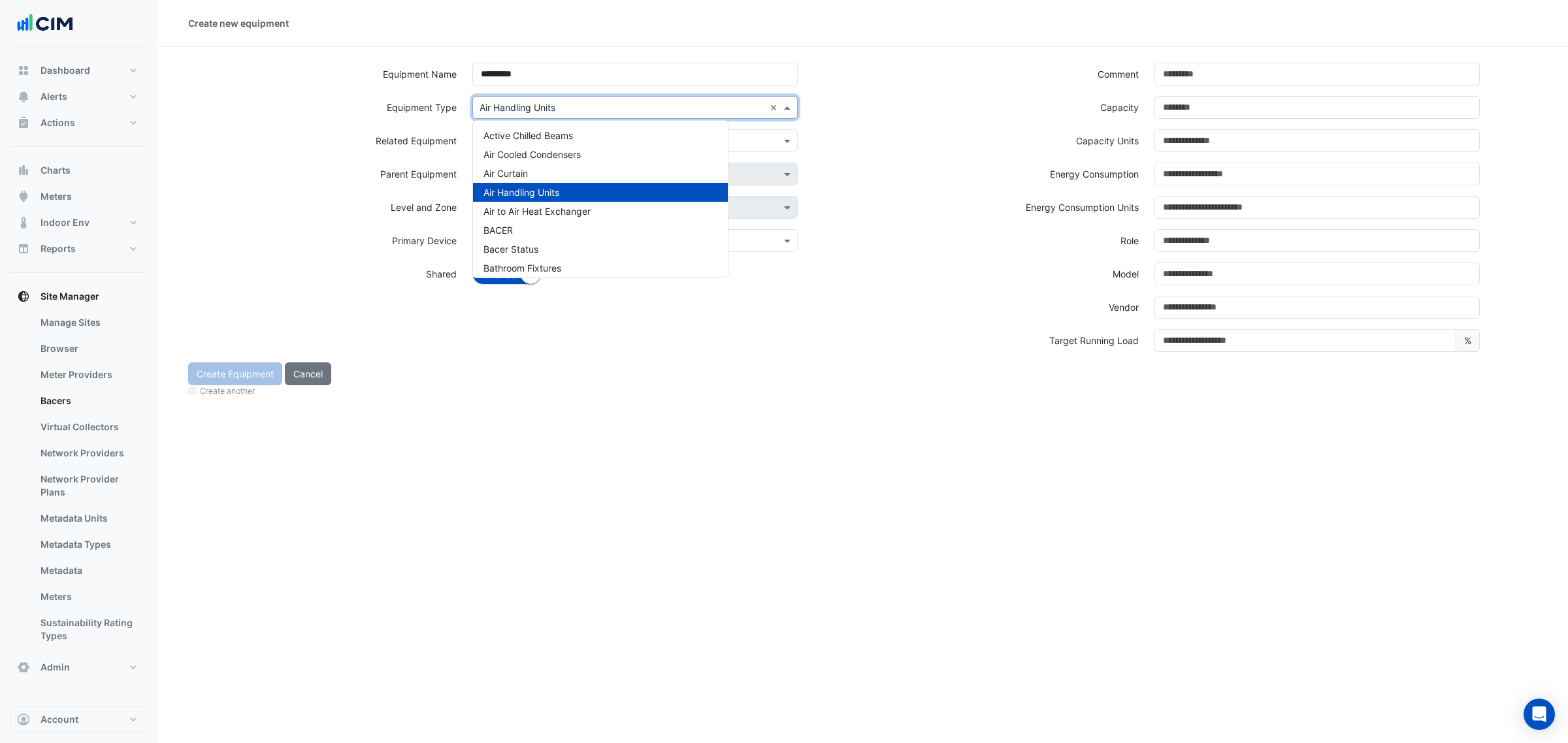
type input "*"
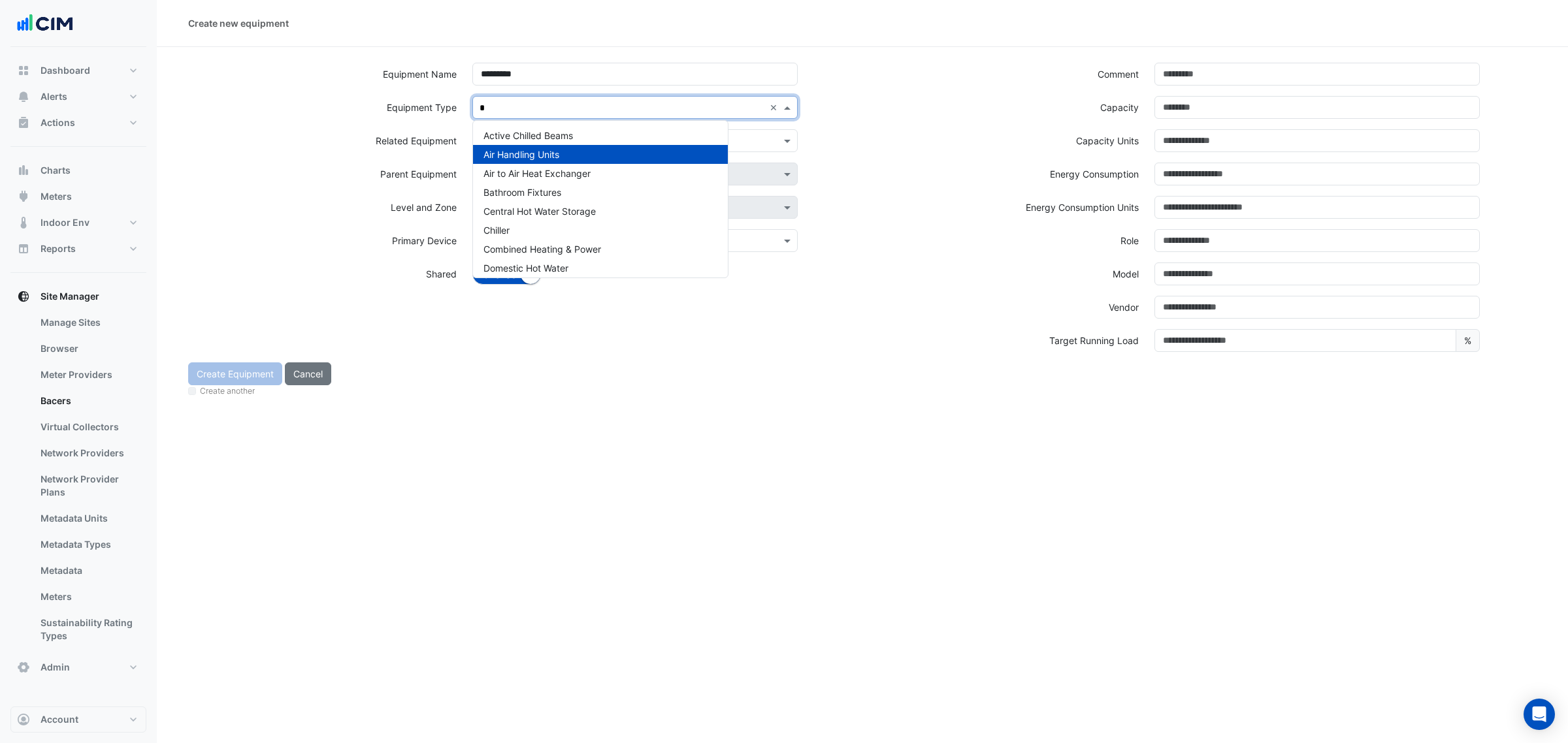
click at [536, 160] on div "Air Handling Units" at bounding box center [600, 154] width 255 height 19
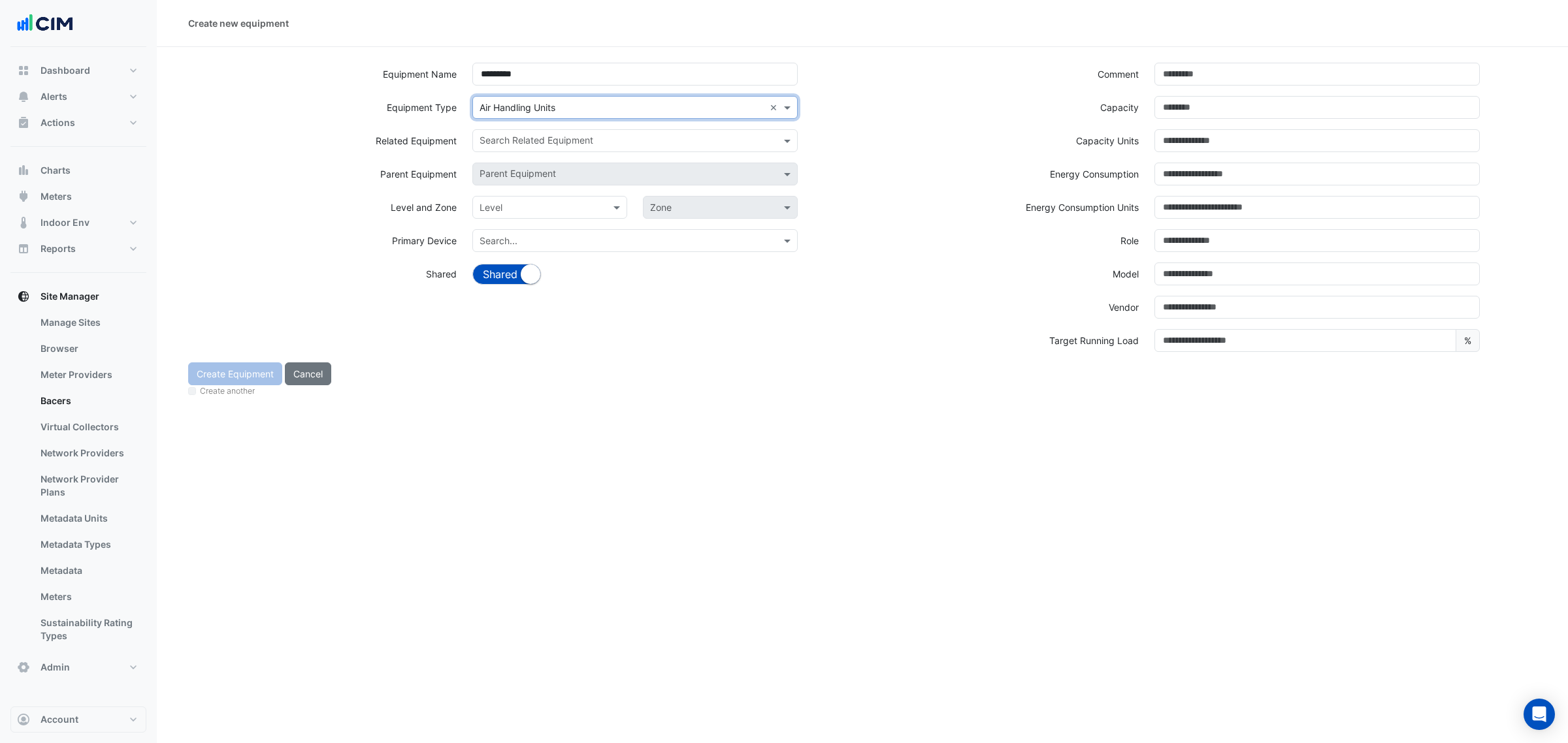
click at [528, 145] on input "text" at bounding box center [628, 142] width 296 height 14
click at [531, 171] on div "AHU-10-C" at bounding box center [518, 169] width 90 height 19
click at [550, 148] on input "text" at bounding box center [652, 142] width 223 height 14
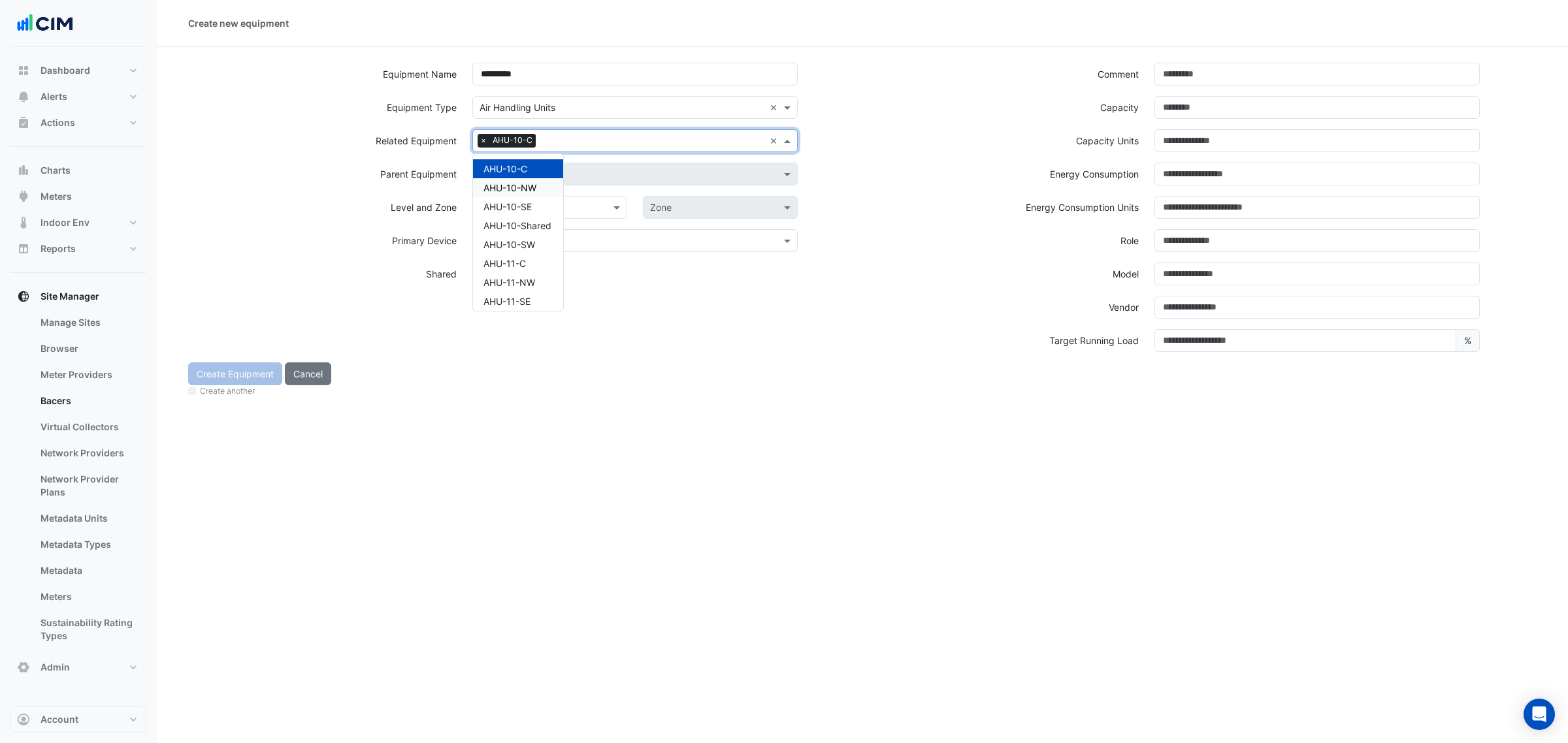
click at [544, 195] on div "AHU-10-NW" at bounding box center [518, 187] width 90 height 19
drag, startPoint x: 570, startPoint y: 147, endPoint x: 576, endPoint y: 152, distance: 7.8
click at [574, 147] on span "AHU-10-NW" at bounding box center [578, 140] width 54 height 13
click at [536, 204] on div "AHU-10-SE" at bounding box center [518, 206] width 90 height 19
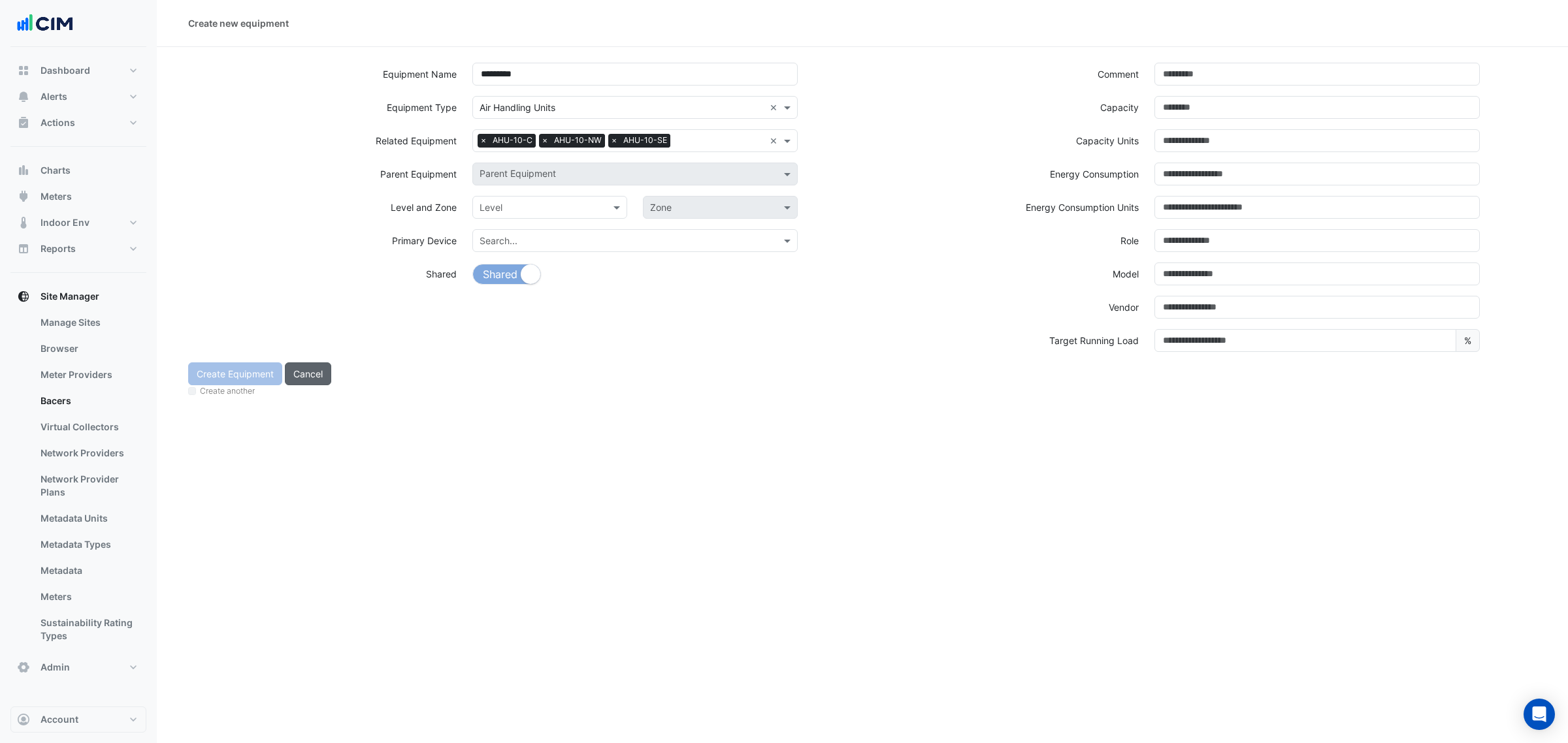
click at [327, 366] on button "Cancel" at bounding box center [308, 373] width 46 height 23
select select "***"
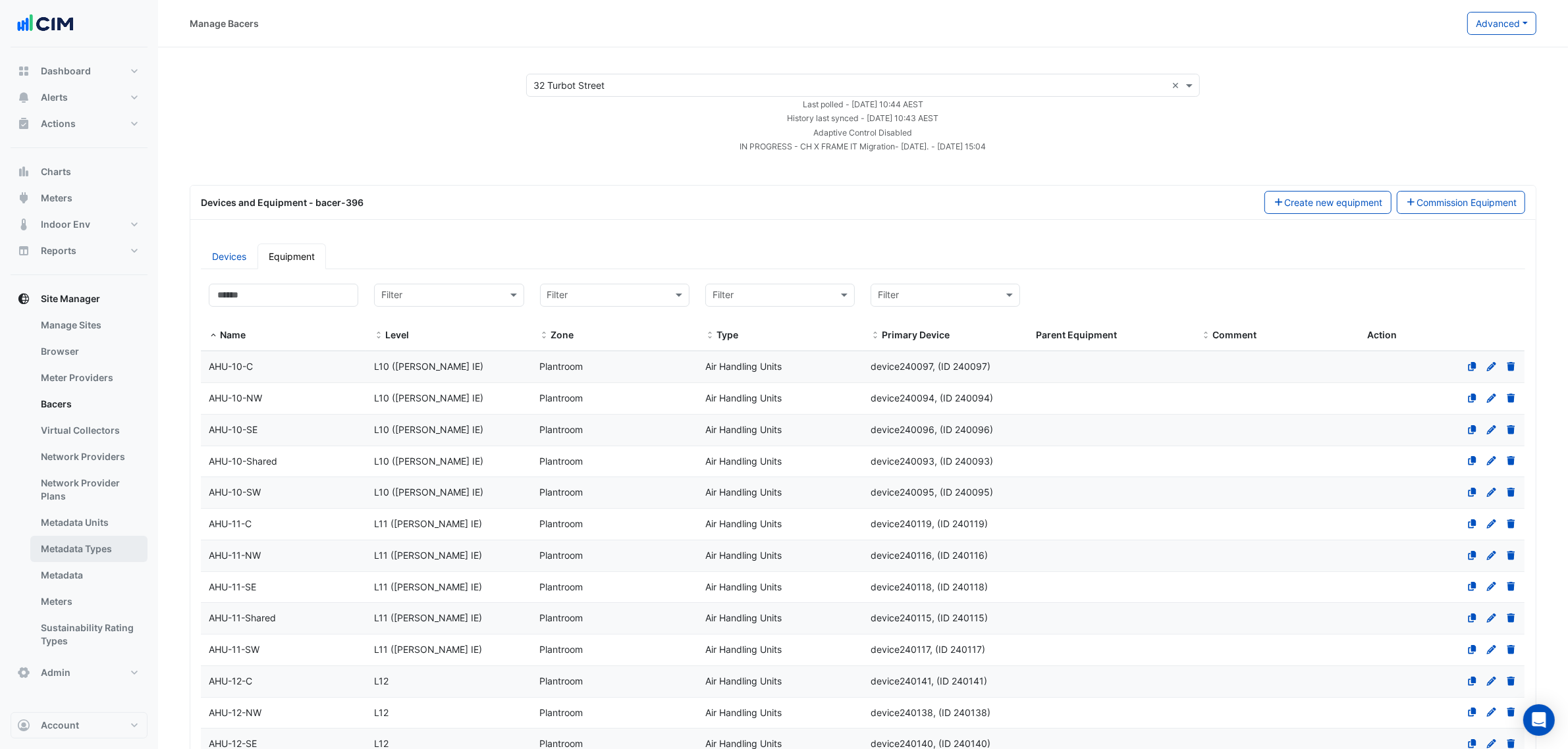
click at [104, 548] on link "Metadata Types" at bounding box center [89, 549] width 117 height 26
select select "***"
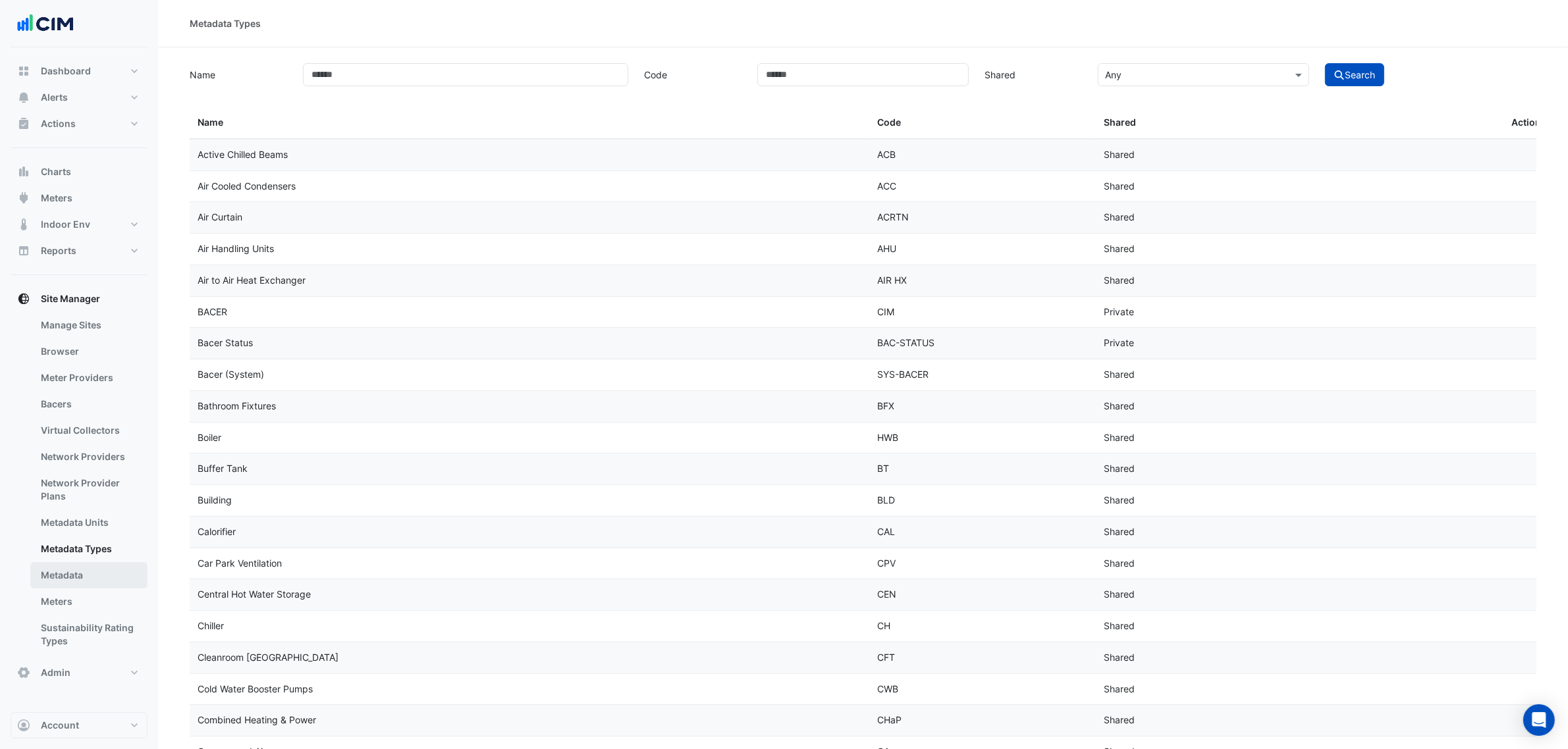
click at [96, 570] on link "Metadata" at bounding box center [89, 576] width 117 height 26
select select "***"
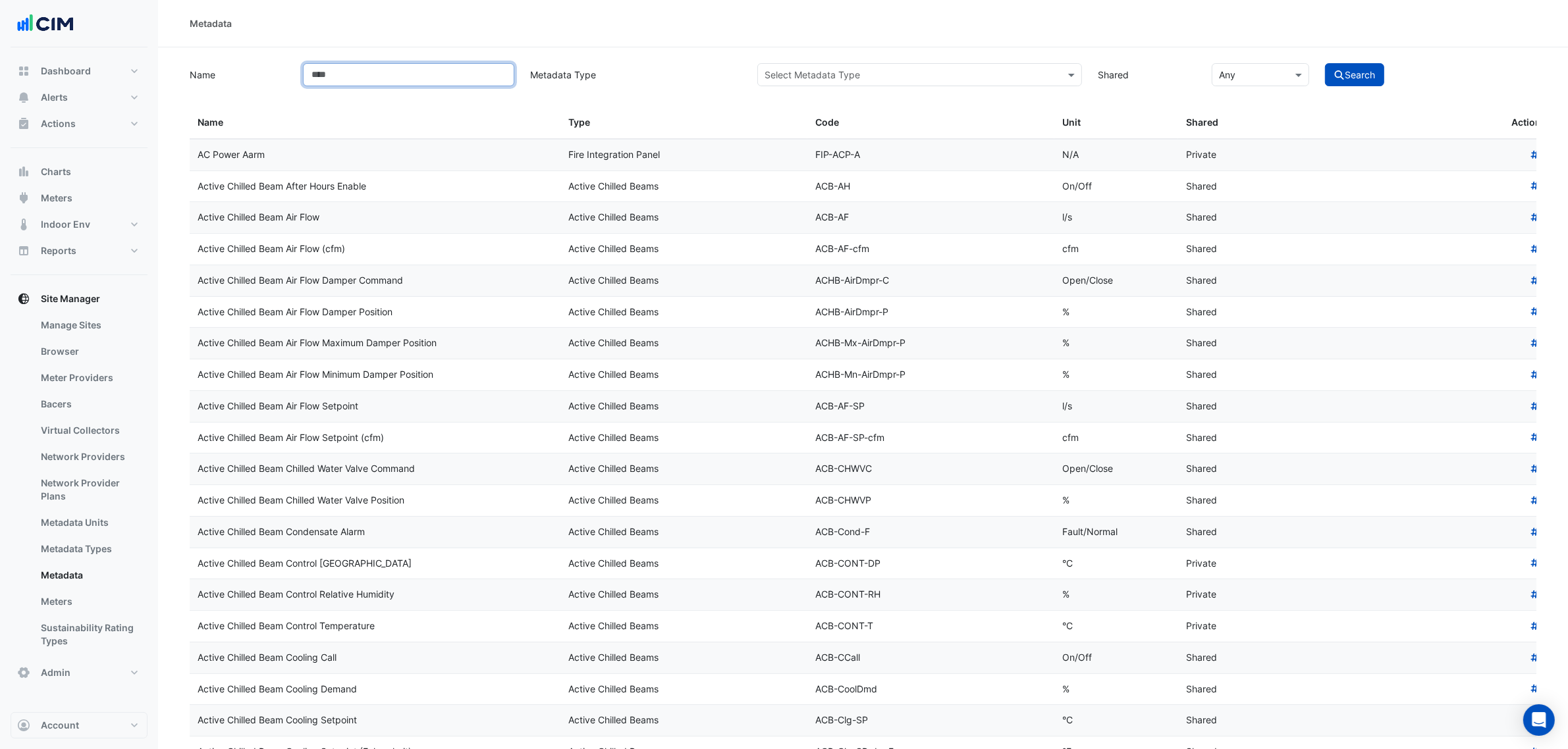
click at [397, 83] on input "Name" at bounding box center [408, 75] width 211 height 23
click at [825, 68] on input "text" at bounding box center [906, 75] width 284 height 14
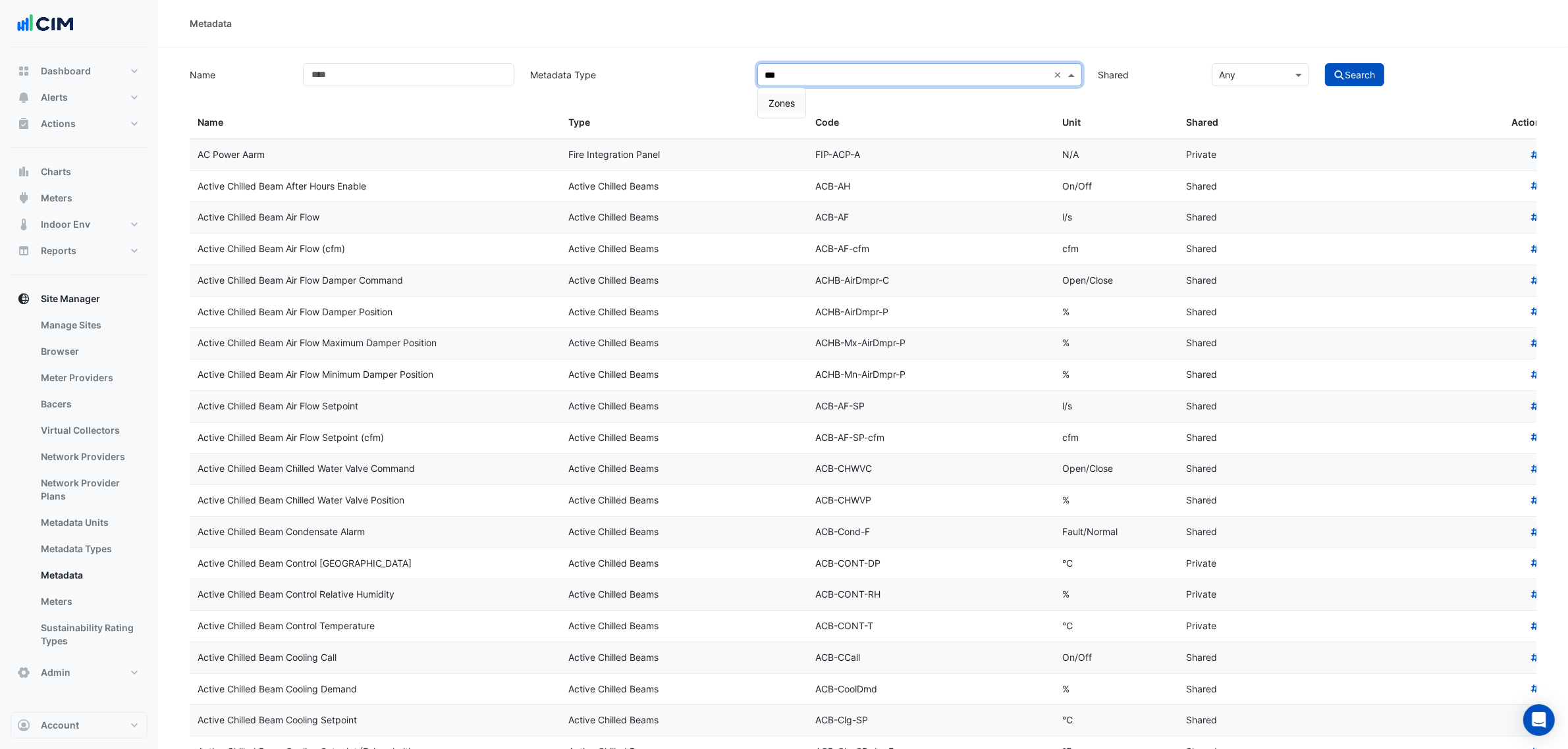
type input "****"
click at [1381, 65] on button "Search" at bounding box center [1354, 75] width 59 height 23
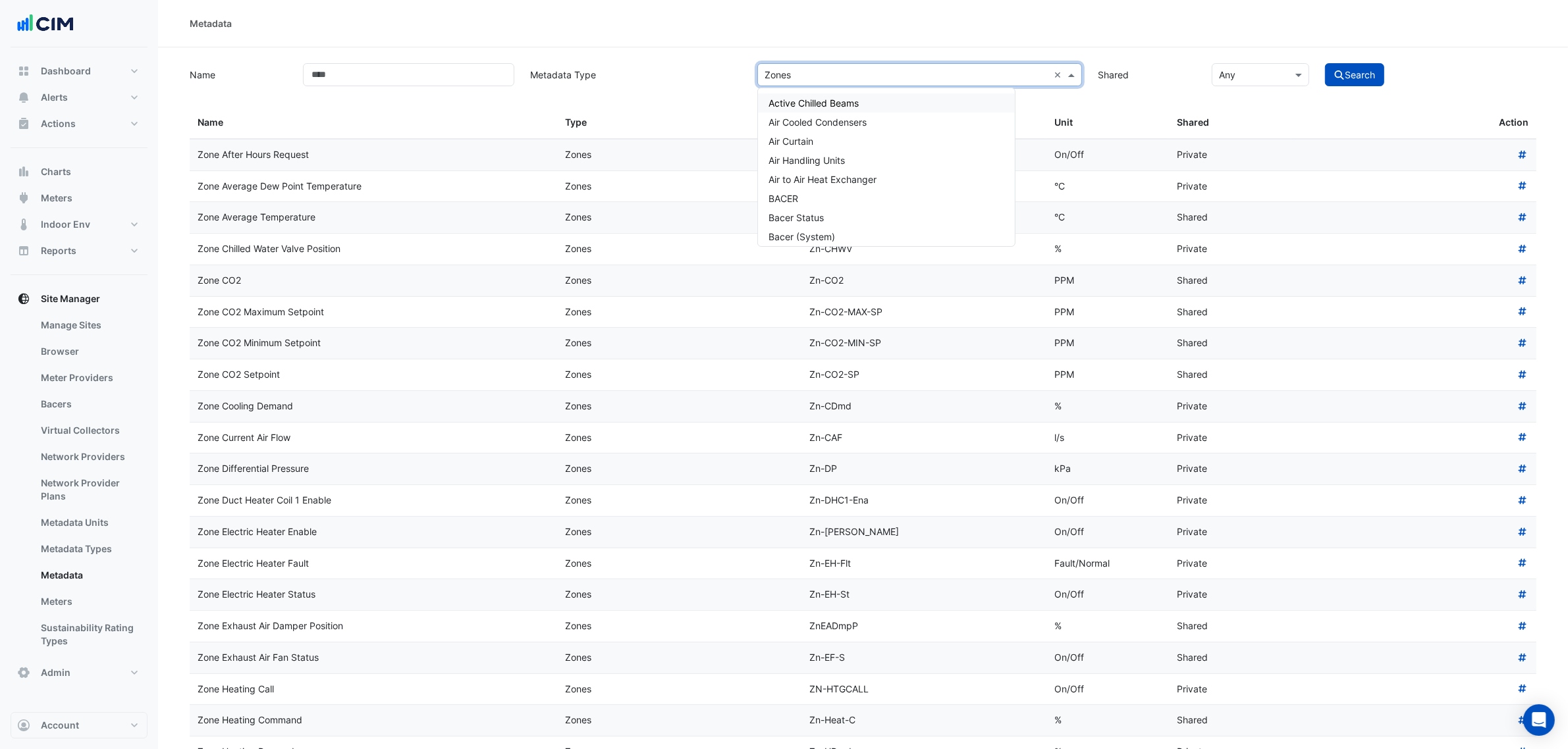
click at [877, 80] on input "text" at bounding box center [906, 75] width 284 height 14
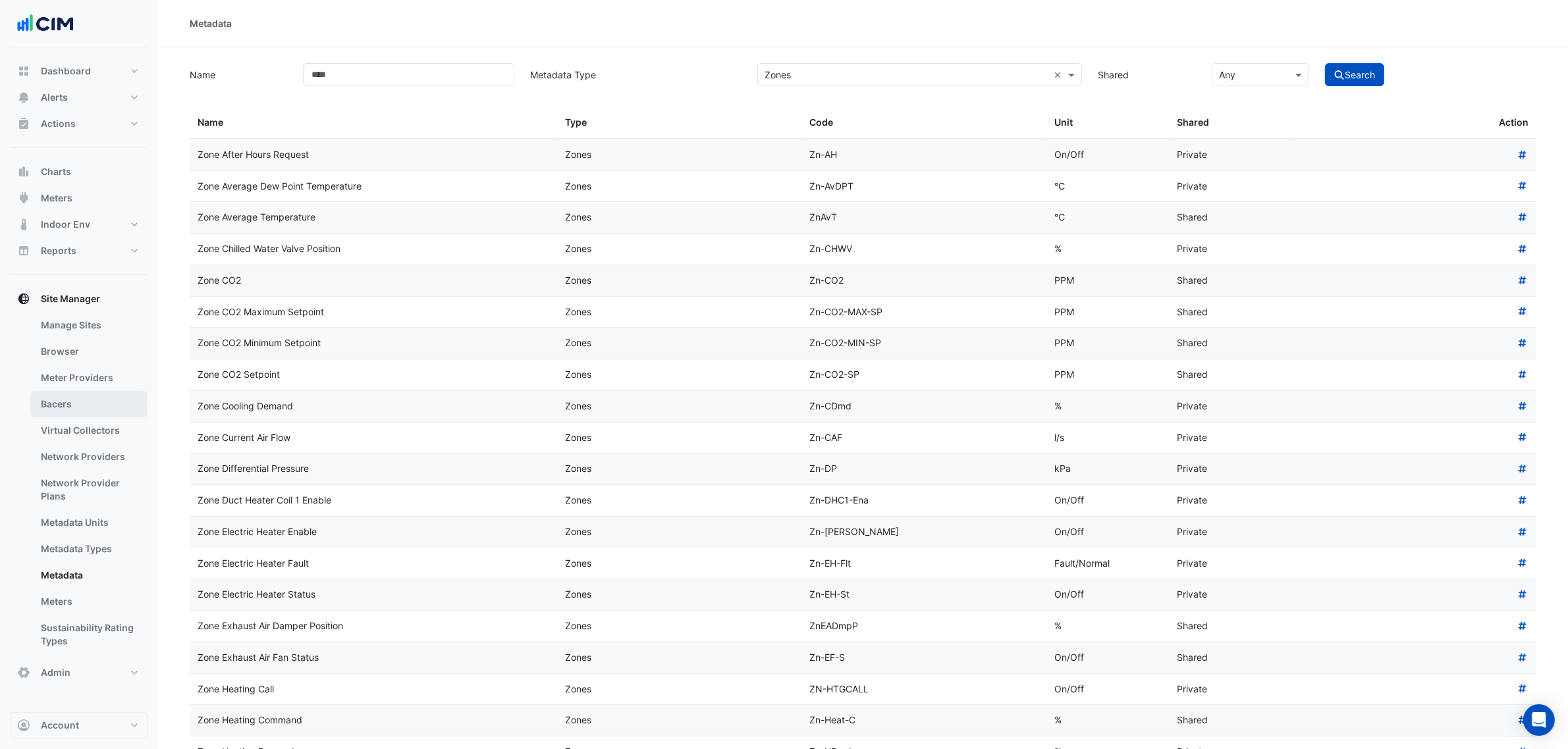
click at [96, 400] on link "Bacers" at bounding box center [89, 404] width 117 height 26
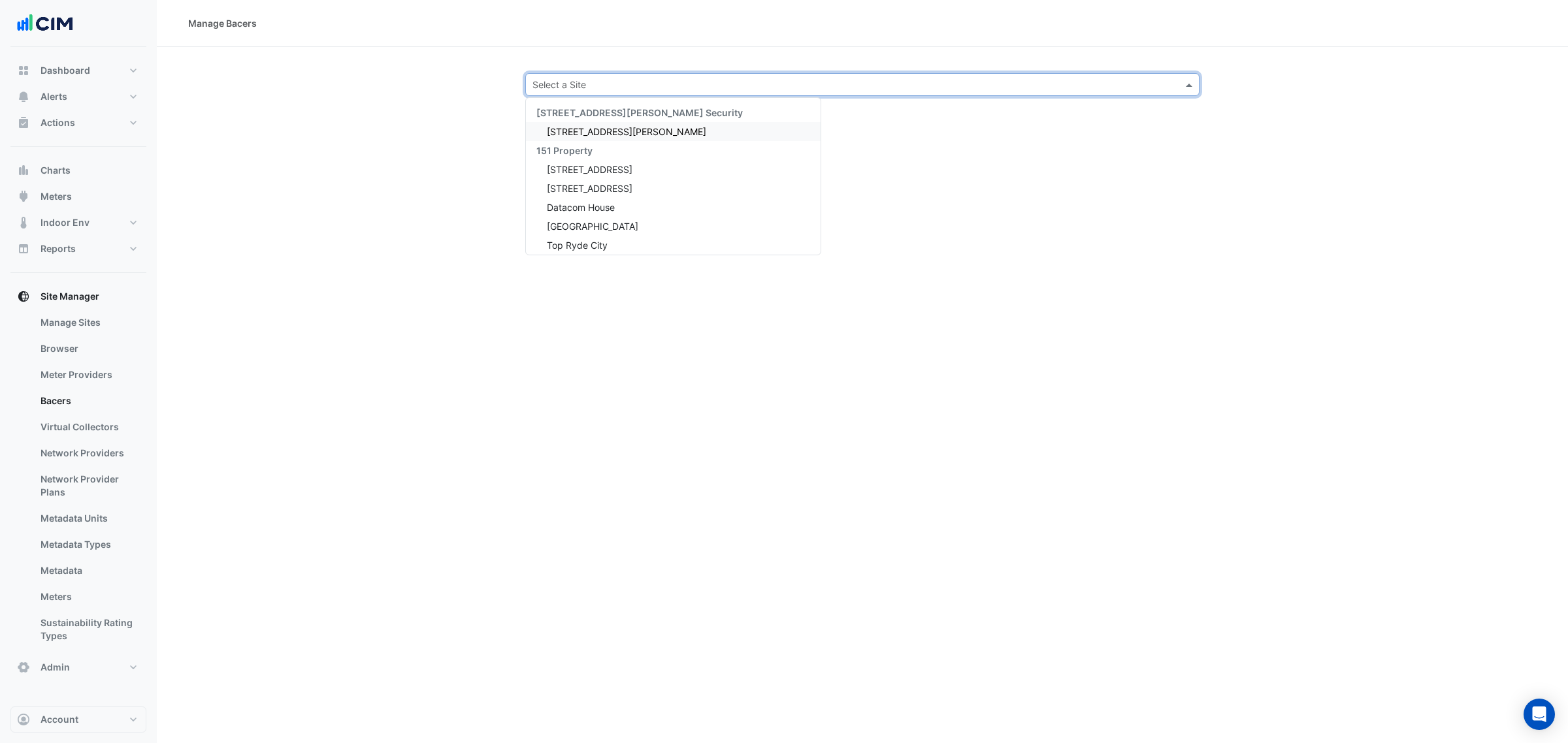
click at [543, 91] on div "Select a Site" at bounding box center [862, 84] width 674 height 23
type input "*********"
click at [615, 135] on span "[STREET_ADDRESS]" at bounding box center [590, 131] width 86 height 11
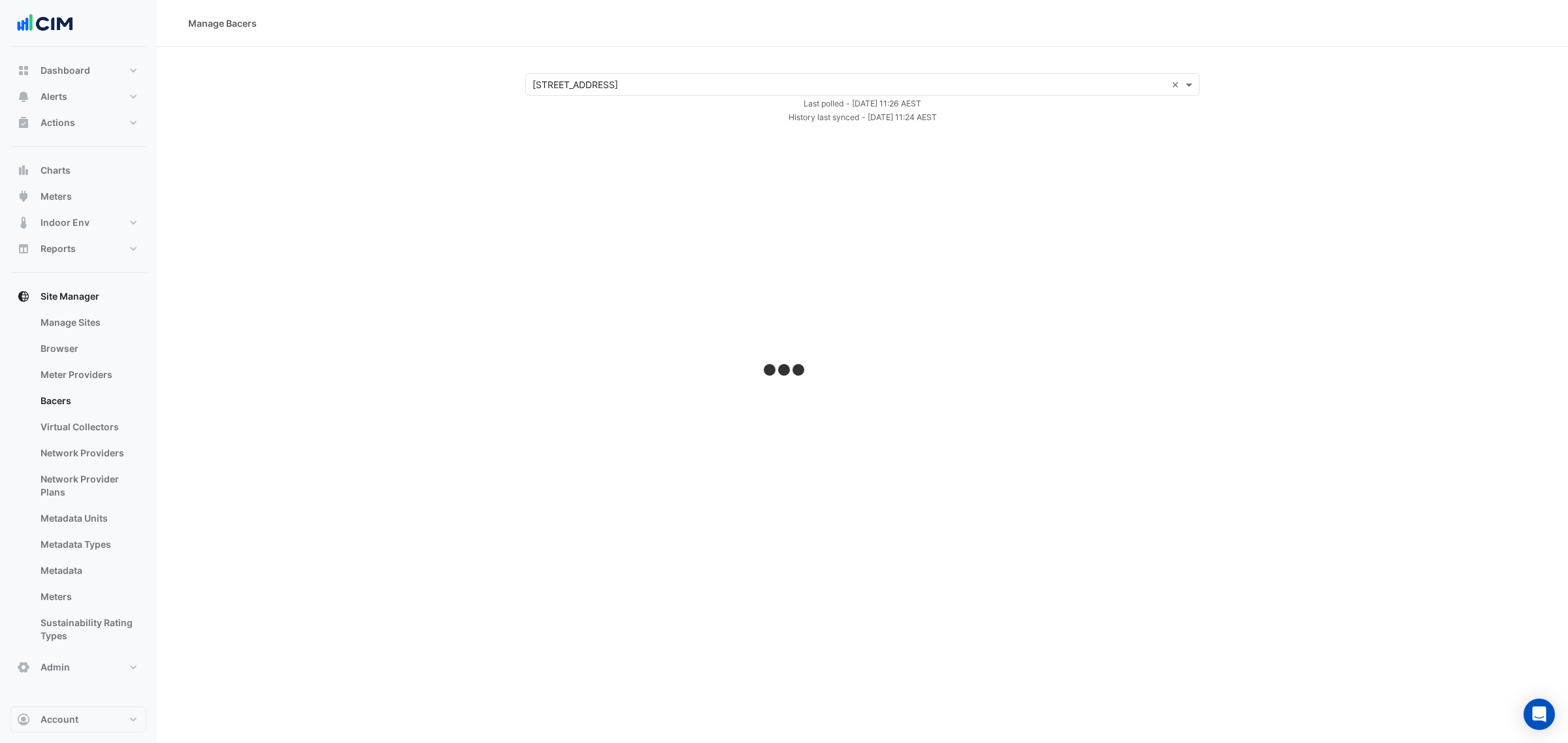
select select "***"
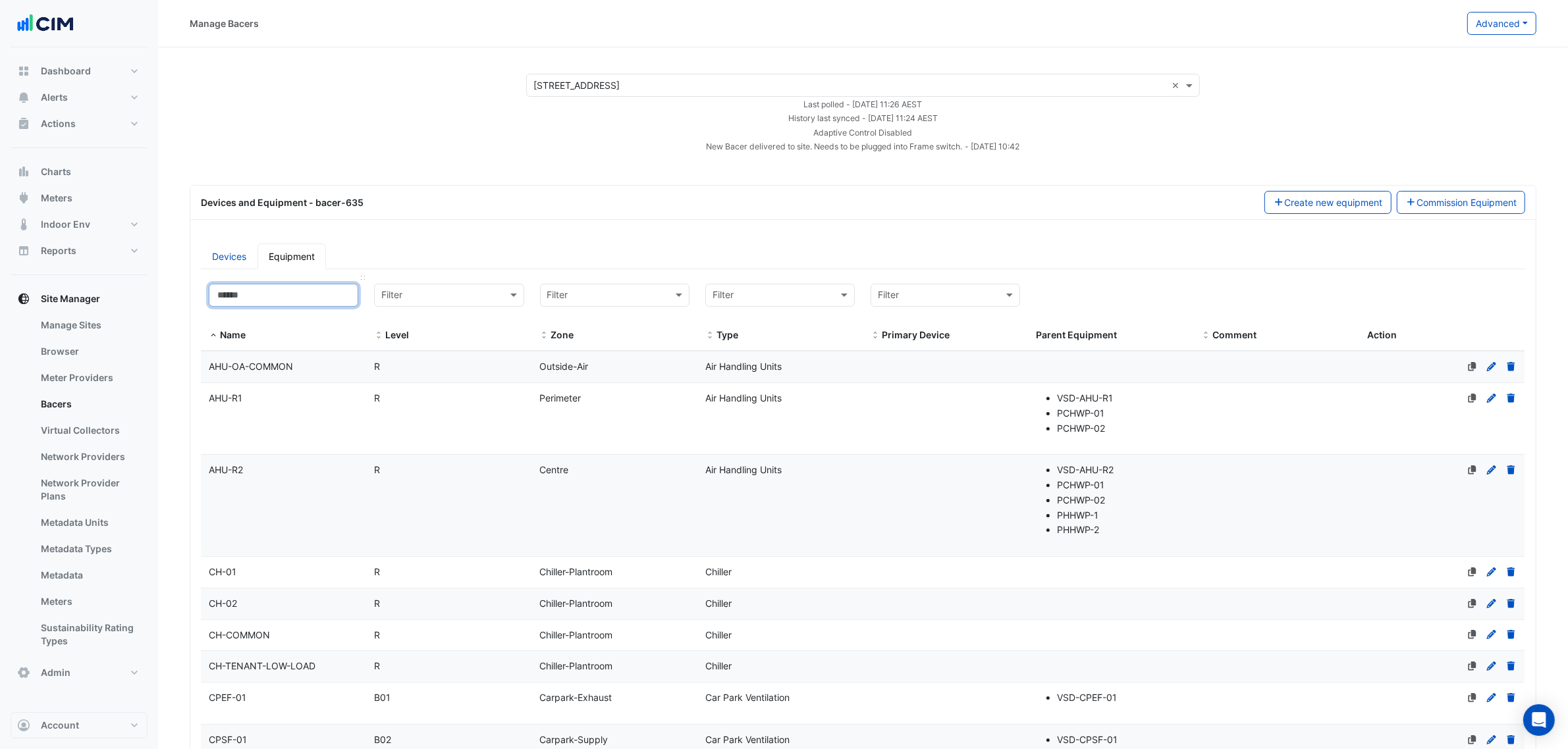
click at [272, 286] on input at bounding box center [284, 295] width 150 height 23
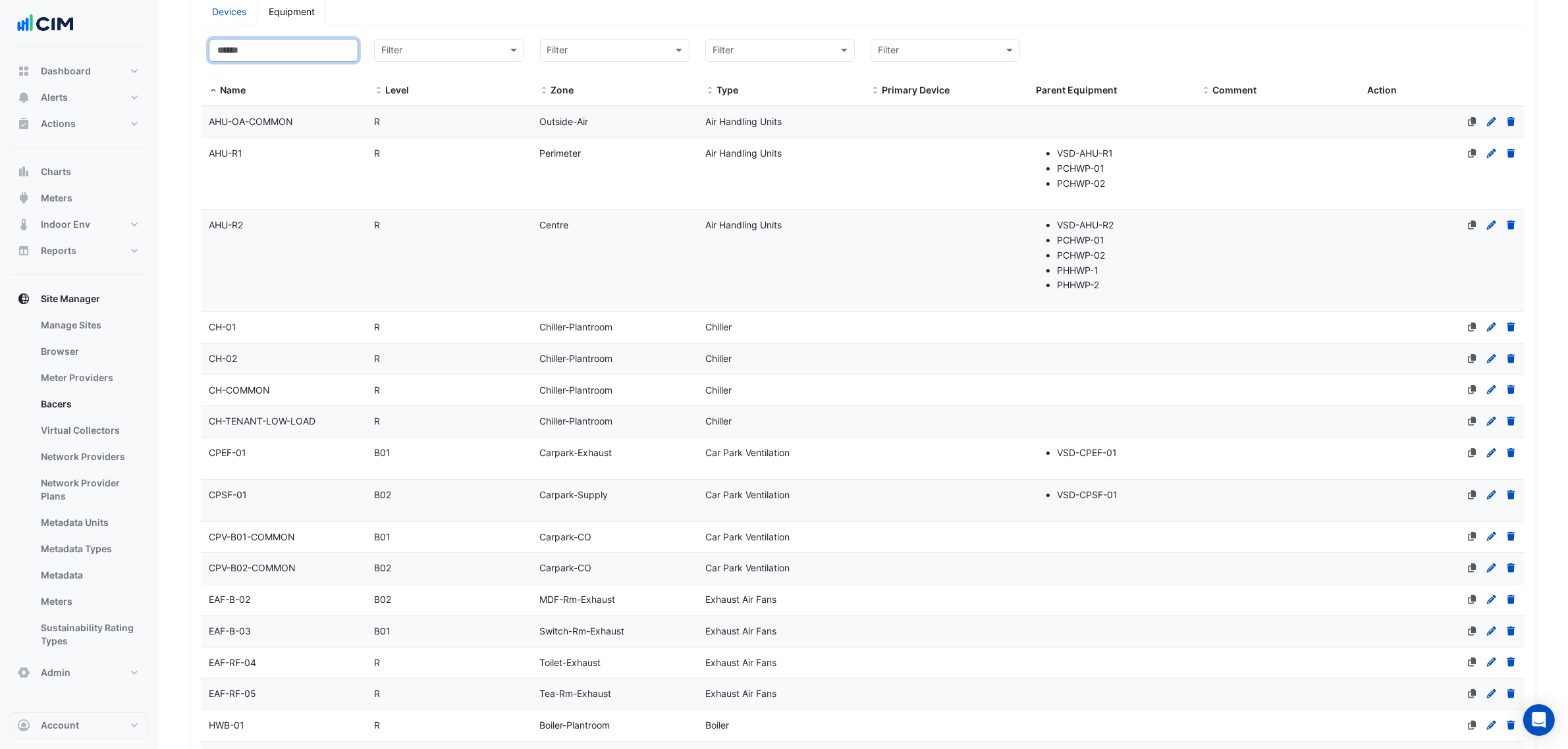
scroll to position [247, 0]
click at [341, 377] on datatable-body-cell "Name CH-COMMON" at bounding box center [283, 389] width 165 height 31
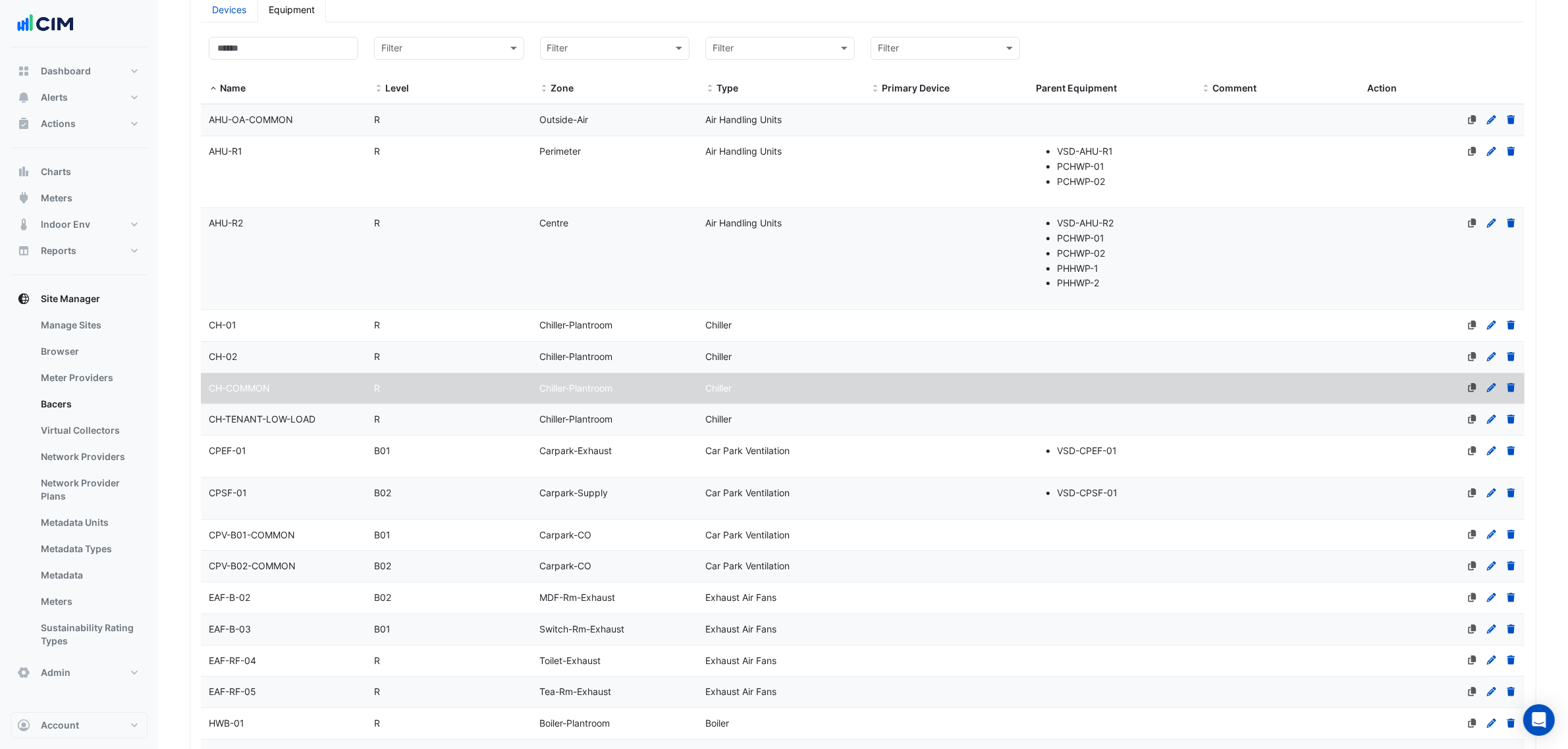
click at [458, 333] on div "R" at bounding box center [448, 325] width 165 height 15
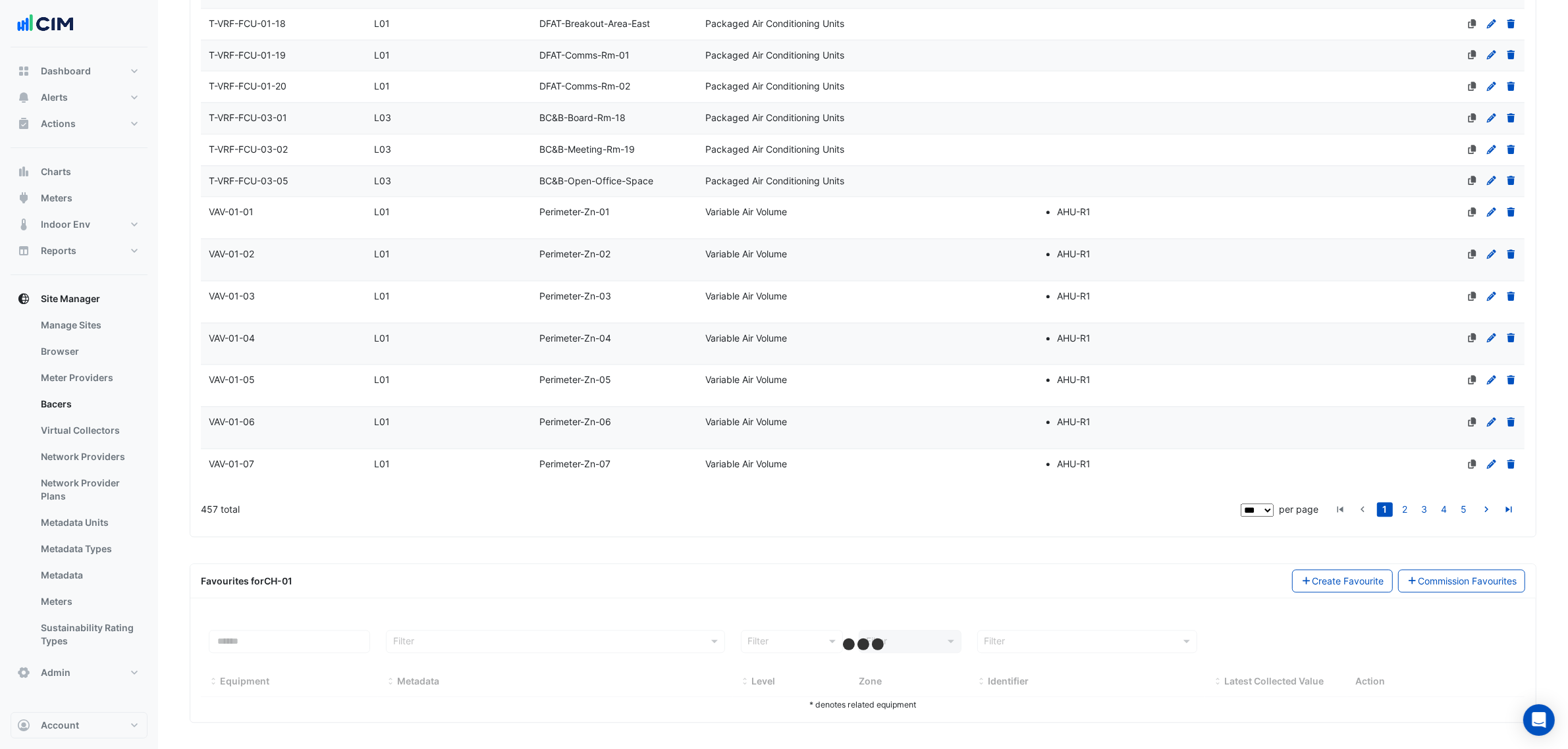
scroll to position [3940, 0]
select select "***"
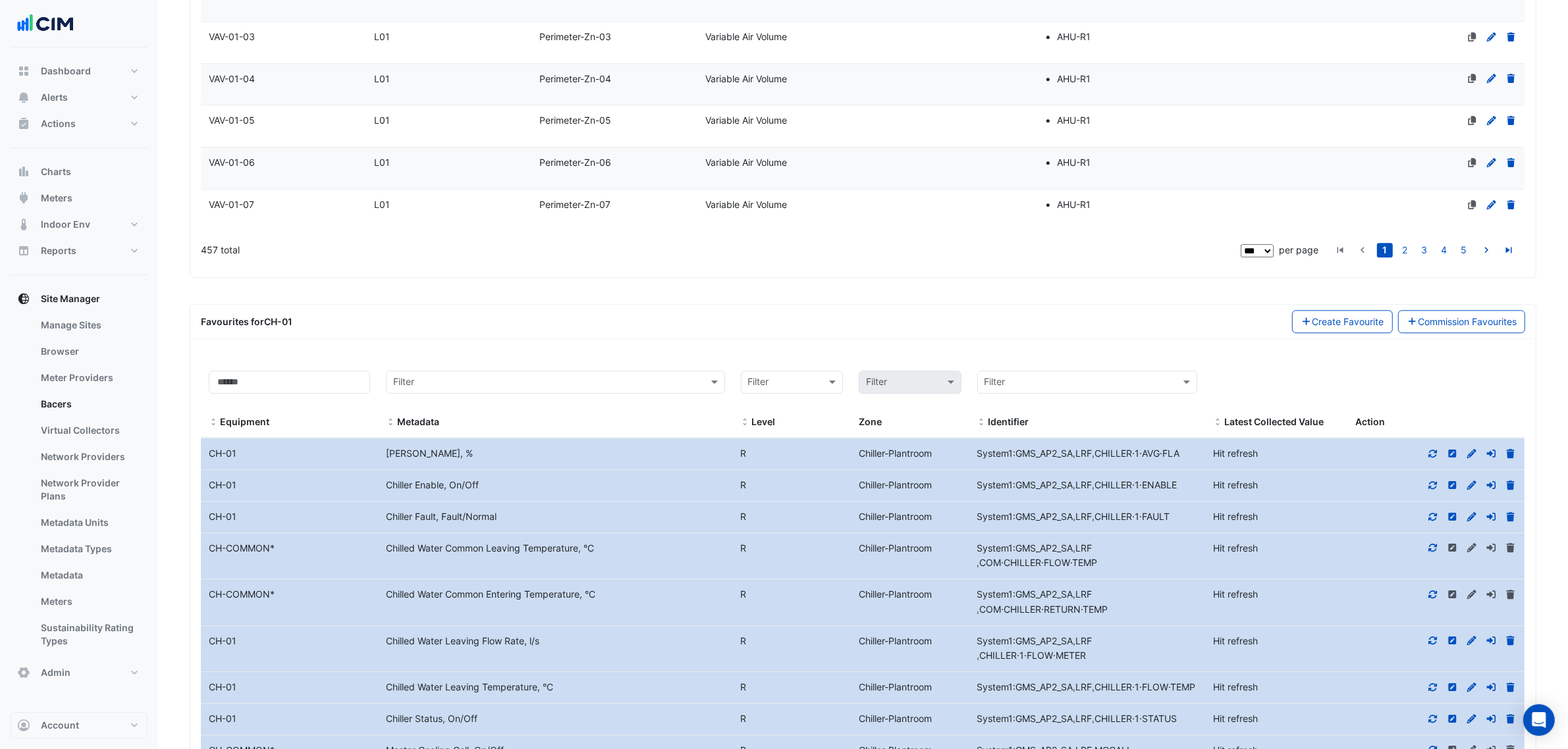
scroll to position [4352, 0]
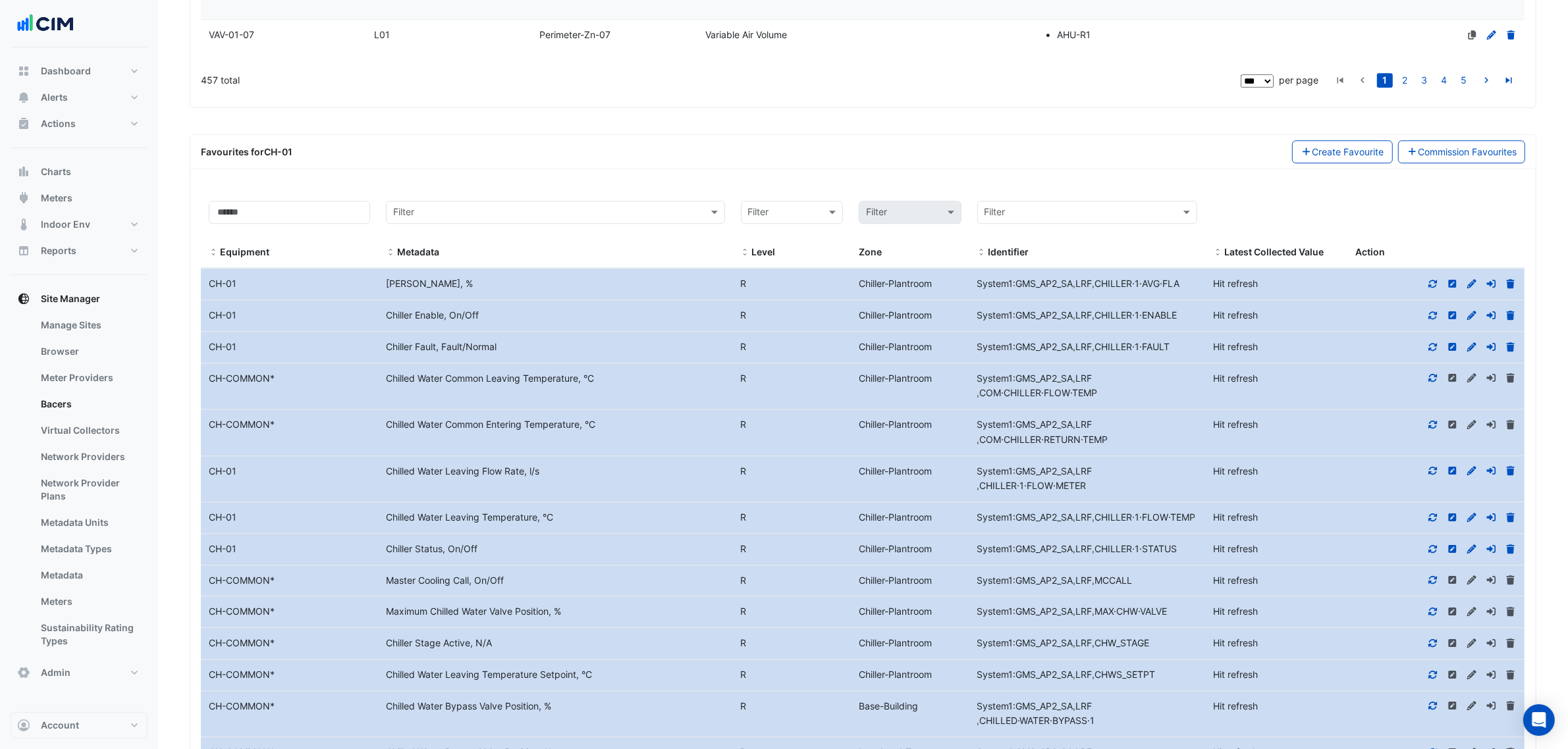
drag, startPoint x: 1120, startPoint y: 465, endPoint x: 952, endPoint y: 452, distance: 168.5
click at [952, 452] on div "Equipment Name CH-COMMON * Metadata Chilled Water Common Entering Temperature, …" at bounding box center [862, 433] width 1323 height 46
click at [952, 452] on datatable-body-cell "Level R Chiller-Plantroom" at bounding box center [851, 433] width 236 height 46
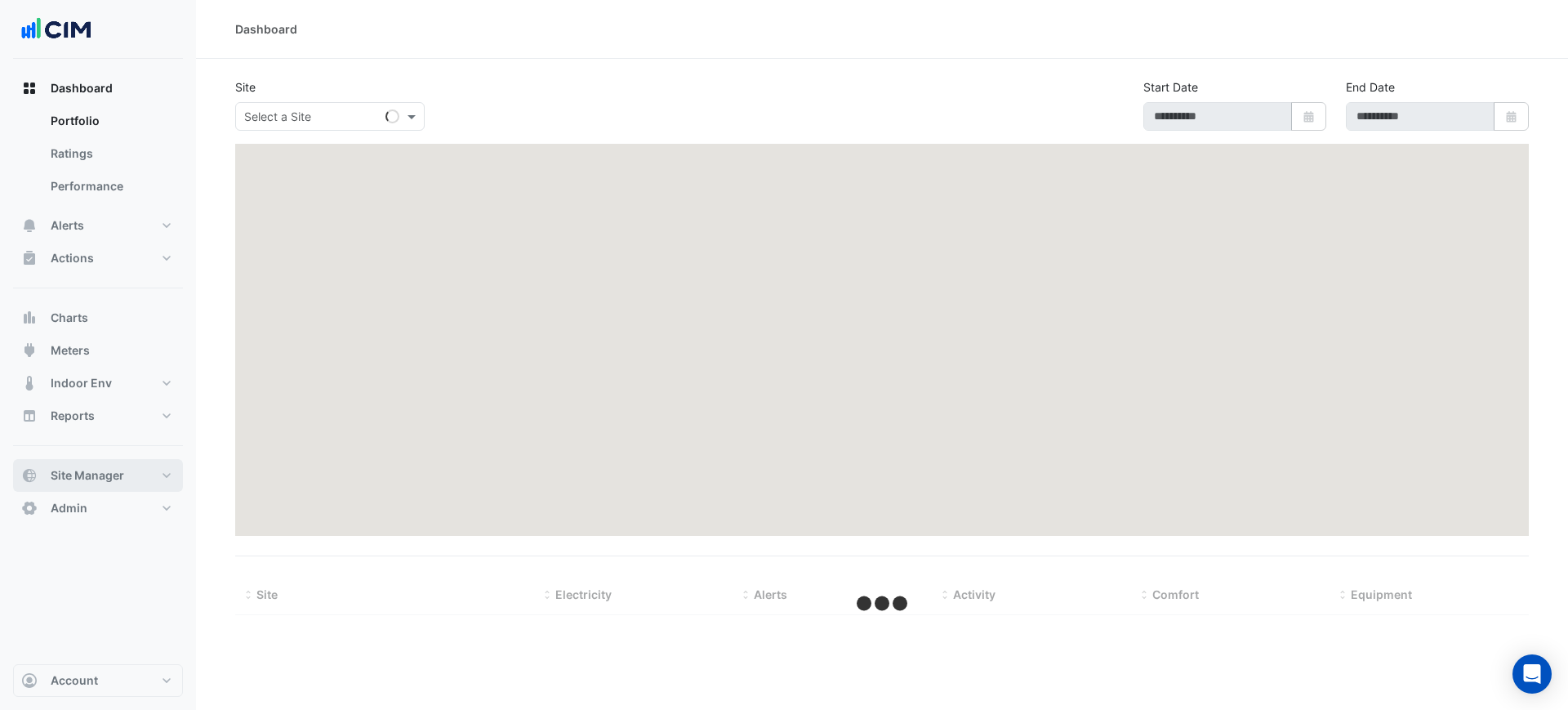
click at [94, 475] on span "Site Manager" at bounding box center [87, 476] width 73 height 16
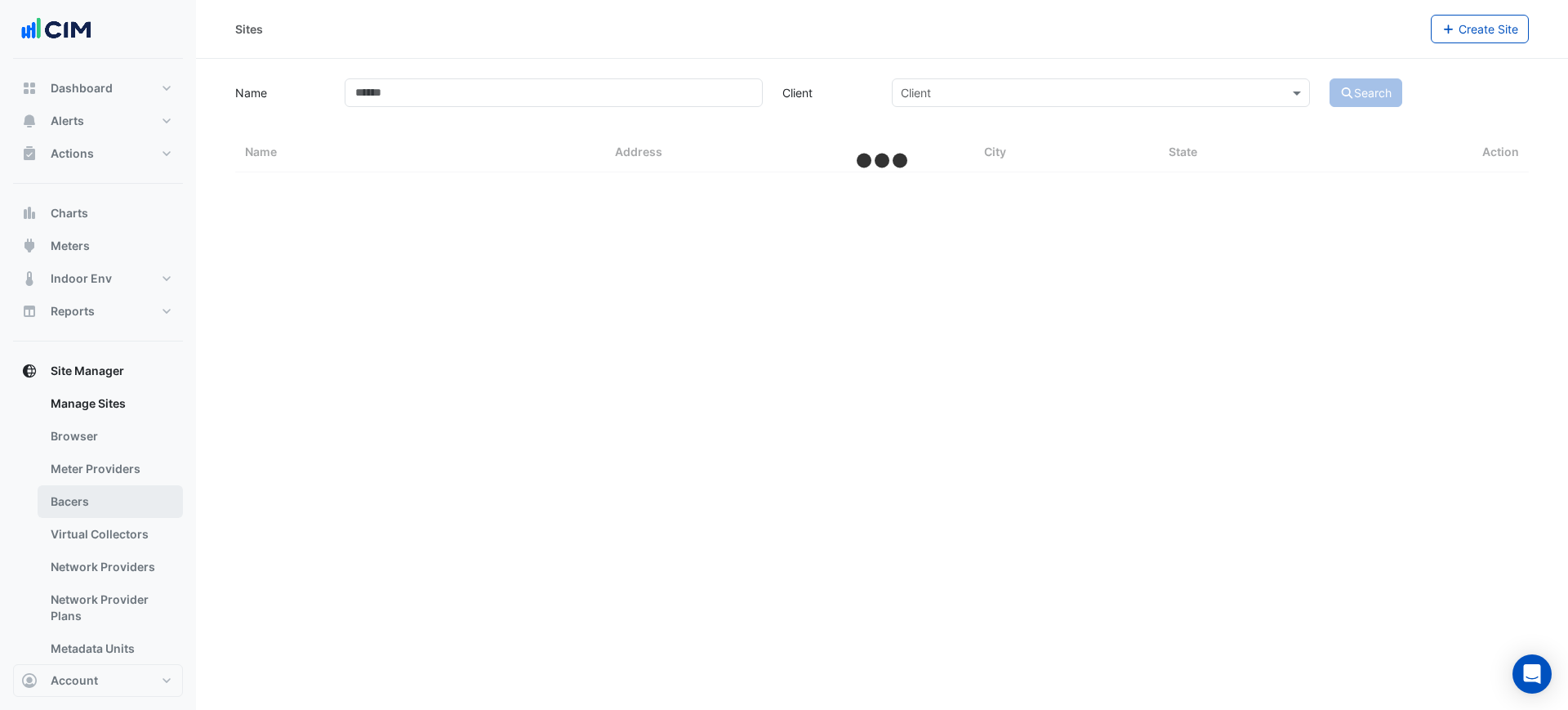
click at [108, 487] on link "Bacers" at bounding box center [110, 502] width 145 height 33
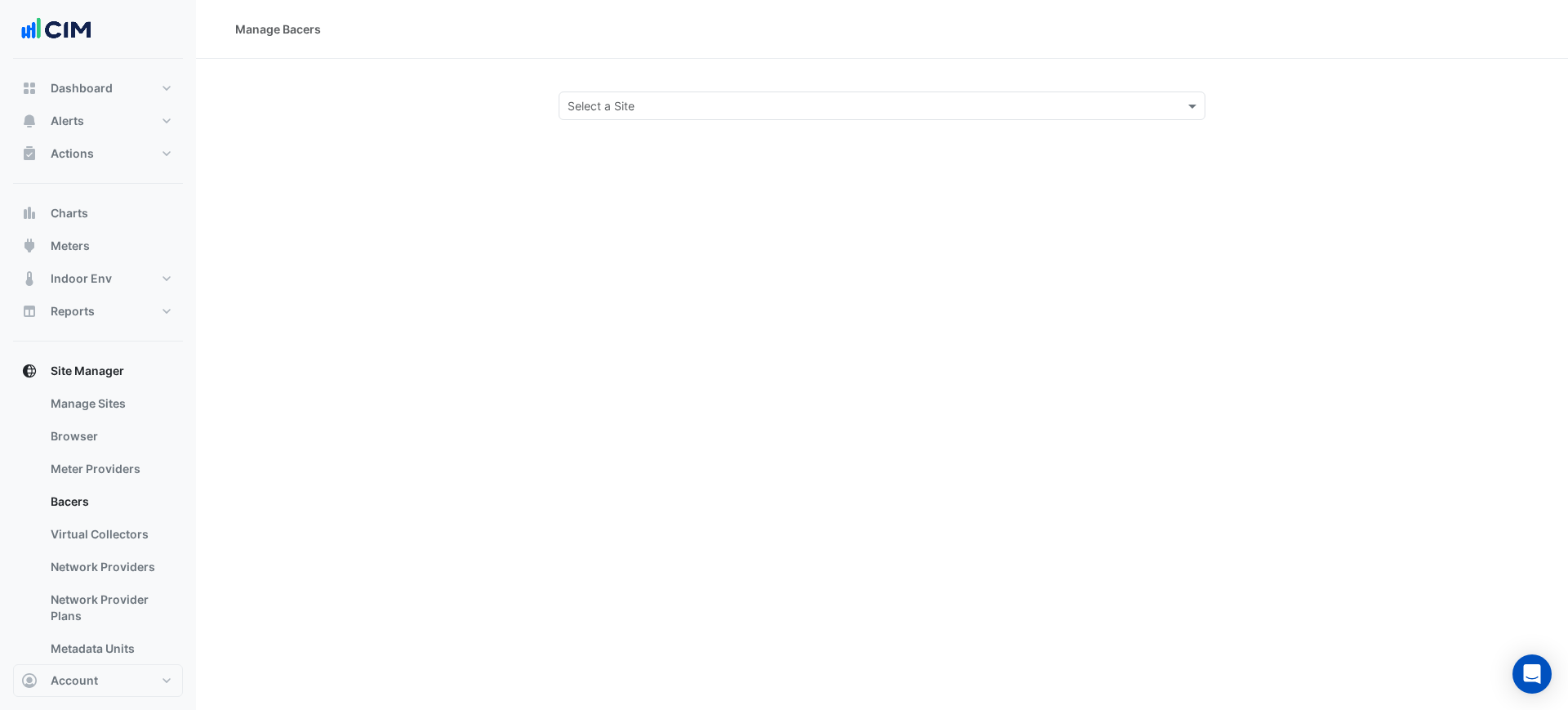
click at [620, 103] on input "text" at bounding box center [866, 106] width 596 height 17
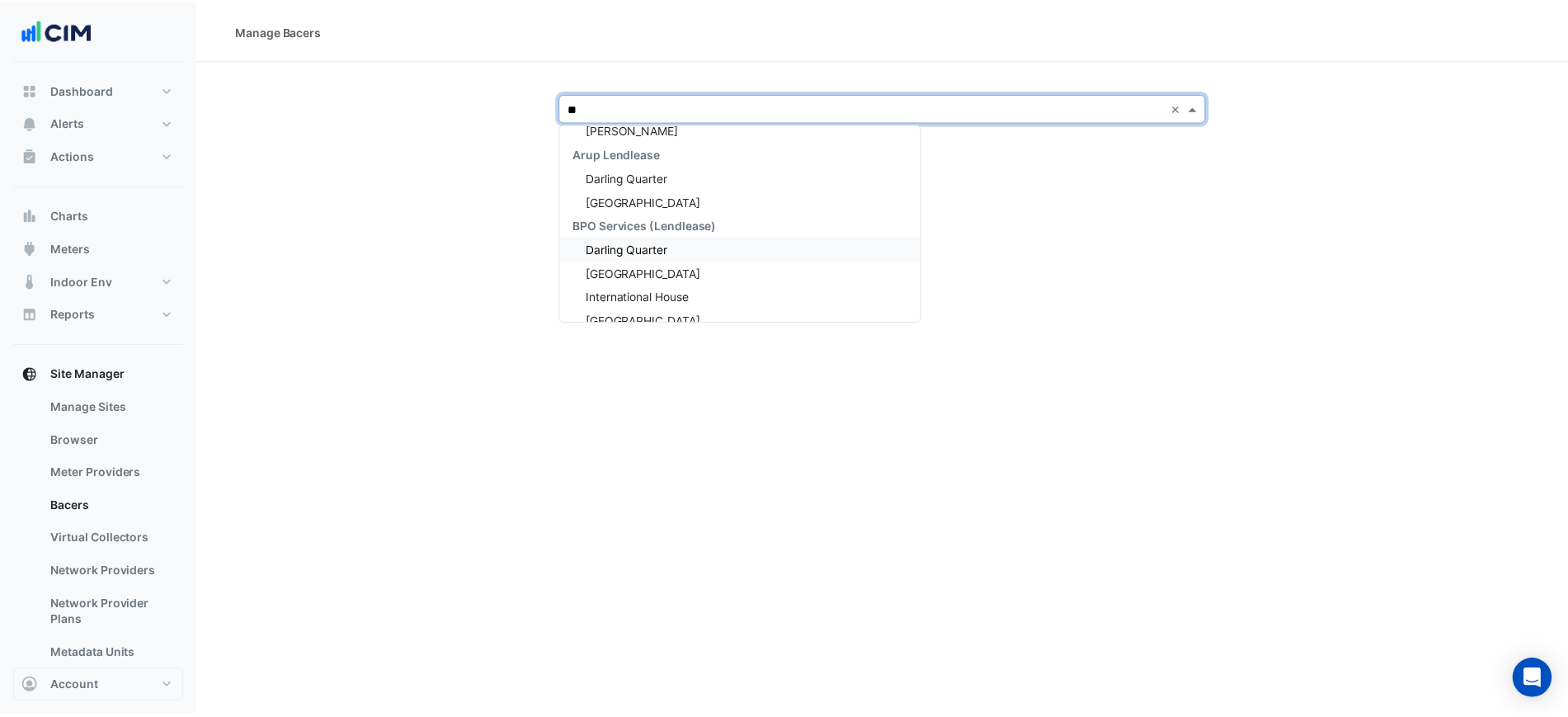
scroll to position [13, 0]
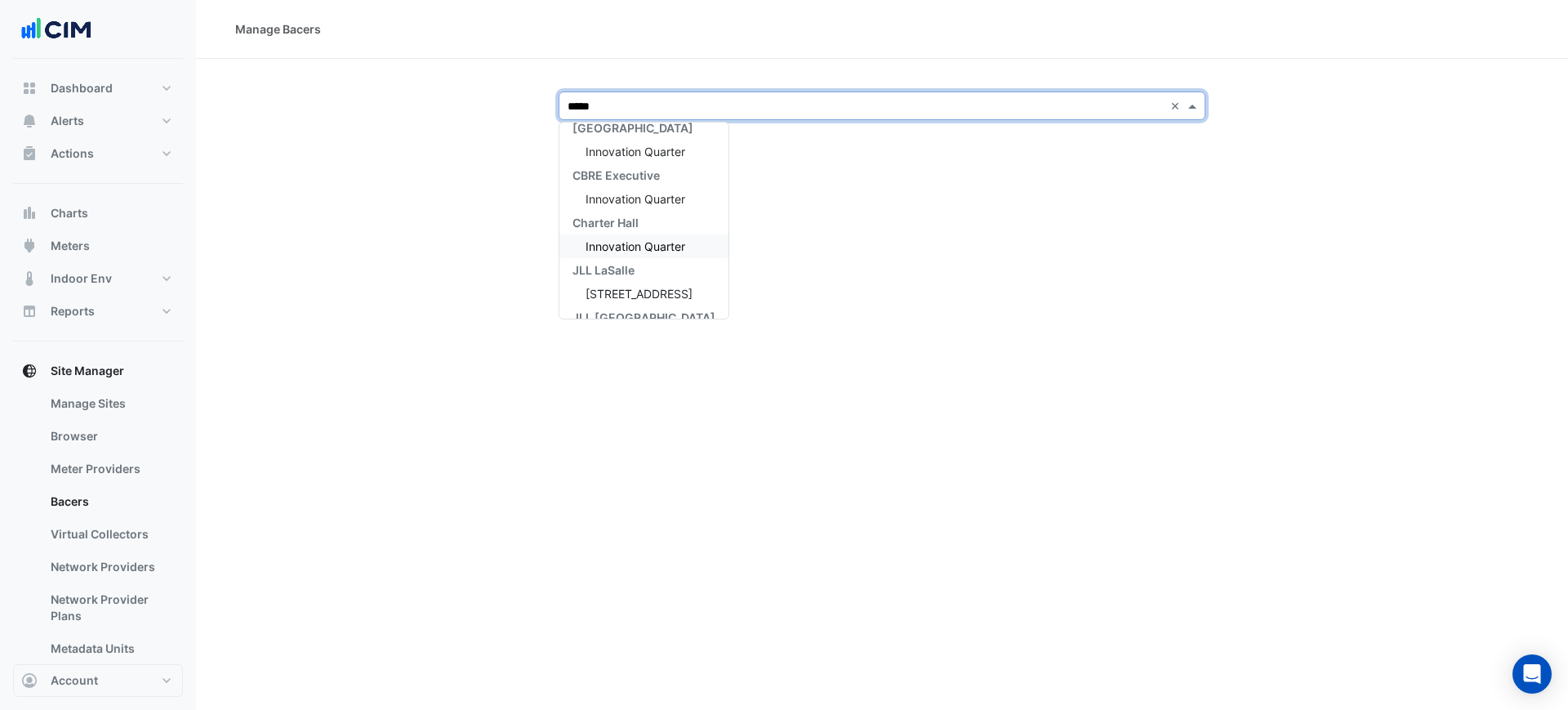
type input "******"
click at [678, 200] on span "Innovation Quarter" at bounding box center [635, 199] width 99 height 14
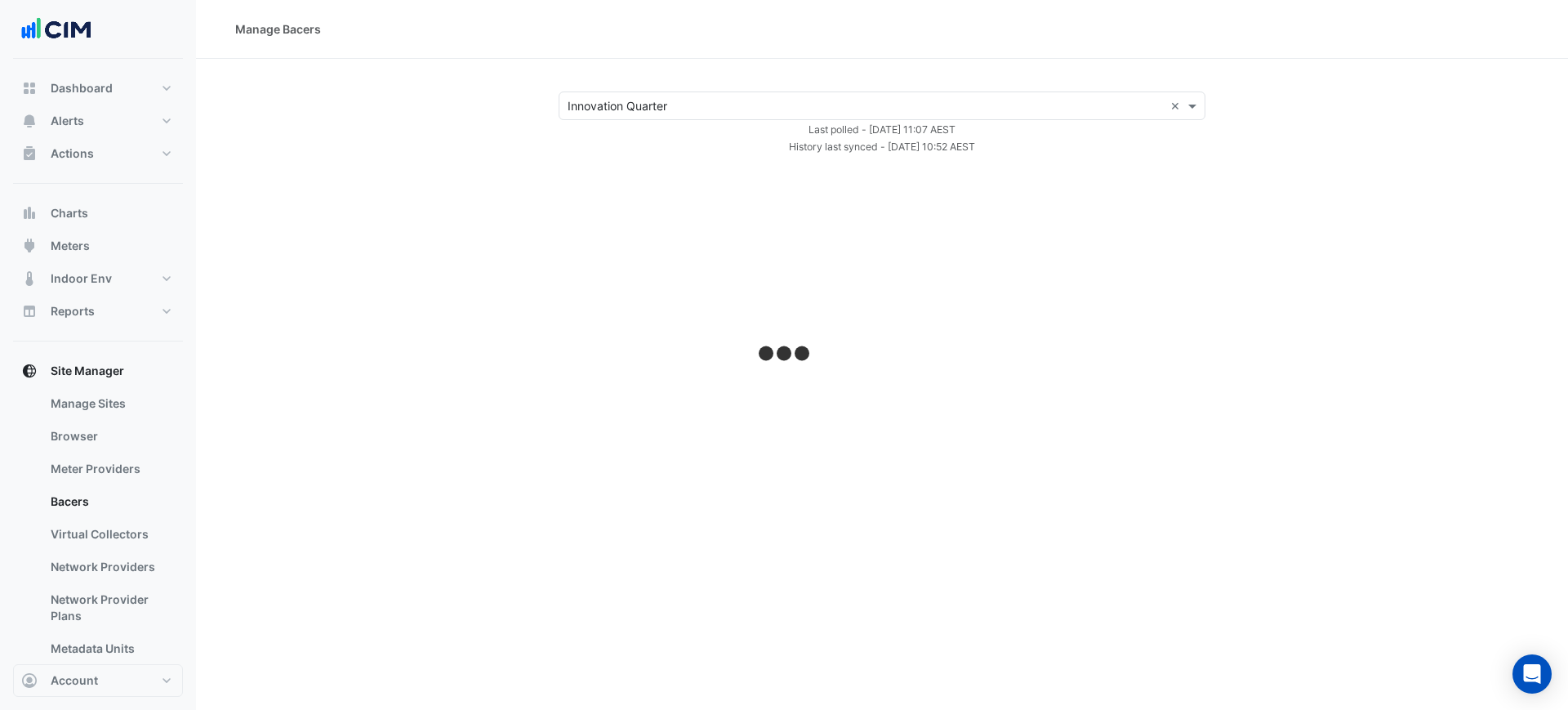
select select "***"
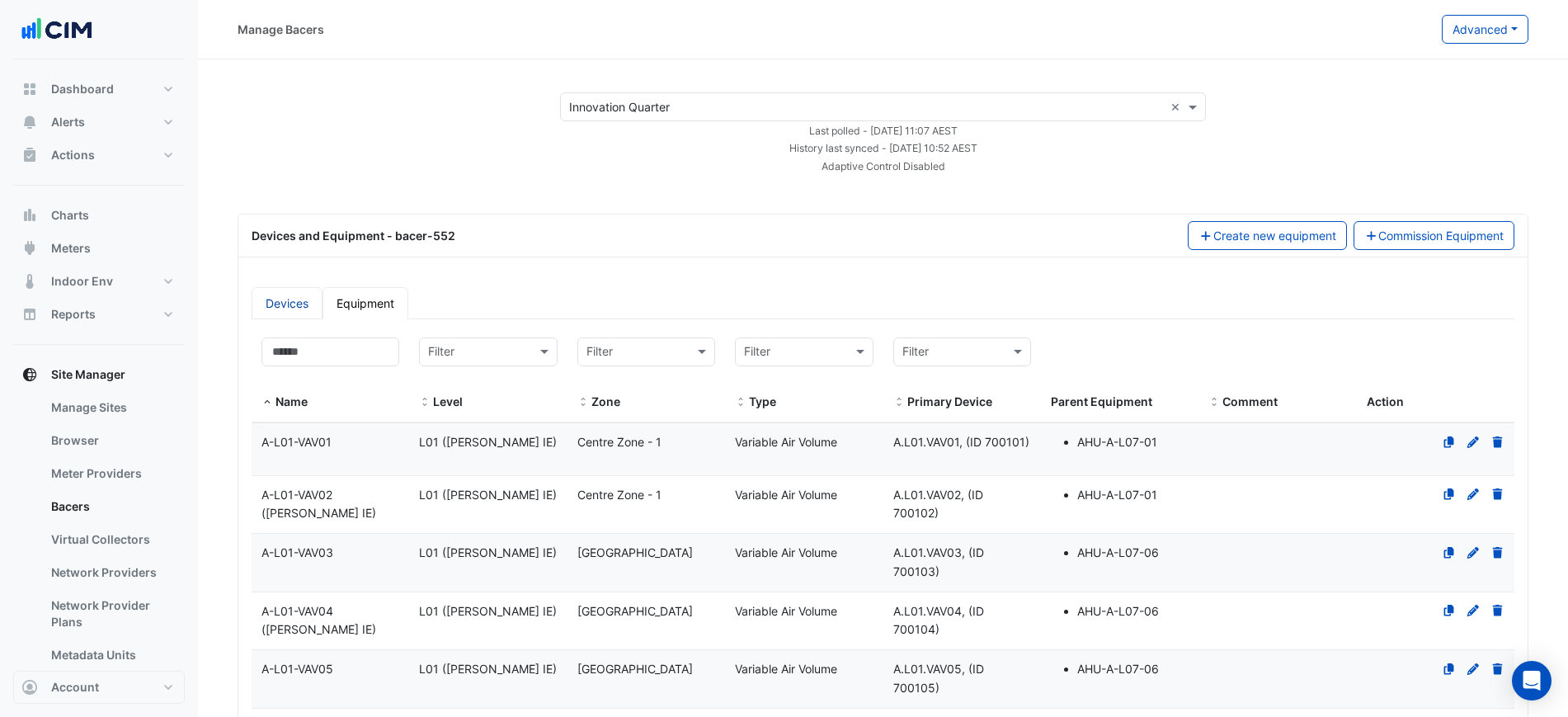
click at [305, 312] on link "Devices" at bounding box center [286, 303] width 71 height 32
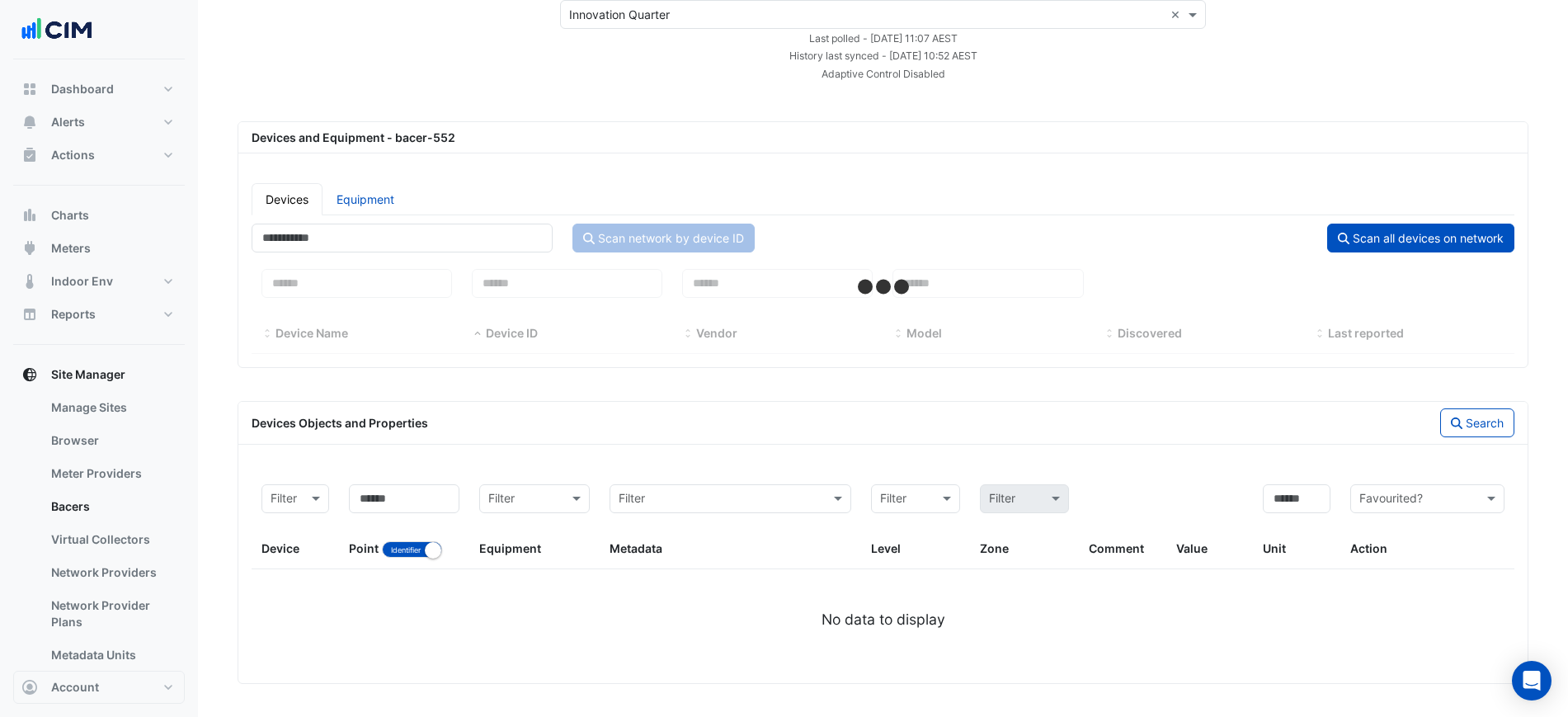
select select "***"
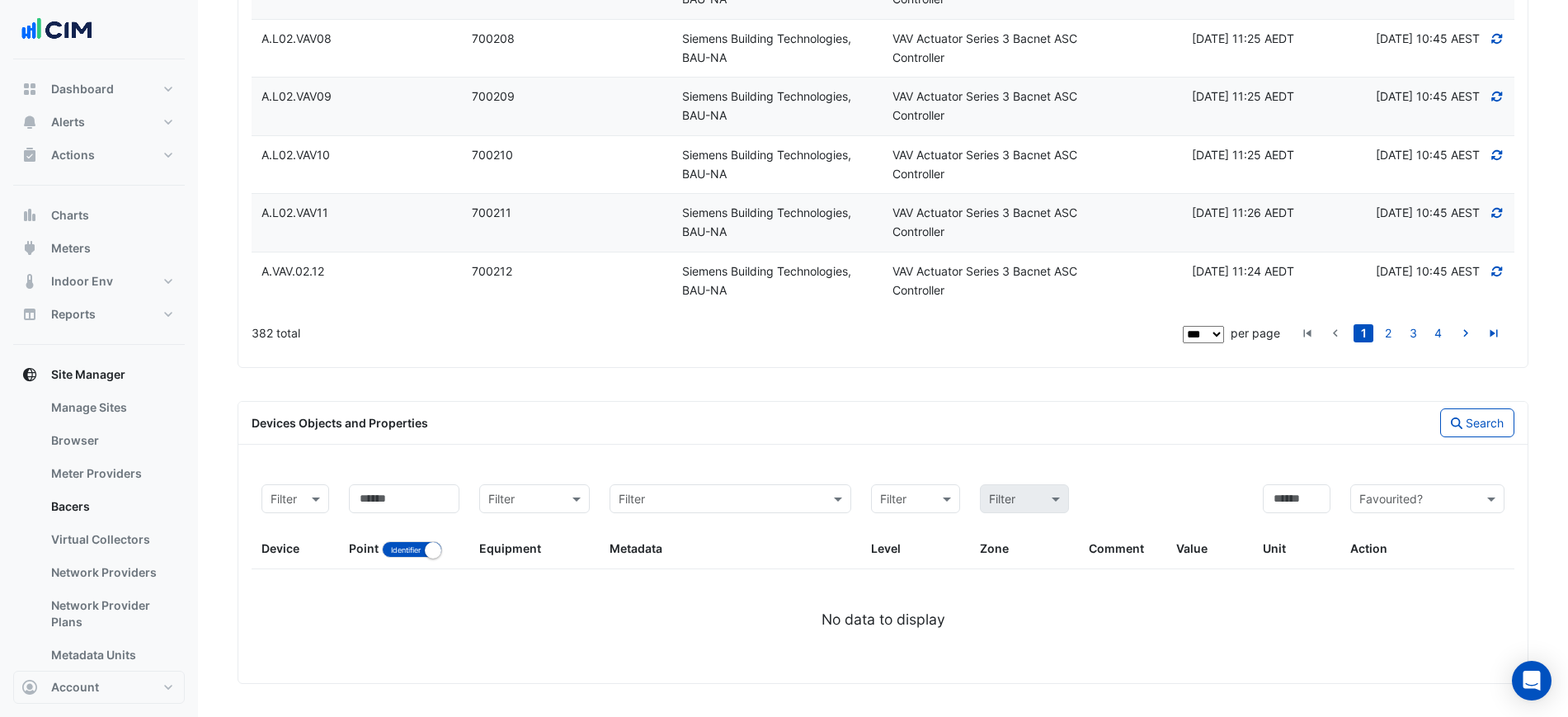
scroll to position [5016, 0]
click at [406, 548] on button "Identifier Name" at bounding box center [412, 549] width 60 height 17
click at [402, 506] on input at bounding box center [404, 499] width 111 height 29
type input "*****"
click at [1446, 423] on button "Search" at bounding box center [1477, 423] width 74 height 29
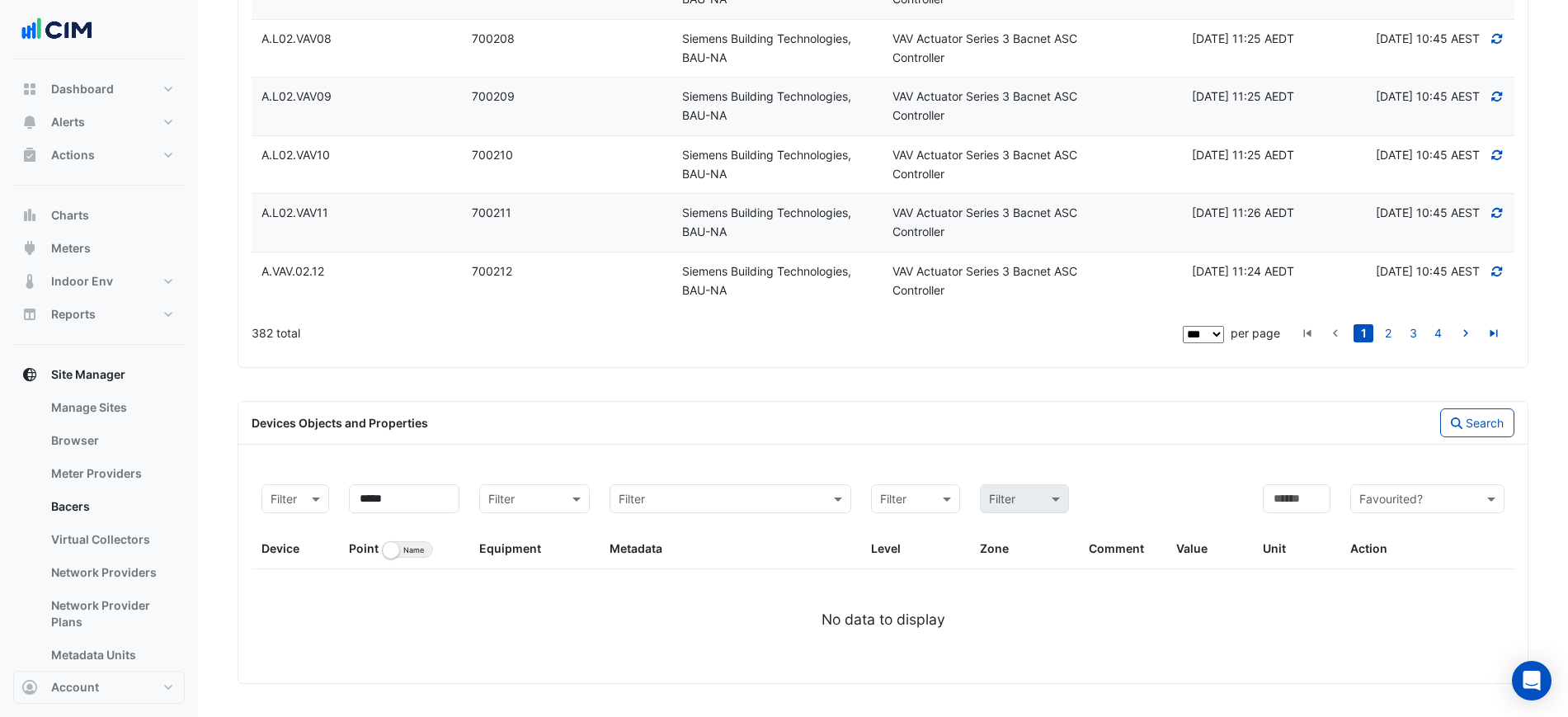
scroll to position [4915, 0]
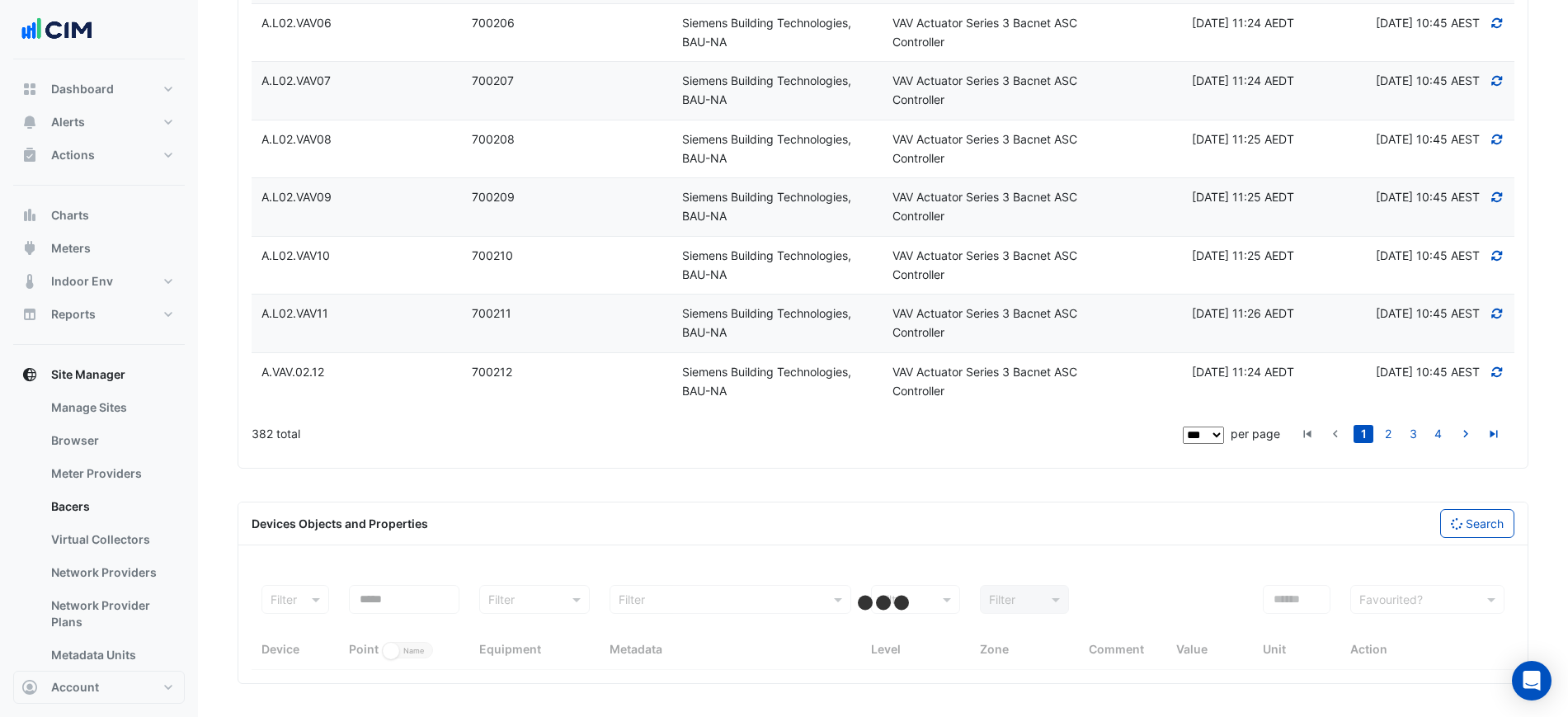
select select "***"
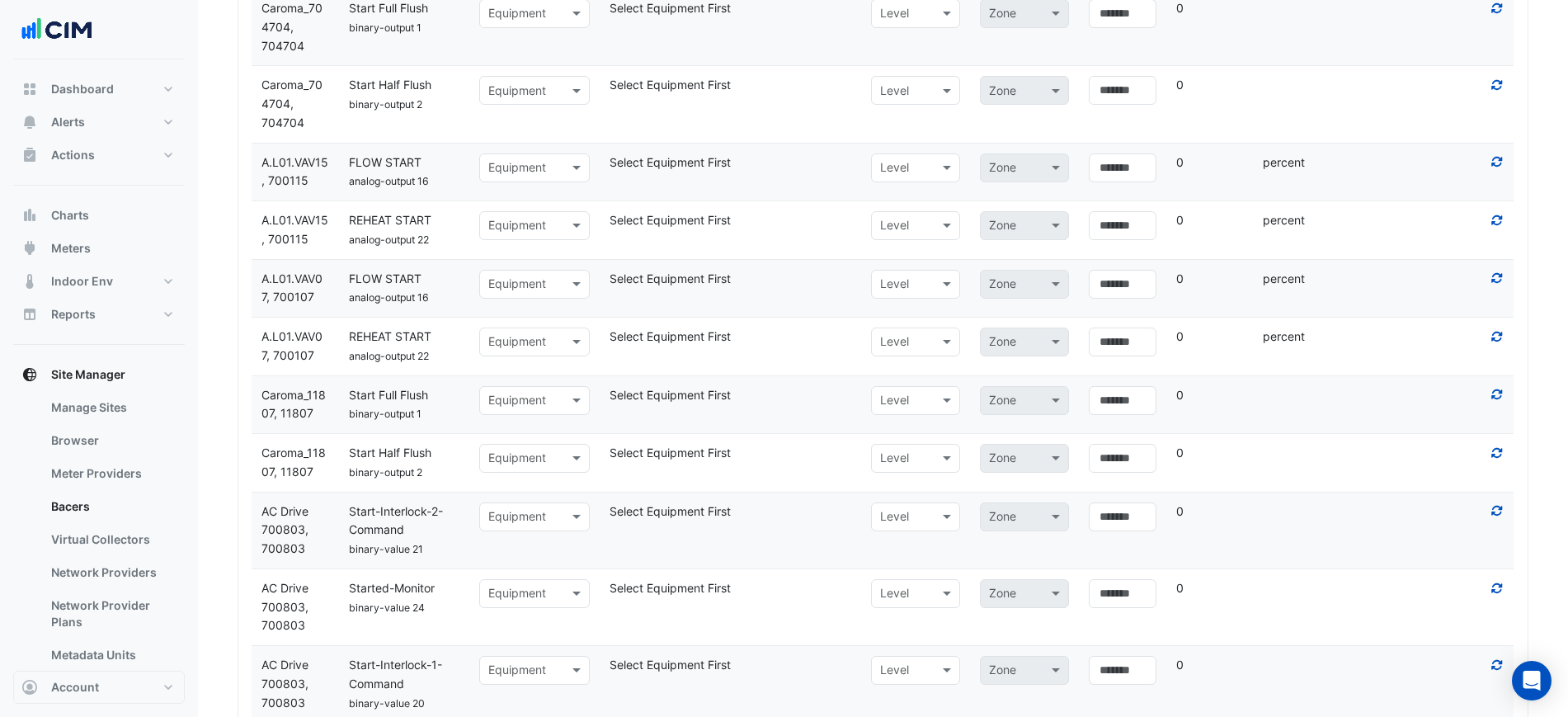
scroll to position [5326, 0]
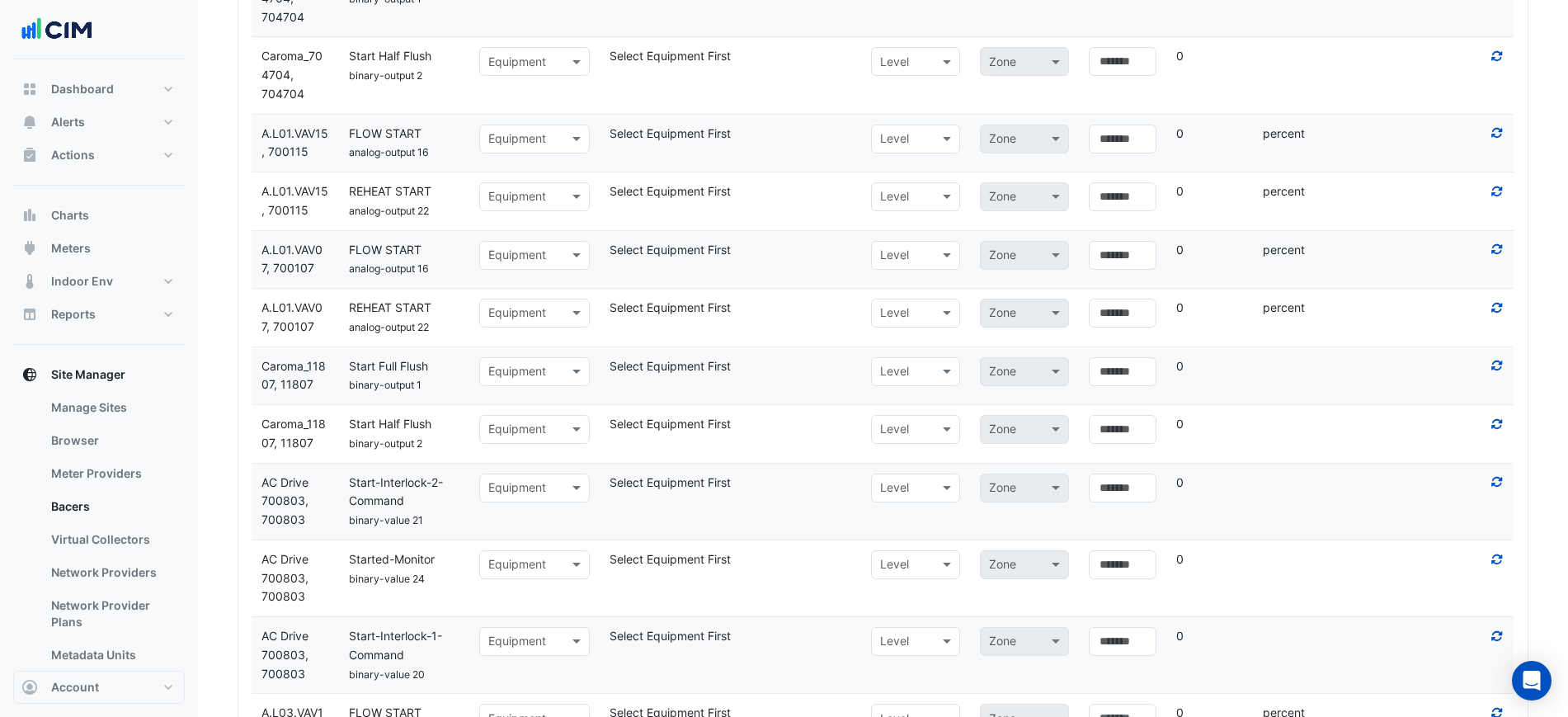
click at [1409, 221] on span "Favourited" at bounding box center [1393, 224] width 58 height 14
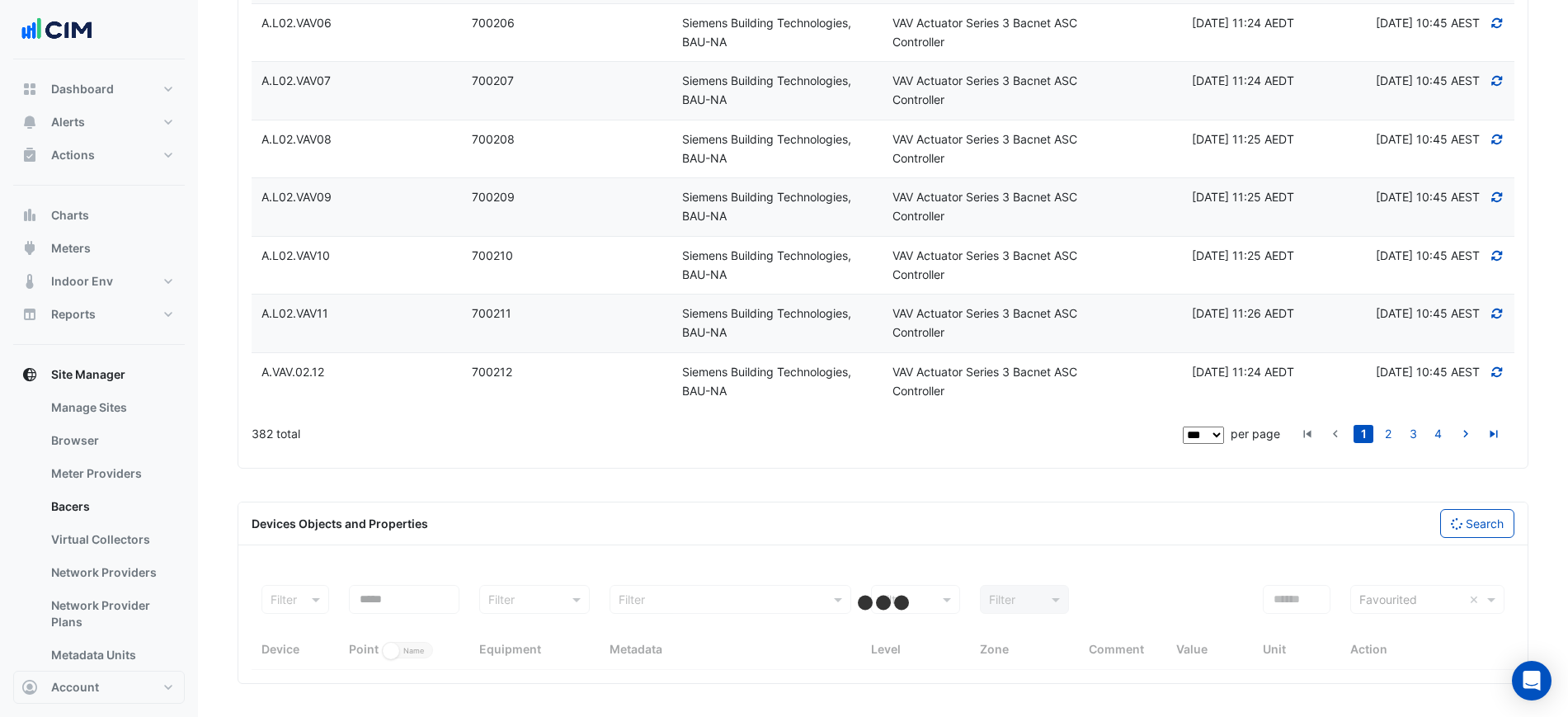
scroll to position [5016, 0]
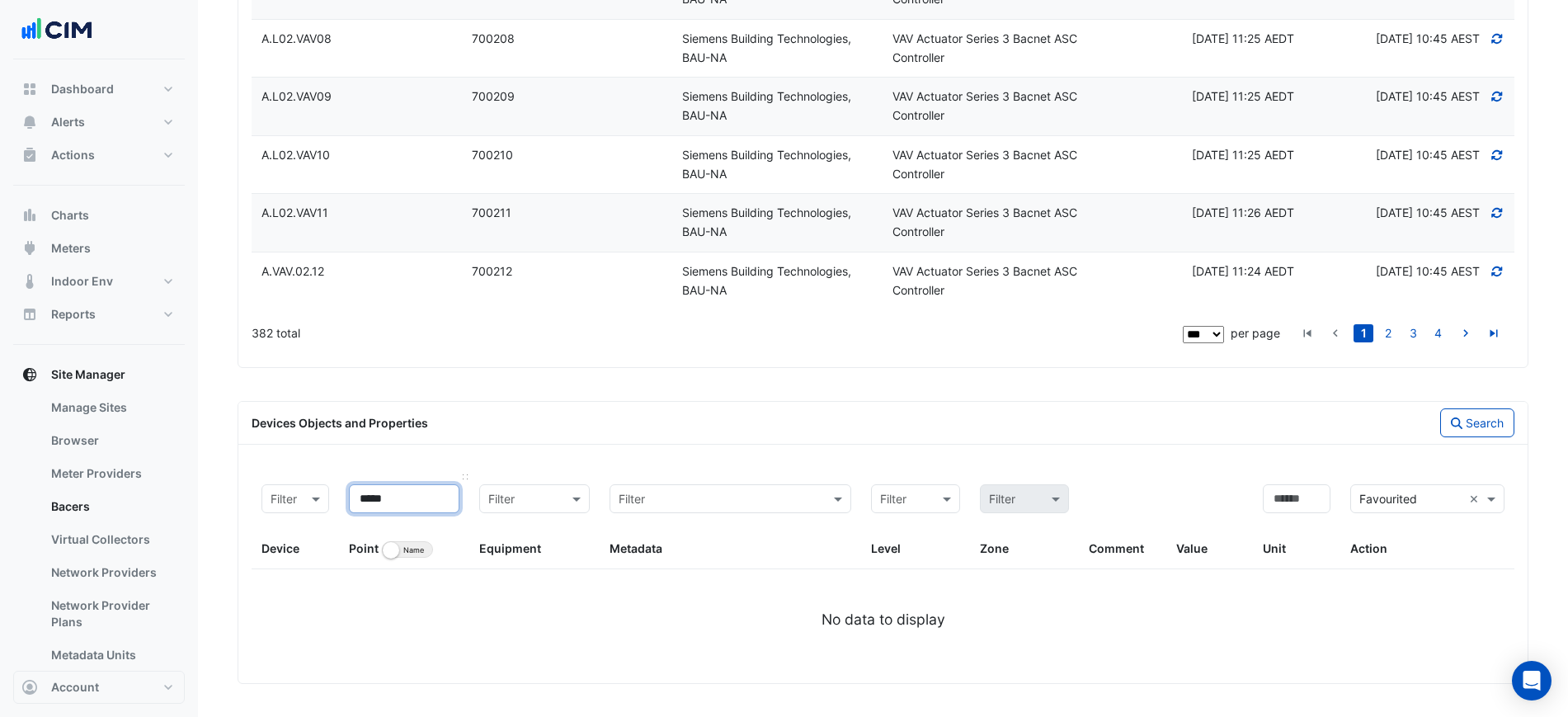
click at [430, 492] on input "*****" at bounding box center [404, 499] width 111 height 29
type input "***"
click at [1445, 425] on button "Search" at bounding box center [1477, 423] width 74 height 29
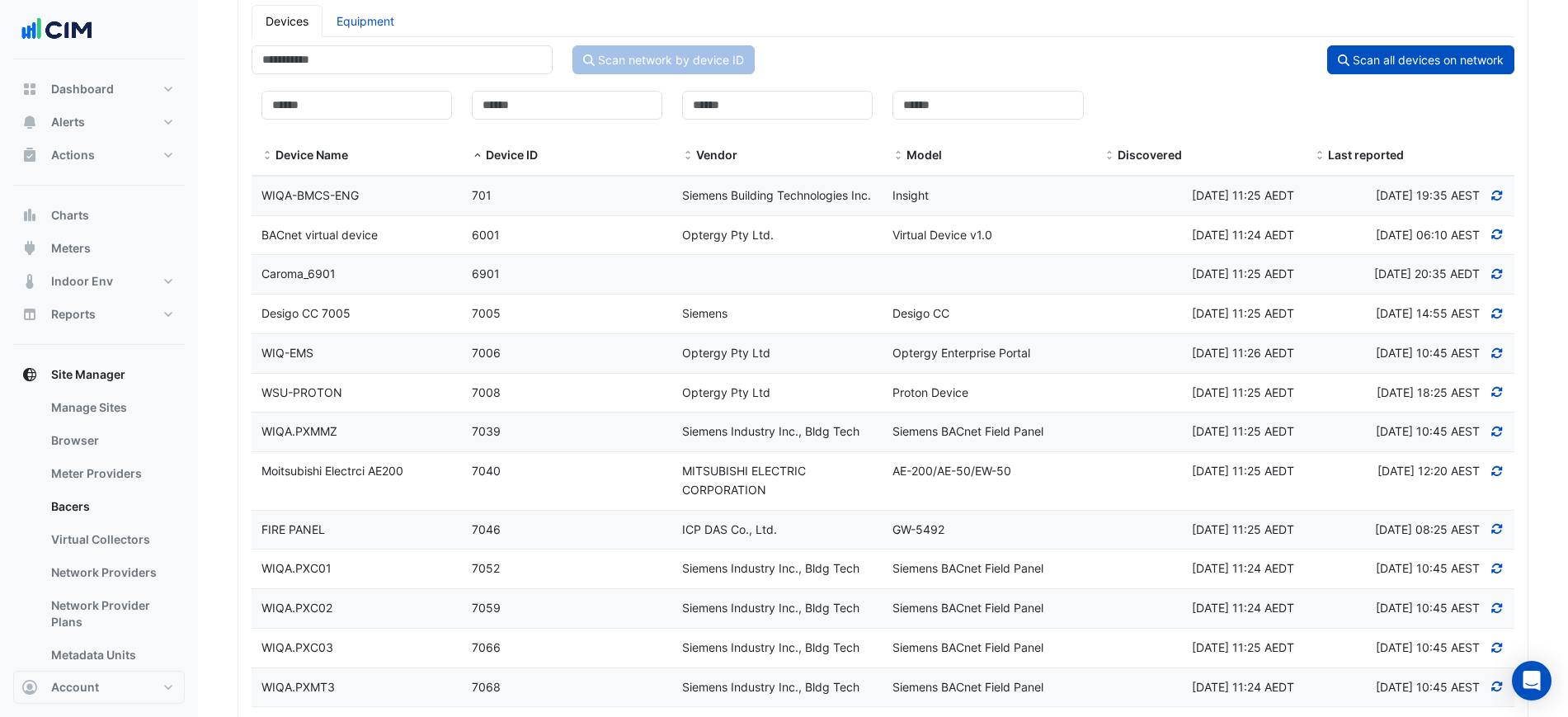
scroll to position [0, 0]
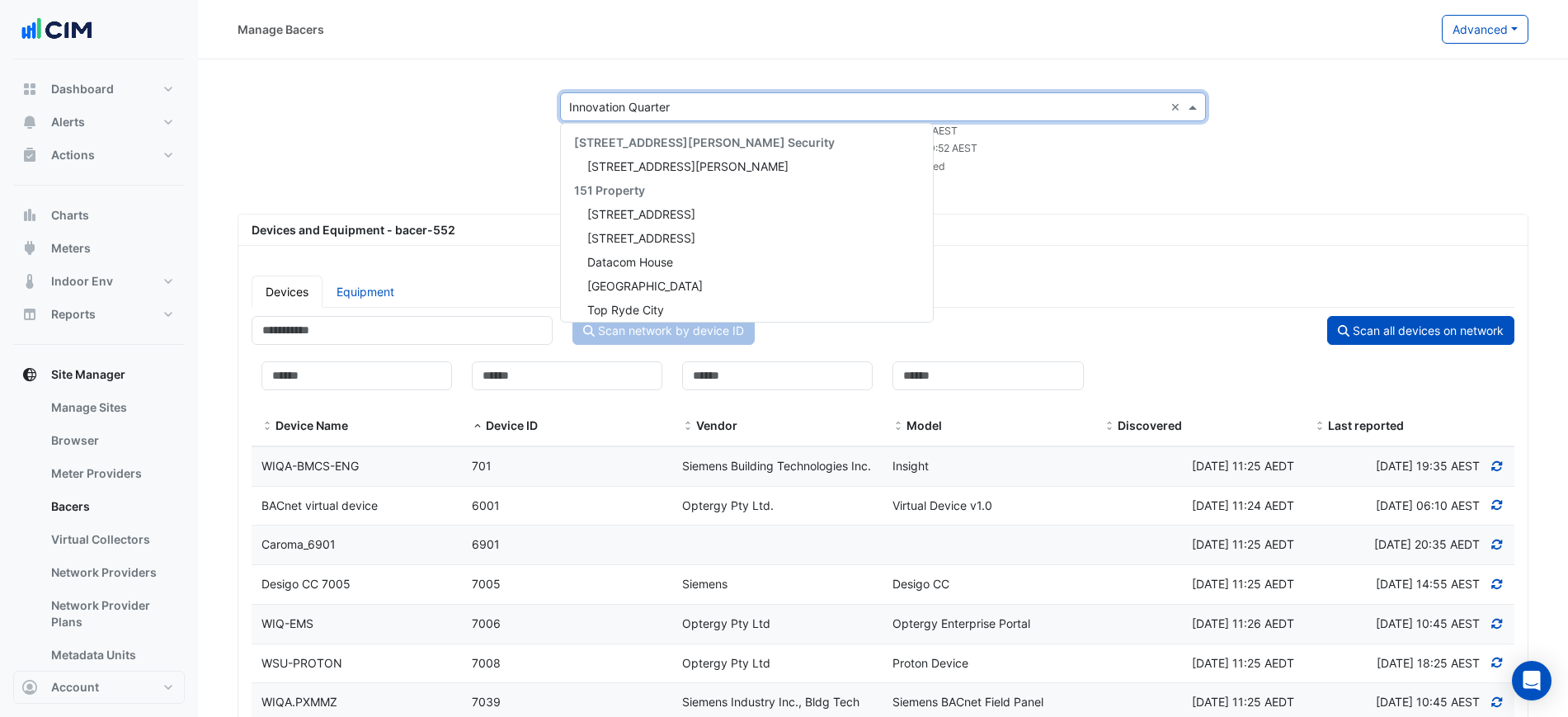
click at [585, 114] on input "text" at bounding box center [866, 107] width 595 height 17
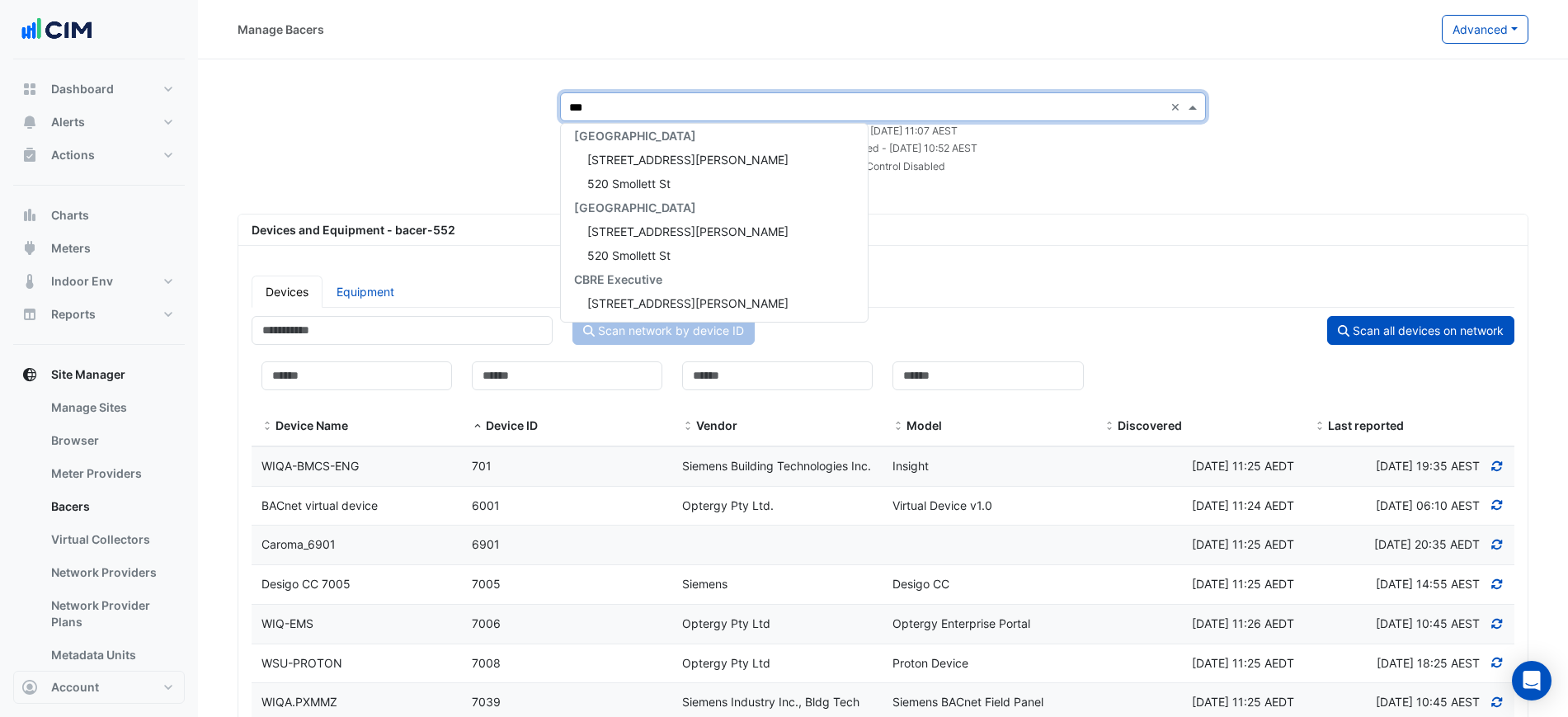
scroll to position [7, 0]
type input "*****"
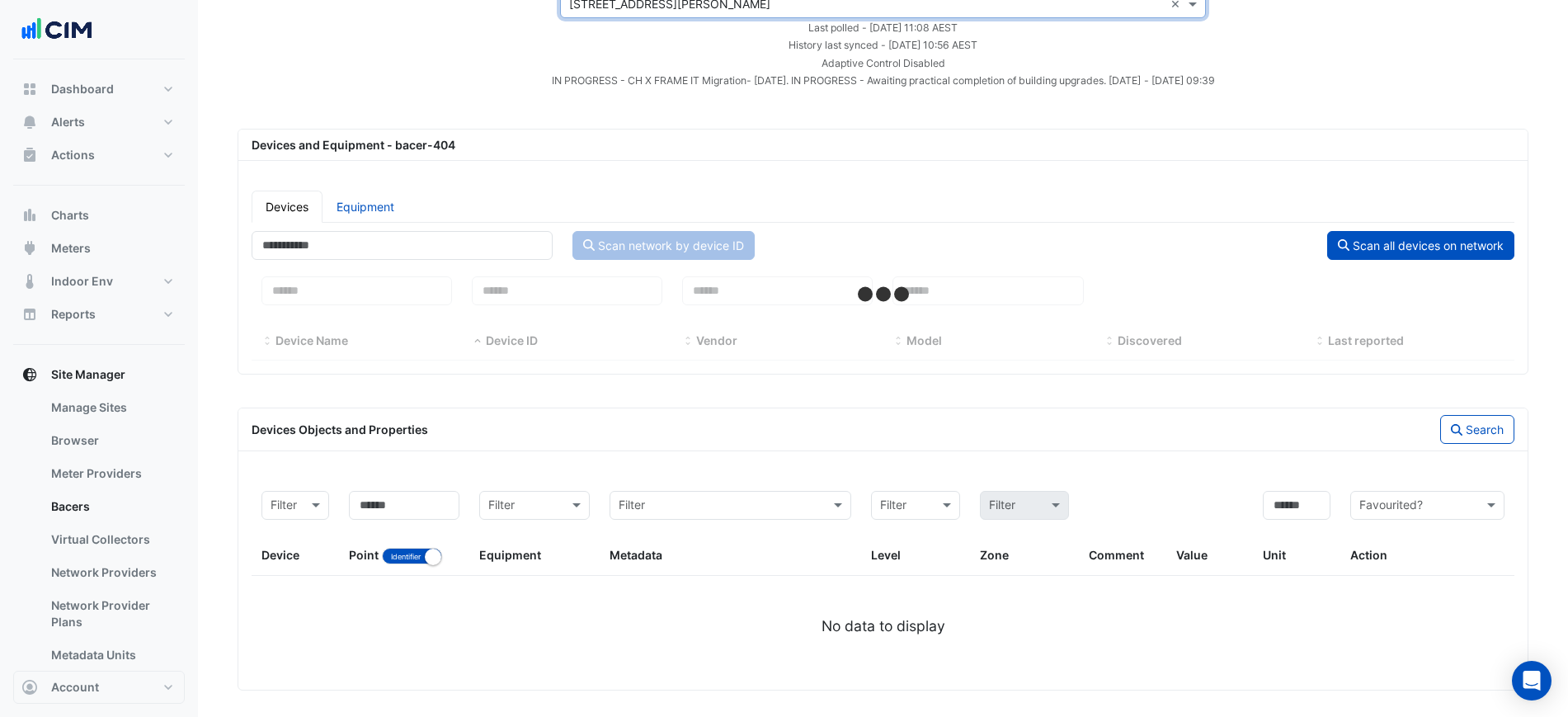
scroll to position [110, 0]
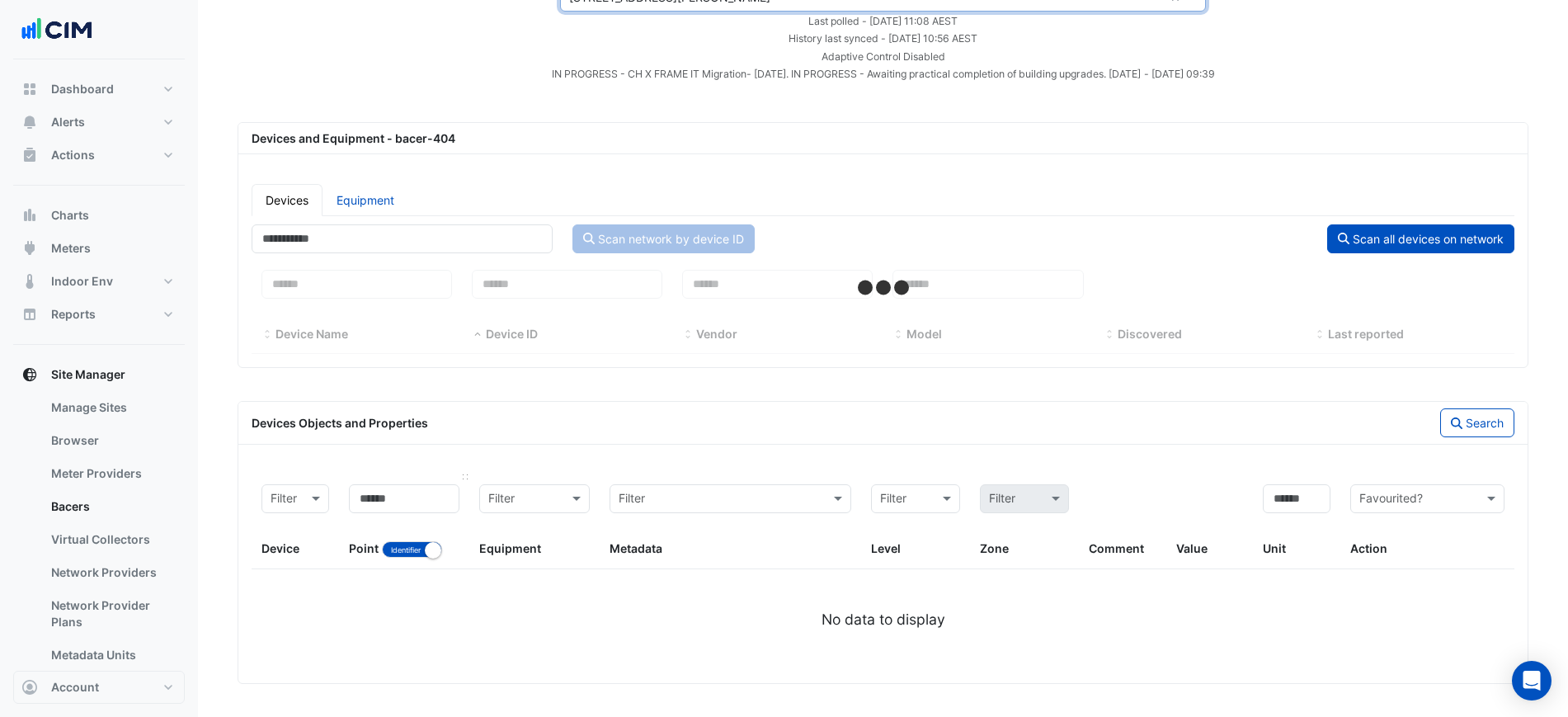
select select "***"
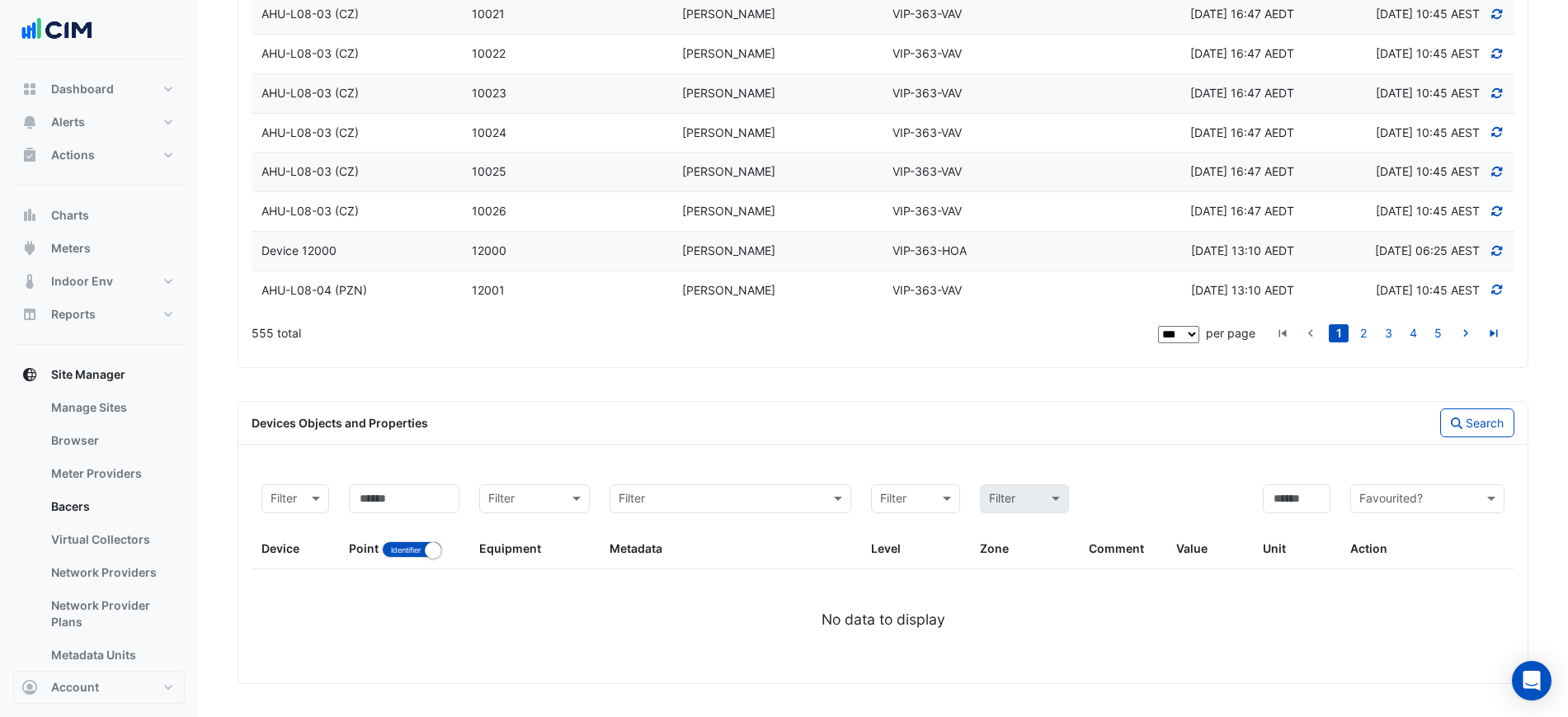
scroll to position [4377, 0]
click at [400, 548] on button "Identifier Name" at bounding box center [412, 549] width 60 height 17
click at [408, 500] on input at bounding box center [404, 499] width 111 height 29
type input "******"
click at [1489, 411] on button "Search" at bounding box center [1477, 423] width 74 height 29
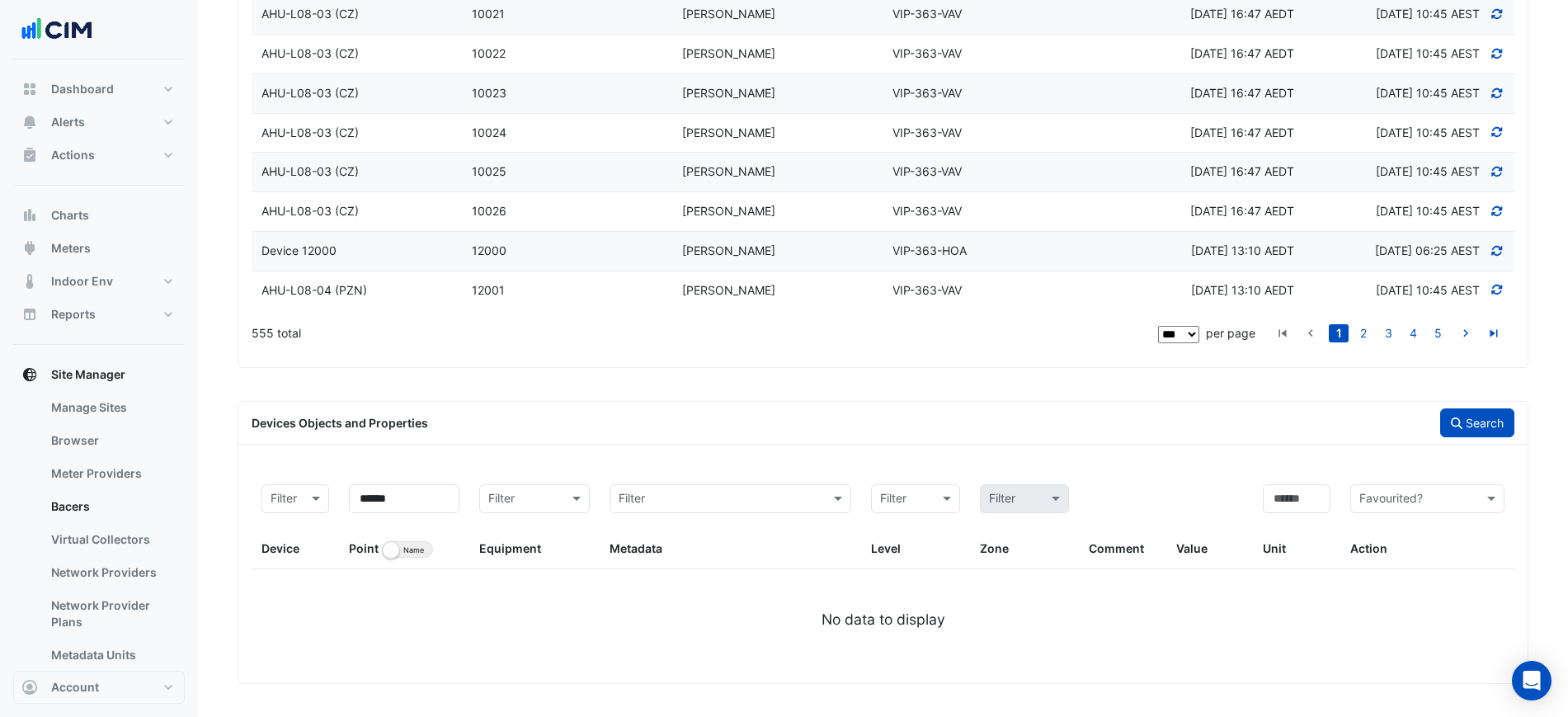
scroll to position [4276, 0]
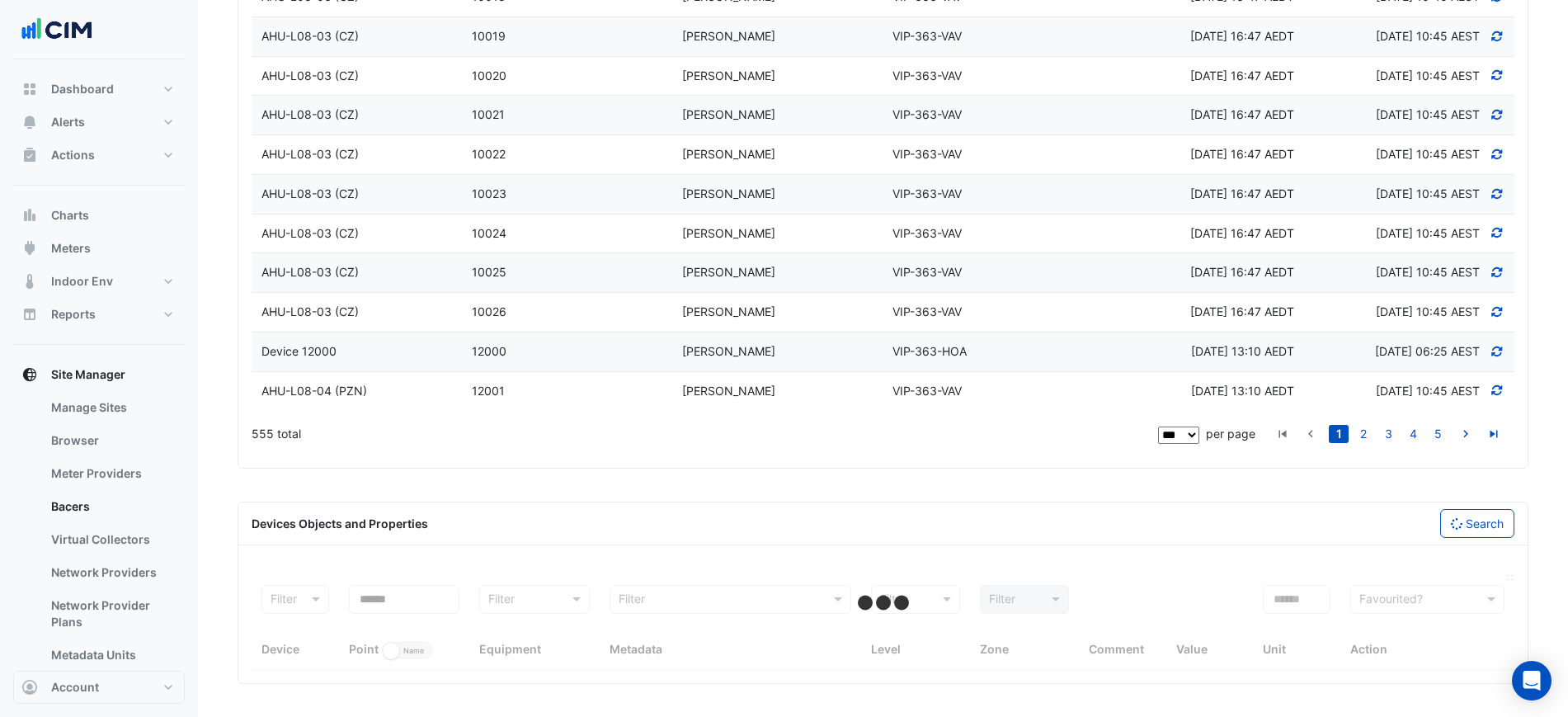
select select "***"
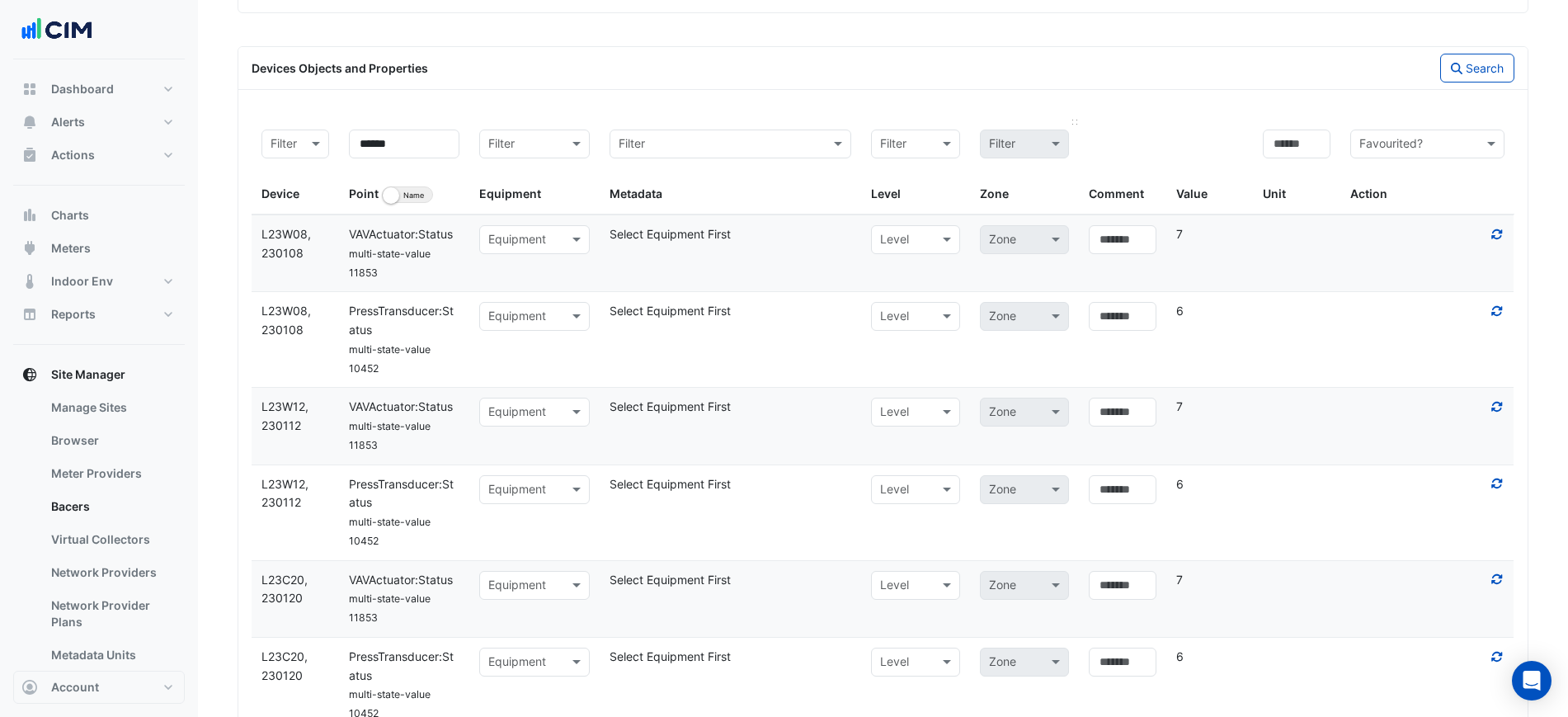
scroll to position [4480, 0]
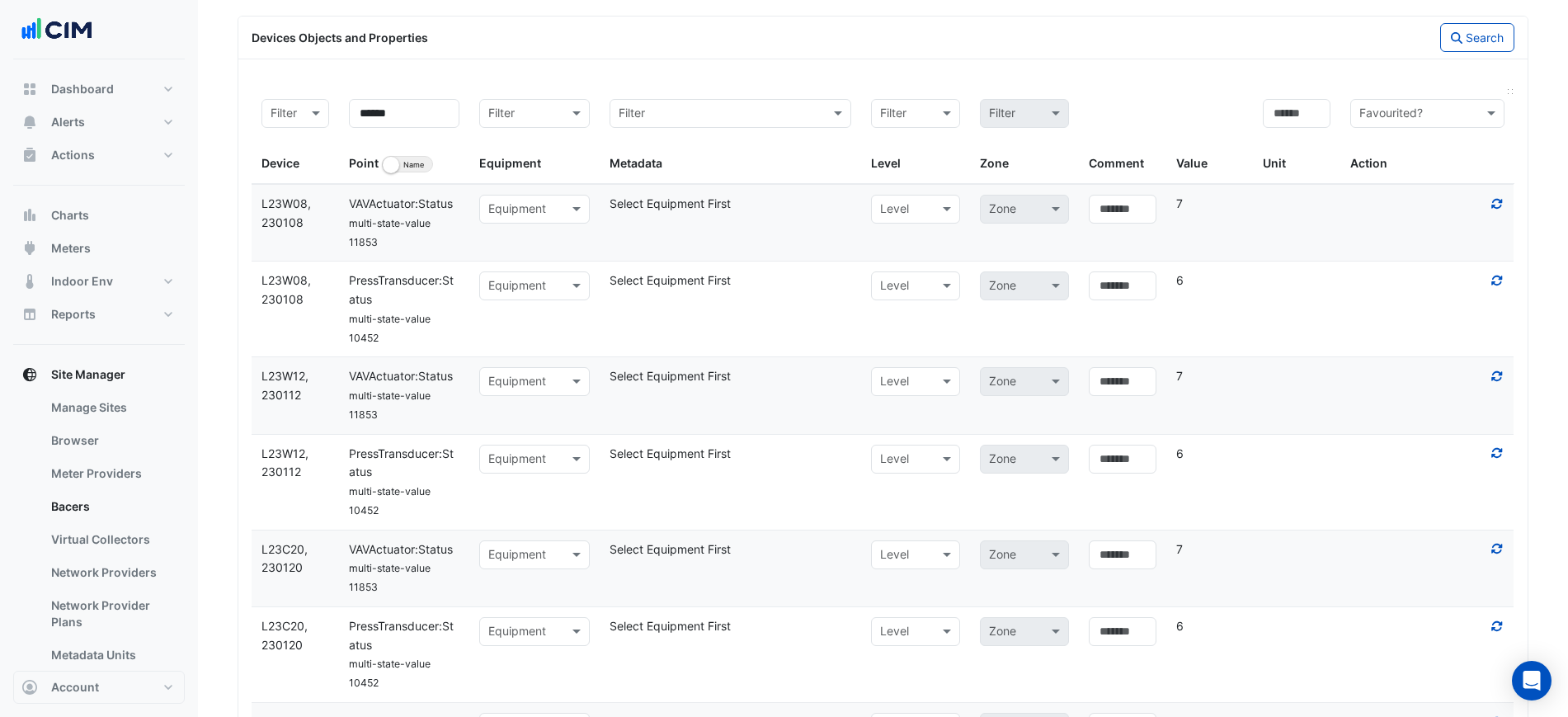
click at [1383, 124] on input "text" at bounding box center [1411, 114] width 103 height 19
drag, startPoint x: 1379, startPoint y: 410, endPoint x: 1389, endPoint y: 427, distance: 19.7
click at [1389, 173] on div "Favourited? Action" at bounding box center [1427, 135] width 155 height 74
click at [1397, 124] on input "text" at bounding box center [1411, 114] width 103 height 19
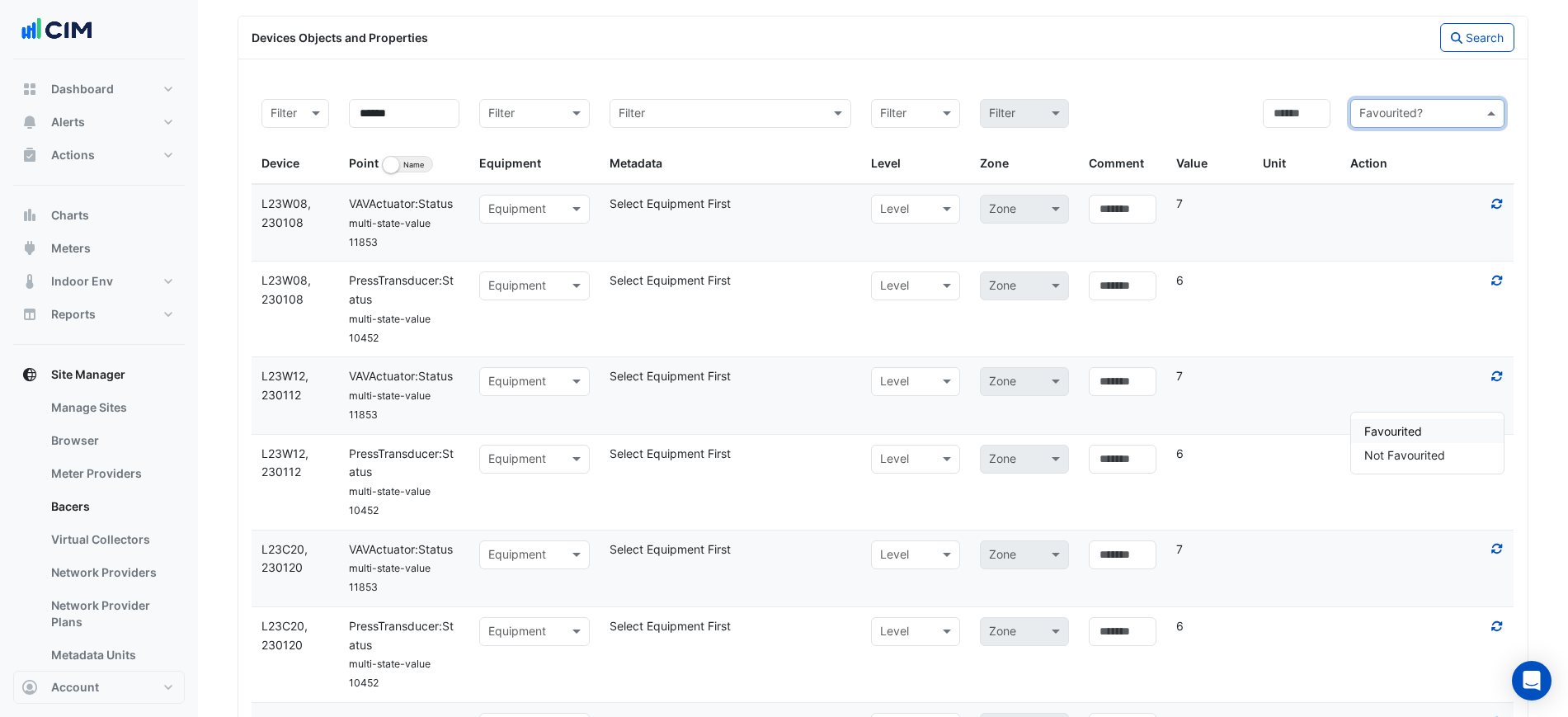
drag, startPoint x: 1400, startPoint y: 415, endPoint x: 1404, endPoint y: 423, distance: 8.9
click at [1400, 417] on div "Favourited Not Favourited" at bounding box center [1427, 443] width 153 height 61
click at [1431, 431] on div "Favourited" at bounding box center [1427, 431] width 153 height 24
drag, startPoint x: 318, startPoint y: 402, endPoint x: 314, endPoint y: 387, distance: 15.5
click at [308, 184] on div "Filter Device ****** Point Identifier Name Filter Equipment Filter Metadata Fil…" at bounding box center [883, 136] width 1263 height 95
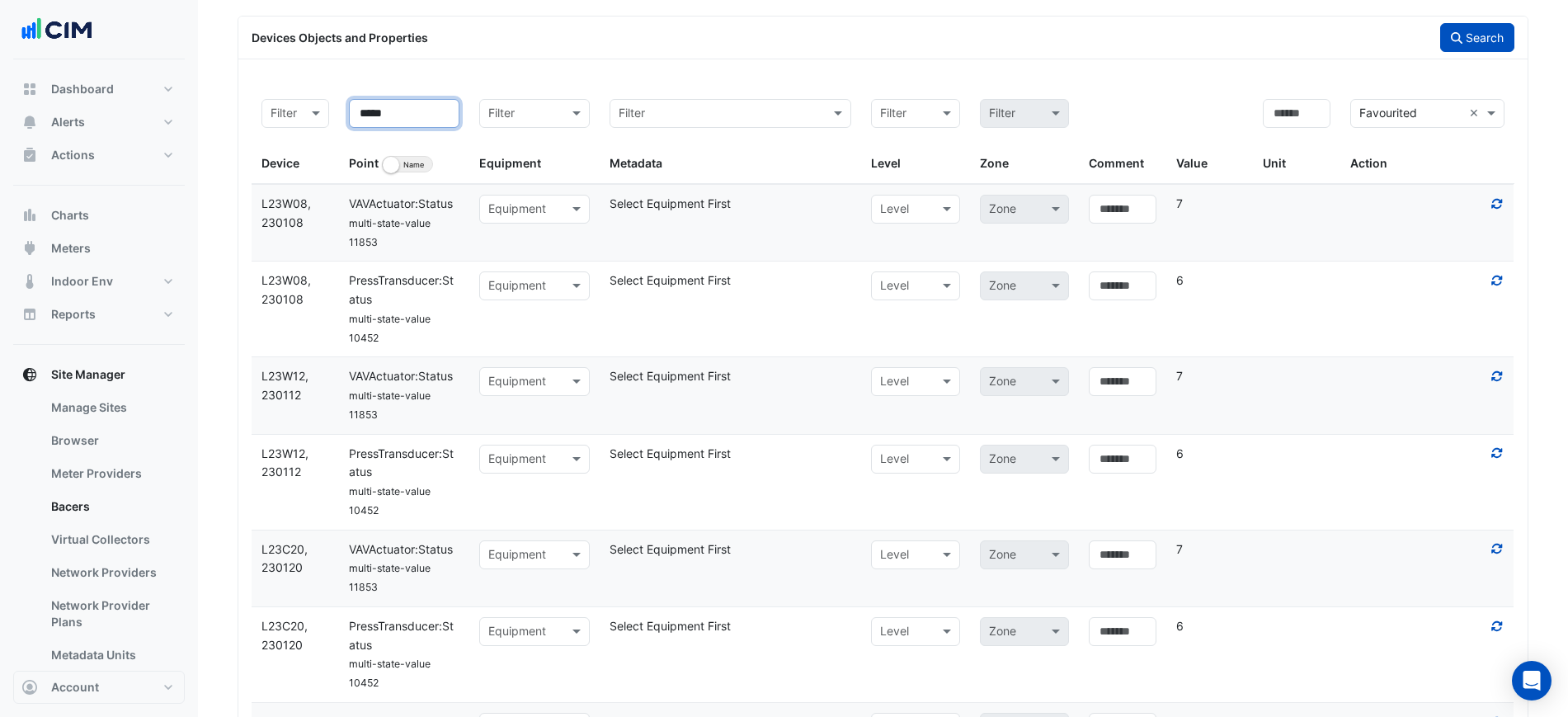
type input "*****"
click at [1470, 52] on button "Search" at bounding box center [1477, 37] width 74 height 29
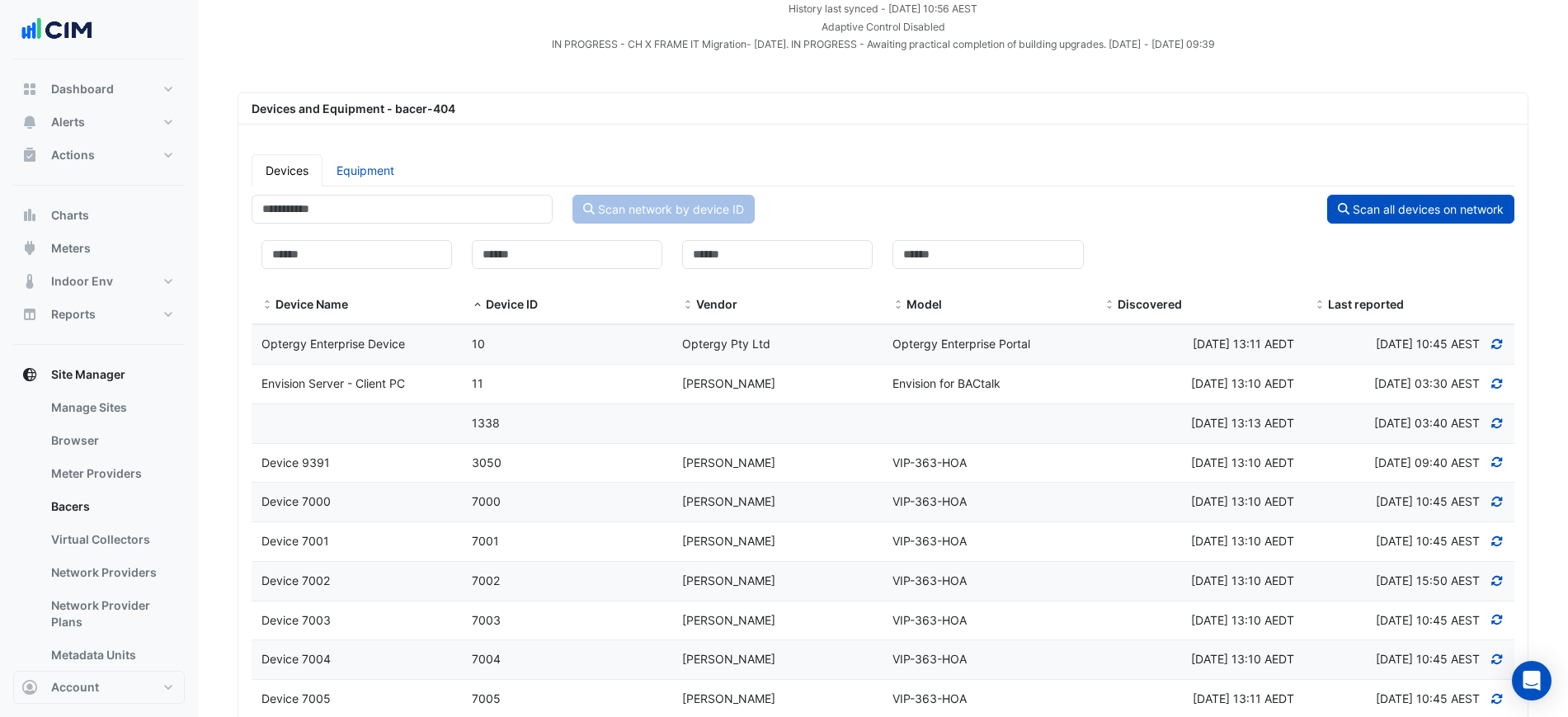
scroll to position [0, 0]
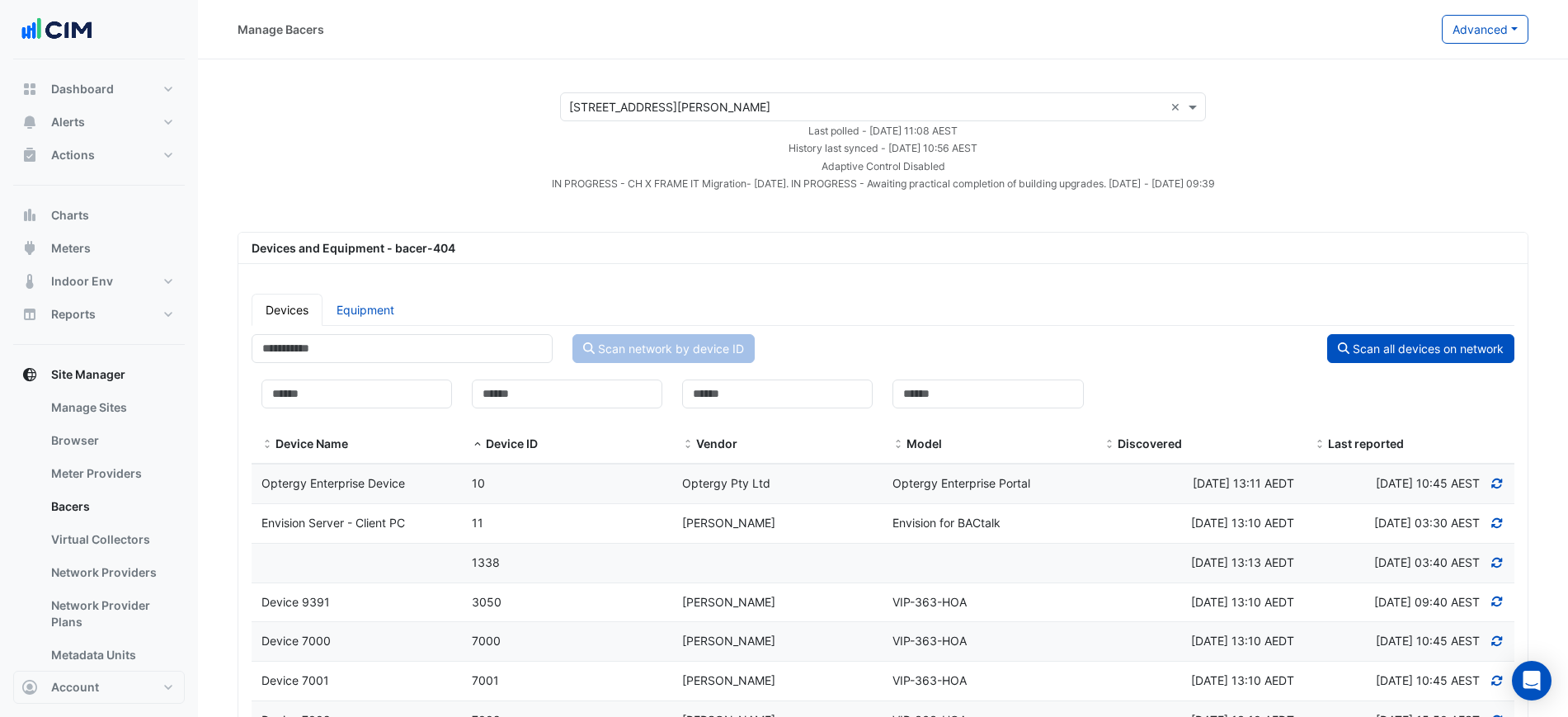
click at [639, 119] on div "Select a Site × 201 Elizabeth St ×" at bounding box center [884, 107] width 646 height 29
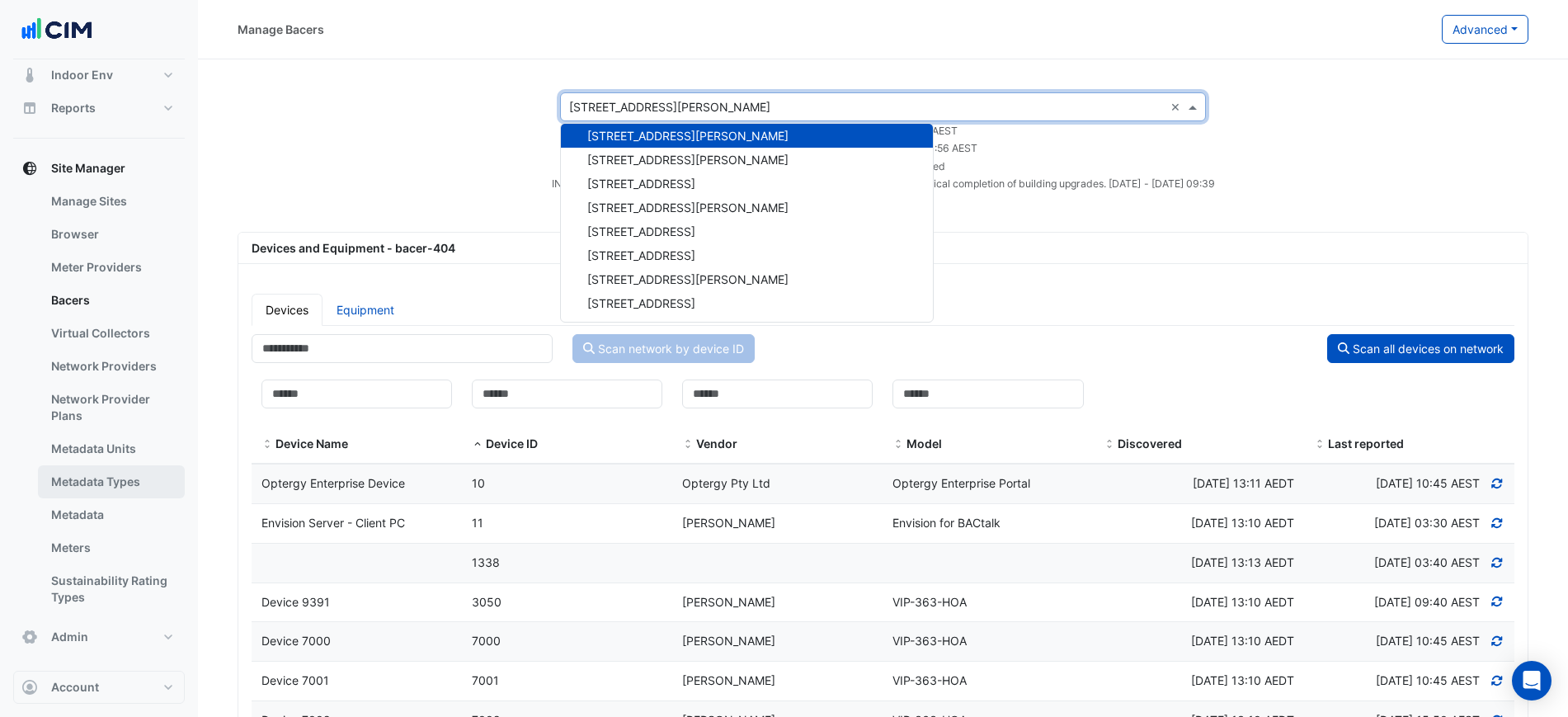
scroll to position [209, 0]
click at [414, 168] on div "Select a Site × 201 Elizabeth St × 141 Walker Street Security 141 Walker Street…" at bounding box center [883, 142] width 1331 height 100
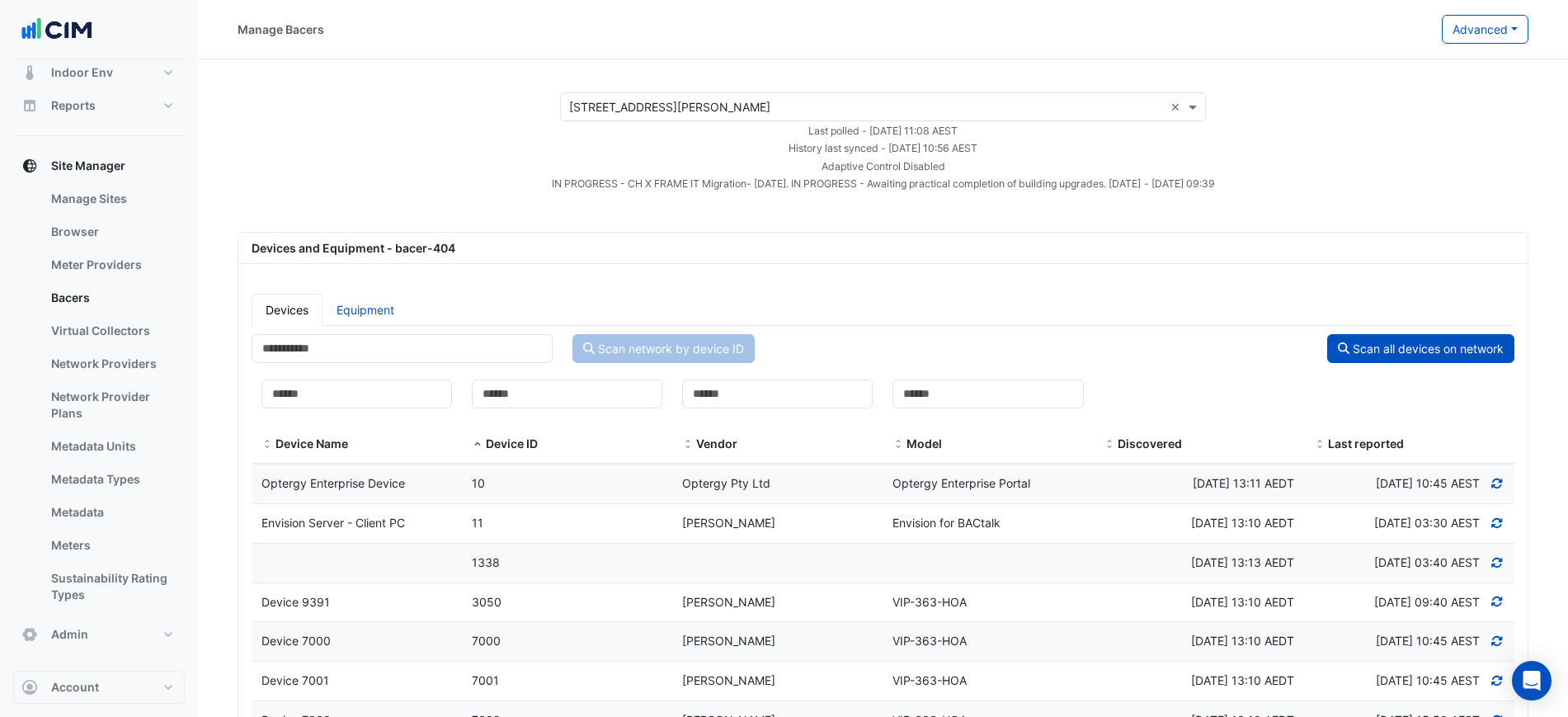
click at [697, 111] on input "text" at bounding box center [866, 107] width 595 height 17
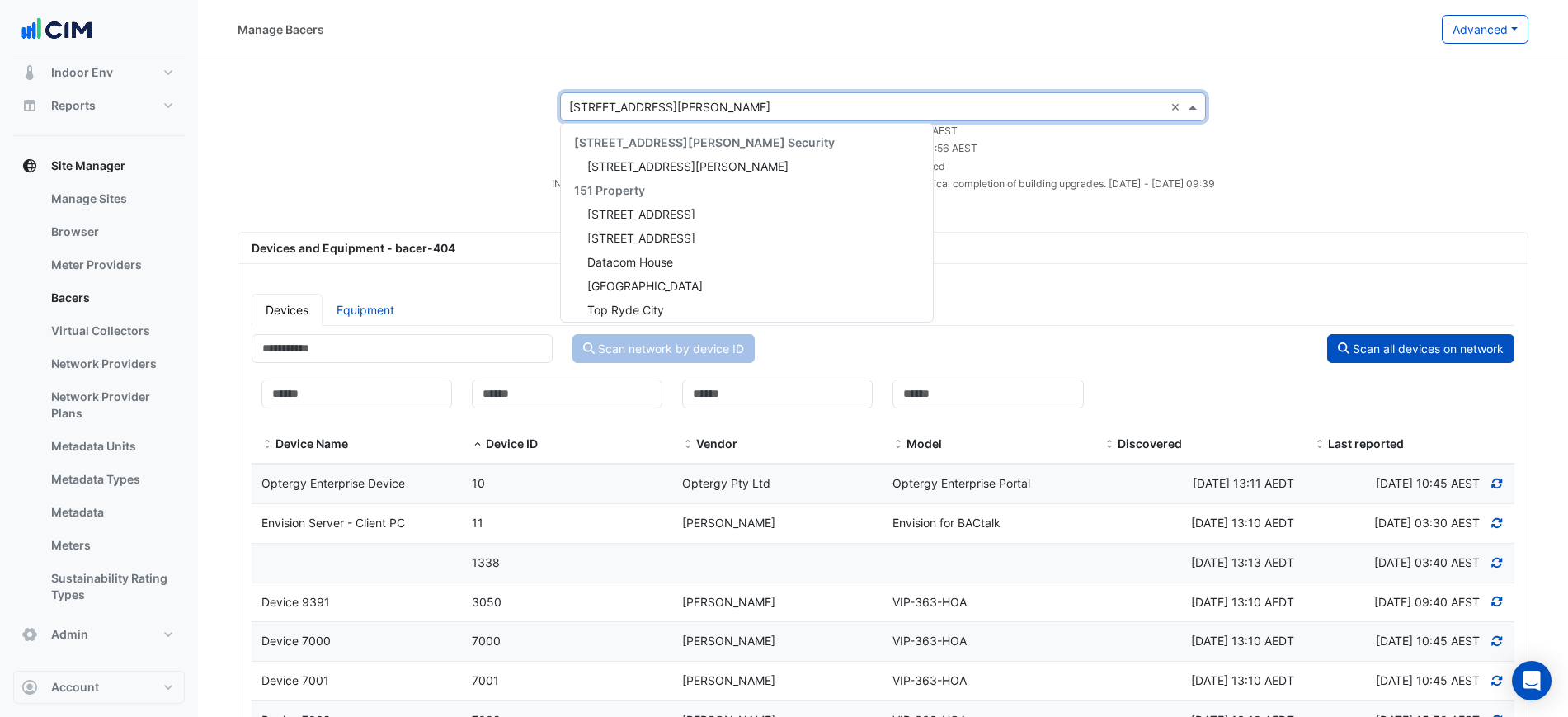
scroll to position [3692, 0]
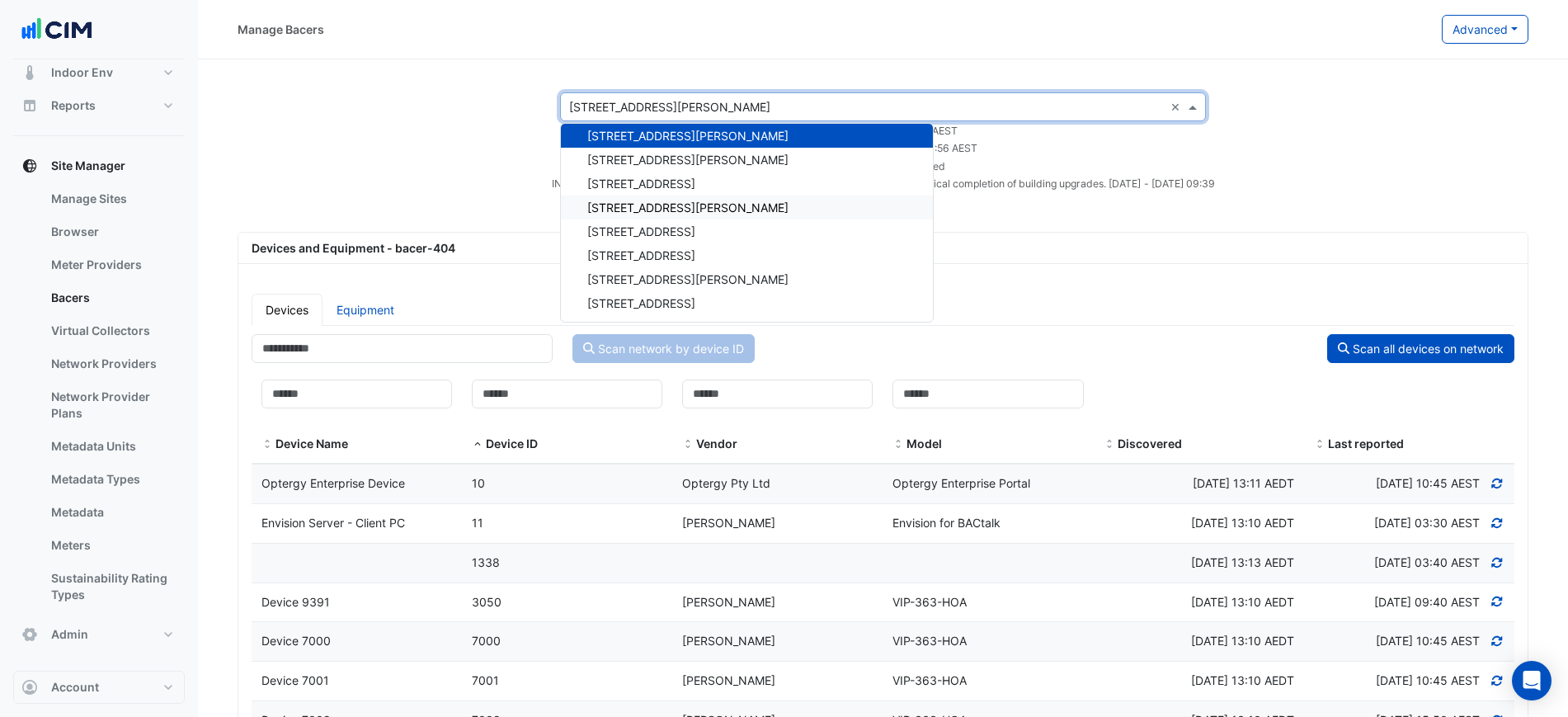
click at [697, 203] on div "231 Elizabeth St" at bounding box center [747, 207] width 372 height 24
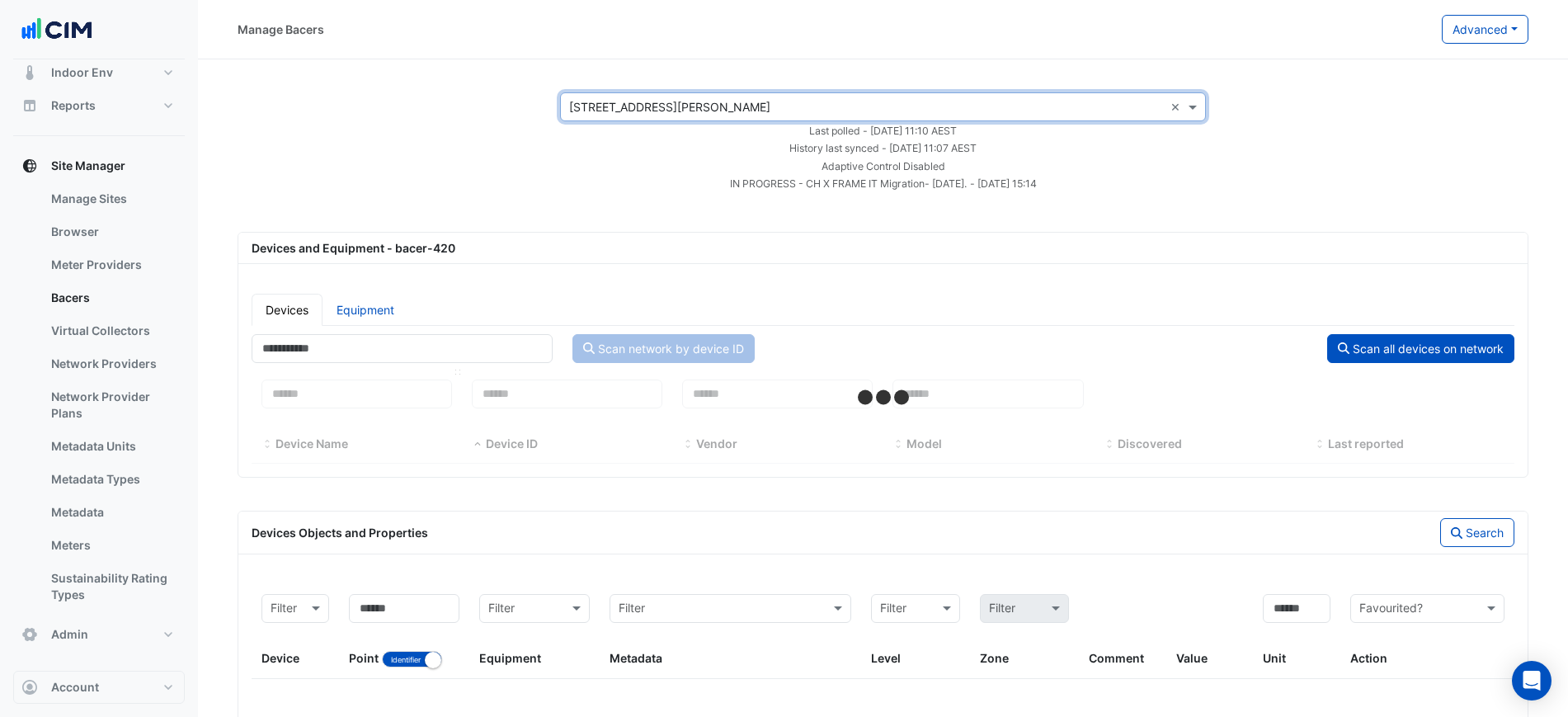
select select "***"
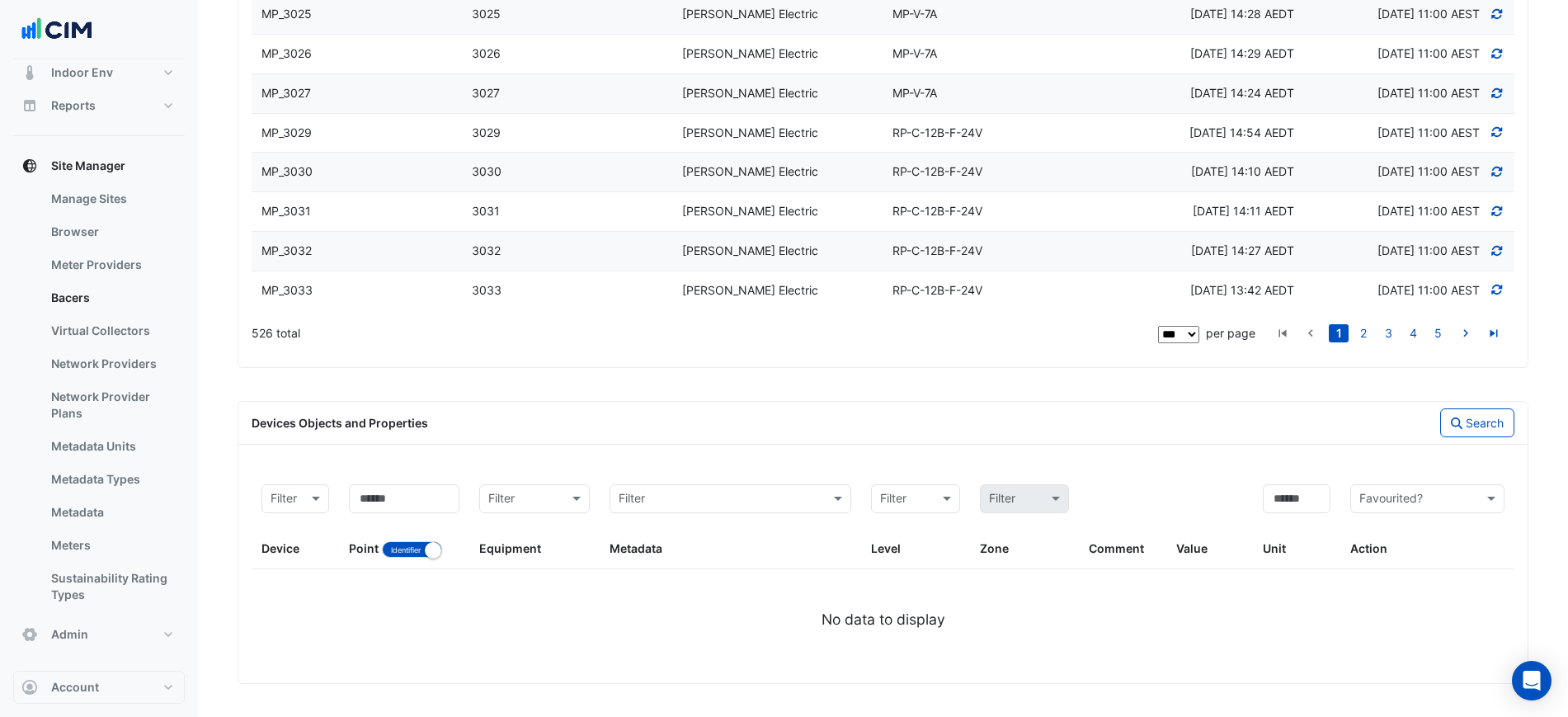
scroll to position [4227, 0]
click at [397, 534] on div "Point Identifier Name" at bounding box center [404, 521] width 111 height 74
click at [401, 541] on button "Identifier Name" at bounding box center [412, 549] width 60 height 17
click at [400, 500] on input at bounding box center [404, 499] width 111 height 29
type input "*****"
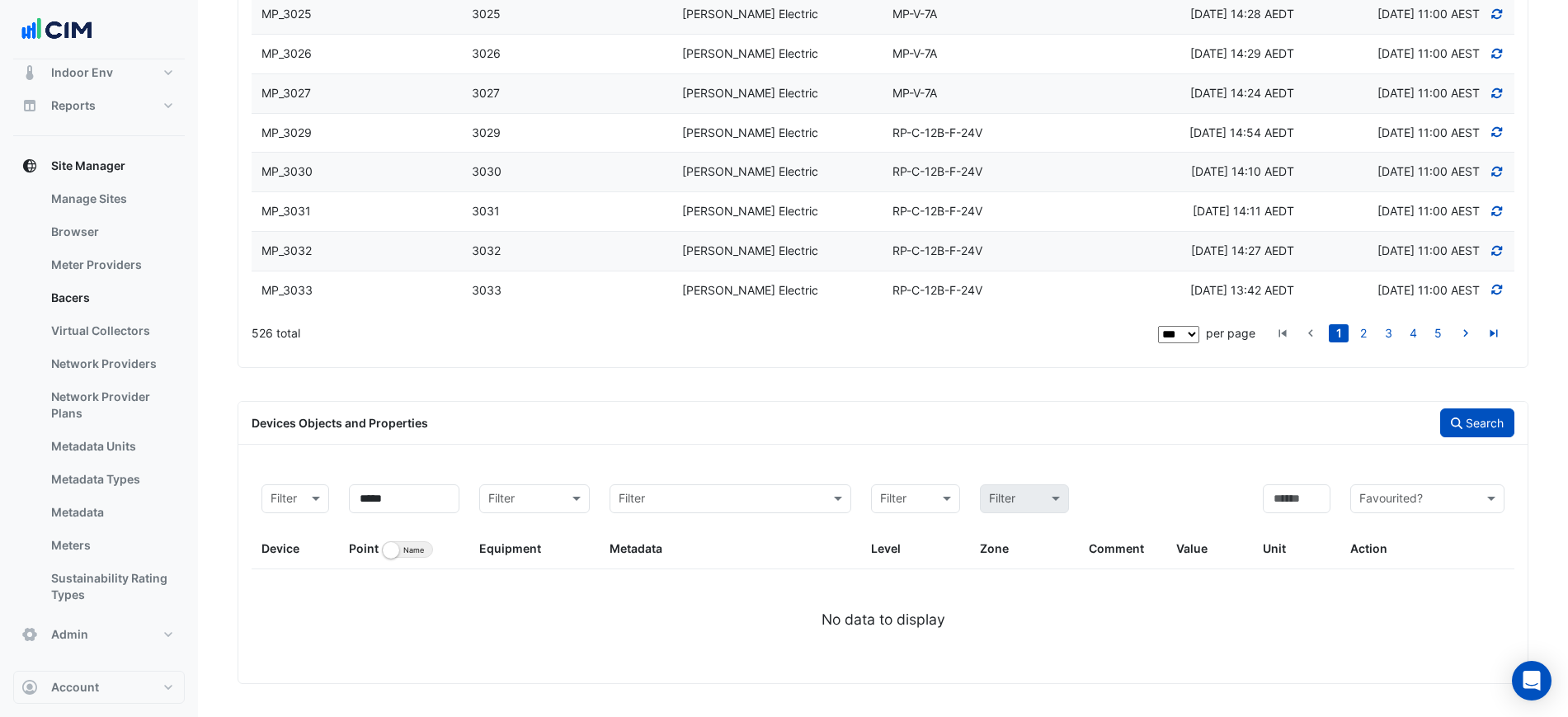
click at [1448, 411] on button "Search" at bounding box center [1477, 423] width 74 height 29
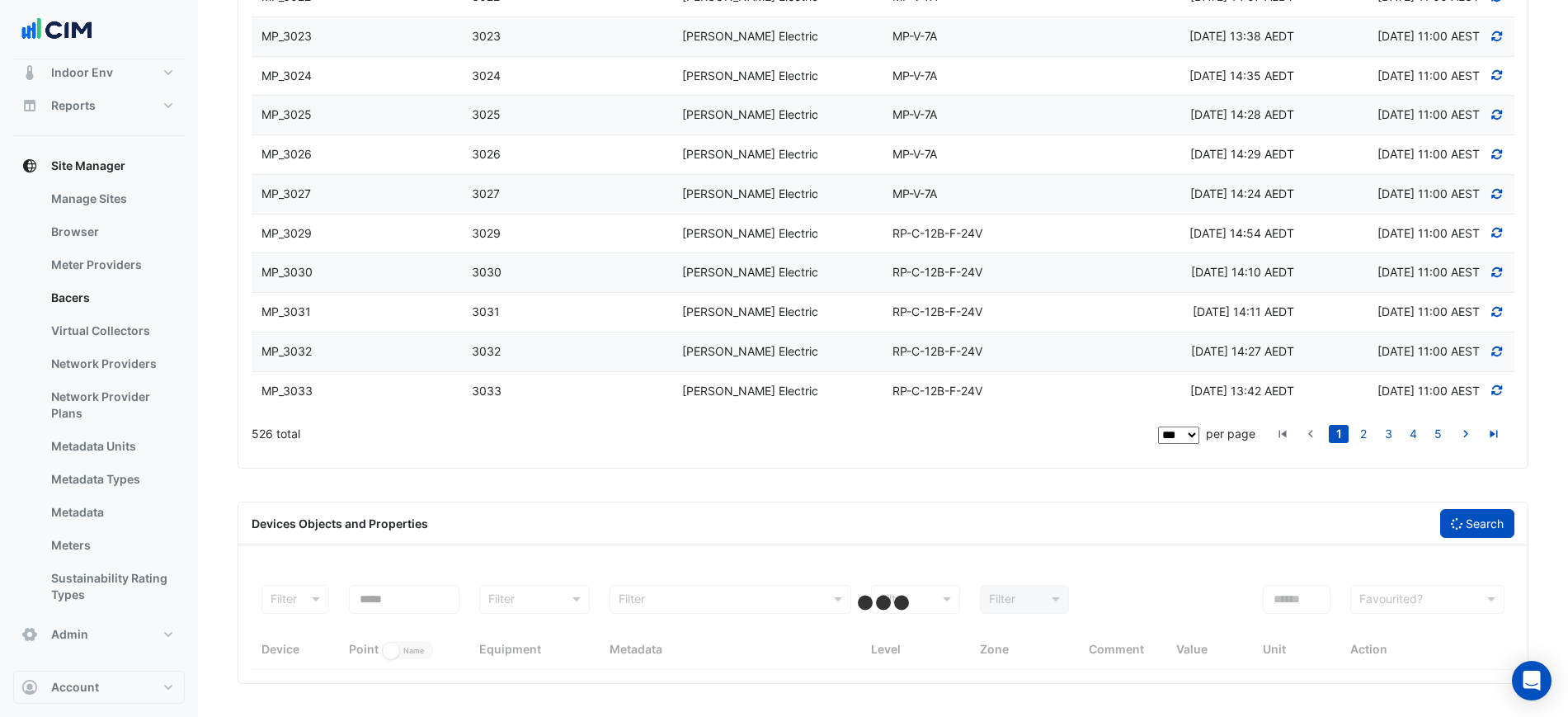
scroll to position [4126, 0]
select select "***"
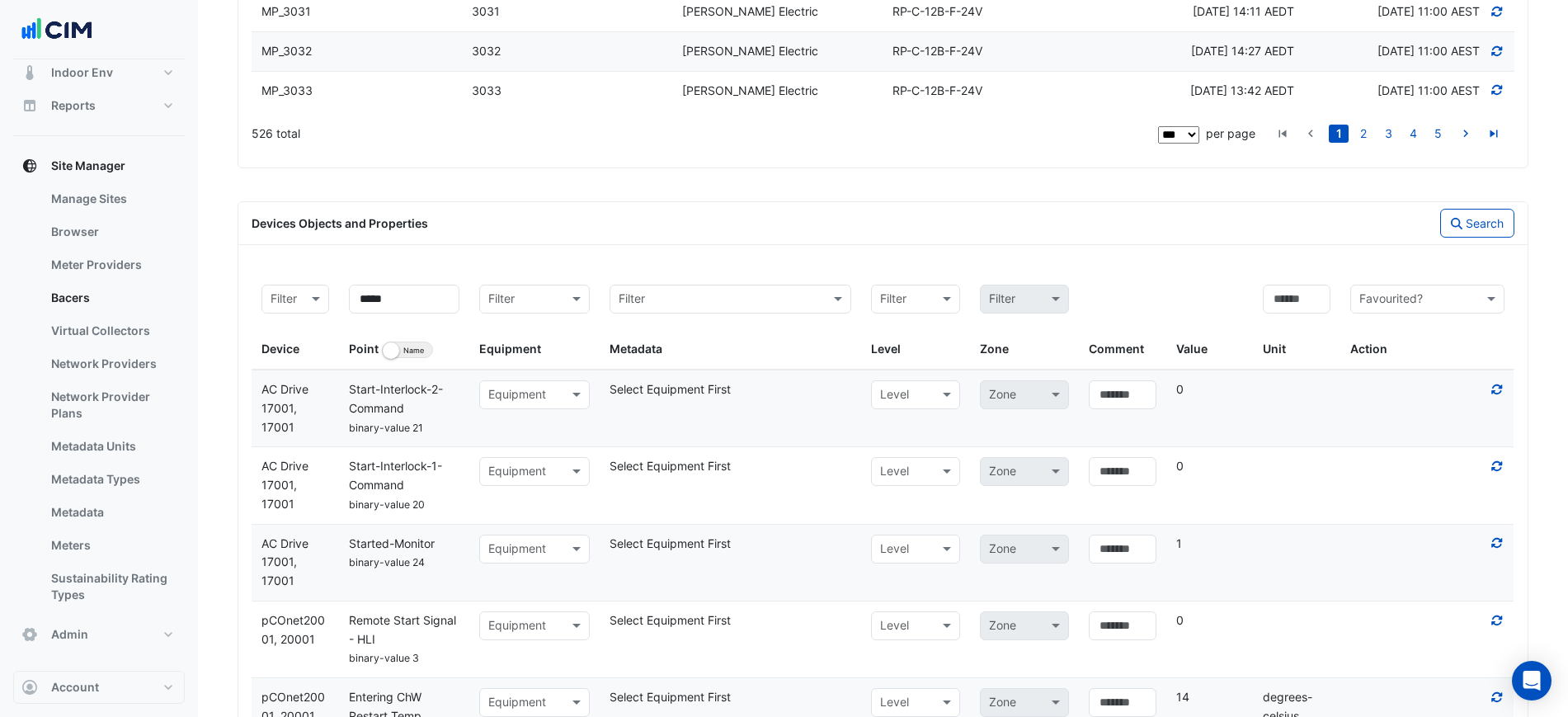
scroll to position [4330, 0]
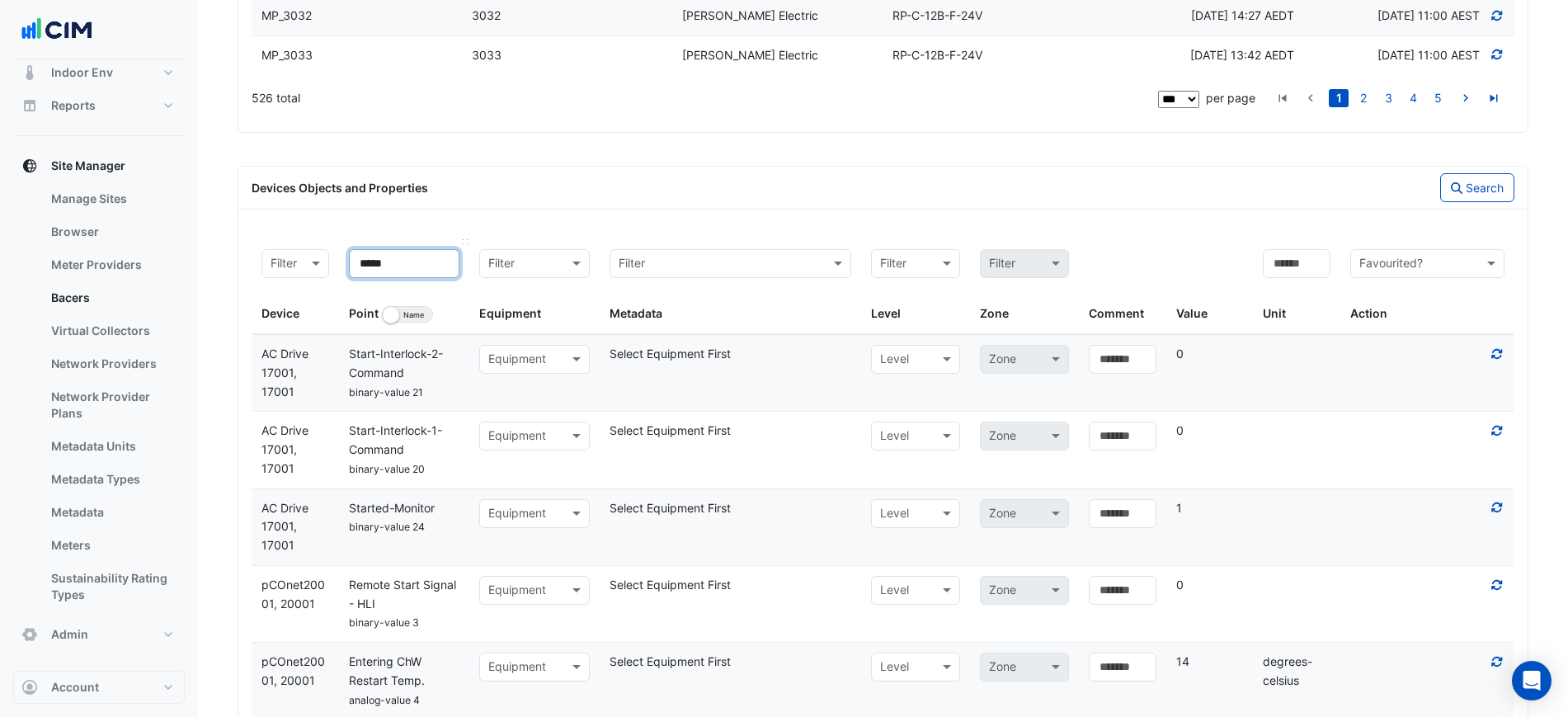
click at [419, 278] on input "*****" at bounding box center [404, 263] width 111 height 29
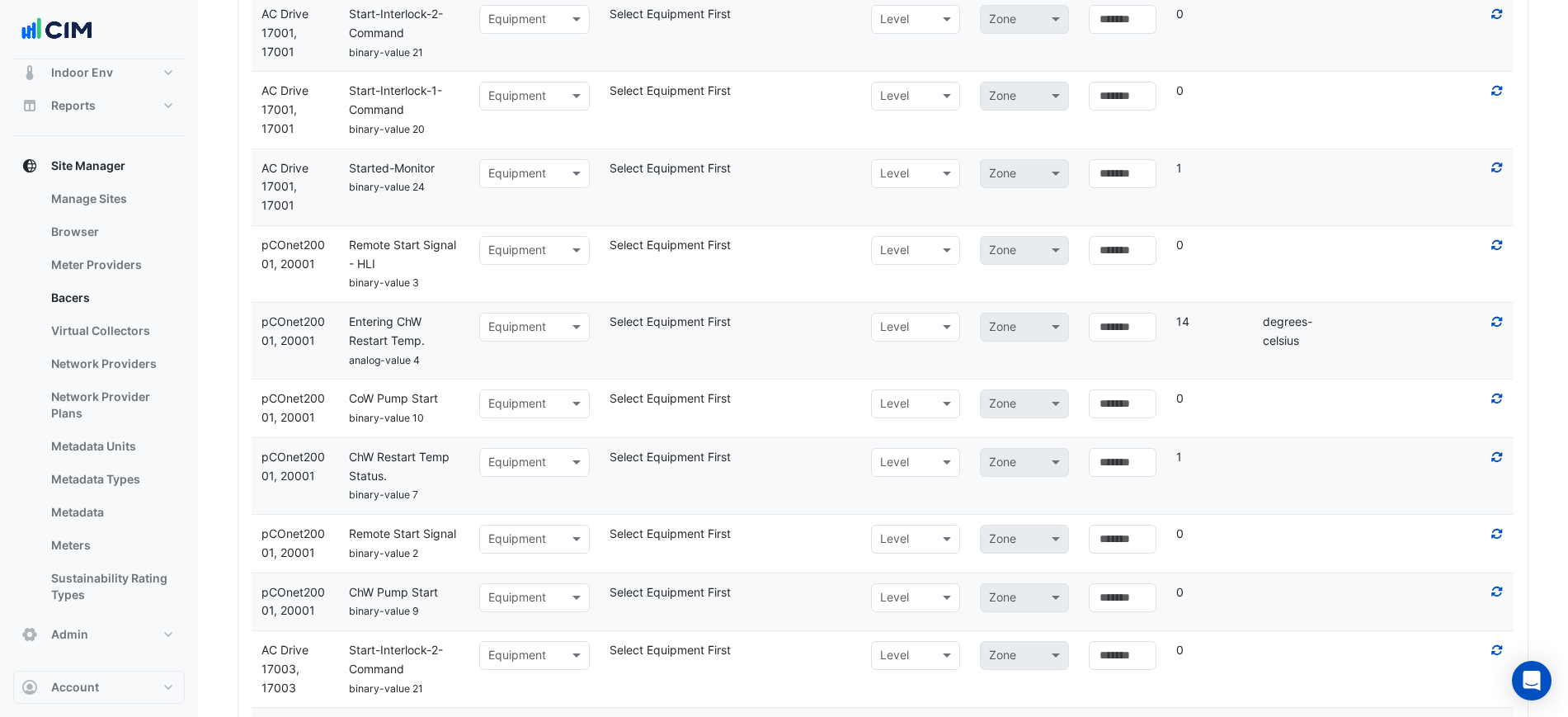
scroll to position [4639, 0]
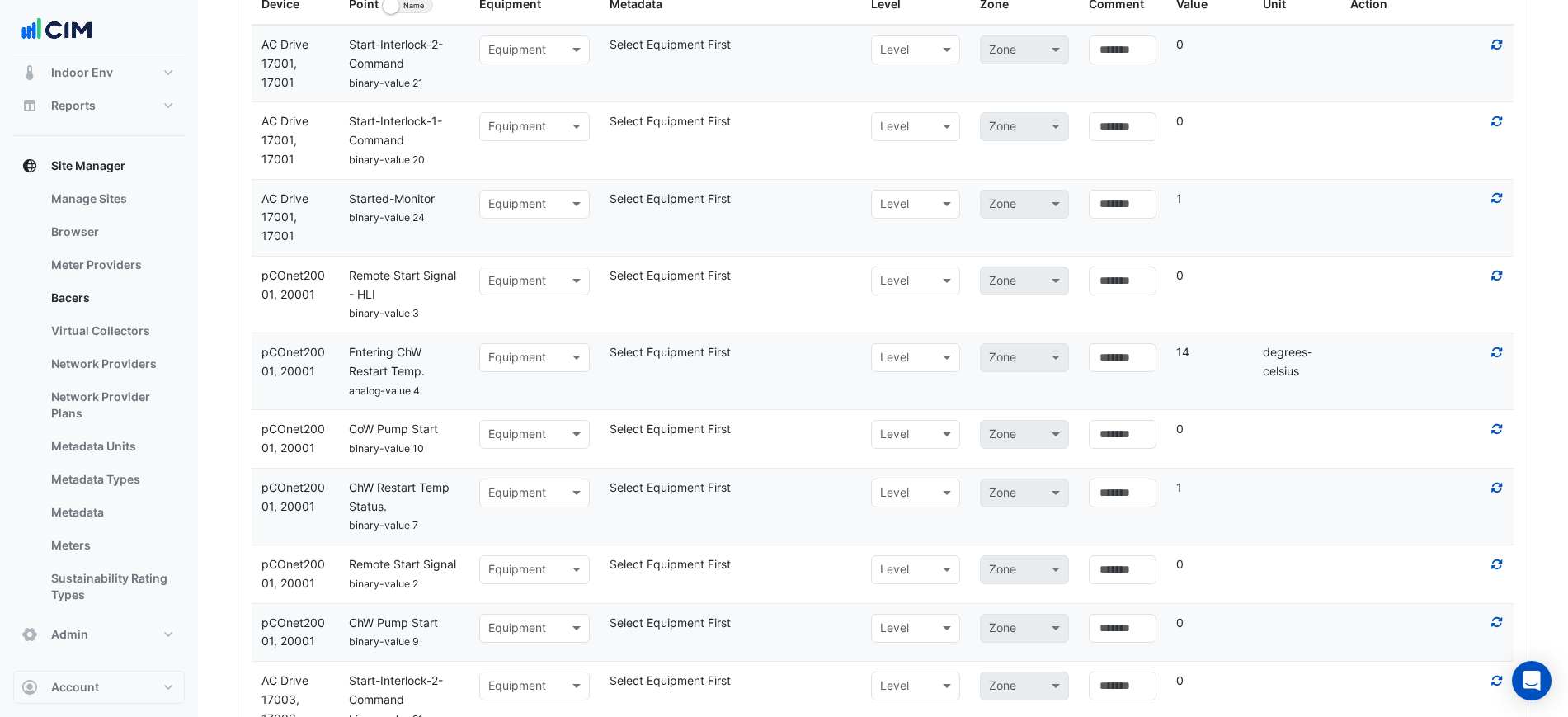
click at [439, 150] on div "Start-Interlock-1-Command" at bounding box center [403, 131] width 130 height 38
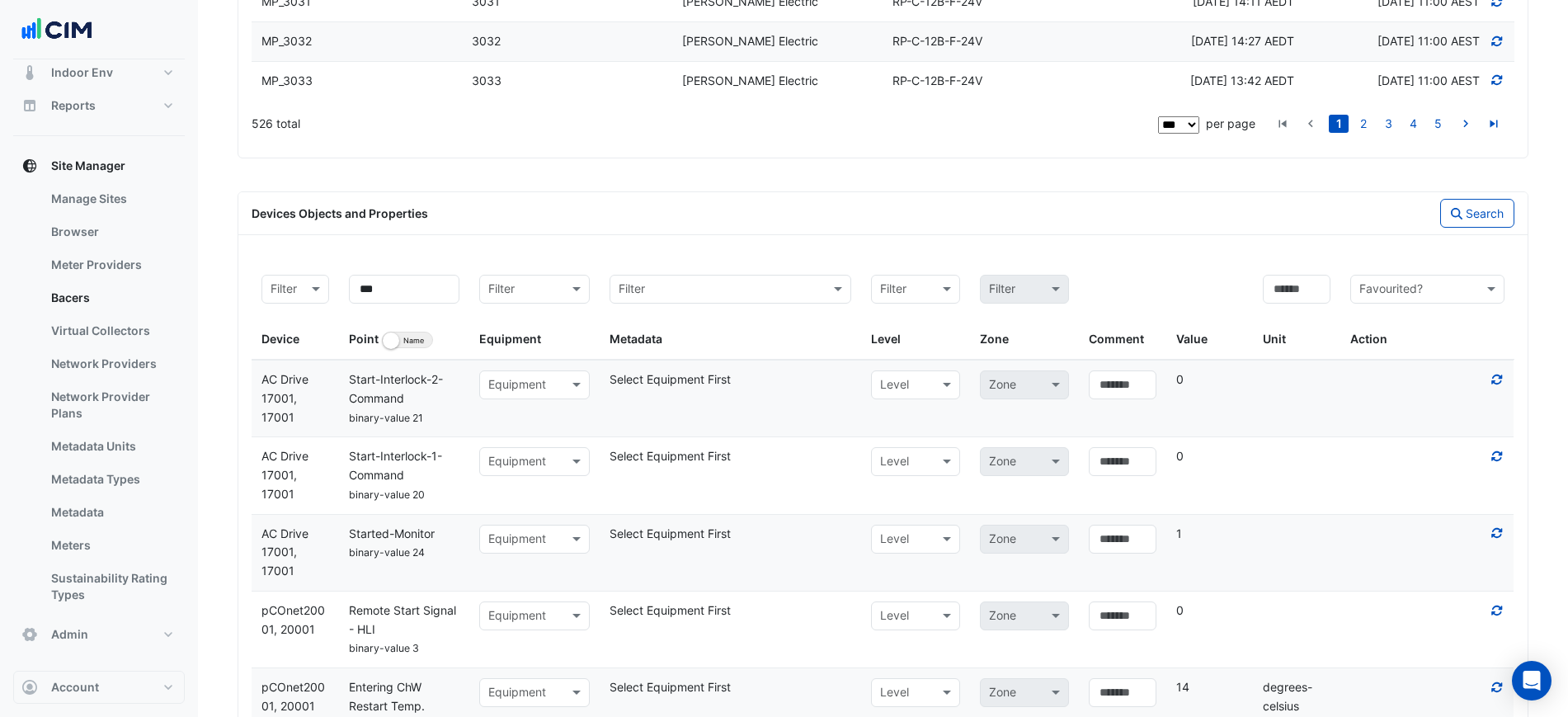
scroll to position [4124, 0]
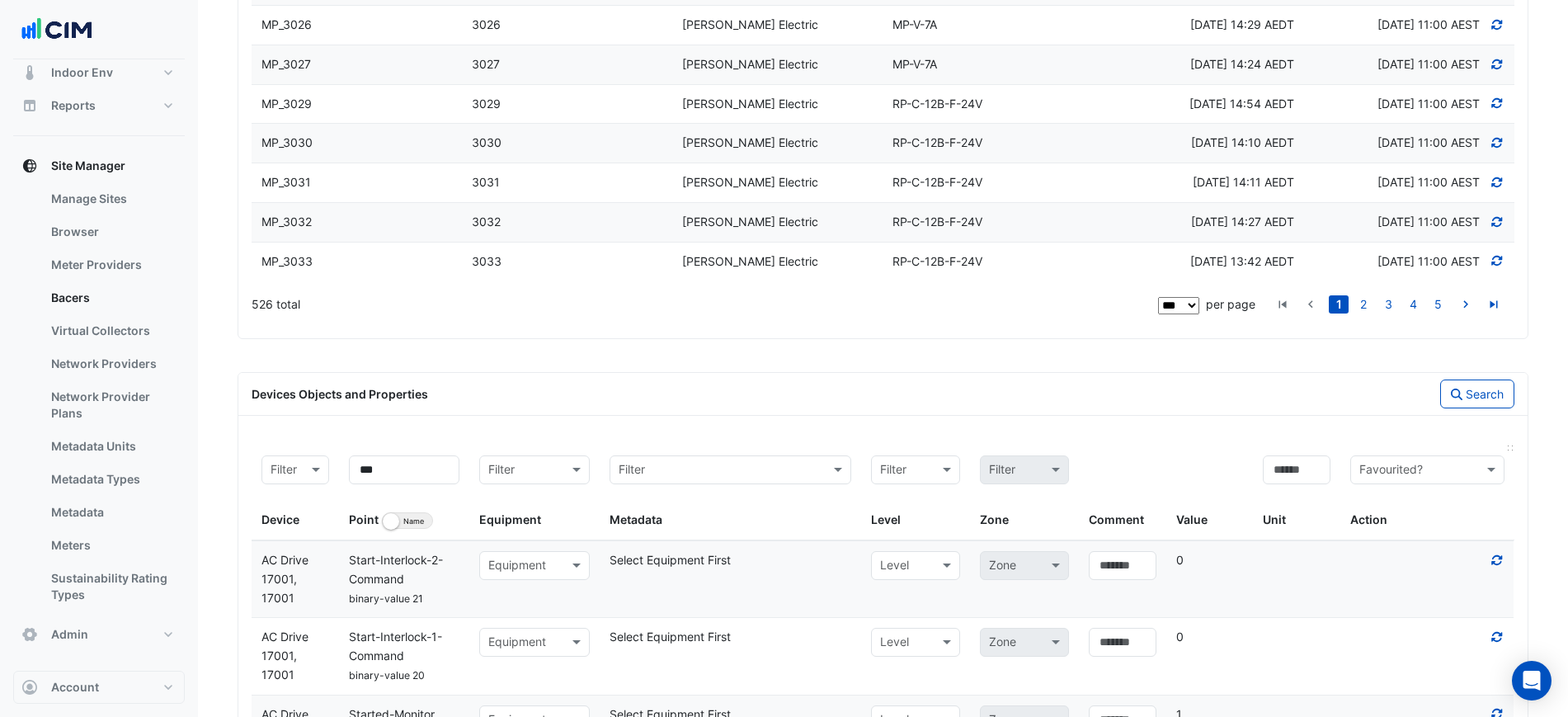
click at [1394, 480] on input "text" at bounding box center [1411, 471] width 103 height 19
drag, startPoint x: 1401, startPoint y: 630, endPoint x: 1417, endPoint y: 554, distance: 77.7
click at [1402, 631] on span "Favourited" at bounding box center [1393, 638] width 58 height 14
click at [1457, 400] on icon "button" at bounding box center [1456, 394] width 11 height 11
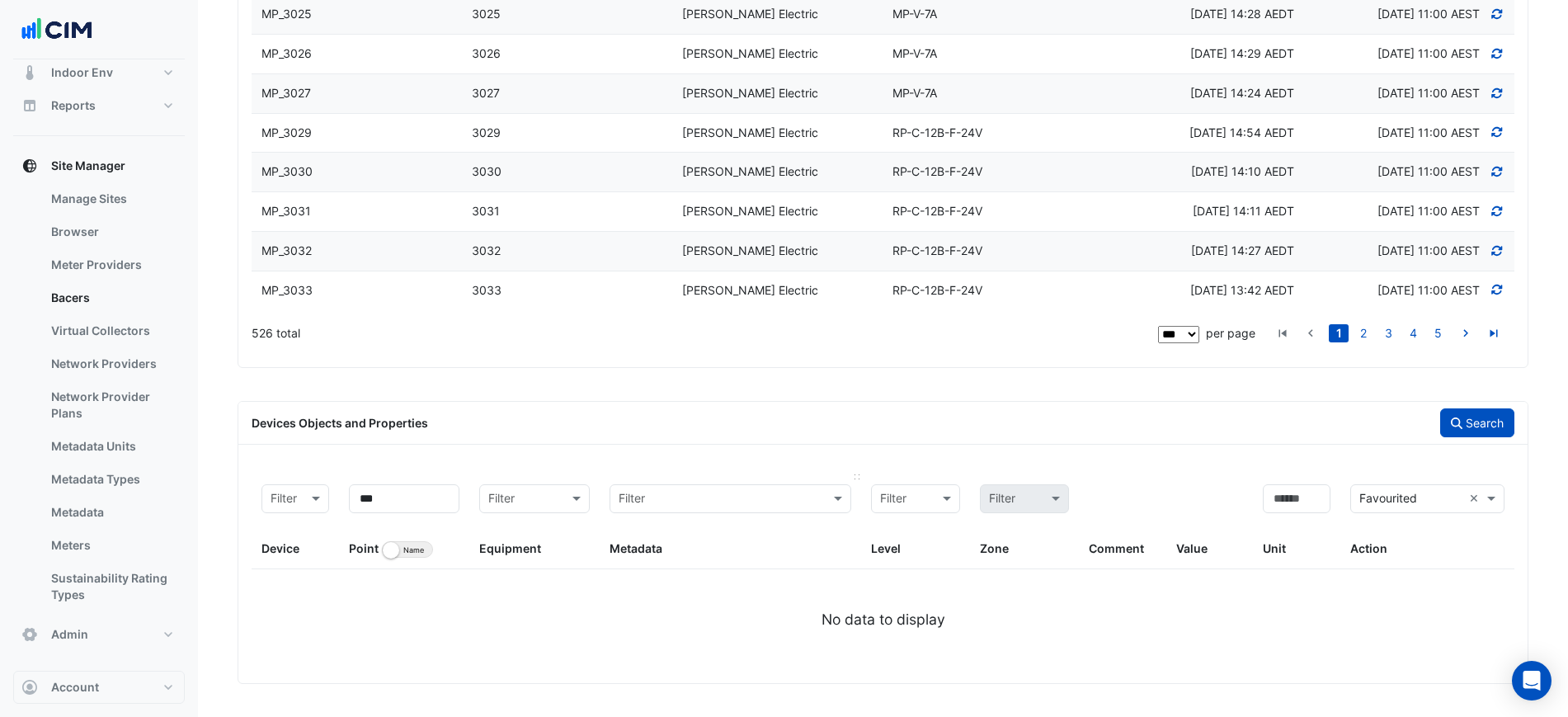
scroll to position [4227, 0]
drag, startPoint x: 383, startPoint y: 494, endPoint x: 349, endPoint y: 496, distance: 34.1
click at [349, 496] on input "***" at bounding box center [404, 499] width 111 height 29
click at [1431, 429] on div "Search" at bounding box center [1204, 423] width 642 height 29
click at [1456, 426] on icon "button" at bounding box center [1456, 423] width 11 height 11
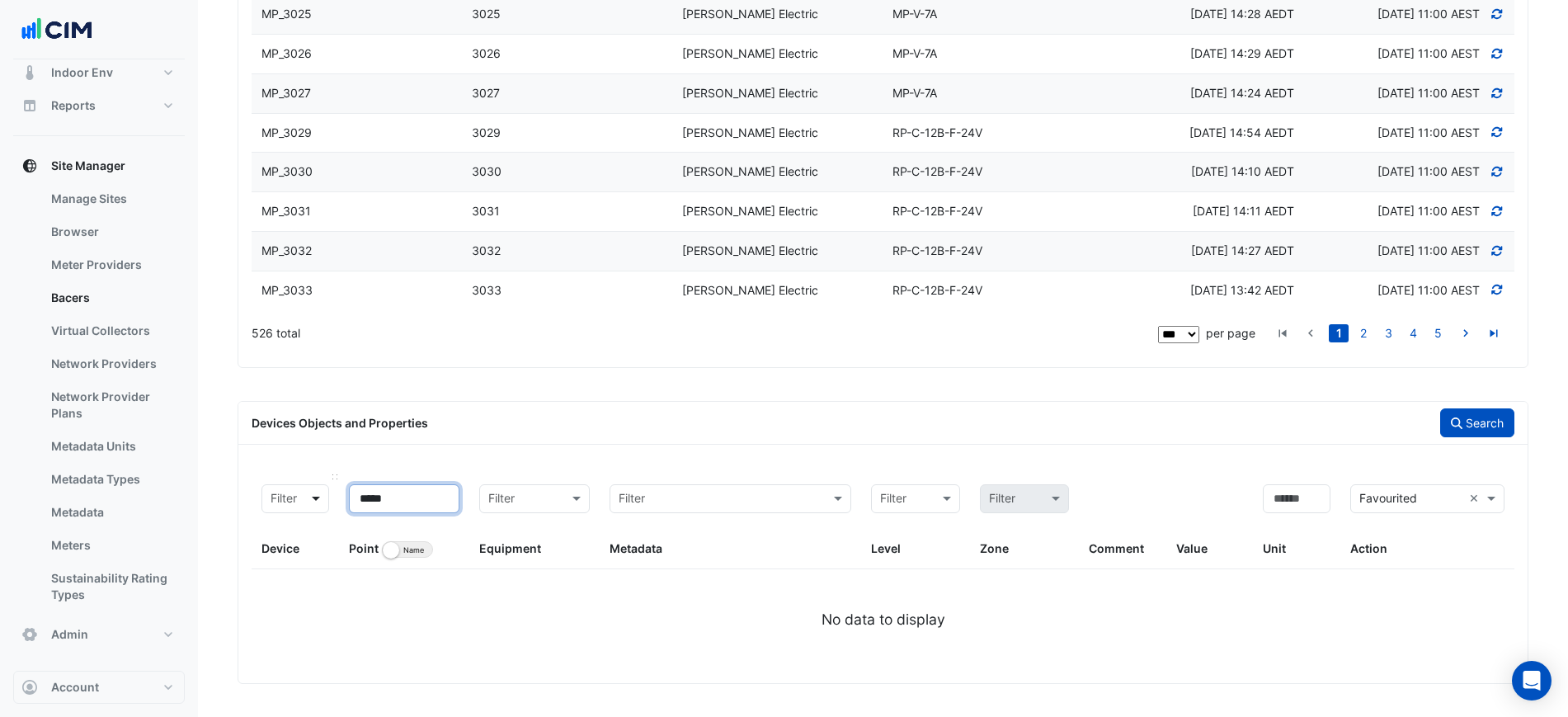
drag, startPoint x: 431, startPoint y: 500, endPoint x: 310, endPoint y: 500, distance: 121.0
click at [311, 500] on div "Filter Device ***** Point Identifier Name Filter Equipment Filter Metadata Filt…" at bounding box center [883, 521] width 1263 height 95
type input "*******"
click at [1457, 423] on icon "button" at bounding box center [1456, 423] width 11 height 11
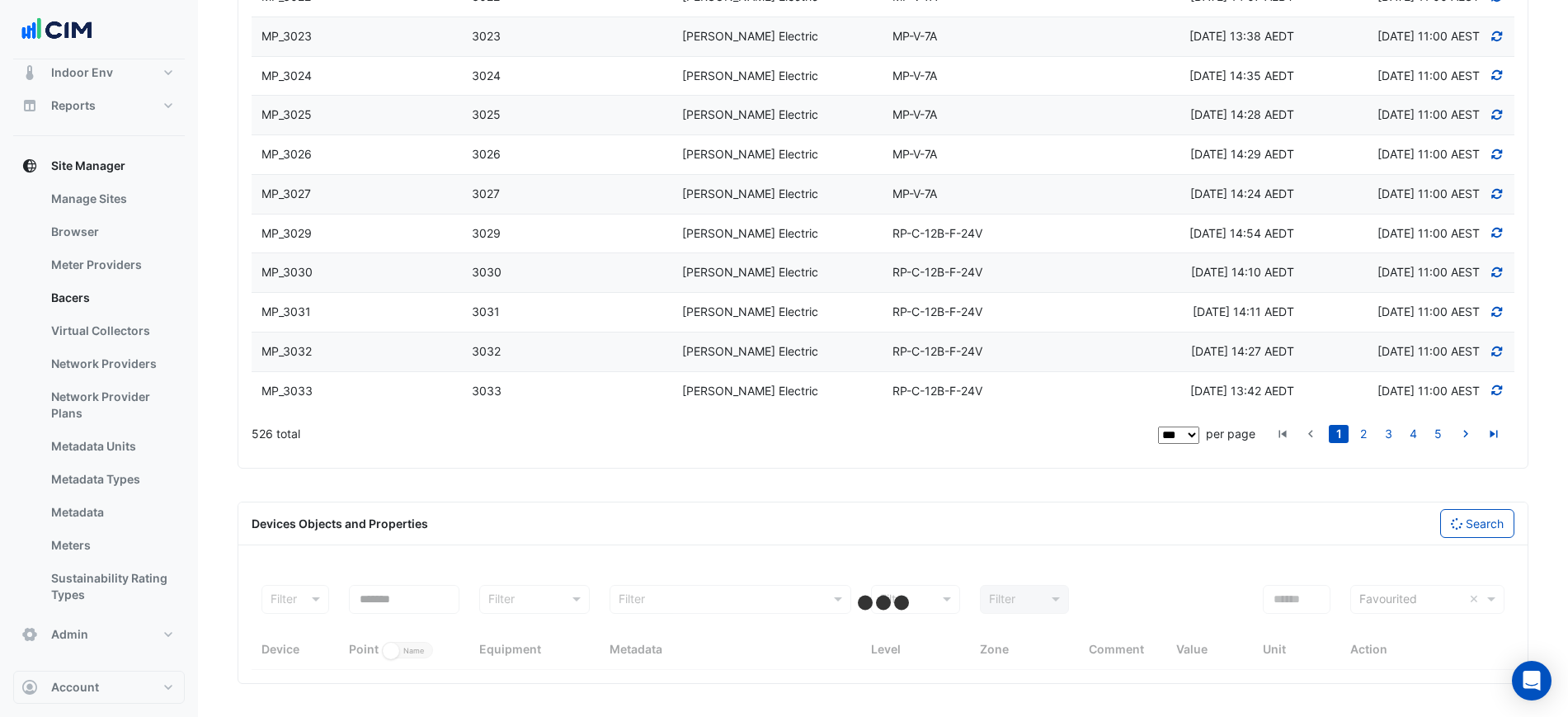
select select "***"
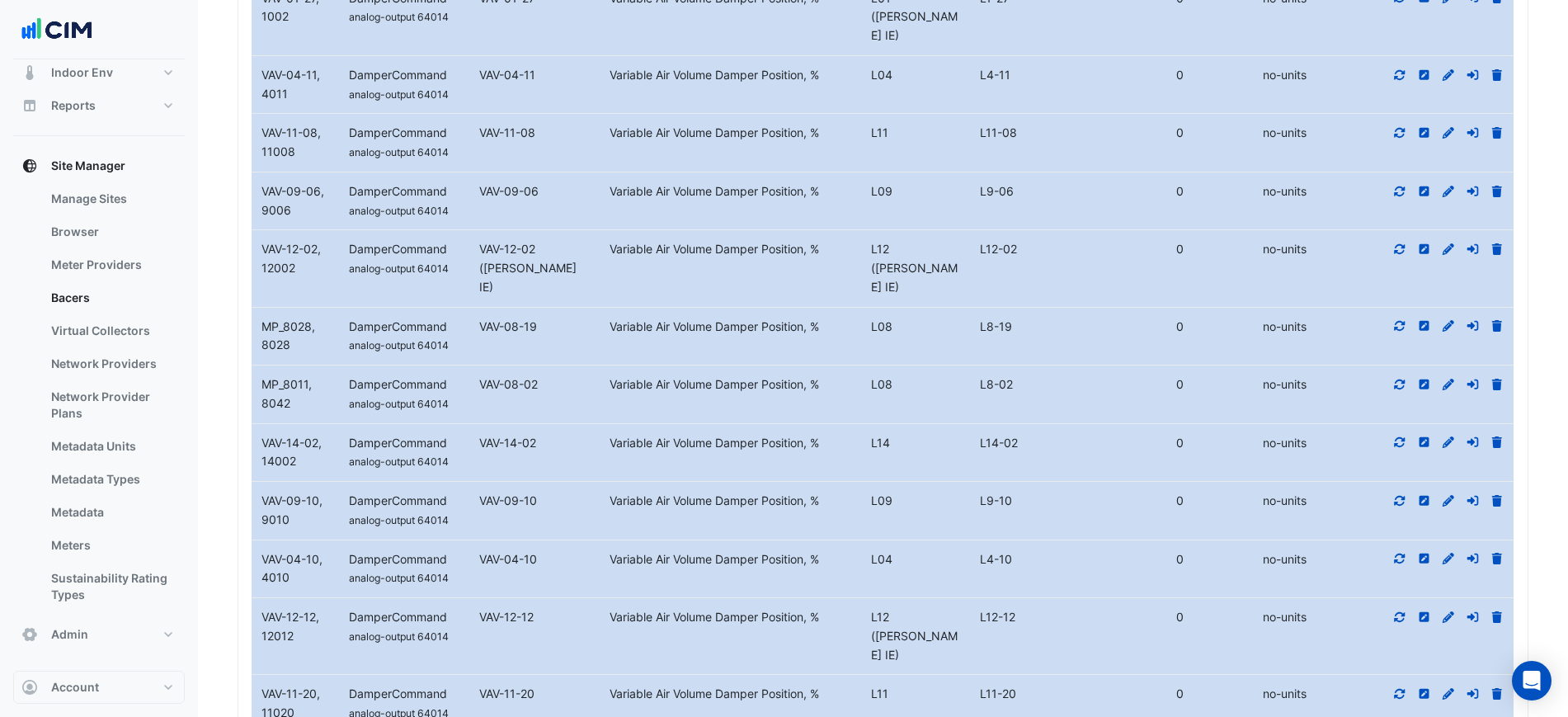
scroll to position [9988, 0]
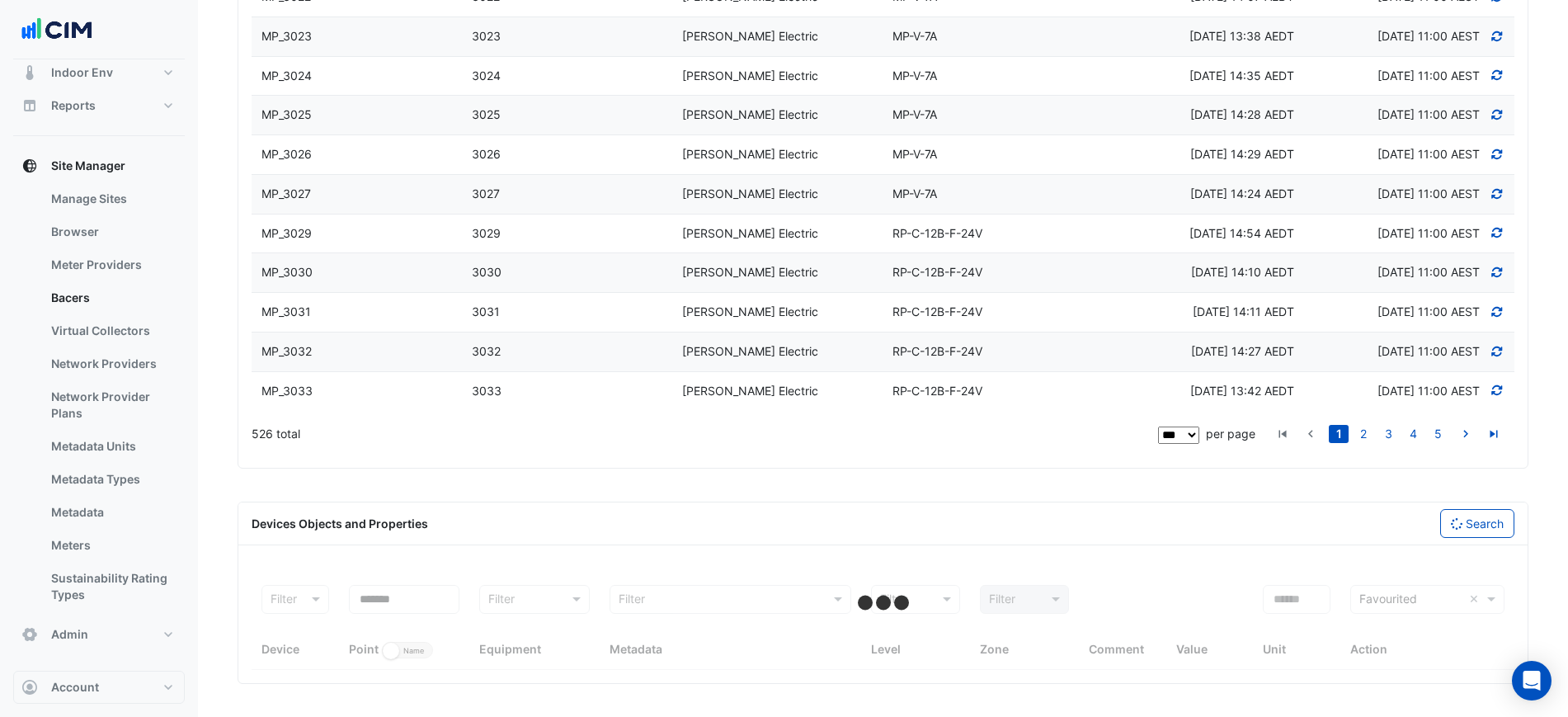
scroll to position [4126, 0]
select select "***"
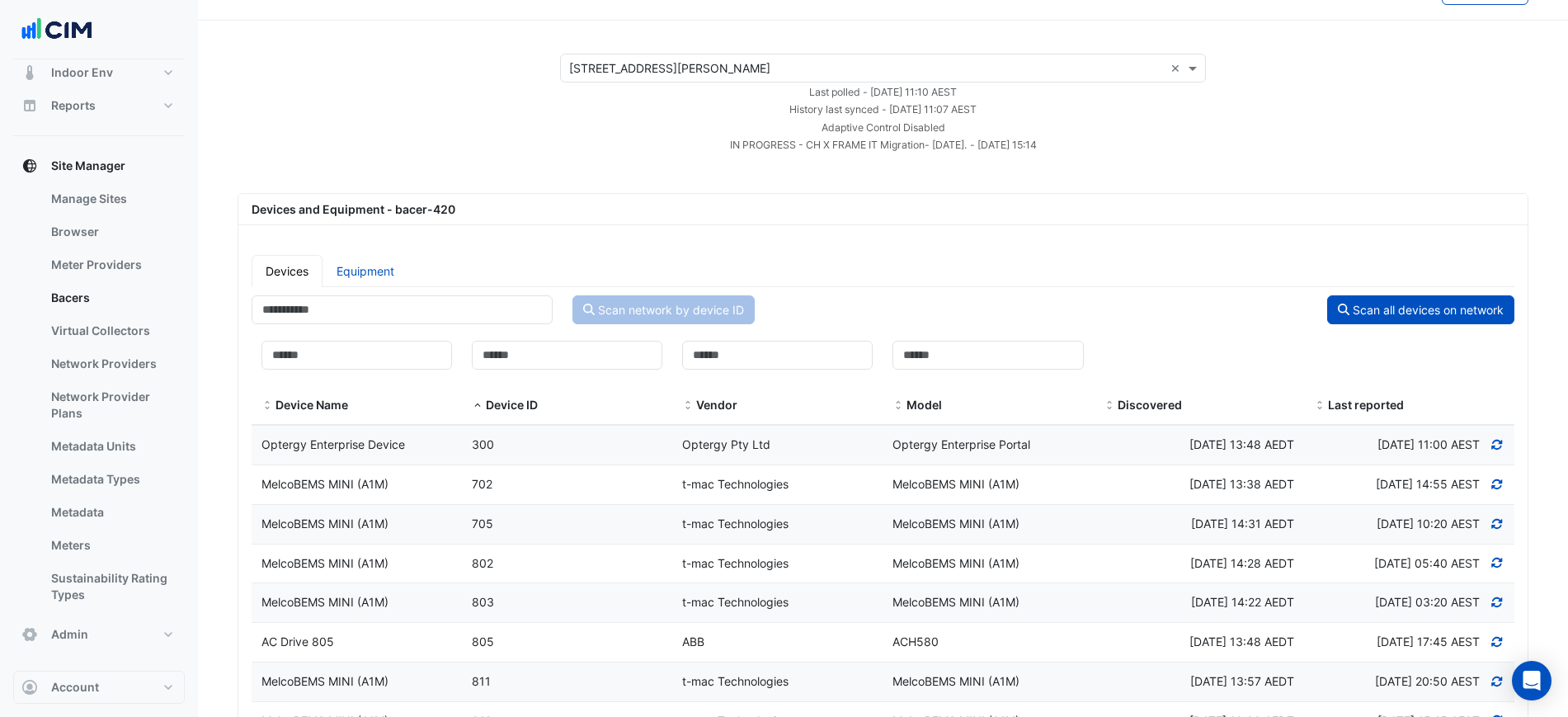
scroll to position [0, 0]
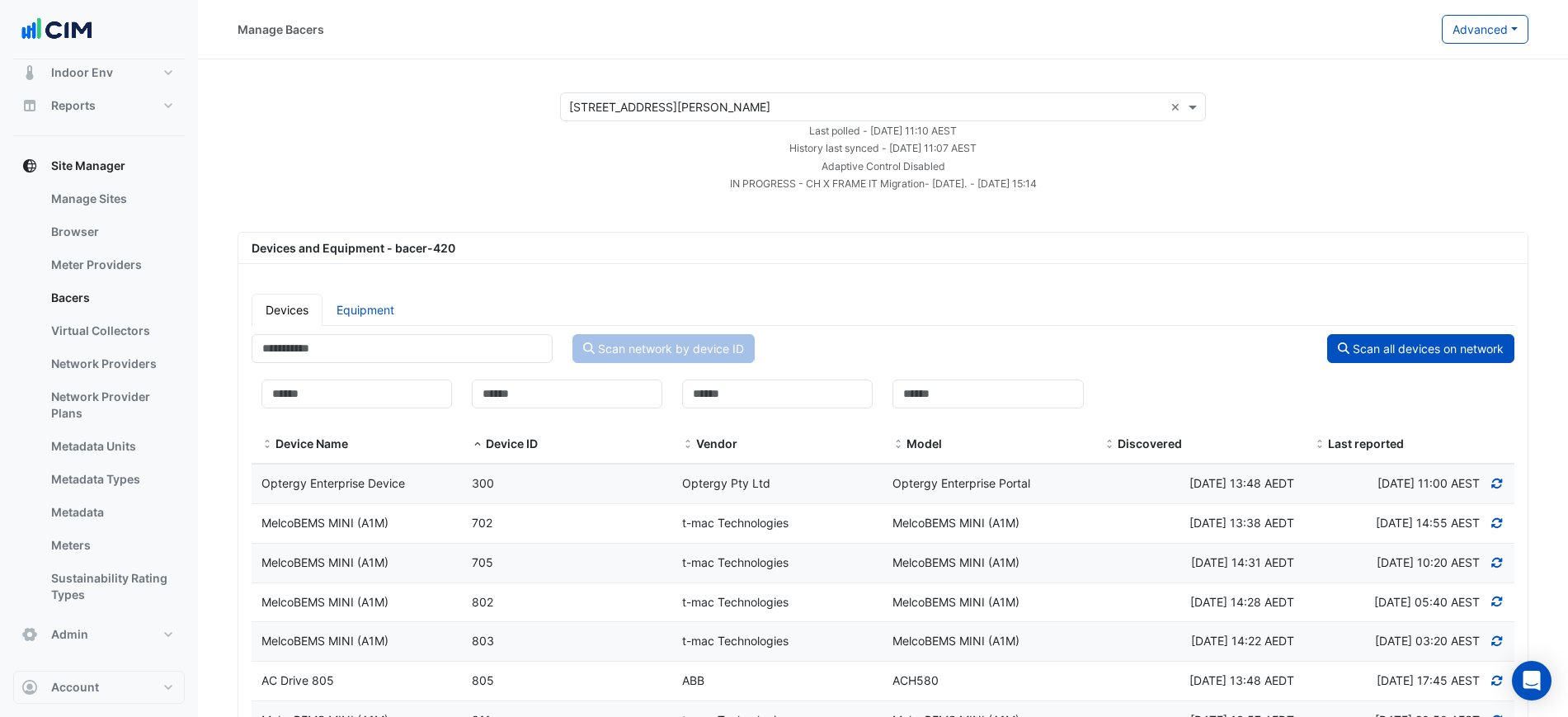
click at [612, 109] on input "text" at bounding box center [866, 107] width 595 height 17
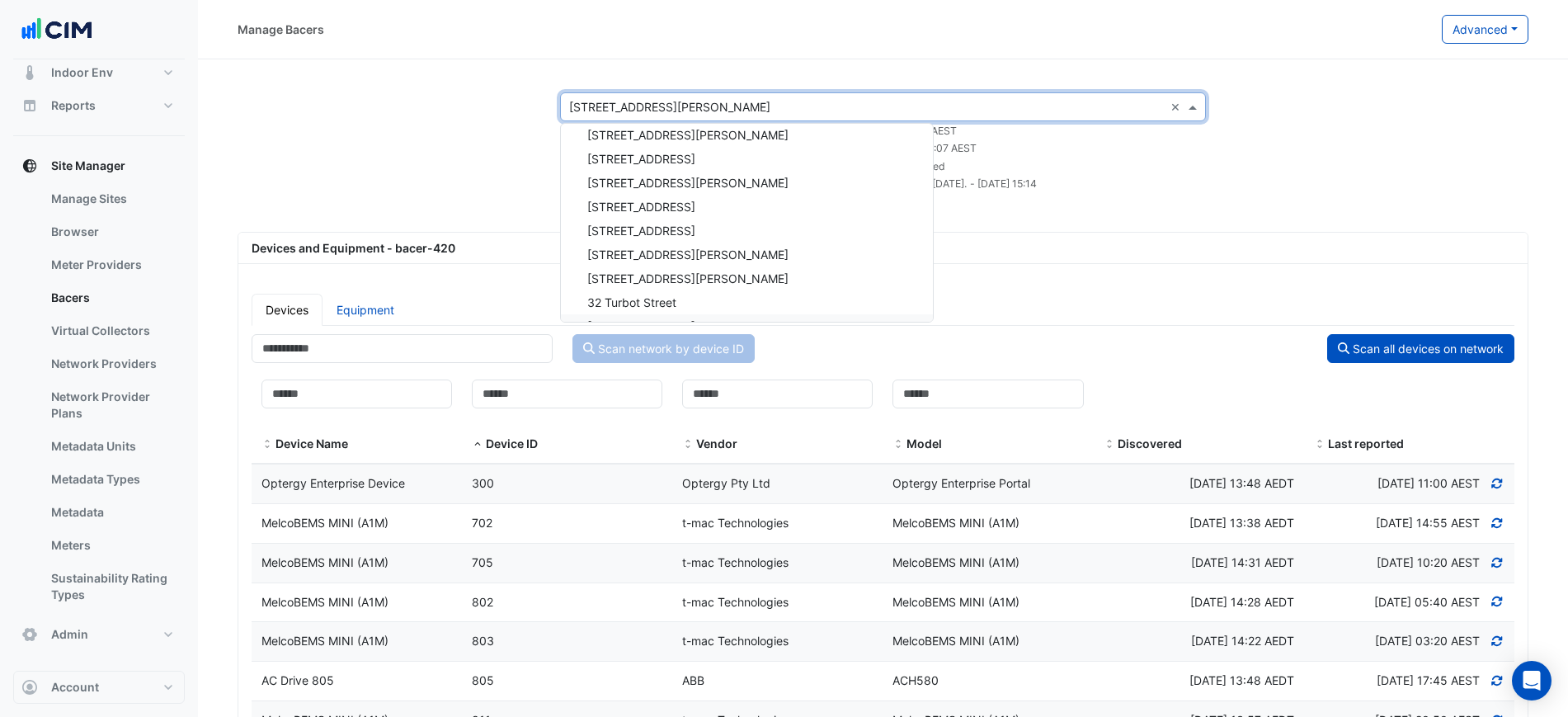
scroll to position [3867, 0]
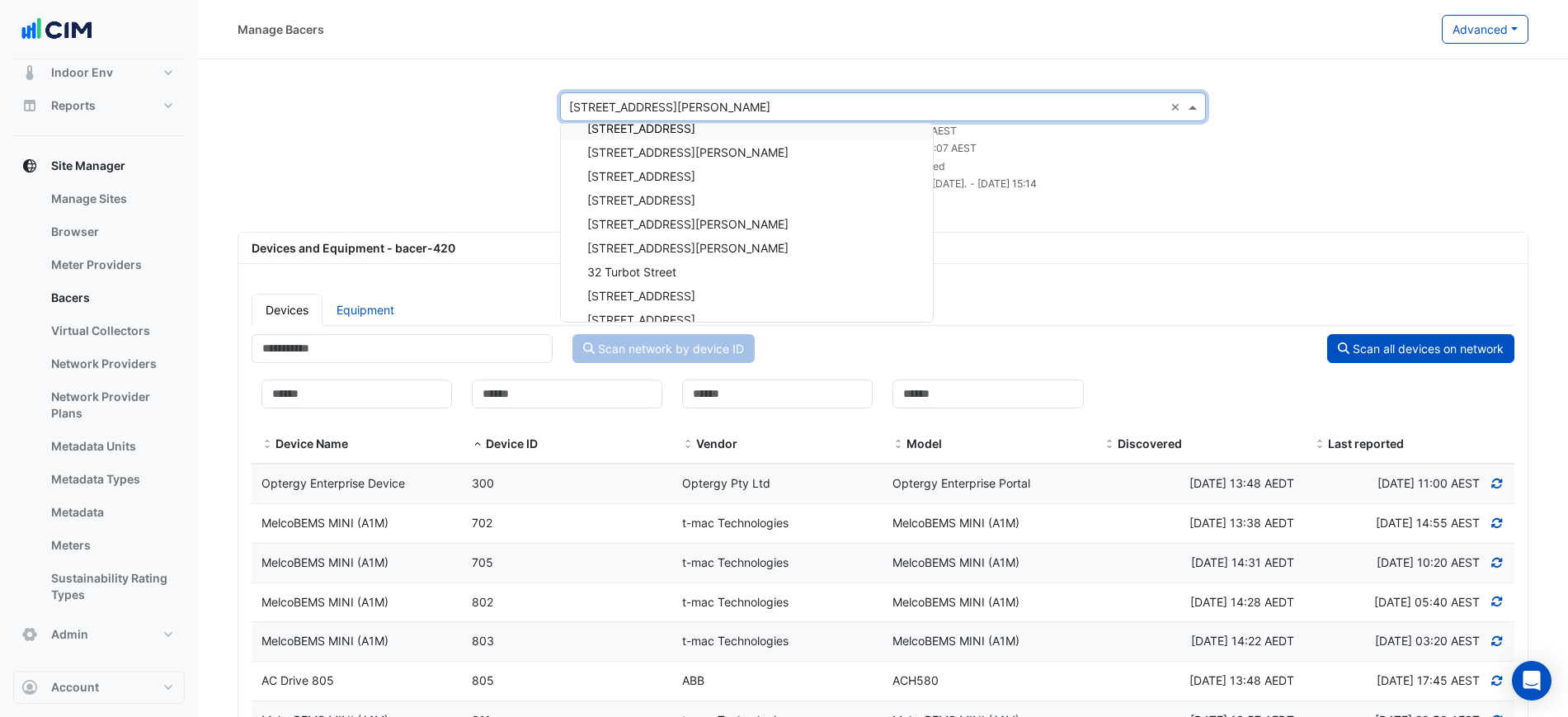
click at [680, 104] on input "text" at bounding box center [866, 107] width 595 height 17
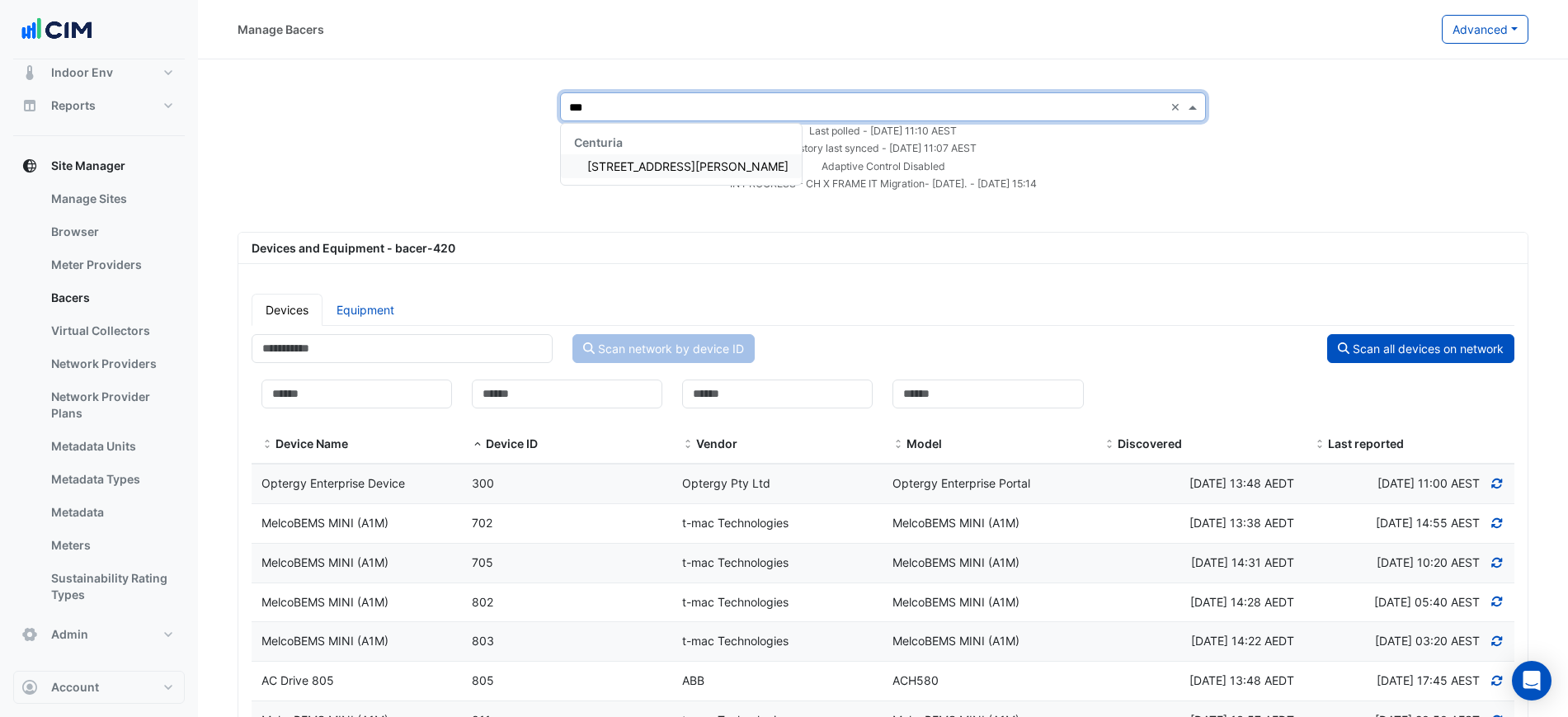
scroll to position [0, 0]
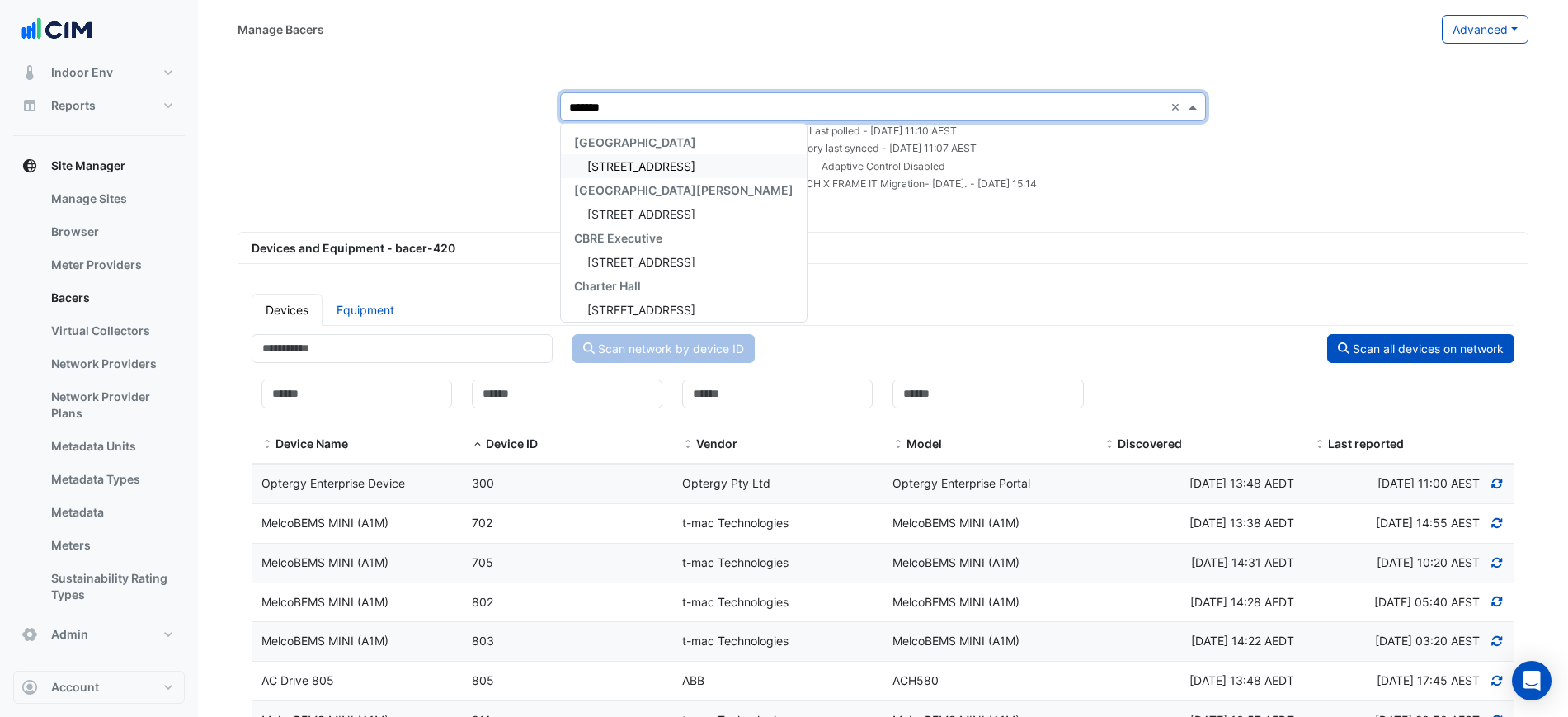
type input "********"
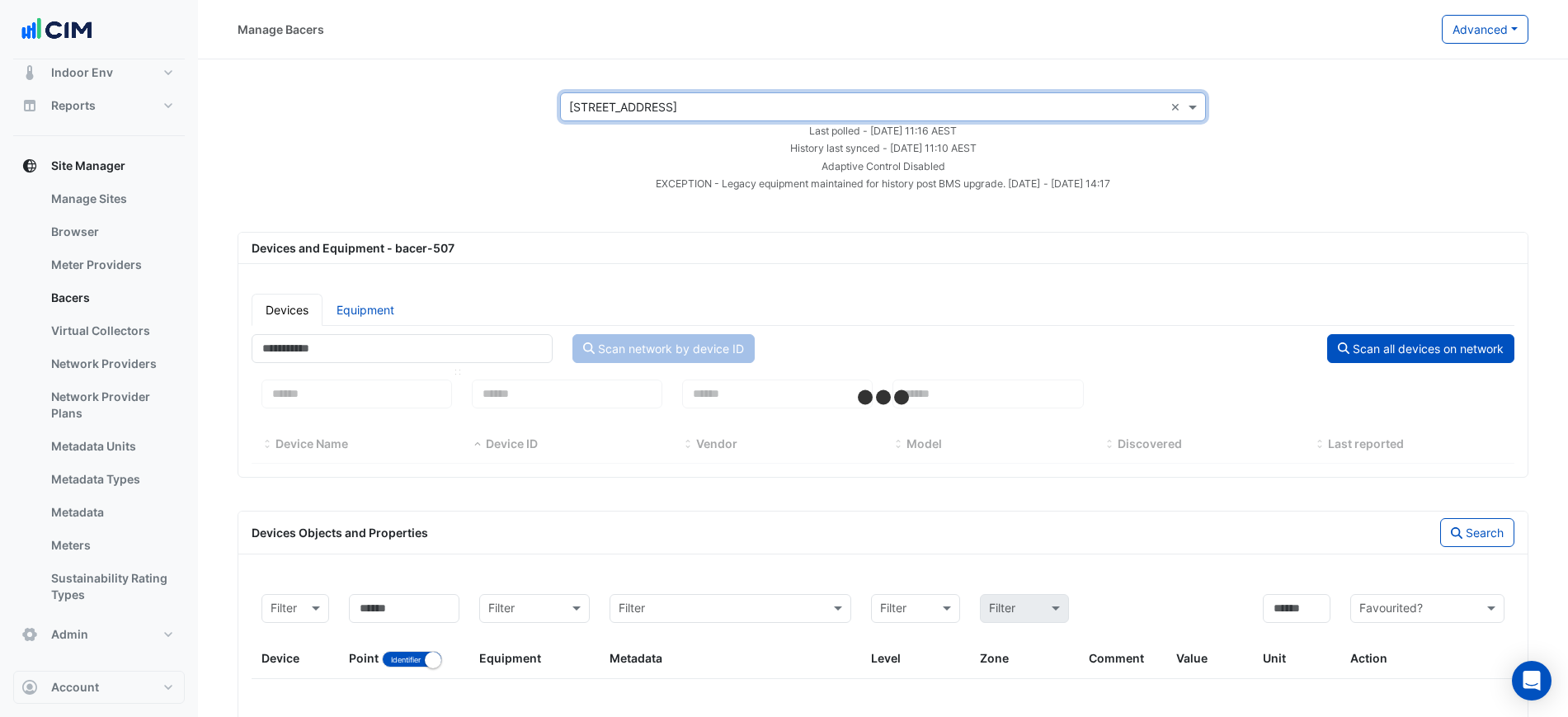
select select "***"
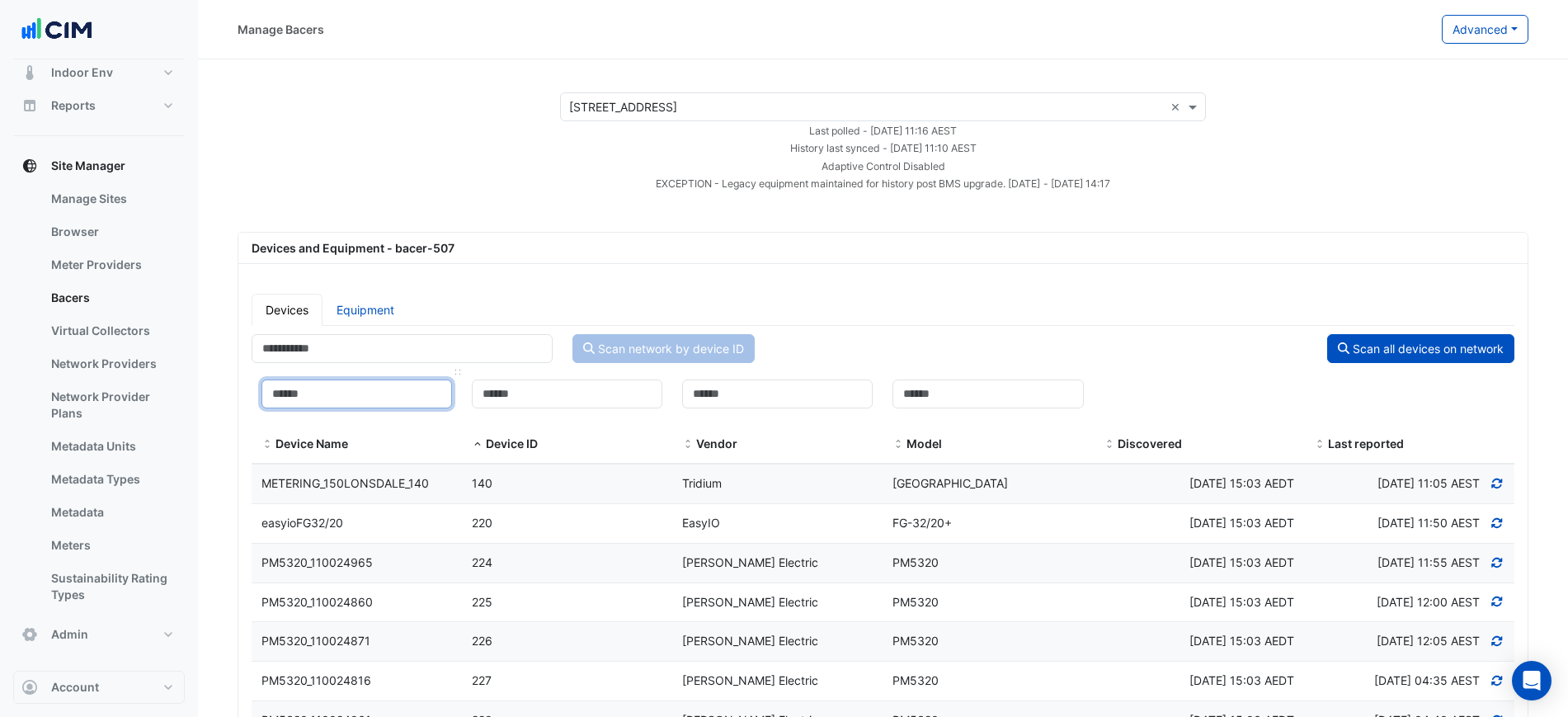
click at [375, 385] on input at bounding box center [357, 394] width 190 height 29
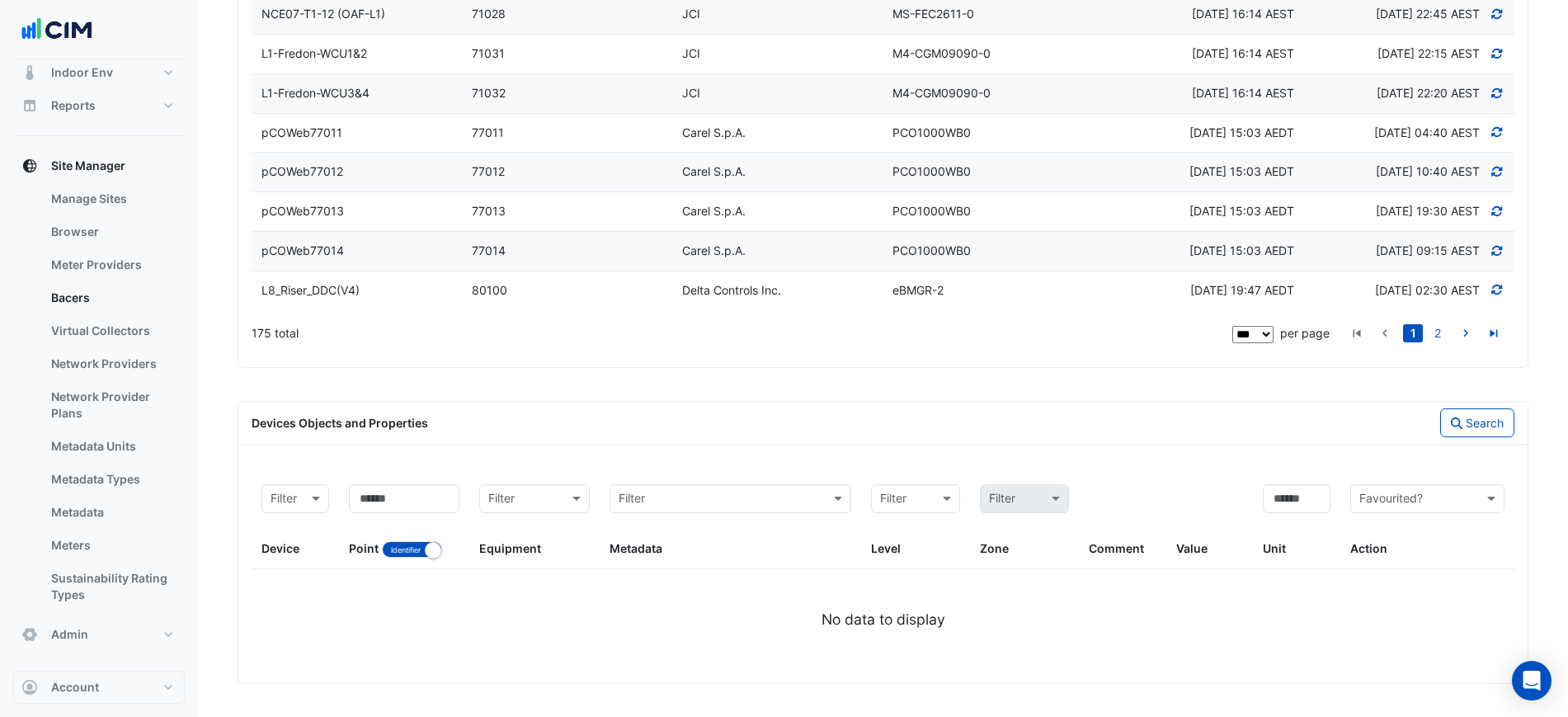
scroll to position [4414, 0]
click at [414, 544] on button "Identifier Name" at bounding box center [412, 549] width 60 height 17
click at [1438, 502] on input "text" at bounding box center [1411, 500] width 103 height 19
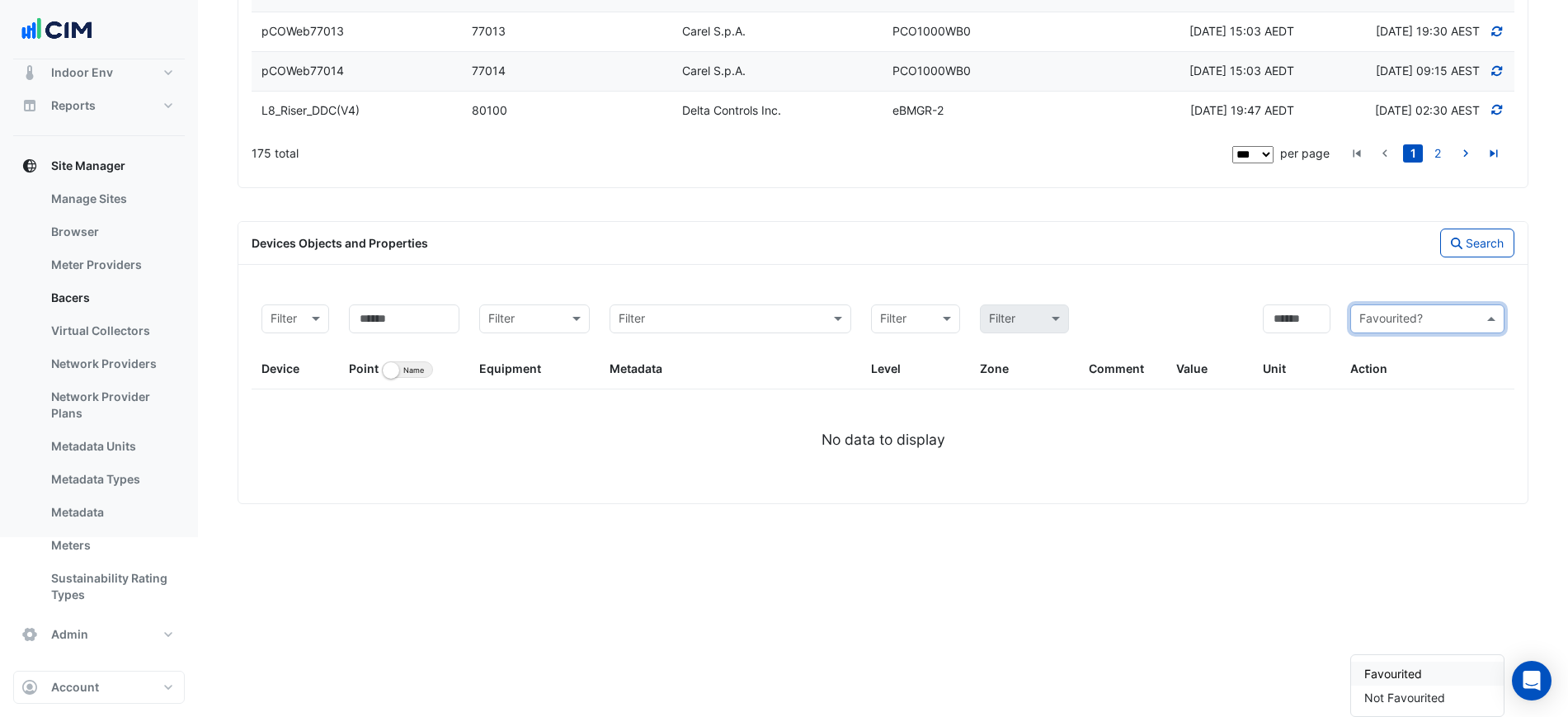
click at [1413, 667] on span "Favourited" at bounding box center [1393, 674] width 58 height 14
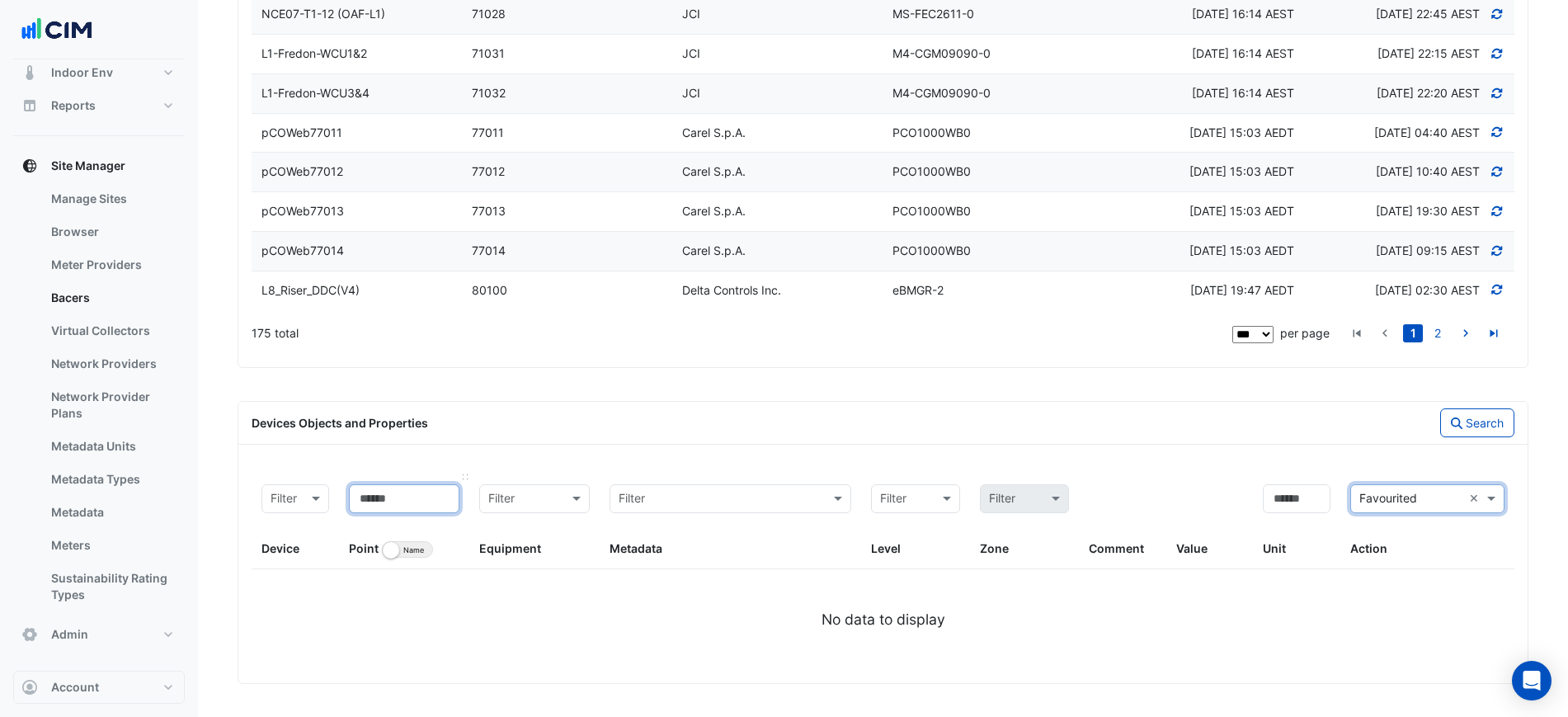
click at [412, 495] on input at bounding box center [404, 499] width 111 height 29
type input "*****"
click at [1463, 436] on button "Search" at bounding box center [1477, 423] width 74 height 29
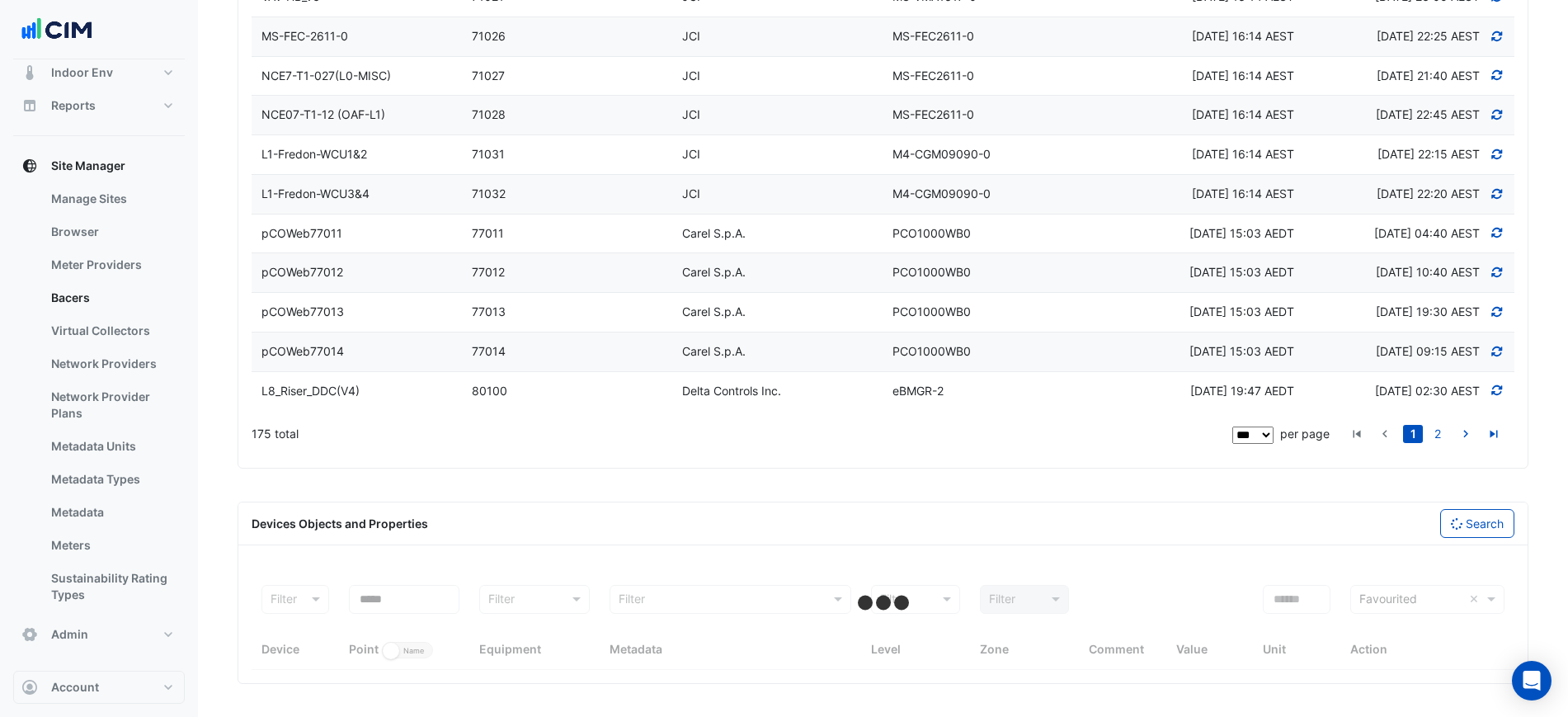
select select "***"
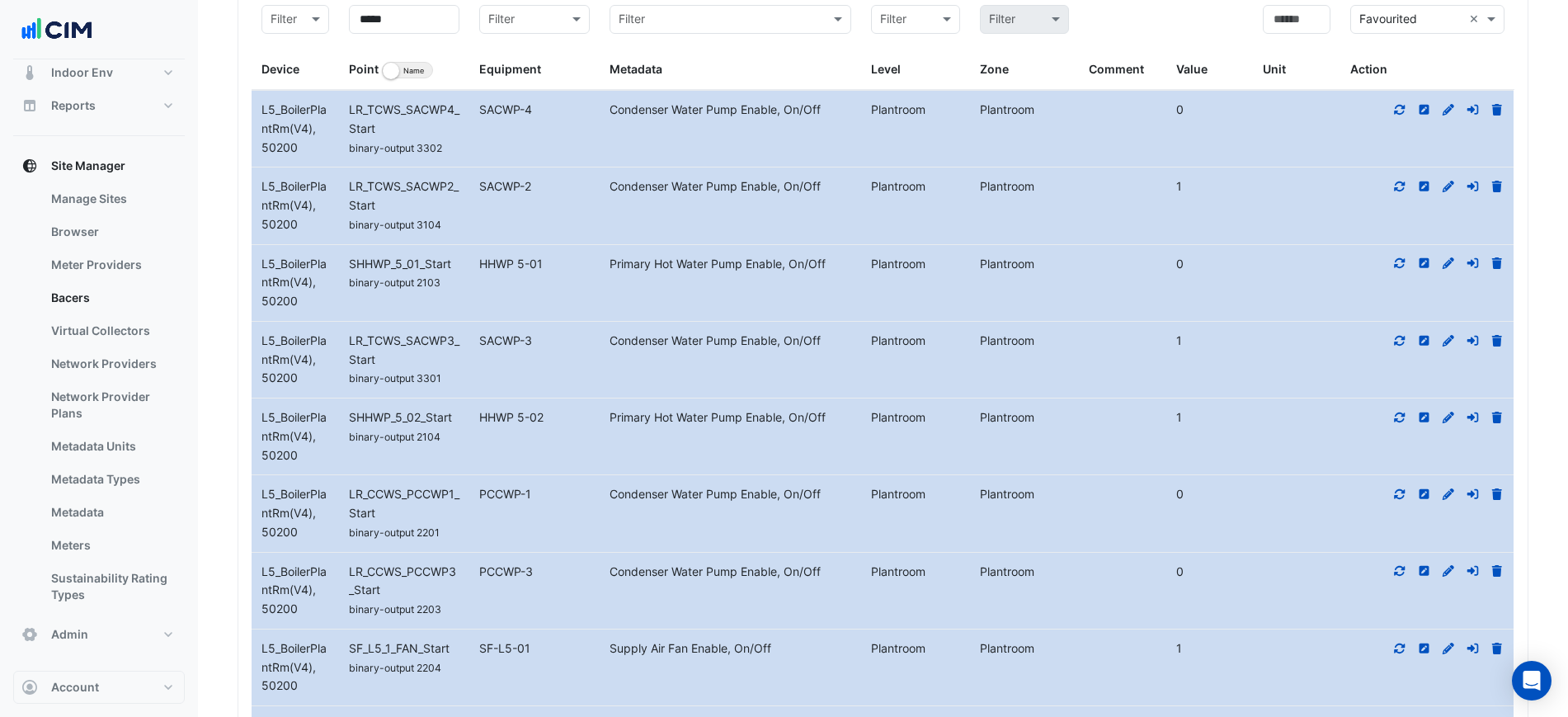
scroll to position [4621, 0]
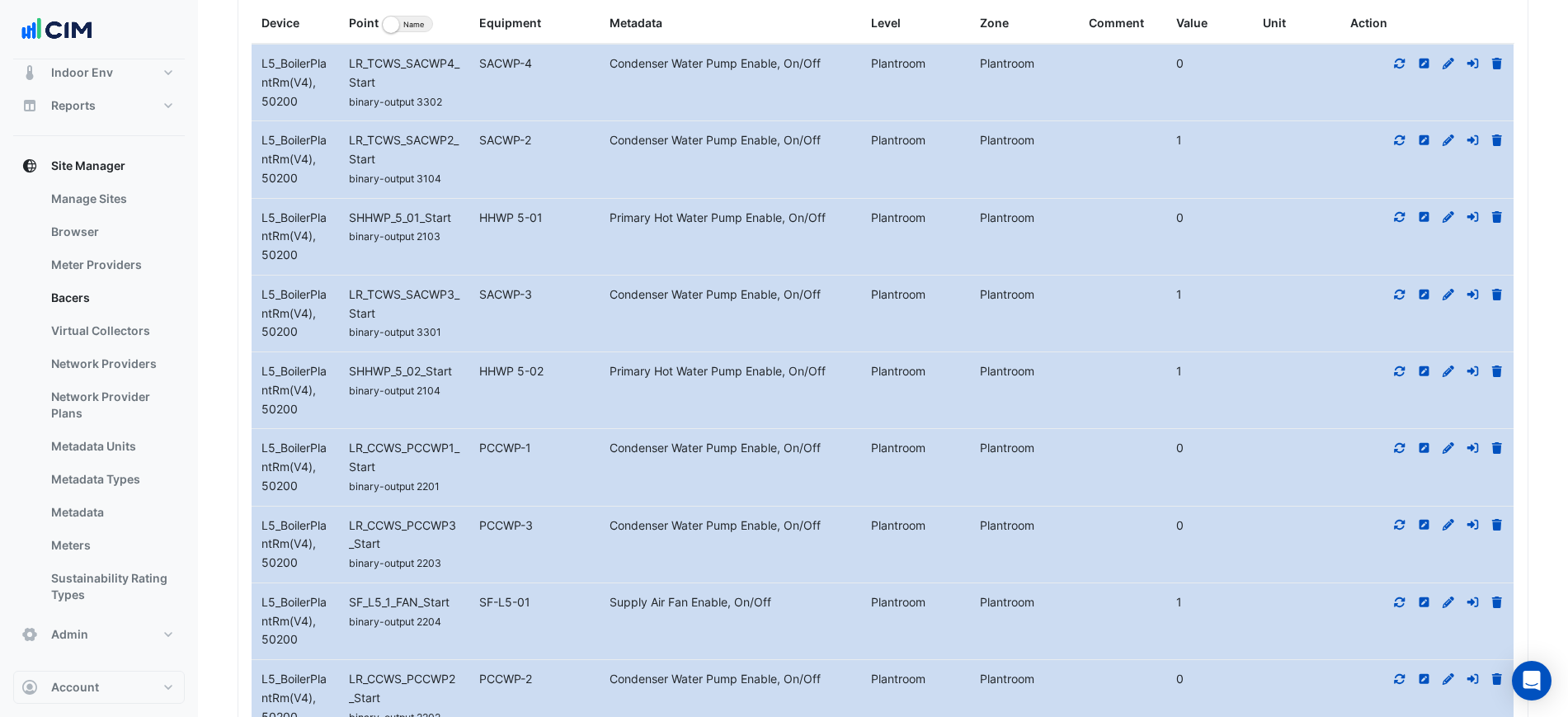
drag, startPoint x: 404, startPoint y: 276, endPoint x: 322, endPoint y: 277, distance: 82.0
drag, startPoint x: 381, startPoint y: 279, endPoint x: 381, endPoint y: 289, distance: 10.0
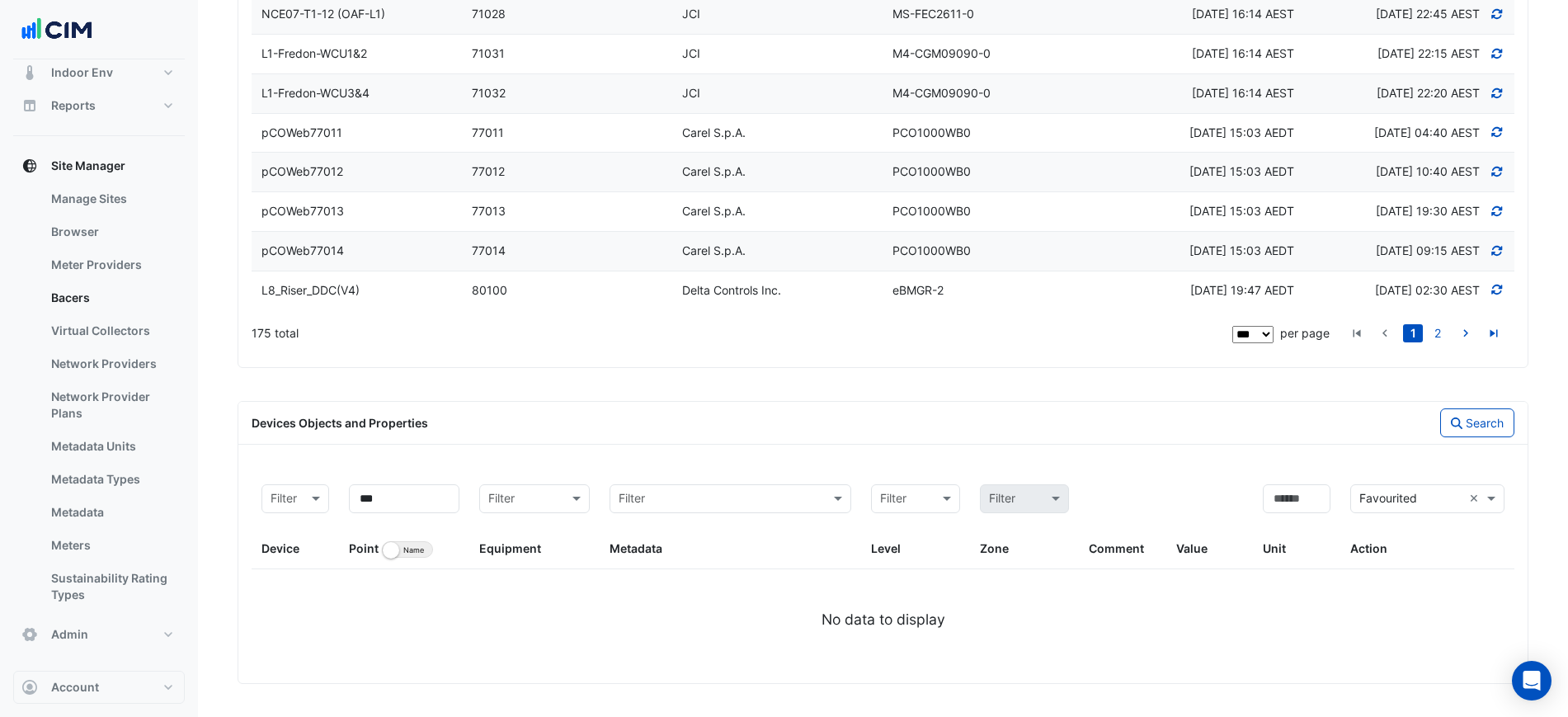
scroll to position [4414, 0]
drag, startPoint x: 439, startPoint y: 497, endPoint x: 319, endPoint y: 501, distance: 120.1
click at [319, 501] on div "Filter Device *** Point Identifier Name Filter Equipment Filter Metadata Filter…" at bounding box center [883, 521] width 1263 height 95
type input "*****"
click at [1440, 434] on div "Search" at bounding box center [1204, 423] width 642 height 29
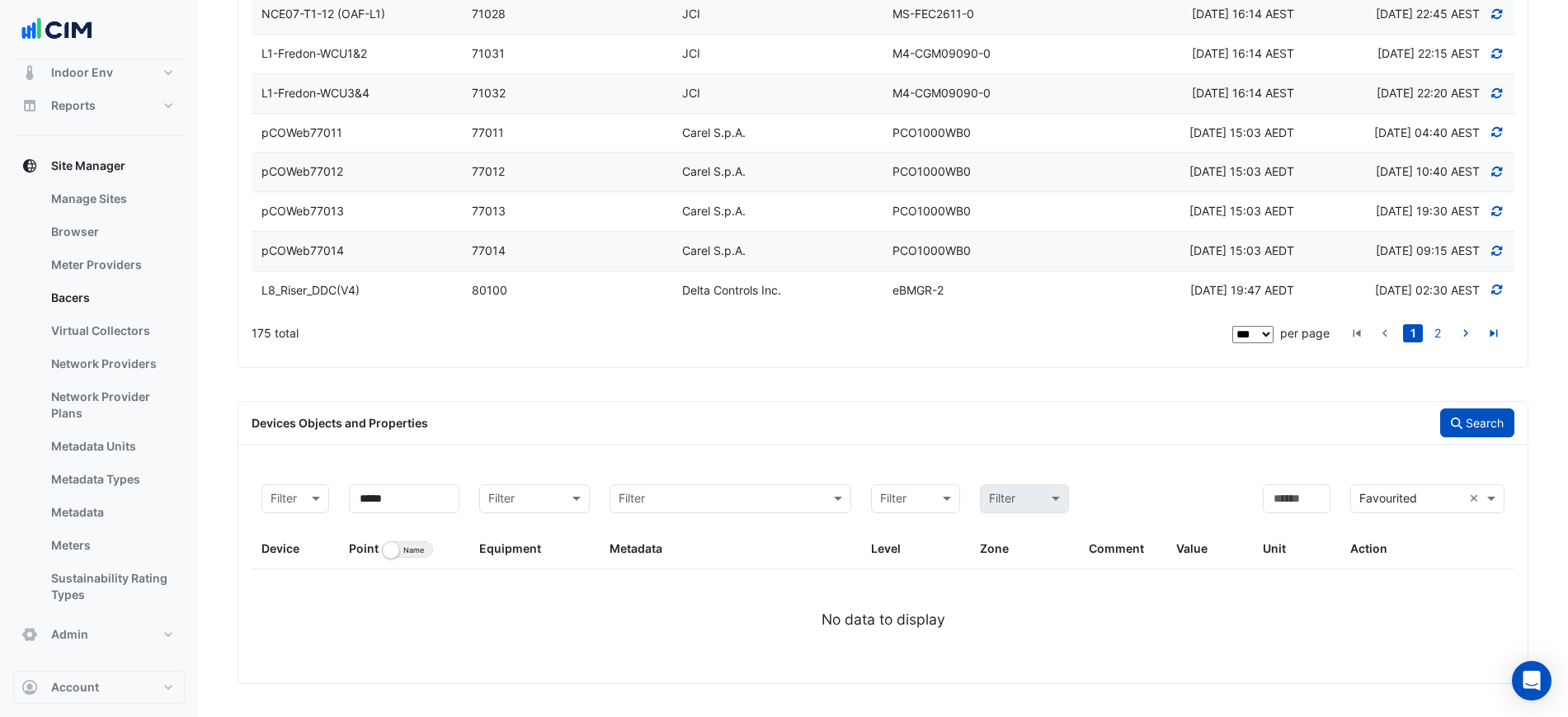
click at [1459, 424] on icon "button" at bounding box center [1456, 423] width 11 height 11
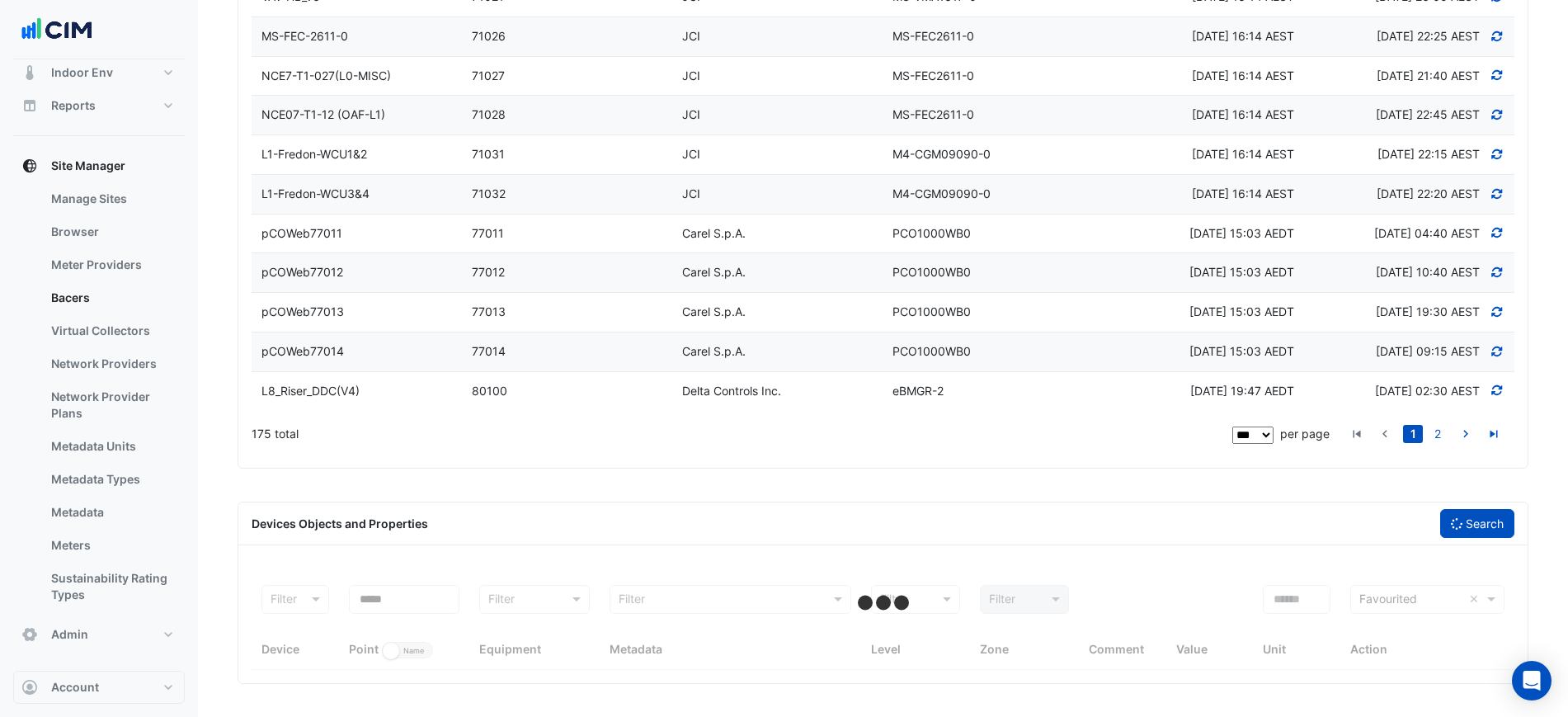
select select "***"
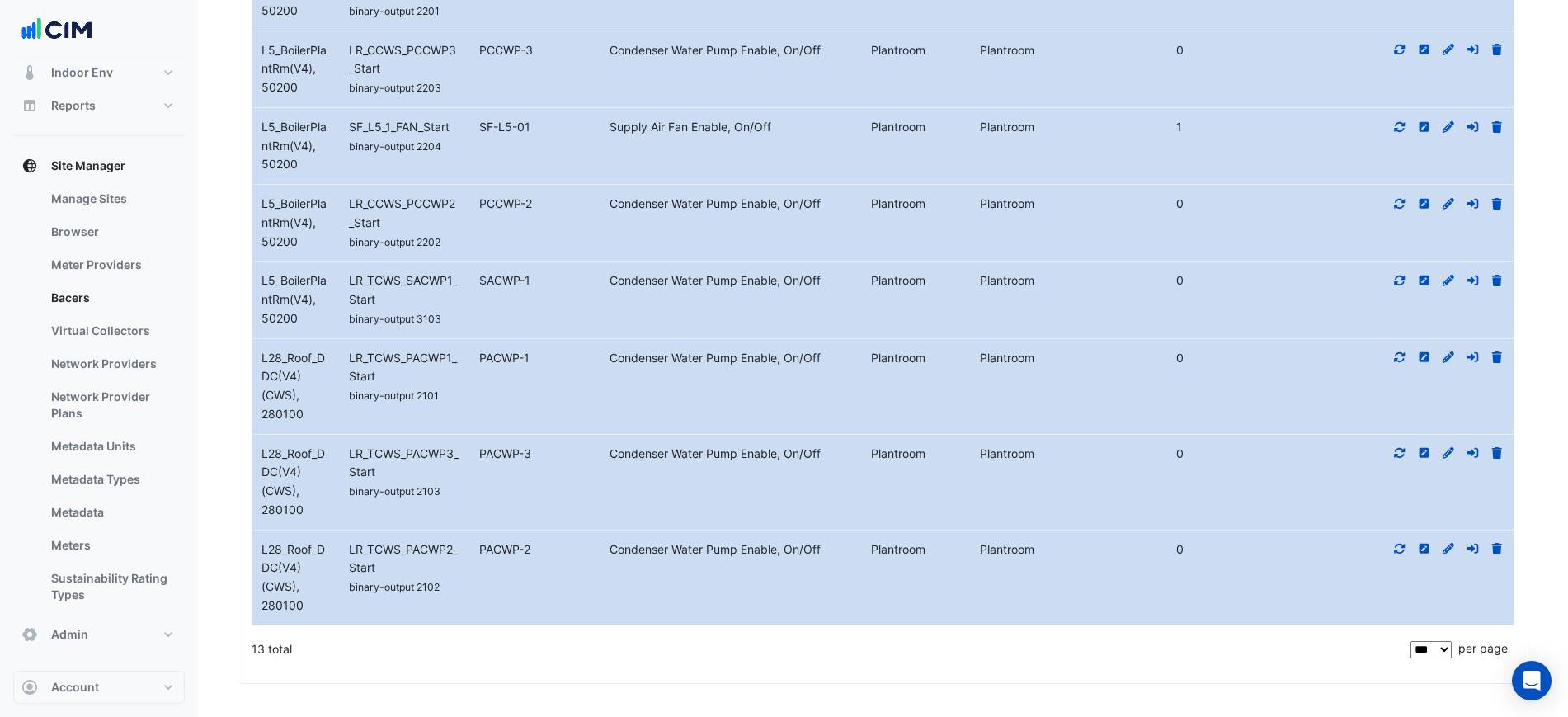
scroll to position [5415, 0]
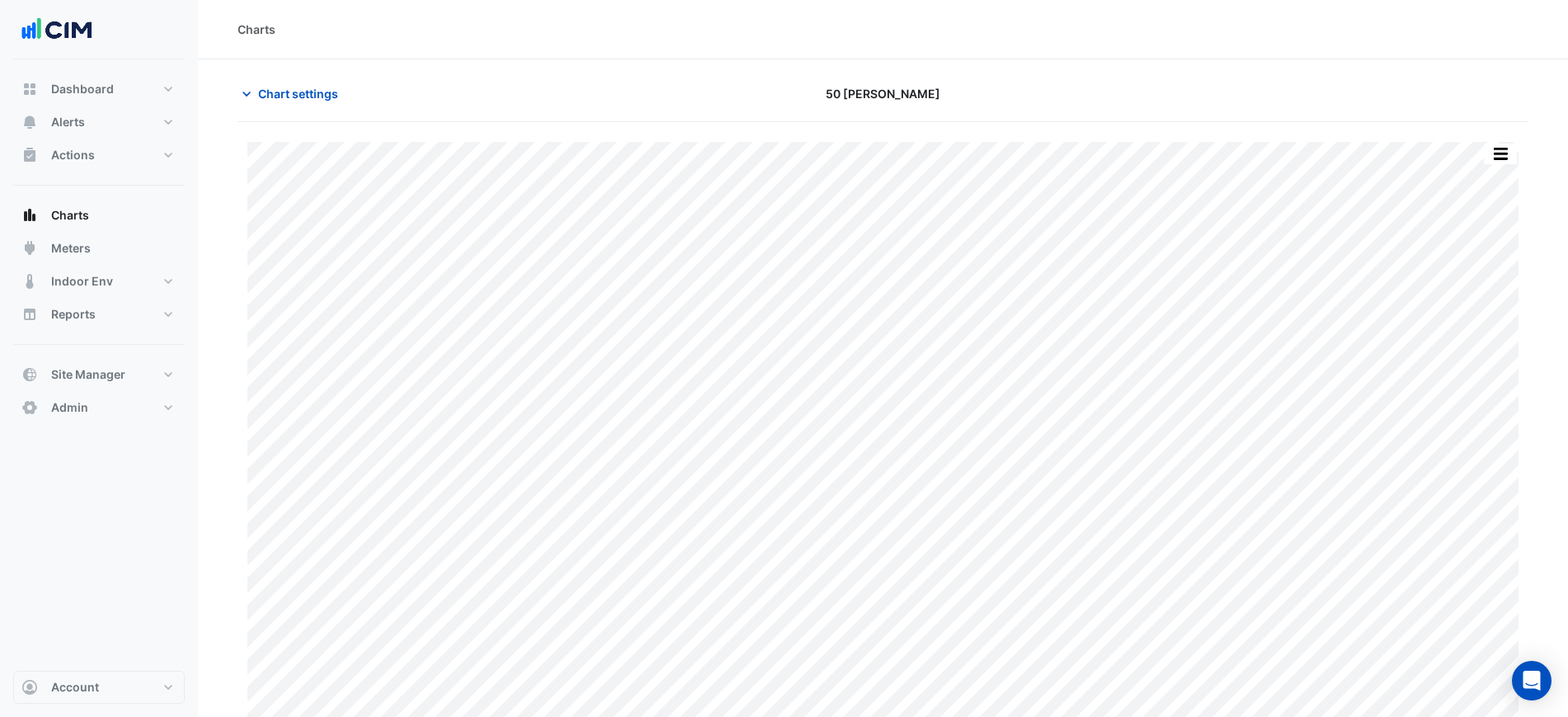
scroll to position [14, 0]
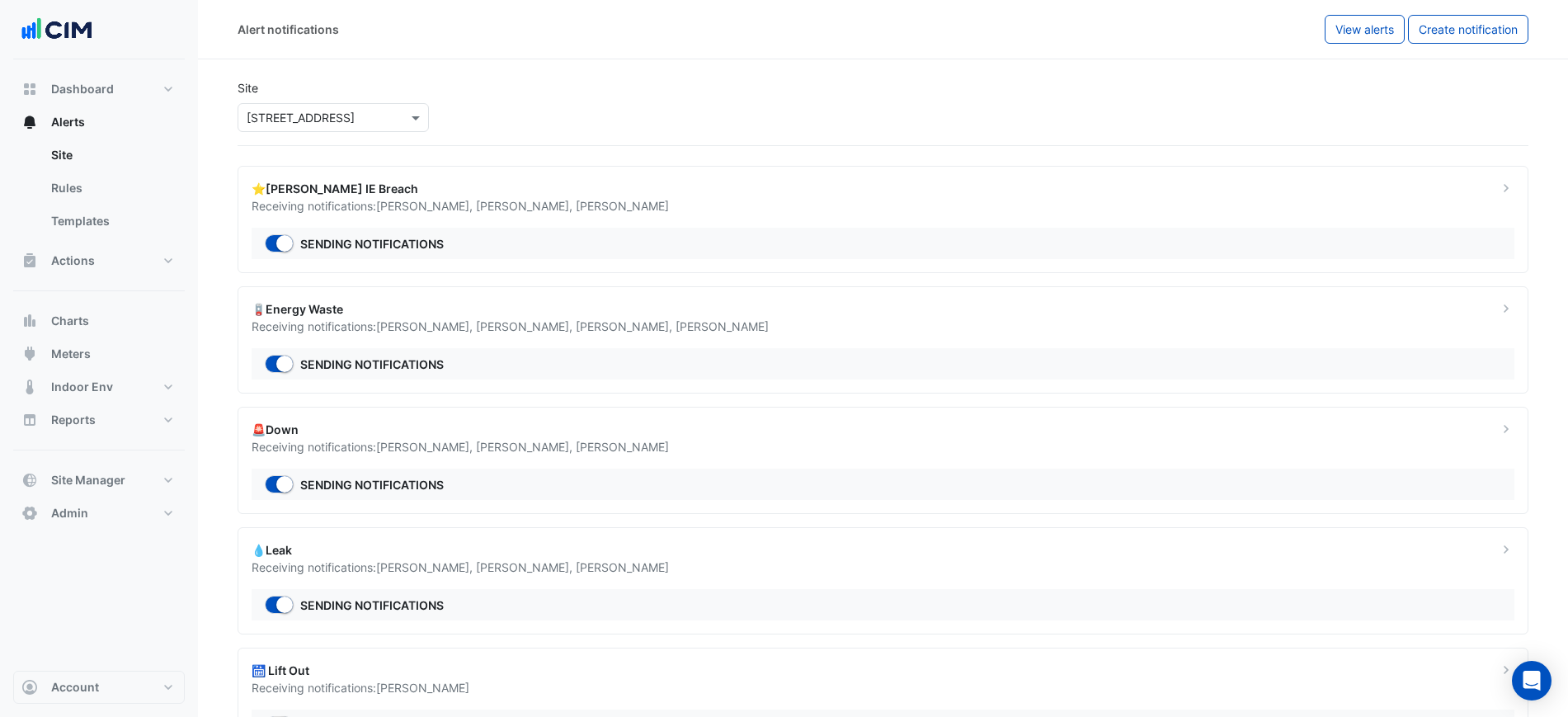
select select "******"
click at [142, 114] on button "Alerts" at bounding box center [99, 122] width 172 height 33
click at [140, 79] on button "Dashboard" at bounding box center [99, 89] width 172 height 33
select select "***"
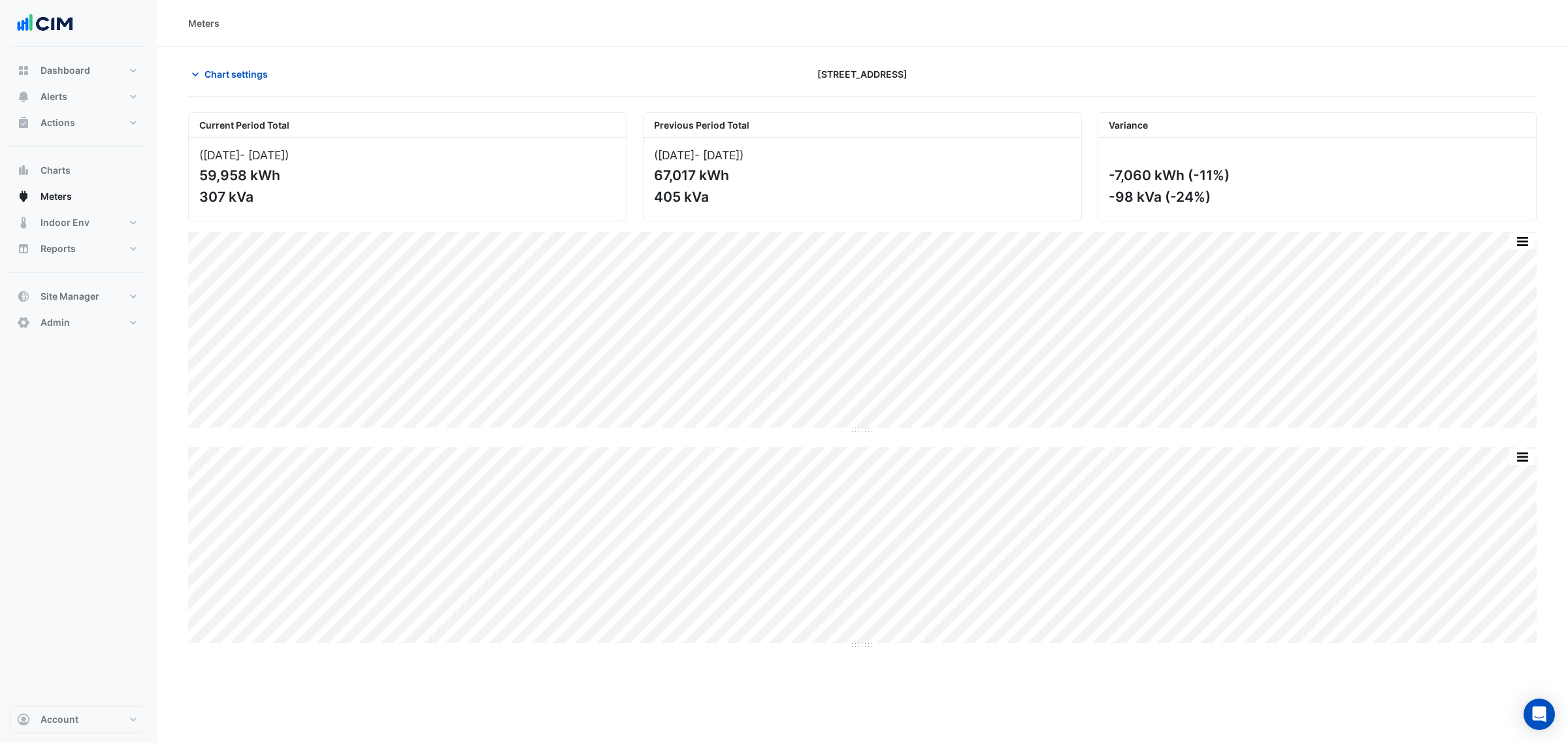
drag, startPoint x: 714, startPoint y: 109, endPoint x: 507, endPoint y: 149, distance: 210.8
click at [294, 194] on div "Meters Chart settings [STREET_ADDRESS] Current Period Total ([DATE] - [DATE] ) …" at bounding box center [862, 371] width 1411 height 743
click at [497, 196] on div "307 kVa" at bounding box center [406, 197] width 414 height 17
click at [497, 198] on div "307 kVa" at bounding box center [406, 197] width 414 height 17
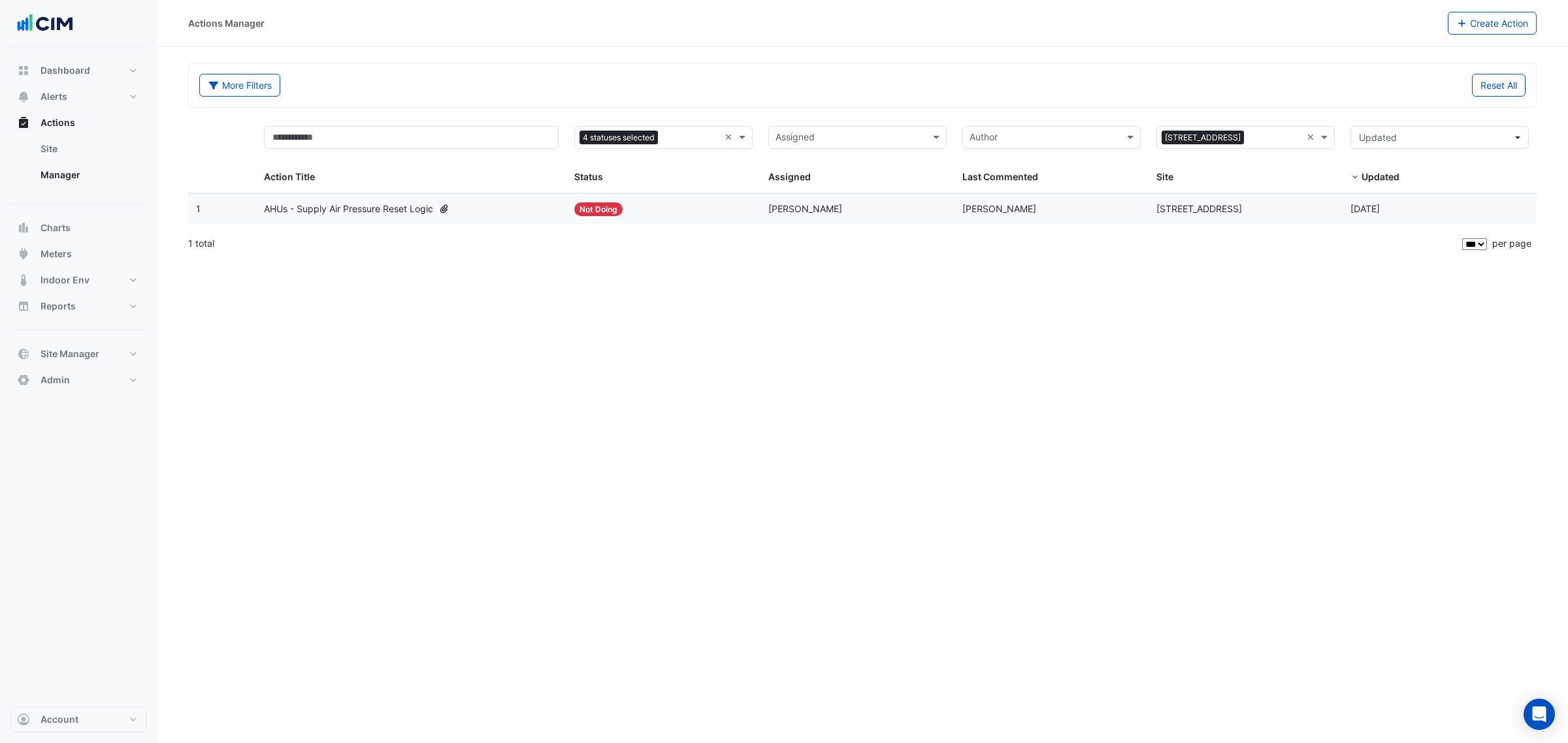
select select "***"
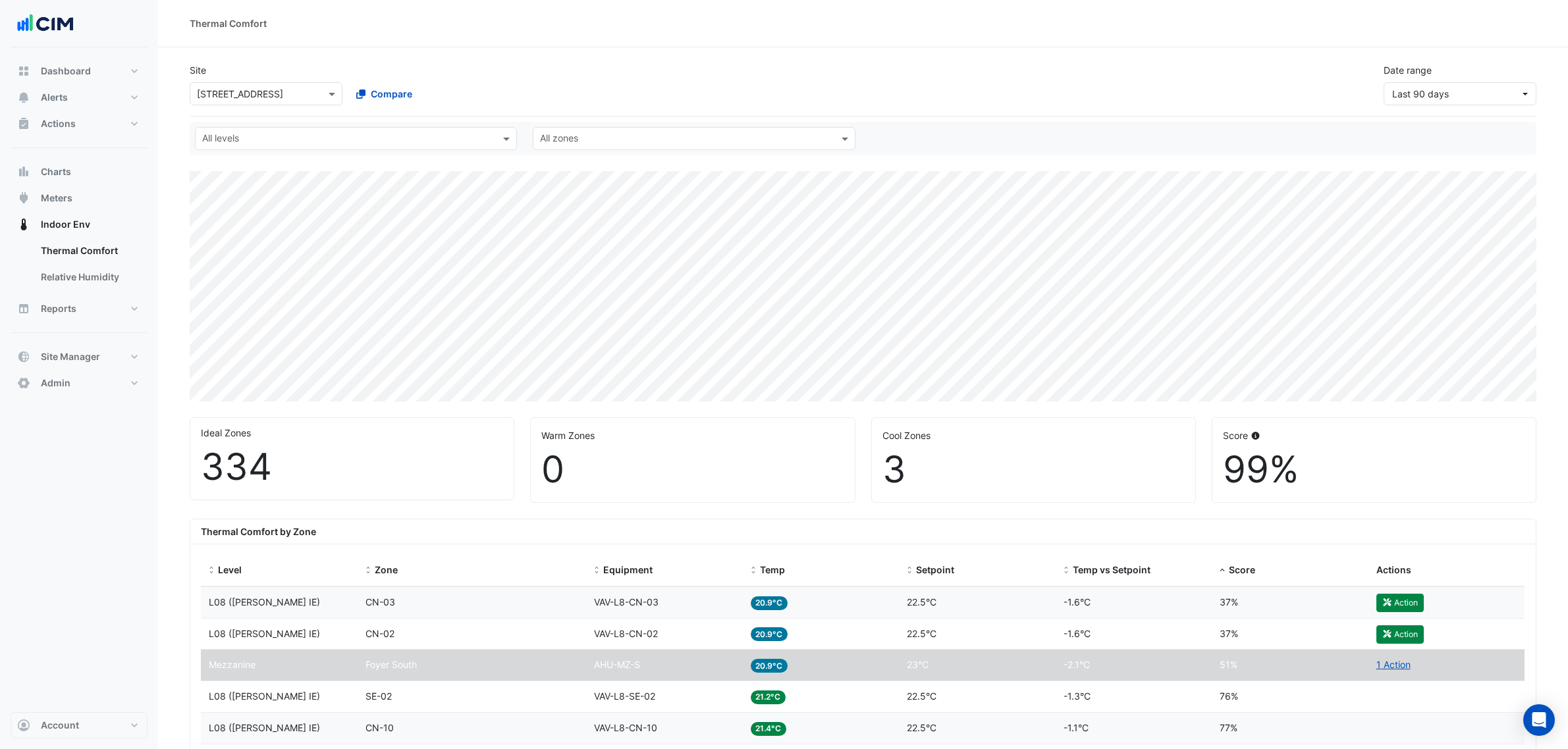
select select "***"
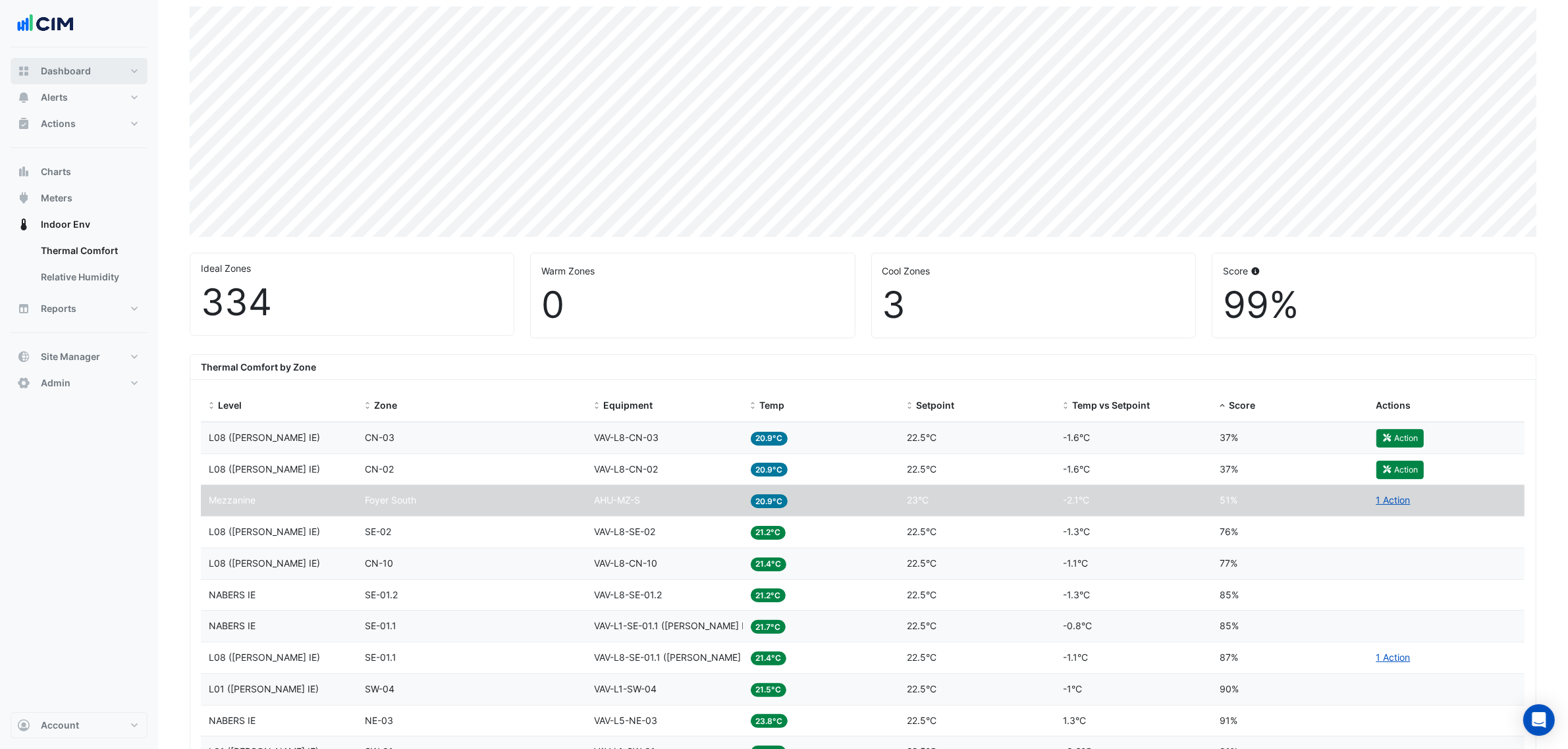
click at [88, 72] on span "Dashboard" at bounding box center [66, 71] width 50 height 13
select select "***"
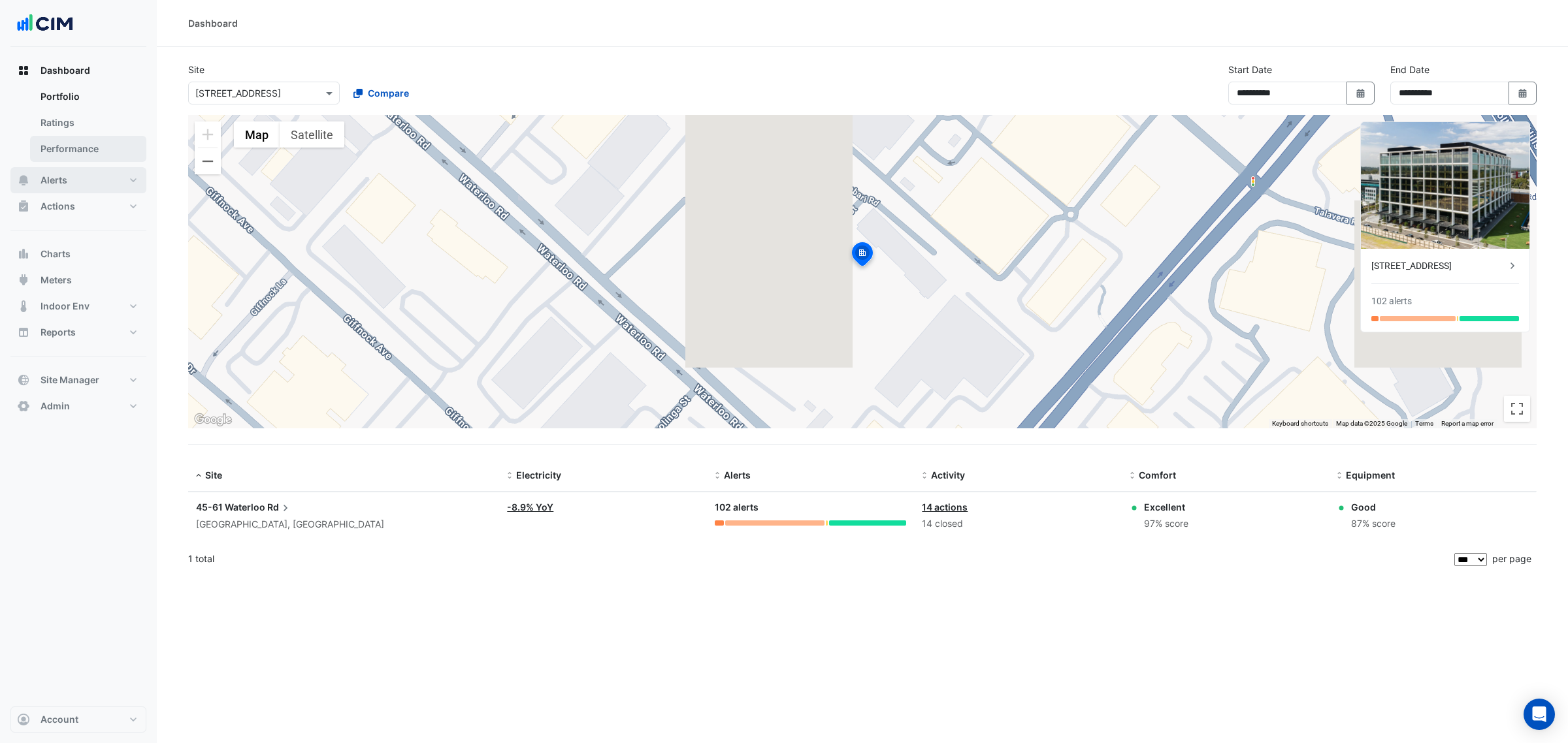
drag, startPoint x: 40, startPoint y: 173, endPoint x: 129, endPoint y: 155, distance: 90.8
click at [41, 173] on span "Alerts" at bounding box center [54, 180] width 27 height 13
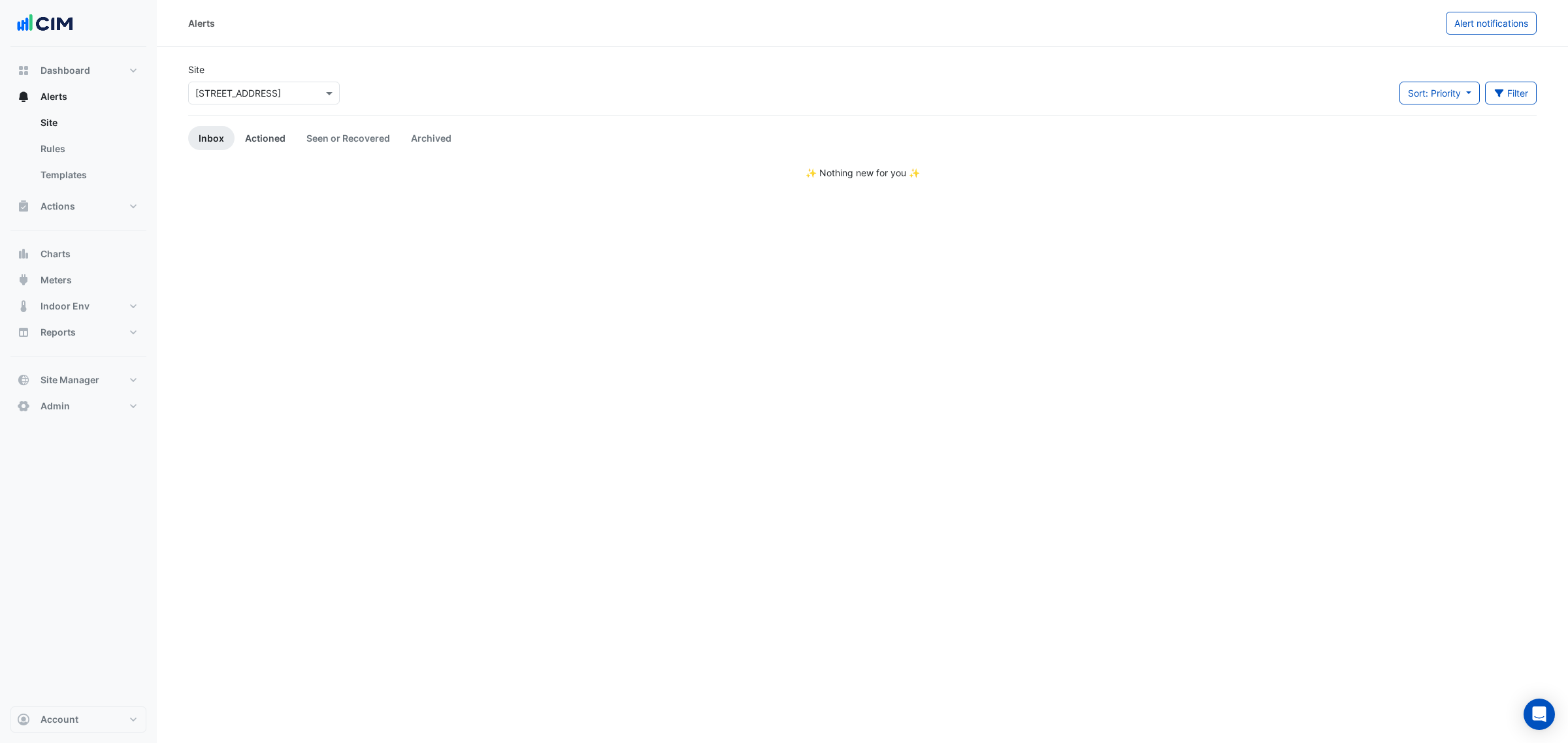
click at [271, 138] on link "Actioned" at bounding box center [265, 138] width 62 height 24
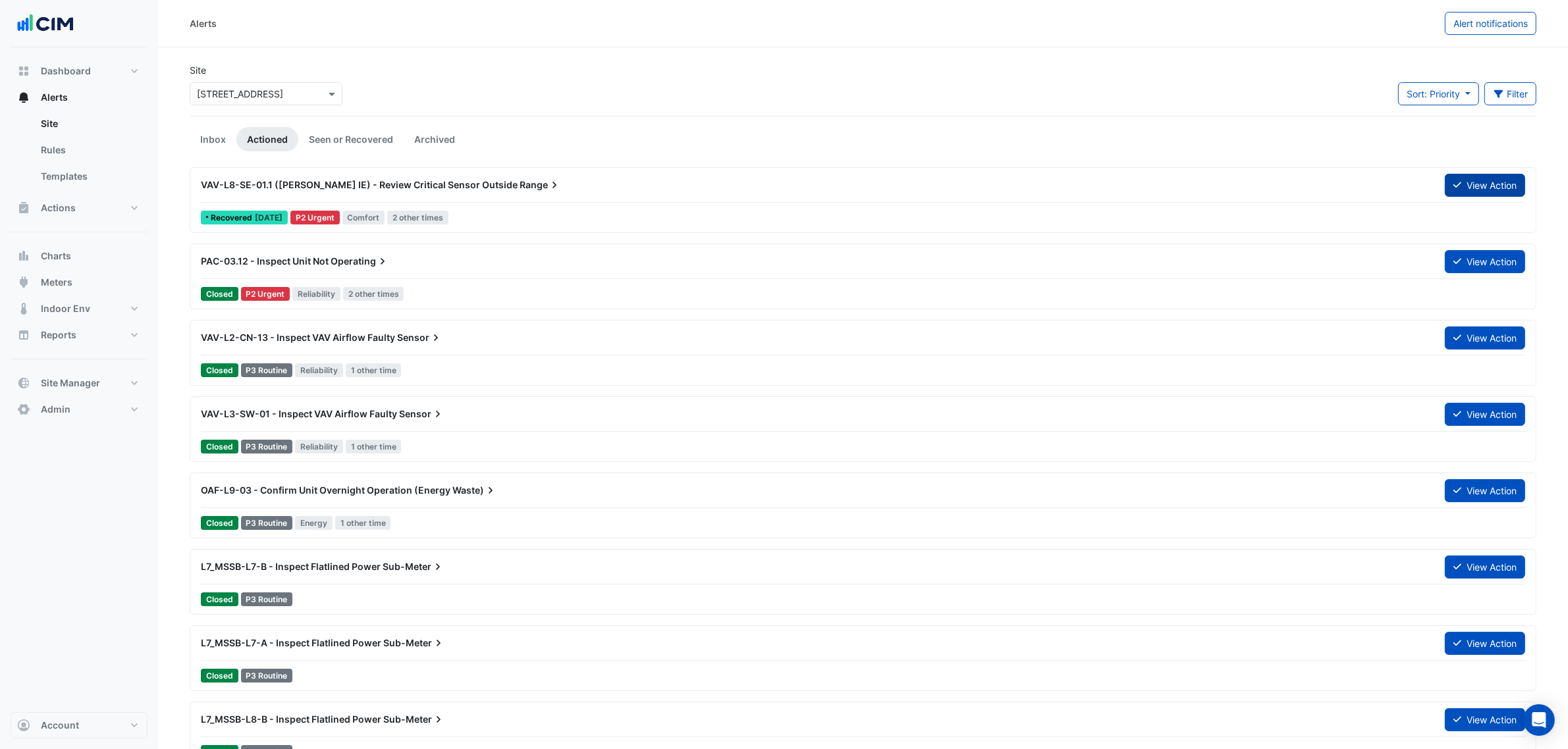
click at [1457, 185] on icon at bounding box center [1456, 185] width 8 height 9
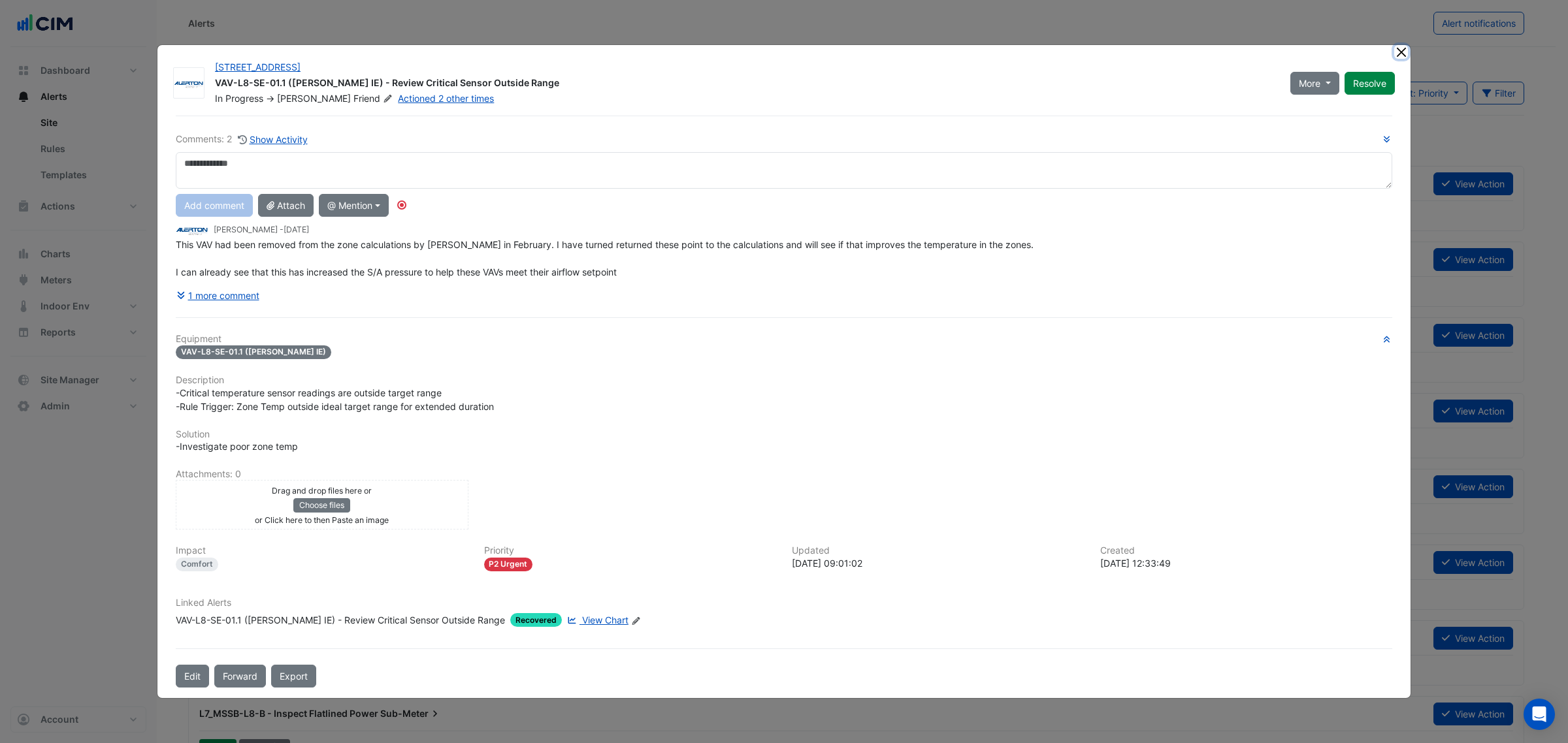
click at [1399, 47] on button "Close" at bounding box center [1401, 52] width 14 height 14
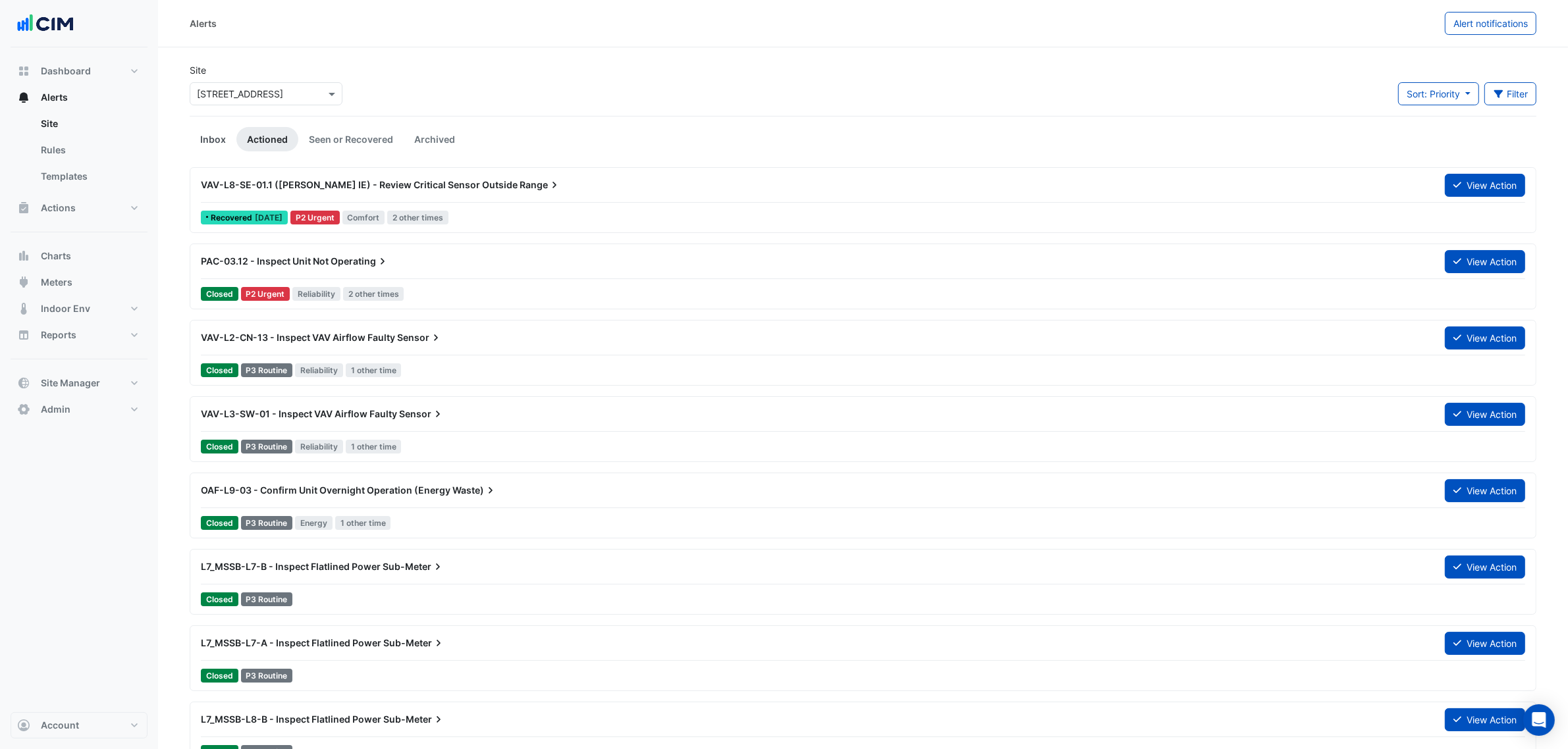
click at [208, 134] on link "Inbox" at bounding box center [213, 139] width 47 height 24
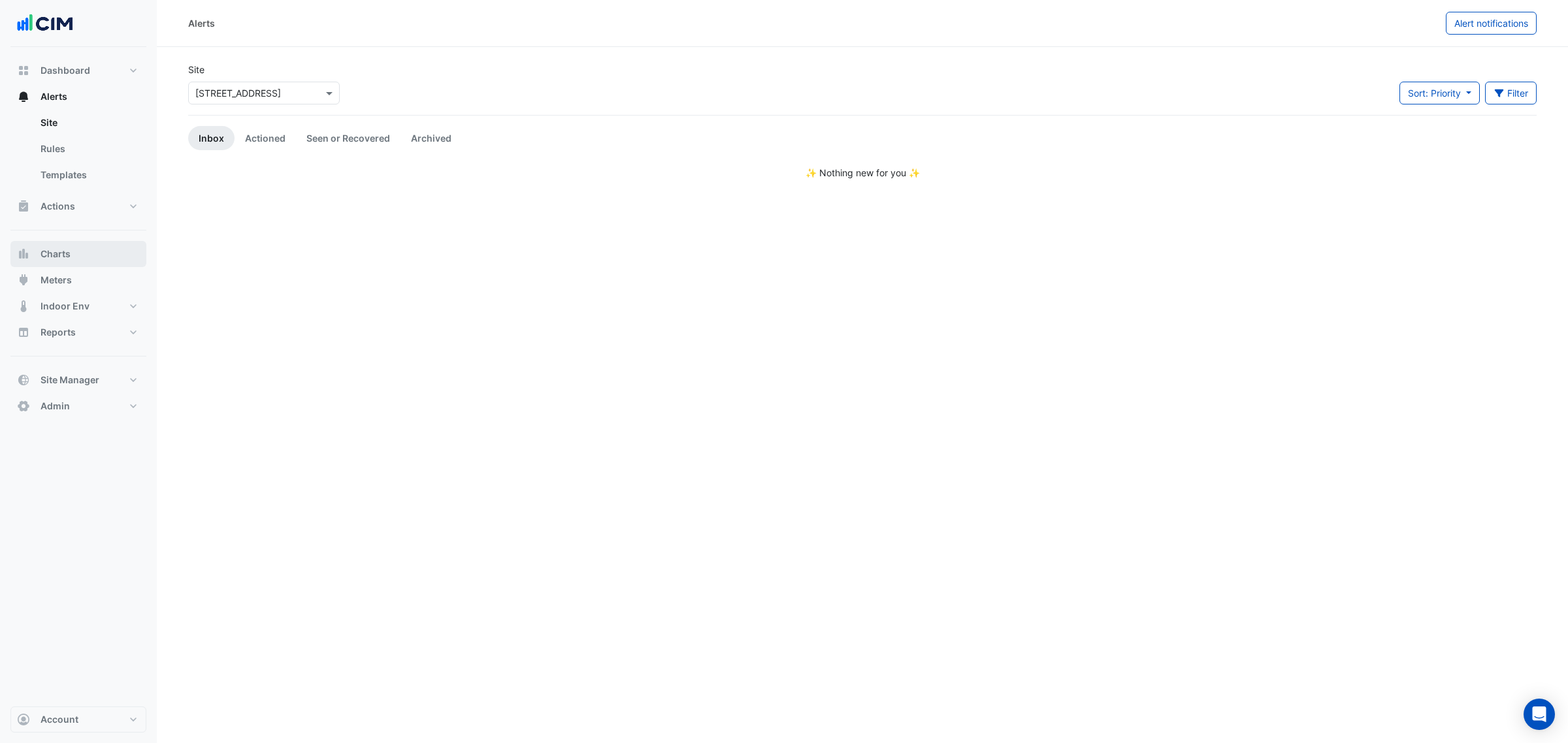
click at [77, 255] on button "Charts" at bounding box center [78, 254] width 136 height 26
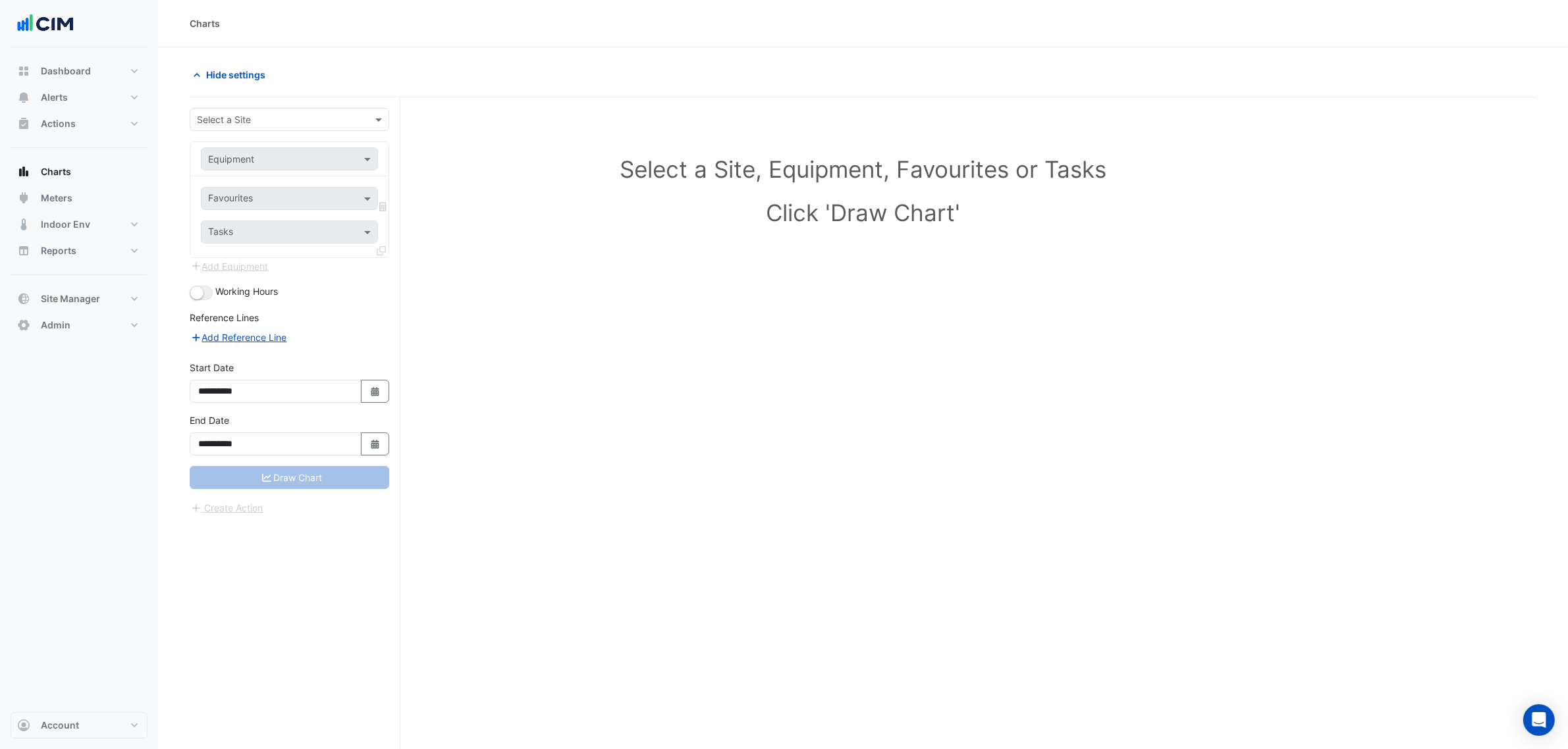
click at [260, 111] on div "Select a Site" at bounding box center [289, 119] width 199 height 23
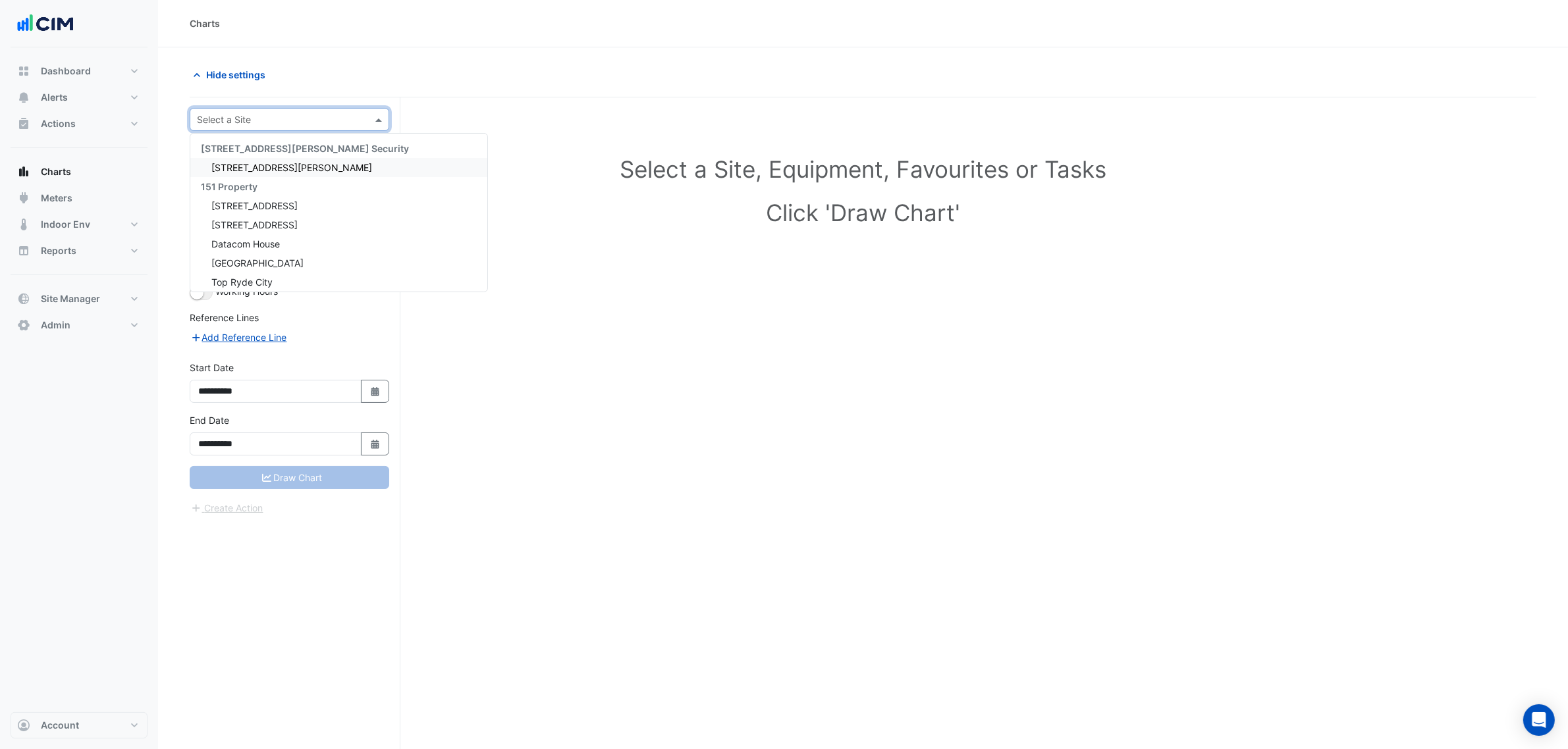
click at [260, 116] on input "text" at bounding box center [277, 121] width 159 height 14
type input "*****"
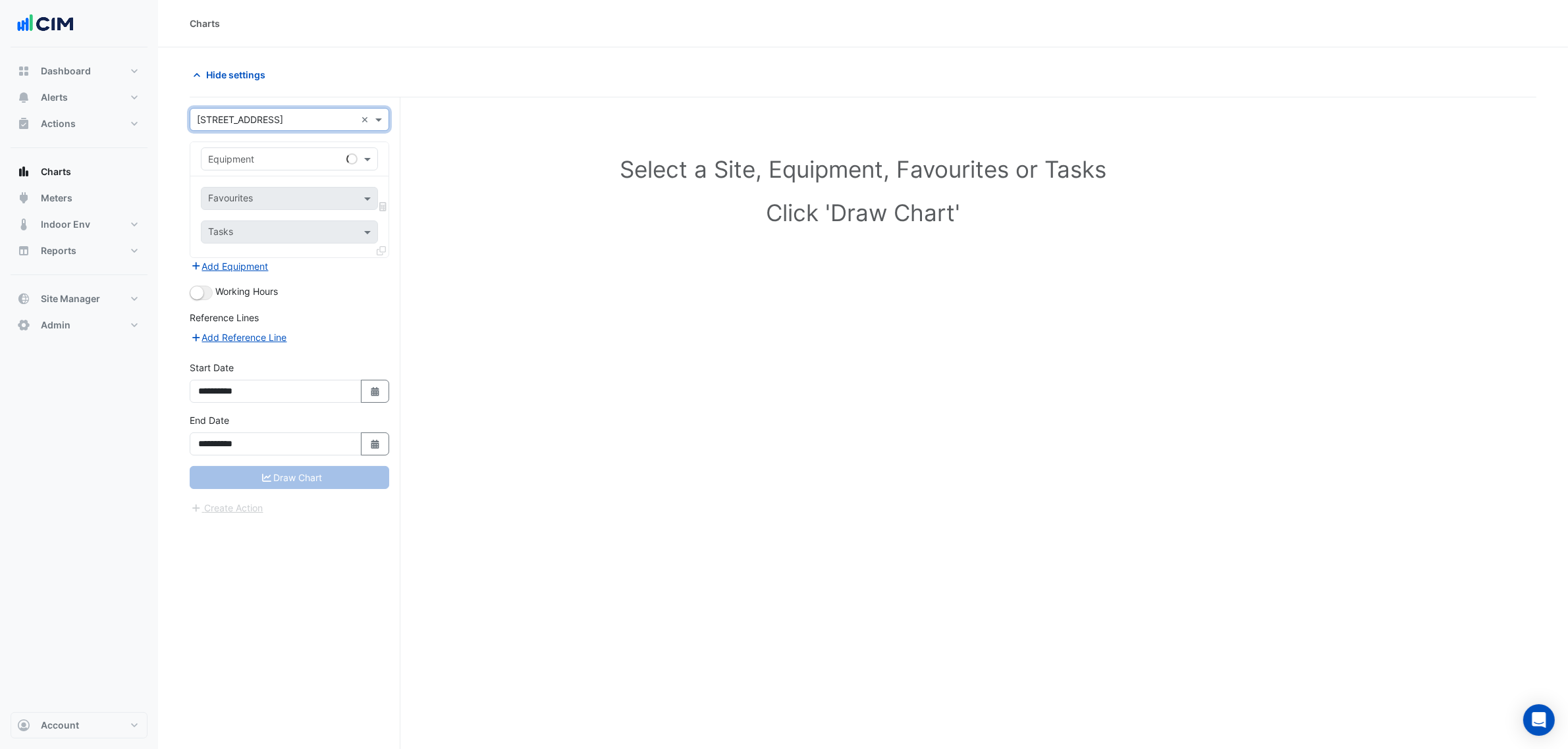
click at [298, 165] on input "text" at bounding box center [277, 160] width 137 height 14
click at [247, 149] on div "Equipment *** ×" at bounding box center [289, 159] width 177 height 23
type input "***"
click at [270, 137] on form "**********" at bounding box center [289, 311] width 199 height 408
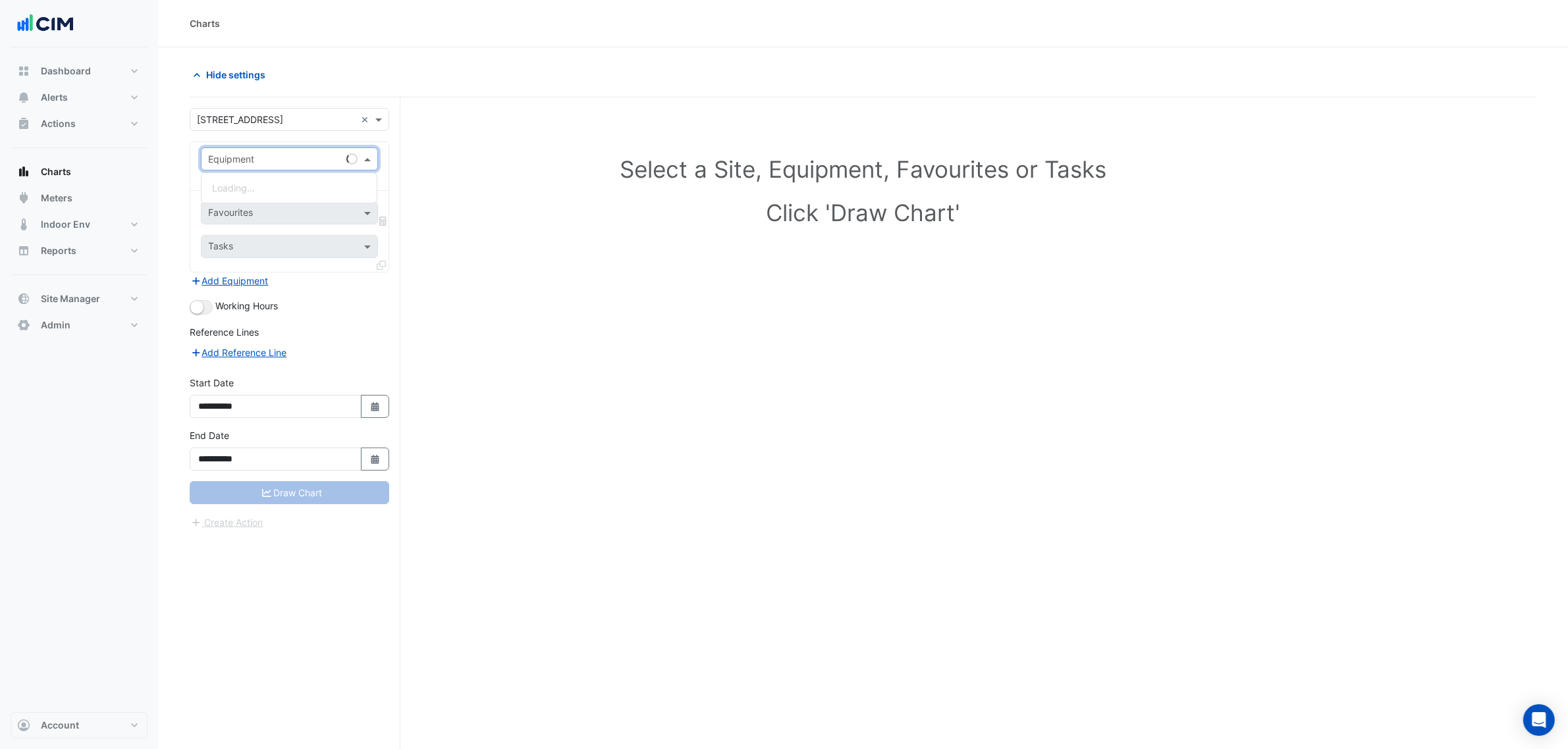
click at [270, 150] on div "Equipment" at bounding box center [289, 159] width 177 height 23
type input "***"
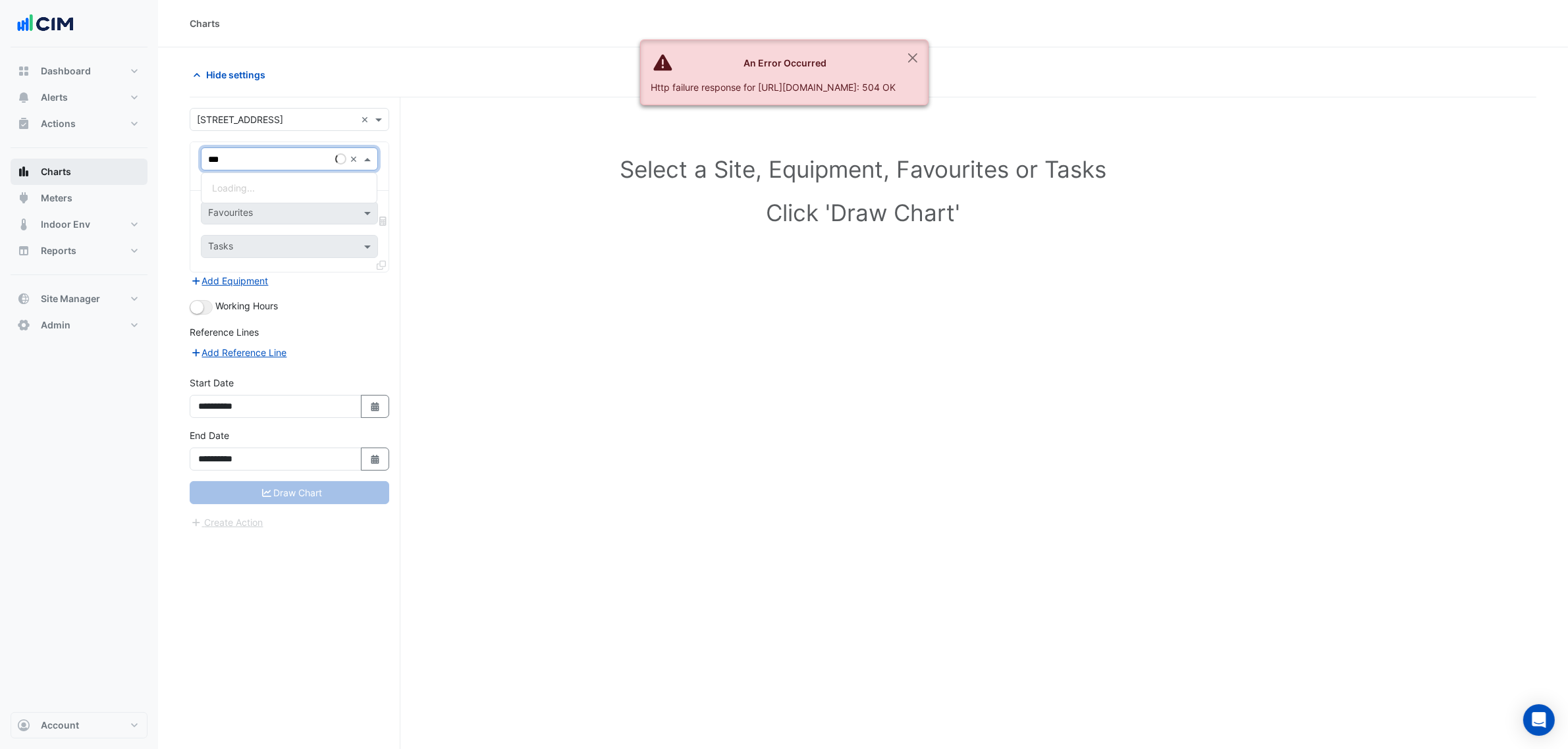
click at [86, 180] on button "Charts" at bounding box center [79, 172] width 137 height 26
click at [86, 191] on button "Meters" at bounding box center [79, 199] width 137 height 26
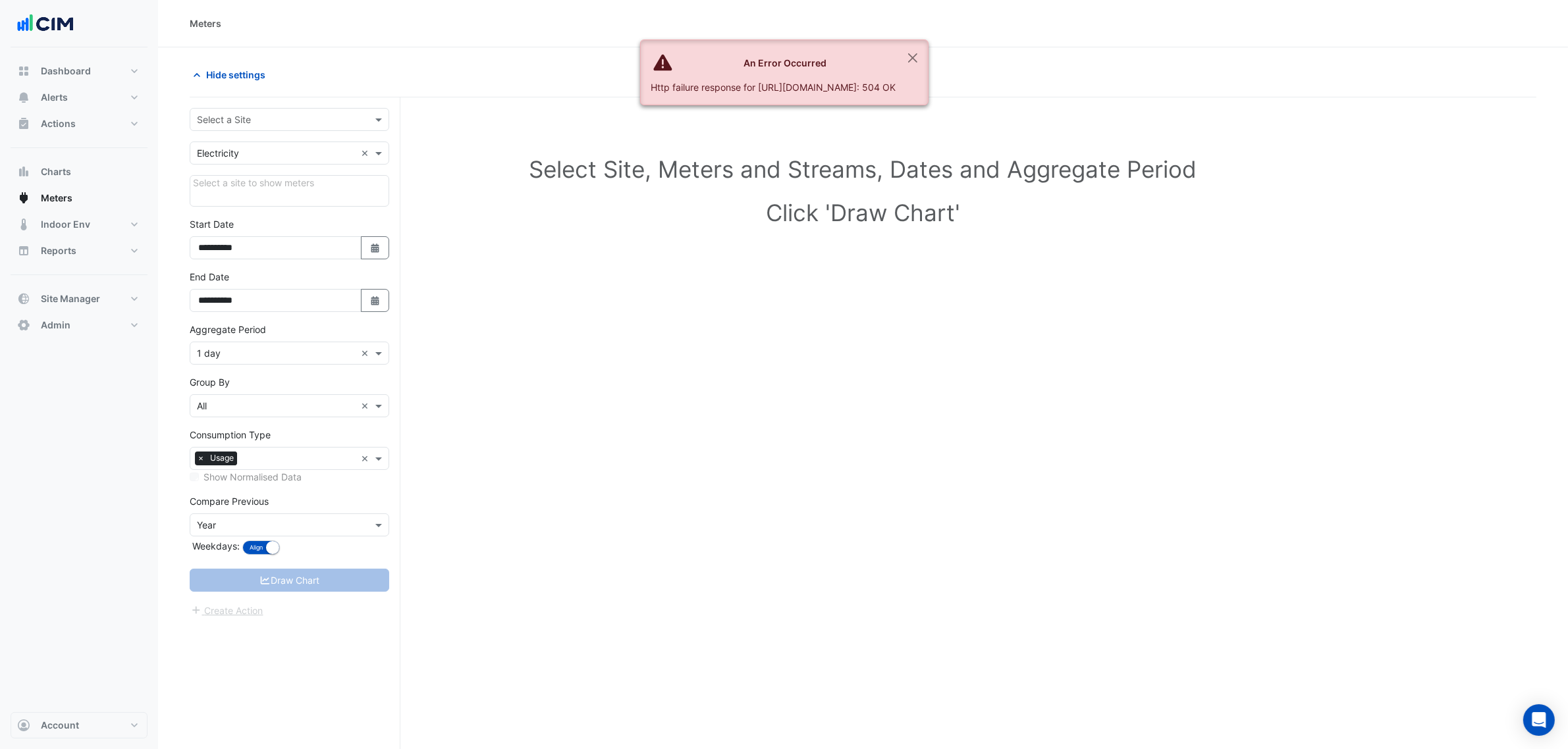
click at [231, 122] on input "text" at bounding box center [277, 121] width 159 height 14
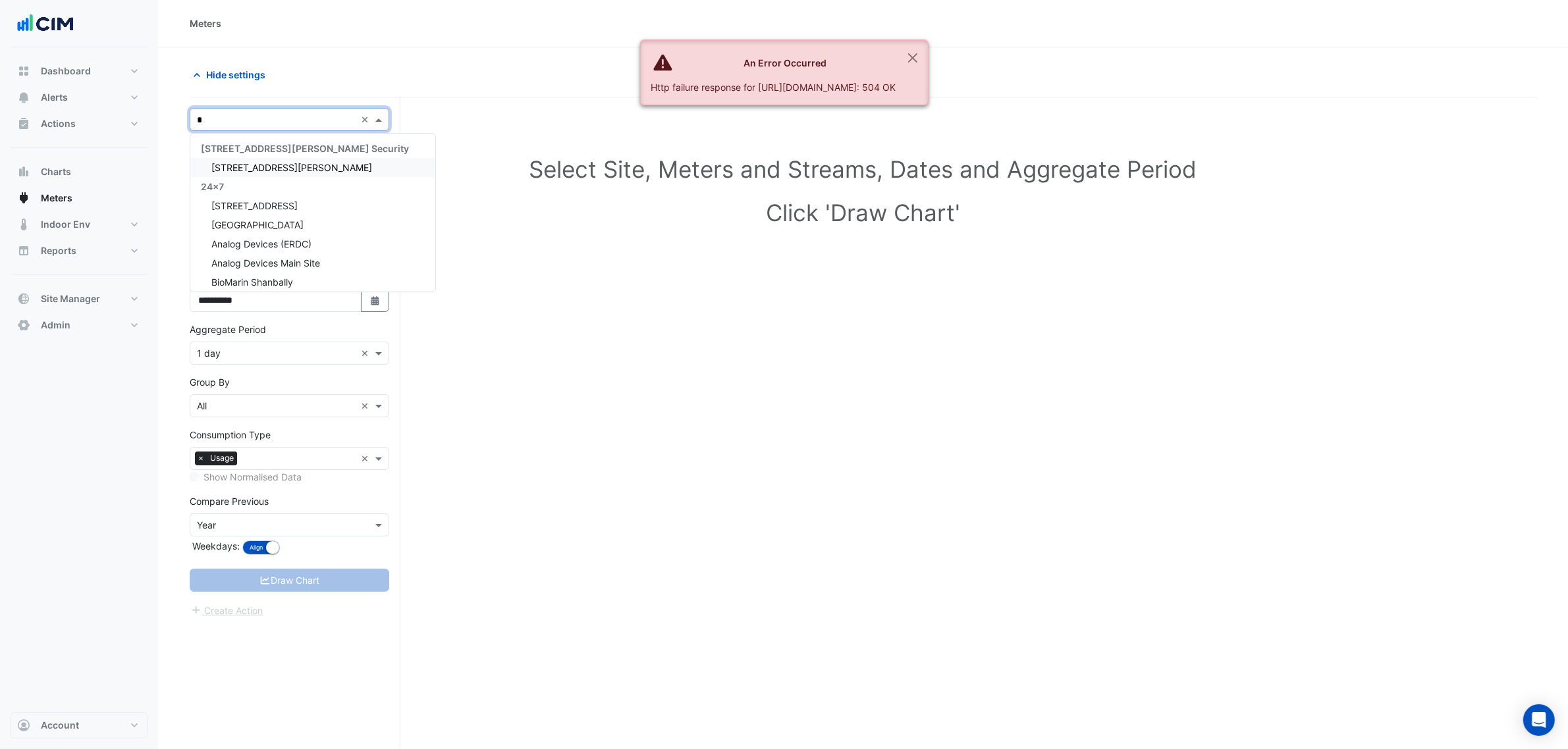
type input "**"
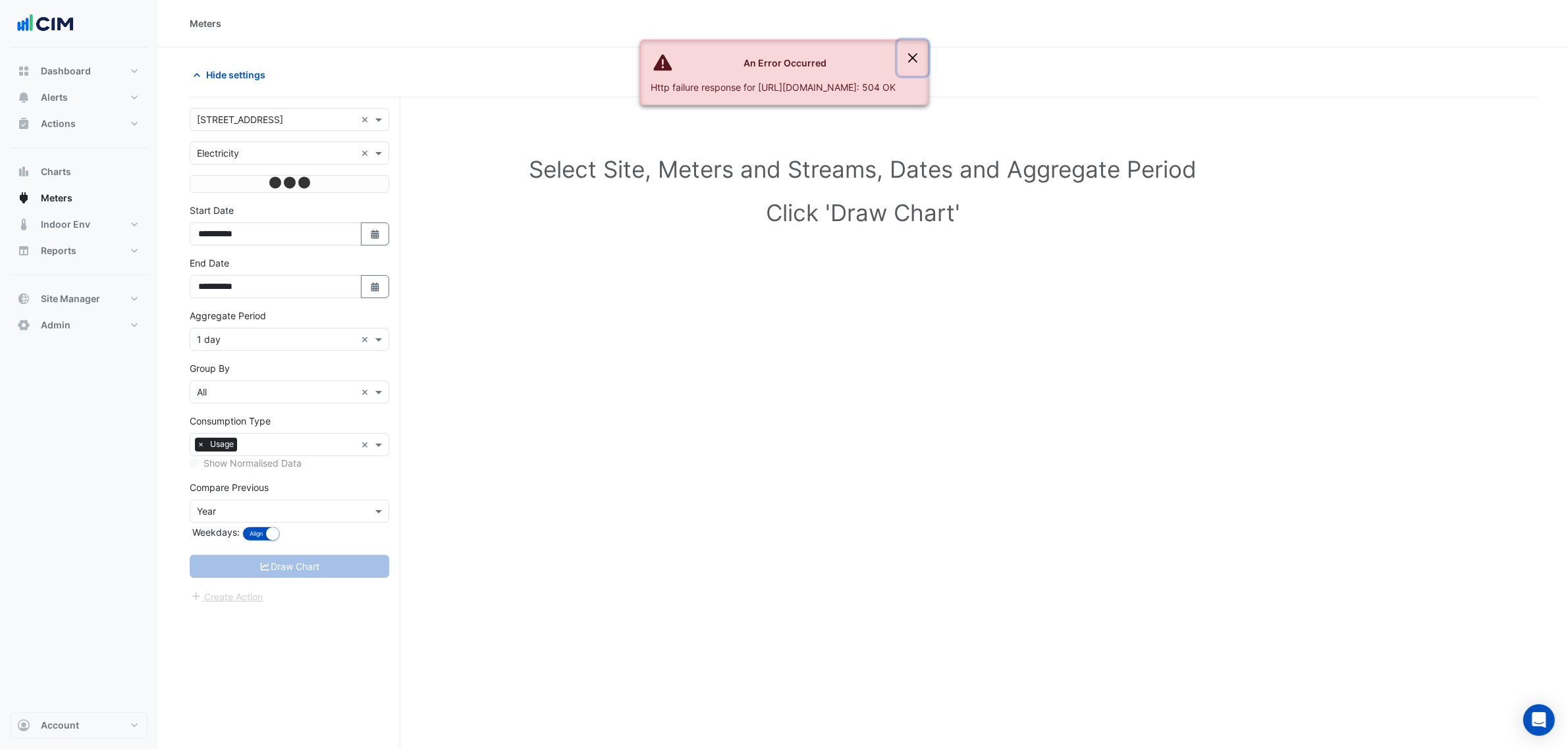
click at [928, 54] on button "Close" at bounding box center [912, 58] width 30 height 36
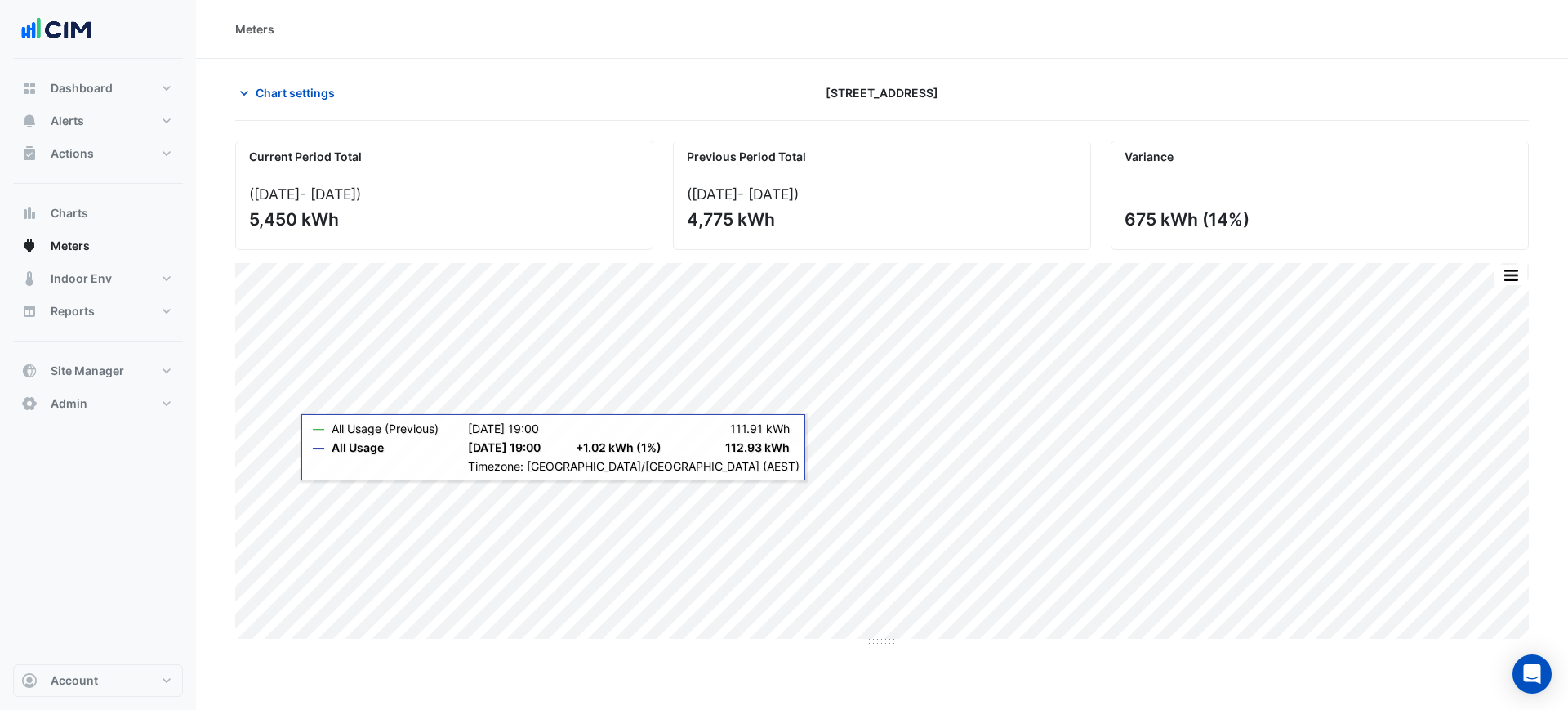
click at [883, 73] on section "Chart settings 2 Market Street Current Period Total (23 Aug 25 - 24 Aug 25 ) 5,…" at bounding box center [882, 353] width 1372 height 588
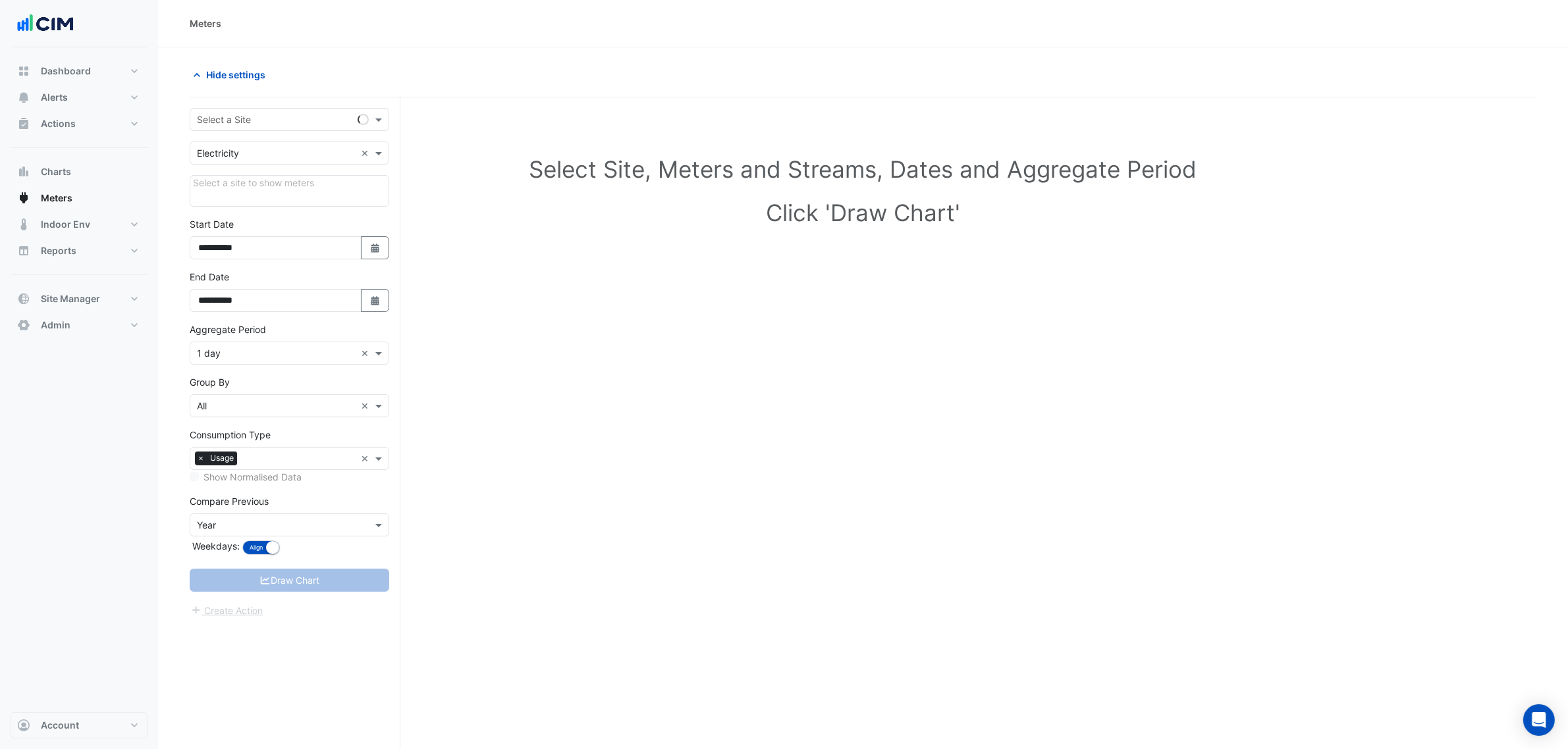
click at [259, 123] on input "text" at bounding box center [277, 121] width 159 height 14
click at [247, 116] on input "text" at bounding box center [277, 121] width 159 height 14
type input "**"
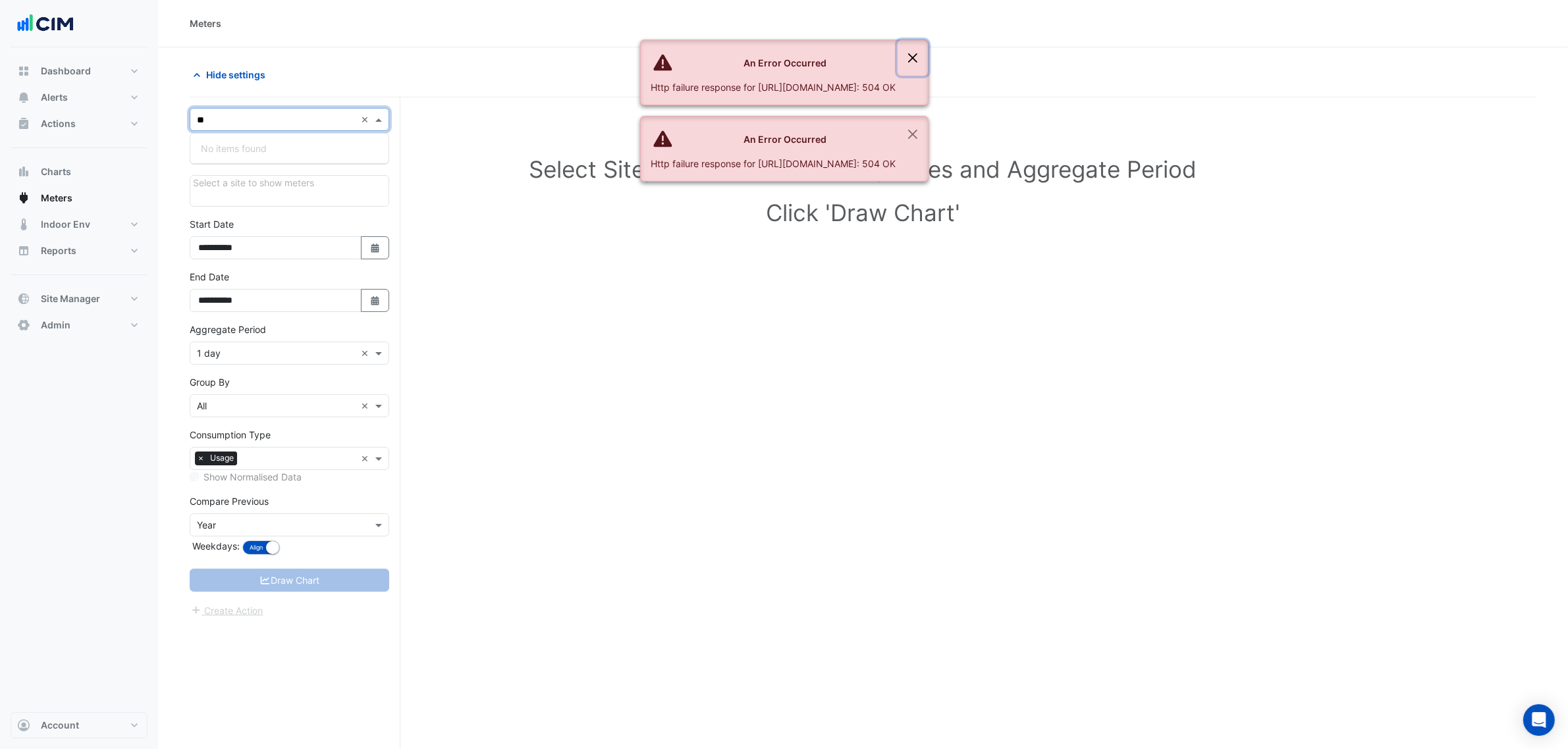
click at [928, 64] on button "Close" at bounding box center [912, 58] width 30 height 36
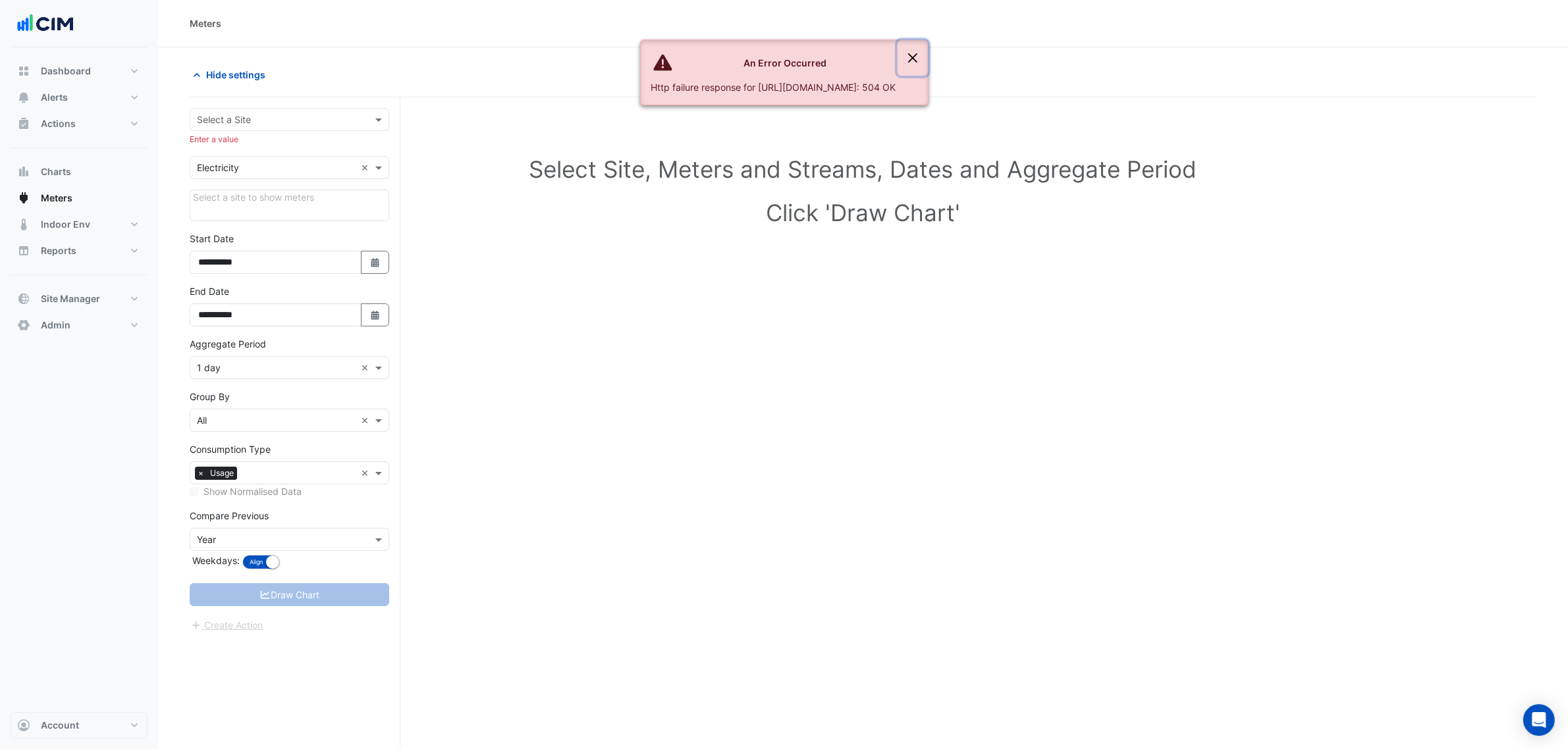
click at [928, 54] on button "Close" at bounding box center [912, 58] width 30 height 36
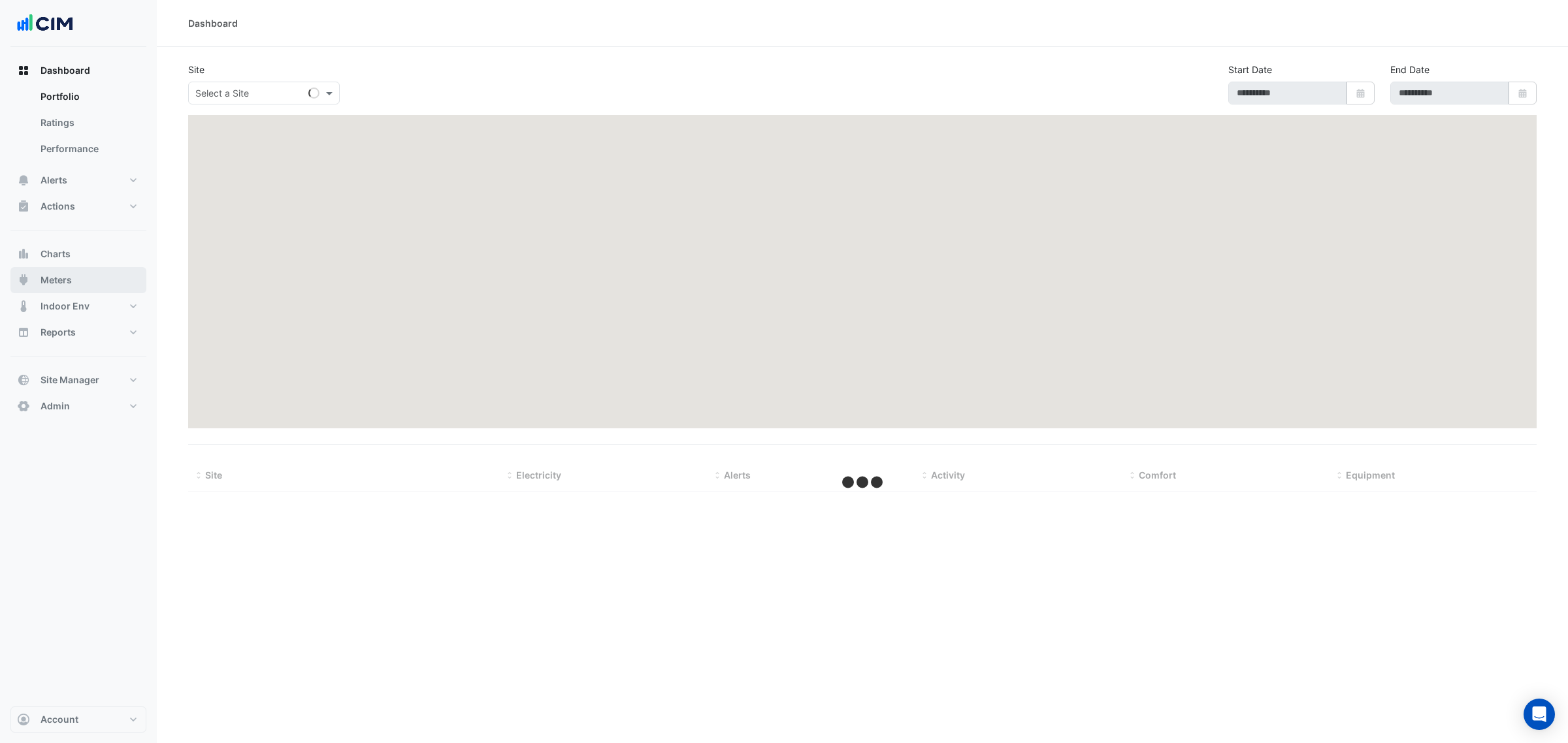
click at [82, 278] on button "Meters" at bounding box center [78, 280] width 136 height 26
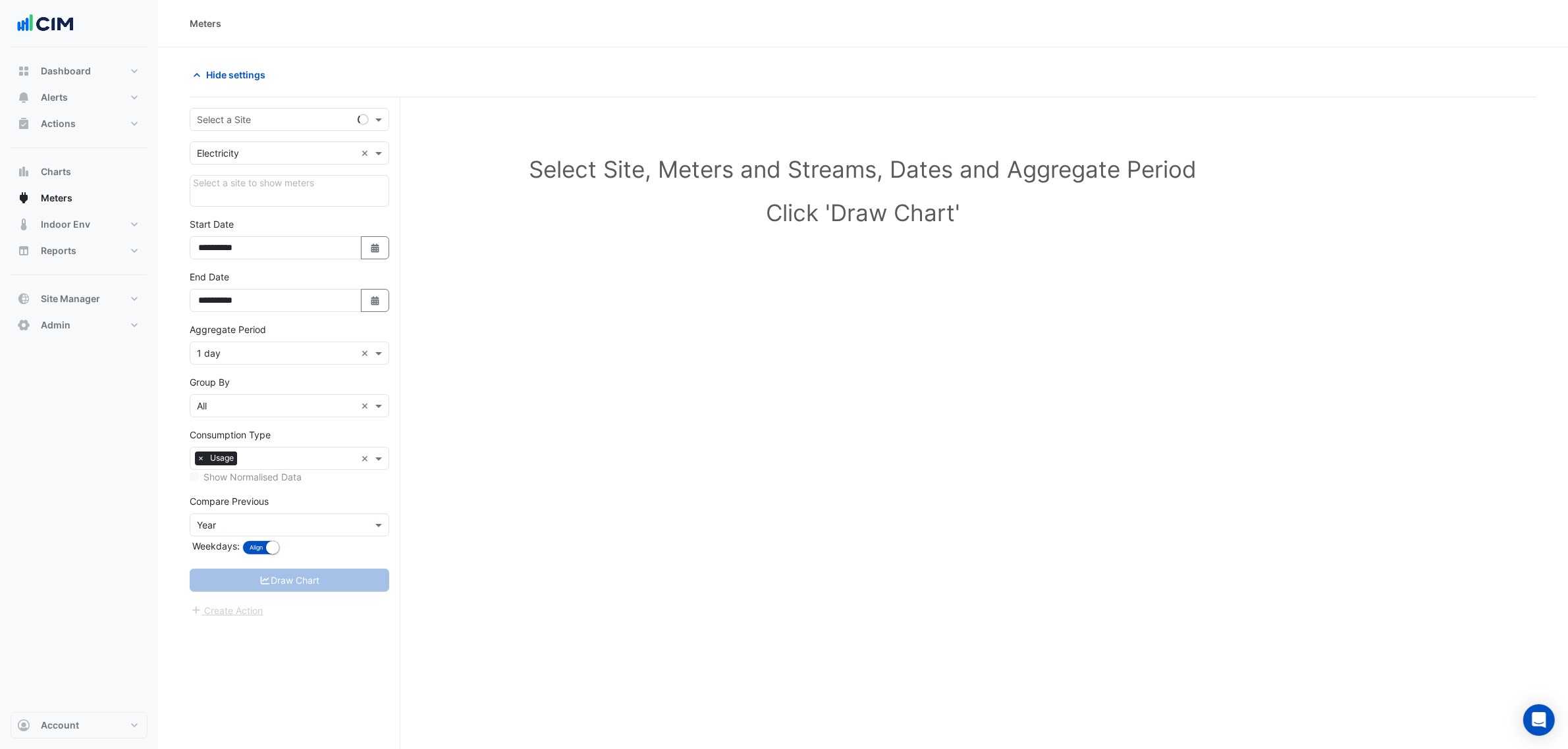
click at [234, 107] on div "**********" at bounding box center [295, 448] width 210 height 702
click at [240, 114] on input "text" at bounding box center [277, 121] width 159 height 14
click at [376, 53] on section "**********" at bounding box center [863, 423] width 1410 height 752
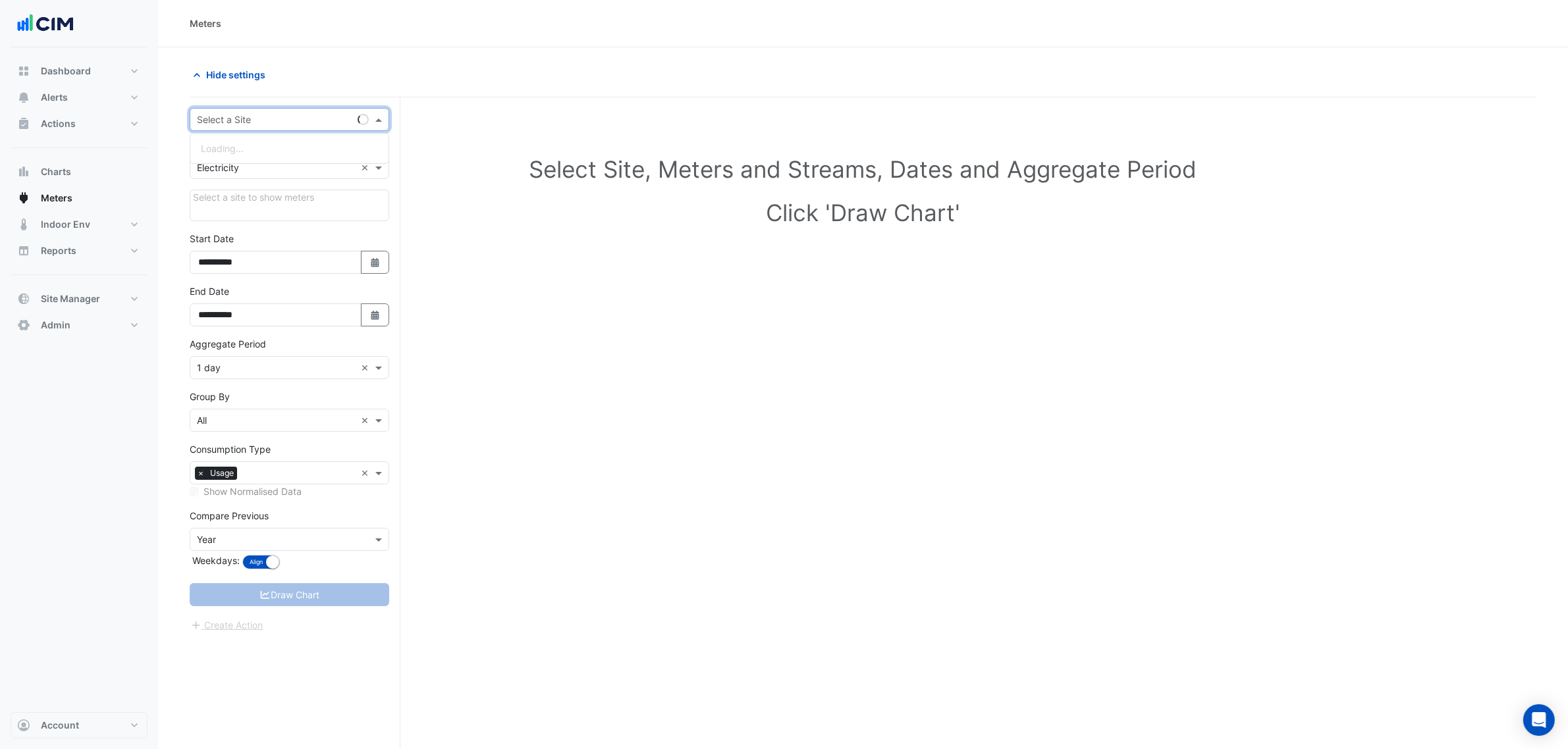
click at [316, 111] on div "Select a Site" at bounding box center [289, 119] width 199 height 23
click at [358, 86] on div "Hide settings" at bounding box center [523, 75] width 682 height 23
click at [316, 113] on div "Select a Site" at bounding box center [289, 119] width 199 height 23
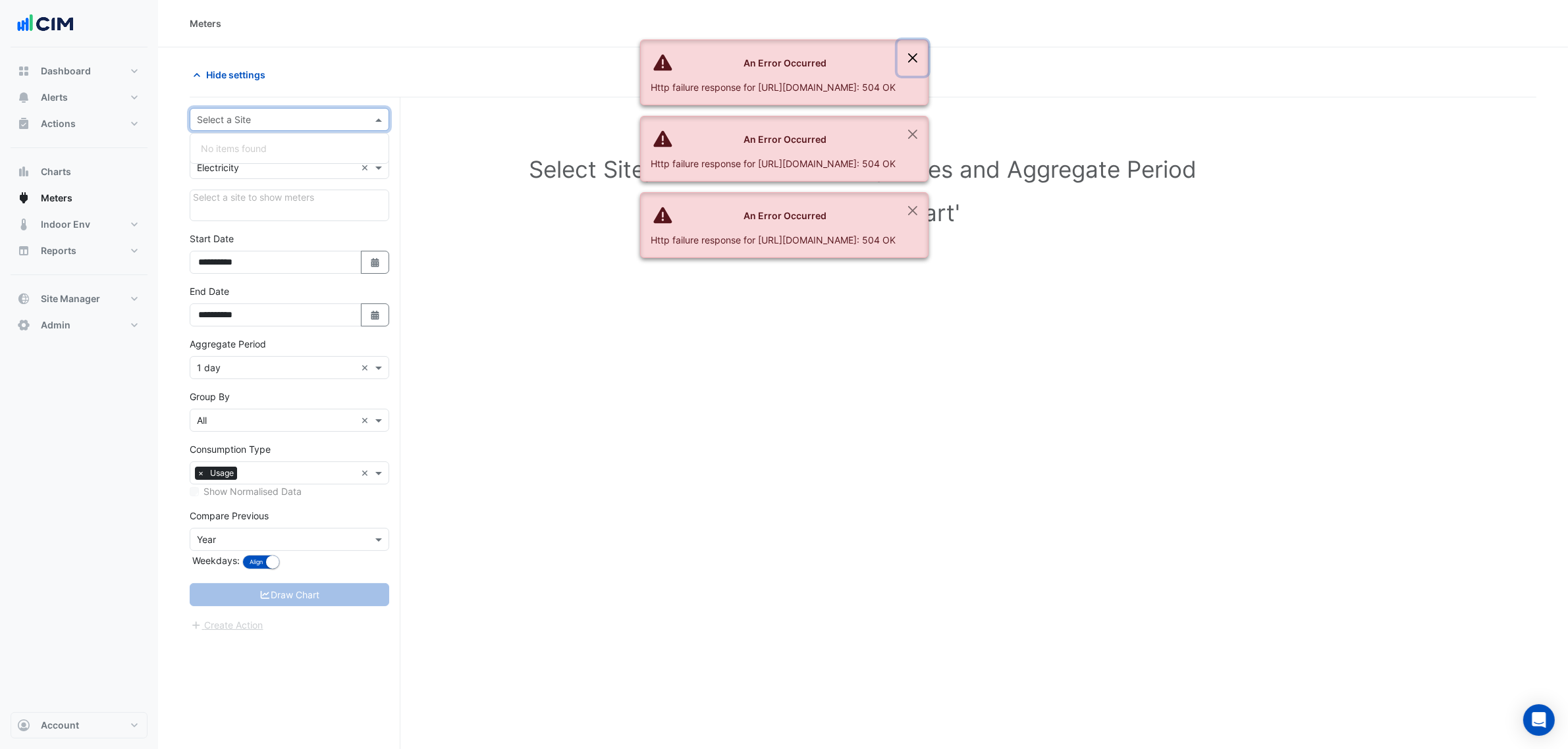
click at [928, 51] on button "Close" at bounding box center [912, 58] width 30 height 36
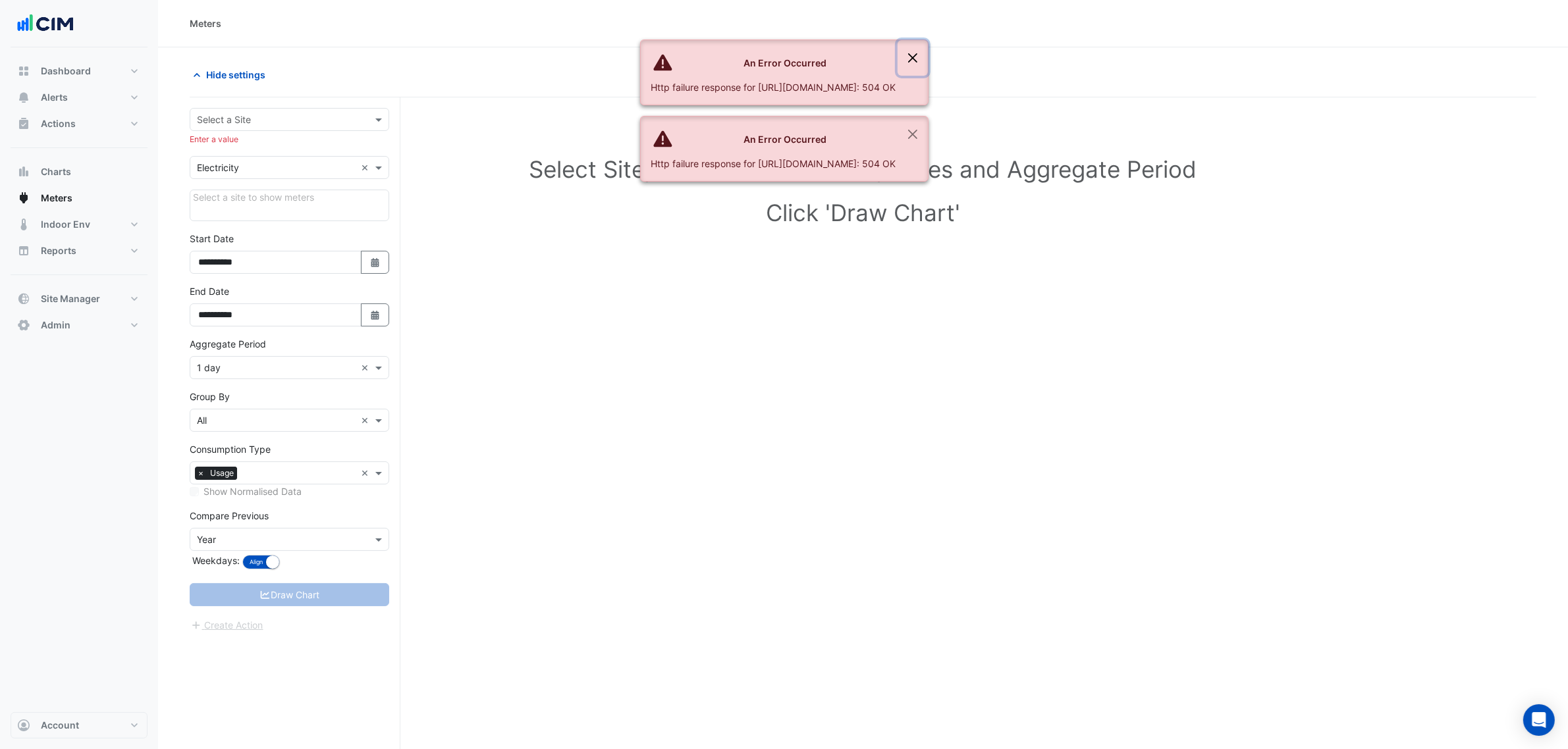
click at [928, 56] on button "Close" at bounding box center [912, 58] width 30 height 36
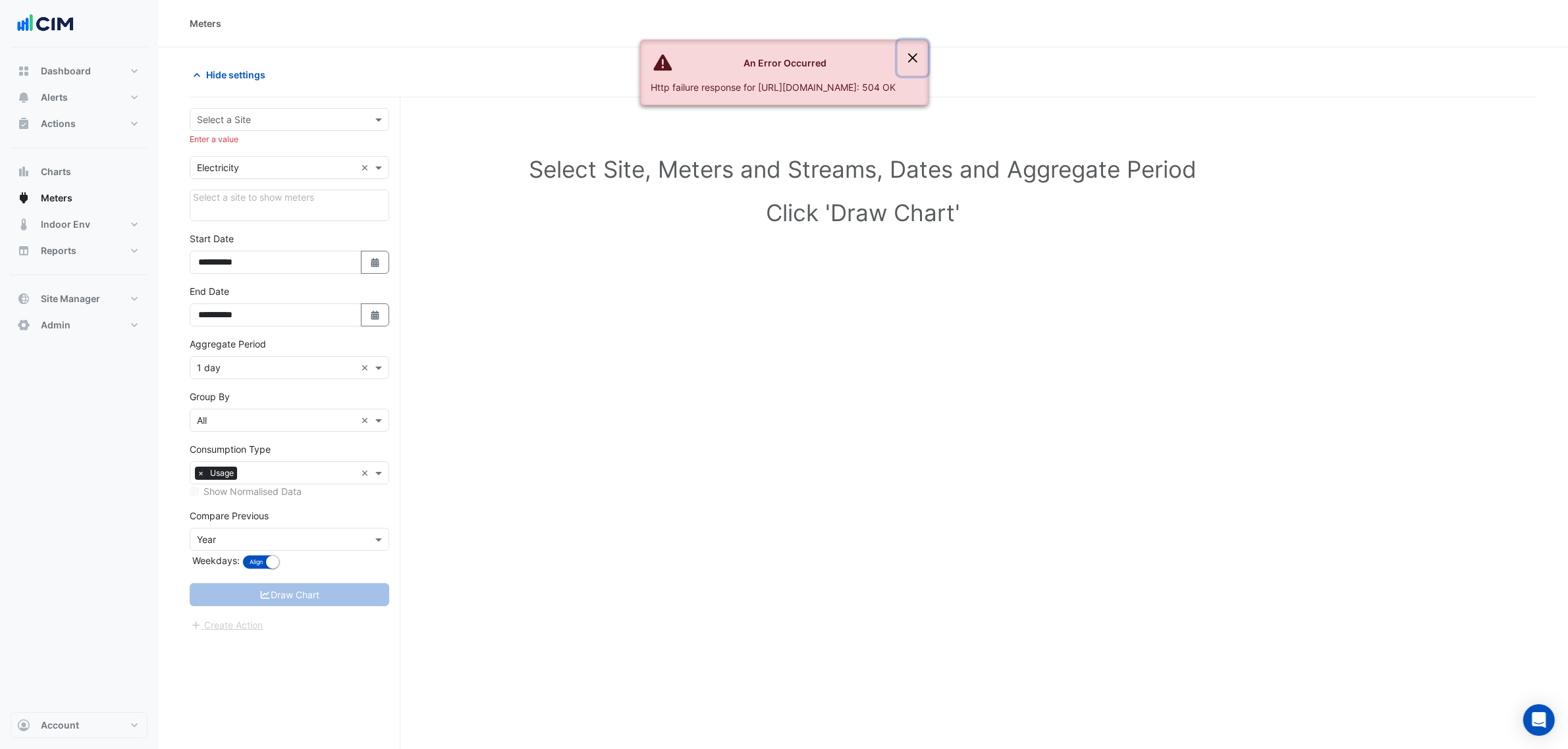
click at [928, 57] on button "Close" at bounding box center [912, 58] width 30 height 36
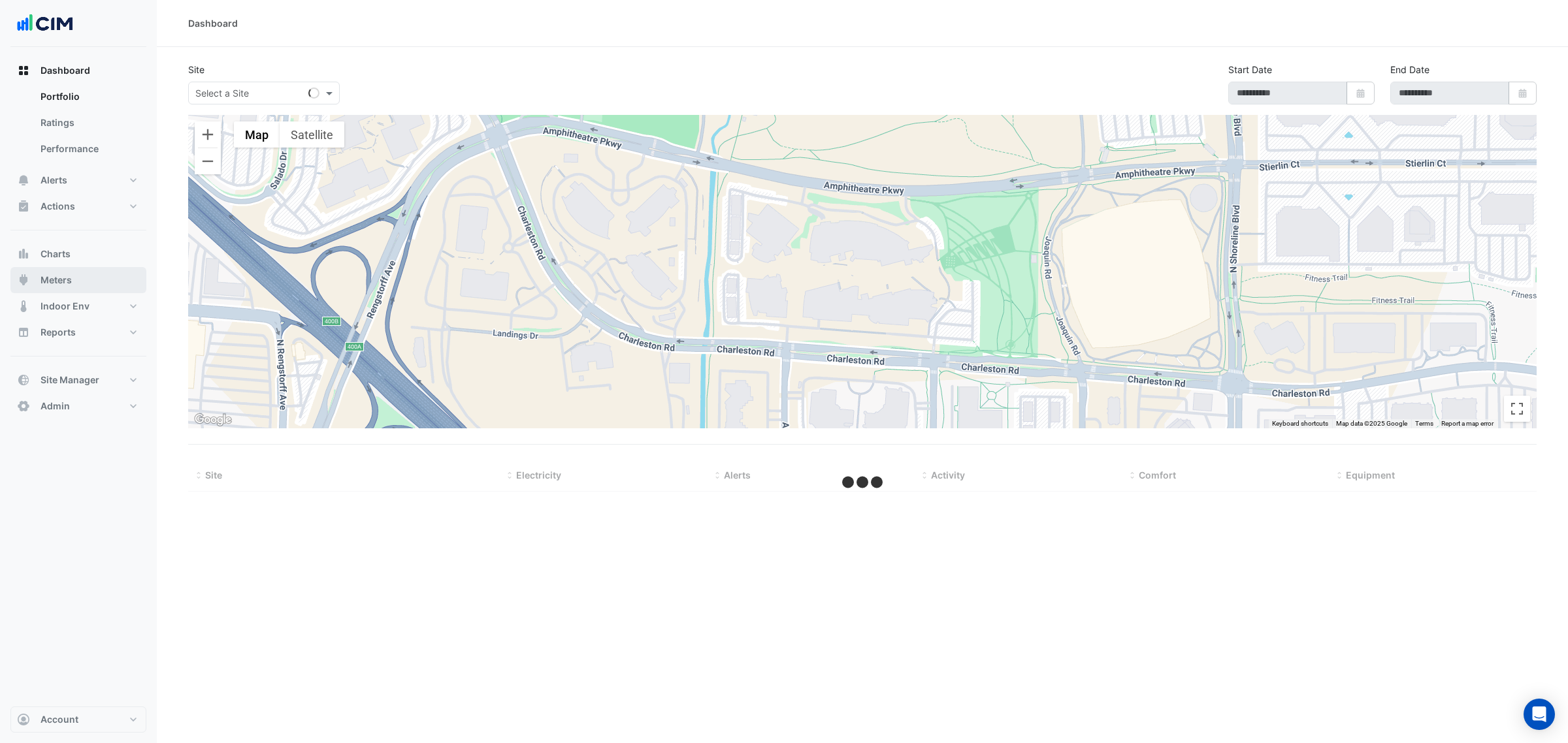
click at [96, 273] on button "Meters" at bounding box center [78, 280] width 136 height 26
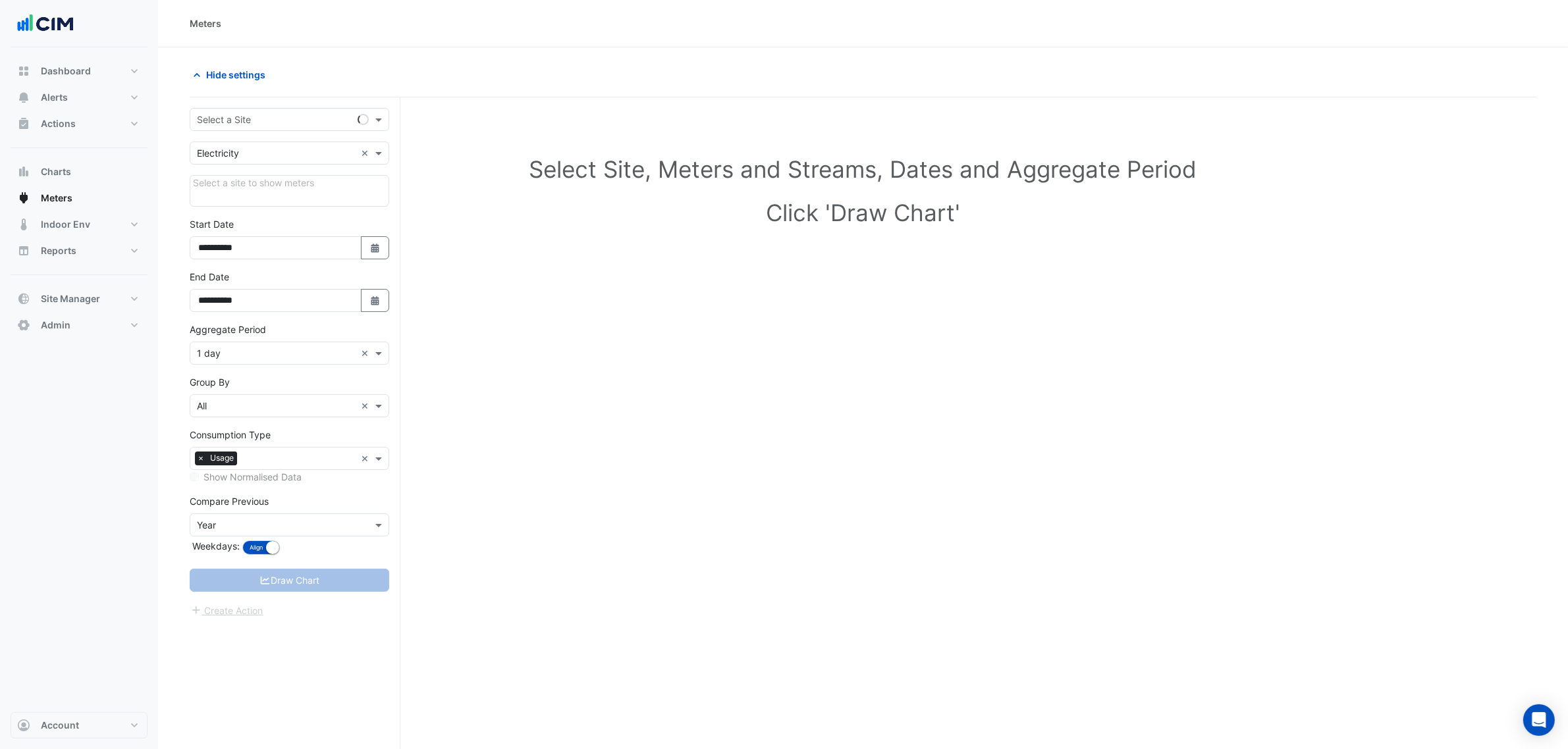
drag, startPoint x: 298, startPoint y: 46, endPoint x: 422, endPoint y: 86, distance: 130.3
click at [403, 83] on div "**********" at bounding box center [863, 399] width 1410 height 799
drag, startPoint x: 306, startPoint y: 116, endPoint x: 298, endPoint y: 120, distance: 8.9
click at [306, 116] on input "text" at bounding box center [277, 121] width 159 height 14
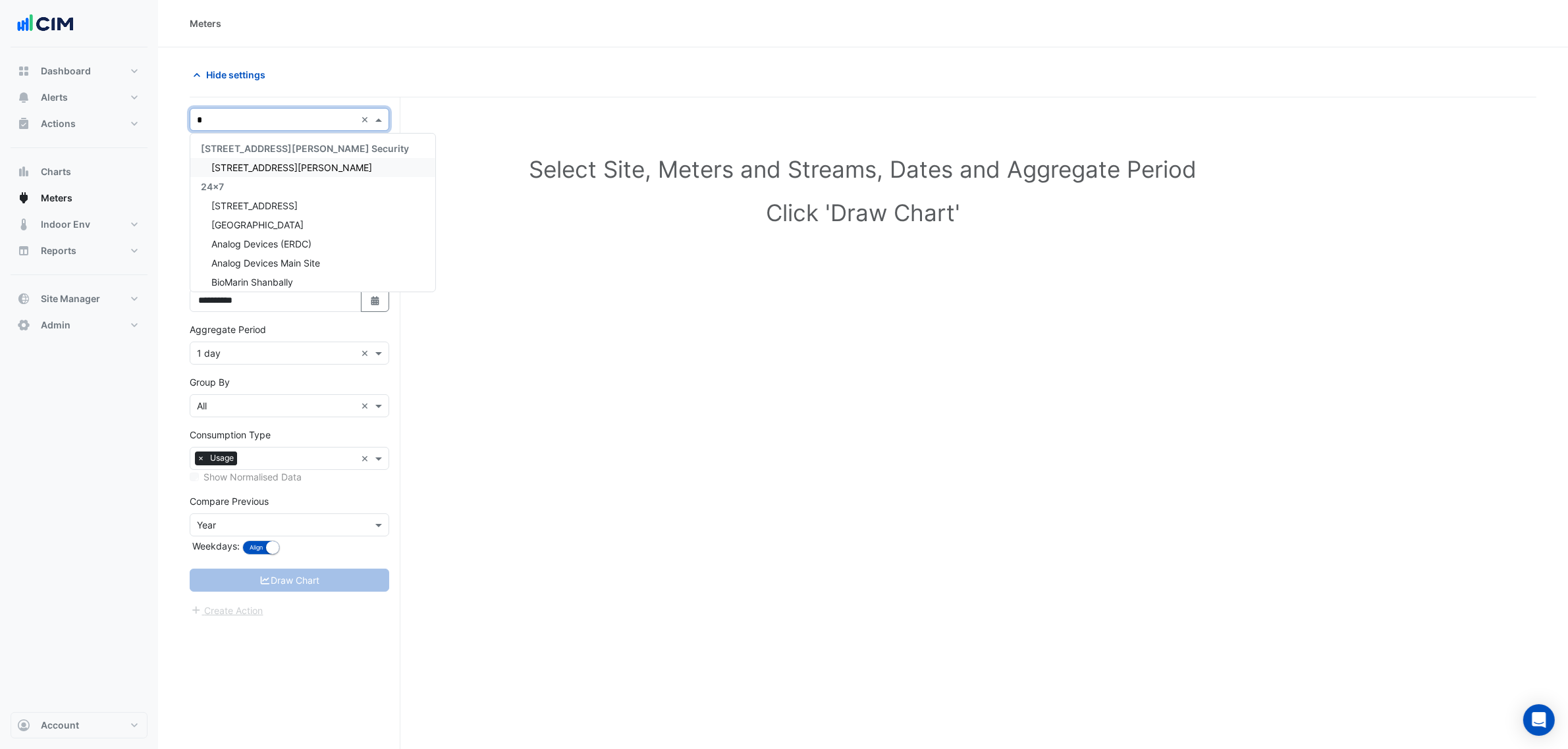
type input "**"
click at [298, 162] on div "[STREET_ADDRESS]" at bounding box center [289, 167] width 198 height 19
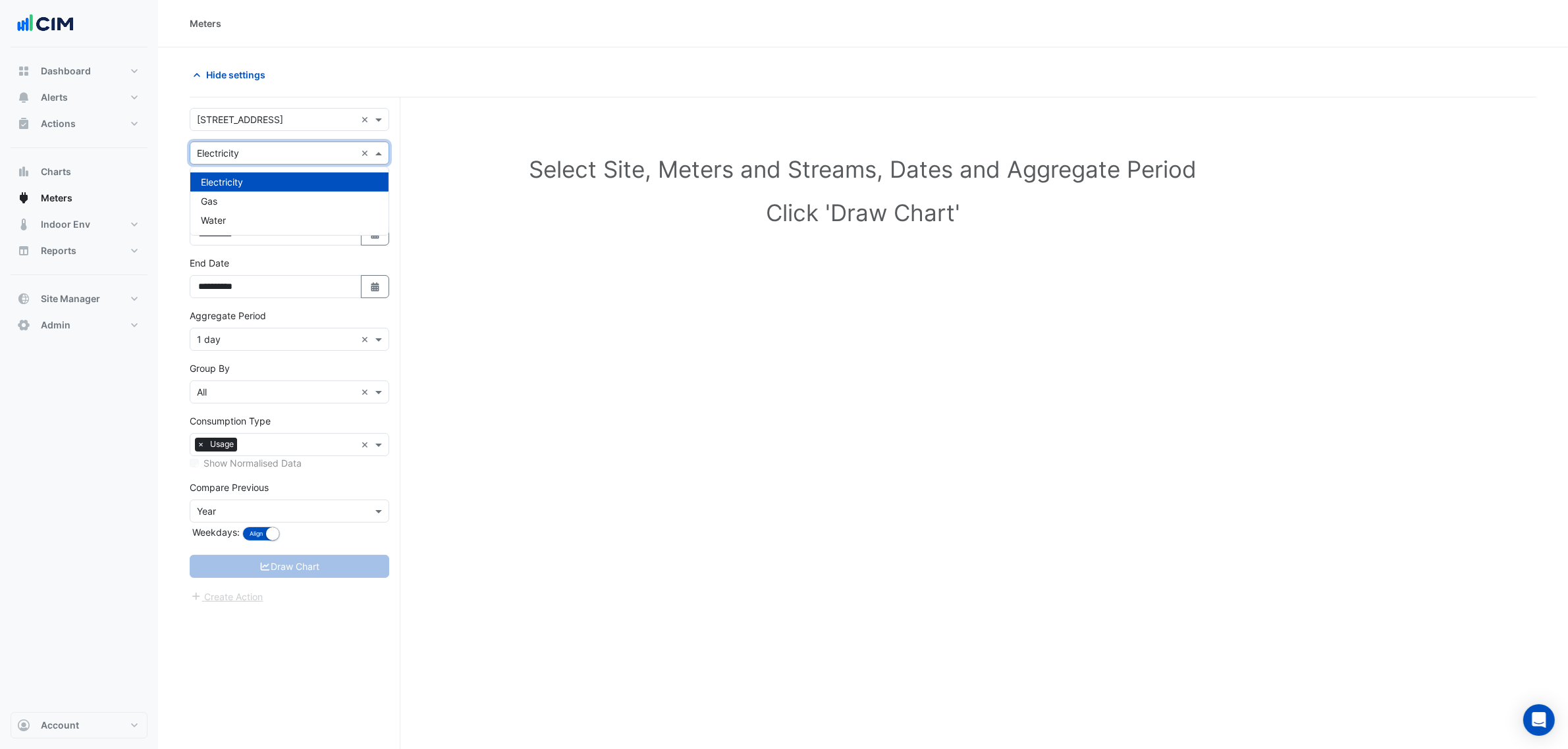
click at [284, 151] on input "text" at bounding box center [277, 154] width 159 height 14
click at [419, 33] on div "Meters" at bounding box center [863, 24] width 1410 height 47
click at [377, 294] on button "Select Date" at bounding box center [376, 286] width 29 height 23
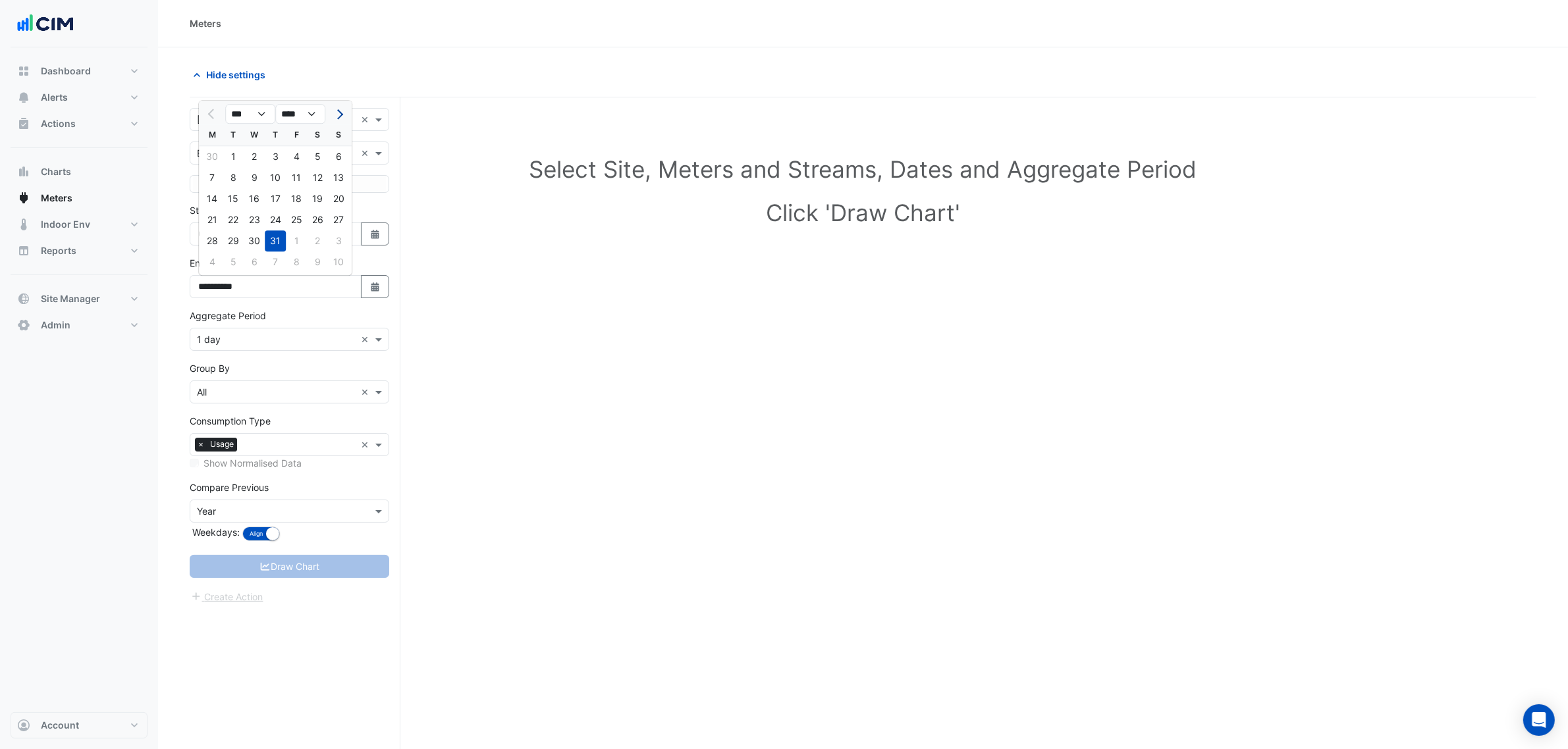
click at [340, 113] on span "Next month" at bounding box center [338, 114] width 10 height 10
select select "*"
click at [335, 216] on div "24" at bounding box center [339, 219] width 21 height 21
type input "**********"
drag, startPoint x: 300, startPoint y: 185, endPoint x: 231, endPoint y: 185, distance: 69.0
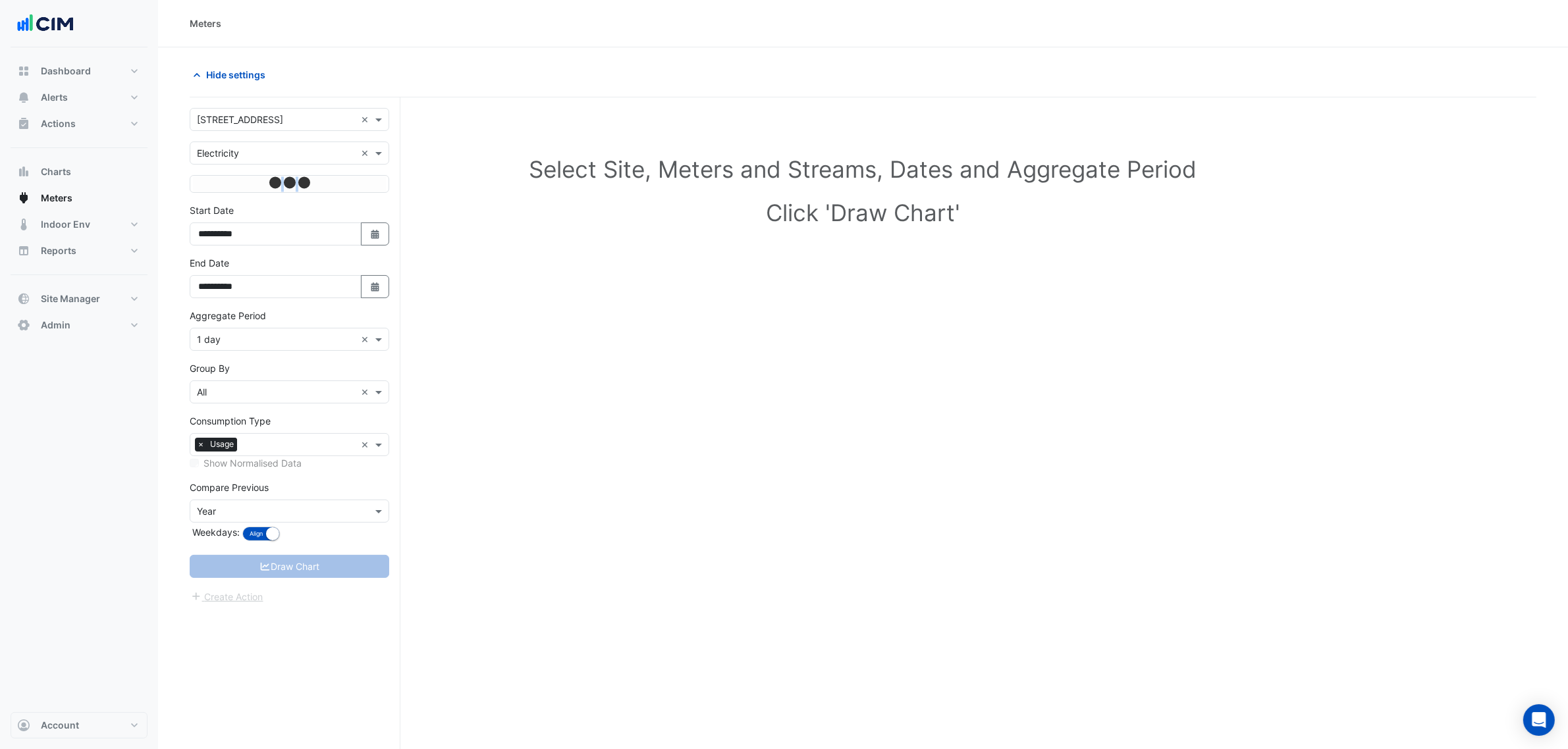
click at [231, 185] on div at bounding box center [289, 184] width 193 height 17
click at [273, 186] on div at bounding box center [289, 184] width 41 height 15
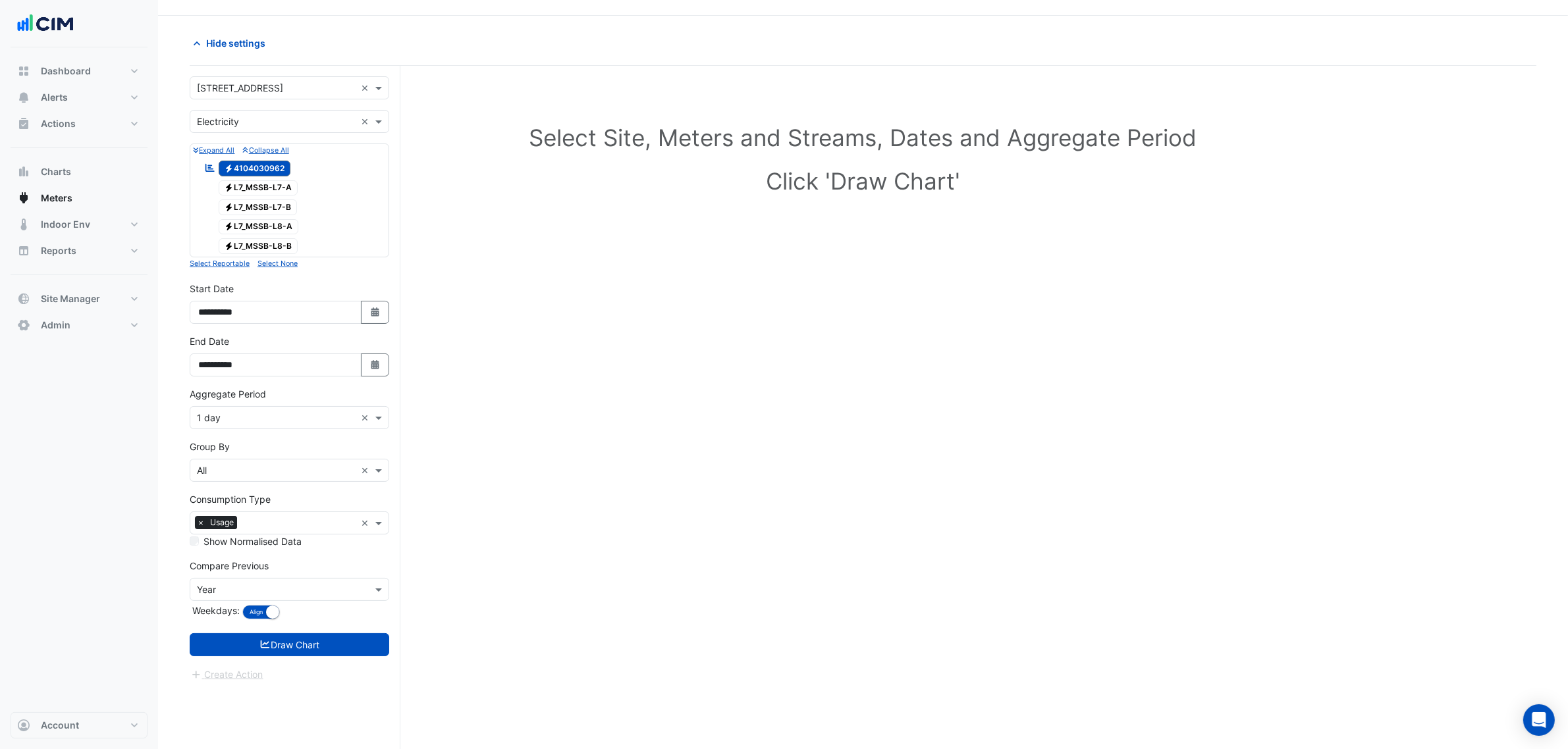
scroll to position [50, 0]
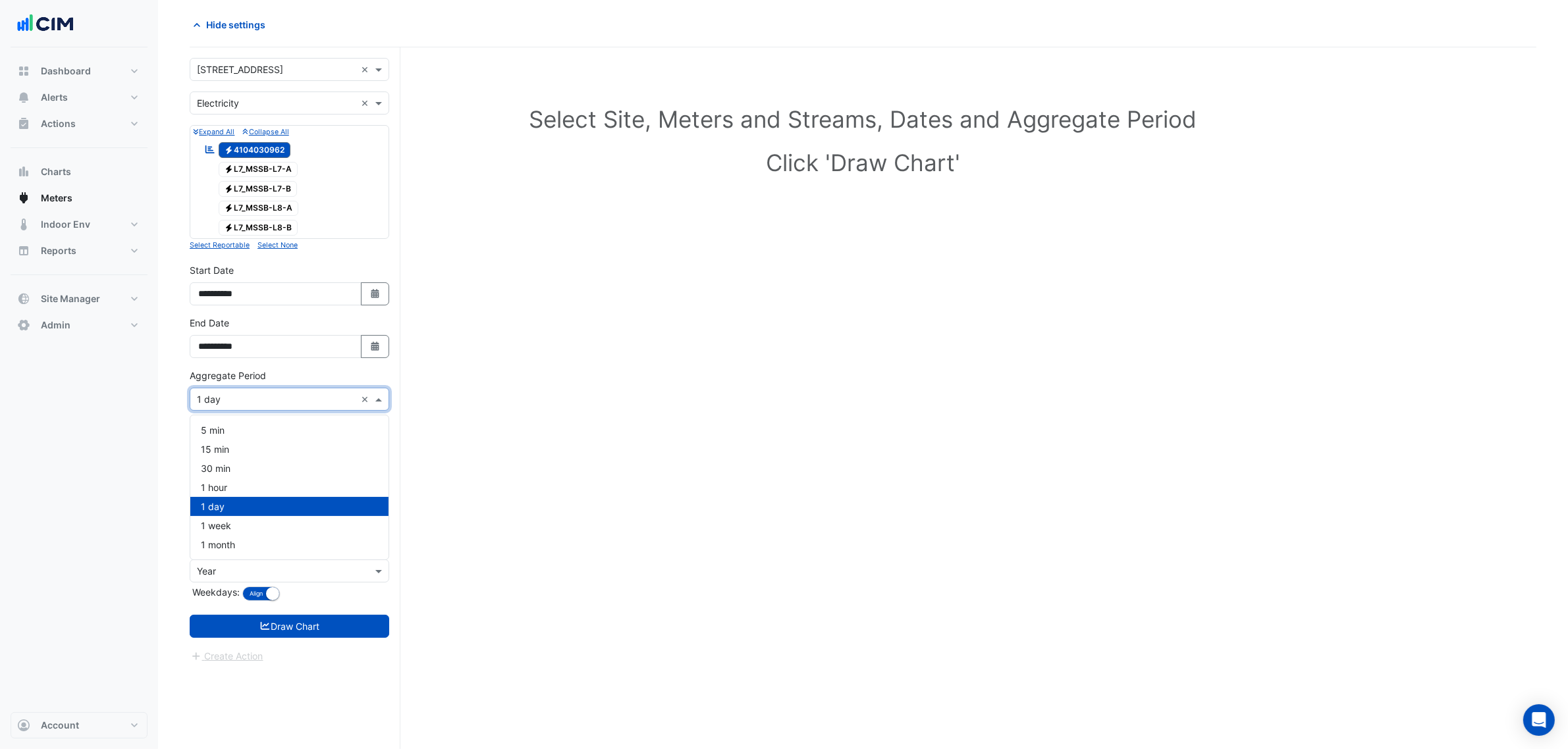
click at [262, 395] on input "text" at bounding box center [277, 400] width 159 height 14
click at [237, 484] on div "1 hour" at bounding box center [289, 487] width 198 height 19
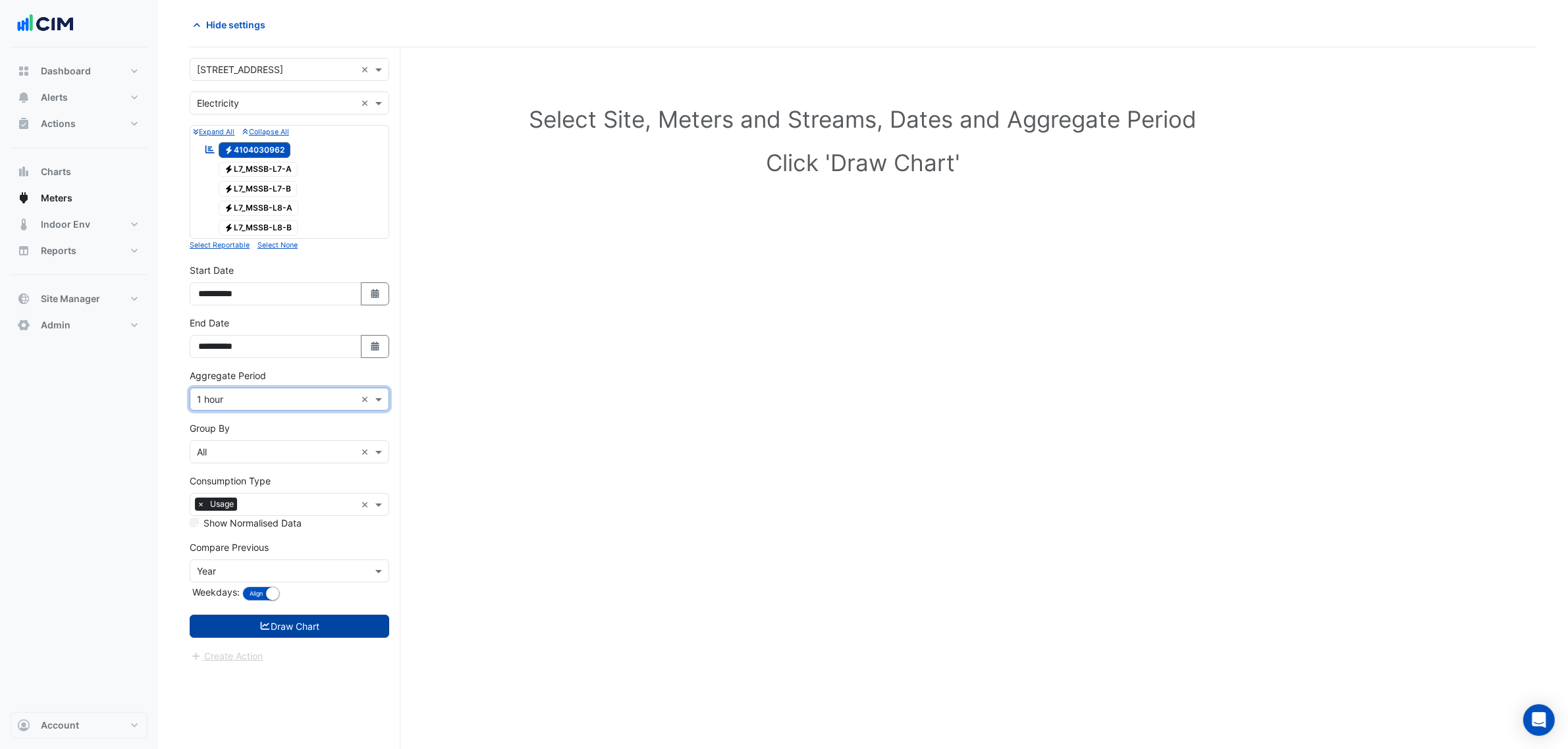
click at [346, 627] on button "Draw Chart" at bounding box center [289, 626] width 199 height 23
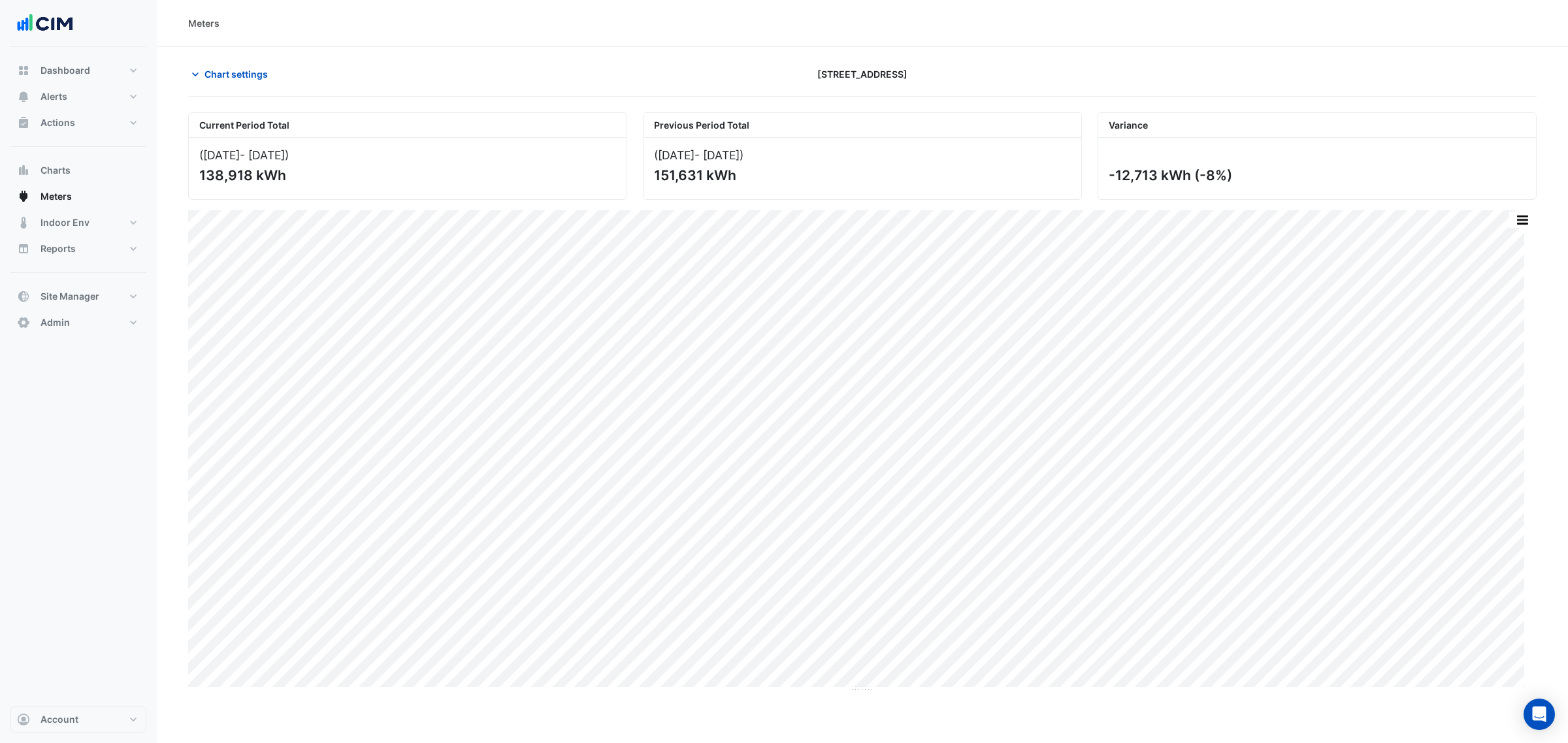
click at [1520, 219] on button "button" at bounding box center [1522, 220] width 26 height 17
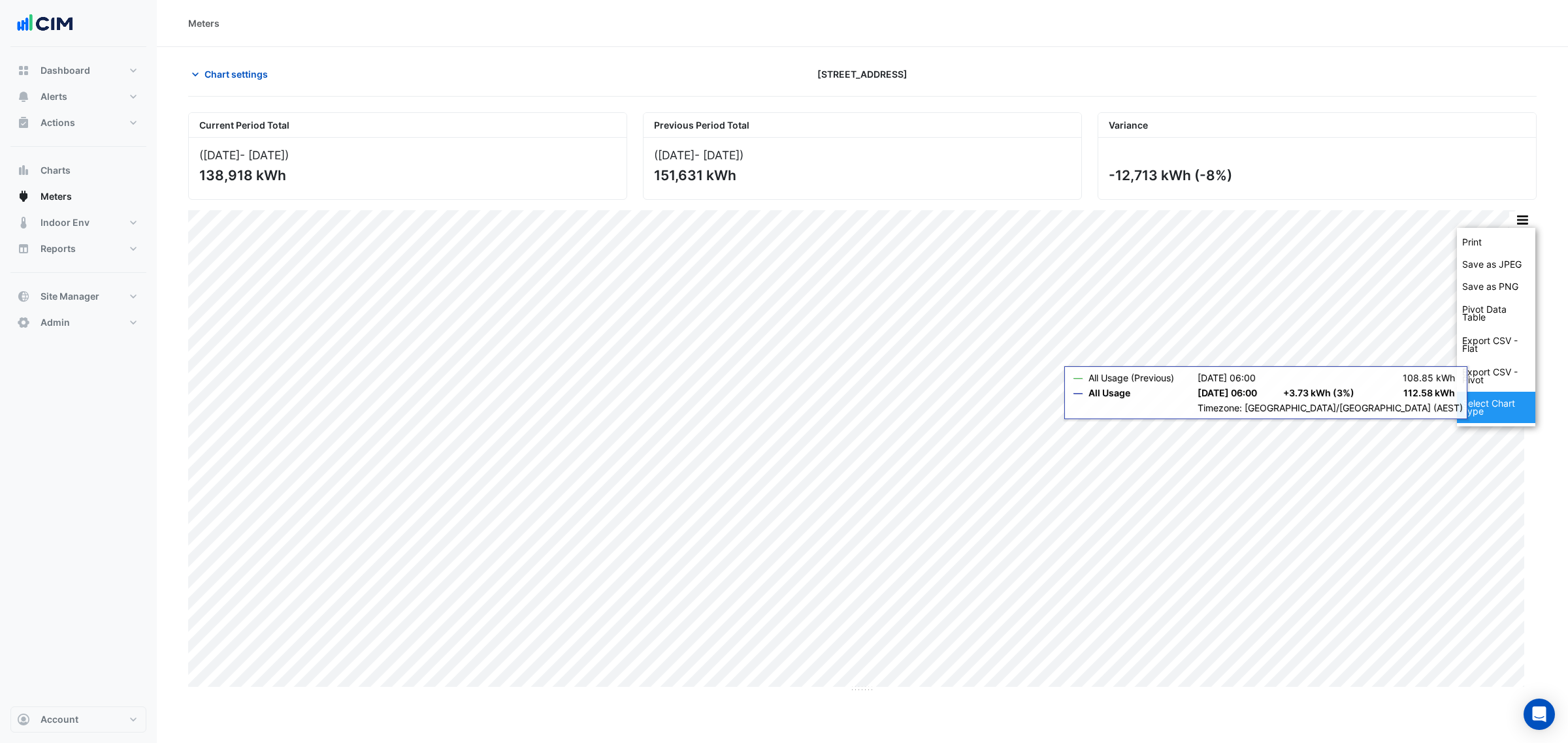
click at [1468, 402] on div "Select Chart Type" at bounding box center [1495, 407] width 78 height 31
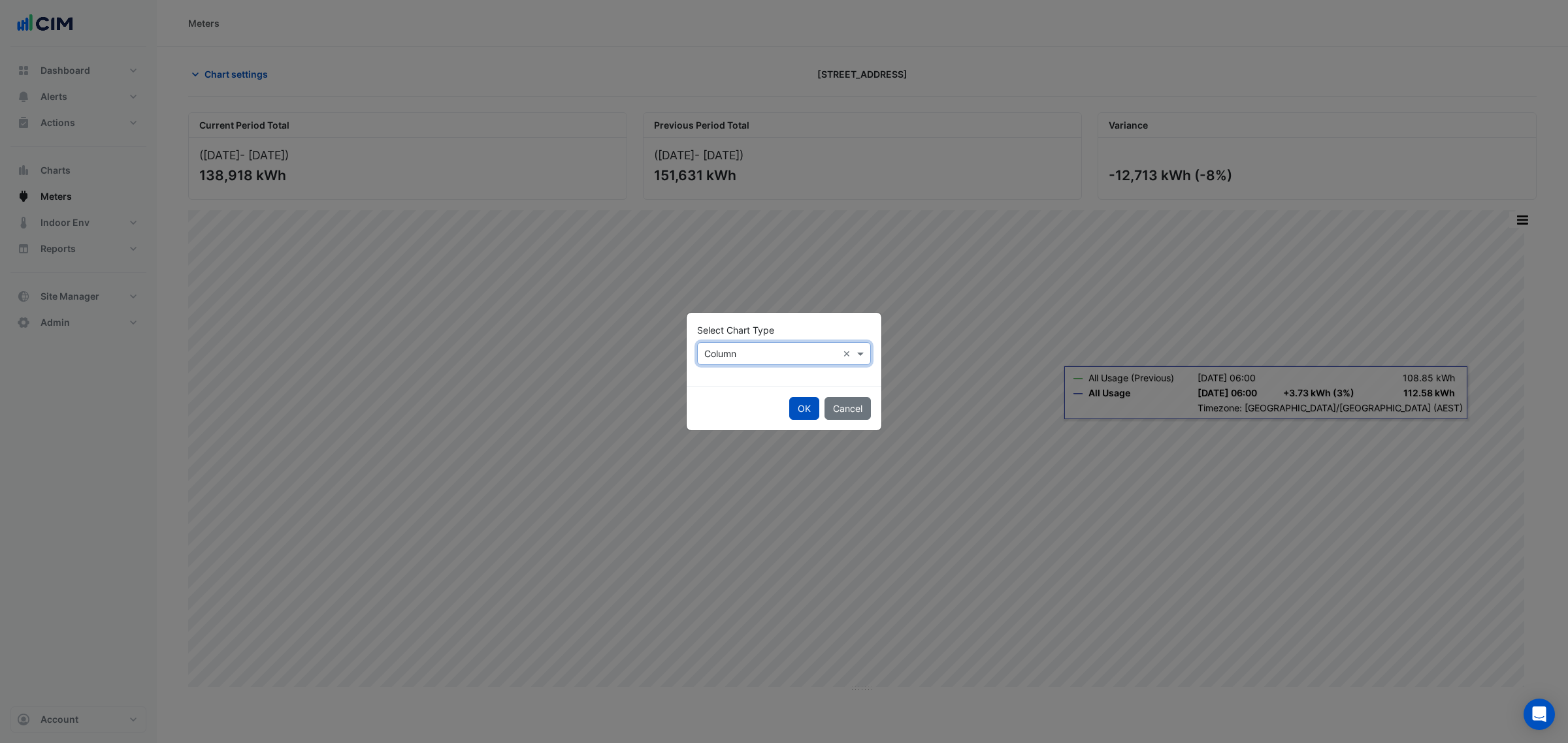
click at [772, 350] on input "text" at bounding box center [771, 355] width 133 height 14
click at [730, 377] on div "Line" at bounding box center [726, 382] width 57 height 19
click at [802, 411] on button "OK" at bounding box center [803, 408] width 30 height 23
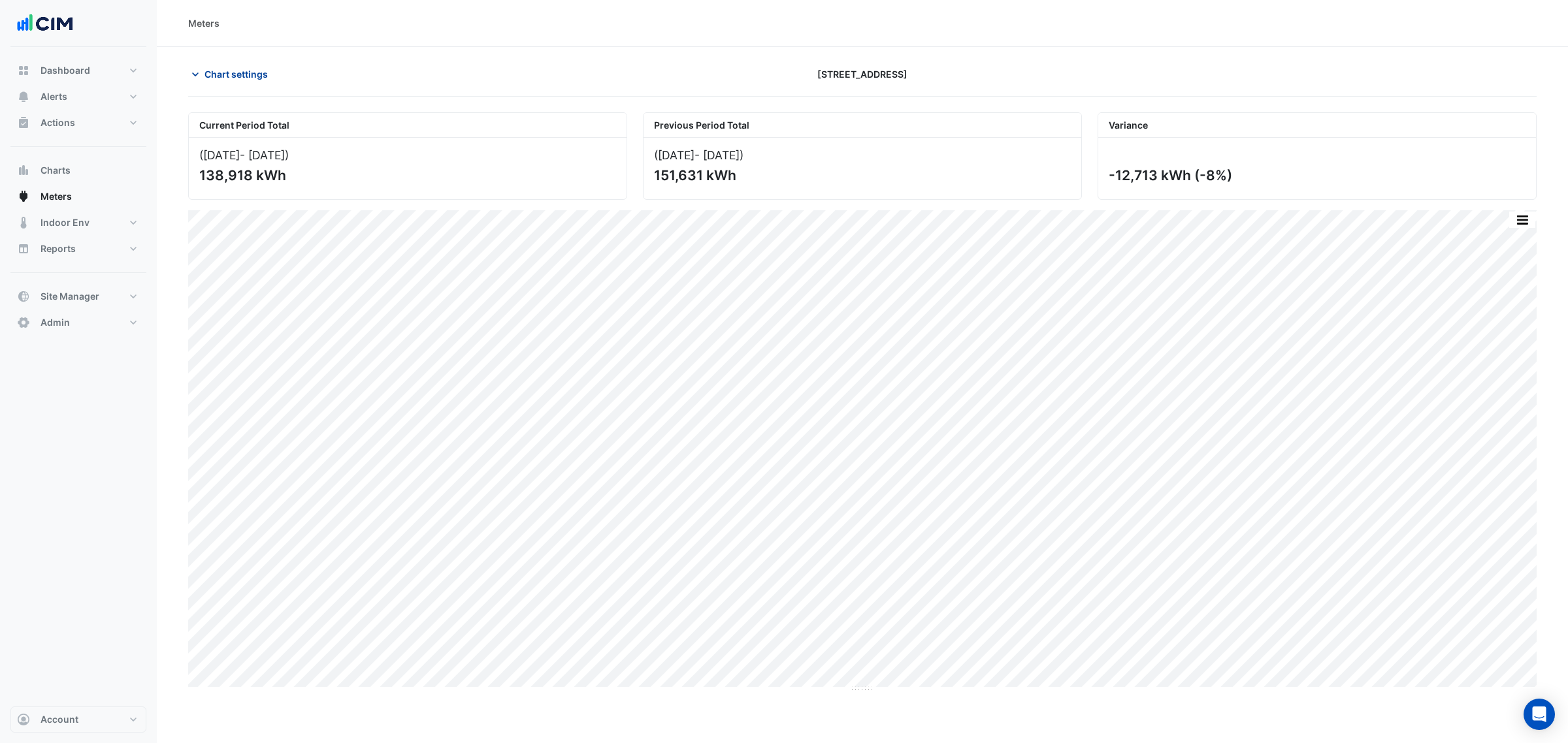
click at [226, 63] on button "Chart settings" at bounding box center [232, 74] width 88 height 23
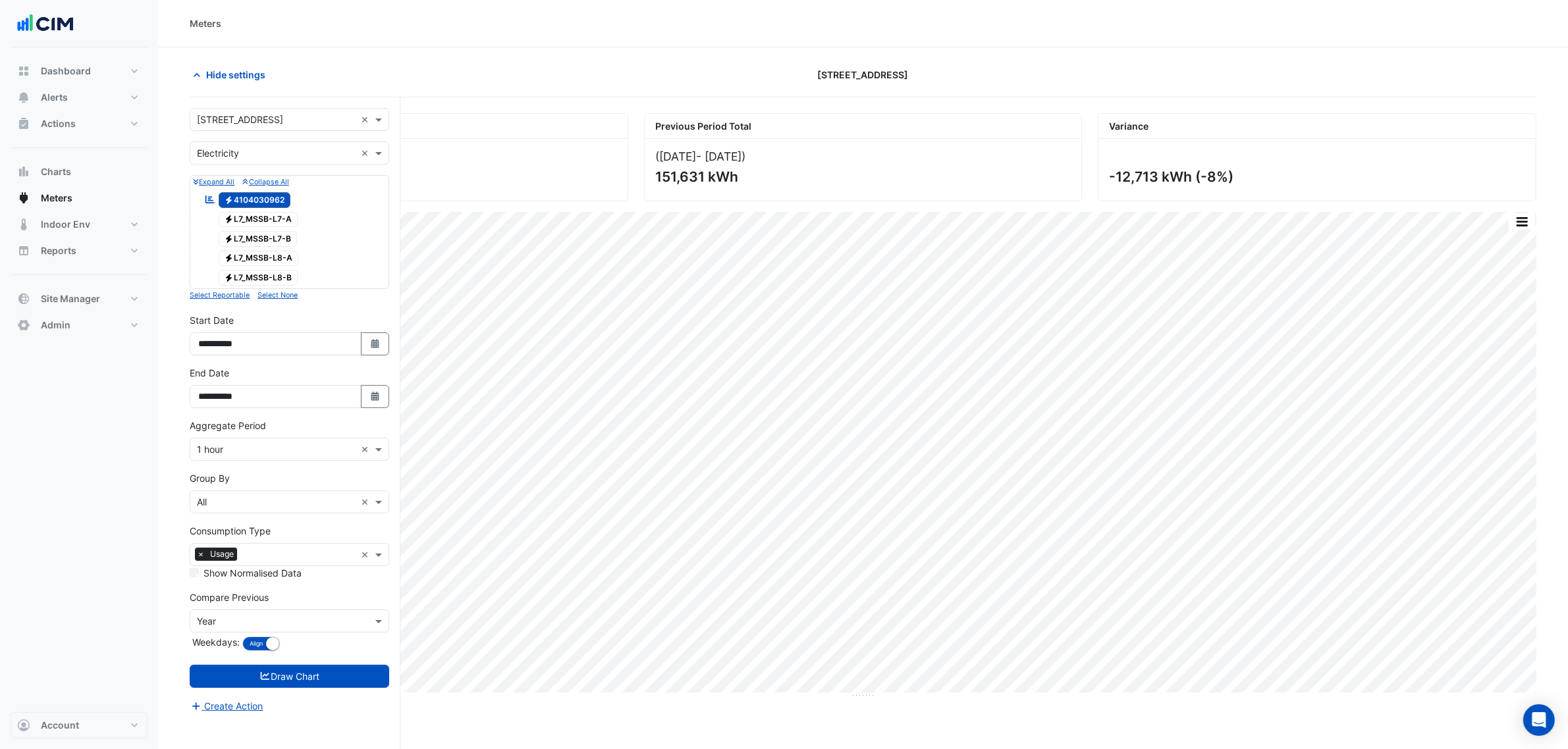
click at [268, 553] on input "text" at bounding box center [299, 556] width 114 height 14
click at [247, 645] on div "Demand" at bounding box center [289, 642] width 198 height 19
click at [199, 559] on span "×" at bounding box center [201, 554] width 12 height 13
click at [295, 669] on button "Draw Chart" at bounding box center [289, 676] width 199 height 23
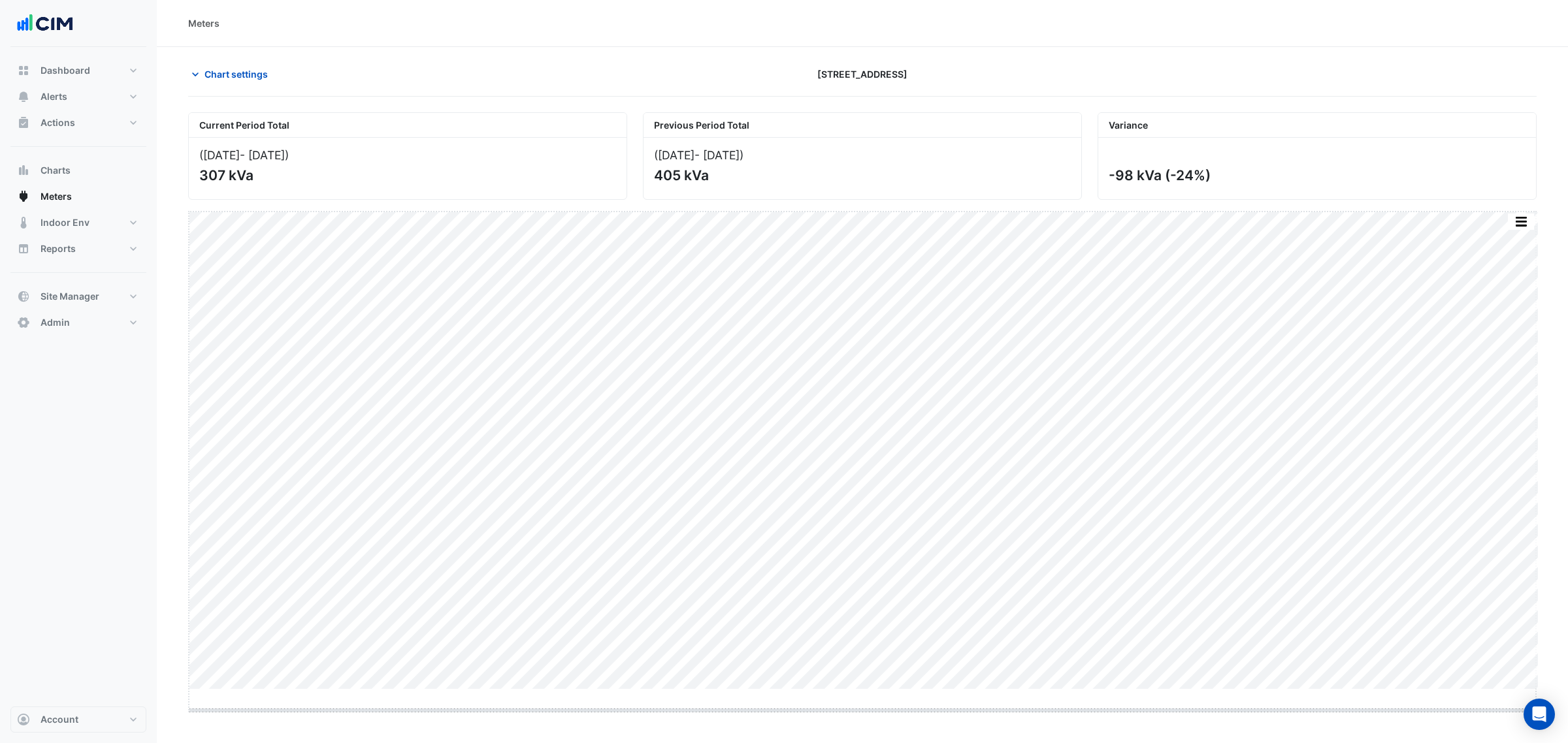
drag, startPoint x: 870, startPoint y: 691, endPoint x: 872, endPoint y: 711, distance: 20.1
drag, startPoint x: 263, startPoint y: 182, endPoint x: 187, endPoint y: 187, distance: 76.2
click at [171, 186] on section "Chart settings 45-61 Waterloo Rd Current Period Total (01 Jul 25 - 24 Aug 25 ) …" at bounding box center [862, 383] width 1411 height 673
click at [305, 176] on div "307 kVa" at bounding box center [406, 176] width 414 height 17
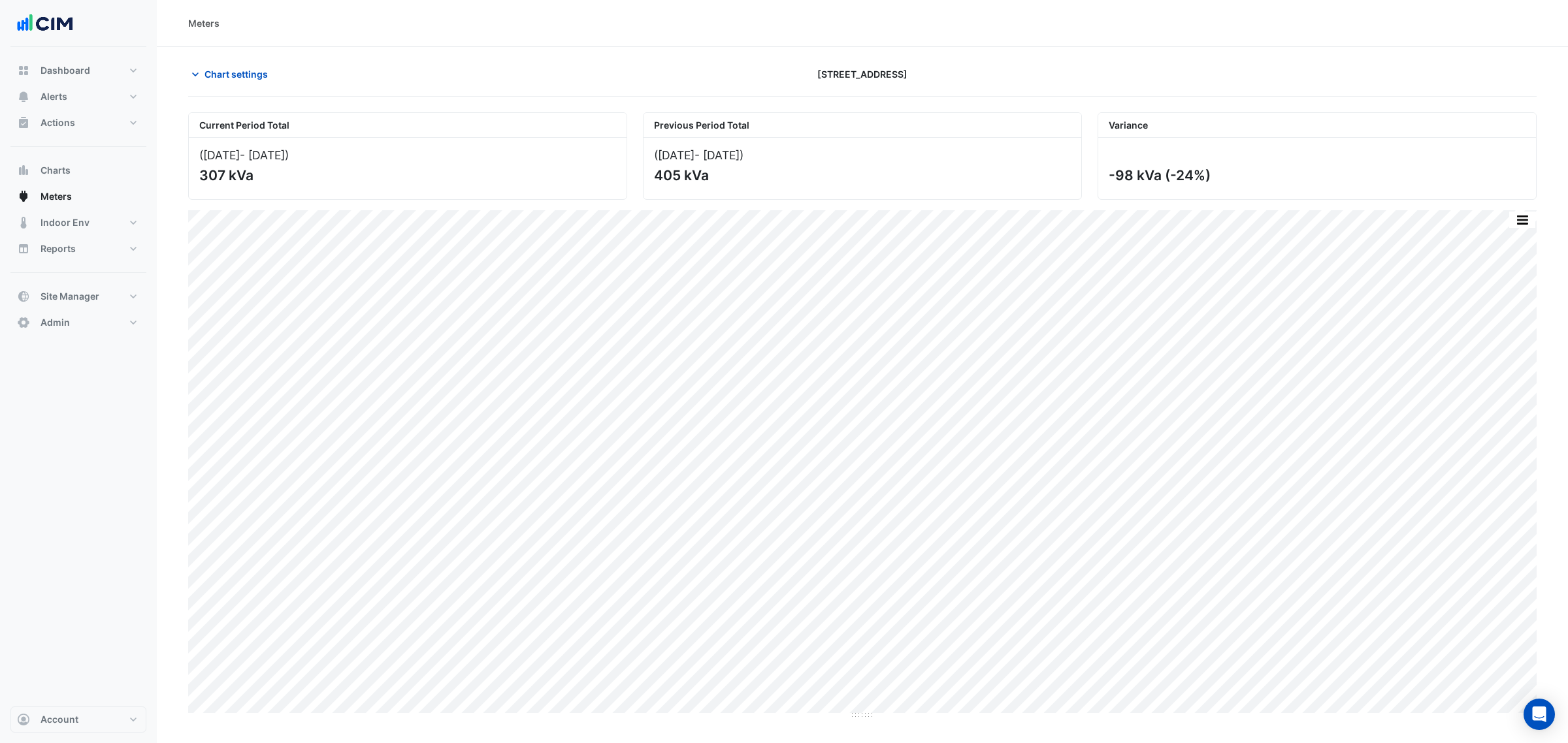
drag, startPoint x: 203, startPoint y: 124, endPoint x: 366, endPoint y: 178, distance: 171.7
click at [366, 177] on div "Current Period Total (01 Jul 25 - 24 Aug 25 ) 307 kVa" at bounding box center [407, 156] width 439 height 88
click at [364, 177] on div "307 kVa" at bounding box center [406, 176] width 414 height 17
drag, startPoint x: 263, startPoint y: 175, endPoint x: 209, endPoint y: 177, distance: 54.0
click at [209, 177] on div "307 kVa" at bounding box center [406, 176] width 414 height 17
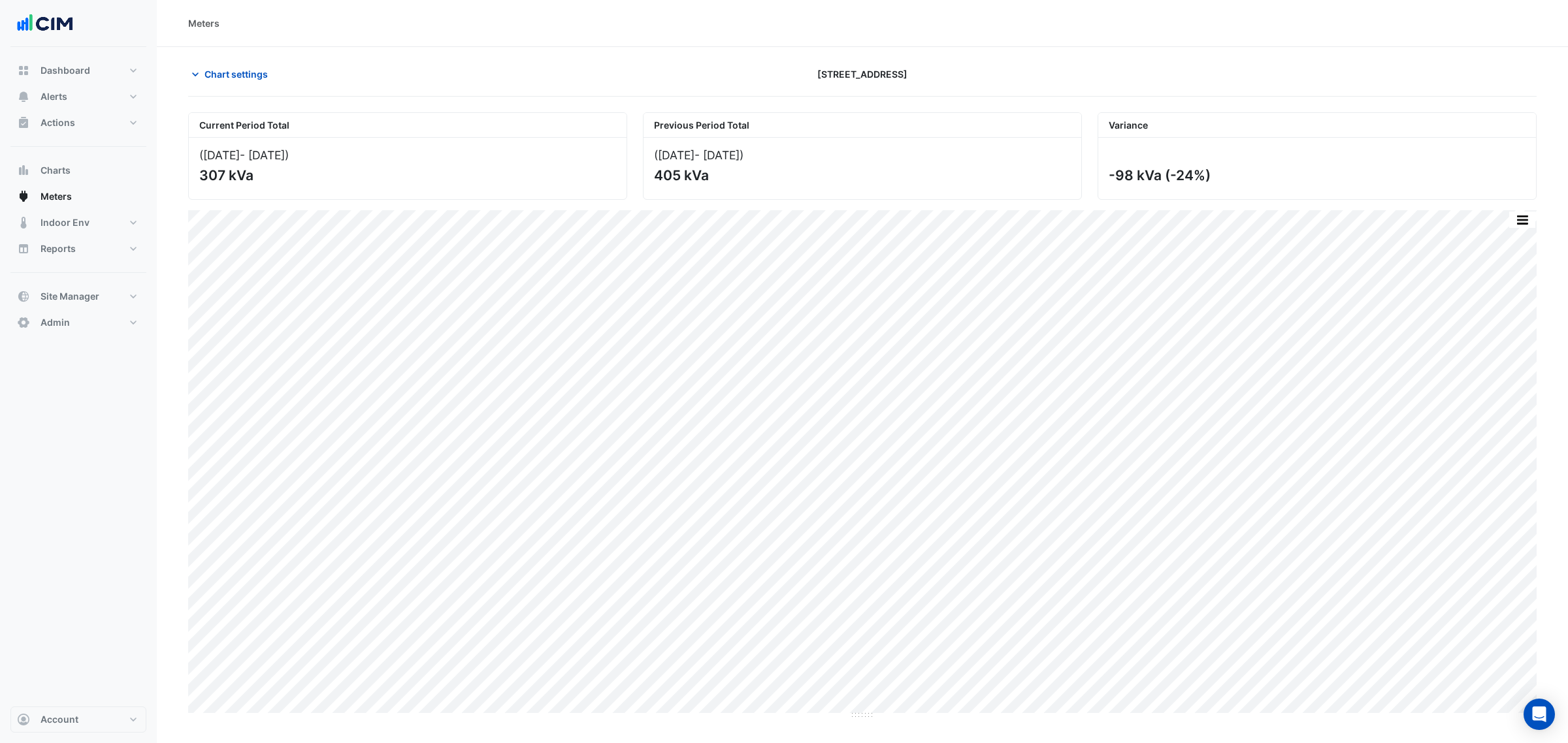
click at [295, 182] on div "307 kVa" at bounding box center [406, 176] width 414 height 17
drag, startPoint x: 655, startPoint y: 176, endPoint x: 690, endPoint y: 184, distance: 35.9
click at [689, 184] on div "(02 Jul 24 - 25 Aug 24 ) 405 kVa" at bounding box center [862, 168] width 438 height 62
click at [725, 184] on div "405 kVa" at bounding box center [861, 176] width 414 height 17
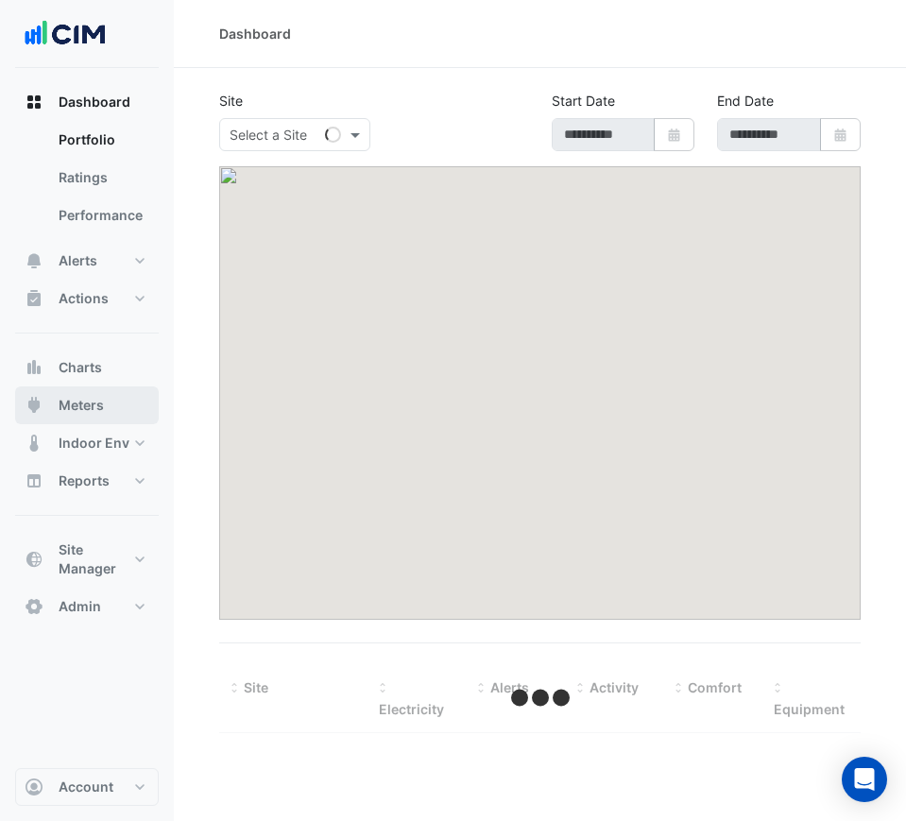
click at [128, 412] on button "Meters" at bounding box center [87, 405] width 144 height 38
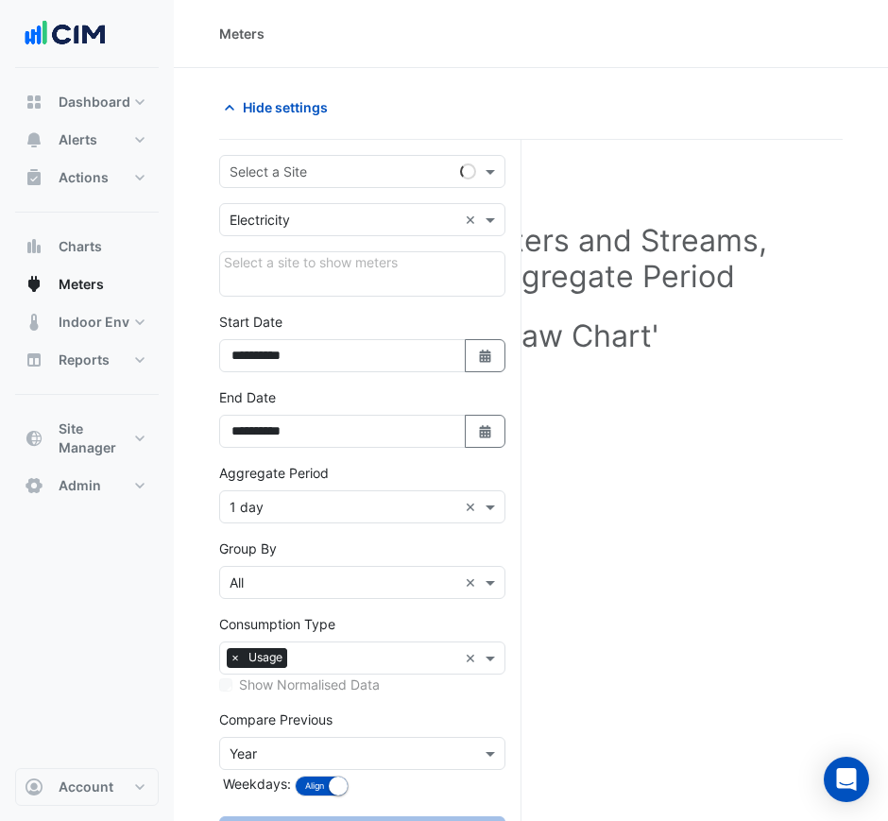
click at [311, 170] on input "text" at bounding box center [344, 173] width 228 height 20
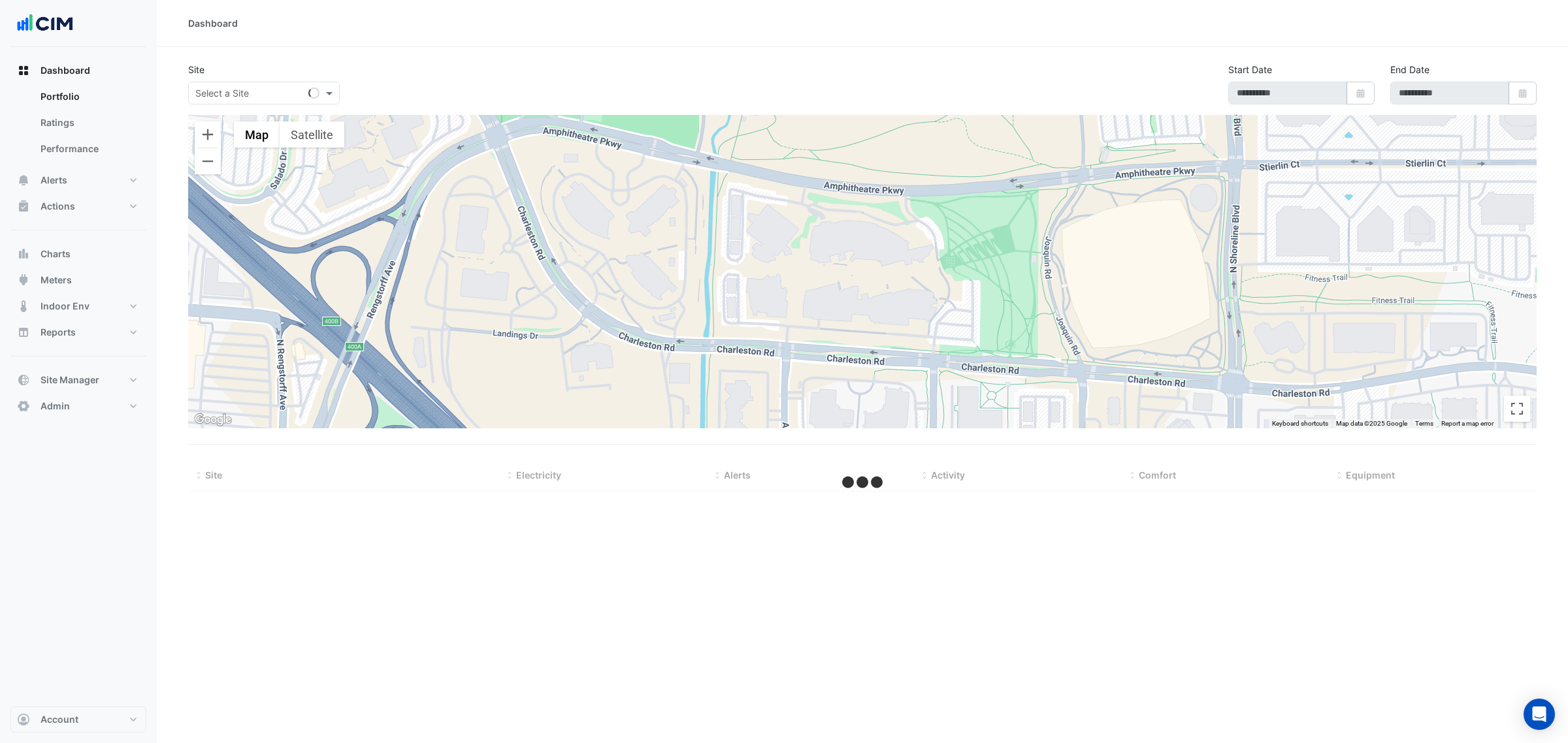
type input "**********"
select select "***"
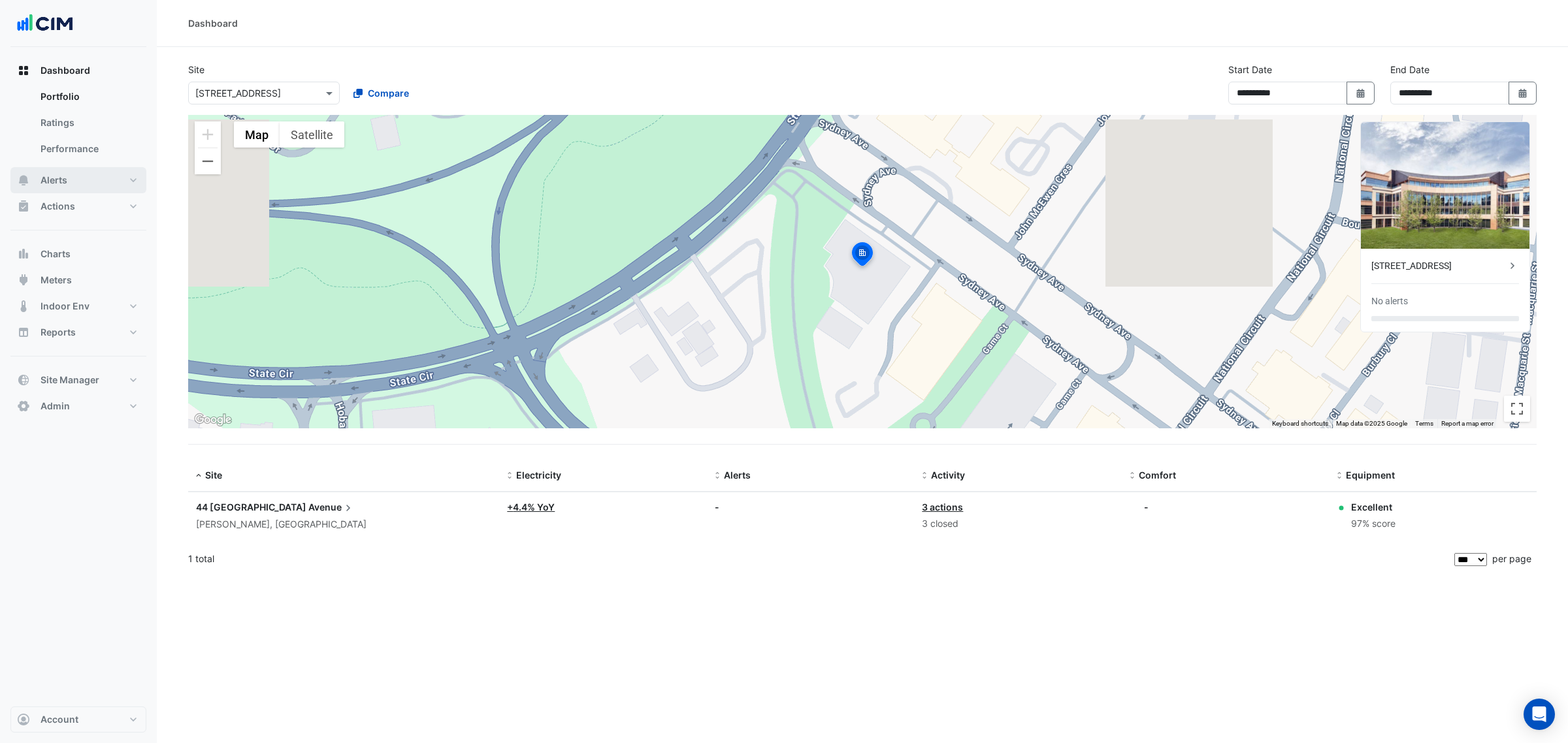
click at [91, 172] on button "Alerts" at bounding box center [78, 180] width 136 height 26
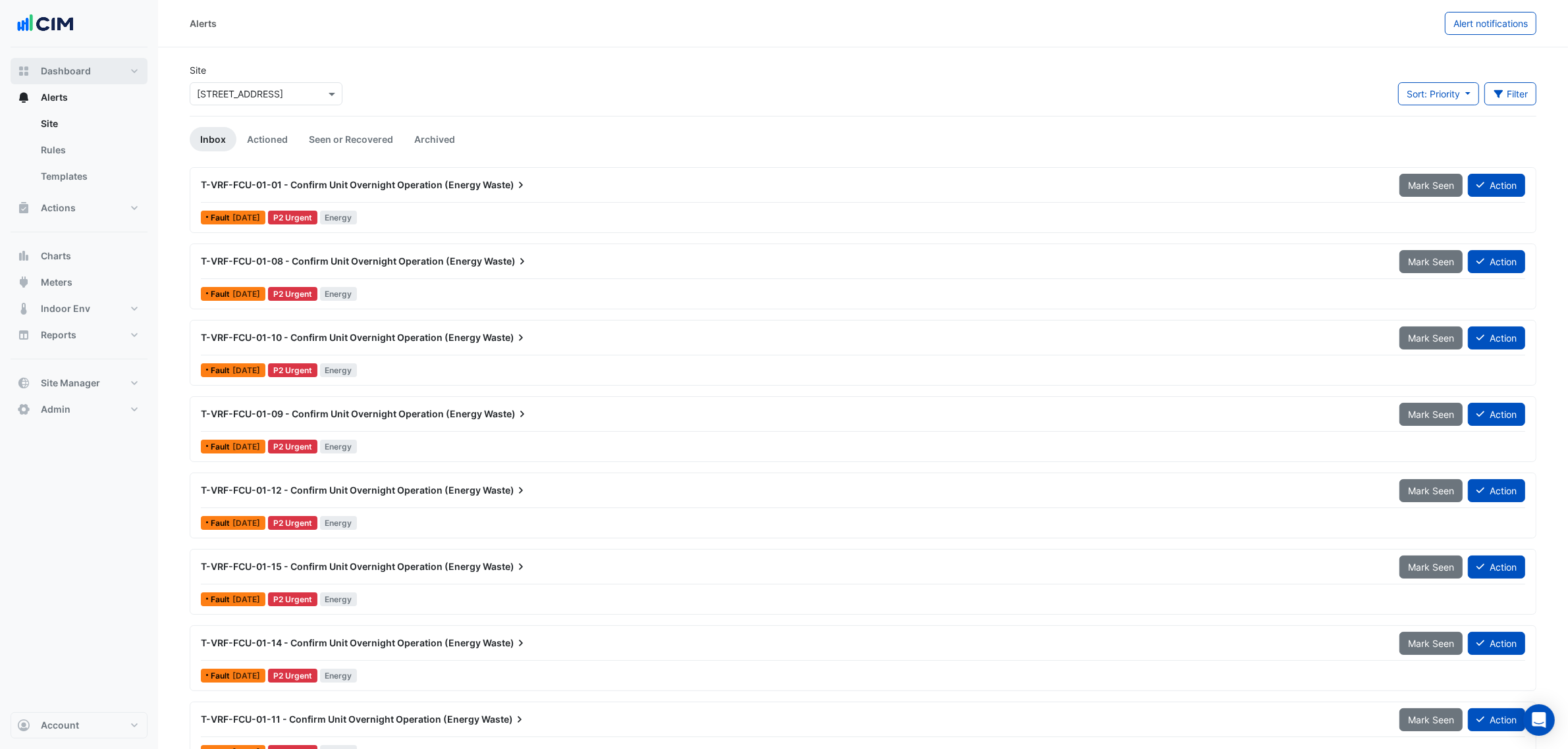
click at [118, 75] on button "Dashboard" at bounding box center [79, 71] width 137 height 26
select select "***"
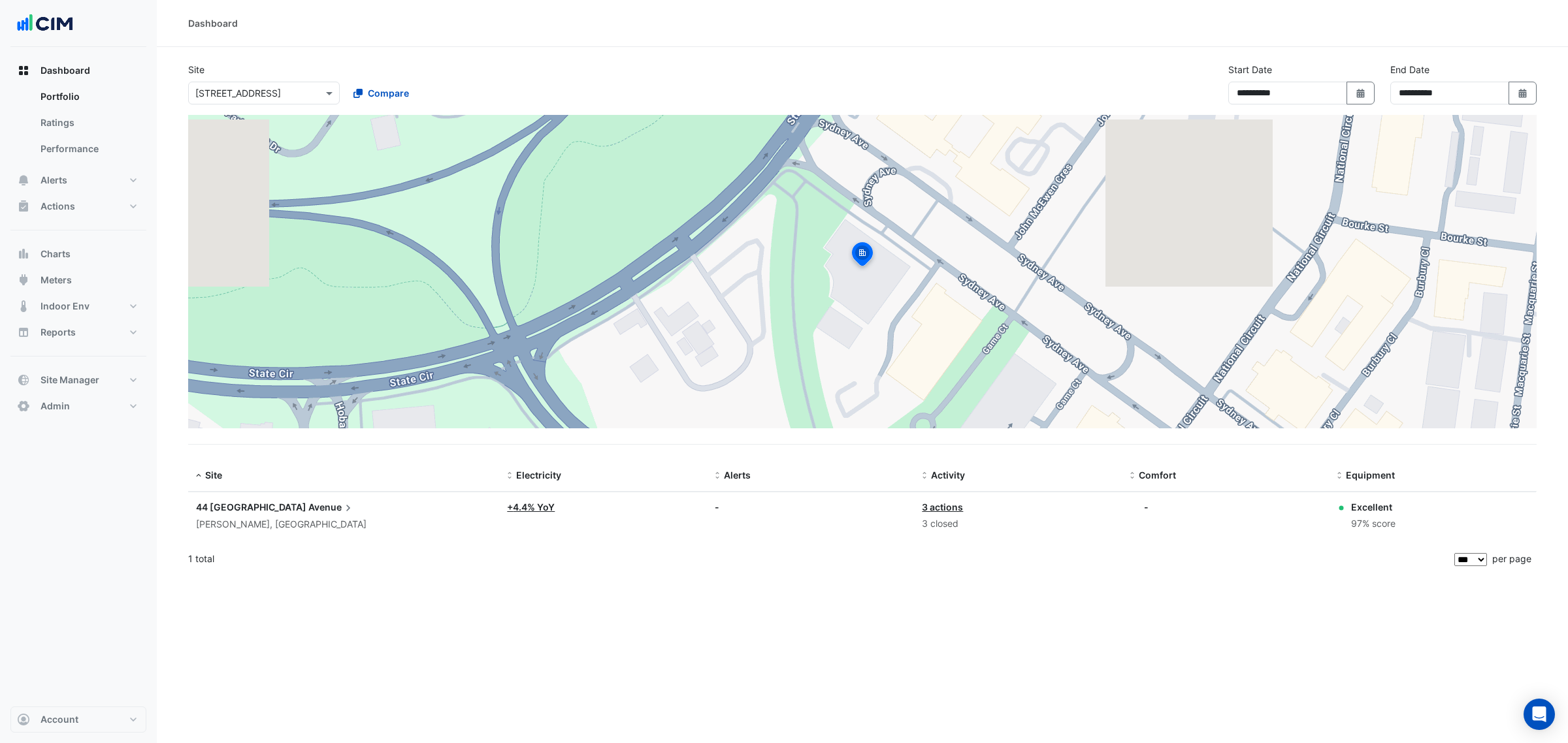
click at [252, 87] on input "text" at bounding box center [251, 94] width 111 height 14
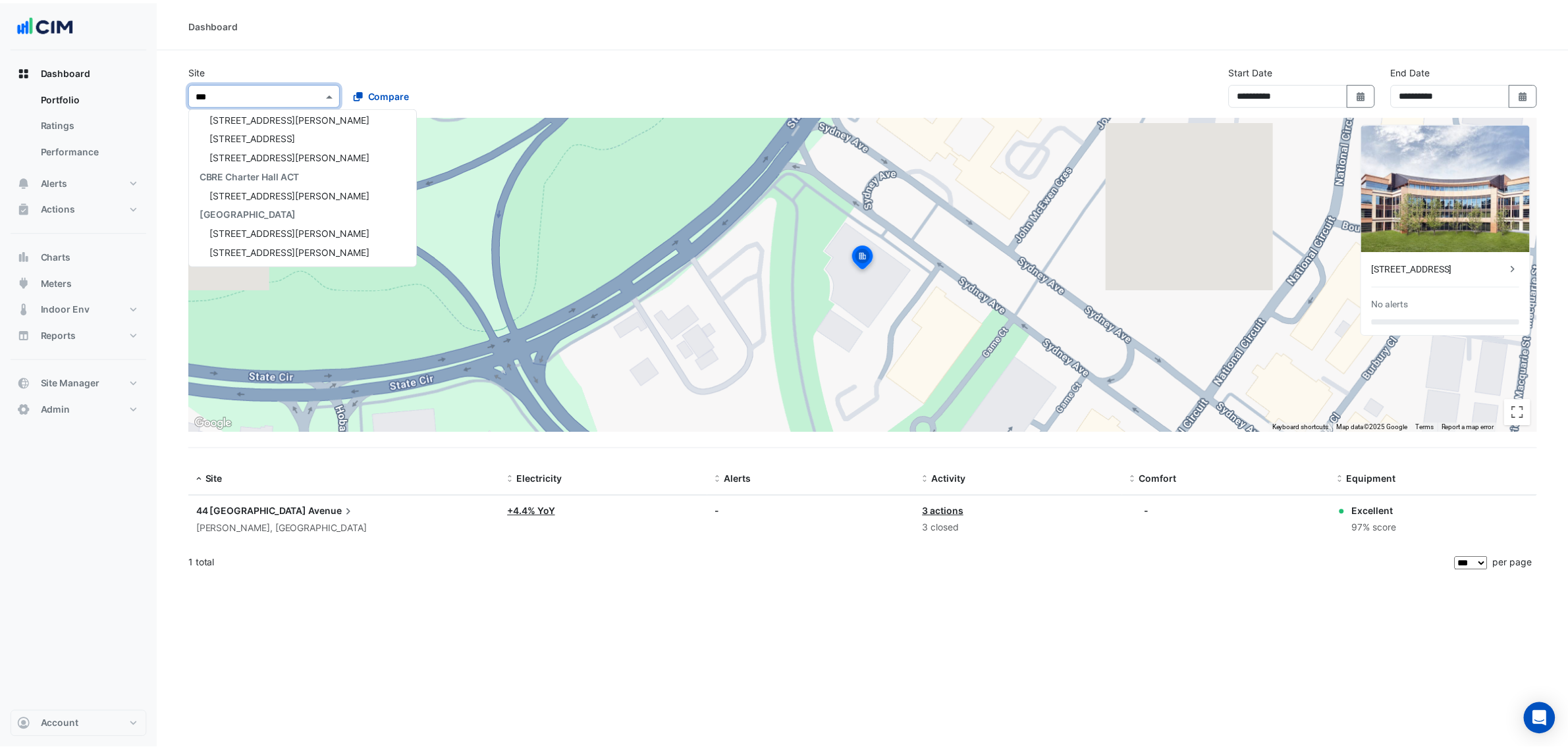
scroll to position [6, 0]
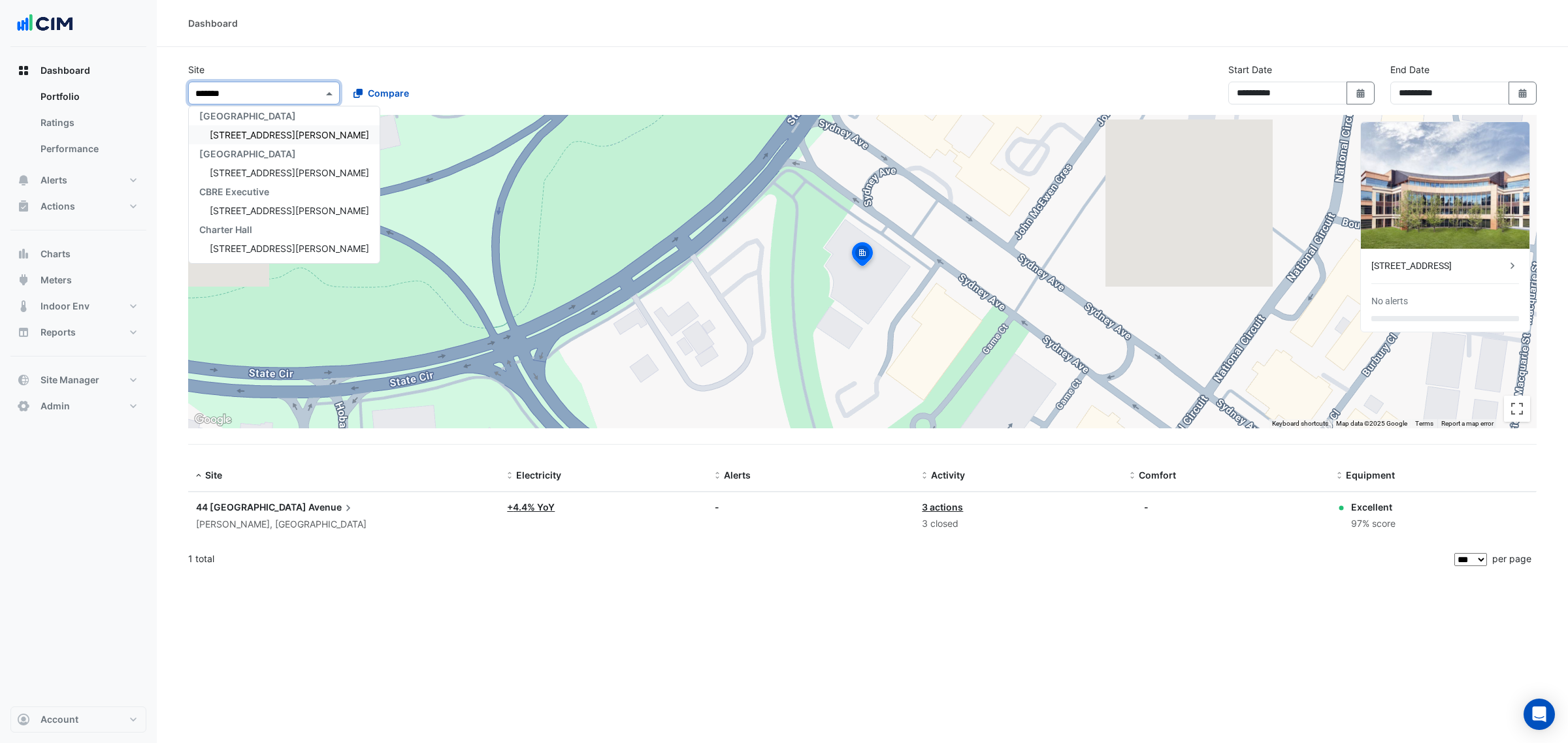
type input "********"
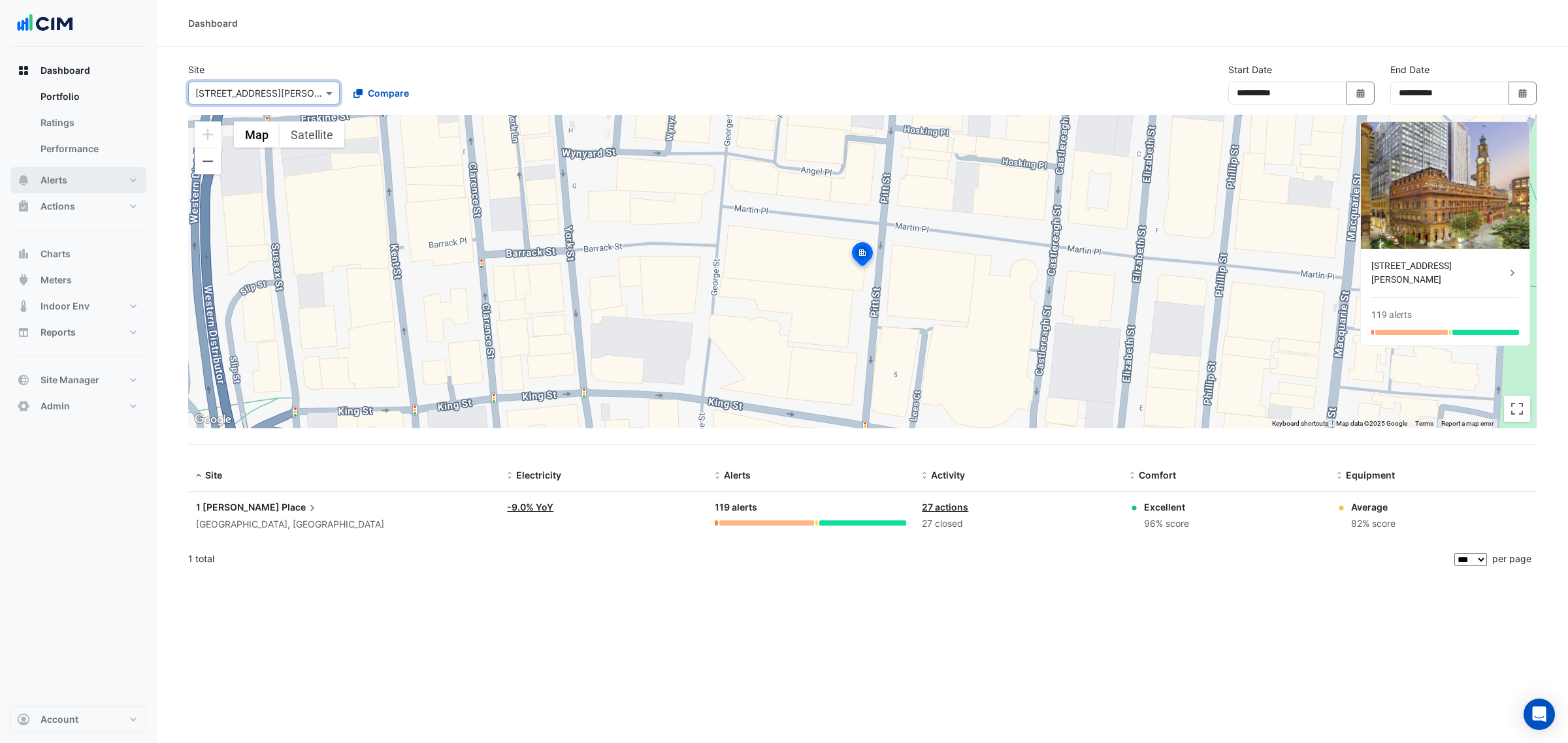
click at [89, 171] on button "Alerts" at bounding box center [78, 180] width 136 height 26
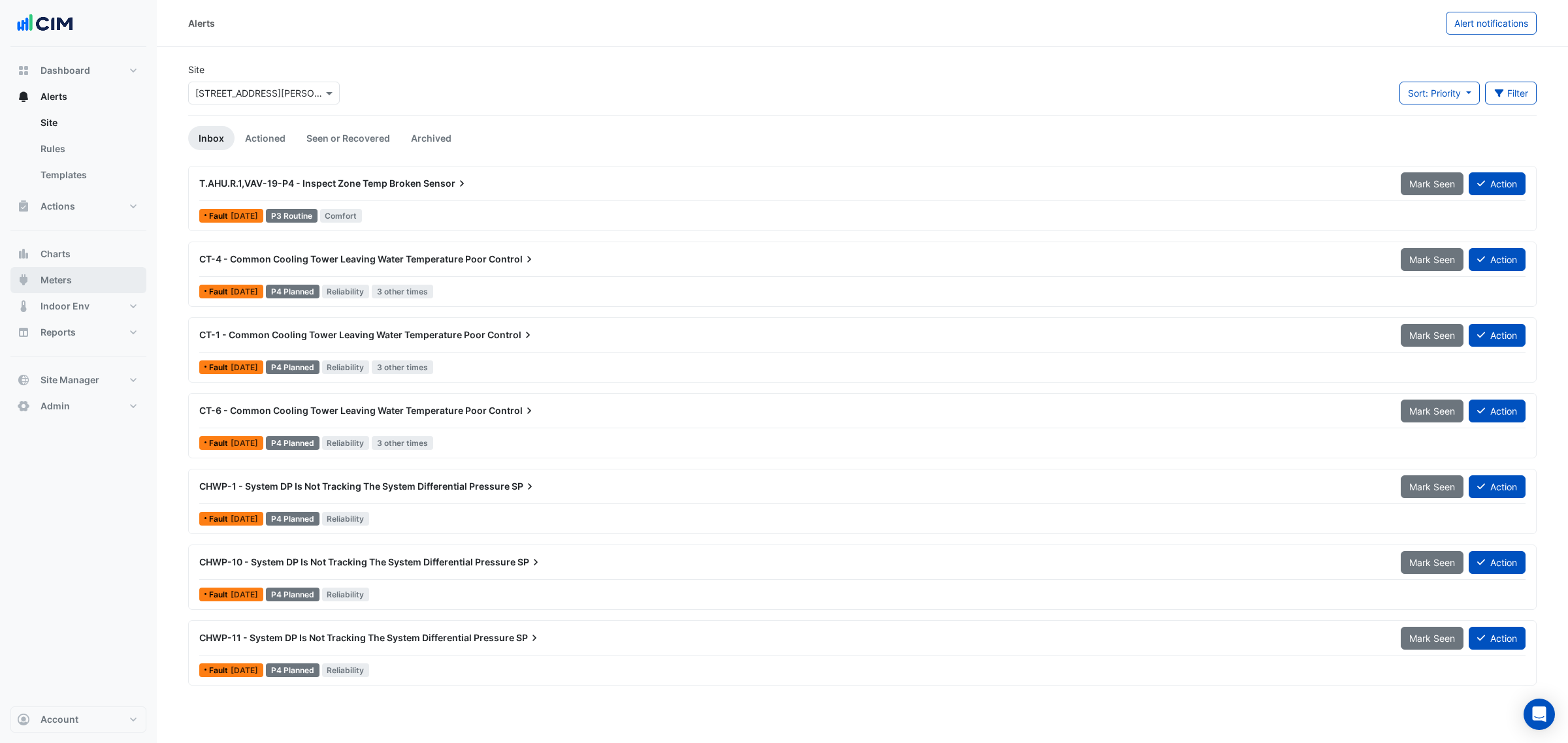
click at [83, 279] on button "Meters" at bounding box center [78, 280] width 136 height 26
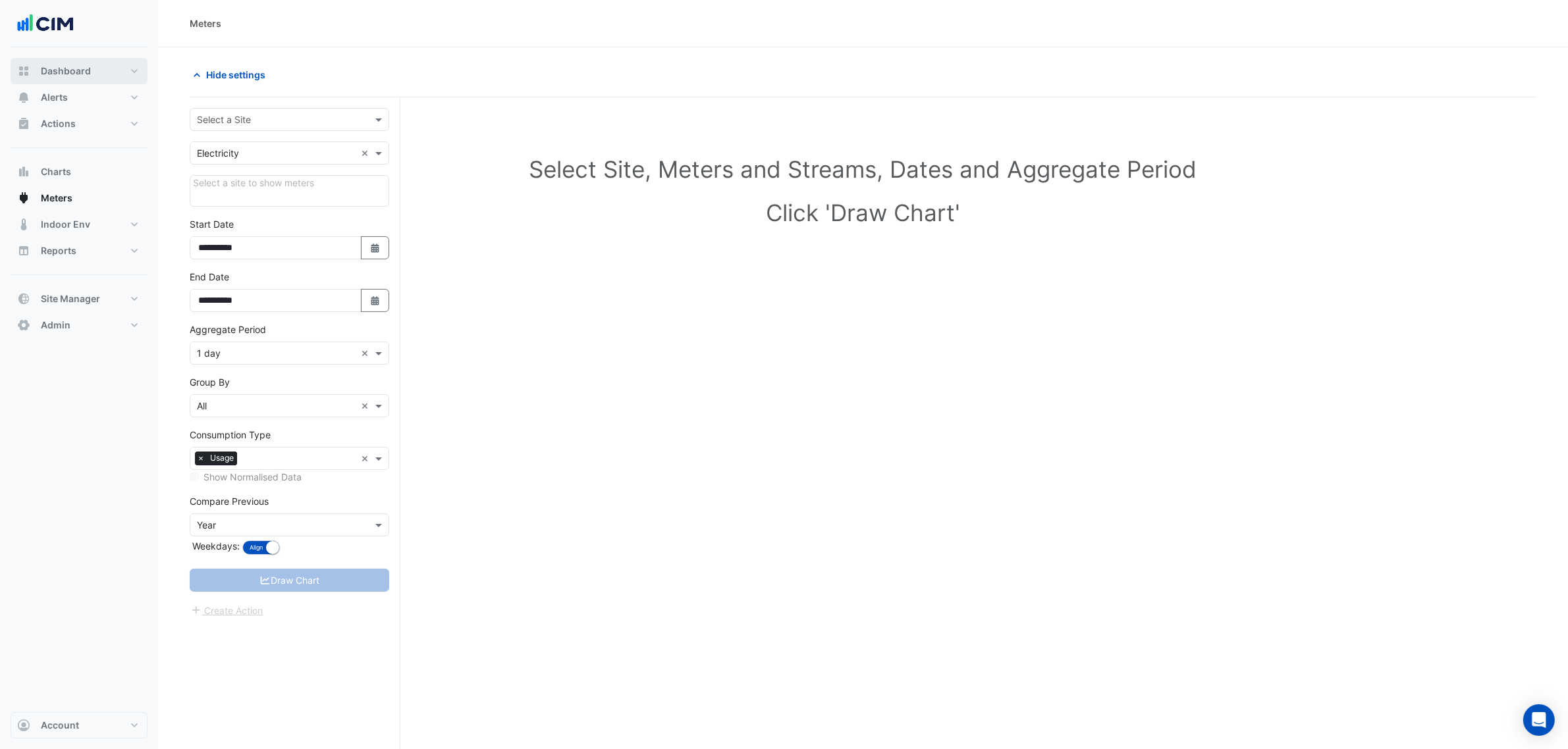
click at [99, 58] on button "Dashboard" at bounding box center [79, 71] width 137 height 26
select select "***"
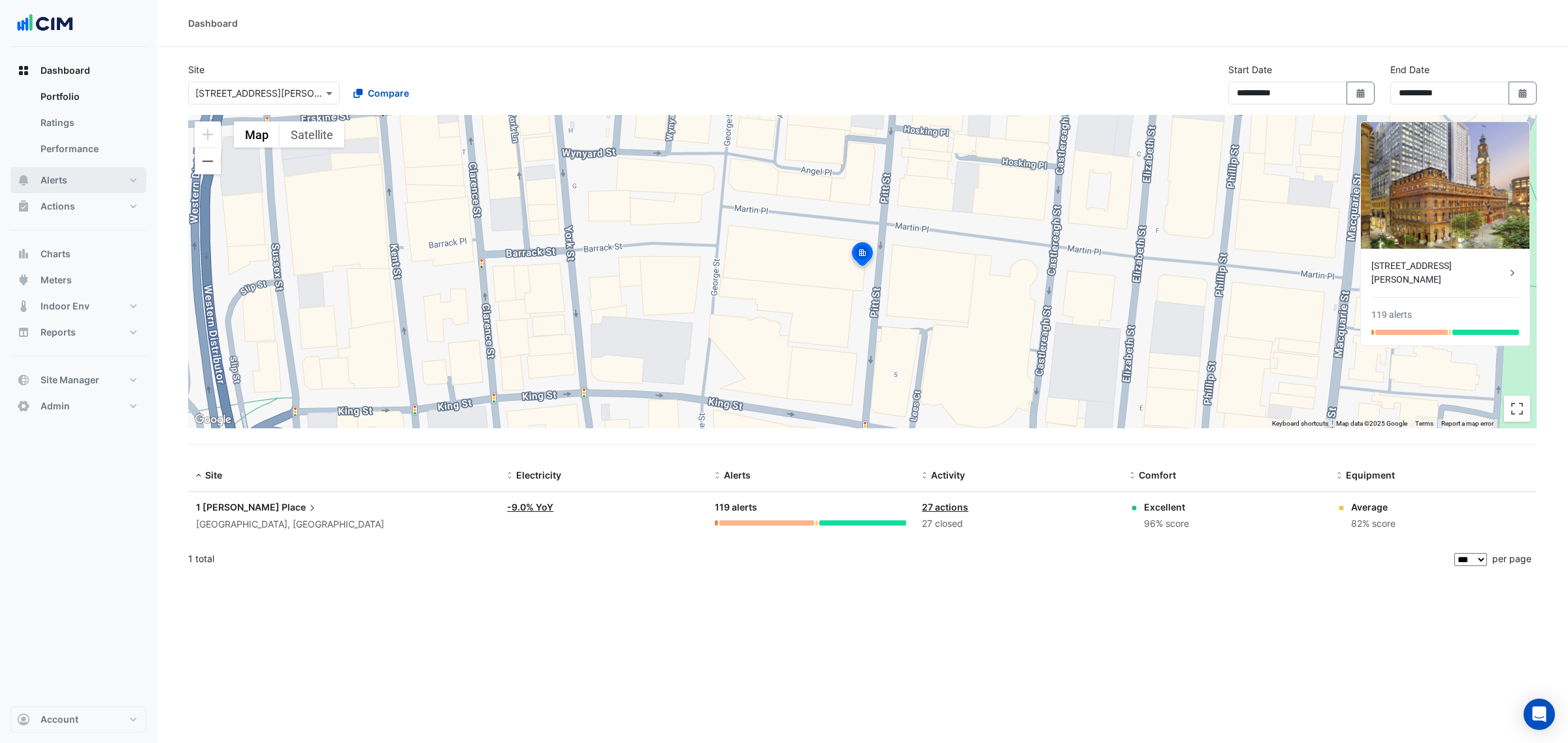
click at [87, 183] on button "Alerts" at bounding box center [78, 180] width 136 height 26
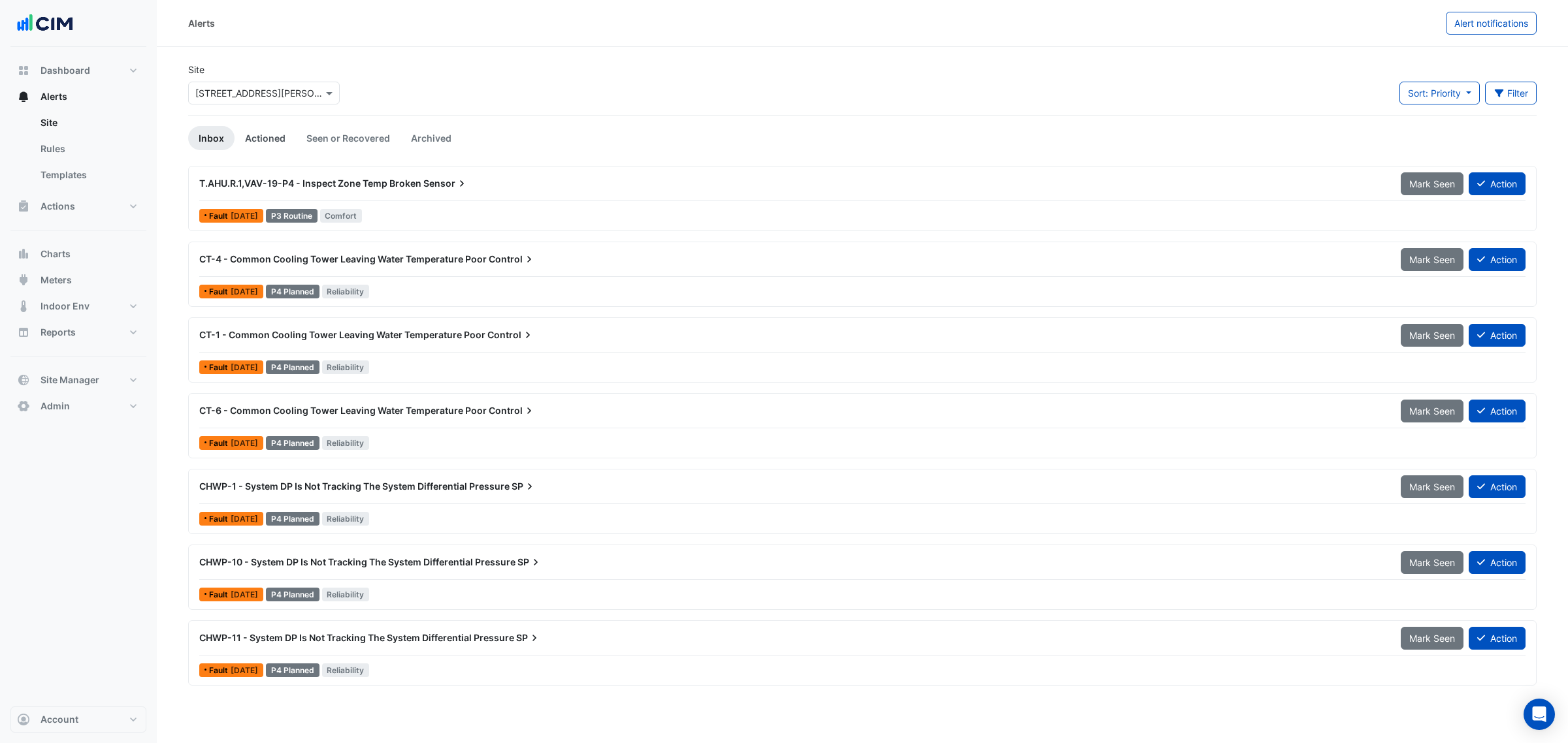
click at [267, 144] on link "Actioned" at bounding box center [265, 138] width 62 height 24
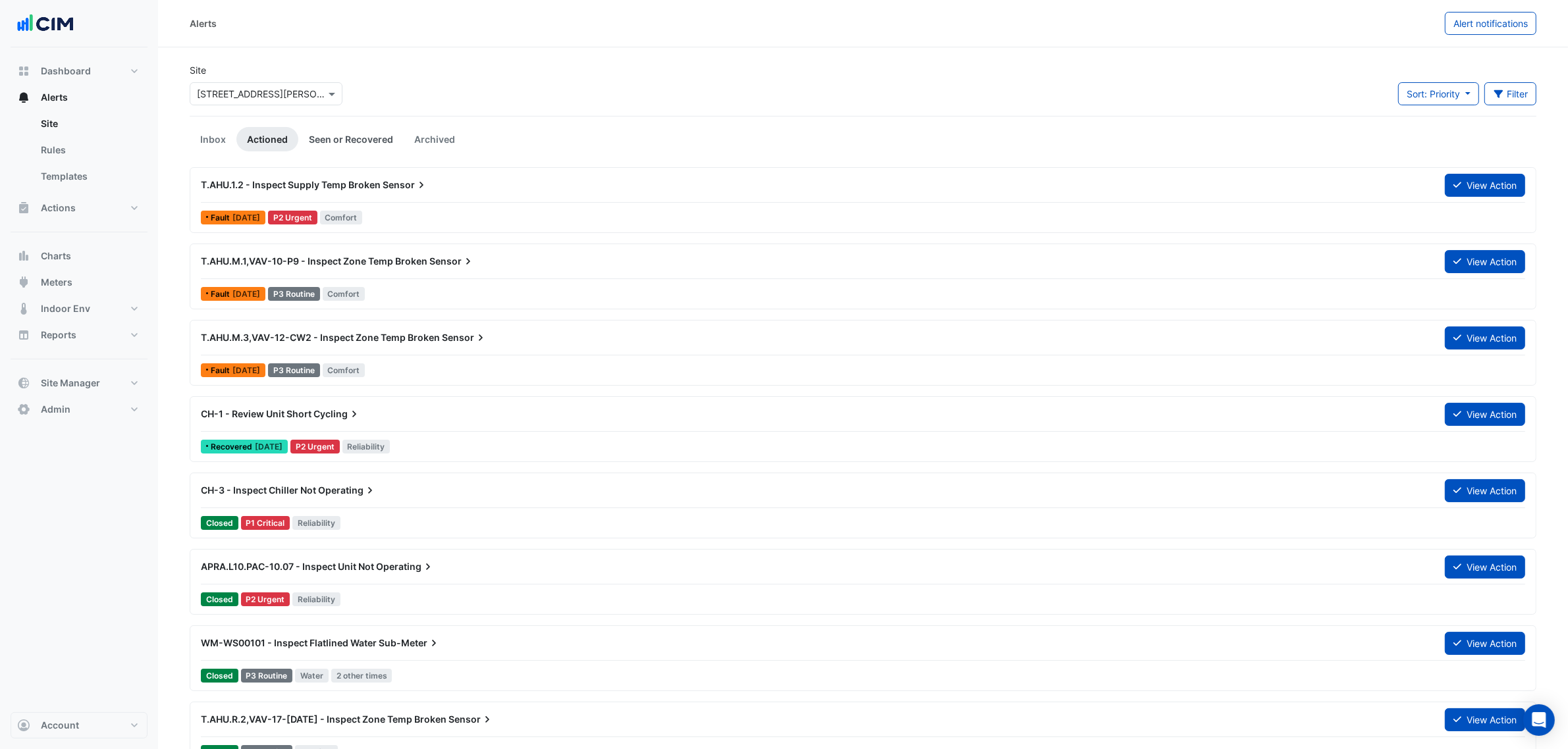
click at [328, 139] on link "Seen or Recovered" at bounding box center [351, 139] width 105 height 24
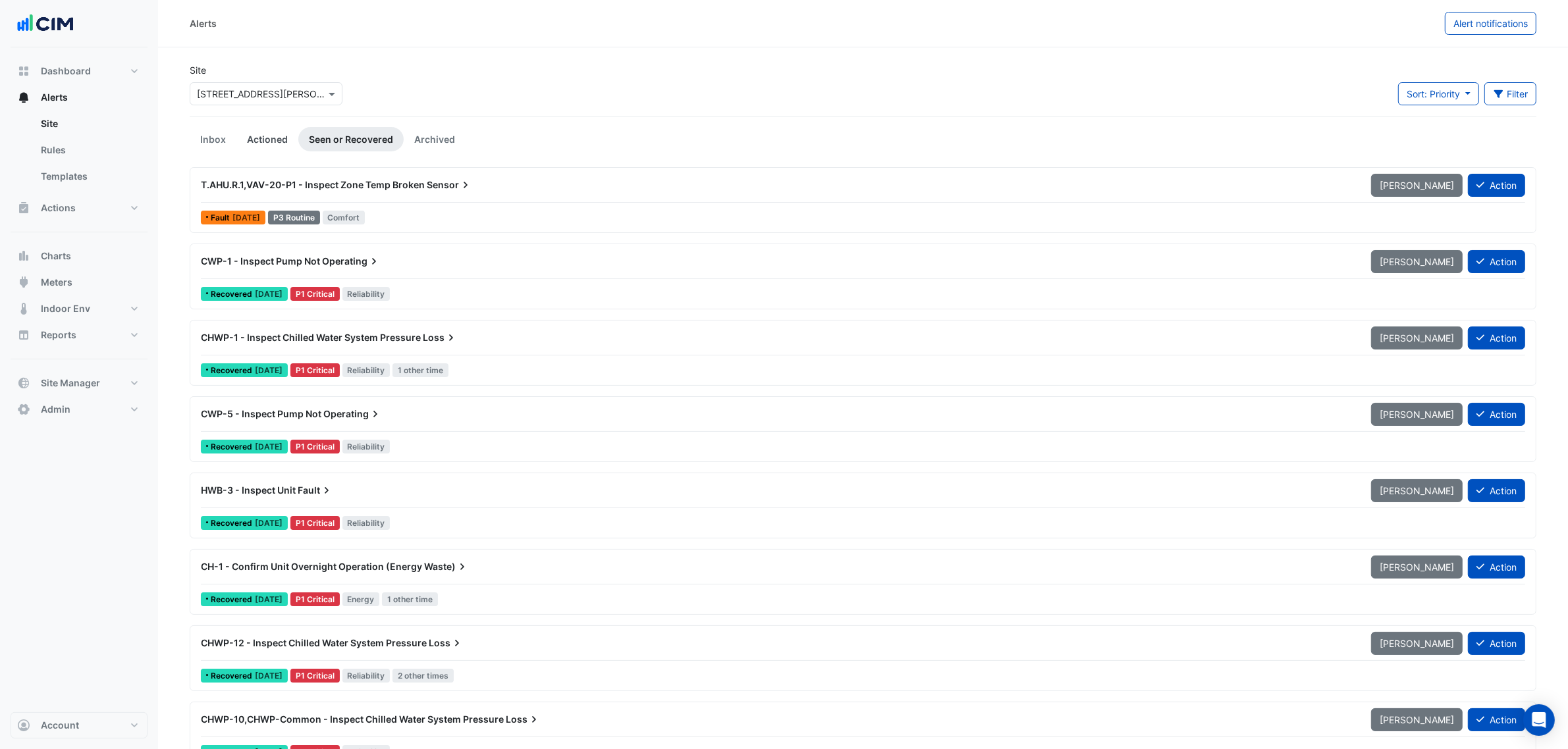
click at [285, 134] on link "Actioned" at bounding box center [267, 139] width 62 height 24
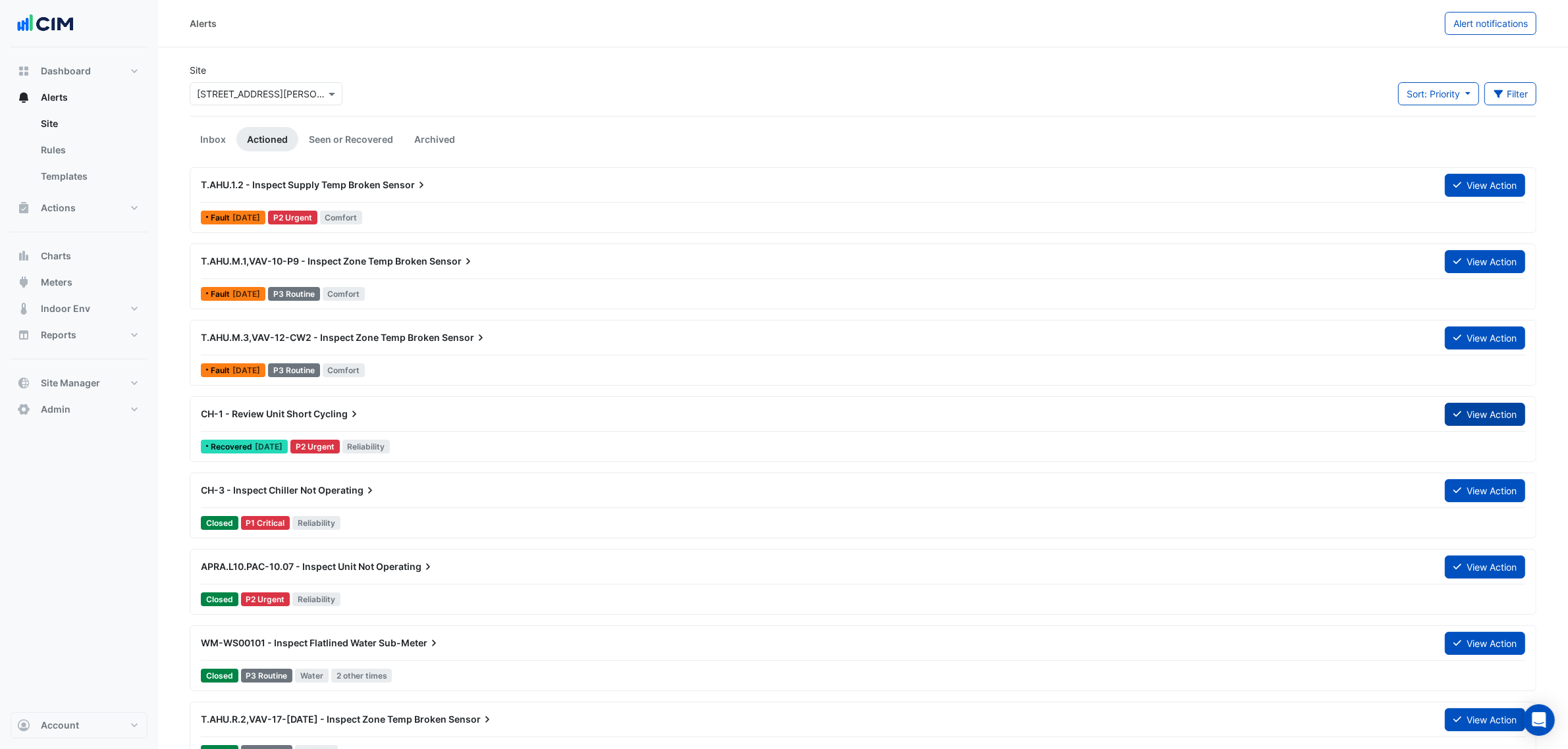
click at [1500, 422] on button "View Action" at bounding box center [1484, 414] width 80 height 23
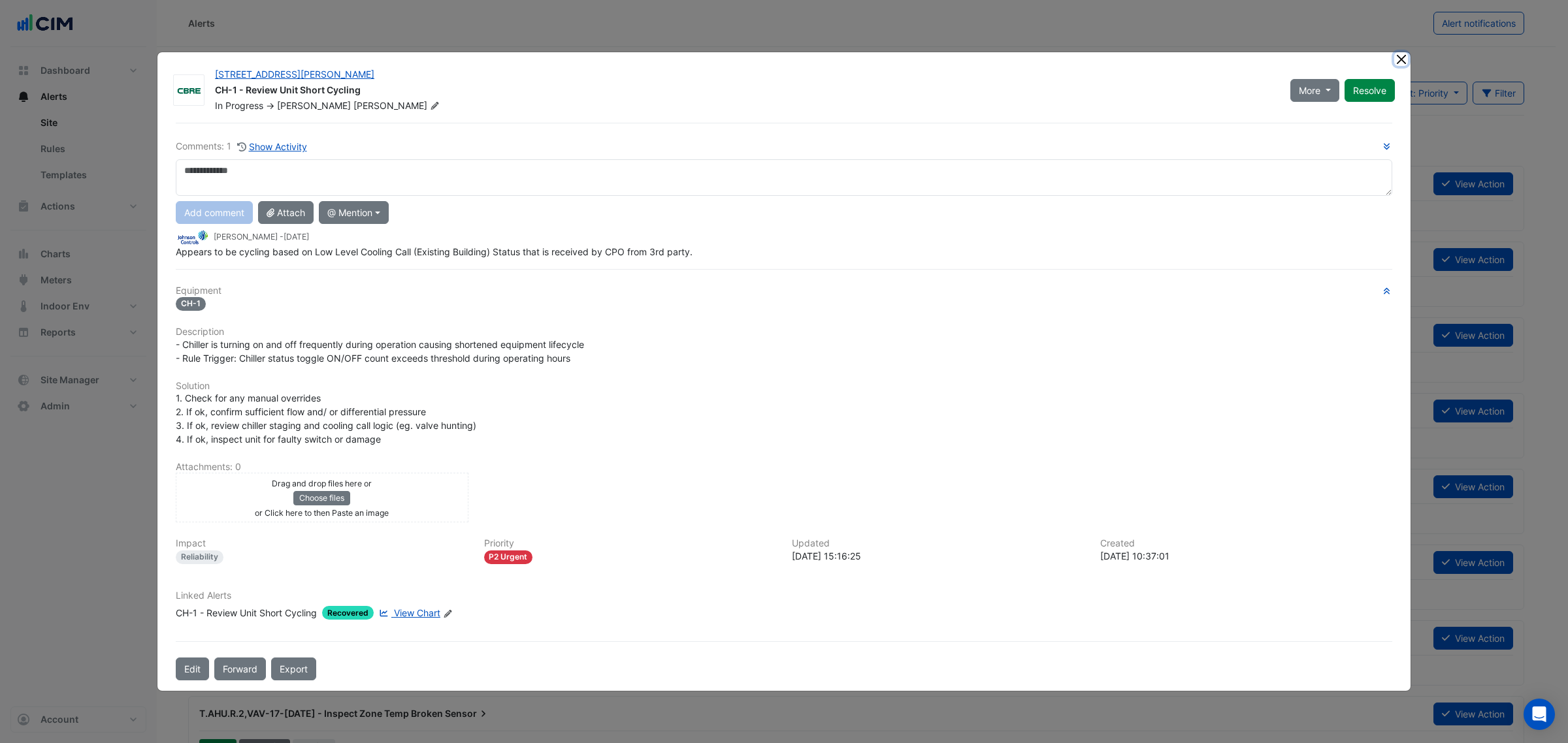
click at [1402, 57] on button "Close" at bounding box center [1401, 59] width 14 height 14
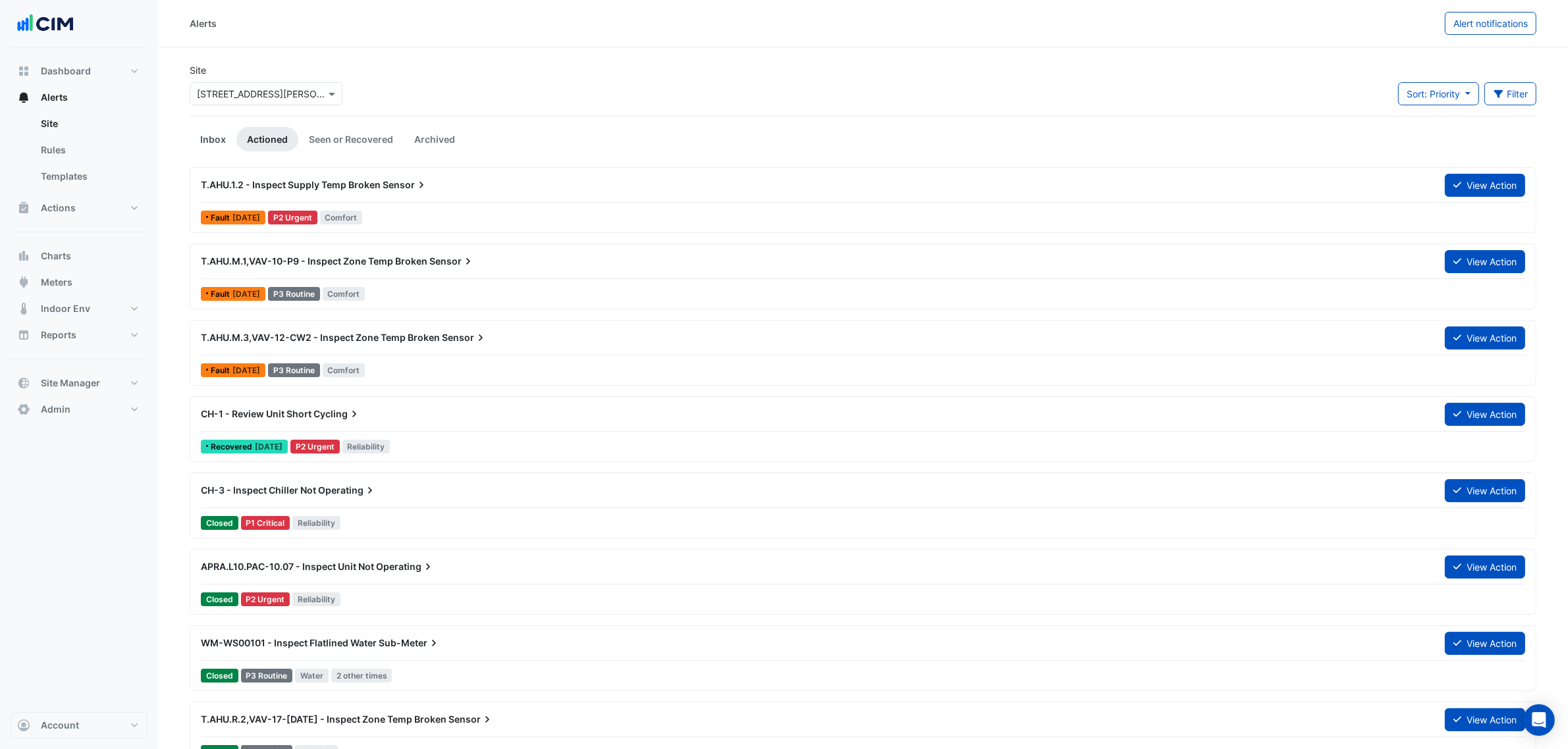
click at [232, 134] on link "Inbox" at bounding box center [213, 139] width 47 height 24
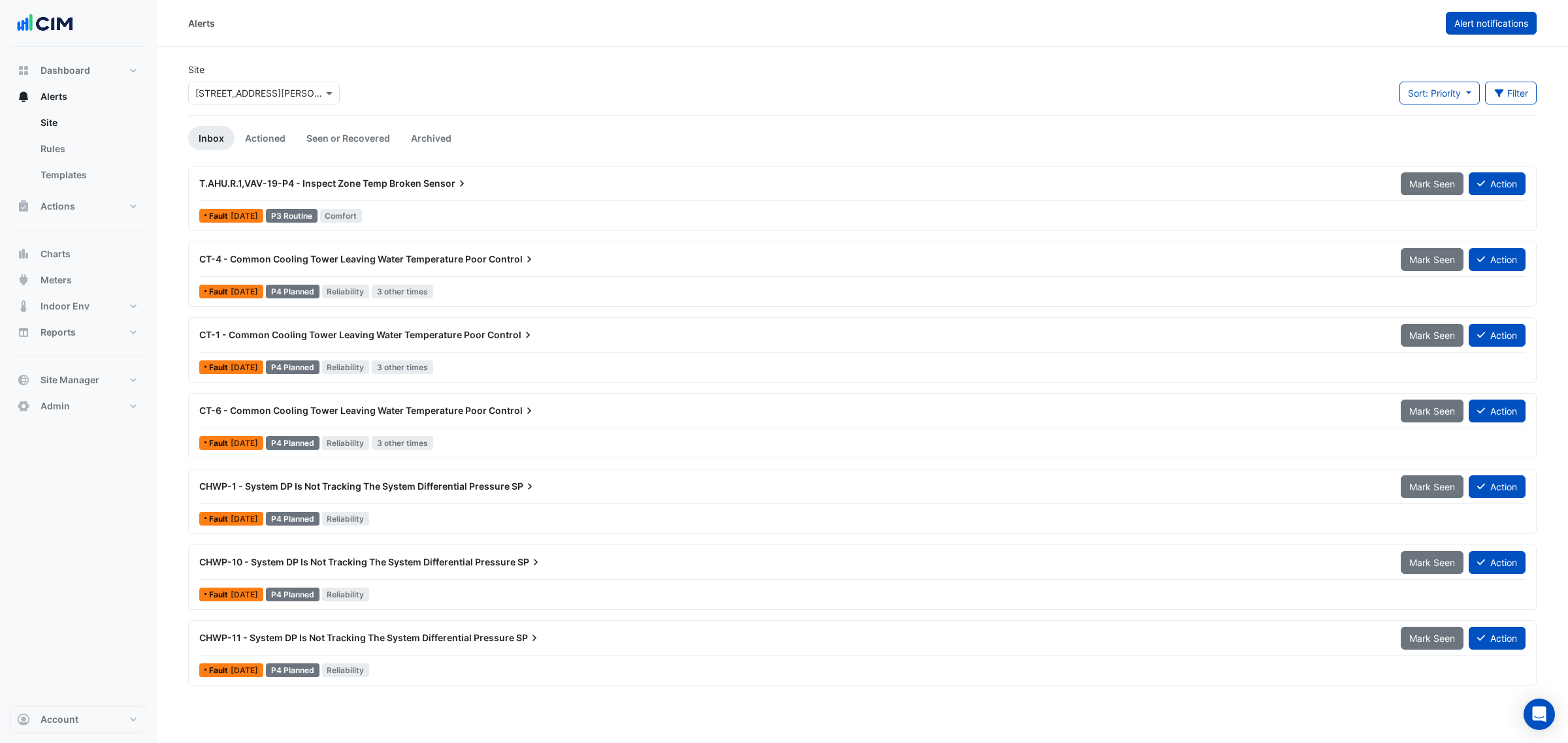
click at [1448, 32] on button "Alert notifications" at bounding box center [1491, 23] width 91 height 23
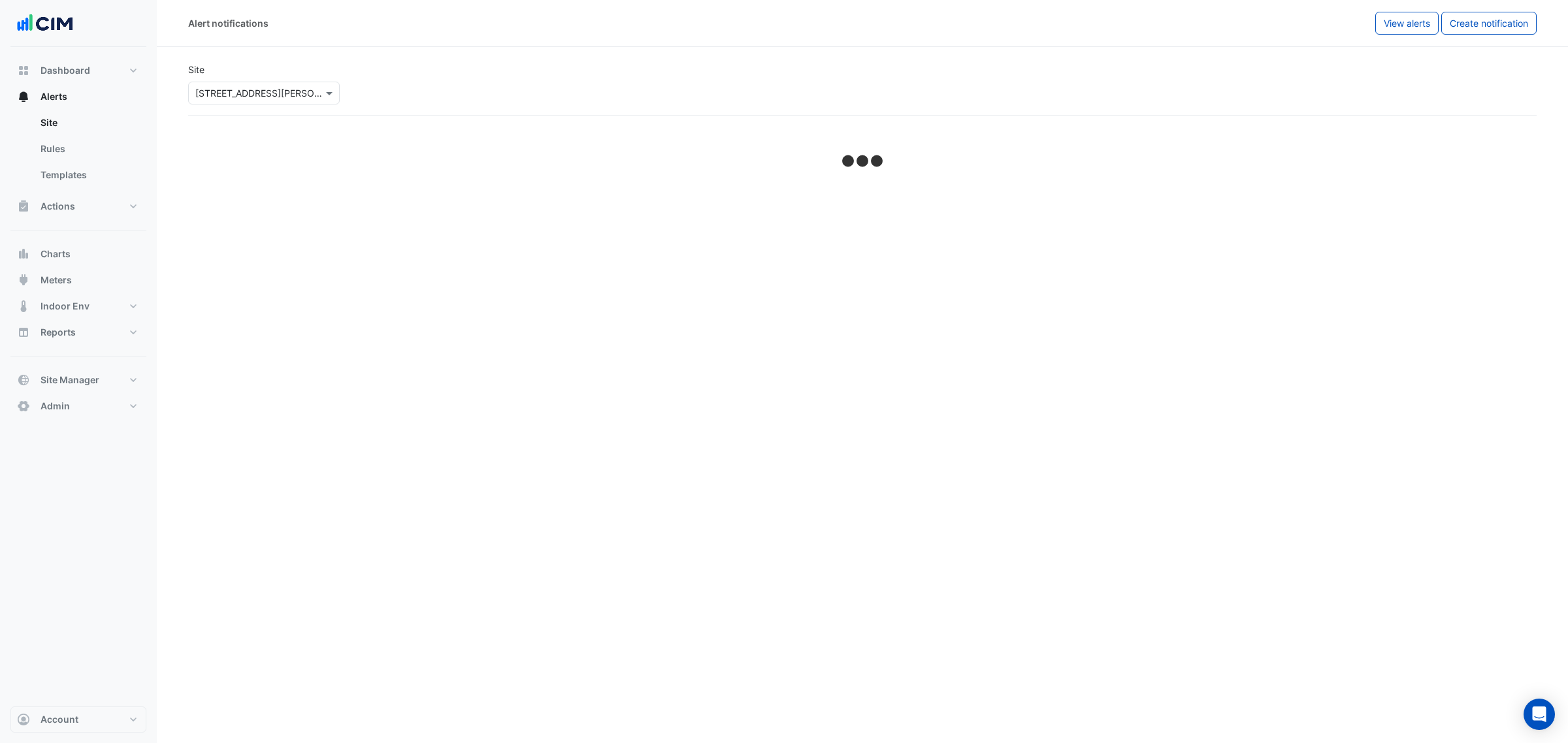
select select "******"
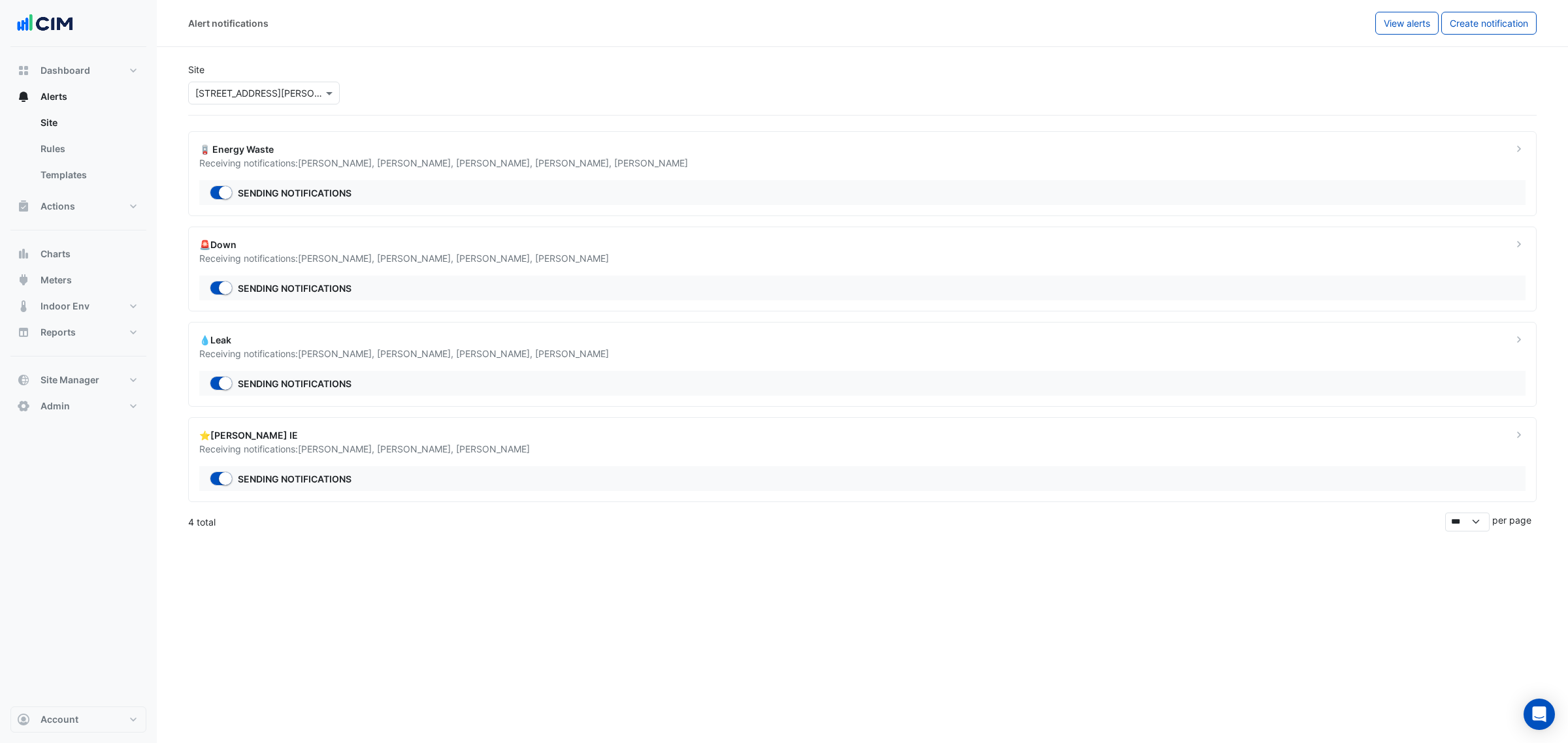
drag, startPoint x: 502, startPoint y: 344, endPoint x: 569, endPoint y: 528, distance: 195.8
click at [569, 532] on app-alert-notifications "Site Select a Site × 1 Martin Place 🪫 Energy Waste Receiving notifications: Dan…" at bounding box center [862, 292] width 1348 height 480
click at [535, 160] on span "Skye Pauley ," at bounding box center [575, 163] width 79 height 11
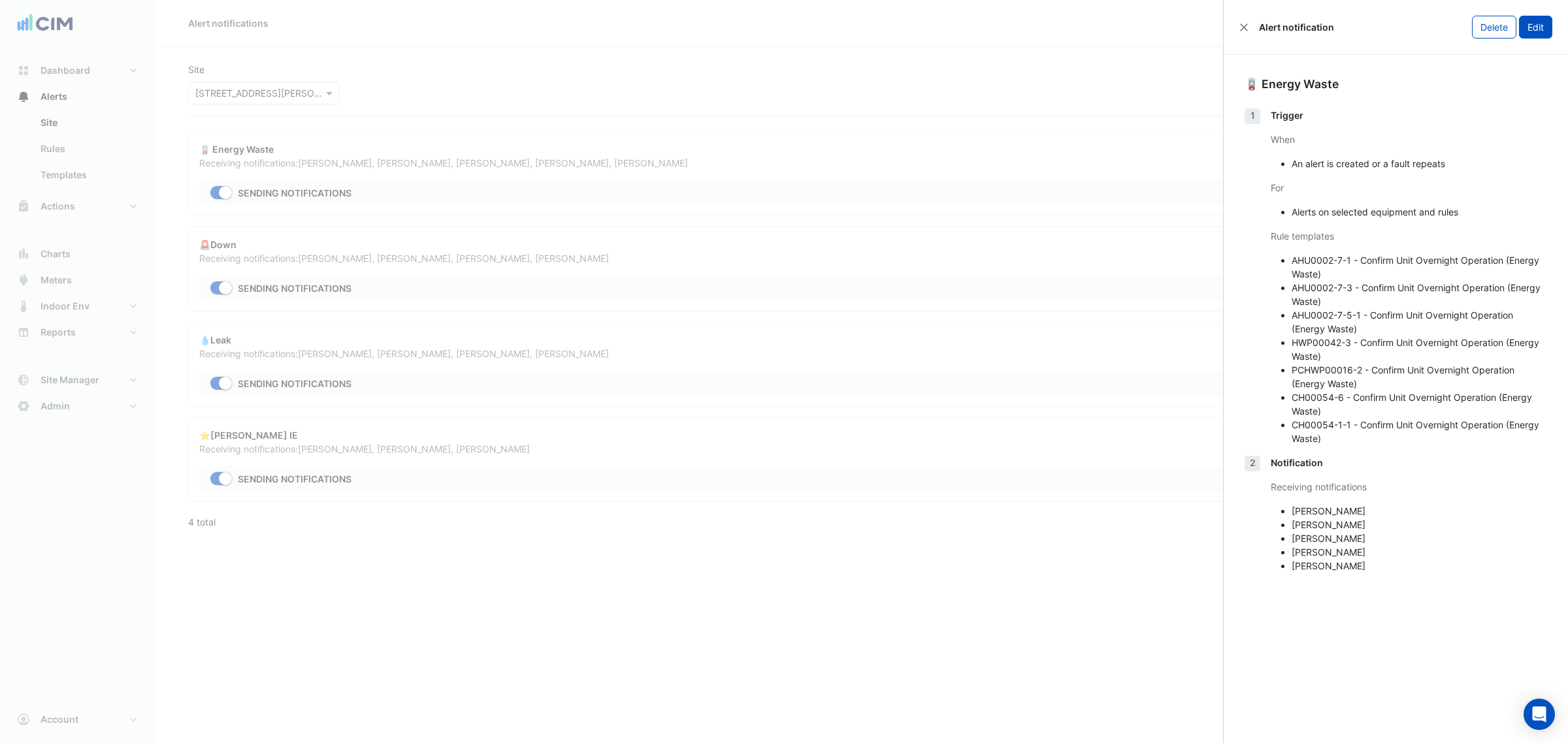
click at [1529, 31] on button "Edit" at bounding box center [1536, 27] width 33 height 23
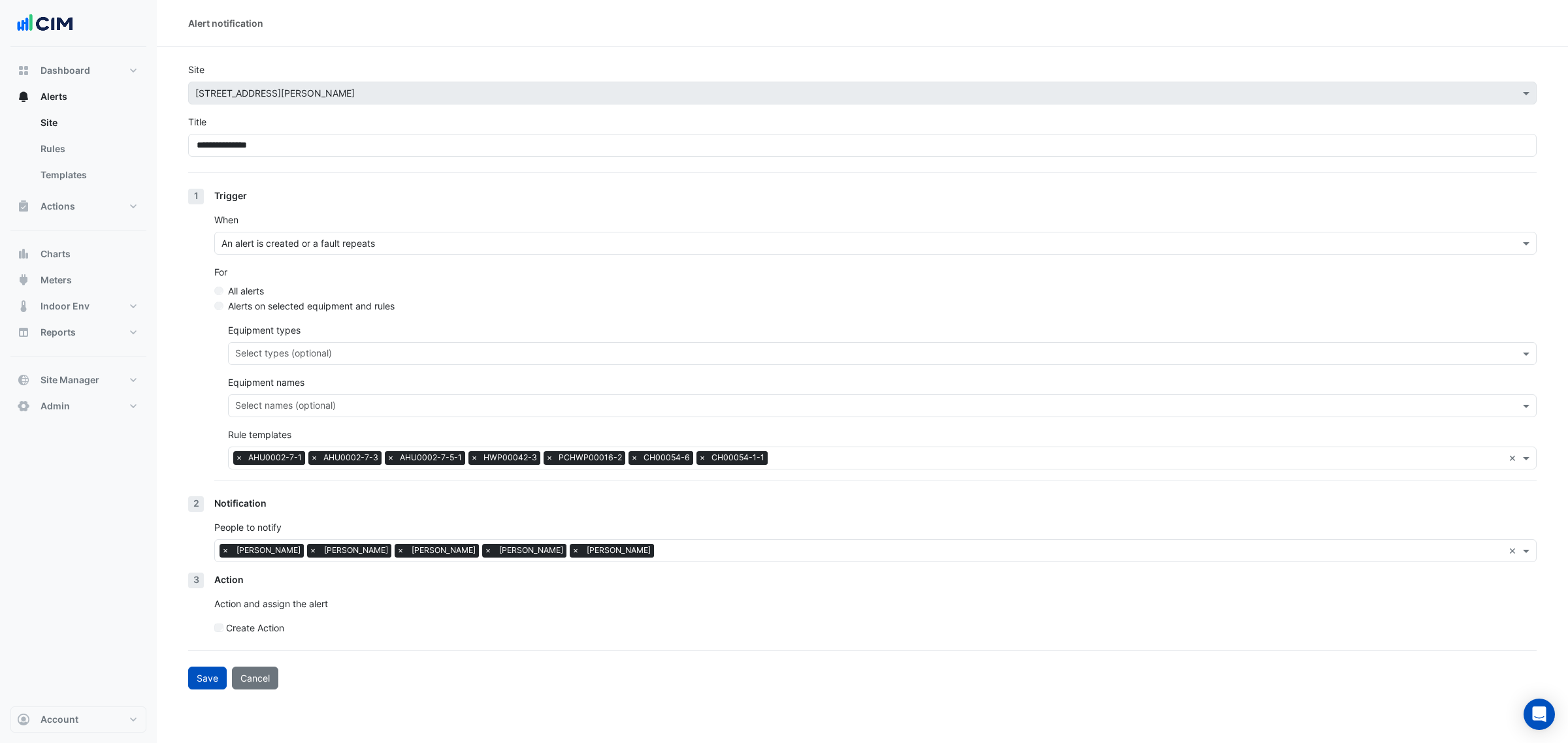
click at [247, 628] on label "Create Action" at bounding box center [255, 628] width 58 height 14
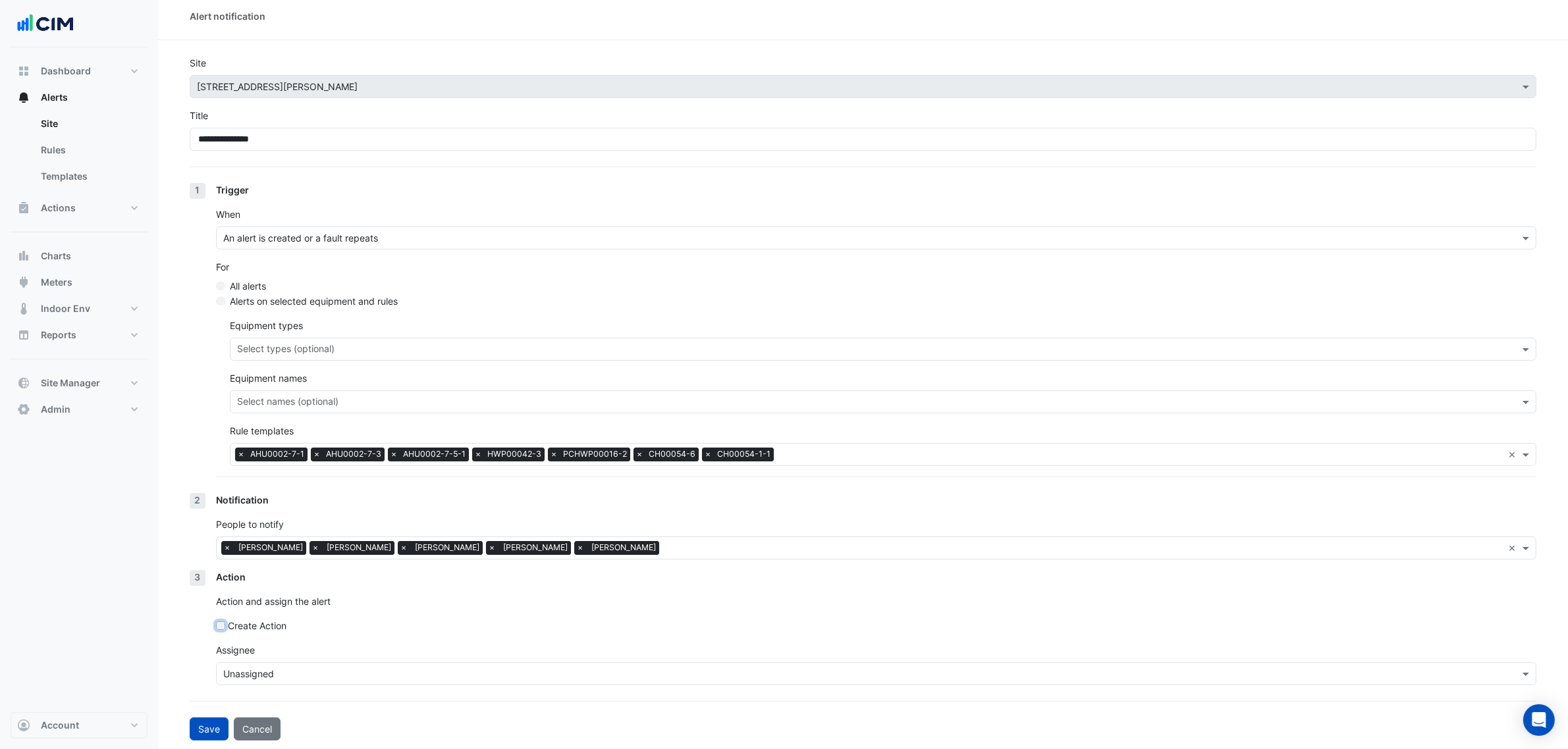
scroll to position [10, 0]
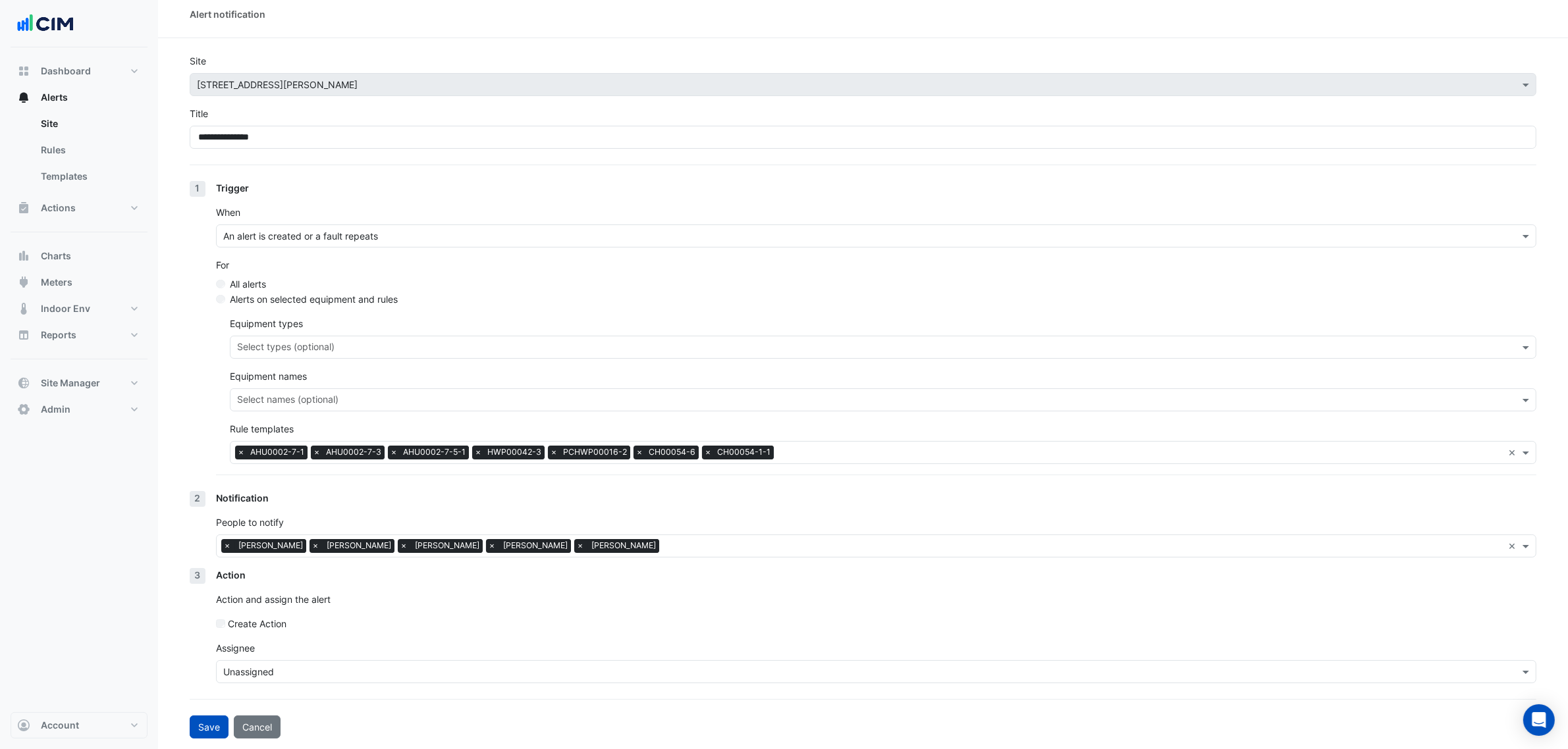
click at [270, 617] on label "Create Action" at bounding box center [257, 624] width 59 height 14
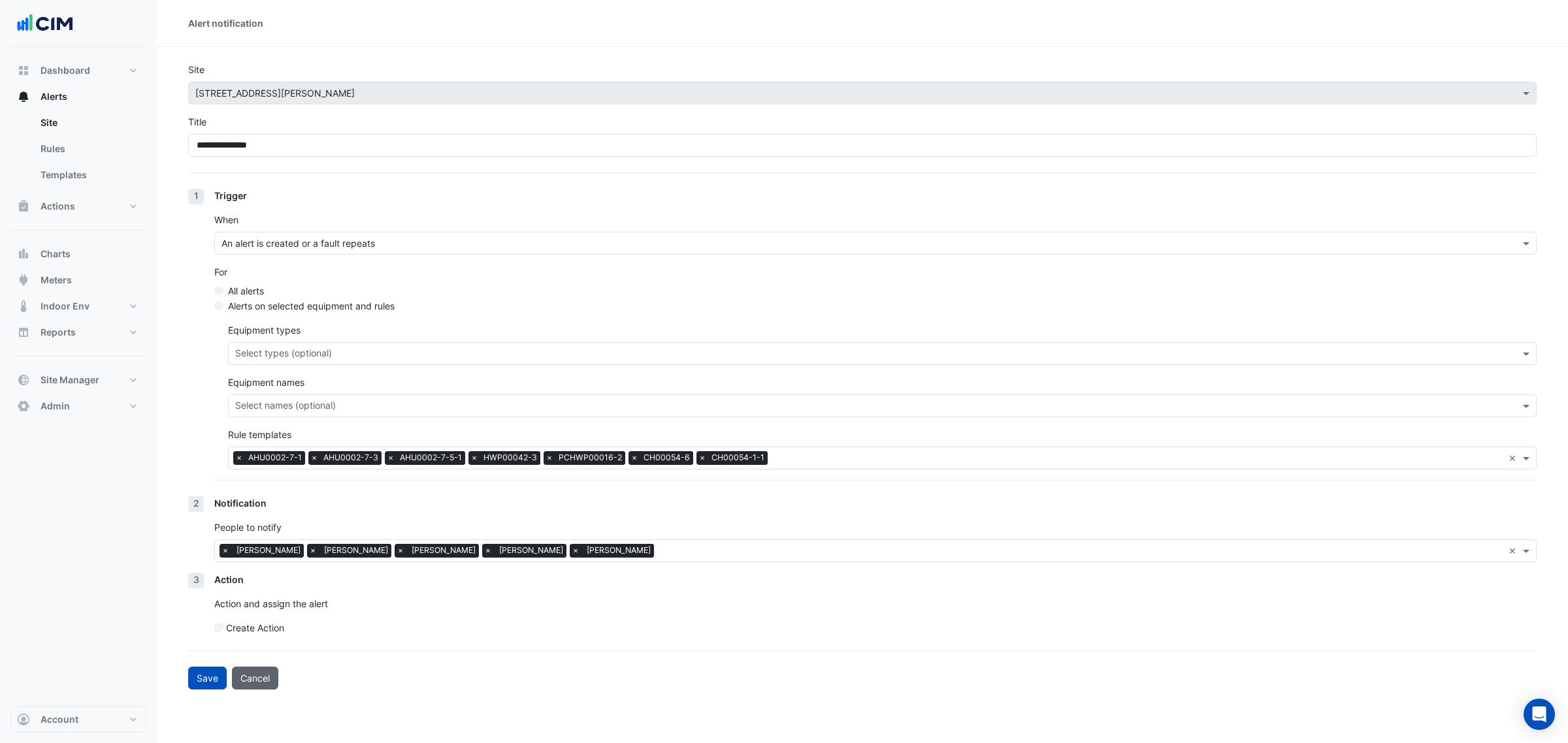
click at [271, 681] on button "Cancel" at bounding box center [254, 678] width 46 height 23
select select "******"
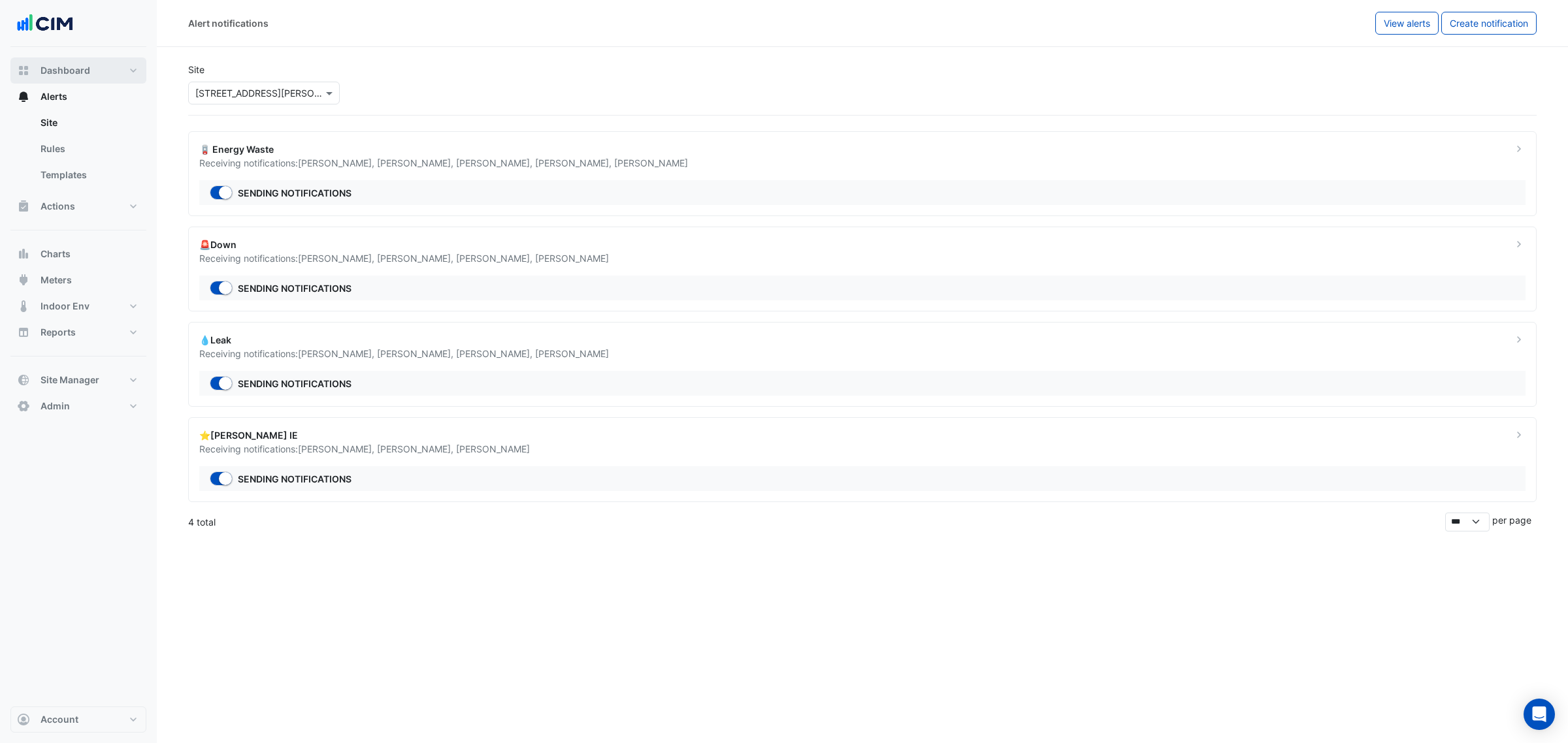
click at [88, 77] on button "Dashboard" at bounding box center [78, 70] width 136 height 26
select select "***"
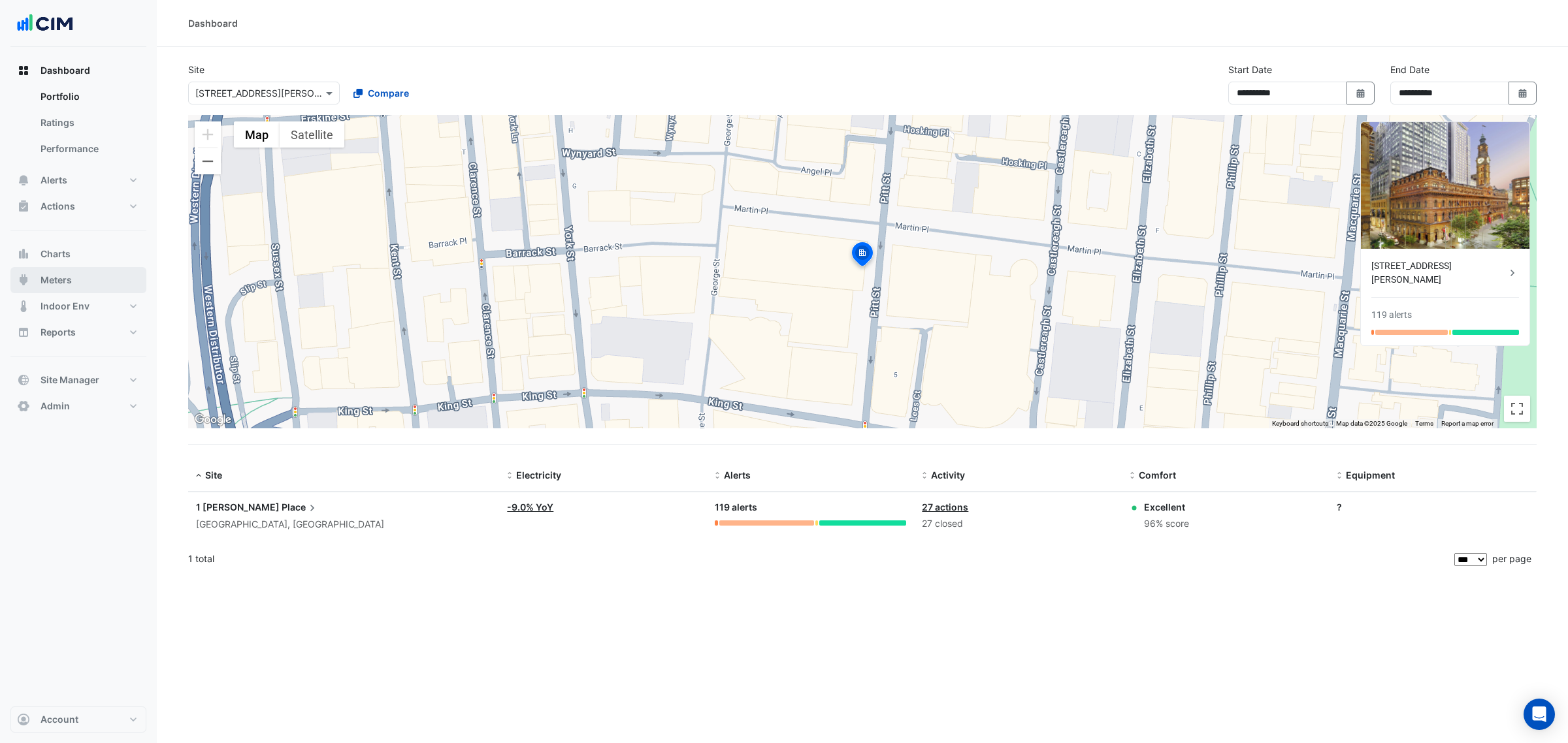
click at [80, 274] on button "Meters" at bounding box center [78, 280] width 136 height 26
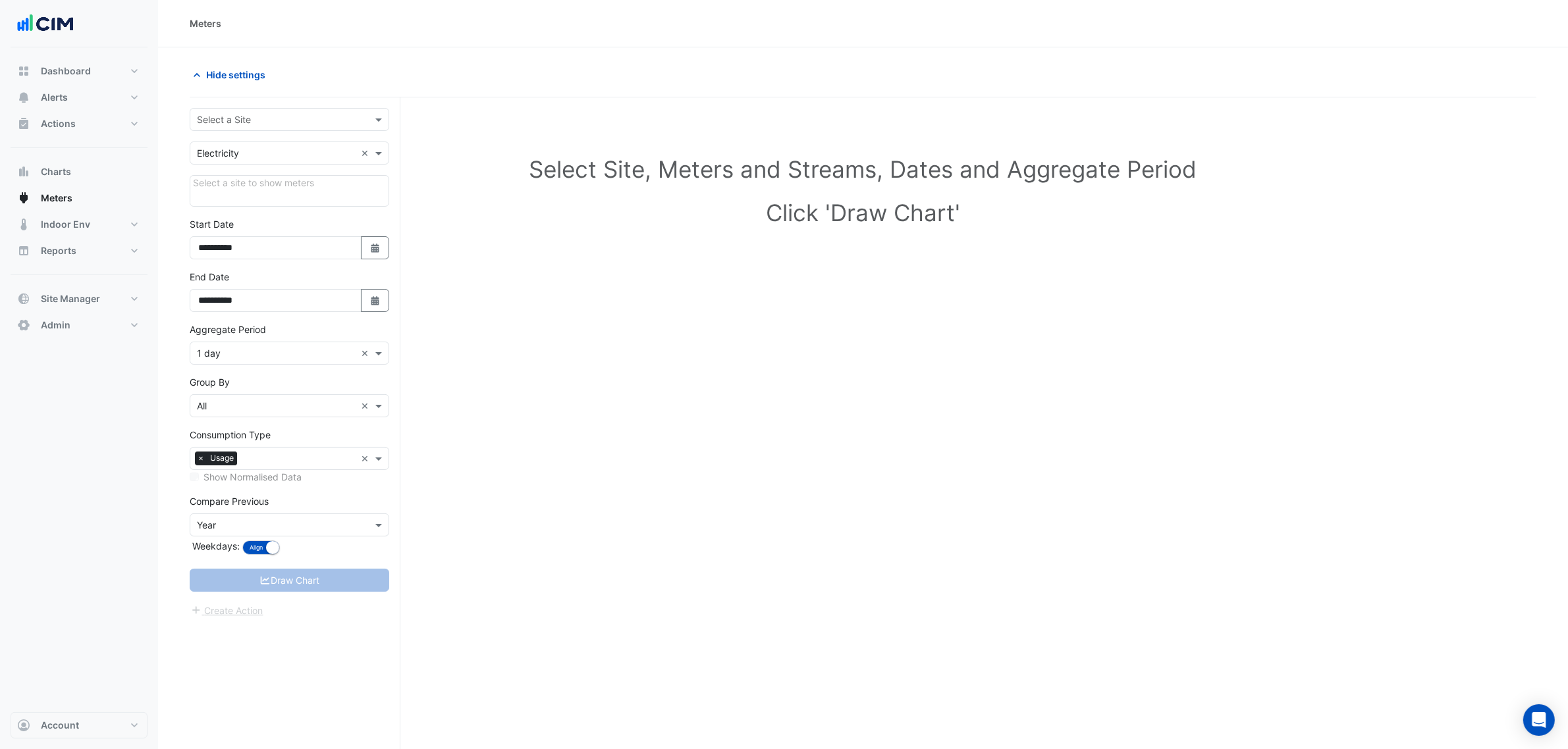
click at [252, 121] on input "text" at bounding box center [277, 121] width 159 height 14
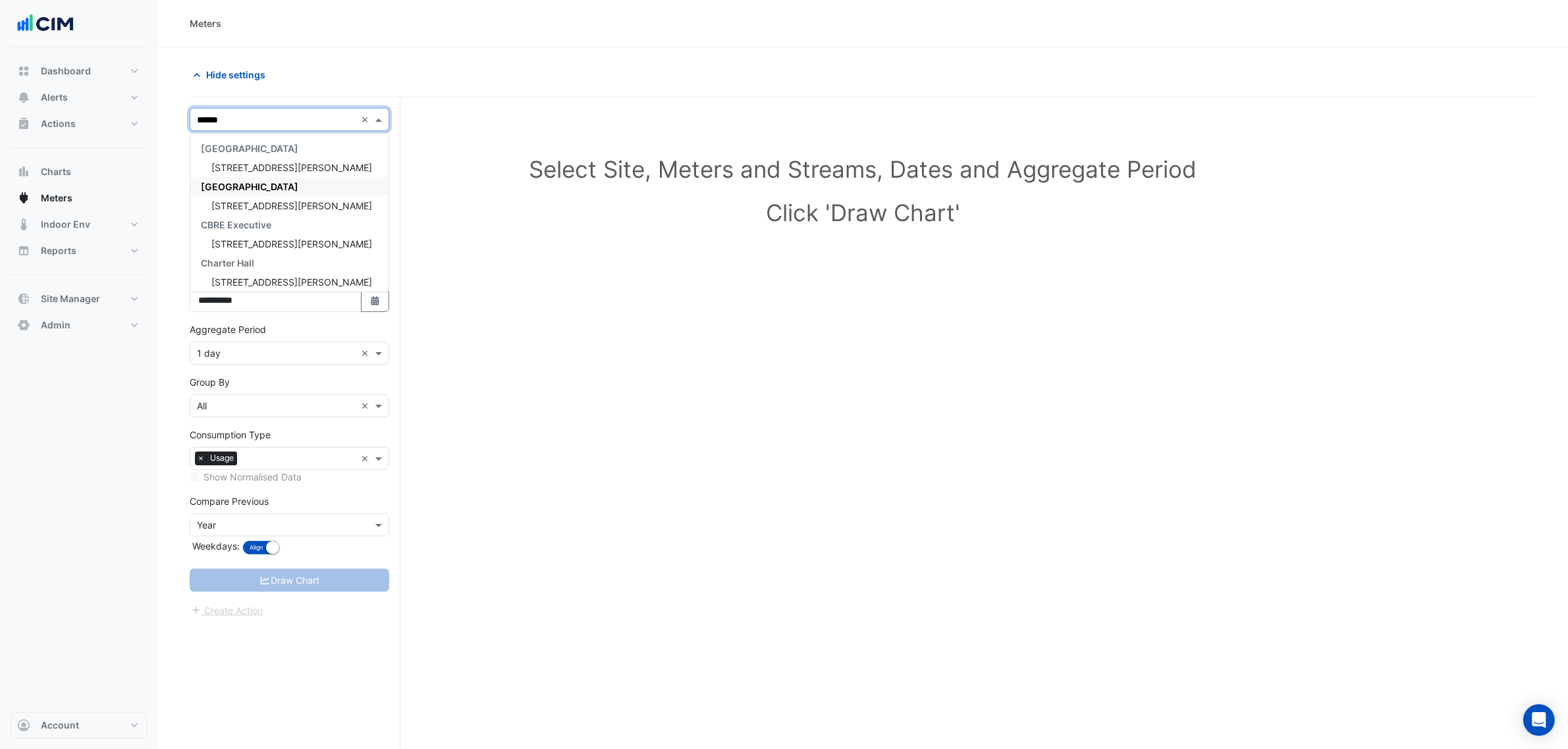
type input "*******"
click at [279, 163] on div "1 Martin Place" at bounding box center [289, 167] width 198 height 19
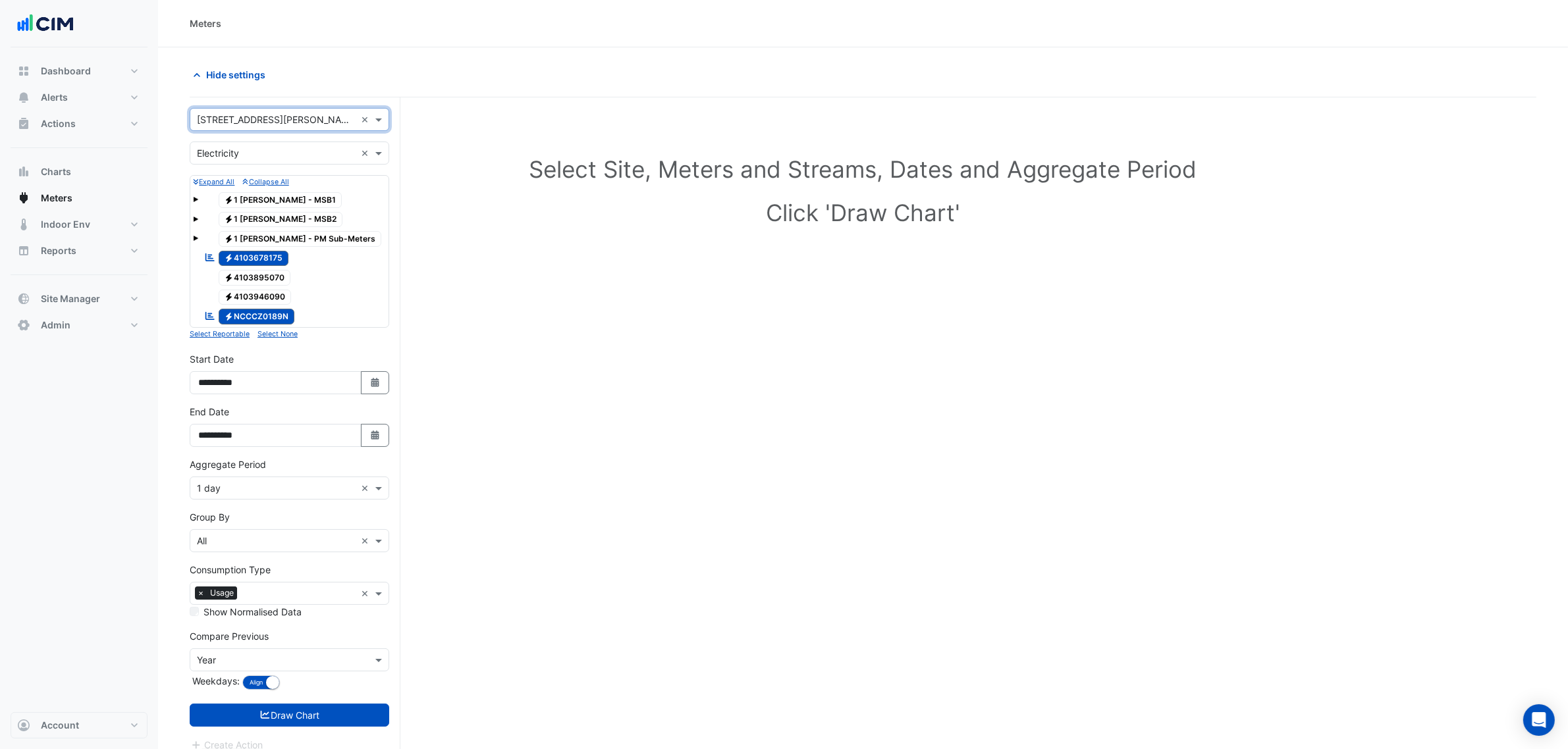
scroll to position [50, 0]
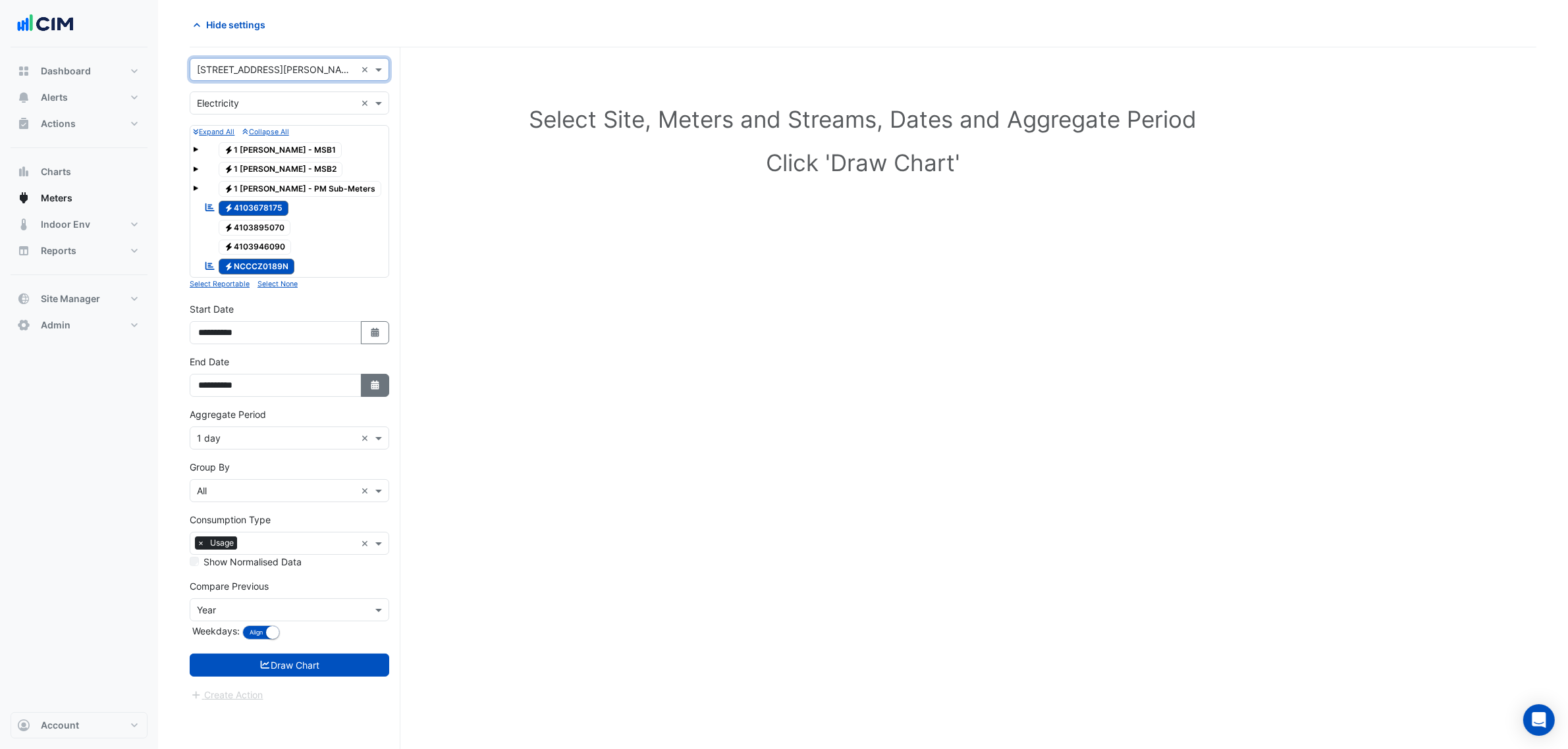
click at [370, 393] on button "Select Date" at bounding box center [376, 385] width 29 height 23
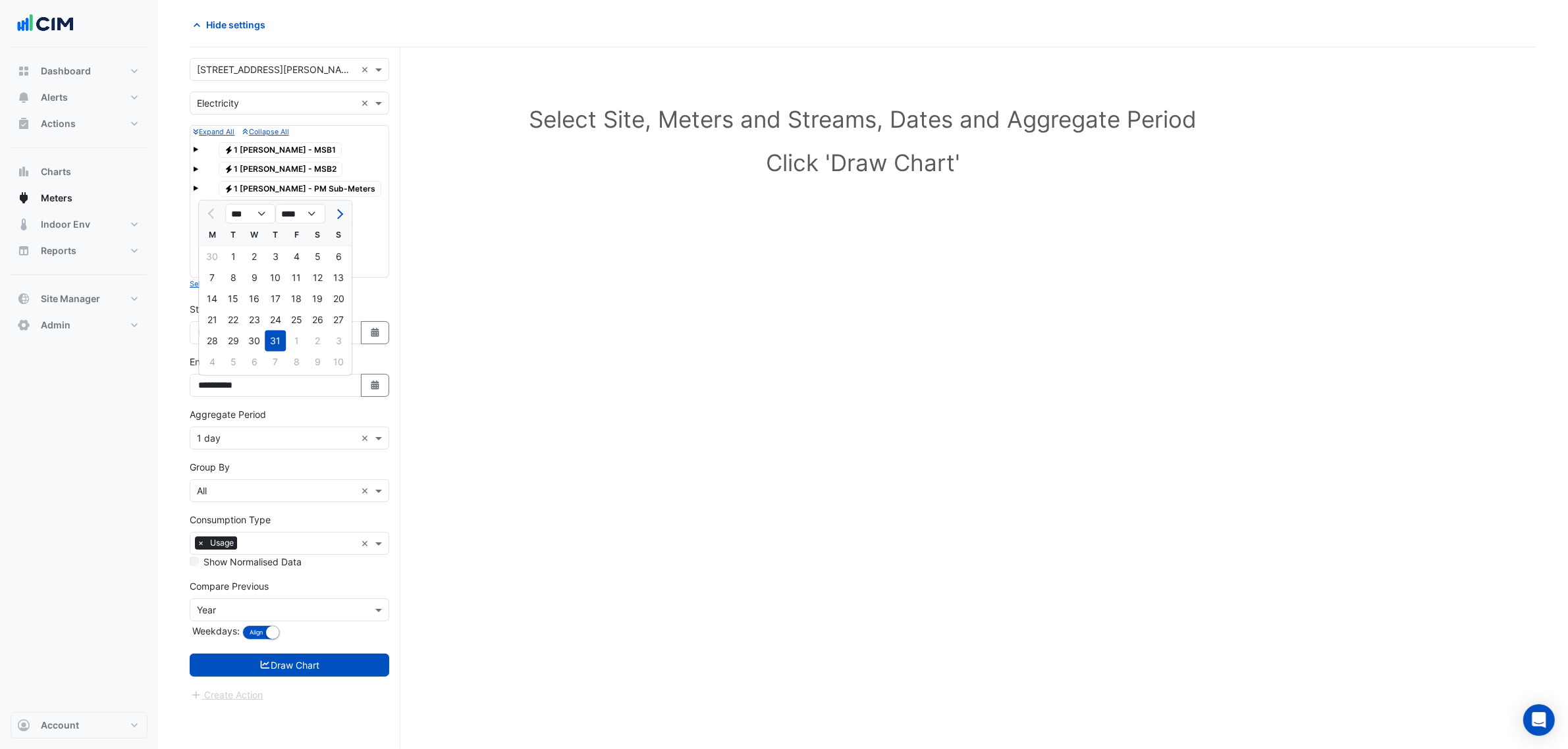
click at [340, 198] on div "Electricity 1 Martin - PM Sub-Meters" at bounding box center [293, 189] width 184 height 18
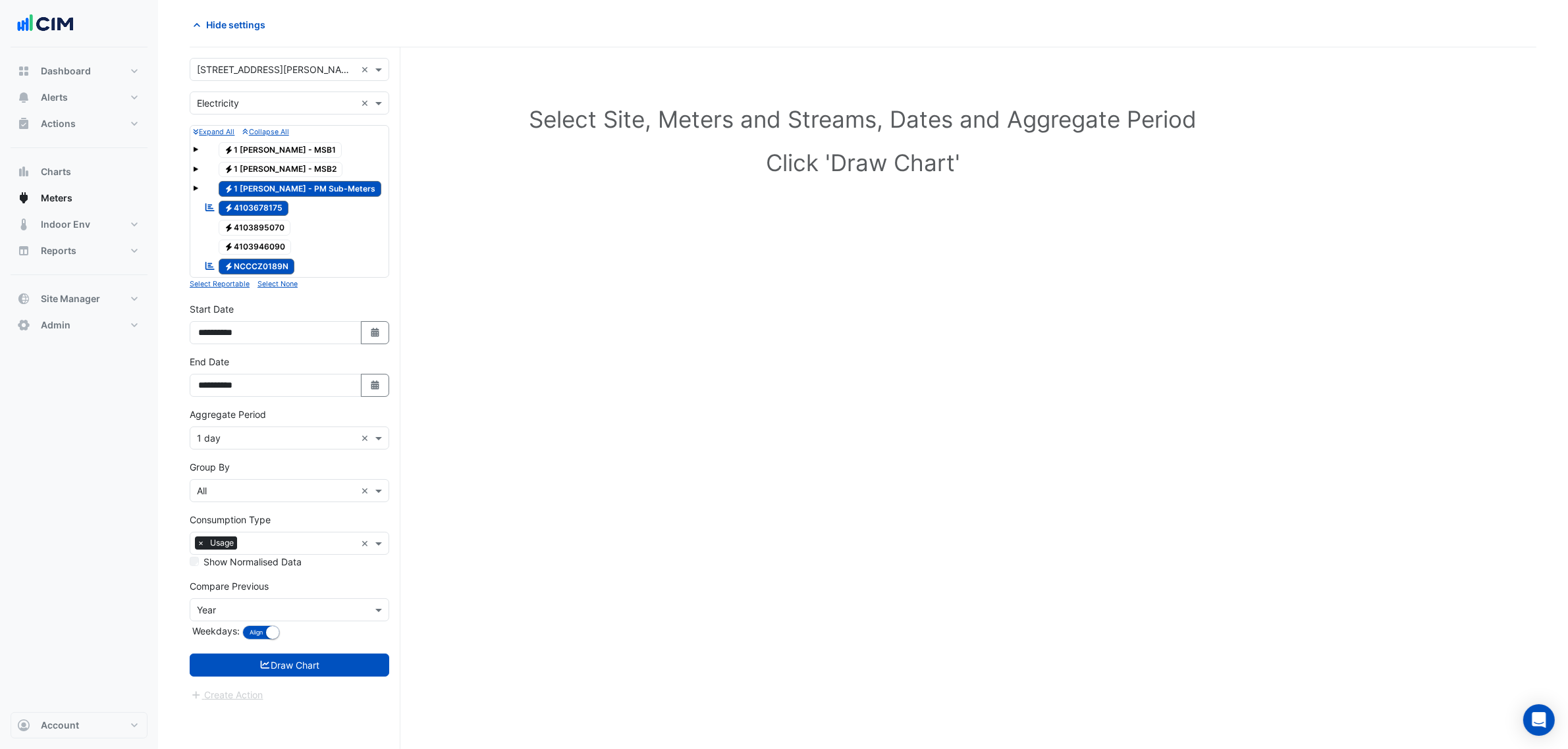
click at [300, 192] on span "Electricity 1 Martin - PM Sub-Meters" at bounding box center [300, 189] width 163 height 16
click at [370, 382] on button "Select Date" at bounding box center [376, 385] width 29 height 23
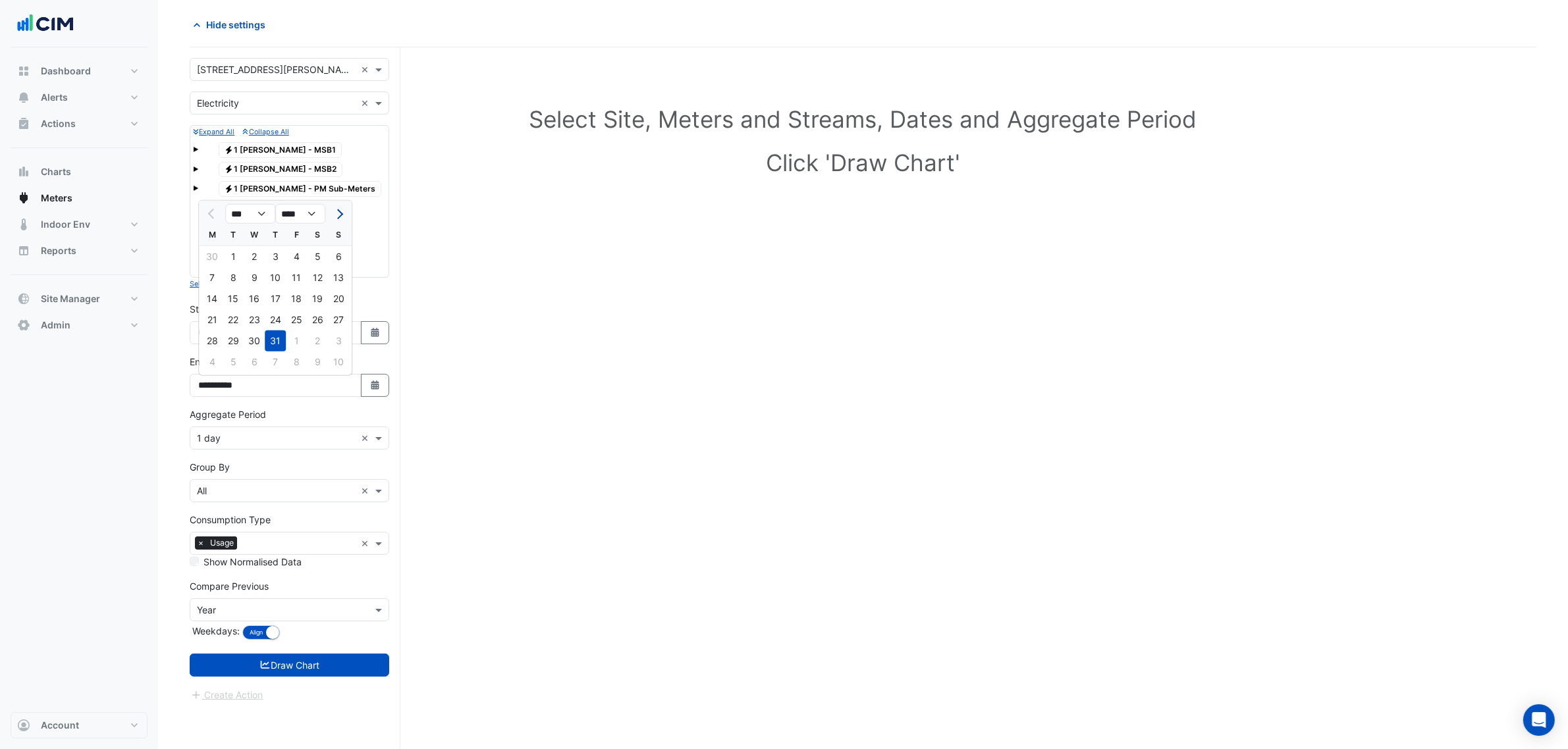
click at [335, 211] on span "Next month" at bounding box center [338, 214] width 10 height 10
select select "*"
click at [339, 314] on div "24" at bounding box center [339, 320] width 21 height 21
type input "**********"
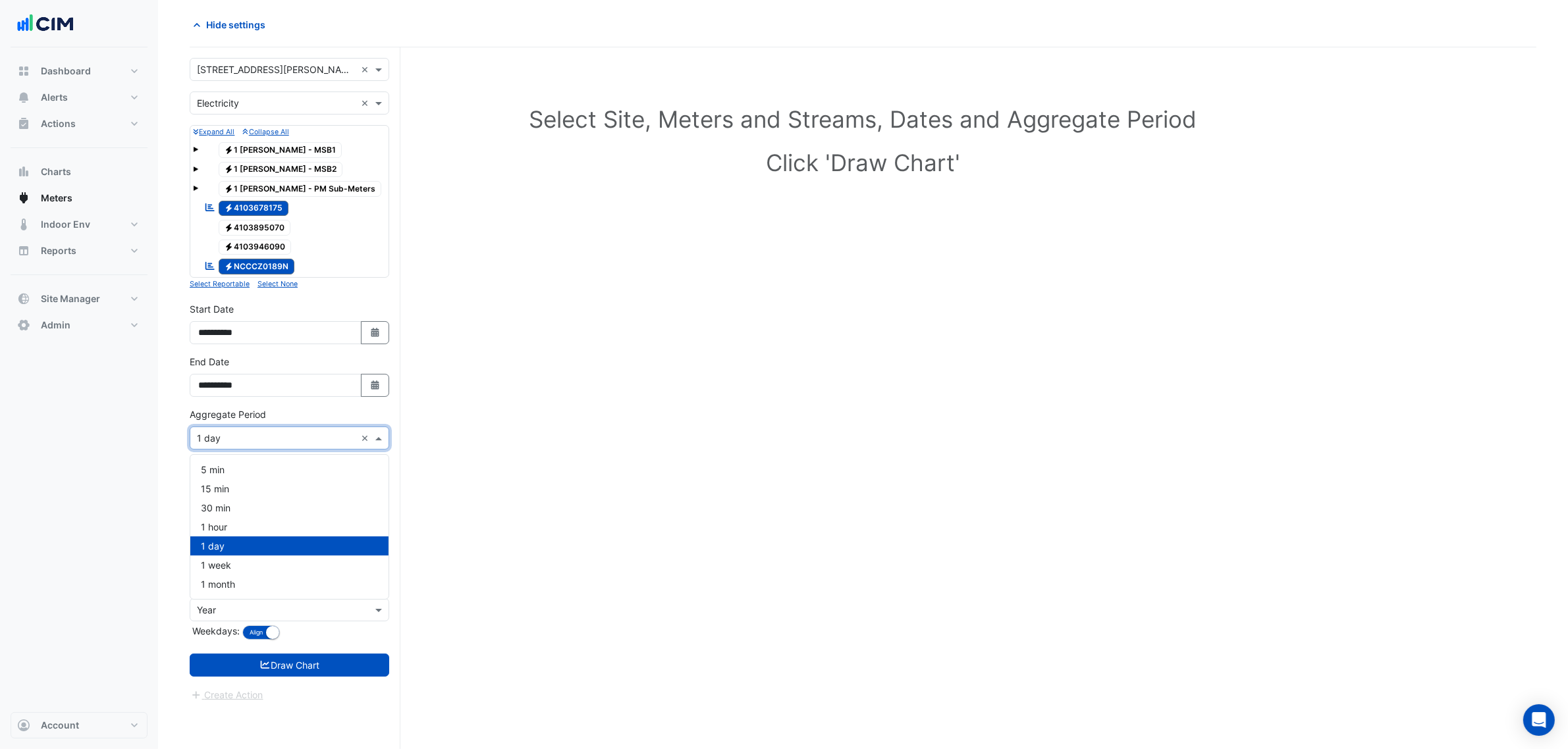
click at [257, 440] on input "text" at bounding box center [277, 439] width 159 height 14
click at [237, 522] on div "1 hour" at bounding box center [289, 527] width 198 height 19
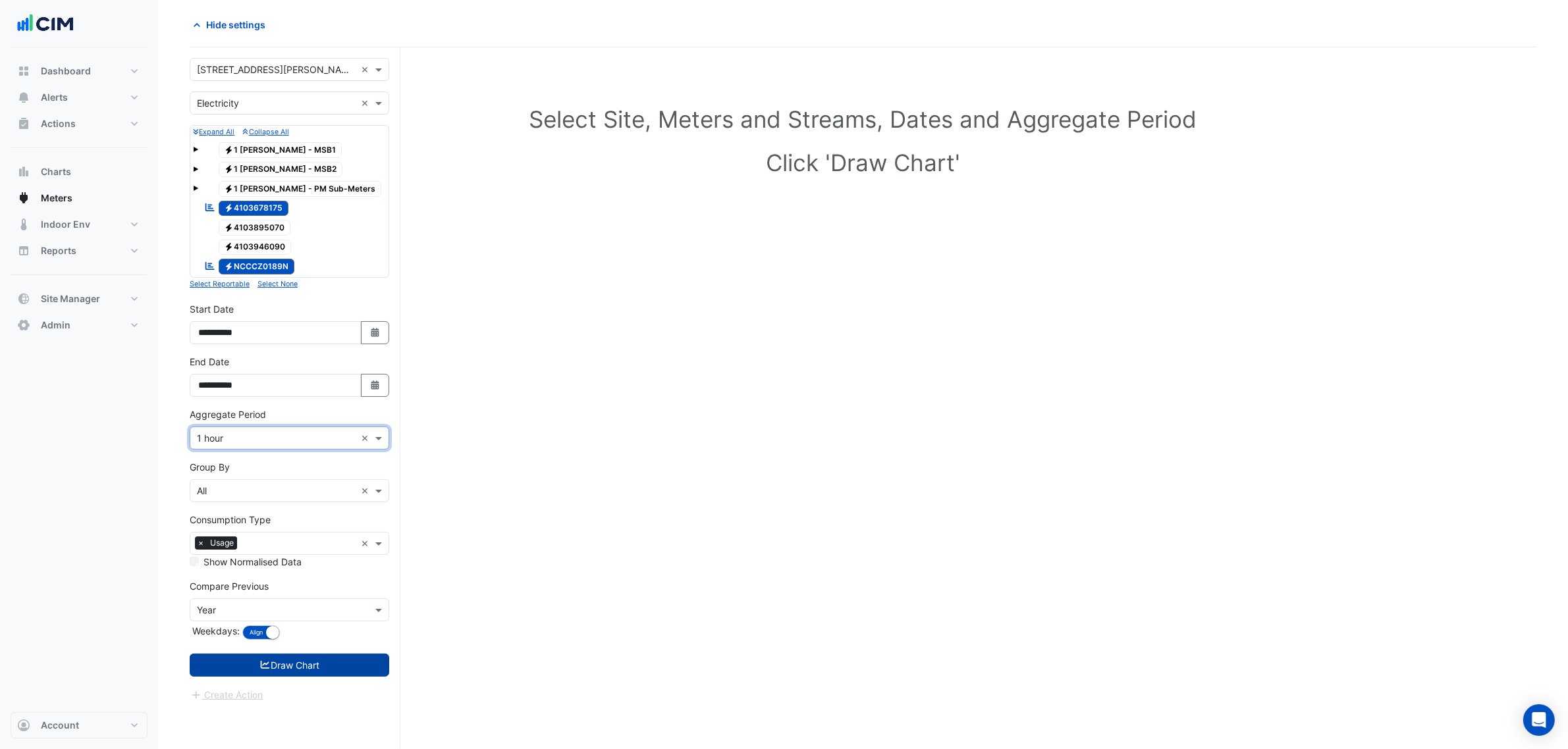
click at [300, 663] on button "Draw Chart" at bounding box center [289, 665] width 199 height 23
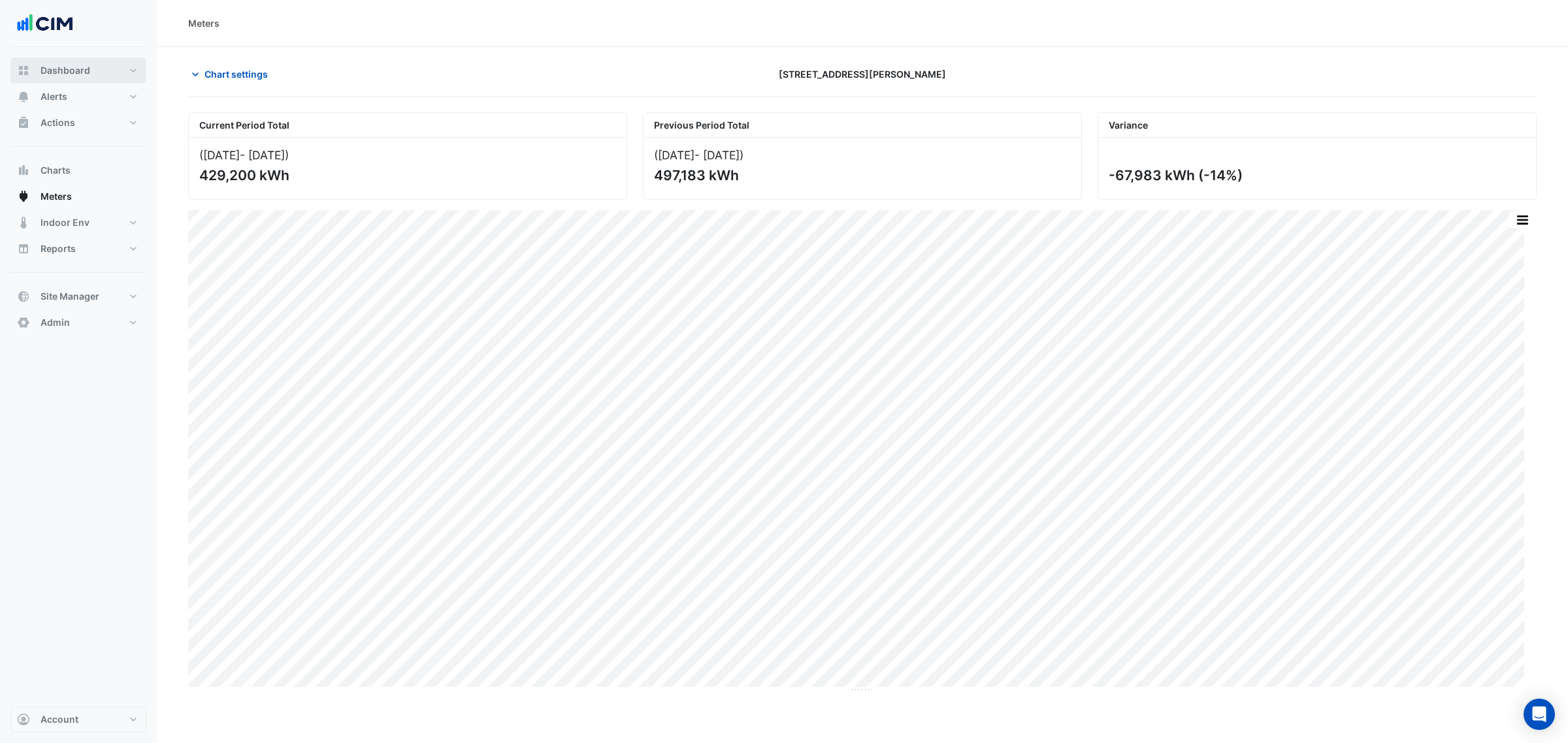
drag, startPoint x: 85, startPoint y: 64, endPoint x: 101, endPoint y: 69, distance: 16.8
click at [85, 64] on span "Dashboard" at bounding box center [66, 70] width 50 height 13
select select "***"
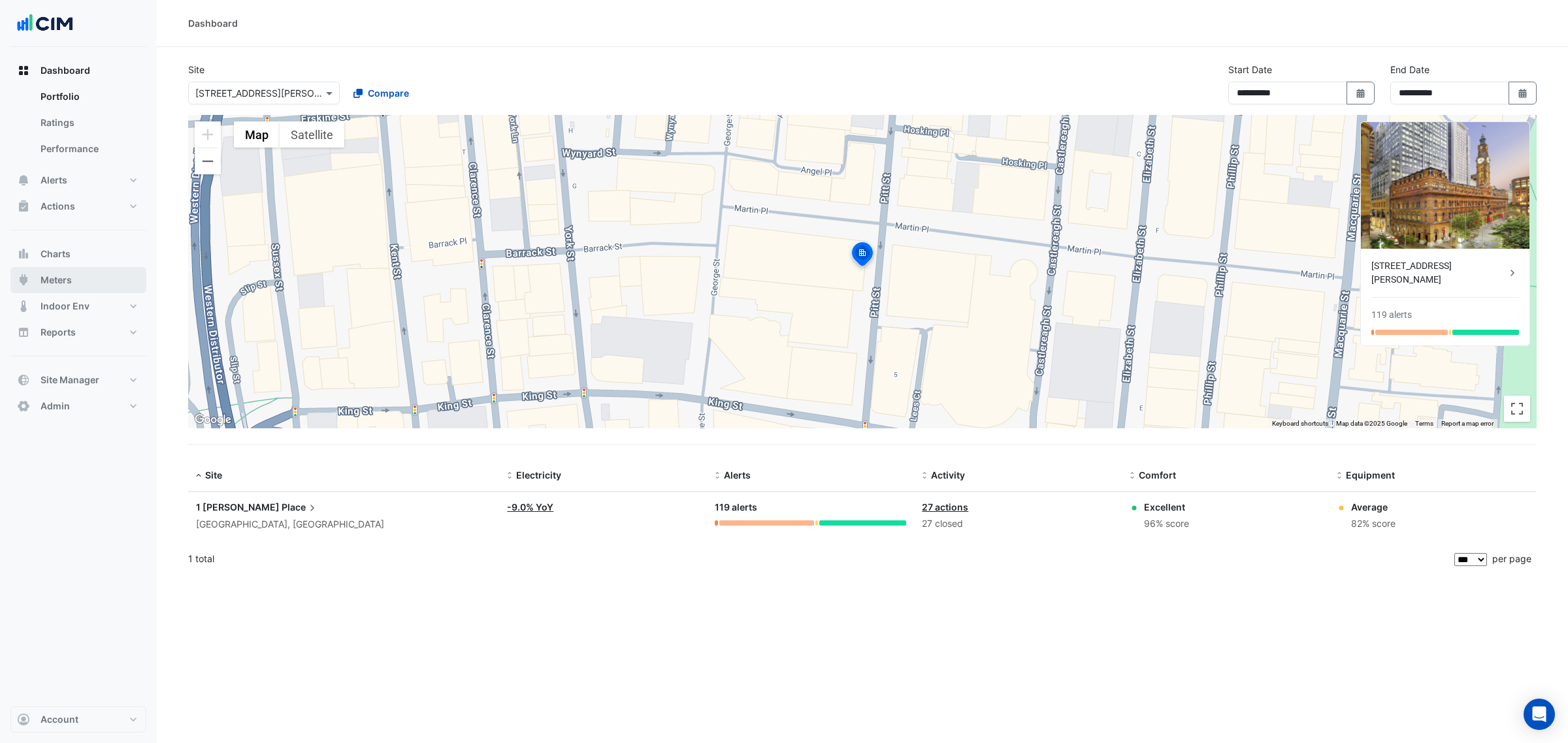
click at [96, 276] on button "Meters" at bounding box center [78, 280] width 136 height 26
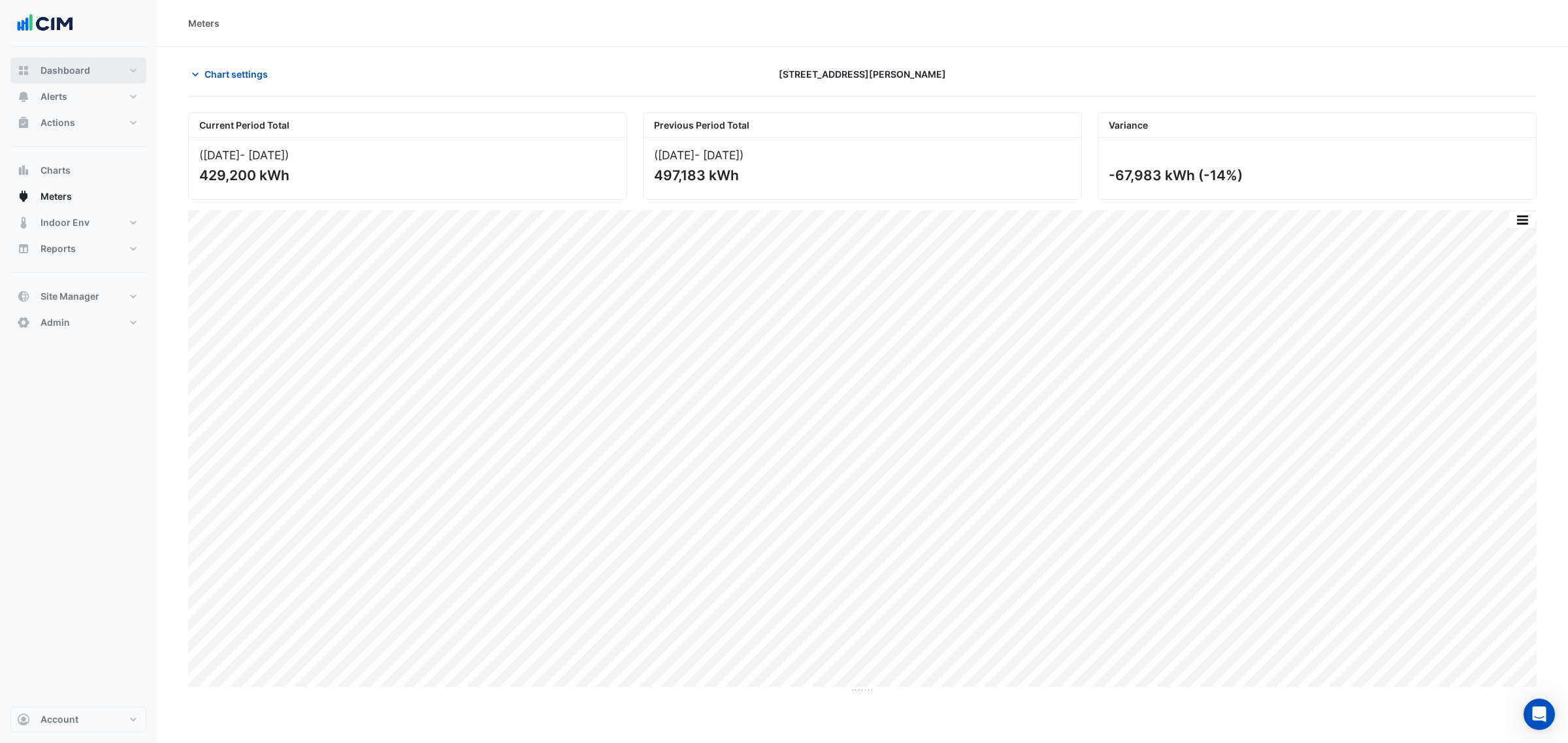
click at [111, 64] on button "Dashboard" at bounding box center [78, 70] width 136 height 26
select select "***"
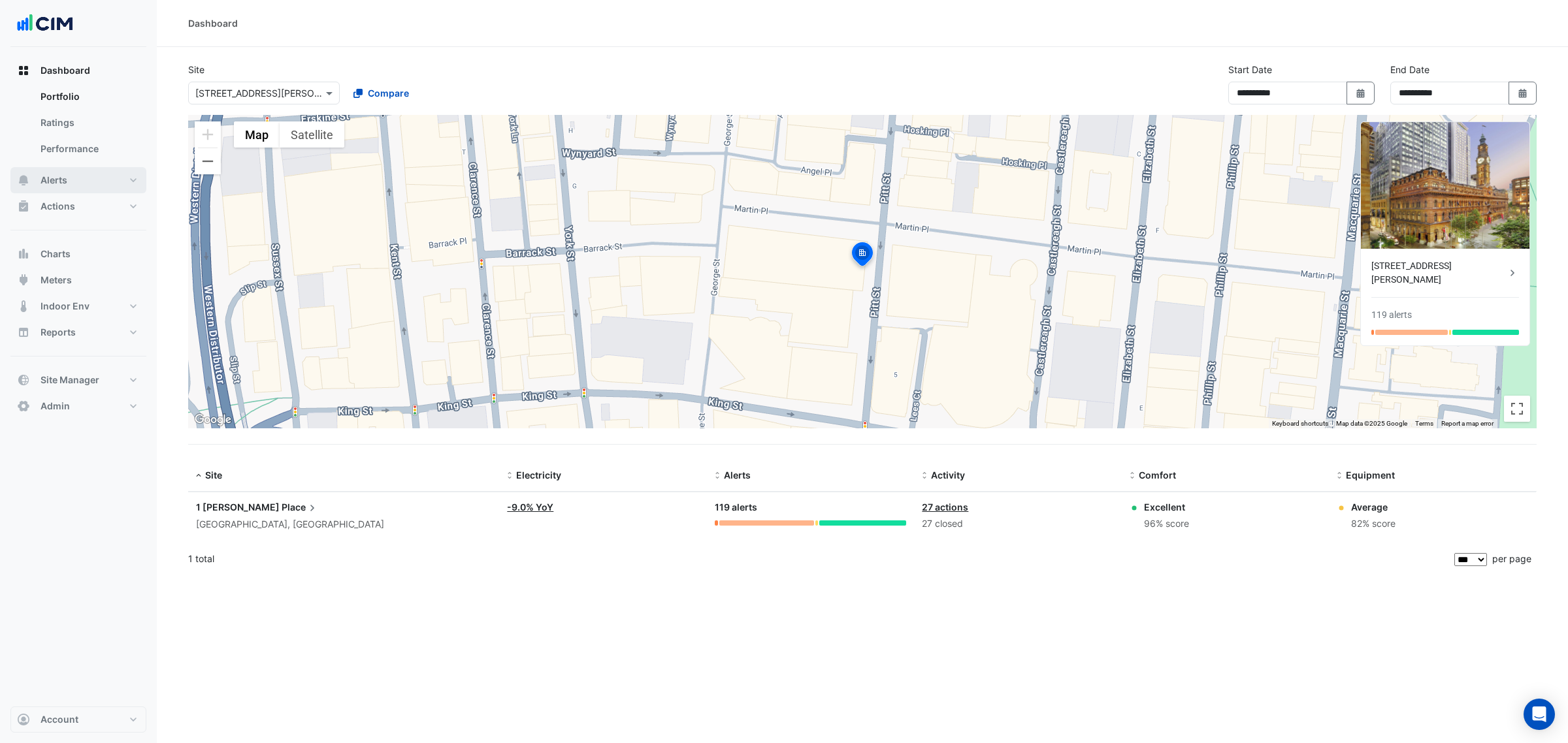
click at [115, 171] on button "Alerts" at bounding box center [78, 180] width 136 height 26
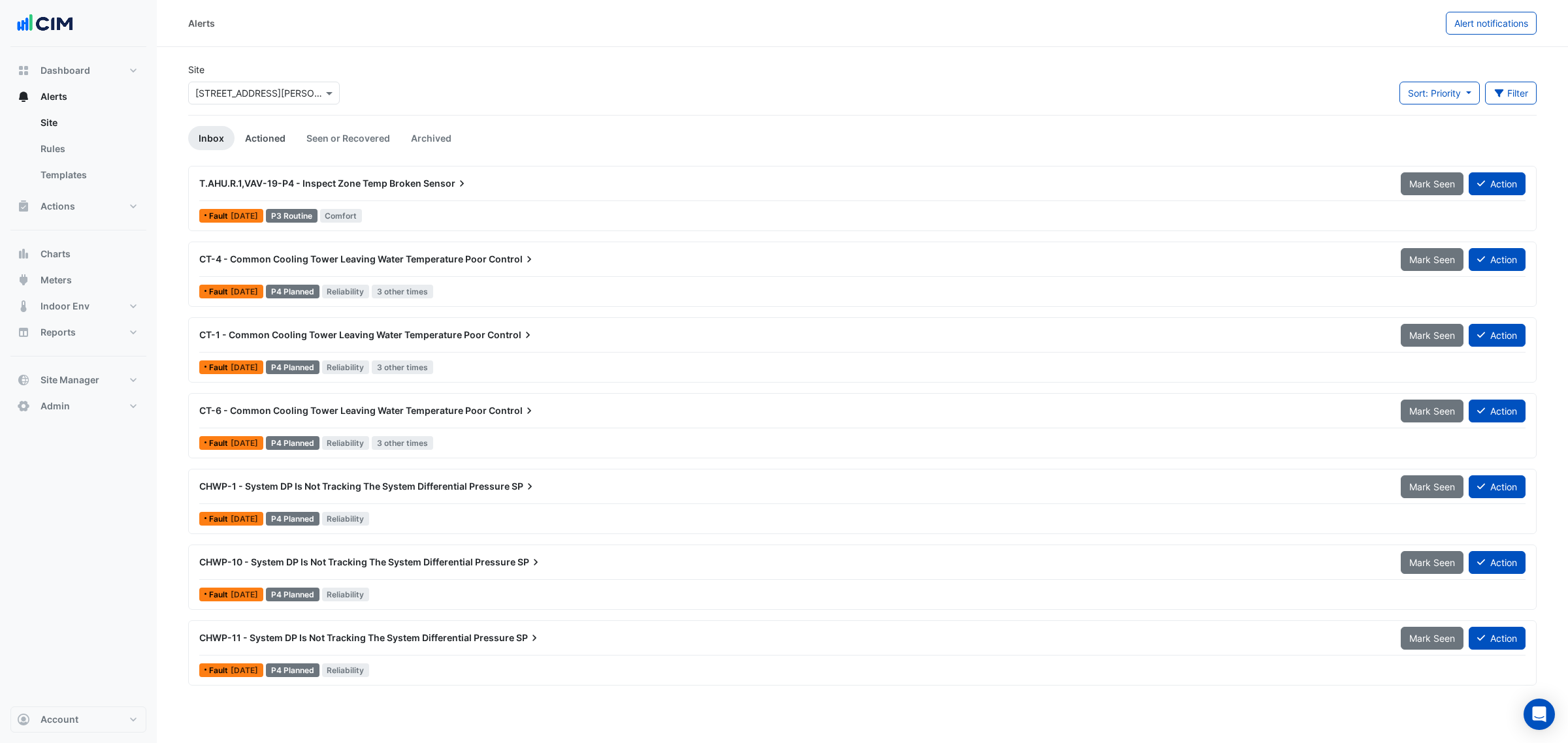
click at [272, 139] on link "Actioned" at bounding box center [265, 138] width 62 height 24
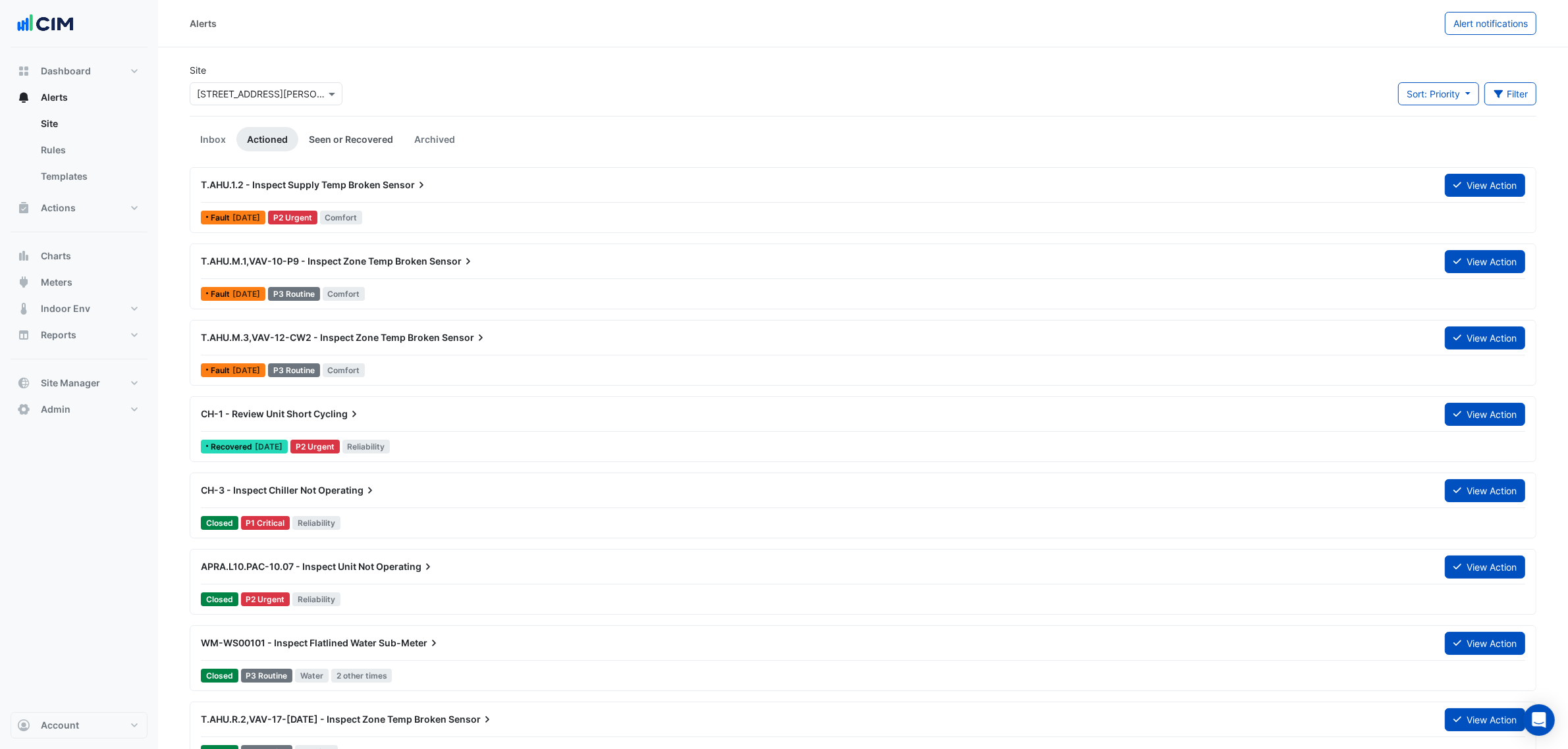
click at [330, 130] on link "Seen or Recovered" at bounding box center [351, 139] width 105 height 24
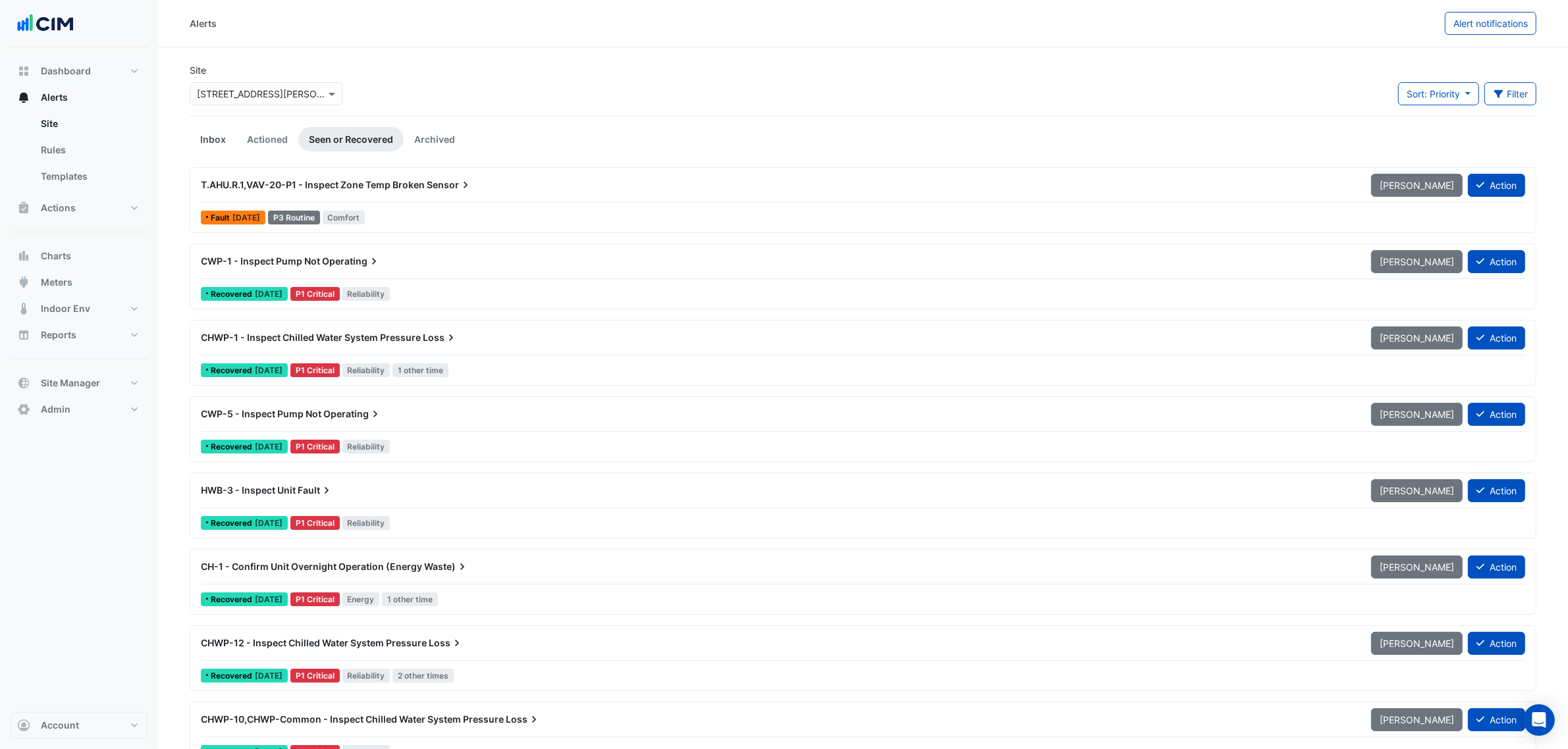
click at [217, 140] on link "Inbox" at bounding box center [213, 139] width 47 height 24
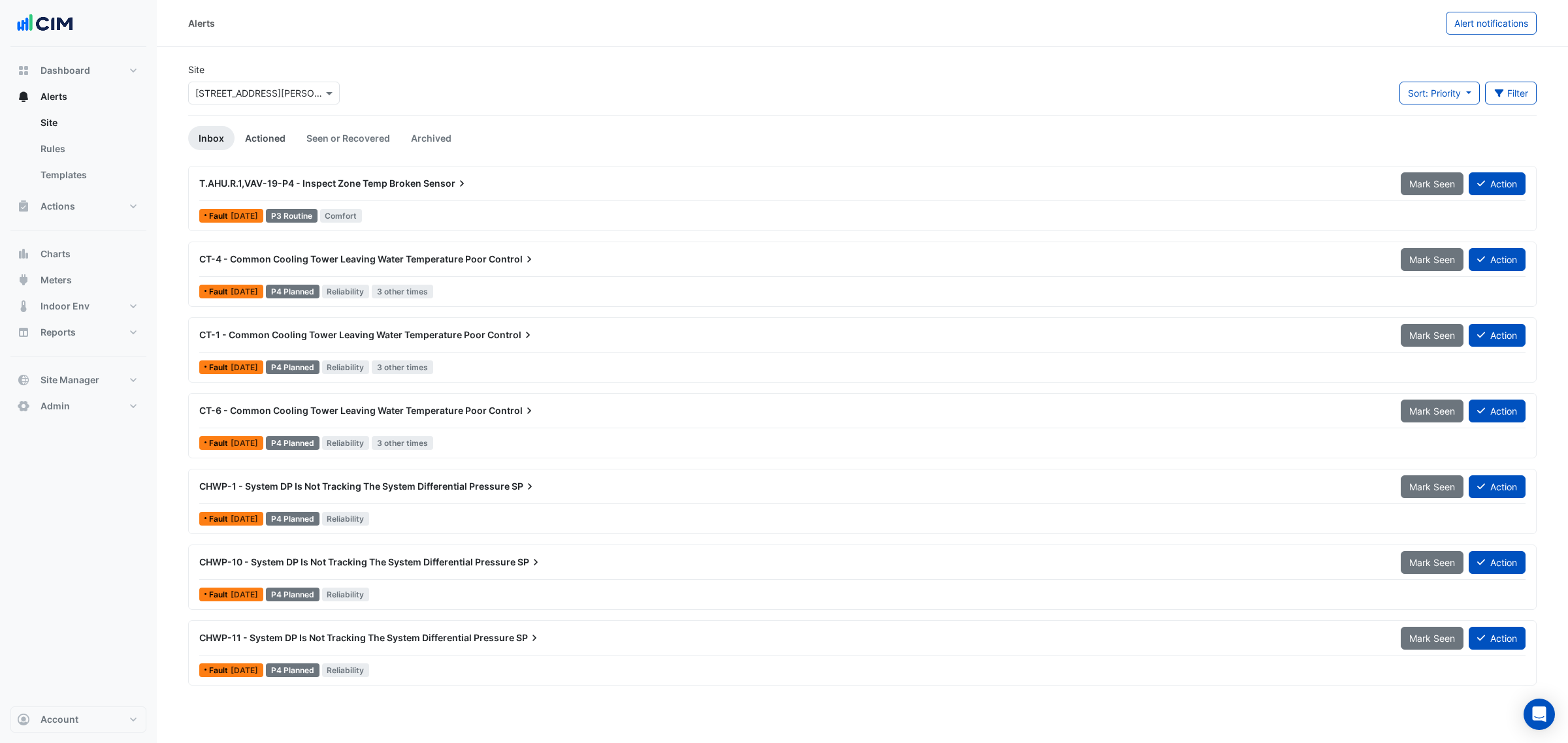
click at [239, 131] on link "Actioned" at bounding box center [265, 138] width 62 height 24
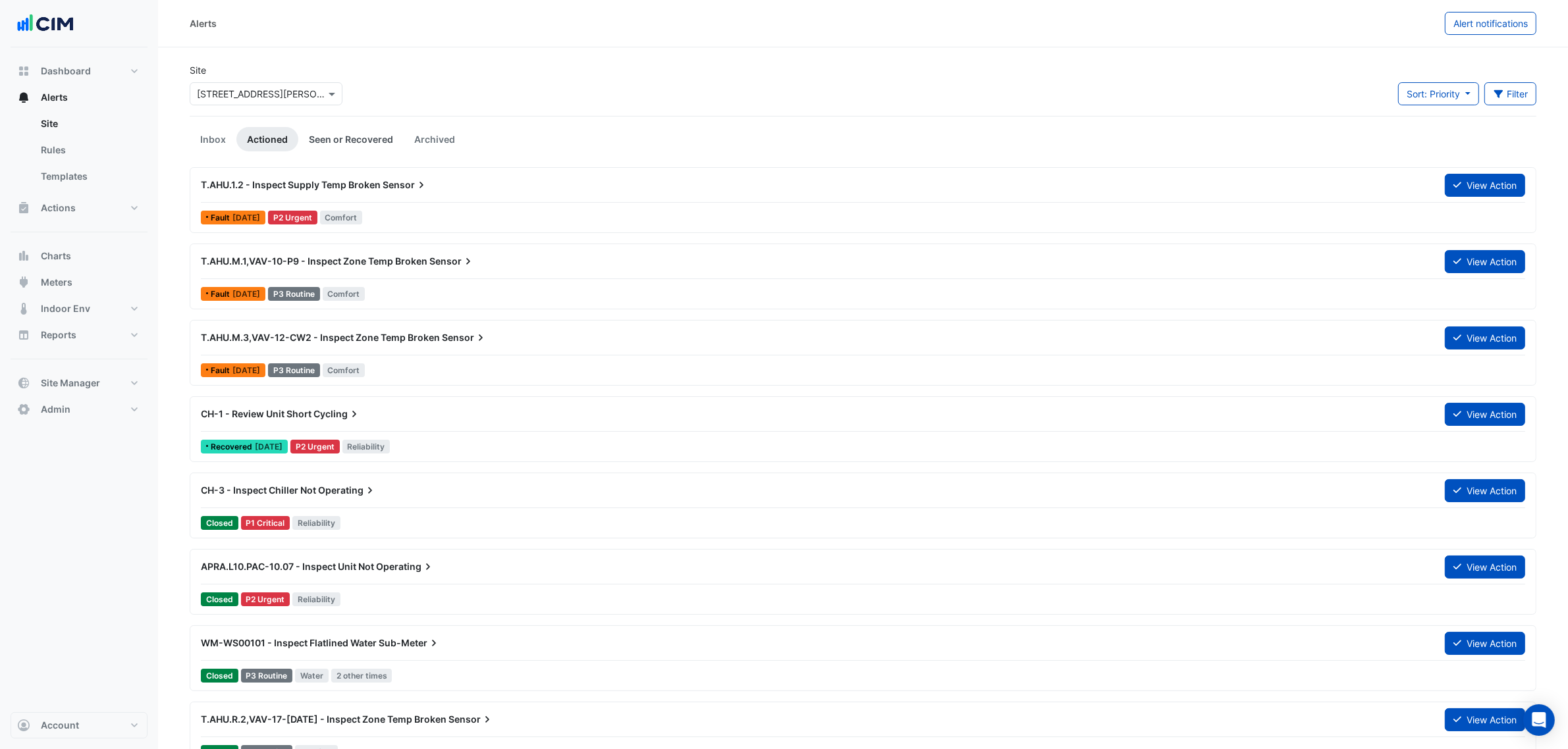
click at [367, 137] on link "Seen or Recovered" at bounding box center [351, 139] width 105 height 24
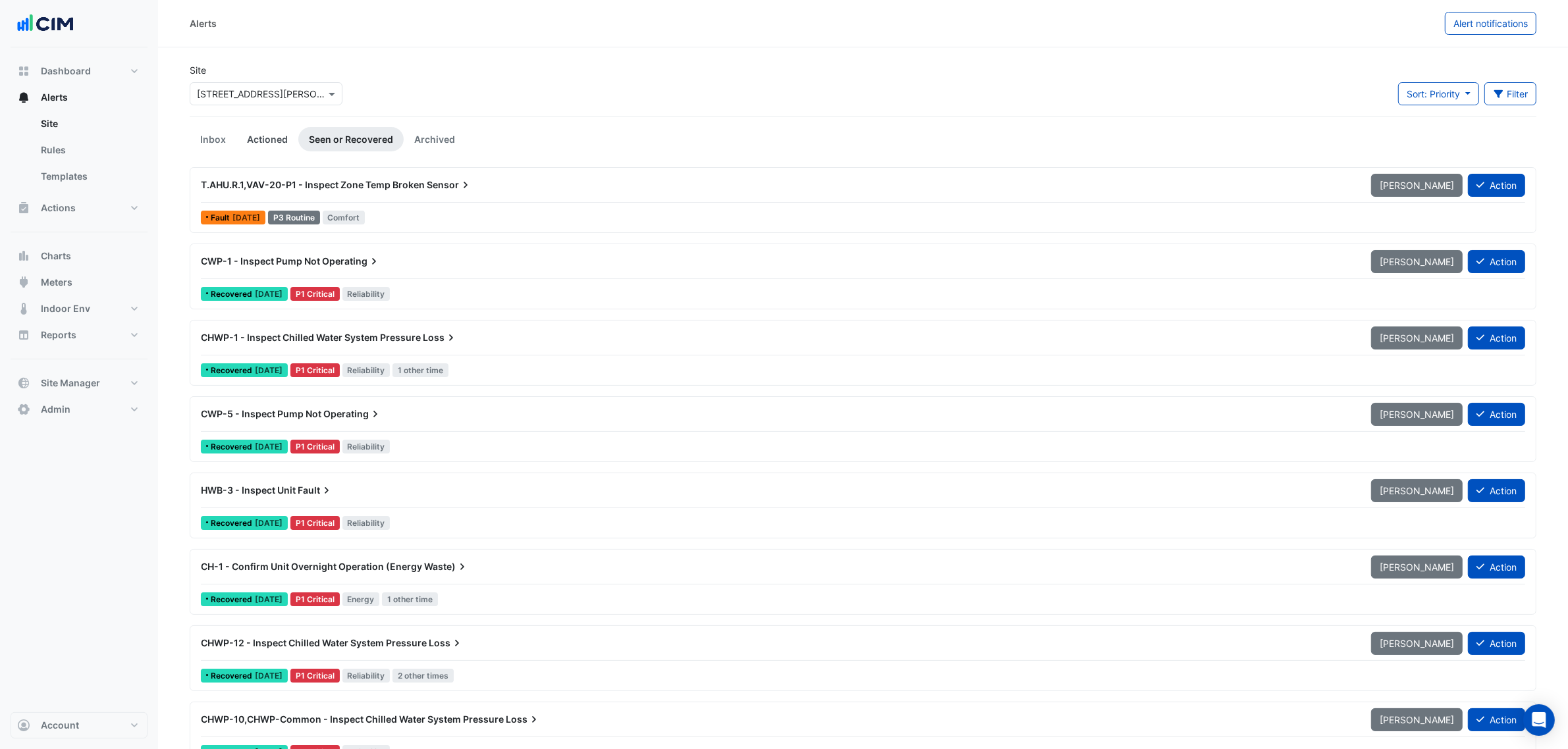
click at [252, 146] on link "Actioned" at bounding box center [267, 139] width 62 height 24
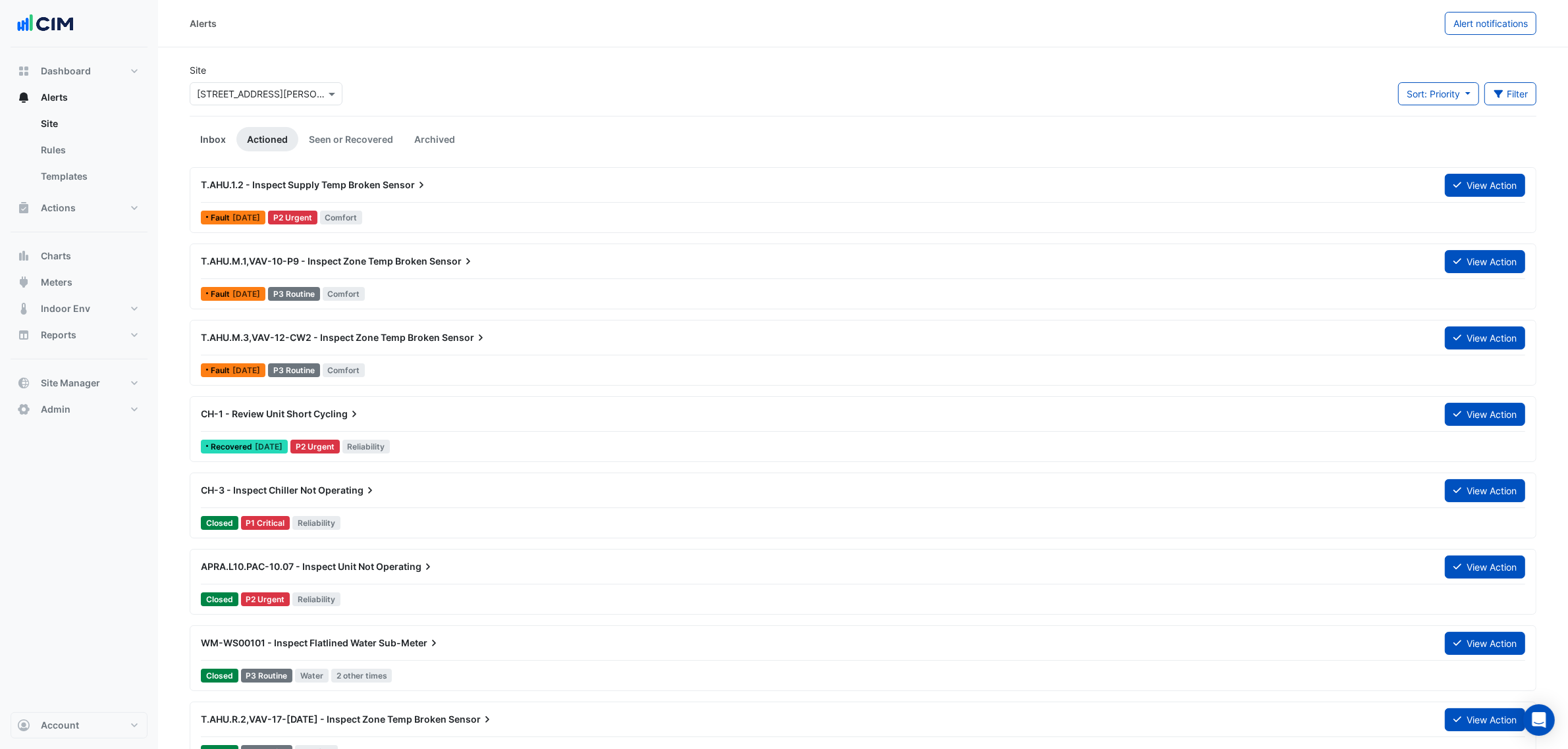
click at [218, 139] on link "Inbox" at bounding box center [213, 139] width 47 height 24
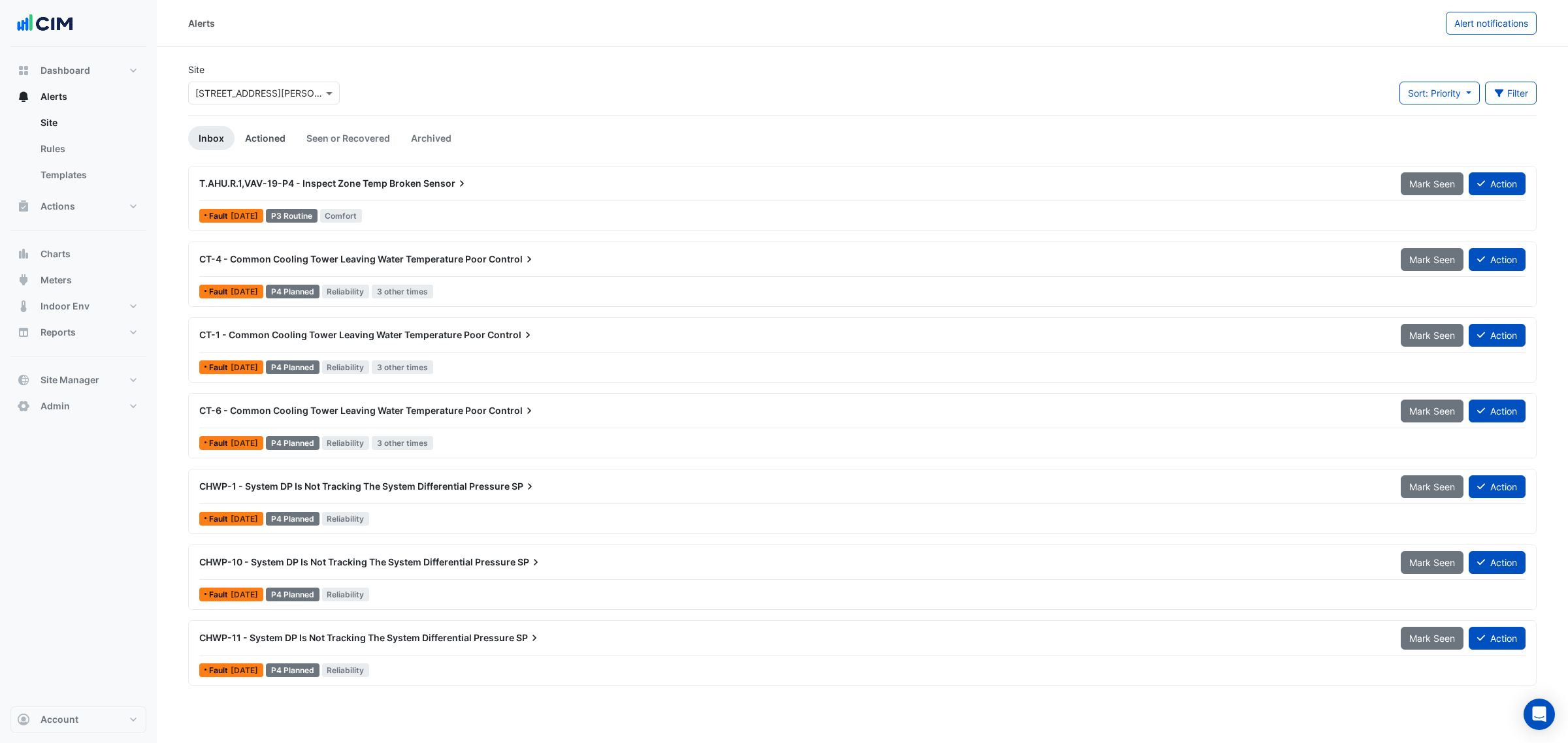
click at [272, 138] on link "Actioned" at bounding box center [265, 138] width 62 height 24
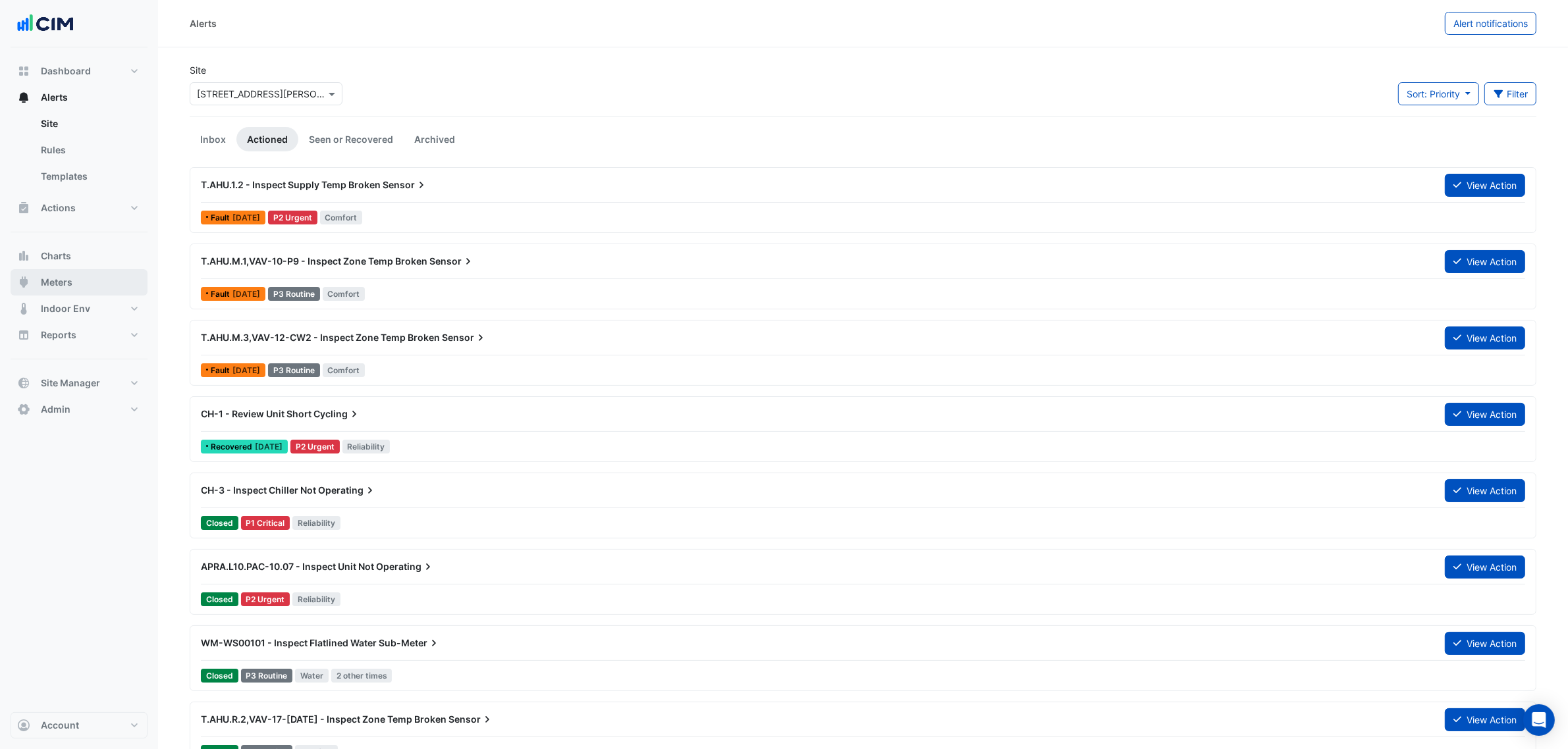
click at [100, 279] on button "Meters" at bounding box center [79, 282] width 137 height 26
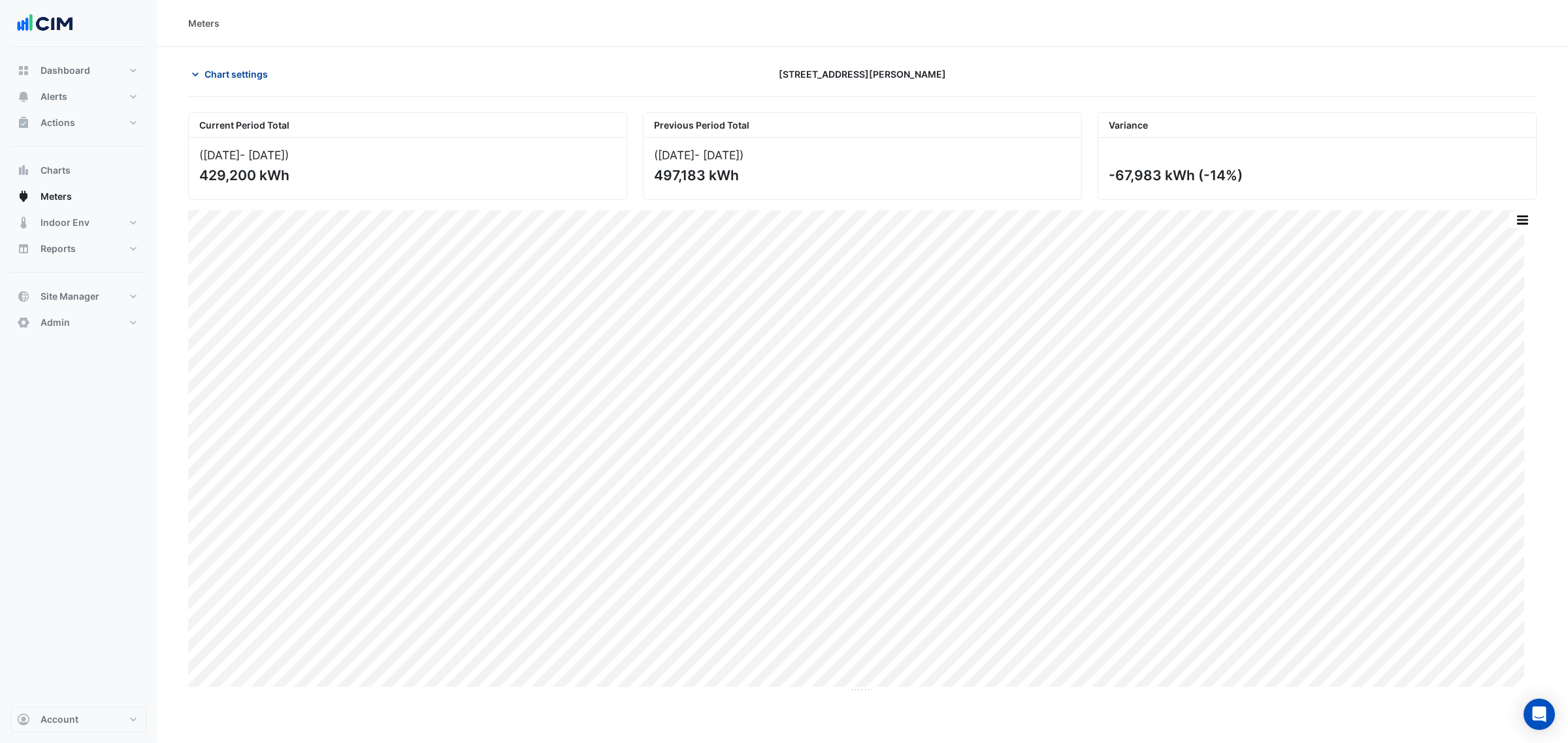
click at [248, 73] on span "Chart settings" at bounding box center [236, 74] width 64 height 14
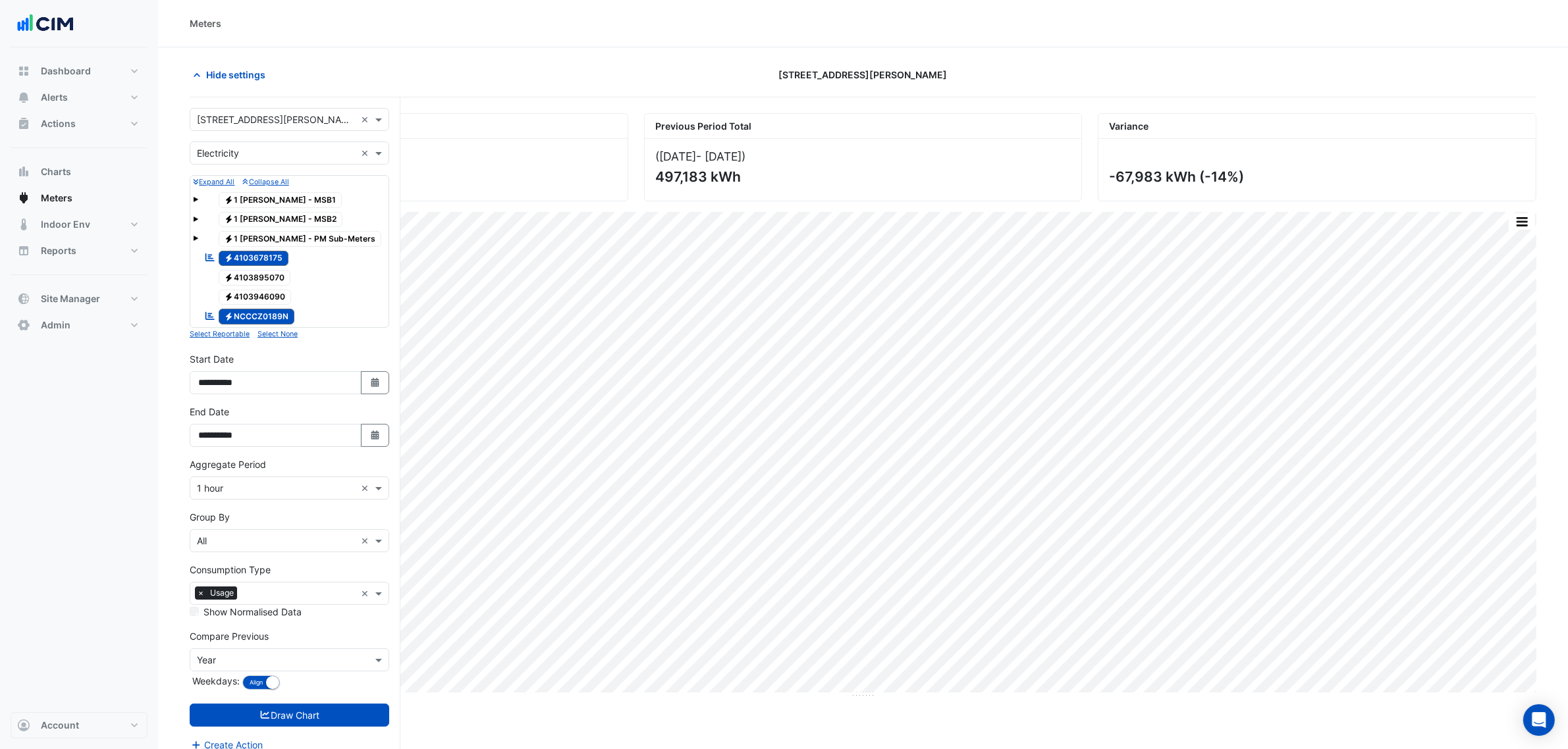
click at [196, 238] on span at bounding box center [196, 238] width 6 height 6
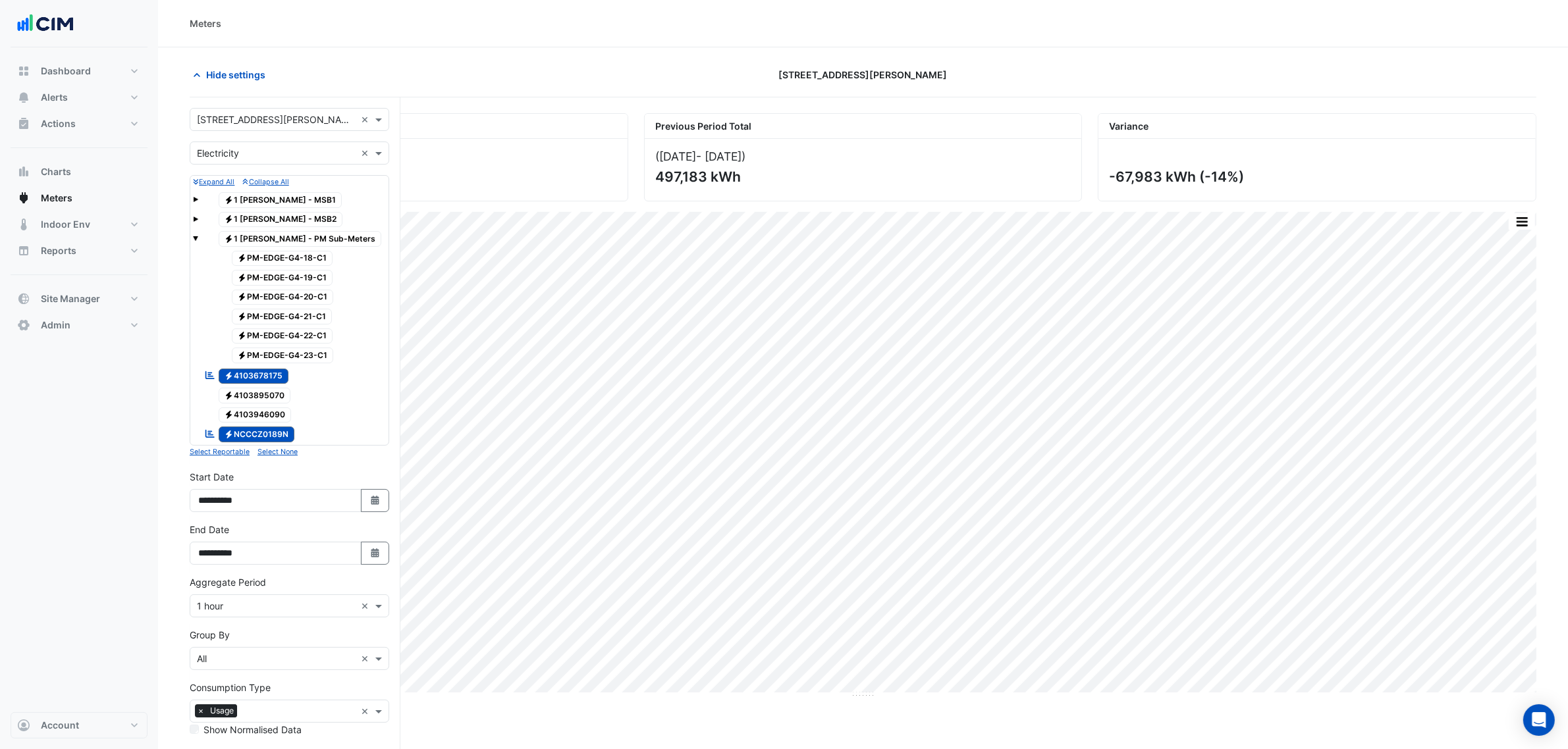
drag, startPoint x: 272, startPoint y: 380, endPoint x: 277, endPoint y: 426, distance: 46.3
click at [272, 380] on span "Electricity 4103678175" at bounding box center [254, 376] width 70 height 16
click at [278, 442] on span "Electricity NCCCZ0189N" at bounding box center [257, 434] width 77 height 16
click at [310, 261] on span "Electricity PM-EDGE-G4-18-C1" at bounding box center [283, 258] width 102 height 16
click at [313, 275] on span "Electricity PM-EDGE-G4-19-C1" at bounding box center [283, 277] width 102 height 16
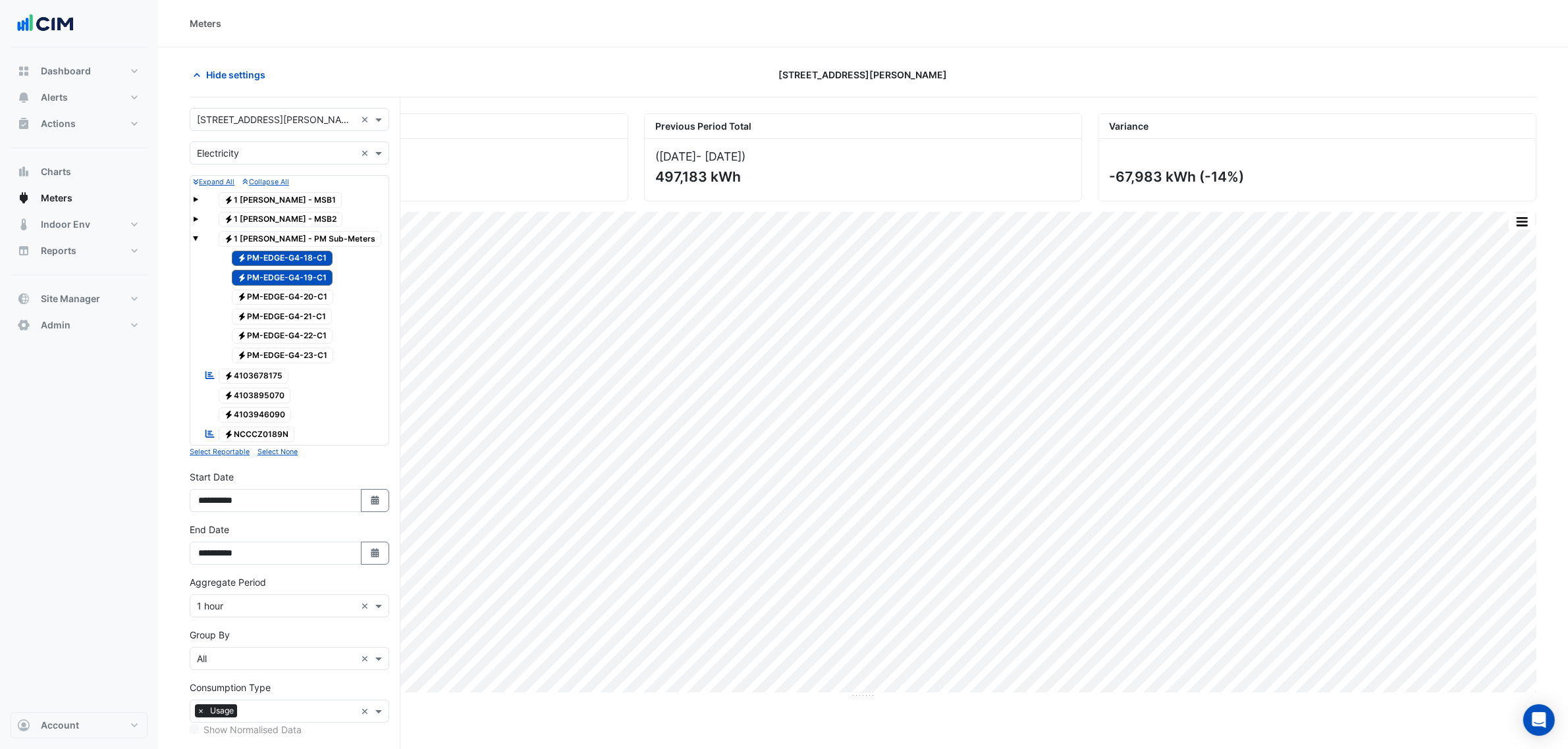
click at [314, 296] on span "Electricity PM-EDGE-G4-20-C1" at bounding box center [283, 298] width 102 height 16
drag, startPoint x: 316, startPoint y: 310, endPoint x: 320, endPoint y: 328, distance: 18.4
click at [316, 311] on div "Electricity PM-EDGE-G4-21-C1" at bounding box center [275, 316] width 121 height 18
click at [320, 333] on span "Electricity PM-EDGE-G4-22-C1" at bounding box center [283, 337] width 102 height 16
click at [324, 353] on span "Electricity PM-EDGE-G4-23-C1" at bounding box center [283, 355] width 102 height 16
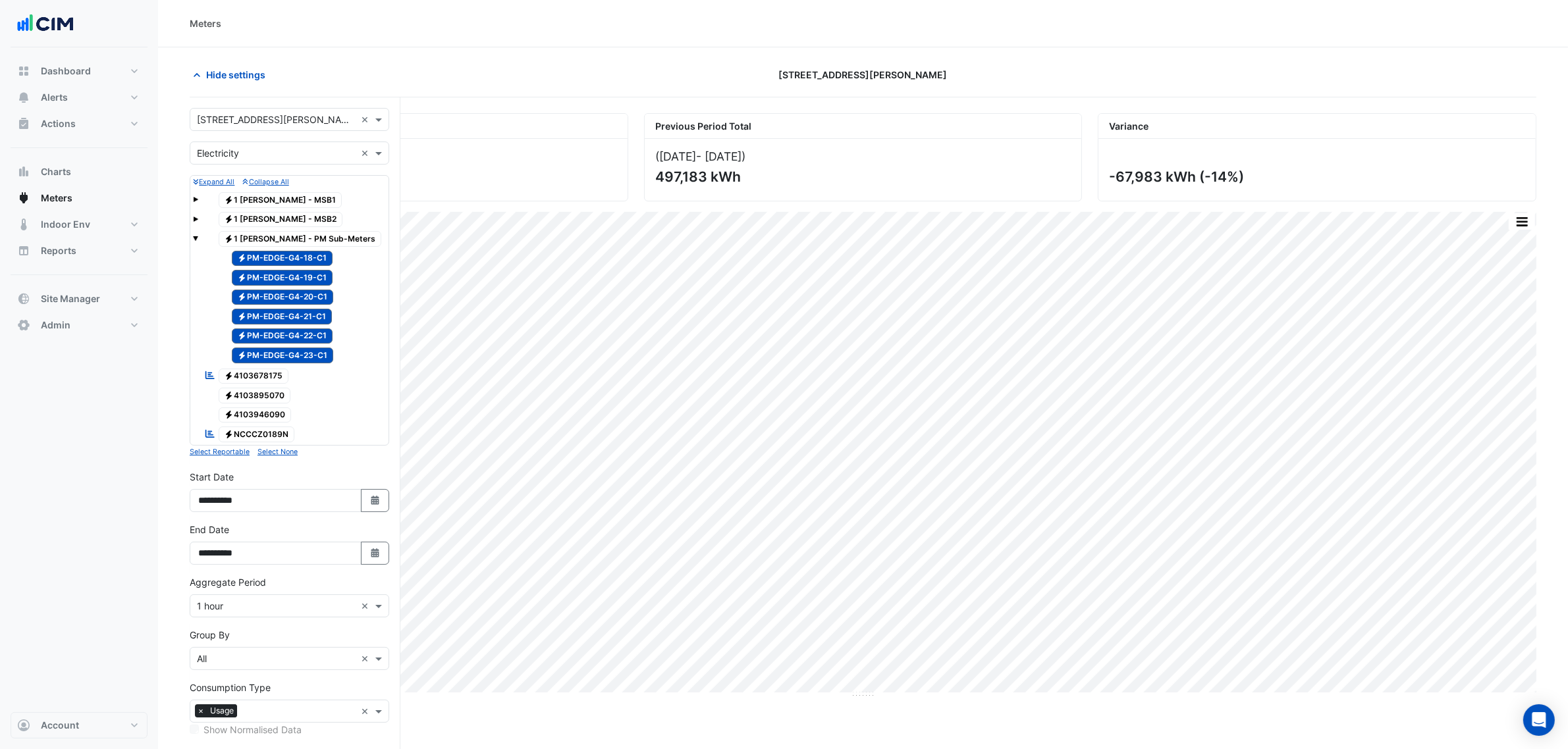
click at [215, 156] on input "text" at bounding box center [277, 154] width 159 height 14
click at [229, 210] on div "Water" at bounding box center [289, 219] width 198 height 19
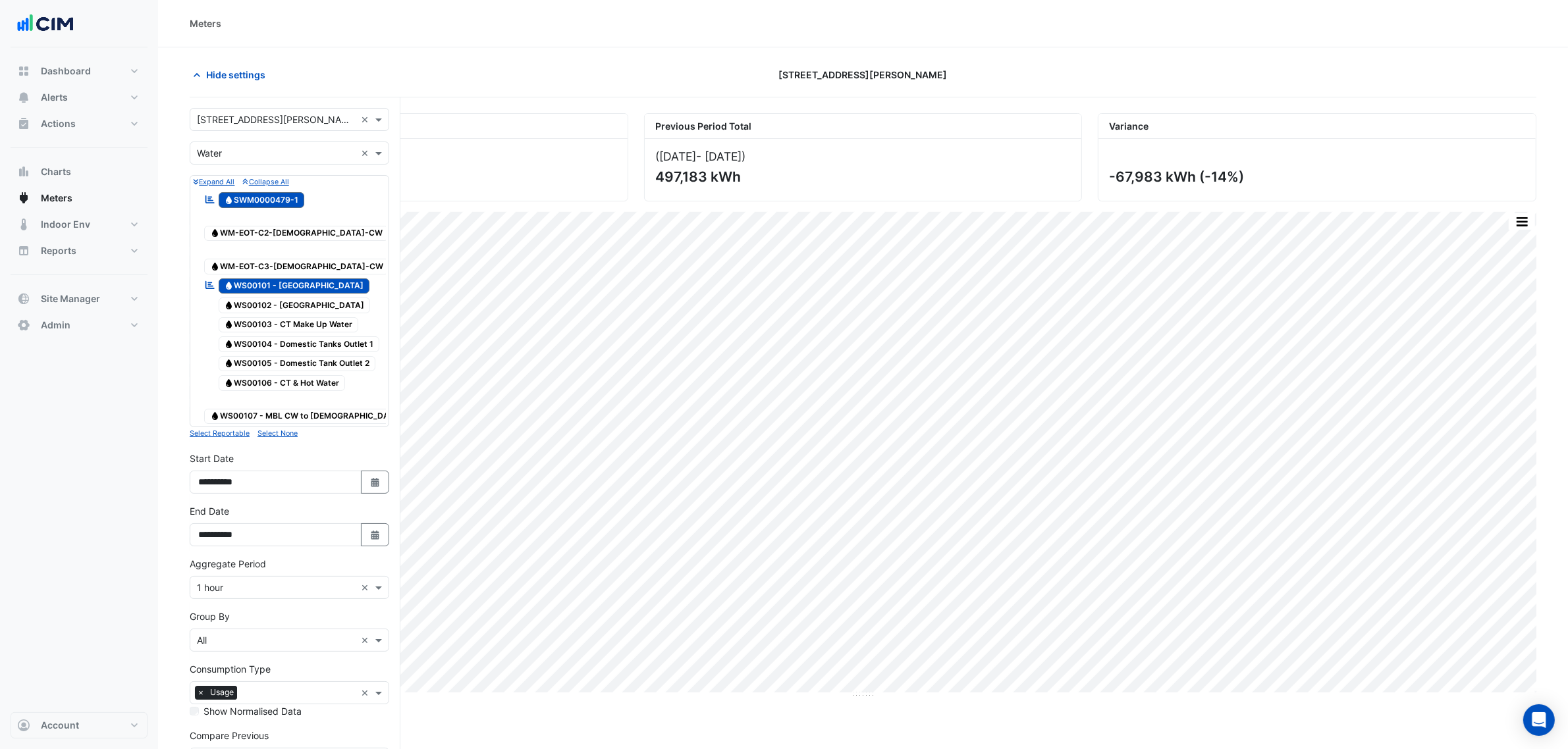
click at [257, 148] on input "text" at bounding box center [277, 154] width 159 height 14
click at [236, 193] on div "Gas" at bounding box center [289, 201] width 198 height 19
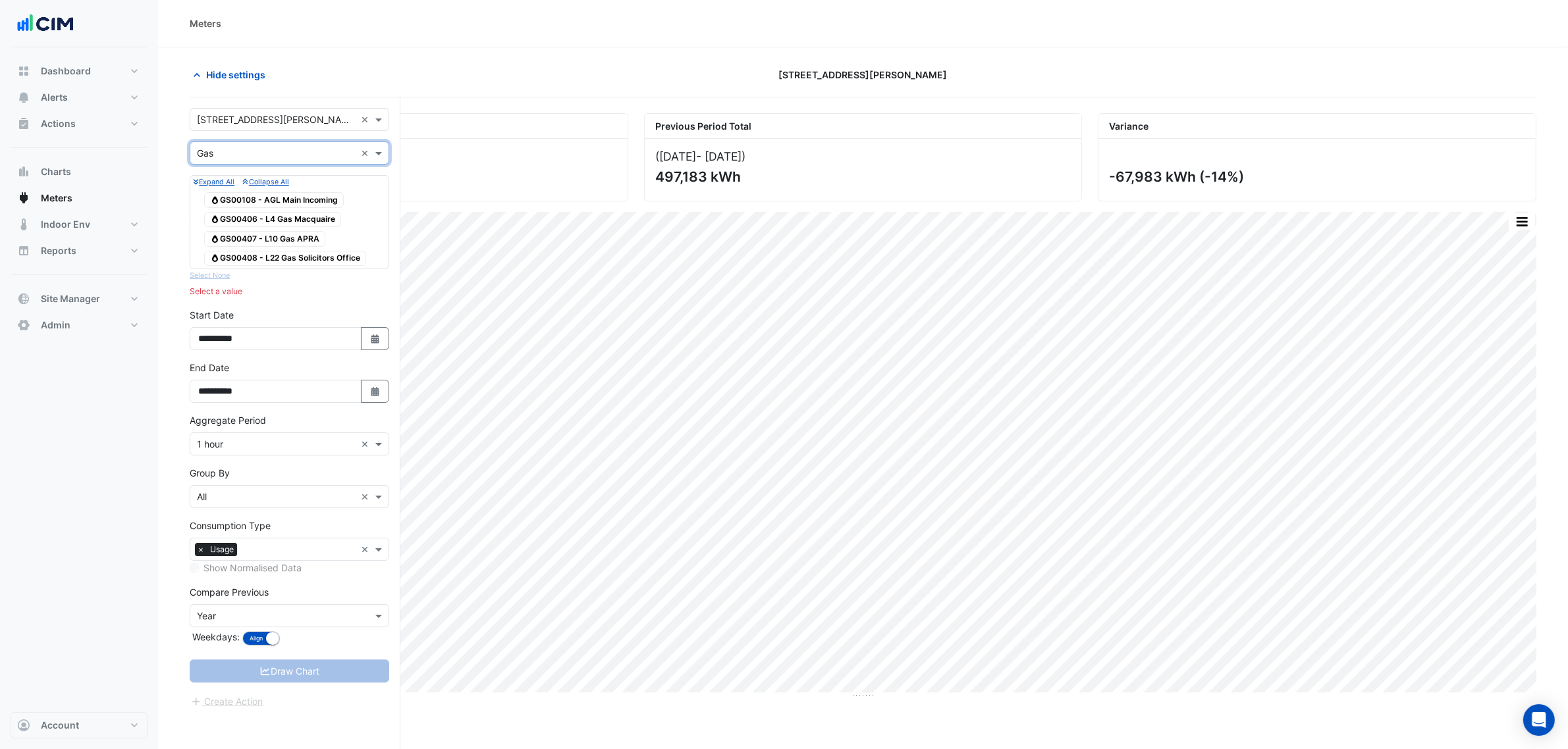
click at [283, 156] on input "text" at bounding box center [277, 154] width 159 height 14
click at [275, 217] on div "Water" at bounding box center [289, 219] width 198 height 19
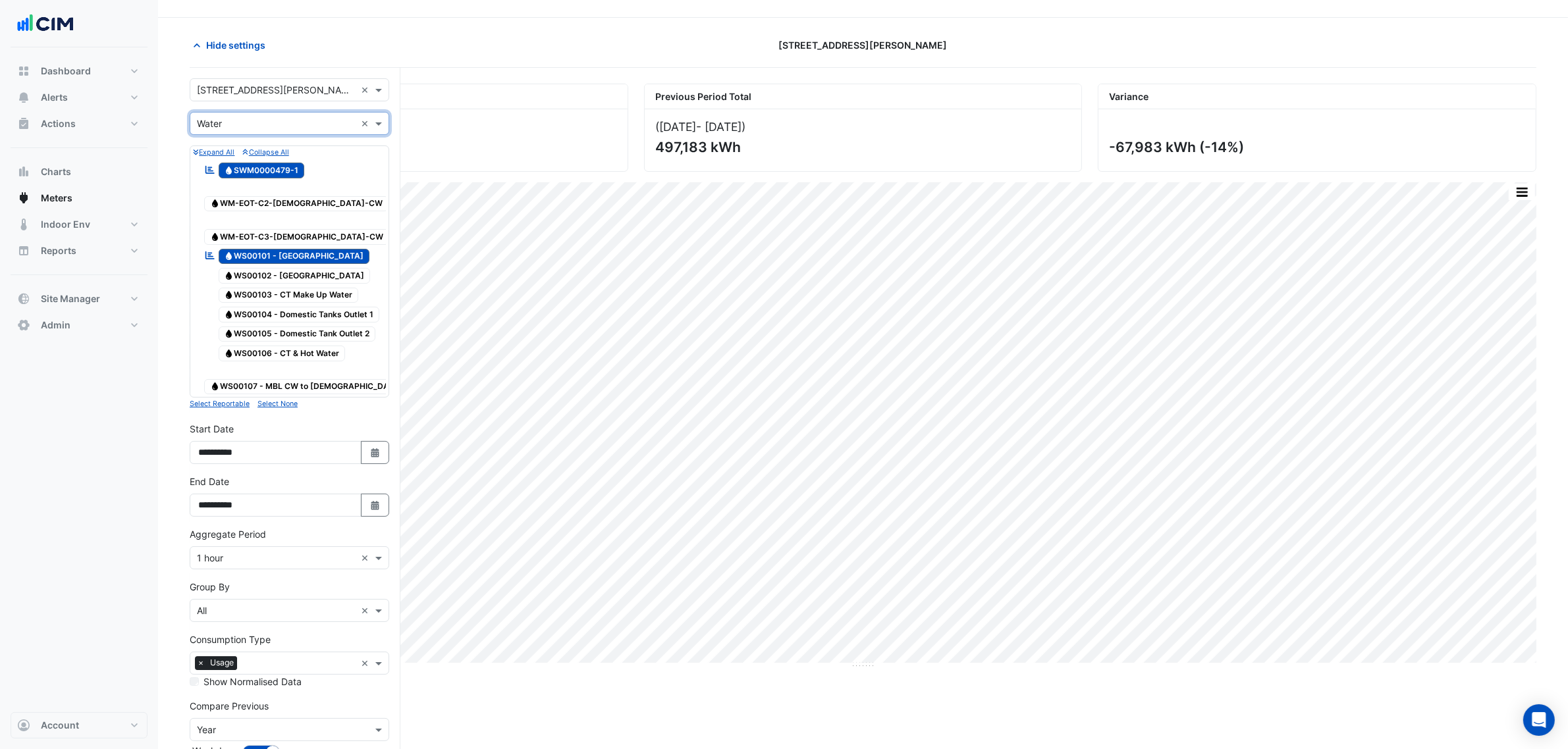
scroll to position [82, 0]
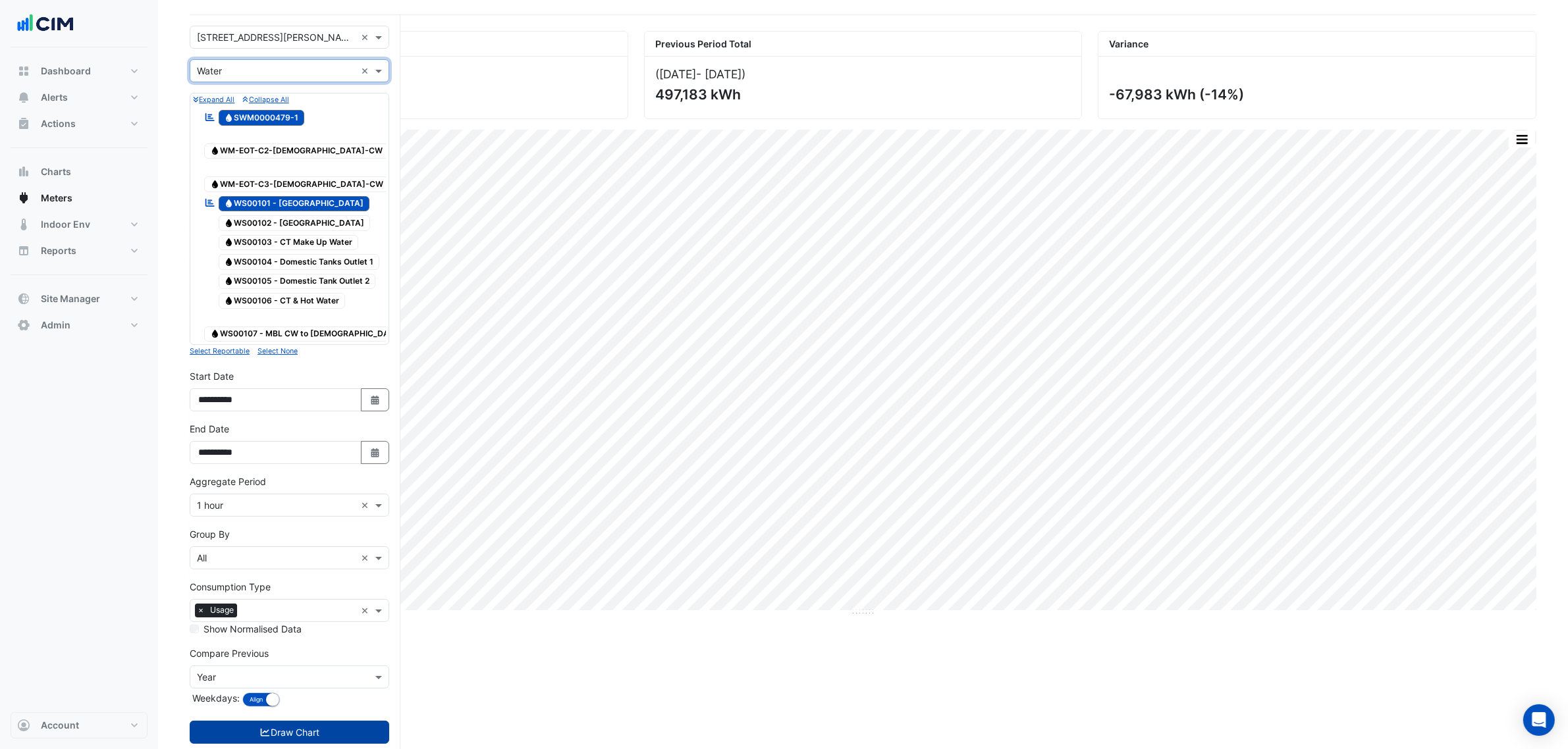
click at [285, 721] on button "Draw Chart" at bounding box center [289, 732] width 199 height 23
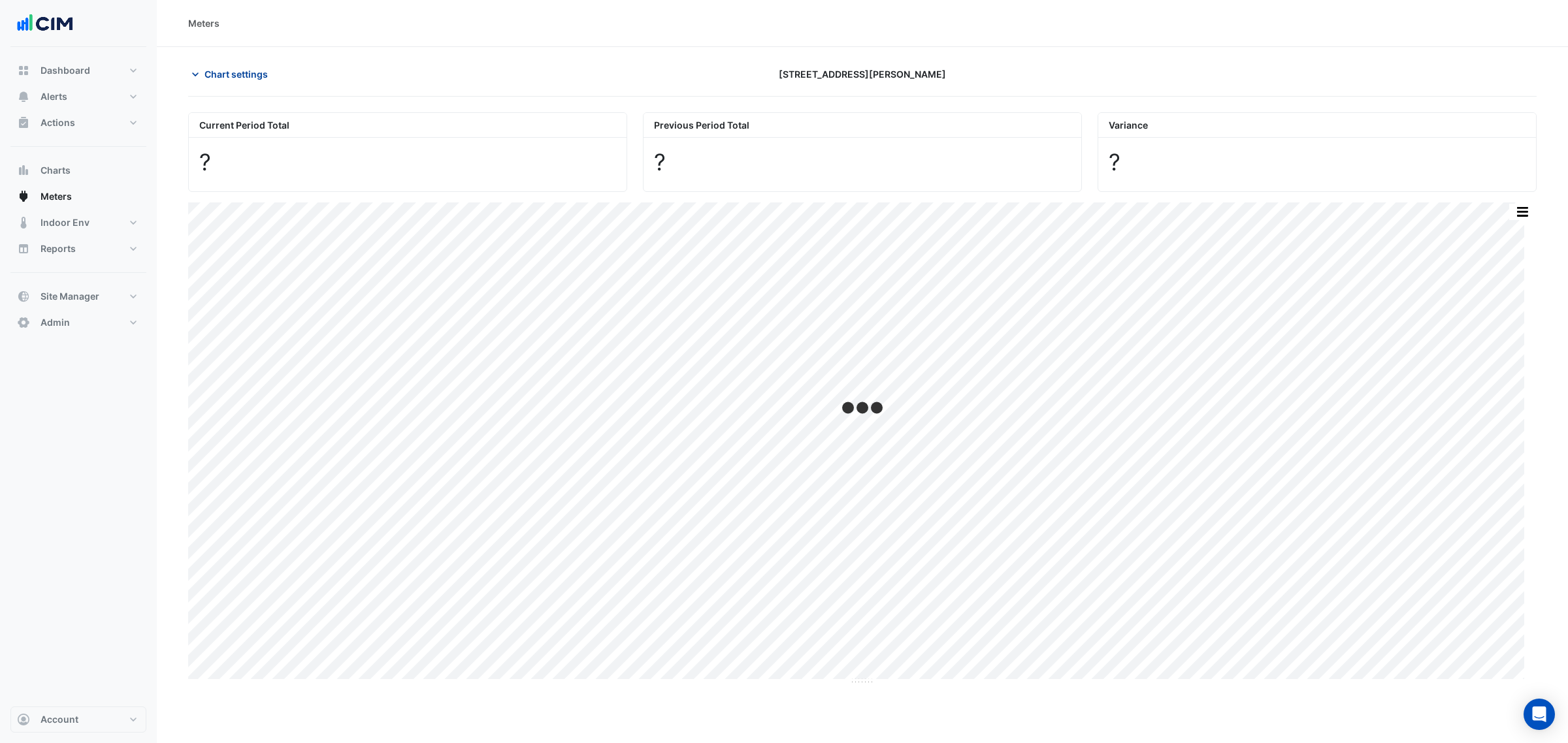
click at [227, 67] on span "Chart settings" at bounding box center [236, 74] width 64 height 14
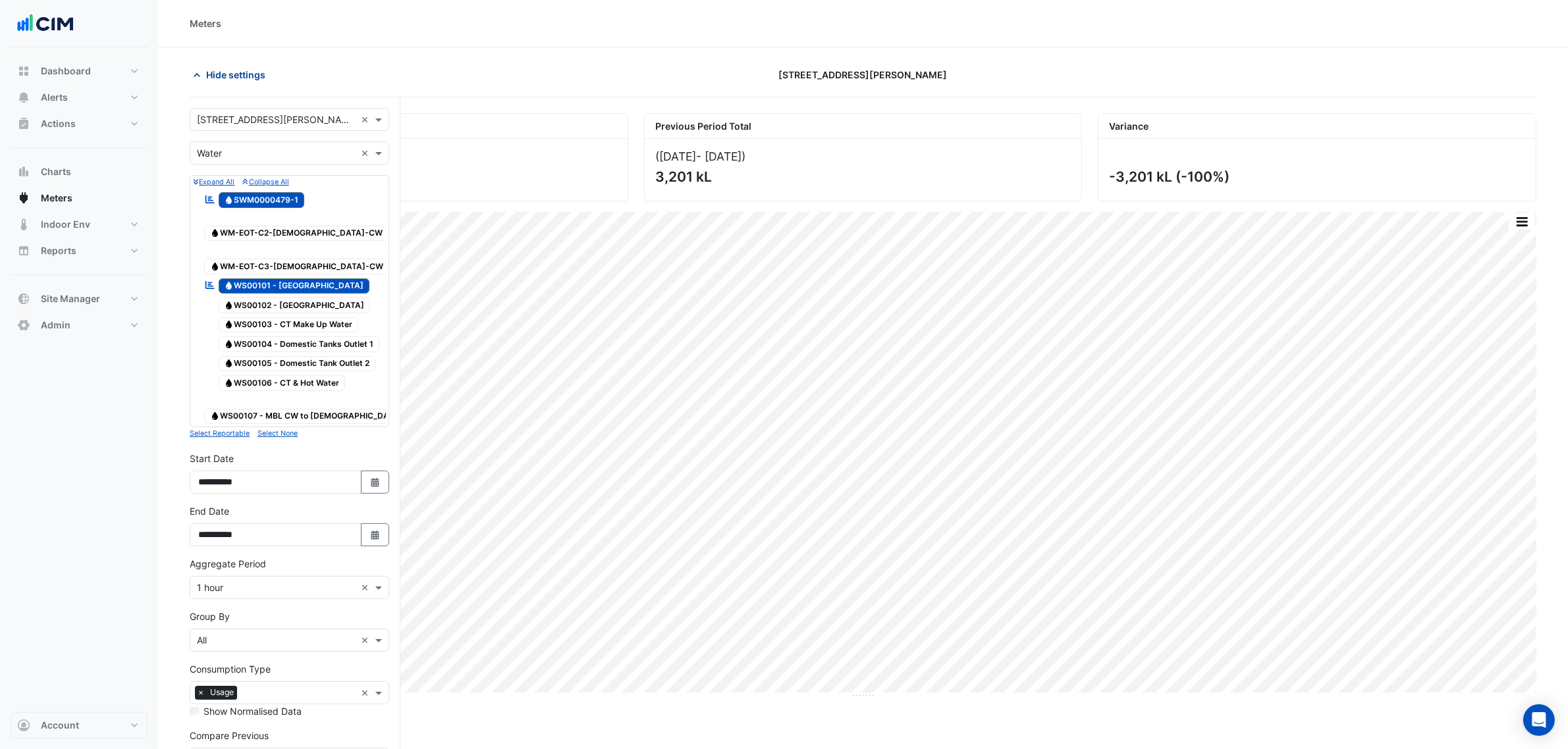
click at [216, 66] on button "Hide settings" at bounding box center [231, 75] width 84 height 23
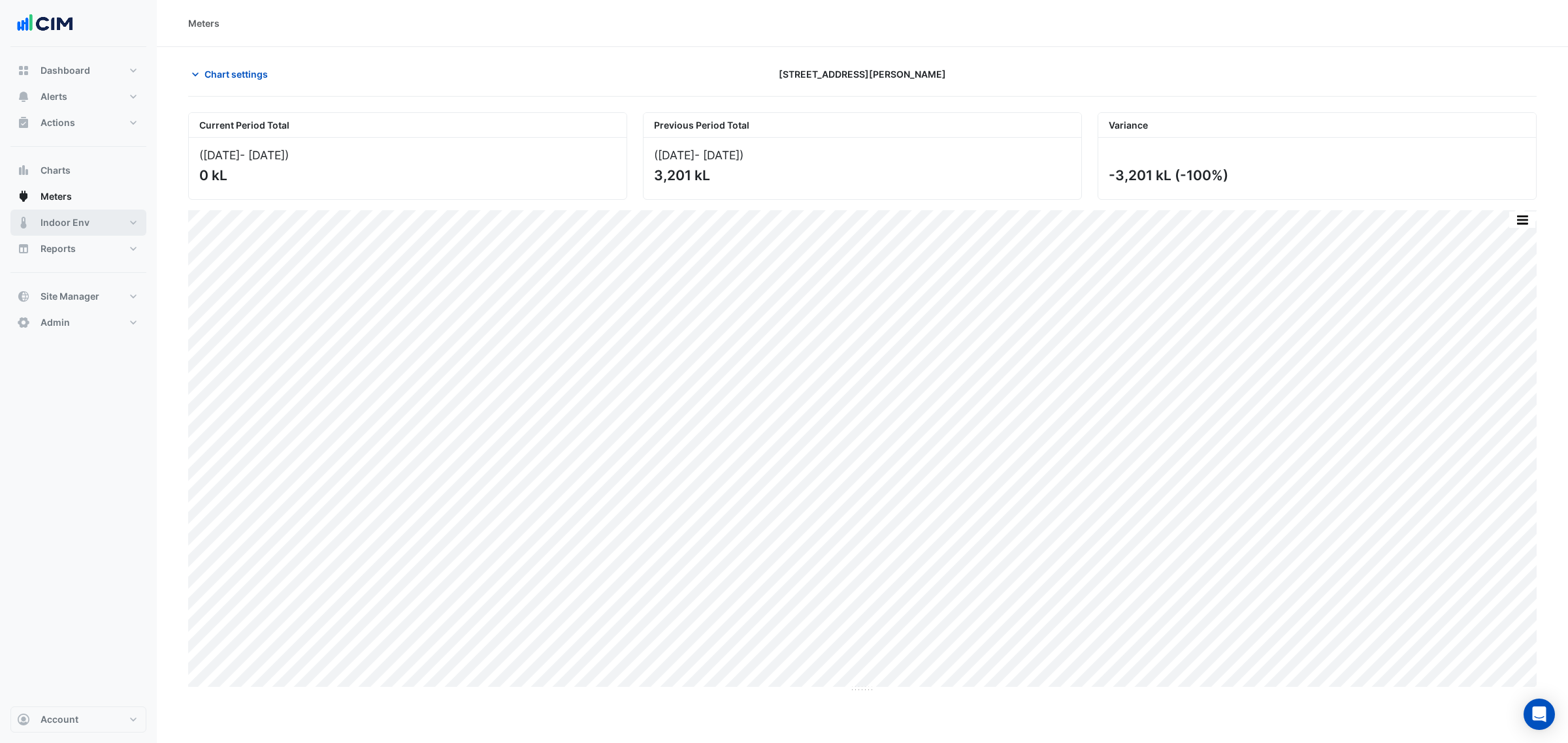
click at [72, 222] on span "Indoor Env" at bounding box center [65, 223] width 49 height 13
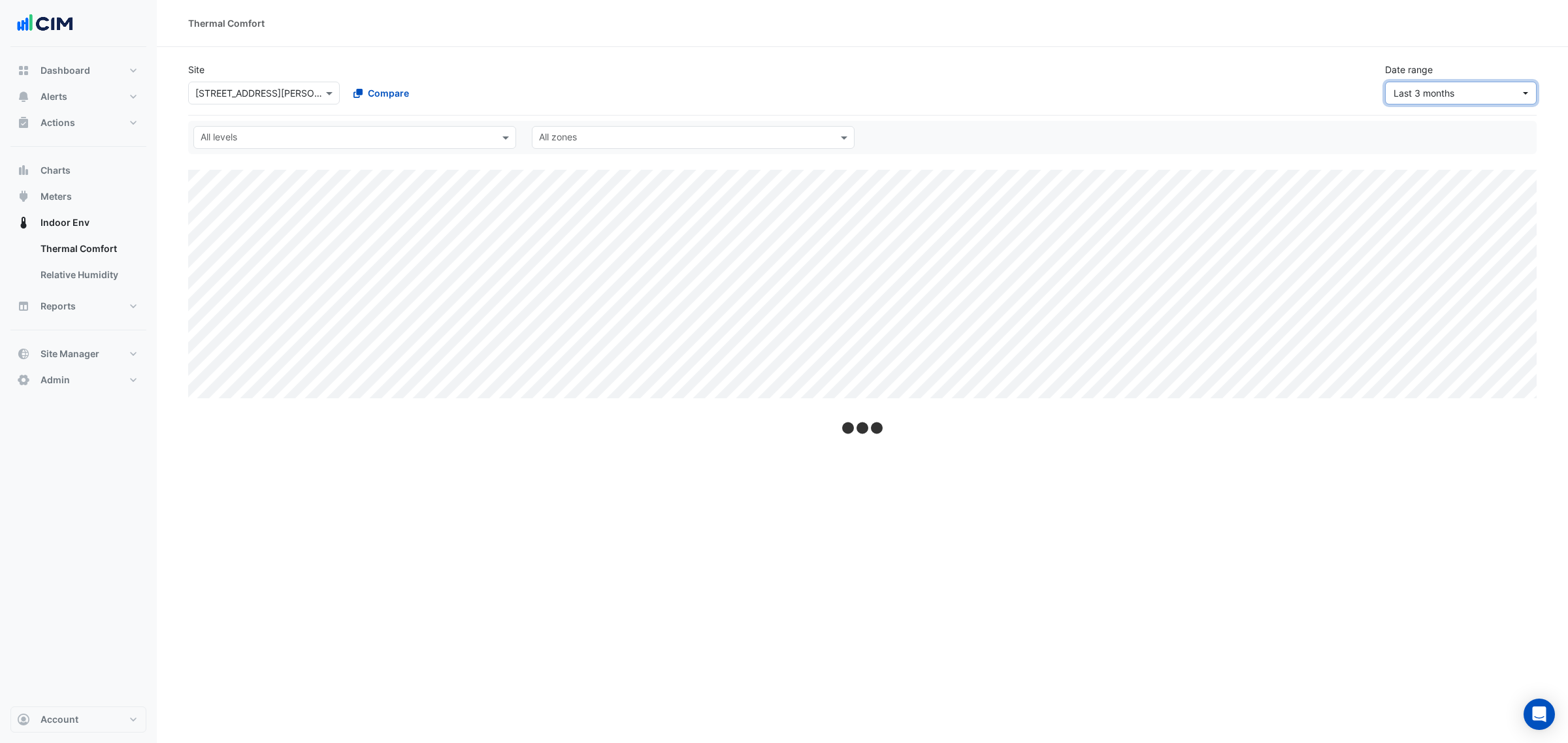
click at [1455, 101] on button "Last 3 months" at bounding box center [1460, 93] width 151 height 23
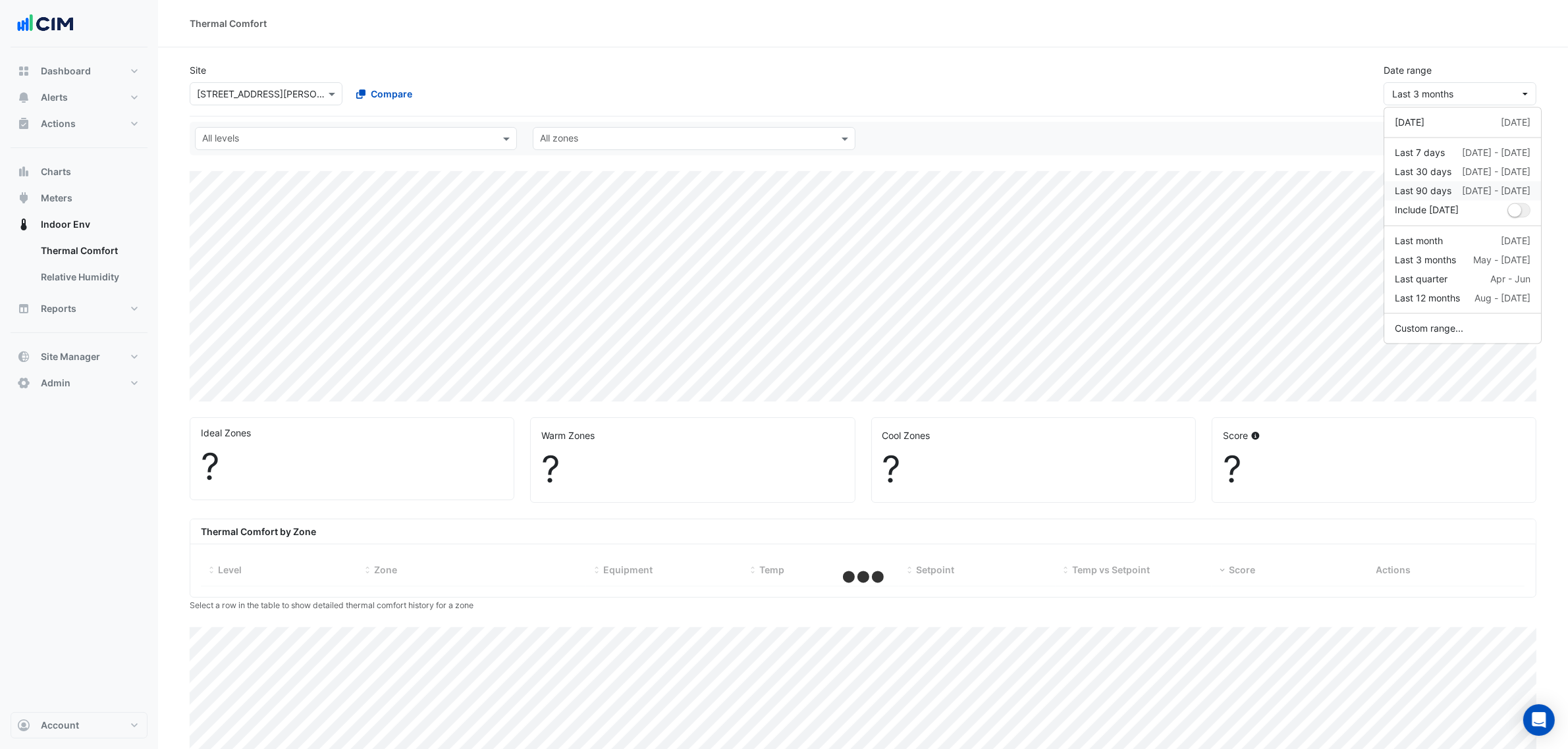
click at [1457, 188] on div "Last 90 days 28 May - 25 Aug" at bounding box center [1462, 192] width 136 height 14
select select "***"
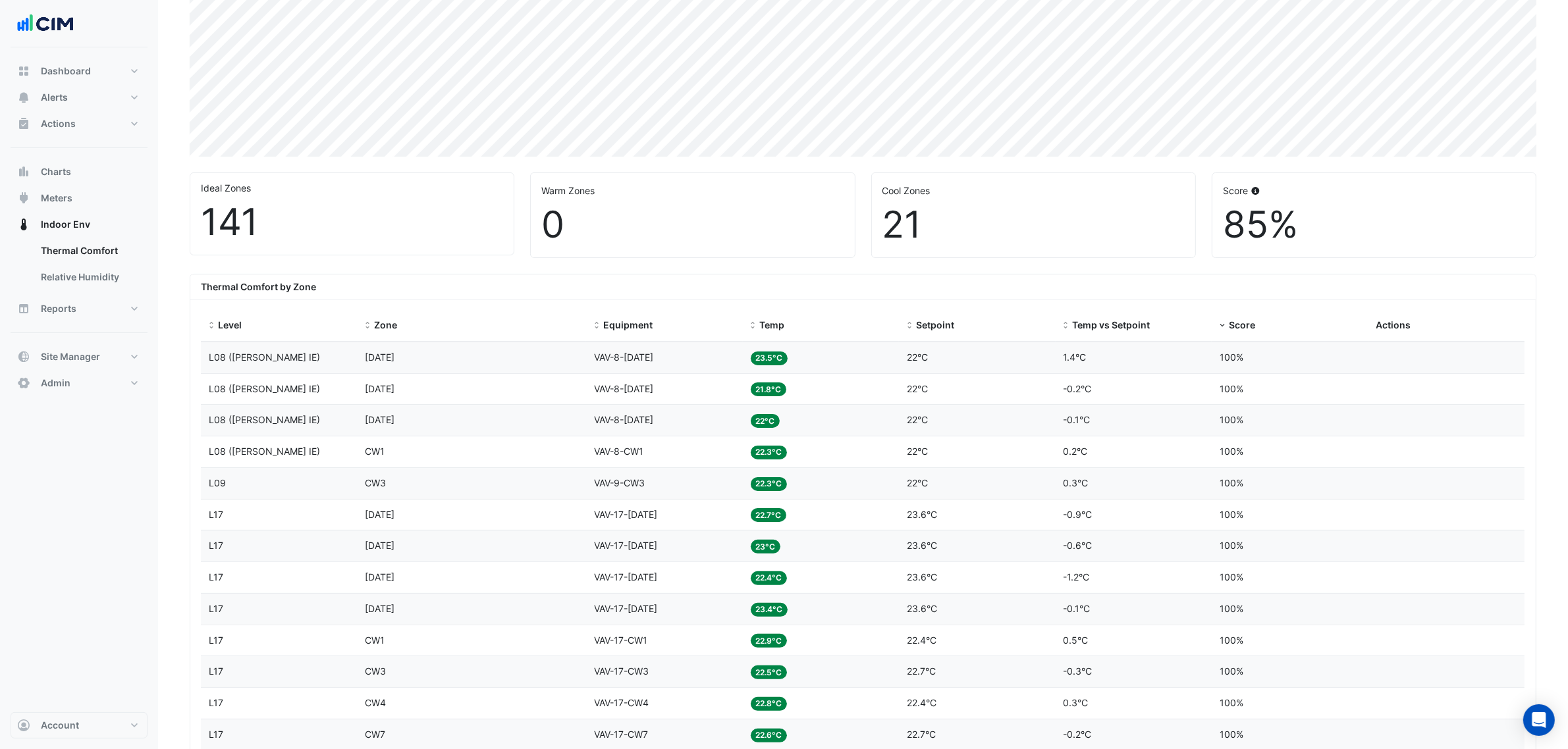
scroll to position [247, 0]
click at [1241, 321] on span "Score" at bounding box center [1242, 323] width 26 height 11
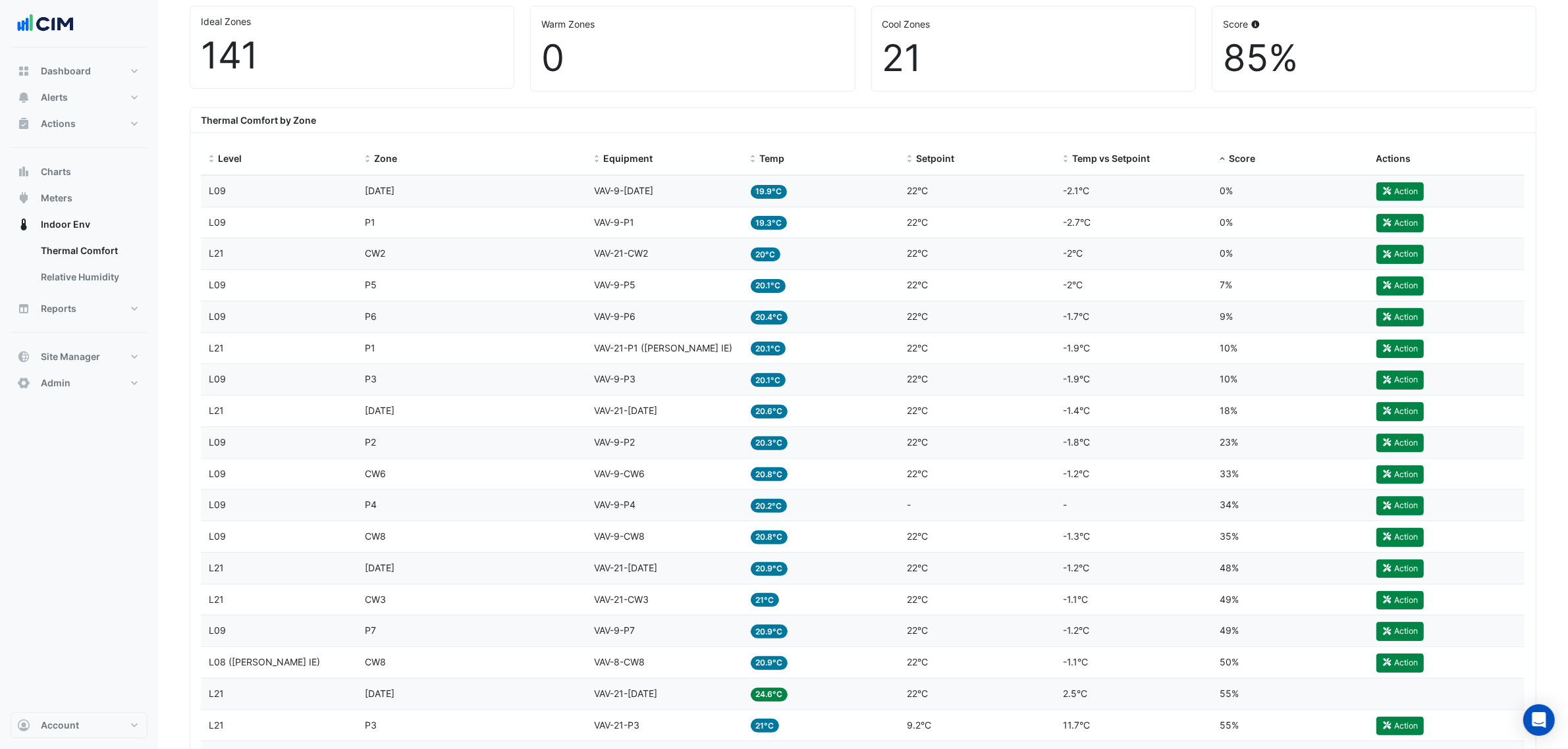
scroll to position [82, 0]
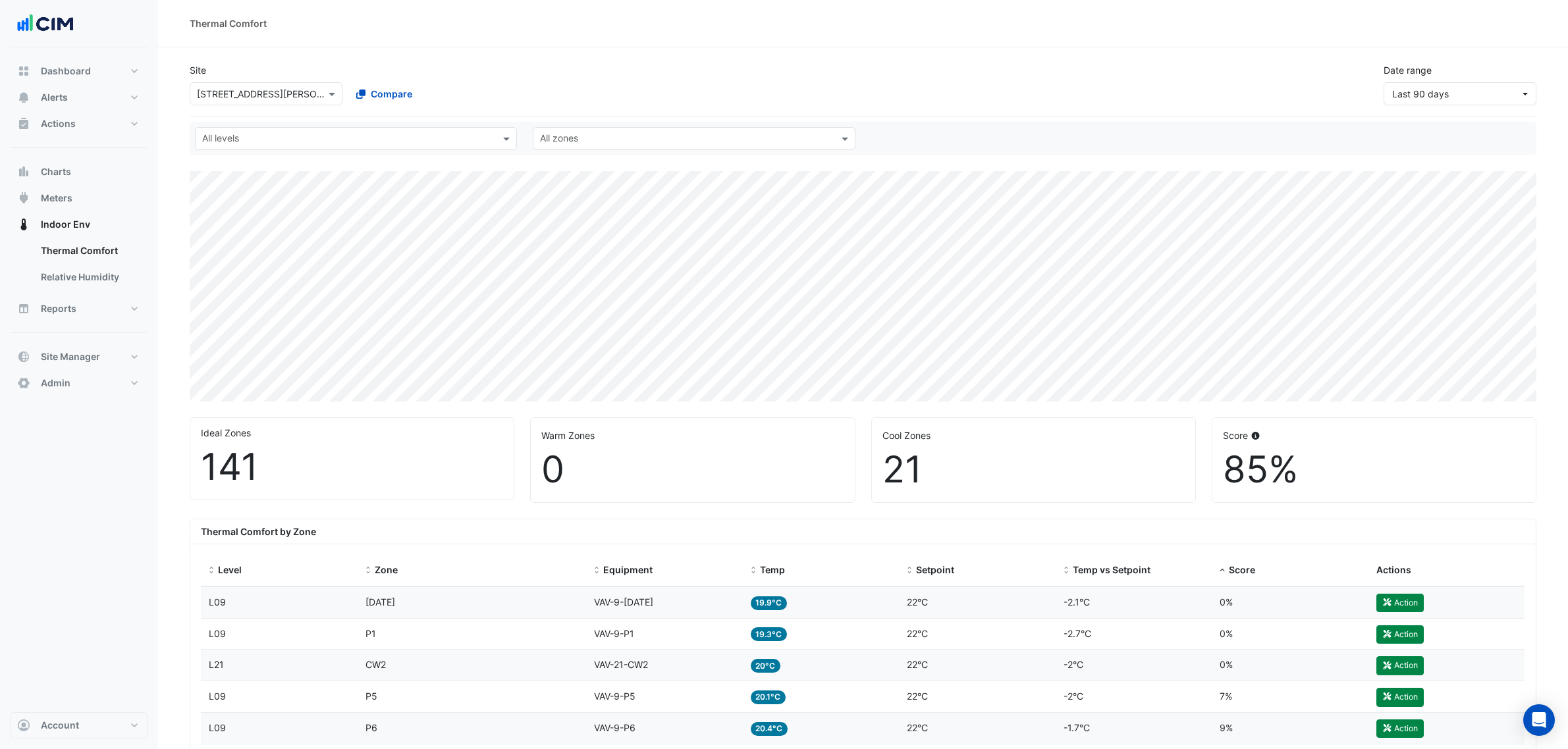
select select "***"
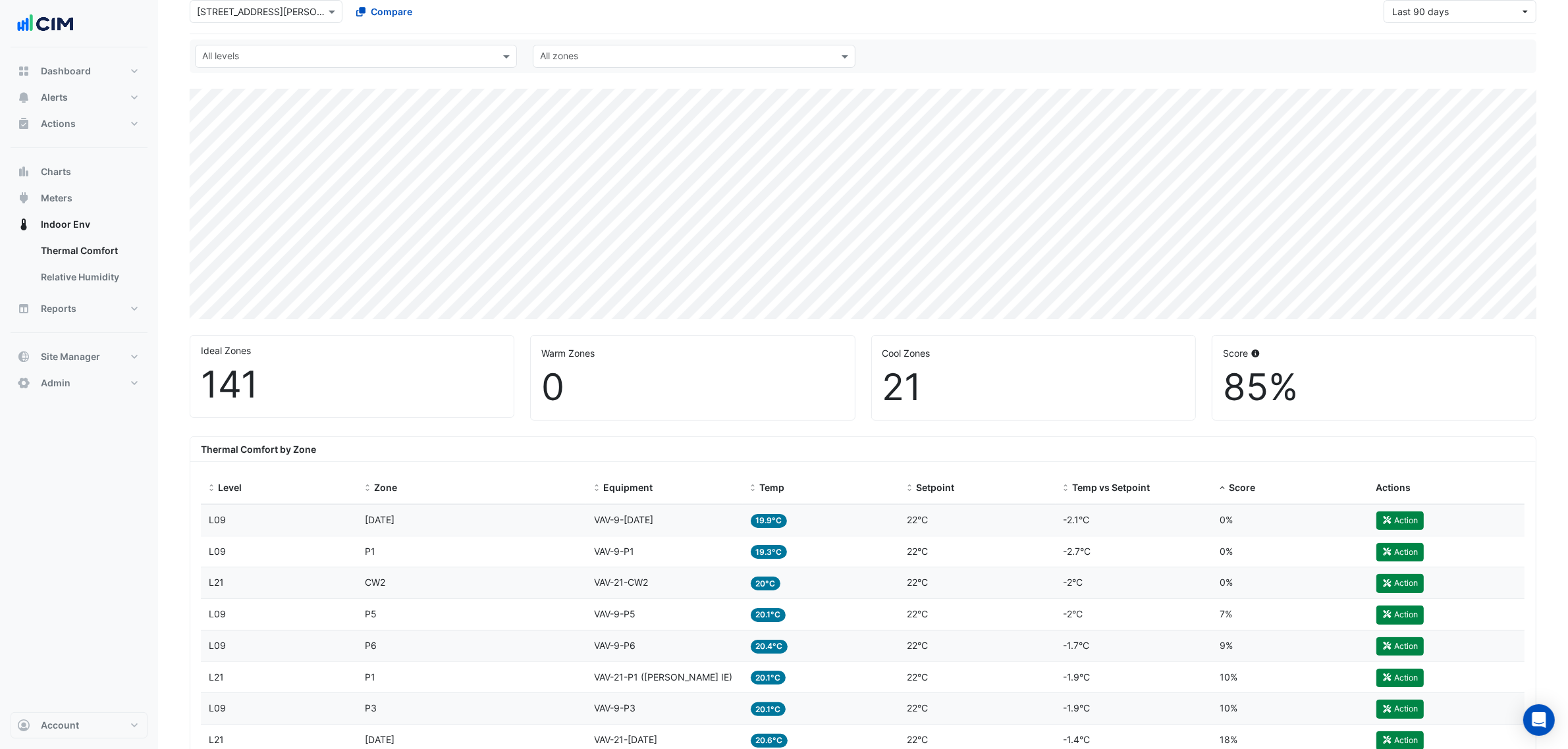
scroll to position [82, 0]
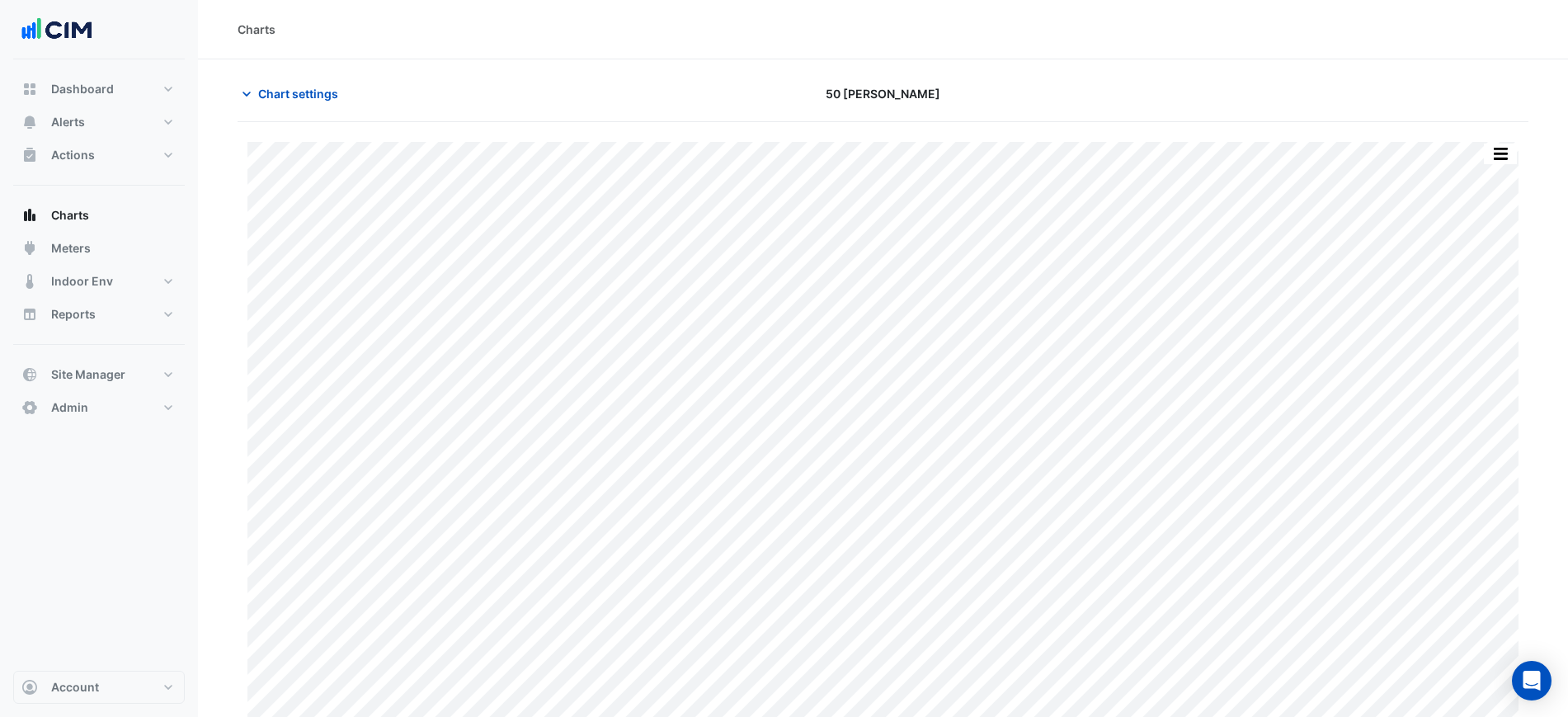
scroll to position [14, 0]
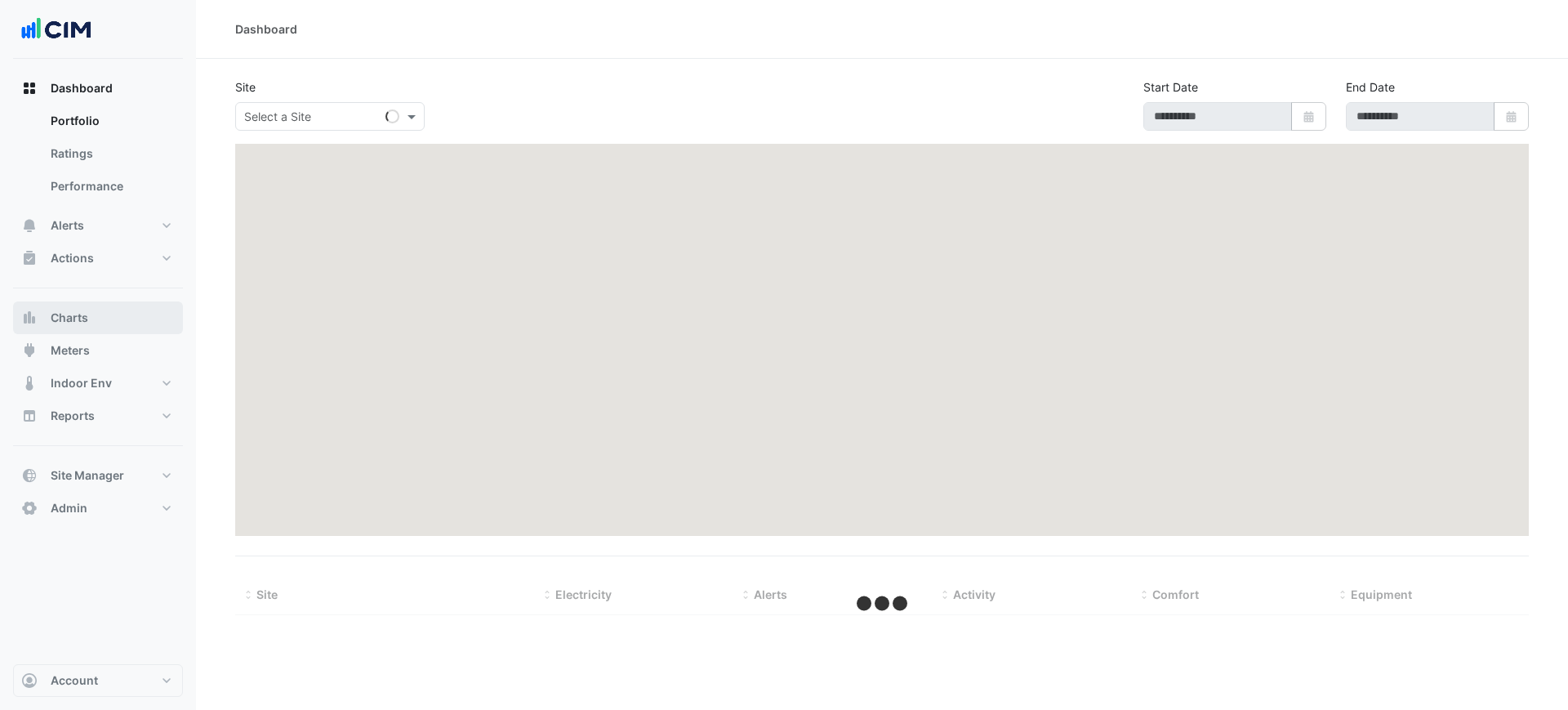
click at [92, 323] on button "Charts" at bounding box center [98, 318] width 170 height 33
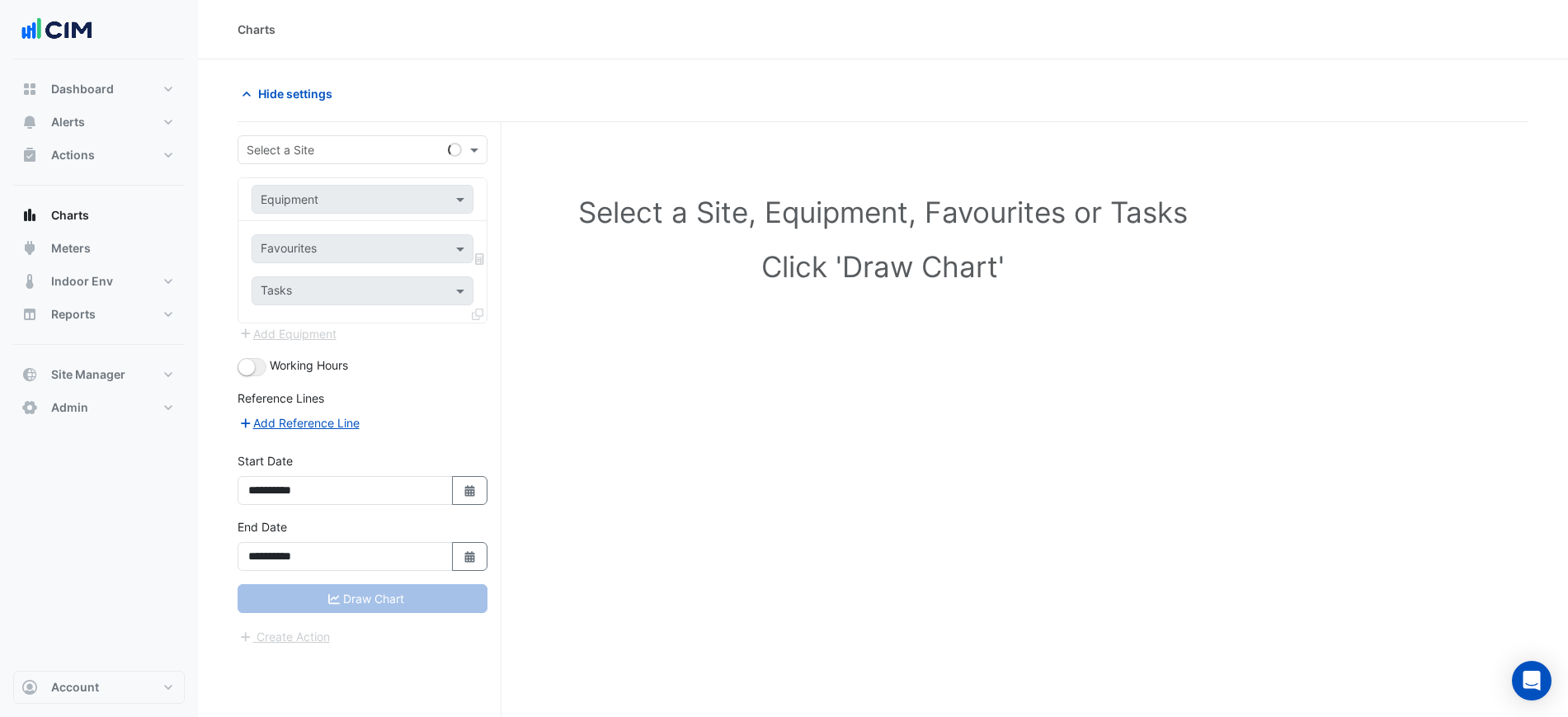
click at [292, 148] on input "text" at bounding box center [347, 151] width 199 height 17
type input "**********"
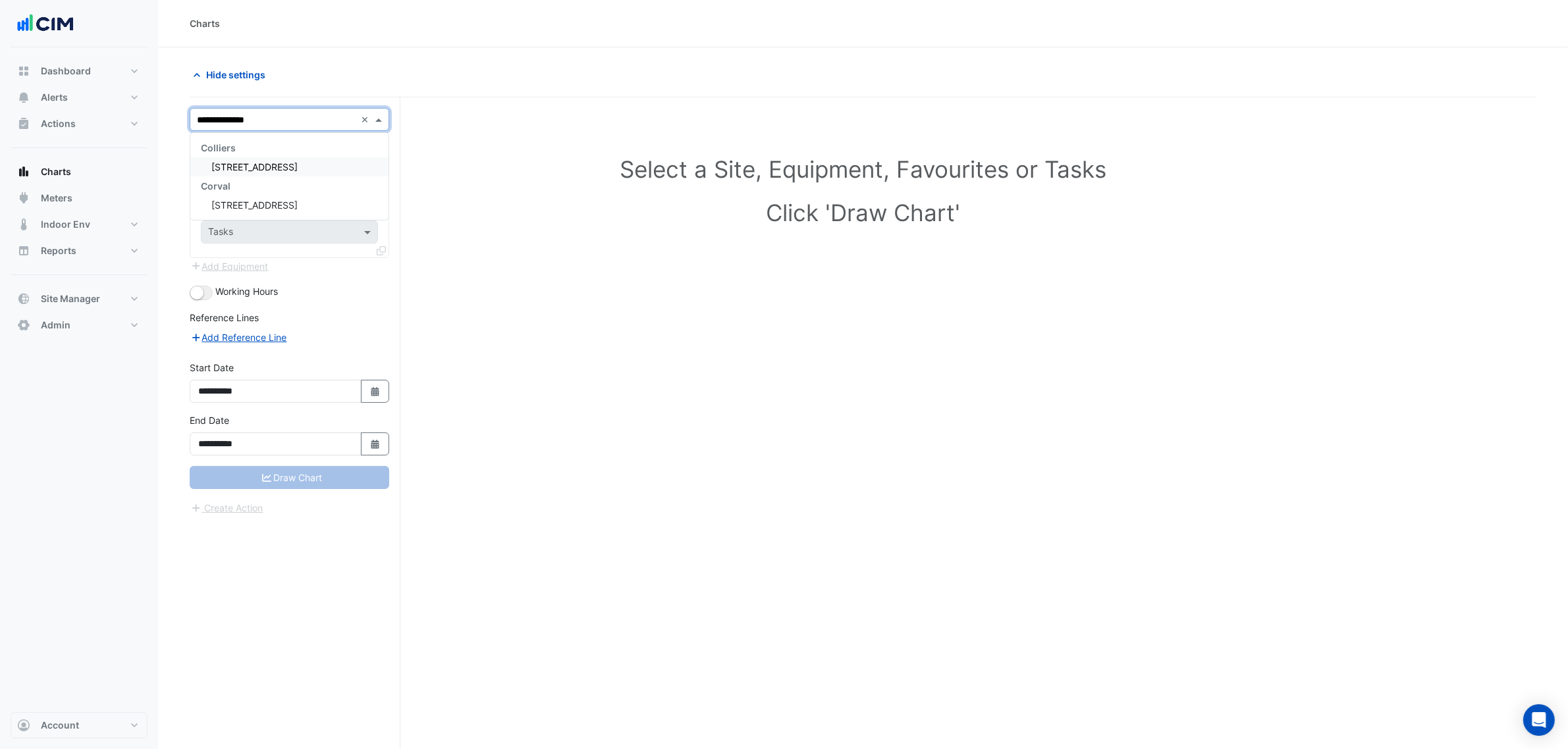
click at [237, 166] on span "151 Macquarie Street" at bounding box center [254, 167] width 86 height 11
click at [237, 166] on div "Equipment" at bounding box center [231, 159] width 46 height 14
click at [234, 158] on input "text" at bounding box center [277, 160] width 137 height 14
type input "***"
click at [257, 186] on div "AHU-1" at bounding box center [289, 187] width 175 height 19
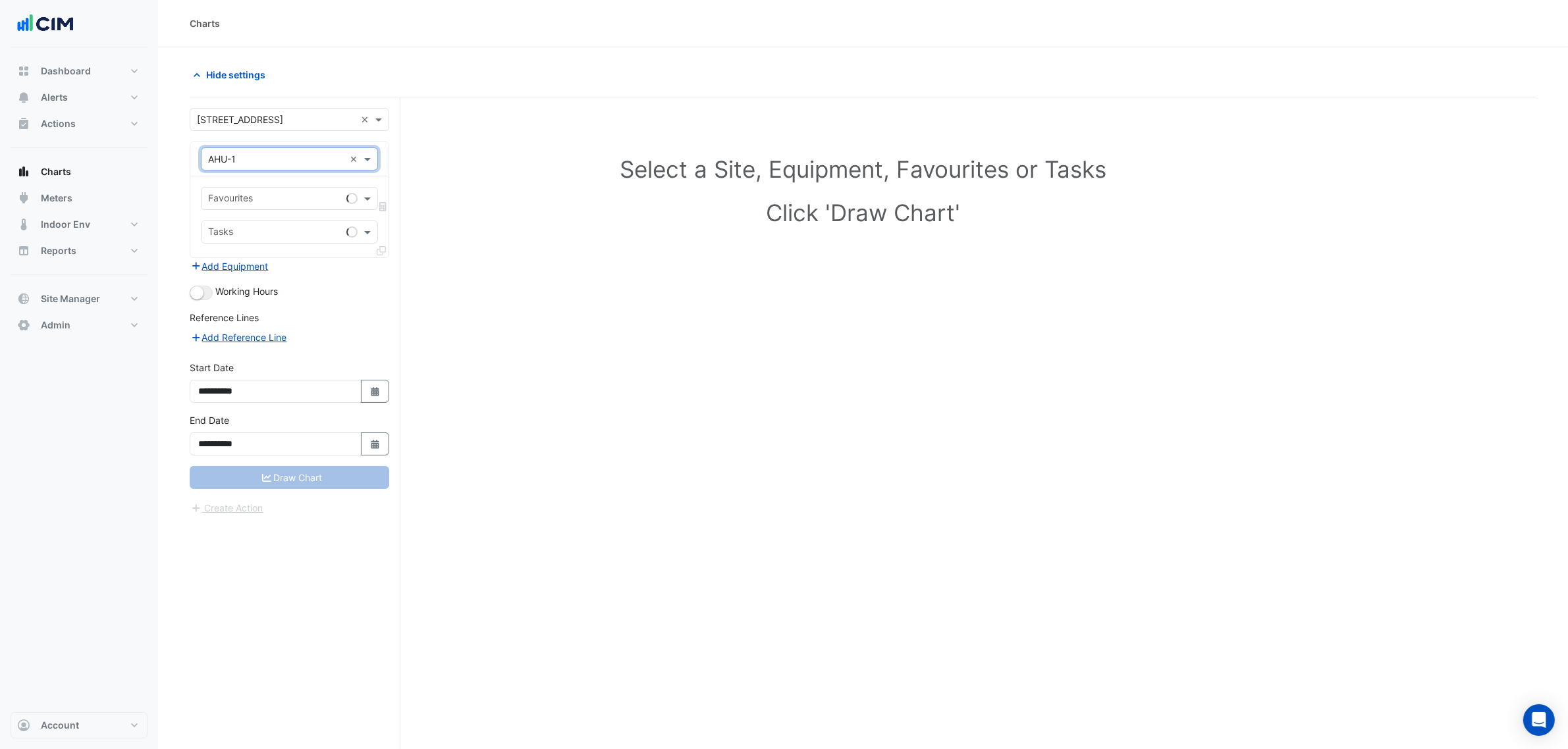
click at [257, 195] on input "text" at bounding box center [275, 200] width 133 height 14
click at [265, 162] on input "text" at bounding box center [277, 160] width 137 height 14
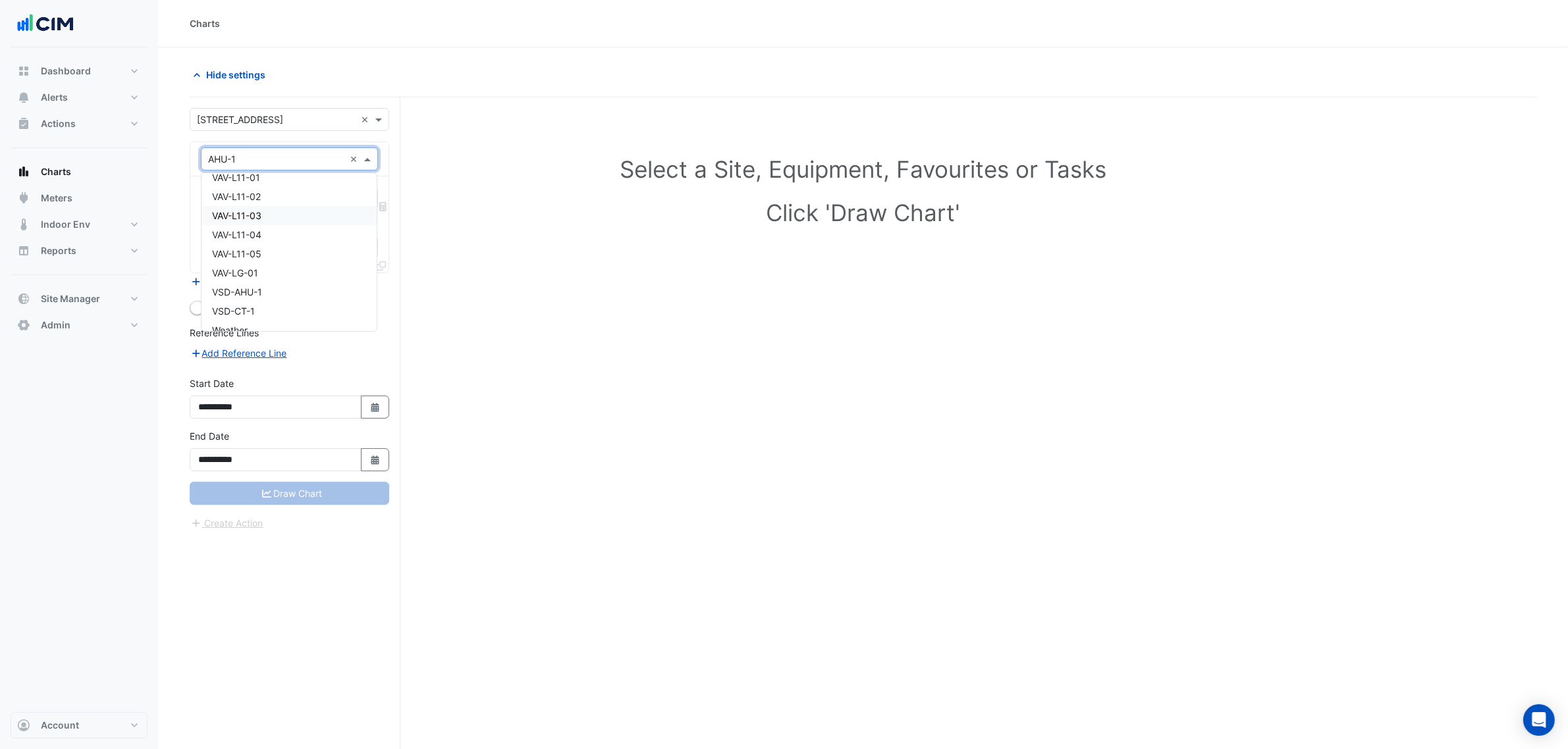
scroll to position [1435, 0]
click at [270, 275] on div "VSD-AHU-1" at bounding box center [289, 279] width 175 height 19
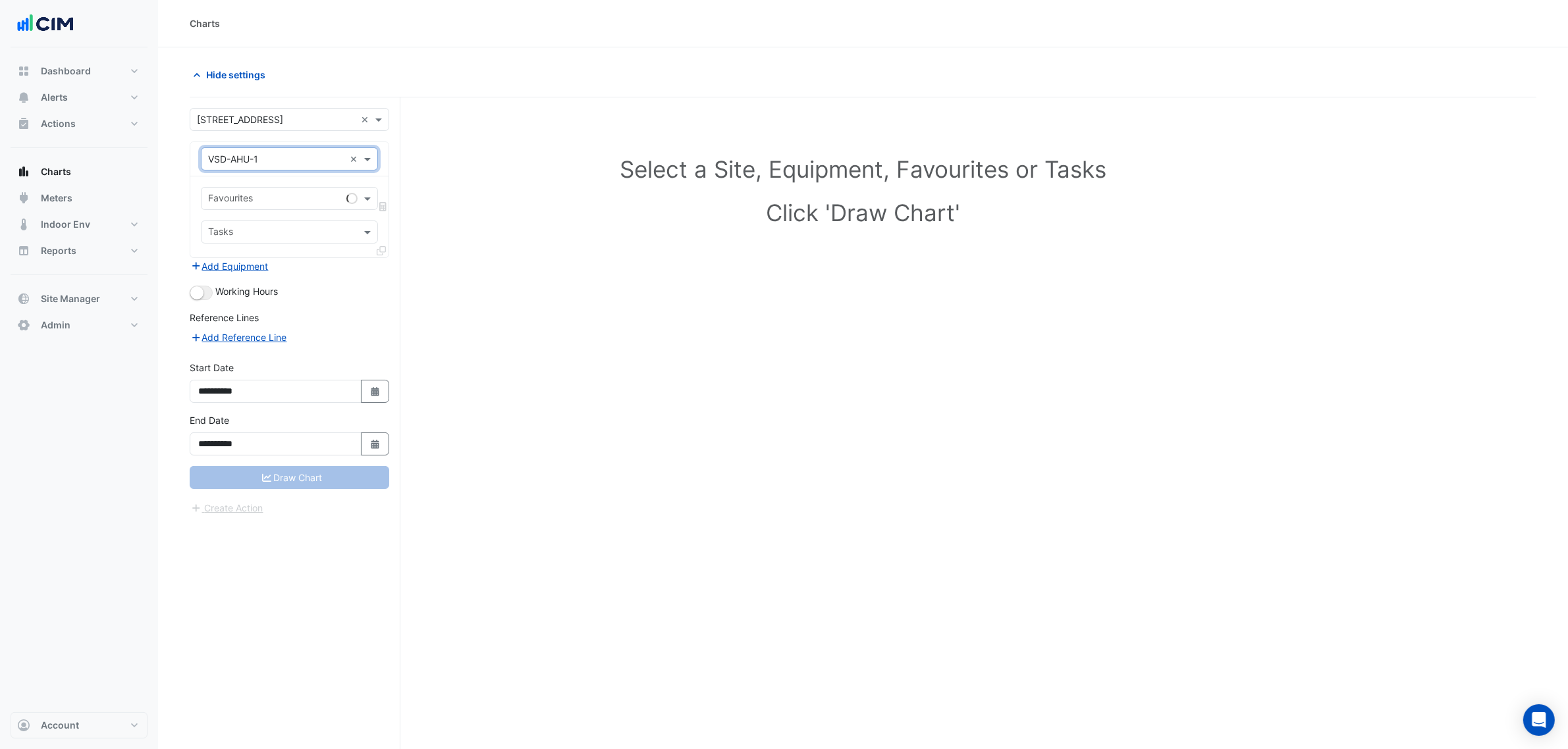
click at [263, 204] on input "text" at bounding box center [275, 200] width 133 height 14
type input "*"
click at [316, 224] on span "VSD Speed % - Plantroom, Plantroom" at bounding box center [292, 227] width 161 height 11
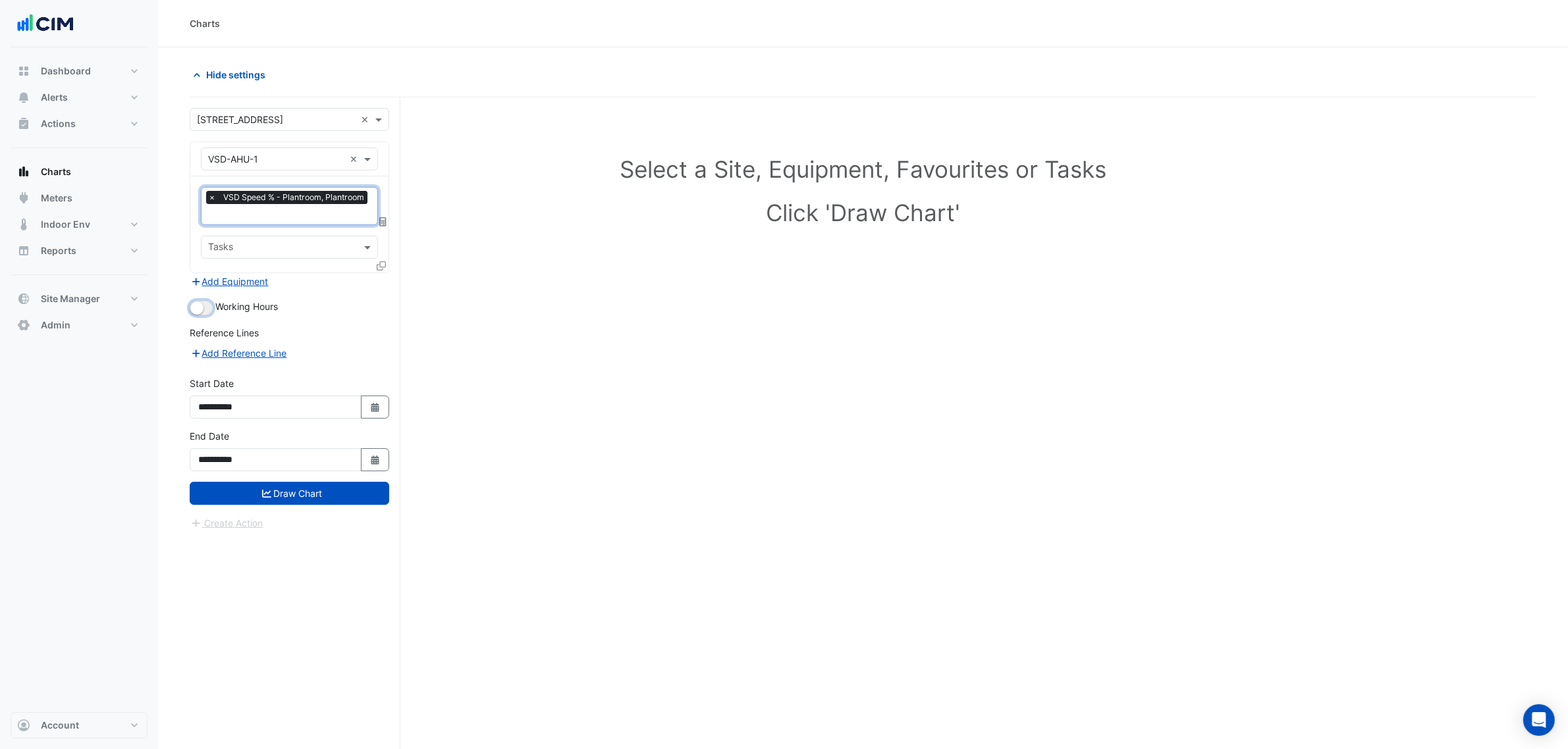
click at [209, 303] on button "button" at bounding box center [201, 308] width 23 height 15
click at [308, 499] on button "Draw Chart" at bounding box center [289, 493] width 199 height 23
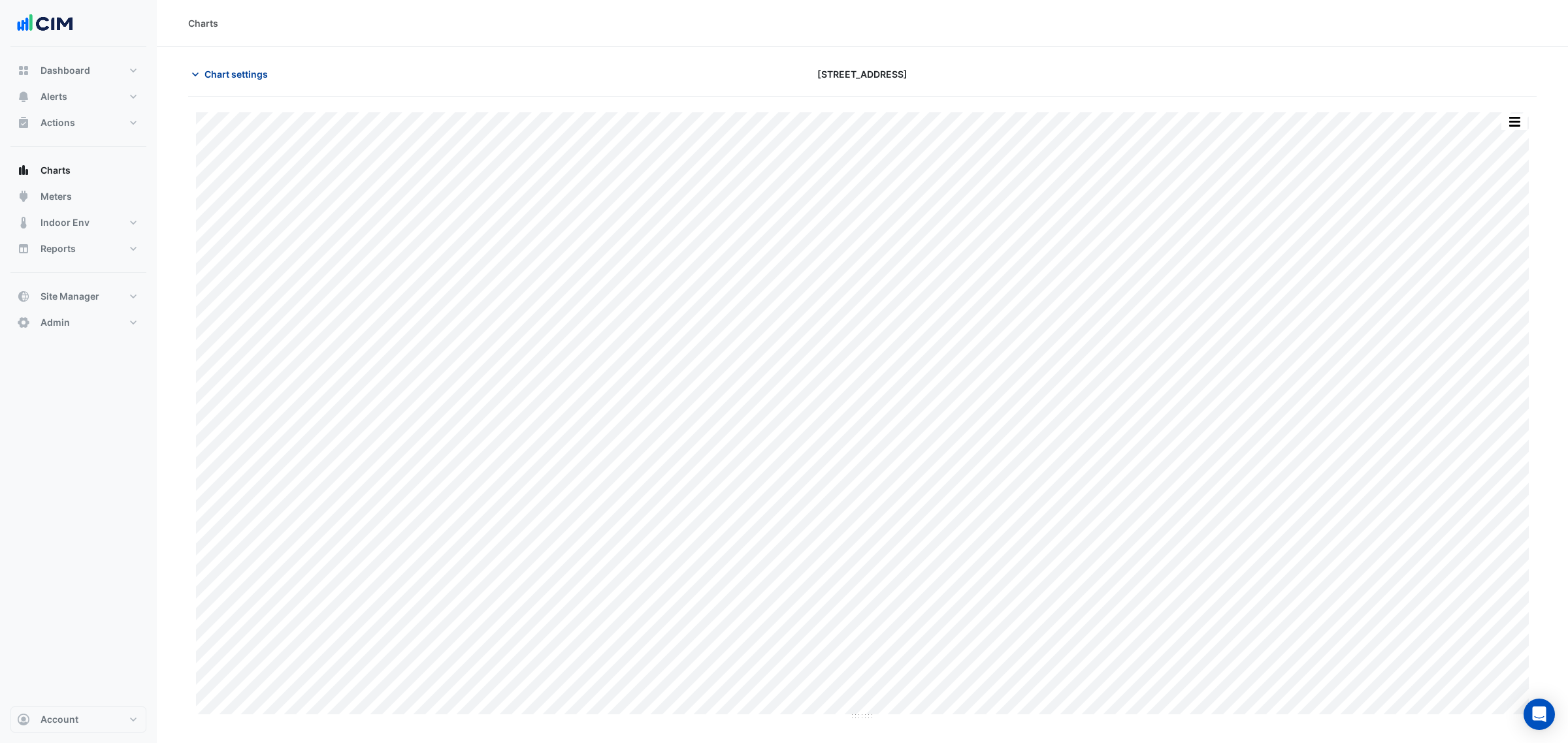
drag, startPoint x: 255, startPoint y: 77, endPoint x: 249, endPoint y: 79, distance: 6.3
click at [253, 77] on span "Chart settings" at bounding box center [236, 74] width 64 height 14
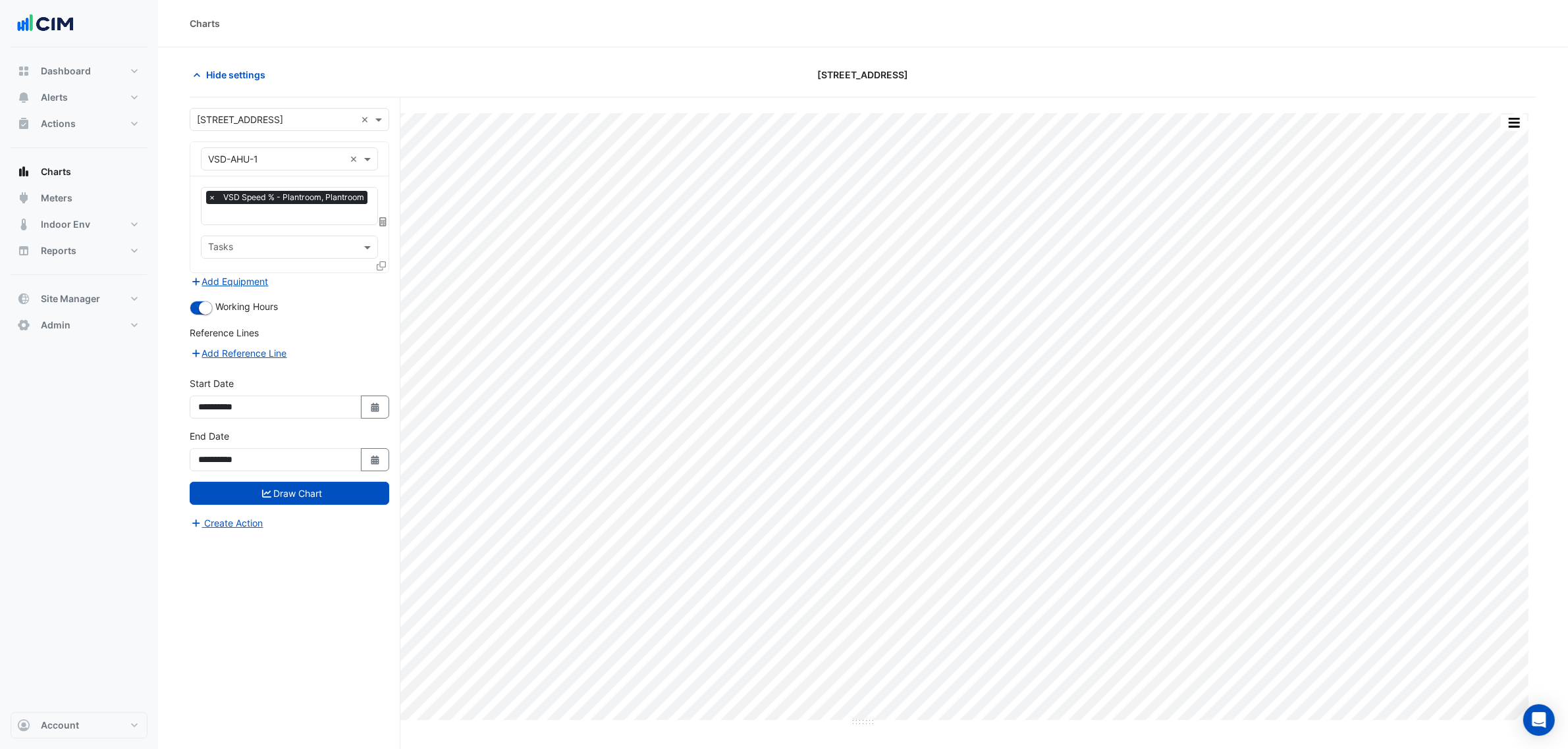
click at [241, 162] on input "text" at bounding box center [277, 160] width 137 height 14
type input "***"
click at [264, 191] on div "AHU-1" at bounding box center [289, 187] width 175 height 19
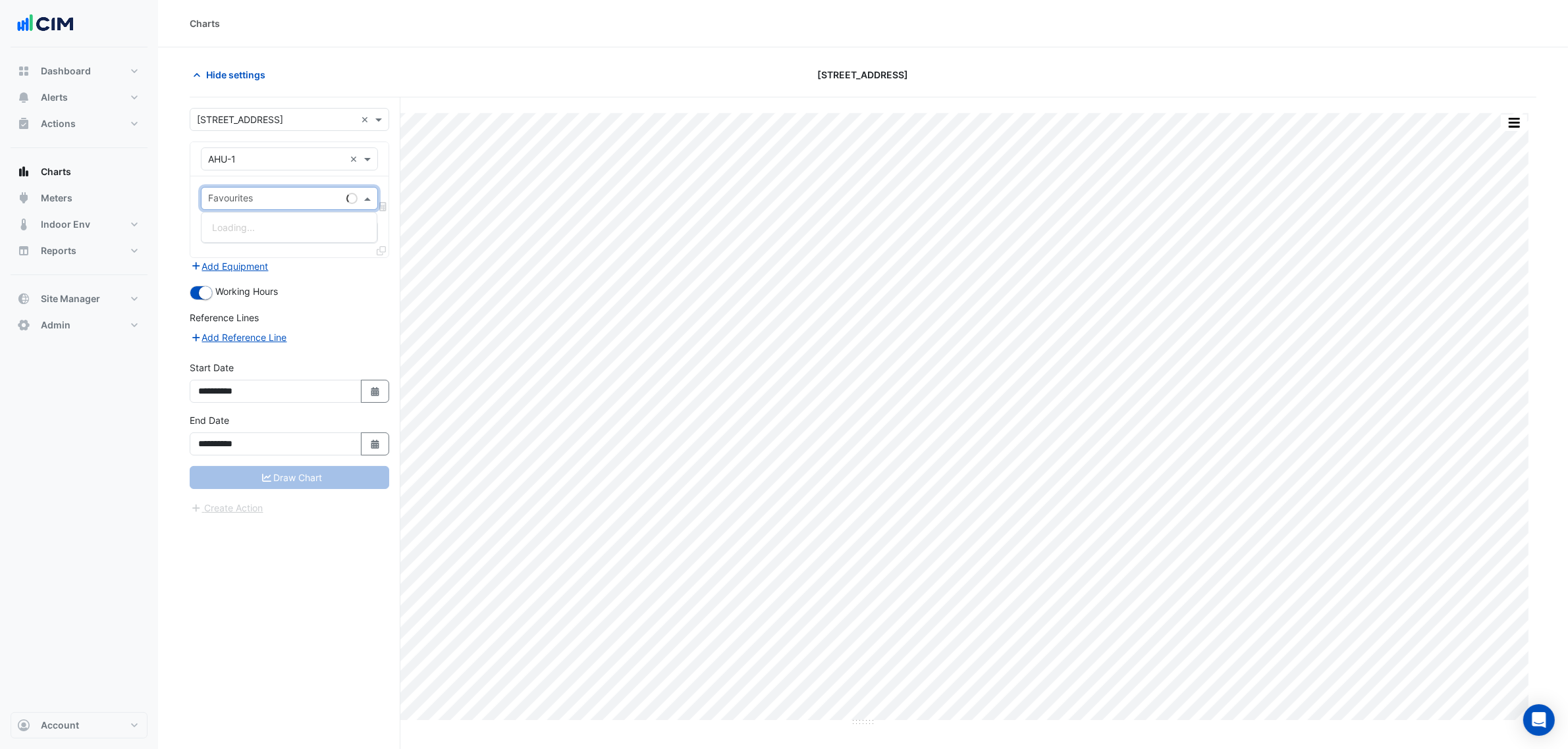
click at [264, 192] on div "Favourites" at bounding box center [271, 198] width 139 height 20
type input "****"
click at [162, 193] on section "Hide settings 151 Macquarie Street Print Save as JPEG Save as PNG Pivot Data Ta…" at bounding box center [863, 423] width 1410 height 752
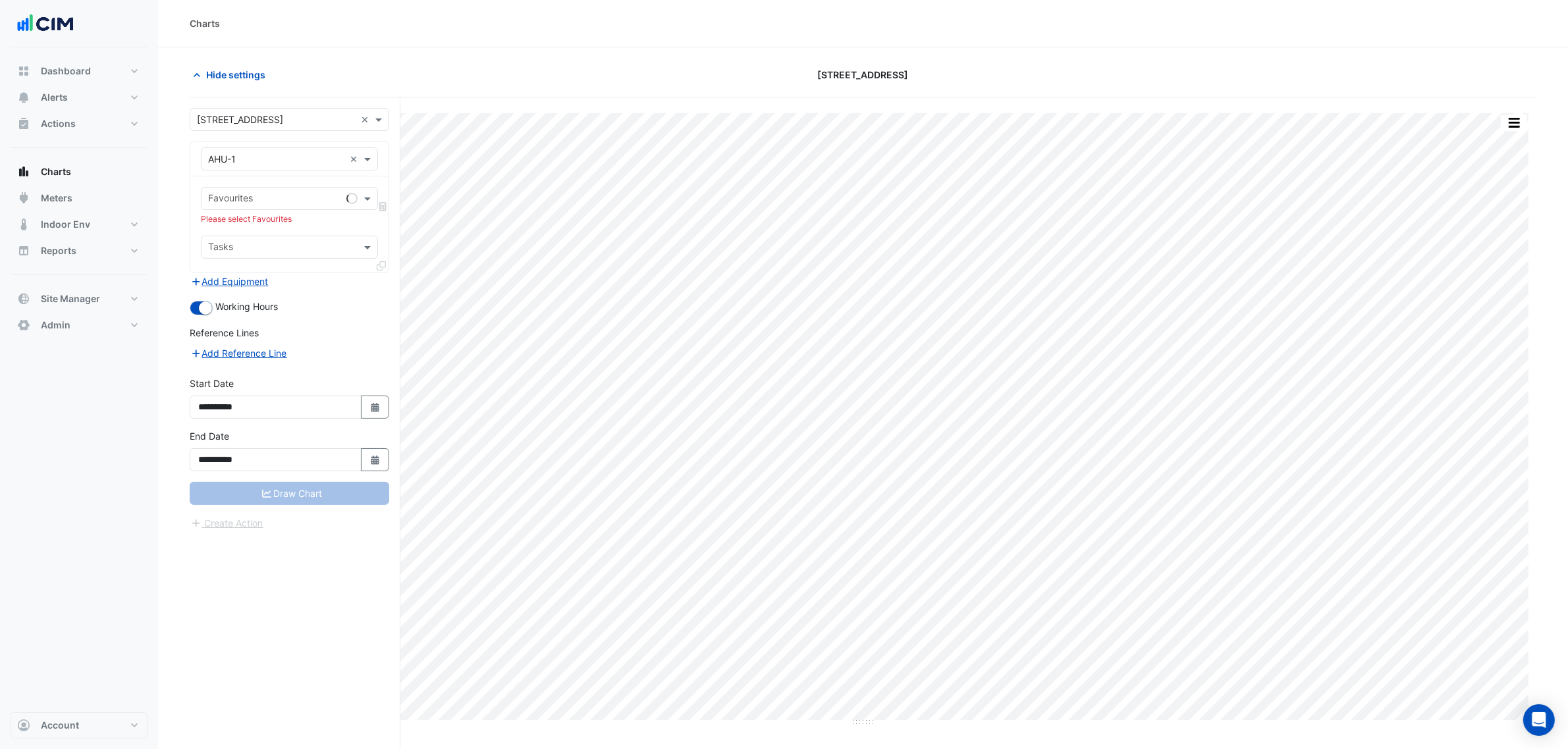
click at [243, 196] on input "text" at bounding box center [275, 200] width 133 height 14
type input "****"
click at [270, 225] on span "Unit Supply Air Fan Status - Plantroom, Plantroom" at bounding box center [318, 227] width 214 height 11
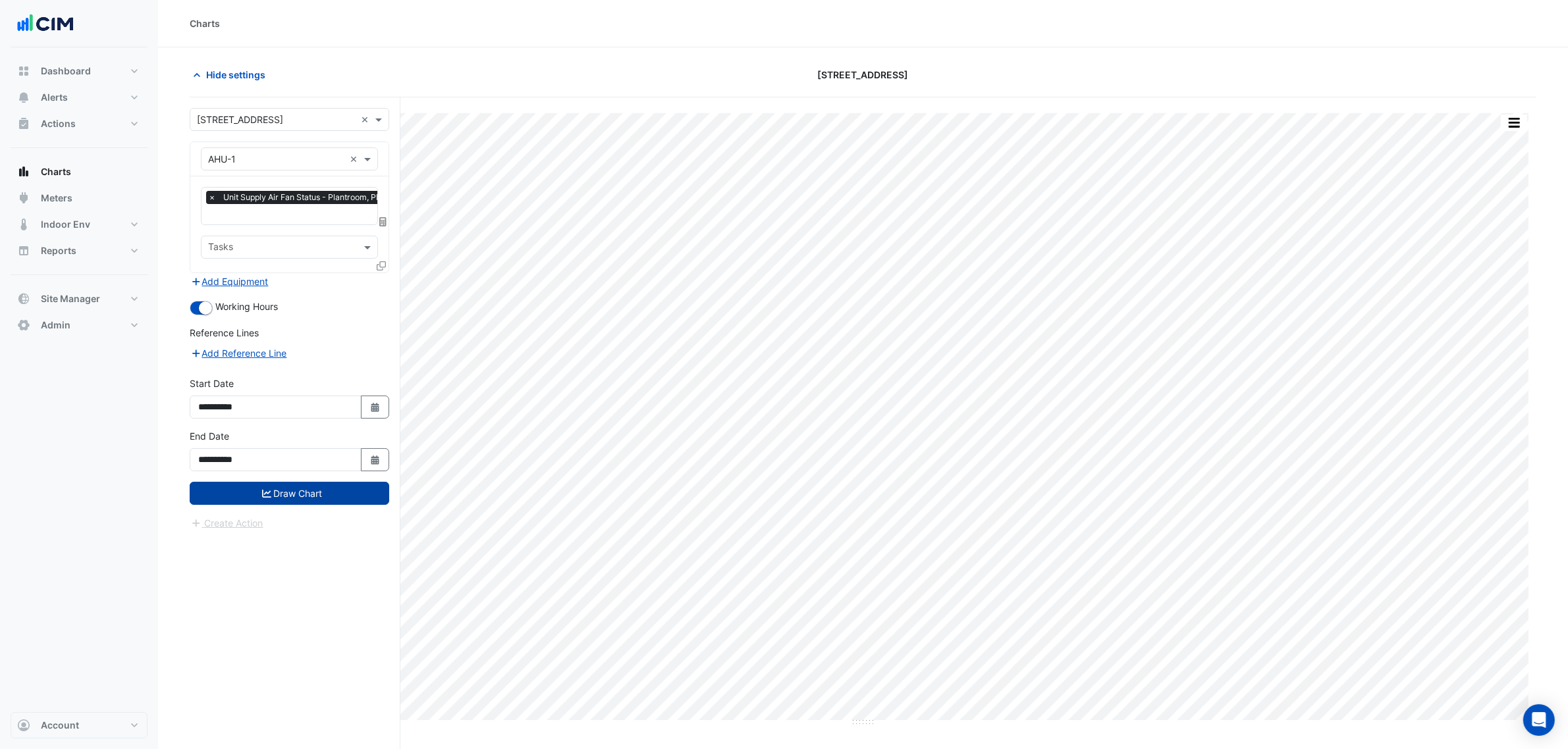
click at [325, 495] on button "Draw Chart" at bounding box center [289, 493] width 199 height 23
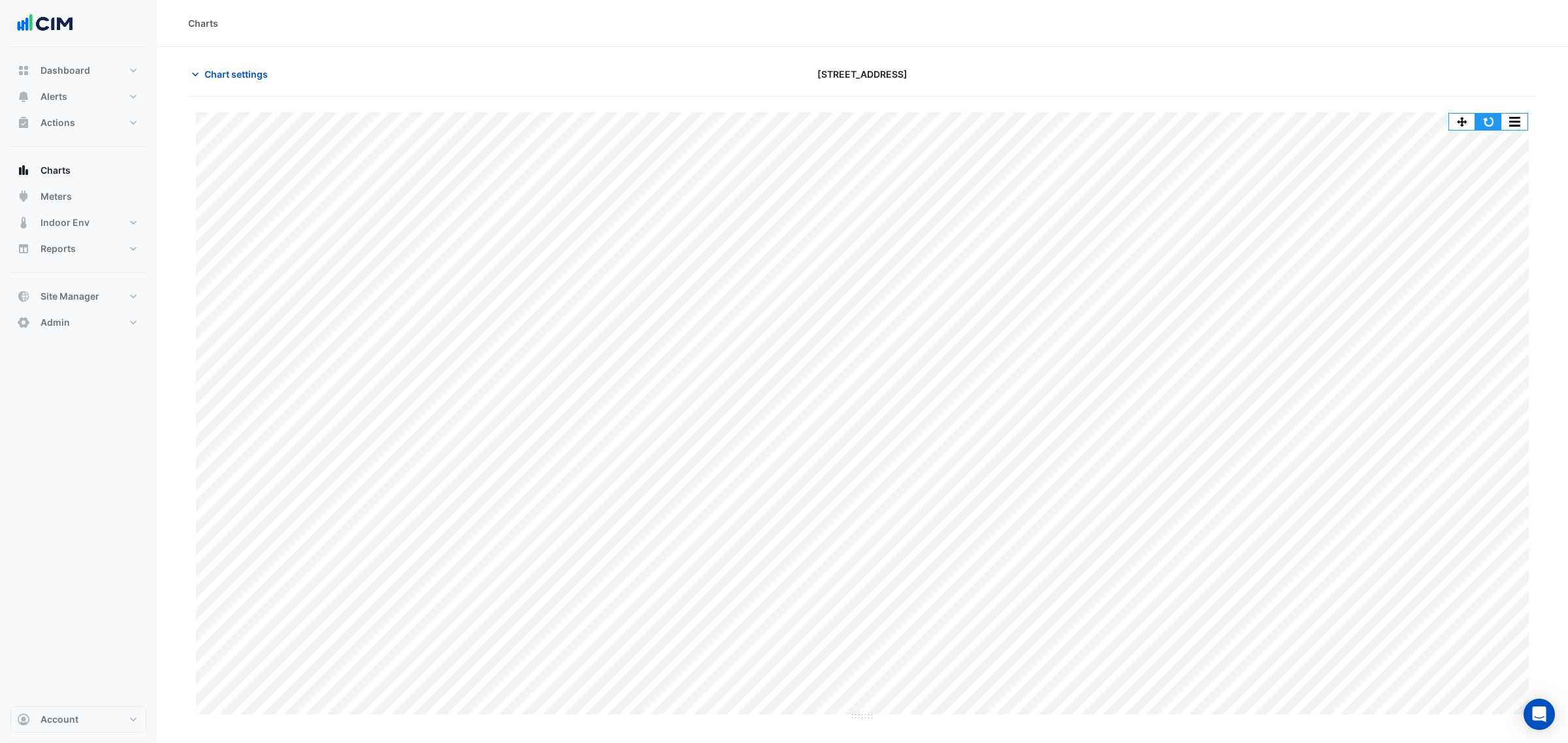
click at [1253, 122] on button "button" at bounding box center [1488, 122] width 26 height 17
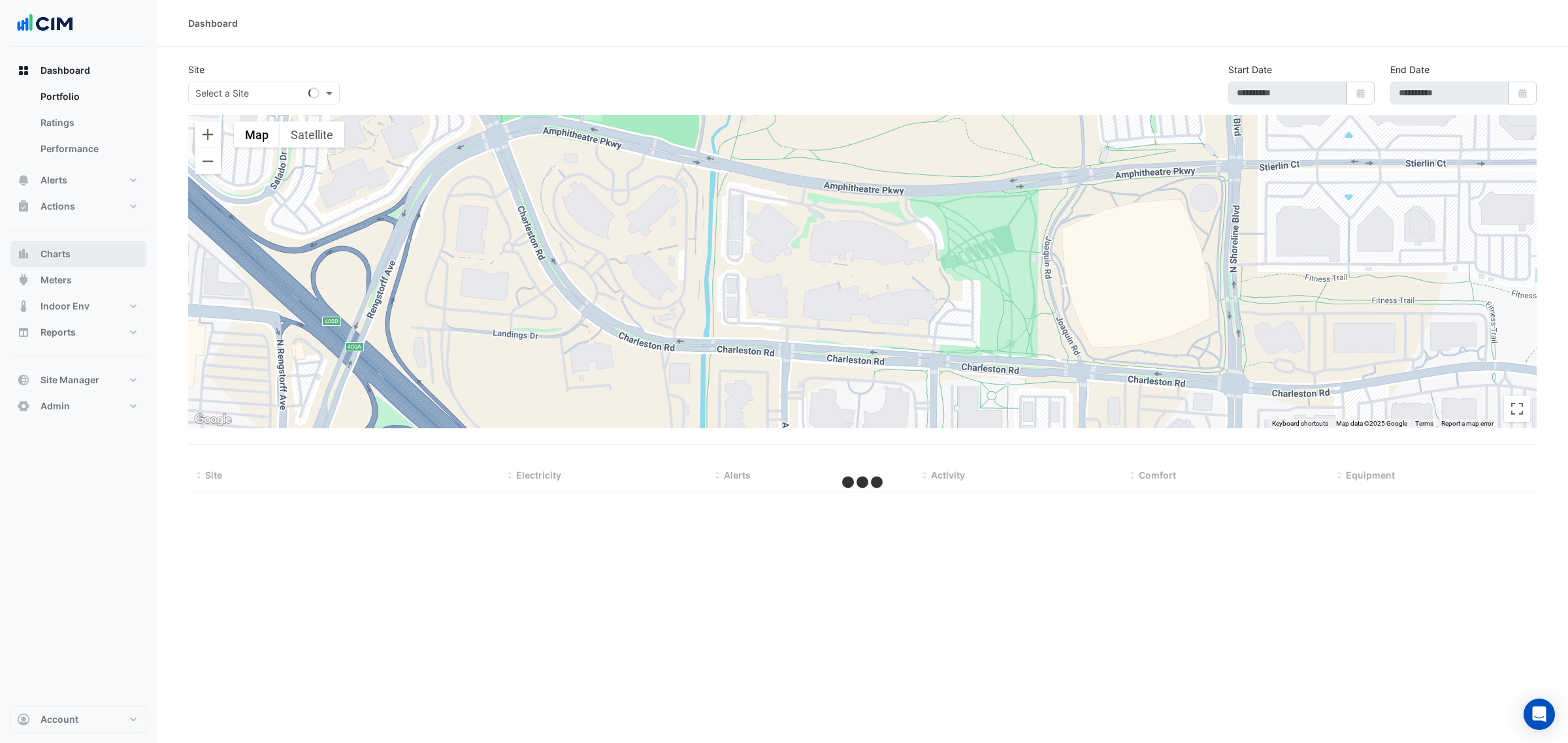
click at [92, 252] on button "Charts" at bounding box center [78, 254] width 136 height 26
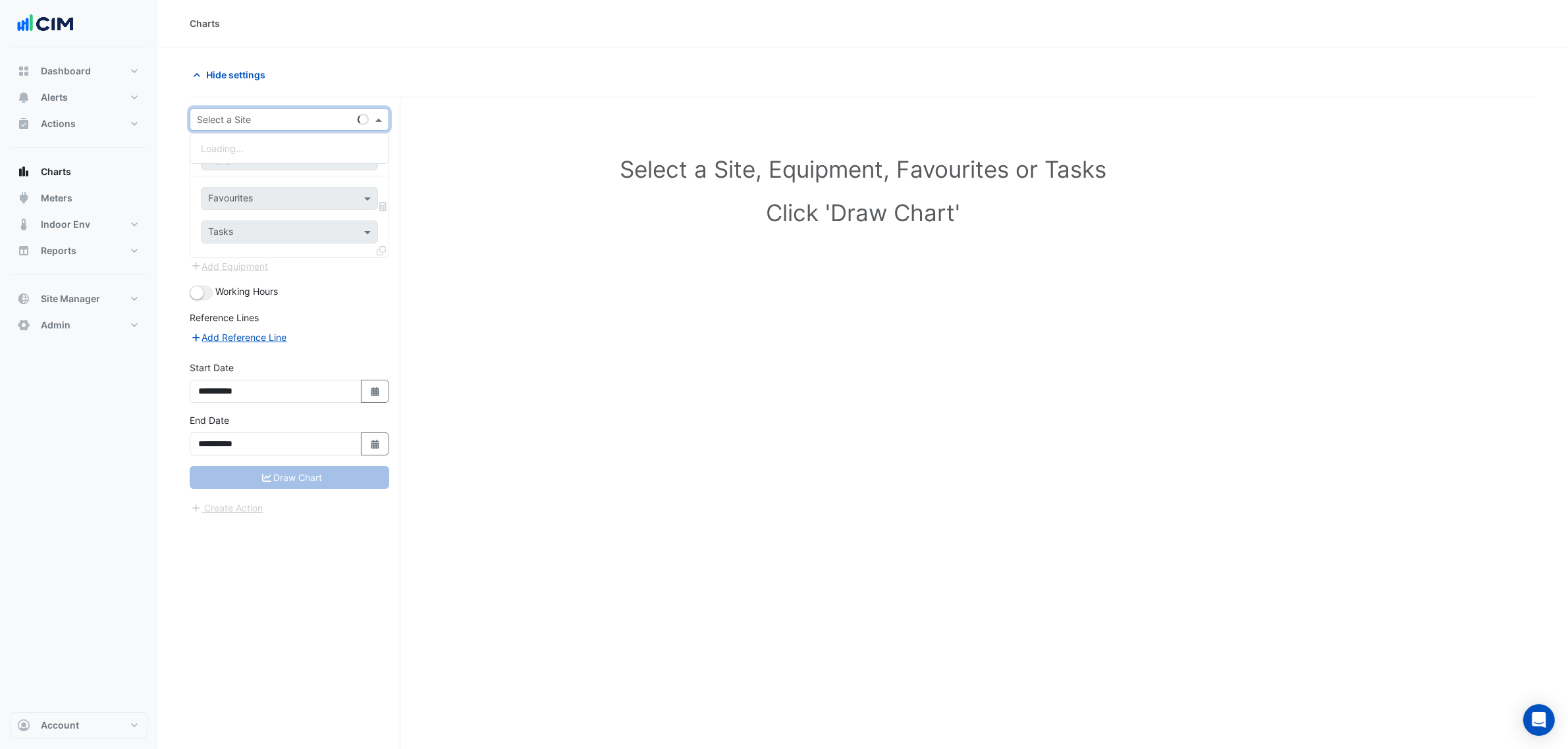
click at [245, 123] on input "text" at bounding box center [277, 121] width 159 height 14
type input "*******"
